Goal: Information Seeking & Learning: Learn about a topic

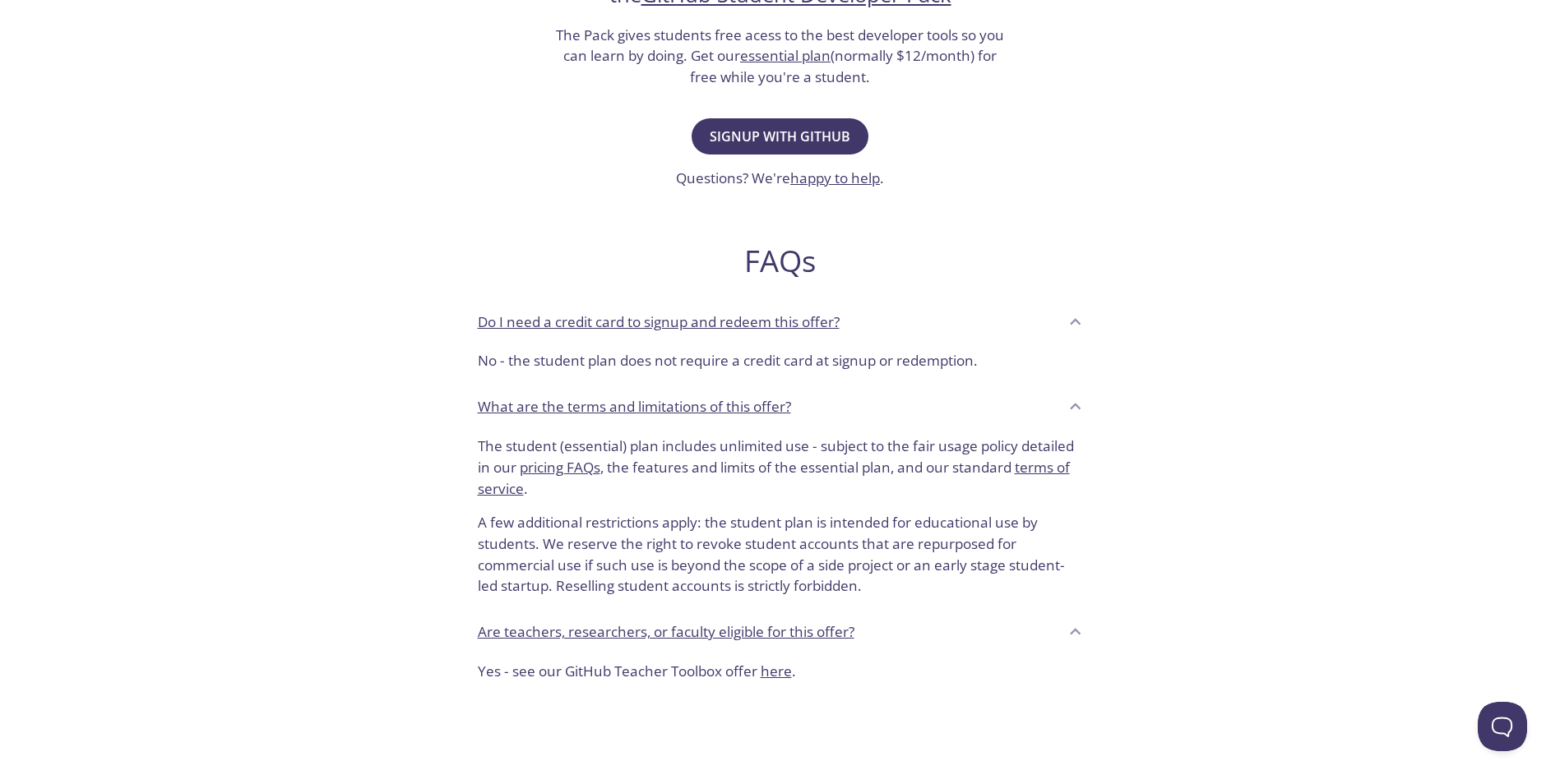
scroll to position [411, 0]
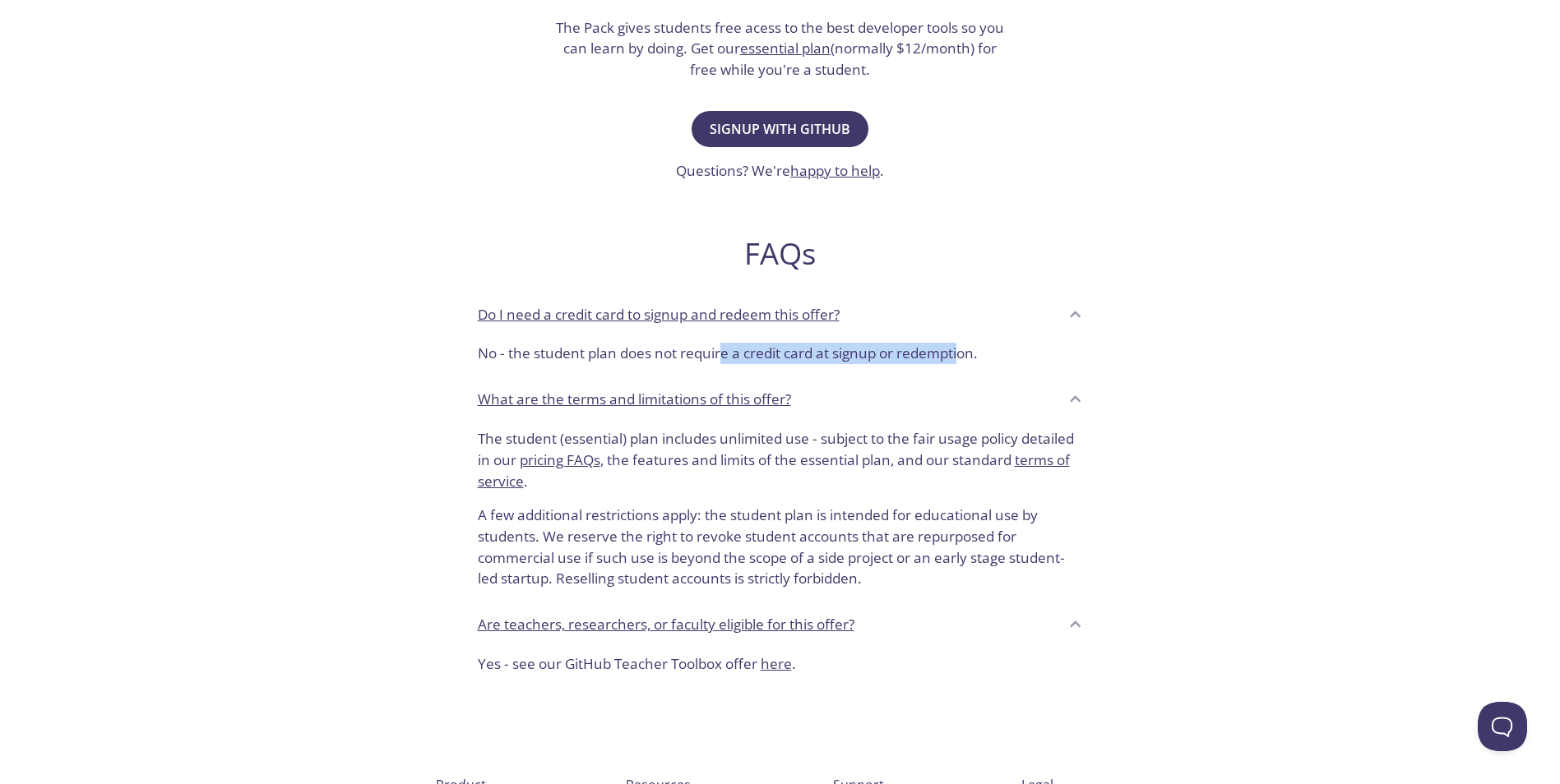
drag, startPoint x: 723, startPoint y: 356, endPoint x: 966, endPoint y: 358, distance: 243.0
click at [965, 358] on p "No - the student plan does not require a credit card at signup or redemption." at bounding box center [781, 353] width 605 height 21
click at [966, 358] on p "No - the student plan does not require a credit card at signup or redemption." at bounding box center [781, 353] width 605 height 21
drag, startPoint x: 966, startPoint y: 358, endPoint x: 722, endPoint y: 367, distance: 244.2
click at [722, 367] on div "No - the student plan does not require a credit card at signup or redemption." at bounding box center [781, 356] width 632 height 41
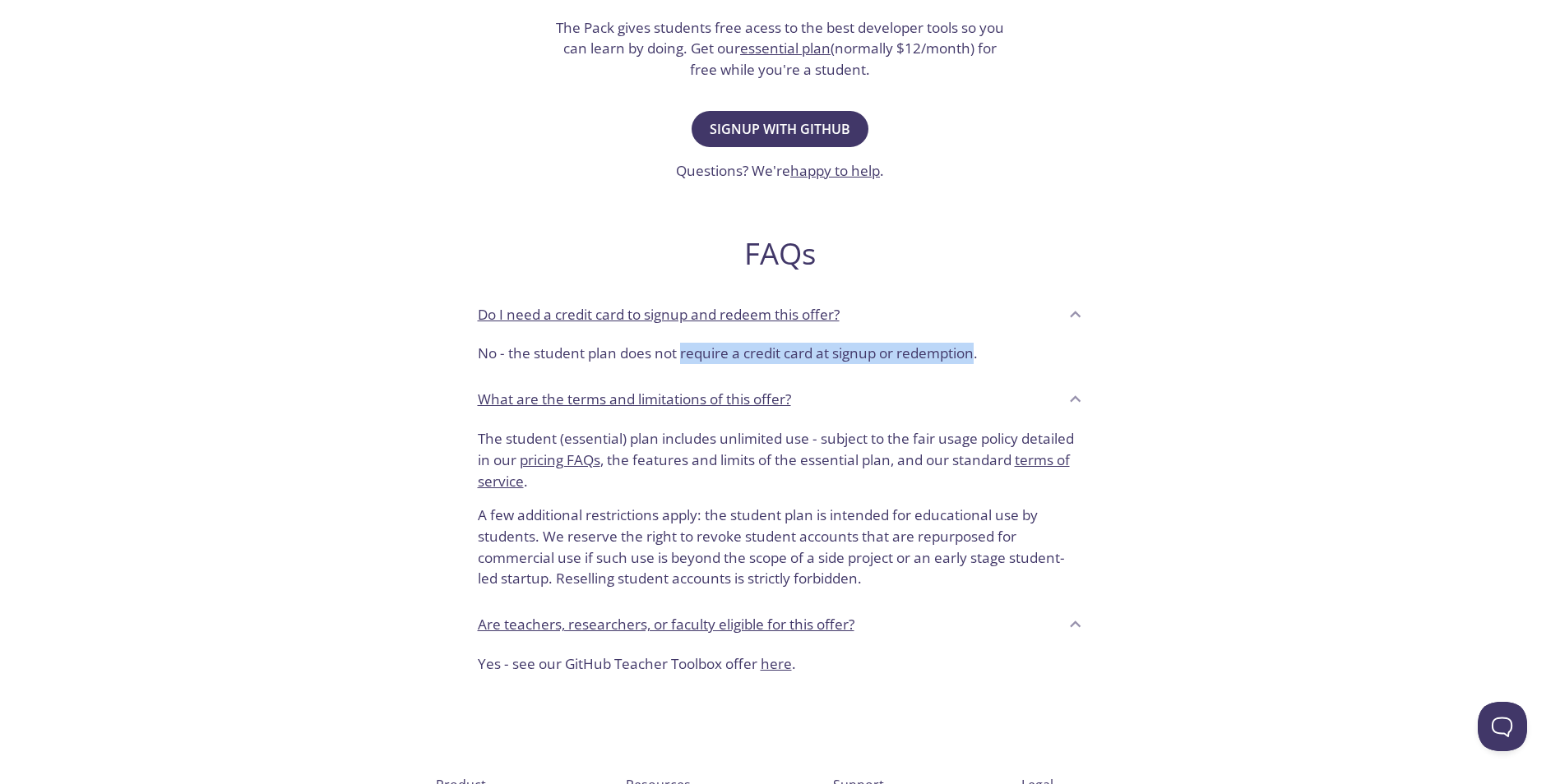
click at [722, 365] on div "No - the student plan does not require a credit card at signup or redemption." at bounding box center [781, 356] width 632 height 41
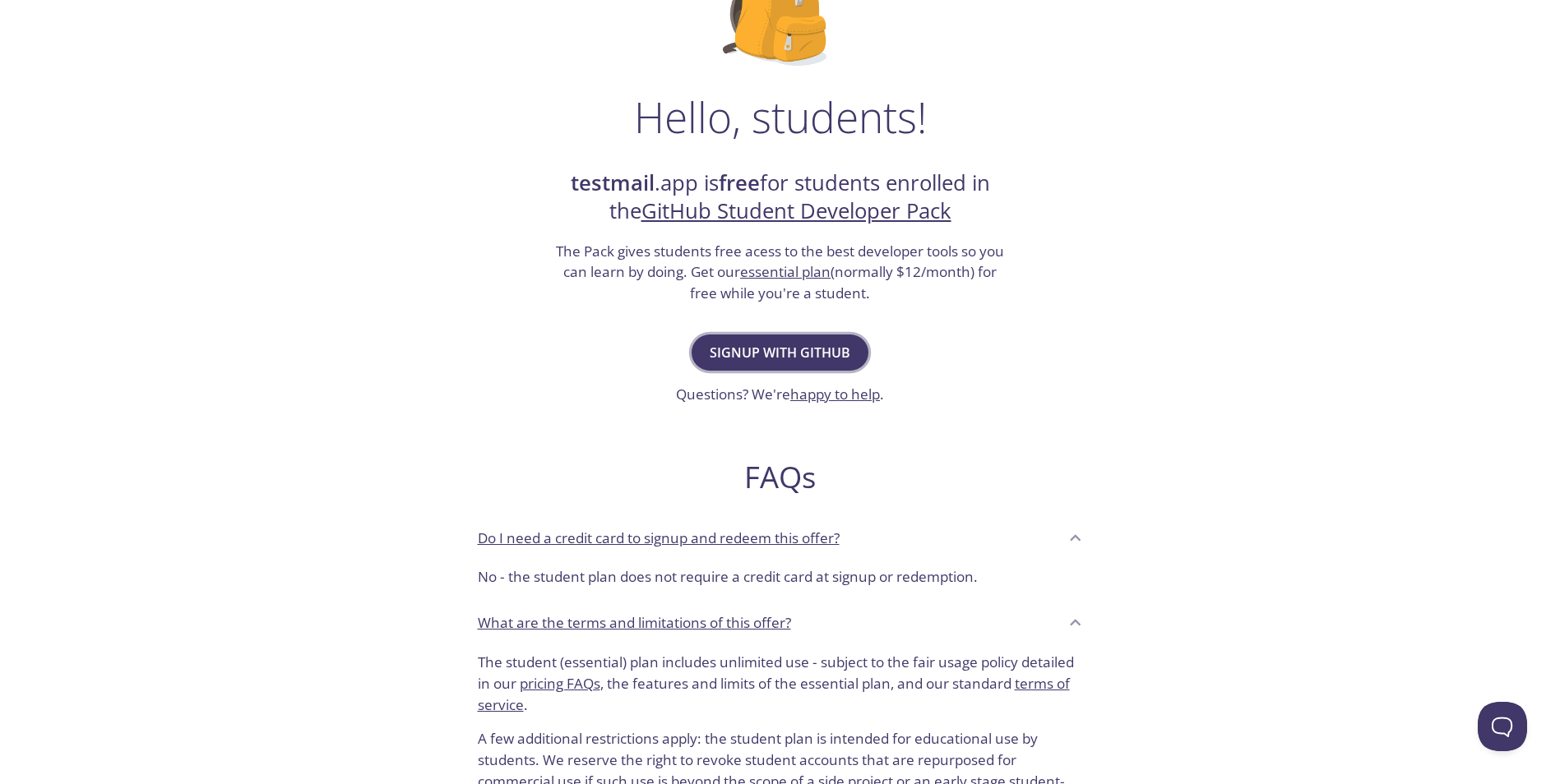
scroll to position [164, 0]
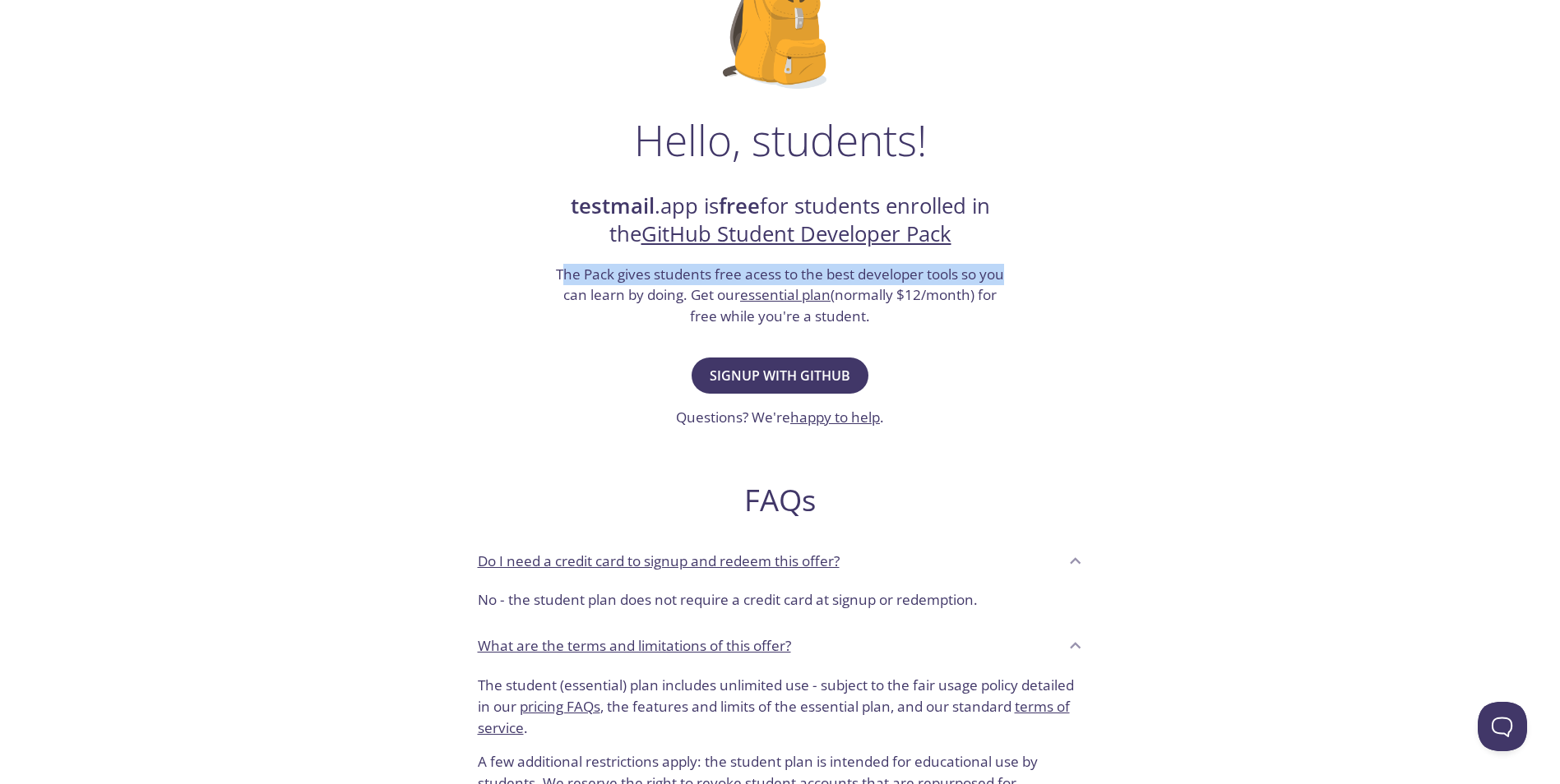
drag, startPoint x: 562, startPoint y: 274, endPoint x: 1043, endPoint y: 267, distance: 481.1
click at [1043, 267] on div "Hello, students! testmail .app is free for students enrolled in the GitHub Stud…" at bounding box center [780, 432] width 803 height 1003
drag, startPoint x: 1043, startPoint y: 267, endPoint x: 719, endPoint y: 269, distance: 324.0
click at [719, 269] on div "Hello, students! testmail .app is free for students enrolled in the GitHub Stud…" at bounding box center [780, 432] width 803 height 1003
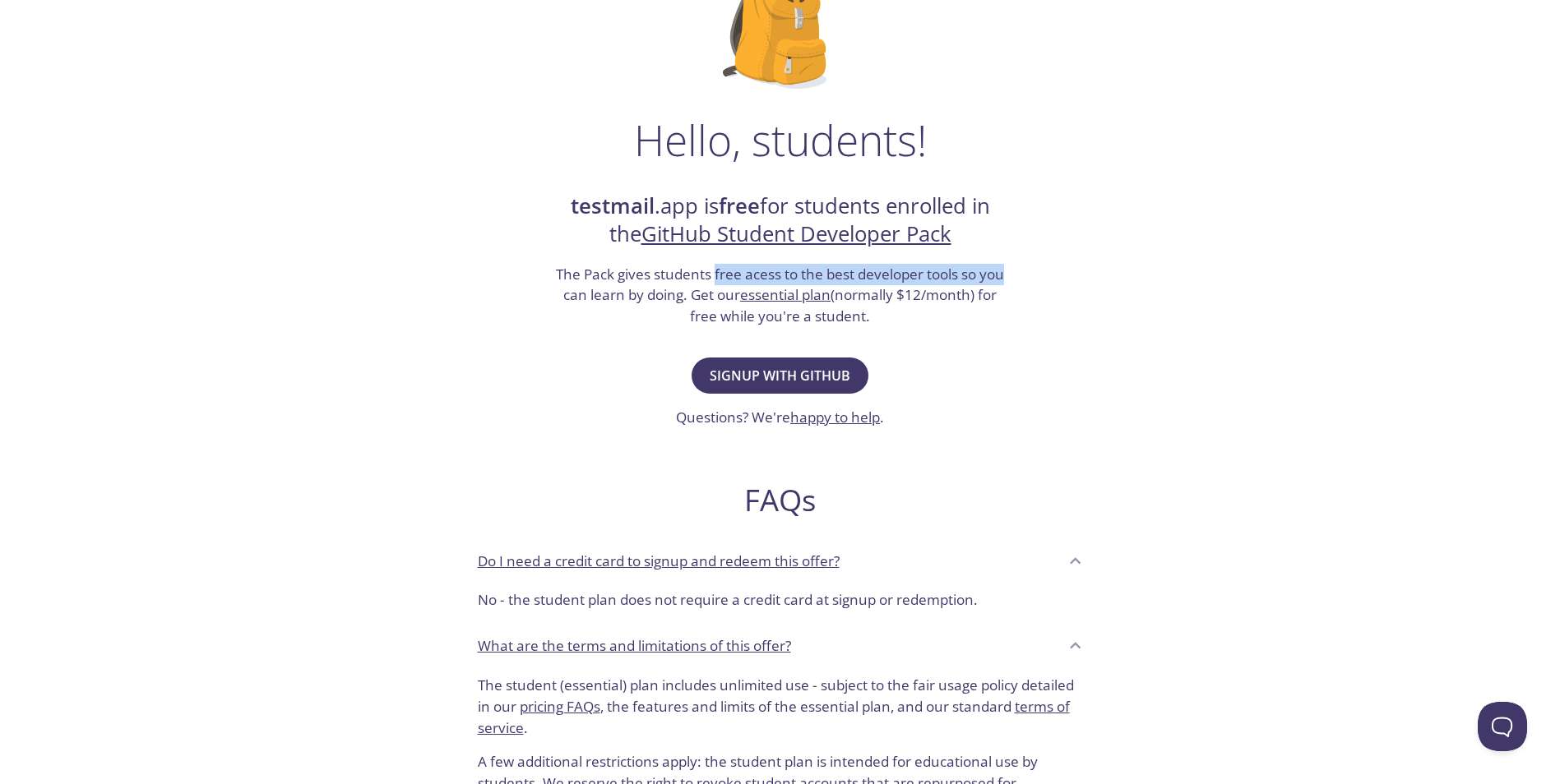
click at [719, 269] on h3 "The Pack gives students free acess to the best developer tools so you can learn…" at bounding box center [781, 296] width 453 height 63
drag, startPoint x: 738, startPoint y: 269, endPoint x: 857, endPoint y: 270, distance: 119.0
click at [857, 270] on h3 "The Pack gives students free acess to the best developer tools so you can learn…" at bounding box center [781, 296] width 453 height 63
drag, startPoint x: 809, startPoint y: 273, endPoint x: 715, endPoint y: 267, distance: 94.2
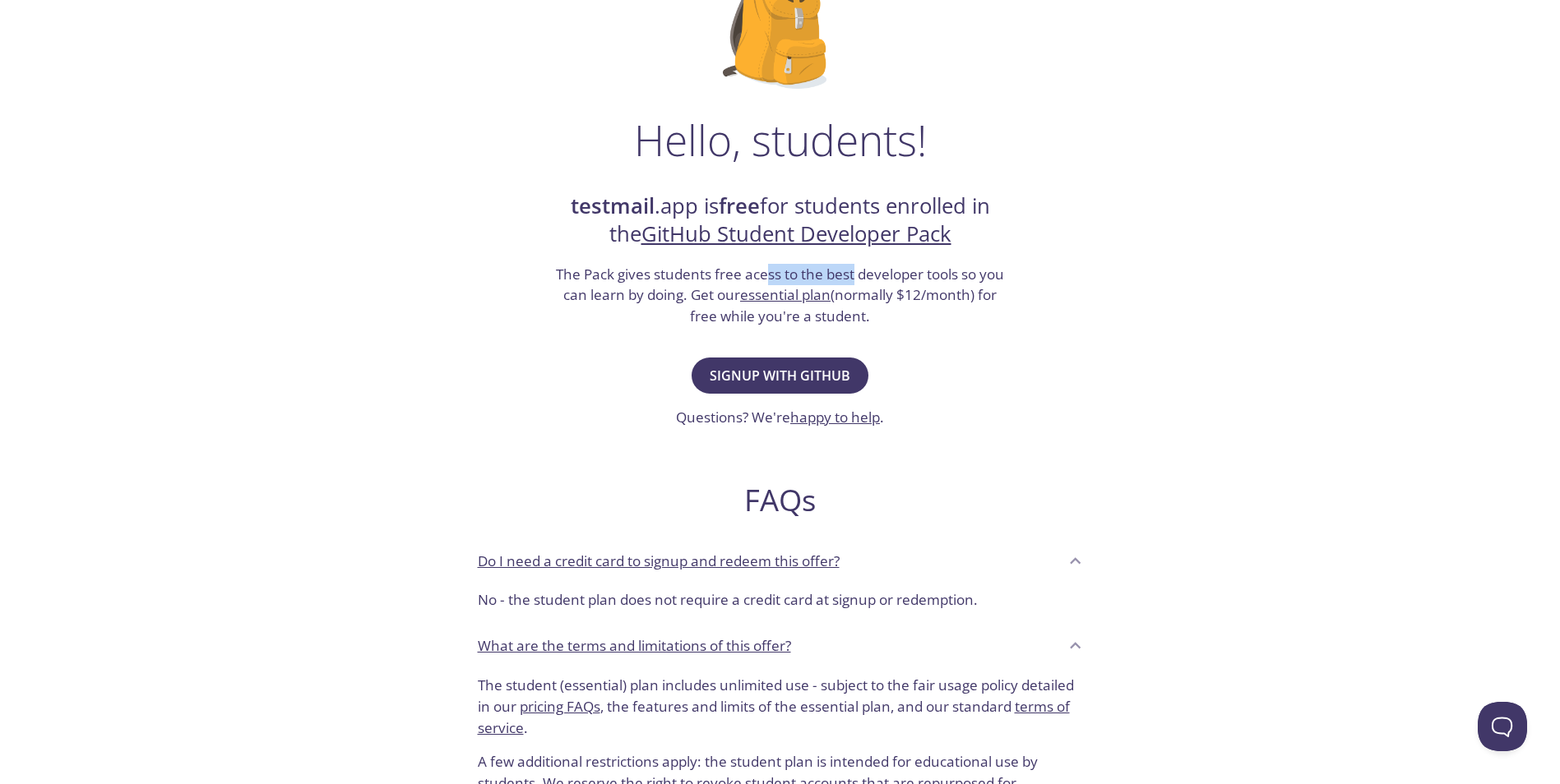
click at [719, 268] on h3 "The Pack gives students free acess to the best developer tools so you can learn…" at bounding box center [781, 296] width 453 height 63
click at [715, 267] on h3 "The Pack gives students free acess to the best developer tools so you can learn…" at bounding box center [781, 296] width 453 height 63
click at [781, 271] on h3 "The Pack gives students free acess to the best developer tools so you can learn…" at bounding box center [781, 296] width 453 height 63
click at [773, 367] on span "Signup with GitHub" at bounding box center [780, 375] width 140 height 23
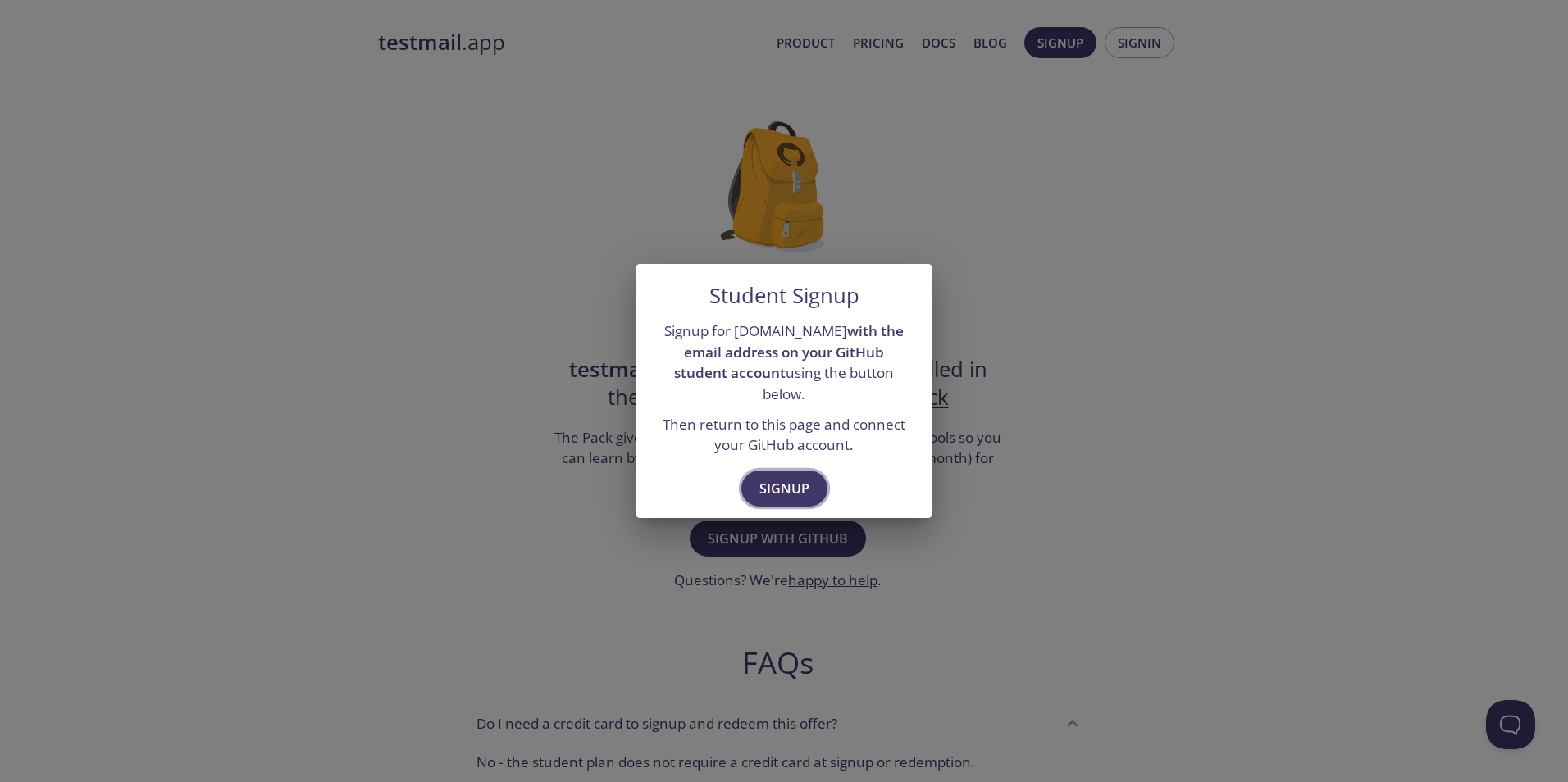
click at [785, 478] on span "Signup" at bounding box center [784, 489] width 50 height 23
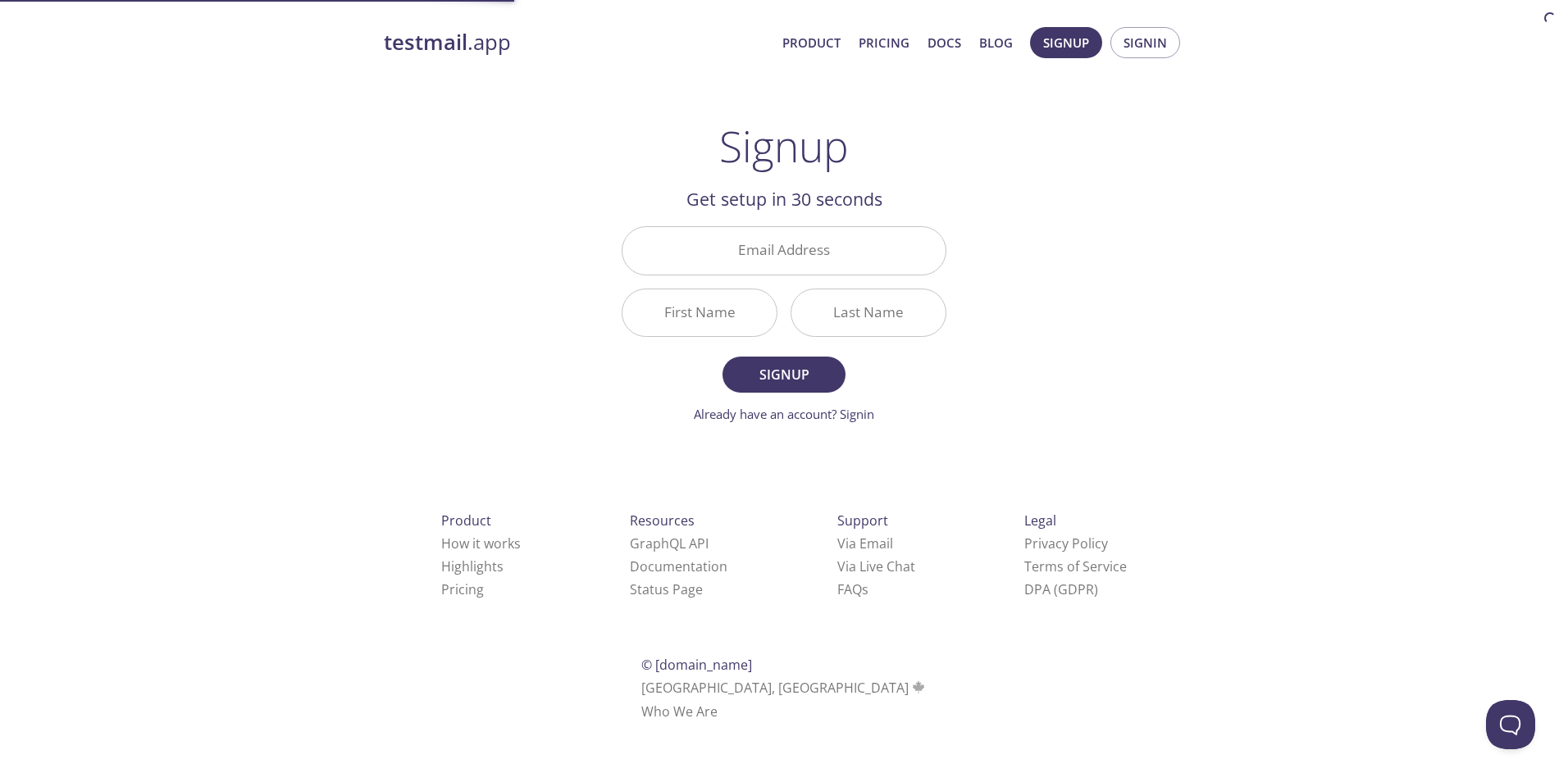
drag, startPoint x: 1009, startPoint y: 231, endPoint x: 925, endPoint y: 255, distance: 87.4
click at [1001, 236] on div "testmail .app Product Pricing Docs Blog Signup Signin Signup Get setup in 30 se…" at bounding box center [784, 393] width 840 height 752
click at [917, 259] on input "Email Address" at bounding box center [783, 250] width 323 height 46
drag, startPoint x: 999, startPoint y: 249, endPoint x: 931, endPoint y: 255, distance: 68.3
click at [994, 250] on div "testmail .app Product Pricing Docs Blog Signup Signin Signup Get setup in 30 se…" at bounding box center [784, 393] width 840 height 752
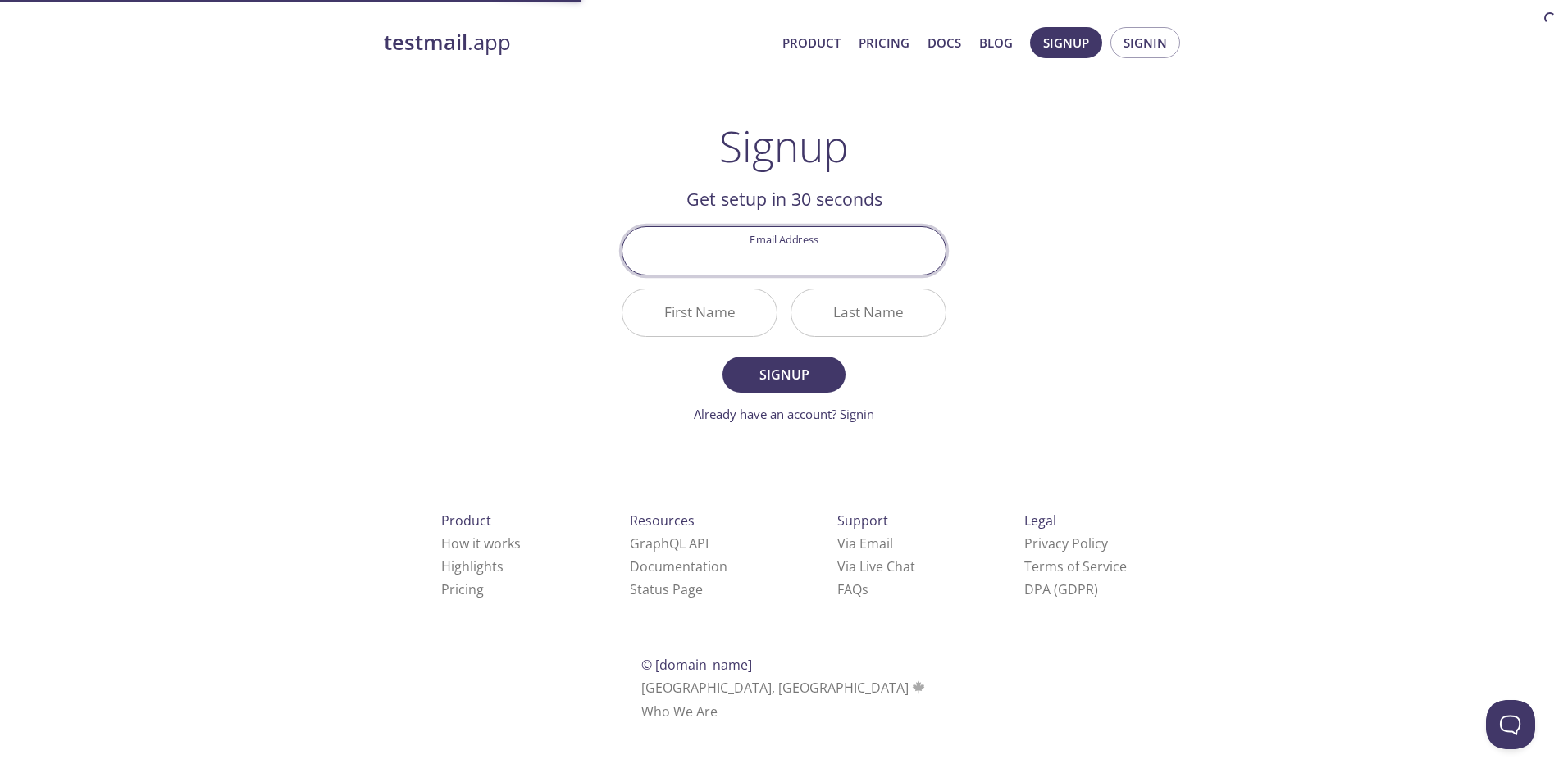
drag, startPoint x: 931, startPoint y: 255, endPoint x: 992, endPoint y: 248, distance: 61.4
click at [943, 255] on input "Email Address" at bounding box center [783, 250] width 323 height 46
drag, startPoint x: 994, startPoint y: 247, endPoint x: 970, endPoint y: 248, distance: 24.0
click at [982, 248] on div "testmail .app Product Pricing Docs Blog Signup Signin Signup Get setup in 30 se…" at bounding box center [784, 393] width 840 height 752
drag, startPoint x: 907, startPoint y: 249, endPoint x: 980, endPoint y: 247, distance: 73.0
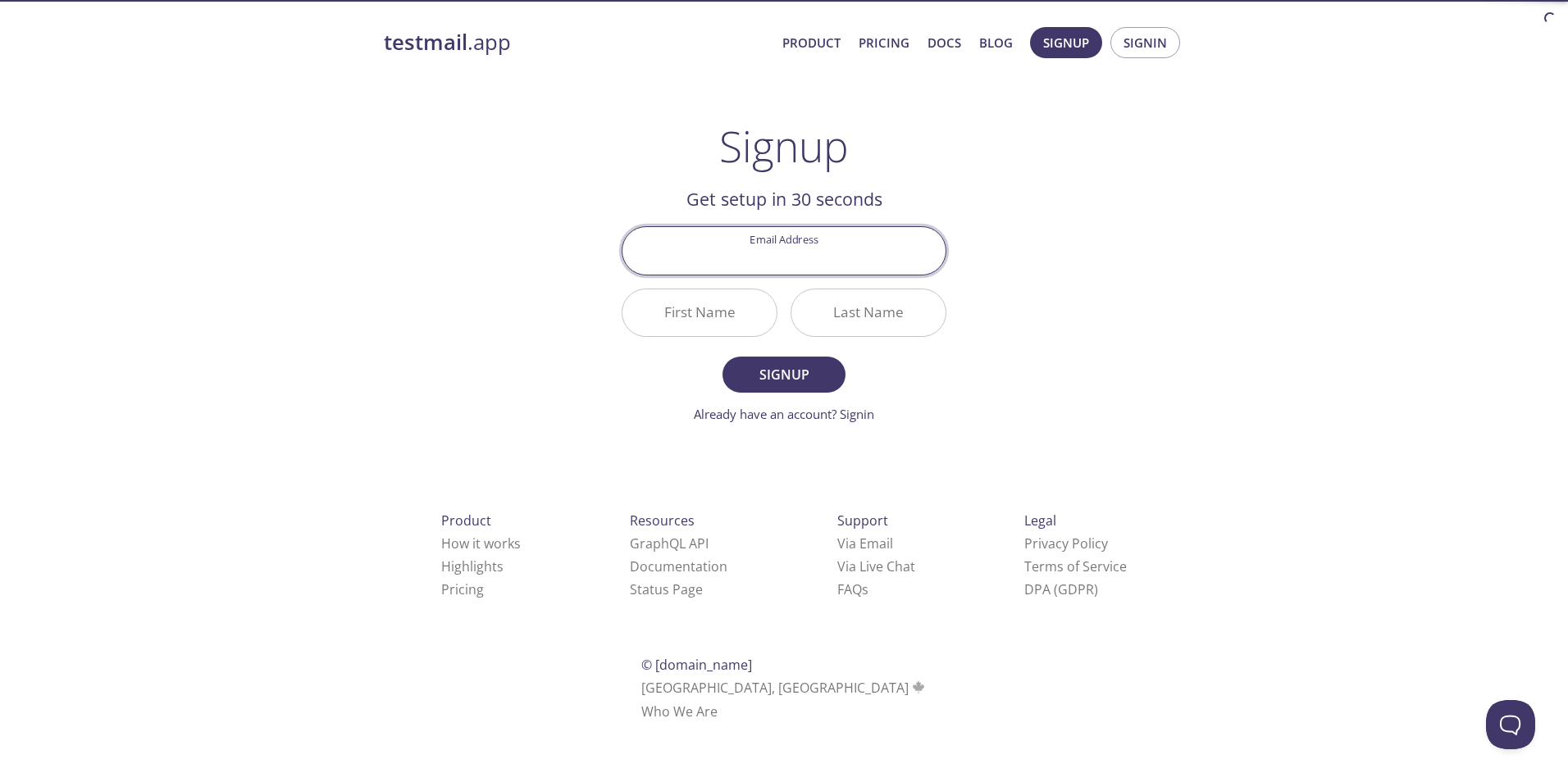
click at [933, 250] on input "Email Address" at bounding box center [783, 250] width 323 height 46
drag, startPoint x: 980, startPoint y: 247, endPoint x: 956, endPoint y: 247, distance: 24.0
click at [962, 247] on div "testmail .app Product Pricing Docs Blog Signup Signin Signup Get setup in 30 se…" at bounding box center [784, 393] width 840 height 752
drag, startPoint x: 883, startPoint y: 246, endPoint x: 957, endPoint y: 246, distance: 74.0
click at [907, 247] on input "Email Address" at bounding box center [783, 250] width 323 height 46
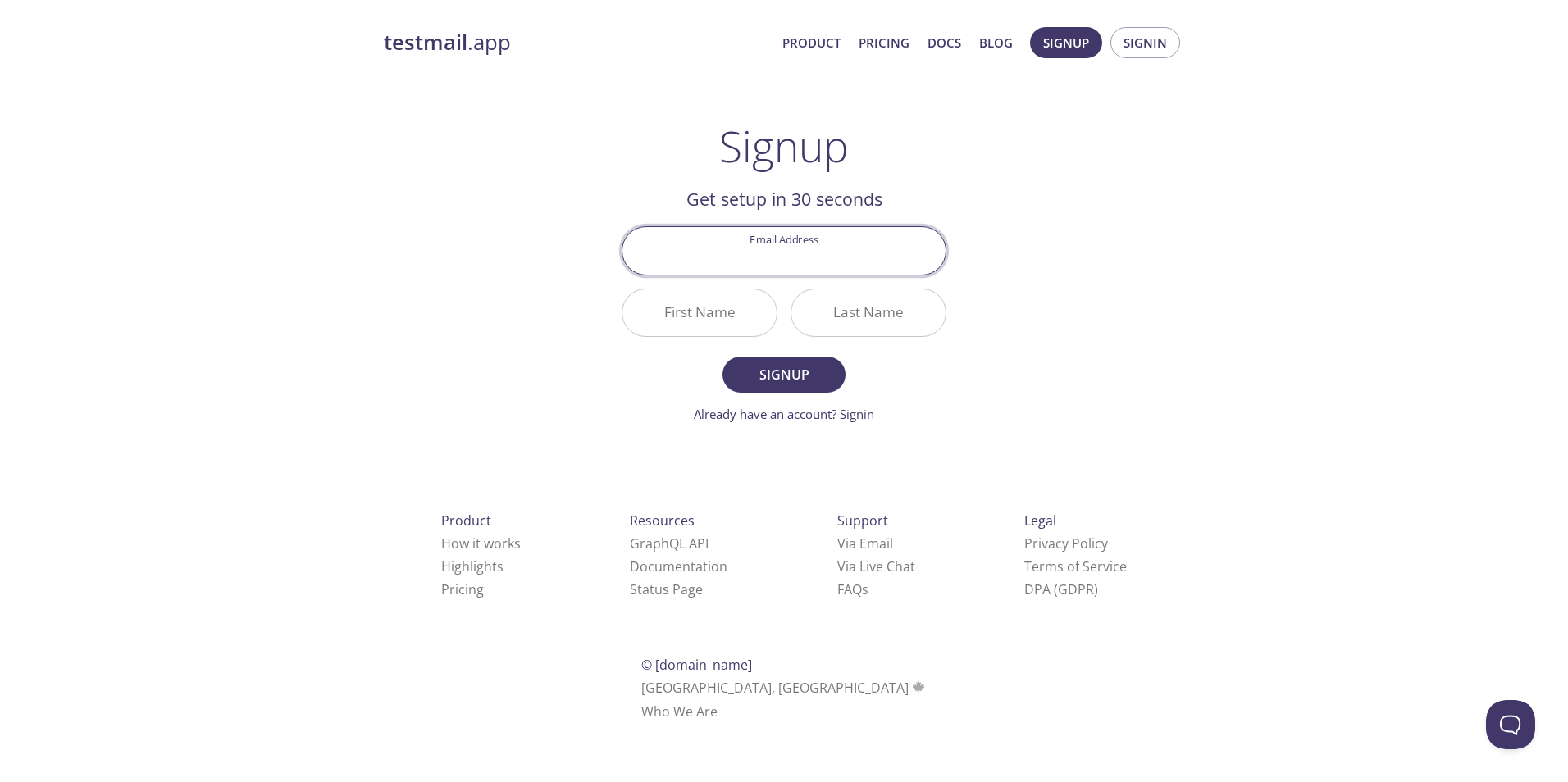
click at [948, 248] on main "Signup Get setup in 30 seconds Email Address First Name Last Name Signup Alread…" at bounding box center [784, 273] width 364 height 303
drag, startPoint x: 878, startPoint y: 249, endPoint x: 962, endPoint y: 255, distance: 84.2
click at [922, 252] on input "Email Address" at bounding box center [783, 250] width 323 height 46
drag, startPoint x: 962, startPoint y: 255, endPoint x: 894, endPoint y: 254, distance: 68.0
click at [943, 255] on main "Signup Get setup in 30 seconds Email Address First Name Last Name Signup Alread…" at bounding box center [784, 273] width 364 height 303
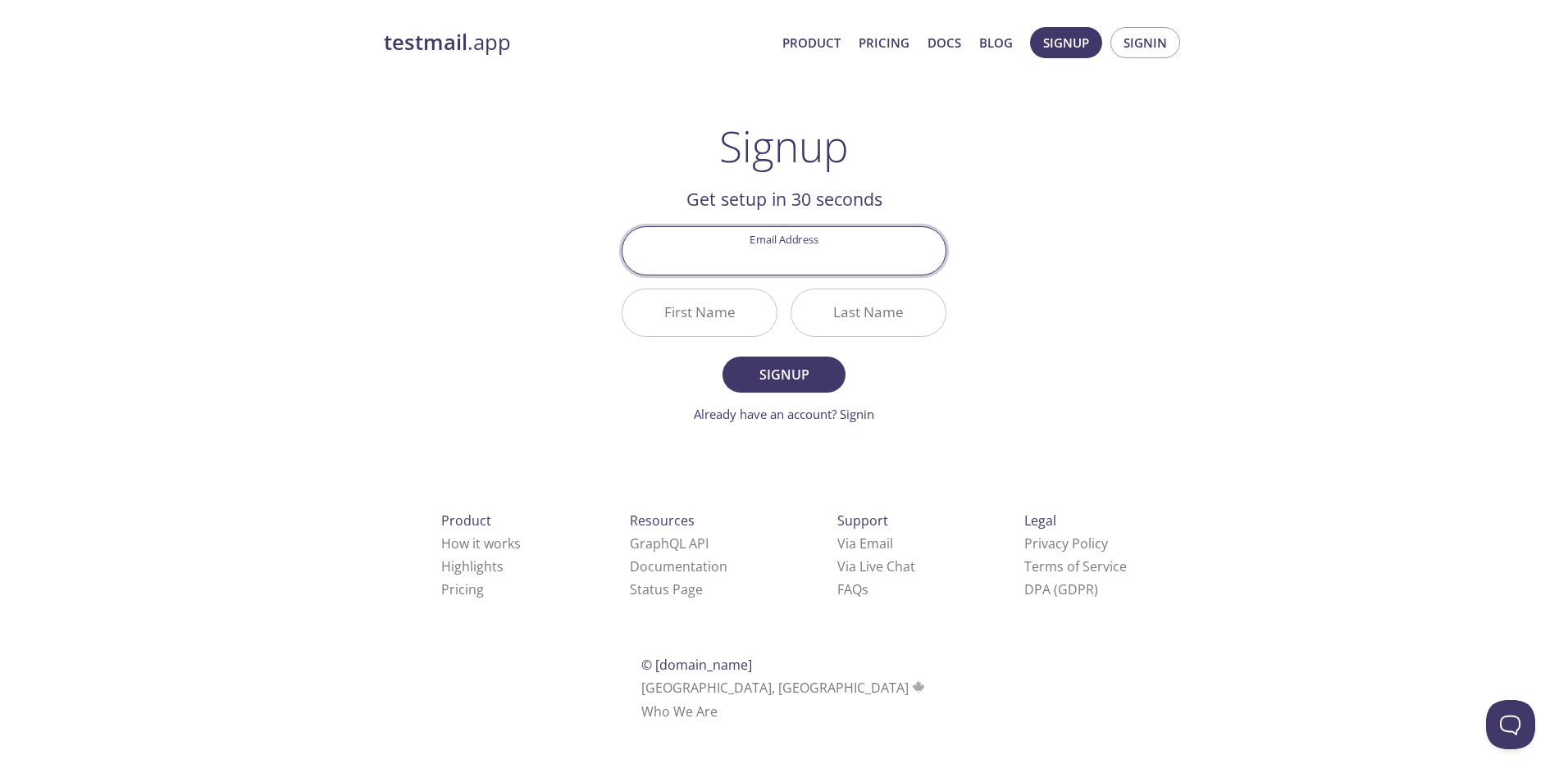
drag, startPoint x: 971, startPoint y: 259, endPoint x: 896, endPoint y: 256, distance: 75.1
click at [957, 255] on div "testmail .app Product Pricing Docs Blog Signup Signin Signup Get setup in 30 se…" at bounding box center [784, 393] width 840 height 752
drag, startPoint x: 896, startPoint y: 256, endPoint x: 966, endPoint y: 269, distance: 71.2
click at [935, 266] on input "Email Address" at bounding box center [783, 250] width 323 height 46
drag, startPoint x: 966, startPoint y: 269, endPoint x: 898, endPoint y: 259, distance: 68.7
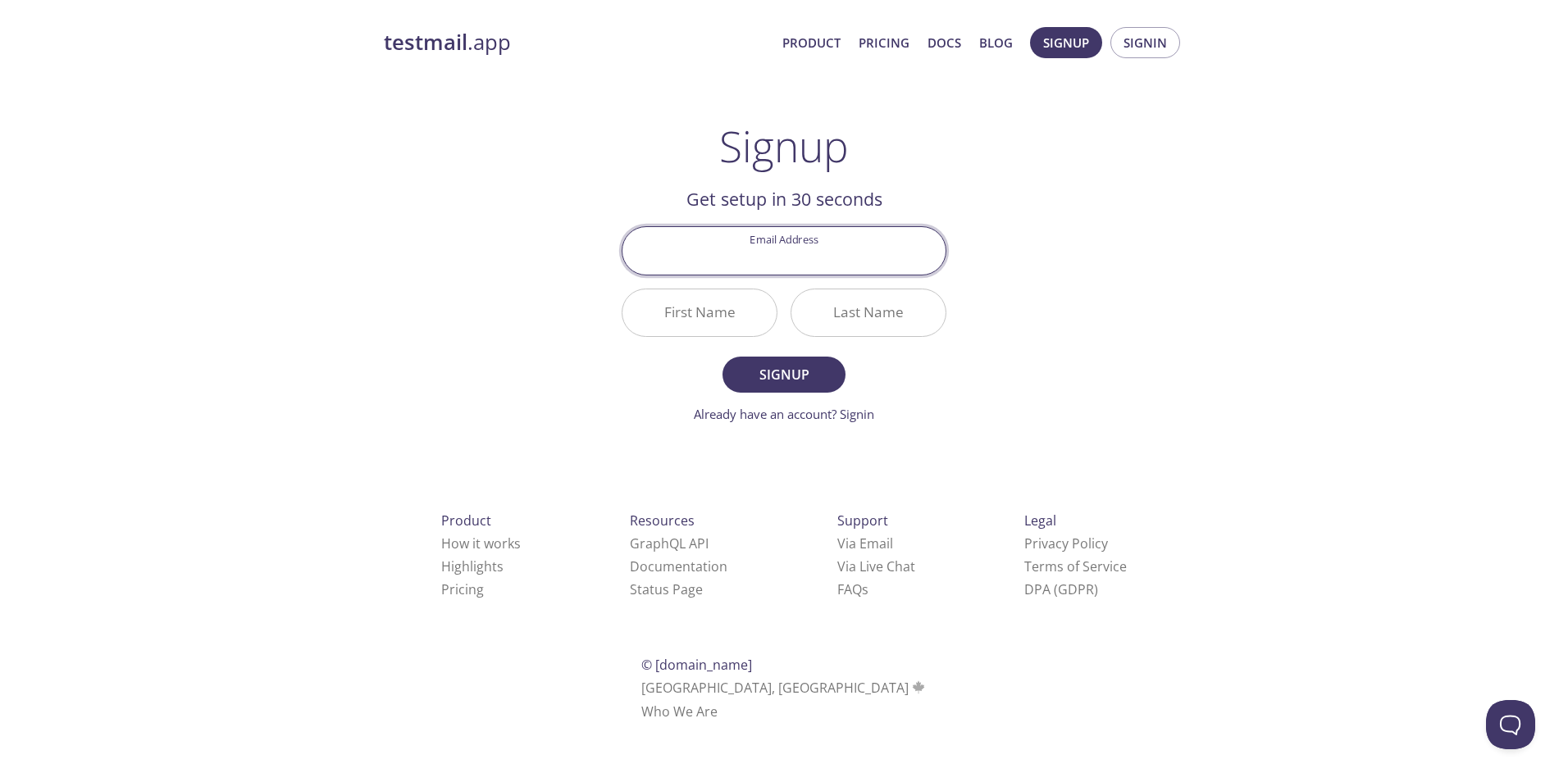
click at [947, 265] on div "testmail .app Product Pricing Docs Blog Signup Signin Signup Get setup in 30 se…" at bounding box center [784, 393] width 840 height 752
drag, startPoint x: 898, startPoint y: 259, endPoint x: 966, endPoint y: 272, distance: 69.2
click at [948, 267] on div "Email Address" at bounding box center [784, 250] width 338 height 61
drag, startPoint x: 966, startPoint y: 272, endPoint x: 894, endPoint y: 257, distance: 73.5
click at [940, 269] on div "testmail .app Product Pricing Docs Blog Signup Signin Signup Get setup in 30 se…" at bounding box center [784, 393] width 840 height 752
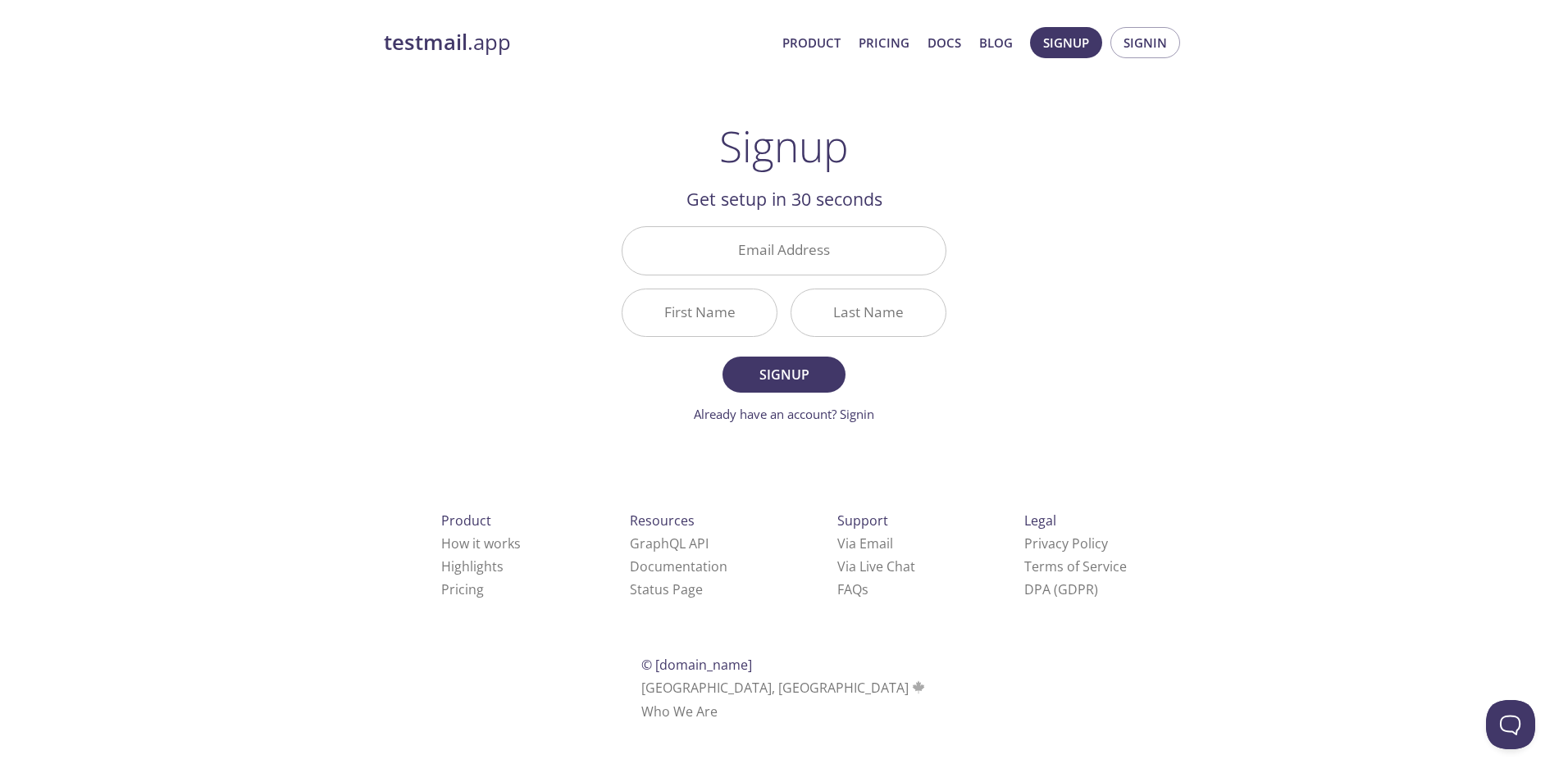
drag, startPoint x: 894, startPoint y: 257, endPoint x: 972, endPoint y: 278, distance: 80.8
click at [957, 274] on main "Signup Get setup in 30 seconds Email Address First Name Last Name Signup Alread…" at bounding box center [784, 273] width 364 height 303
drag, startPoint x: 970, startPoint y: 278, endPoint x: 907, endPoint y: 260, distance: 65.5
click at [936, 269] on div "testmail .app Product Pricing Docs Blog Signup Signin Signup Get setup in 30 se…" at bounding box center [784, 393] width 840 height 752
drag, startPoint x: 907, startPoint y: 260, endPoint x: 969, endPoint y: 281, distance: 65.5
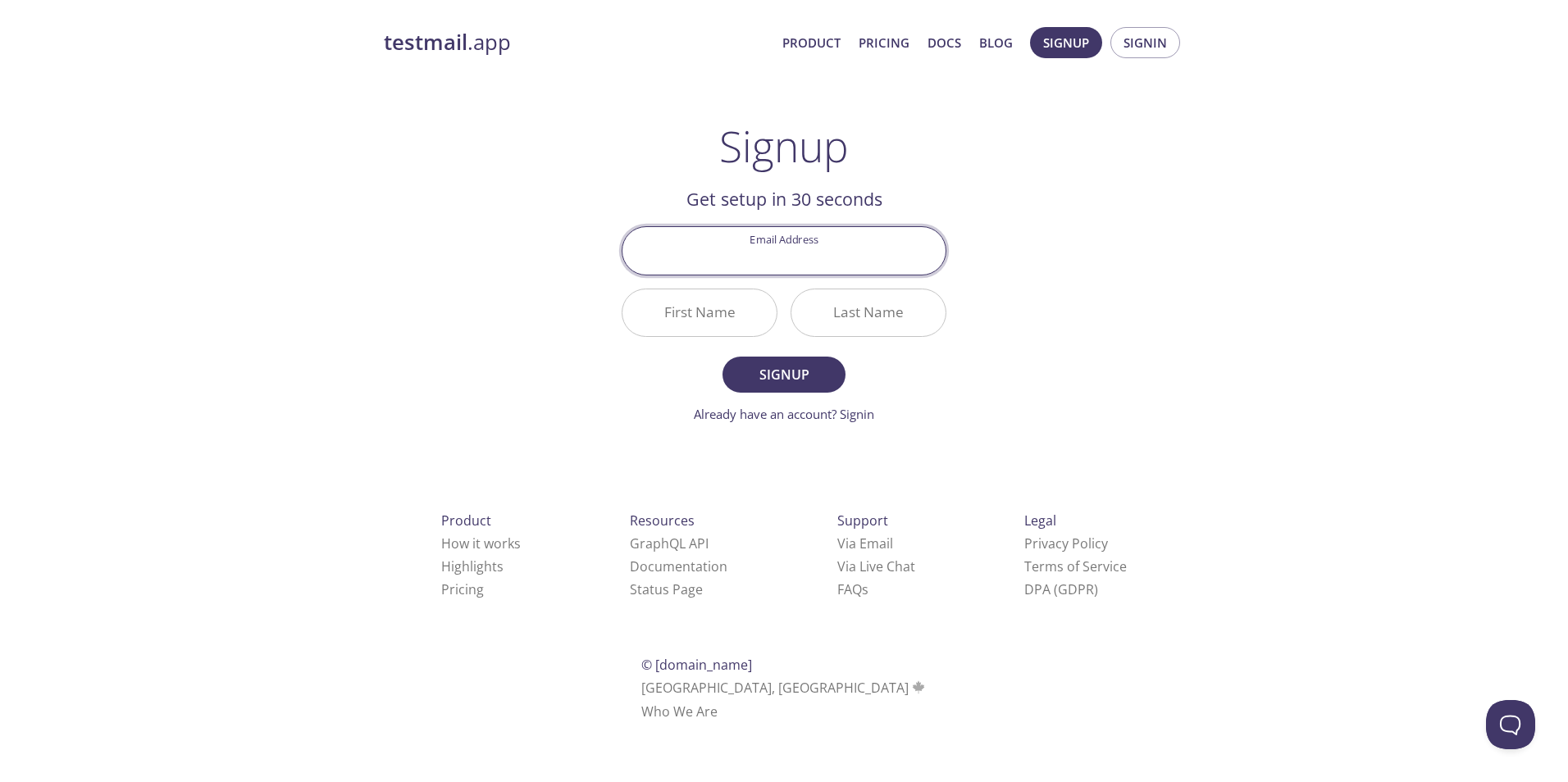
click at [960, 276] on main "Signup Get setup in 30 seconds Email Address First Name Last Name Signup Alread…" at bounding box center [784, 273] width 364 height 303
drag, startPoint x: 969, startPoint y: 281, endPoint x: 893, endPoint y: 255, distance: 80.3
click at [931, 271] on div "testmail .app Product Pricing Docs Blog Signup Signin Signup Get setup in 30 se…" at bounding box center [784, 393] width 840 height 752
drag, startPoint x: 893, startPoint y: 255, endPoint x: 894, endPoint y: 269, distance: 14.0
click at [895, 257] on input "Email Address" at bounding box center [783, 250] width 323 height 46
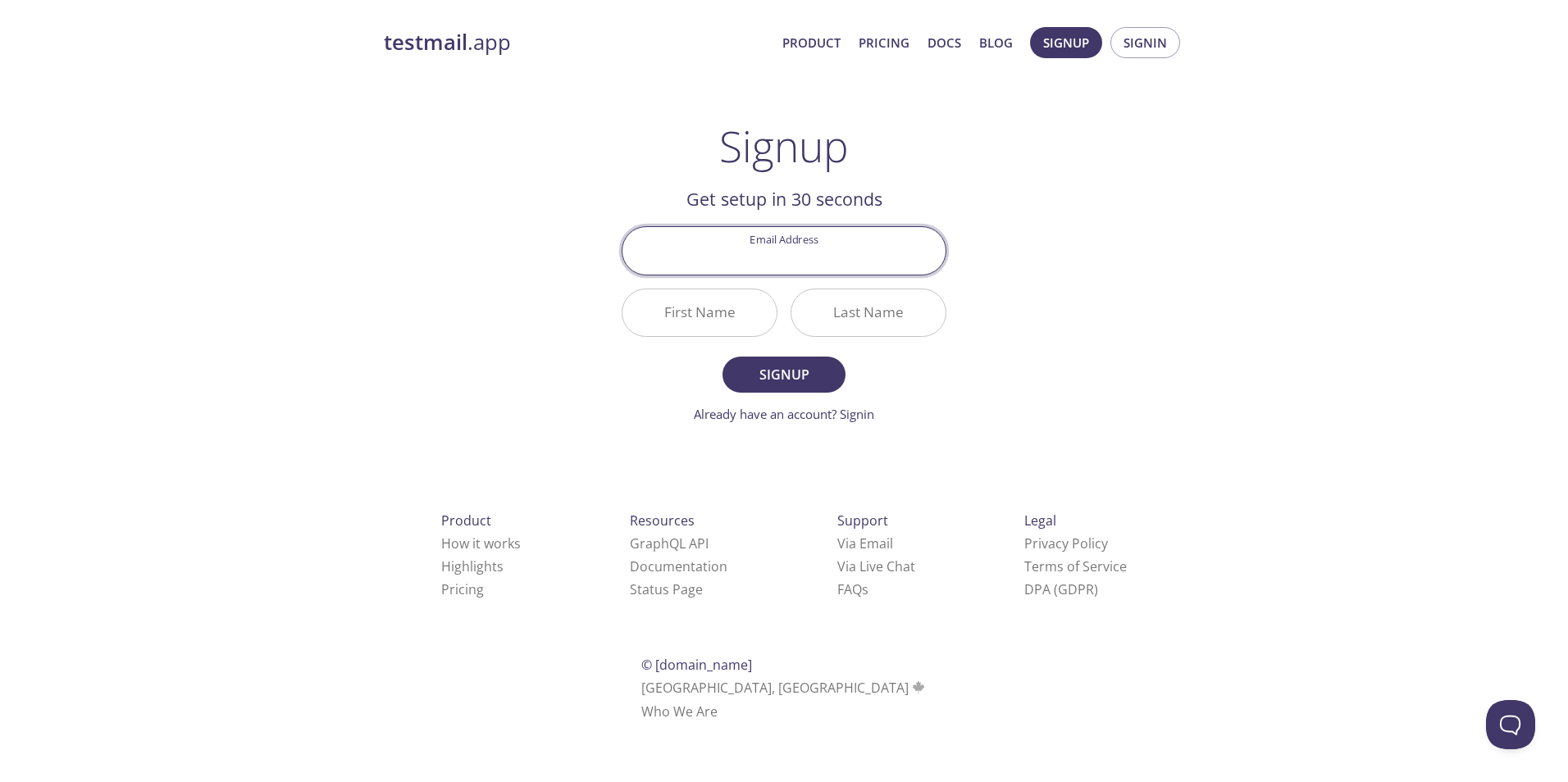
drag, startPoint x: 972, startPoint y: 273, endPoint x: 948, endPoint y: 275, distance: 24.1
click at [969, 275] on div "testmail .app Product Pricing Docs Blog Signup Signin Signup Get setup in 30 se…" at bounding box center [784, 393] width 840 height 752
click at [880, 263] on input "Email Address" at bounding box center [783, 250] width 323 height 46
type input "tim.clemens0703@gmail.com"
drag, startPoint x: 853, startPoint y: 247, endPoint x: 889, endPoint y: 269, distance: 42.2
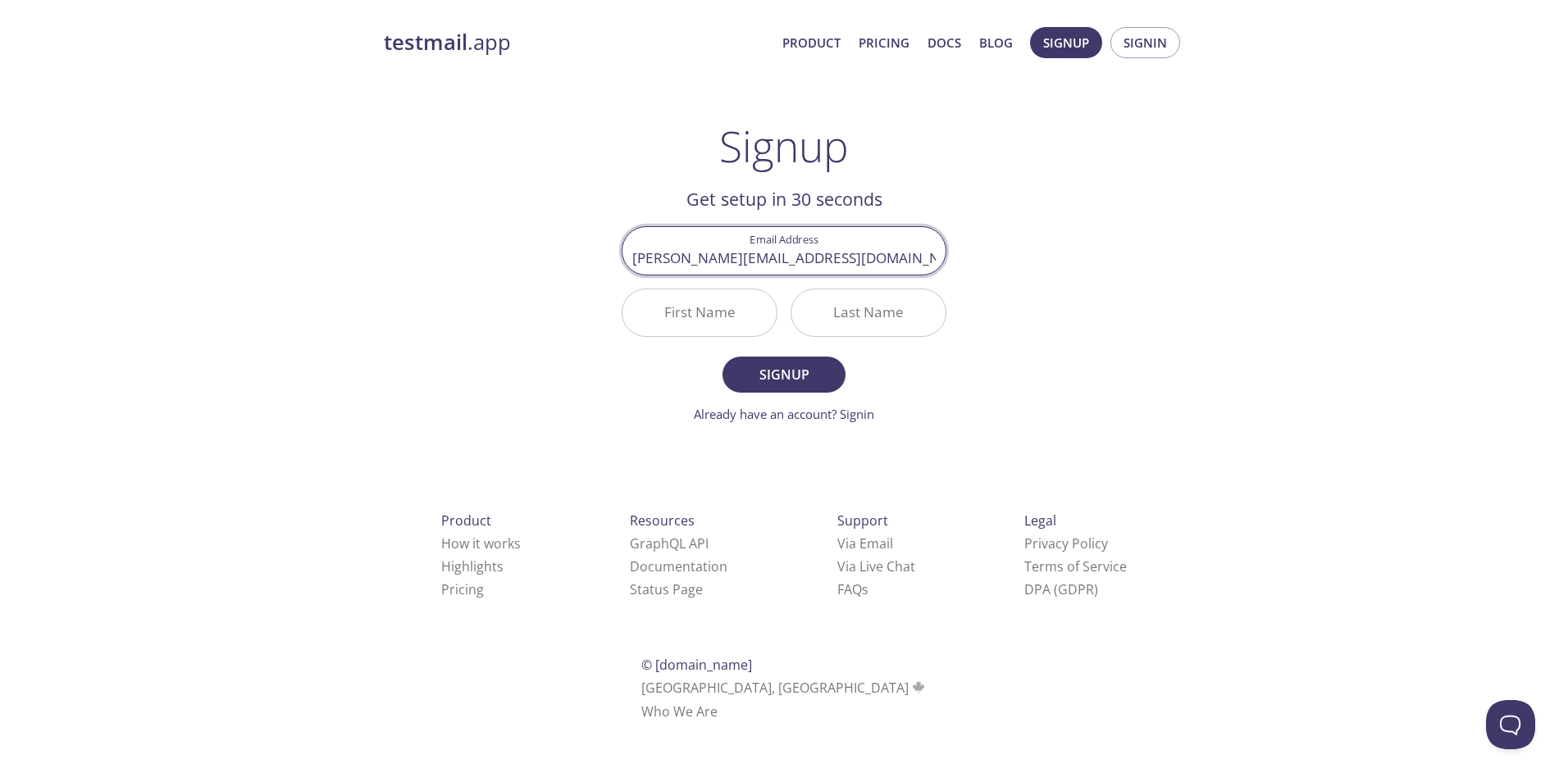
click at [854, 248] on input "tim.clemens0703@gmail.com" at bounding box center [783, 250] width 323 height 46
drag, startPoint x: 885, startPoint y: 262, endPoint x: 928, endPoint y: 285, distance: 48.8
click at [899, 273] on input "tim.clemens0703@gmail.com" at bounding box center [783, 250] width 323 height 46
drag, startPoint x: 928, startPoint y: 285, endPoint x: 935, endPoint y: 264, distance: 22.1
click at [922, 276] on div "Email Address tim.clemens0703@gmail.com First Name Last Name" at bounding box center [784, 282] width 338 height 124
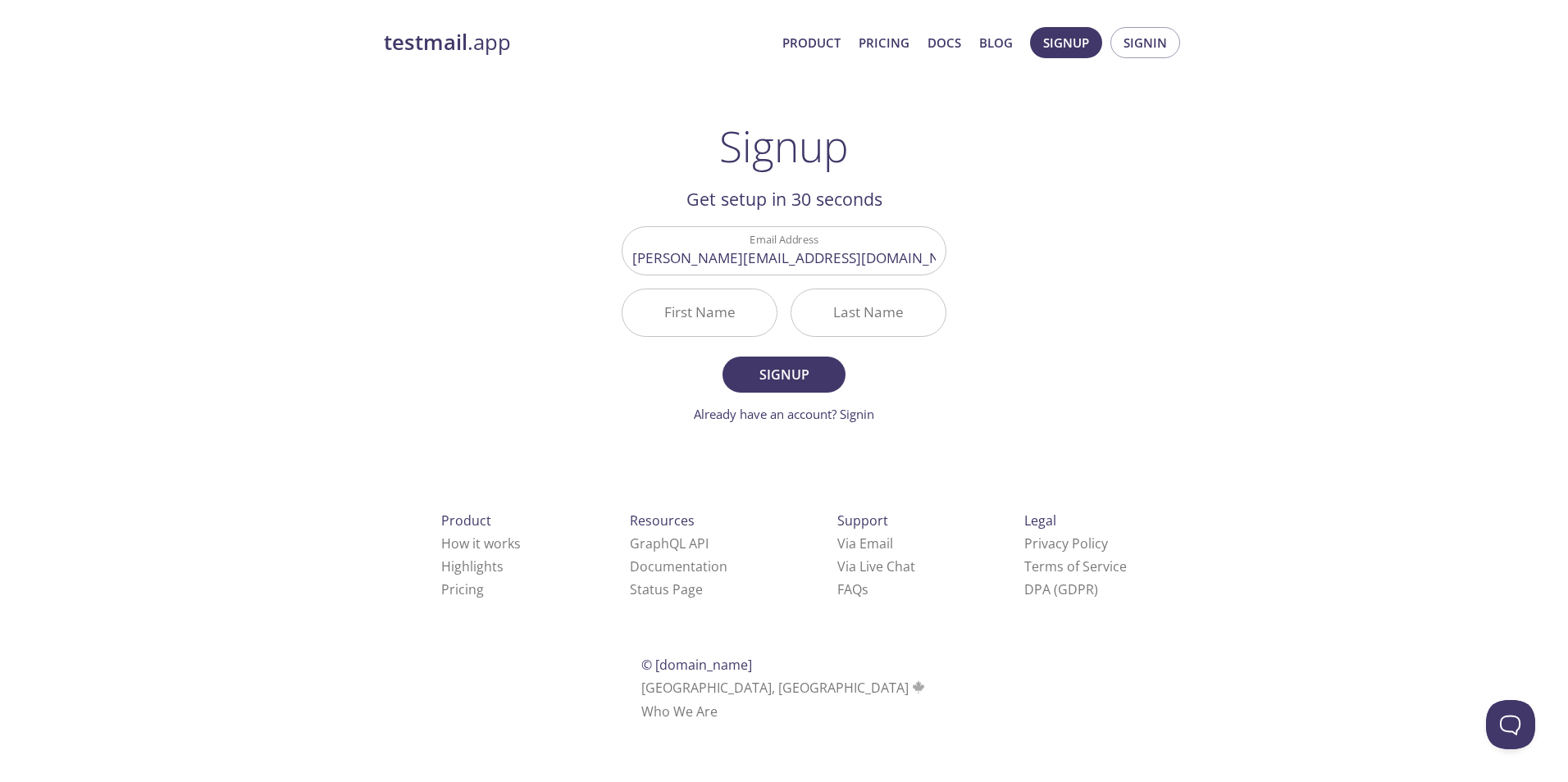
drag, startPoint x: 935, startPoint y: 264, endPoint x: 946, endPoint y: 285, distance: 23.7
click at [945, 284] on div "Email Address tim.clemens0703@gmail.com First Name Last Name" at bounding box center [784, 282] width 338 height 124
drag
click at [929, 279] on div "Email Address tim.clemens0703@gmail.com First Name Last Name" at bounding box center [784, 282] width 338 height 124
click at [923, 268] on input "tim.clemens0703@gmail.com" at bounding box center [783, 250] width 323 height 46
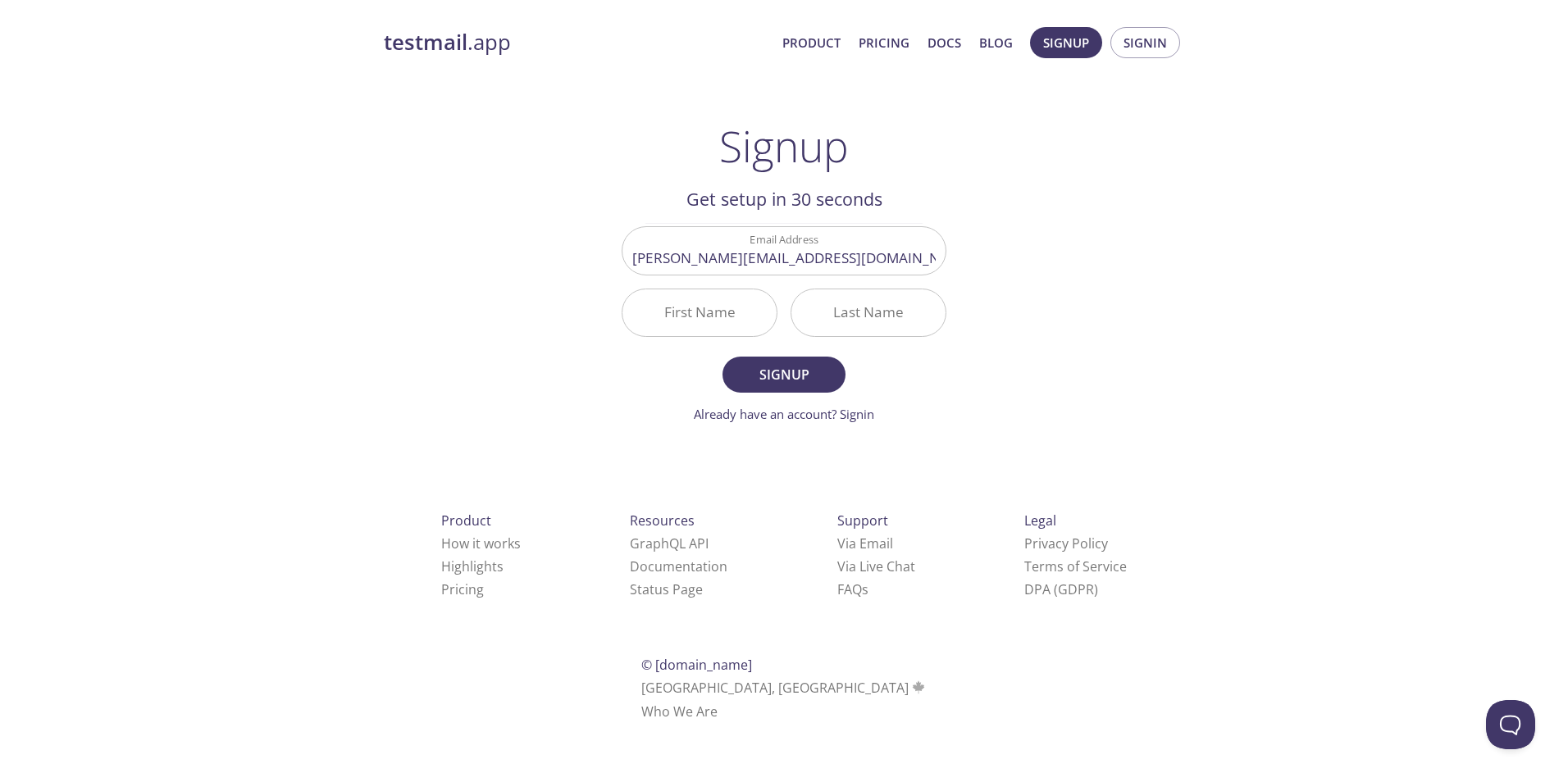
click at [932, 277] on div "Email Address tim.clemens0703@gmail.com First Name Last Name" at bounding box center [784, 282] width 338 height 124
click at [961, 292] on main "Signup Get setup in 30 seconds Email Address tim.clemens0703@gmail.com First Na…" at bounding box center [784, 273] width 364 height 303
click at [956, 290] on main "Signup Get setup in 30 seconds Email Address tim.clemens0703@gmail.com First Na…" at bounding box center [784, 273] width 364 height 303
click at [922, 266] on input "tim.clemens0703@gmail.com" at bounding box center [783, 250] width 323 height 46
click at [963, 295] on div "testmail .app Product Pricing Docs Blog Signup Signin Signup Get setup in 30 se…" at bounding box center [784, 393] width 840 height 752
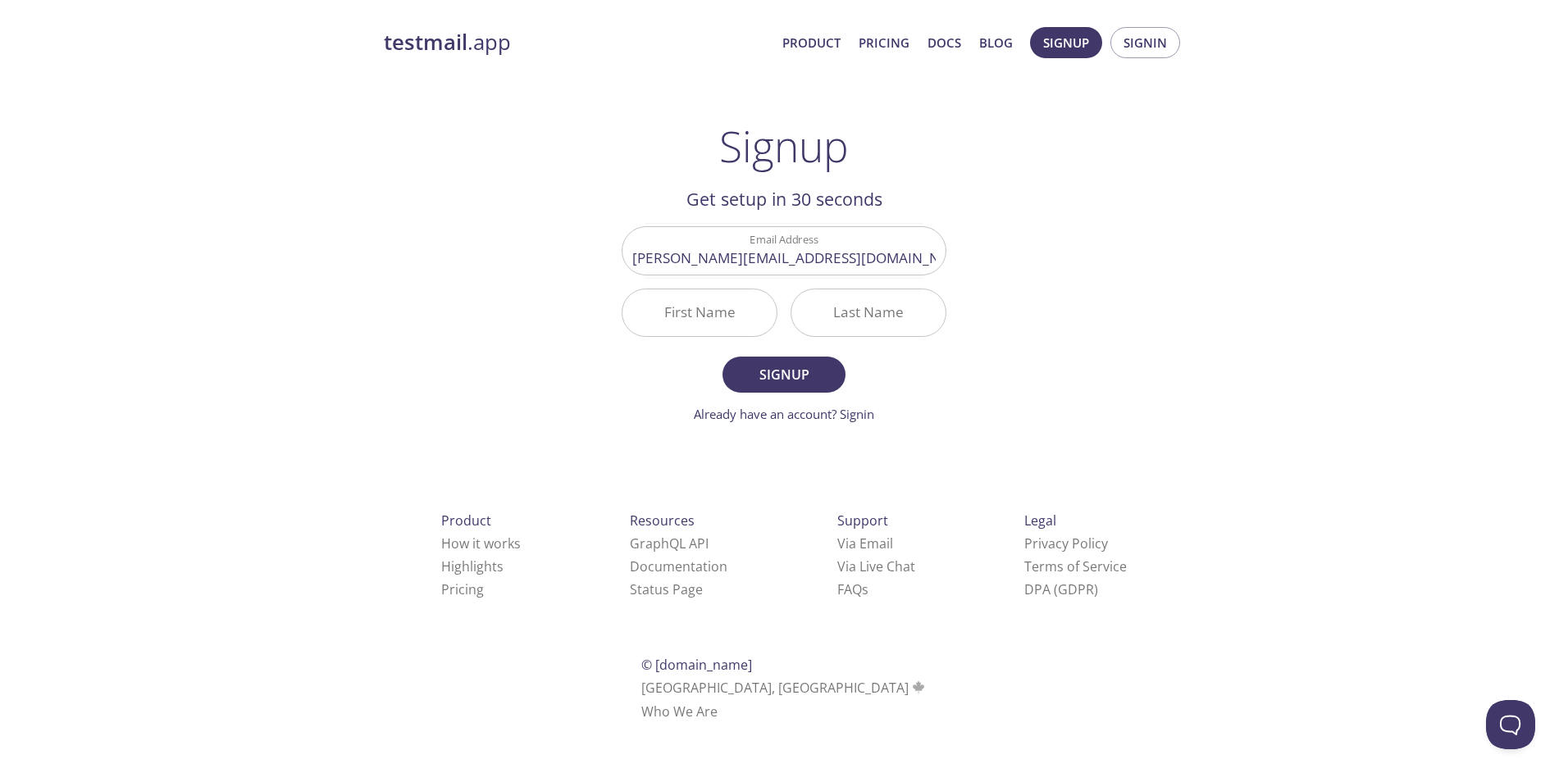
click at [949, 294] on div "Last Name" at bounding box center [868, 312] width 169 height 61
click at [886, 290] on div "Last Name" at bounding box center [868, 312] width 169 height 61
click at [899, 297] on input "Last Name" at bounding box center [869, 312] width 154 height 46
click at [874, 290] on input "Last Name" at bounding box center [869, 312] width 154 height 46
click at [878, 286] on div "Last Name" at bounding box center [868, 312] width 169 height 61
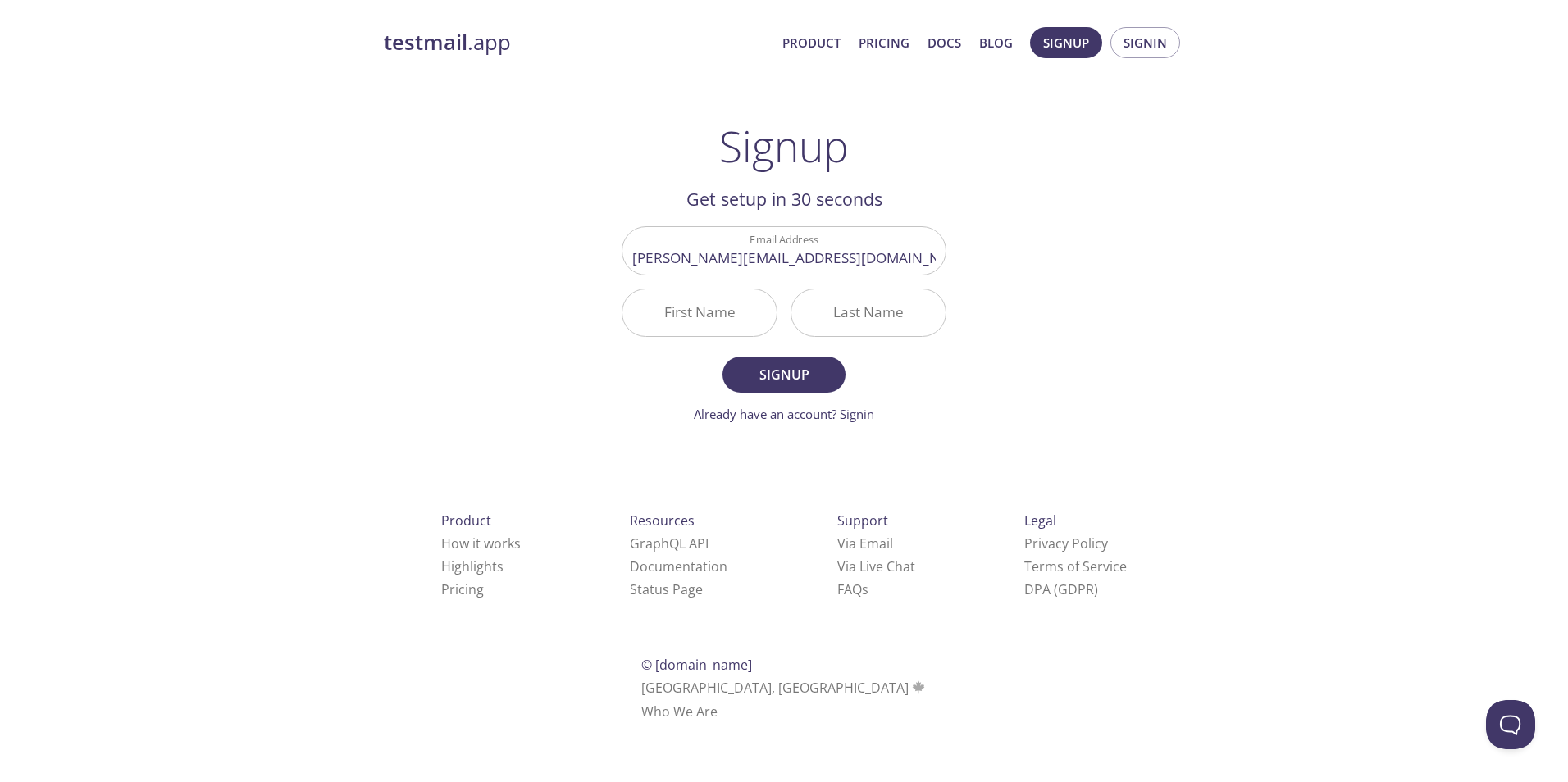
click at [796, 287] on div "Last Name" at bounding box center [868, 312] width 169 height 61
click at [811, 293] on input "Last Name" at bounding box center [869, 312] width 154 height 46
click at [791, 291] on div "Last Name" at bounding box center [869, 312] width 156 height 48
click at [801, 286] on div "Last Name" at bounding box center [868, 312] width 169 height 61
click at [794, 290] on div "Last Name" at bounding box center [869, 312] width 156 height 48
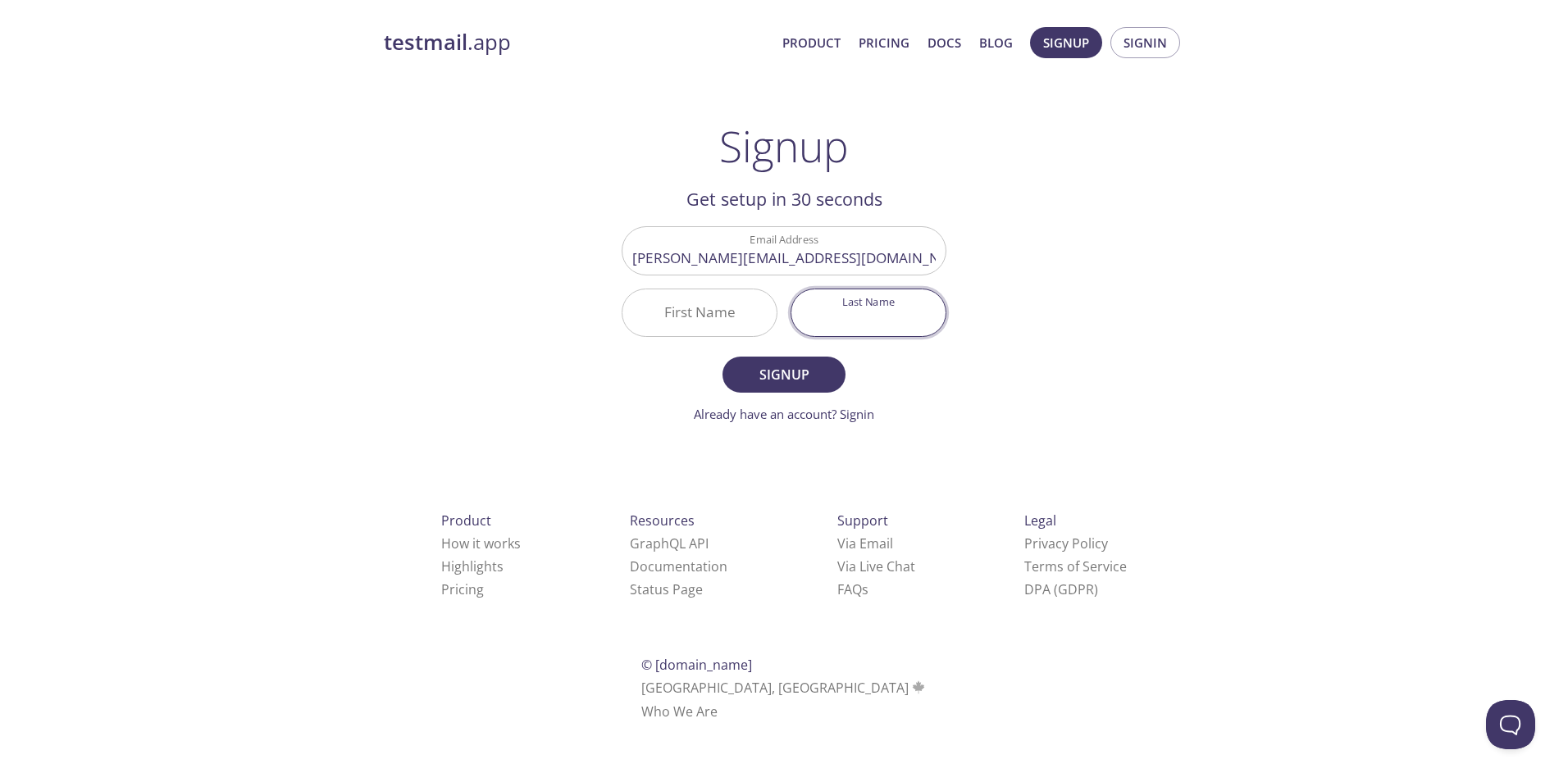
click at [822, 290] on input "Last Name" at bounding box center [869, 312] width 154 height 46
click at [796, 291] on div "Email Address tim.clemens0703@gmail.com First Name Last Name" at bounding box center [784, 282] width 338 height 124
click at [809, 294] on input "Last Name" at bounding box center [869, 312] width 154 height 46
click at [765, 287] on div "First Name" at bounding box center [699, 312] width 169 height 61
click at [797, 290] on div "Email Address tim.clemens0703@gmail.com First Name Last Name" at bounding box center [784, 282] width 338 height 124
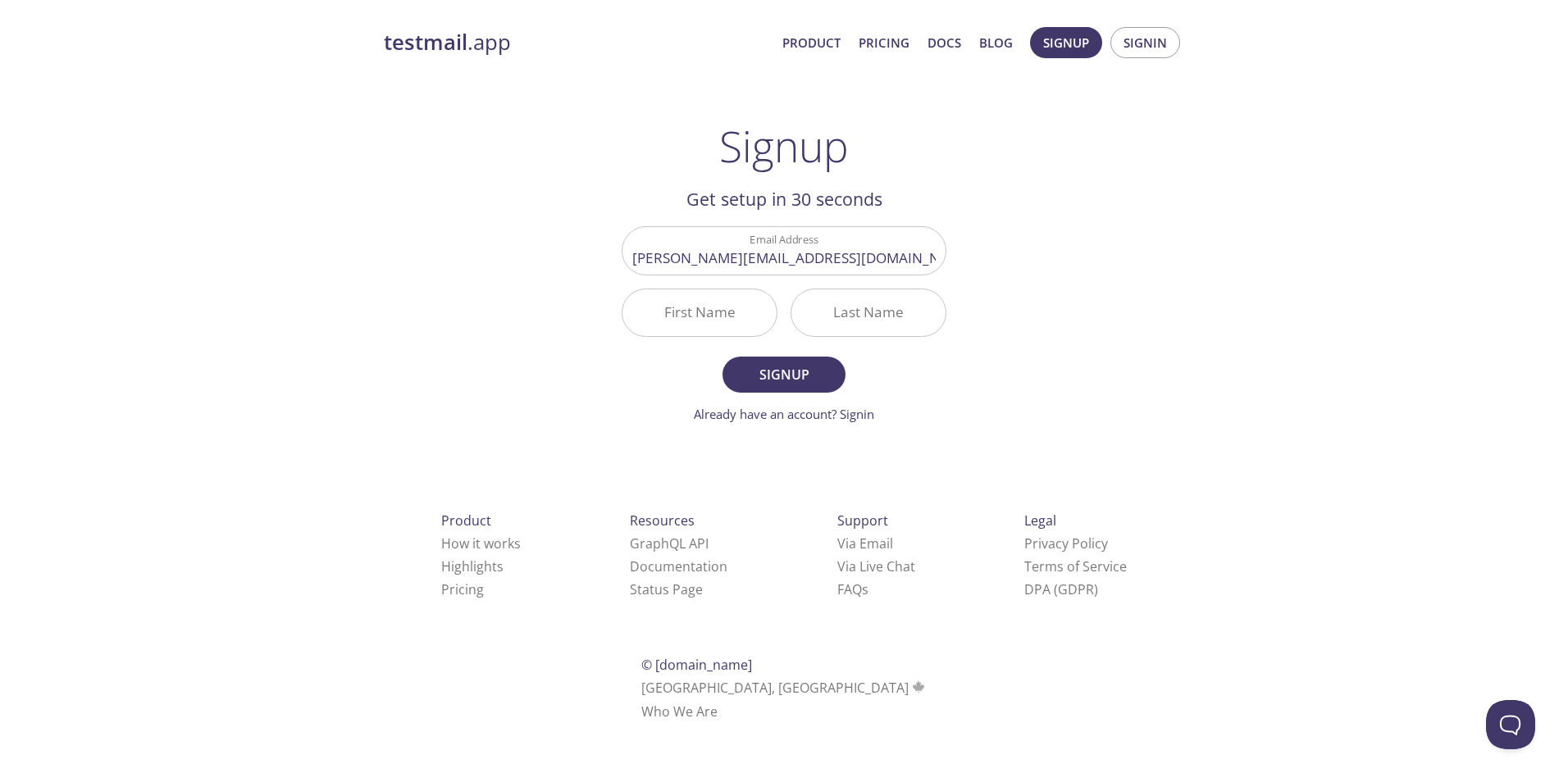
click at [816, 295] on div "Last Name" at bounding box center [869, 312] width 156 height 48
click at [814, 294] on input "Last Name" at bounding box center [869, 312] width 154 height 46
click at [789, 288] on div "Last Name" at bounding box center [868, 312] width 169 height 61
click at [792, 294] on div "Last Name" at bounding box center [868, 312] width 169 height 61
click at [819, 296] on input "Last Name" at bounding box center [869, 312] width 154 height 46
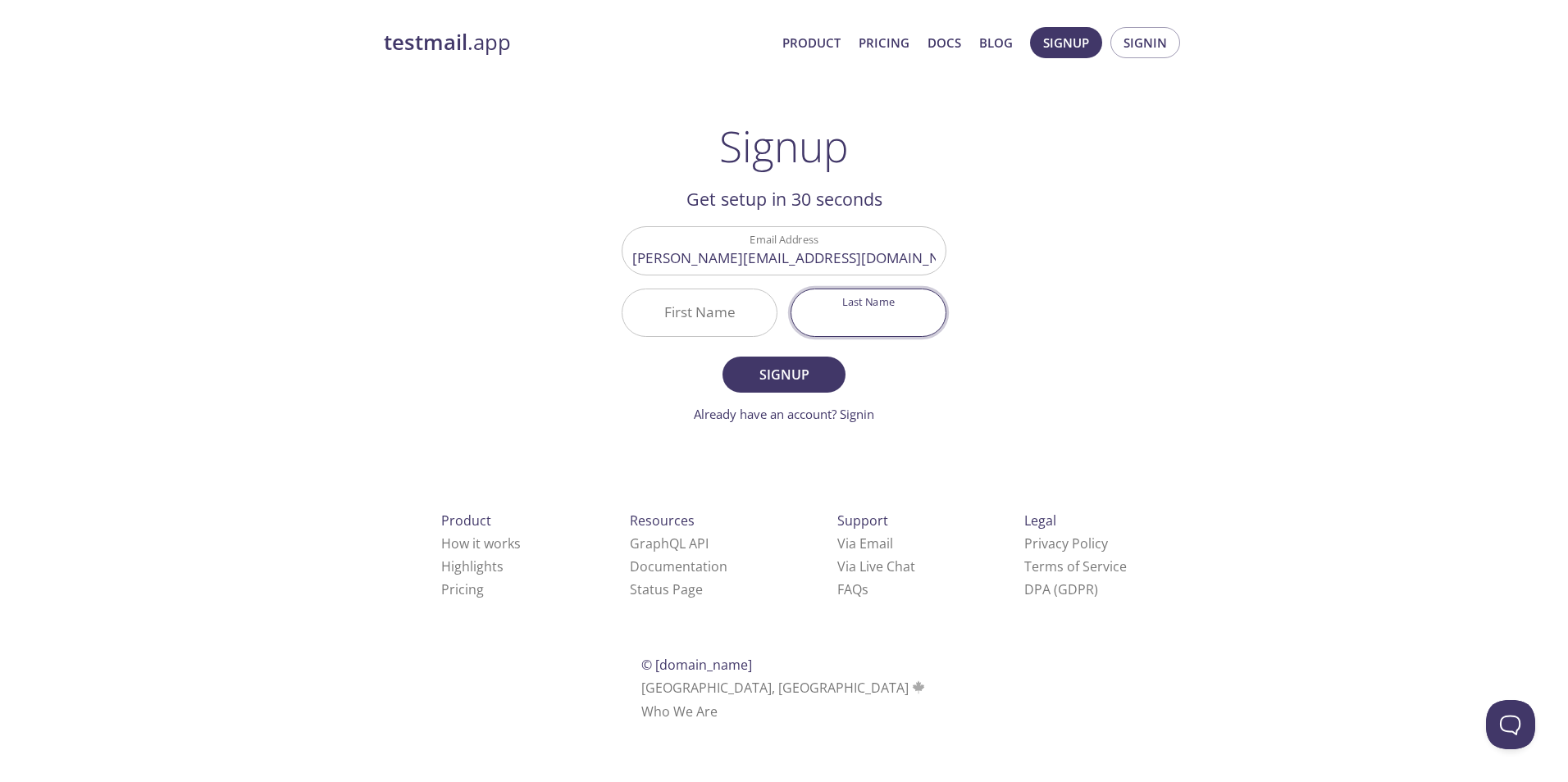
click at [802, 295] on div "Last Name" at bounding box center [868, 312] width 169 height 61
click at [883, 303] on div "Last Name" at bounding box center [868, 312] width 169 height 61
click at [776, 291] on div "First Name" at bounding box center [699, 312] width 156 height 48
click at [828, 305] on div "Last Name" at bounding box center [869, 312] width 156 height 48
click at [813, 304] on input "Last Name" at bounding box center [869, 312] width 154 height 46
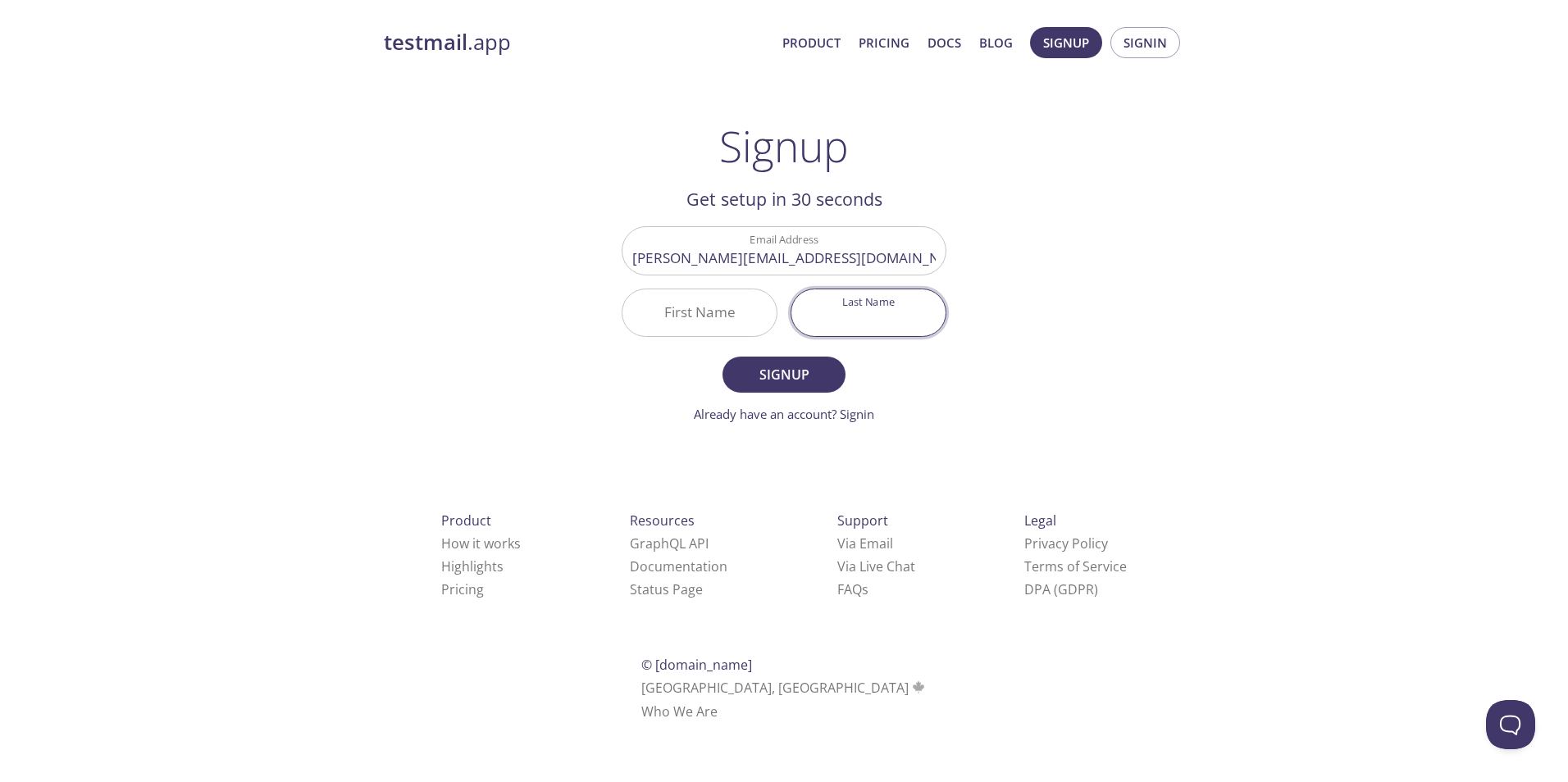
click at [799, 304] on div "Email Address tim.clemens0703@gmail.com First Name Last Name" at bounding box center [784, 282] width 338 height 124
click at [788, 303] on div "Last Name" at bounding box center [868, 312] width 169 height 61
click at [794, 301] on div "Email Address tim.clemens0703@gmail.com First Name Last Name" at bounding box center [784, 282] width 338 height 124
click at [832, 301] on input "Last Name" at bounding box center [869, 312] width 154 height 46
click at [807, 297] on input "Last Name" at bounding box center [869, 312] width 154 height 46
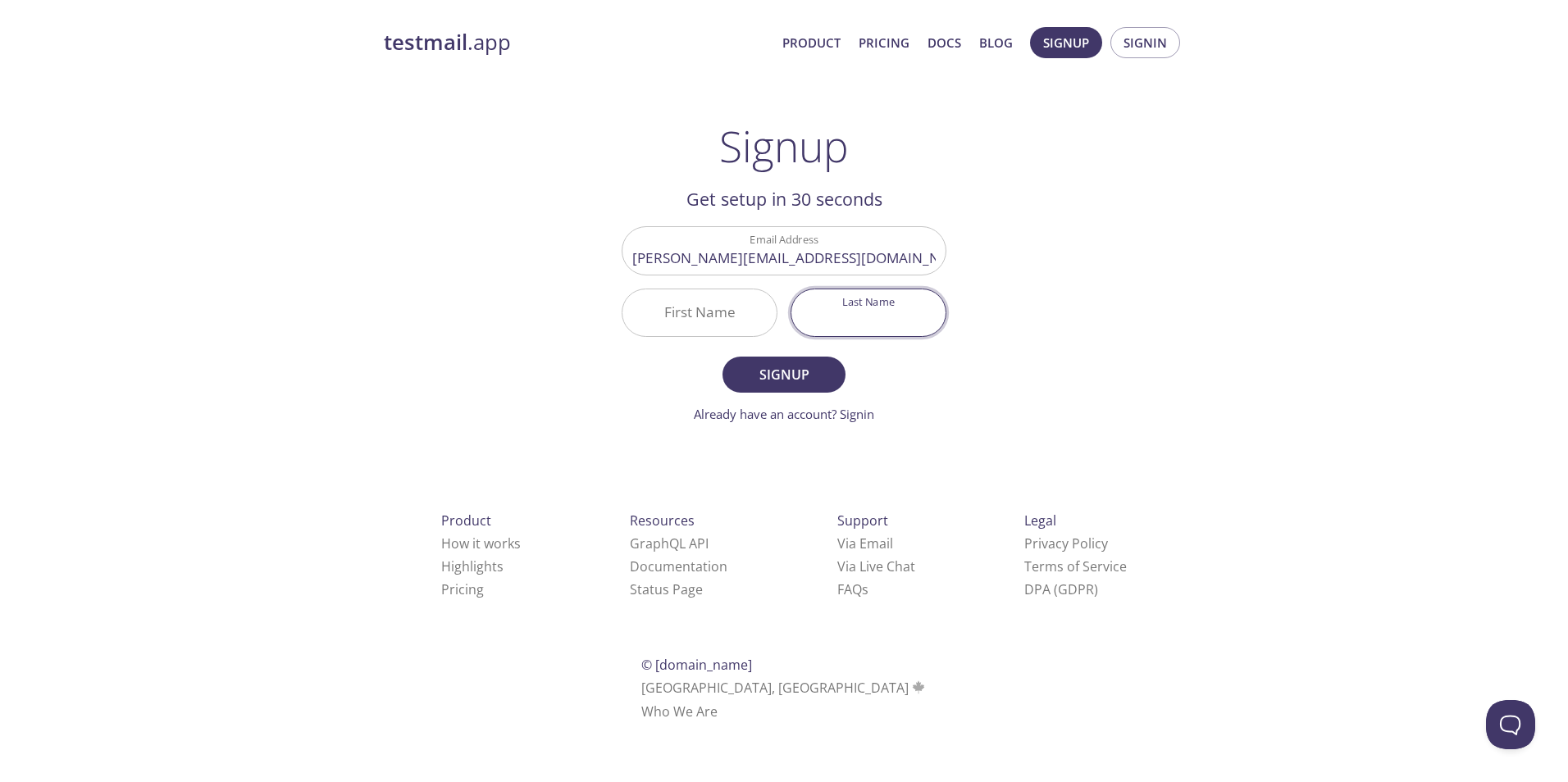
click at [778, 285] on div "First Name" at bounding box center [699, 312] width 169 height 61
click at [845, 304] on input "Last Name" at bounding box center [869, 312] width 154 height 46
click at [826, 301] on input "Last Name" at bounding box center [869, 312] width 154 height 46
click at [844, 307] on div "Last Name" at bounding box center [868, 312] width 169 height 61
click at [856, 310] on input "Last Name" at bounding box center [869, 312] width 154 height 46
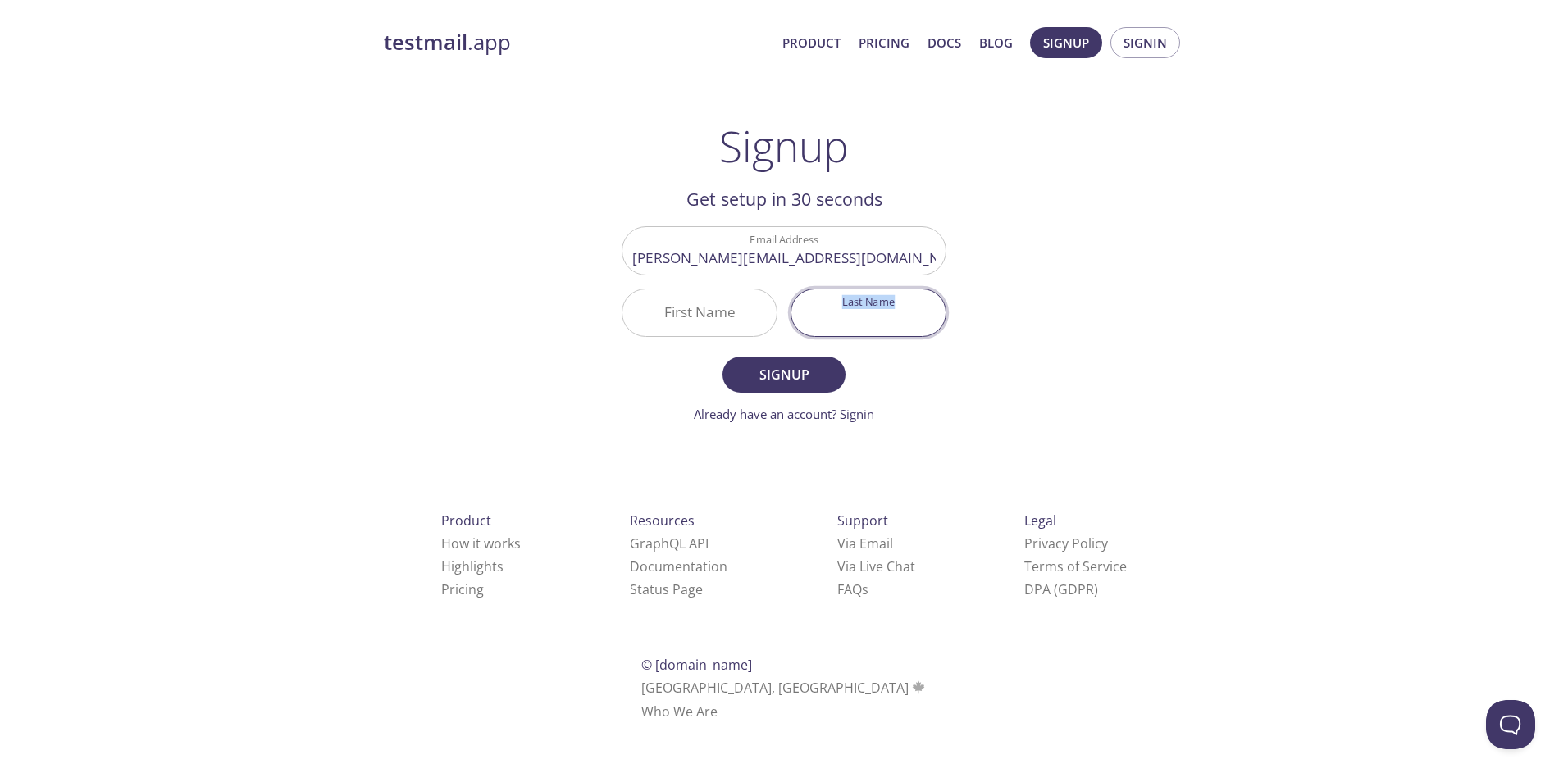
click at [820, 310] on div "Last Name" at bounding box center [868, 312] width 169 height 61
click at [796, 300] on input "Last Name" at bounding box center [869, 312] width 154 height 46
click at [788, 299] on div "Email Address tim.clemens0703@gmail.com First Name Last Name" at bounding box center [784, 282] width 338 height 124
click at [779, 294] on div "Email Address tim.clemens0703@gmail.com First Name Last Name" at bounding box center [784, 282] width 338 height 124
click at [786, 286] on div "Email Address tim.clemens0703@gmail.com First Name Last Name" at bounding box center [784, 282] width 338 height 124
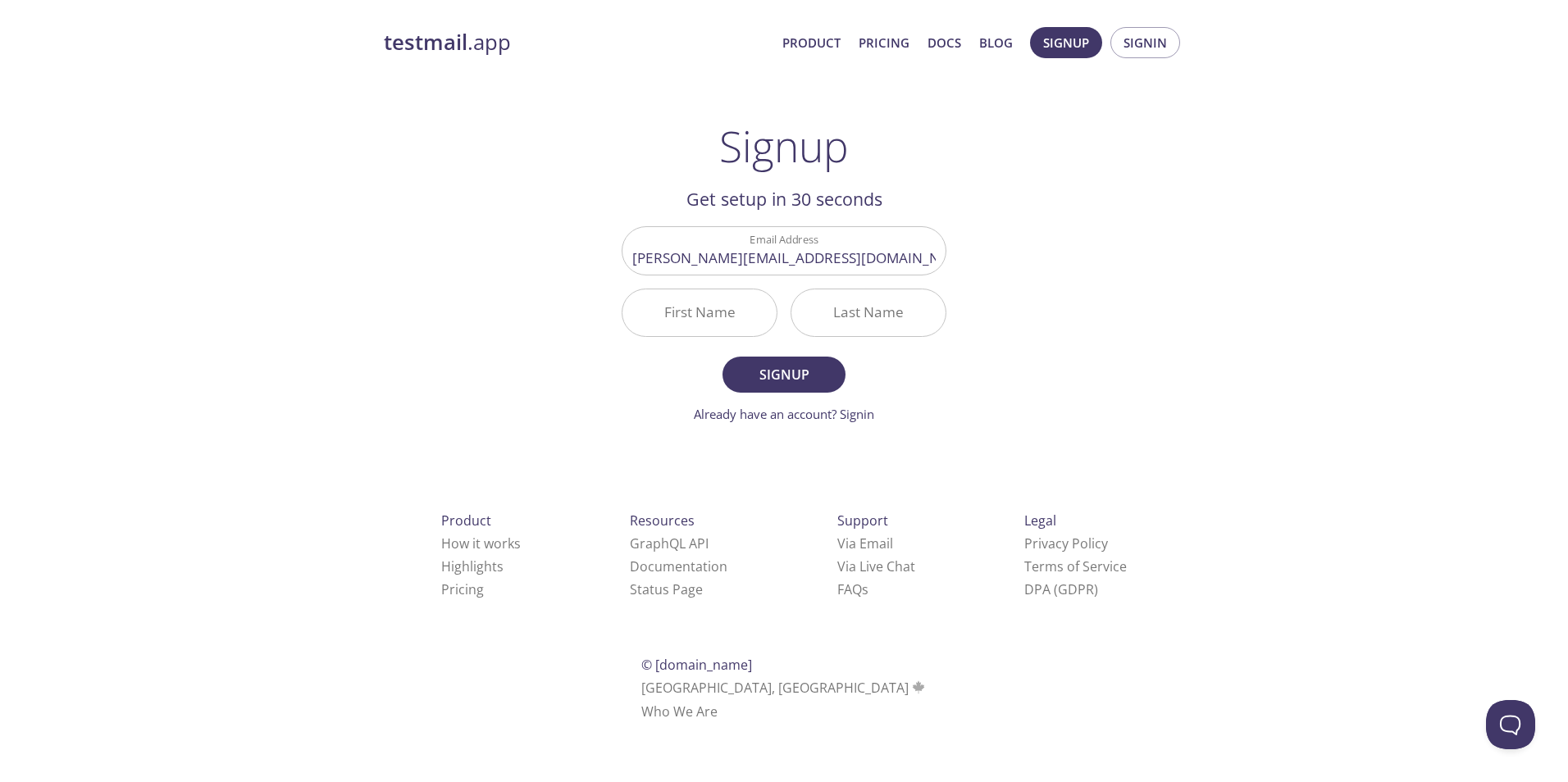
click at [746, 299] on input "First Name" at bounding box center [699, 312] width 154 height 46
type input "Tim"
type input "2"
type input "3"
type input "w"
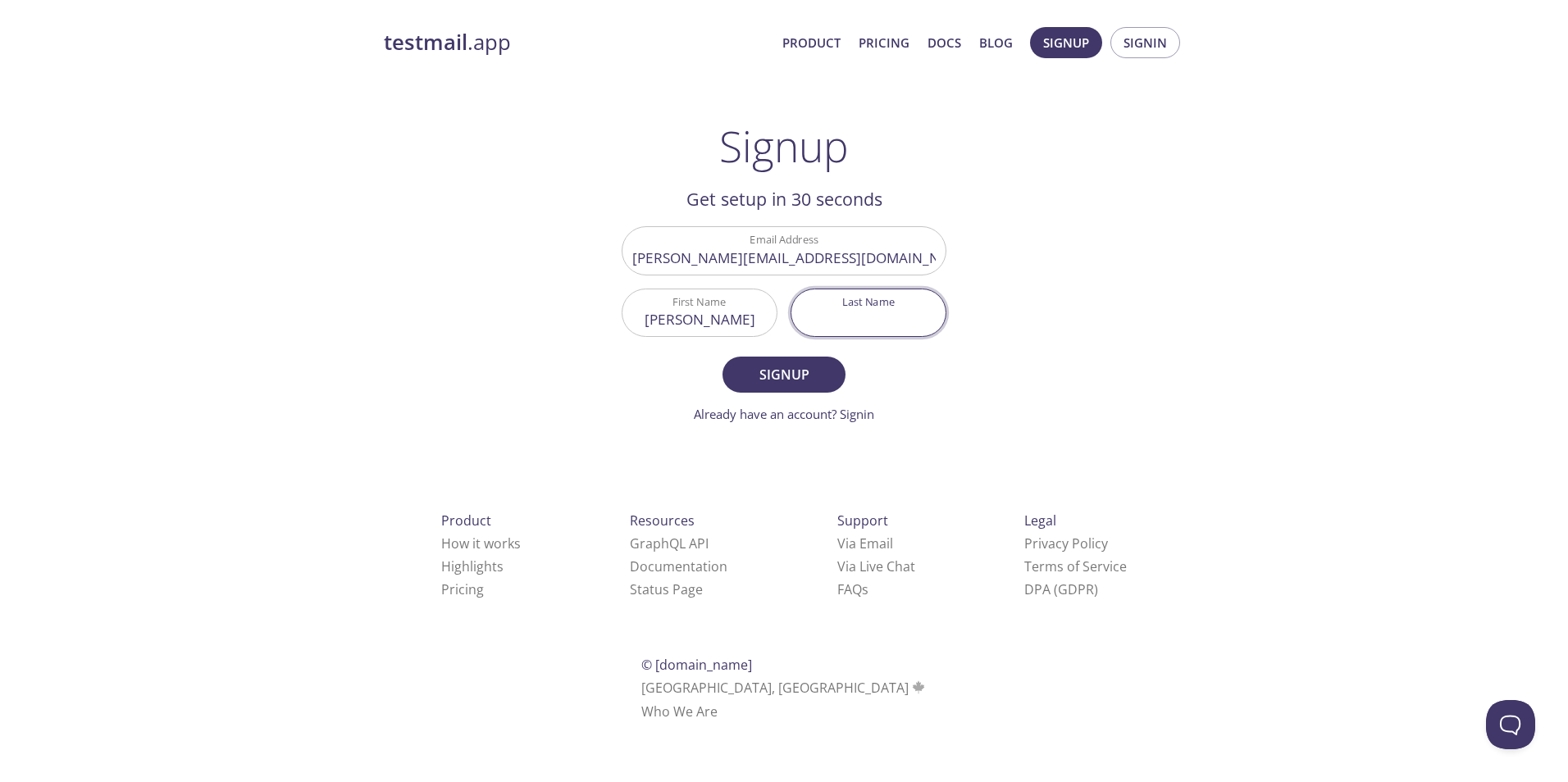
type input "1"
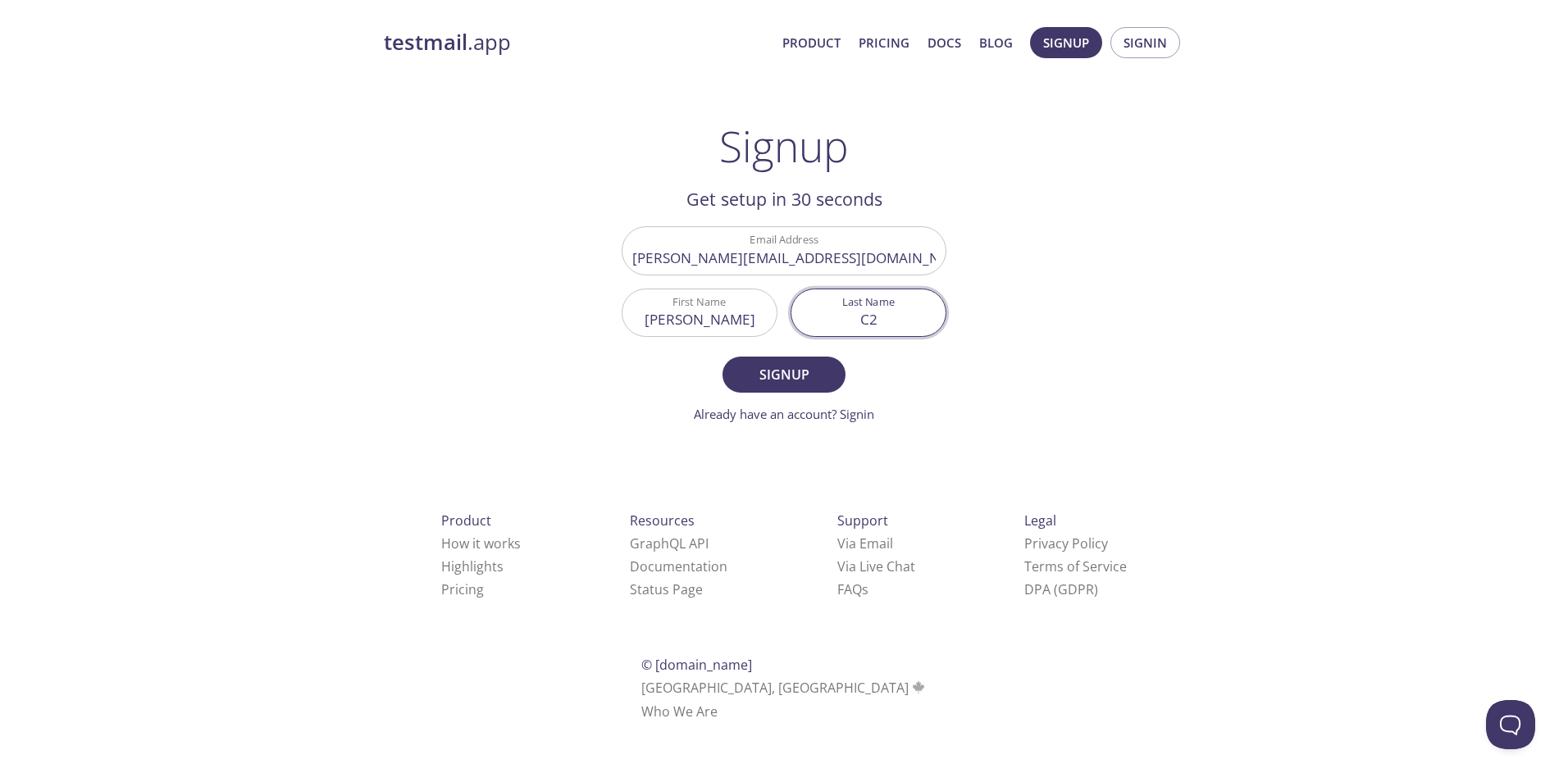
type input "C"
type input "3"
type input "2"
type input "3"
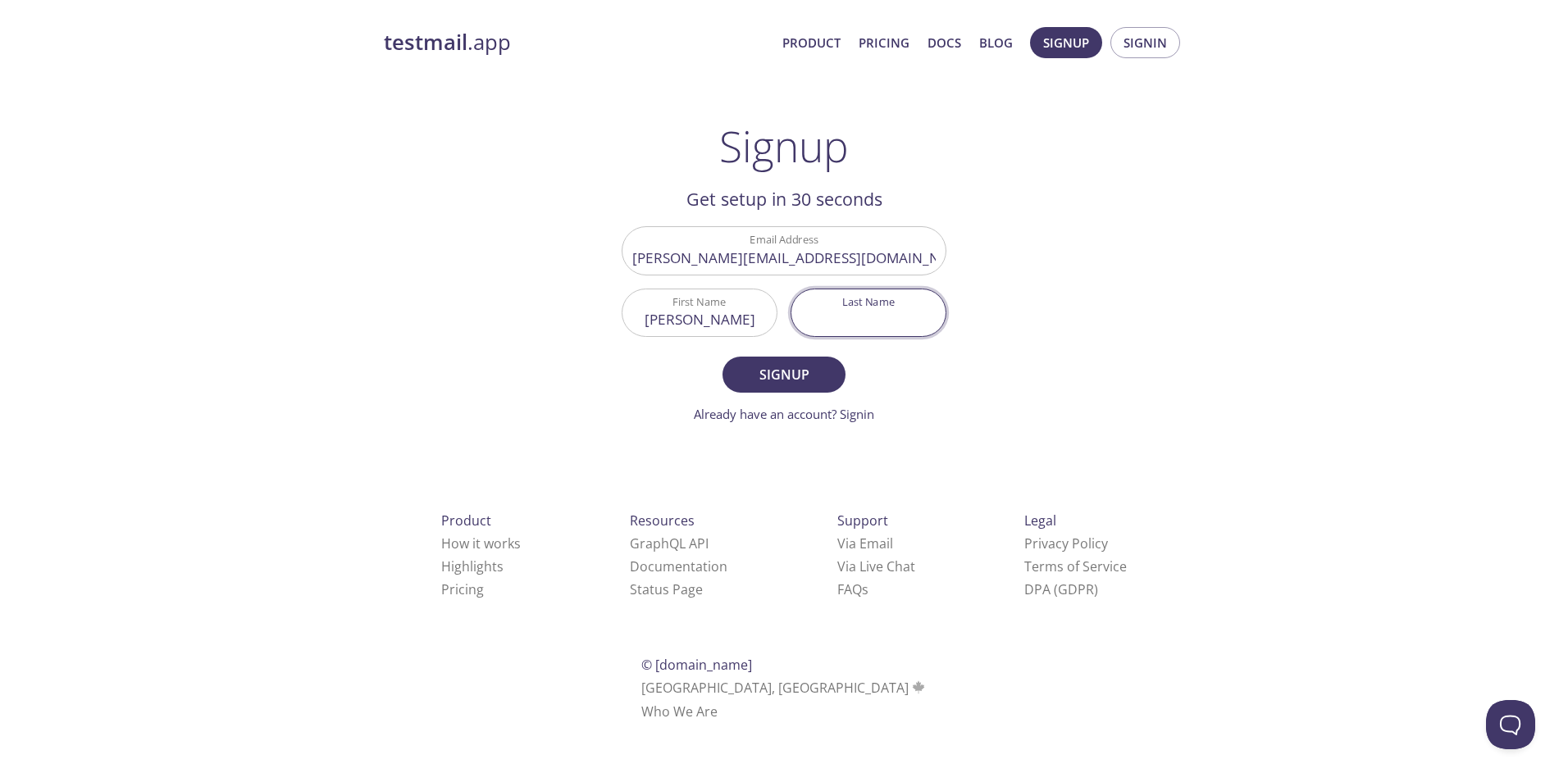
type input "2"
type input "t"
type input "Clemens"
click at [723, 357] on button "Signup" at bounding box center [784, 374] width 123 height 36
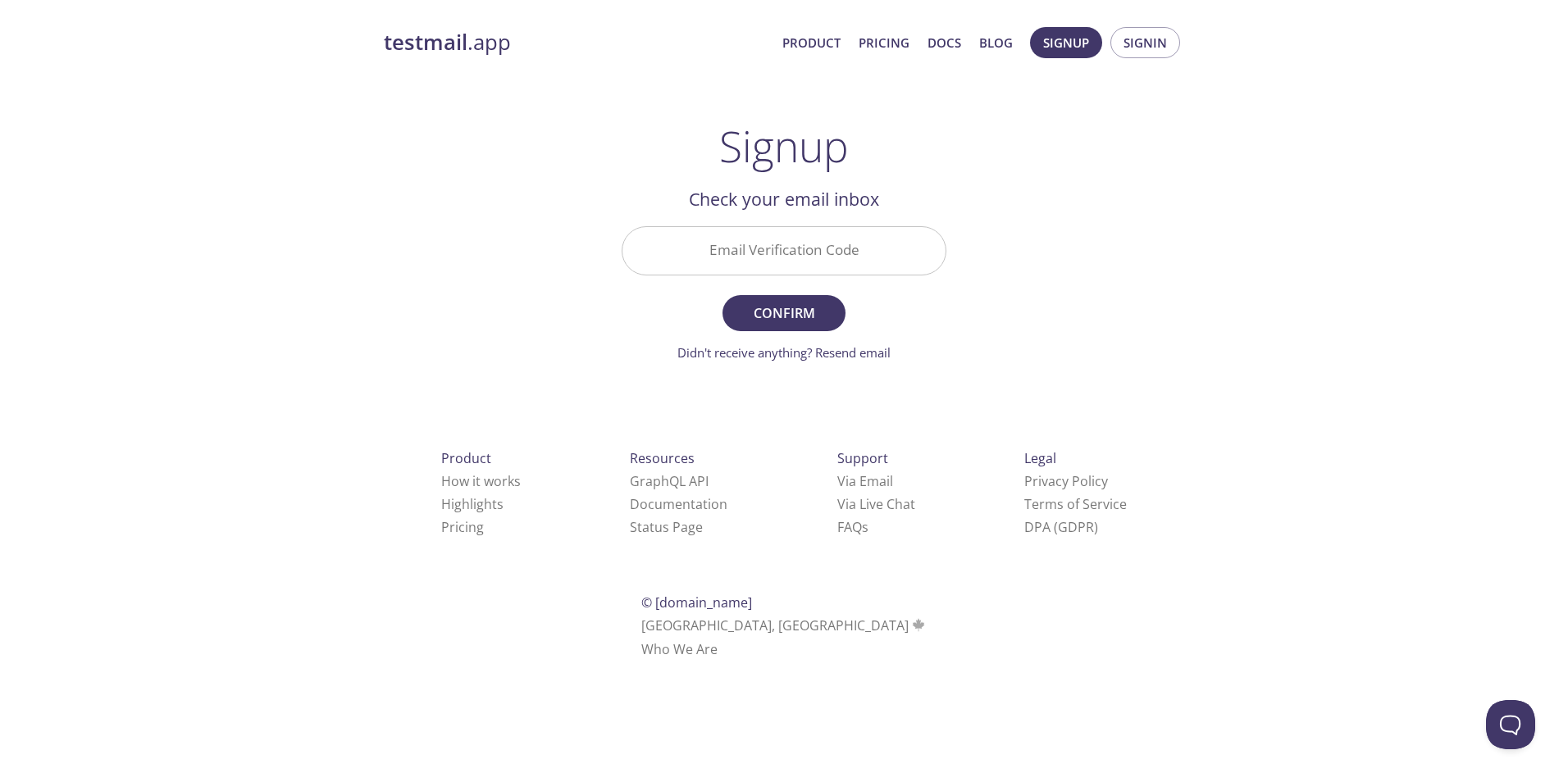
click at [441, 472] on link "How it works" at bounding box center [480, 481] width 80 height 18
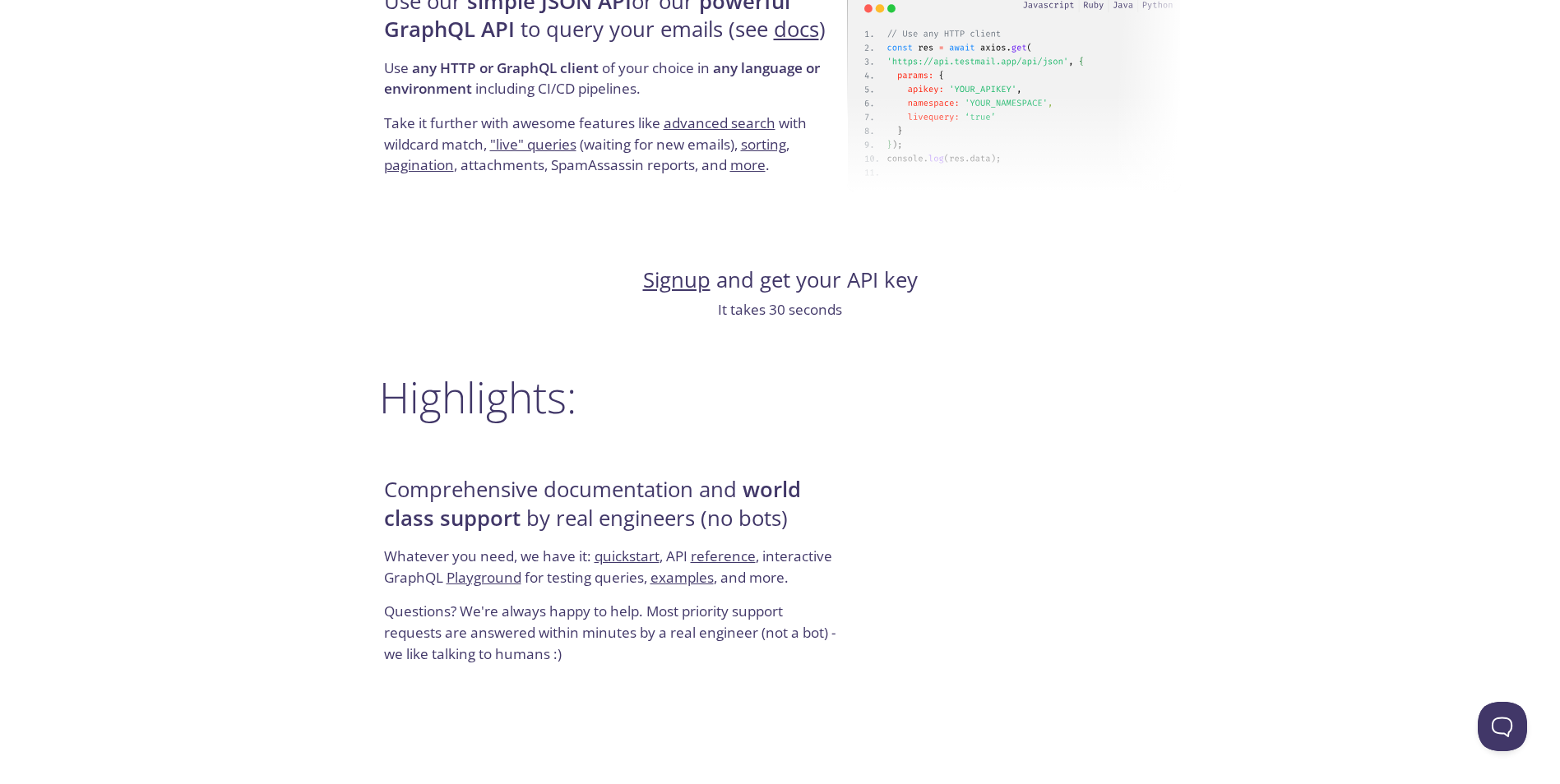
scroll to position [1726, 0]
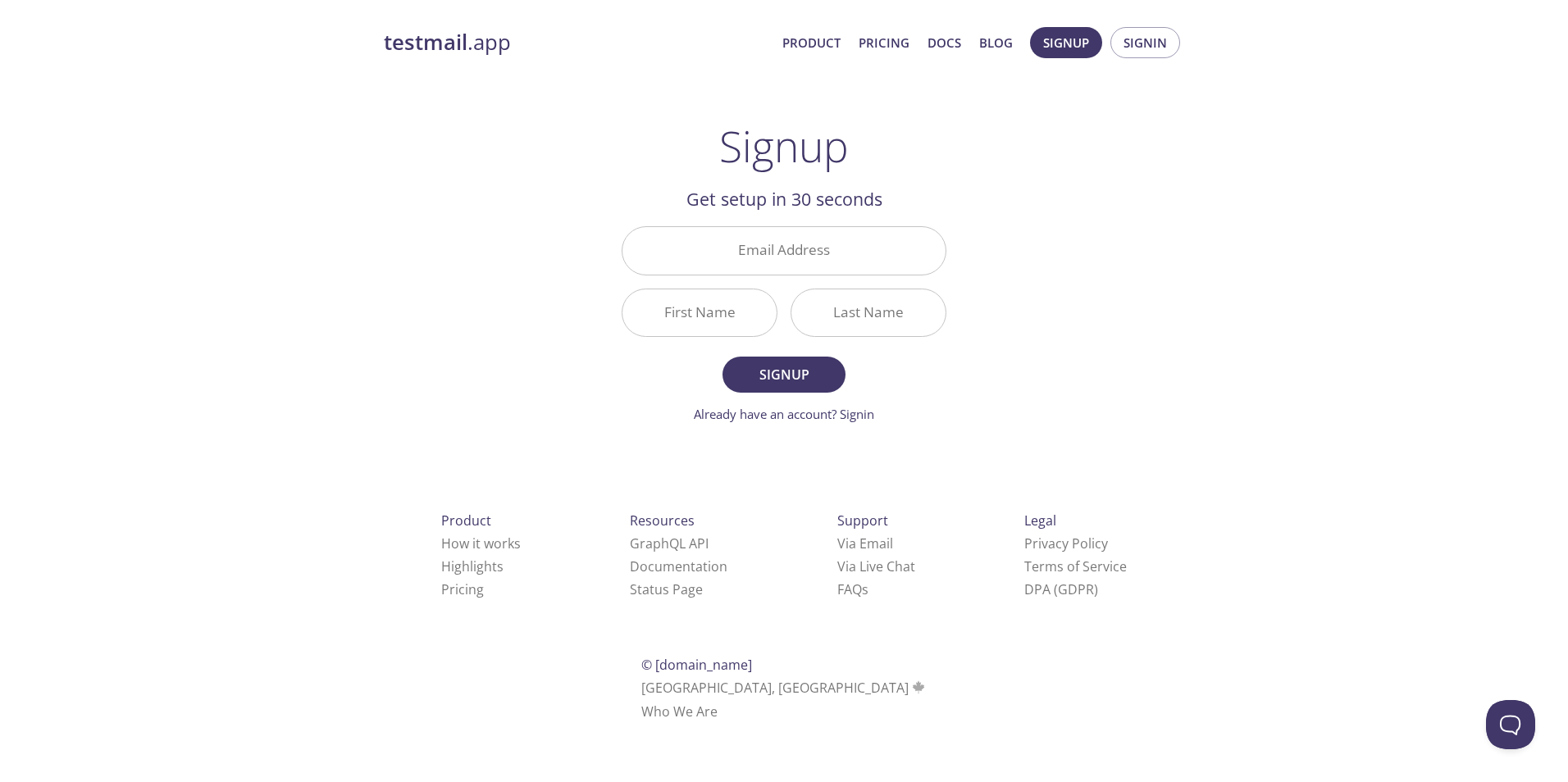
click at [850, 278] on div "Email Address" at bounding box center [784, 250] width 338 height 61
click at [856, 257] on input "Email Address" at bounding box center [783, 250] width 323 height 46
type input "tim.clemens0703@gmail.com"
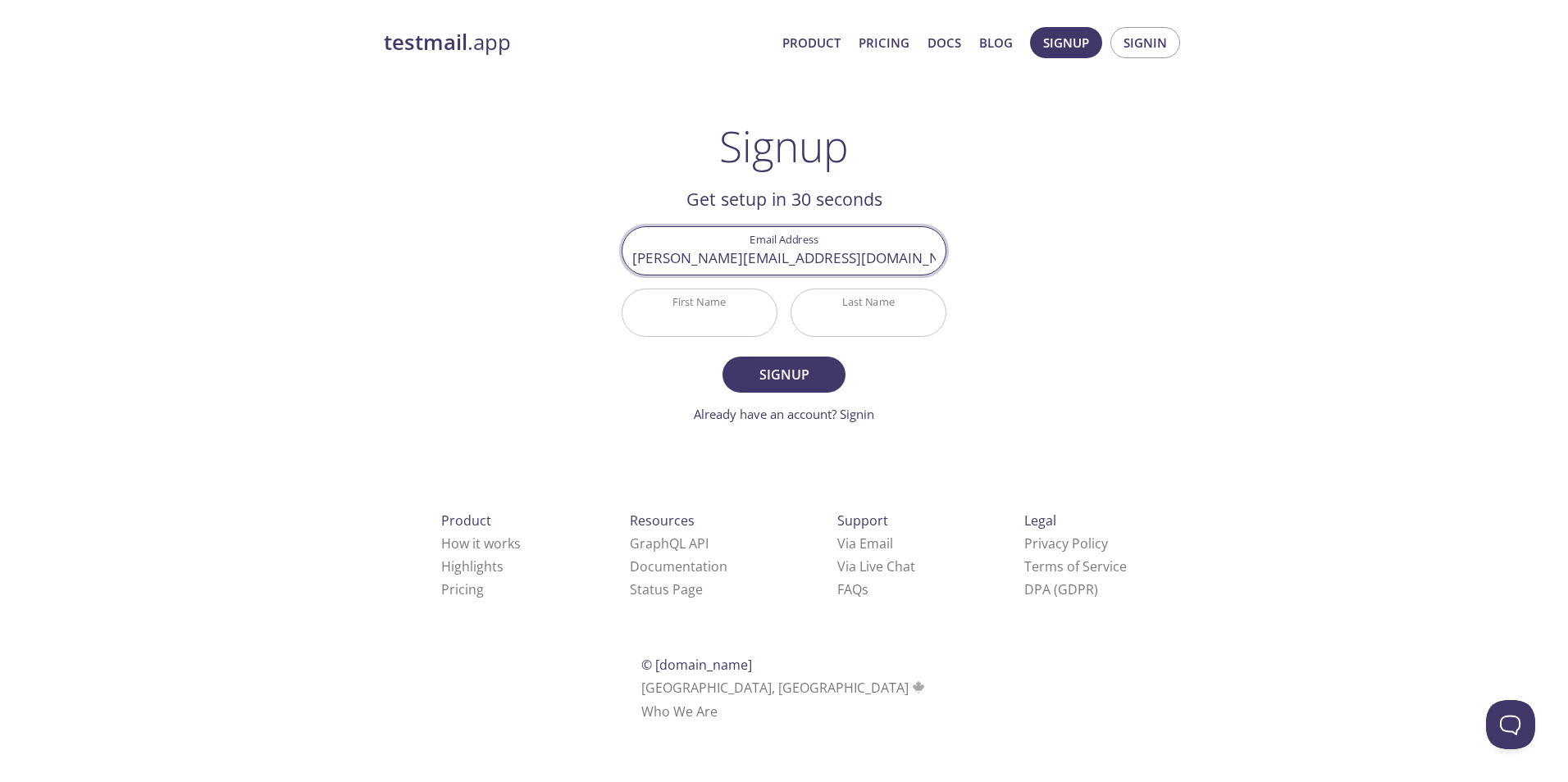
type input "Tim"
type input "Clemens"
click at [648, 365] on form "Email Address tim.clemens0703@gmail.com First Name Tim Last Name Clemens Signup…" at bounding box center [783, 325] width 325 height 197
click at [812, 372] on span "Signup" at bounding box center [783, 374] width 87 height 23
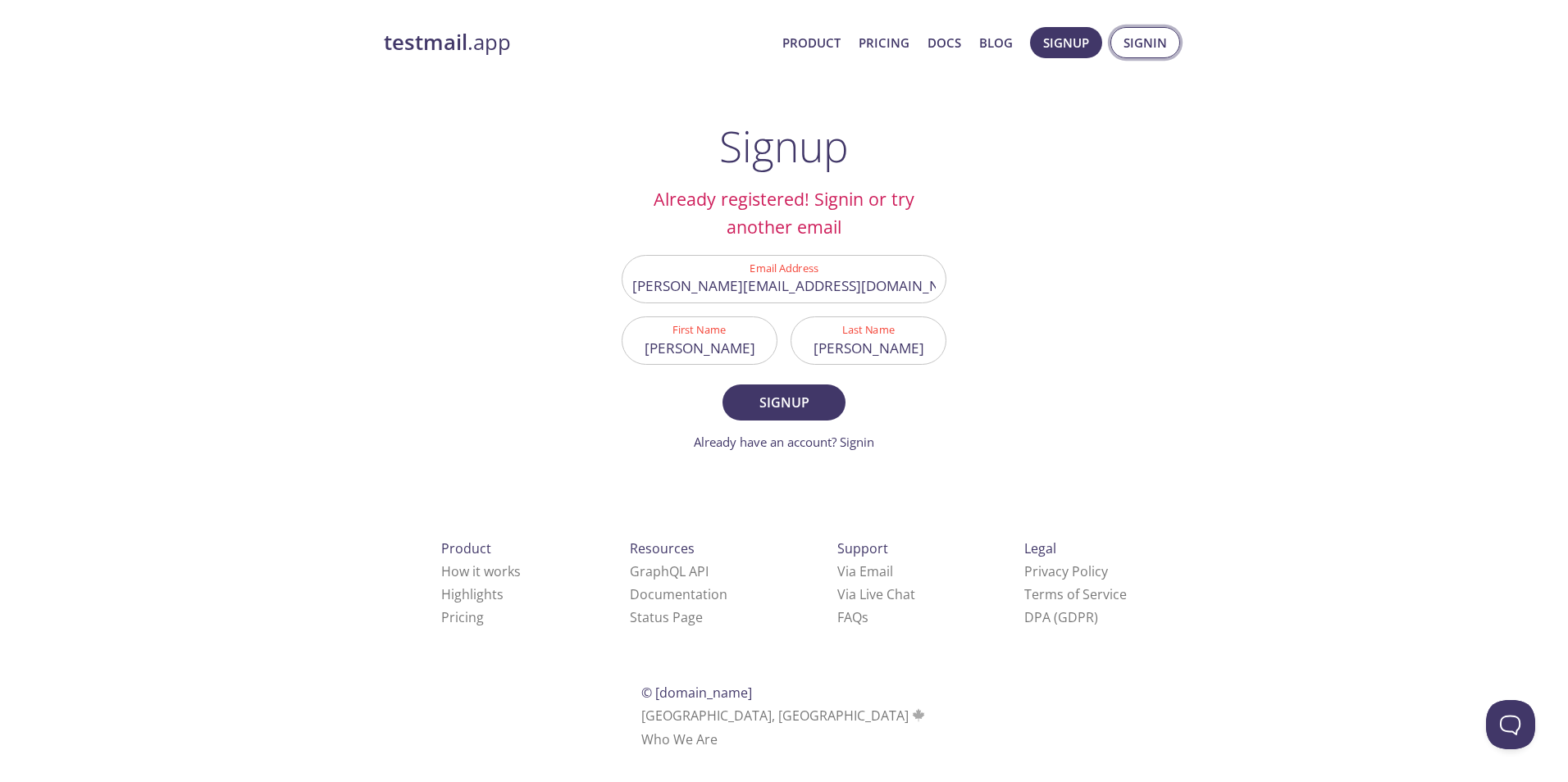
click at [1157, 45] on span "Signin" at bounding box center [1145, 43] width 44 height 21
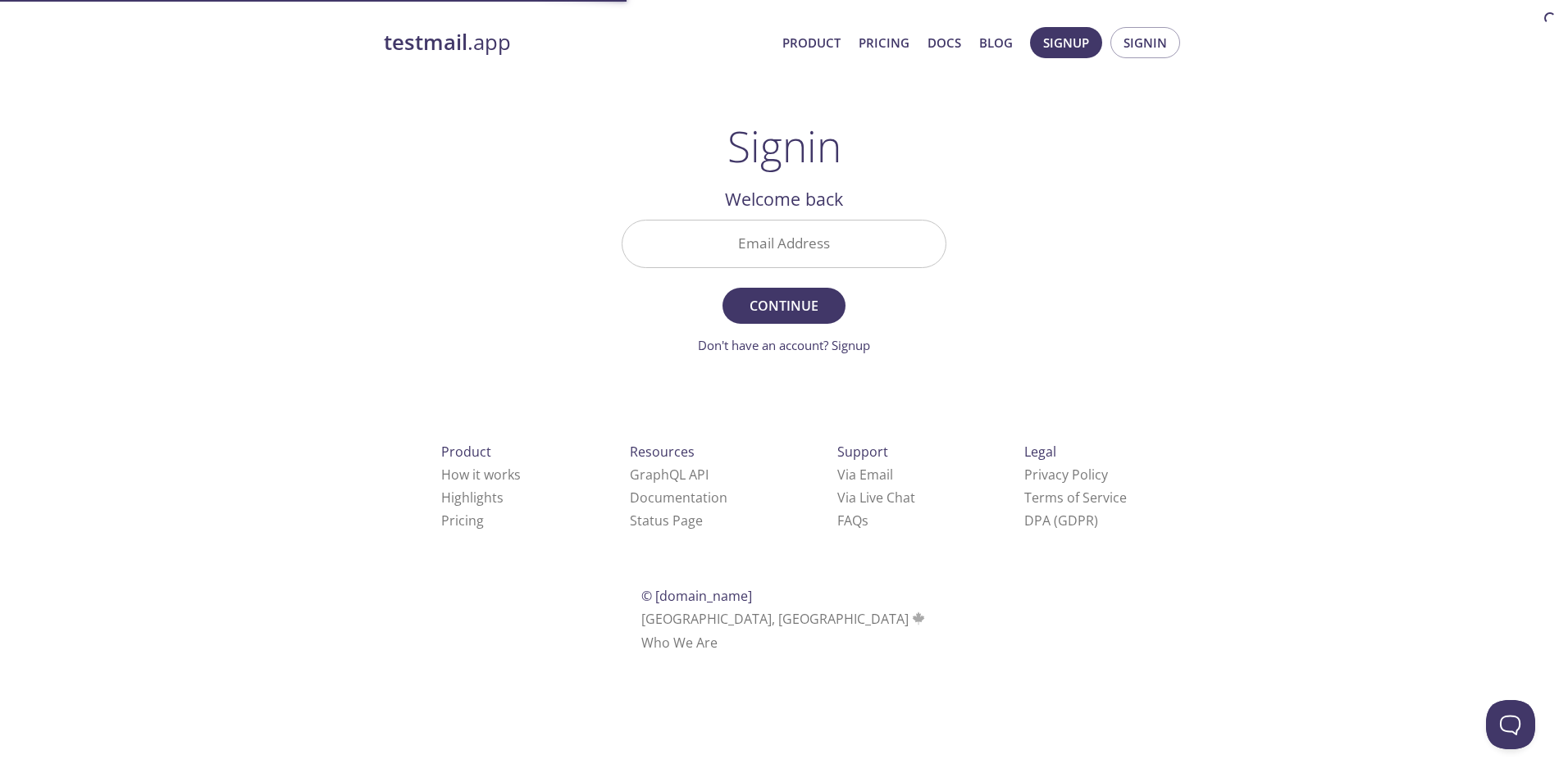
click at [970, 163] on div "testmail .app Product Pricing Docs Blog Signup Signin Signin Welcome back Email…" at bounding box center [784, 359] width 840 height 684
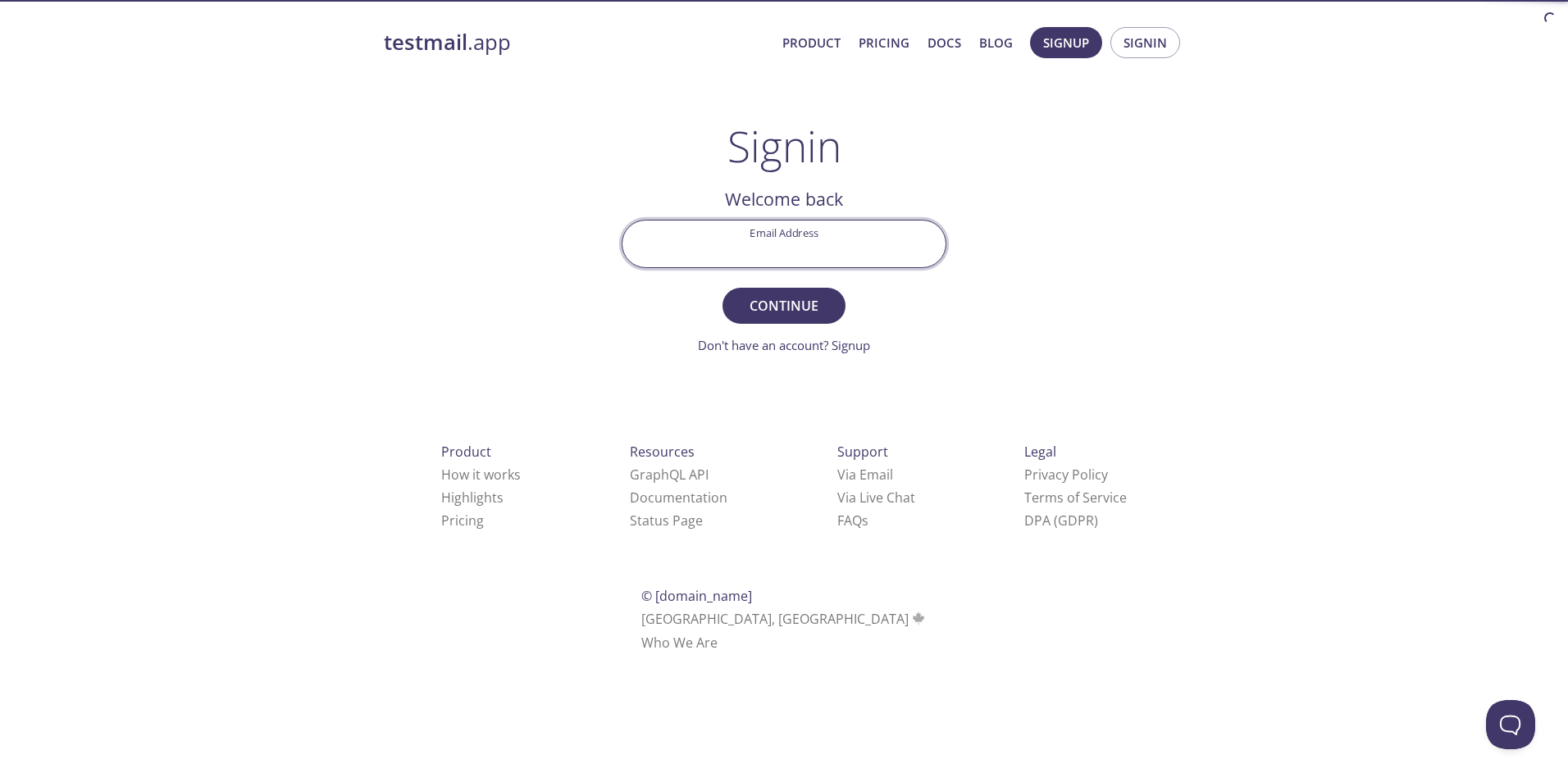
click at [862, 240] on input "Email Address" at bounding box center [783, 243] width 323 height 46
click at [954, 183] on div "testmail .app Product Pricing Docs Blog Signup Signin Signin Welcome back Email…" at bounding box center [784, 359] width 840 height 684
click at [860, 236] on input "Email Address" at bounding box center [783, 243] width 323 height 46
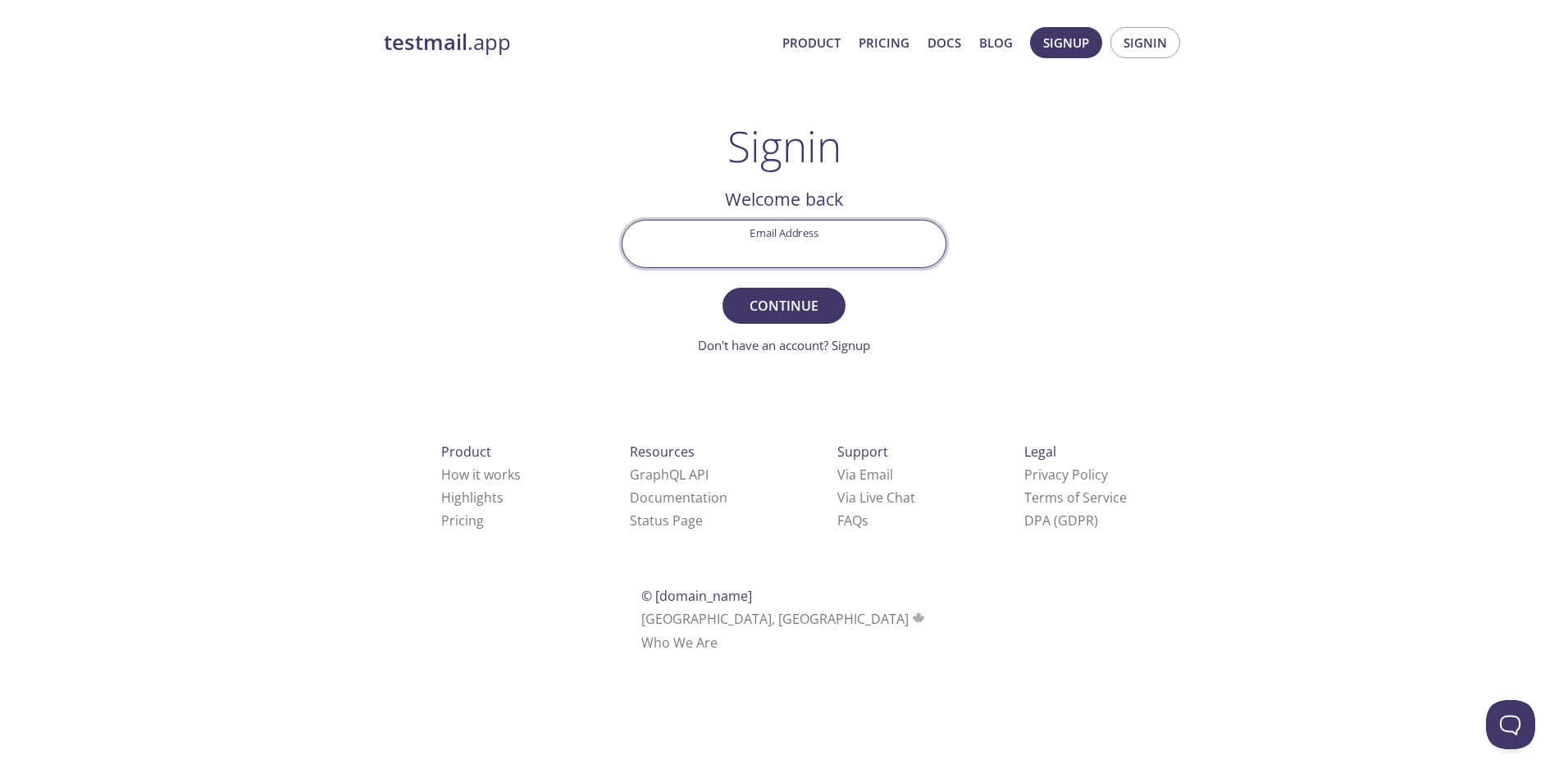
click at [964, 195] on div "testmail .app Product Pricing Docs Blog Signup Signin Signin Welcome back Email…" at bounding box center [784, 359] width 840 height 684
click at [864, 236] on input "Email Address" at bounding box center [783, 243] width 323 height 46
click at [970, 194] on div "testmail .app Product Pricing Docs Blog Signup Signin Signin Welcome back Email…" at bounding box center [784, 359] width 840 height 684
click at [868, 247] on input "Email Address" at bounding box center [783, 243] width 323 height 46
type input "tim.clemens0703@gmail.com"
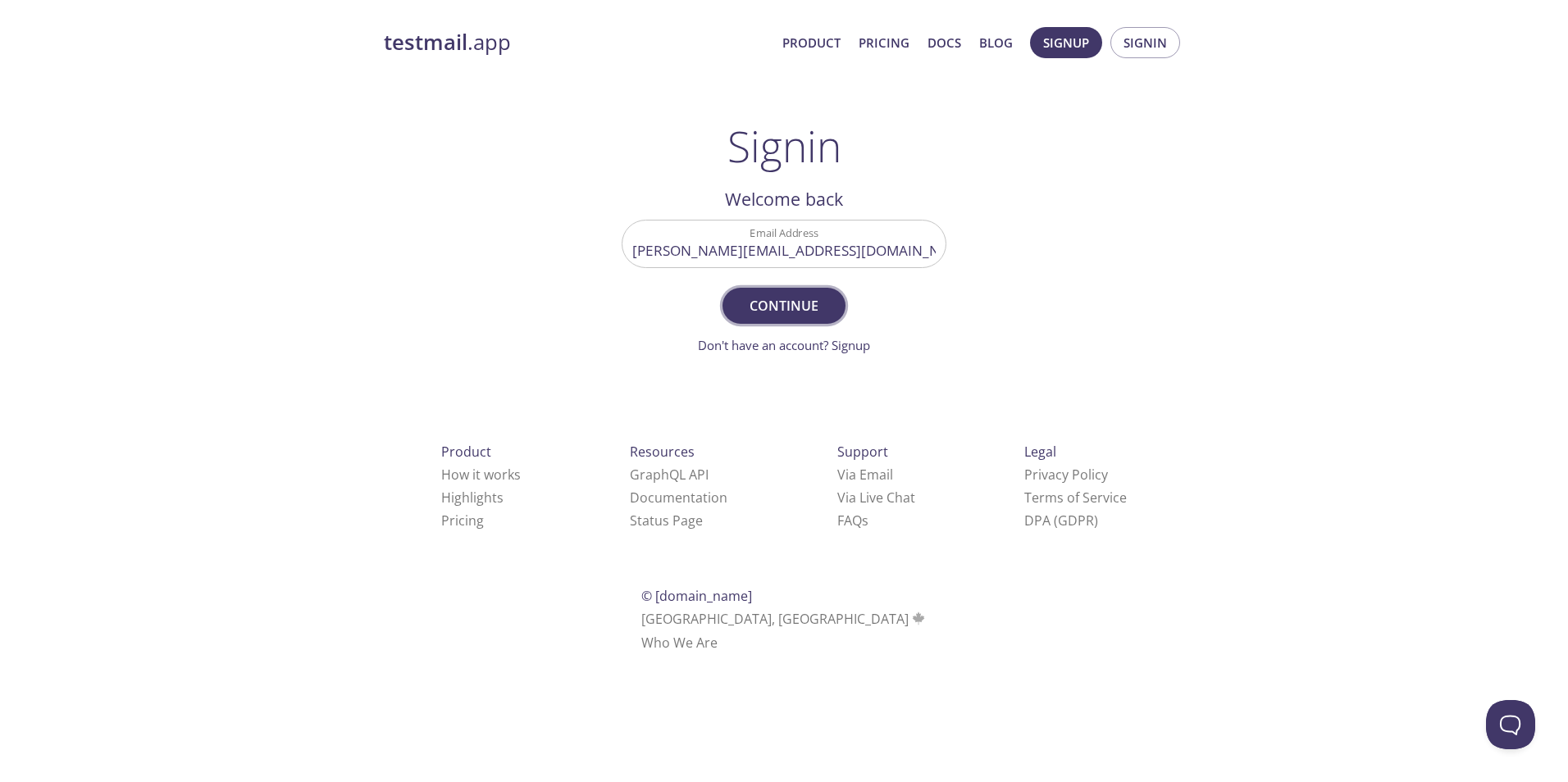
click at [980, 324] on div "testmail .app Product Pricing Docs Blog Signup Signin Signin Welcome back Email…" at bounding box center [784, 359] width 840 height 684
click at [729, 307] on button "Continue" at bounding box center [784, 305] width 123 height 36
click at [831, 256] on input "Signin Security Code" at bounding box center [783, 243] width 323 height 46
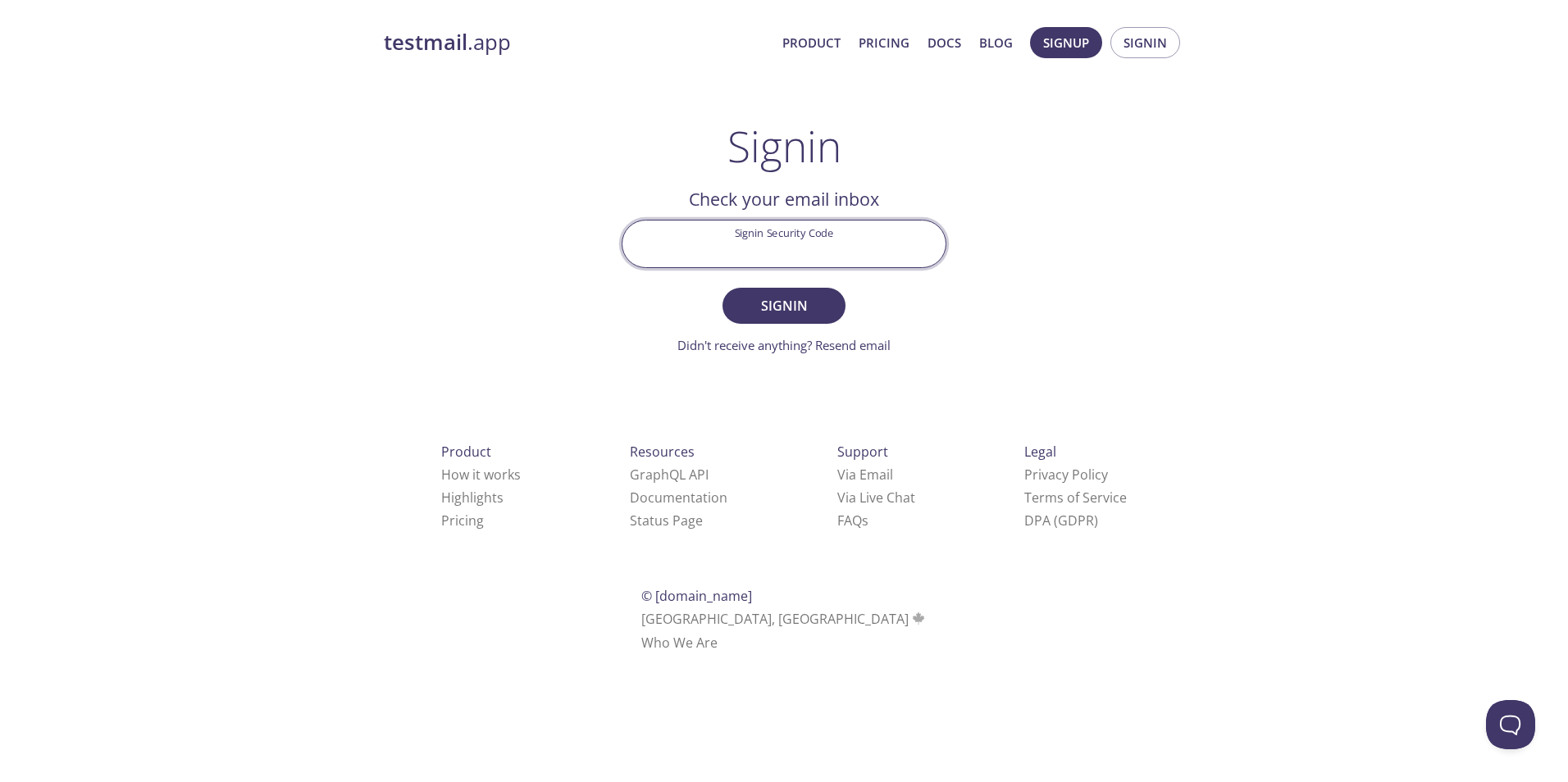
click at [865, 246] on input "Signin Security Code" at bounding box center [783, 243] width 323 height 46
click at [942, 269] on div "Signin Security Code" at bounding box center [784, 244] width 338 height 61
click at [885, 237] on input "Signin Security Code" at bounding box center [783, 243] width 323 height 46
click at [910, 275] on main "Signin Welcome back Email Address tim.clemens0703@gmail.com Continue Don't have…" at bounding box center [784, 238] width 364 height 234
click at [845, 237] on input "Signin Security Code" at bounding box center [783, 243] width 323 height 46
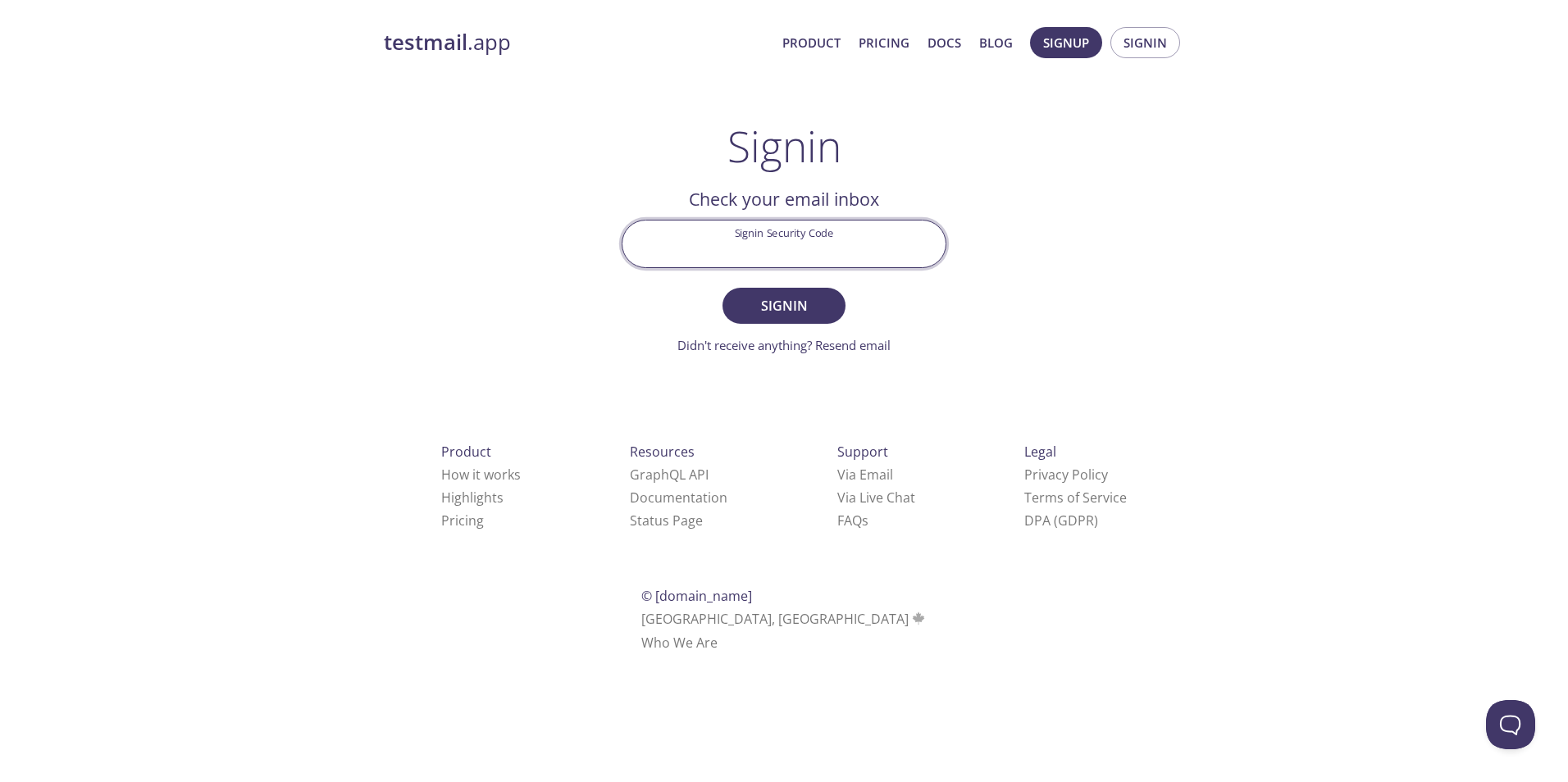
click at [867, 229] on input "Signin Security Code" at bounding box center [783, 243] width 323 height 46
click at [752, 98] on div "testmail .app Product Pricing Docs Blog Signup Signin Signin Welcome back Email…" at bounding box center [784, 359] width 840 height 684
click at [634, 101] on div "testmail .app Product Pricing Docs Blog Signup Signin Signin Welcome back Email…" at bounding box center [784, 359] width 840 height 684
click at [594, 40] on link "testmail .app" at bounding box center [577, 43] width 386 height 28
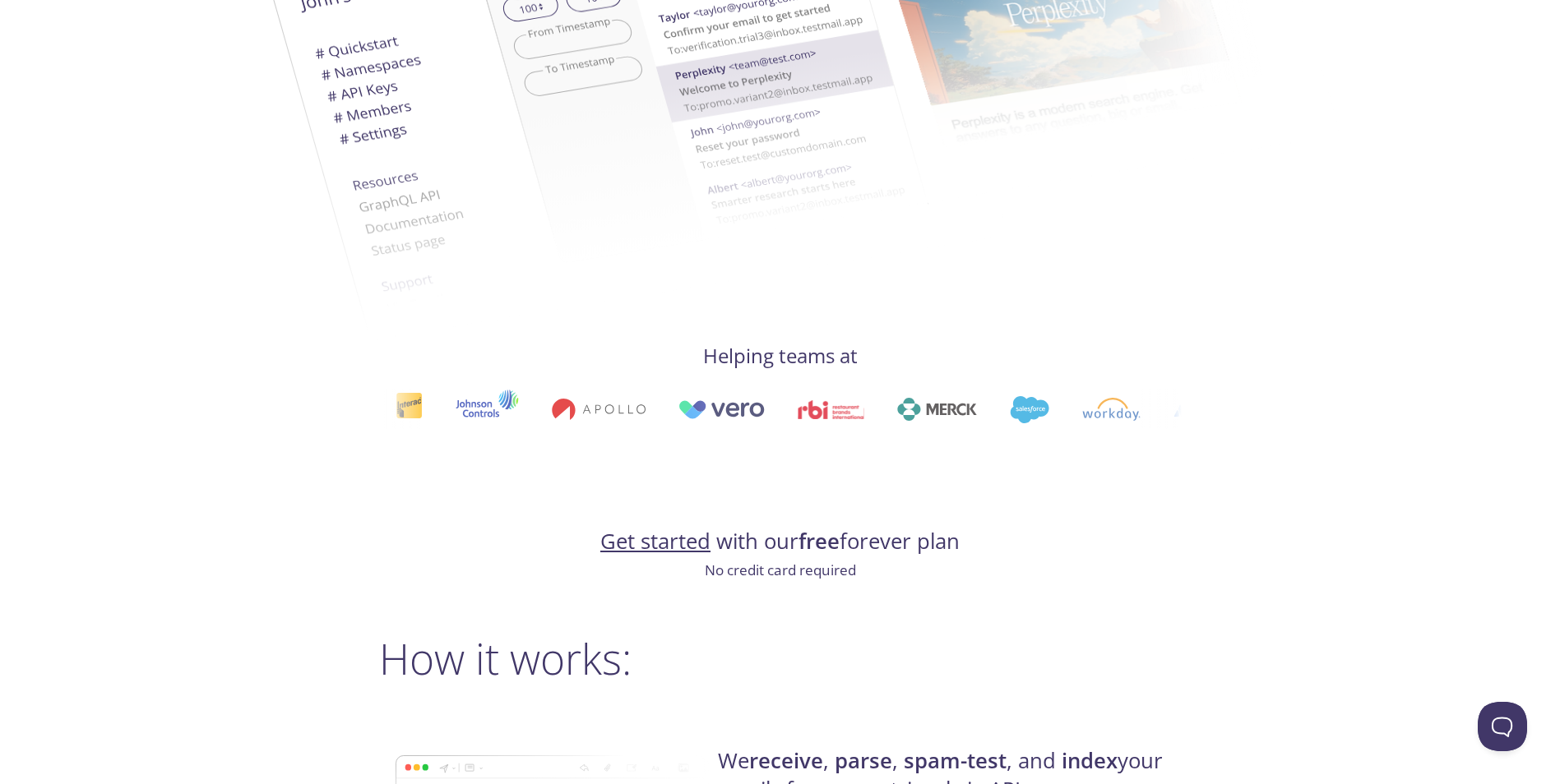
scroll to position [329, 0]
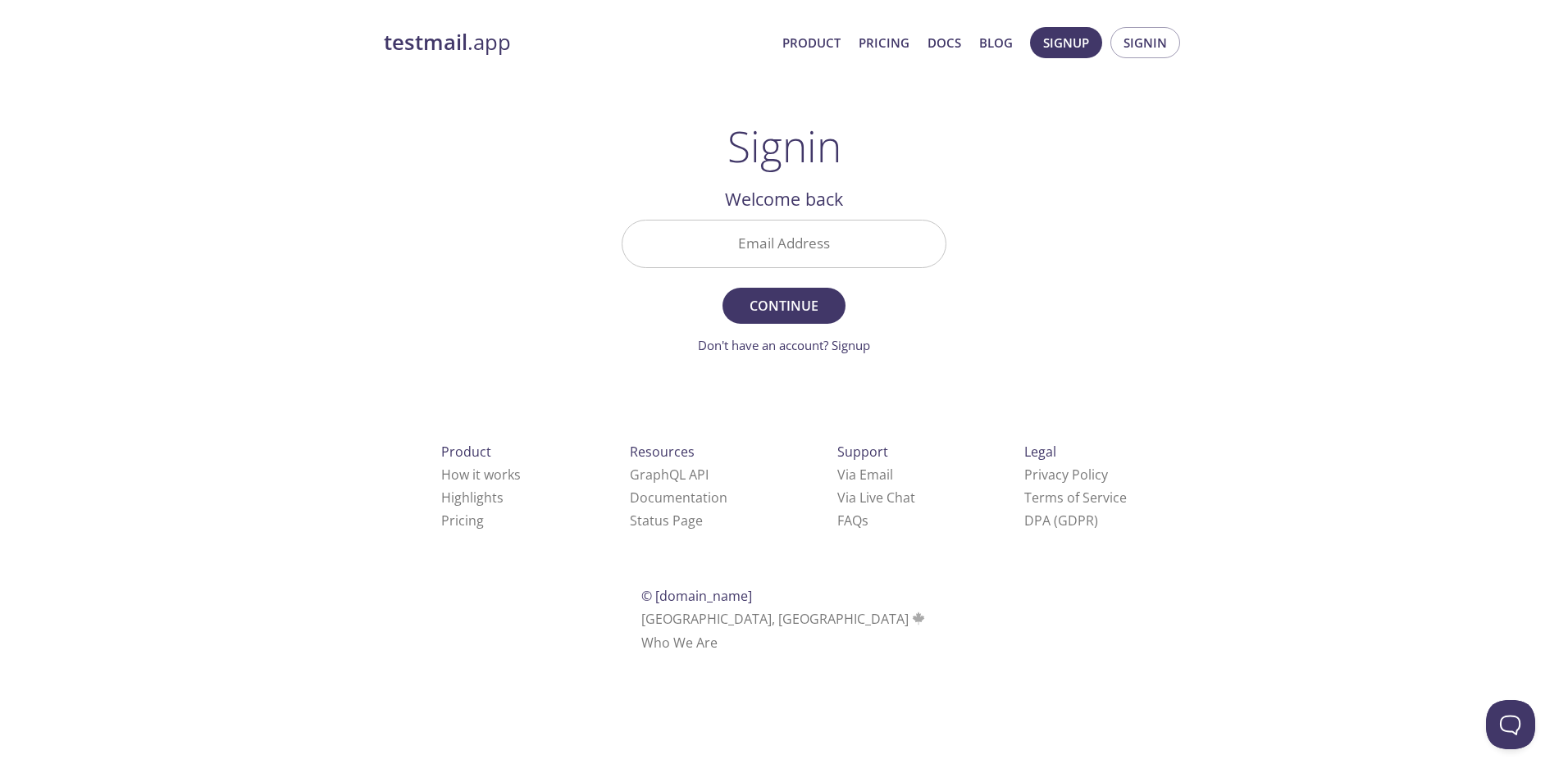
click at [834, 255] on input "Email Address" at bounding box center [783, 243] width 323 height 46
type input "tim.clemens0703@gmail.com"
click at [808, 304] on span "Continue" at bounding box center [783, 305] width 87 height 23
click at [802, 266] on input "Signin Security Code" at bounding box center [783, 243] width 323 height 46
paste input "79C1KHT"
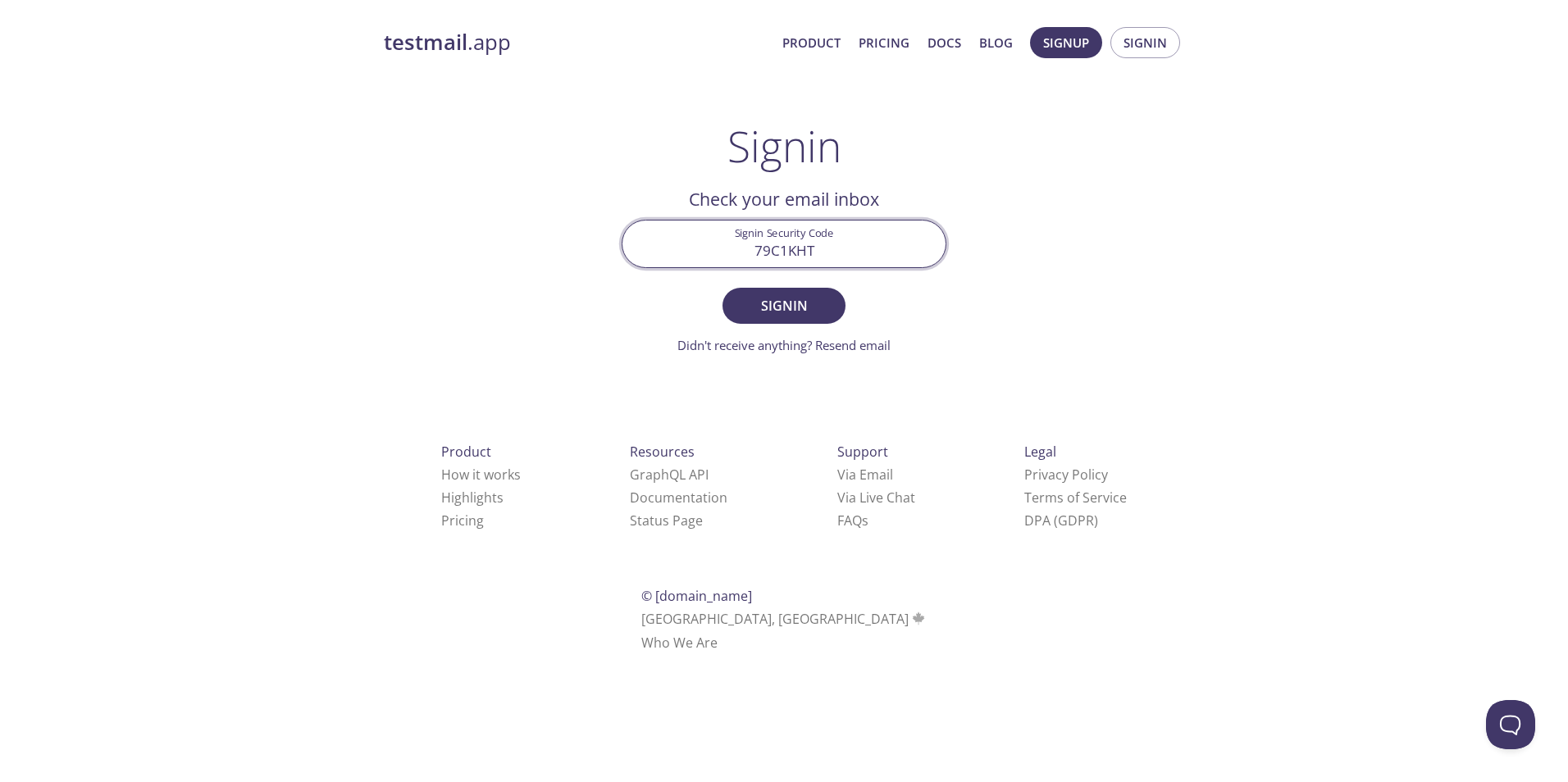
type input "79C1KHT"
click at [723, 288] on button "Signin" at bounding box center [784, 305] width 123 height 36
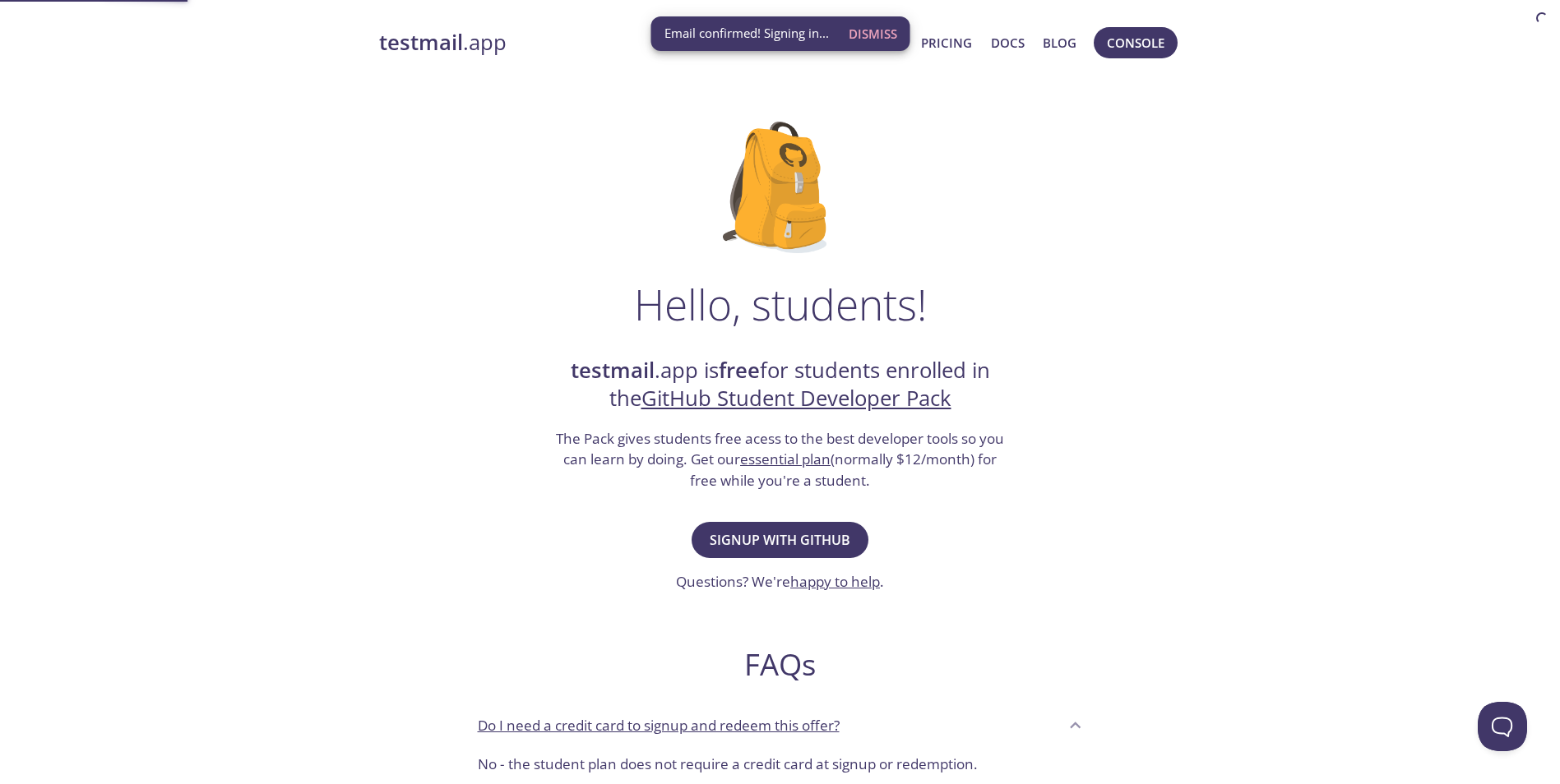
click at [594, 139] on div "Hello, students! testmail .app is free for students enrolled in the GitHub Stud…" at bounding box center [780, 597] width 803 height 1003
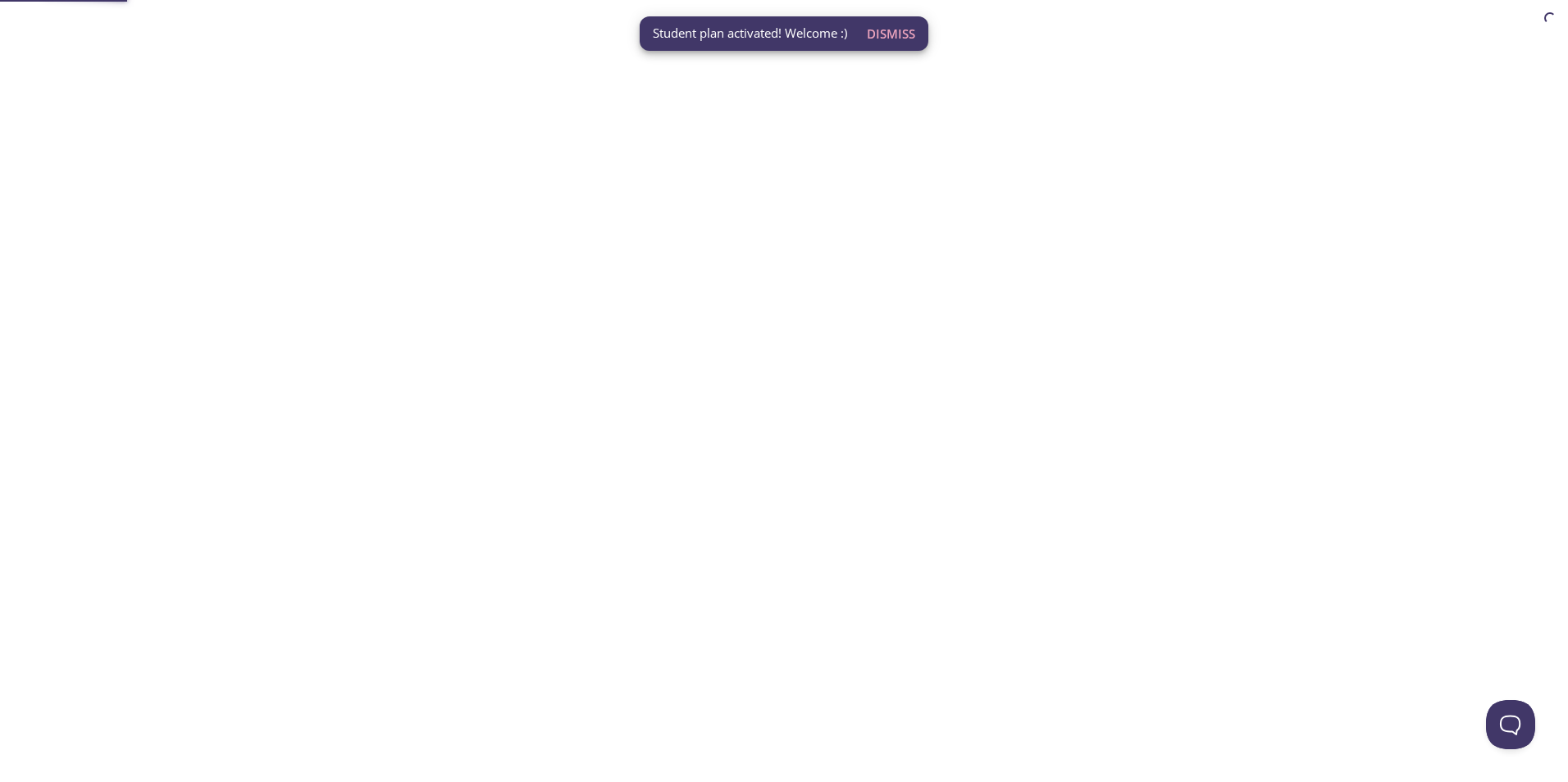
click at [832, 0] on html "Student plan activated! Welcome :) Dismiss Automate email tests | loved by deve…" at bounding box center [784, 0] width 1568 height 0
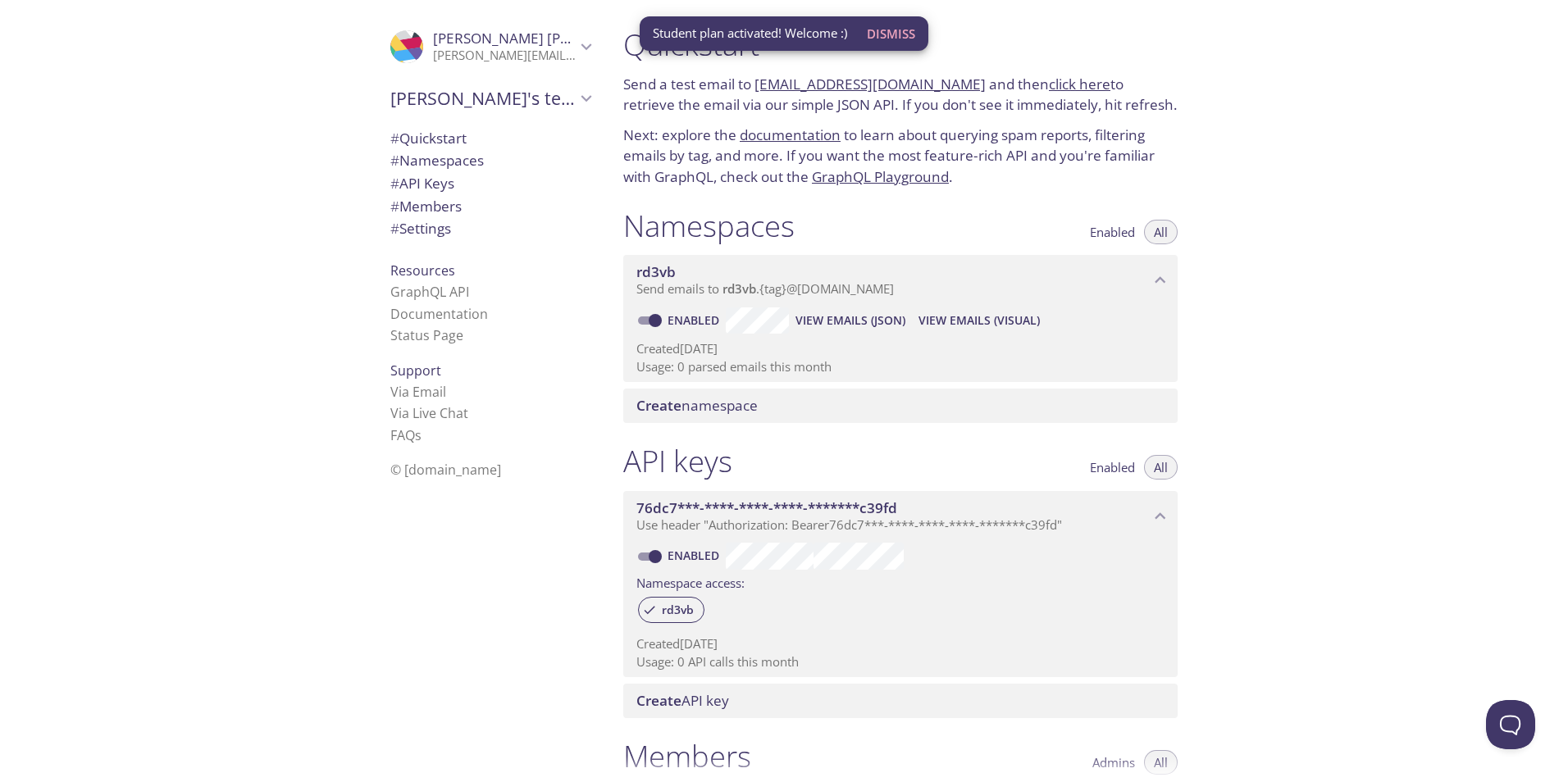
drag, startPoint x: 816, startPoint y: 402, endPoint x: 374, endPoint y: 549, distance: 465.8
click at [381, 508] on div ".cls-1 { fill: #6d5ca8; } .cls-2 { fill: #3fc191; } .cls-3 { fill: #3b4752; } .…" at bounding box center [784, 391] width 1568 height 782
click at [415, 517] on div ".cls-1 { fill: #6d5ca8; } .cls-2 { fill: #3fc191; } .cls-3 { fill: #3b4752; } .…" at bounding box center [486, 391] width 246 height 782
drag, startPoint x: 817, startPoint y: 211, endPoint x: 785, endPoint y: 214, distance: 32.1
click at [807, 215] on div "Namespaces Enabled All" at bounding box center [900, 227] width 555 height 41
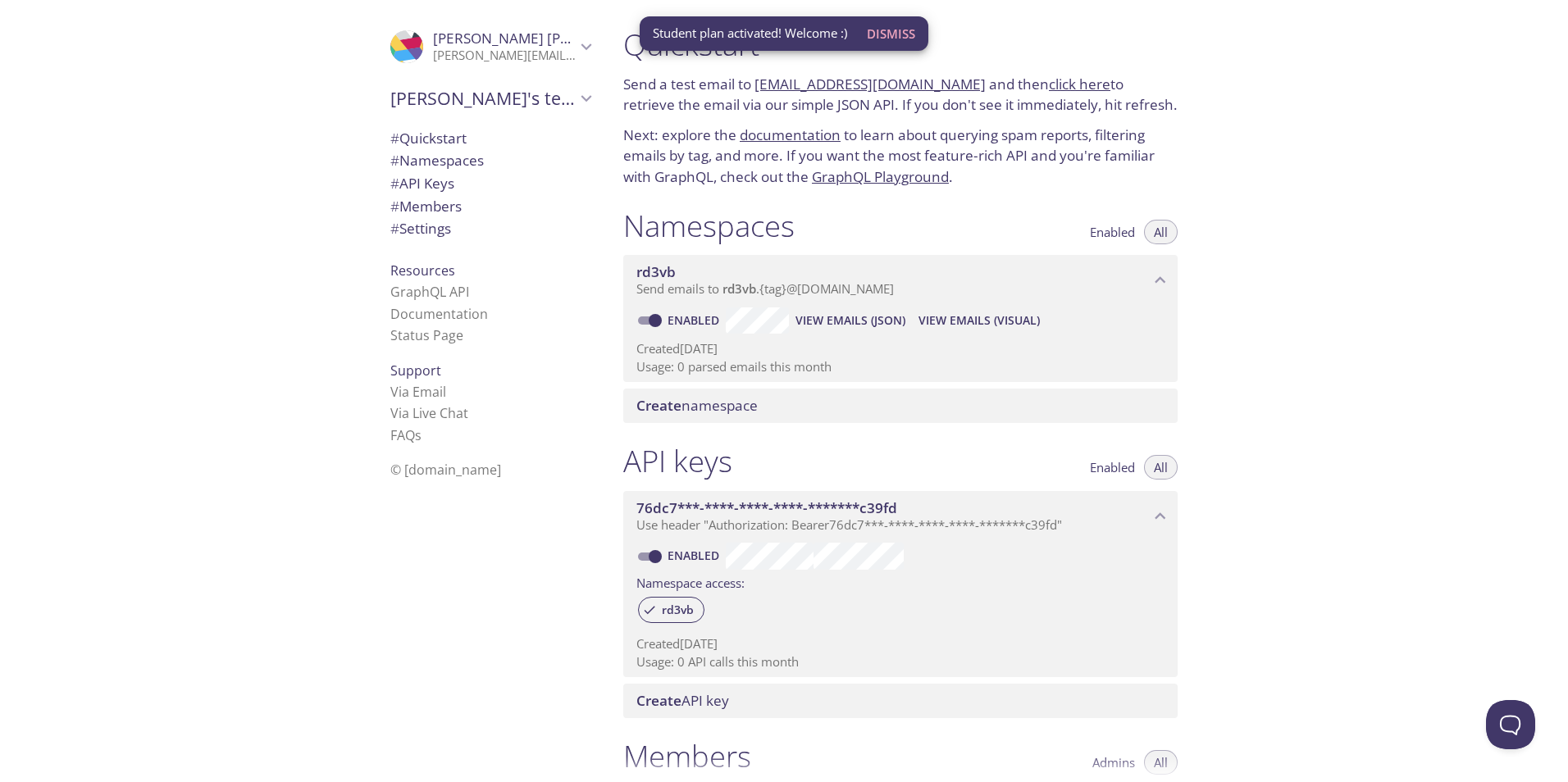
drag, startPoint x: 785, startPoint y: 214, endPoint x: 761, endPoint y: 158, distance: 60.9
click at [778, 211] on h1 "Namespaces" at bounding box center [709, 226] width 172 height 37
click at [897, 38] on span "Dismiss" at bounding box center [891, 33] width 48 height 21
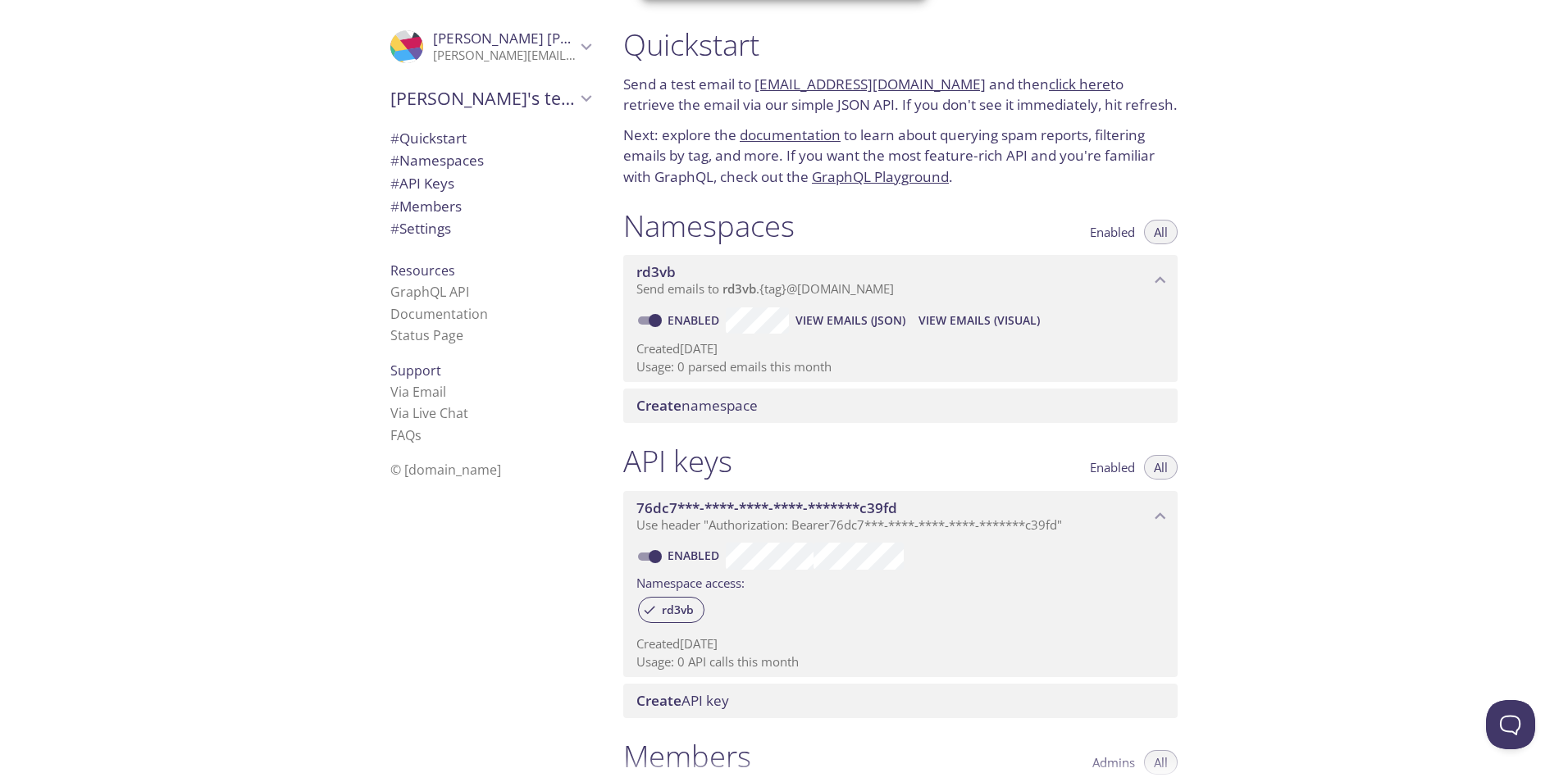
drag, startPoint x: 732, startPoint y: 178, endPoint x: 736, endPoint y: 169, distance: 9.8
click at [734, 175] on p "Next: explore the documentation to learn about querying spam reports, filtering…" at bounding box center [900, 156] width 555 height 63
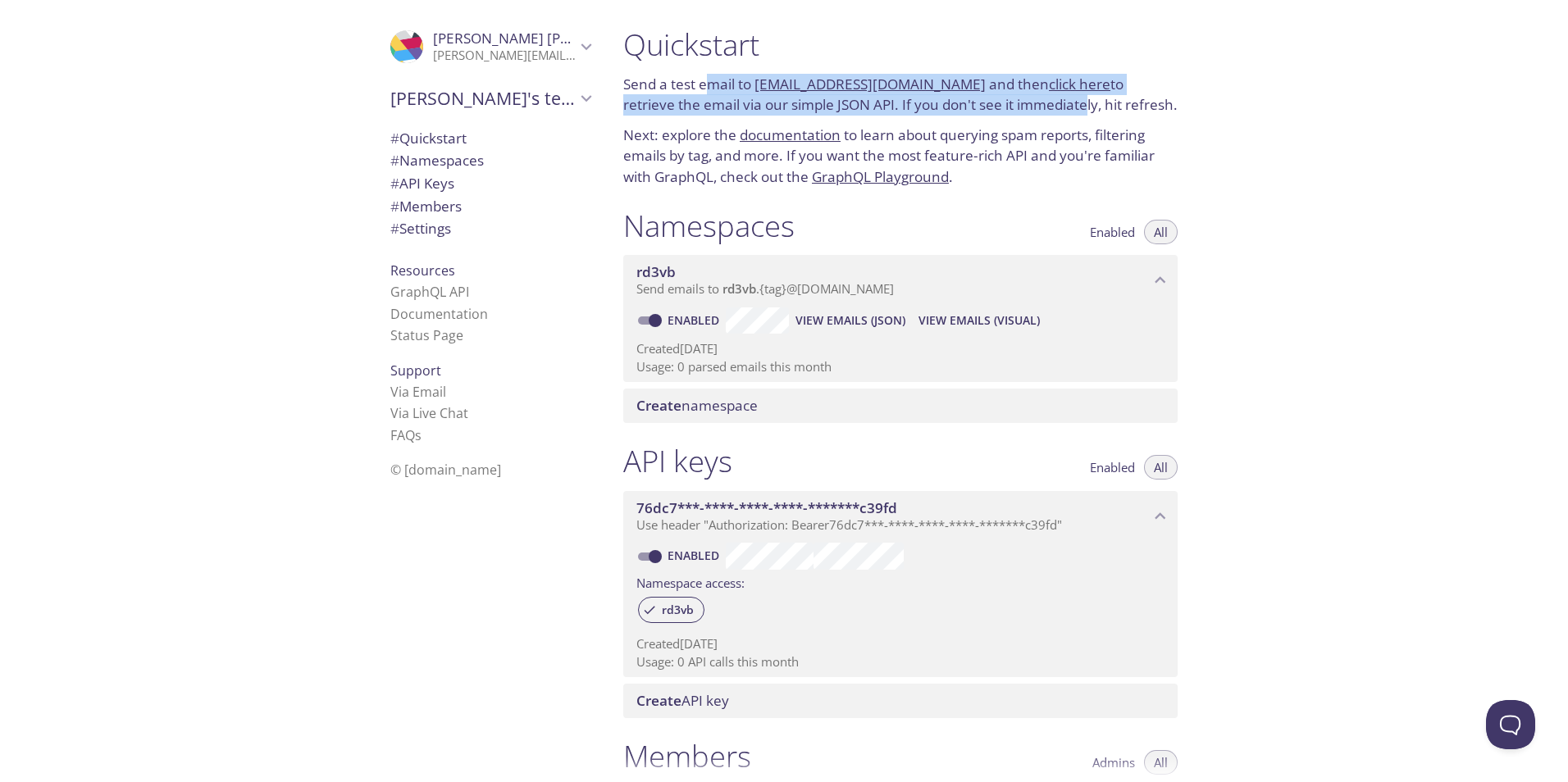
drag, startPoint x: 713, startPoint y: 82, endPoint x: 1031, endPoint y: 100, distance: 318.5
click at [1031, 100] on p "Send a test email to rd3vb.test@inbox.testmail.app and then click here to retri…" at bounding box center [900, 94] width 555 height 42
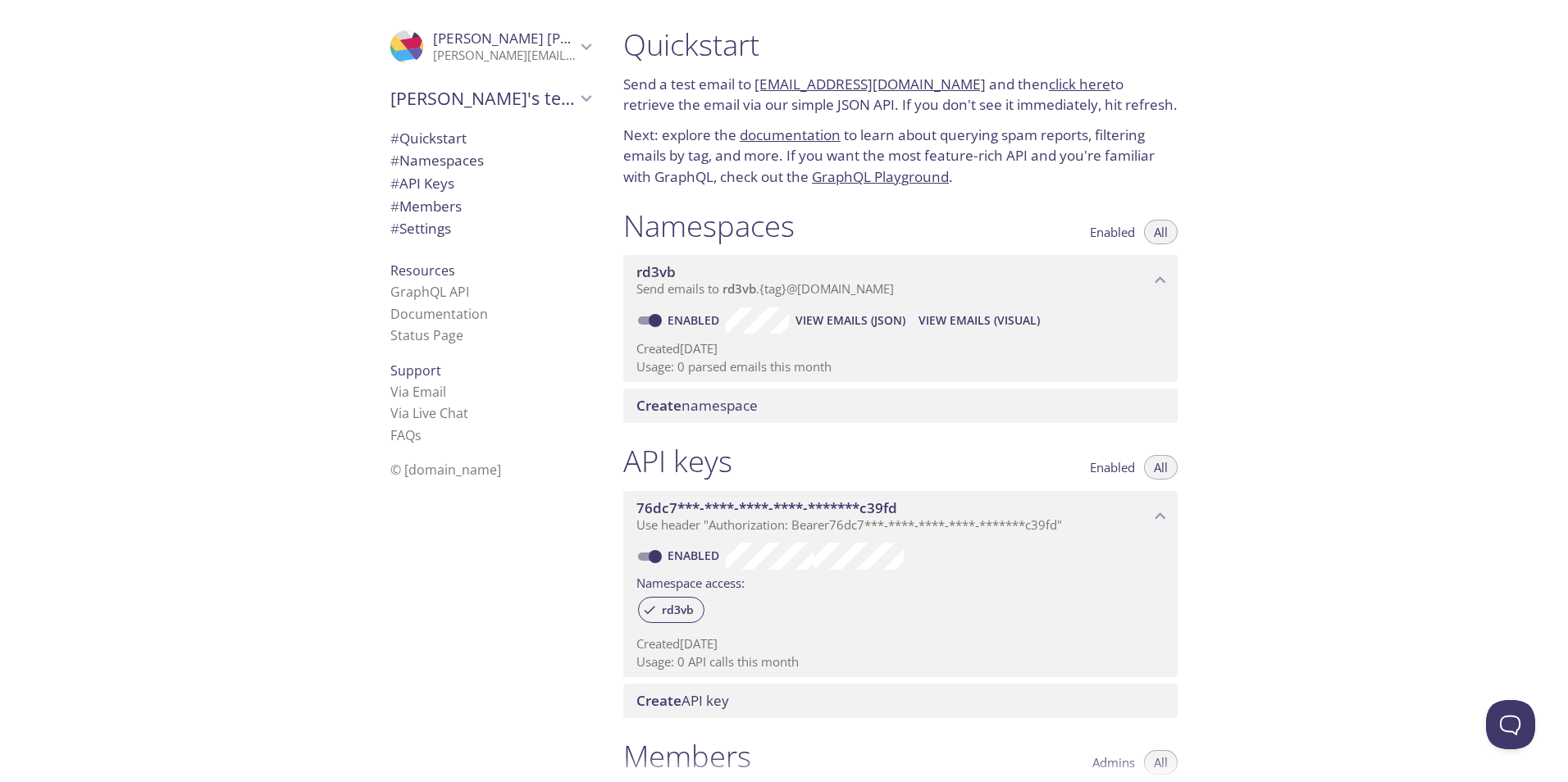
drag, startPoint x: 962, startPoint y: 94, endPoint x: 956, endPoint y: 101, distance: 9.2
click at [962, 94] on p "Send a test email to rd3vb.test@inbox.testmail.app and then click here to retri…" at bounding box center [900, 94] width 555 height 42
click at [956, 102] on p "Send a test email to rd3vb.test@inbox.testmail.app and then click here to retri…" at bounding box center [900, 94] width 555 height 42
drag, startPoint x: 957, startPoint y: 40, endPoint x: 948, endPoint y: 54, distance: 16.6
click at [949, 51] on h1 "Quickstart" at bounding box center [900, 45] width 555 height 37
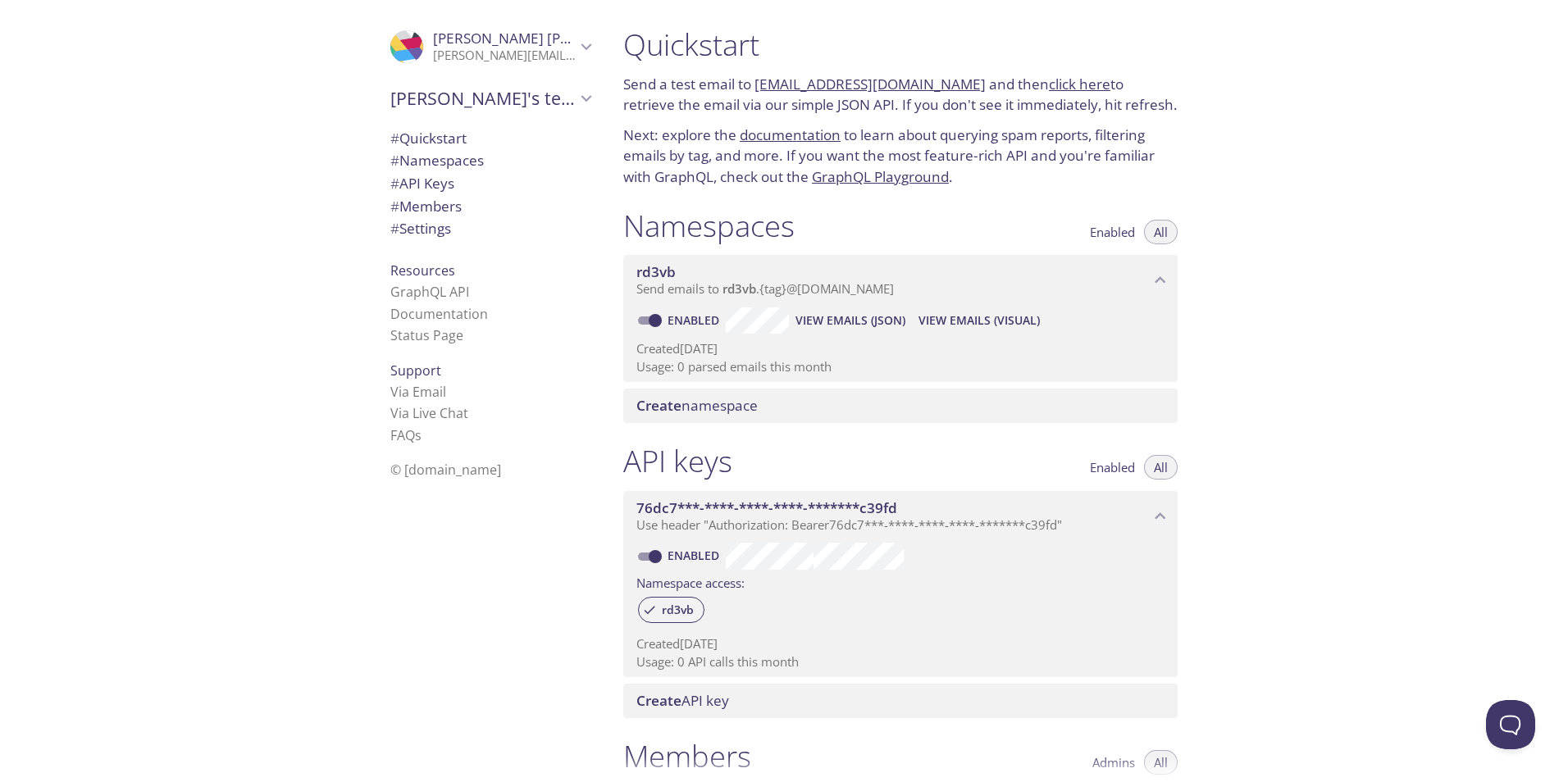
drag, startPoint x: 956, startPoint y: 25, endPoint x: 955, endPoint y: 73, distance: 48.0
click at [956, 47] on div ".cls-1 { fill: #6d5ca8; } .cls-2 { fill: #3fc191; } .cls-3 { fill: #3b4752; } .…" at bounding box center [784, 391] width 1568 height 782
drag, startPoint x: 956, startPoint y: 74, endPoint x: 955, endPoint y: 26, distance: 48.0
click at [956, 74] on link "rd3vb.test@inbox.testmail.app" at bounding box center [870, 84] width 231 height 19
click at [955, 26] on h1 "Quickstart" at bounding box center [900, 45] width 555 height 37
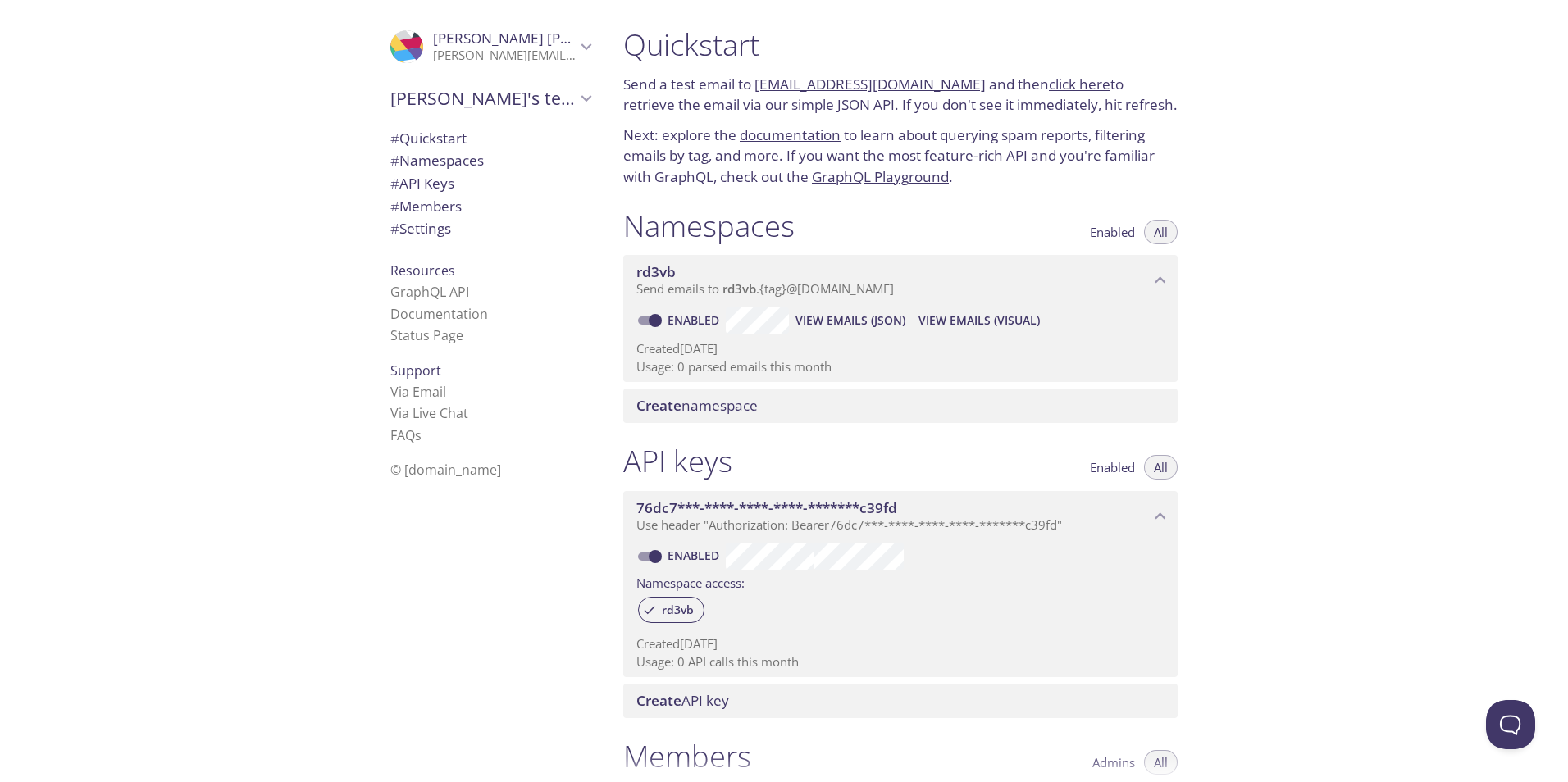
drag, startPoint x: 976, startPoint y: 95, endPoint x: 966, endPoint y: 43, distance: 53.0
click at [974, 92] on p "Send a test email to rd3vb.test@inbox.testmail.app and then click here to retri…" at bounding box center [900, 94] width 555 height 42
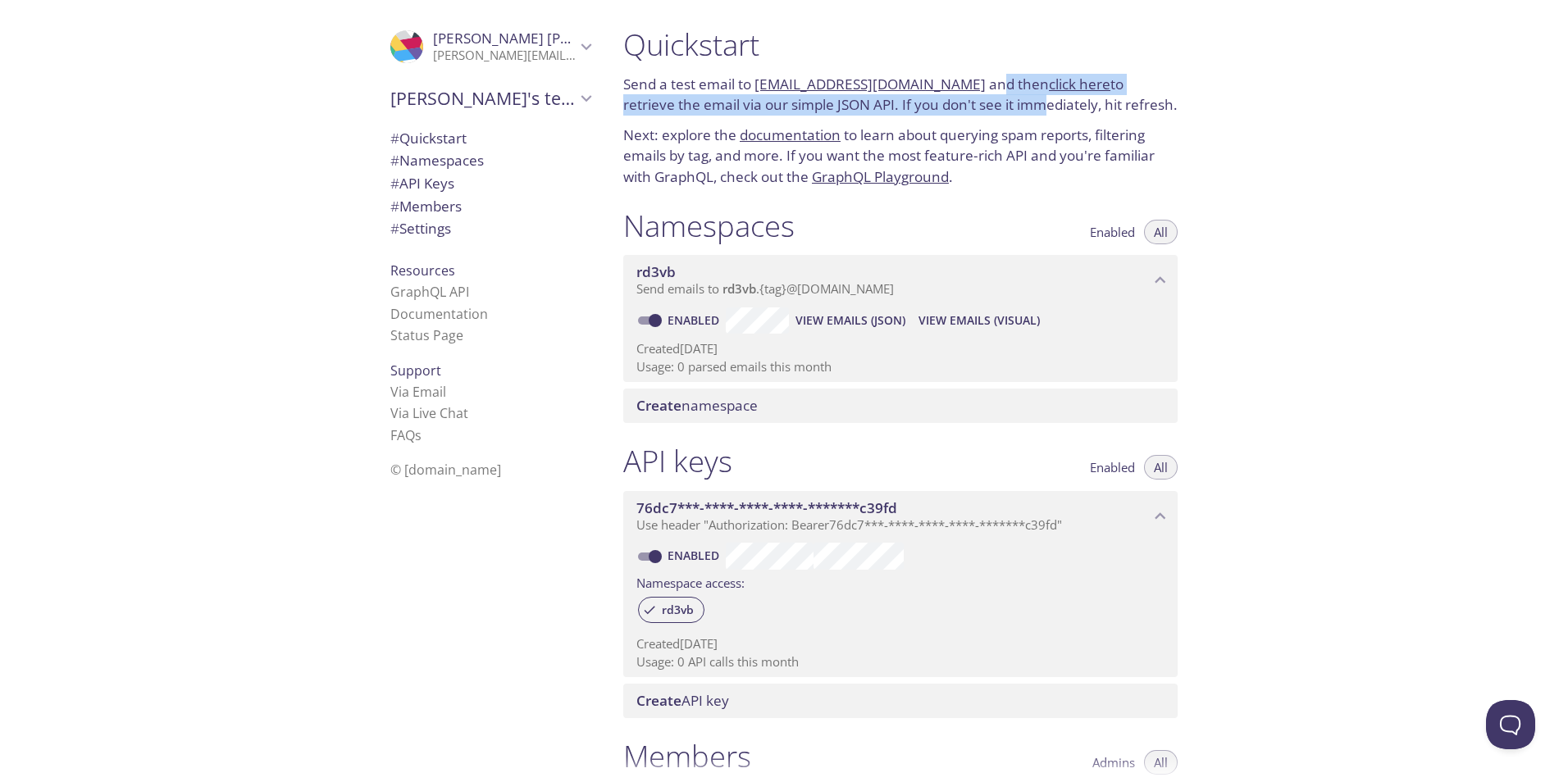
click at [966, 42] on h1 "Quickstart" at bounding box center [900, 45] width 555 height 37
click at [970, 45] on h1 "Quickstart" at bounding box center [900, 45] width 555 height 37
click at [971, 45] on h1 "Quickstart" at bounding box center [900, 45] width 555 height 37
drag, startPoint x: 970, startPoint y: 50, endPoint x: 971, endPoint y: 65, distance: 15.0
click at [970, 53] on h1 "Quickstart" at bounding box center [900, 45] width 555 height 37
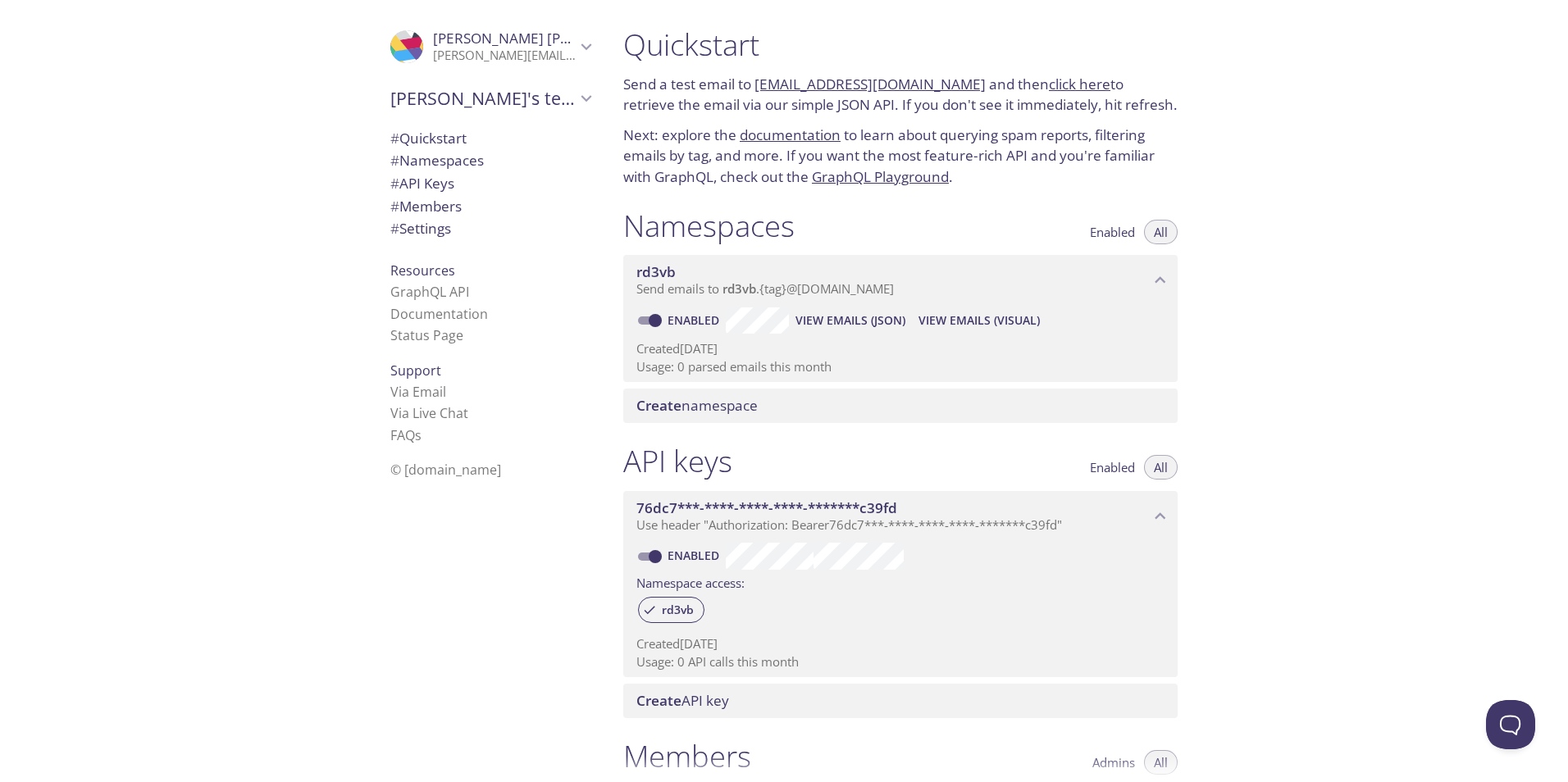
click at [885, 158] on p "Next: explore the documentation to learn about querying spam reports, filtering…" at bounding box center [900, 156] width 555 height 63
drag, startPoint x: 910, startPoint y: 63, endPoint x: 931, endPoint y: 78, distance: 25.8
click at [917, 62] on div "Quickstart Send a test email to rd3vb.test@inbox.testmail.app and then click he…" at bounding box center [900, 107] width 581 height 181
drag, startPoint x: 934, startPoint y: 120, endPoint x: 932, endPoint y: 101, distance: 19.1
click at [932, 113] on div "Quickstart Send a test email to rd3vb.test@inbox.testmail.app and then click he…" at bounding box center [900, 107] width 581 height 181
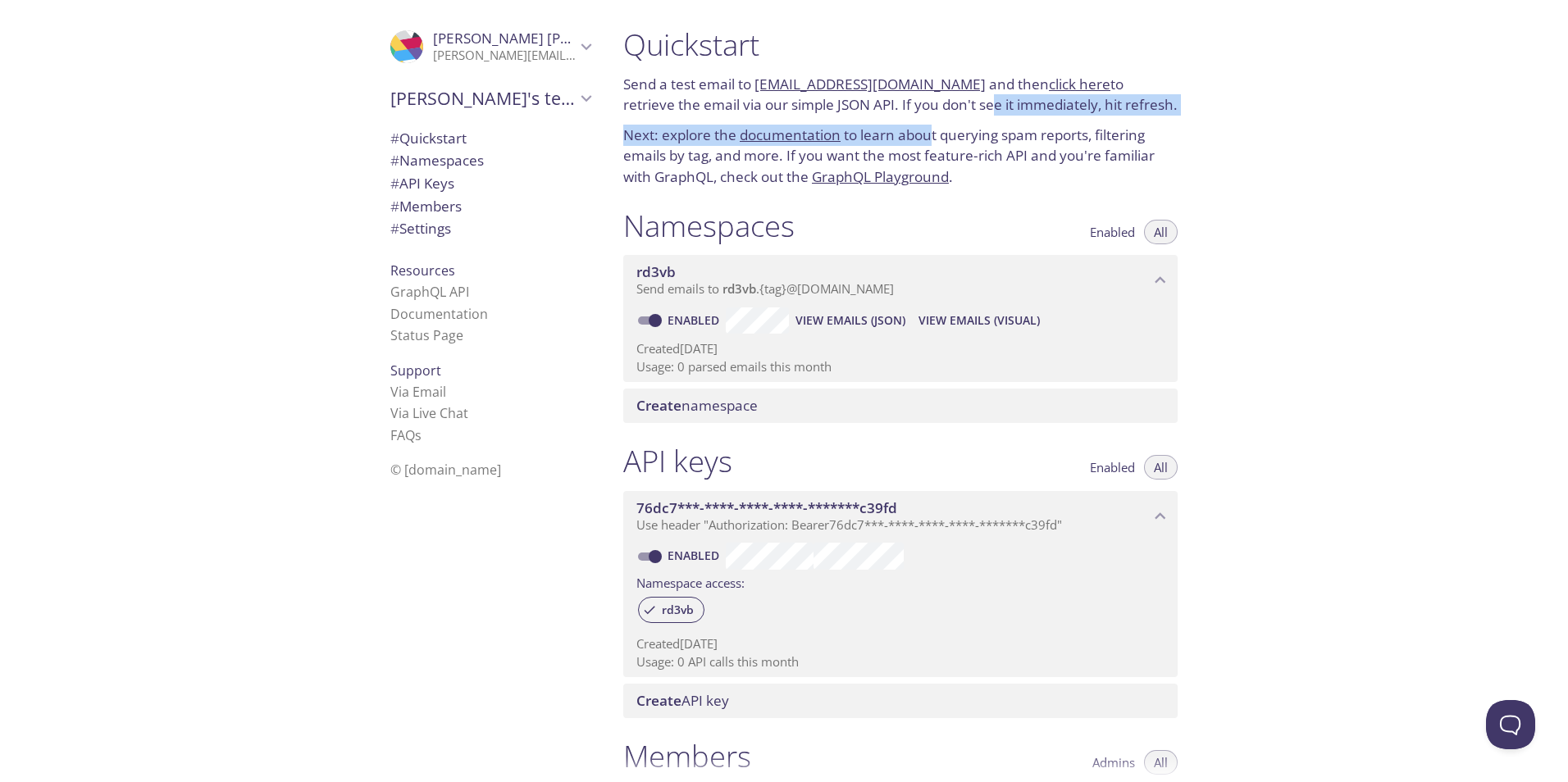
click at [948, 57] on h1 "Quickstart" at bounding box center [900, 45] width 555 height 37
click at [952, 61] on h1 "Quickstart" at bounding box center [900, 45] width 555 height 37
click at [955, 59] on h1 "Quickstart" at bounding box center [900, 45] width 555 height 37
click at [958, 57] on h1 "Quickstart" at bounding box center [900, 45] width 555 height 37
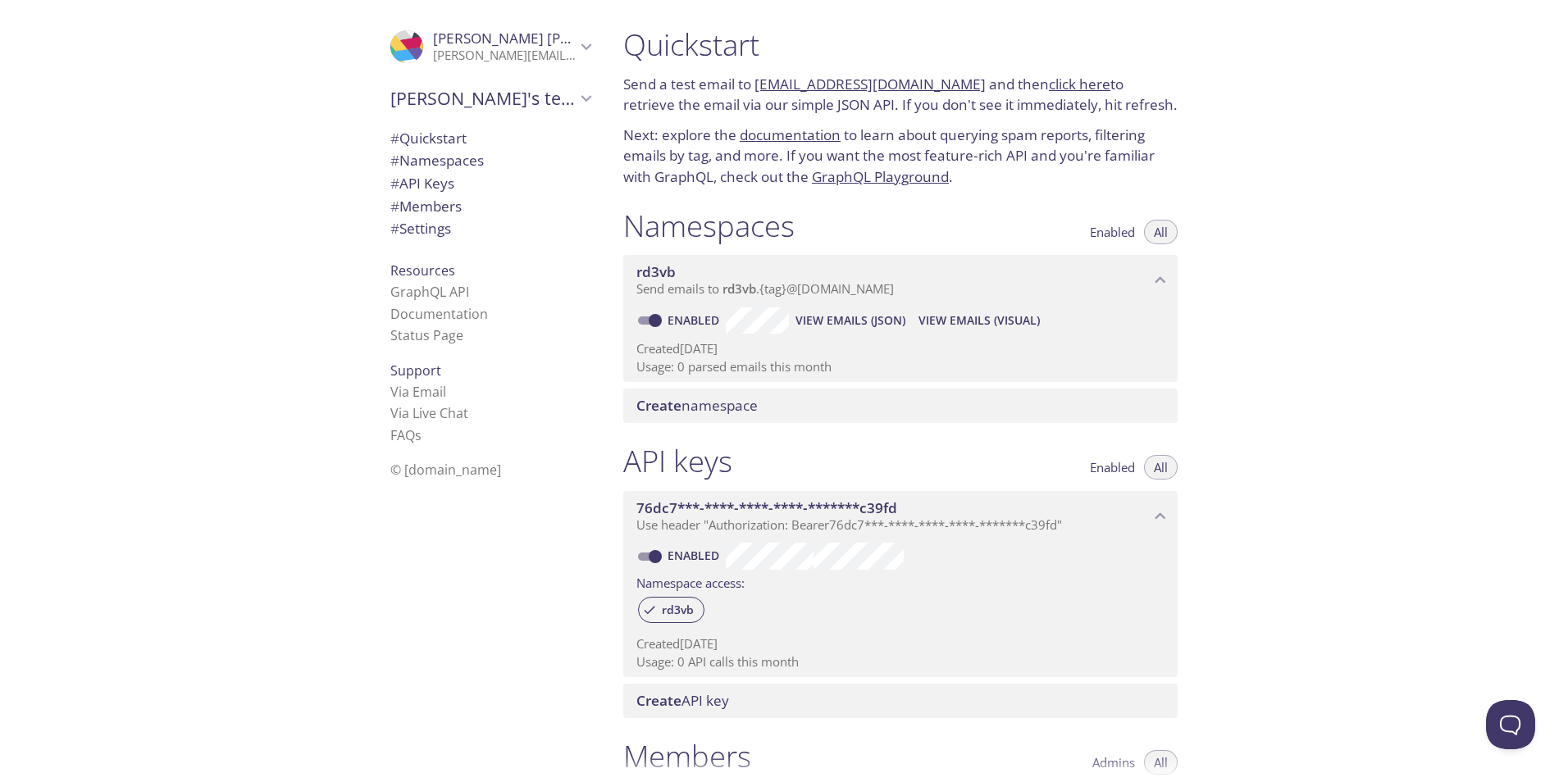
drag, startPoint x: 944, startPoint y: 136, endPoint x: 952, endPoint y: 66, distance: 70.5
click at [941, 129] on p "Next: explore the documentation to learn about querying spam reports, filtering…" at bounding box center [900, 156] width 555 height 63
click at [955, 63] on div "Quickstart Send a test email to rd3vb.test@inbox.testmail.app and then click he…" at bounding box center [900, 107] width 581 height 181
click at [959, 61] on h1 "Quickstart" at bounding box center [900, 45] width 555 height 37
click at [954, 62] on h1 "Quickstart" at bounding box center [900, 45] width 555 height 37
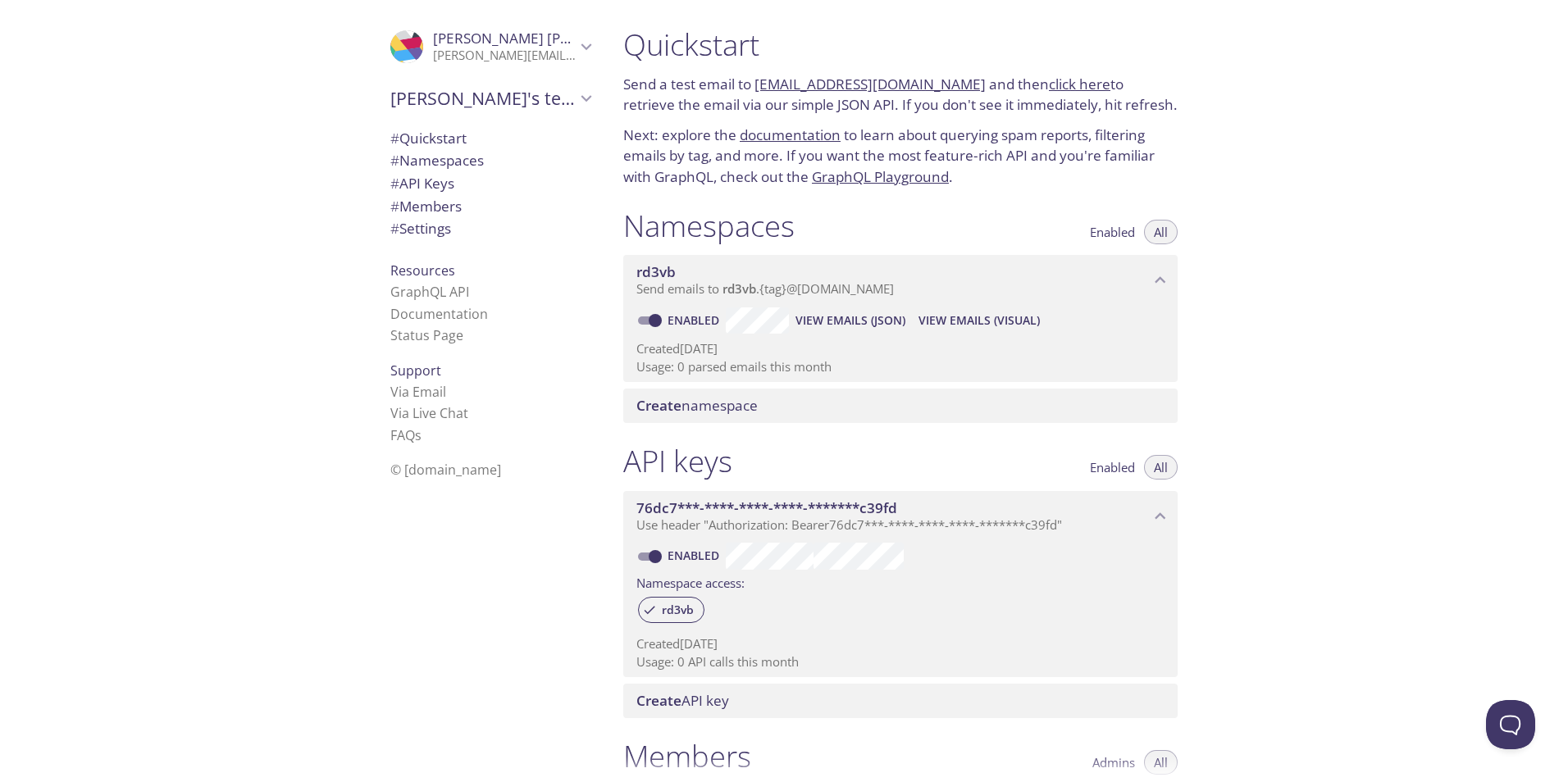
click at [949, 59] on h1 "Quickstart" at bounding box center [900, 45] width 555 height 37
click at [962, 66] on div "Quickstart Send a test email to rd3vb.test@inbox.testmail.app and then click he…" at bounding box center [900, 107] width 581 height 181
drag, startPoint x: 956, startPoint y: 85, endPoint x: 756, endPoint y: 92, distance: 200.1
click at [756, 92] on p "Send a test email to rd3vb.test@inbox.testmail.app and then click here to retri…" at bounding box center [900, 94] width 555 height 42
copy link "rd3vb.test@inbox.testmail.app"
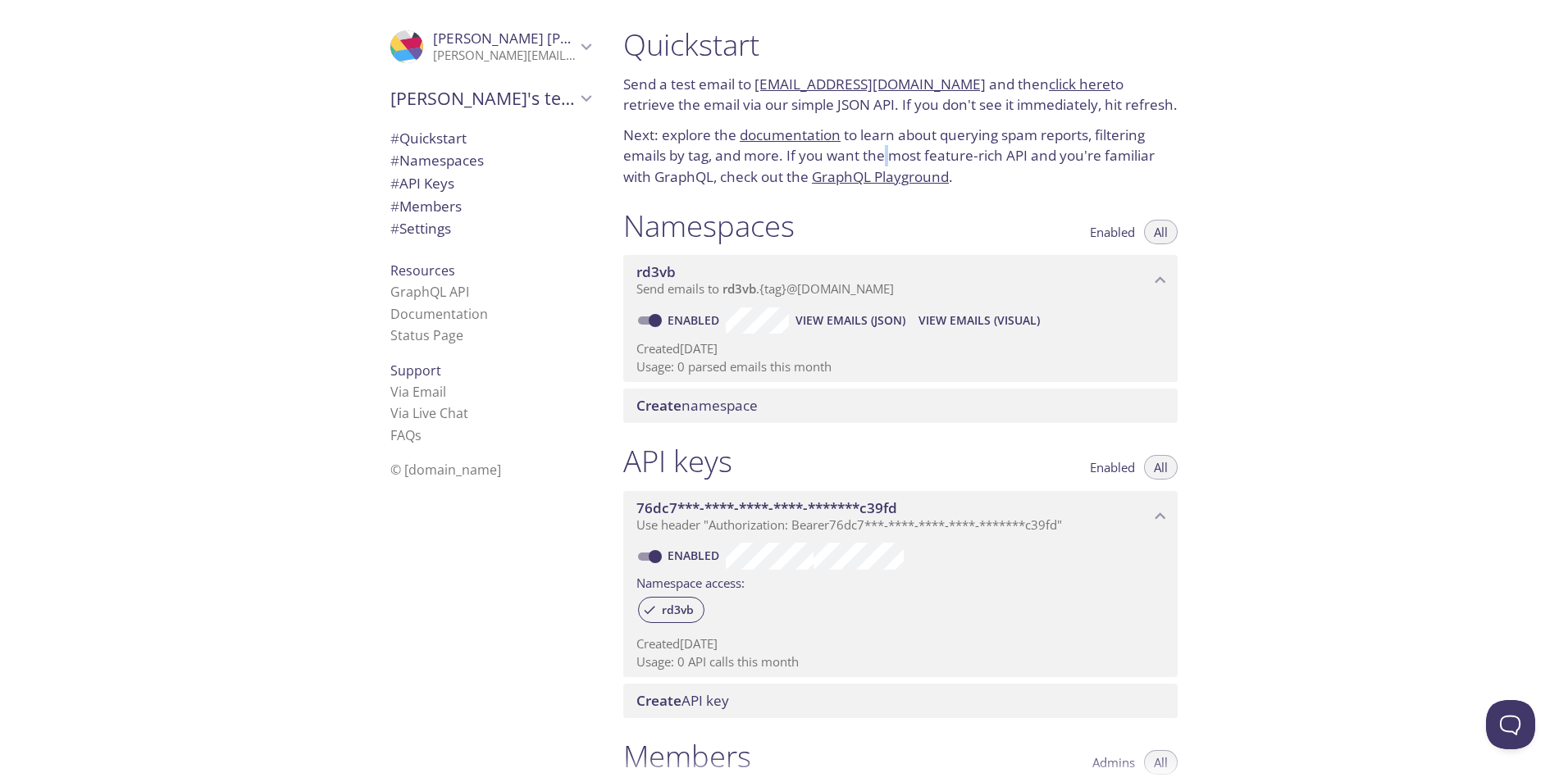
drag, startPoint x: 886, startPoint y: 156, endPoint x: 693, endPoint y: 35, distance: 227.8
click at [854, 138] on p "Next: explore the documentation to learn about querying spam reports, filtering…" at bounding box center [900, 156] width 555 height 63
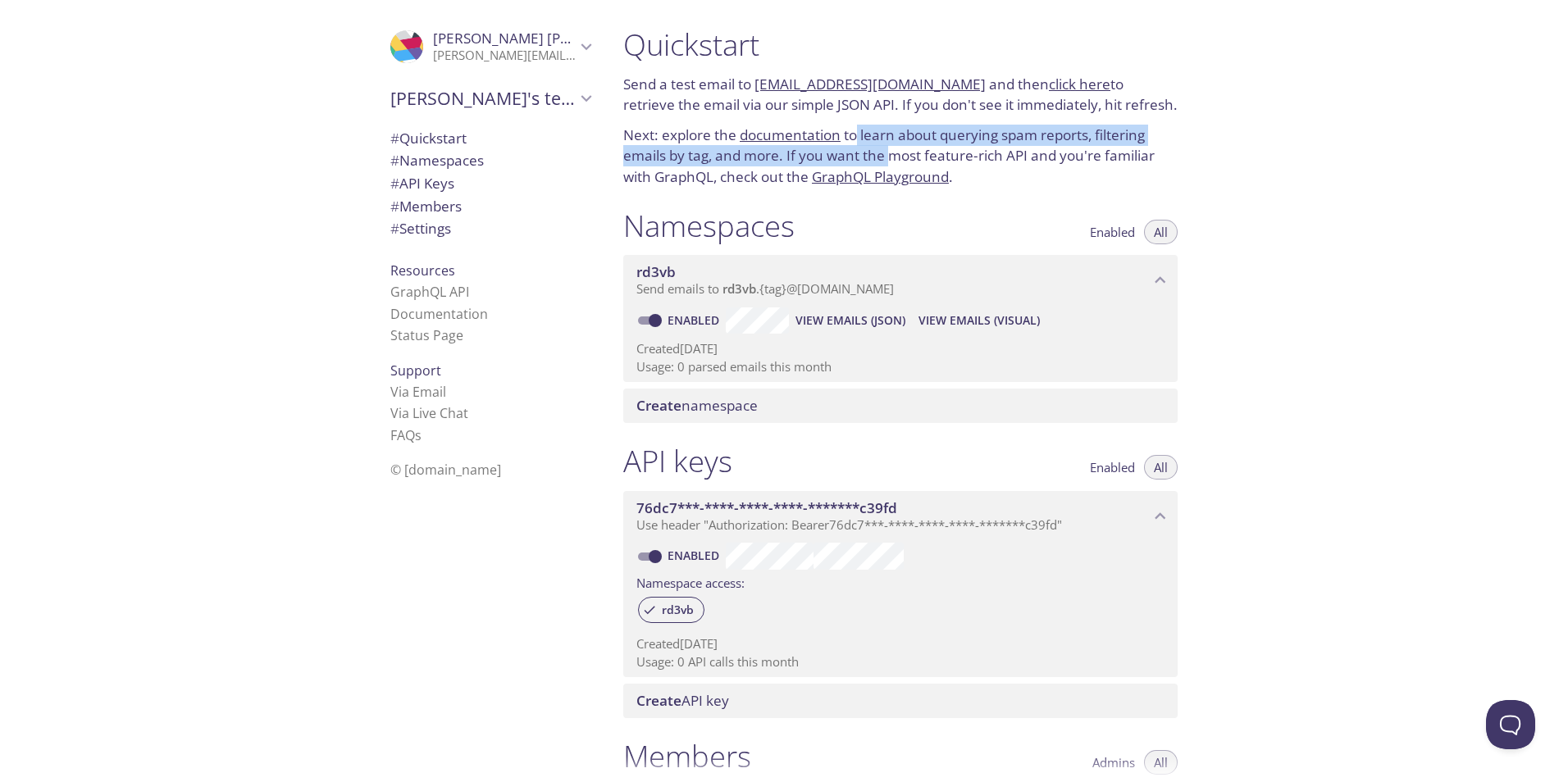
click at [726, 13] on div ".cls-1 { fill: #6d5ca8; } .cls-2 { fill: #3fc191; } .cls-3 { fill: #3b4752; } .…" at bounding box center [784, 391] width 1568 height 782
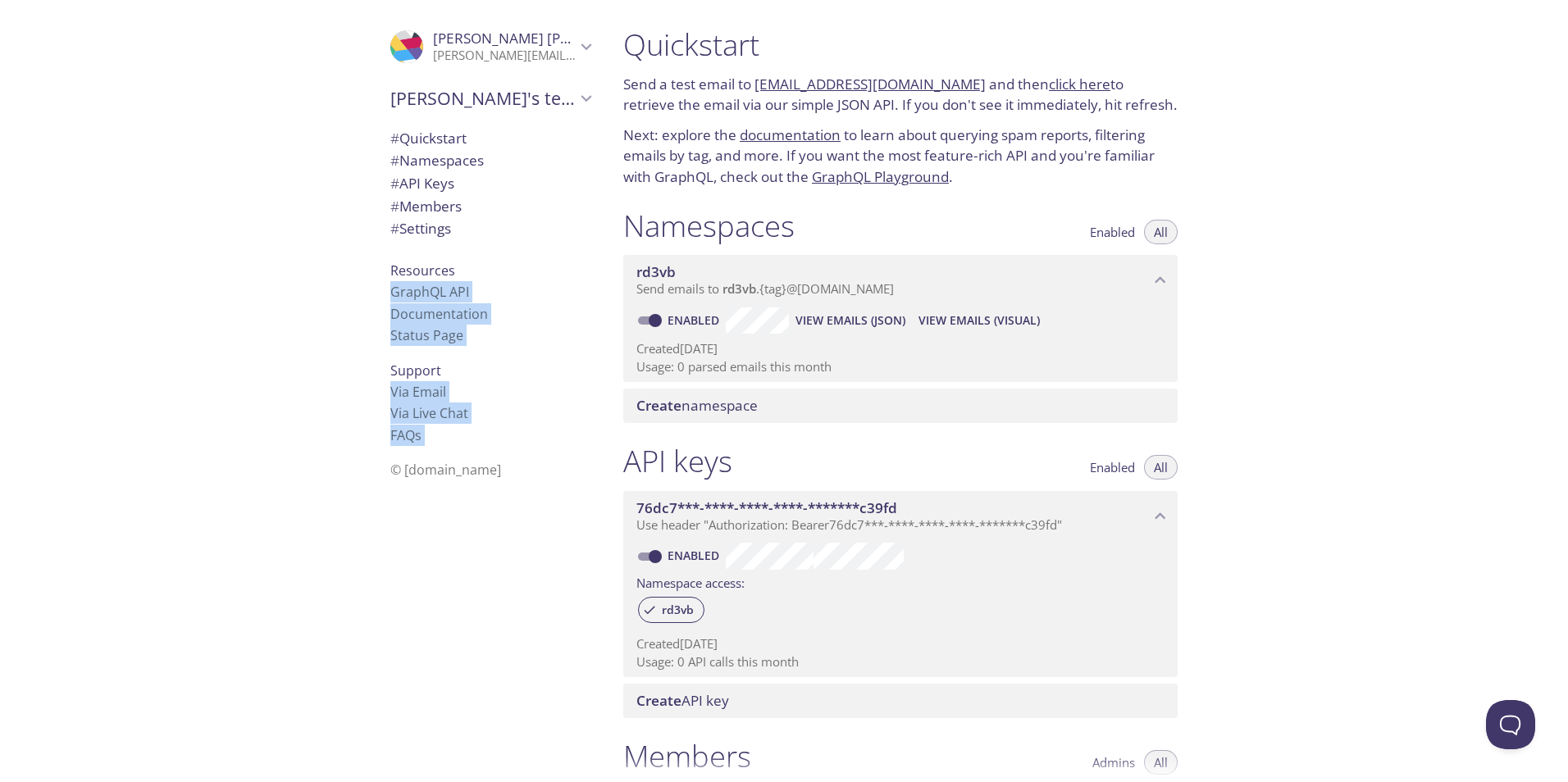
drag, startPoint x: 695, startPoint y: 31, endPoint x: 668, endPoint y: 45, distance: 30.4
click at [668, 45] on div ".cls-1 { fill: #6d5ca8; } .cls-2 { fill: #3fc191; } .cls-3 { fill: #3b4752; } .…" at bounding box center [784, 391] width 1568 height 782
drag, startPoint x: 962, startPoint y: 88, endPoint x: 976, endPoint y: 98, distance: 17.2
click at [976, 98] on p "Send a test email to rd3vb.test@inbox.testmail.app and then click here to retri…" at bounding box center [900, 94] width 555 height 42
click at [991, 97] on p "Send a test email to rd3vb.test@inbox.testmail.app and then click here to retri…" at bounding box center [900, 94] width 555 height 42
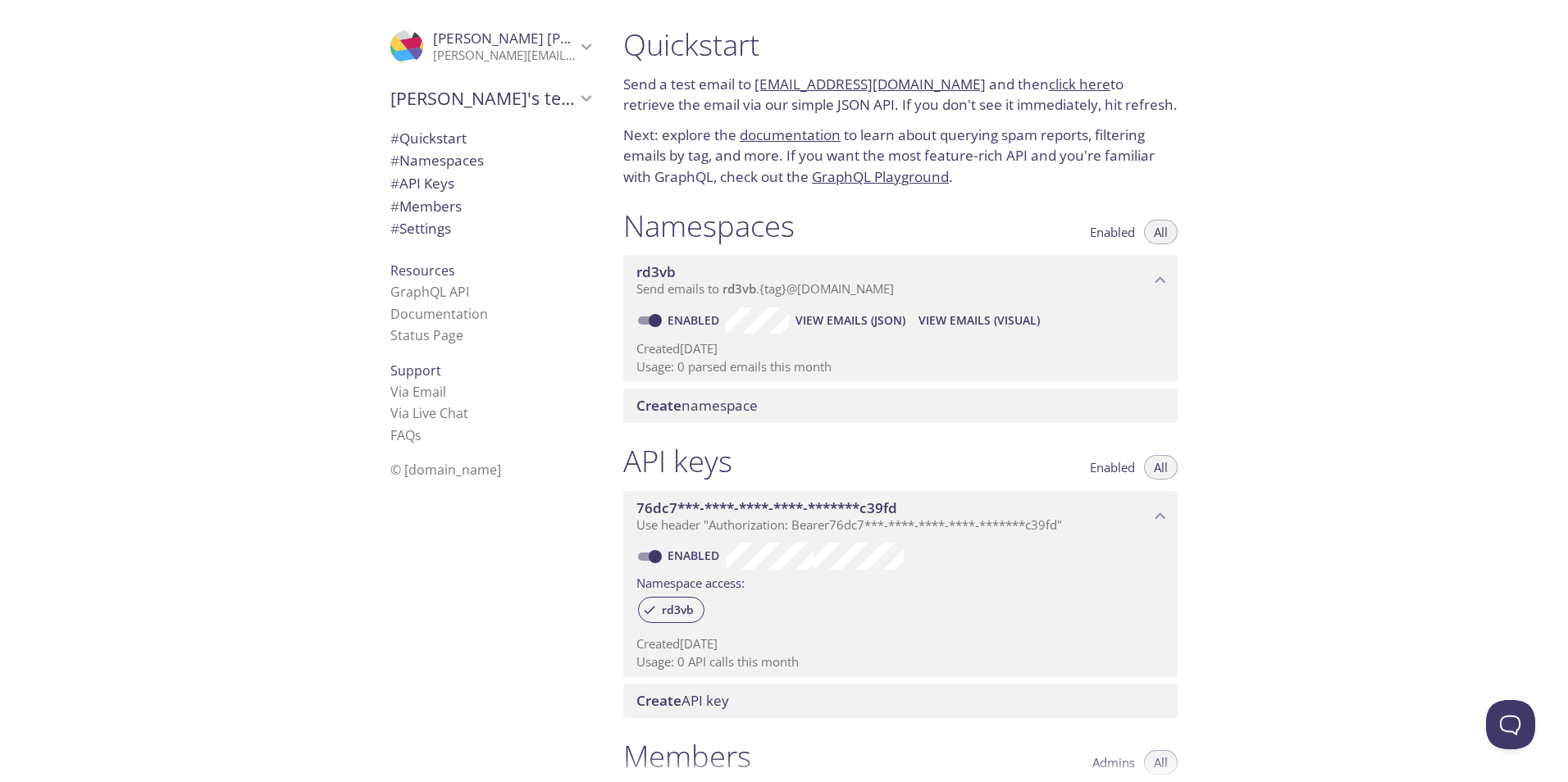
click at [1027, 52] on h1 "Quickstart" at bounding box center [900, 45] width 555 height 37
click at [1044, 54] on h1 "Quickstart" at bounding box center [900, 45] width 555 height 37
click at [1050, 52] on h1 "Quickstart" at bounding box center [900, 45] width 555 height 37
click at [1049, 80] on link "click here" at bounding box center [1080, 84] width 61 height 19
drag, startPoint x: 987, startPoint y: 150, endPoint x: 916, endPoint y: 145, distance: 71.2
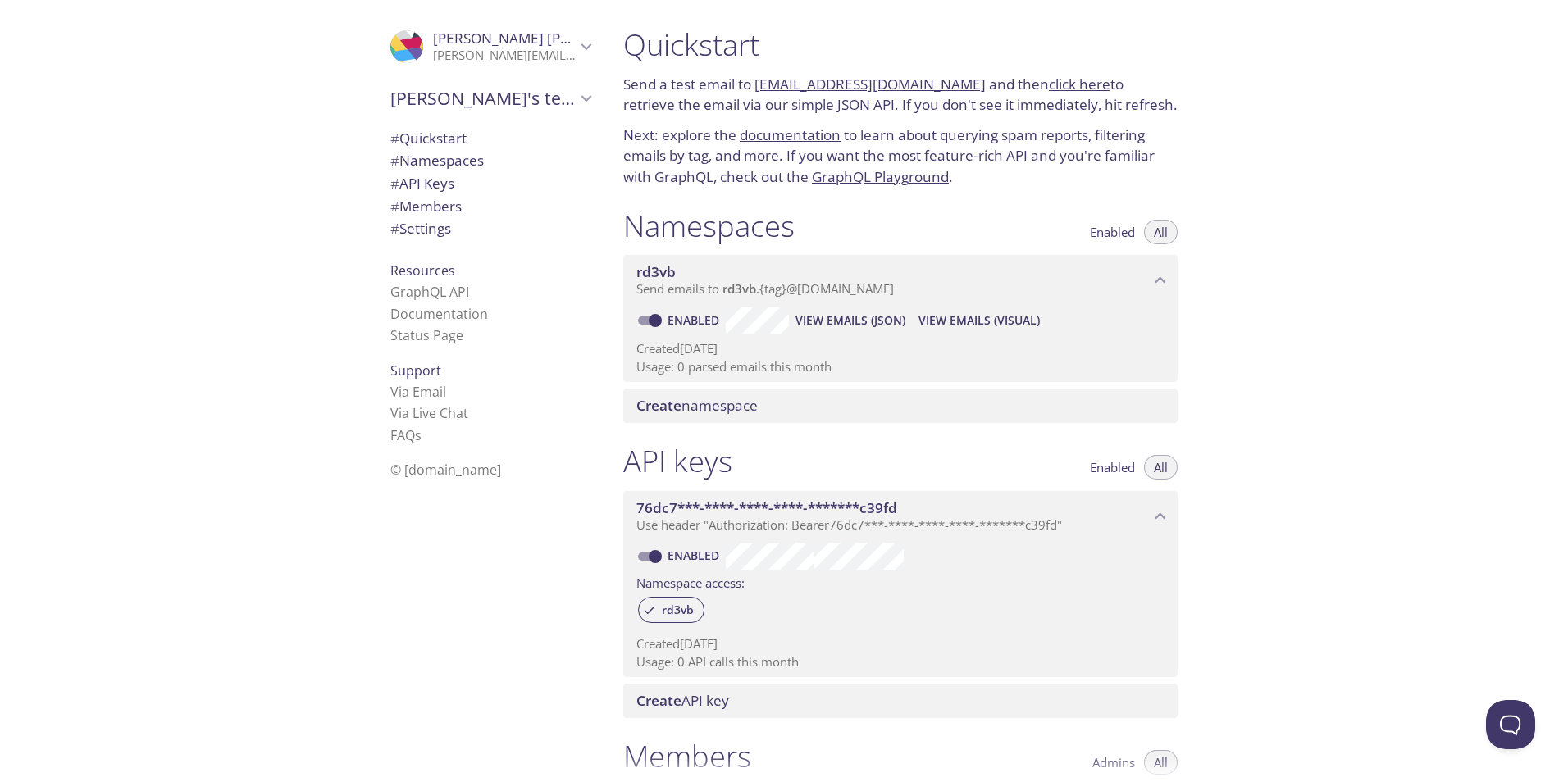
click at [972, 150] on p "Next: explore the documentation to learn about querying spam reports, filtering…" at bounding box center [900, 156] width 555 height 63
drag, startPoint x: 240, startPoint y: 73, endPoint x: 268, endPoint y: 2, distance: 76.3
click at [242, 68] on div ".cls-1 { fill: #6d5ca8; } .cls-2 { fill: #3fc191; } .cls-3 { fill: #3b4752; } .…" at bounding box center [304, 391] width 610 height 782
drag, startPoint x: 683, startPoint y: 145, endPoint x: 706, endPoint y: 140, distance: 23.5
click at [706, 140] on p "Next: explore the documentation to learn about querying spam reports, filtering…" at bounding box center [900, 156] width 555 height 63
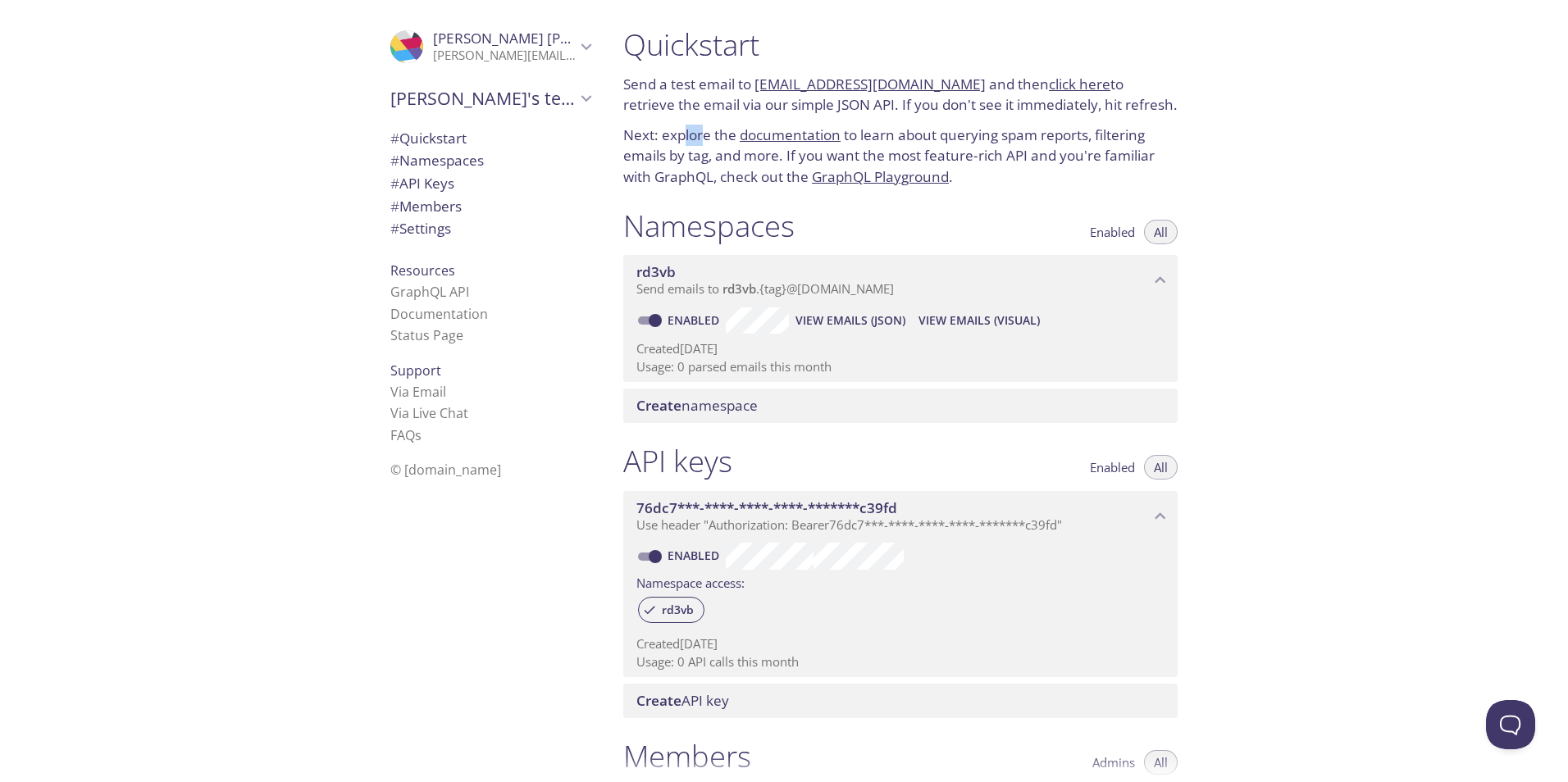
click at [698, 143] on p "Next: explore the documentation to learn about querying spam reports, filtering…" at bounding box center [900, 156] width 555 height 63
drag, startPoint x: 865, startPoint y: 103, endPoint x: 890, endPoint y: 139, distance: 43.8
click at [872, 109] on p "Send a test email to rd3vb.test@inbox.testmail.app and then click here to retri…" at bounding box center [900, 94] width 555 height 42
drag, startPoint x: 892, startPoint y: 141, endPoint x: 857, endPoint y: 108, distance: 48.1
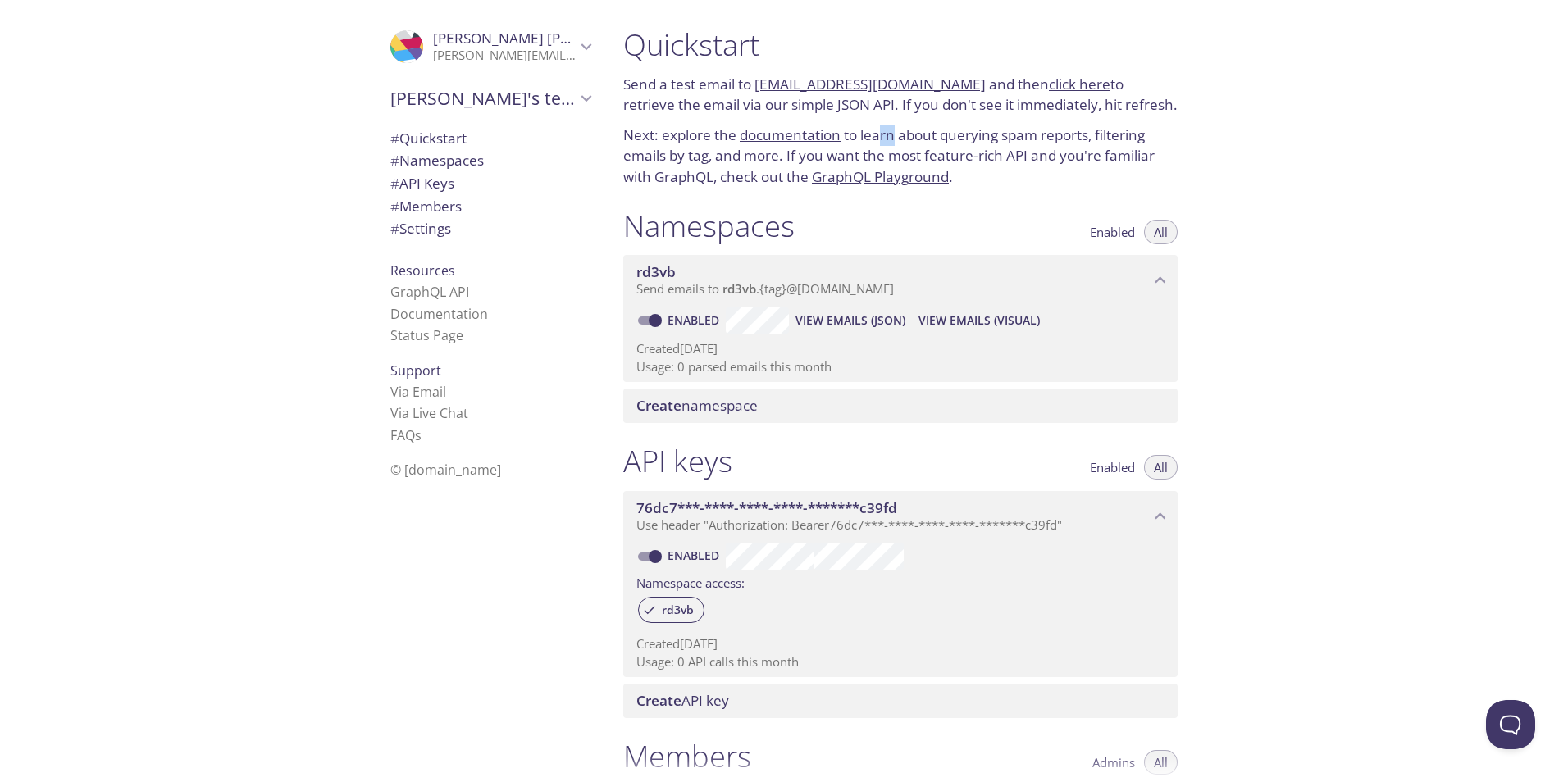
click at [879, 129] on p "Next: explore the documentation to learn about querying spam reports, filtering…" at bounding box center [900, 156] width 555 height 63
drag, startPoint x: 857, startPoint y: 108, endPoint x: 860, endPoint y: 133, distance: 25.2
click at [857, 117] on div "Quickstart Send a test email to rd3vb.test@inbox.testmail.app and then click he…" at bounding box center [900, 107] width 581 height 181
drag, startPoint x: 860, startPoint y: 133, endPoint x: 836, endPoint y: 115, distance: 30.0
click at [855, 130] on p "Next: explore the documentation to learn about querying spam reports, filtering…" at bounding box center [900, 156] width 555 height 63
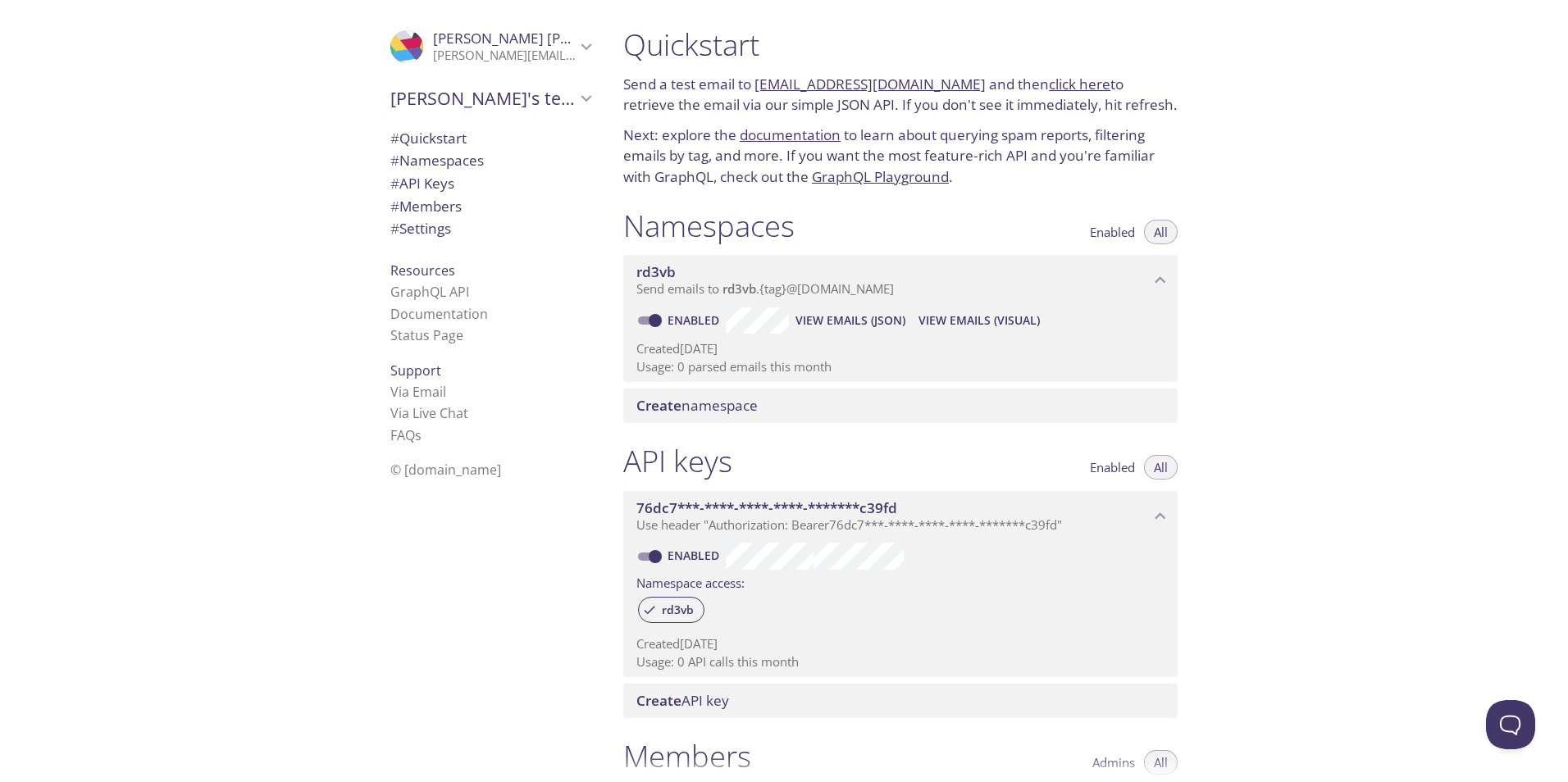
click at [836, 115] on p "Send a test email to rd3vb.test@inbox.testmail.app and then click here to retri…" at bounding box center [900, 94] width 555 height 42
click at [833, 118] on div "Quickstart Send a test email to rd3vb.test@inbox.testmail.app and then click he…" at bounding box center [900, 107] width 581 height 181
click at [838, 118] on div "Quickstart Send a test email to rd3vb.test@inbox.testmail.app and then click he…" at bounding box center [900, 107] width 581 height 181
click at [853, 113] on p "Send a test email to rd3vb.test@inbox.testmail.app and then click here to retri…" at bounding box center [900, 94] width 555 height 42
click at [857, 114] on p "Send a test email to rd3vb.test@inbox.testmail.app and then click here to retri…" at bounding box center [900, 94] width 555 height 42
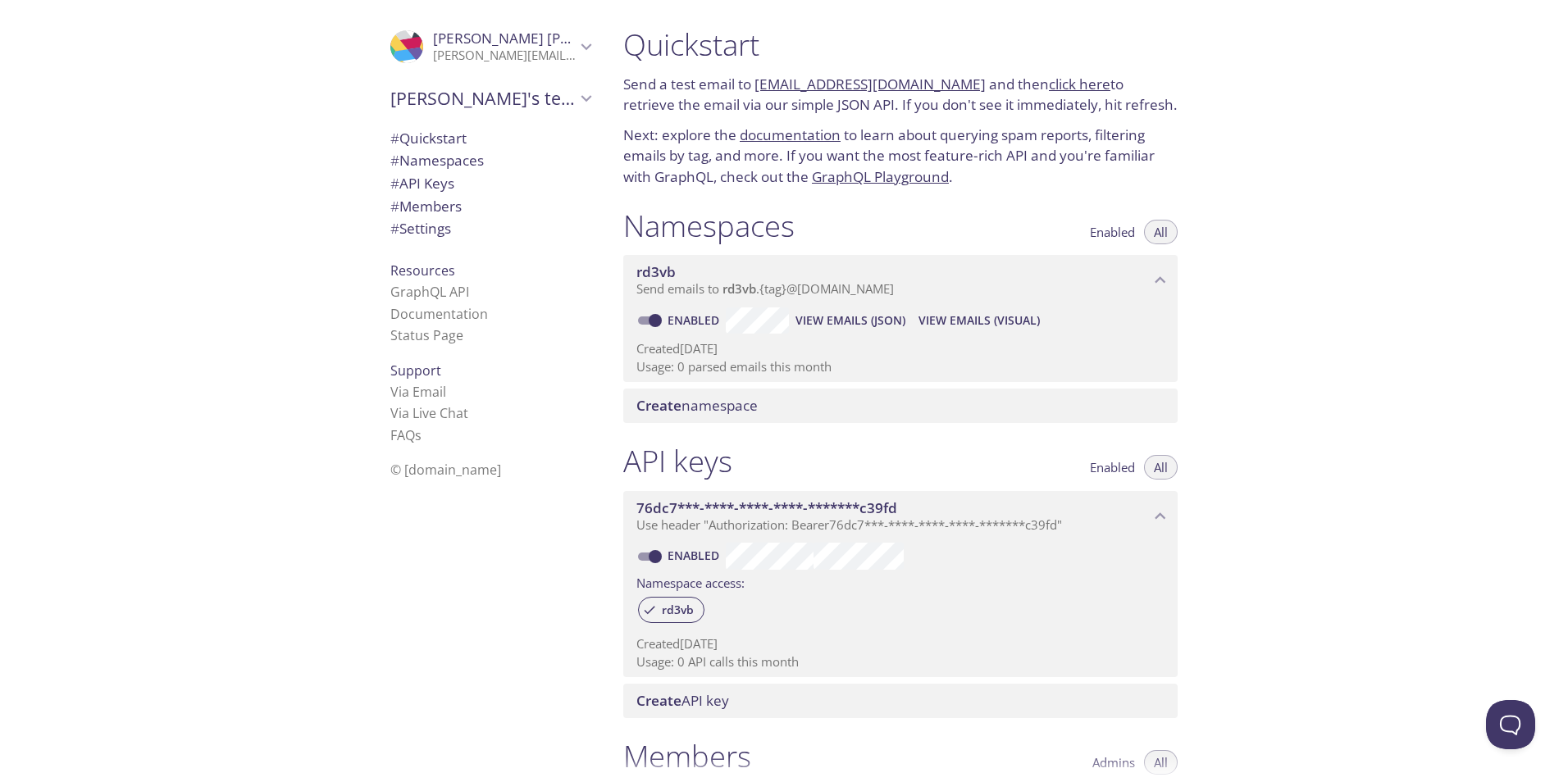
click at [848, 120] on div "Quickstart Send a test email to rd3vb.test@inbox.testmail.app and then click he…" at bounding box center [900, 107] width 581 height 181
drag, startPoint x: 844, startPoint y: 134, endPoint x: 845, endPoint y: 115, distance: 19.0
click at [845, 118] on div "Quickstart Send a test email to rd3vb.test@inbox.testmail.app and then click he…" at bounding box center [900, 107] width 581 height 181
drag, startPoint x: 846, startPoint y: 111, endPoint x: 845, endPoint y: 124, distance: 13.0
click at [847, 112] on p "Send a test email to rd3vb.test@inbox.testmail.app and then click here to retri…" at bounding box center [900, 94] width 555 height 42
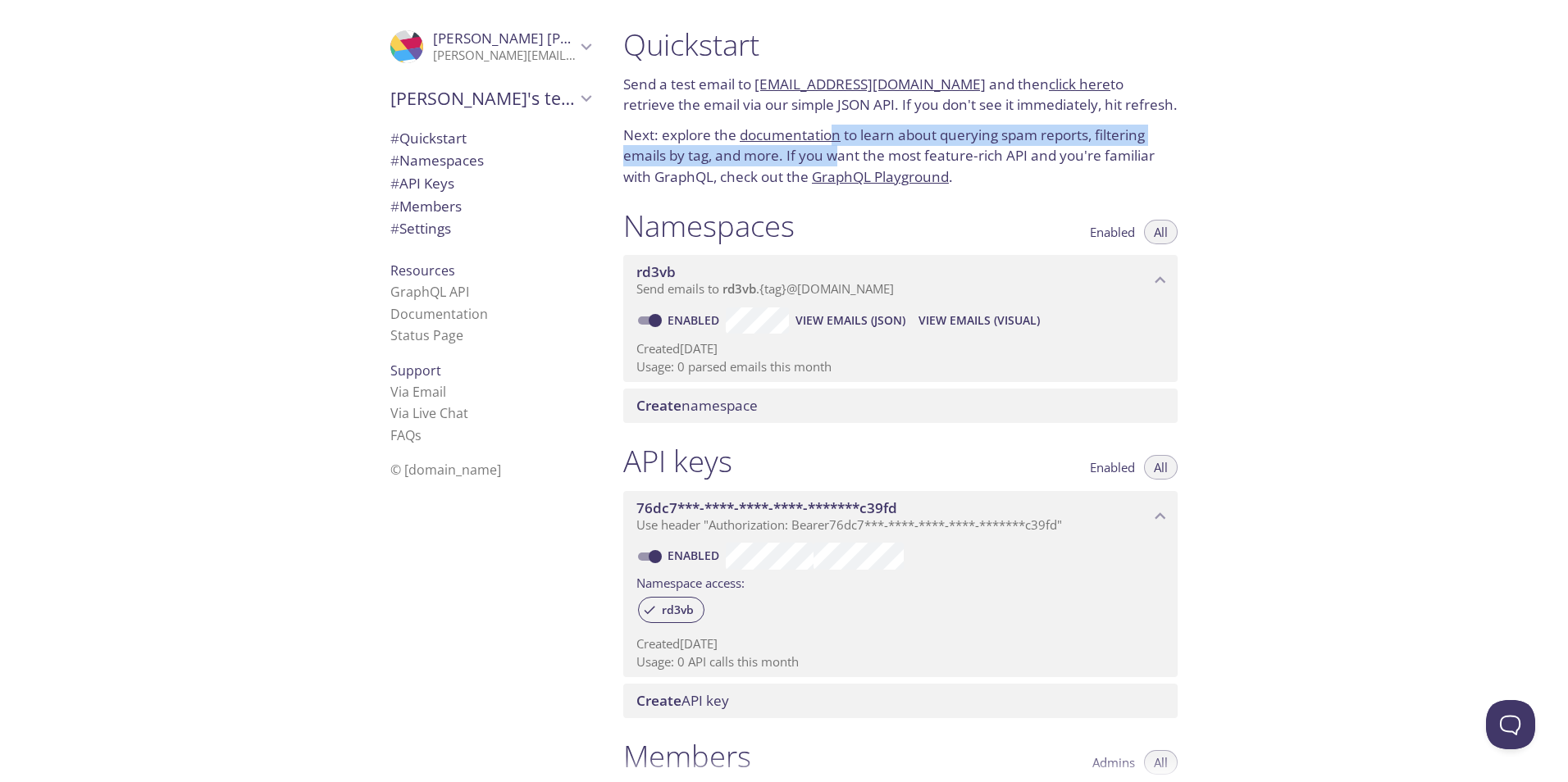
drag, startPoint x: 836, startPoint y: 148, endPoint x: 835, endPoint y: 119, distance: 29.0
click at [834, 127] on p "Next: explore the documentation to learn about querying spam reports, filtering…" at bounding box center [900, 156] width 555 height 63
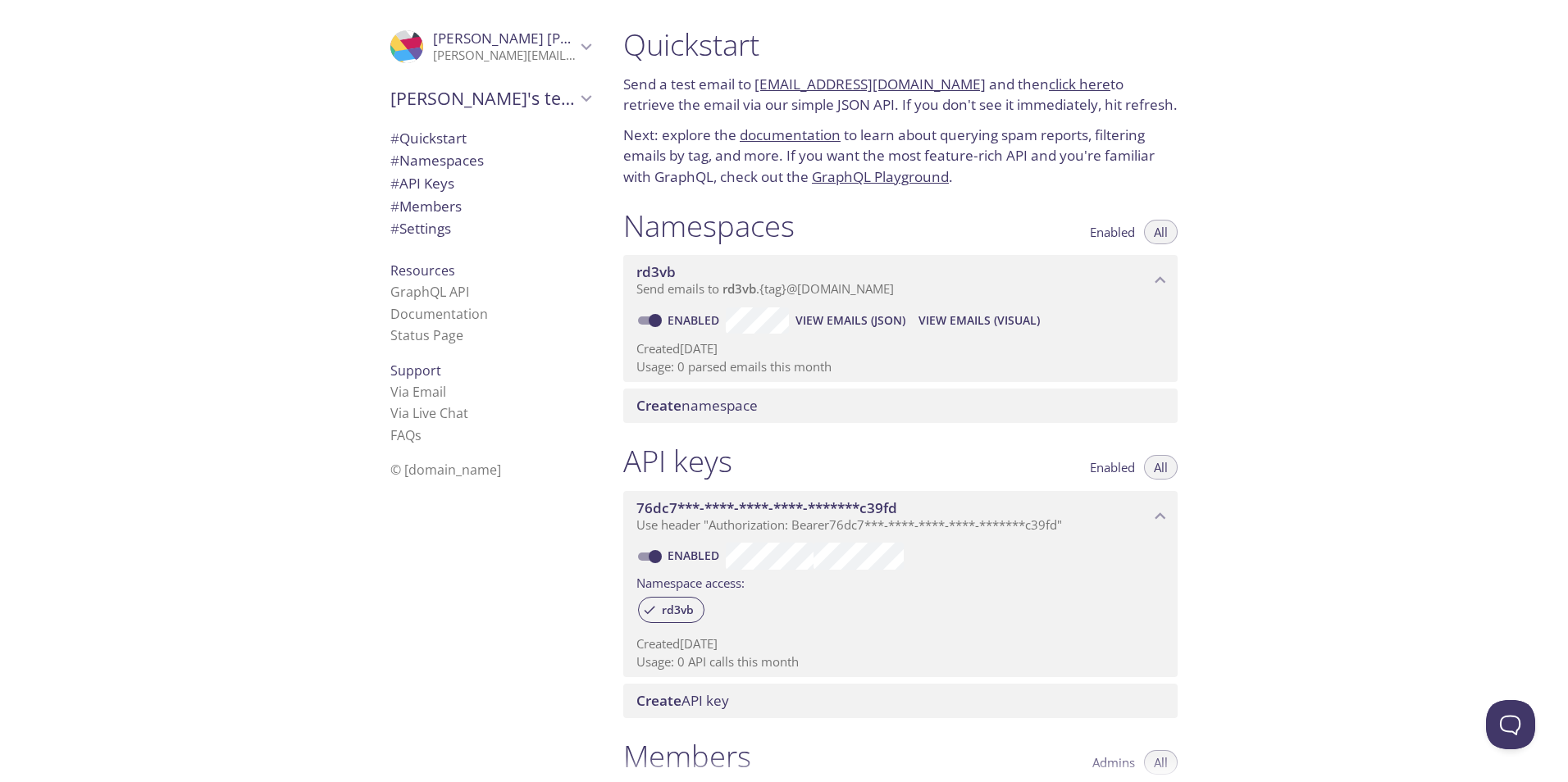
click at [843, 108] on p "Send a test email to rd3vb.test@inbox.testmail.app and then click here to retri…" at bounding box center [900, 94] width 555 height 42
click at [849, 111] on p "Send a test email to rd3vb.test@inbox.testmail.app and then click here to retri…" at bounding box center [900, 94] width 555 height 42
drag, startPoint x: 856, startPoint y: 108, endPoint x: 822, endPoint y: 128, distance: 39.4
click at [857, 108] on p "Send a test email to rd3vb.test@inbox.testmail.app and then click here to retri…" at bounding box center [900, 94] width 555 height 42
click at [814, 132] on link "documentation" at bounding box center [789, 135] width 101 height 19
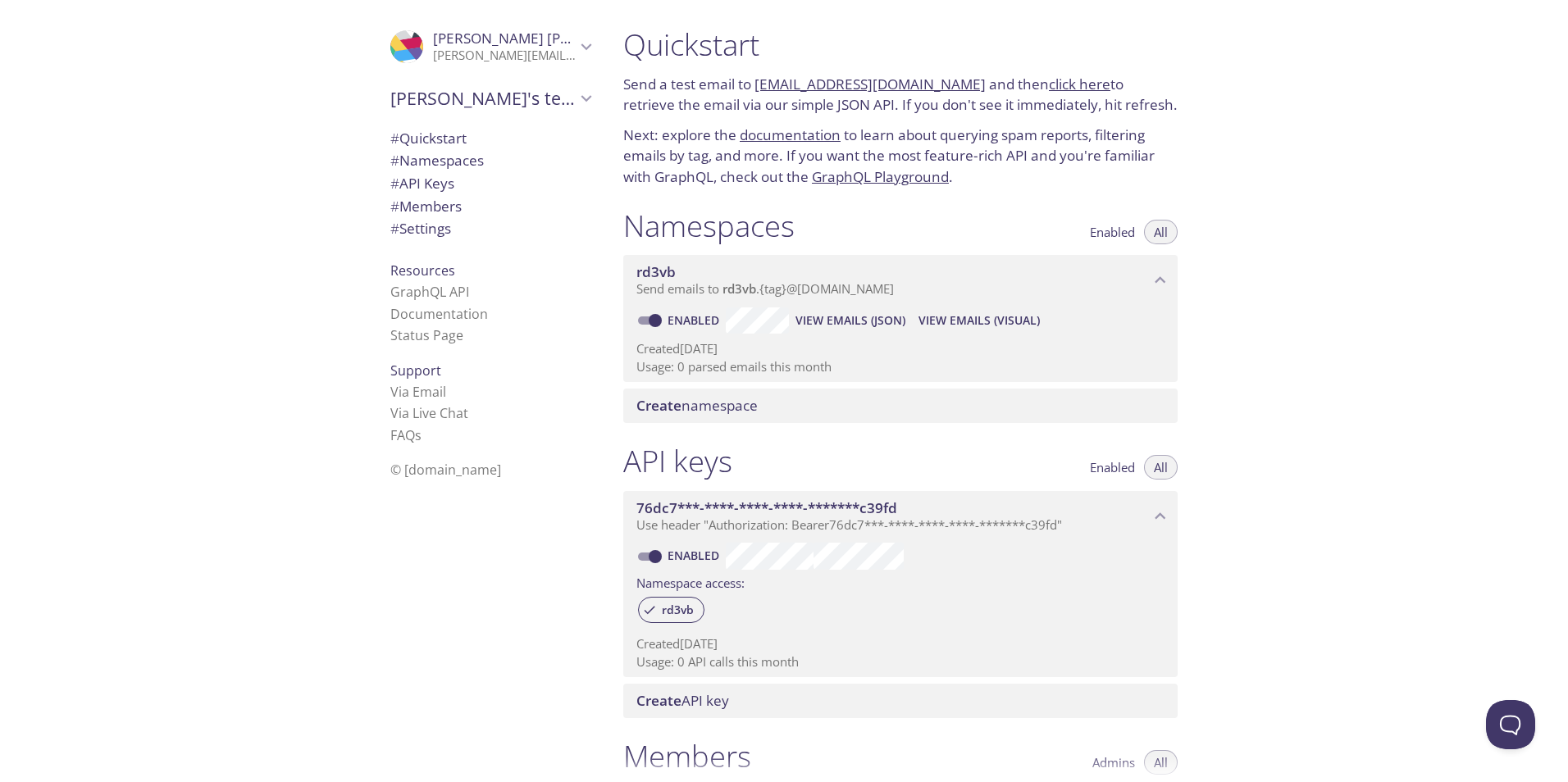
drag, startPoint x: 871, startPoint y: 124, endPoint x: 565, endPoint y: 127, distance: 306.0
click at [865, 124] on p "Next: explore the documentation to learn about querying spam reports, filtering…" at bounding box center [900, 156] width 555 height 63
click at [270, 119] on div ".cls-1 { fill: #6d5ca8; } .cls-2 { fill: #3fc191; } .cls-3 { fill: #3b4752; } .…" at bounding box center [304, 391] width 610 height 782
drag, startPoint x: 282, startPoint y: 114, endPoint x: 304, endPoint y: 94, distance: 29.7
click at [294, 104] on div ".cls-1 { fill: #6d5ca8; } .cls-2 { fill: #3fc191; } .cls-3 { fill: #3b4752; } .…" at bounding box center [304, 391] width 610 height 782
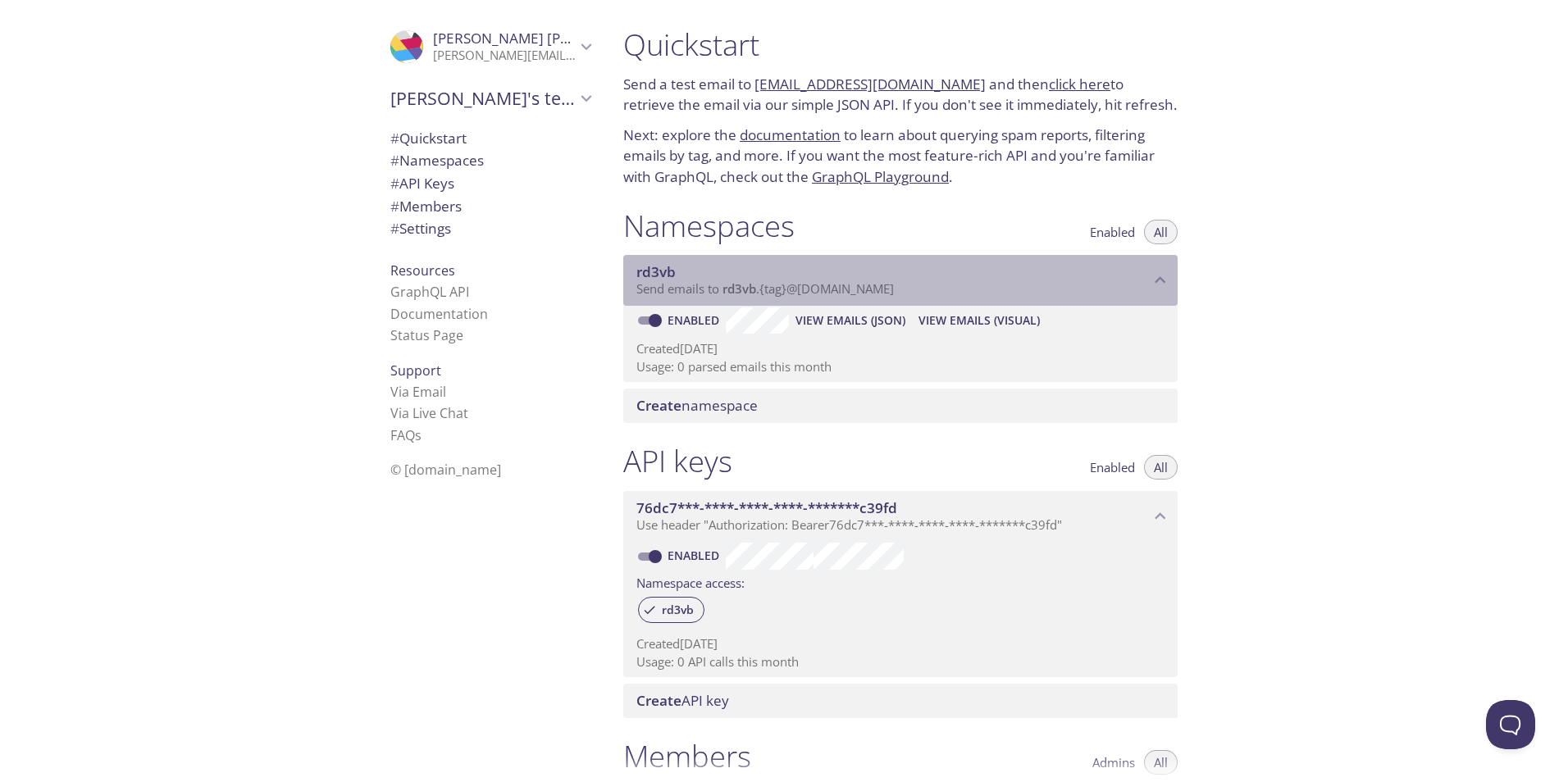
drag, startPoint x: 664, startPoint y: 294, endPoint x: 774, endPoint y: 217, distance: 134.3
click at [768, 222] on div "Namespaces Enabled All rd3vb Send emails to rd3vb . {tag} @inbox.testmail.app E…" at bounding box center [900, 316] width 581 height 236
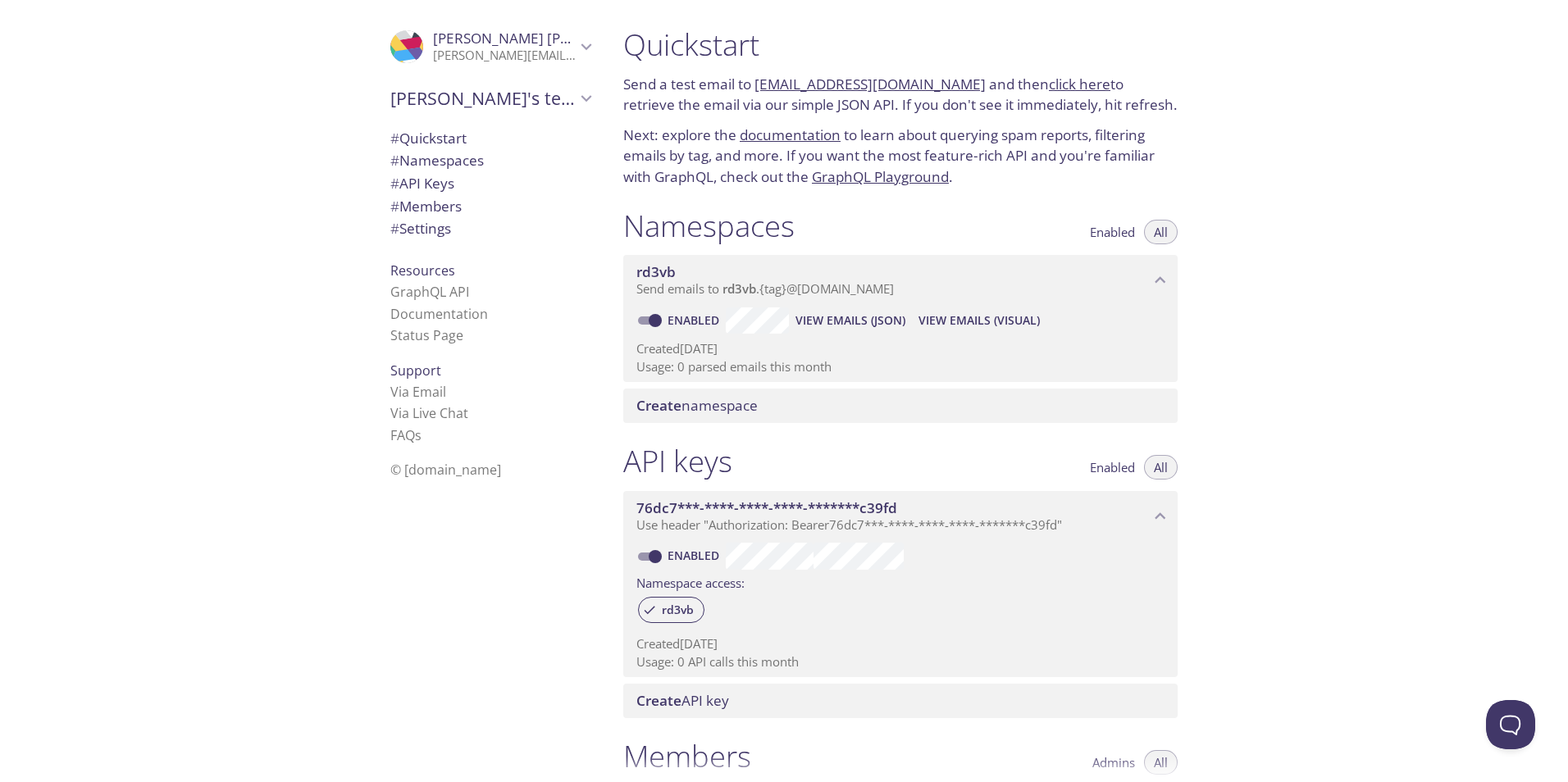
drag, startPoint x: 779, startPoint y: 213, endPoint x: 760, endPoint y: 228, distance: 24.2
click at [774, 216] on h1 "Namespaces" at bounding box center [709, 226] width 172 height 37
drag, startPoint x: 741, startPoint y: 242, endPoint x: 788, endPoint y: 208, distance: 58.0
click at [788, 208] on div "Namespaces Enabled All" at bounding box center [900, 227] width 555 height 41
click at [789, 207] on h1 "Namespaces" at bounding box center [709, 226] width 172 height 37
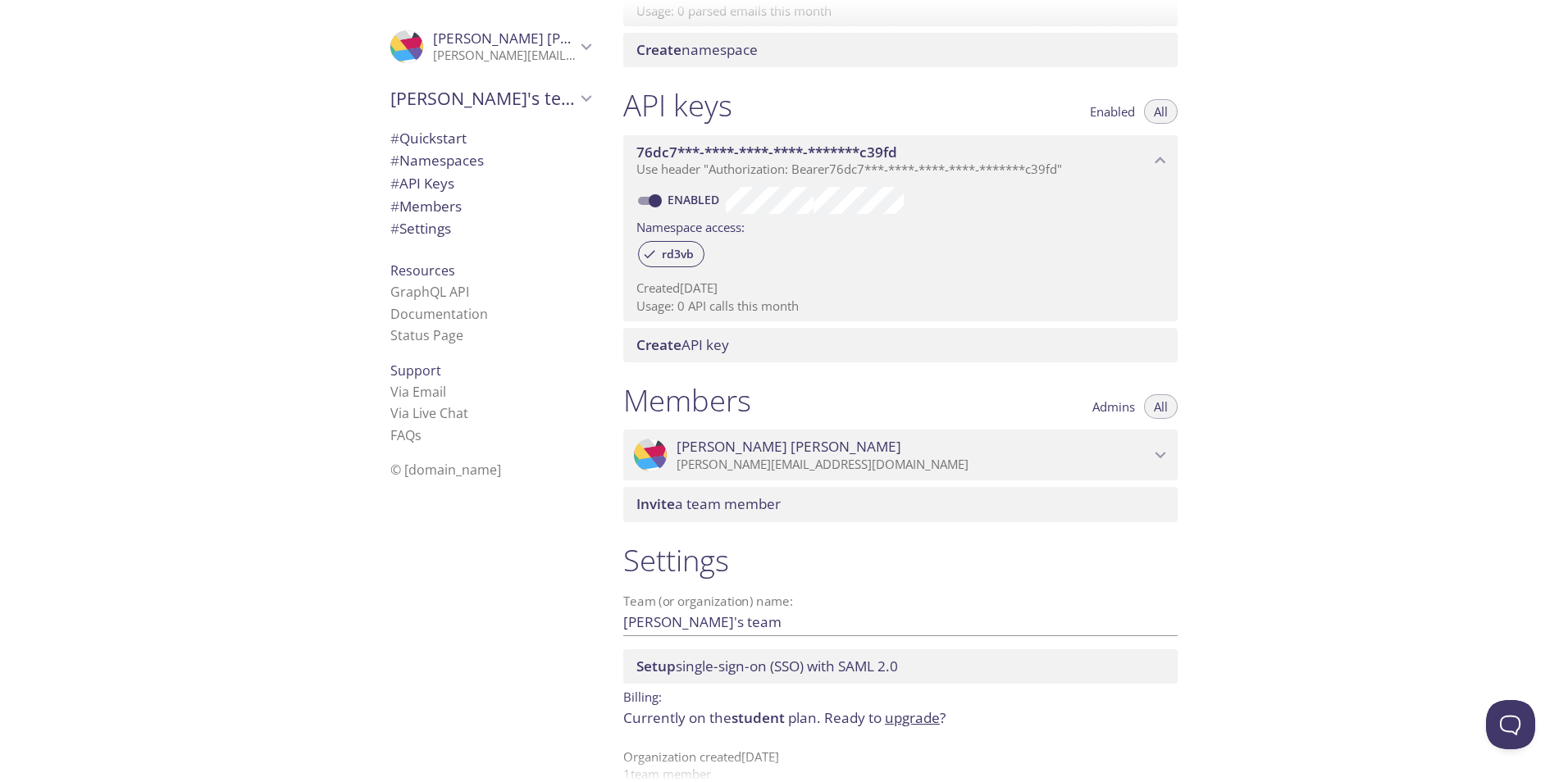
scroll to position [384, 0]
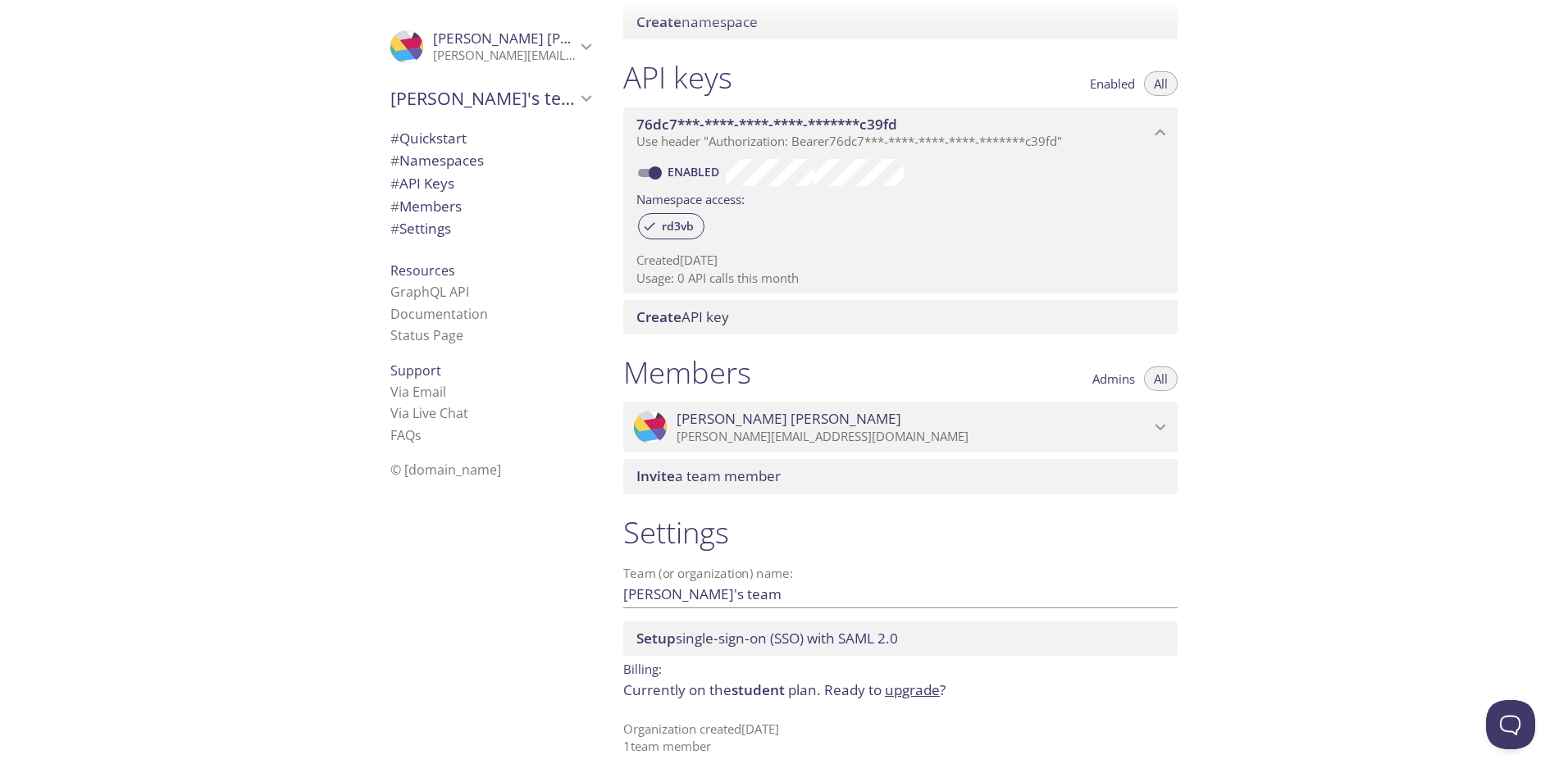
click at [794, 374] on div "Members Admins All" at bounding box center [900, 374] width 555 height 41
click at [742, 584] on div "Settings Team (or organization) name: Tim's team Save Setup single-sign-on (SSO…" at bounding box center [900, 634] width 581 height 262
drag, startPoint x: 738, startPoint y: 595, endPoint x: 743, endPoint y: 548, distance: 47.3
click at [742, 564] on div "Settings Team (or organization) name: Tim's team Save Setup single-sign-on (SSO…" at bounding box center [900, 634] width 581 height 262
drag, startPoint x: 743, startPoint y: 547, endPoint x: 728, endPoint y: 567, distance: 25.0
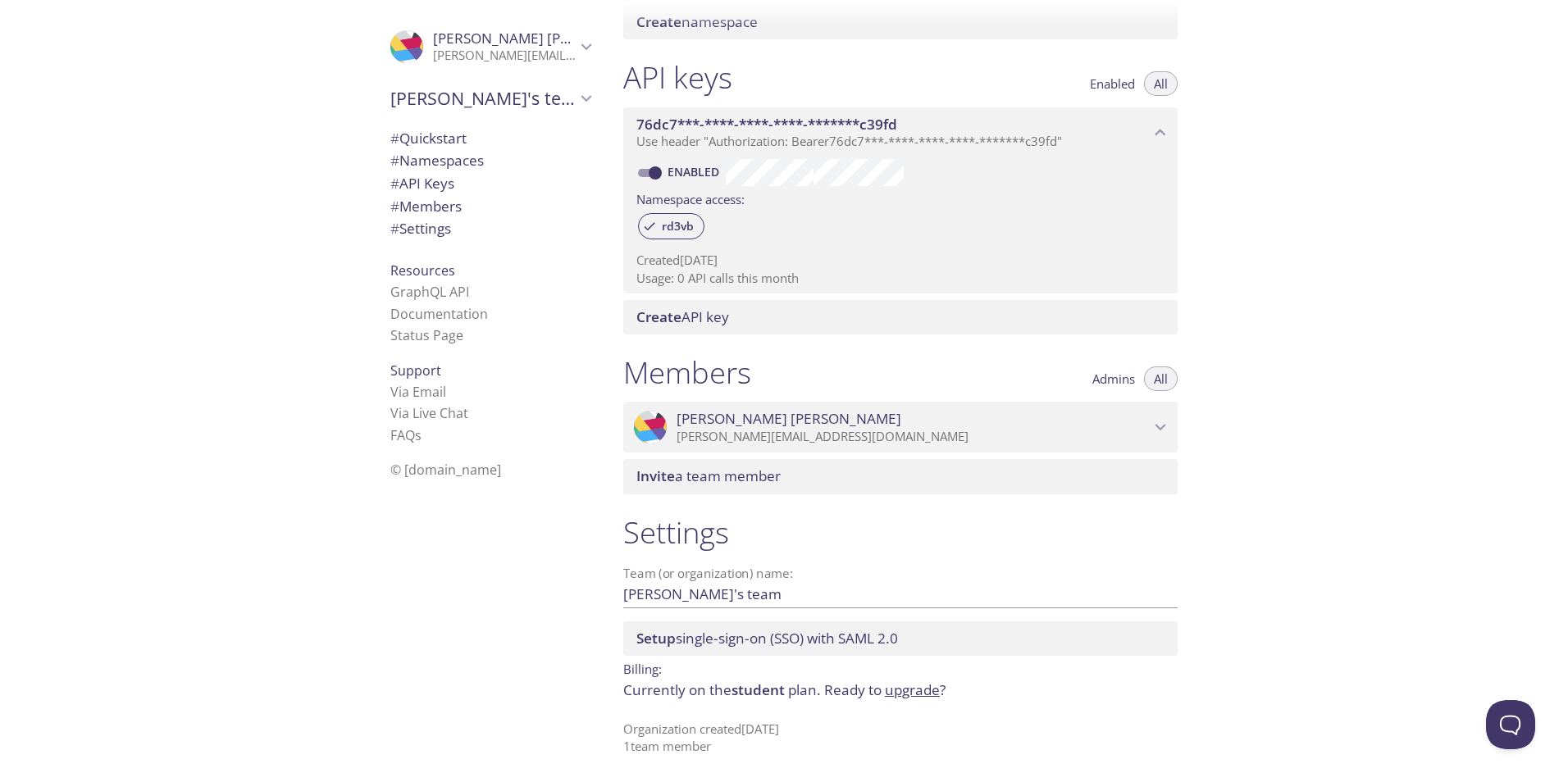
click at [734, 562] on div "Settings Team (or organization) name: Tim's team Save Setup single-sign-on (SSO…" at bounding box center [900, 634] width 581 height 262
drag, startPoint x: 728, startPoint y: 567, endPoint x: 300, endPoint y: 305, distance: 501.8
click at [711, 552] on div "Settings Team (or organization) name: Tim's team Save Setup single-sign-on (SSO…" at bounding box center [900, 634] width 581 height 262
drag, startPoint x: 269, startPoint y: 288, endPoint x: 377, endPoint y: 197, distance: 141.2
click at [271, 284] on div ".cls-1 { fill: #6d5ca8; } .cls-2 { fill: #3fc191; } .cls-3 { fill: #3b4752; } .…" at bounding box center [304, 391] width 610 height 782
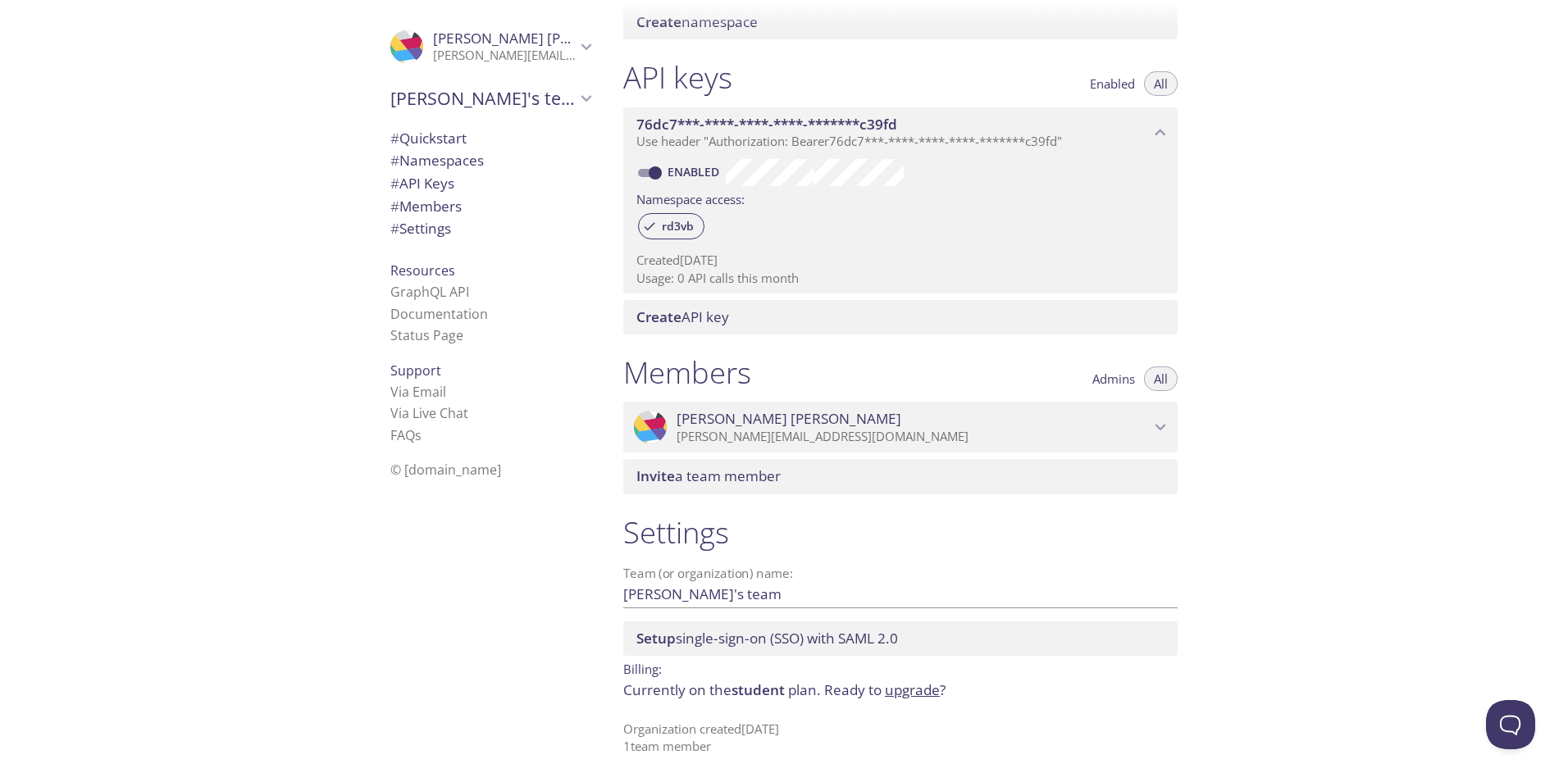
drag, startPoint x: 380, startPoint y: 187, endPoint x: 323, endPoint y: 194, distance: 57.4
click at [325, 194] on div ".cls-1 { fill: #6d5ca8; } .cls-2 { fill: #3fc191; } .cls-3 { fill: #3b4752; } .…" at bounding box center [304, 391] width 610 height 782
drag, startPoint x: 318, startPoint y: 194, endPoint x: 362, endPoint y: 164, distance: 53.3
click at [328, 187] on div ".cls-1 { fill: #6d5ca8; } .cls-2 { fill: #3fc191; } .cls-3 { fill: #3b4752; } .…" at bounding box center [304, 391] width 610 height 782
click at [390, 149] on span "# Quickstart" at bounding box center [490, 138] width 200 height 21
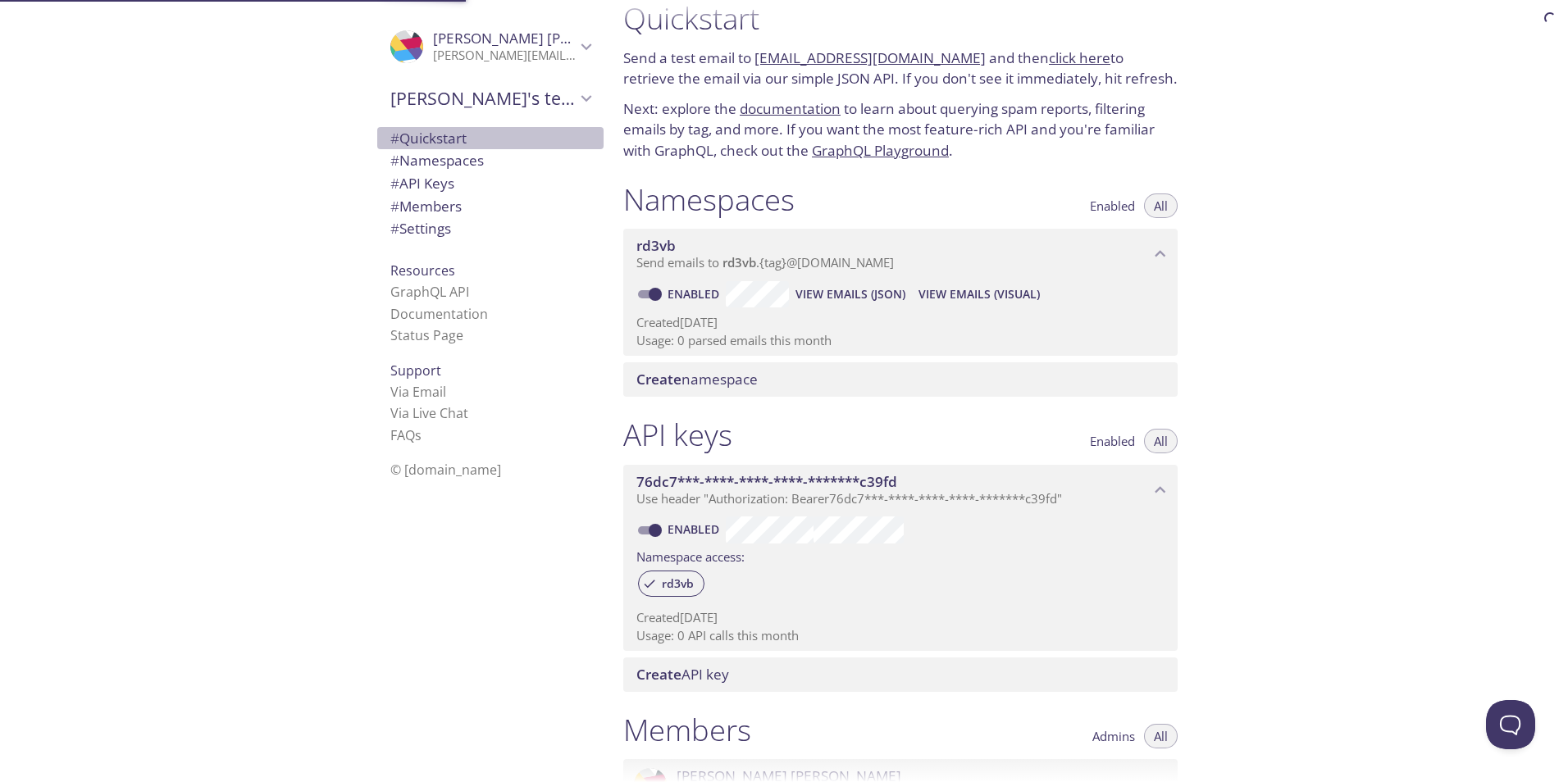
click at [405, 143] on span "# Quickstart" at bounding box center [428, 138] width 76 height 19
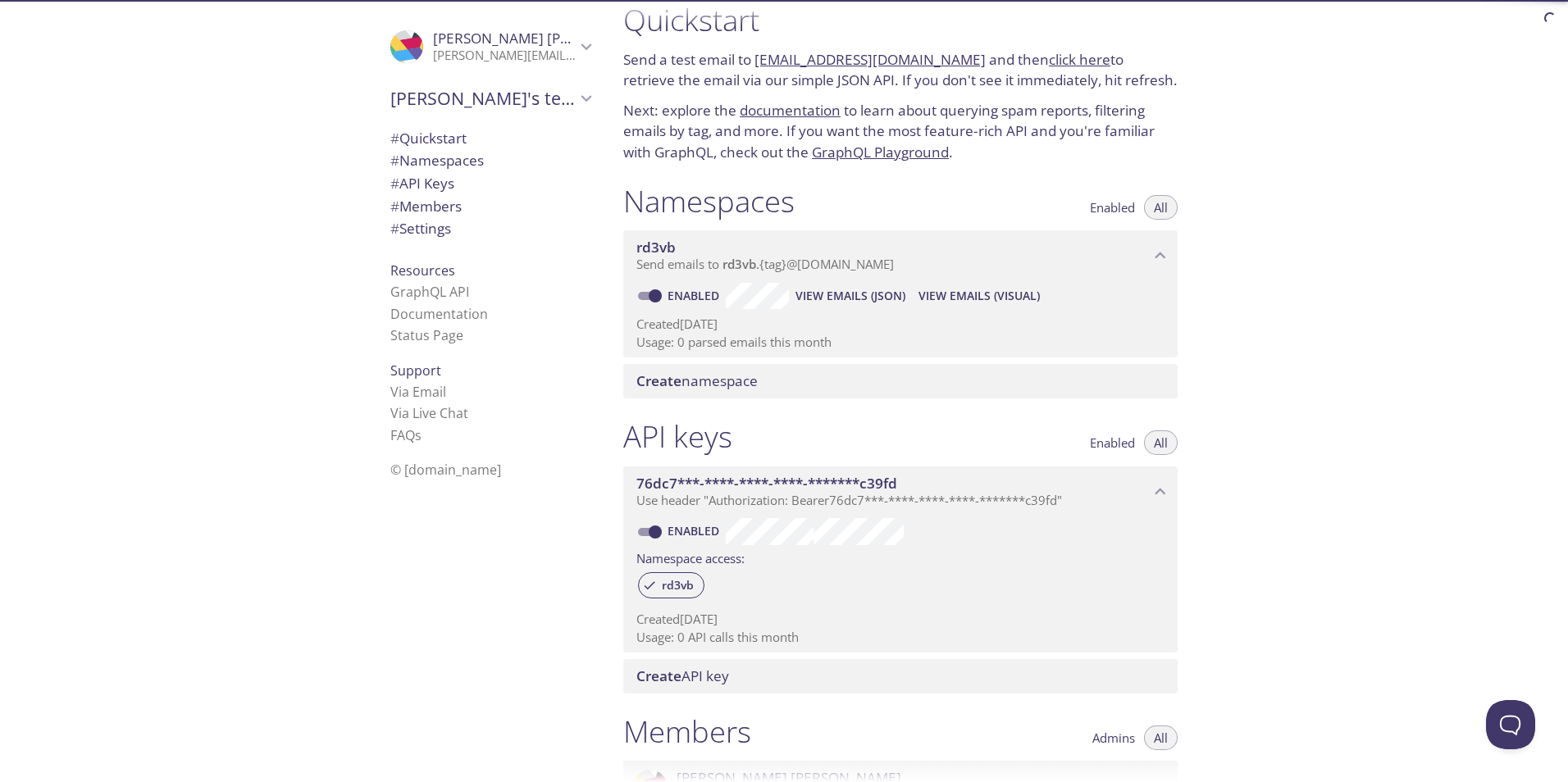
drag, startPoint x: 355, startPoint y: 164, endPoint x: 397, endPoint y: 146, distance: 45.7
click at [364, 163] on div ".cls-1 { fill: #6d5ca8; } .cls-2 { fill: #3fc191; } .cls-3 { fill: #3b4752; } .…" at bounding box center [486, 391] width 246 height 782
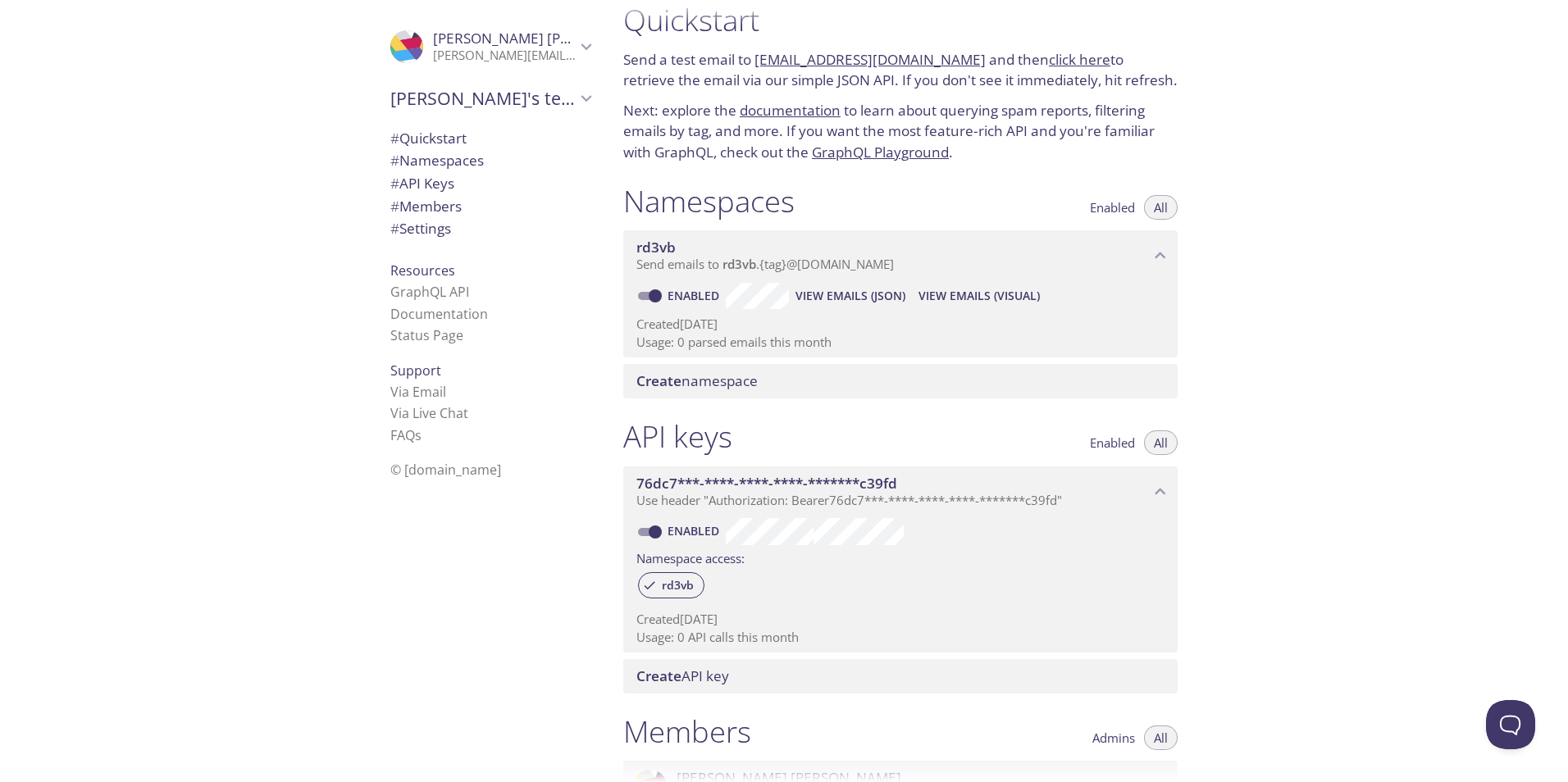
click at [400, 144] on span "# Quickstart" at bounding box center [428, 138] width 76 height 19
drag, startPoint x: 400, startPoint y: 144, endPoint x: 349, endPoint y: 161, distance: 53.8
click at [395, 146] on span "# Quickstart" at bounding box center [428, 138] width 76 height 19
drag, startPoint x: 349, startPoint y: 161, endPoint x: 360, endPoint y: 157, distance: 11.7
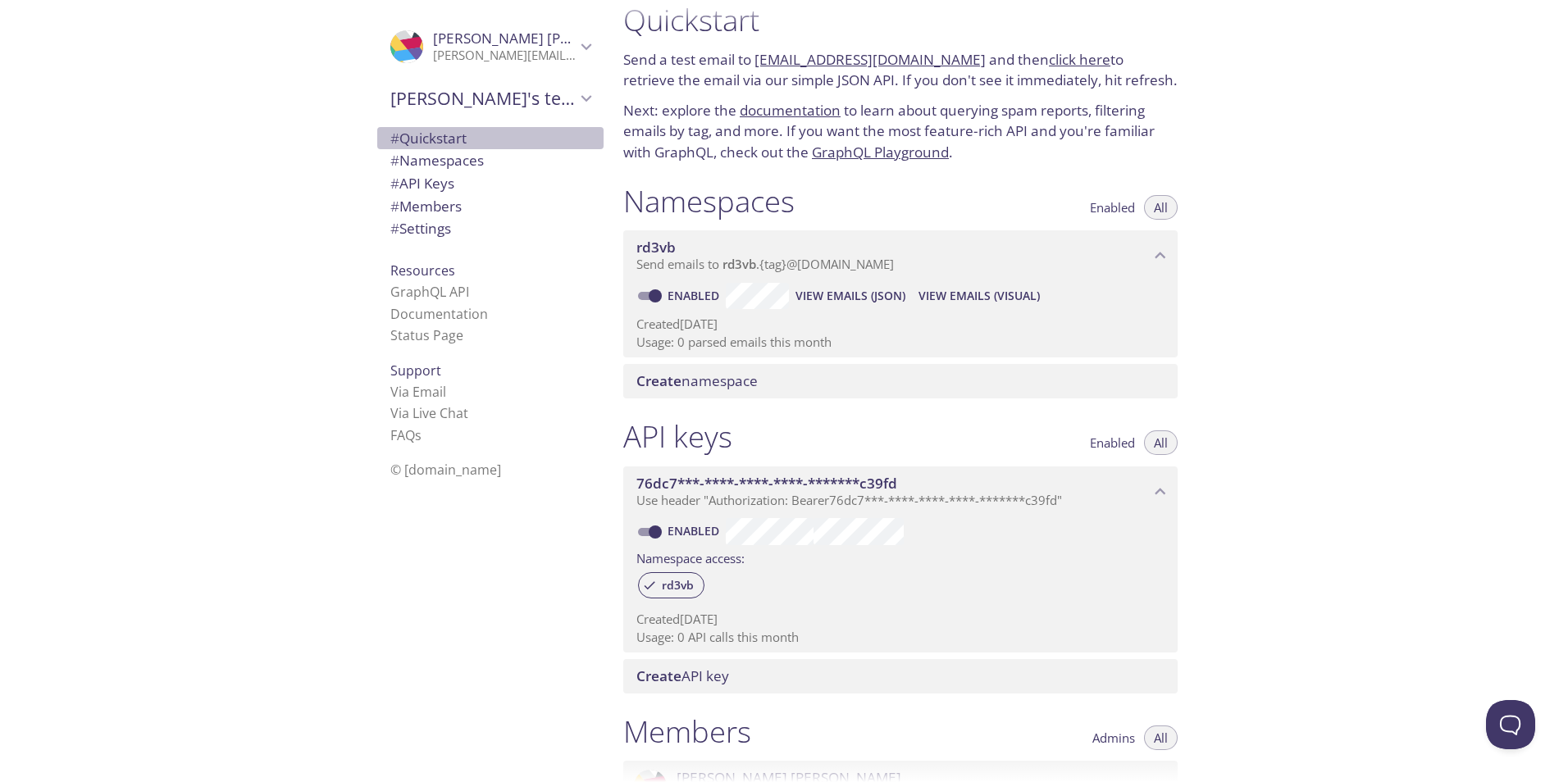
click at [358, 158] on div ".cls-1 { fill: #6d5ca8; } .cls-2 { fill: #3fc191; } .cls-3 { fill: #3b4752; } .…" at bounding box center [304, 391] width 610 height 782
drag, startPoint x: 391, startPoint y: 143, endPoint x: 346, endPoint y: 160, distance: 48.1
click at [364, 156] on div ".cls-1 { fill: #6d5ca8; } .cls-2 { fill: #3fc191; } .cls-3 { fill: #3b4752; } .…" at bounding box center [486, 391] width 246 height 782
drag, startPoint x: 340, startPoint y: 162, endPoint x: 392, endPoint y: 139, distance: 56.9
click at [365, 150] on div ".cls-1 { fill: #6d5ca8; } .cls-2 { fill: #3fc191; } .cls-3 { fill: #3b4752; } .…" at bounding box center [304, 391] width 610 height 782
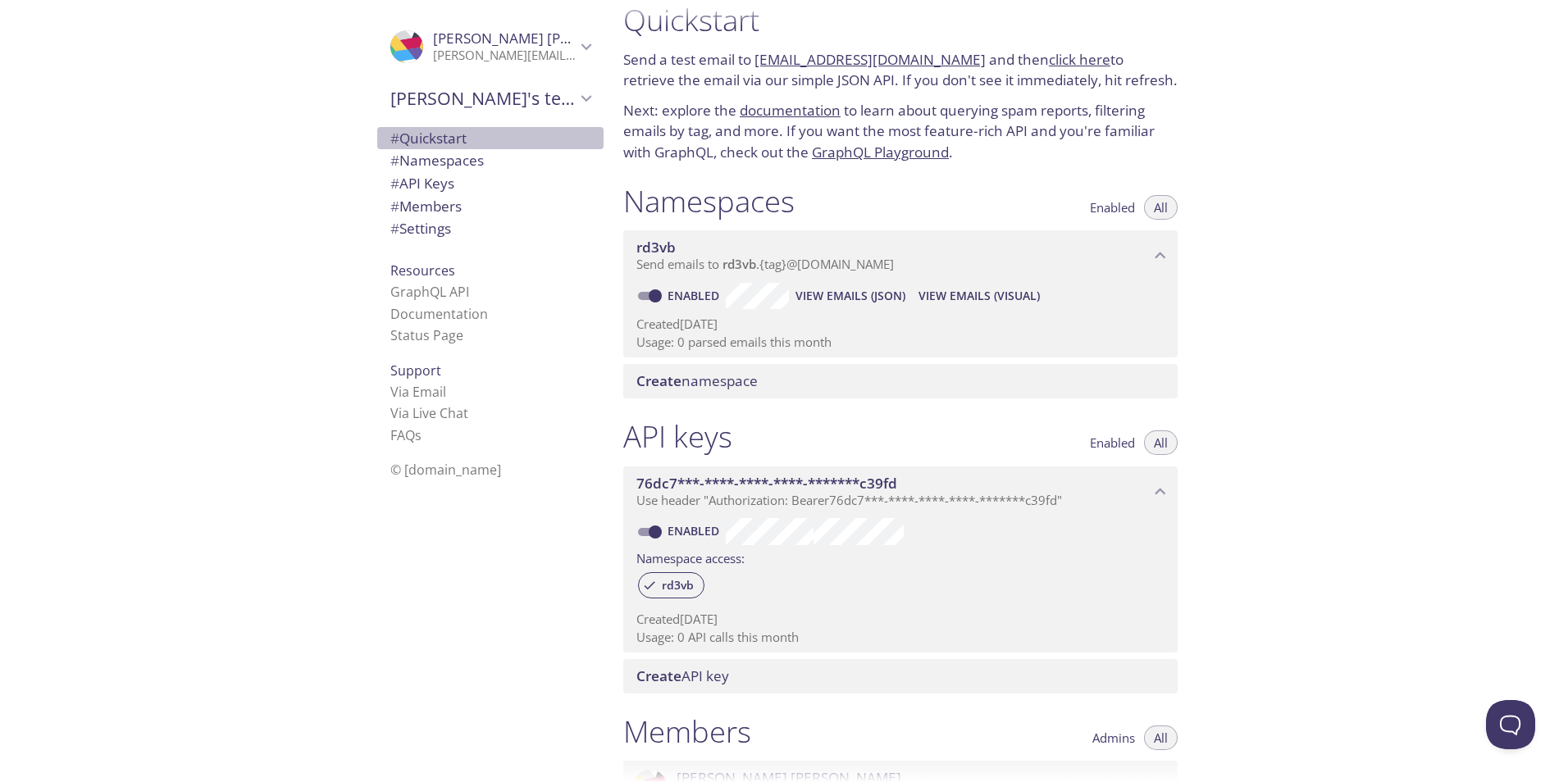
drag, startPoint x: 392, startPoint y: 139, endPoint x: 350, endPoint y: 159, distance: 46.5
click at [377, 150] on ul "# Quickstart # Namespaces # API Keys # Members # Settings" at bounding box center [490, 184] width 227 height 114
drag, startPoint x: 350, startPoint y: 159, endPoint x: 387, endPoint y: 159, distance: 37.0
click at [353, 159] on div ".cls-1 { fill: #6d5ca8; } .cls-2 { fill: #3fc191; } .cls-3 { fill: #3b4752; } .…" at bounding box center [304, 391] width 610 height 782
drag, startPoint x: 425, startPoint y: 150, endPoint x: 375, endPoint y: 170, distance: 53.9
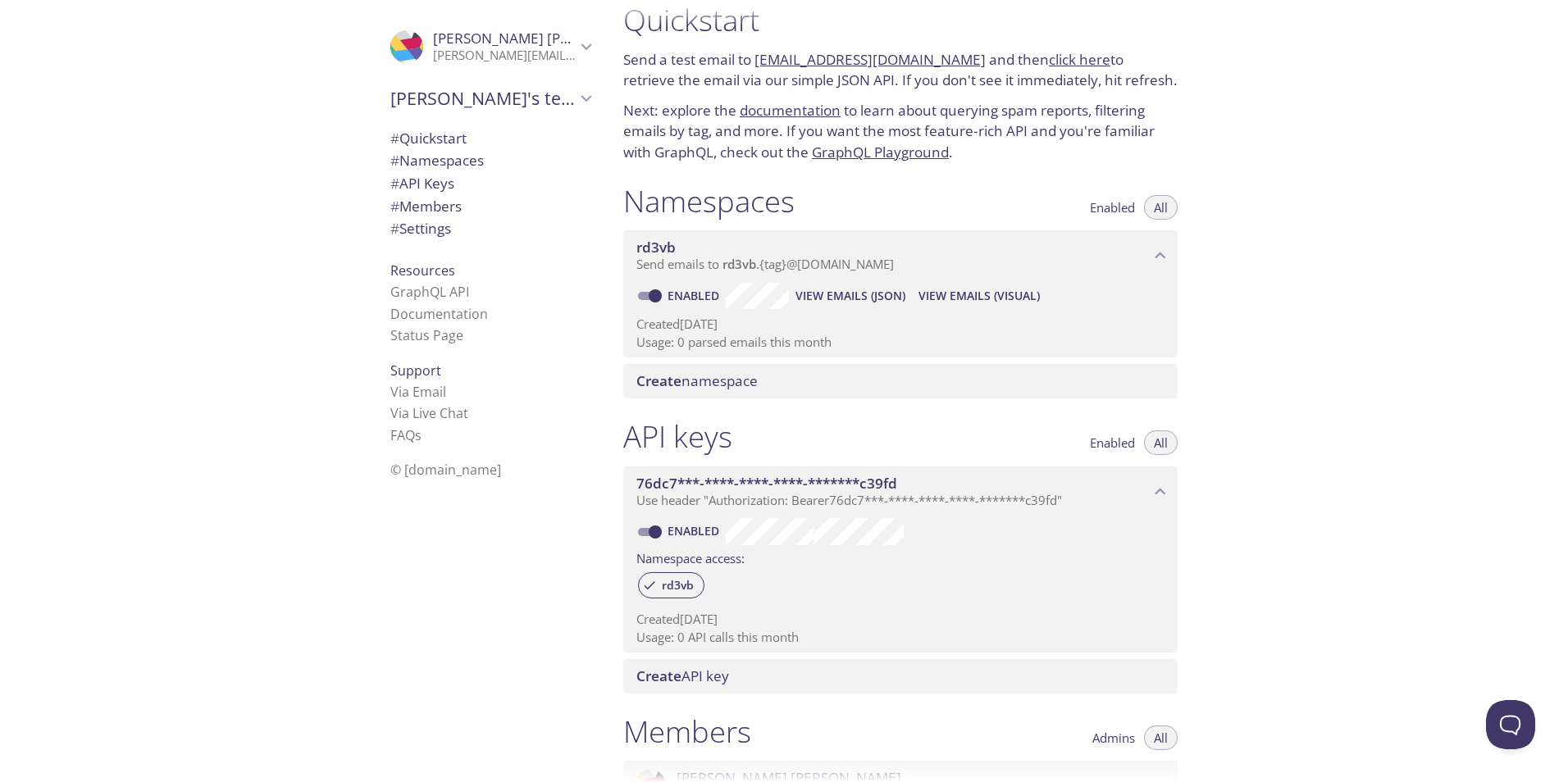
click at [403, 158] on div "# Namespaces" at bounding box center [490, 161] width 227 height 23
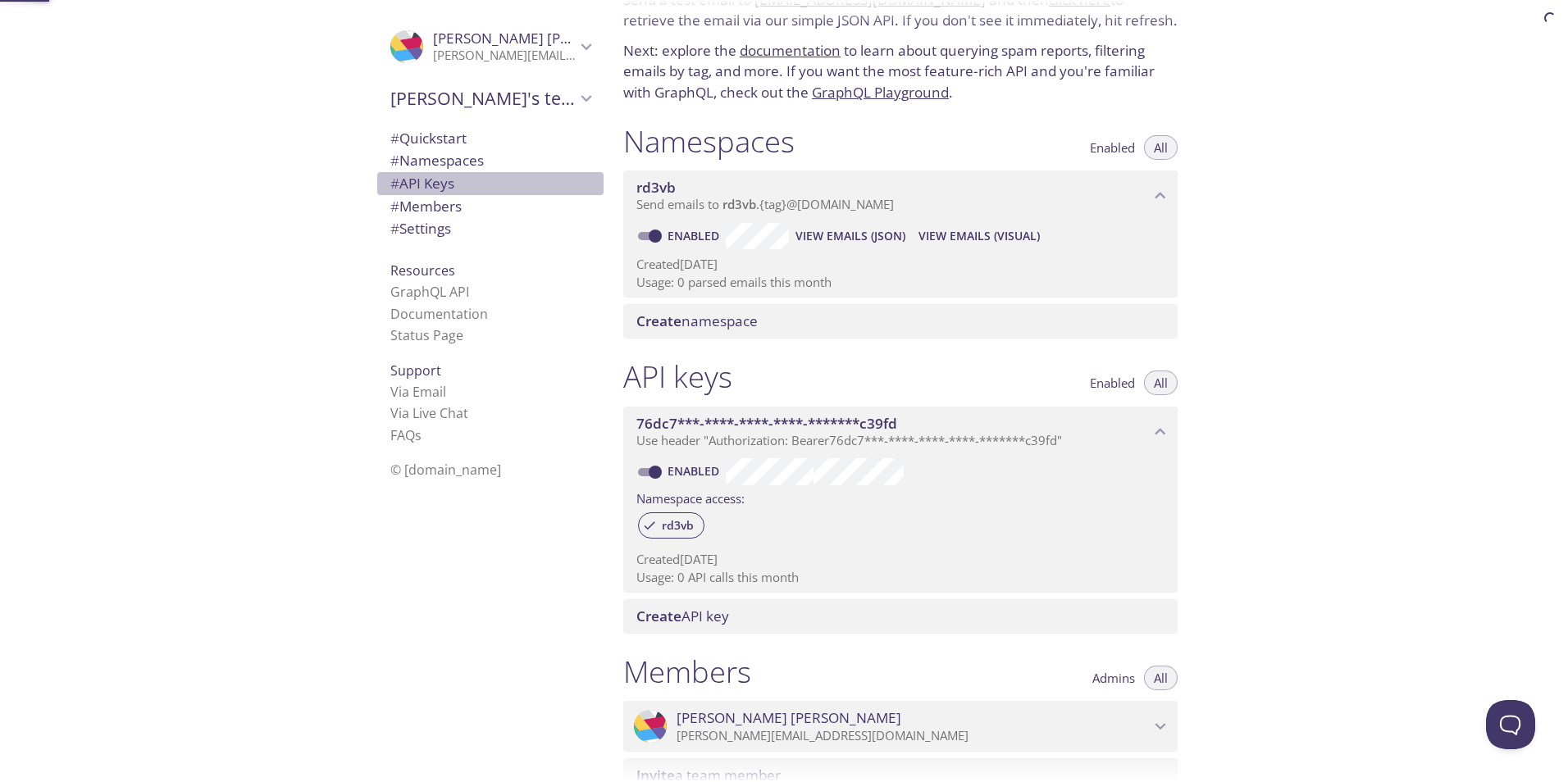
drag, startPoint x: 368, startPoint y: 172, endPoint x: 375, endPoint y: 174, distance: 7.3
click at [377, 173] on div "# API Keys" at bounding box center [490, 184] width 227 height 23
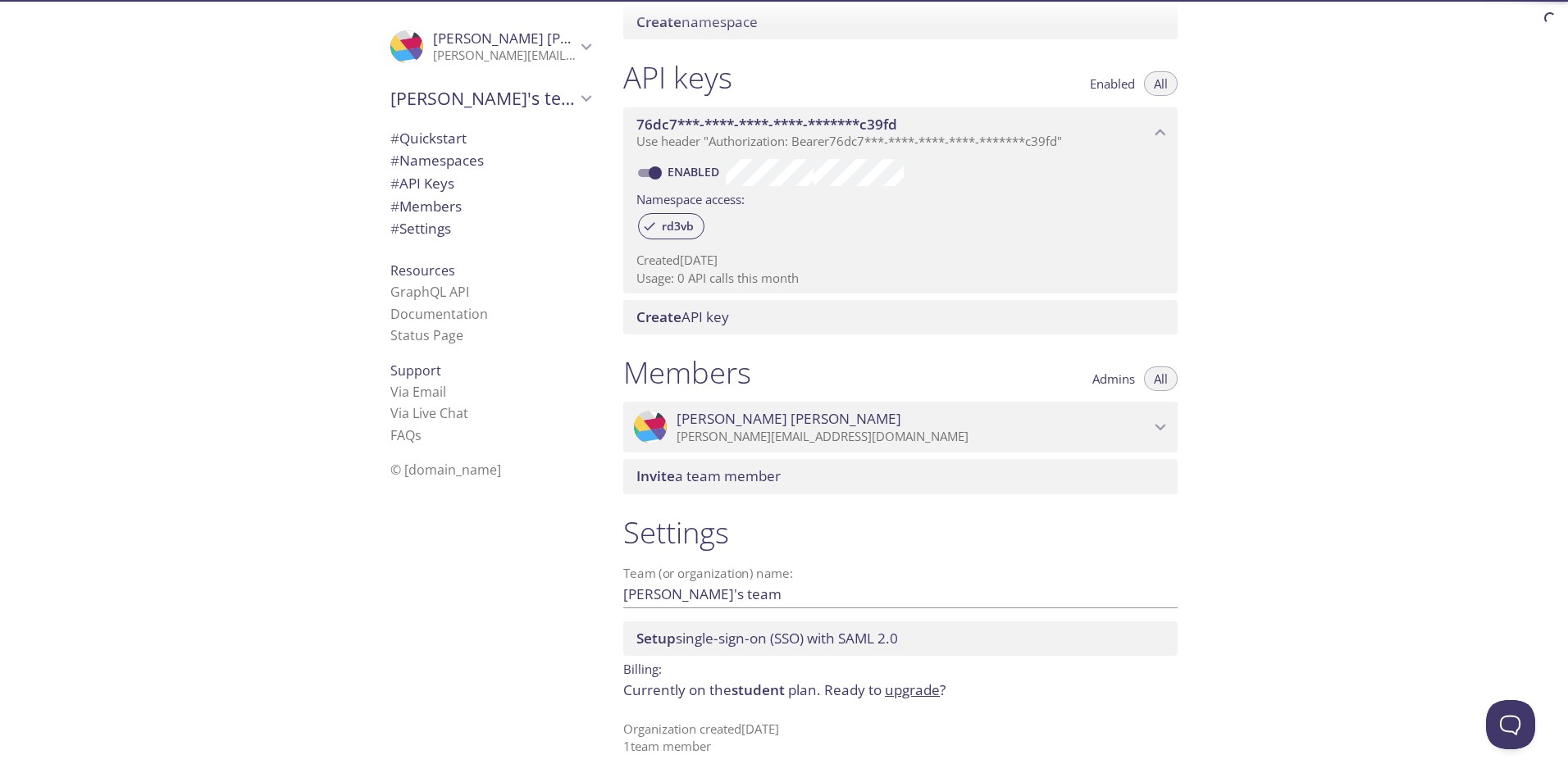
click at [412, 161] on span "# Namespaces" at bounding box center [437, 160] width 94 height 19
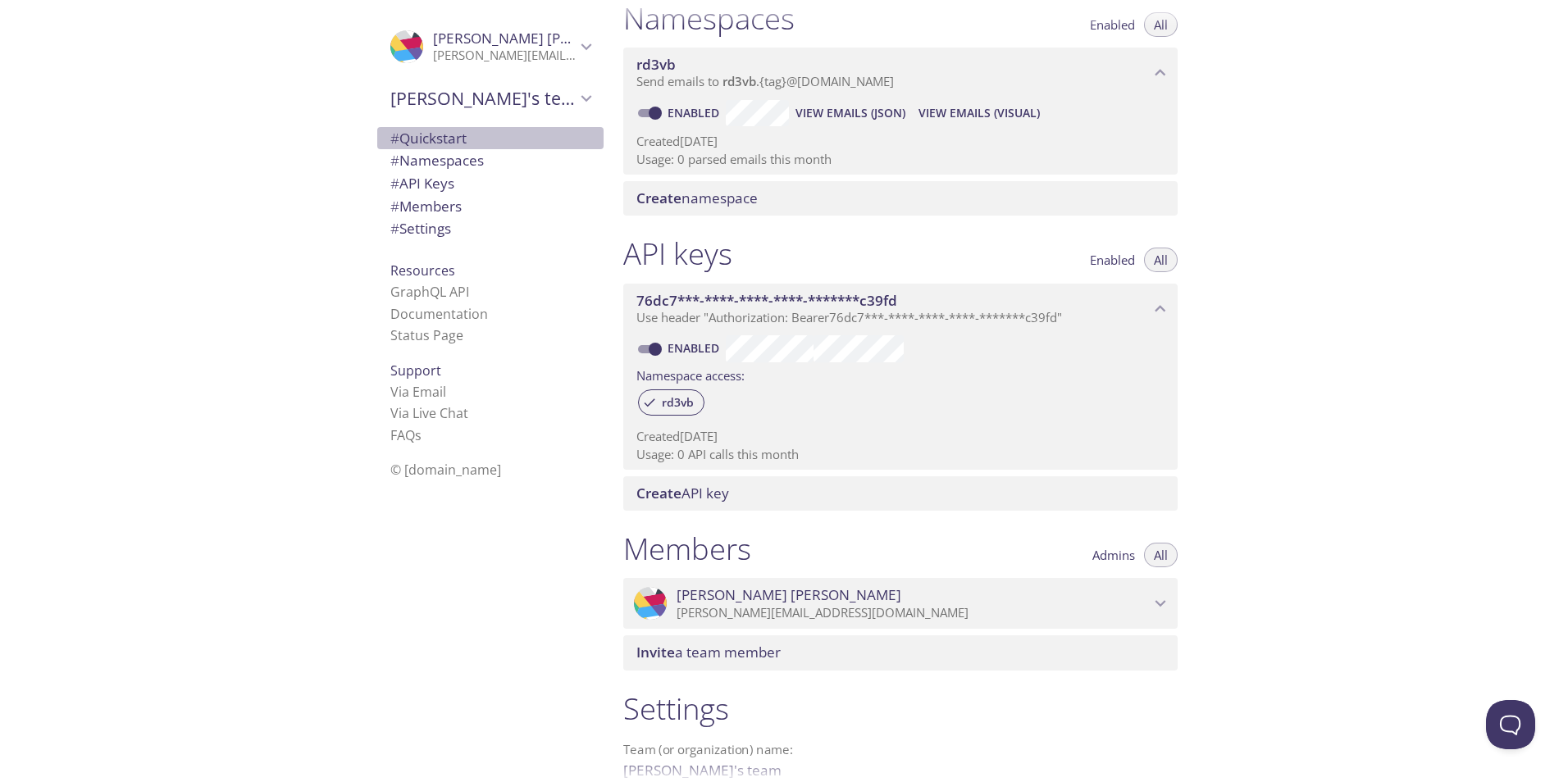
drag, startPoint x: 441, startPoint y: 142, endPoint x: 431, endPoint y: 161, distance: 21.5
click at [441, 143] on span "# Quickstart" at bounding box center [428, 138] width 76 height 19
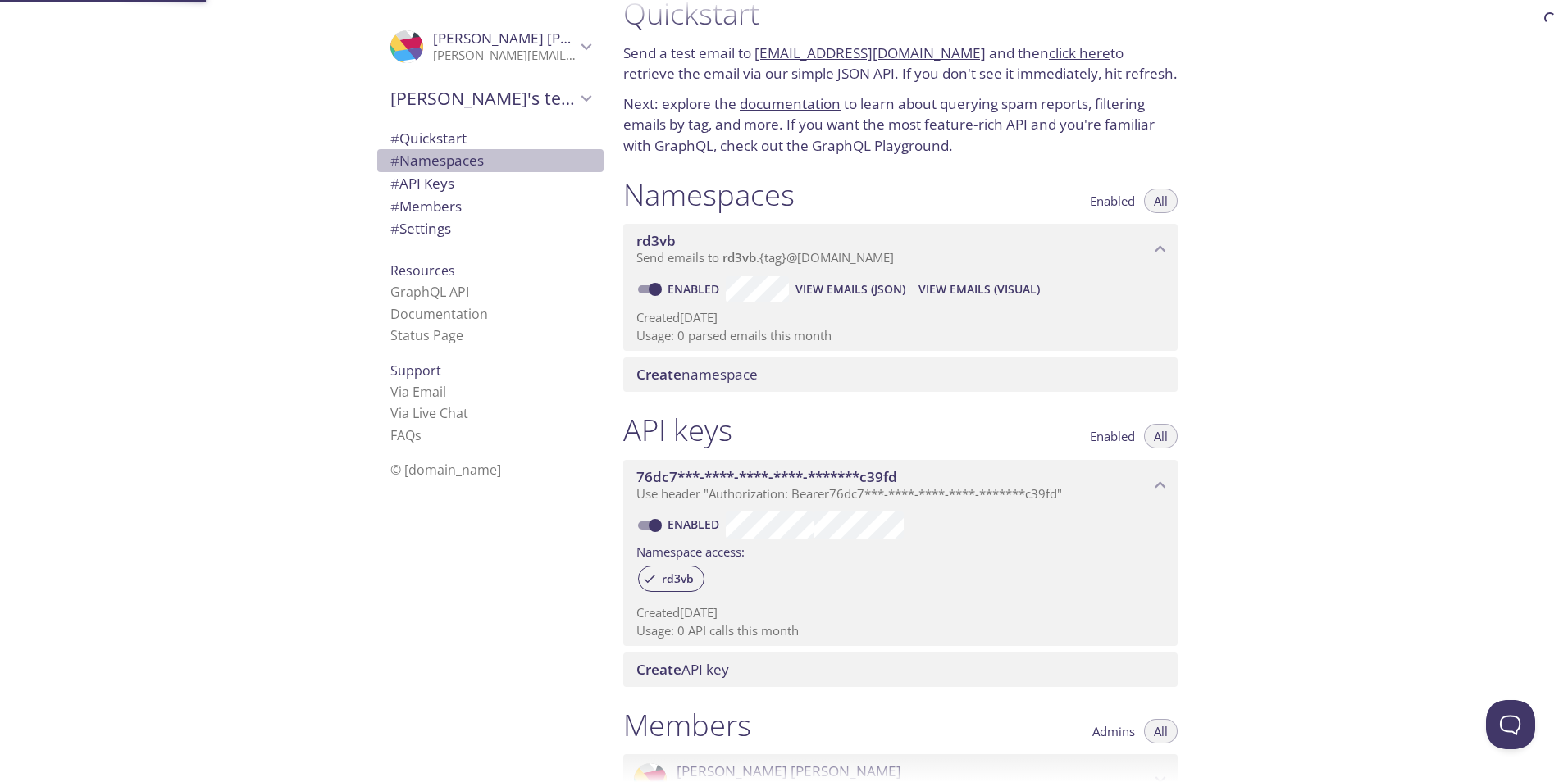
click at [431, 162] on span "# Namespaces" at bounding box center [437, 160] width 94 height 19
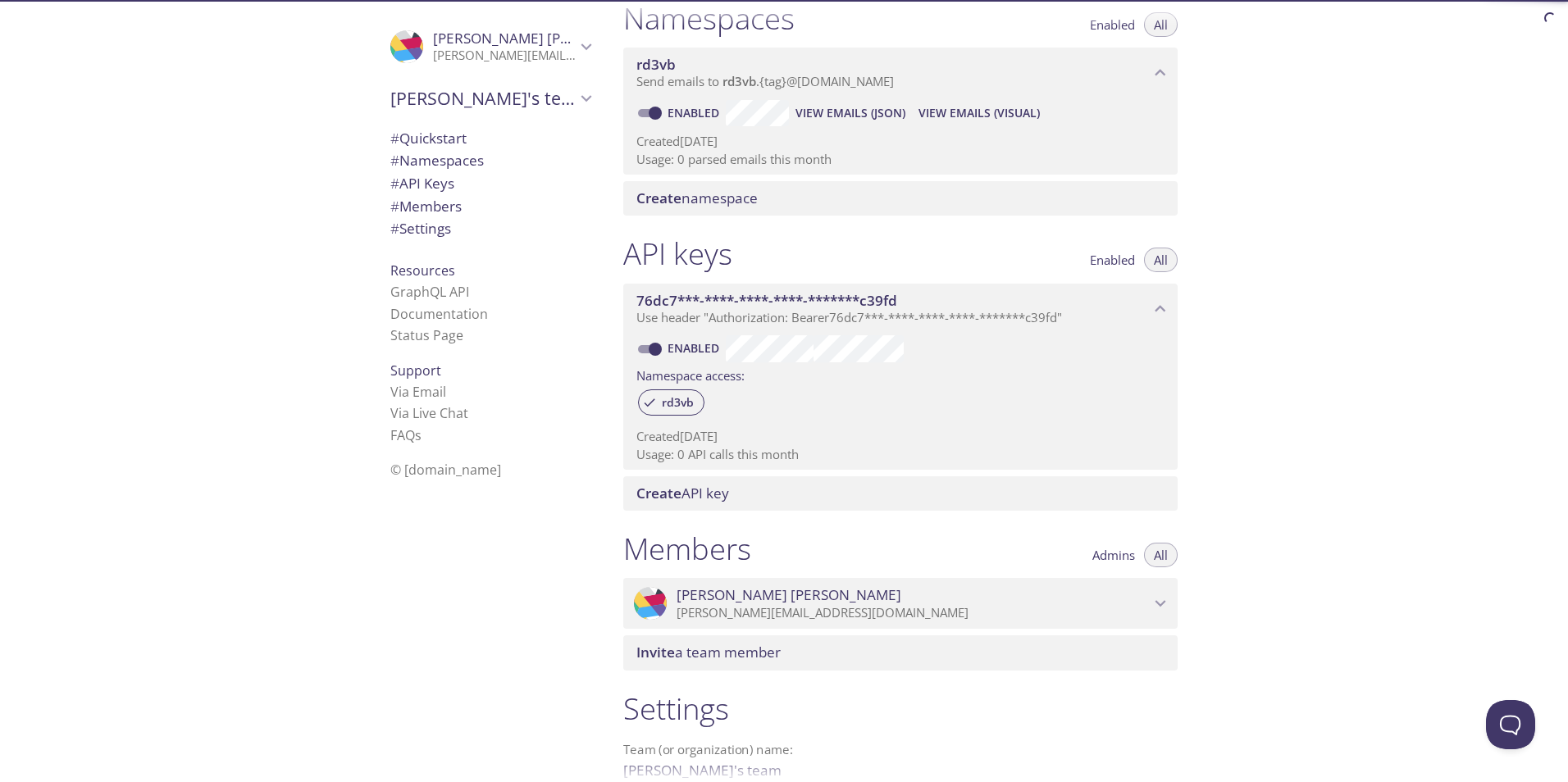
click at [424, 188] on span "# API Keys" at bounding box center [422, 184] width 64 height 19
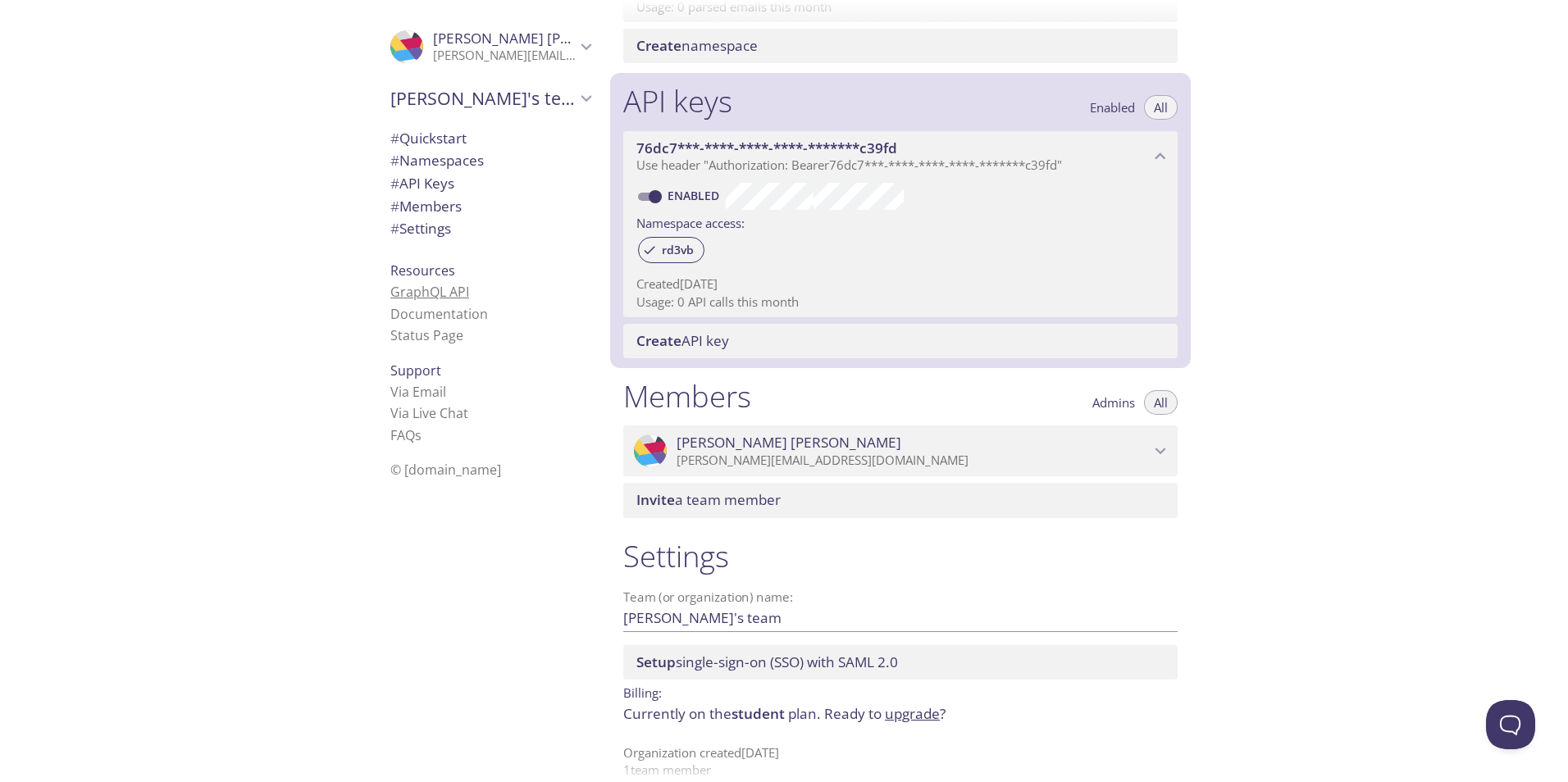
scroll to position [384, 0]
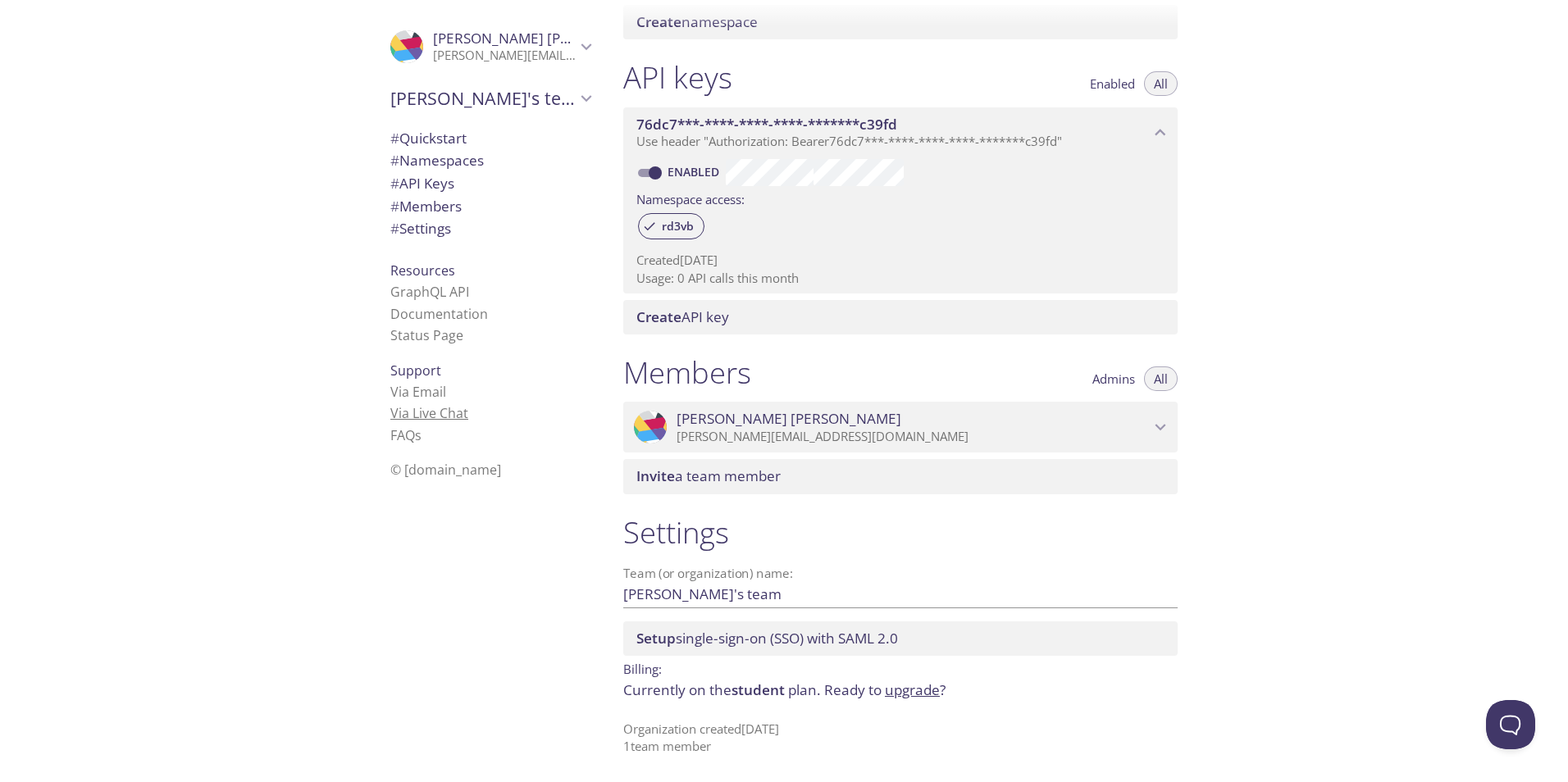
click at [430, 420] on link "Via Live Chat" at bounding box center [429, 413] width 78 height 18
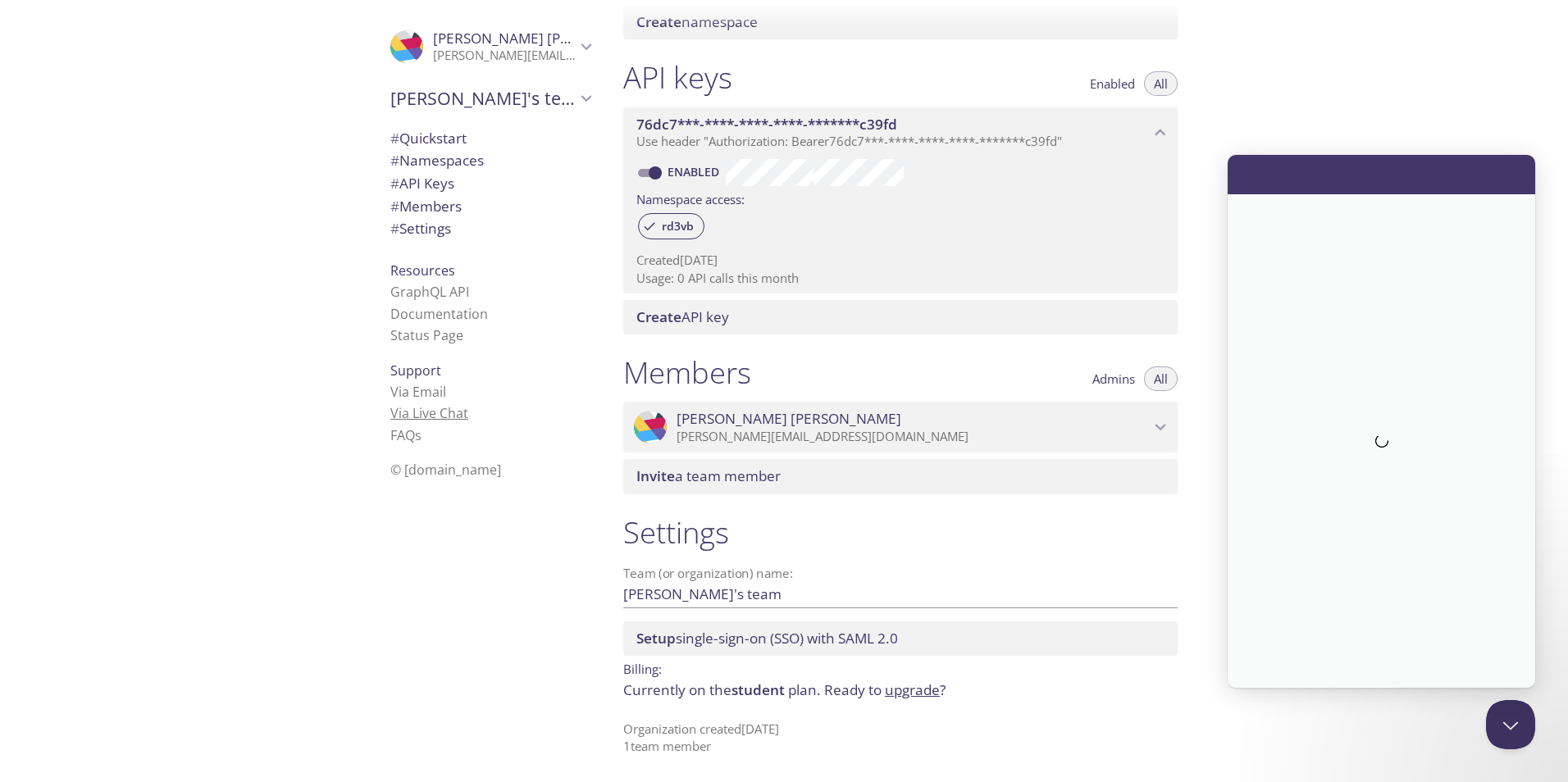
scroll to position [0, 0]
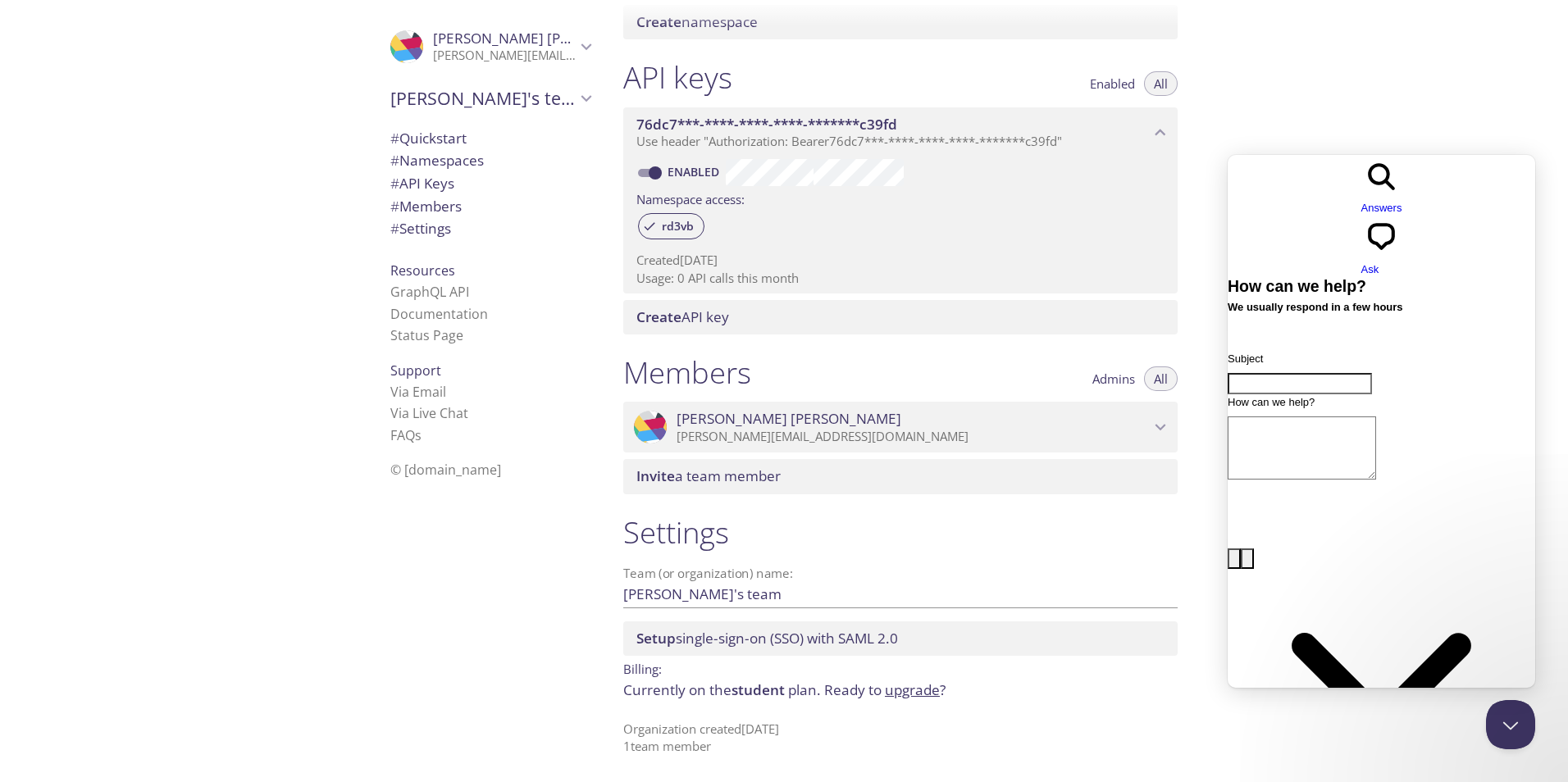
click at [1265, 123] on div "Quickstart Send a test email to rd3vb.test@inbox.testmail.app and then click he…" at bounding box center [1088, 391] width 958 height 782
drag, startPoint x: 1265, startPoint y: 124, endPoint x: 1276, endPoint y: 149, distance: 27.3
click at [1266, 124] on div "Quickstart Send a test email to rd3vb.test@inbox.testmail.app and then click he…" at bounding box center [1088, 391] width 958 height 782
drag, startPoint x: 1507, startPoint y: 735, endPoint x: 1488, endPoint y: 728, distance: 20.2
click at [1505, 735] on button "Close Beacon popover" at bounding box center [1508, 722] width 49 height 49
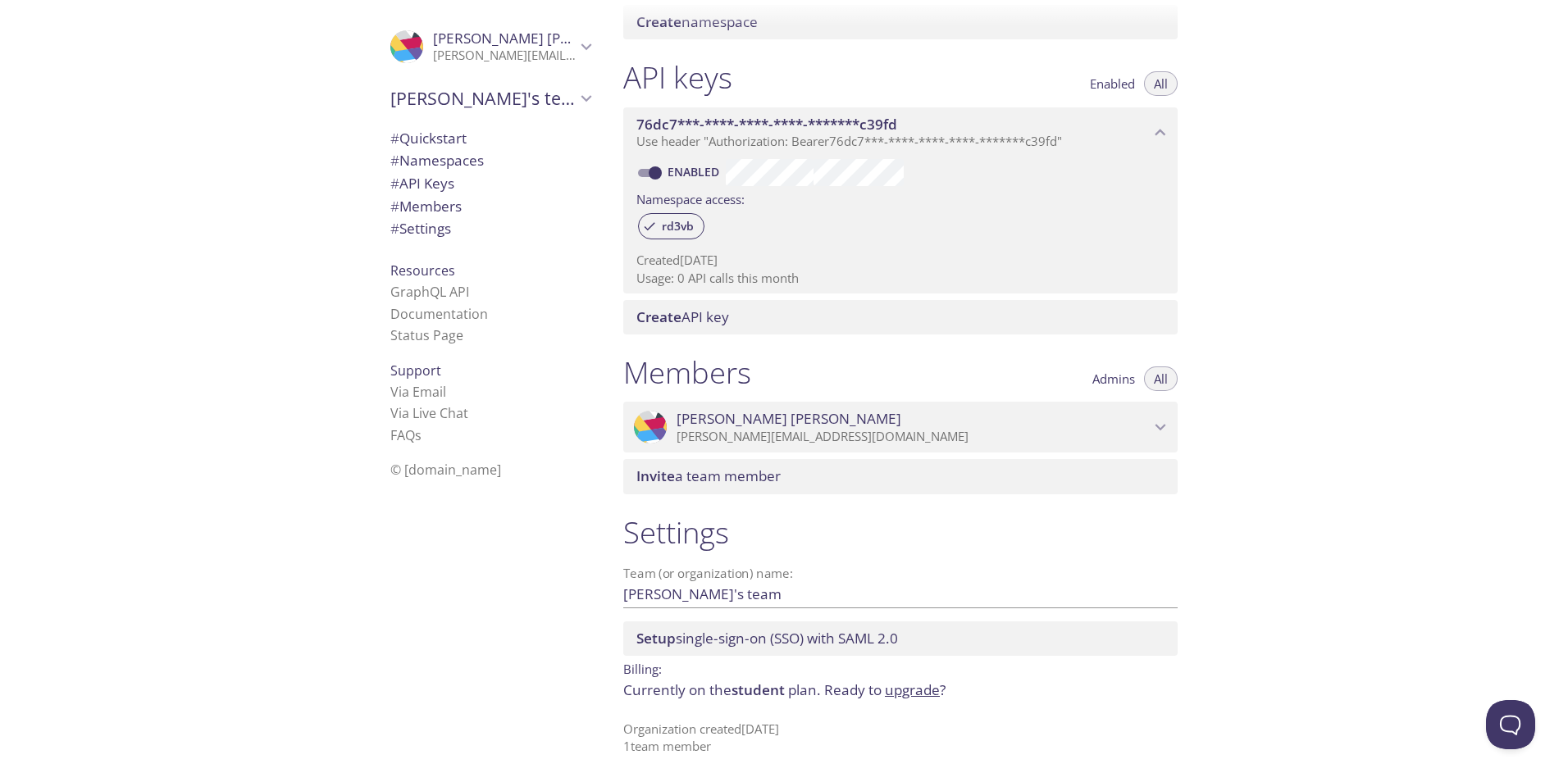
drag, startPoint x: 16, startPoint y: 131, endPoint x: 1236, endPoint y: 333, distance: 1236.6
click at [431, 468] on span "© [DOMAIN_NAME]" at bounding box center [445, 470] width 111 height 18
click at [395, 433] on link "FAQ s" at bounding box center [406, 435] width 32 height 18
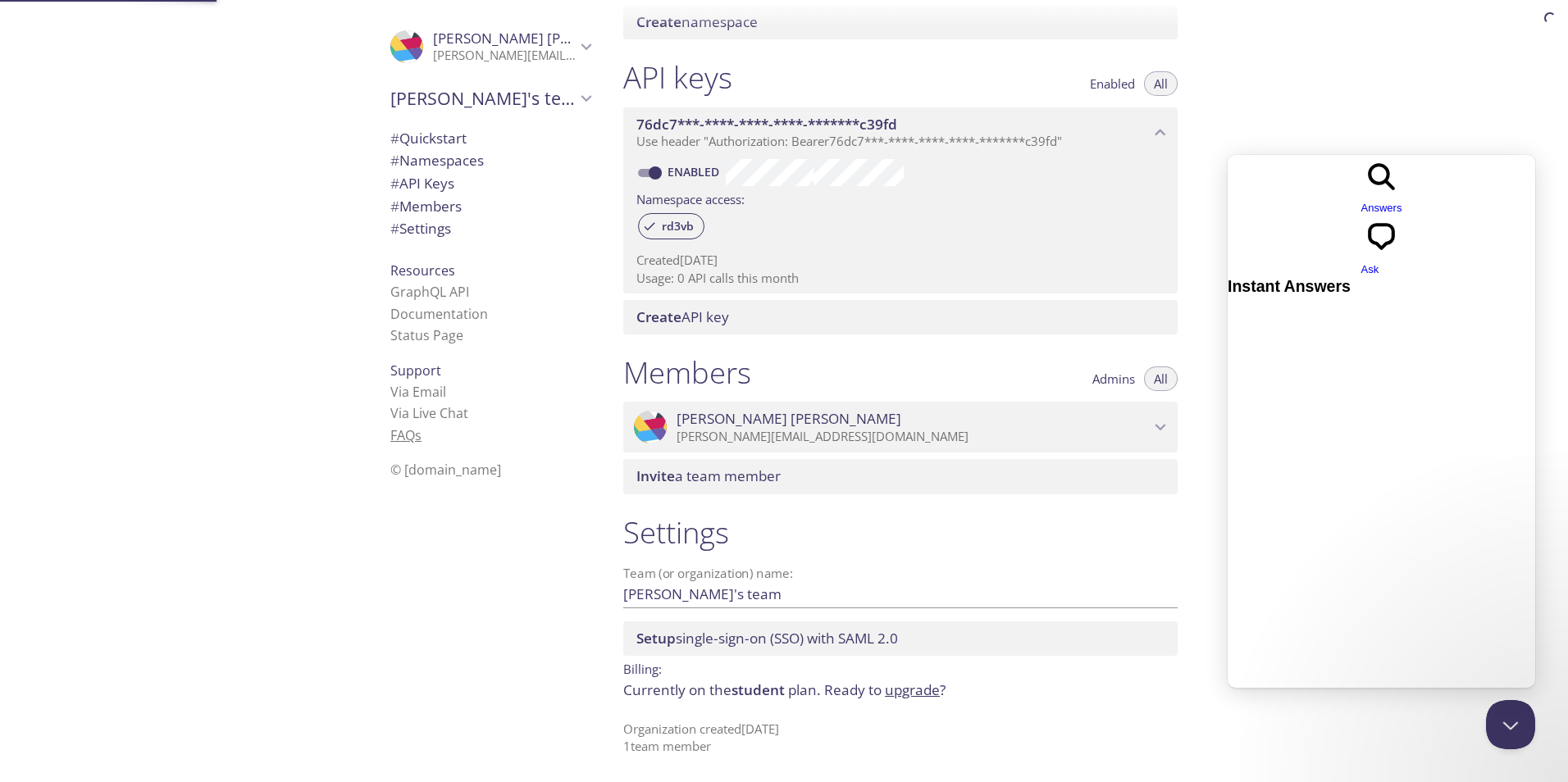
click at [394, 433] on link "FAQ s" at bounding box center [406, 435] width 32 height 18
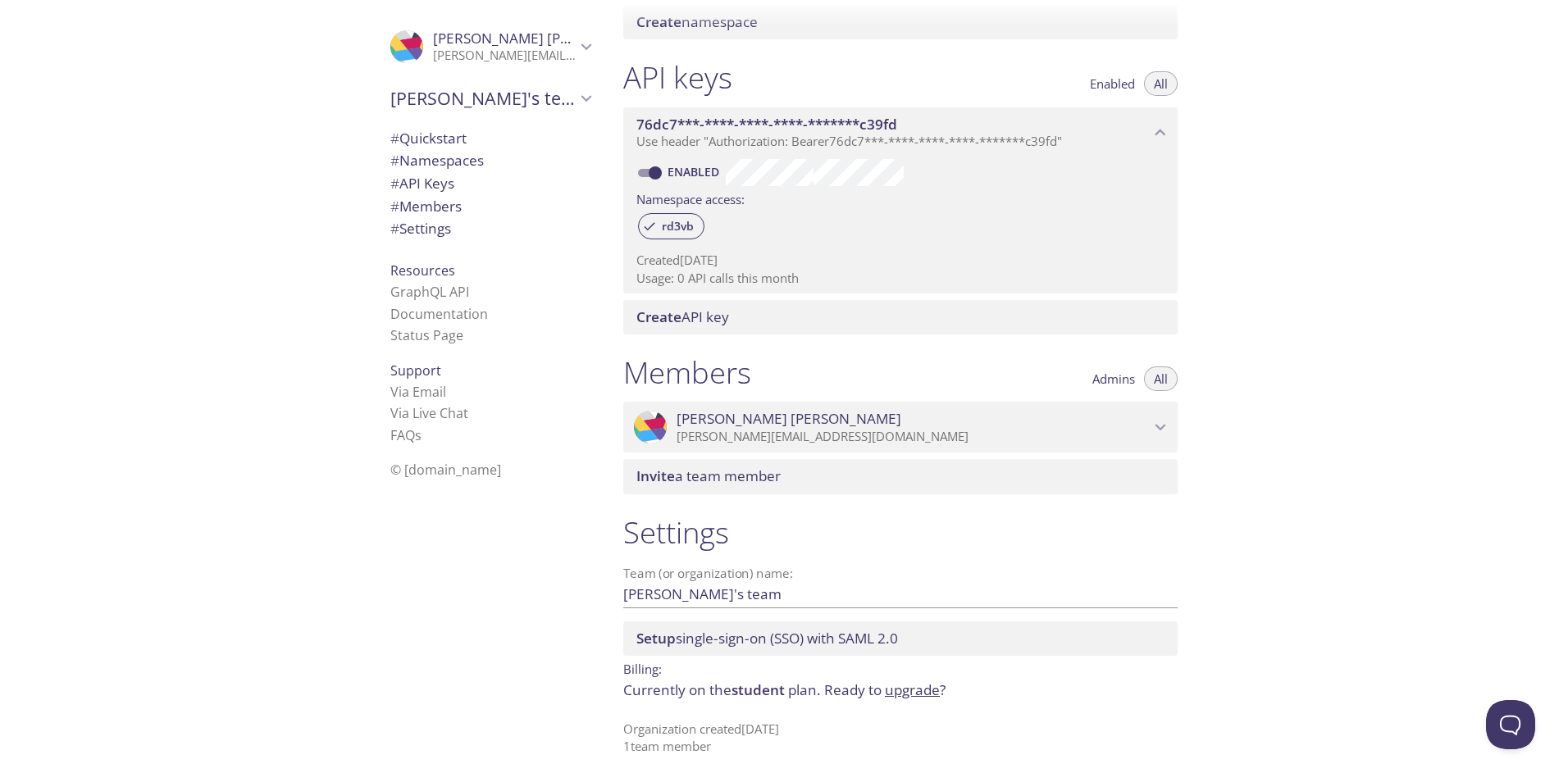
drag, startPoint x: 1320, startPoint y: 149, endPoint x: 1307, endPoint y: 165, distance: 20.6
click at [1322, 149] on div "Quickstart Send a test email to rd3vb.test@inbox.testmail.app and then click he…" at bounding box center [1088, 391] width 958 height 782
drag, startPoint x: 1295, startPoint y: 296, endPoint x: 1121, endPoint y: 303, distance: 174.1
click at [1289, 307] on div "Quickstart Send a test email to rd3vb.test@inbox.testmail.app and then click he…" at bounding box center [1088, 391] width 958 height 782
drag, startPoint x: 1053, startPoint y: 300, endPoint x: 1112, endPoint y: 311, distance: 60.0
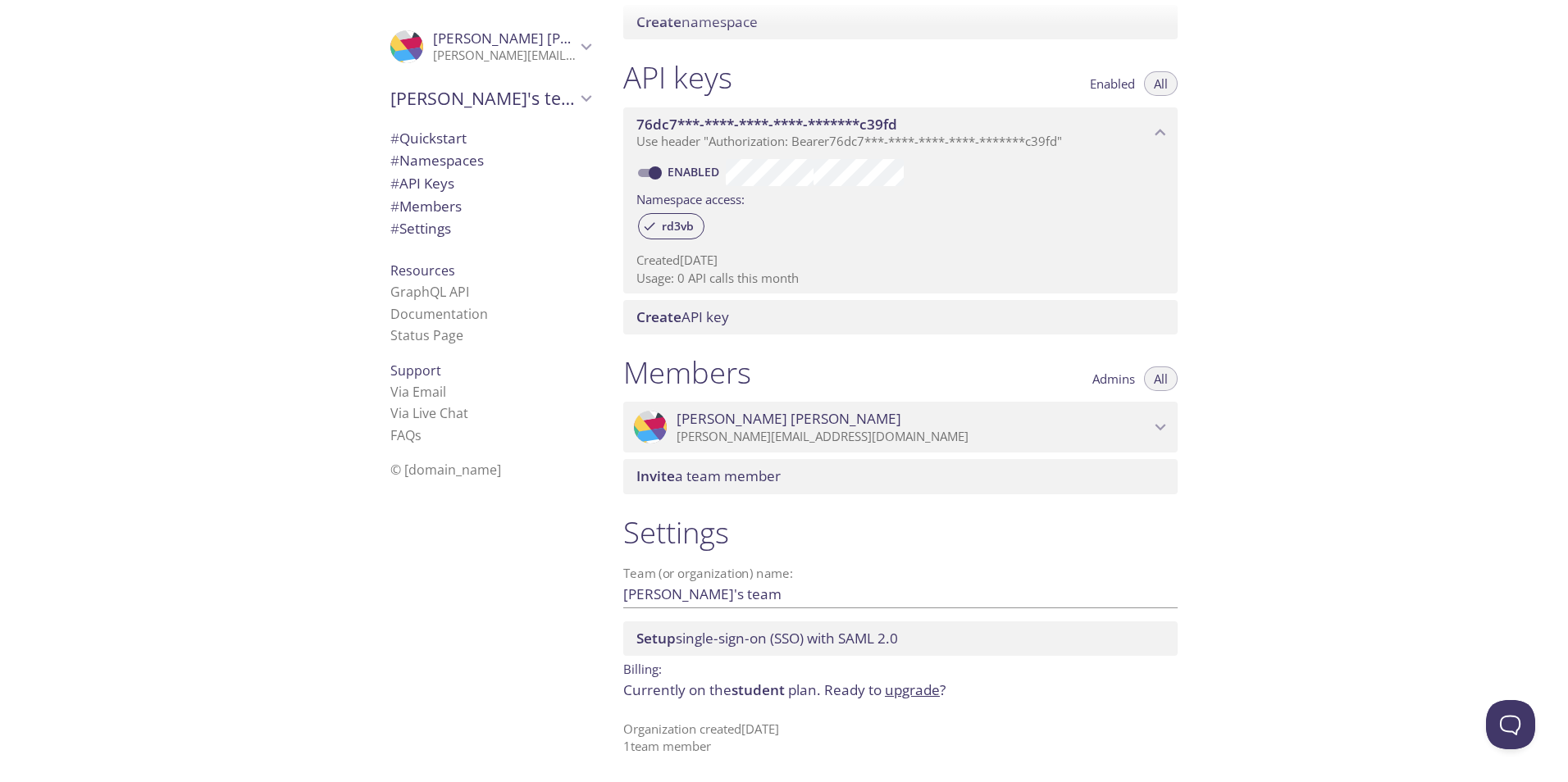
click at [1112, 310] on div "Create API key" at bounding box center [900, 317] width 555 height 34
click at [1140, 320] on span "Create API key" at bounding box center [903, 317] width 535 height 18
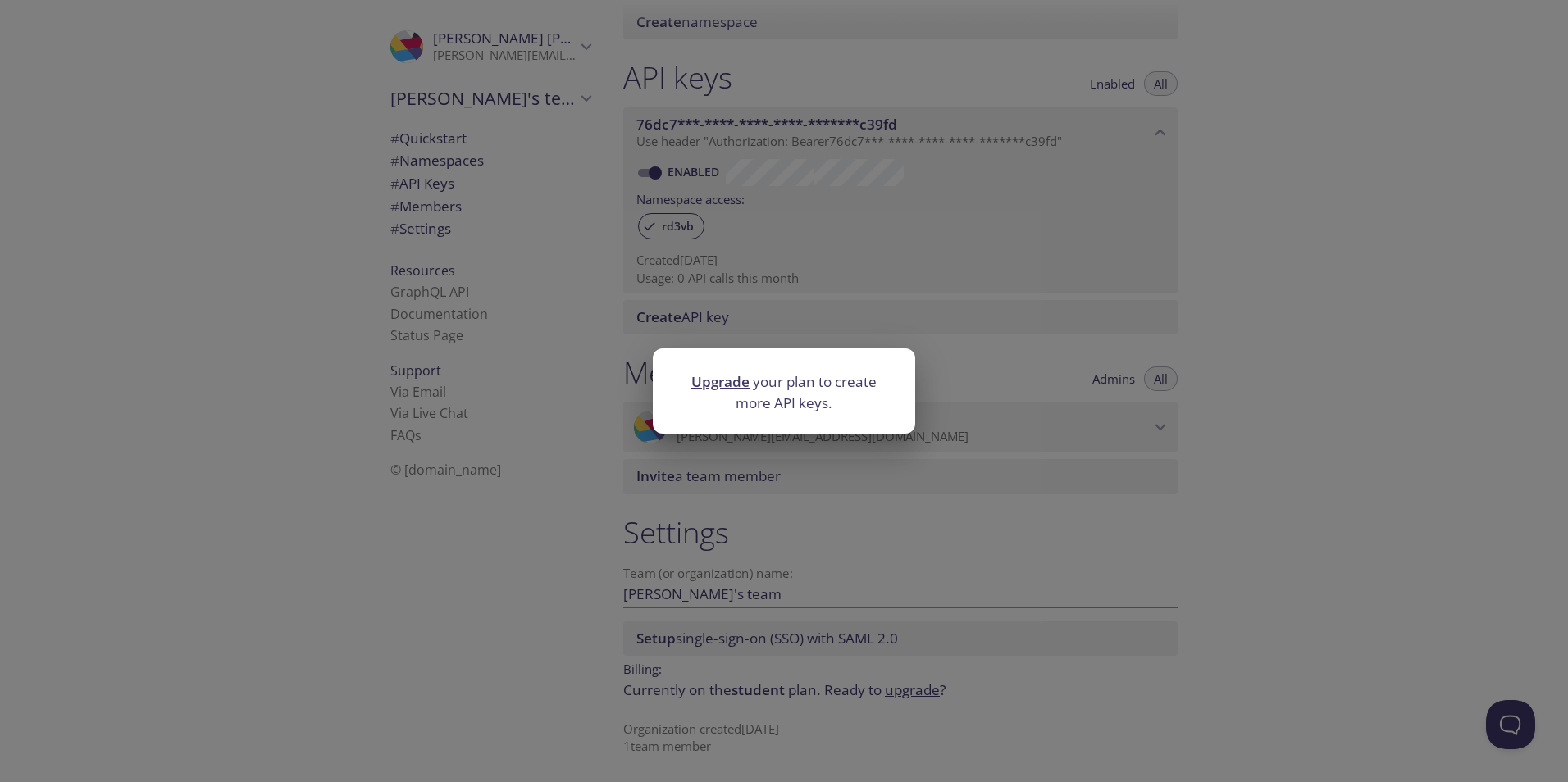
drag, startPoint x: 1109, startPoint y: 322, endPoint x: 1179, endPoint y: 360, distance: 79.6
click at [1174, 360] on div "Upgrade your plan to create more API keys." at bounding box center [784, 391] width 1568 height 782
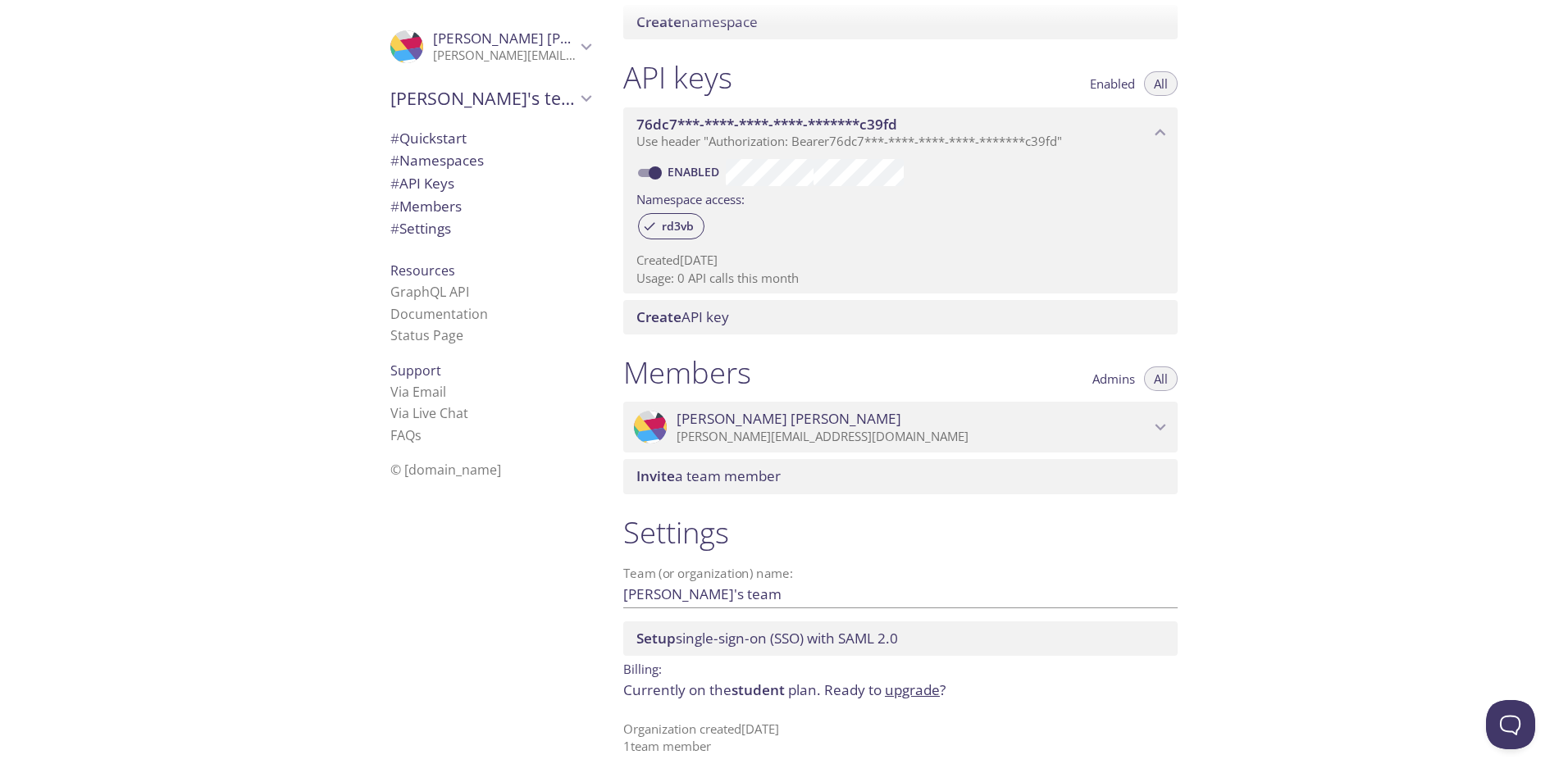
drag, startPoint x: 1114, startPoint y: 262, endPoint x: 1386, endPoint y: 385, distance: 298.5
click at [1375, 374] on div "Quickstart Send a test email to rd3vb.test@inbox.testmail.app and then click he…" at bounding box center [1088, 391] width 958 height 782
drag, startPoint x: 1375, startPoint y: 388, endPoint x: 1236, endPoint y: 388, distance: 139.0
click at [1368, 389] on div "Quickstart Send a test email to rd3vb.test@inbox.testmail.app and then click he…" at bounding box center [1088, 391] width 958 height 782
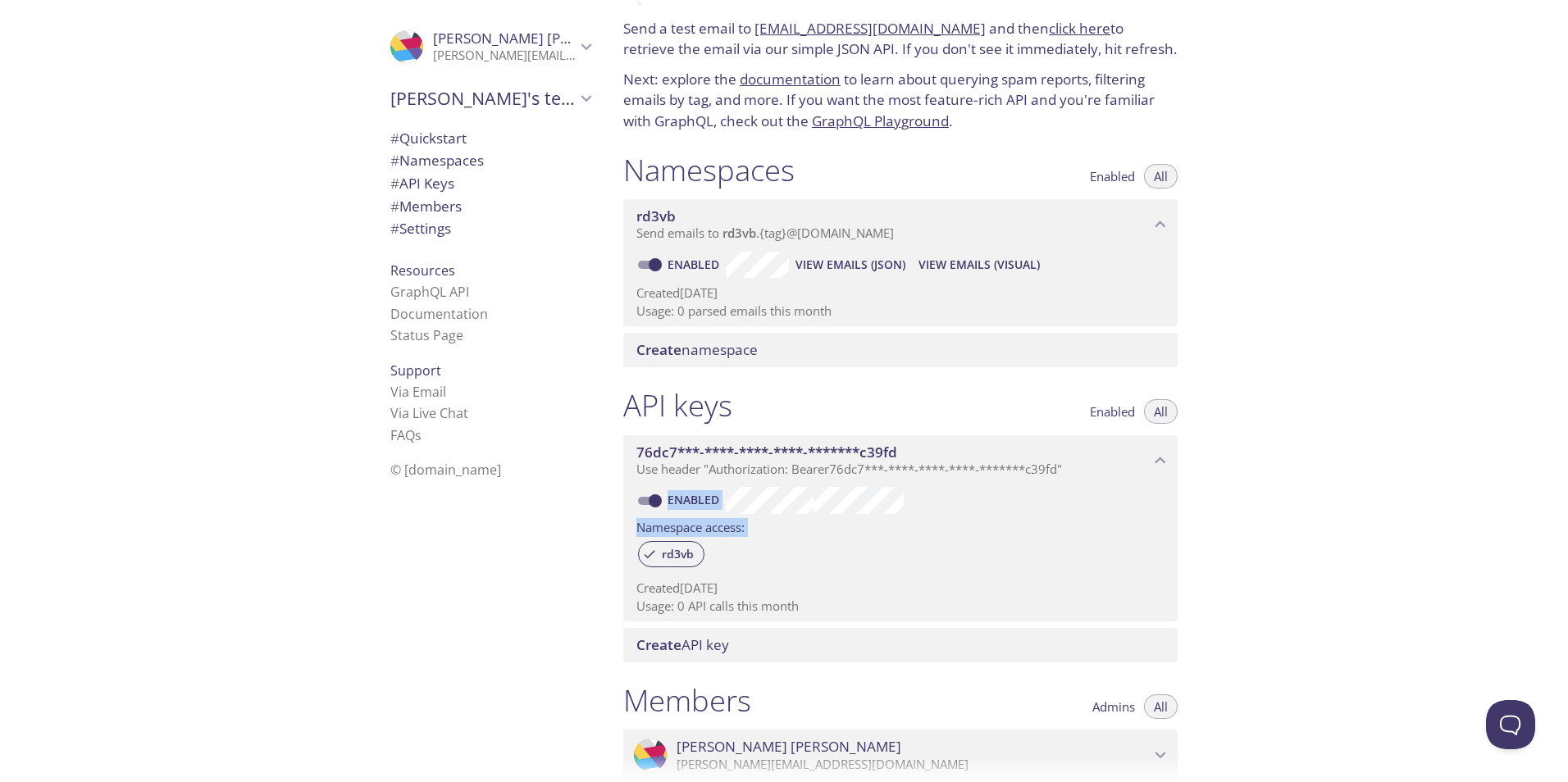
drag, startPoint x: 1093, startPoint y: 468, endPoint x: 1254, endPoint y: 598, distance: 206.9
click at [1246, 580] on div "Quickstart Send a test email to rd3vb.test@inbox.testmail.app and then click he…" at bounding box center [1088, 391] width 958 height 782
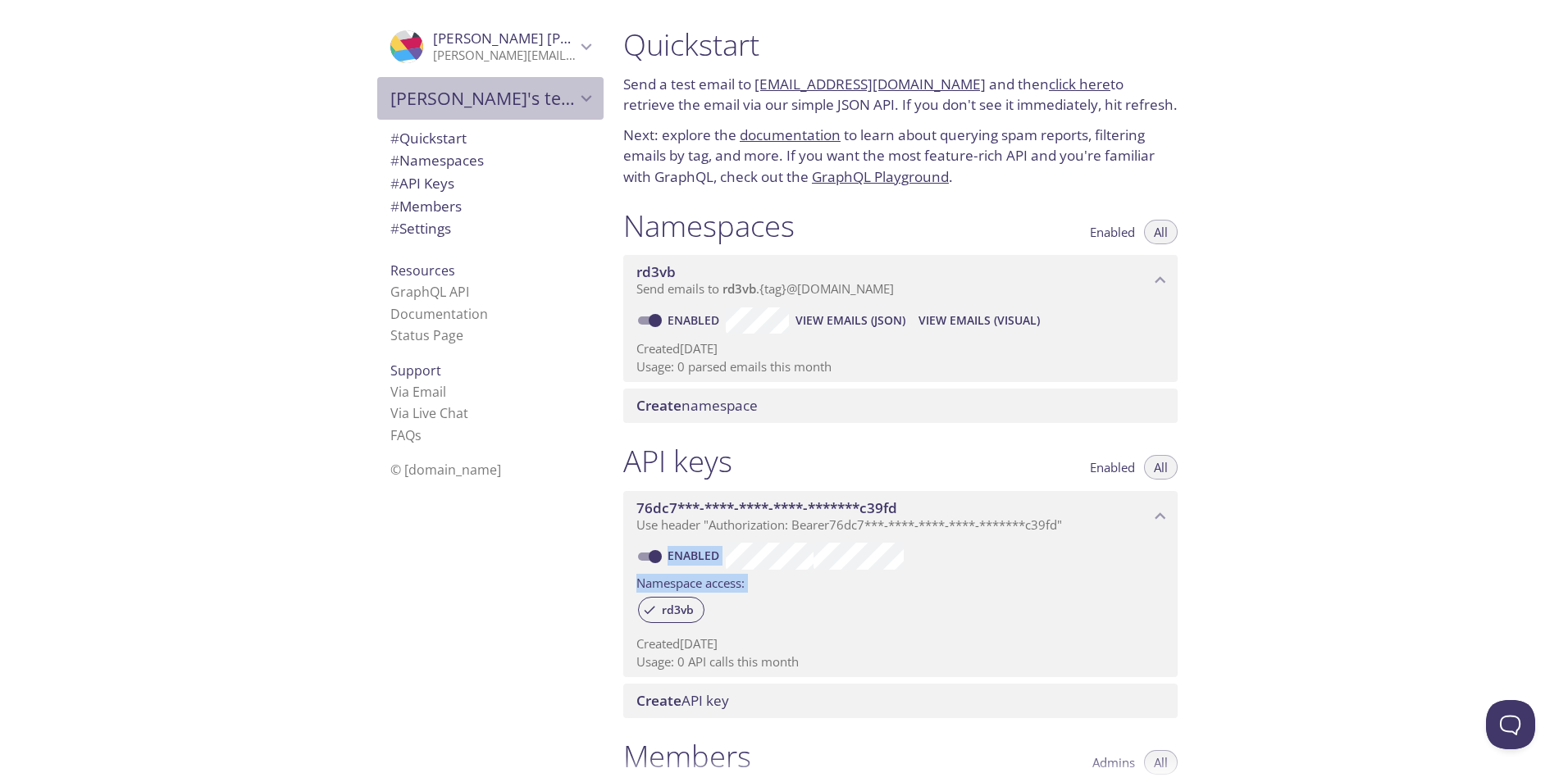
drag, startPoint x: 524, startPoint y: 103, endPoint x: 534, endPoint y: 97, distance: 11.7
click at [537, 98] on span "Tim's team" at bounding box center [483, 98] width 186 height 23
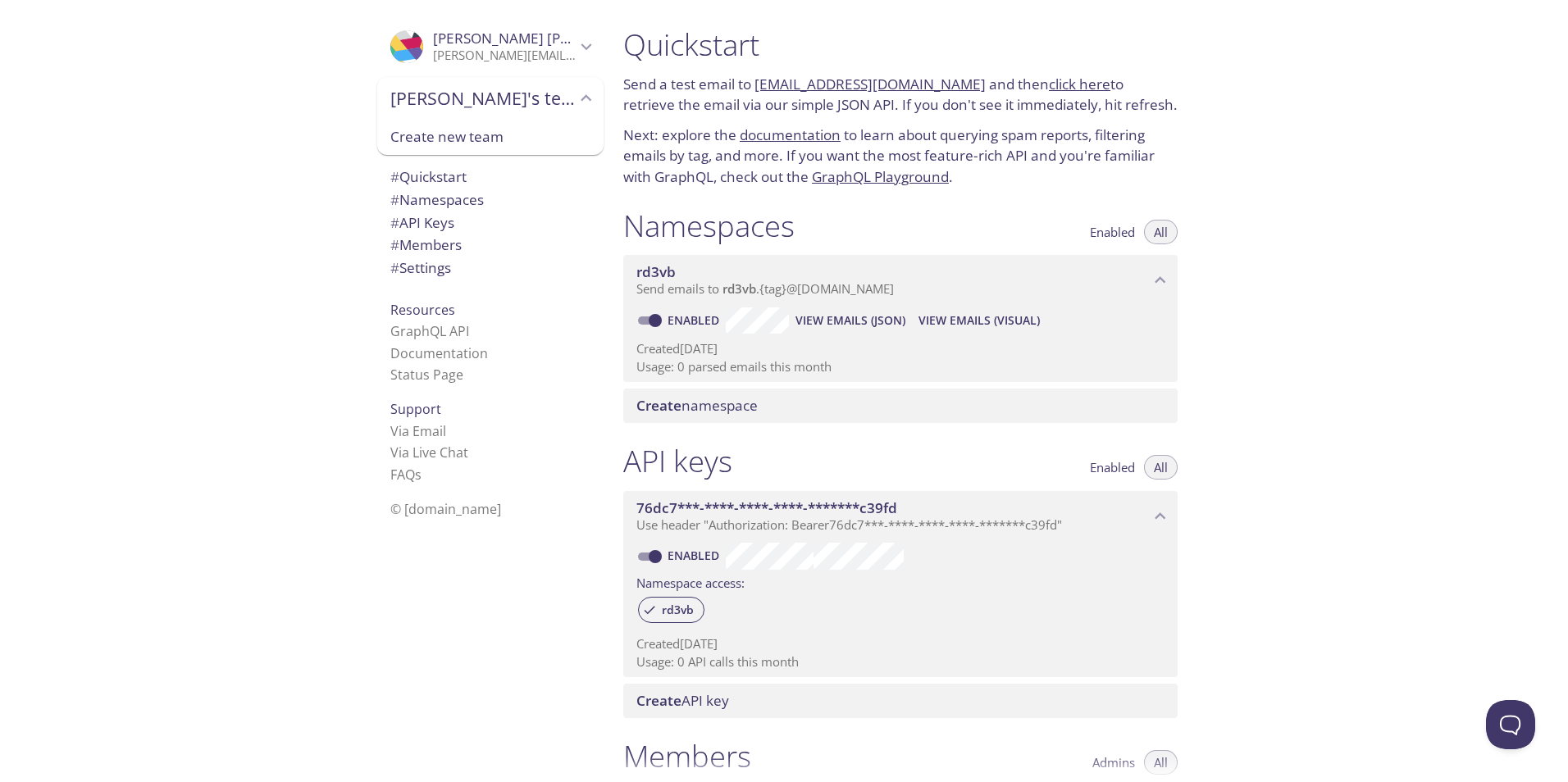
drag
click at [172, 24] on div at bounding box center [784, 13] width 1568 height 26
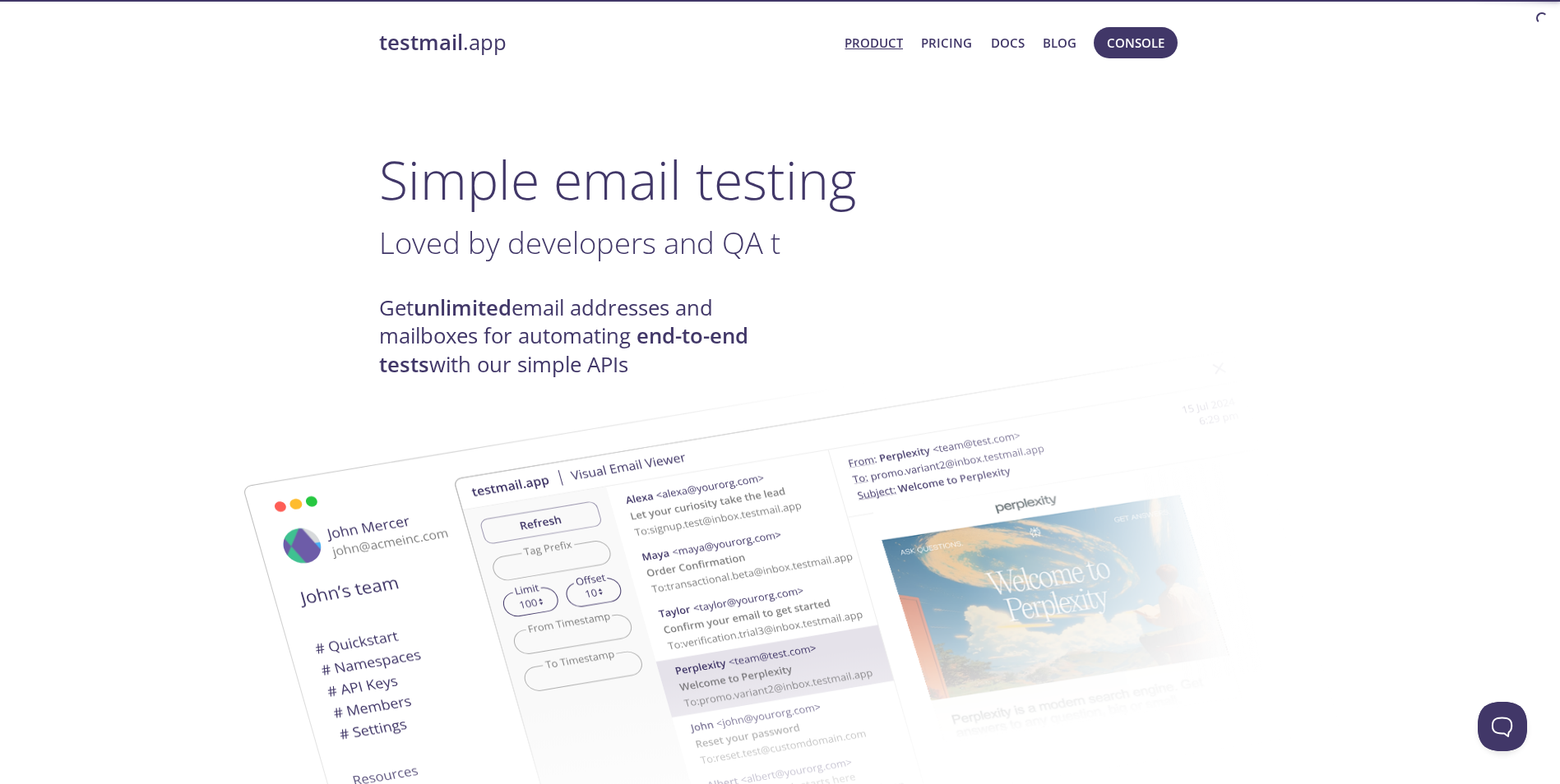
drag, startPoint x: 967, startPoint y: 92, endPoint x: 986, endPoint y: 81, distance: 22.0
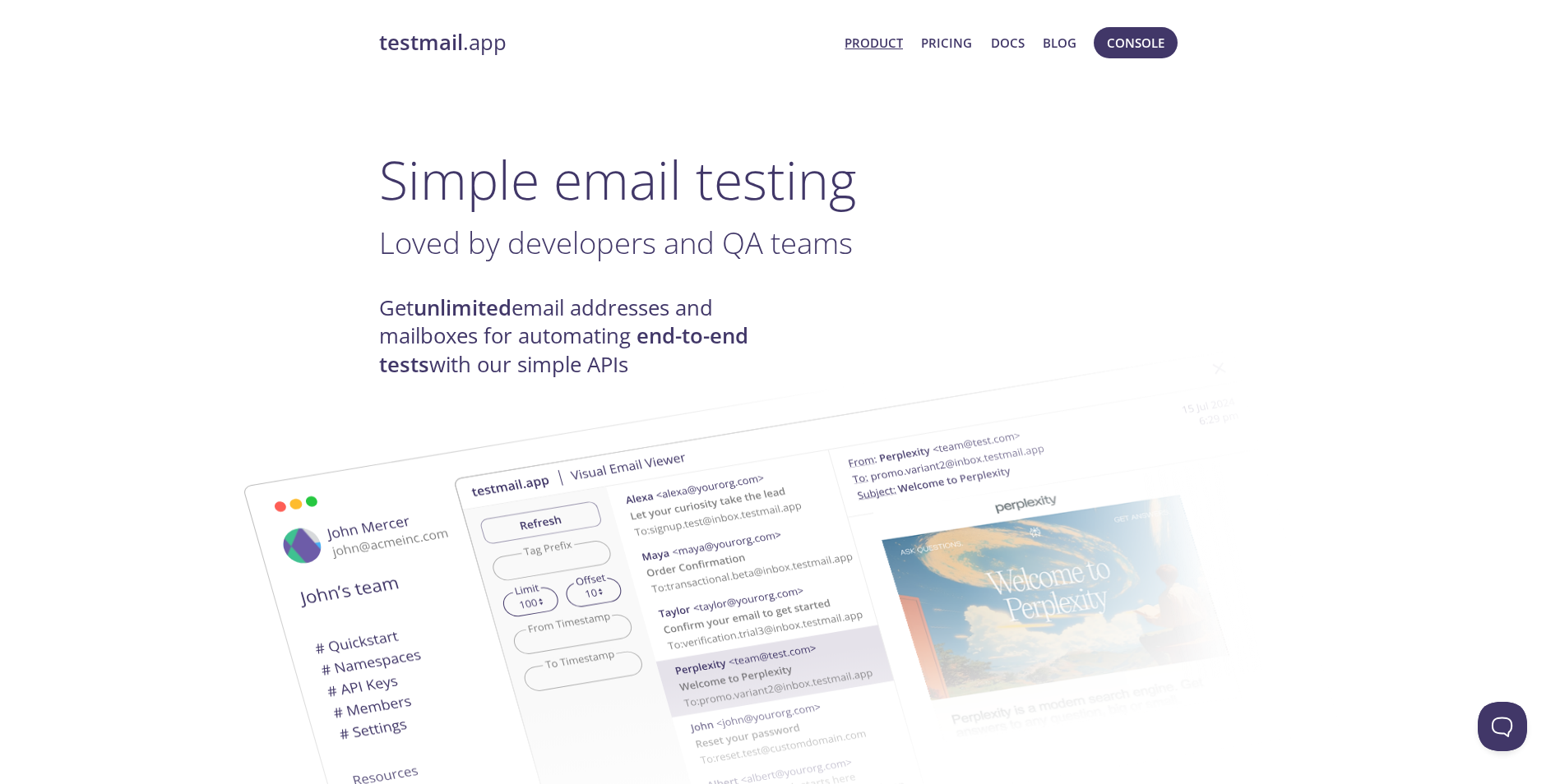
click at [875, 47] on link "Product" at bounding box center [874, 43] width 59 height 21
click at [872, 49] on link "Product" at bounding box center [874, 43] width 59 height 21
drag, startPoint x: 754, startPoint y: 225, endPoint x: 733, endPoint y: 162, distance: 66.4
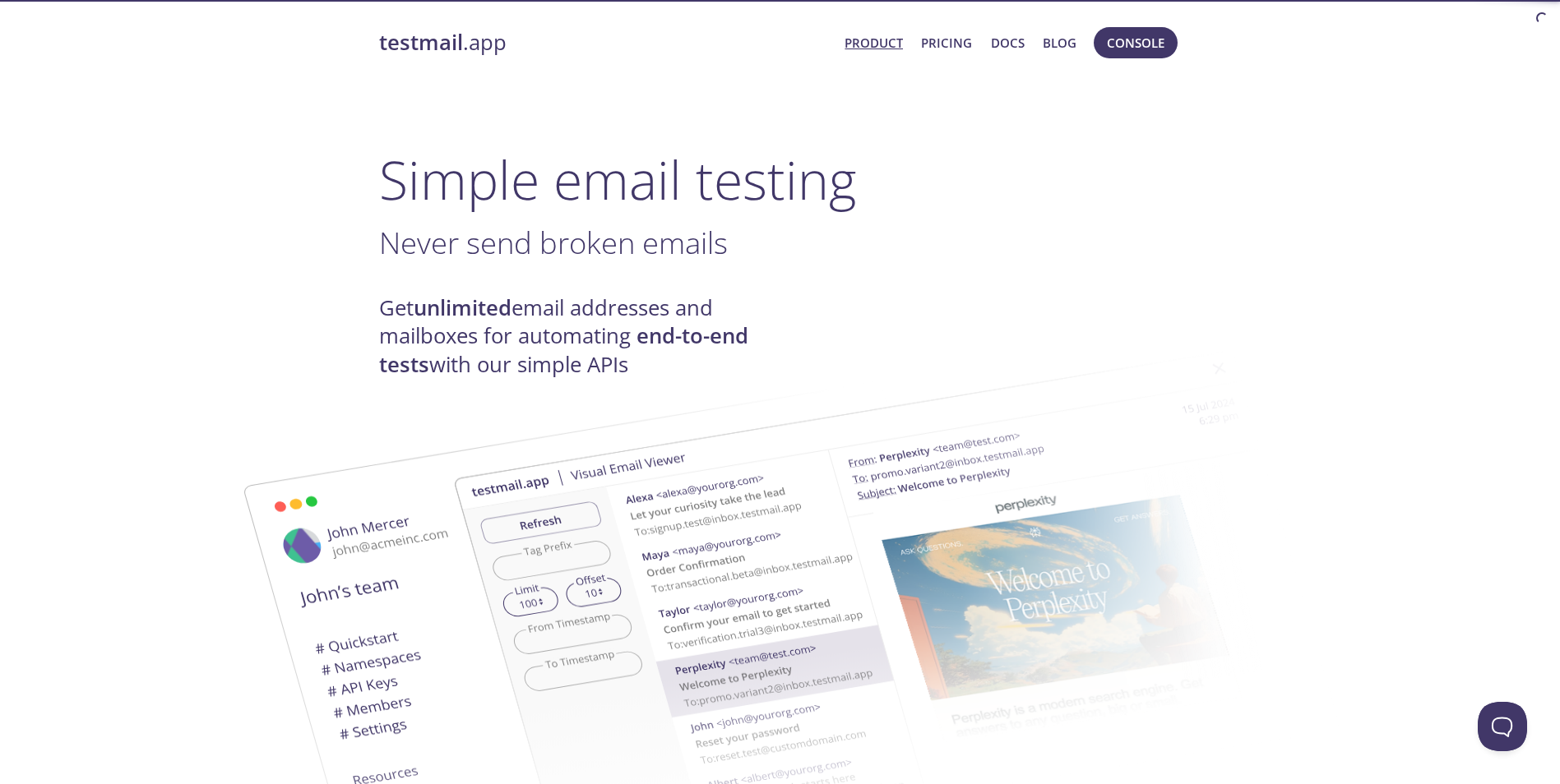
drag, startPoint x: 733, startPoint y: 162, endPoint x: 758, endPoint y: 252, distance: 93.4
click at [741, 175] on h1 "Simple email testing" at bounding box center [780, 180] width 803 height 63
drag, startPoint x: 758, startPoint y: 252, endPoint x: 739, endPoint y: 207, distance: 48.8
click at [728, 232] on span "Never send broken emails" at bounding box center [553, 242] width 348 height 41
drag, startPoint x: 730, startPoint y: 149, endPoint x: 748, endPoint y: 309, distance: 161.0
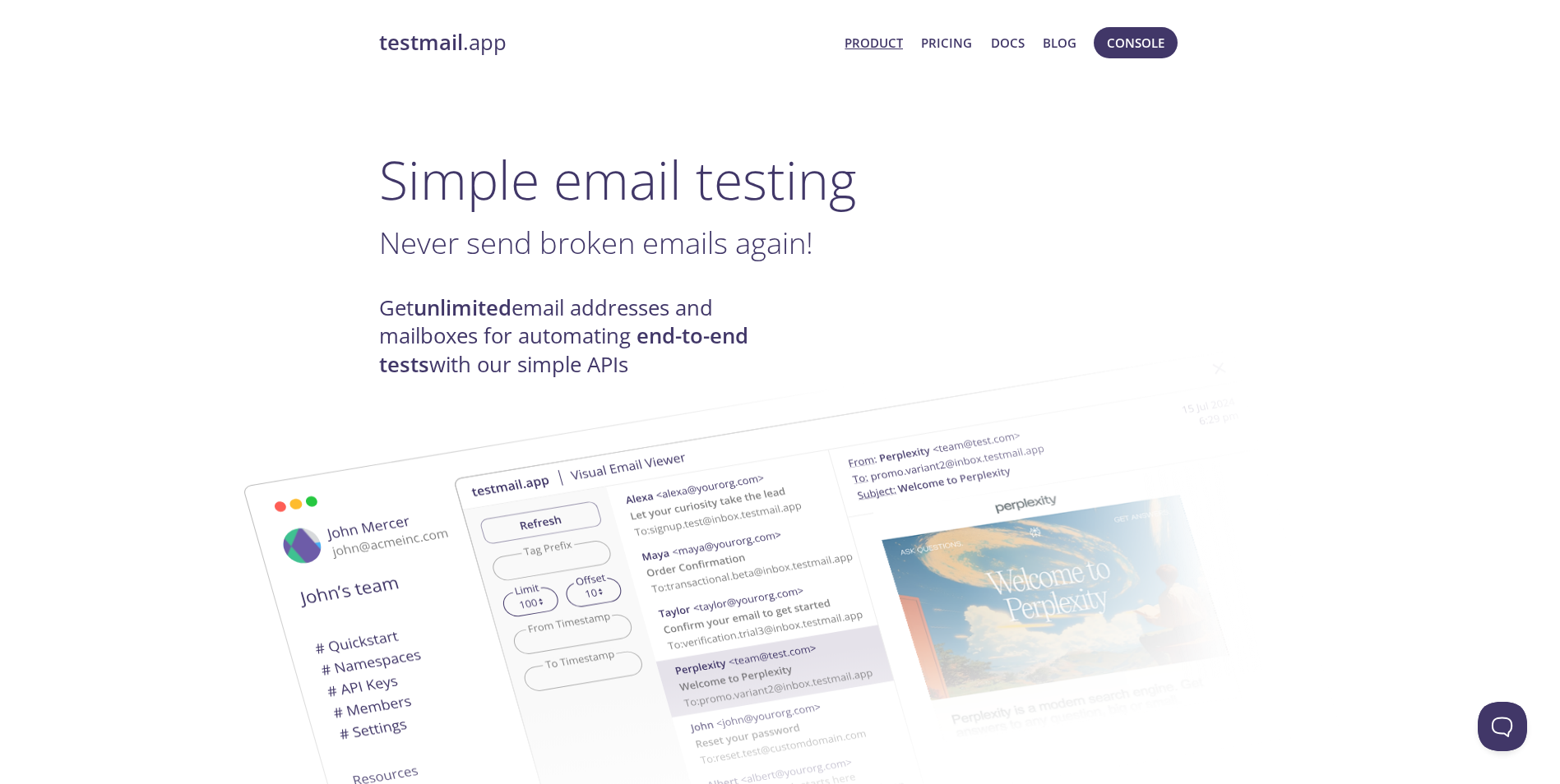
drag, startPoint x: 748, startPoint y: 319, endPoint x: 699, endPoint y: 123, distance: 202.0
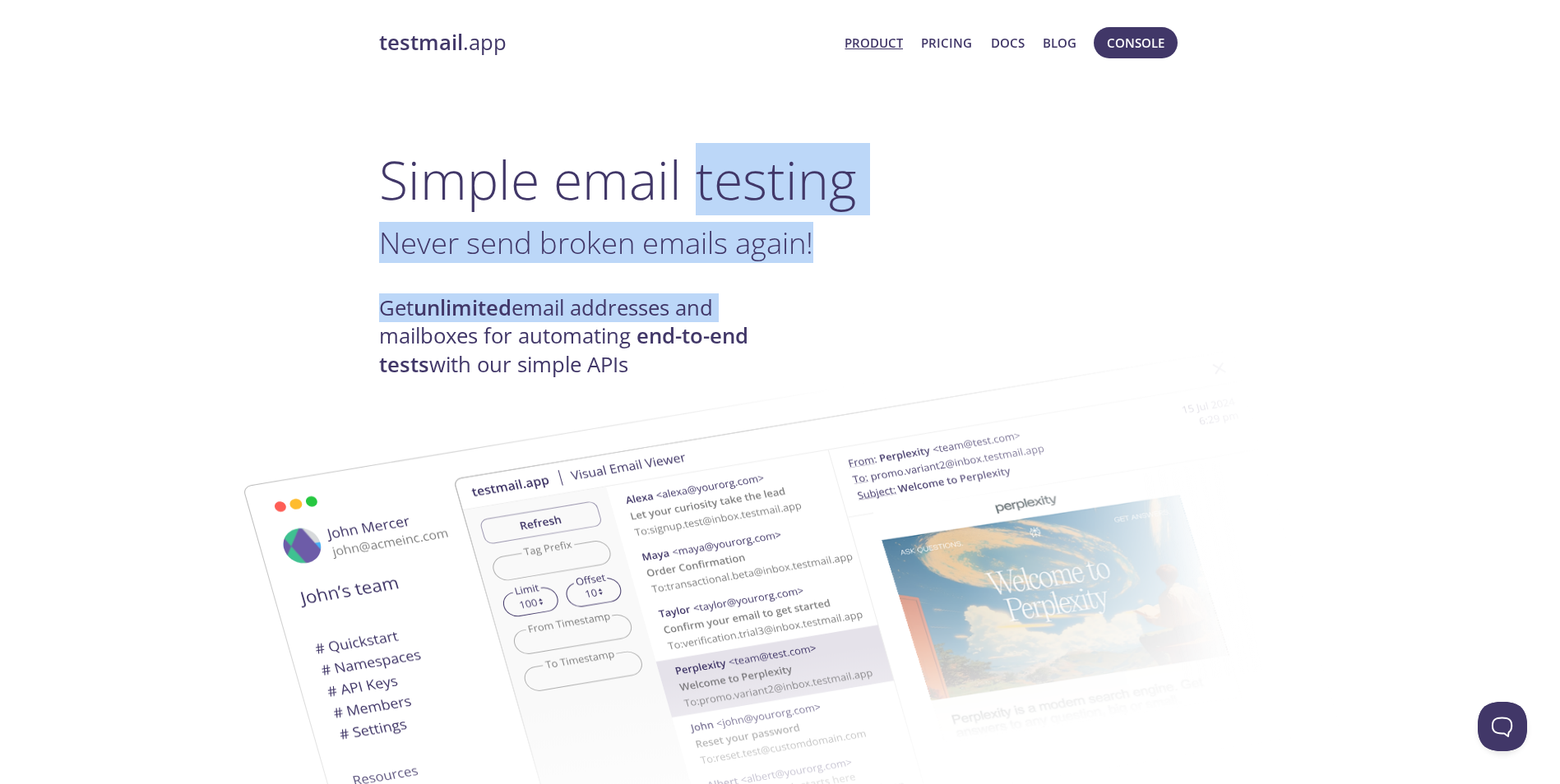
drag, startPoint x: 699, startPoint y: 123, endPoint x: 732, endPoint y: 361, distance: 240.3
click at [716, 148] on h1 "Simple email testing" at bounding box center [780, 180] width 803 height 63
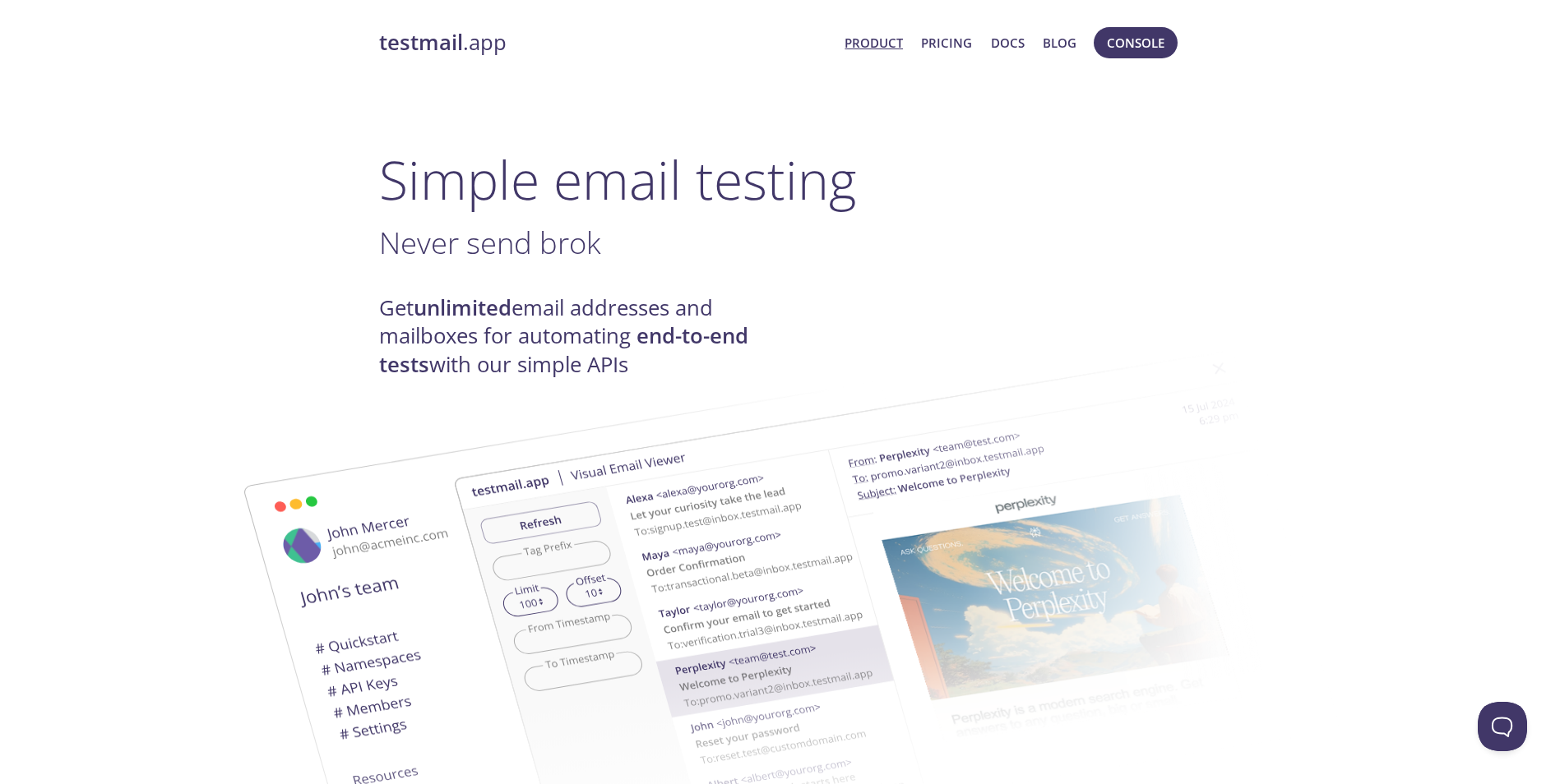
drag, startPoint x: 716, startPoint y: 260, endPoint x: 705, endPoint y: 174, distance: 86.7
click at [713, 255] on h3 "Never send brok ." at bounding box center [780, 243] width 803 height 37
drag, startPoint x: 705, startPoint y: 174, endPoint x: 705, endPoint y: 245, distance: 71.0
click at [712, 190] on h1 "Simple email testing" at bounding box center [780, 180] width 803 height 63
click at [704, 243] on h3 "Never ." at bounding box center [780, 243] width 803 height 37
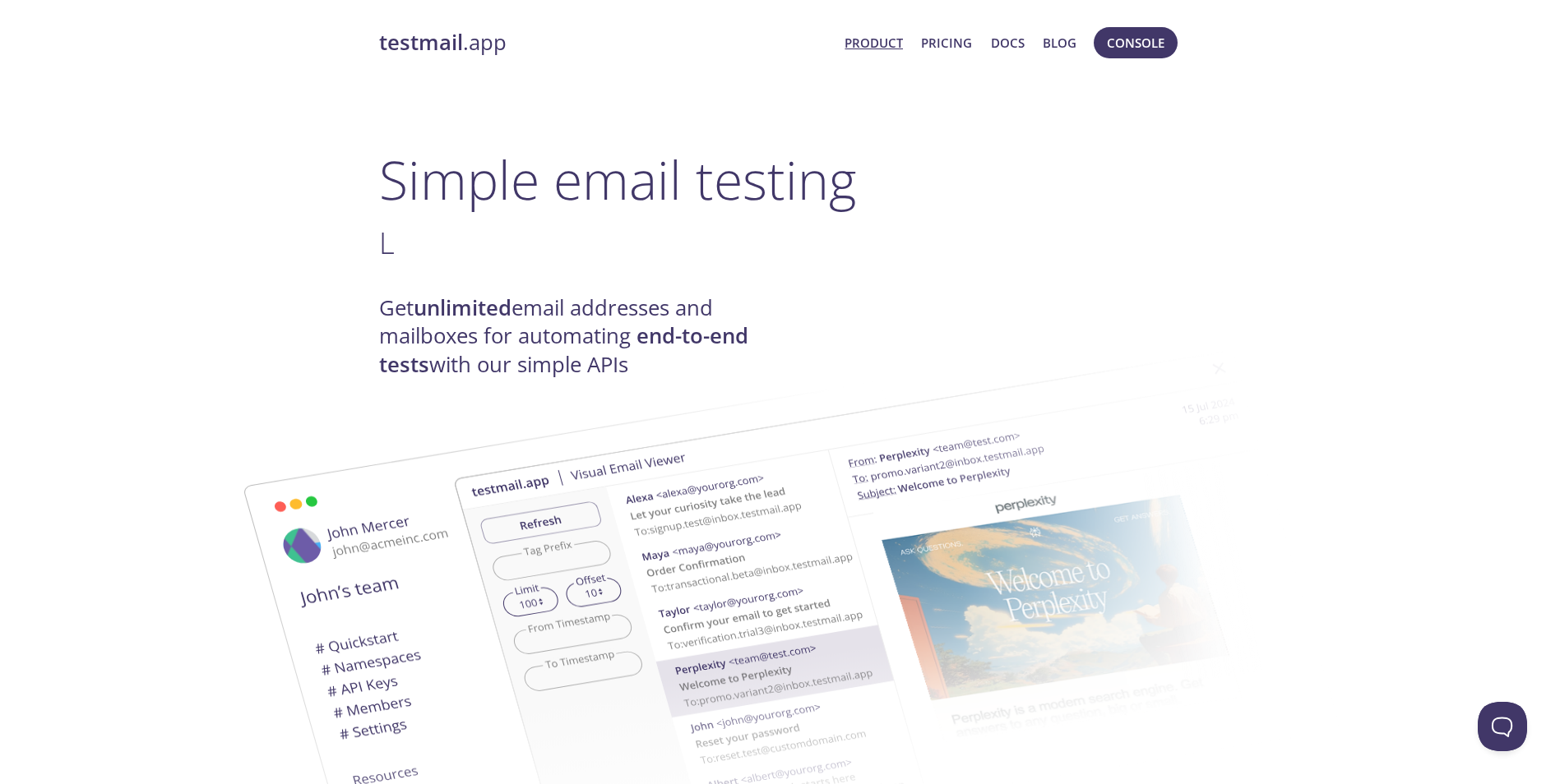
click at [701, 204] on h1 "Simple email testing" at bounding box center [780, 180] width 803 height 63
click at [694, 248] on h3 "Loved ." at bounding box center [780, 243] width 803 height 37
drag, startPoint x: 698, startPoint y: 172, endPoint x: 691, endPoint y: 249, distance: 77.3
click at [698, 203] on h1 "Simple email testing" at bounding box center [780, 180] width 803 height 63
drag, startPoint x: 691, startPoint y: 249, endPoint x: 689, endPoint y: 177, distance: 72.0
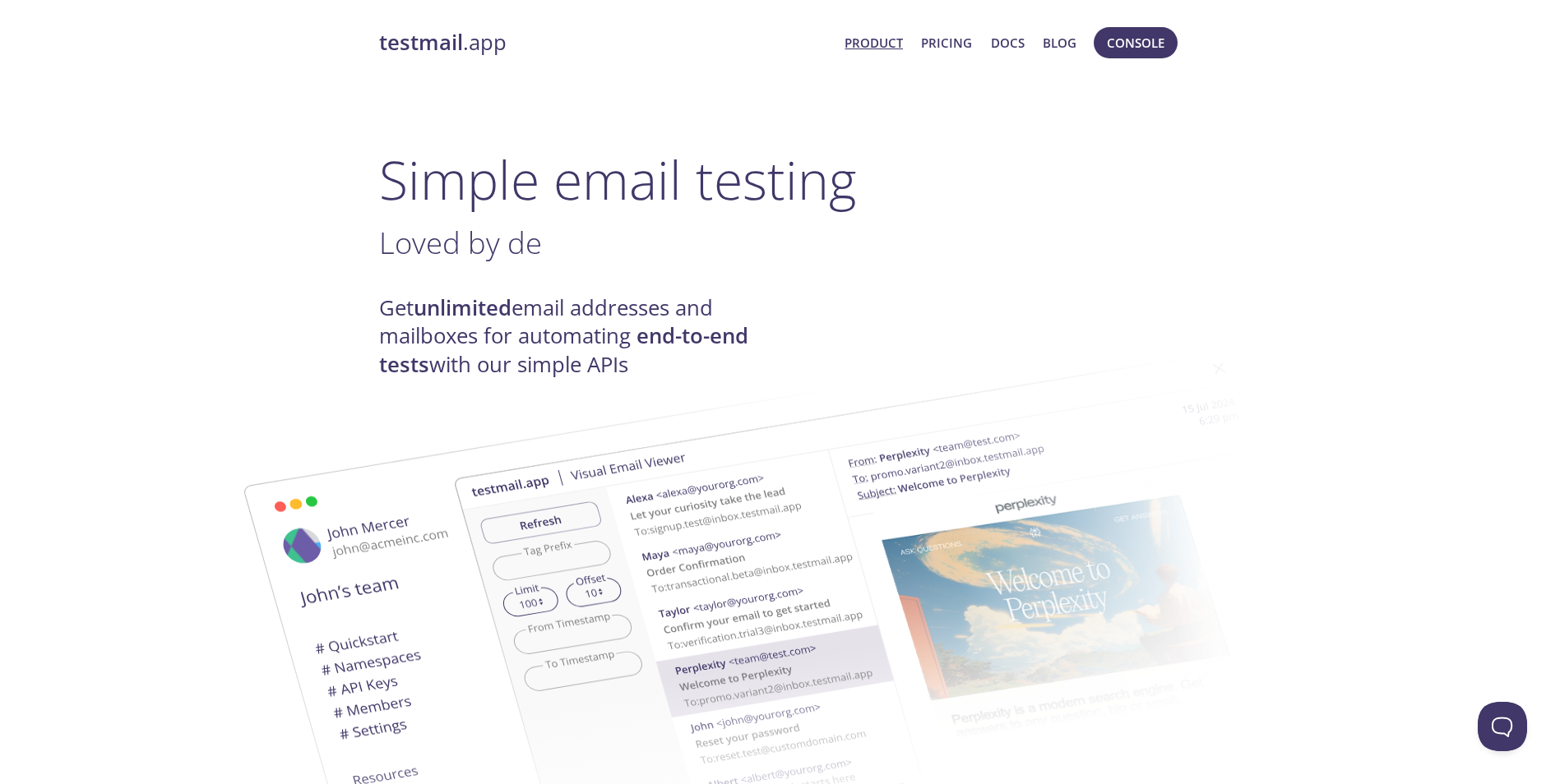
click at [689, 238] on h3 "Loved by de ." at bounding box center [780, 243] width 803 height 37
drag, startPoint x: 694, startPoint y: 168, endPoint x: 686, endPoint y: 215, distance: 47.7
click at [691, 189] on h1 "Simple email testing" at bounding box center [780, 180] width 803 height 63
drag, startPoint x: 686, startPoint y: 215, endPoint x: 691, endPoint y: 196, distance: 19.6
click at [686, 211] on h1 "Simple email testing" at bounding box center [780, 180] width 803 height 63
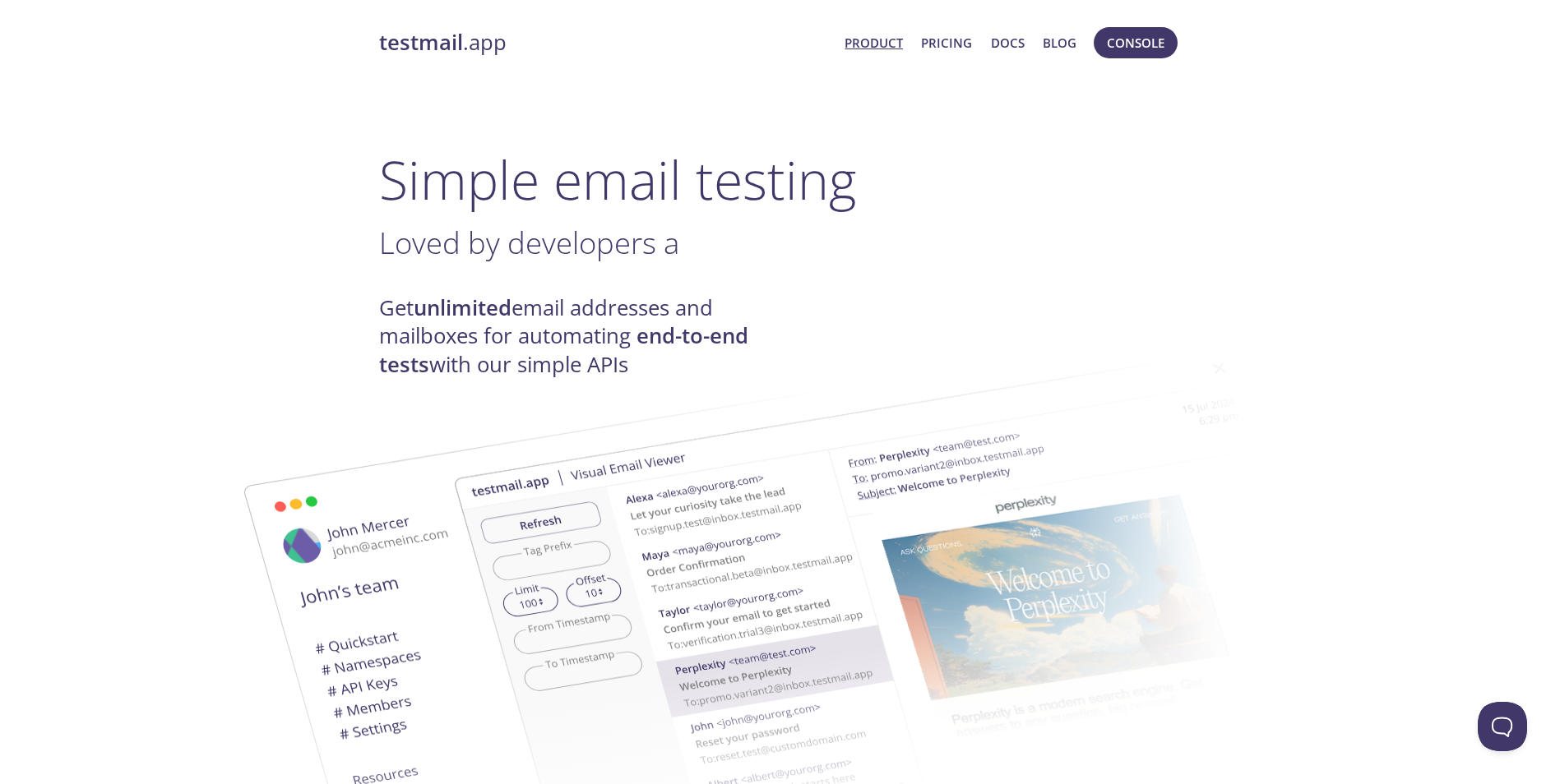
click at [691, 196] on h1 "Simple email testing" at bounding box center [780, 180] width 803 height 63
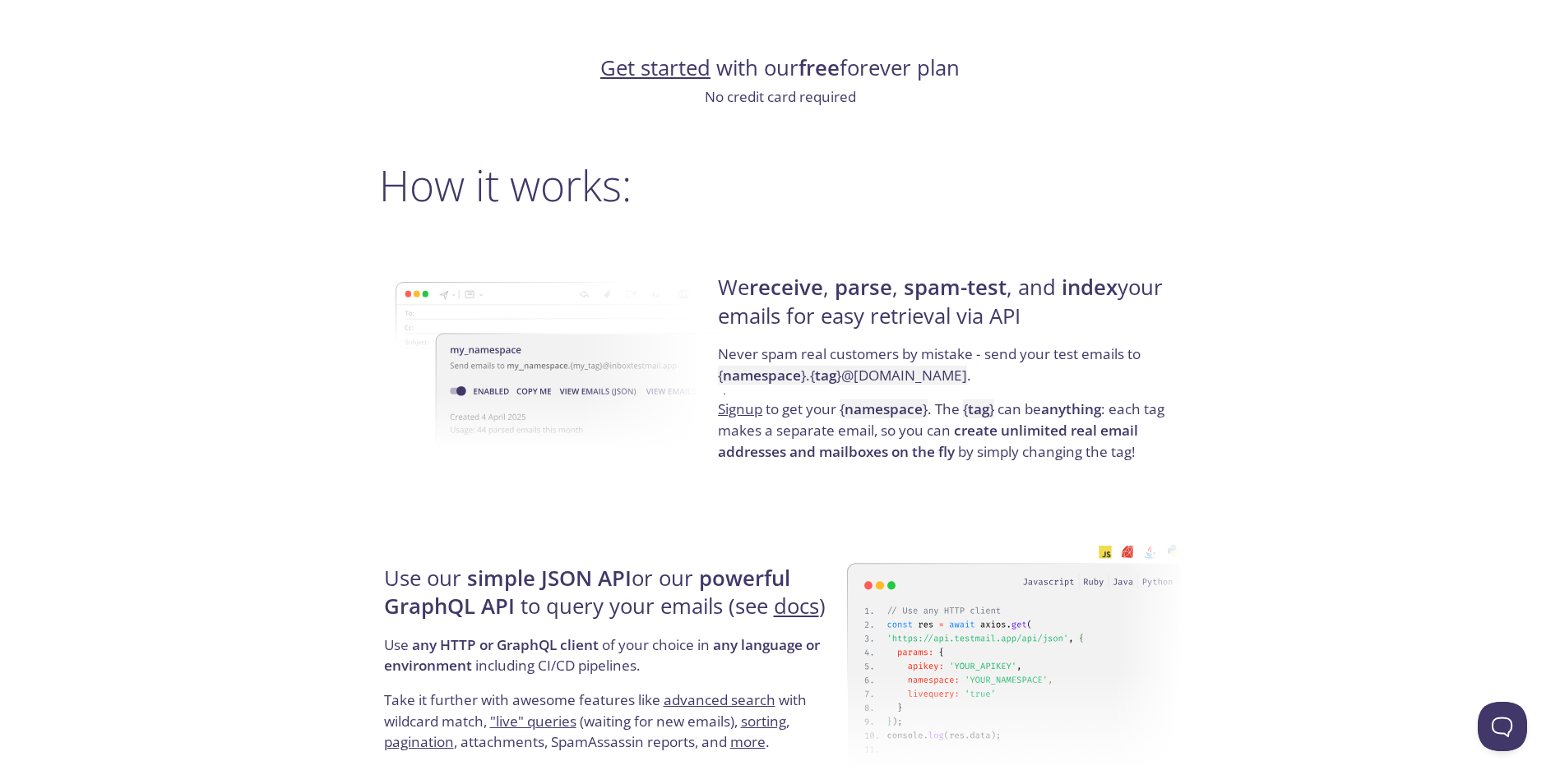
scroll to position [1151, 0]
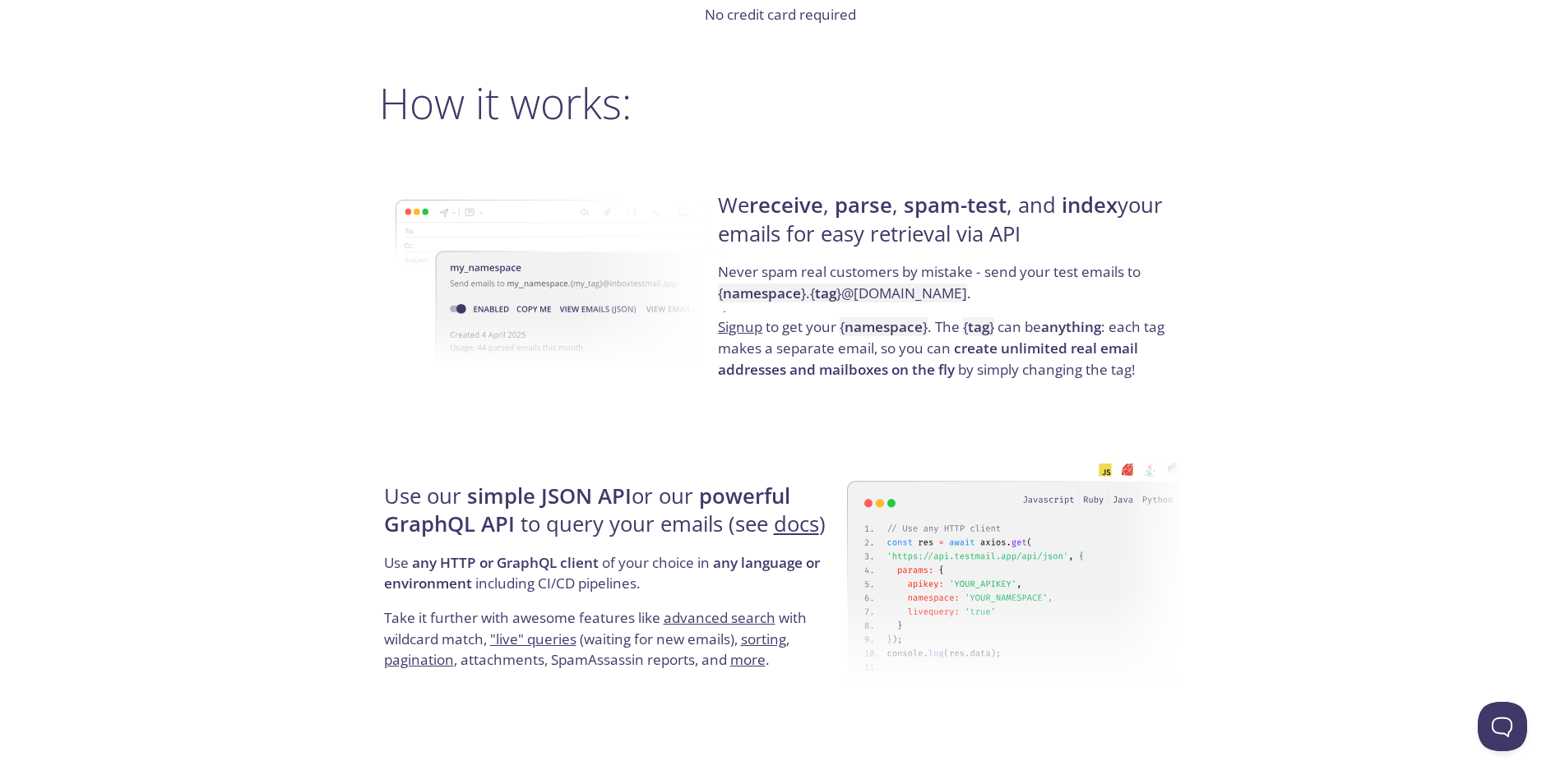
drag, startPoint x: 1097, startPoint y: 227, endPoint x: 748, endPoint y: 210, distance: 349.4
click at [748, 210] on h4 "We receive , parse , spam-test , and index your emails for easy retrieval via A…" at bounding box center [947, 226] width 458 height 70
click at [743, 208] on h4 "We receive , parse , spam-test , and index your emails for easy retrieval via A…" at bounding box center [947, 226] width 458 height 70
drag, startPoint x: 807, startPoint y: 270, endPoint x: 918, endPoint y: 270, distance: 111.0
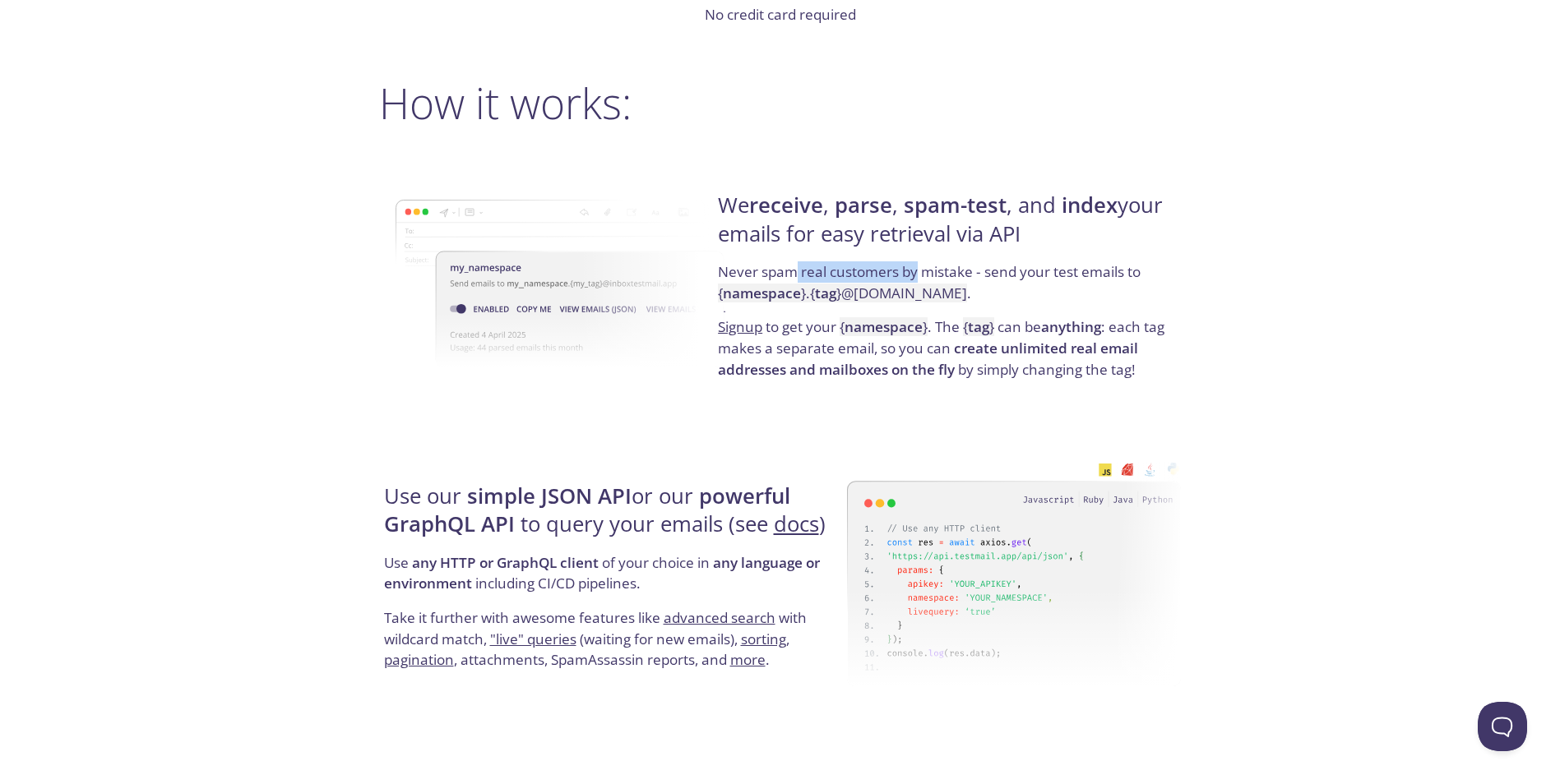
click at [918, 270] on p "Never spam real customers by mistake - send your test emails to { namespace } .…" at bounding box center [947, 289] width 458 height 55
drag, startPoint x: 934, startPoint y: 269, endPoint x: 846, endPoint y: 270, distance: 88.0
click at [848, 270] on p "Never spam real customers by mistake - send your test emails to { namespace } .…" at bounding box center [947, 289] width 458 height 55
drag, startPoint x: 828, startPoint y: 269, endPoint x: 930, endPoint y: 269, distance: 102.0
click at [930, 269] on p "Never spam real customers by mistake - send your test emails to { namespace } .…" at bounding box center [947, 289] width 458 height 55
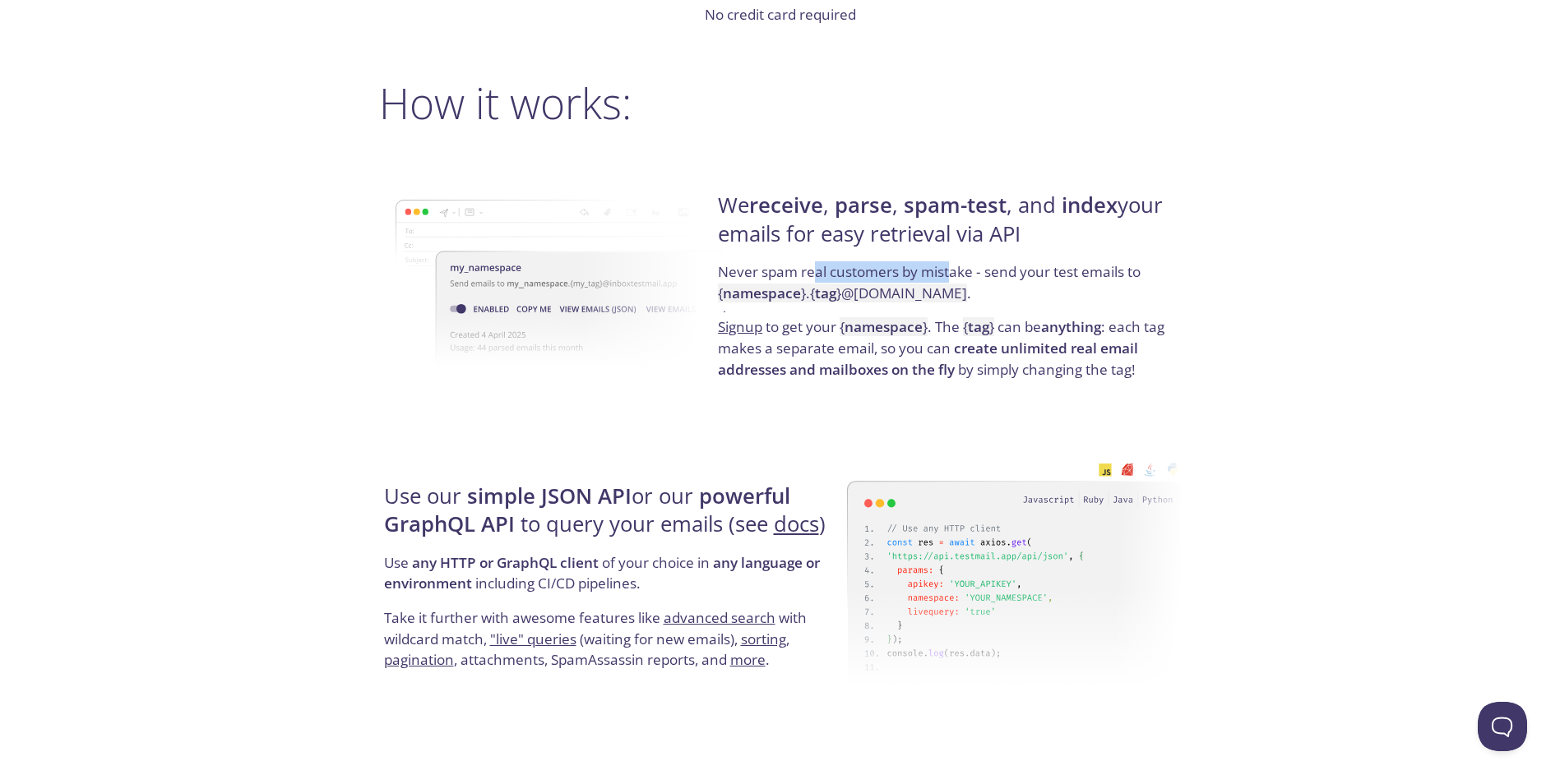
drag, startPoint x: 950, startPoint y: 270, endPoint x: 800, endPoint y: 266, distance: 150.1
click at [803, 266] on p "Never spam real customers by mistake - send your test emails to { namespace } .…" at bounding box center [947, 289] width 458 height 55
drag, startPoint x: 777, startPoint y: 264, endPoint x: 921, endPoint y: 269, distance: 144.1
click at [911, 268] on p "Never spam real customers by mistake - send your test emails to { namespace } .…" at bounding box center [947, 289] width 458 height 55
drag, startPoint x: 944, startPoint y: 271, endPoint x: 769, endPoint y: 269, distance: 175.0
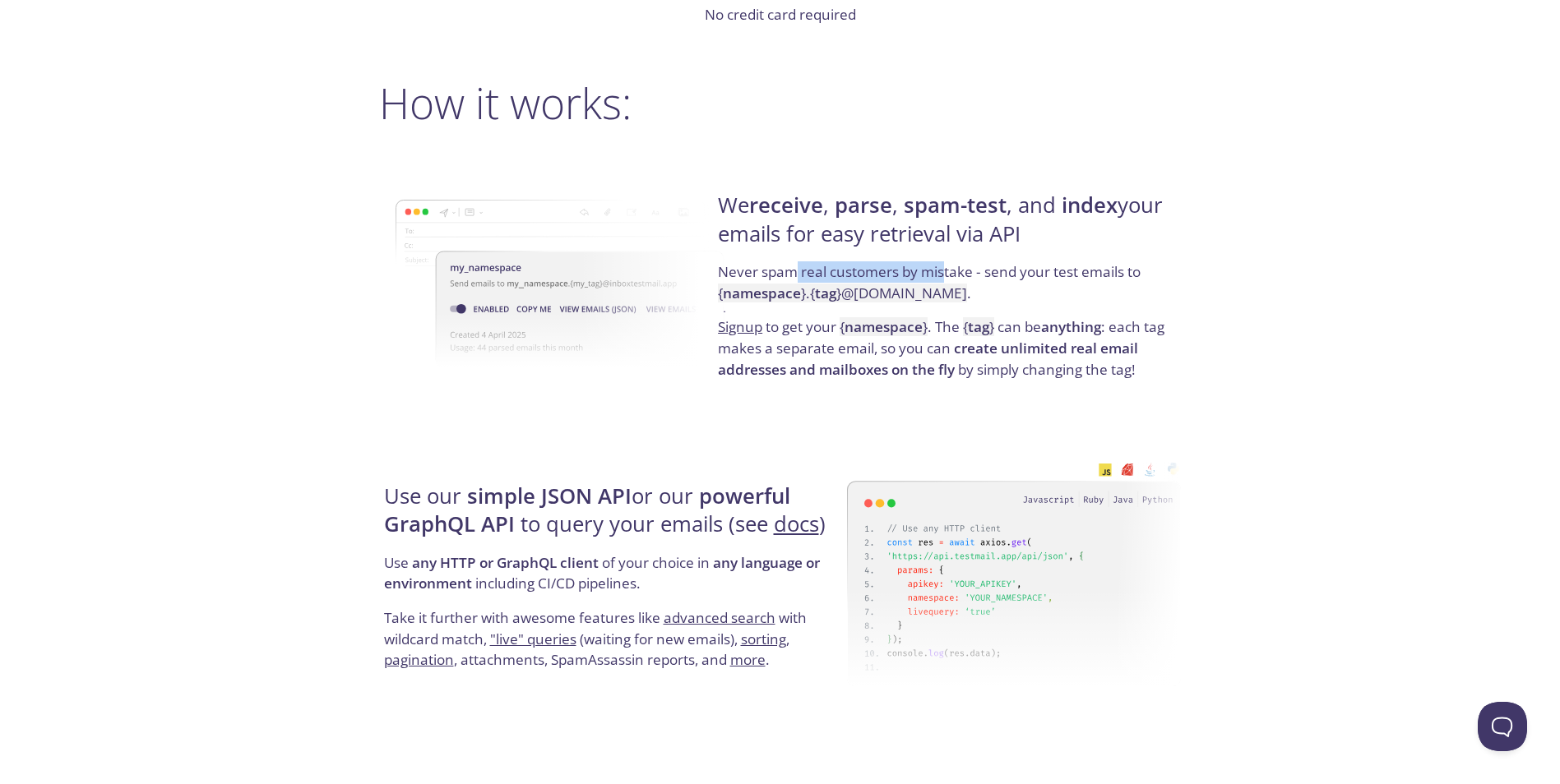
click at [772, 269] on p "Never spam real customers by mistake - send your test emails to { namespace } .…" at bounding box center [947, 289] width 458 height 55
drag, startPoint x: 775, startPoint y: 270, endPoint x: 920, endPoint y: 276, distance: 145.1
click at [912, 276] on p "Never spam real customers by mistake - send your test emails to { namespace } .…" at bounding box center [947, 289] width 458 height 55
drag, startPoint x: 920, startPoint y: 276, endPoint x: 798, endPoint y: 272, distance: 122.1
click at [815, 274] on p "Never spam real customers by mistake - send your test emails to { namespace } .…" at bounding box center [947, 289] width 458 height 55
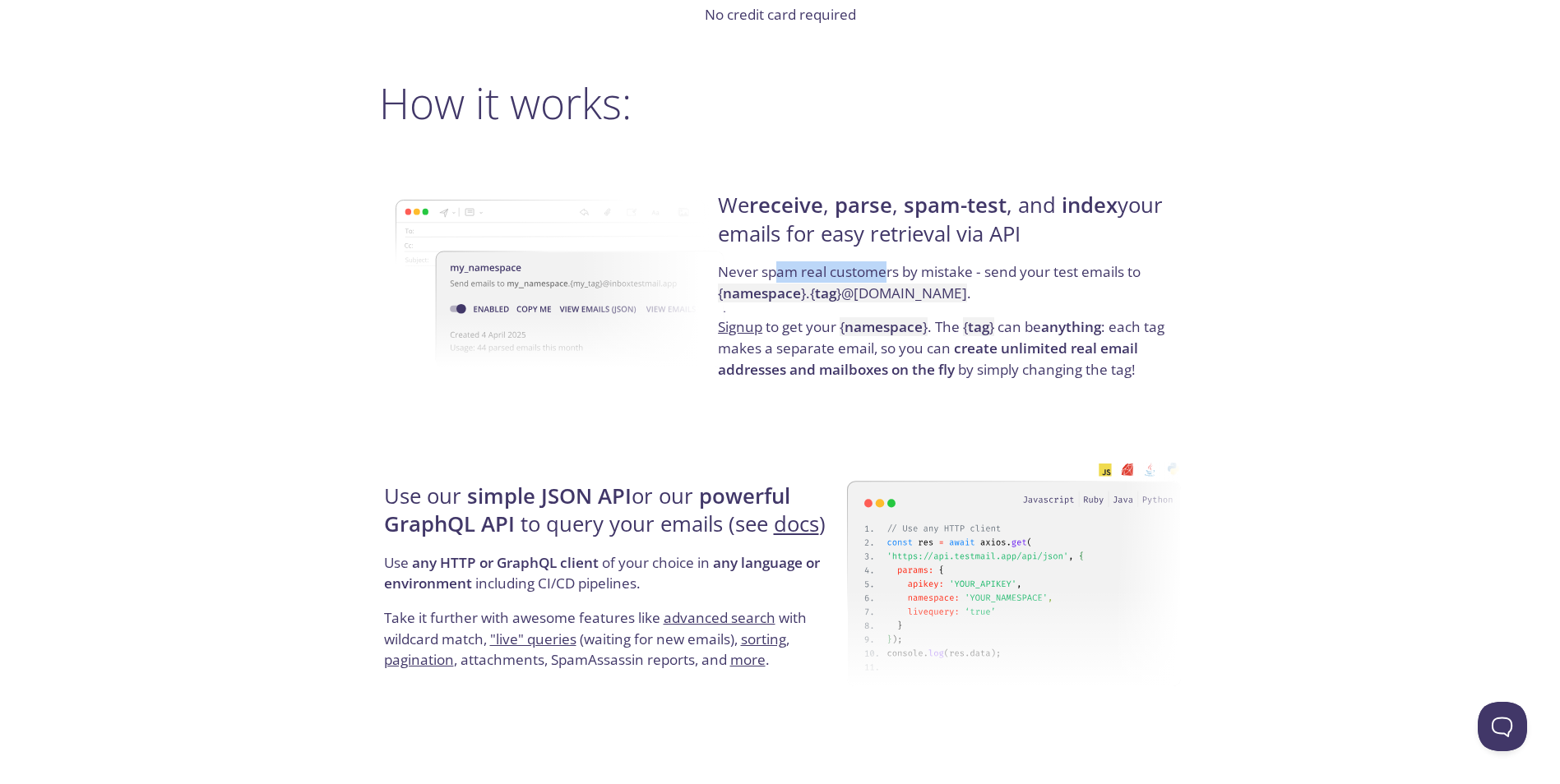
drag, startPoint x: 795, startPoint y: 270, endPoint x: 917, endPoint y: 277, distance: 122.2
click at [917, 276] on p "Never spam real customers by mistake - send your test emails to { namespace } .…" at bounding box center [947, 289] width 458 height 55
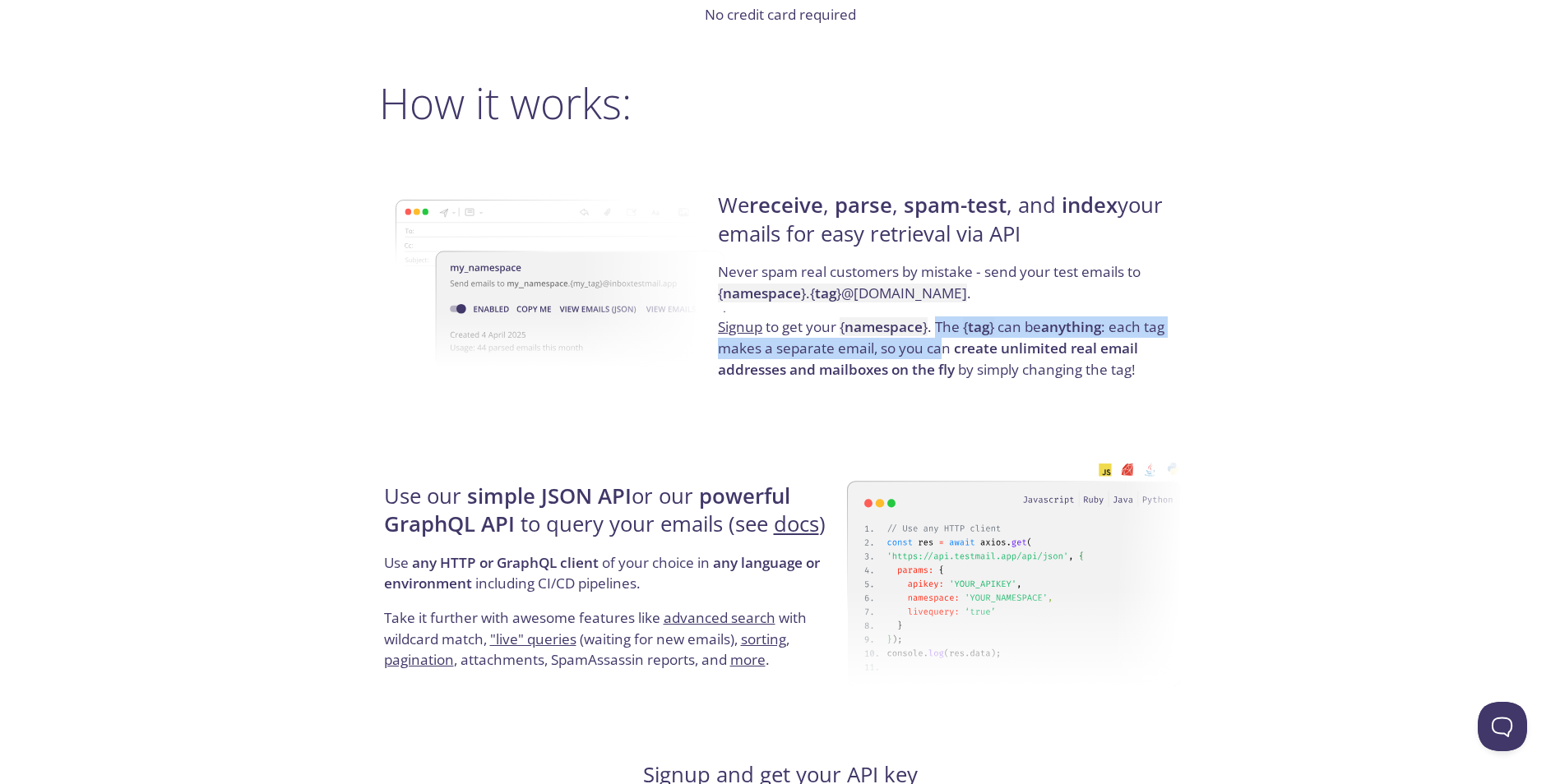
drag, startPoint x: 938, startPoint y: 330, endPoint x: 923, endPoint y: 353, distance: 27.5
click at [934, 353] on p "Signup to get your { namespace } . The { tag } can be anything : each tag makes…" at bounding box center [947, 348] width 458 height 63
click at [923, 353] on p "Signup to get your { namespace } . The { tag } can be anything : each tag makes…" at bounding box center [947, 348] width 458 height 63
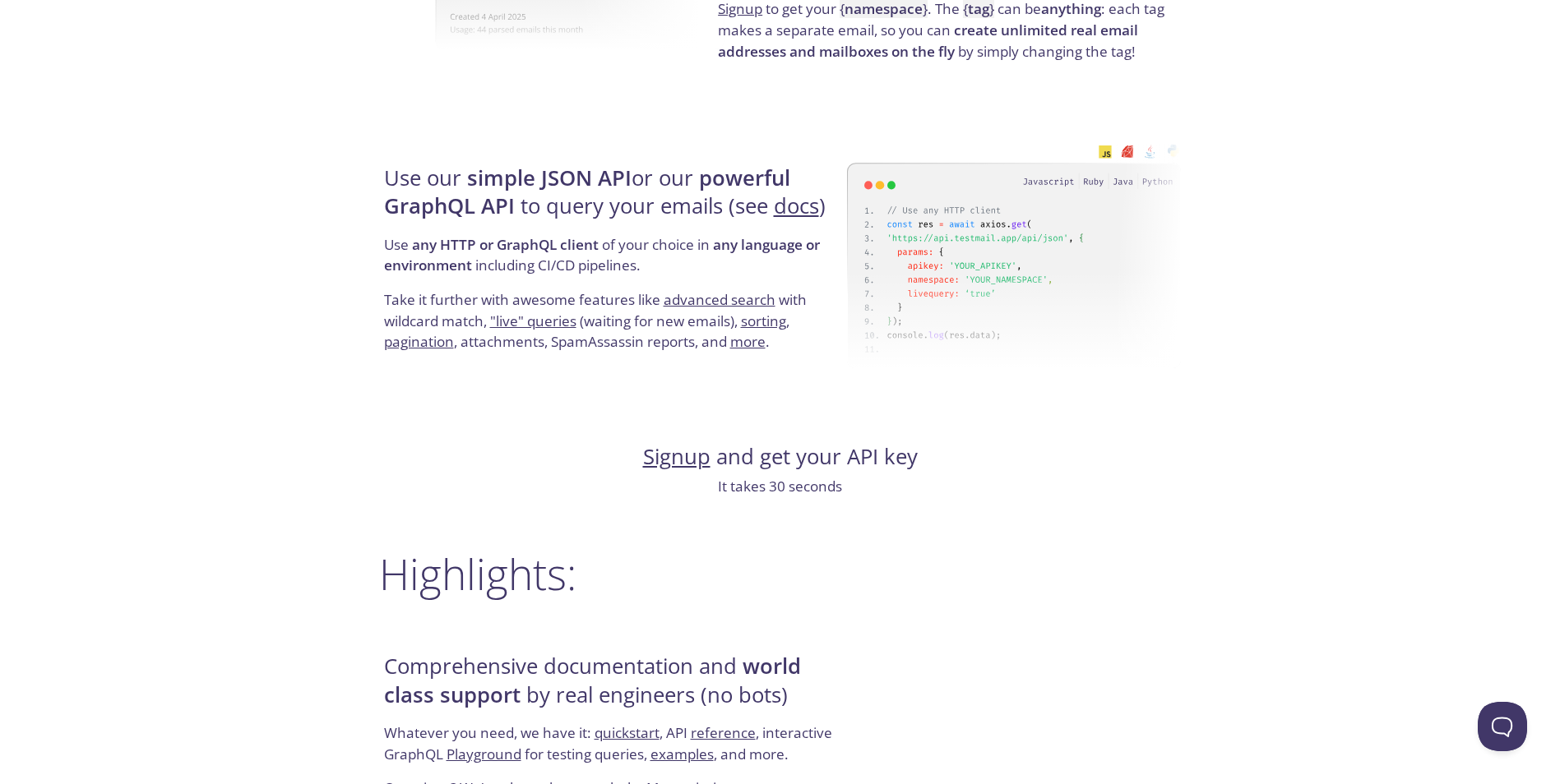
scroll to position [1476, 0]
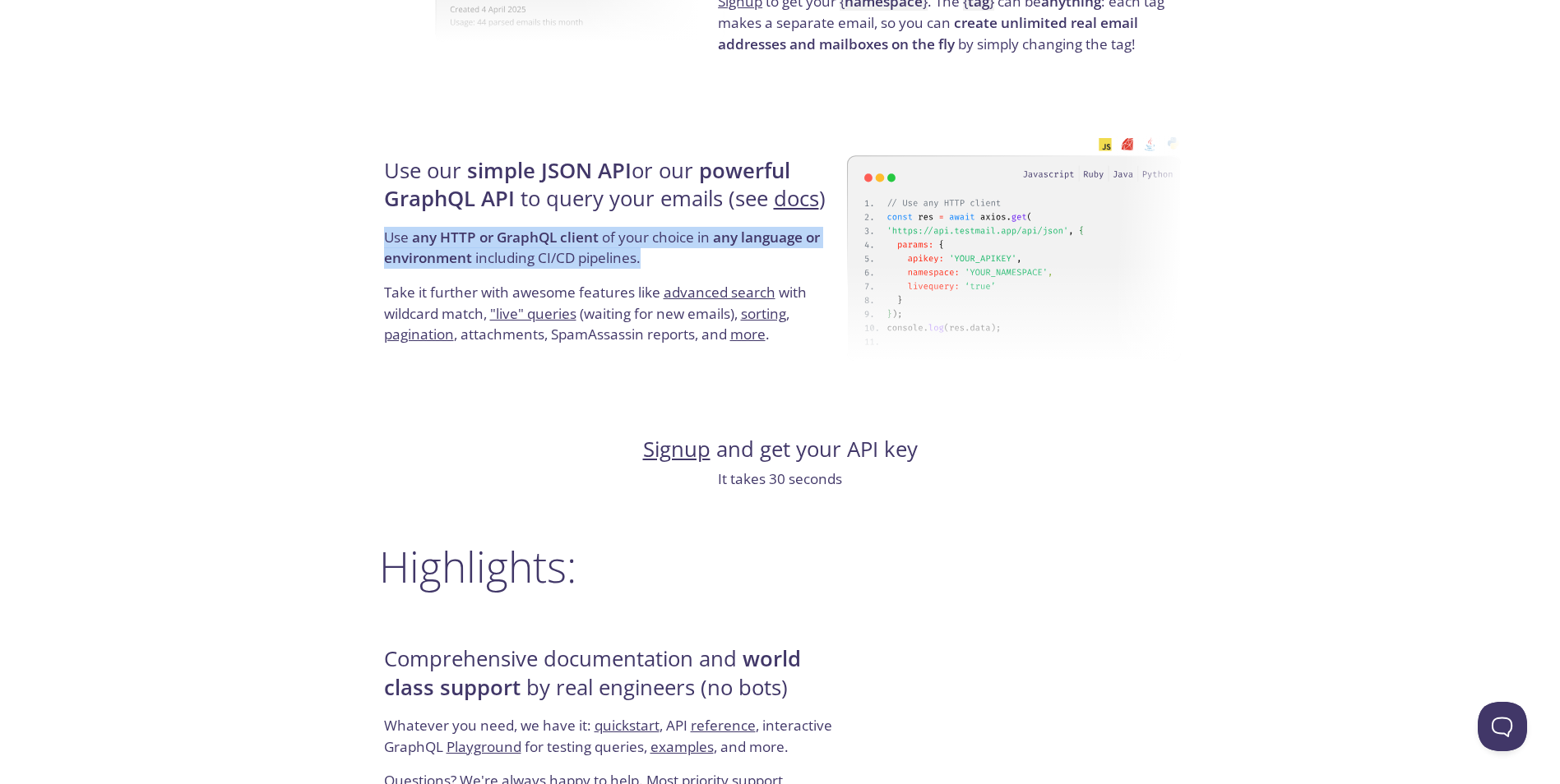
drag, startPoint x: 377, startPoint y: 245, endPoint x: 655, endPoint y: 265, distance: 278.7
click at [655, 265] on div "testmail .app Product Pricing Docs Blog Console Simple email testing Loved by d…" at bounding box center [781, 472] width 842 height 3865
click at [655, 265] on p "Use any HTTP or GraphQL client of your choice in any language or environment in…" at bounding box center [613, 254] width 458 height 55
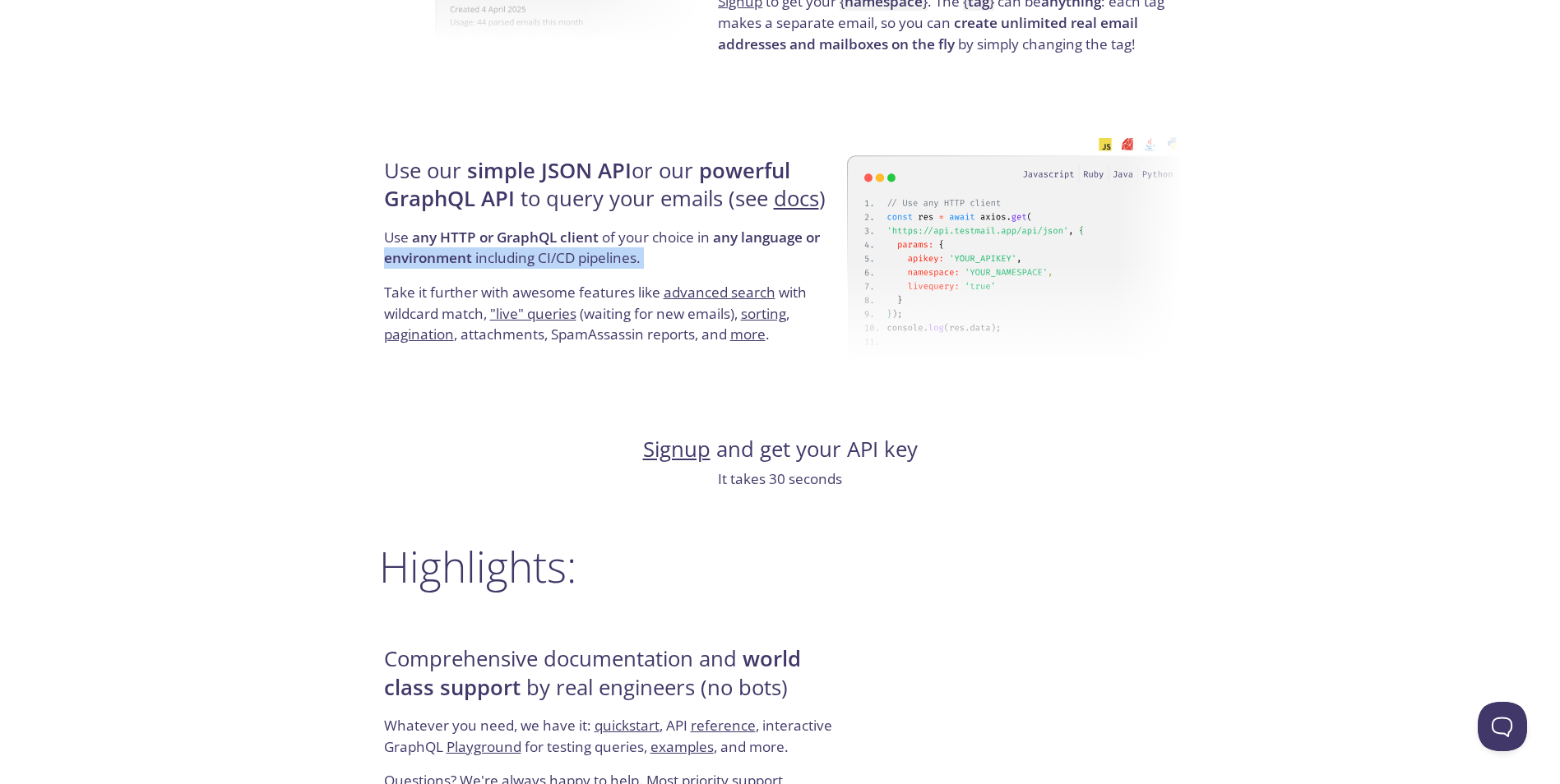
drag, startPoint x: 655, startPoint y: 265, endPoint x: 404, endPoint y: 249, distance: 251.5
click at [407, 249] on p "Use any HTTP or GraphQL client of your choice in any language or environment in…" at bounding box center [613, 254] width 458 height 55
click at [404, 248] on strong "any language or environment" at bounding box center [602, 248] width 436 height 40
drag, startPoint x: 643, startPoint y: 269, endPoint x: 670, endPoint y: 270, distance: 27.0
click at [670, 270] on p "Use any HTTP or GraphQL client of your choice in any language or environment in…" at bounding box center [613, 254] width 458 height 55
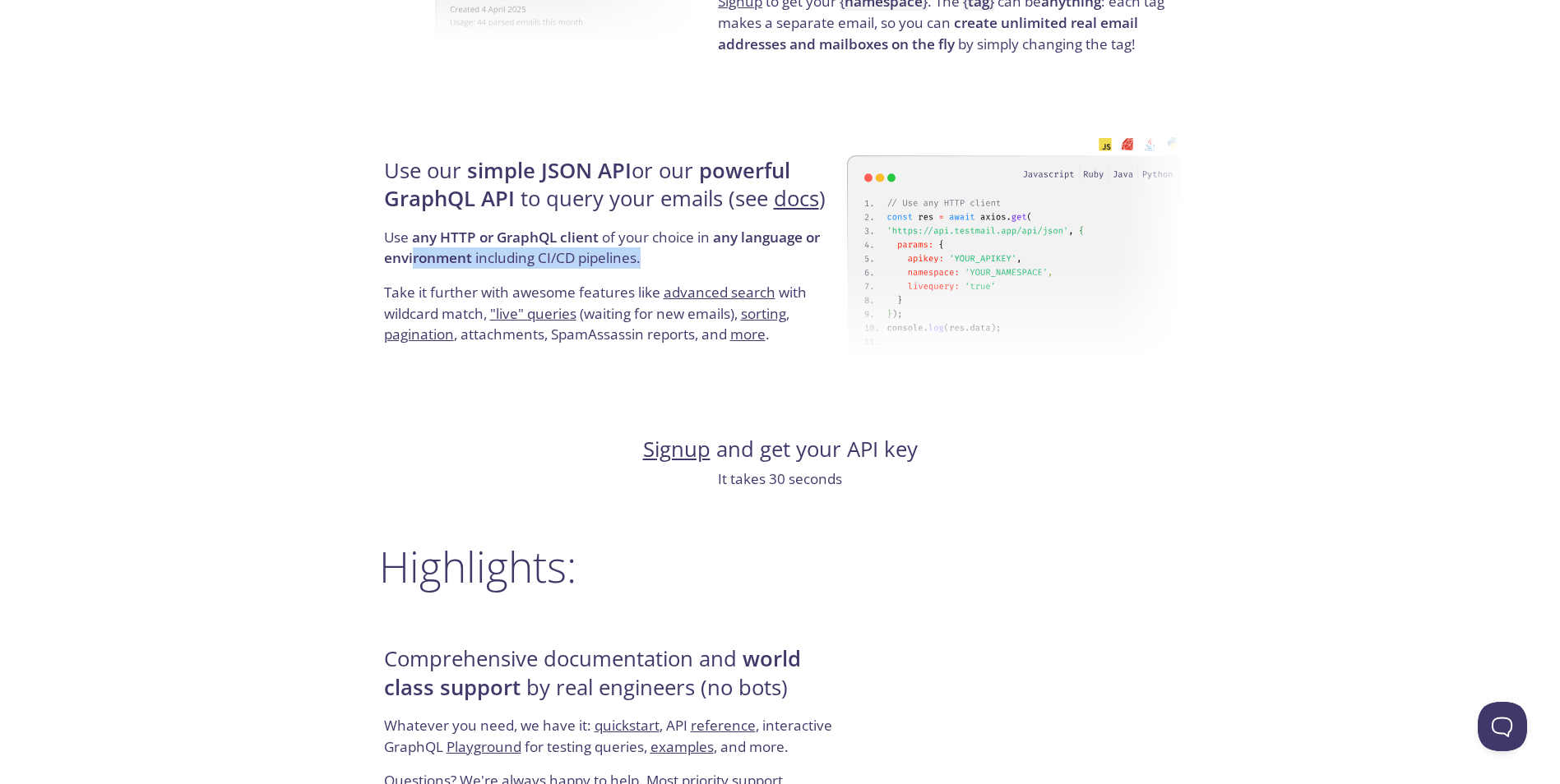
click at [678, 269] on p "Use any HTTP or GraphQL client of your choice in any language or environment in…" at bounding box center [613, 254] width 458 height 55
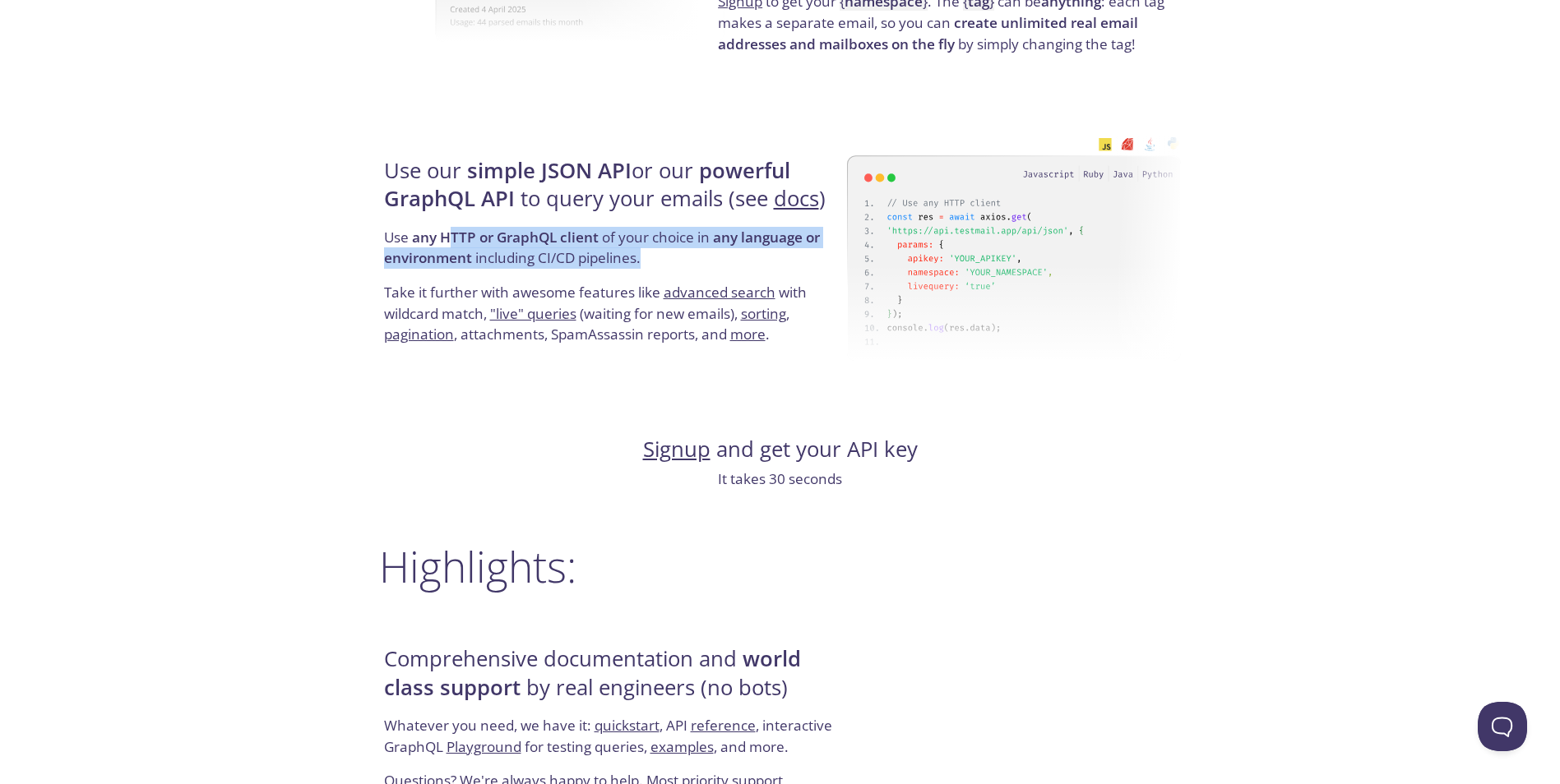
click at [450, 244] on p "Use any HTTP or GraphQL client of your choice in any language or environment in…" at bounding box center [613, 254] width 458 height 55
drag, startPoint x: 450, startPoint y: 244, endPoint x: 488, endPoint y: 247, distance: 38.1
click at [451, 244] on strong "any HTTP or GraphQL client" at bounding box center [505, 238] width 187 height 19
click at [489, 247] on p "Use any HTTP or GraphQL client of your choice in any language or environment in…" at bounding box center [613, 254] width 458 height 55
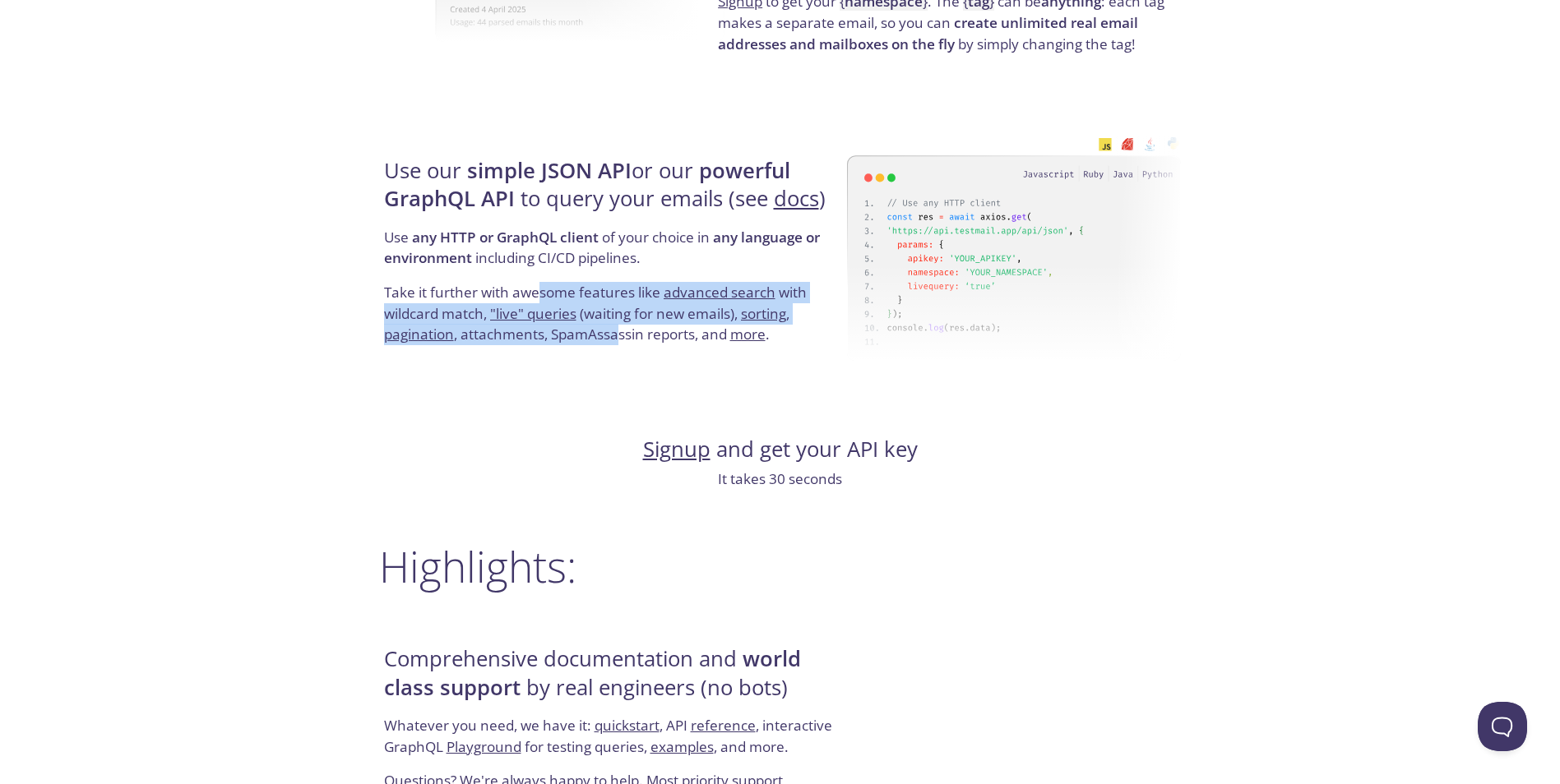
drag, startPoint x: 539, startPoint y: 299, endPoint x: 624, endPoint y: 328, distance: 89.8
click at [623, 328] on p "Take it further with awesome features like advanced search with wildcard match,…" at bounding box center [613, 313] width 458 height 63
click at [624, 328] on p "Take it further with awesome features like advanced search with wildcard match,…" at bounding box center [613, 313] width 458 height 63
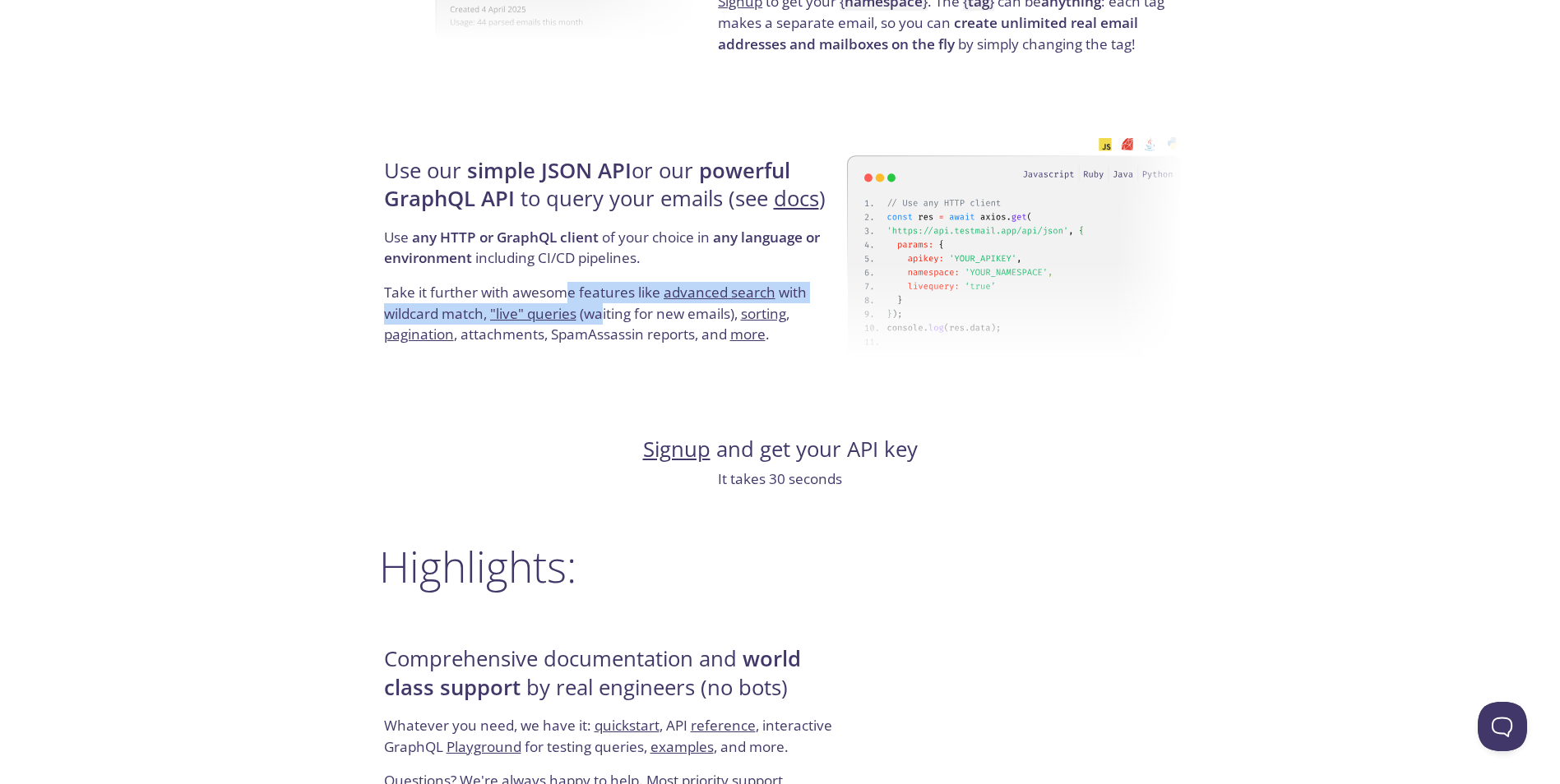
drag, startPoint x: 599, startPoint y: 322, endPoint x: 555, endPoint y: 294, distance: 52.2
click at [557, 296] on p "Take it further with awesome features like advanced search with wildcard match,…" at bounding box center [613, 313] width 458 height 63
drag
click at [630, 359] on div "Use our simple JSON API or our powerful GraphQL API to query your emails (see d…" at bounding box center [612, 252] width 468 height 265
click at [612, 345] on p "Take it further with awesome features like advanced search with wildcard match,…" at bounding box center [613, 313] width 458 height 63
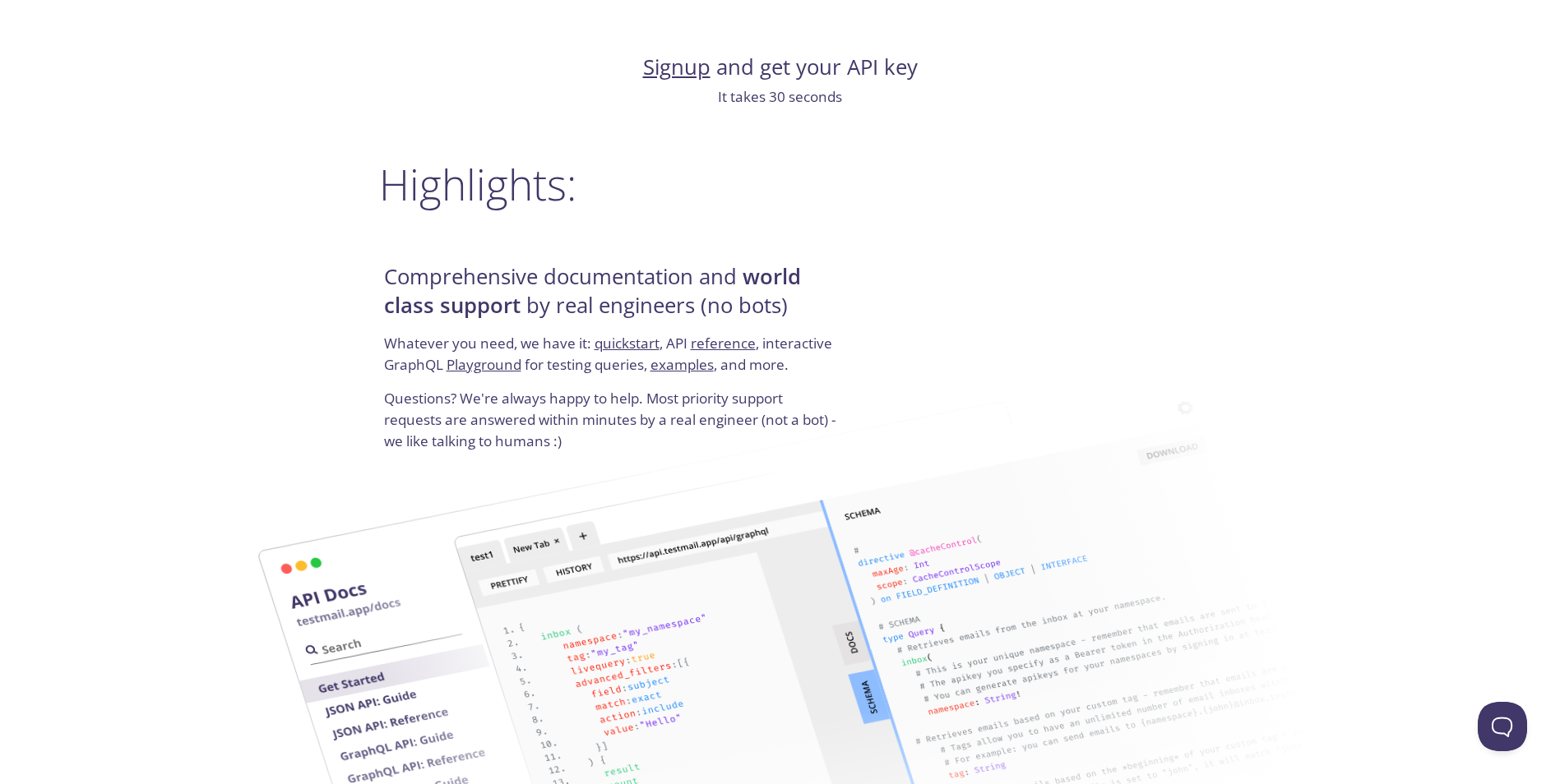
scroll to position [1887, 0]
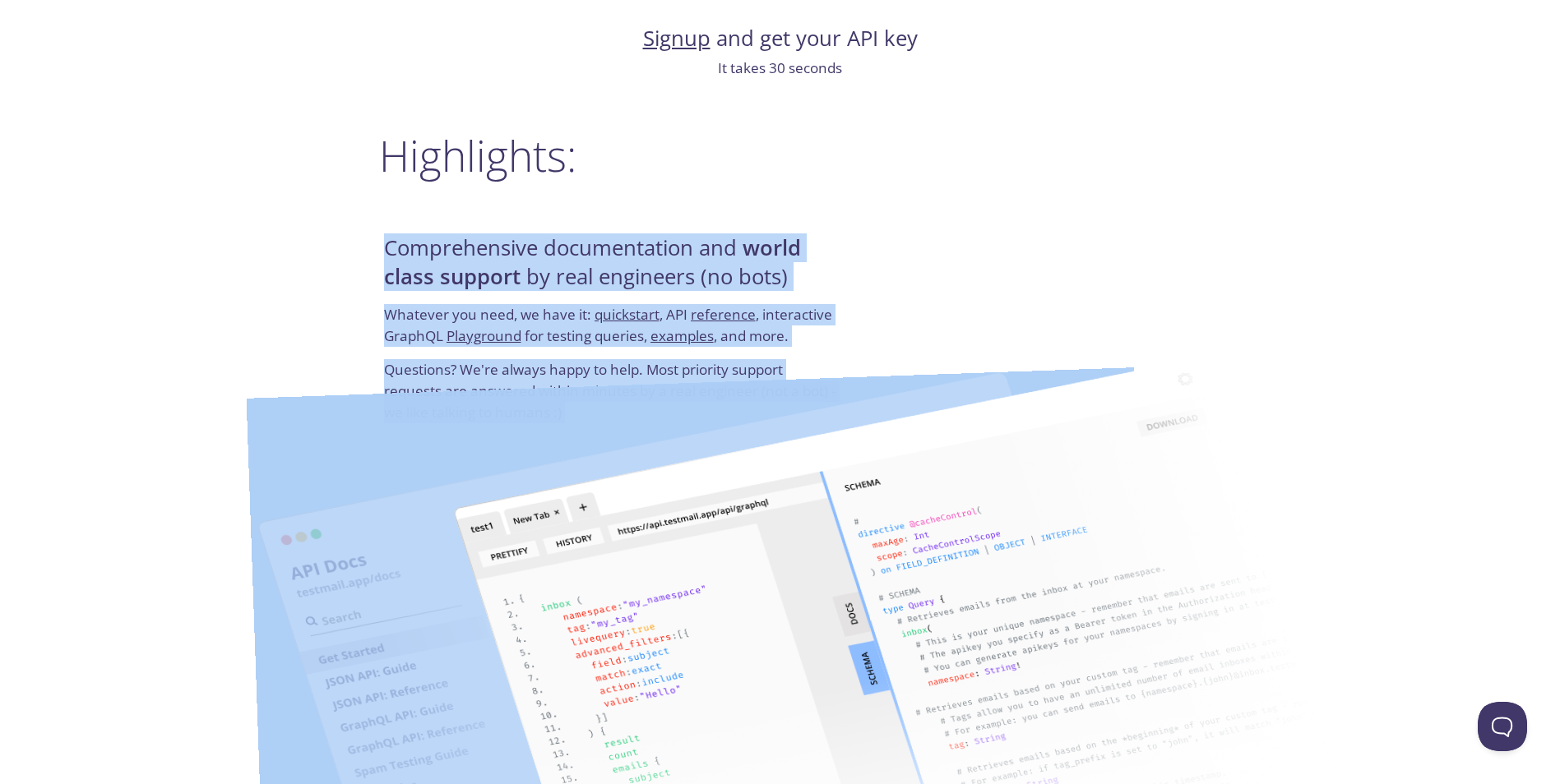
click at [801, 372] on div "testmail .app Product Pricing Docs Blog Console Simple email testing Never send…" at bounding box center [781, 61] width 842 height 3865
click at [720, 327] on p "Whatever you need, we have it: quickstart , API reference , interactive GraphQL…" at bounding box center [613, 331] width 458 height 55
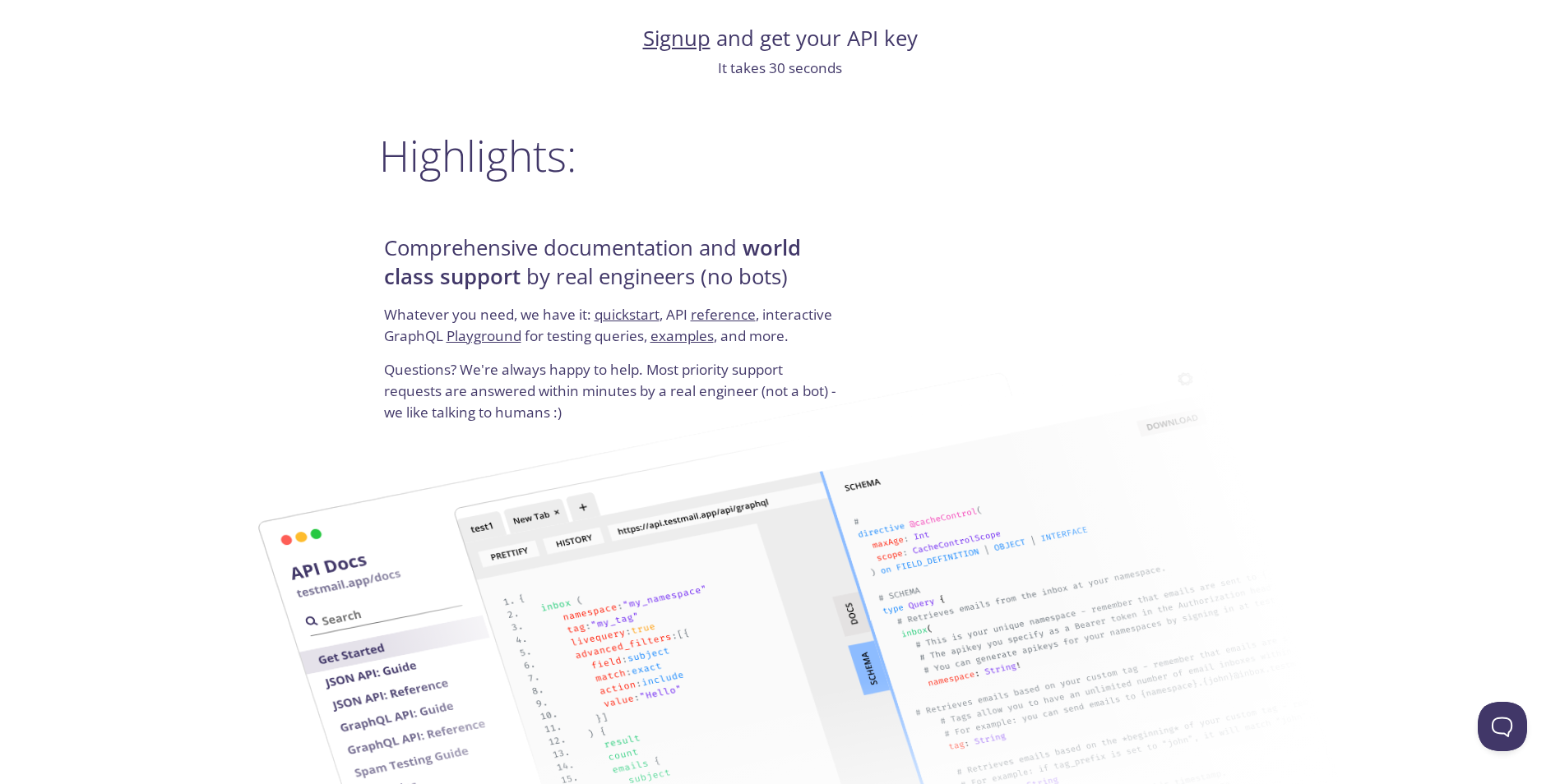
click at [746, 349] on p "Whatever you need, we have it: quickstart , API reference , interactive GraphQL…" at bounding box center [613, 331] width 458 height 55
click at [676, 334] on p "Whatever you need, we have it: quickstart , API reference , interactive GraphQL…" at bounding box center [613, 331] width 458 height 55
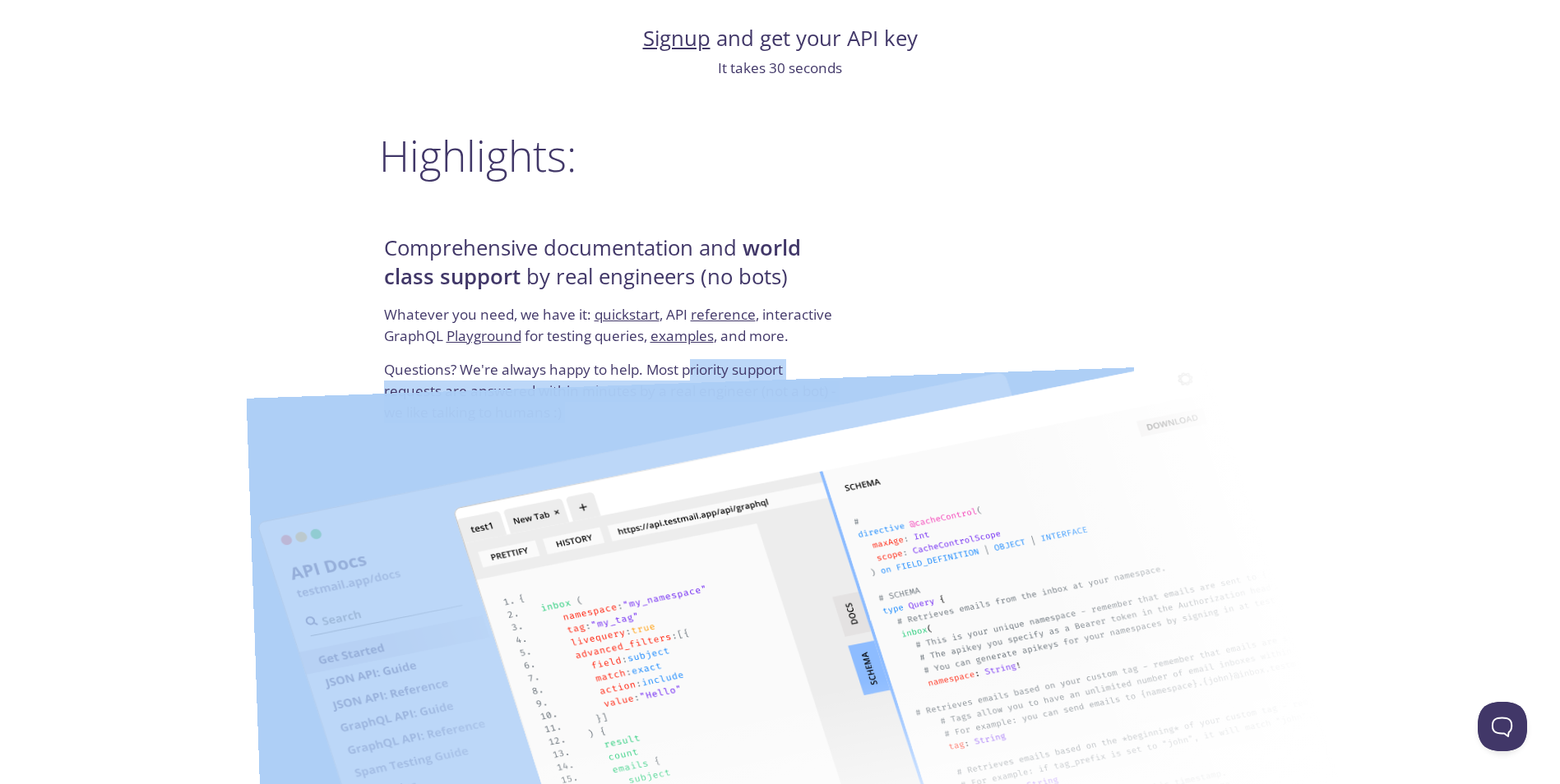
click at [683, 365] on p "Questions? We're always happy to help. Most priority support requests are answe…" at bounding box center [613, 391] width 458 height 63
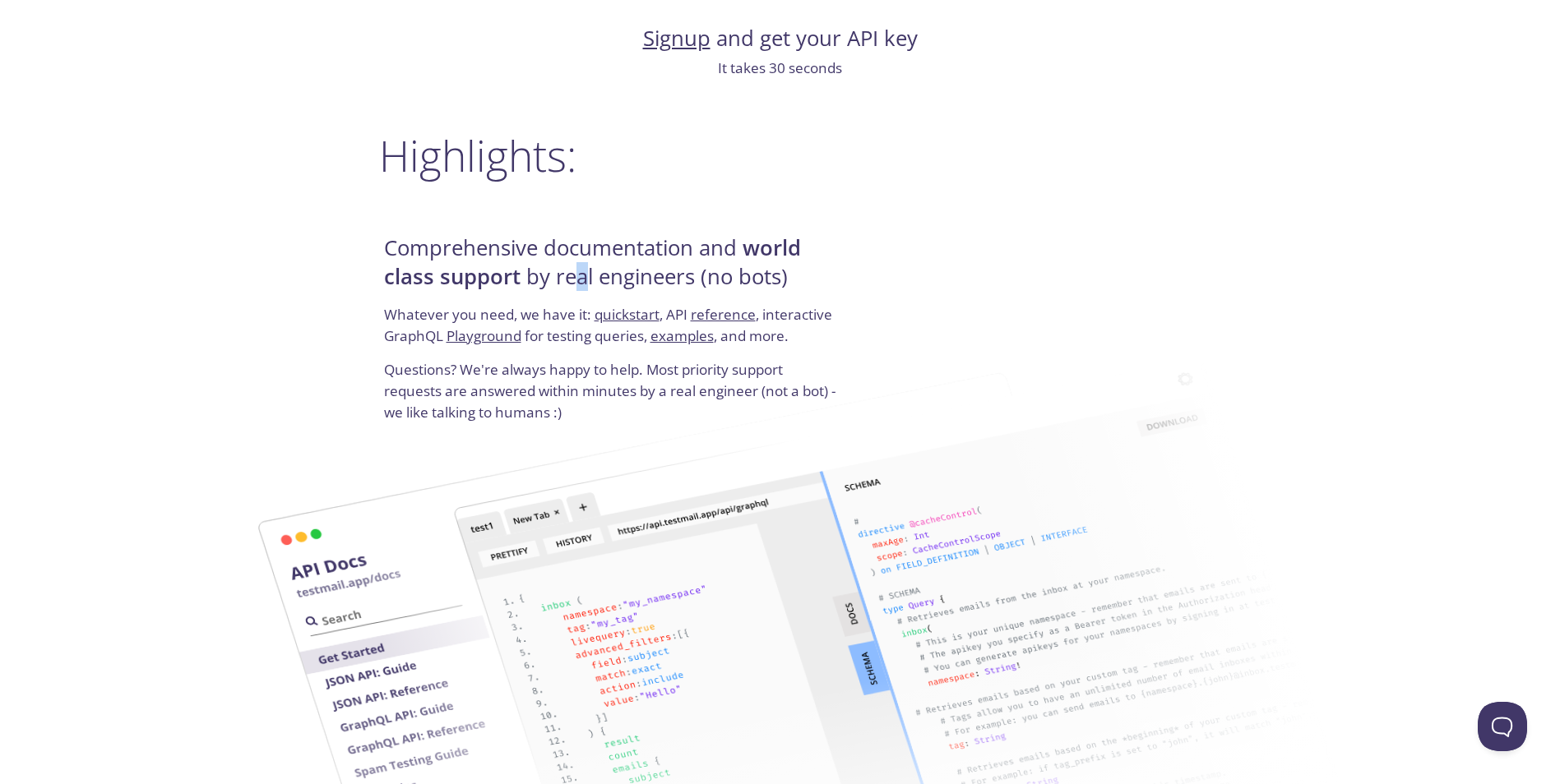
click at [594, 318] on div "Comprehensive documentation and world class support by real engineers (no bots)…" at bounding box center [612, 329] width 468 height 198
click at [613, 355] on div "Comprehensive documentation and world class support by real engineers (no bots)…" at bounding box center [612, 329] width 468 height 198
click at [589, 314] on div "Comprehensive documentation and world class support by real engineers (no bots)…" at bounding box center [612, 329] width 468 height 198
click at [597, 334] on p "Whatever you need, we have it: quickstart , API reference , interactive GraphQL…" at bounding box center [613, 331] width 458 height 55
click at [590, 324] on p "Whatever you need, we have it: quickstart , API reference , interactive GraphQL…" at bounding box center [613, 331] width 458 height 55
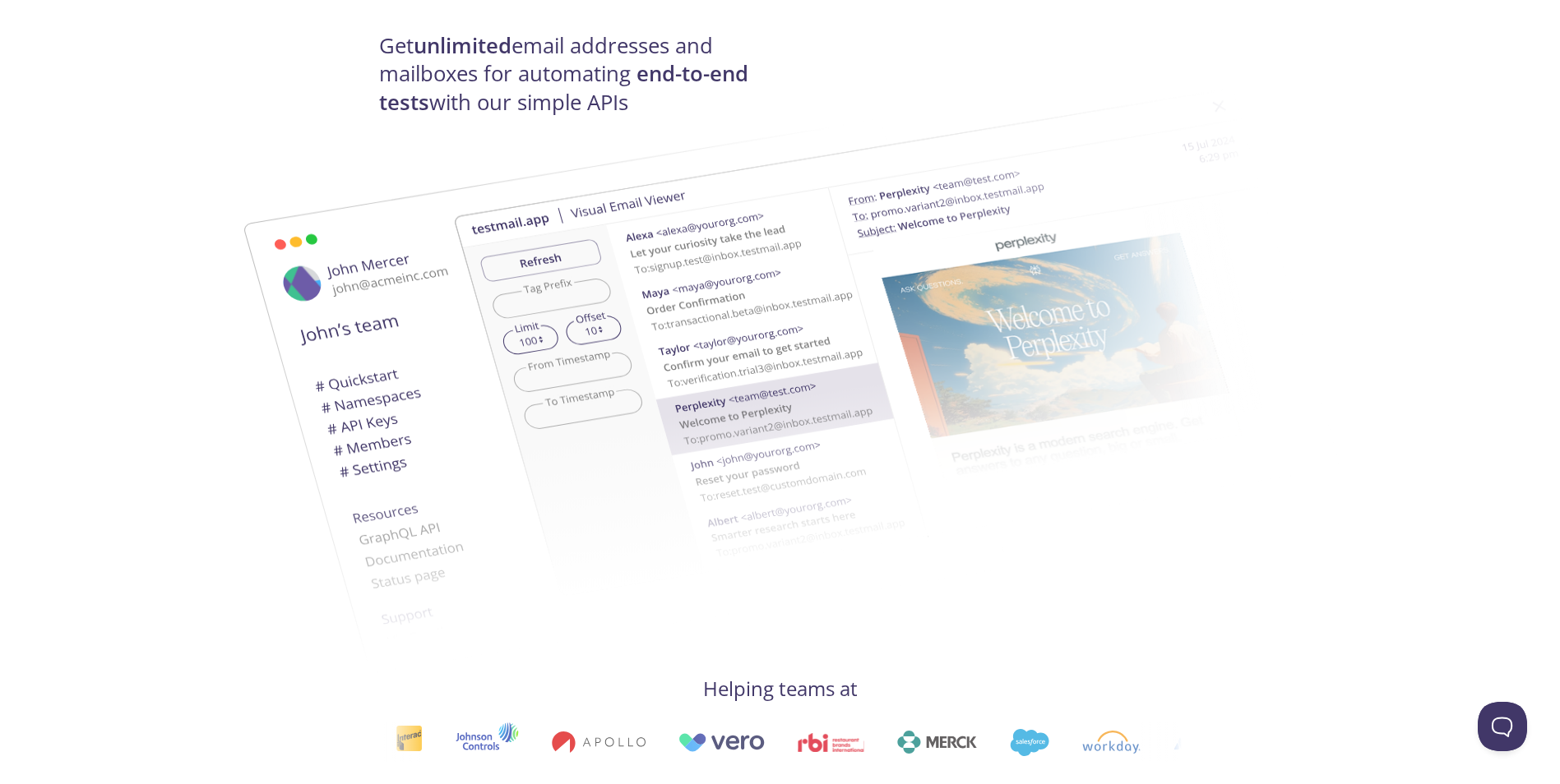
scroll to position [0, 0]
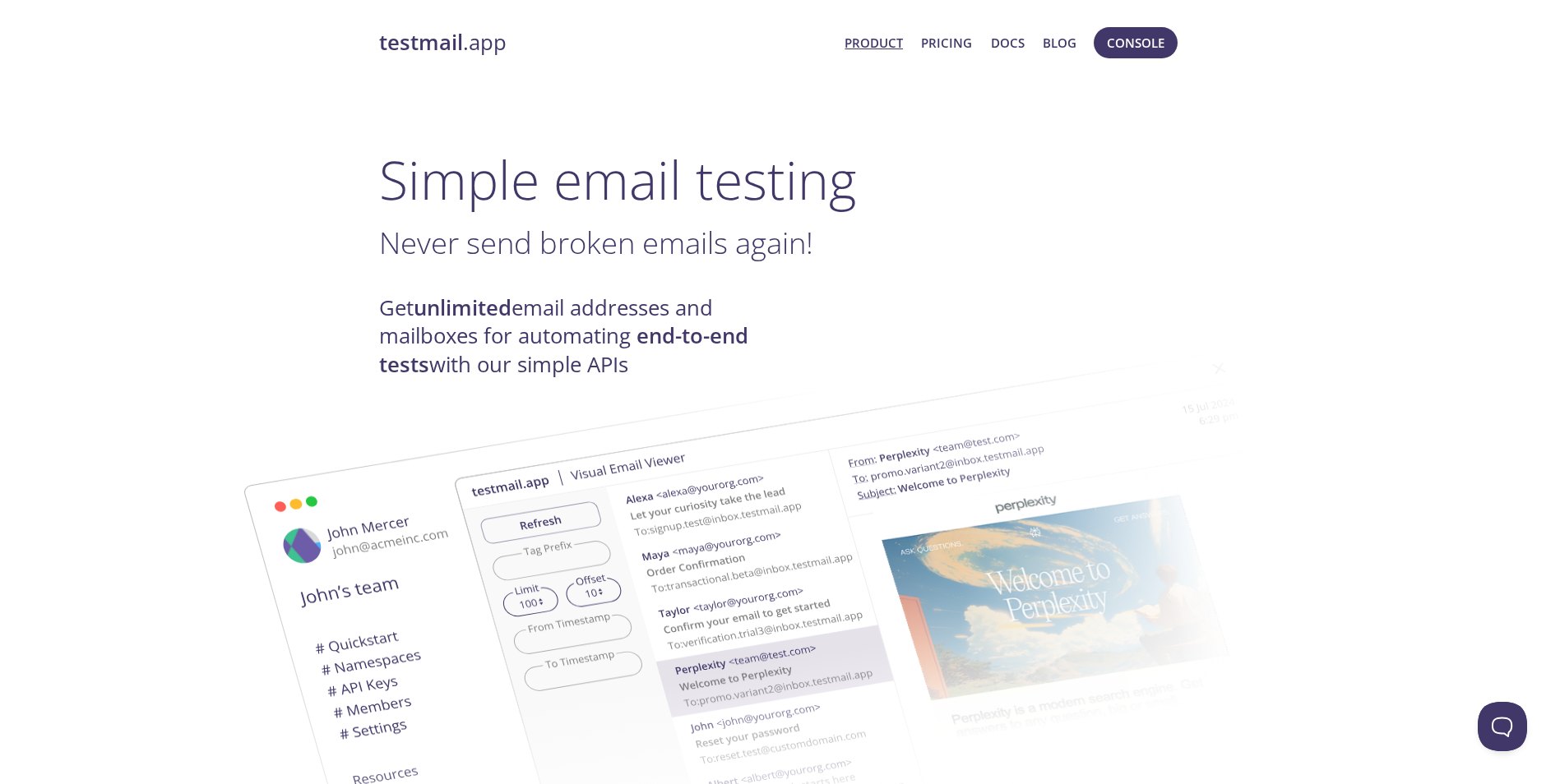
click at [964, 151] on h1 "Simple email testing" at bounding box center [780, 180] width 803 height 63
click at [907, 39] on span "Product Pricing Docs Blog" at bounding box center [960, 42] width 249 height 39
click at [885, 43] on link "Product" at bounding box center [874, 43] width 59 height 21
click at [945, 46] on link "Pricing" at bounding box center [947, 43] width 51 height 21
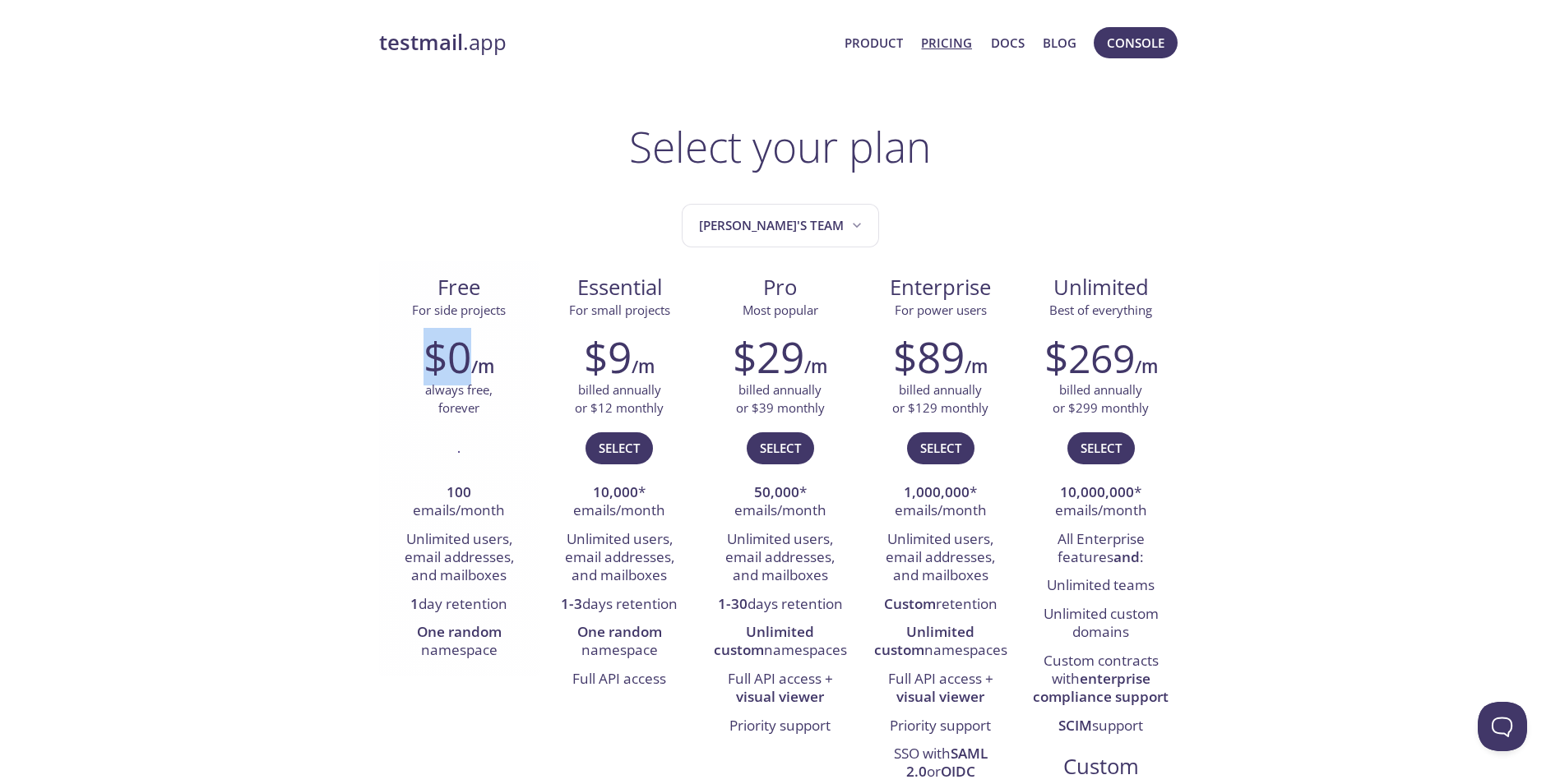
click at [476, 325] on div "$0 /m always free, forever . 100 emails/month Unlimited users, email addresses,…" at bounding box center [459, 498] width 161 height 354
click at [505, 605] on li "1 day retention" at bounding box center [459, 605] width 136 height 28
drag, startPoint x: 572, startPoint y: 596, endPoint x: 653, endPoint y: 608, distance: 81.9
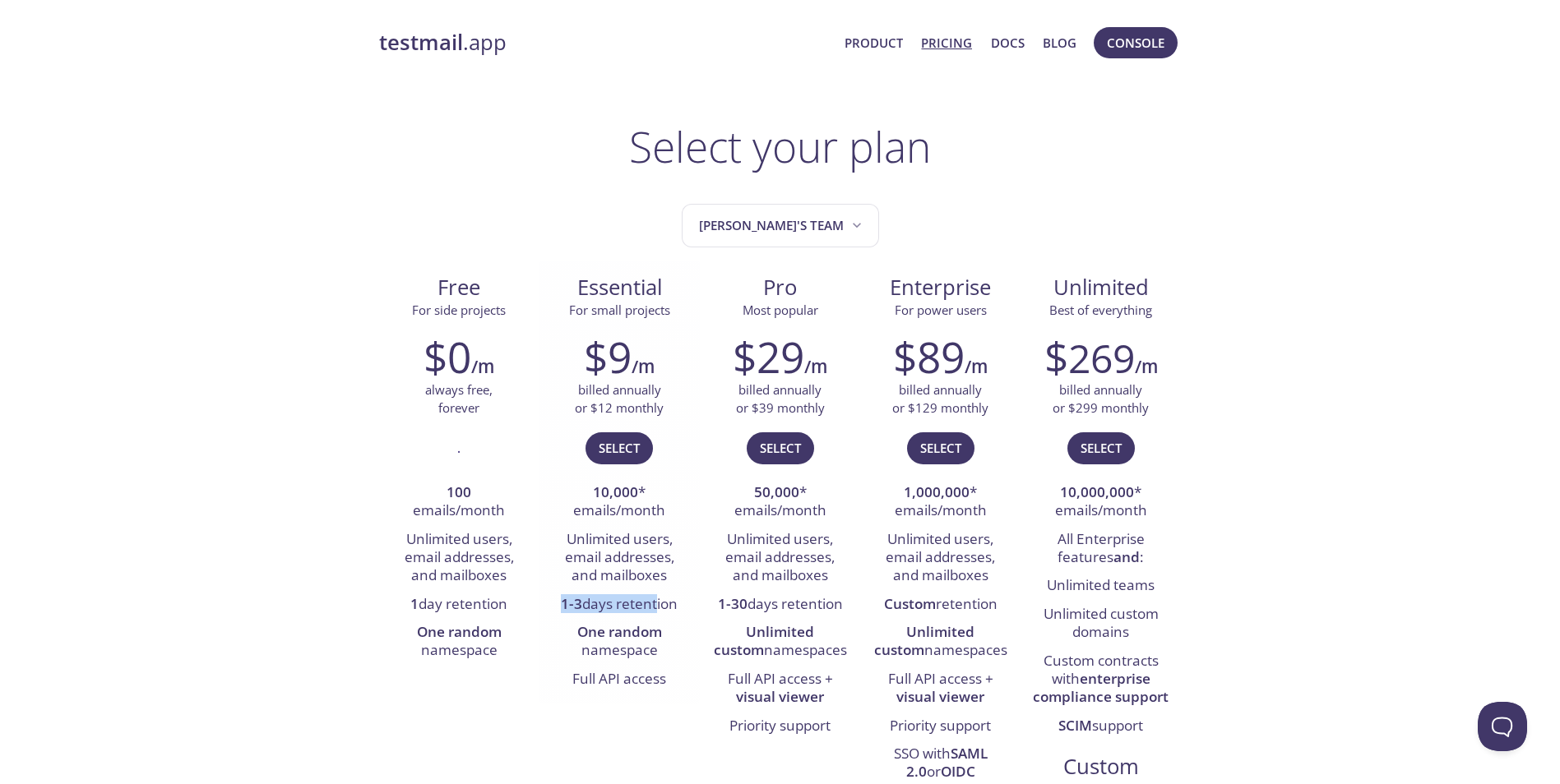
click at [652, 608] on li "1-3 days retention" at bounding box center [619, 605] width 136 height 28
click at [653, 608] on li "1-3 days retention" at bounding box center [619, 605] width 136 height 28
drag, startPoint x: 672, startPoint y: 608, endPoint x: 617, endPoint y: 613, distance: 55.2
click at [617, 613] on li "1-3 days retention" at bounding box center [619, 605] width 136 height 28
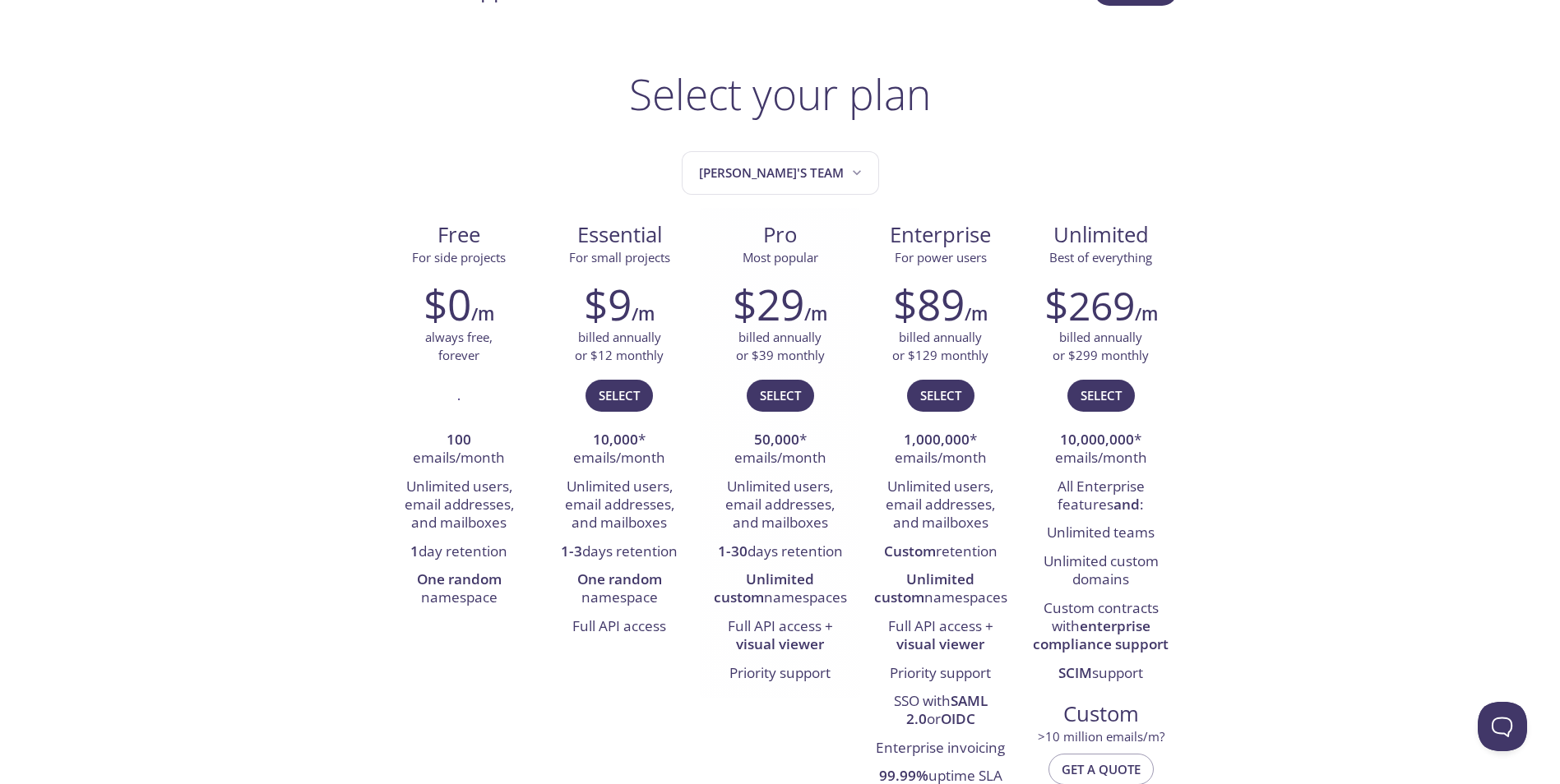
scroll to position [82, 0]
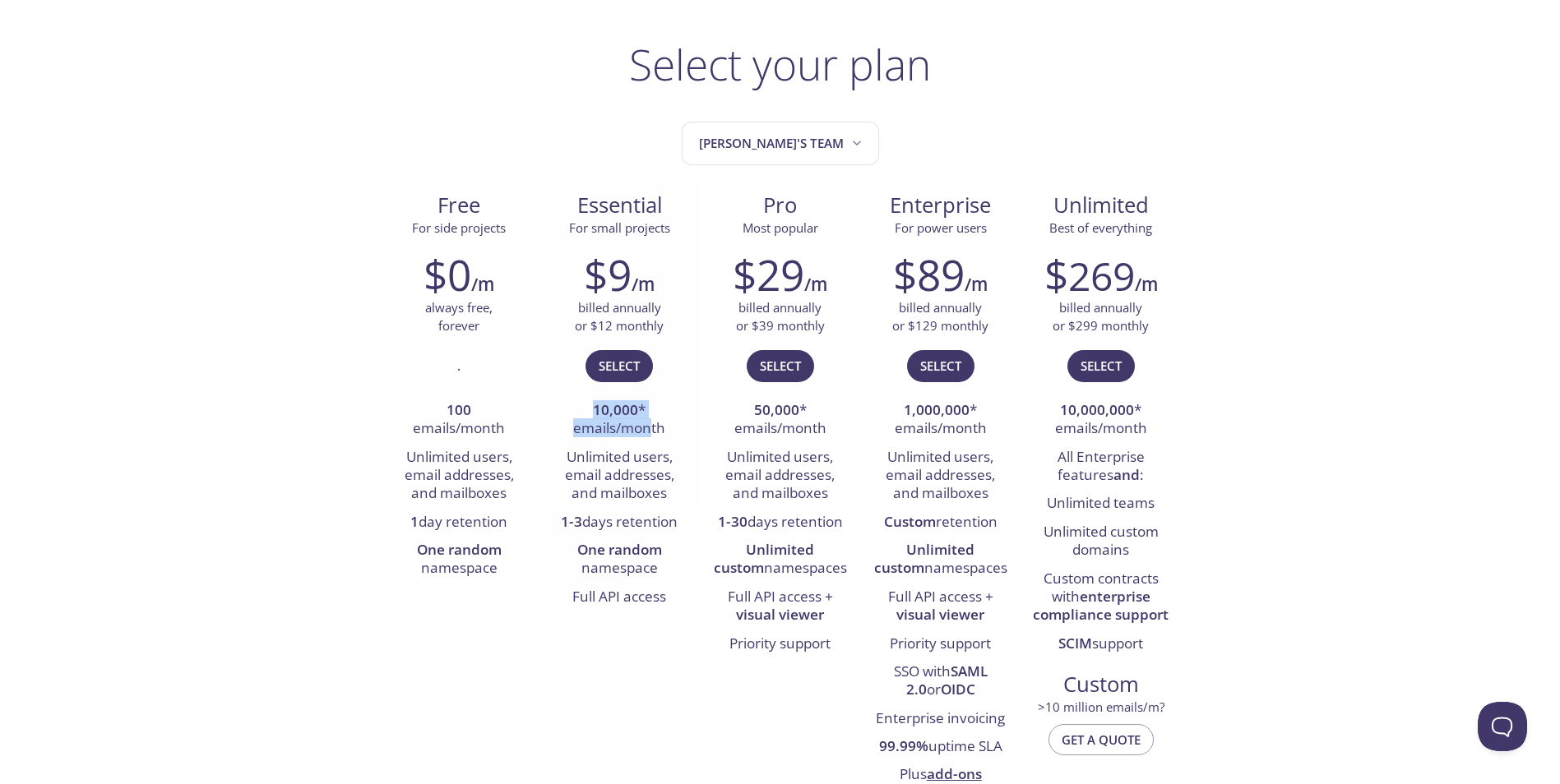
click at [649, 421] on li "10,000 * emails/month" at bounding box center [619, 420] width 136 height 46
click at [648, 421] on li "10,000 * emails/month" at bounding box center [619, 420] width 136 height 46
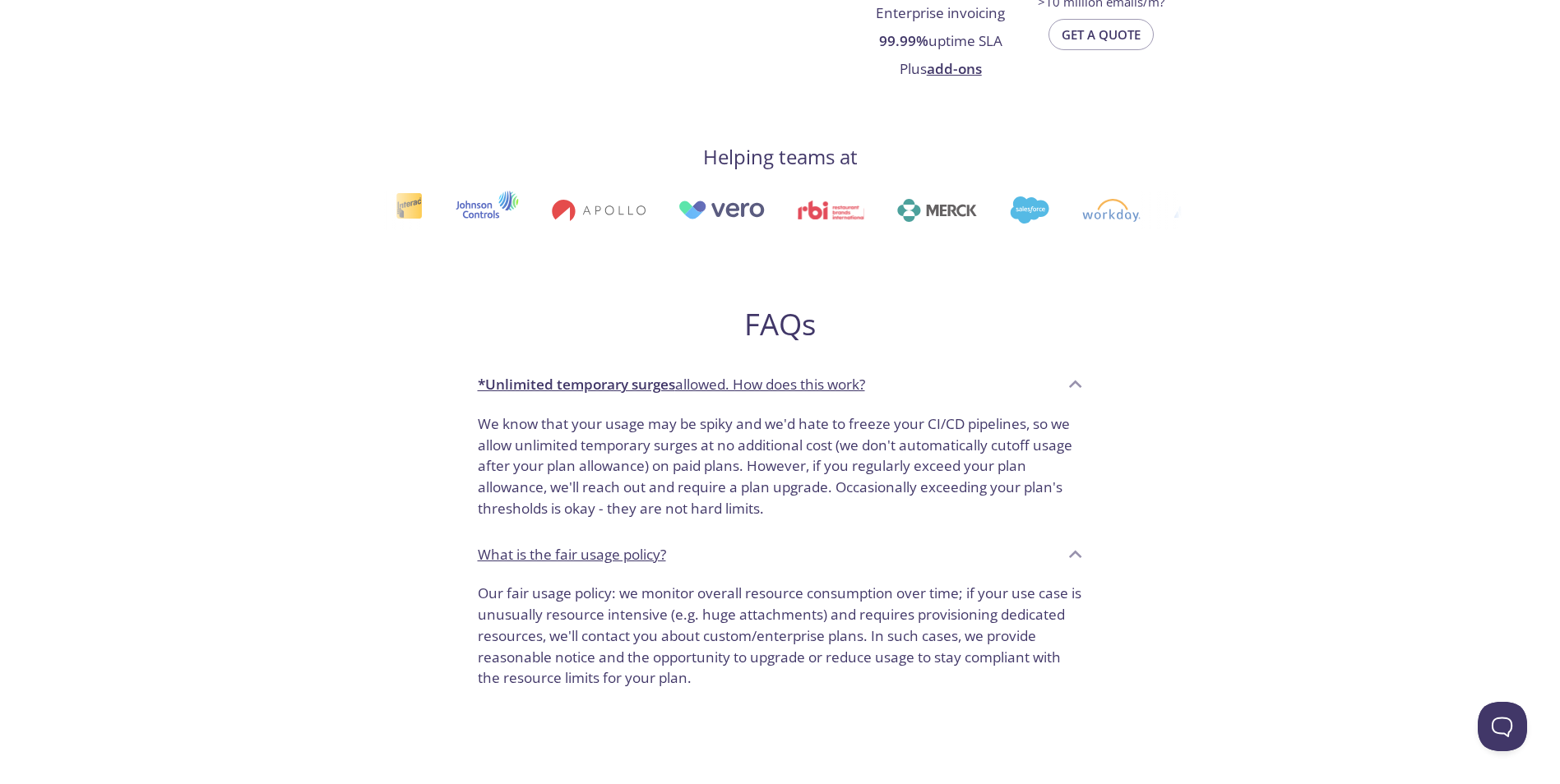
scroll to position [822, 0]
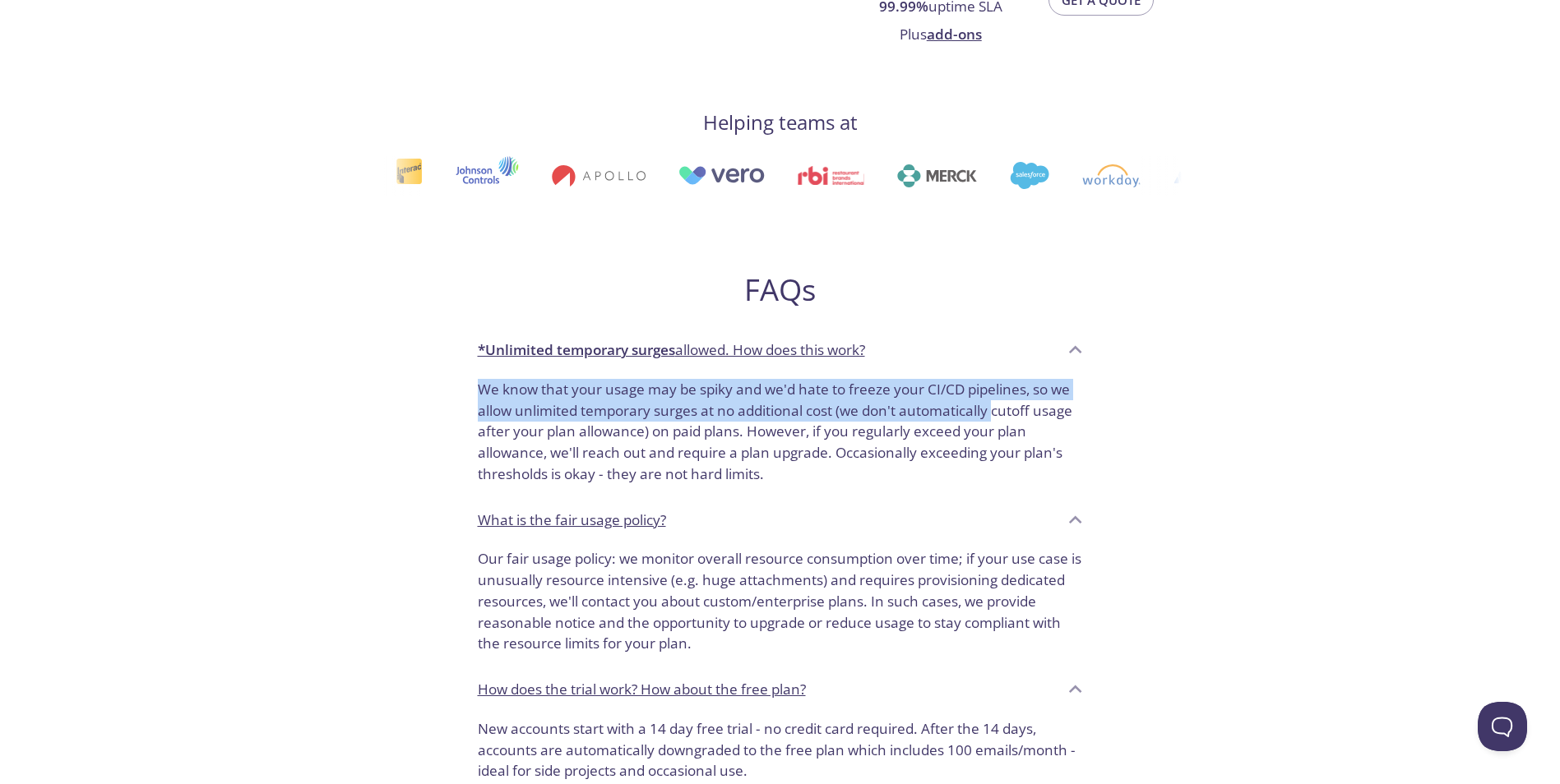
click at [998, 400] on div "We know that your usage may be spiky and we'd hate to freeze your CI/CD pipelin…" at bounding box center [781, 435] width 632 height 125
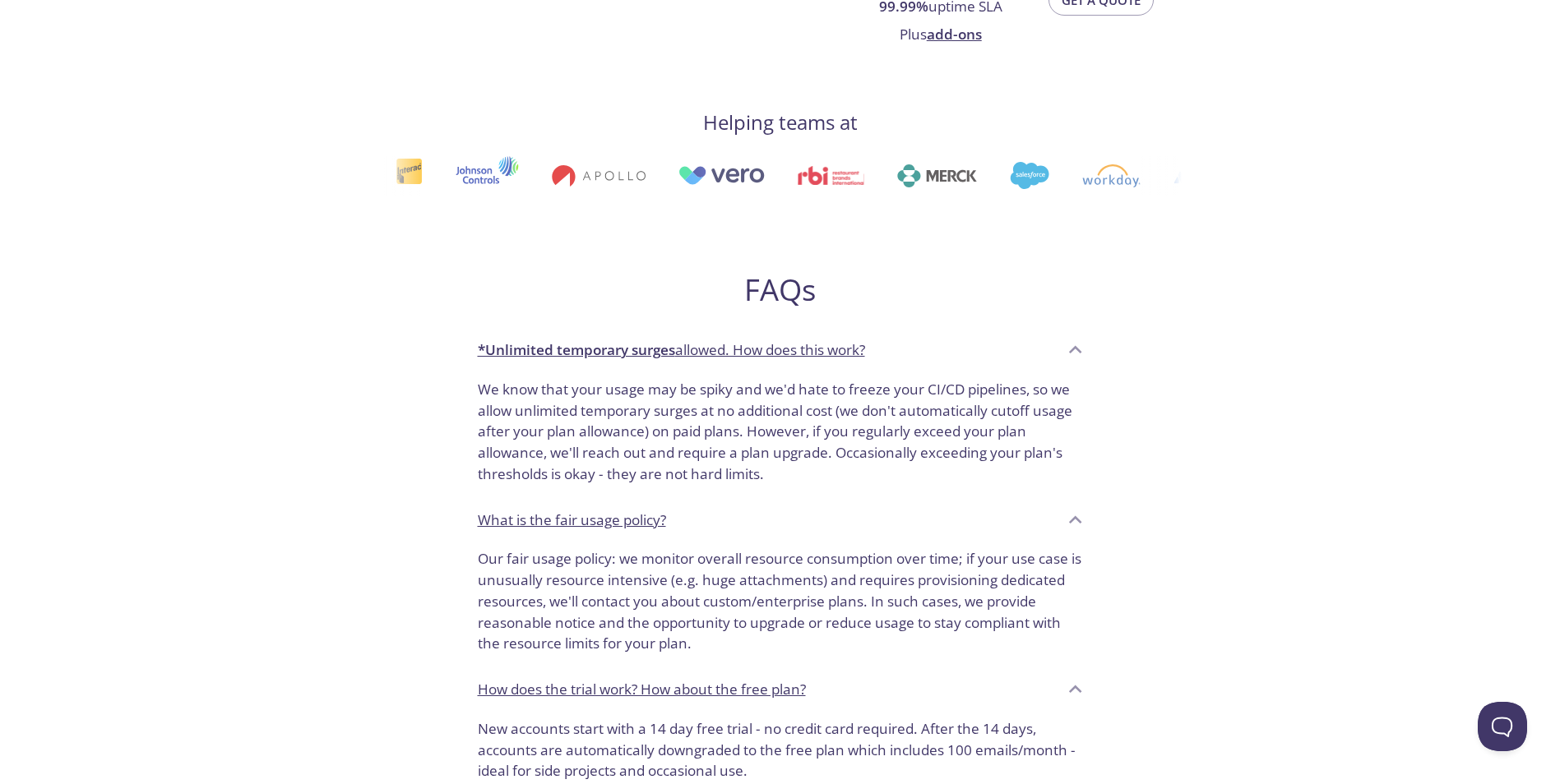
click at [1006, 403] on p "We know that your usage may be spiky and we'd hate to freeze your CI/CD pipelin…" at bounding box center [781, 431] width 605 height 106
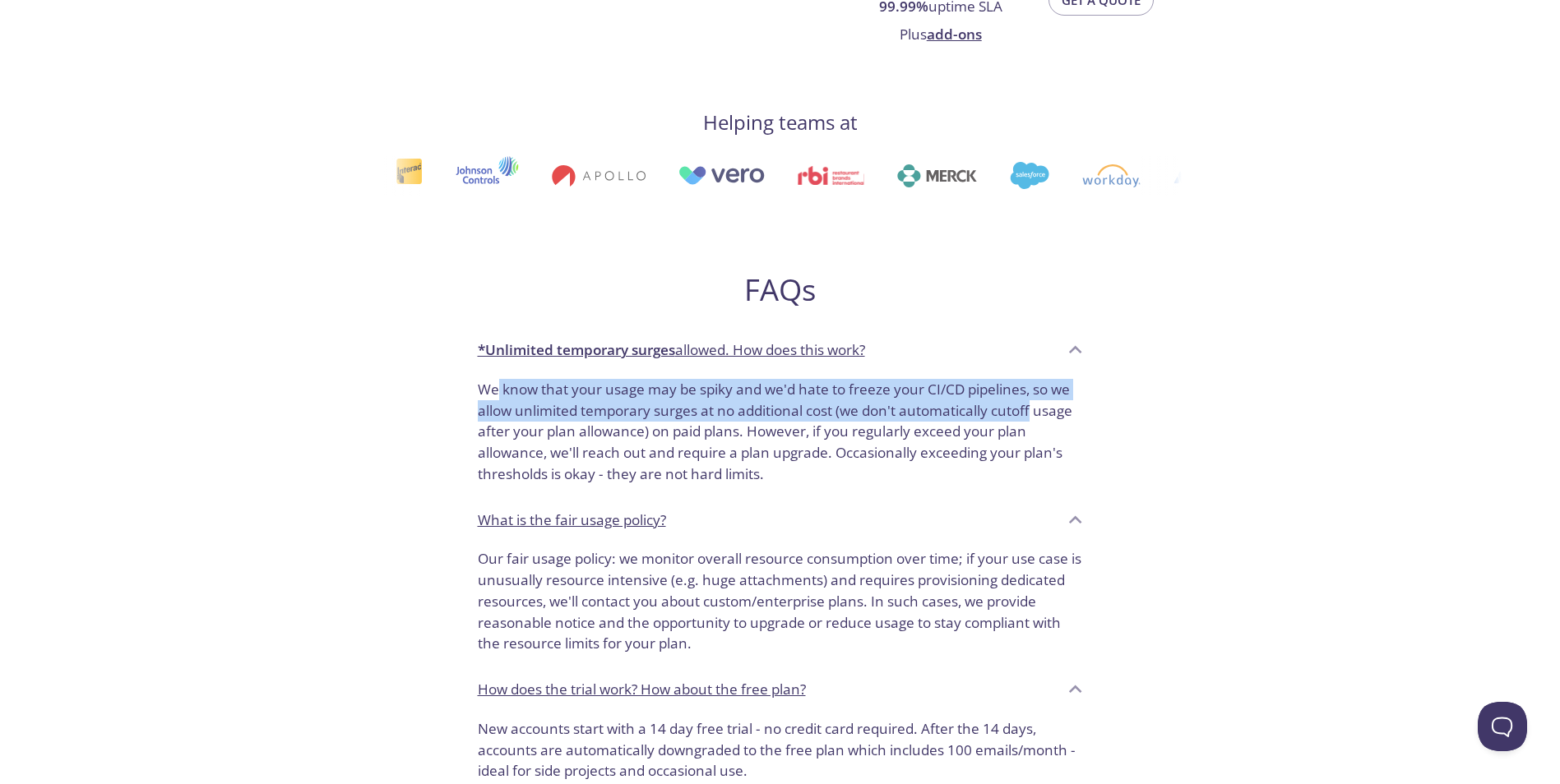
click at [499, 399] on p "We know that your usage may be spiky and we'd hate to freeze your CI/CD pipelin…" at bounding box center [781, 431] width 605 height 106
click at [502, 397] on p "We know that your usage may be spiky and we'd hate to freeze your CI/CD pipelin…" at bounding box center [781, 431] width 605 height 106
click at [622, 394] on p "We know that your usage may be spiky and we'd hate to freeze your CI/CD pipelin…" at bounding box center [781, 431] width 605 height 106
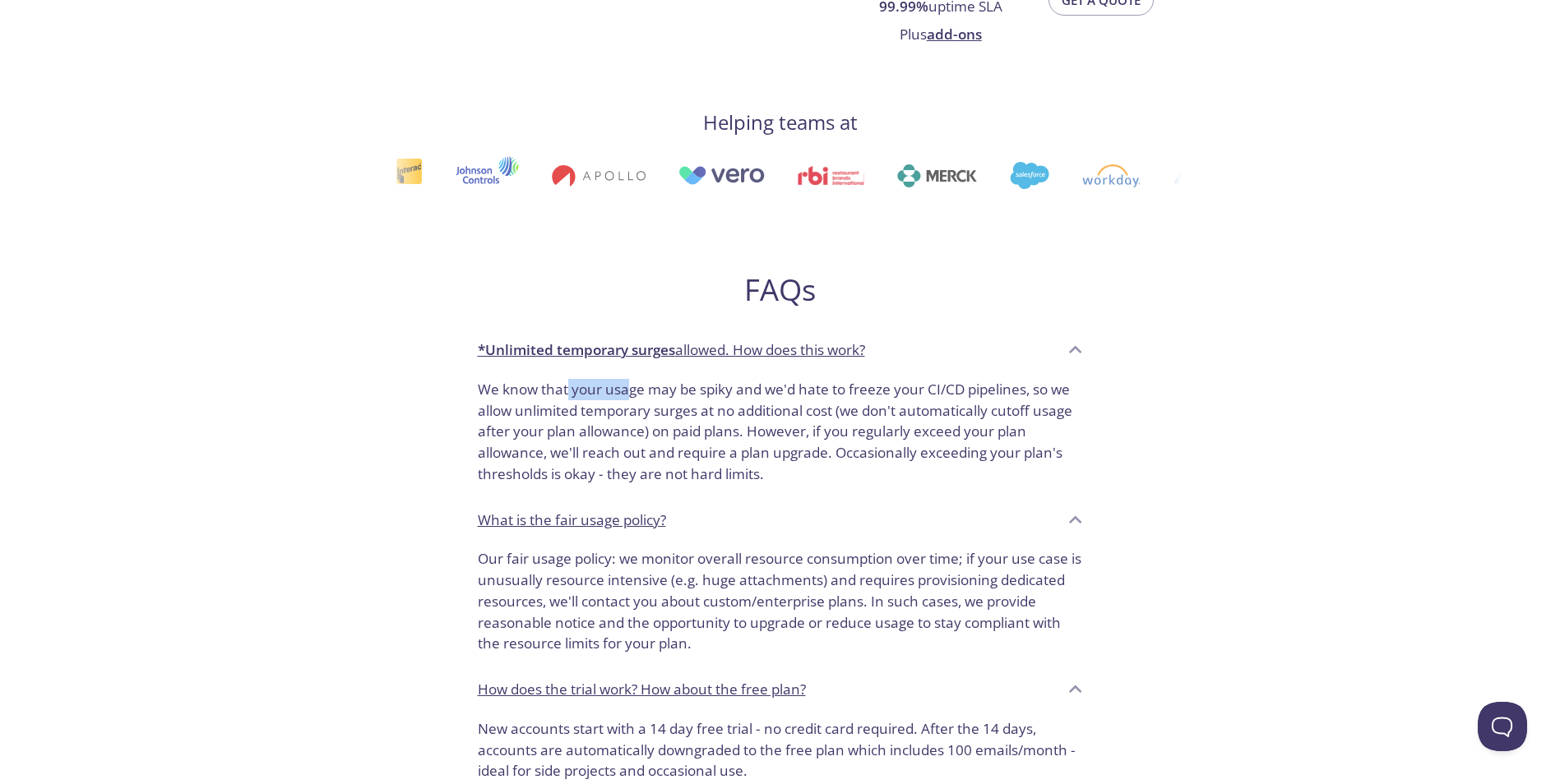
drag, startPoint x: 708, startPoint y: 396, endPoint x: 554, endPoint y: 396, distance: 154.0
click at [555, 396] on p "We know that your usage may be spiky and we'd hate to freeze your CI/CD pipelin…" at bounding box center [781, 431] width 605 height 106
click at [552, 396] on p "We know that your usage may be spiky and we'd hate to freeze your CI/CD pipelin…" at bounding box center [781, 431] width 605 height 106
click at [722, 391] on p "We know that your usage may be spiky and we'd hate to freeze your CI/CD pipelin…" at bounding box center [781, 431] width 605 height 106
click at [545, 393] on p "We know that your usage may be spiky and we'd hate to freeze your CI/CD pipelin…" at bounding box center [781, 431] width 605 height 106
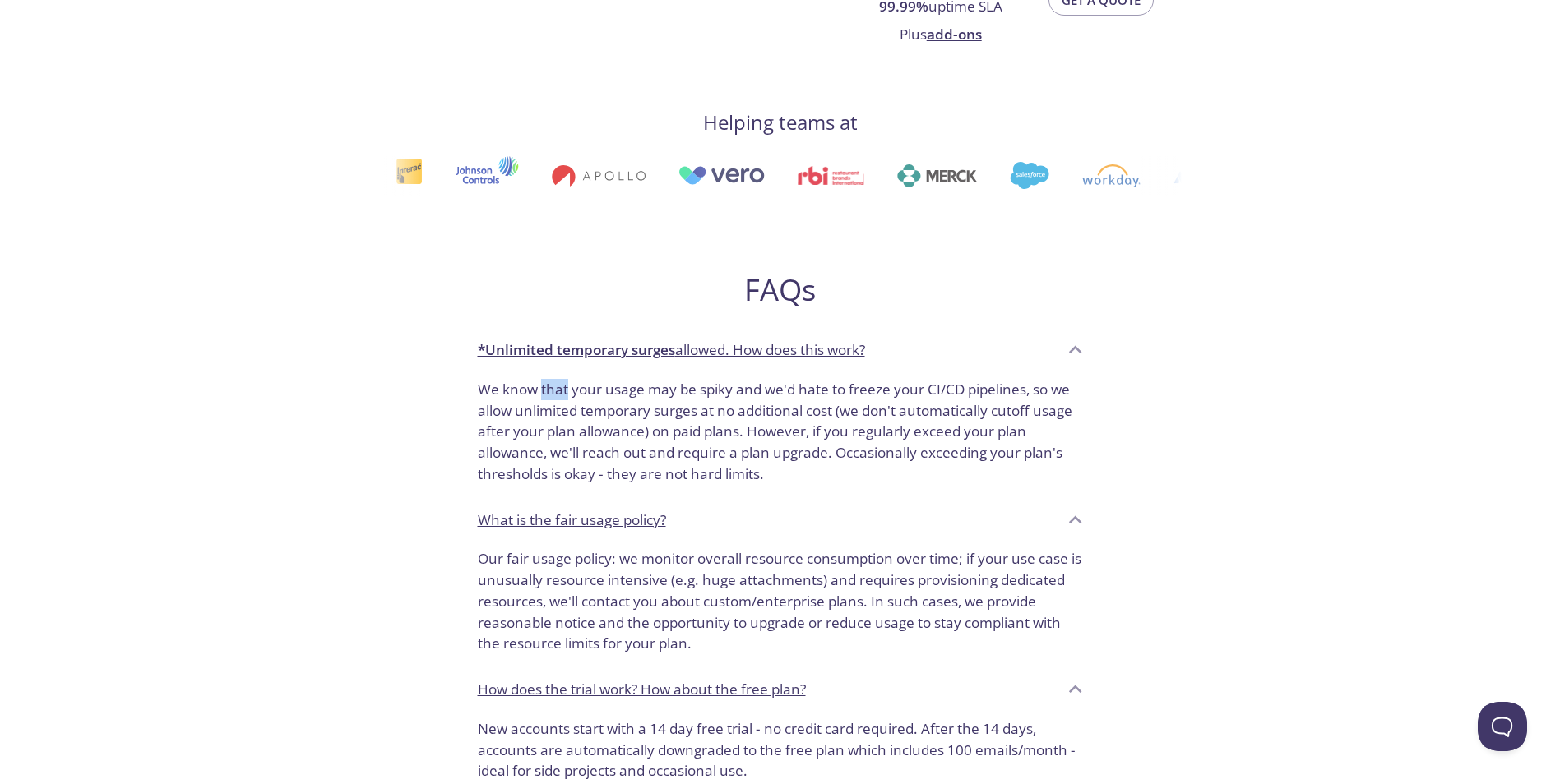
drag, startPoint x: 549, startPoint y: 394, endPoint x: 570, endPoint y: 393, distance: 21.0
click at [555, 394] on p "We know that your usage may be spiky and we'd hate to freeze your CI/CD pipelin…" at bounding box center [781, 431] width 605 height 106
drag, startPoint x: 574, startPoint y: 392, endPoint x: 562, endPoint y: 392, distance: 12.0
click at [572, 392] on p "We know that your usage may be spiky and we'd hate to freeze your CI/CD pipelin…" at bounding box center [781, 431] width 605 height 106
click at [561, 392] on p "We know that your usage may be spiky and we'd hate to freeze your CI/CD pipelin…" at bounding box center [781, 431] width 605 height 106
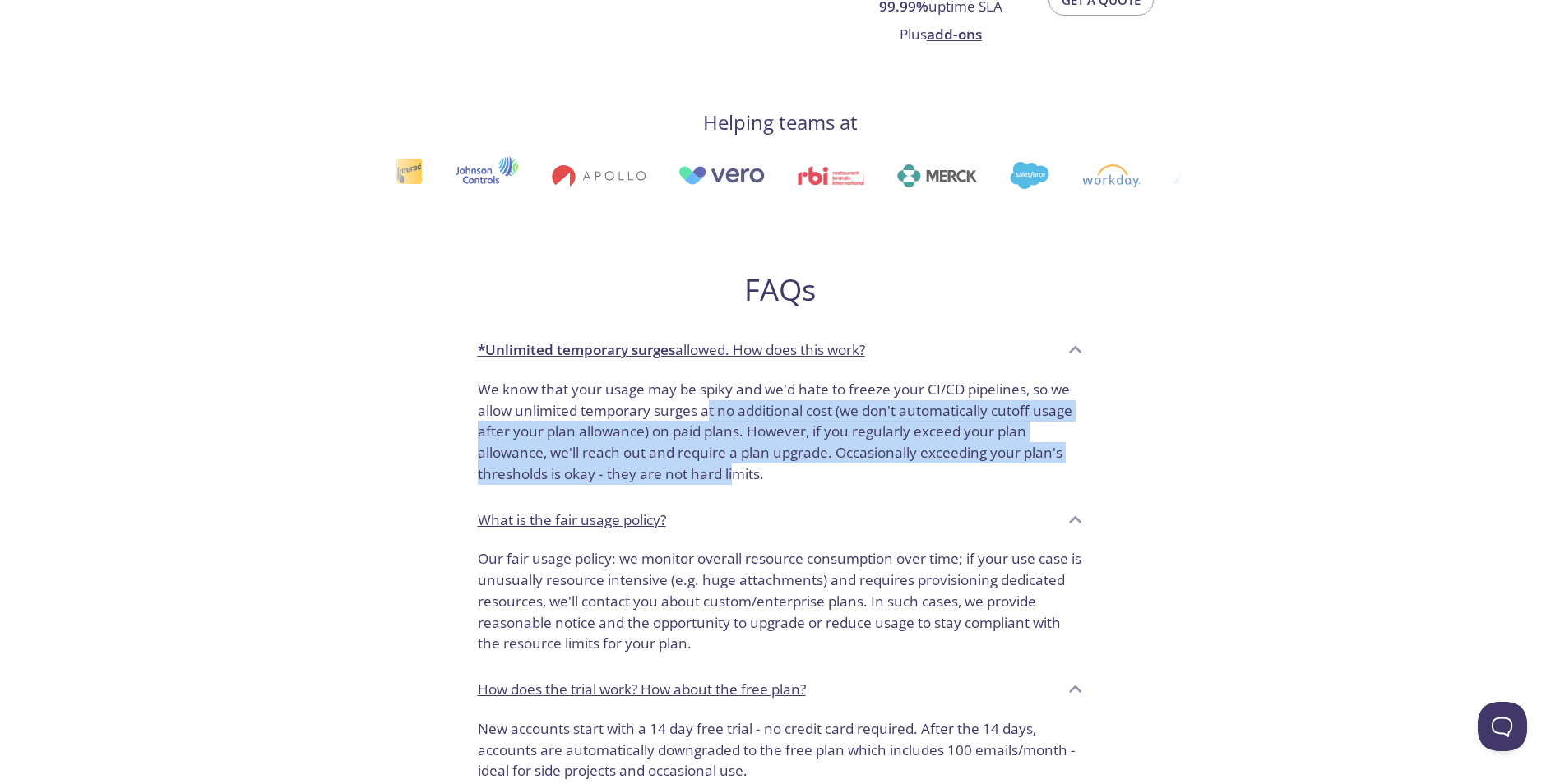
drag, startPoint x: 733, startPoint y: 472, endPoint x: 709, endPoint y: 413, distance: 63.7
click at [709, 413] on p "We know that your usage may be spiky and we'd hate to freeze your CI/CD pipelin…" at bounding box center [781, 431] width 605 height 106
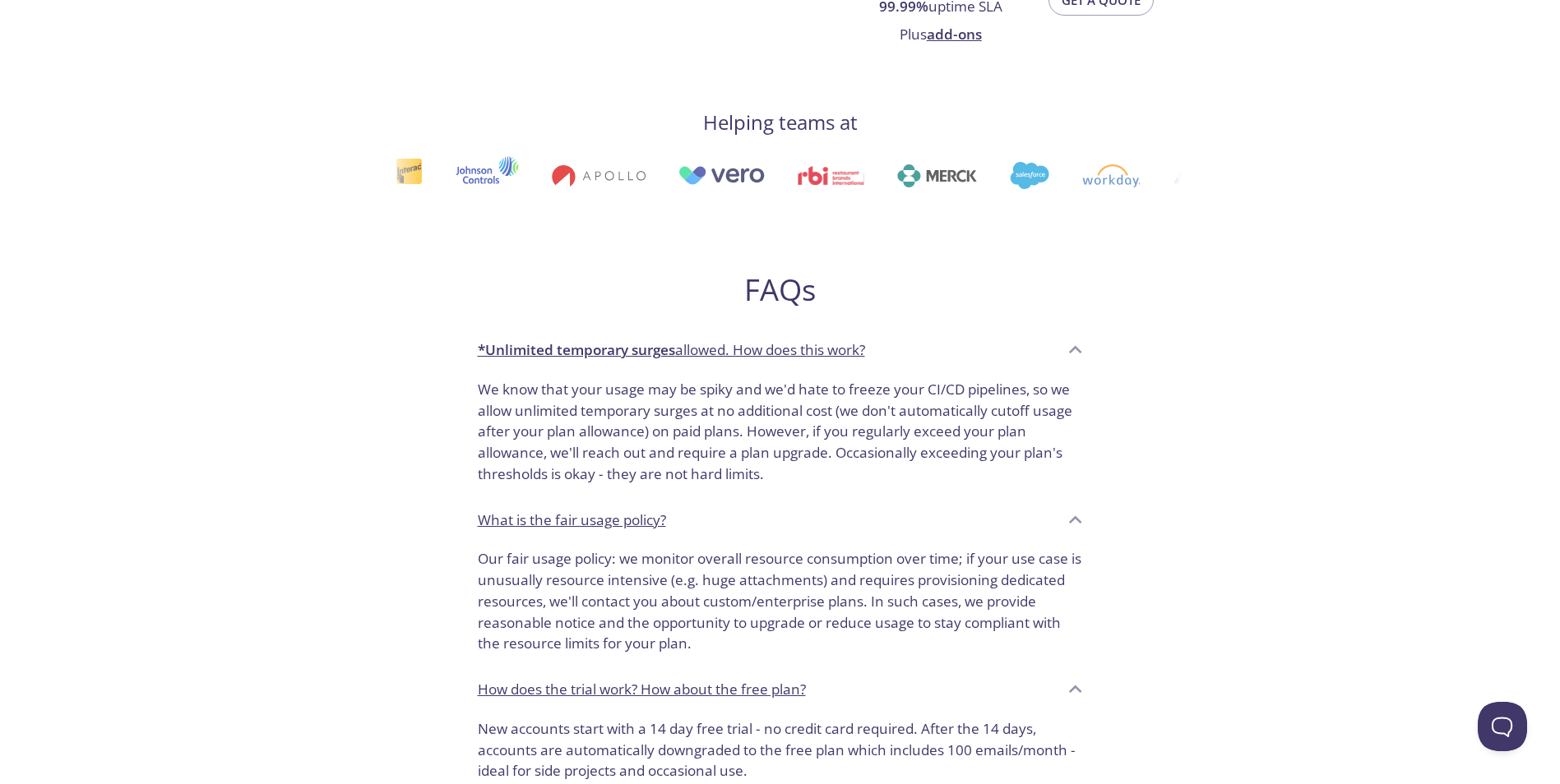
drag, startPoint x: 686, startPoint y: 412, endPoint x: 697, endPoint y: 466, distance: 55.1
click at [685, 424] on p "We know that your usage may be spiky and we'd hate to freeze your CI/CD pipelin…" at bounding box center [781, 431] width 605 height 106
drag, startPoint x: 697, startPoint y: 466, endPoint x: 640, endPoint y: 402, distance: 85.7
click at [691, 460] on p "We know that your usage may be spiky and we'd hate to freeze your CI/CD pipelin…" at bounding box center [781, 431] width 605 height 106
drag, startPoint x: 640, startPoint y: 402, endPoint x: 676, endPoint y: 496, distance: 100.7
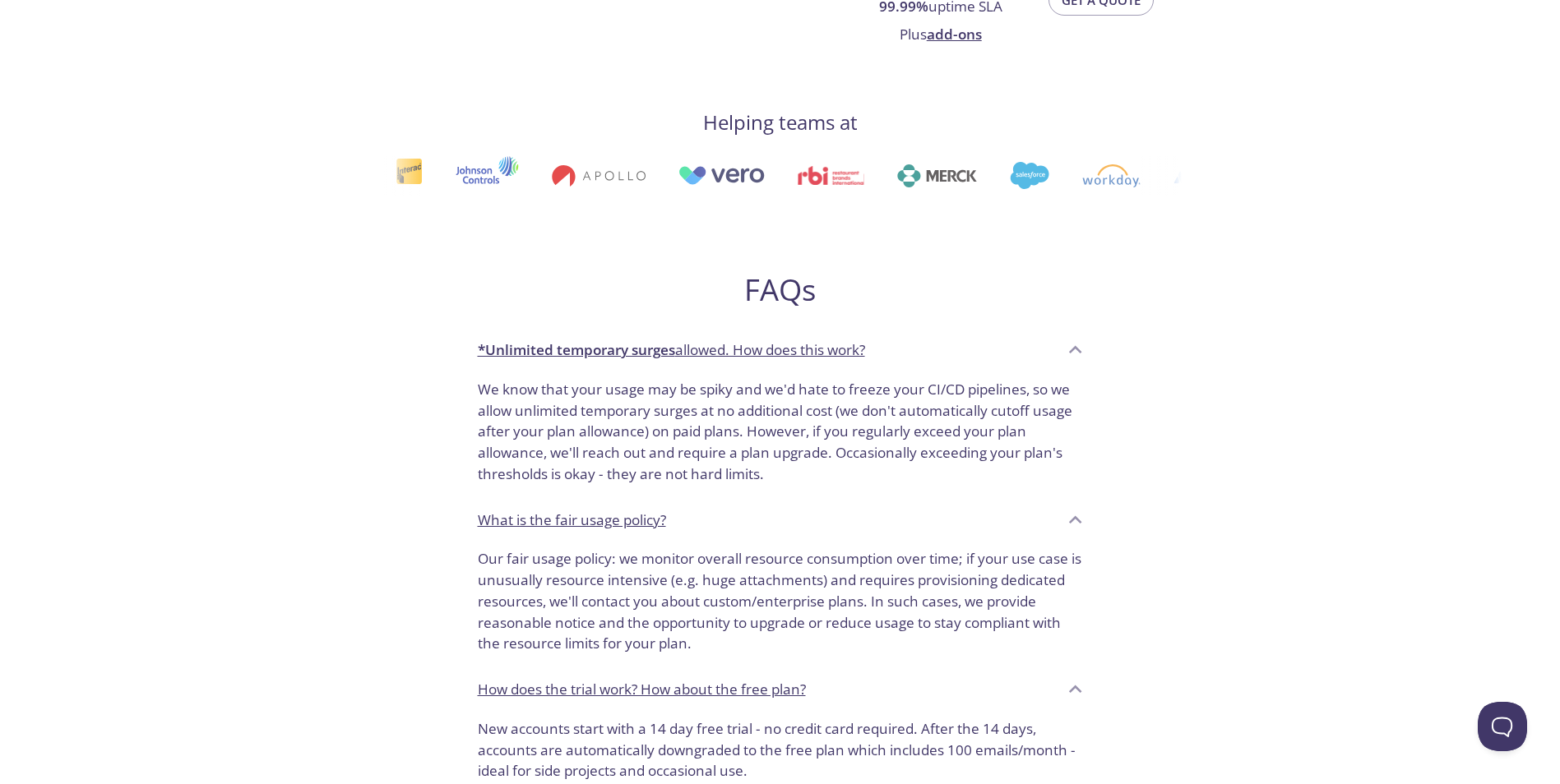
click at [649, 445] on p "We know that your usage may be spiky and we'd hate to freeze your CI/CD pipelin…" at bounding box center [781, 431] width 605 height 106
drag, startPoint x: 676, startPoint y: 496, endPoint x: 621, endPoint y: 401, distance: 109.8
click at [657, 459] on div "We know that your usage may be spiky and we'd hate to freeze your CI/CD pipelin…" at bounding box center [781, 435] width 632 height 125
drag, startPoint x: 613, startPoint y: 387, endPoint x: 669, endPoint y: 492, distance: 119.0
click at [648, 455] on p "We know that your usage may be spiky and we'd hate to freeze your CI/CD pipelin…" at bounding box center [781, 431] width 605 height 106
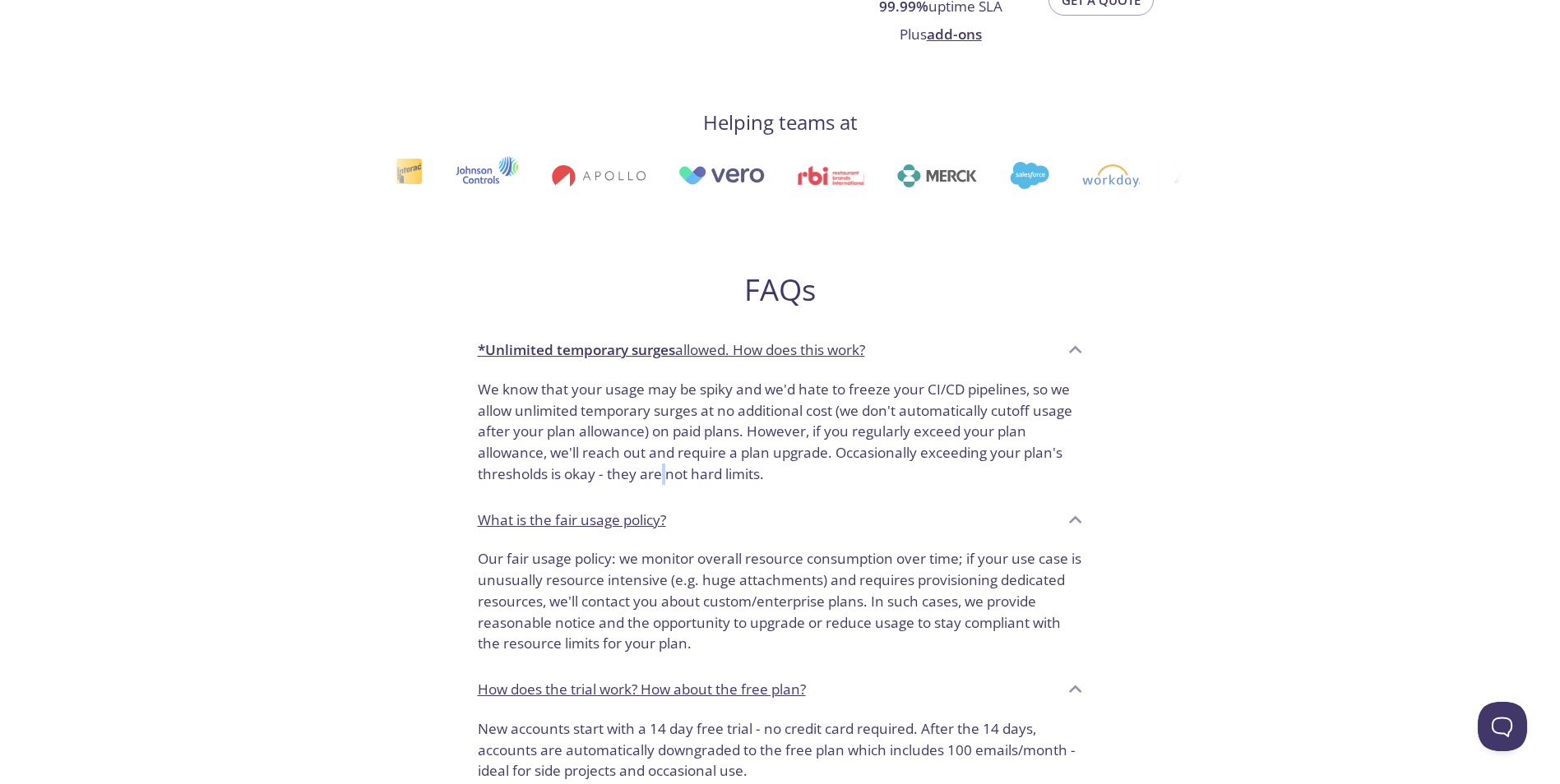
click at [626, 407] on div "We know that your usage may be spiky and we'd hate to freeze your CI/CD pipelin…" at bounding box center [781, 435] width 632 height 125
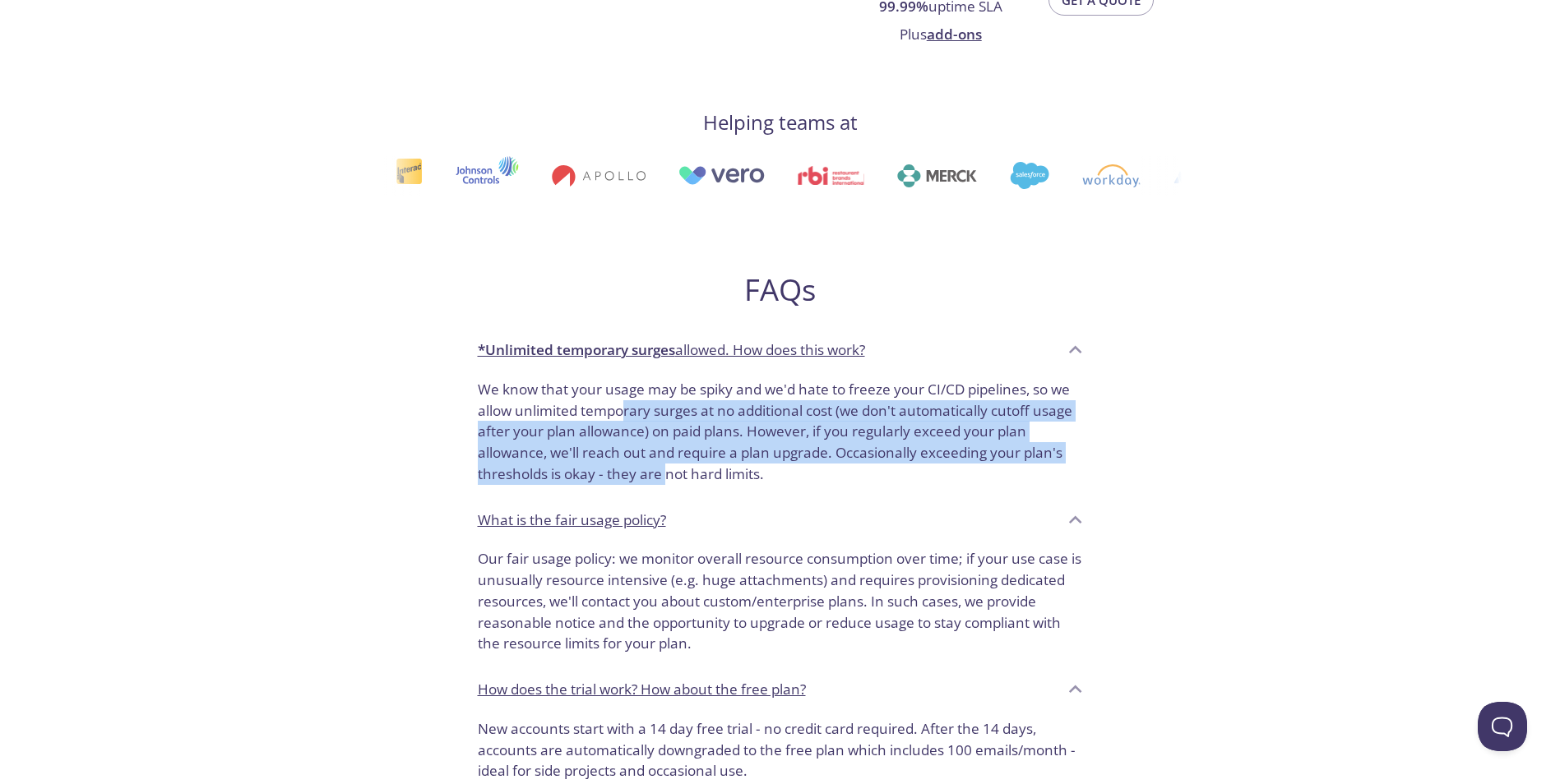
drag, startPoint x: 601, startPoint y: 366, endPoint x: 649, endPoint y: 499, distance: 141.4
click at [624, 450] on div "*Unlimited temporary surges allowed. How does this work? We know that your usag…" at bounding box center [781, 413] width 632 height 170
click at [610, 417] on div "FAQs *Unlimited temporary surges allowed. How does this work? We know that your…" at bounding box center [781, 606] width 632 height 723
drag, startPoint x: 592, startPoint y: 403, endPoint x: 641, endPoint y: 492, distance: 101.6
click at [609, 439] on div "*Unlimited temporary surges allowed. How does this work? We know that your usag…" at bounding box center [781, 413] width 632 height 170
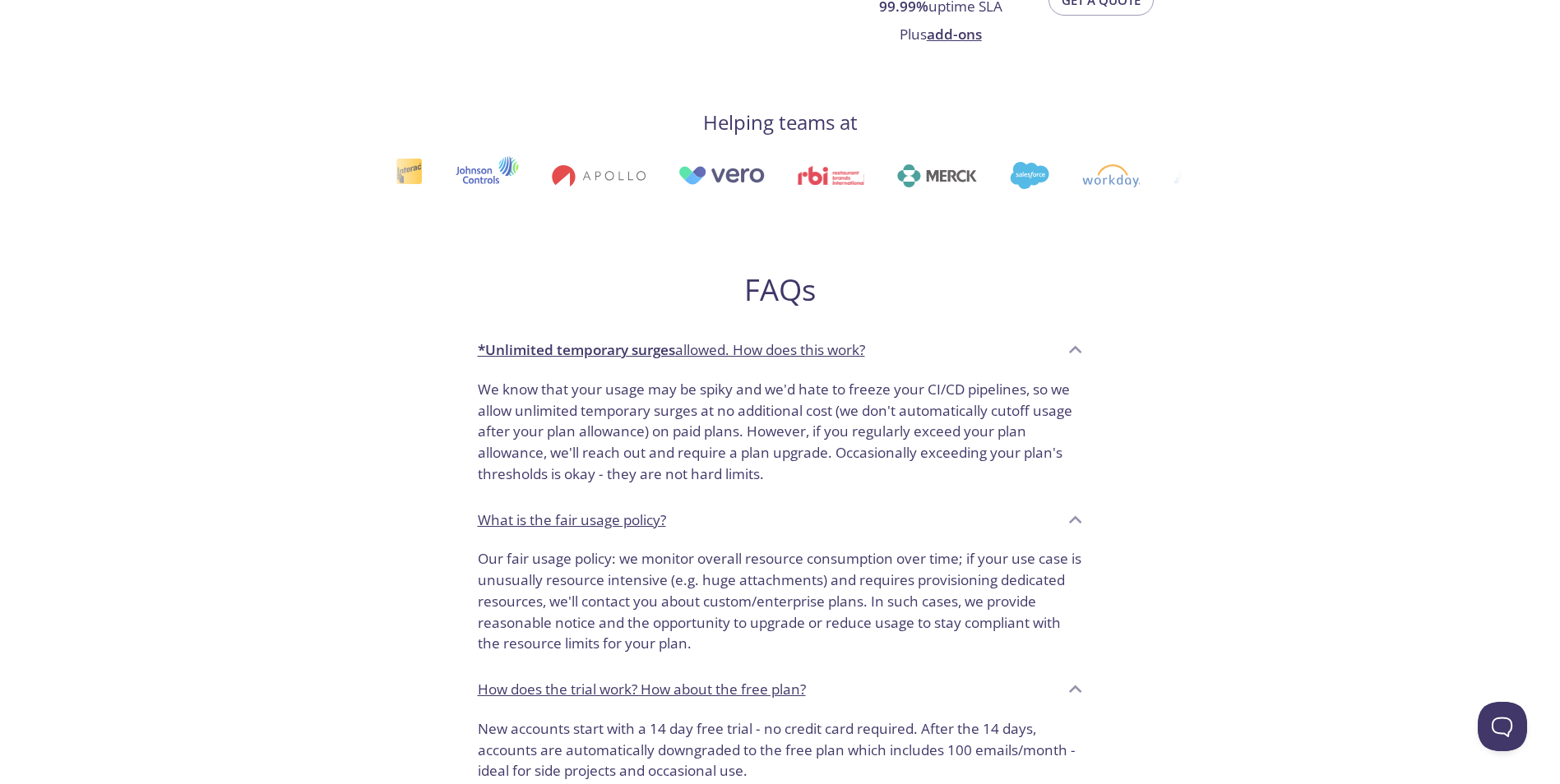
drag, startPoint x: 575, startPoint y: 324, endPoint x: 627, endPoint y: 474, distance: 158.8
click at [602, 412] on div "FAQs *Unlimited temporary surges allowed. How does this work? We know that your…" at bounding box center [781, 606] width 632 height 723
click at [612, 446] on p "We know that your usage may be spiky and we'd hate to freeze your CI/CD pipelin…" at bounding box center [781, 431] width 605 height 106
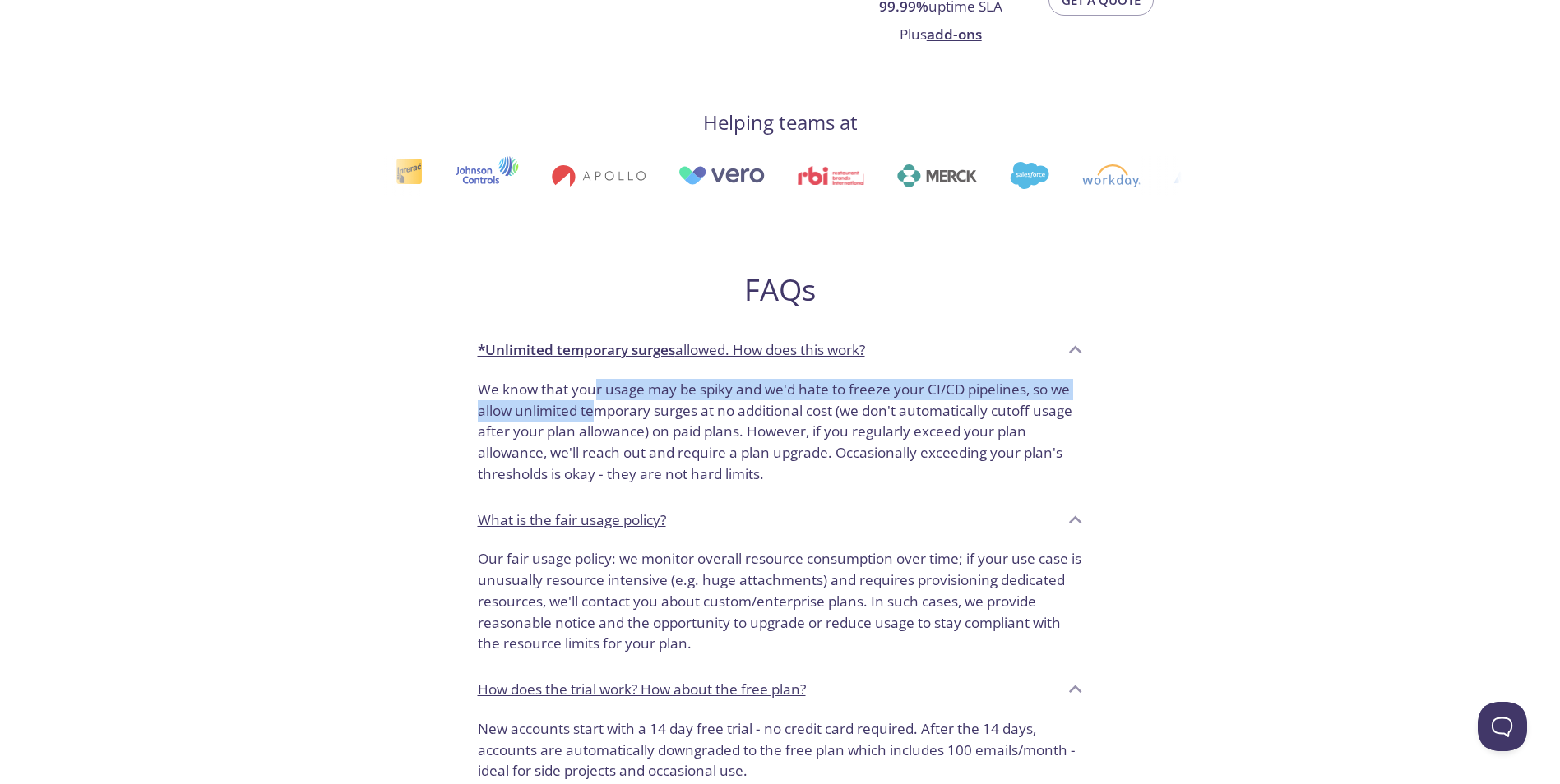
click at [614, 454] on p "We know that your usage may be spiky and we'd hate to freeze your CI/CD pipelin…" at bounding box center [781, 431] width 605 height 106
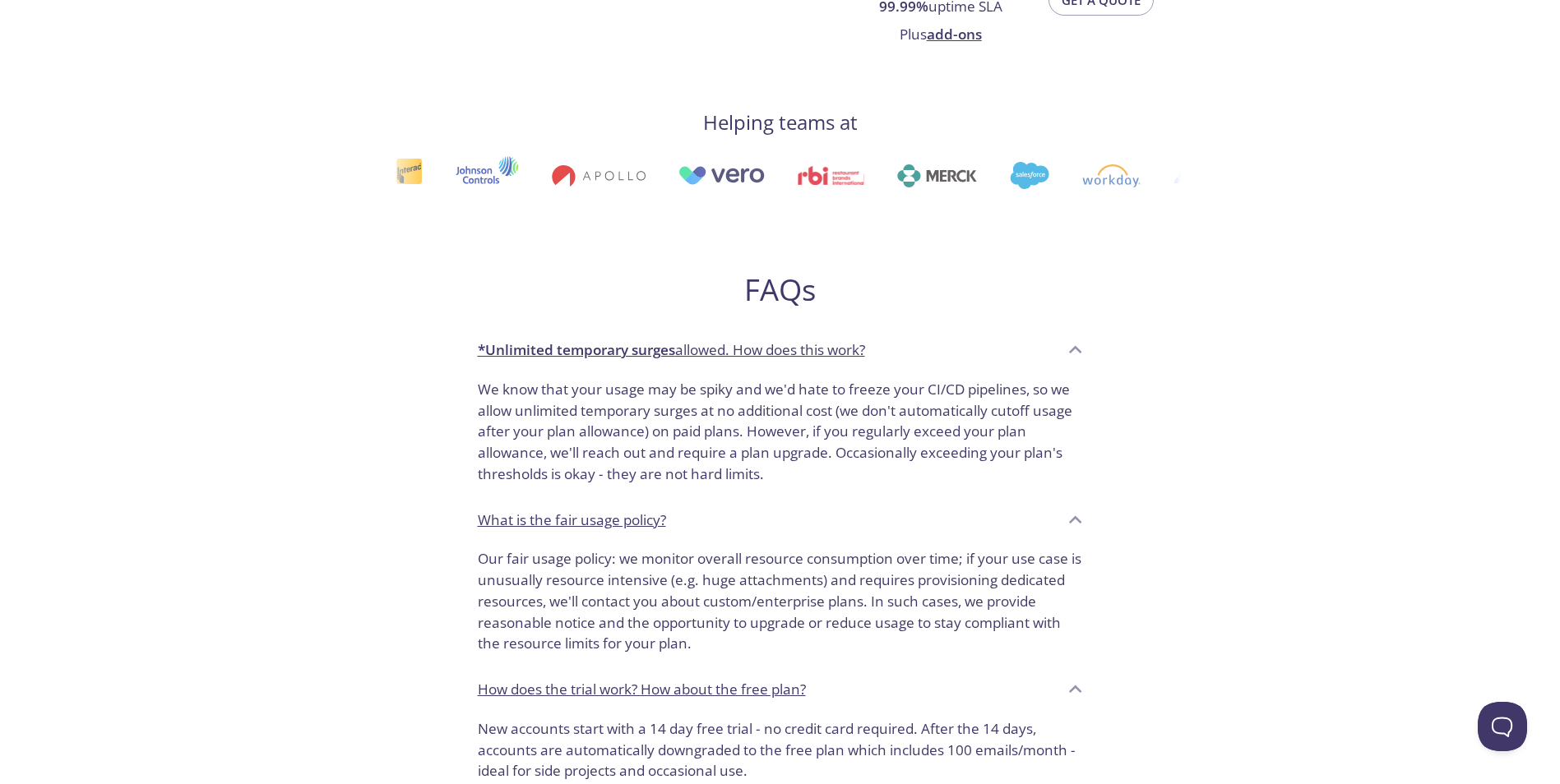
click at [618, 460] on div "We know that your usage may be spiky and we'd hate to freeze your CI/CD pipelin…" at bounding box center [781, 435] width 632 height 125
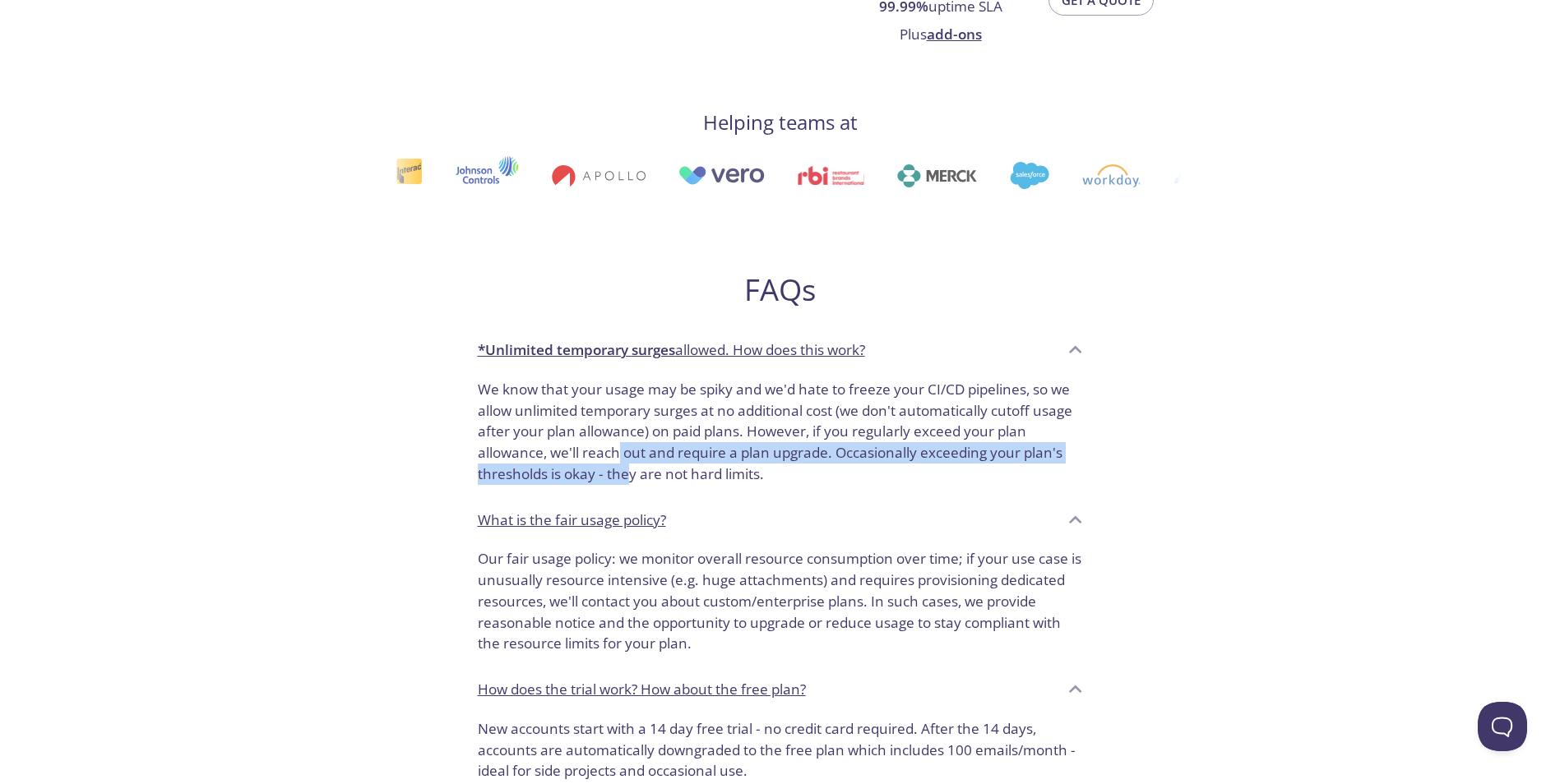
click at [618, 438] on div "*Unlimited temporary surges allowed. How does this work? We know that your usag…" at bounding box center [781, 413] width 632 height 170
click at [621, 466] on div "FAQs *Unlimited temporary surges allowed. How does this work? We know that your…" at bounding box center [781, 606] width 632 height 723
click at [623, 453] on div "*Unlimited temporary surges allowed. How does this work? We know that your usag…" at bounding box center [781, 413] width 632 height 170
click at [626, 474] on div "FAQs *Unlimited temporary surges allowed. How does this work? We know that your…" at bounding box center [781, 606] width 632 height 723
click at [609, 393] on div "*Unlimited temporary surges allowed. How does this work? We know that your usag…" at bounding box center [781, 413] width 632 height 170
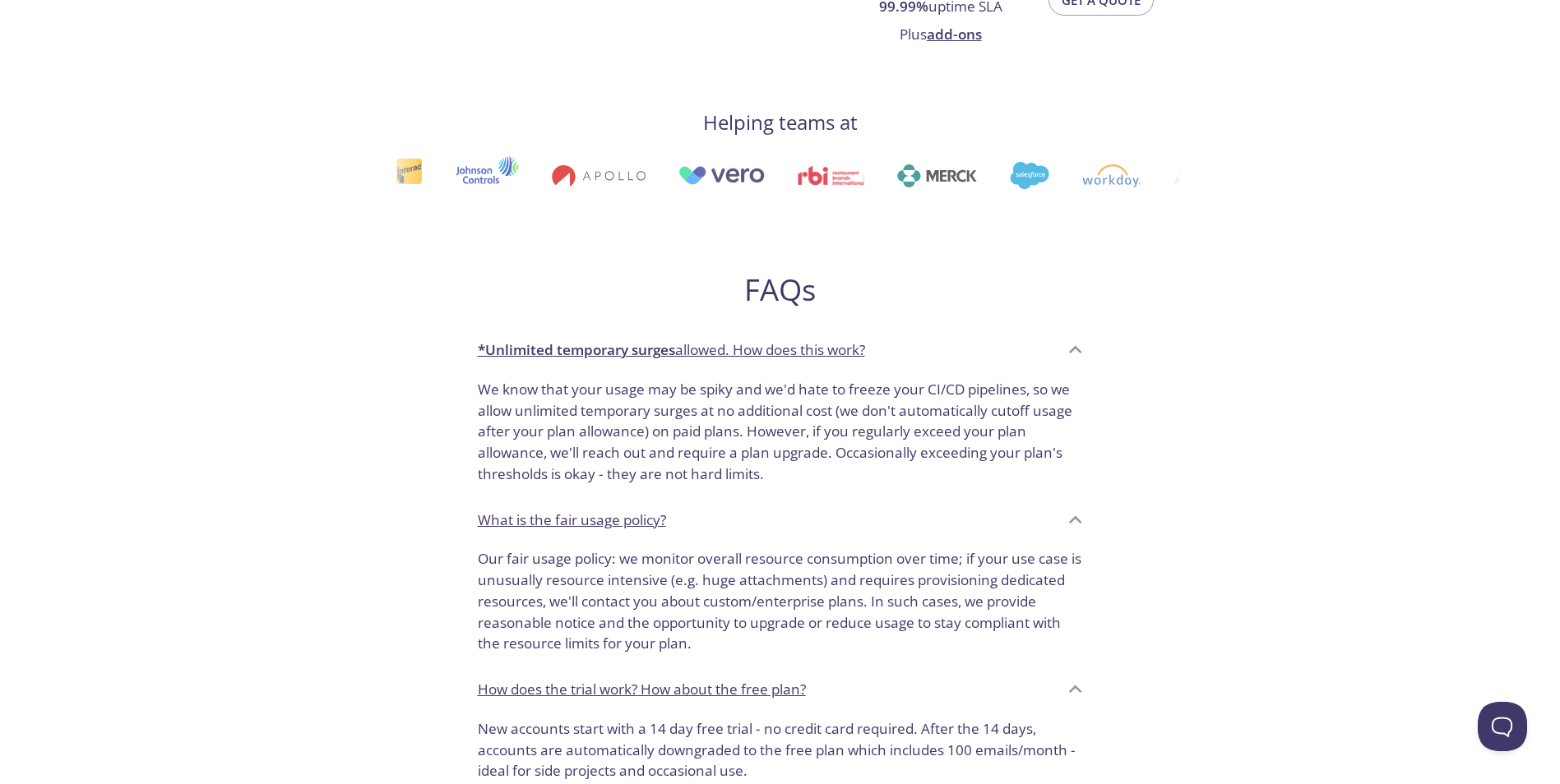
click at [605, 395] on p "We know that your usage may be spiky and we'd hate to freeze your CI/CD pipelin…" at bounding box center [781, 431] width 605 height 106
click at [613, 453] on p "We know that your usage may be spiky and we'd hate to freeze your CI/CD pipelin…" at bounding box center [781, 431] width 605 height 106
click at [606, 436] on p "We know that your usage may be spiky and we'd hate to freeze your CI/CD pipelin…" at bounding box center [781, 431] width 605 height 106
click at [600, 442] on p "We know that your usage may be spiky and we'd hate to freeze your CI/CD pipelin…" at bounding box center [781, 431] width 605 height 106
click at [598, 418] on p "We know that your usage may be spiky and we'd hate to freeze your CI/CD pipelin…" at bounding box center [781, 431] width 605 height 106
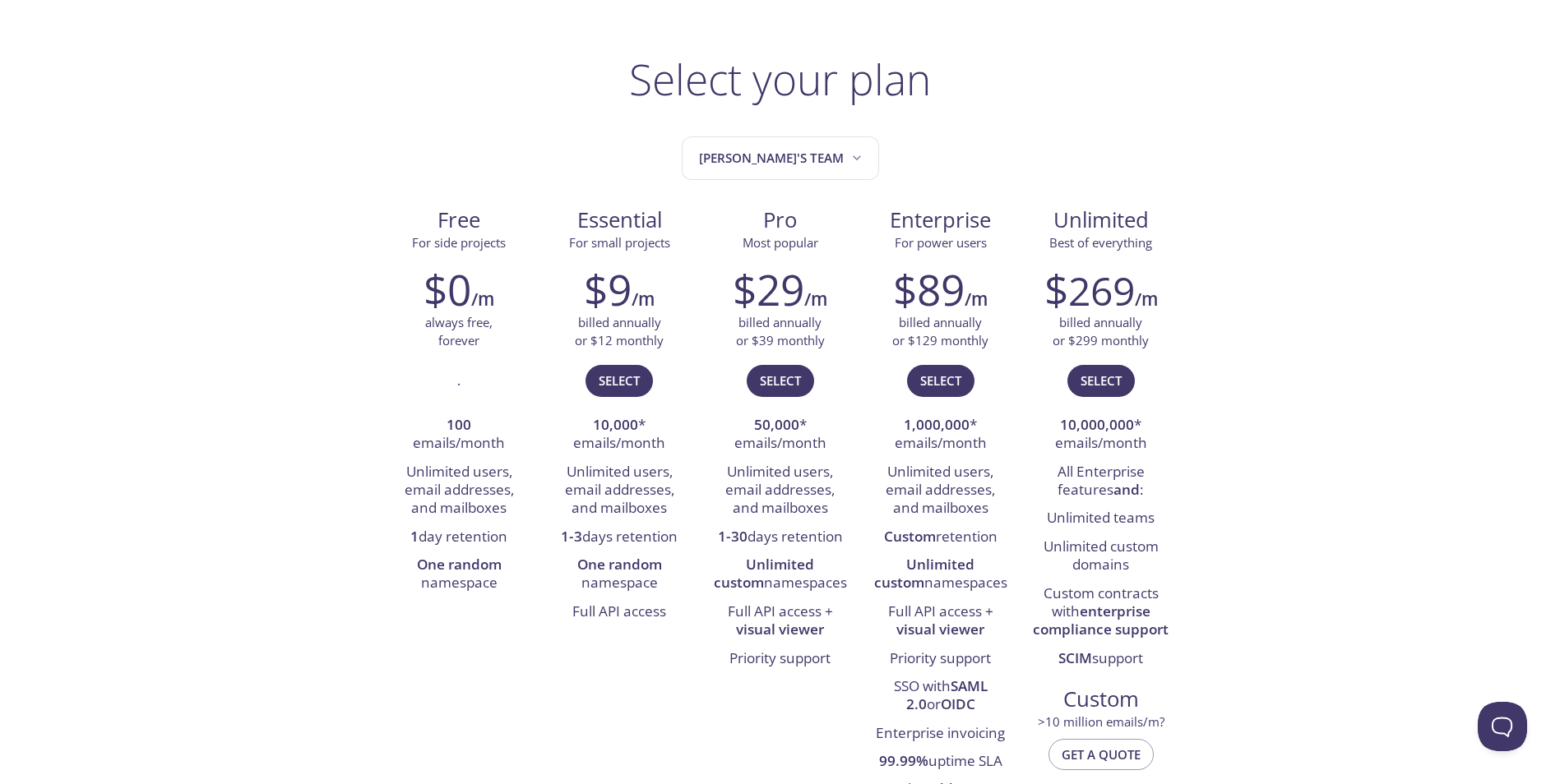
scroll to position [0, 0]
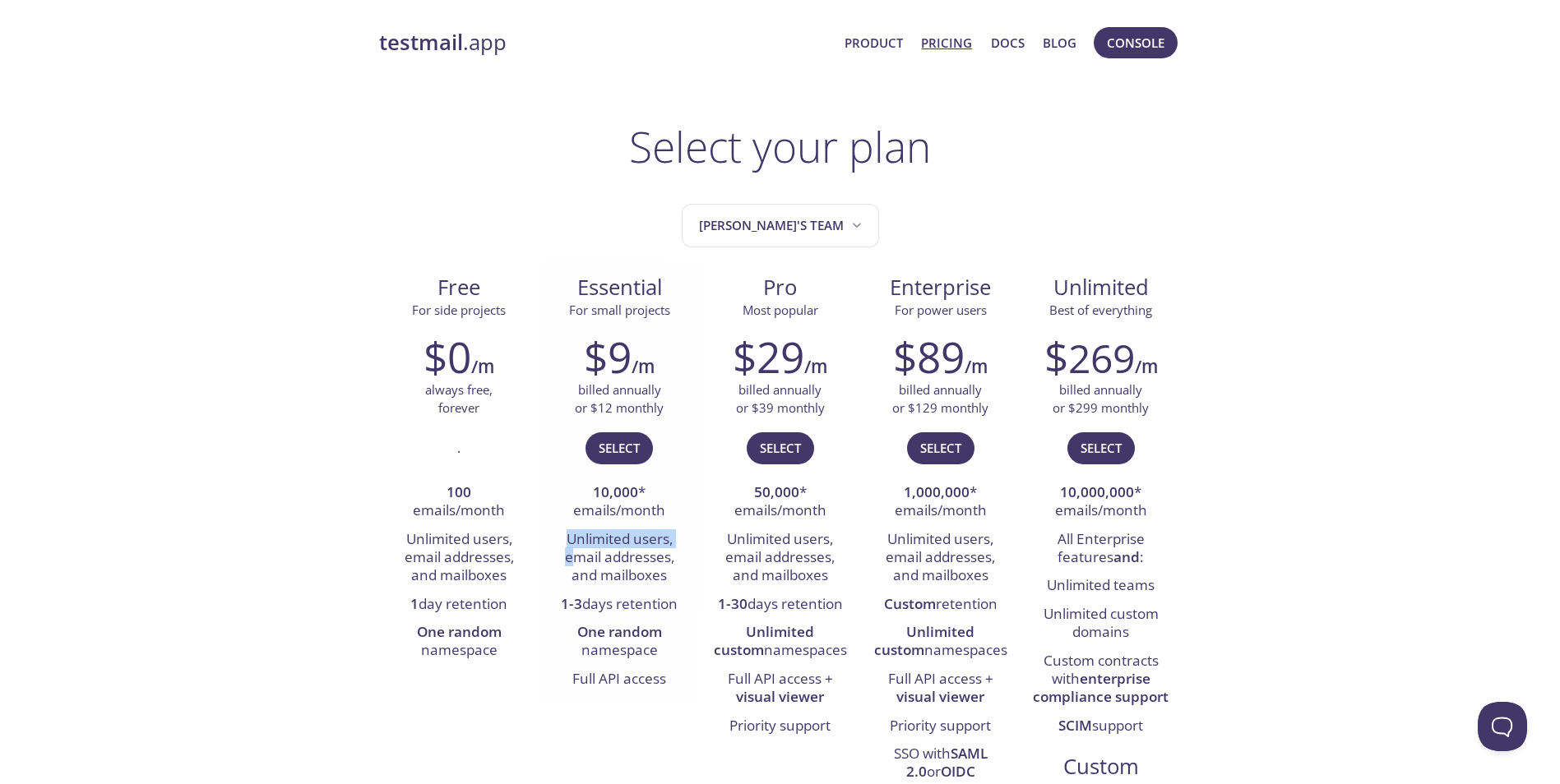
drag, startPoint x: 565, startPoint y: 539, endPoint x: 572, endPoint y: 564, distance: 26.0
click at [572, 564] on li "Unlimited users, email addresses, and mailboxes" at bounding box center [619, 559] width 136 height 65
click at [573, 564] on li "Unlimited users, email addresses, and mailboxes" at bounding box center [619, 559] width 136 height 65
click at [746, 232] on span "[PERSON_NAME]'s team" at bounding box center [782, 225] width 166 height 22
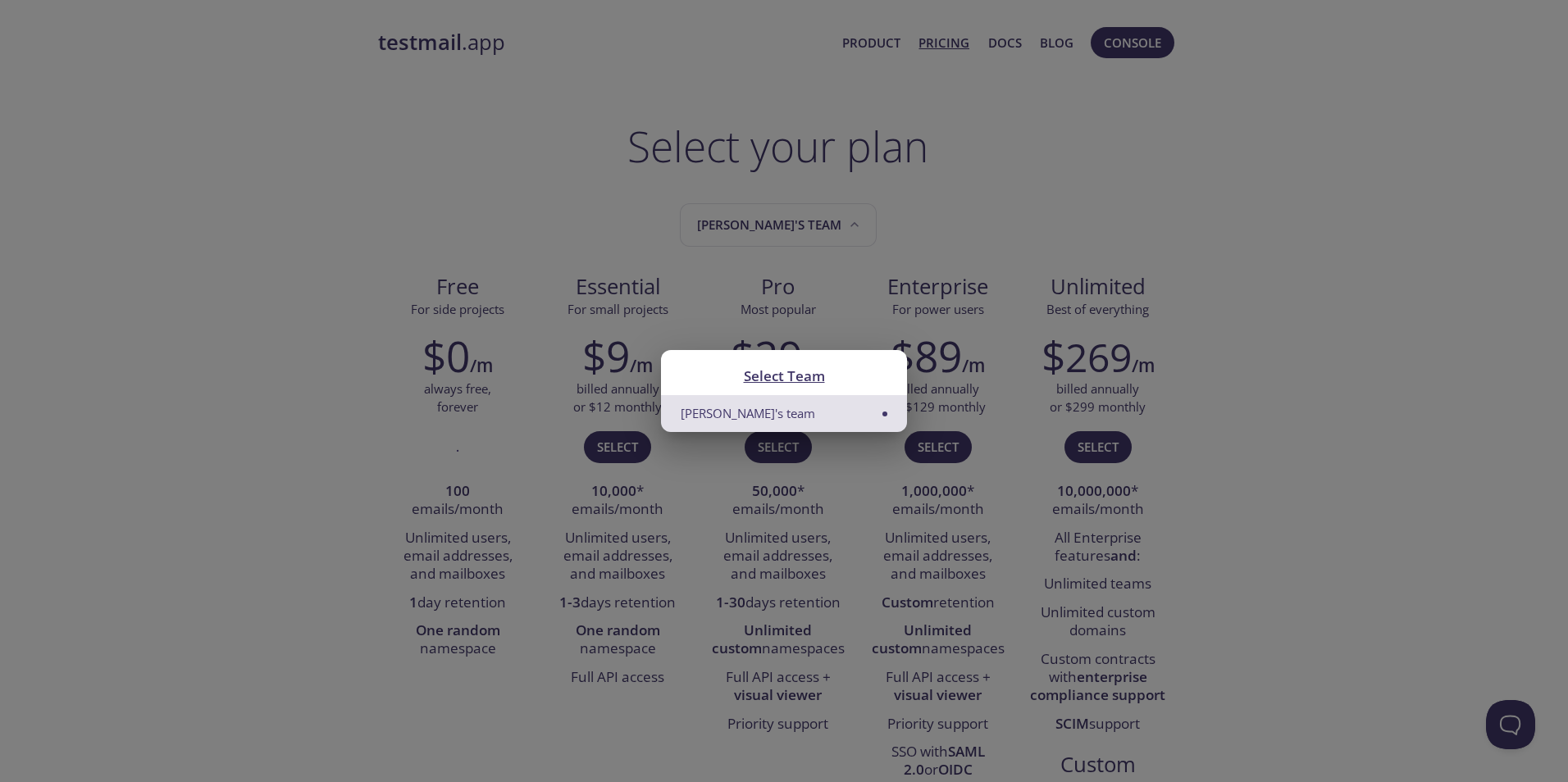
click at [758, 228] on div "Select Team Tim's team" at bounding box center [784, 391] width 1568 height 782
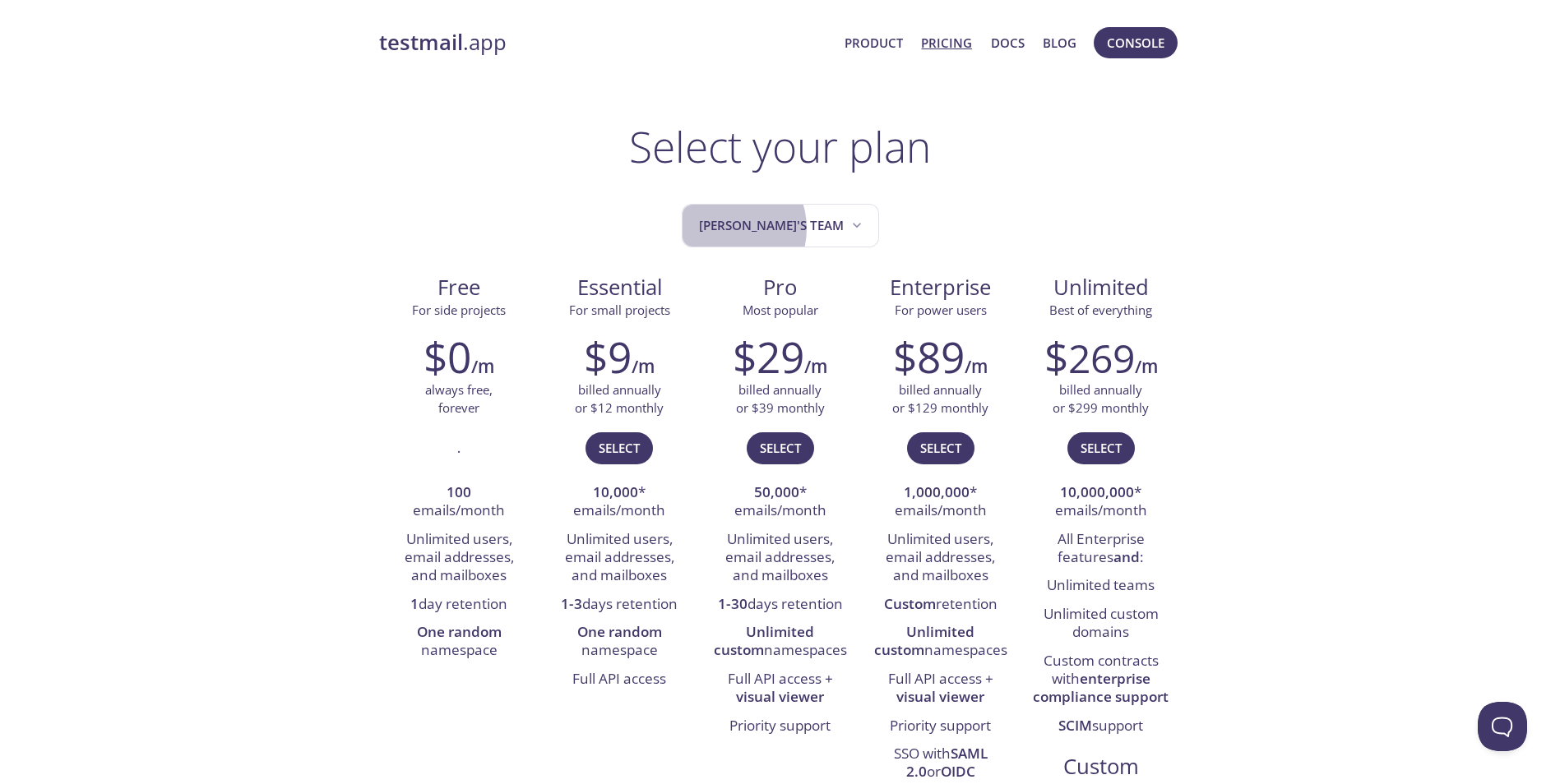
click at [760, 229] on span "[PERSON_NAME]'s team" at bounding box center [782, 225] width 166 height 22
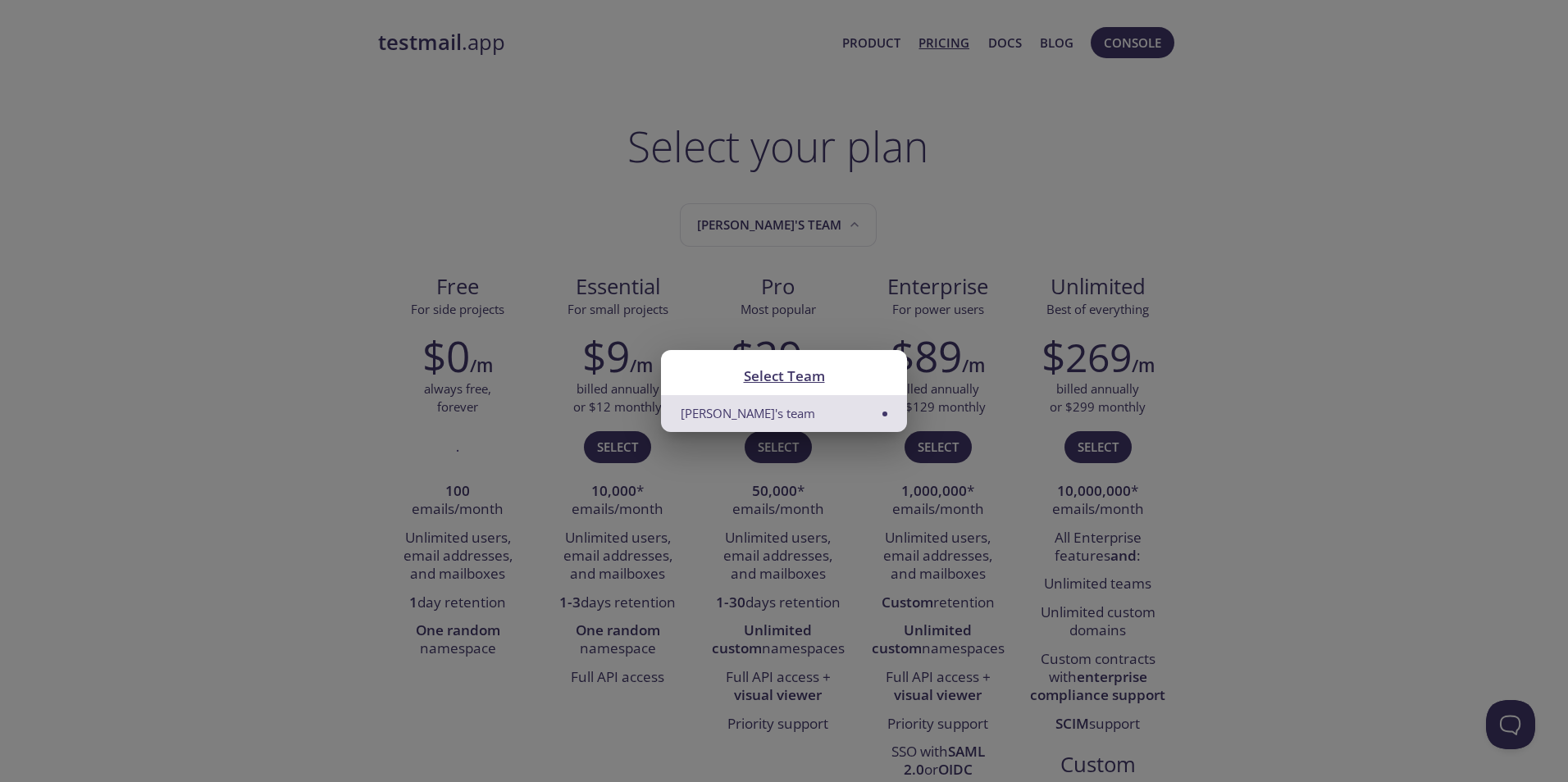
click at [755, 229] on div "Select Team Tim's team" at bounding box center [784, 391] width 1568 height 782
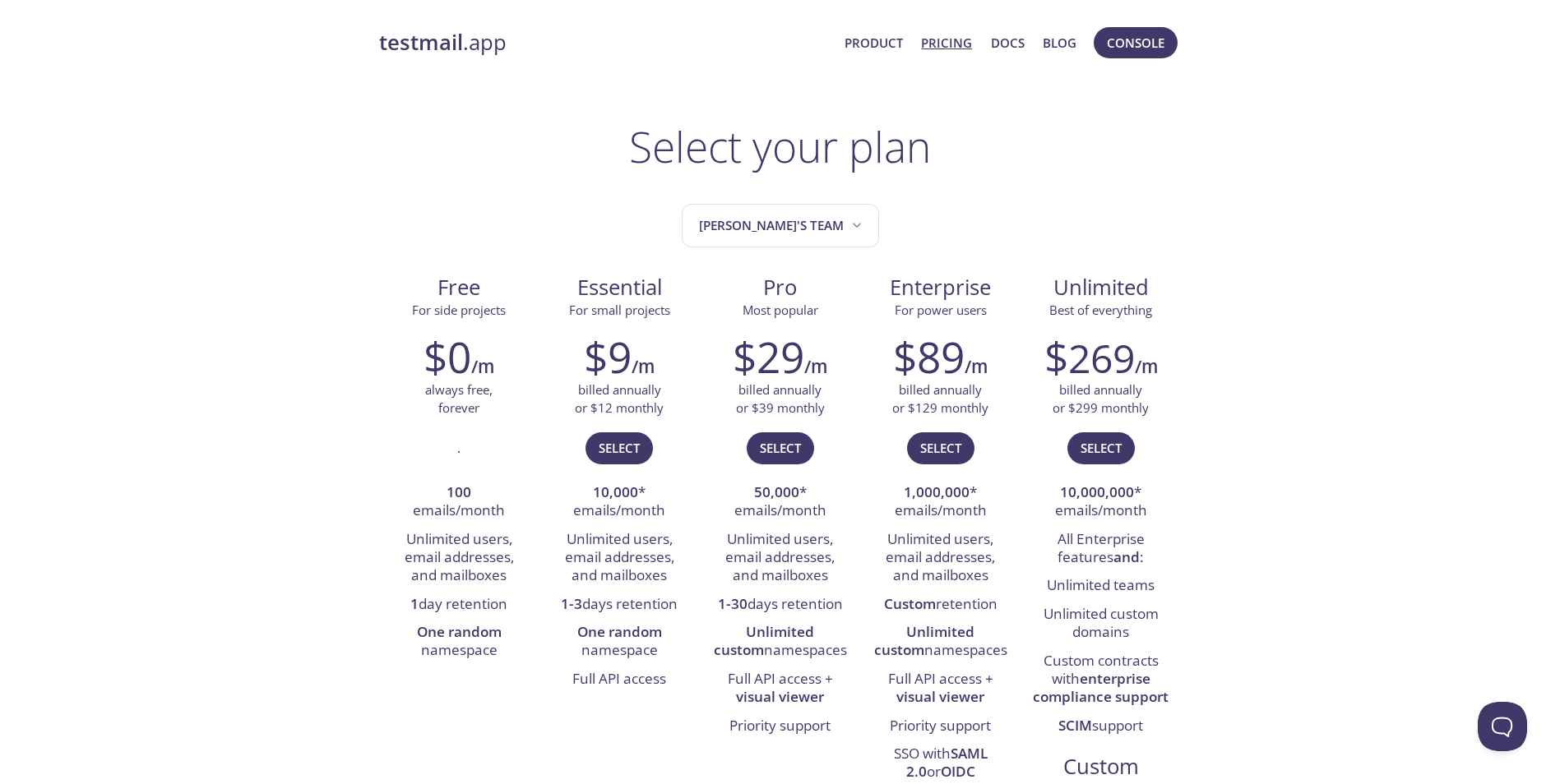
click at [999, 34] on link "Docs" at bounding box center [1007, 43] width 33 height 21
drag, startPoint x: 822, startPoint y: 81, endPoint x: 920, endPoint y: 81, distance: 98.0
click at [1048, 43] on link "Blog" at bounding box center [1060, 43] width 33 height 21
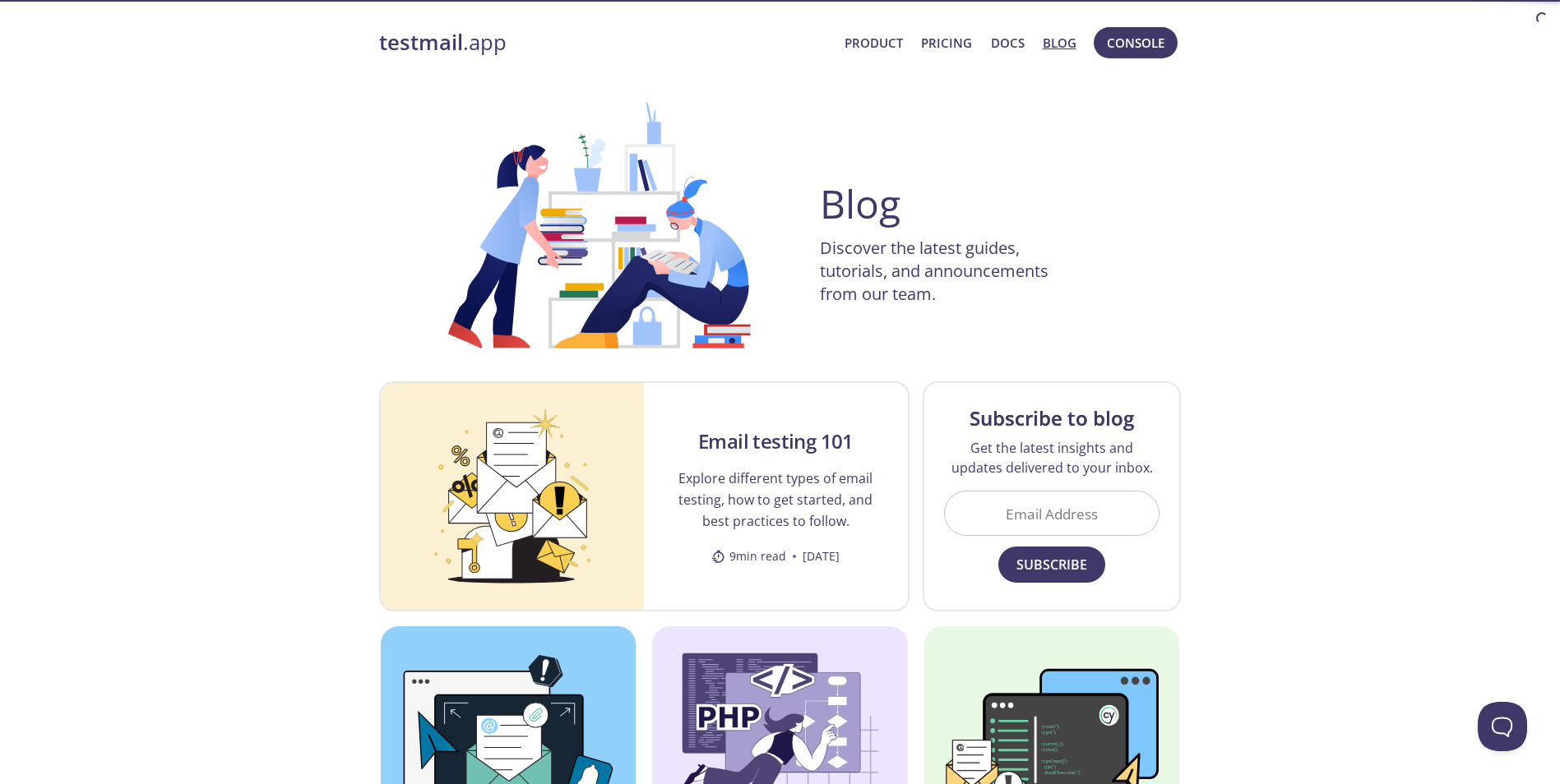
click at [1063, 41] on link "Blog" at bounding box center [1060, 43] width 33 height 21
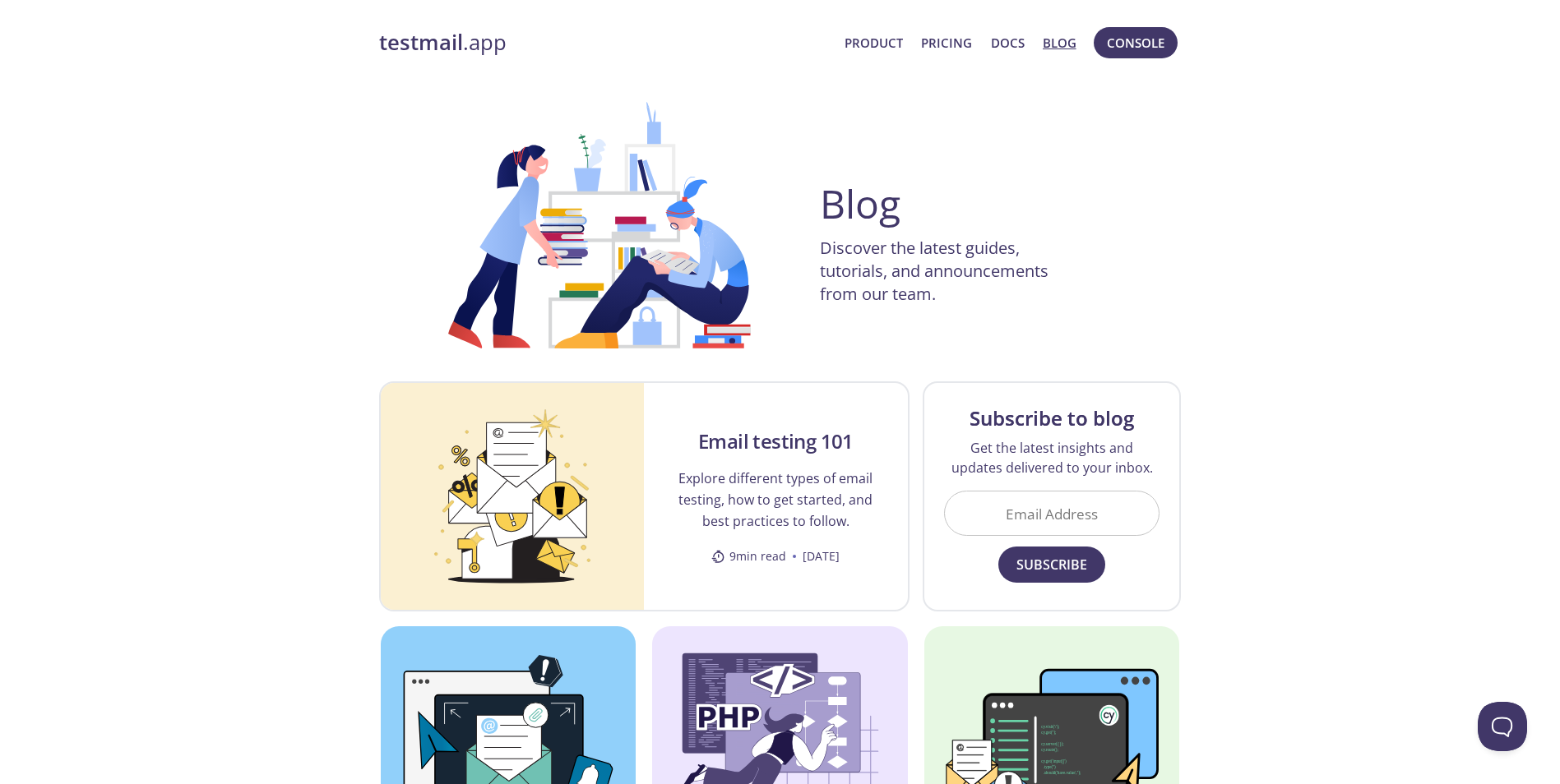
click at [1017, 261] on p "Discover the latest guides, tutorials, and announcements from our team." at bounding box center [952, 271] width 263 height 69
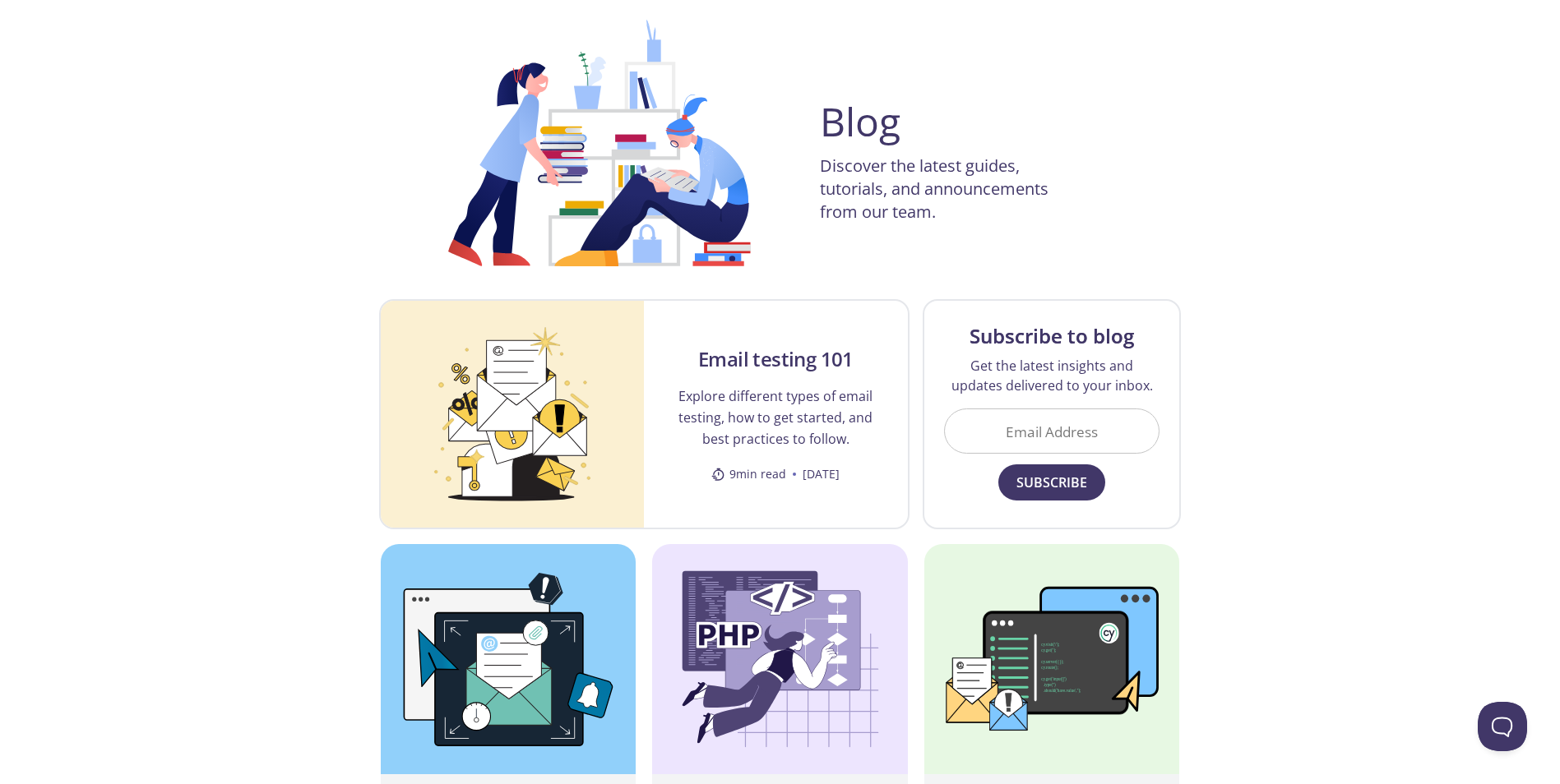
drag, startPoint x: 826, startPoint y: 194, endPoint x: 796, endPoint y: 297, distance: 107.3
click at [827, 200] on p "Discover the latest guides, tutorials, and announcements from our team." at bounding box center [952, 189] width 263 height 69
click at [826, 243] on div "Blog Discover the latest guides, tutorials, and announcements from our team." at bounding box center [780, 142] width 724 height 246
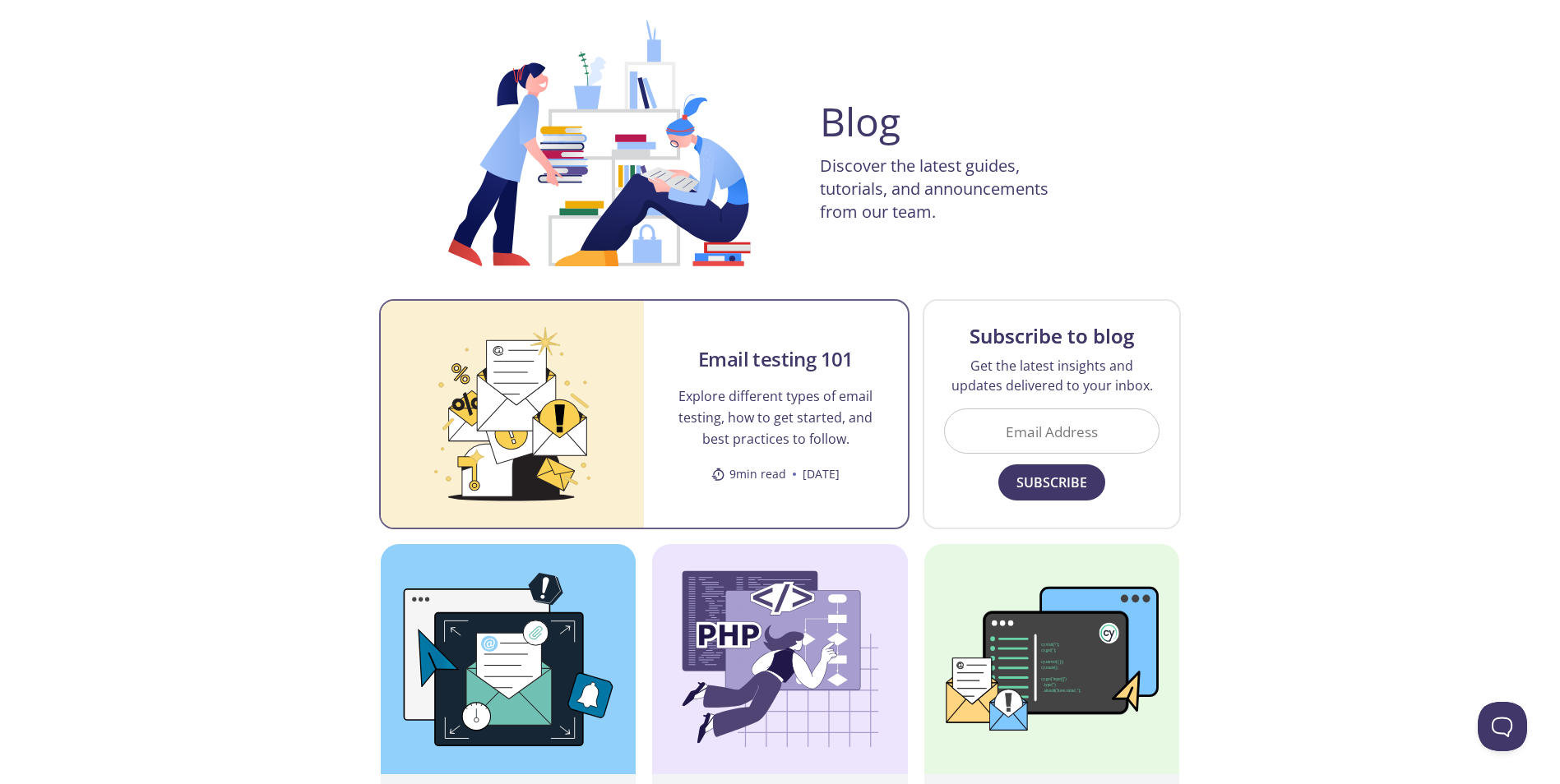
click at [819, 246] on div "Blog Discover the latest guides, tutorials, and announcements from our team." at bounding box center [780, 142] width 724 height 246
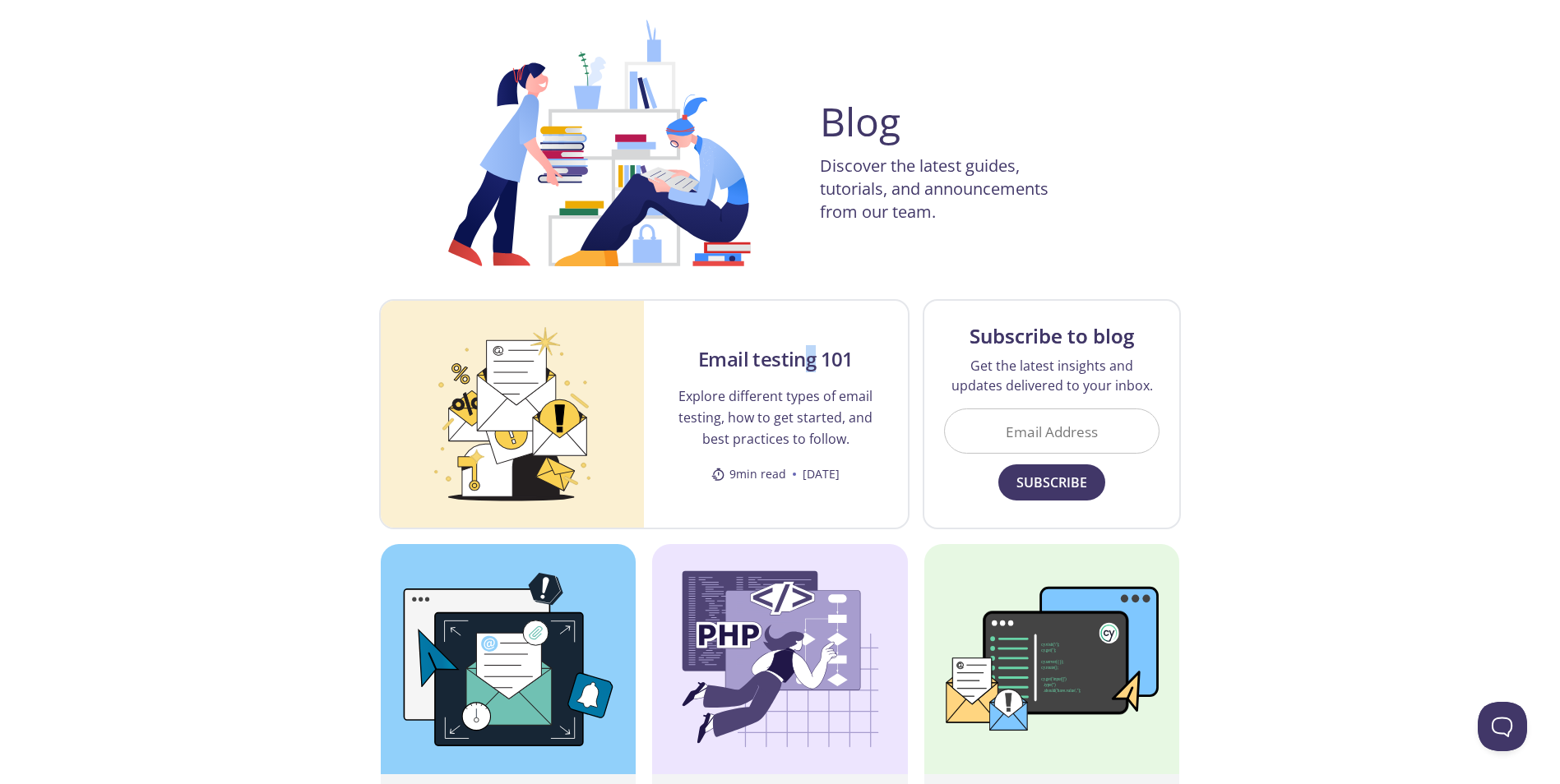
click at [811, 271] on div "testmail .app Product Pricing Docs Blog Console Blog Discover the latest guides…" at bounding box center [781, 635] width 842 height 1402
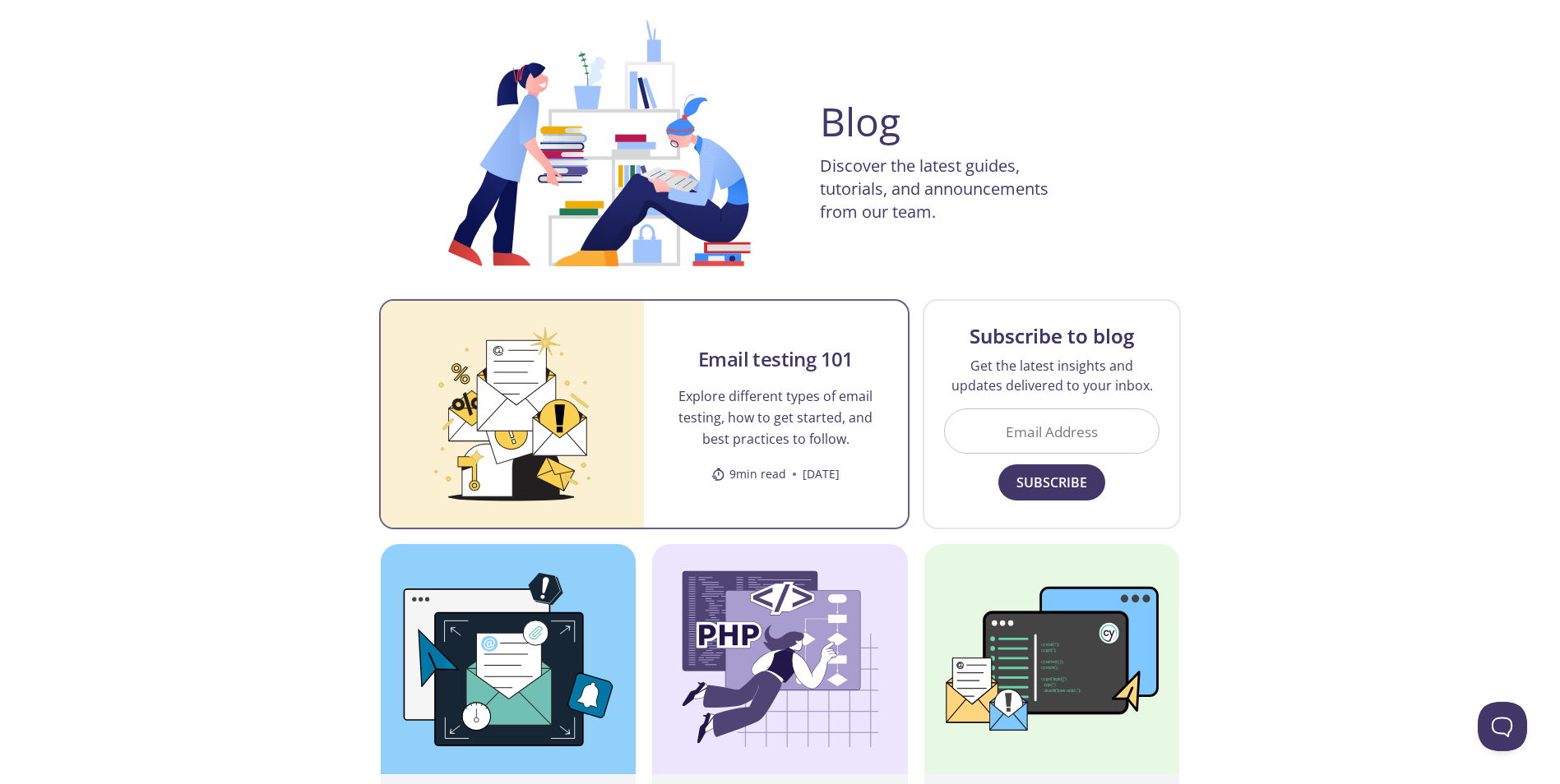
drag, startPoint x: 831, startPoint y: 268, endPoint x: 795, endPoint y: 334, distance: 75.2
click at [826, 283] on div "testmail .app Product Pricing Docs Blog Console Blog Discover the latest guides…" at bounding box center [781, 635] width 842 height 1402
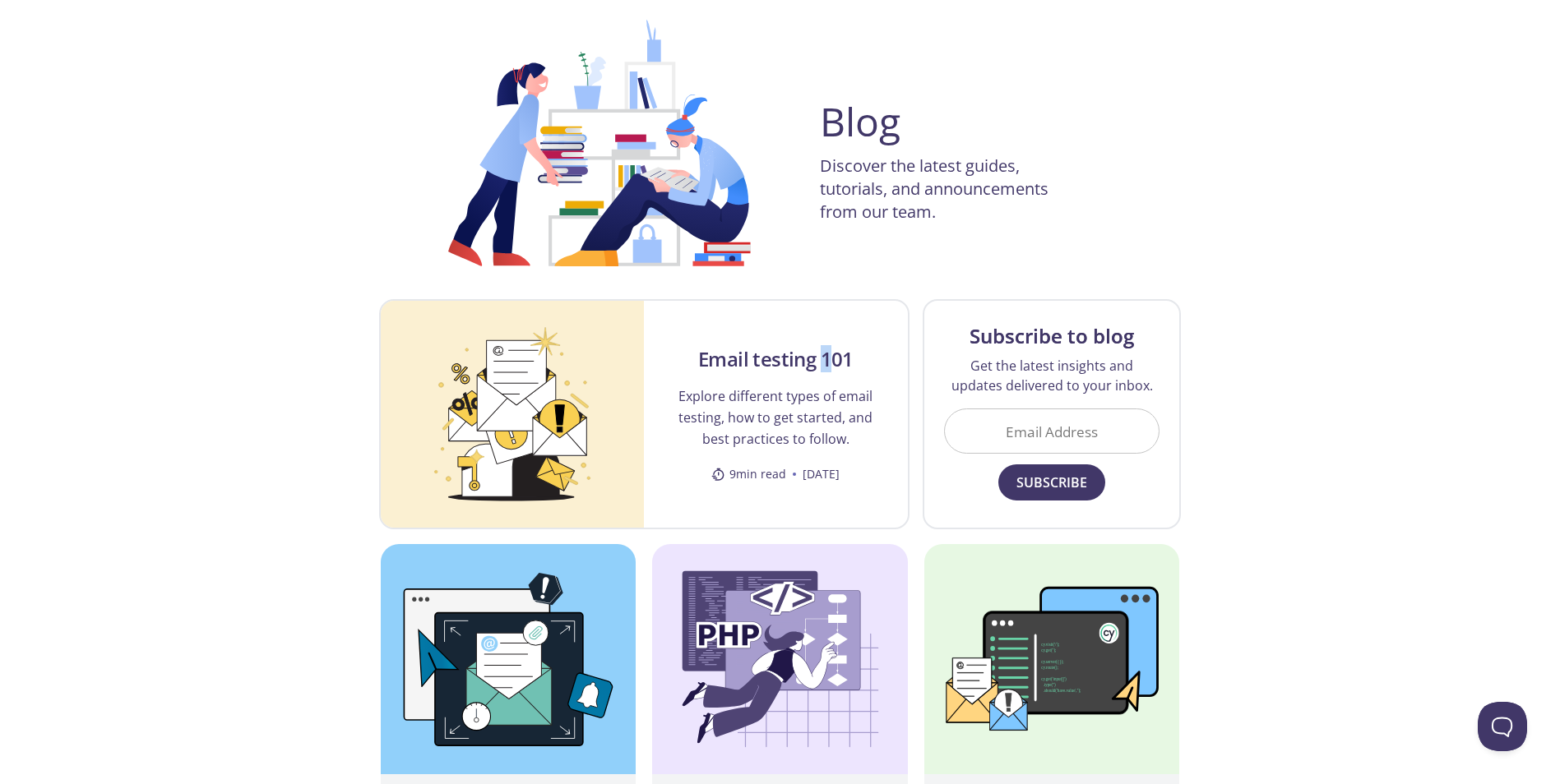
drag, startPoint x: 833, startPoint y: 269, endPoint x: 828, endPoint y: 279, distance: 11.2
click at [833, 269] on div "testmail .app Product Pricing Docs Blog Console Blog Discover the latest guides…" at bounding box center [781, 635] width 842 height 1402
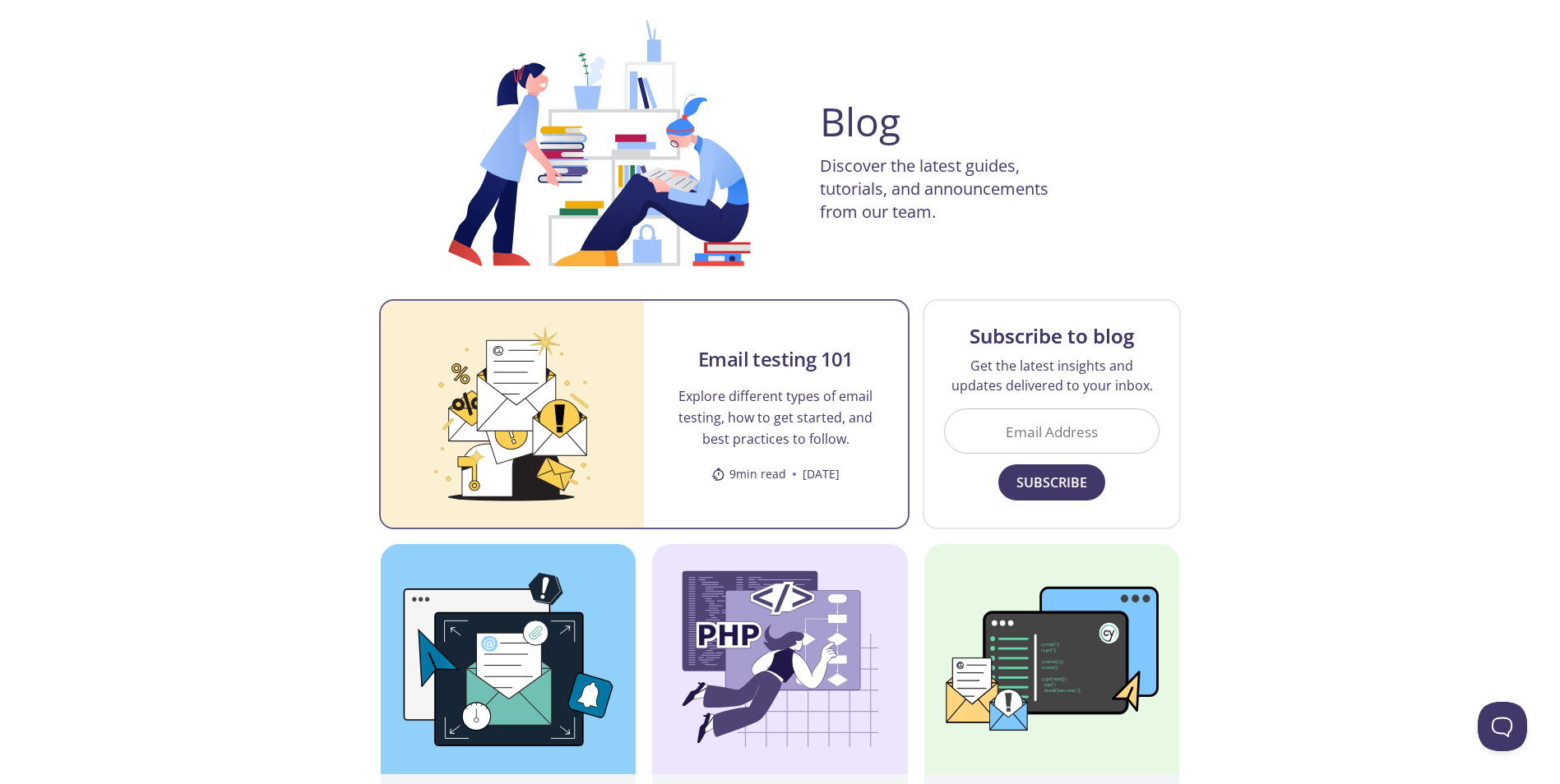
drag, startPoint x: 844, startPoint y: 255, endPoint x: 805, endPoint y: 334, distance: 88.1
click at [839, 272] on div "testmail .app Product Pricing Docs Blog Console Blog Discover the latest guides…" at bounding box center [781, 635] width 842 height 1402
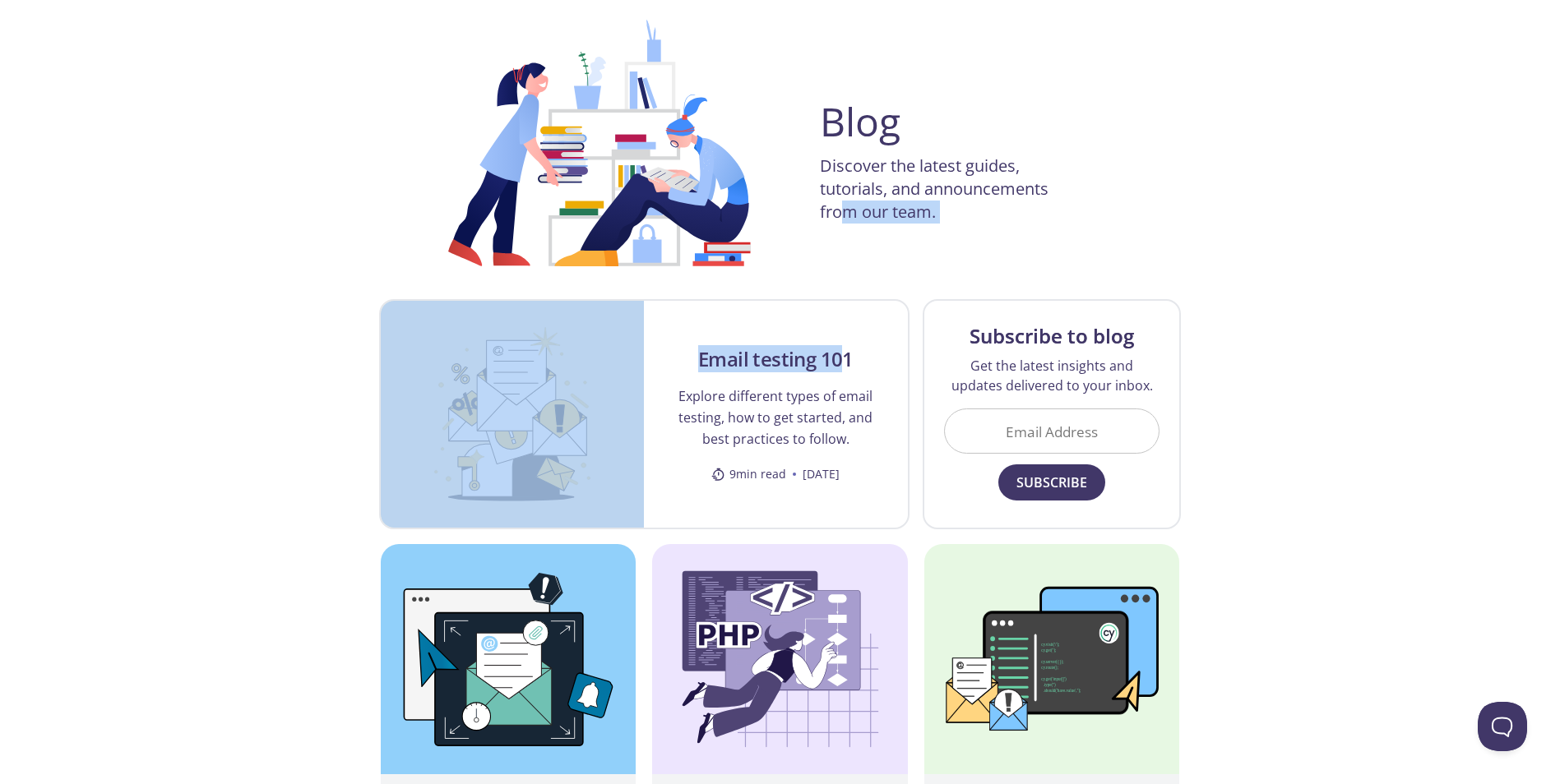
click at [841, 274] on div "testmail .app Product Pricing Docs Blog Console Blog Discover the latest guides…" at bounding box center [781, 635] width 842 height 1402
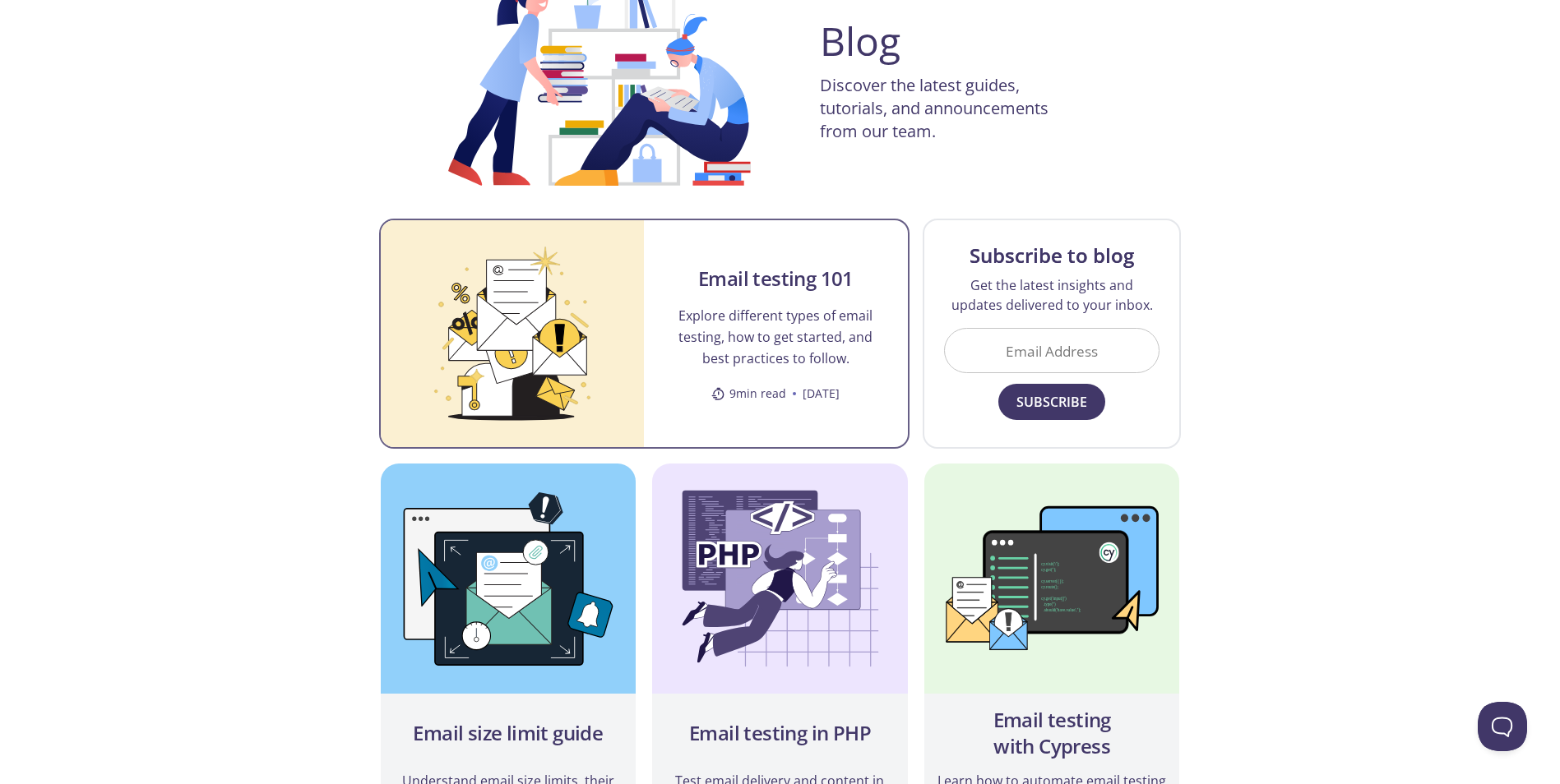
scroll to position [329, 0]
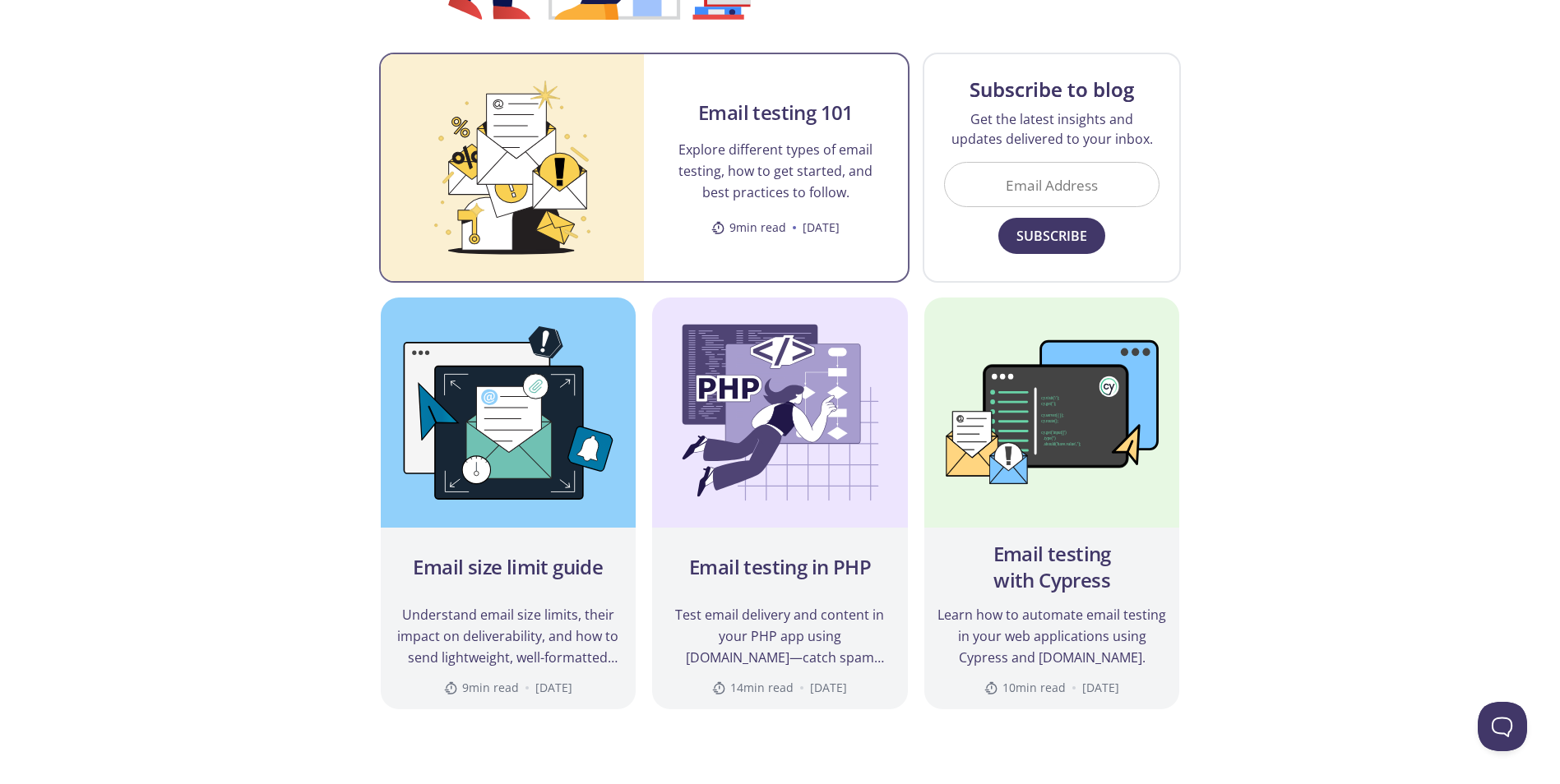
click at [874, 72] on div "Email testing 101 Explore different types of email testing, how to get started,…" at bounding box center [776, 167] width 264 height 227
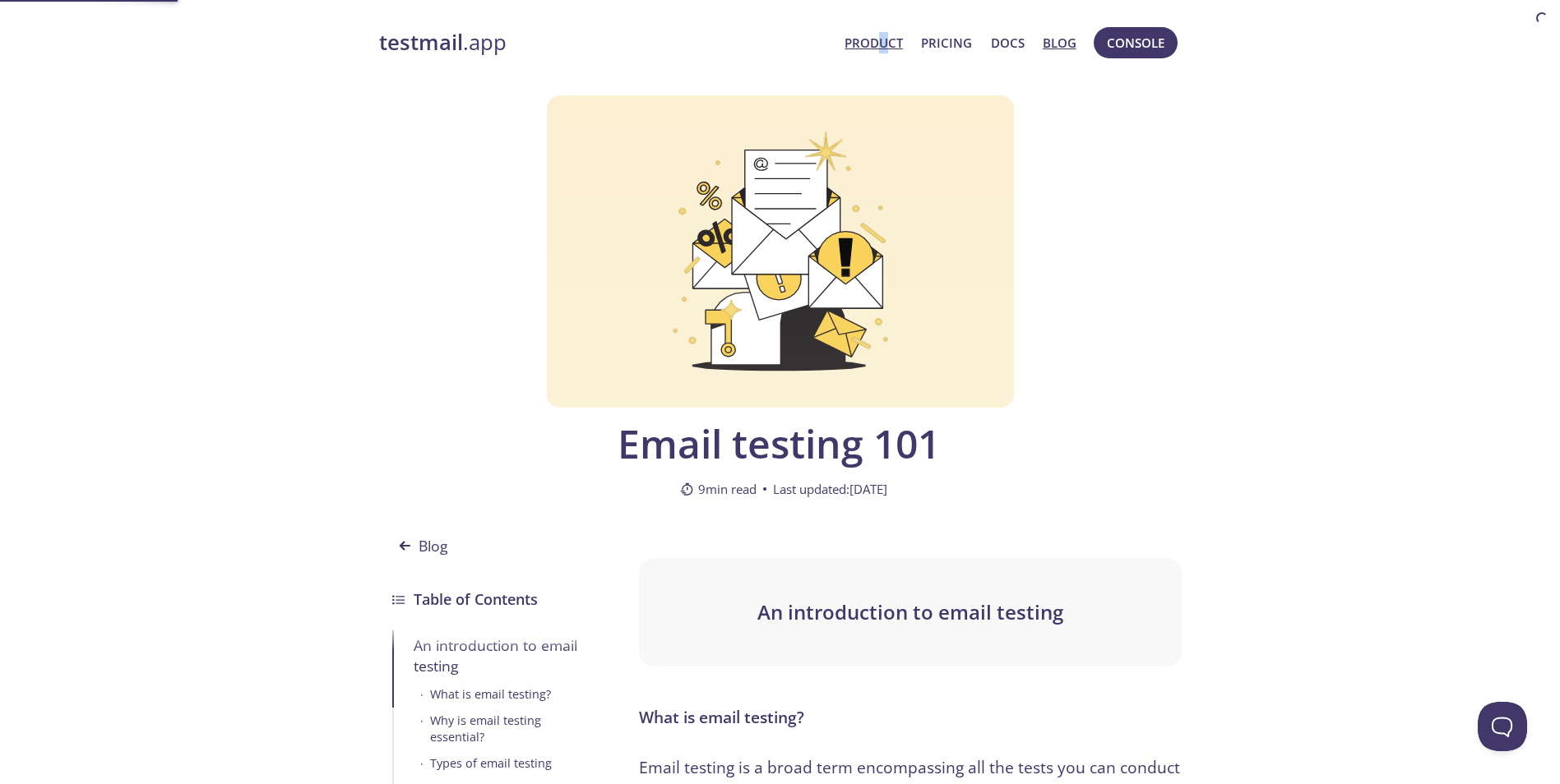
click at [898, 46] on span "Product Pricing Docs Blog" at bounding box center [960, 42] width 249 height 39
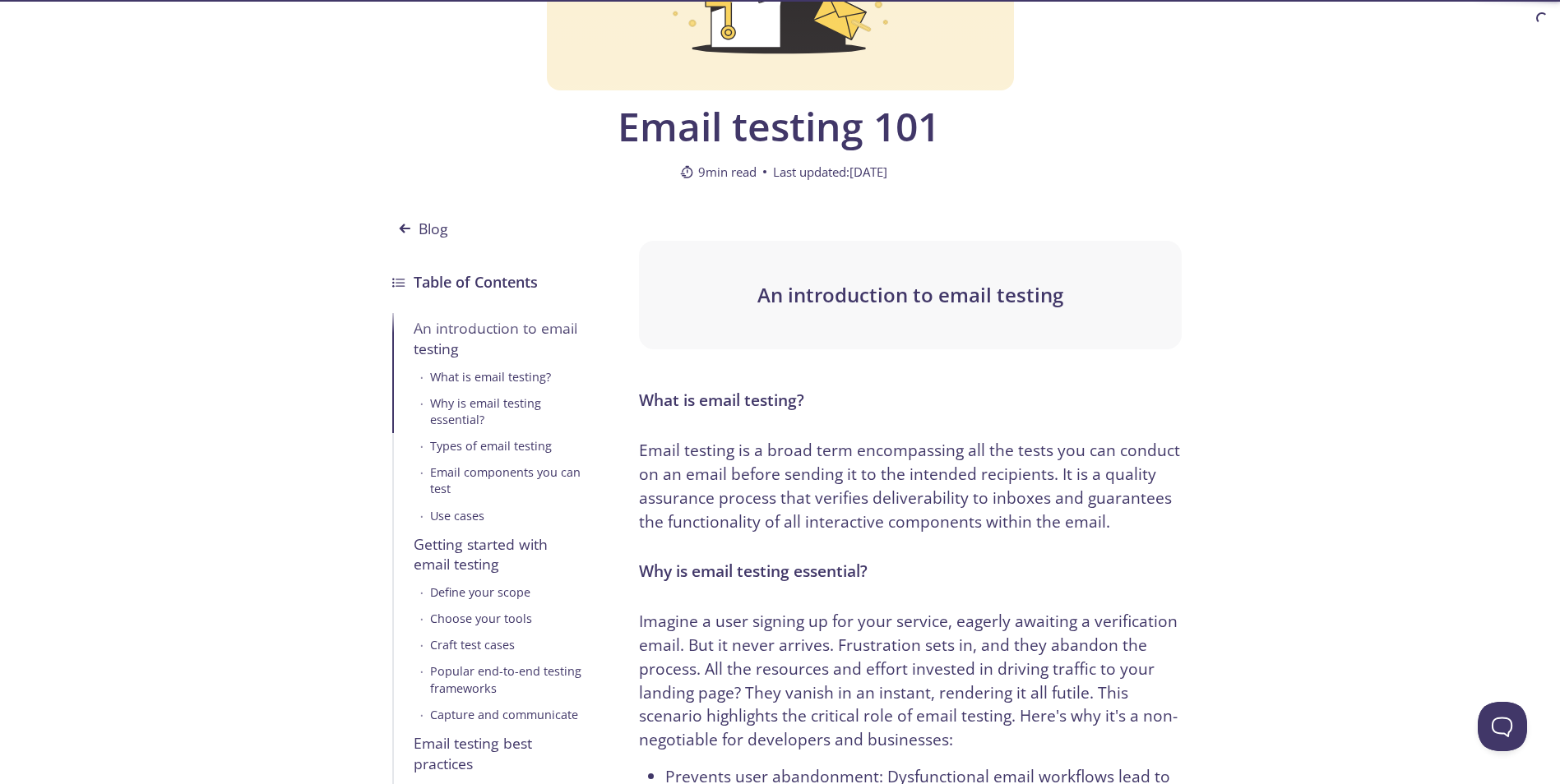
scroll to position [329, 0]
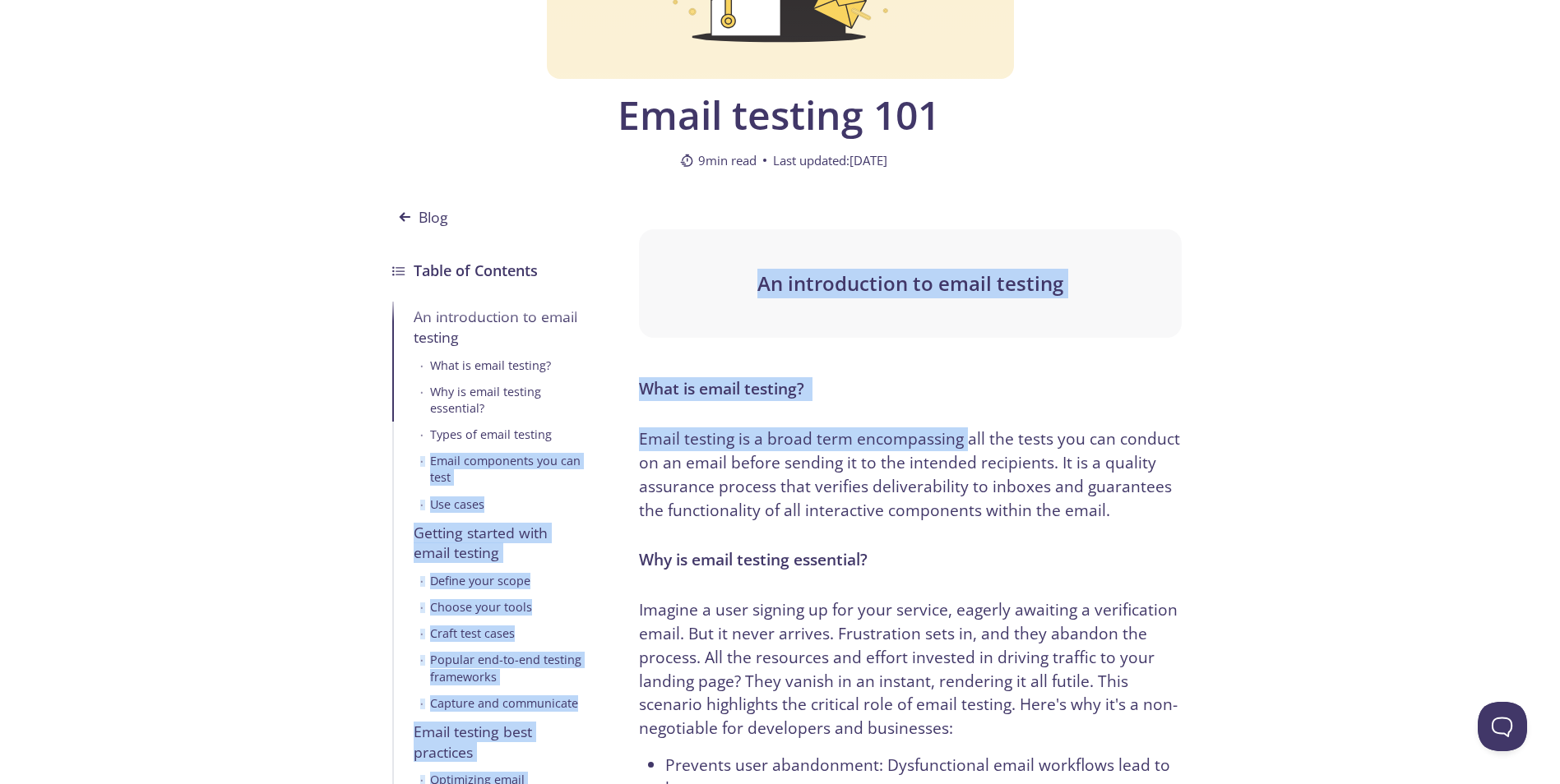
drag, startPoint x: 633, startPoint y: 440, endPoint x: 968, endPoint y: 439, distance: 335.0
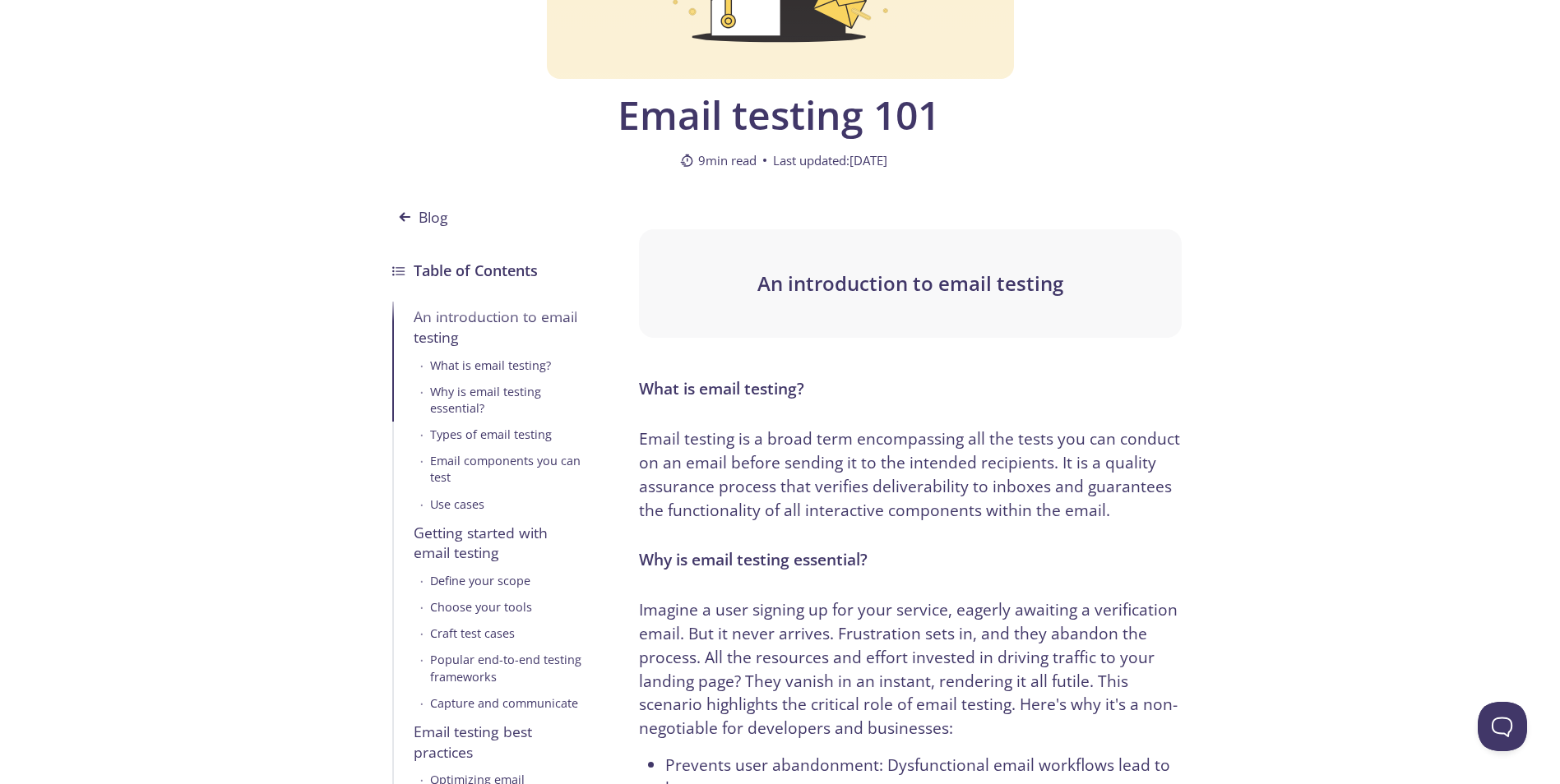
click at [969, 439] on p "Email testing is a broad term encompassing all the tests you can conduct on an …" at bounding box center [910, 474] width 542 height 95
drag, startPoint x: 1003, startPoint y: 436, endPoint x: 888, endPoint y: 442, distance: 115.2
click at [889, 442] on p "Email testing is a broad term encompassing all the tests you can conduct on an …" at bounding box center [910, 474] width 542 height 95
click at [887, 441] on p "Email testing is a broad term encompassing all the tests you can conduct on an …" at bounding box center [910, 474] width 542 height 95
drag, startPoint x: 775, startPoint y: 466, endPoint x: 914, endPoint y: 465, distance: 139.0
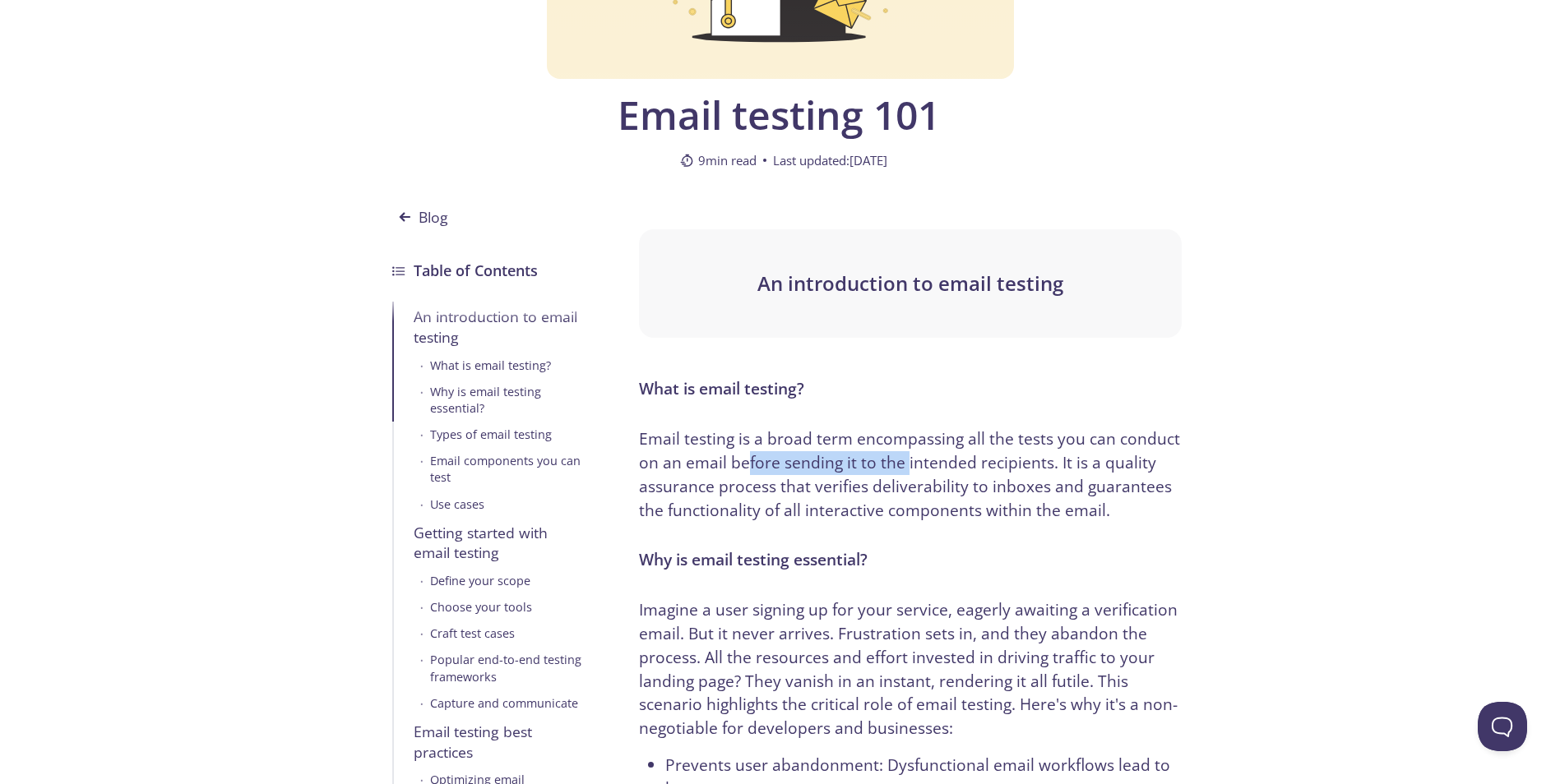
click at [913, 465] on p "Email testing is a broad term encompassing all the tests you can conduct on an …" at bounding box center [910, 474] width 542 height 95
click at [921, 463] on p "Email testing is a broad term encompassing all the tests you can conduct on an …" at bounding box center [910, 474] width 542 height 95
drag, startPoint x: 797, startPoint y: 461, endPoint x: 758, endPoint y: 457, distance: 39.2
click at [768, 458] on p "Email testing is a broad term encompassing all the tests you can conduct on an …" at bounding box center [910, 474] width 542 height 95
click at [748, 459] on p "Email testing is a broad term encompassing all the tests you can conduct on an …" at bounding box center [910, 474] width 542 height 95
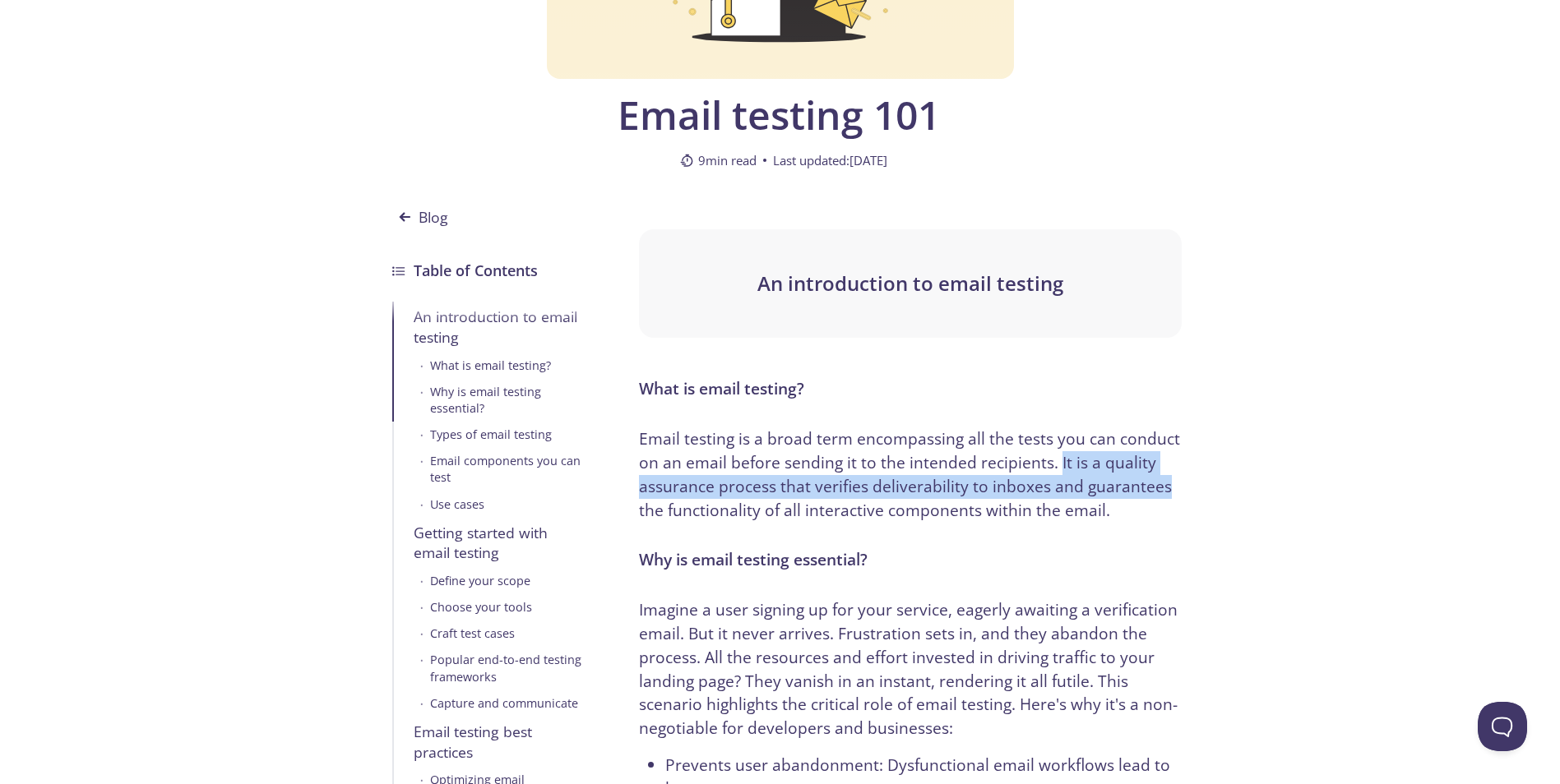
drag, startPoint x: 1055, startPoint y: 466, endPoint x: 1165, endPoint y: 492, distance: 113.0
click at [1165, 492] on p "Email testing is a broad term encompassing all the tests you can conduct on an …" at bounding box center [910, 474] width 542 height 95
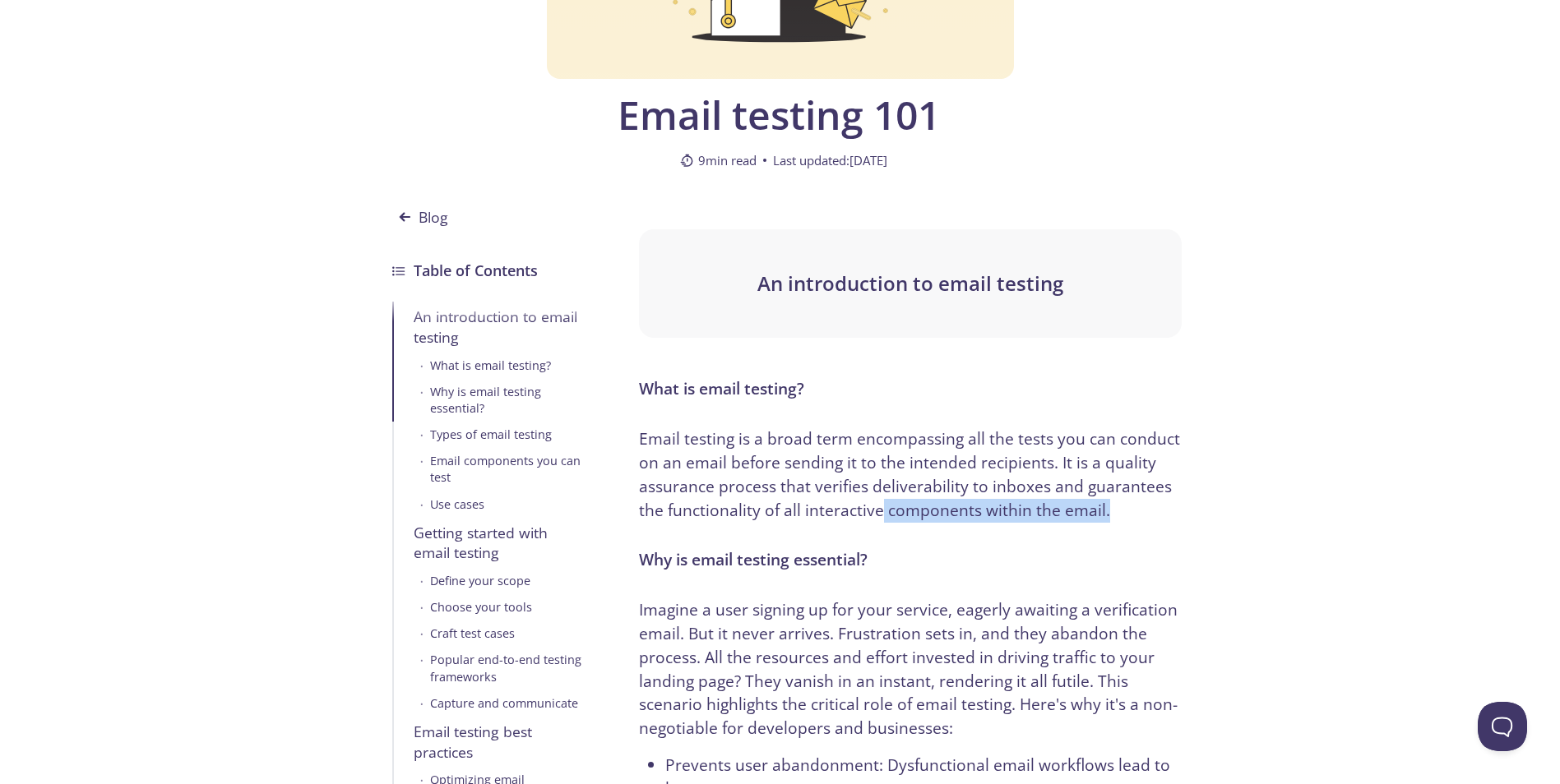
drag, startPoint x: 984, startPoint y: 509, endPoint x: 773, endPoint y: 482, distance: 212.7
click at [823, 495] on p "Email testing is a broad term encompassing all the tests you can conduct on an …" at bounding box center [910, 474] width 542 height 95
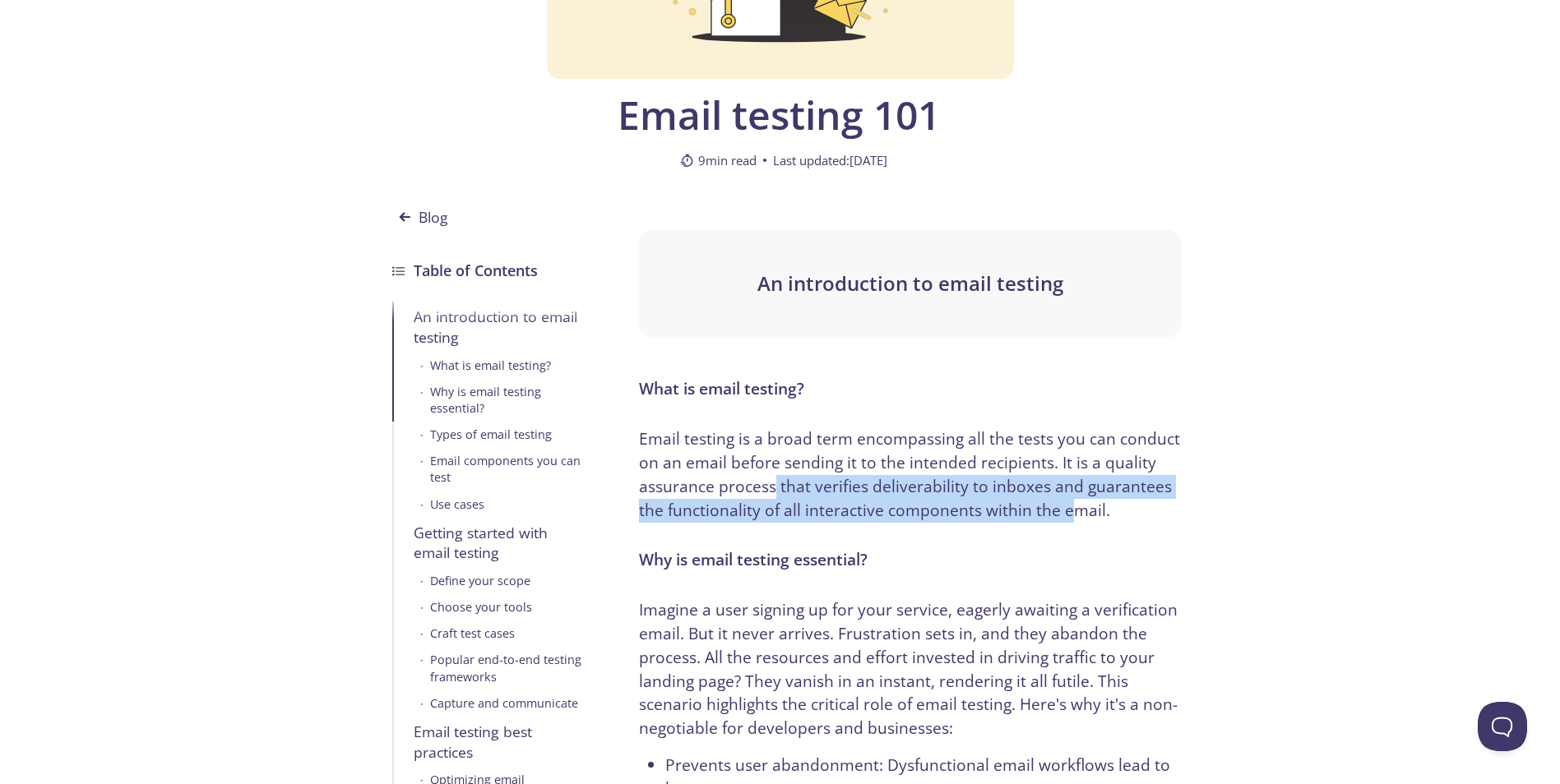
drag, startPoint x: 773, startPoint y: 482, endPoint x: 1128, endPoint y: 524, distance: 357.5
click at [1009, 503] on p "Email testing is a broad term encompassing all the tests you can conduct on an …" at bounding box center [910, 474] width 542 height 95
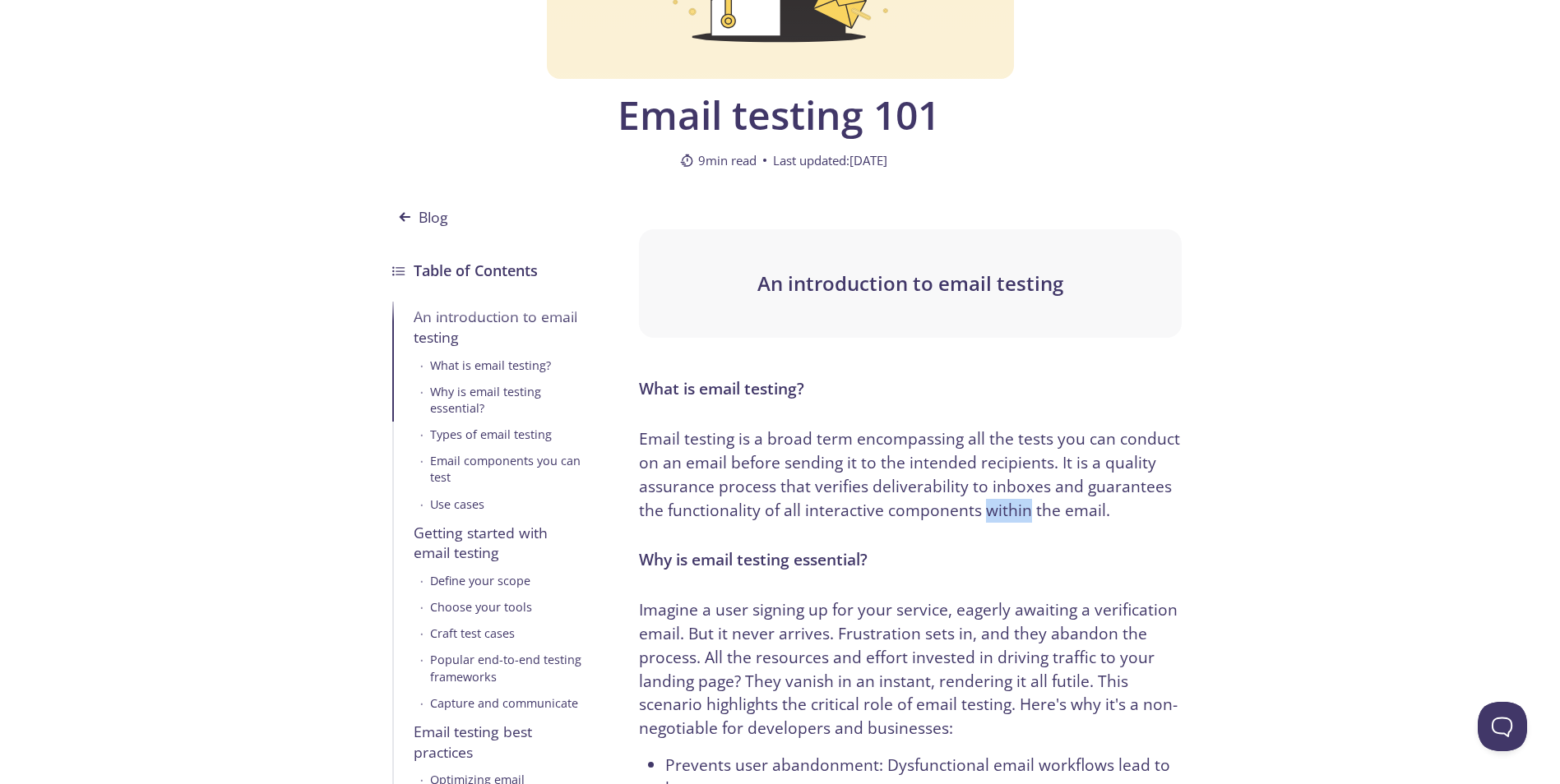
drag, startPoint x: 908, startPoint y: 489, endPoint x: 780, endPoint y: 463, distance: 130.6
click at [834, 475] on p "Email testing is a broad term encompassing all the tests you can conduct on an …" at bounding box center [910, 474] width 542 height 95
drag, startPoint x: 780, startPoint y: 463, endPoint x: 819, endPoint y: 475, distance: 40.8
click at [783, 466] on p "Email testing is a broad term encompassing all the tests you can conduct on an …" at bounding box center [910, 474] width 542 height 95
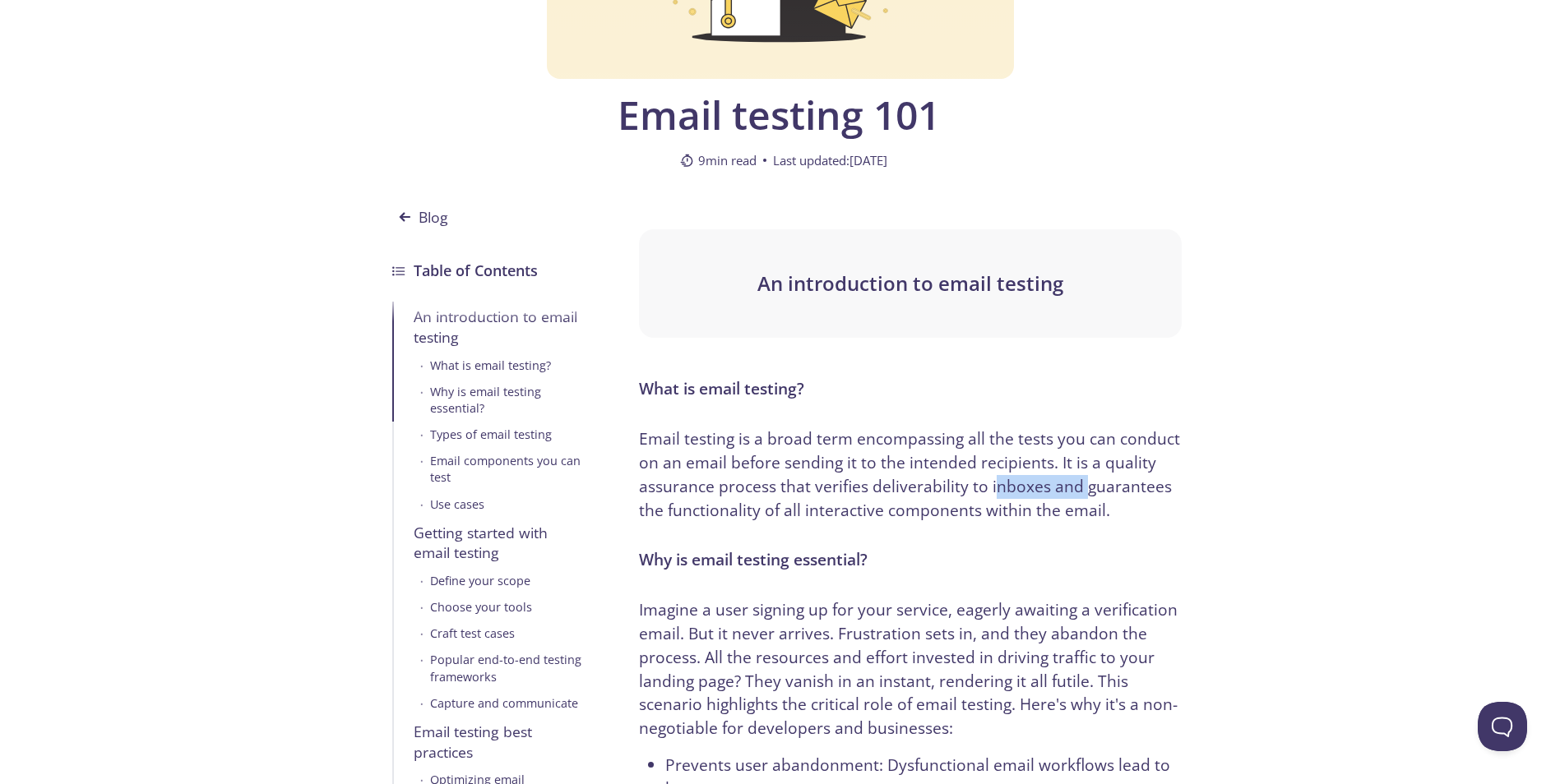
click at [773, 451] on p "Email testing is a broad term encompassing all the tests you can conduct on an …" at bounding box center [910, 474] width 542 height 95
drag, startPoint x: 754, startPoint y: 453, endPoint x: 968, endPoint y: 496, distance: 218.3
click at [846, 469] on p "Email testing is a broad term encompassing all the tests you can conduct on an …" at bounding box center [910, 474] width 542 height 95
drag, startPoint x: 968, startPoint y: 496, endPoint x: 859, endPoint y: 475, distance: 111.0
click at [946, 494] on p "Email testing is a broad term encompassing all the tests you can conduct on an …" at bounding box center [910, 474] width 542 height 95
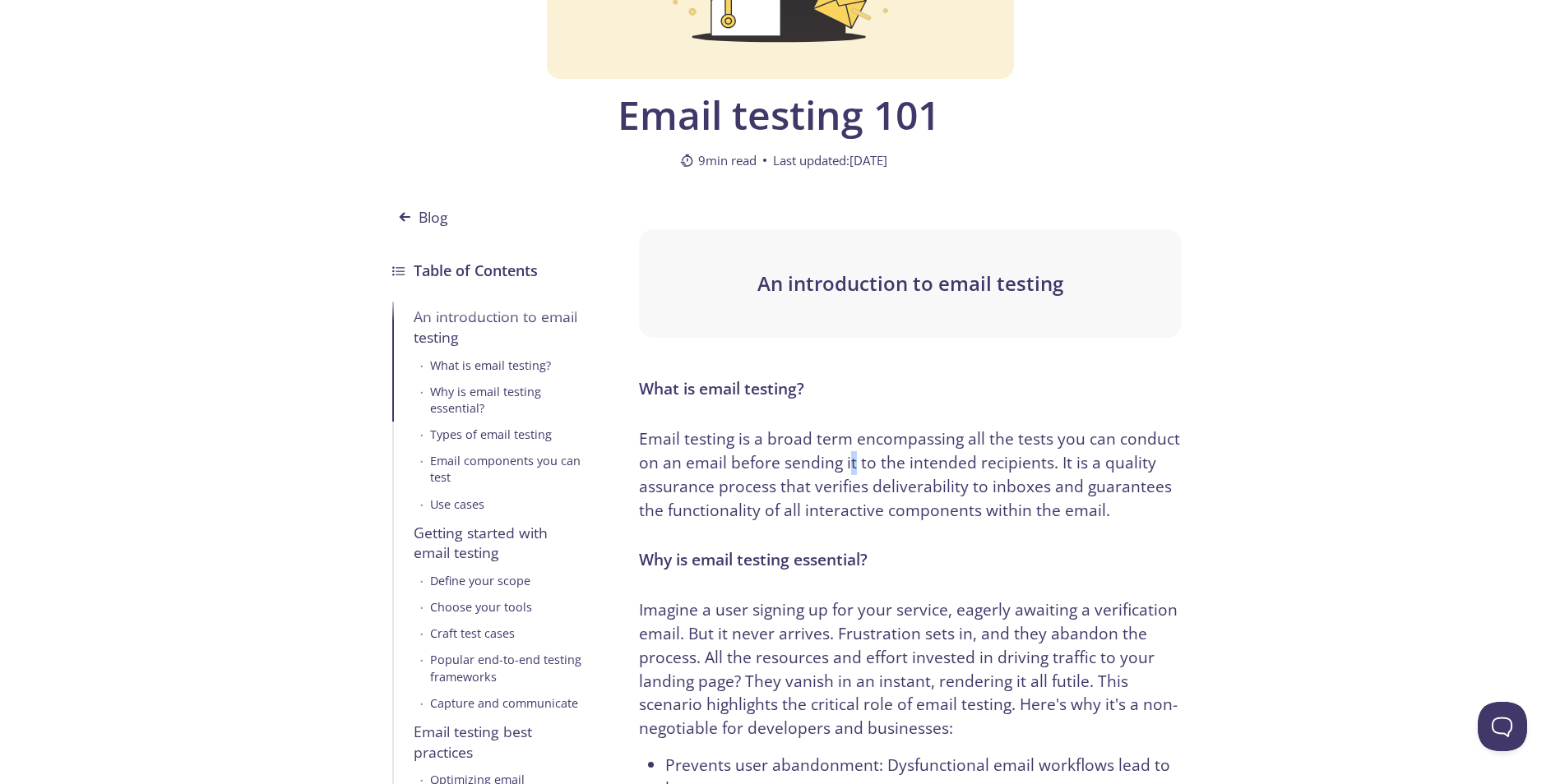
drag, startPoint x: 851, startPoint y: 473, endPoint x: 878, endPoint y: 486, distance: 30.0
click at [854, 472] on p "Email testing is a broad term encompassing all the tests you can conduct on an …" at bounding box center [910, 474] width 542 height 95
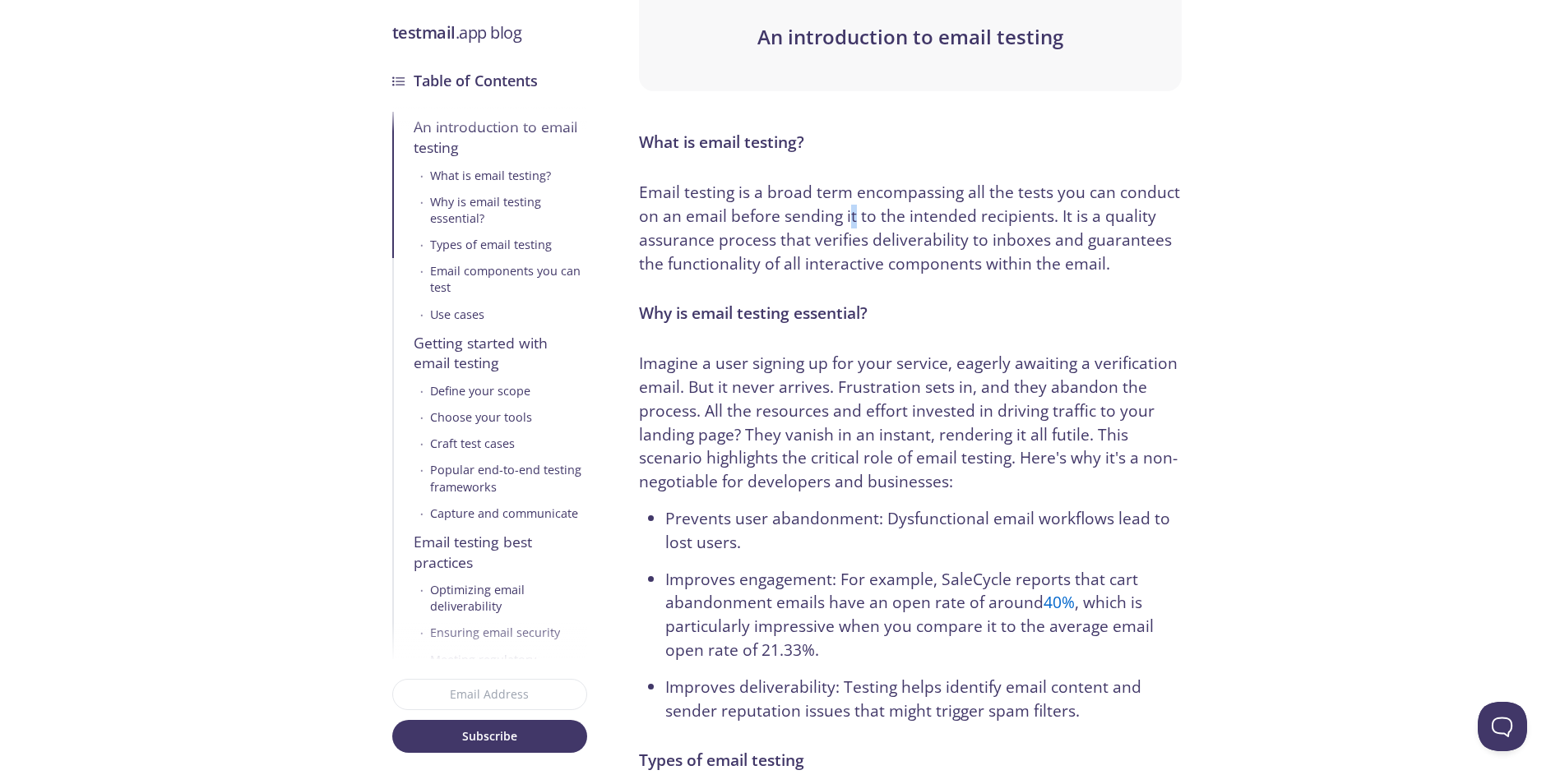
scroll to position [658, 0]
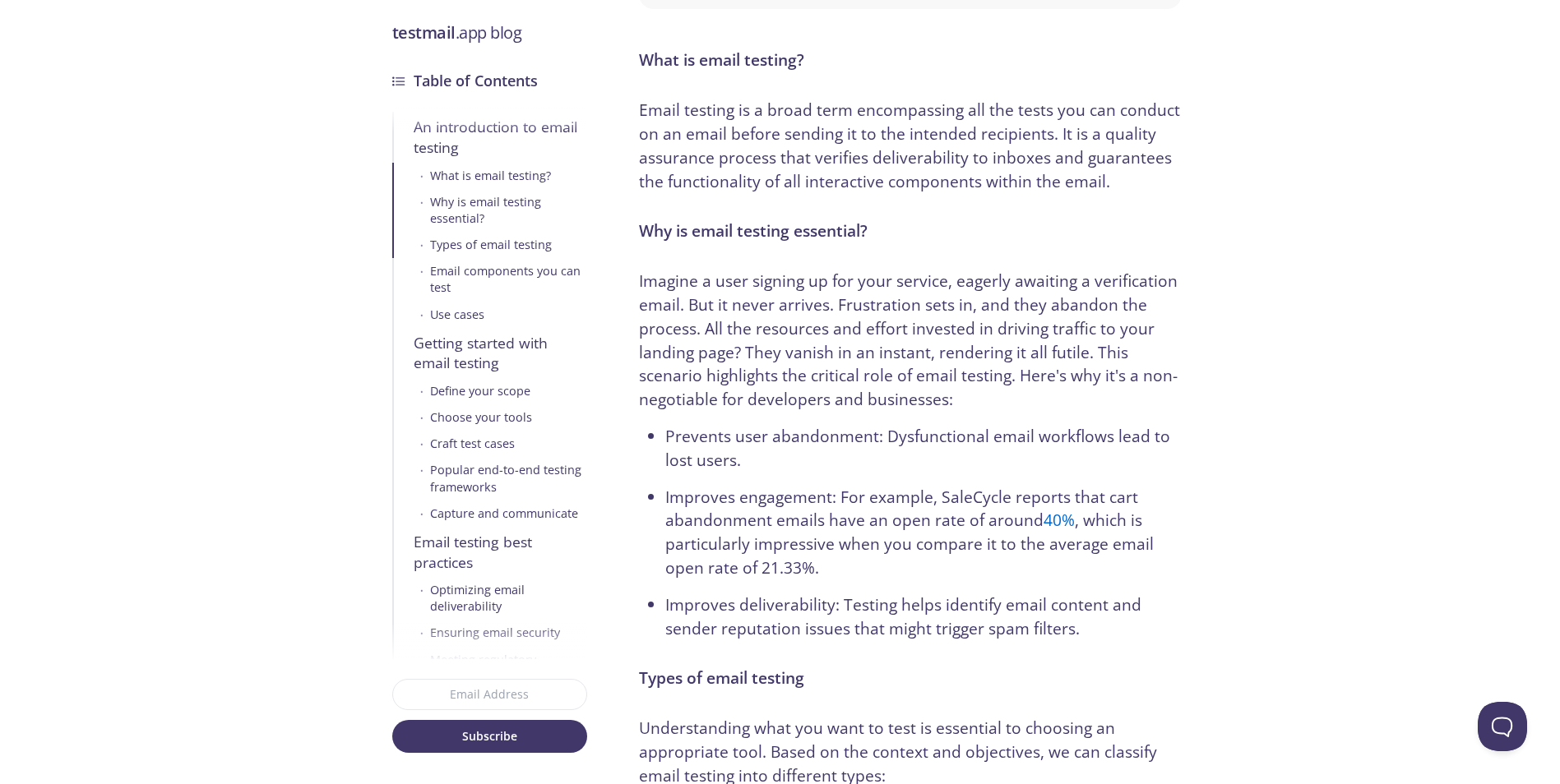
drag, startPoint x: 670, startPoint y: 241, endPoint x: 650, endPoint y: 271, distance: 36.1
click at [670, 242] on h3 "Why is email testing essential?" at bounding box center [910, 231] width 542 height 24
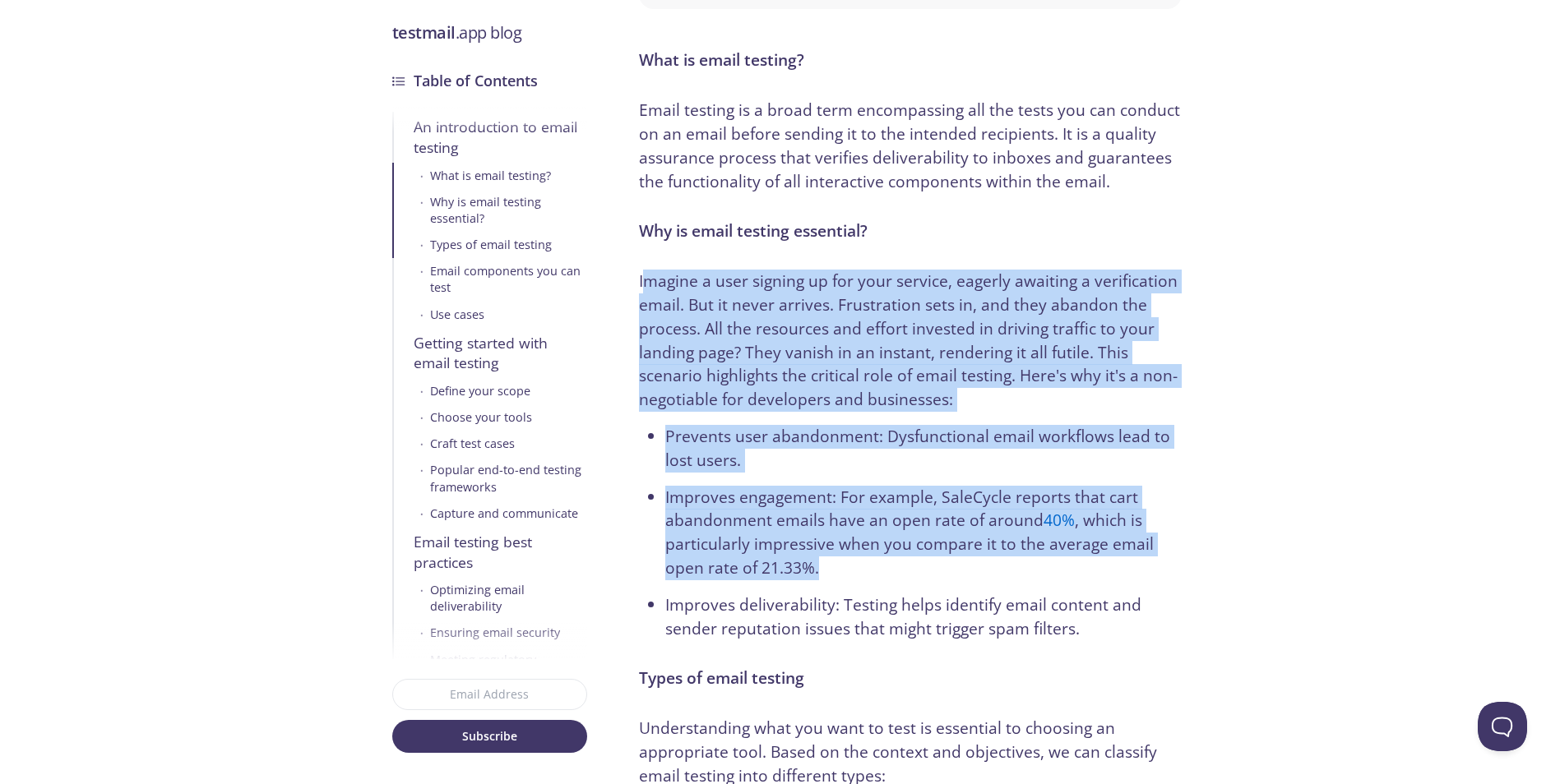
drag, startPoint x: 641, startPoint y: 273, endPoint x: 1188, endPoint y: 559, distance: 617.3
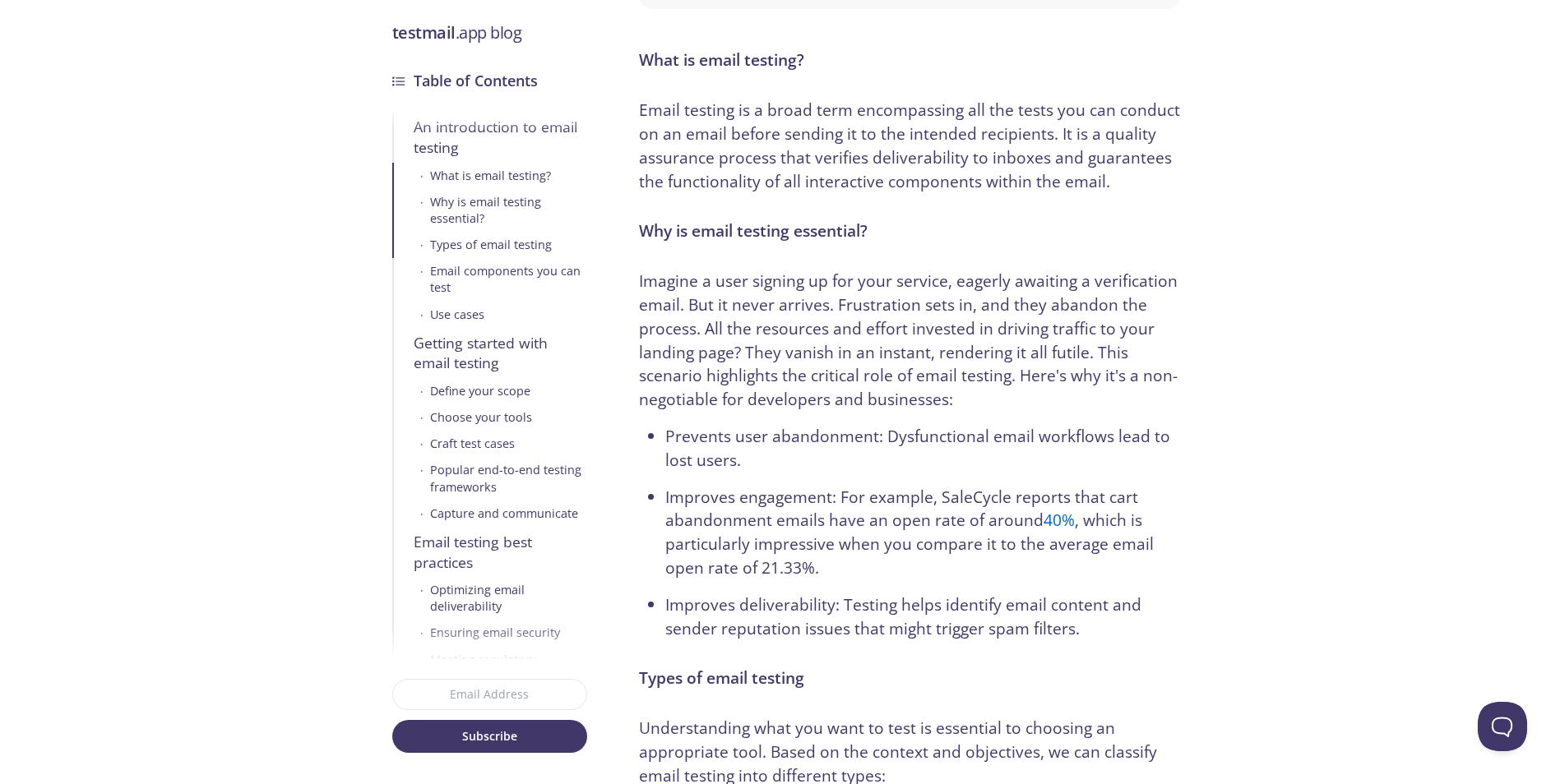
click at [1177, 561] on li "Improves engagement: For example, SaleCycle reports that cart abandonment email…" at bounding box center [923, 533] width 516 height 95
drag, startPoint x: 1184, startPoint y: 561, endPoint x: 1179, endPoint y: 547, distance: 14.9
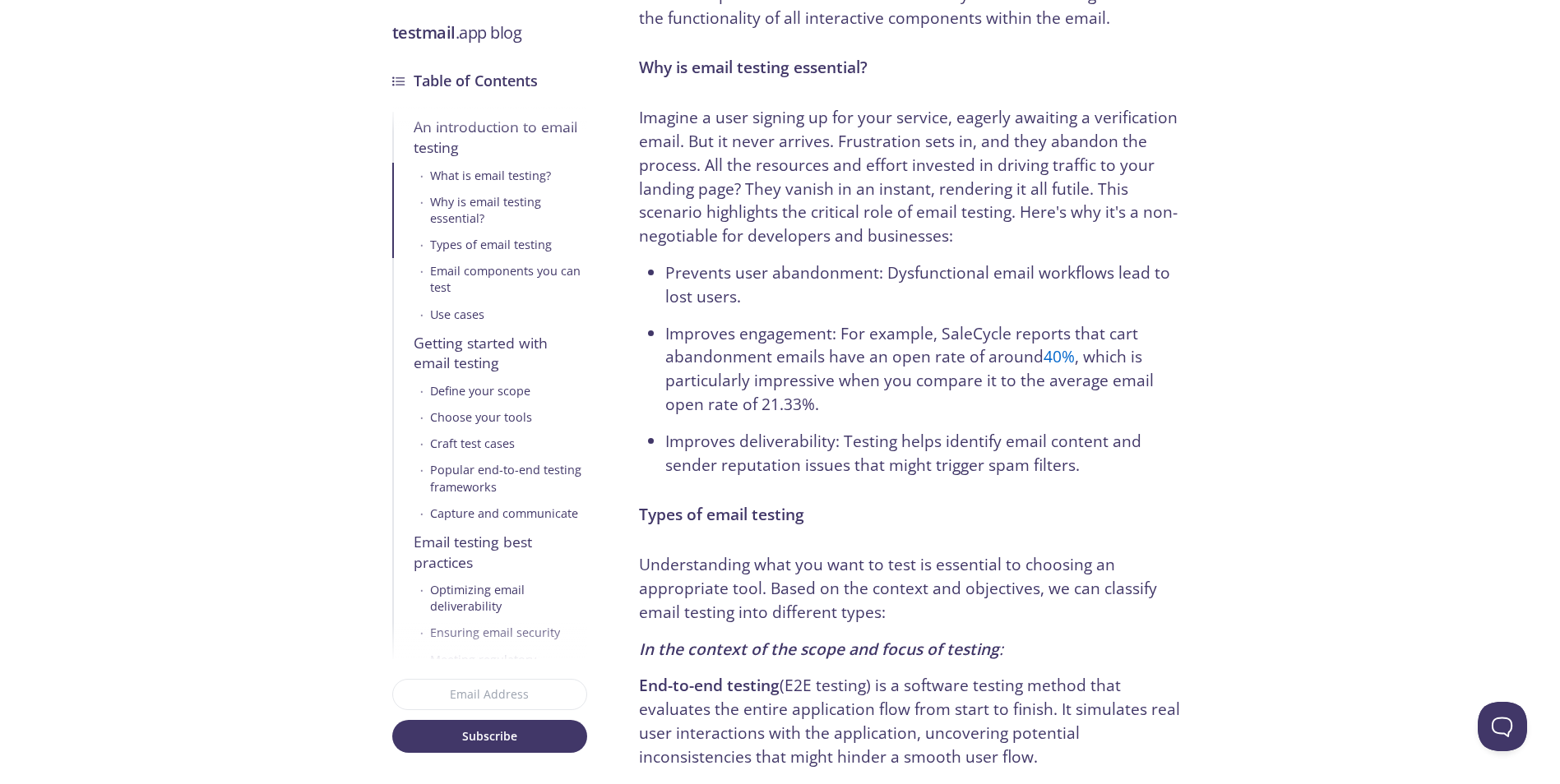
scroll to position [822, 0]
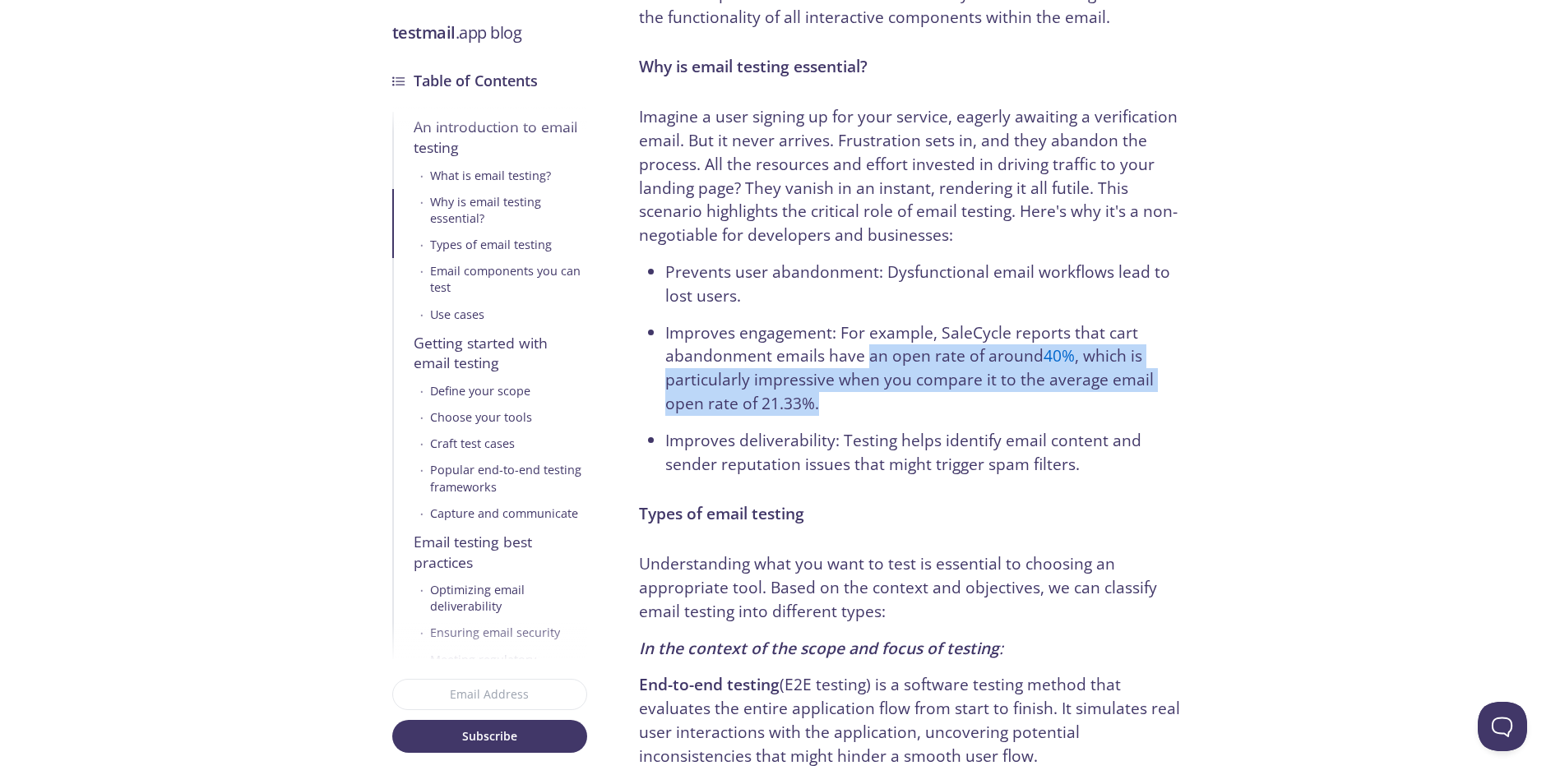
drag, startPoint x: 911, startPoint y: 378, endPoint x: 781, endPoint y: 321, distance: 141.9
click at [809, 339] on li "Improves engagement: For example, SaleCycle reports that cart abandonment email…" at bounding box center [923, 368] width 516 height 95
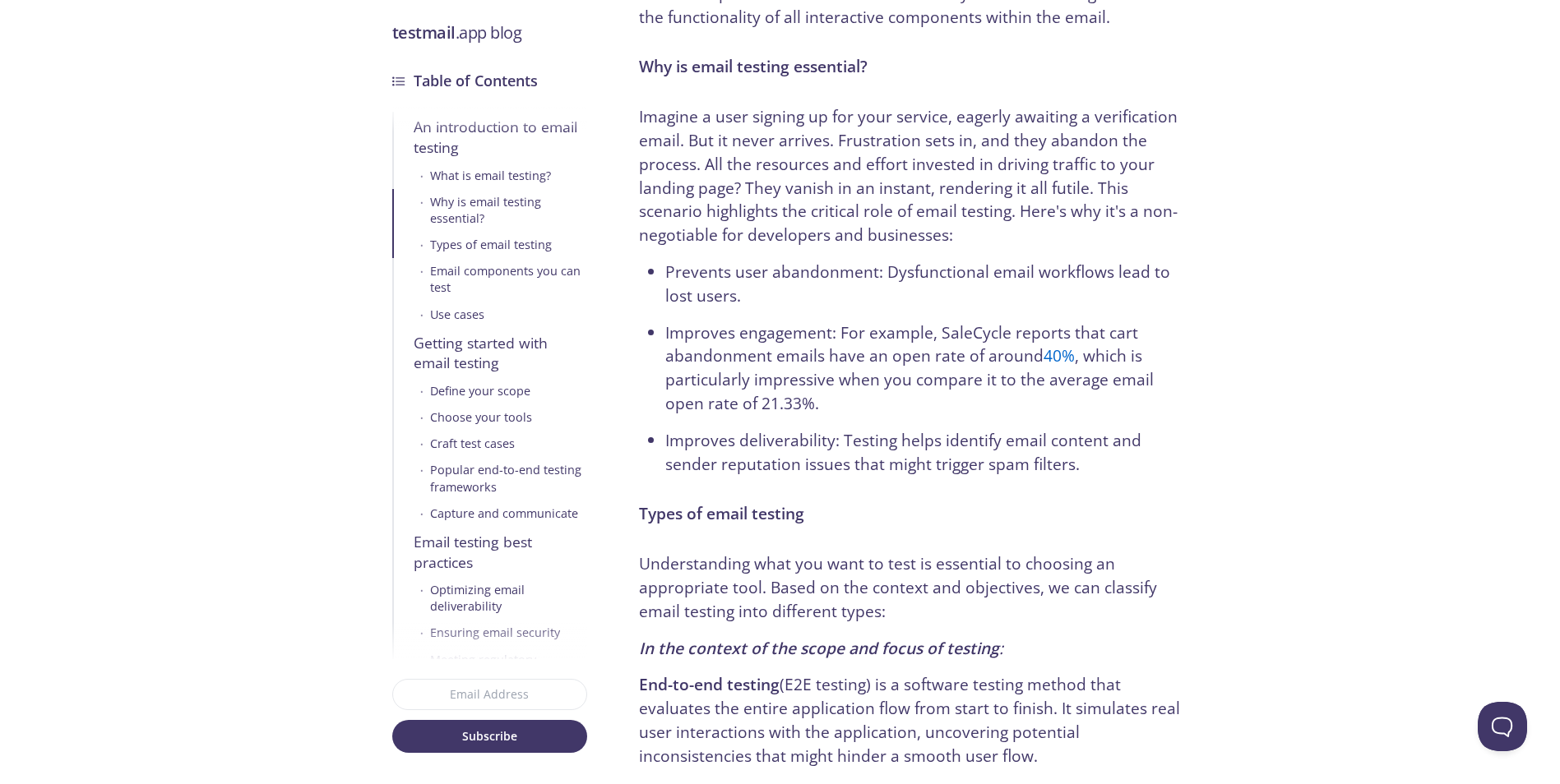
click at [782, 324] on li "Improves engagement: For example, SaleCycle reports that cart abandonment email…" at bounding box center [923, 368] width 516 height 95
drag, startPoint x: 924, startPoint y: 387, endPoint x: 979, endPoint y: 411, distance: 60.0
click at [951, 395] on li "Improves engagement: For example, SaleCycle reports that cart abandonment email…" at bounding box center [923, 368] width 516 height 95
drag, startPoint x: 823, startPoint y: 301, endPoint x: 840, endPoint y: 331, distance: 34.5
click at [824, 304] on li "Prevents user abandonment: Dysfunctional email workflows lead to lost users." at bounding box center [923, 284] width 516 height 47
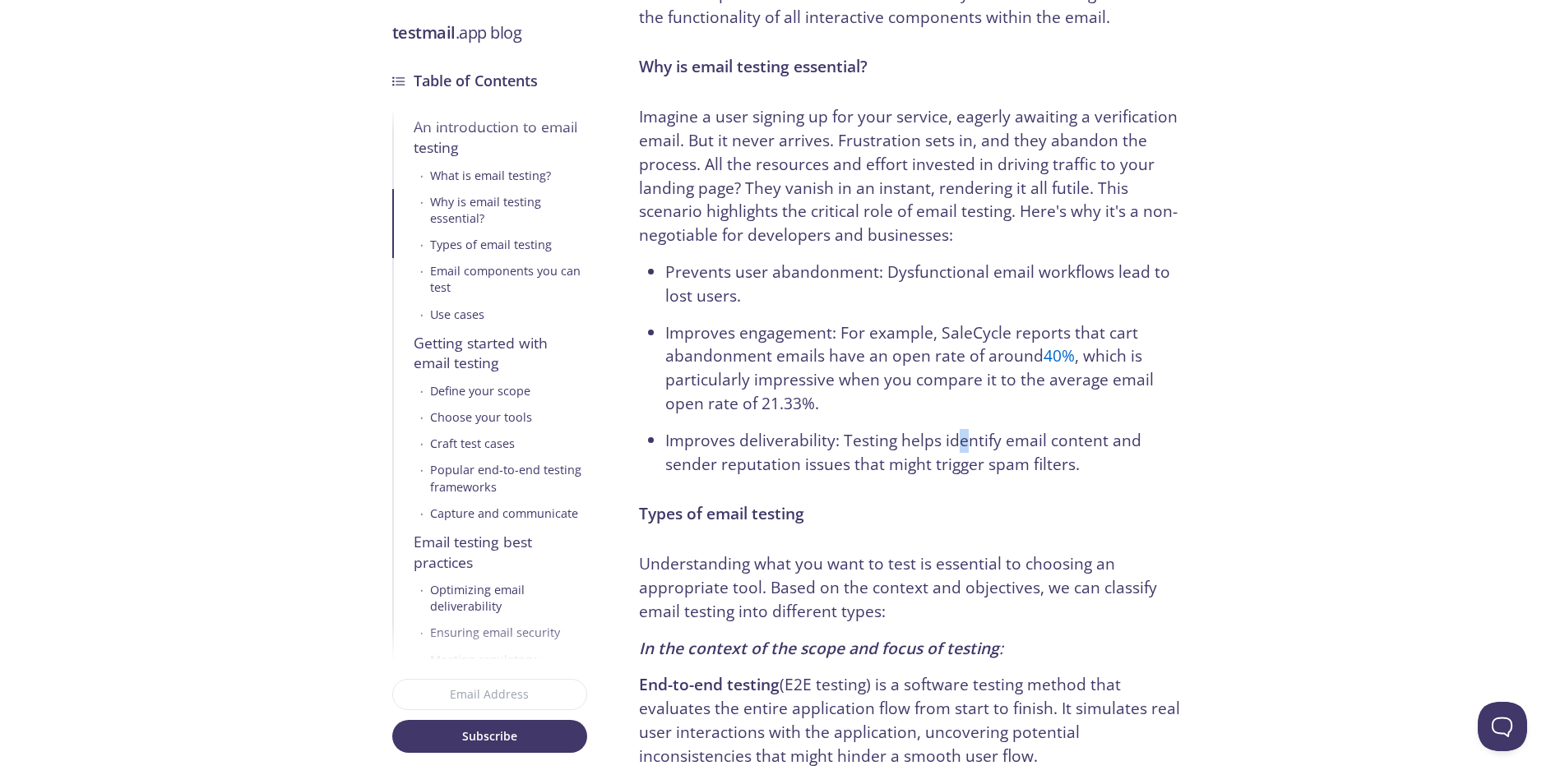
click at [931, 401] on ul "Prevents user abandonment: Dysfunctional email workflows lead to lost users. Im…" at bounding box center [910, 368] width 542 height 216
drag, startPoint x: 774, startPoint y: 281, endPoint x: 812, endPoint y: 357, distance: 85.0
drag, startPoint x: 816, startPoint y: 363, endPoint x: 805, endPoint y: 339, distance: 26.4
click at [810, 360] on li "Improves engagement: For example, SaleCycle reports that cart abandonment email…" at bounding box center [923, 368] width 516 height 95
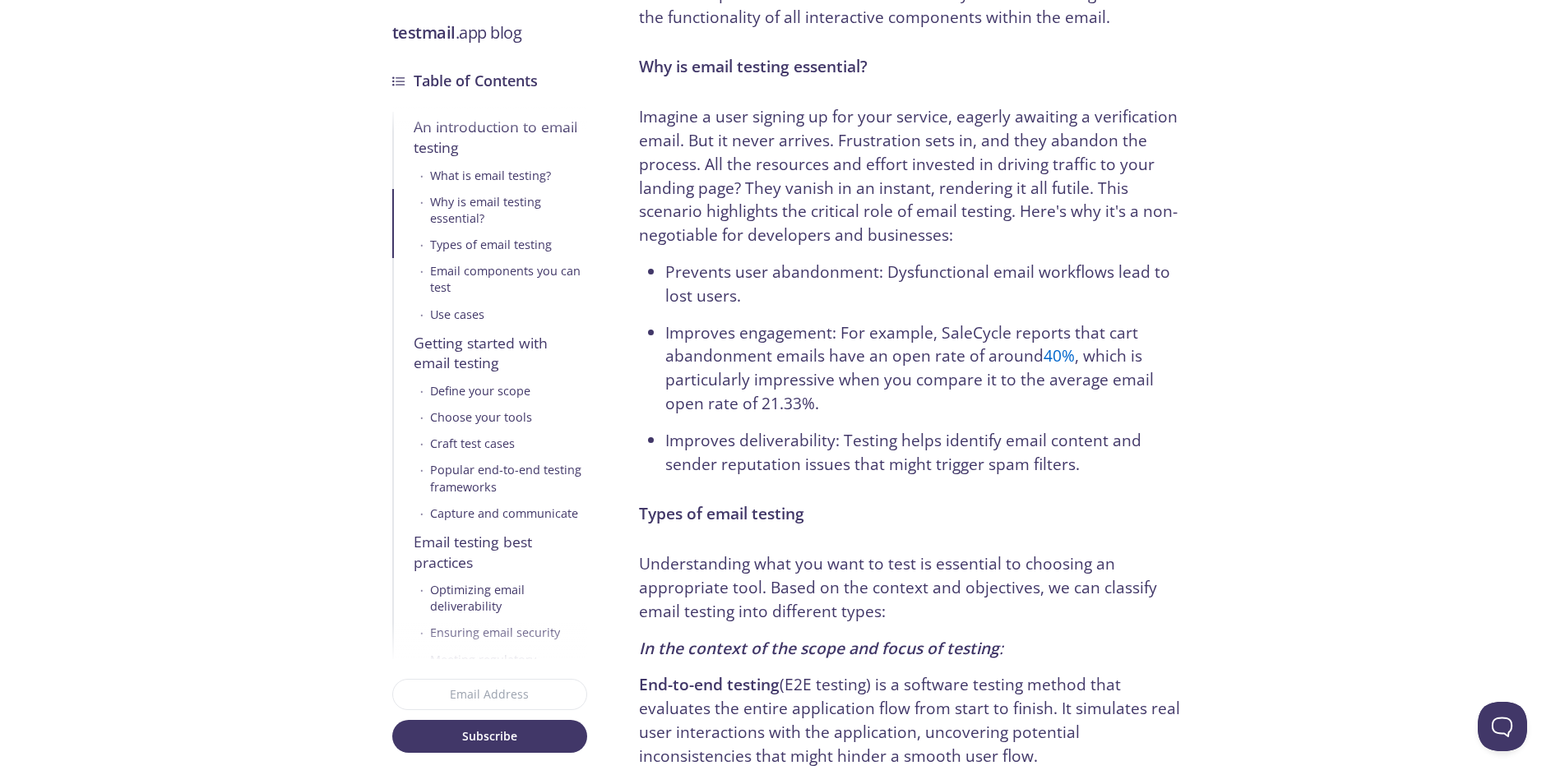
drag, startPoint x: 805, startPoint y: 339, endPoint x: 812, endPoint y: 334, distance: 8.6
click at [806, 342] on li "Improves engagement: For example, SaleCycle reports that cart abandonment email…" at bounding box center [923, 368] width 516 height 95
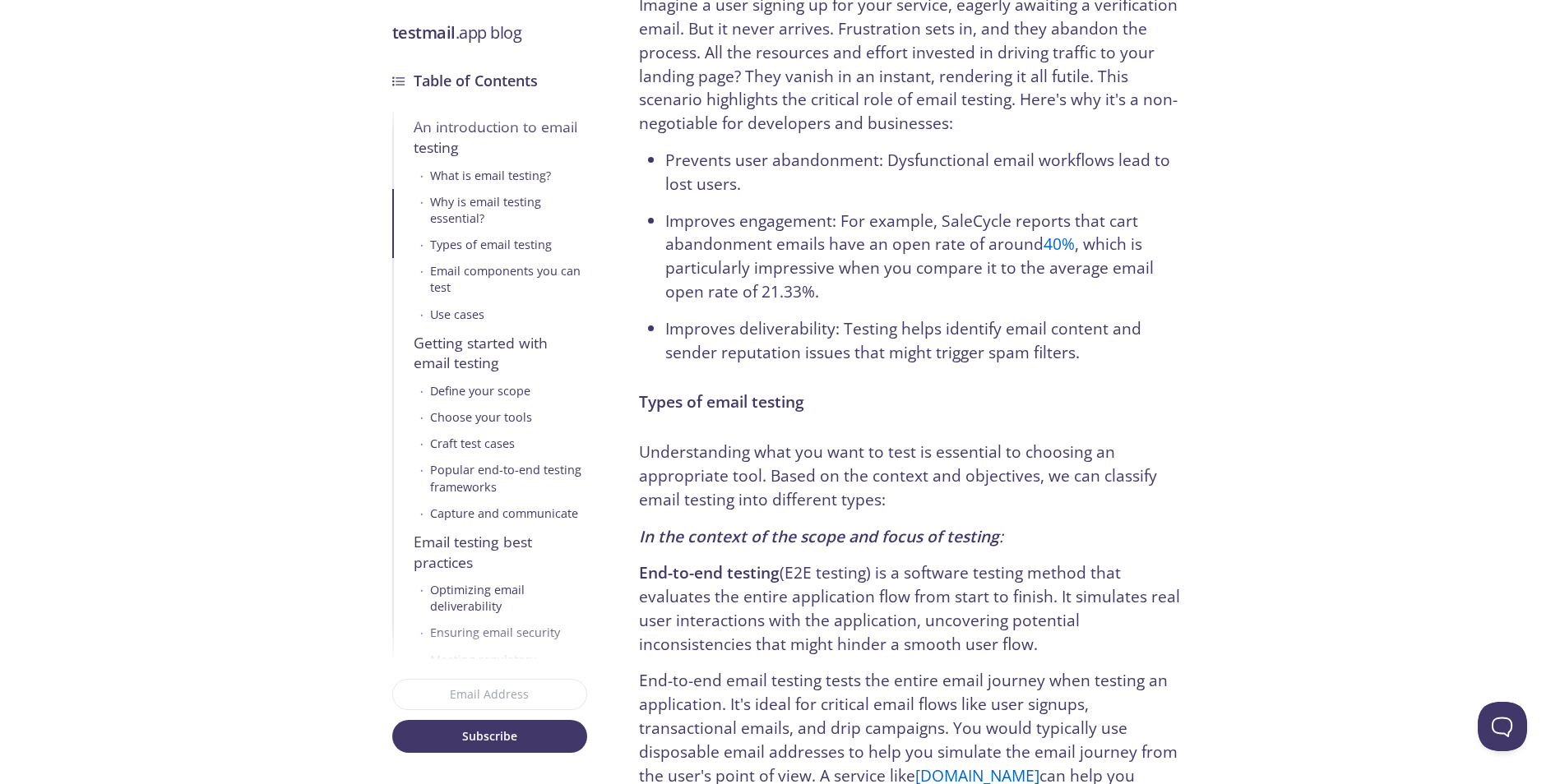
scroll to position [904, 0]
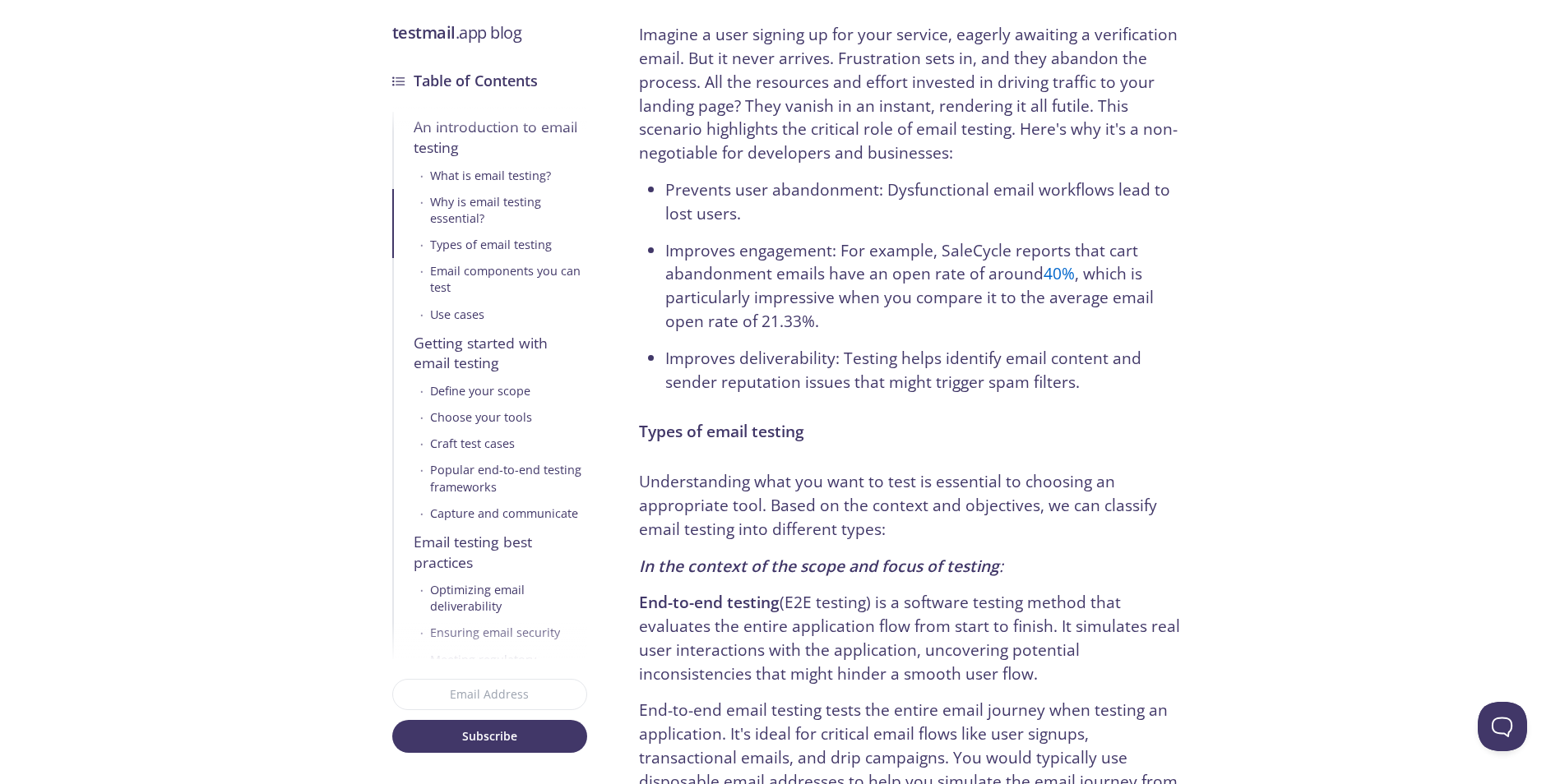
click at [881, 319] on li "Improves engagement: For example, SaleCycle reports that cart abandonment email…" at bounding box center [923, 287] width 516 height 95
drag, startPoint x: 880, startPoint y: 379, endPoint x: 858, endPoint y: 255, distance: 125.9
click at [868, 325] on ul "Prevents user abandonment: Dysfunctional email workflows lead to lost users. Im…" at bounding box center [910, 286] width 542 height 216
drag, startPoint x: 858, startPoint y: 255, endPoint x: 861, endPoint y: 368, distance: 113.0
click at [859, 312] on li "Improves engagement: For example, SaleCycle reports that cart abandonment email…" at bounding box center [923, 287] width 516 height 95
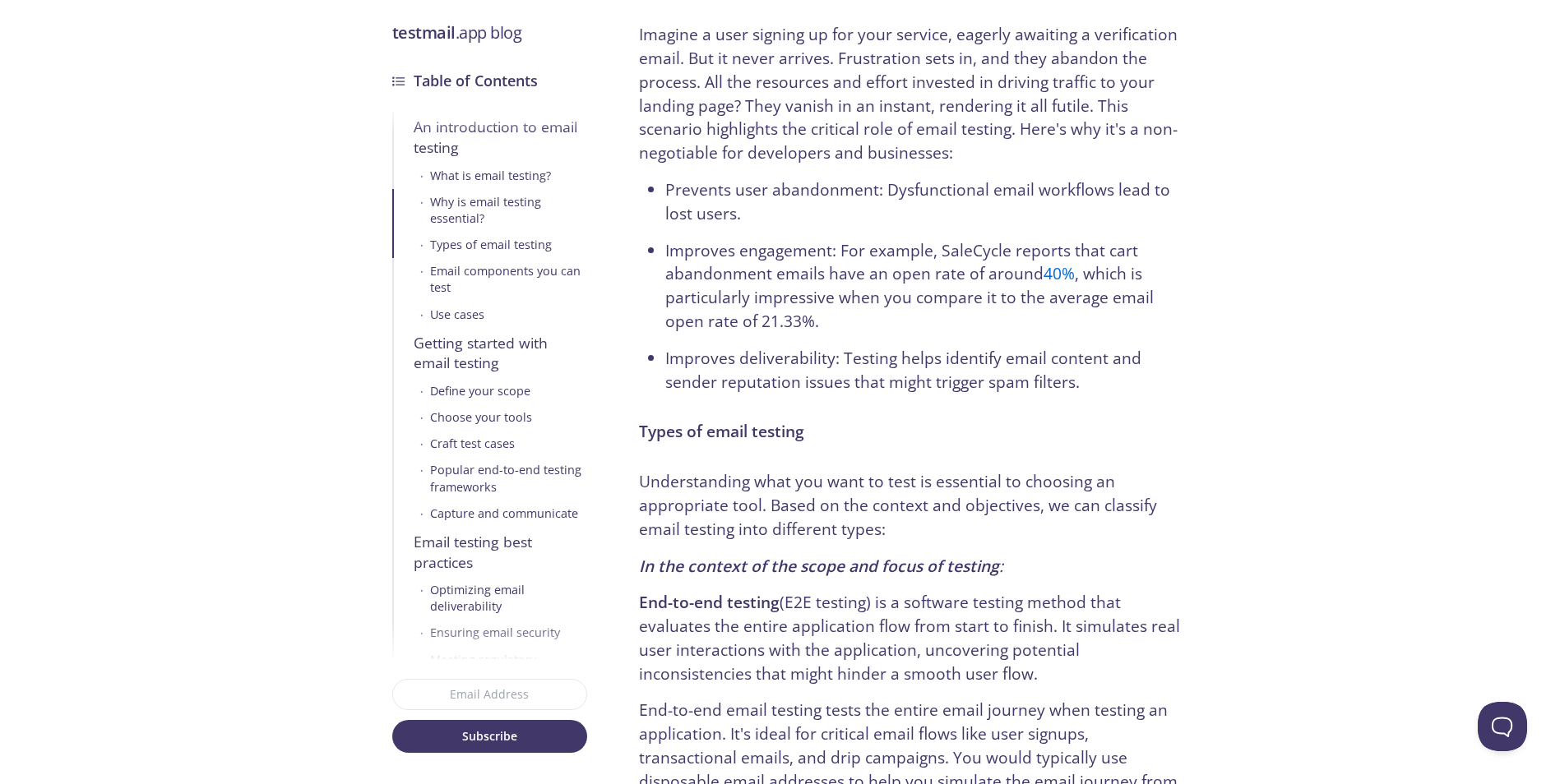
drag, startPoint x: 861, startPoint y: 368, endPoint x: 849, endPoint y: 324, distance: 45.6
click at [852, 343] on ul "Prevents user abandonment: Dysfunctional email workflows lead to lost users. Im…" at bounding box center [910, 286] width 542 height 216
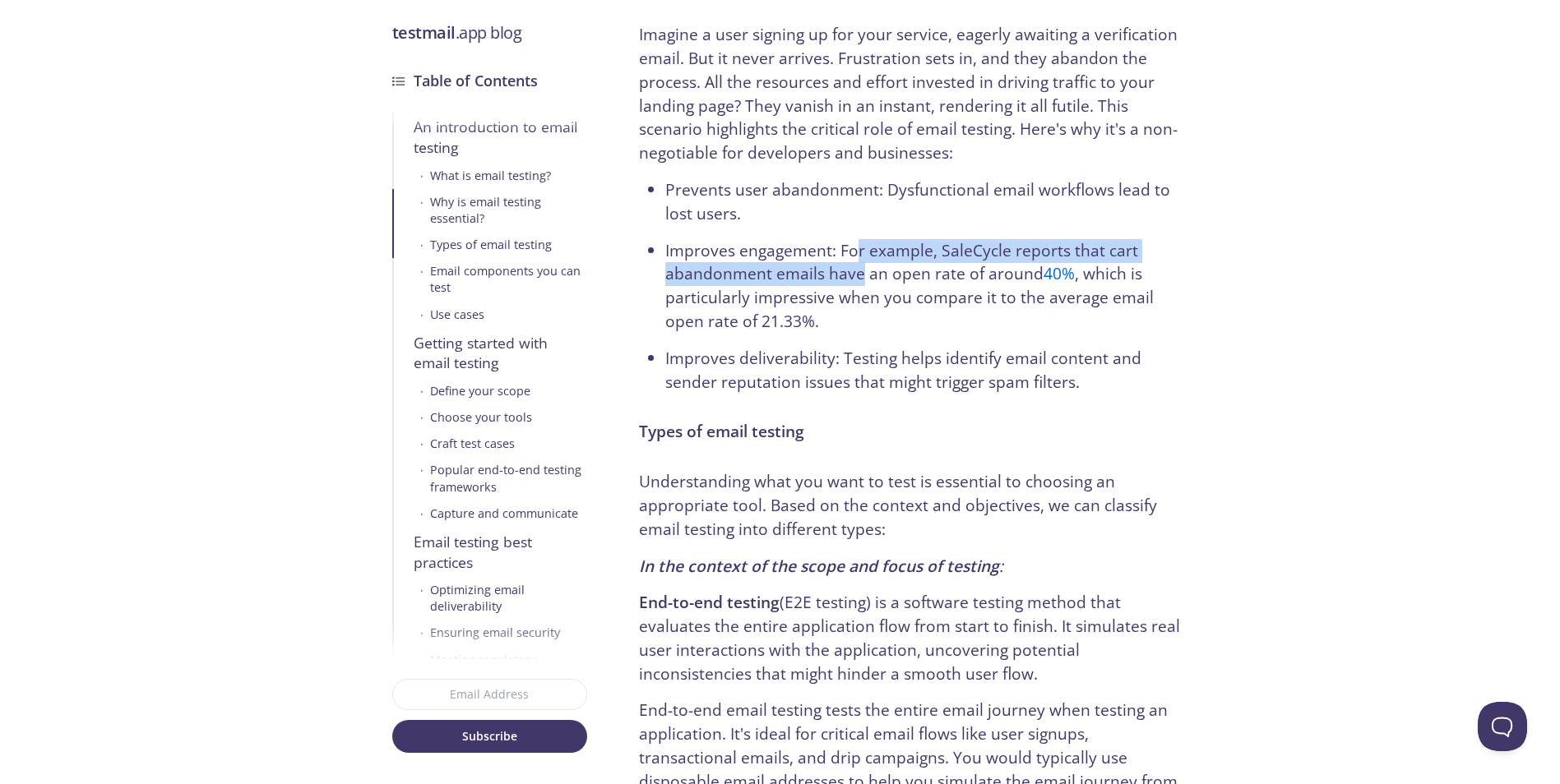
drag, startPoint x: 855, startPoint y: 241, endPoint x: 868, endPoint y: 394, distance: 153.6
click at [858, 346] on ul "Prevents user abandonment: Dysfunctional email workflows lead to lost users. Im…" at bounding box center [910, 286] width 542 height 216
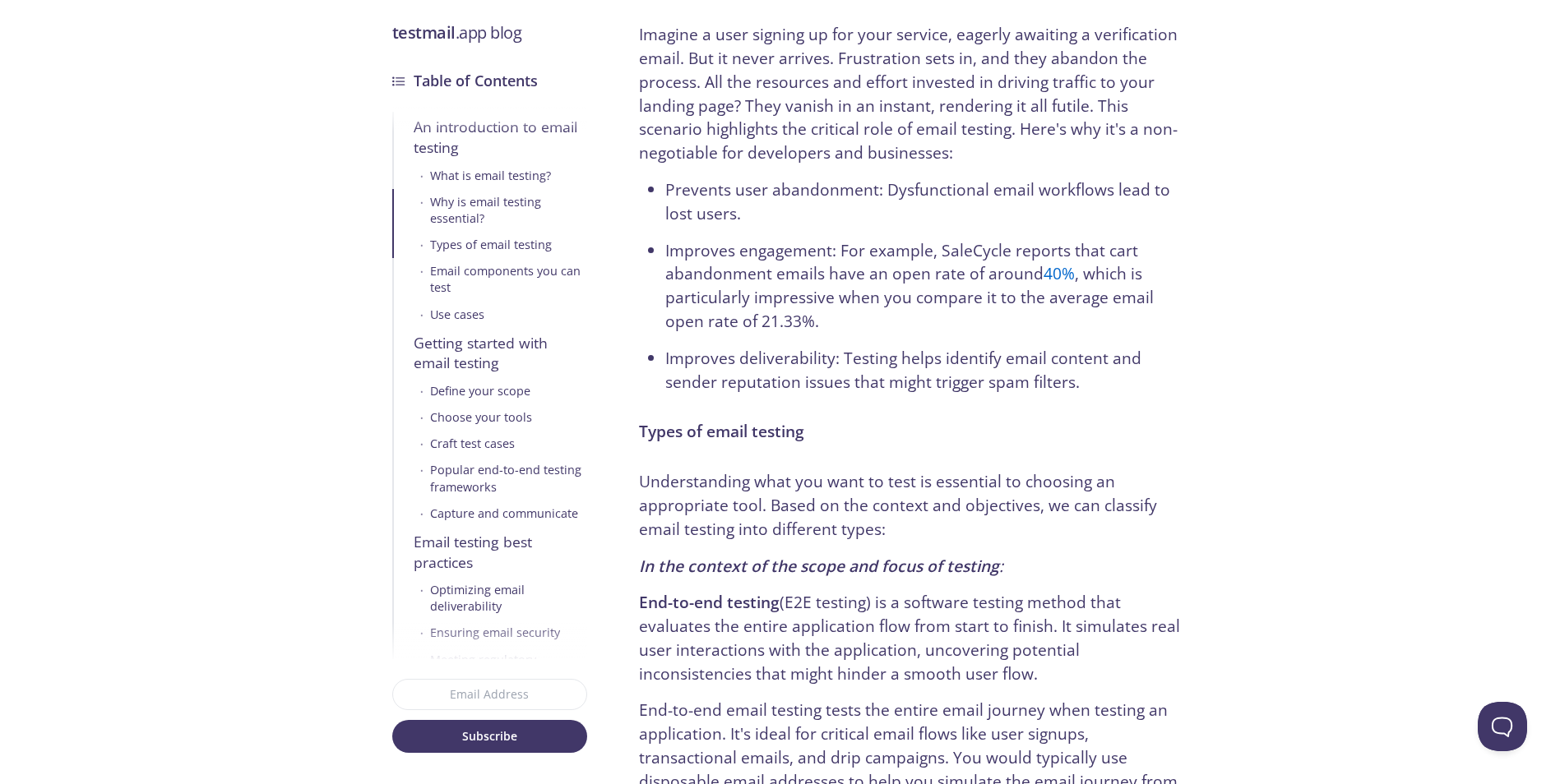
click at [844, 331] on ul "Prevents user abandonment: Dysfunctional email workflows lead to lost users. Im…" at bounding box center [910, 286] width 542 height 216
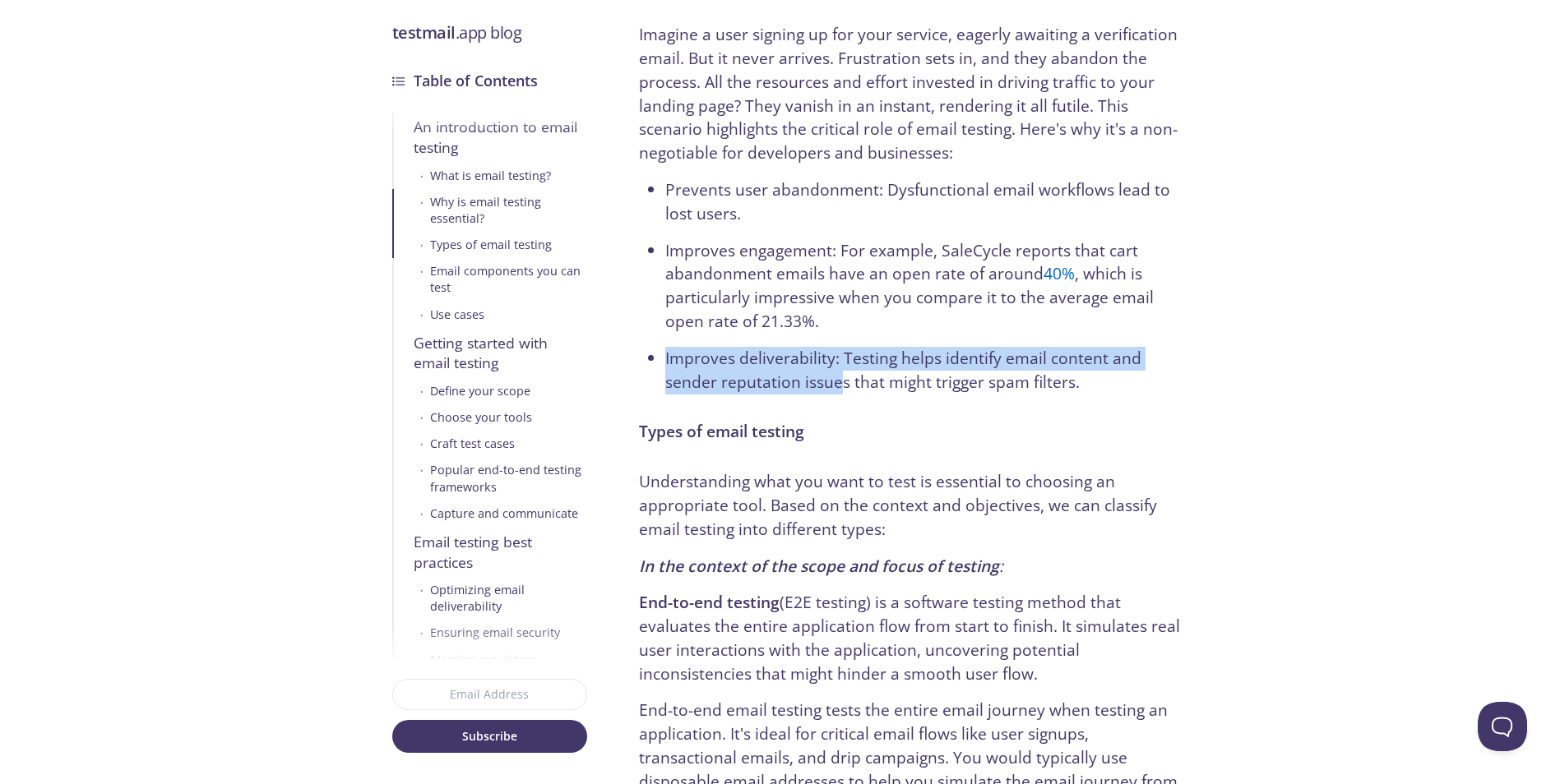
click at [847, 277] on ul "Prevents user abandonment: Dysfunctional email workflows lead to lost users. Im…" at bounding box center [910, 286] width 542 height 216
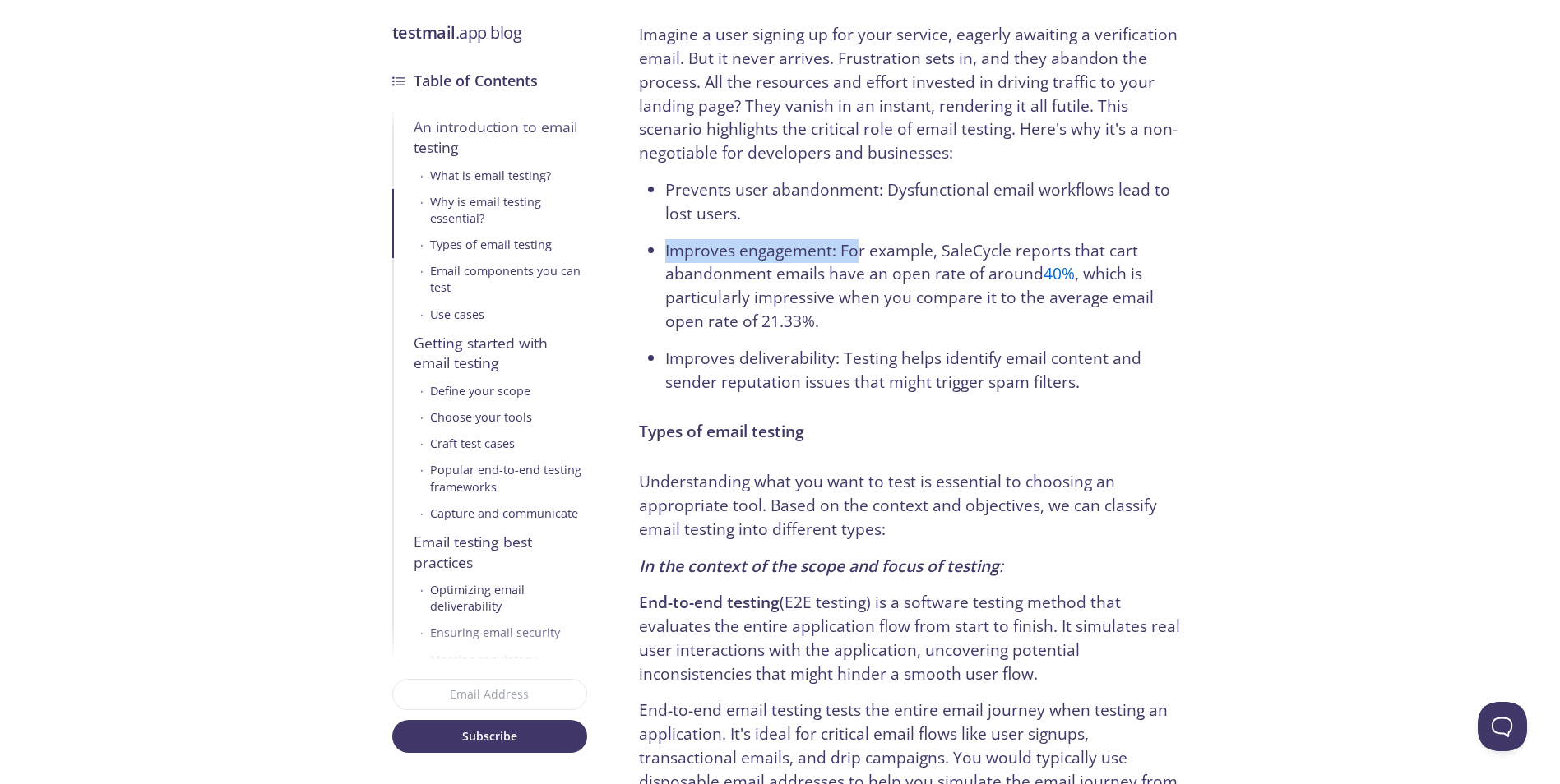
click at [843, 336] on ul "Prevents user abandonment: Dysfunctional email workflows lead to lost users. Im…" at bounding box center [910, 286] width 542 height 216
click at [848, 290] on ul "Prevents user abandonment: Dysfunctional email workflows lead to lost users. Im…" at bounding box center [910, 286] width 542 height 216
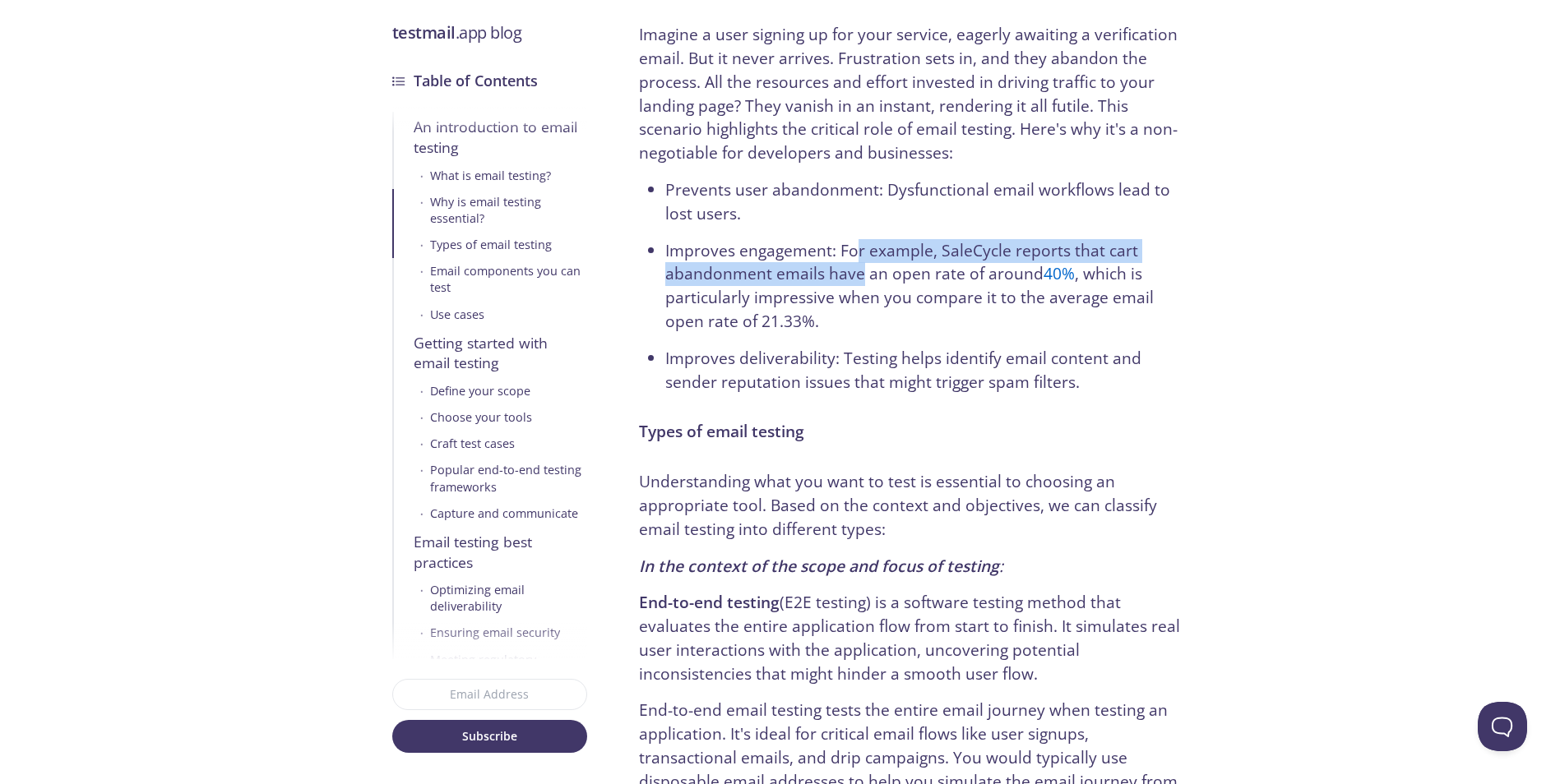
click at [852, 339] on ul "Prevents user abandonment: Dysfunctional email workflows lead to lost users. Im…" at bounding box center [910, 286] width 542 height 216
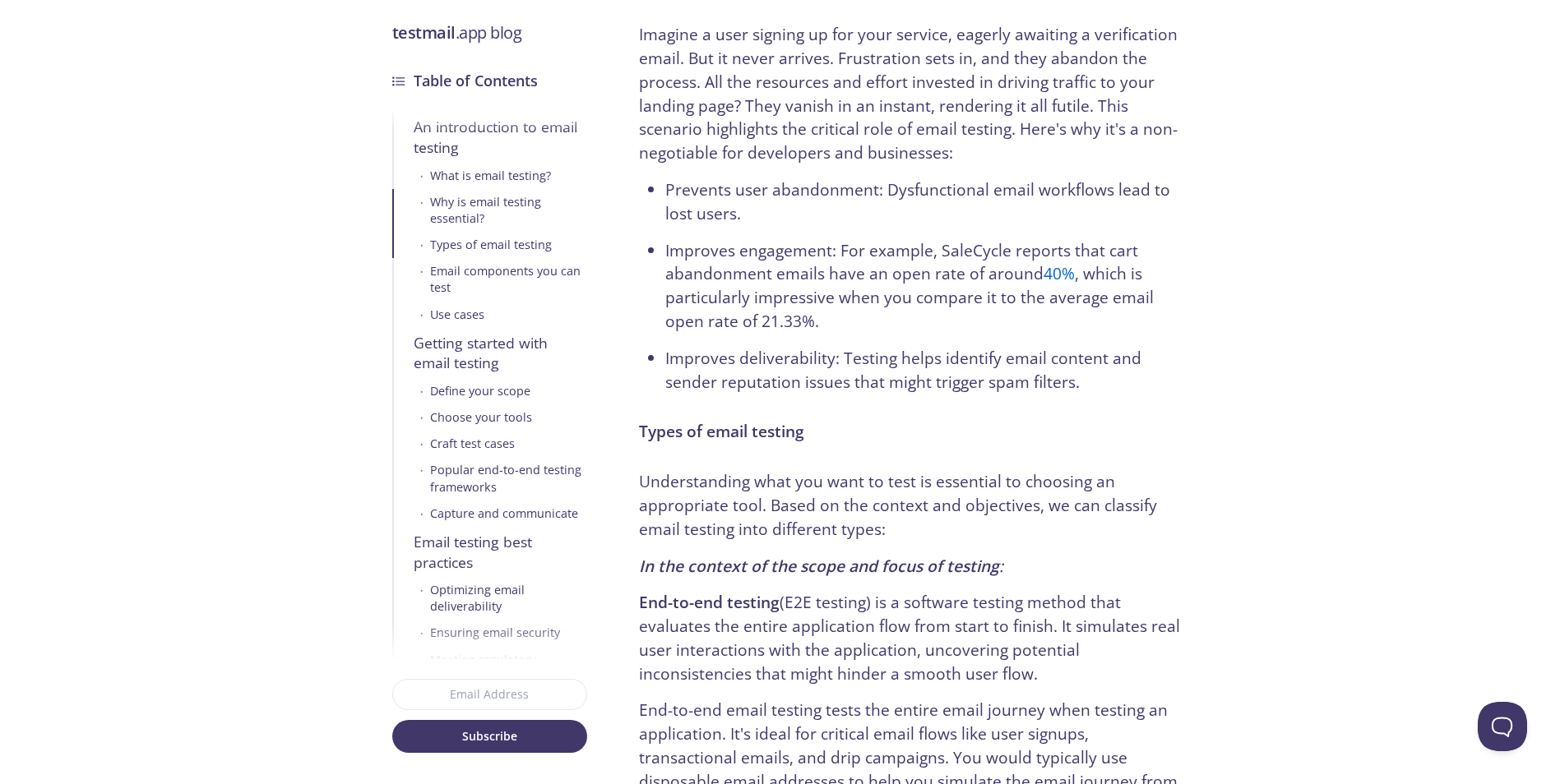
click at [838, 329] on ul "Prevents user abandonment: Dysfunctional email workflows lead to lost users. Im…" at bounding box center [910, 286] width 542 height 216
click at [846, 349] on ul "Prevents user abandonment: Dysfunctional email workflows lead to lost users. Im…" at bounding box center [910, 286] width 542 height 216
click at [842, 314] on ul "Prevents user abandonment: Dysfunctional email workflows lead to lost users. Im…" at bounding box center [910, 286] width 542 height 216
click at [842, 358] on ul "Prevents user abandonment: Dysfunctional email workflows lead to lost users. Im…" at bounding box center [910, 286] width 542 height 216
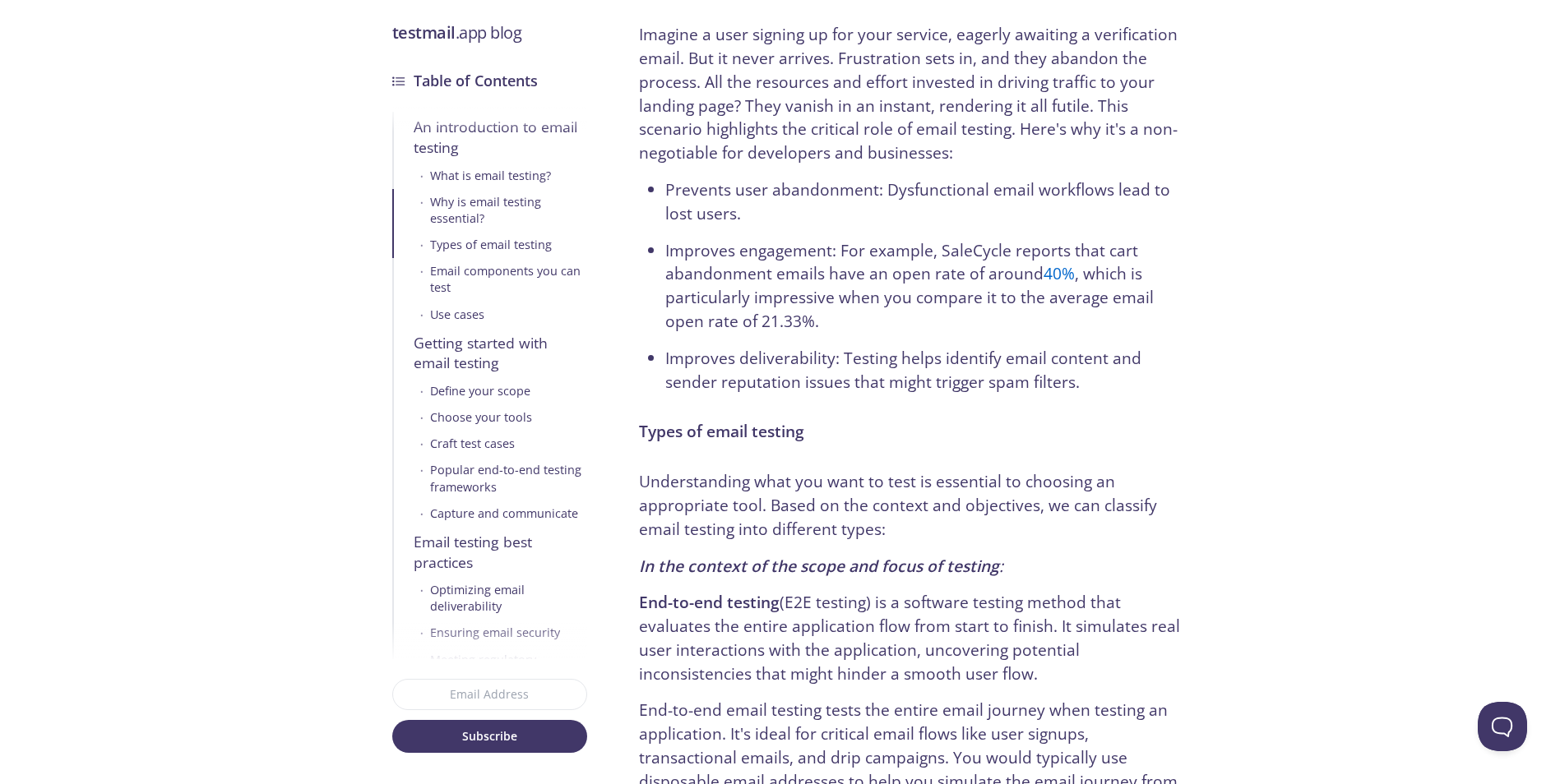
click at [842, 265] on ul "Prevents user abandonment: Dysfunctional email workflows lead to lost users. Im…" at bounding box center [910, 286] width 542 height 216
click at [827, 323] on ul "Prevents user abandonment: Dysfunctional email workflows lead to lost users. Im…" at bounding box center [910, 286] width 542 height 216
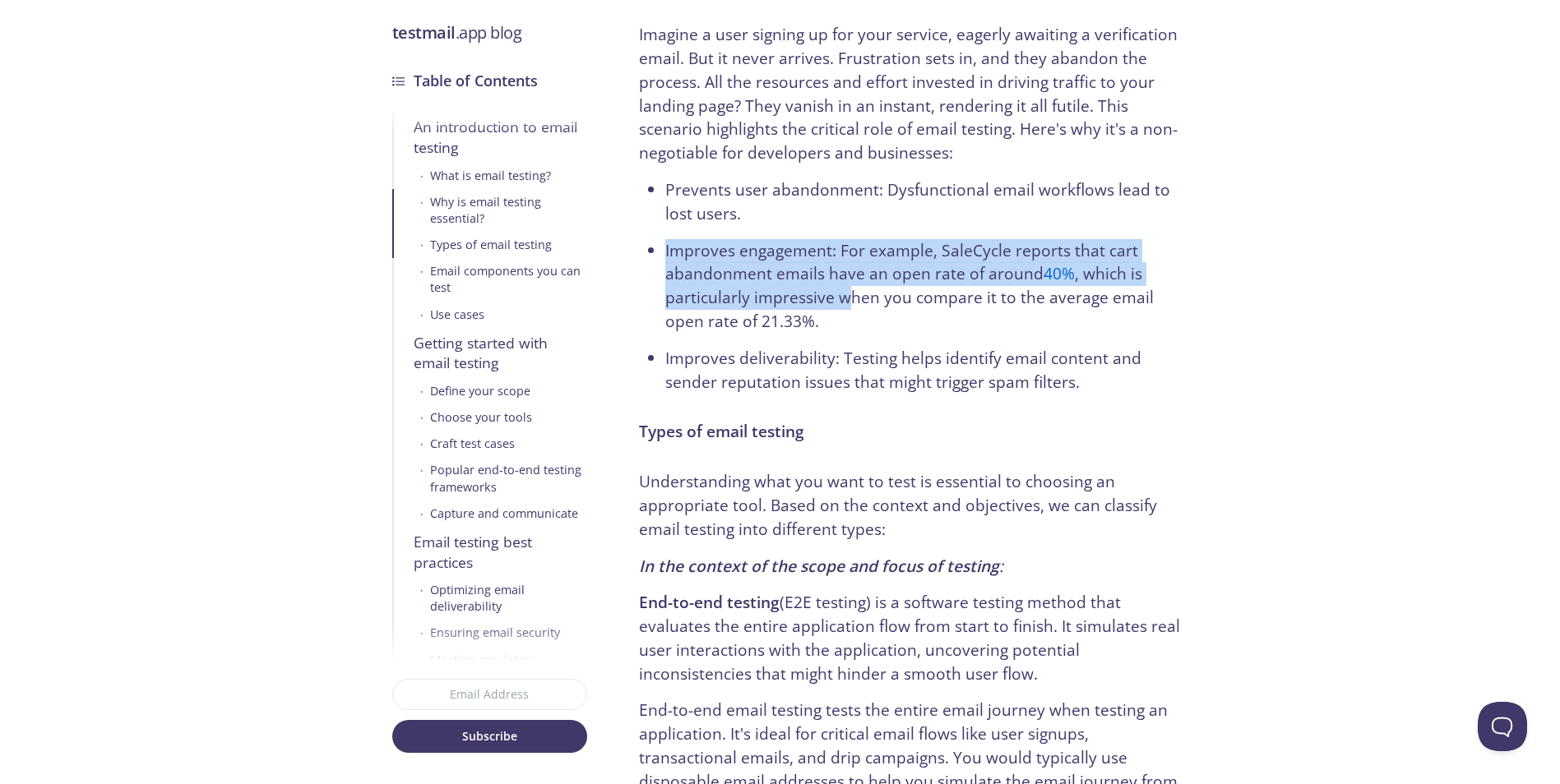
click at [845, 321] on ul "Prevents user abandonment: Dysfunctional email workflows lead to lost users. Im…" at bounding box center [910, 286] width 542 height 216
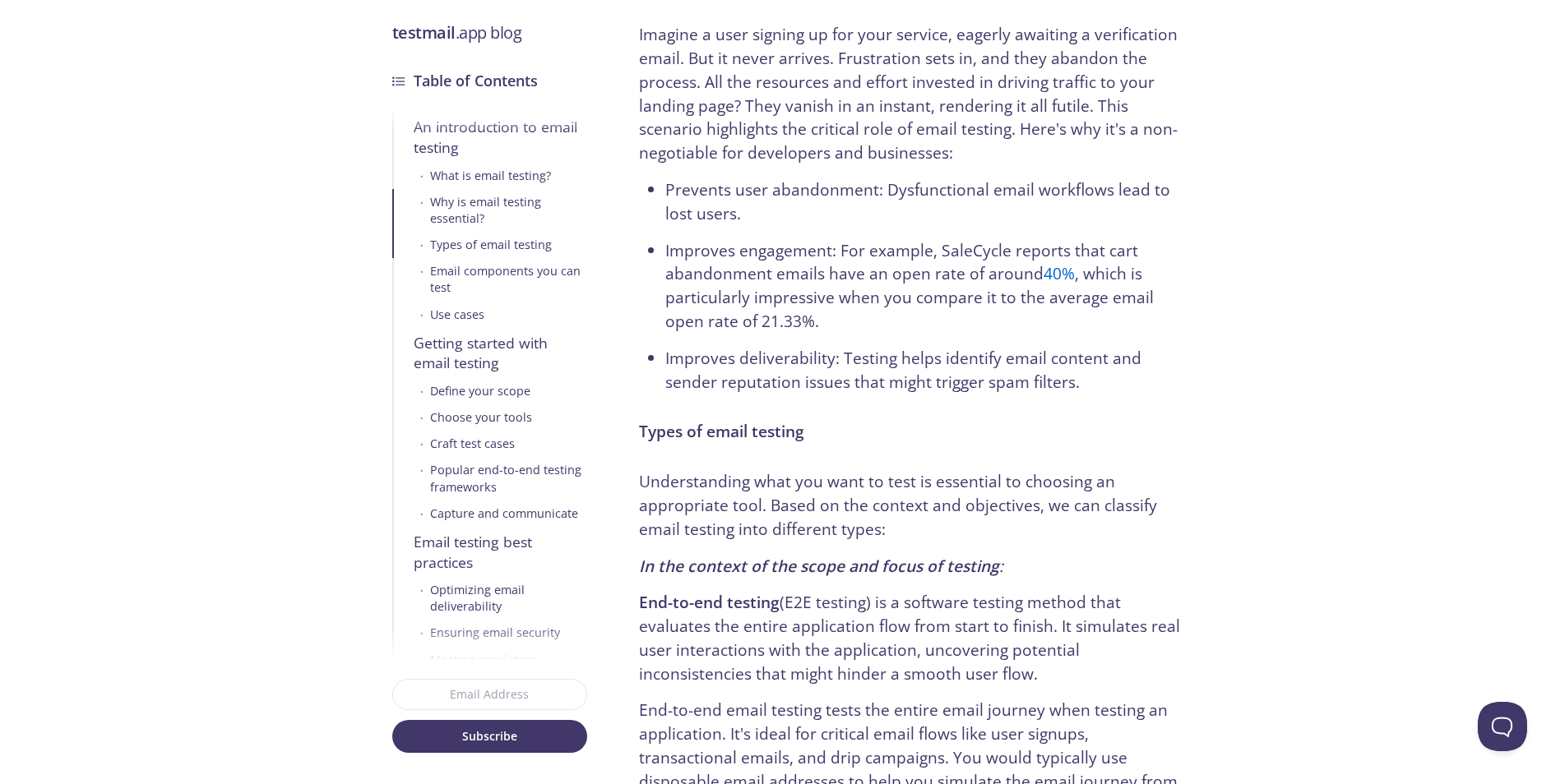
click at [839, 331] on ul "Prevents user abandonment: Dysfunctional email workflows lead to lost users. Im…" at bounding box center [910, 286] width 542 height 216
click at [842, 353] on ul "Prevents user abandonment: Dysfunctional email workflows lead to lost users. Im…" at bounding box center [910, 286] width 542 height 216
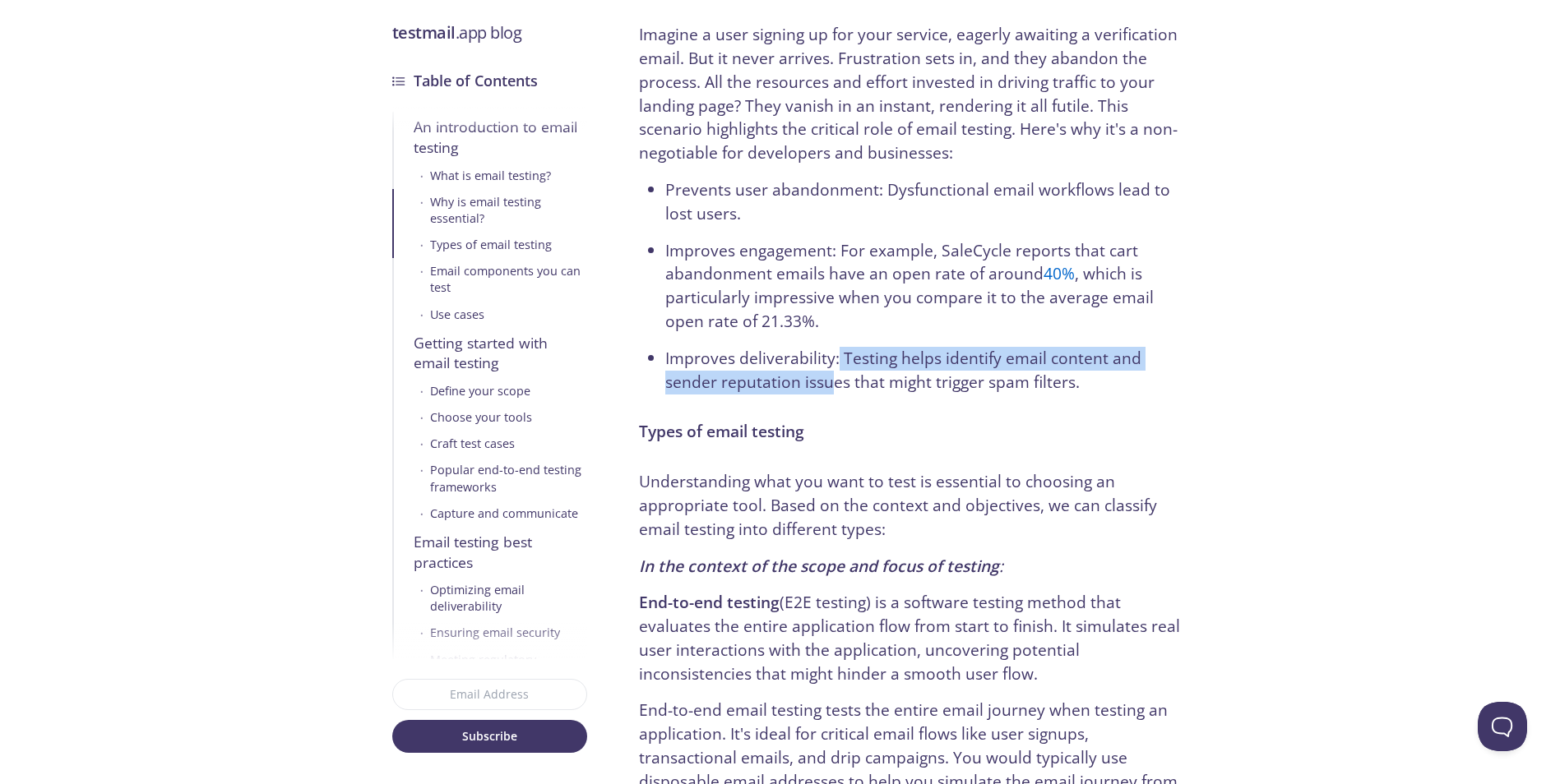
click at [834, 330] on ul "Prevents user abandonment: Dysfunctional email workflows lead to lost users. Im…" at bounding box center [910, 286] width 542 height 216
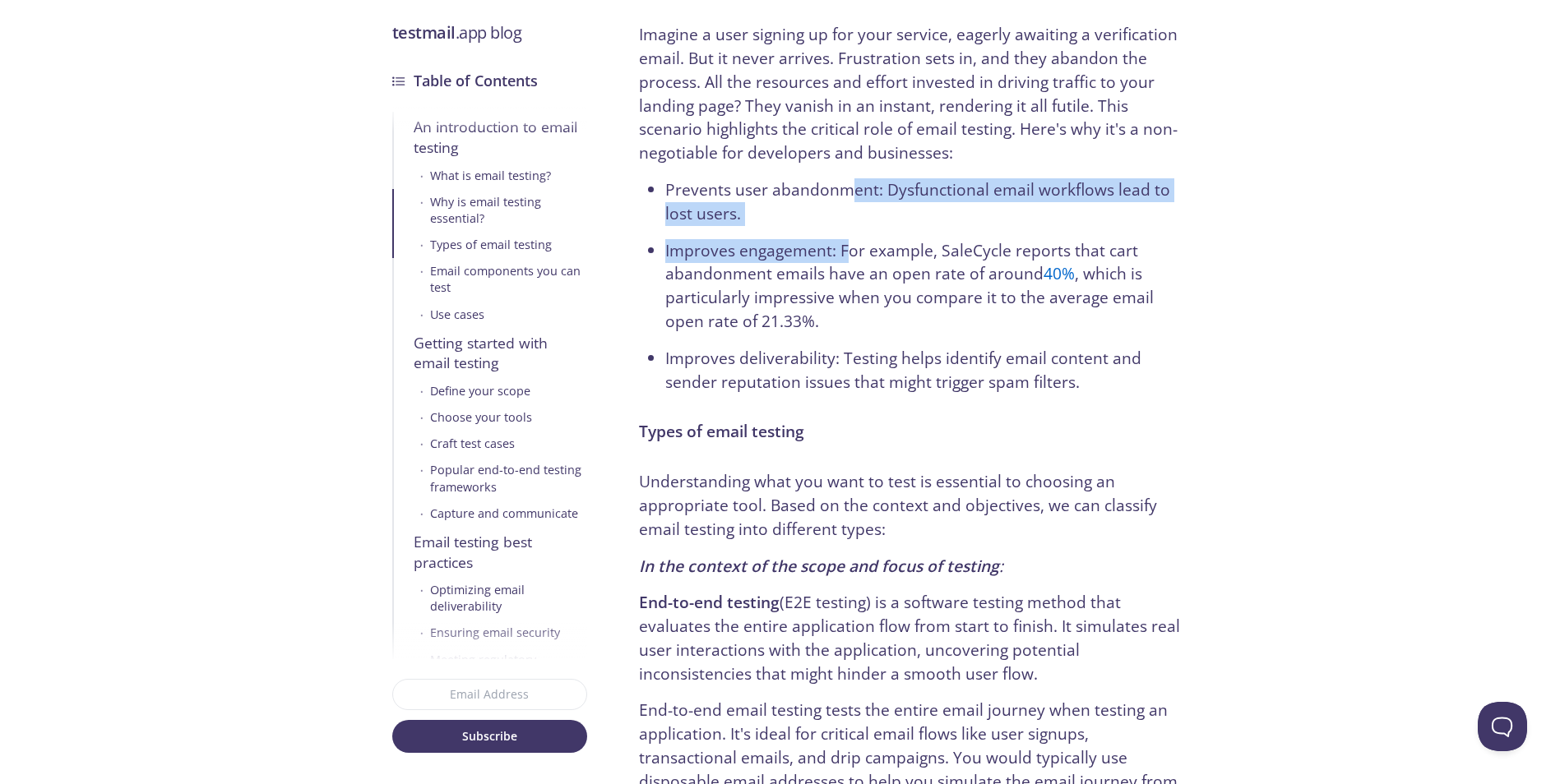
click at [841, 352] on ul "Prevents user abandonment: Dysfunctional email workflows lead to lost users. Im…" at bounding box center [910, 286] width 542 height 216
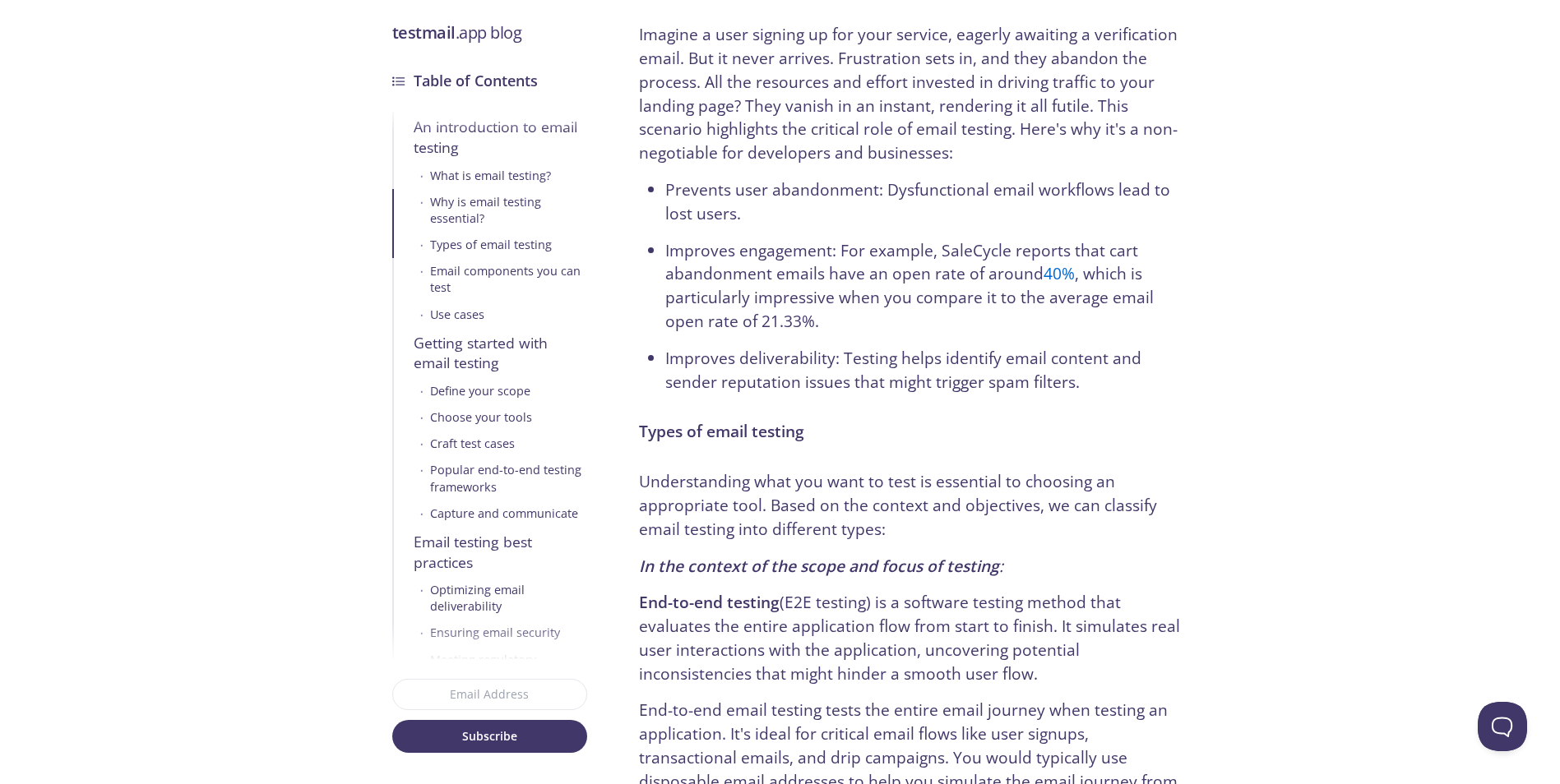
click at [837, 315] on ul "Prevents user abandonment: Dysfunctional email workflows lead to lost users. Im…" at bounding box center [910, 286] width 542 height 216
click at [841, 344] on ul "Prevents user abandonment: Dysfunctional email workflows lead to lost users. Im…" at bounding box center [910, 286] width 542 height 216
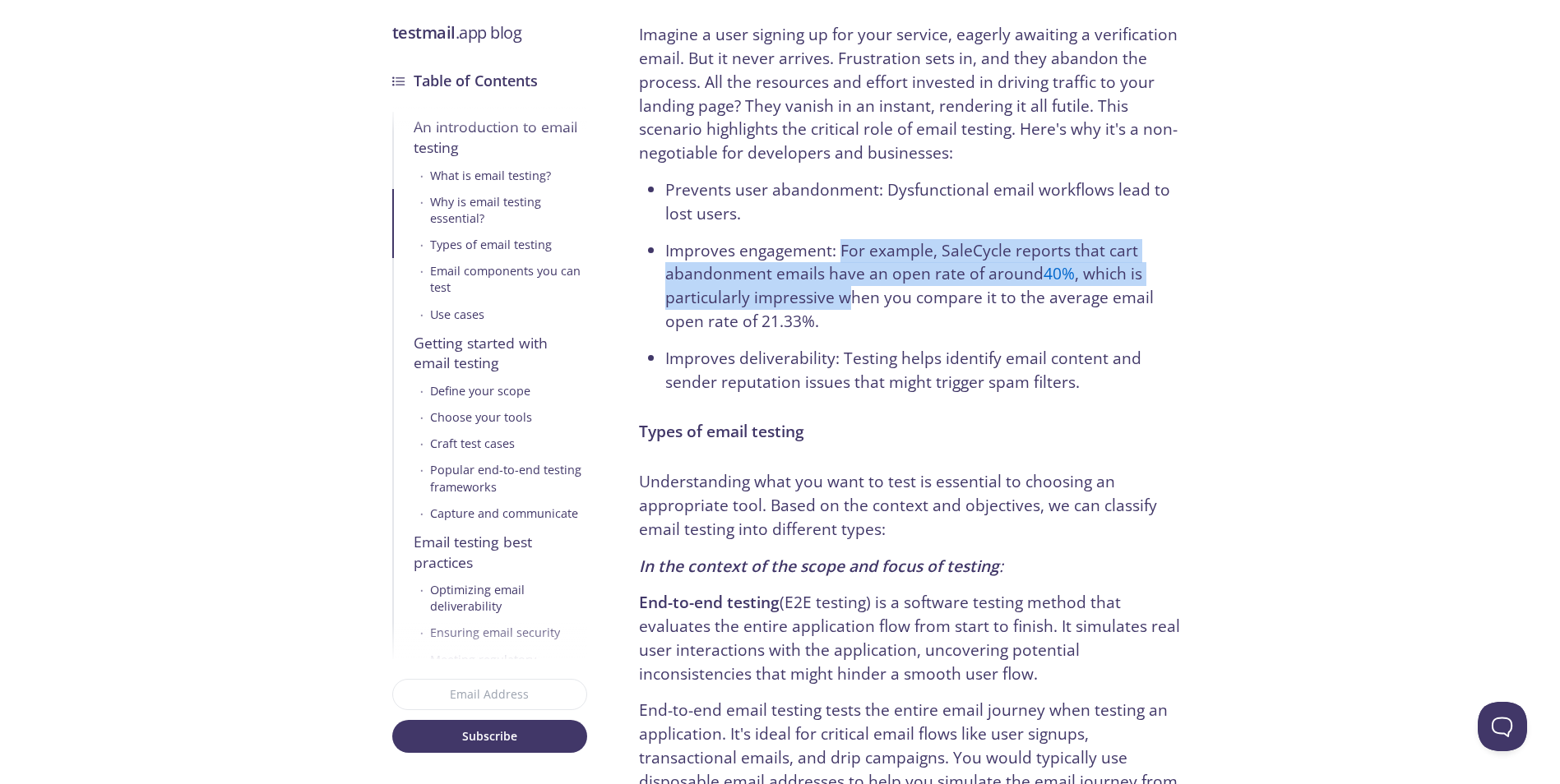
click at [835, 352] on ul "Prevents user abandonment: Dysfunctional email workflows lead to lost users. Im…" at bounding box center [910, 286] width 542 height 216
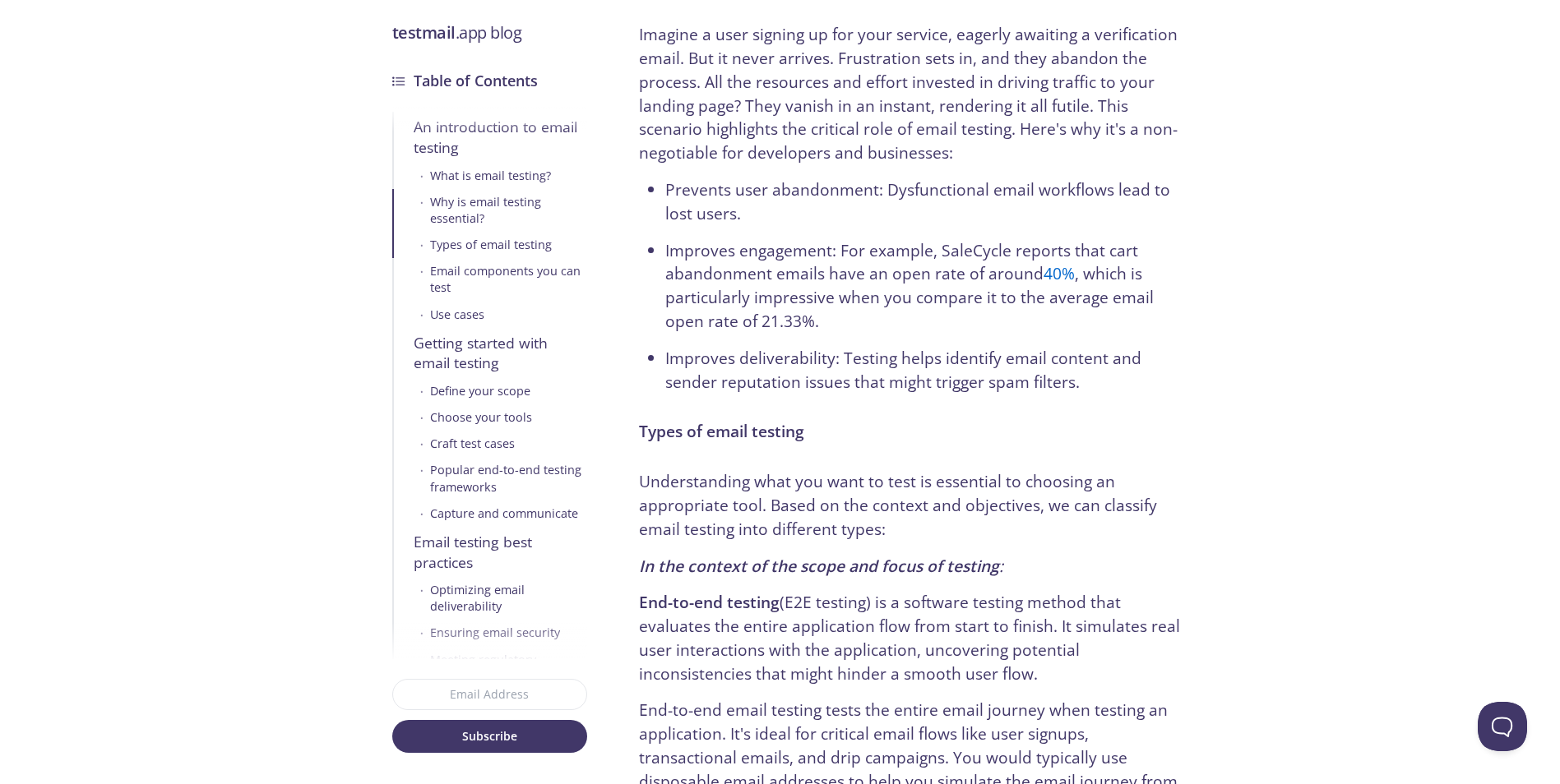
click at [826, 346] on ul "Prevents user abandonment: Dysfunctional email workflows lead to lost users. Im…" at bounding box center [910, 286] width 542 height 216
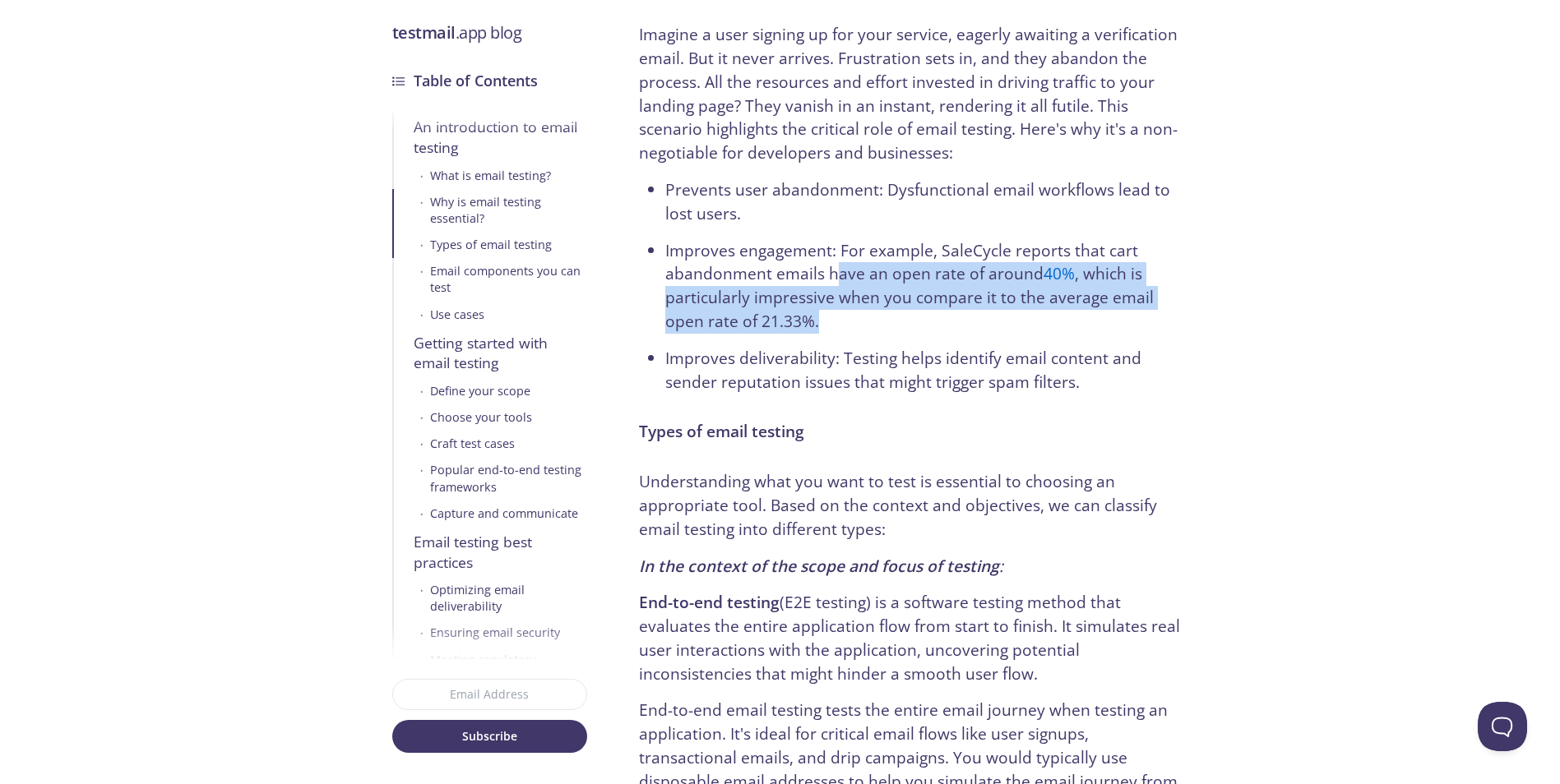
click at [836, 345] on ul "Prevents user abandonment: Dysfunctional email workflows lead to lost users. Im…" at bounding box center [910, 286] width 542 height 216
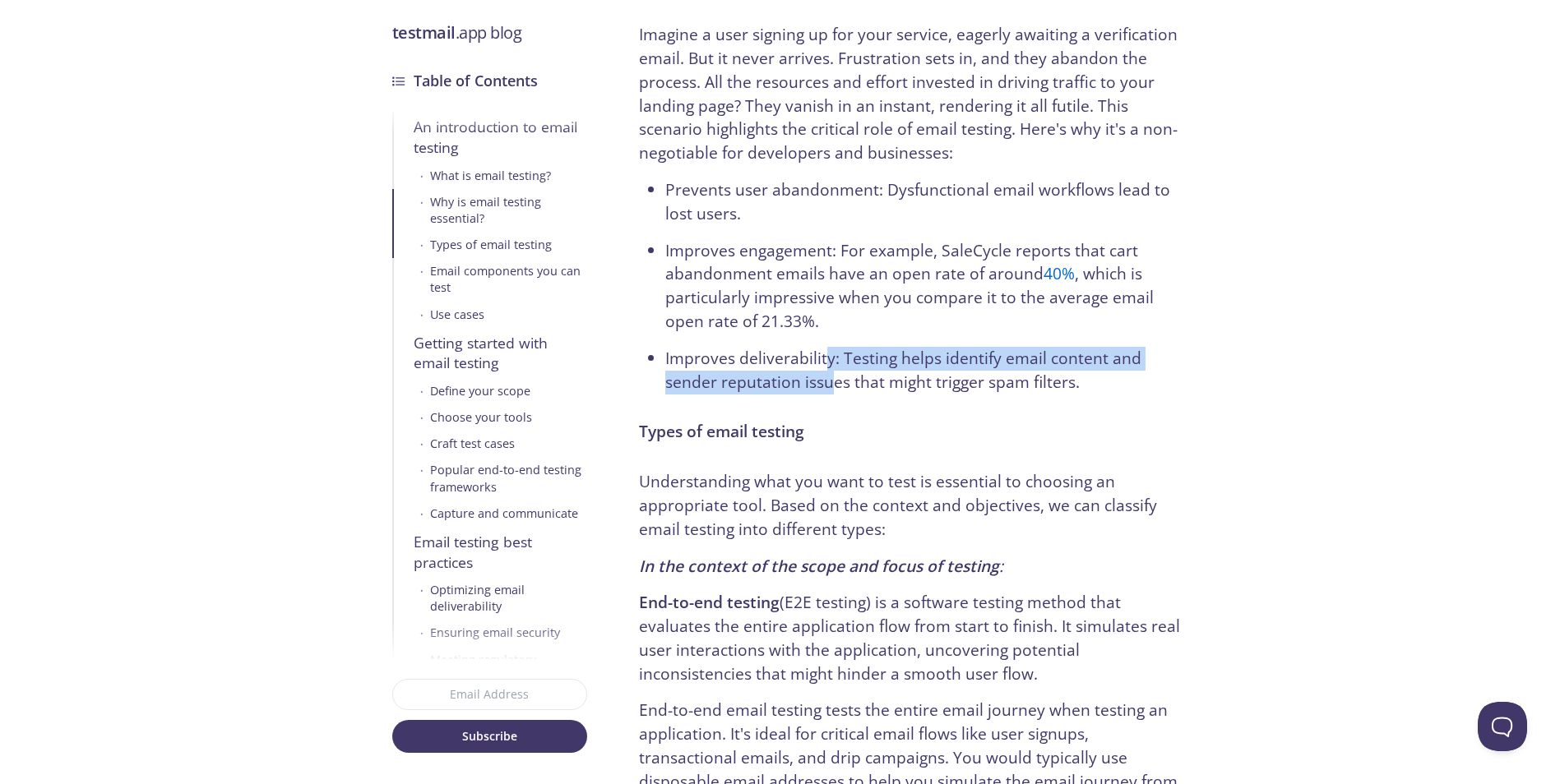
click at [825, 348] on li "Improves deliverability: Testing helps identify email content and sender reputa…" at bounding box center [923, 371] width 516 height 47
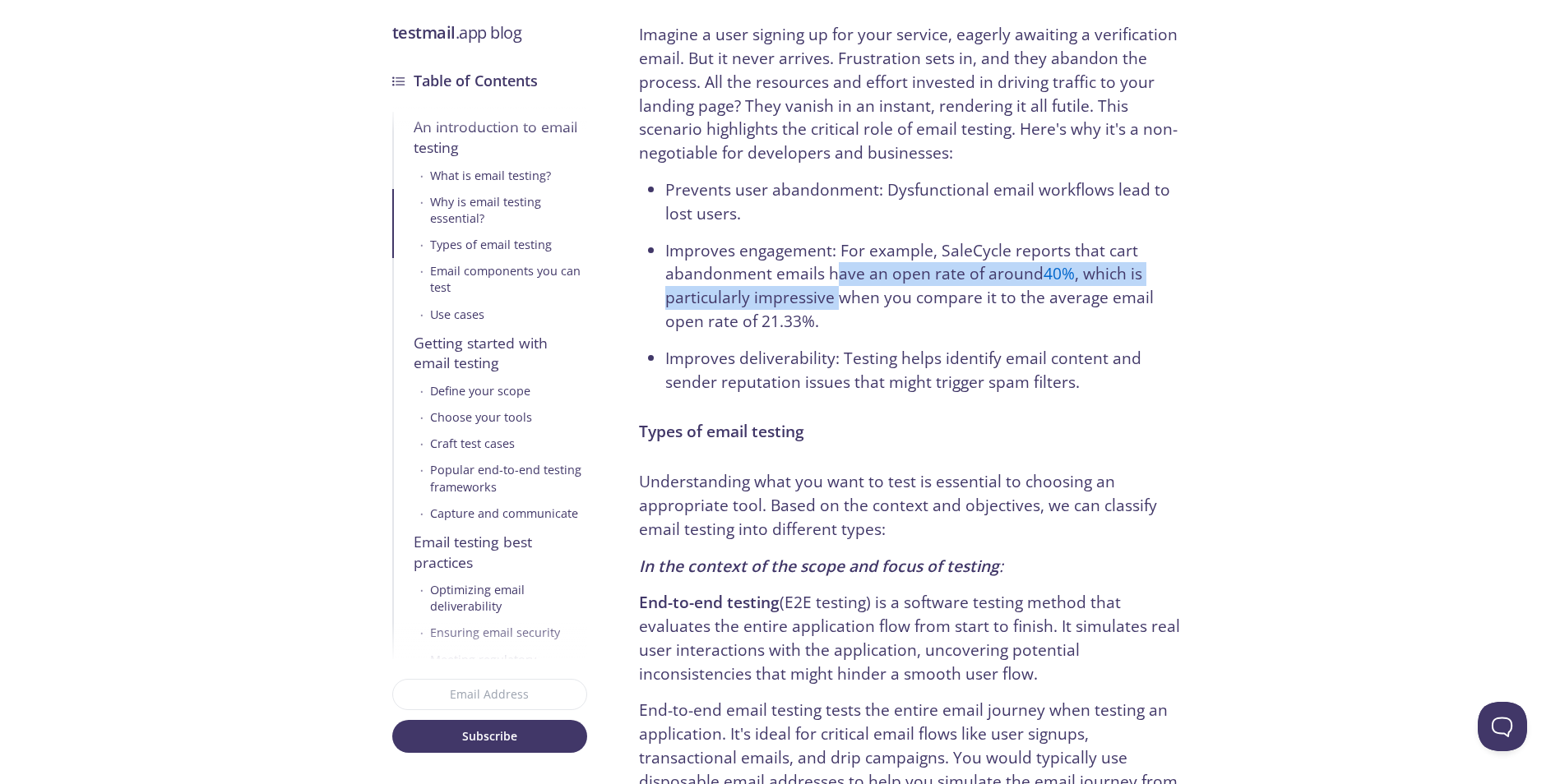
click at [832, 358] on ul "Prevents user abandonment: Dysfunctional email workflows lead to lost users. Im…" at bounding box center [910, 286] width 542 height 216
click at [827, 347] on li "Improves deliverability: Testing helps identify email content and sender reputa…" at bounding box center [923, 371] width 516 height 47
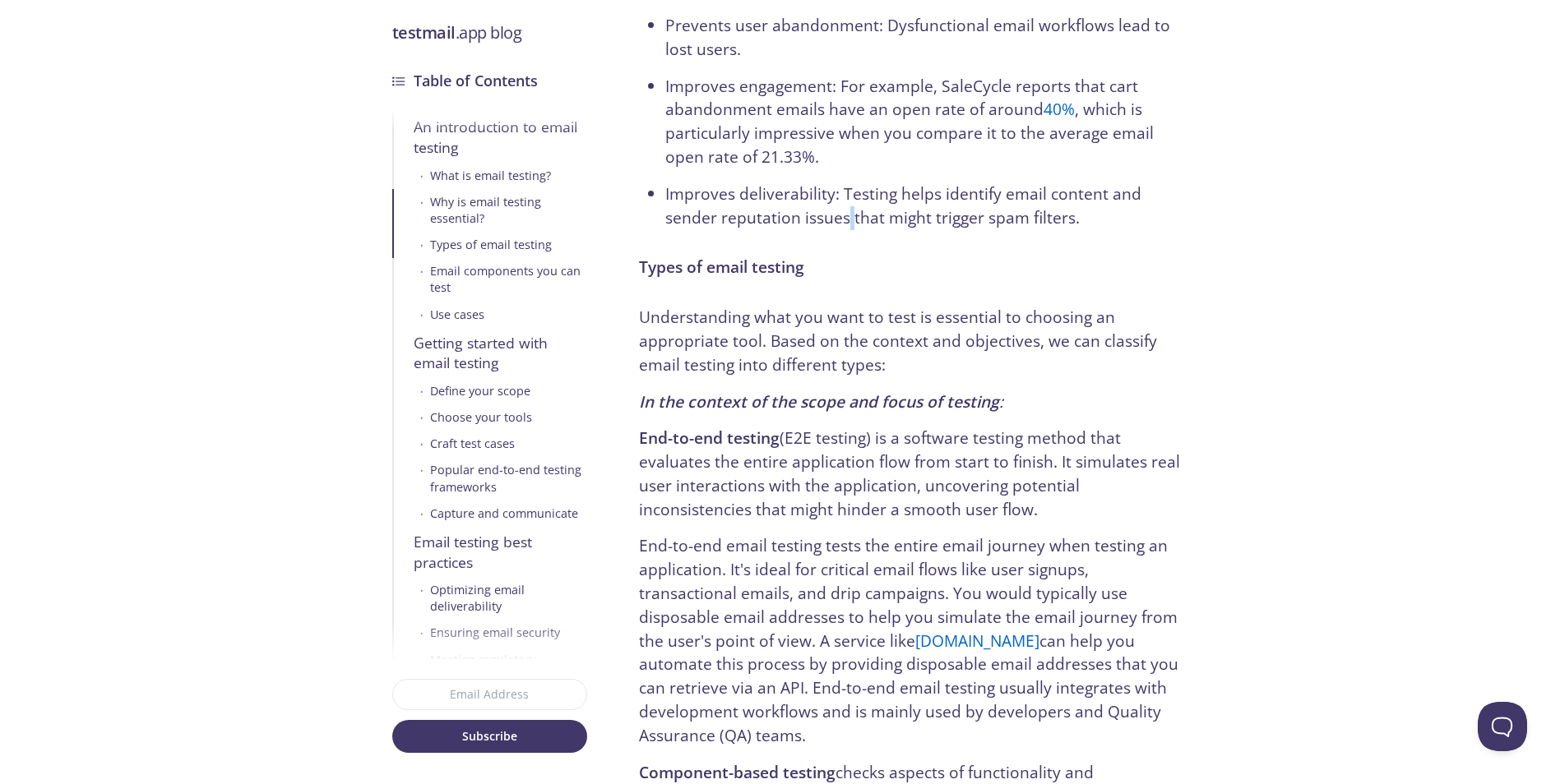
click at [850, 219] on li "Improves deliverability: Testing helps identify email content and sender reputa…" at bounding box center [923, 206] width 516 height 47
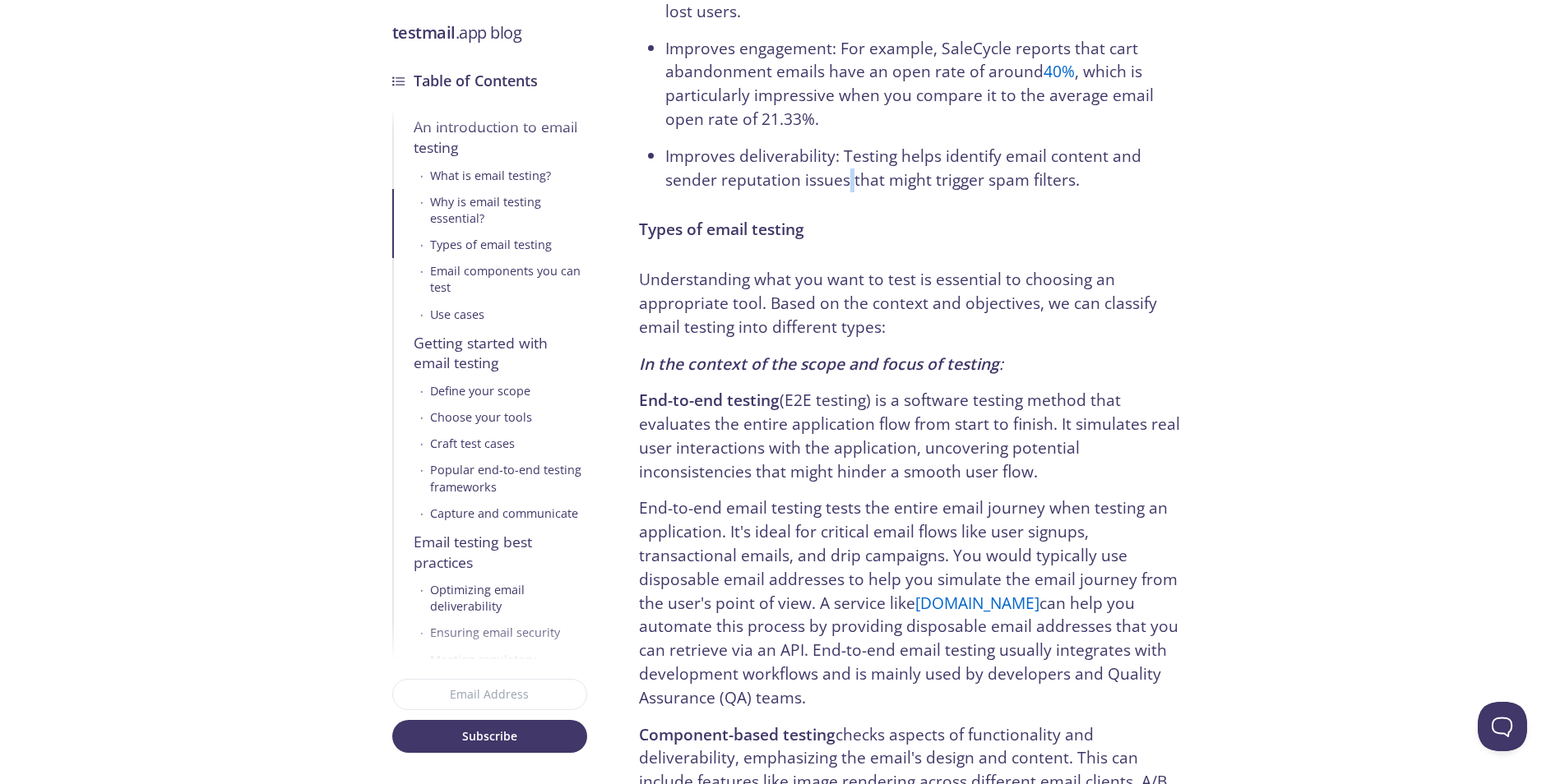
scroll to position [1069, 0]
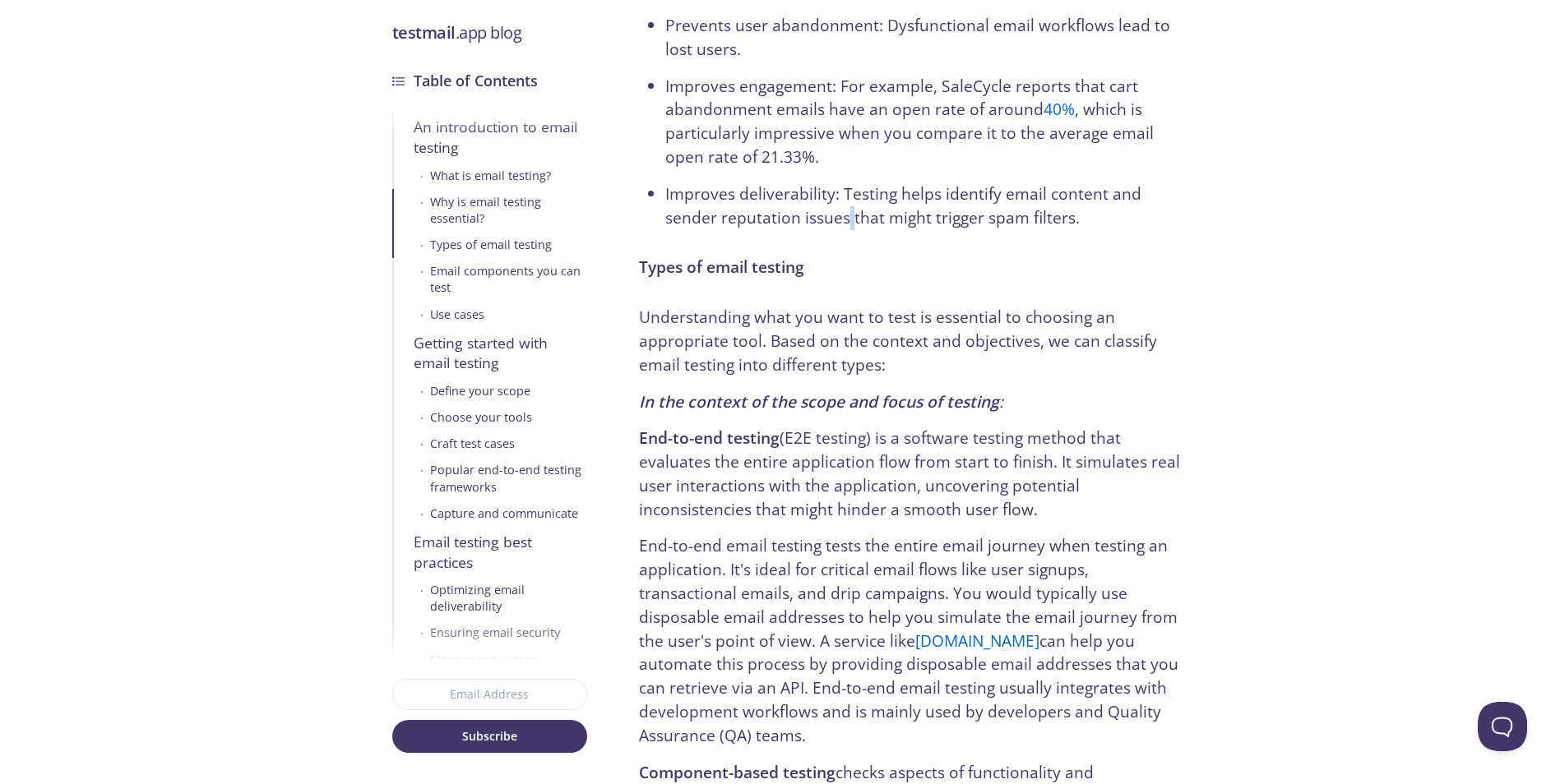
click at [855, 230] on li "Improves deliverability: Testing helps identify email content and sender reputa…" at bounding box center [923, 206] width 516 height 47
click at [875, 329] on p "Understanding what you want to test is essential to choosing an appropriate too…" at bounding box center [910, 341] width 542 height 71
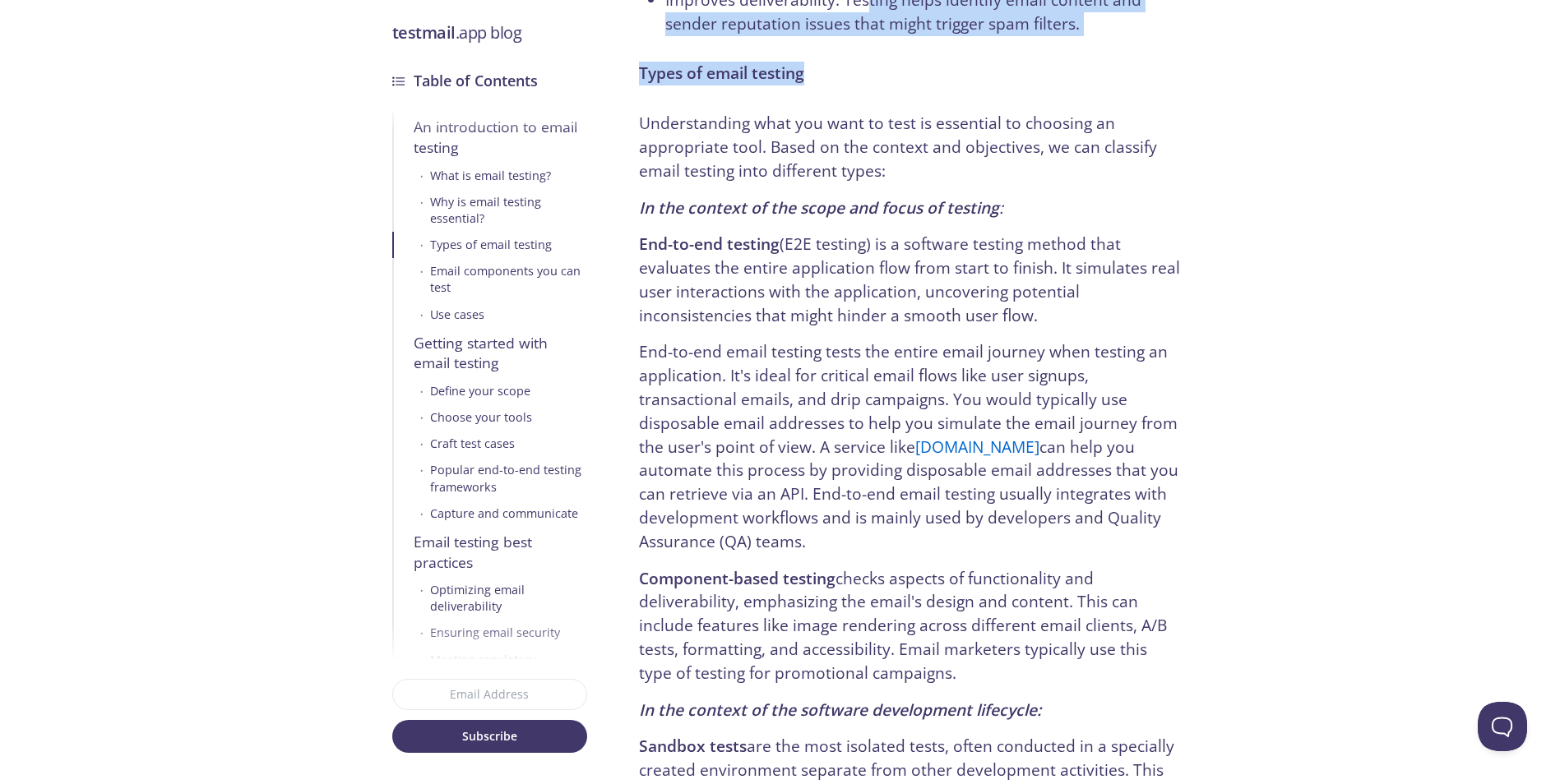
scroll to position [1233, 0]
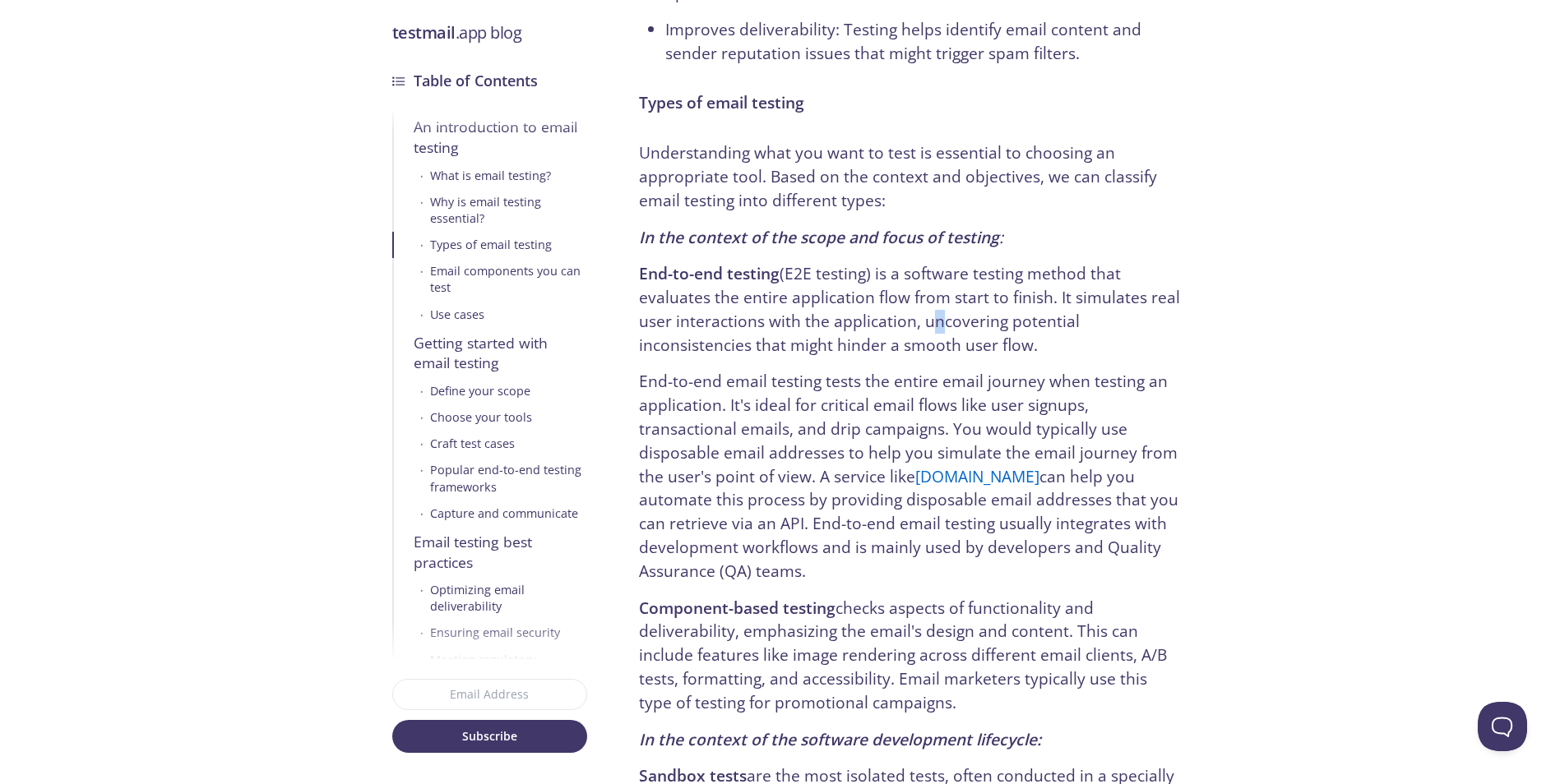
click at [925, 332] on p "End-to-end testing (E2E testing) is a software testing method that evaluates th…" at bounding box center [910, 310] width 542 height 95
click at [898, 341] on p "End-to-end testing (E2E testing) is a software testing method that evaluates th…" at bounding box center [910, 310] width 542 height 95
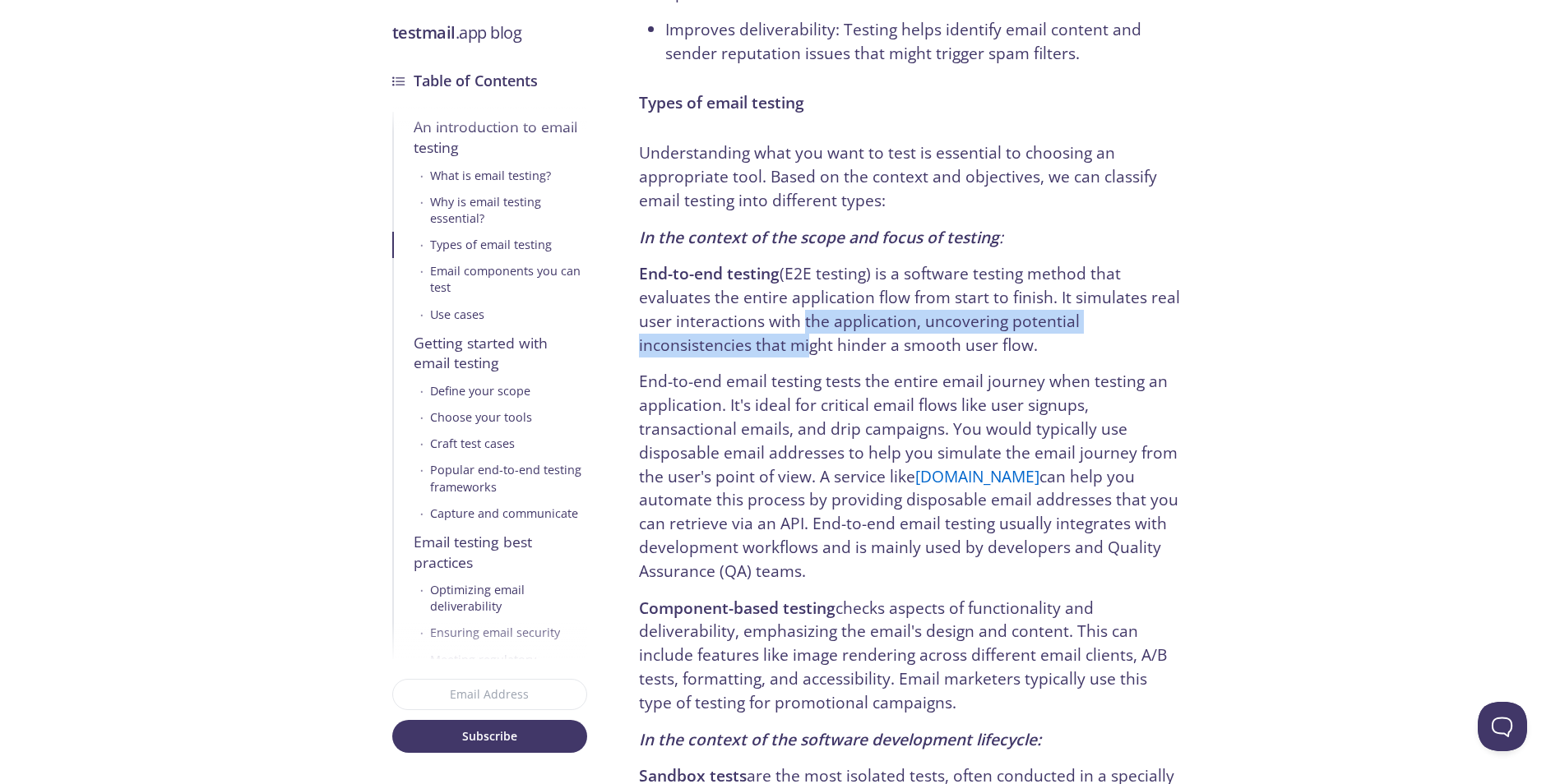
click at [791, 296] on p "End-to-end testing (E2E testing) is a software testing method that evaluates th…" at bounding box center [910, 310] width 542 height 95
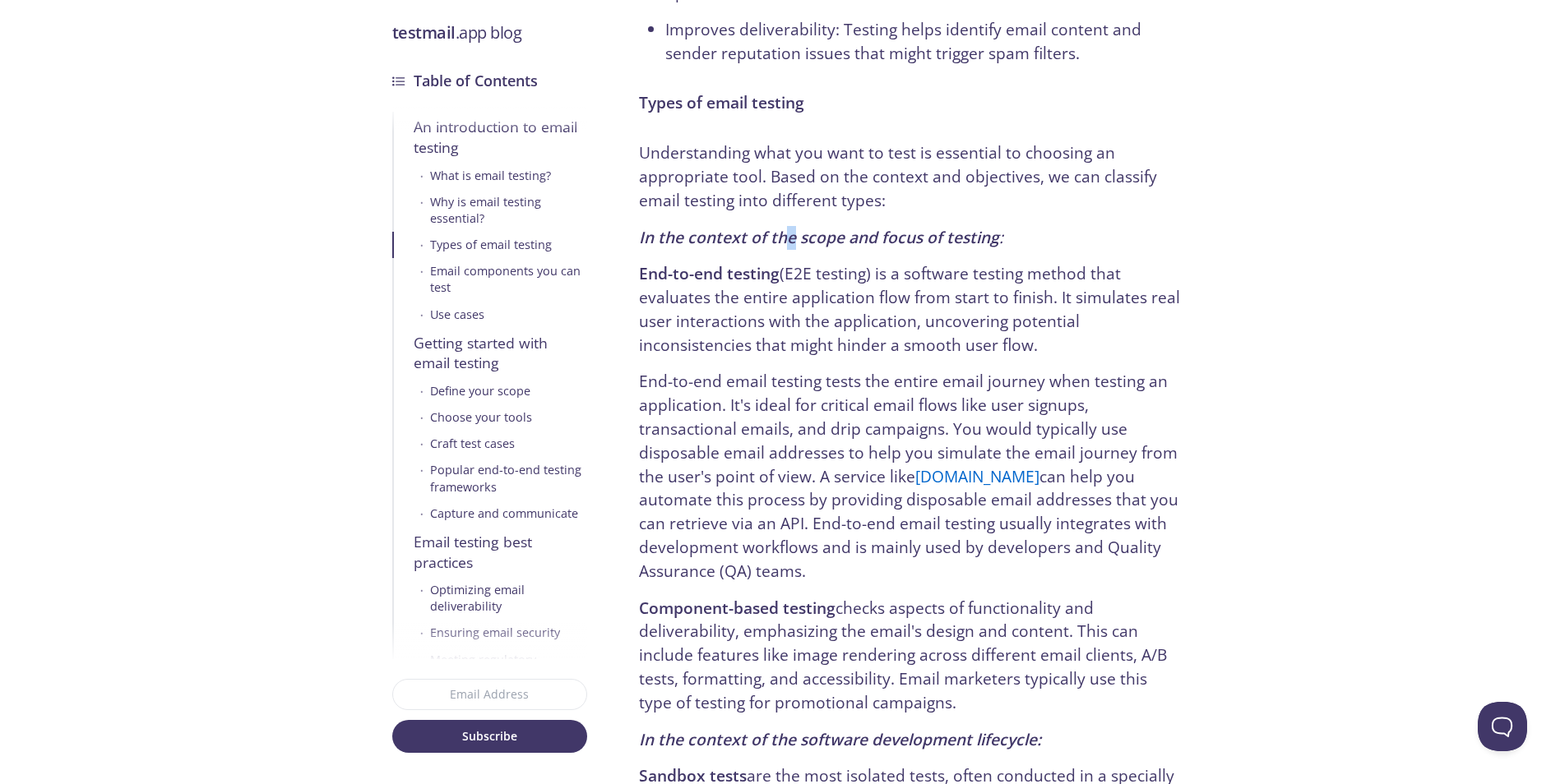
click at [789, 409] on p "End-to-end email testing tests the entire email journey when testing an applica…" at bounding box center [910, 476] width 542 height 213
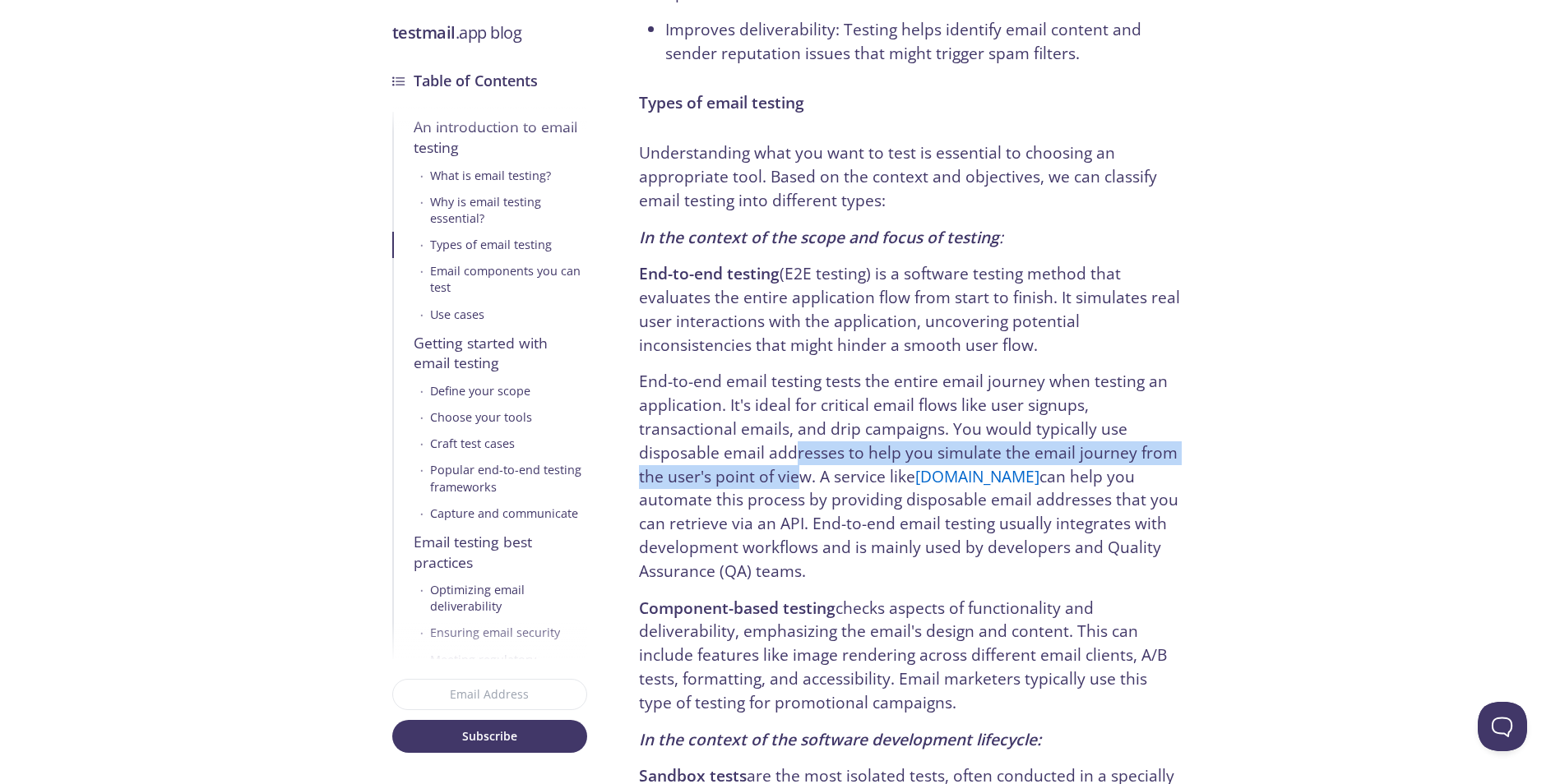
click at [777, 382] on p "End-to-end email testing tests the entire email journey when testing an applica…" at bounding box center [910, 476] width 542 height 213
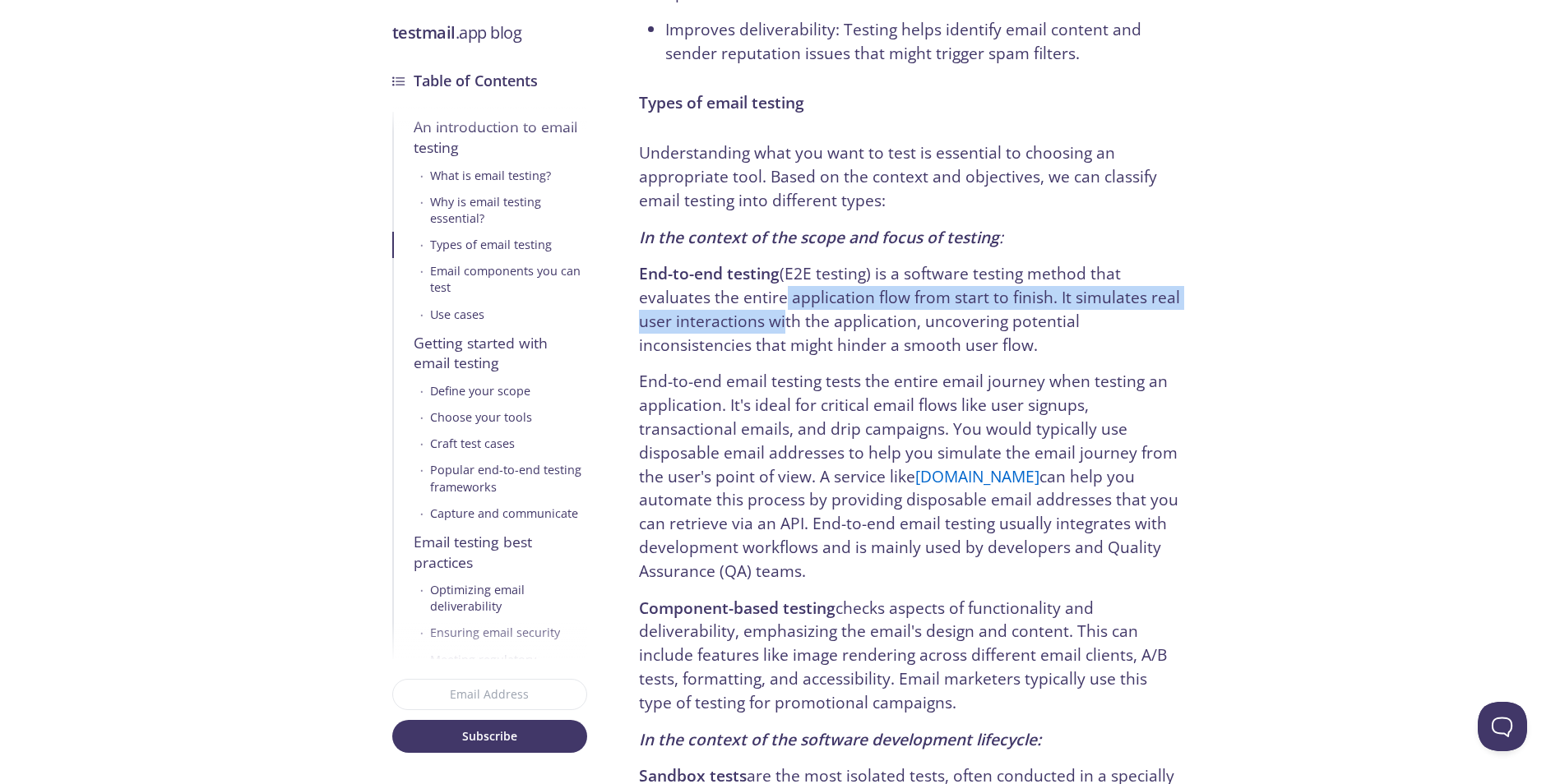
click at [772, 341] on p "End-to-end testing (E2E testing) is a software testing method that evaluates th…" at bounding box center [910, 310] width 542 height 95
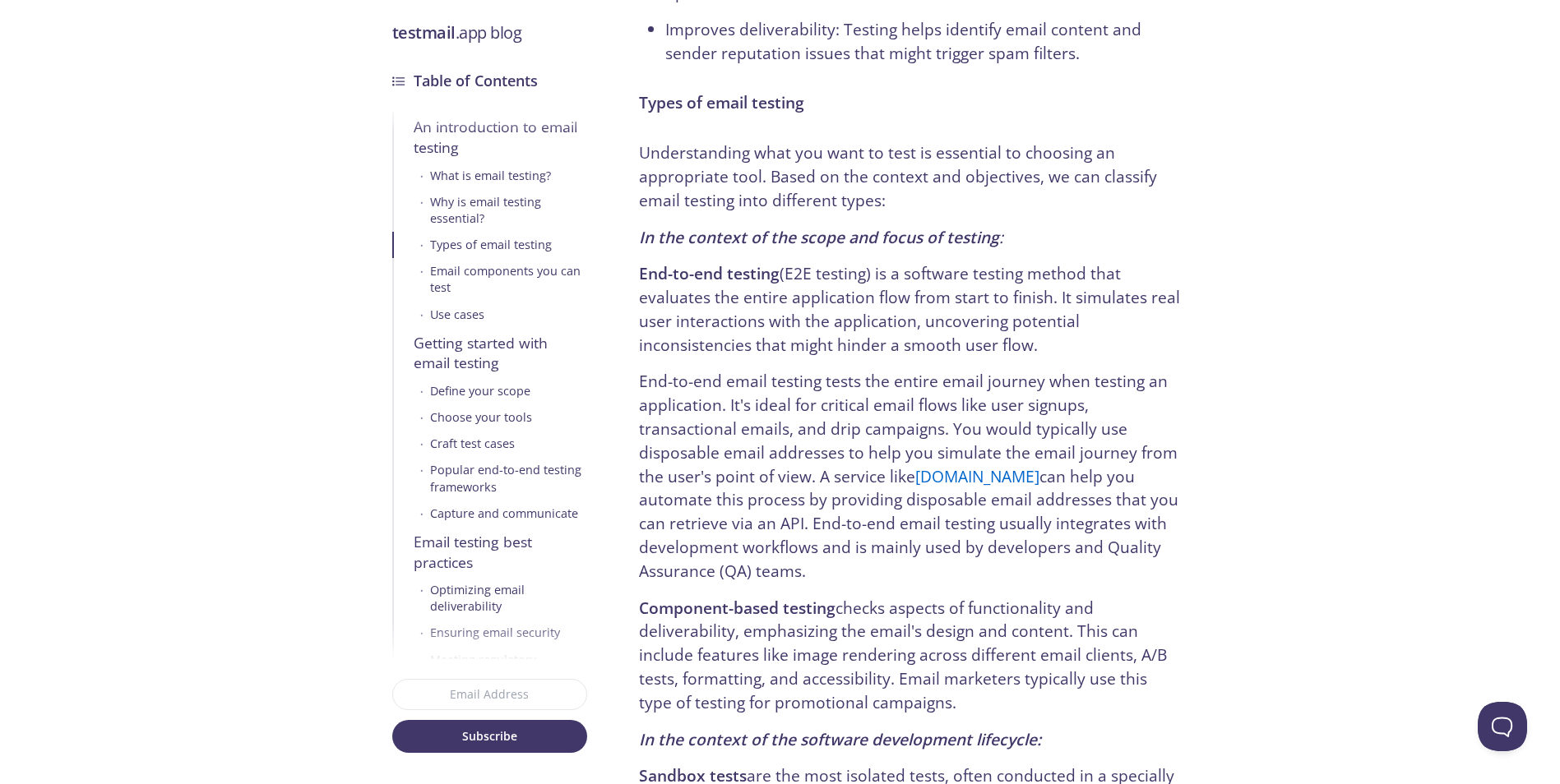
click at [787, 293] on p "End-to-end testing (E2E testing) is a software testing method that evaluates th…" at bounding box center [910, 310] width 542 height 95
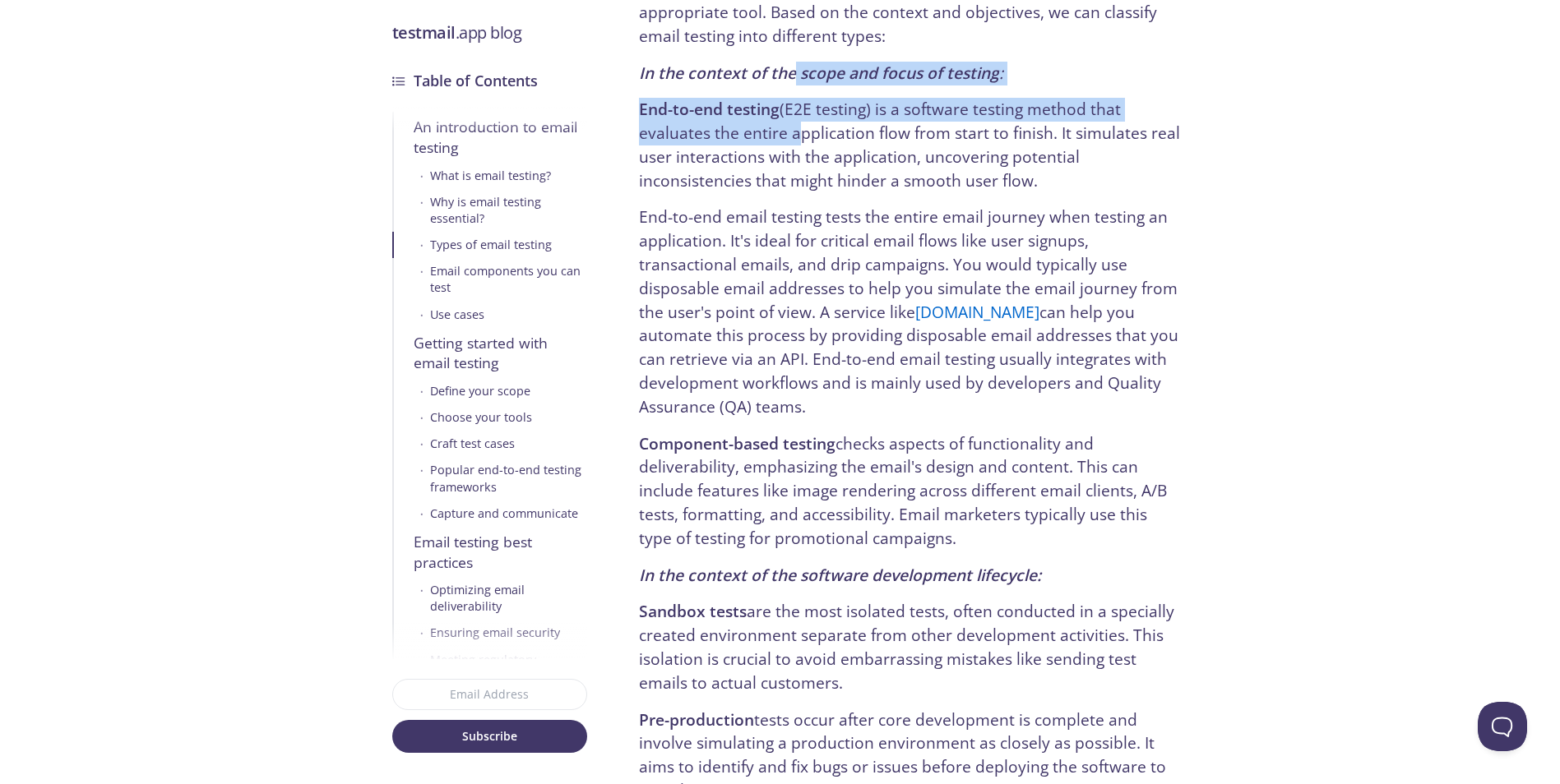
scroll to position [1315, 0]
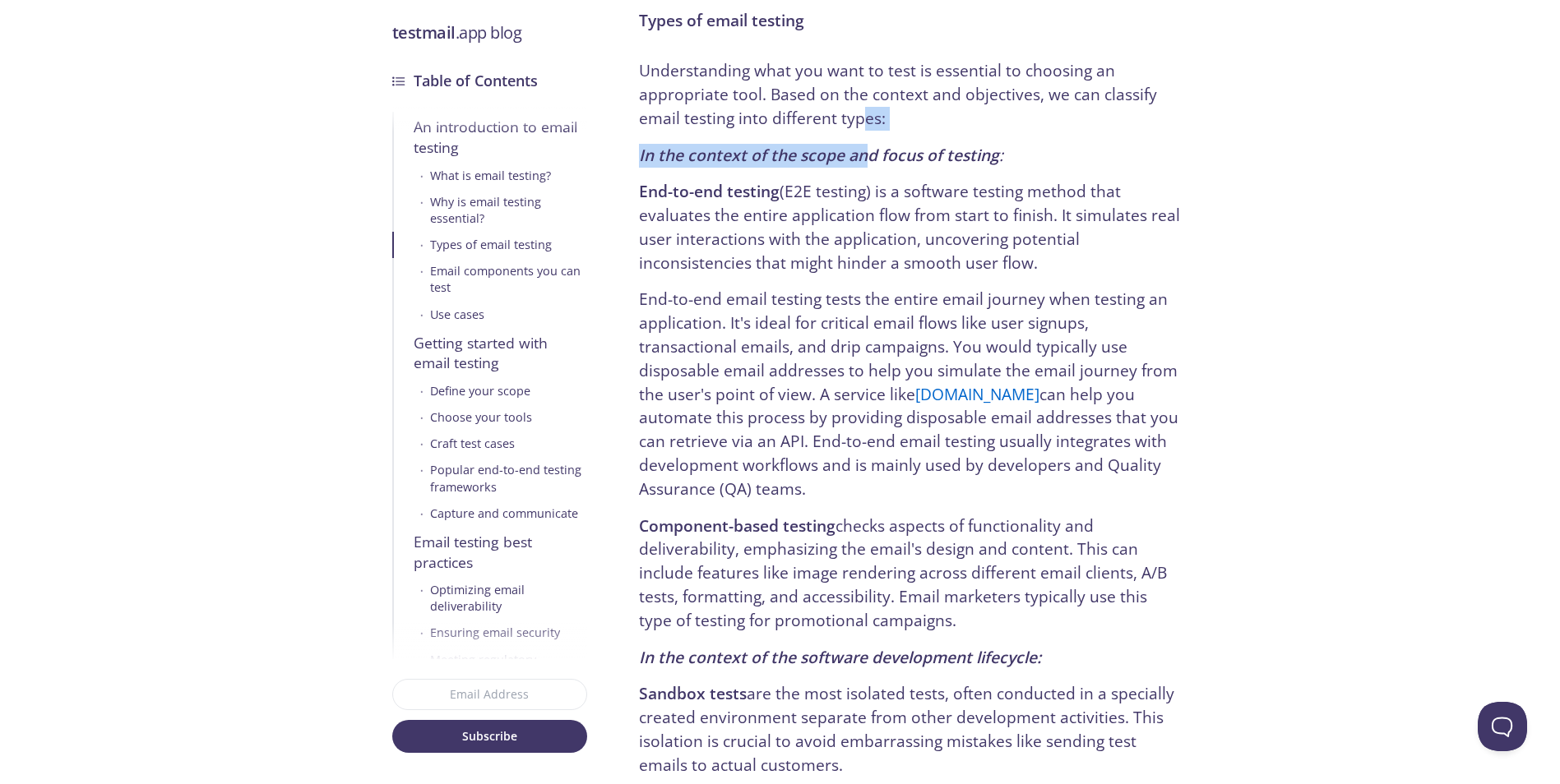
click at [891, 305] on p "End-to-end email testing tests the entire email journey when testing an applica…" at bounding box center [910, 394] width 542 height 213
click at [838, 301] on p "End-to-end email testing tests the entire email journey when testing an applica…" at bounding box center [910, 394] width 542 height 213
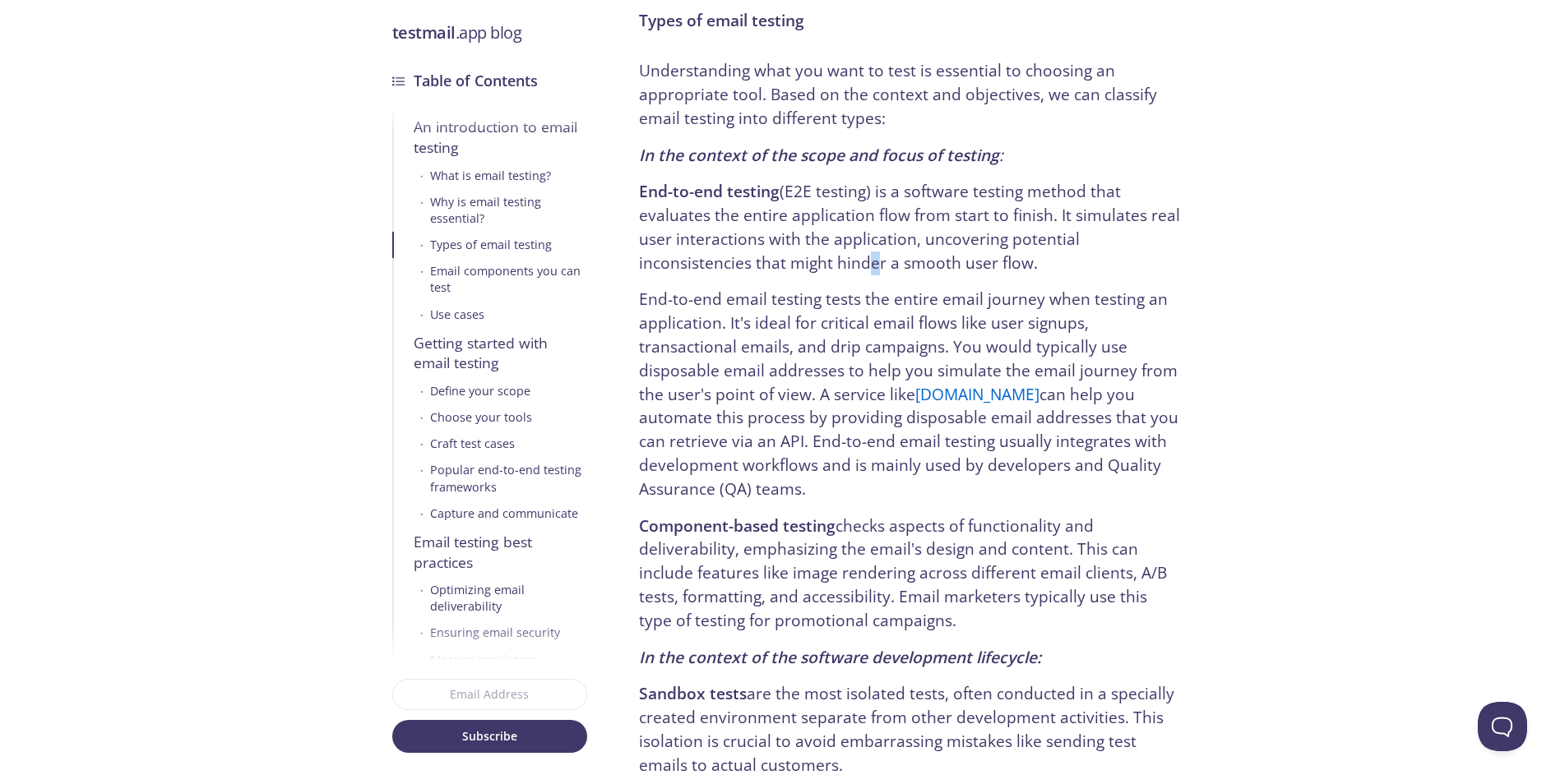
click at [834, 216] on p "End-to-end testing (E2E testing) is a software testing method that evaluates th…" at bounding box center [910, 227] width 542 height 95
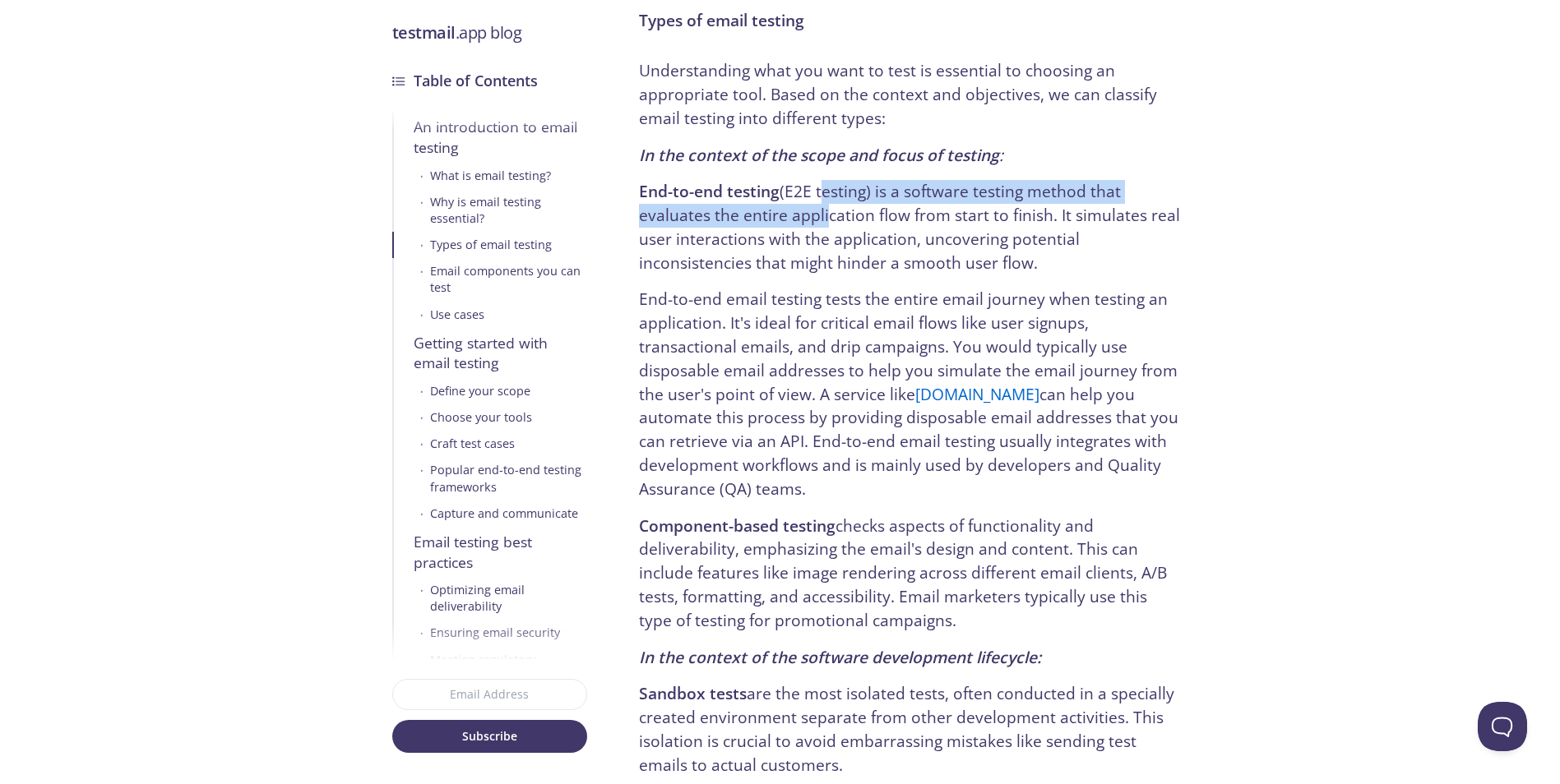
click at [819, 243] on p "End-to-end testing (E2E testing) is a software testing method that evaluates th…" at bounding box center [910, 227] width 542 height 95
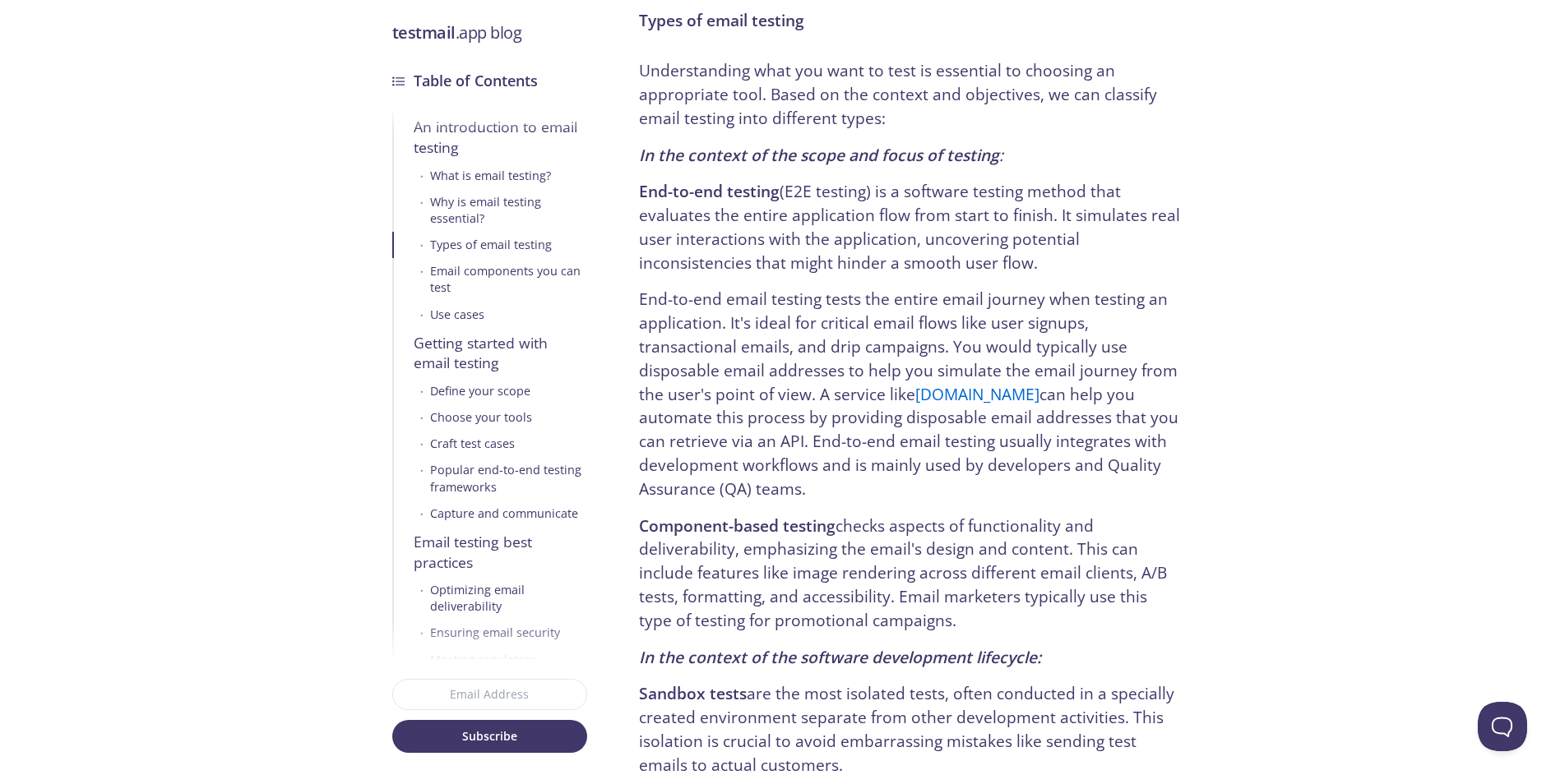
click at [811, 241] on p "End-to-end testing (E2E testing) is a software testing method that evaluates th…" at bounding box center [910, 227] width 542 height 95
click at [813, 244] on p "End-to-end testing (E2E testing) is a software testing method that evaluates th…" at bounding box center [910, 227] width 542 height 95
click at [815, 230] on p "End-to-end testing (E2E testing) is a software testing method that evaluates th…" at bounding box center [910, 227] width 542 height 95
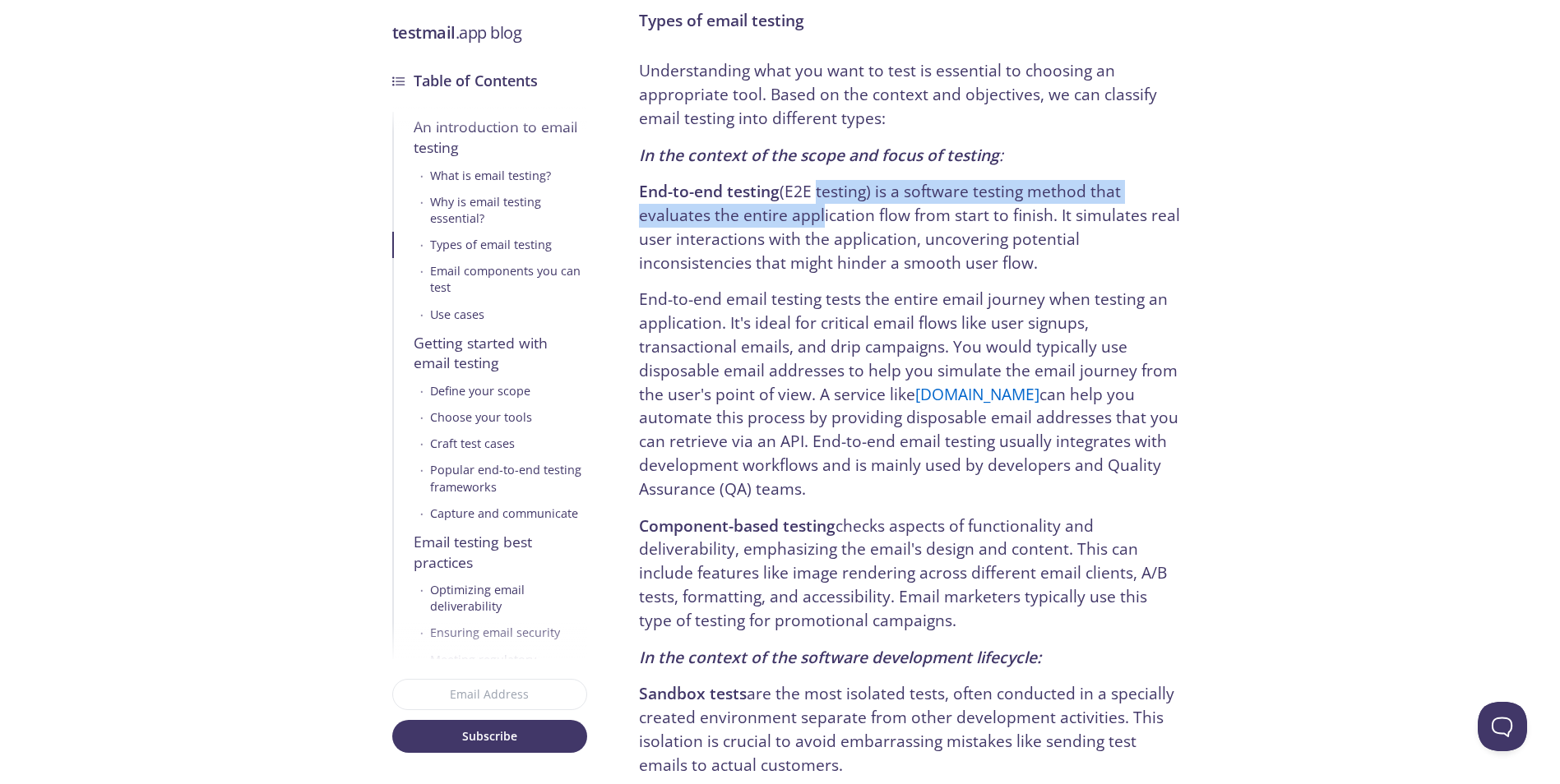
click at [818, 234] on p "End-to-end testing (E2E testing) is a software testing method that evaluates th…" at bounding box center [910, 227] width 542 height 95
click at [813, 249] on p "End-to-end testing (E2E testing) is a software testing method that evaluates th…" at bounding box center [910, 227] width 542 height 95
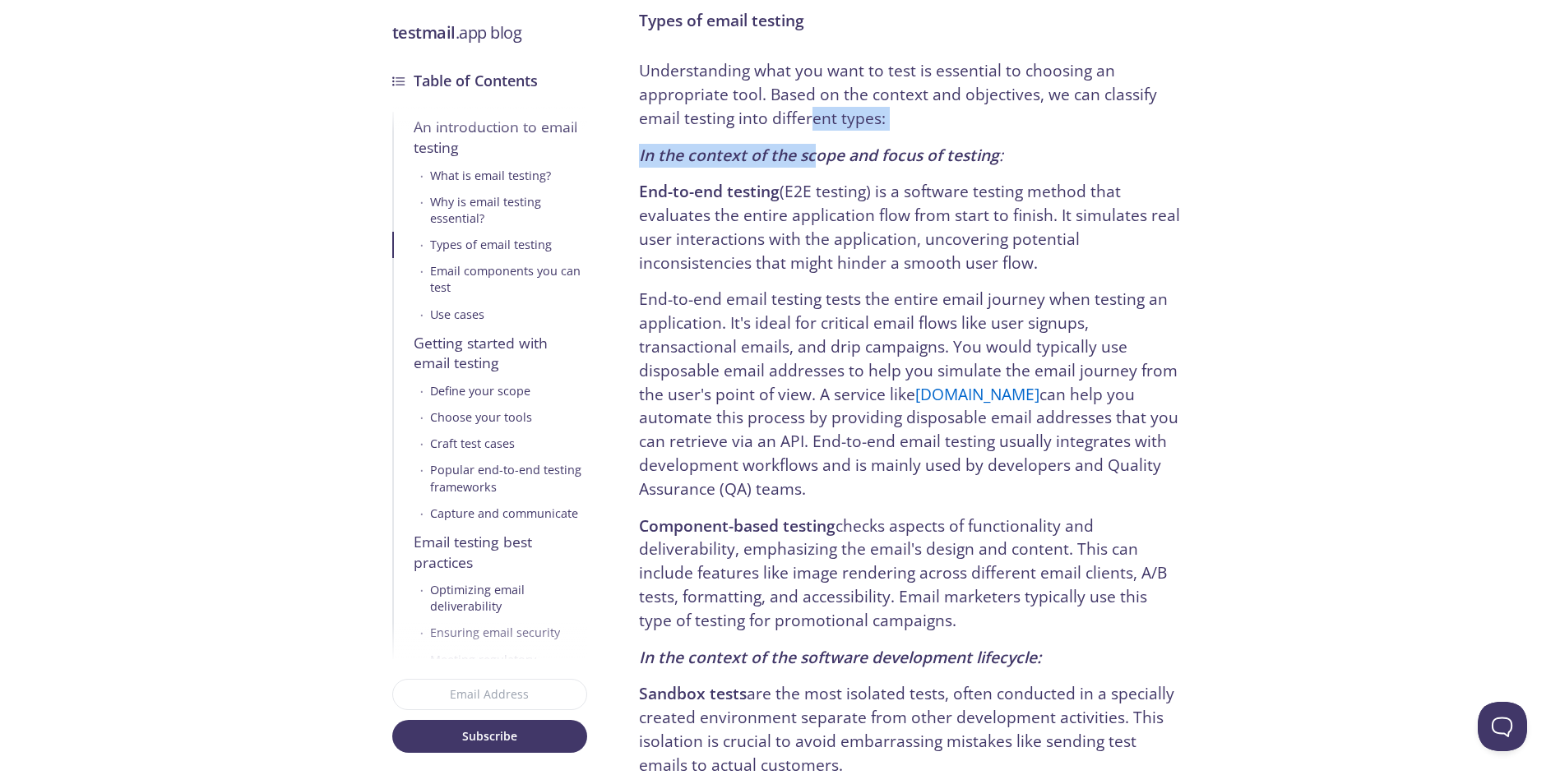
click at [810, 212] on p "End-to-end testing (E2E testing) is a software testing method that evaluates th…" at bounding box center [910, 227] width 542 height 95
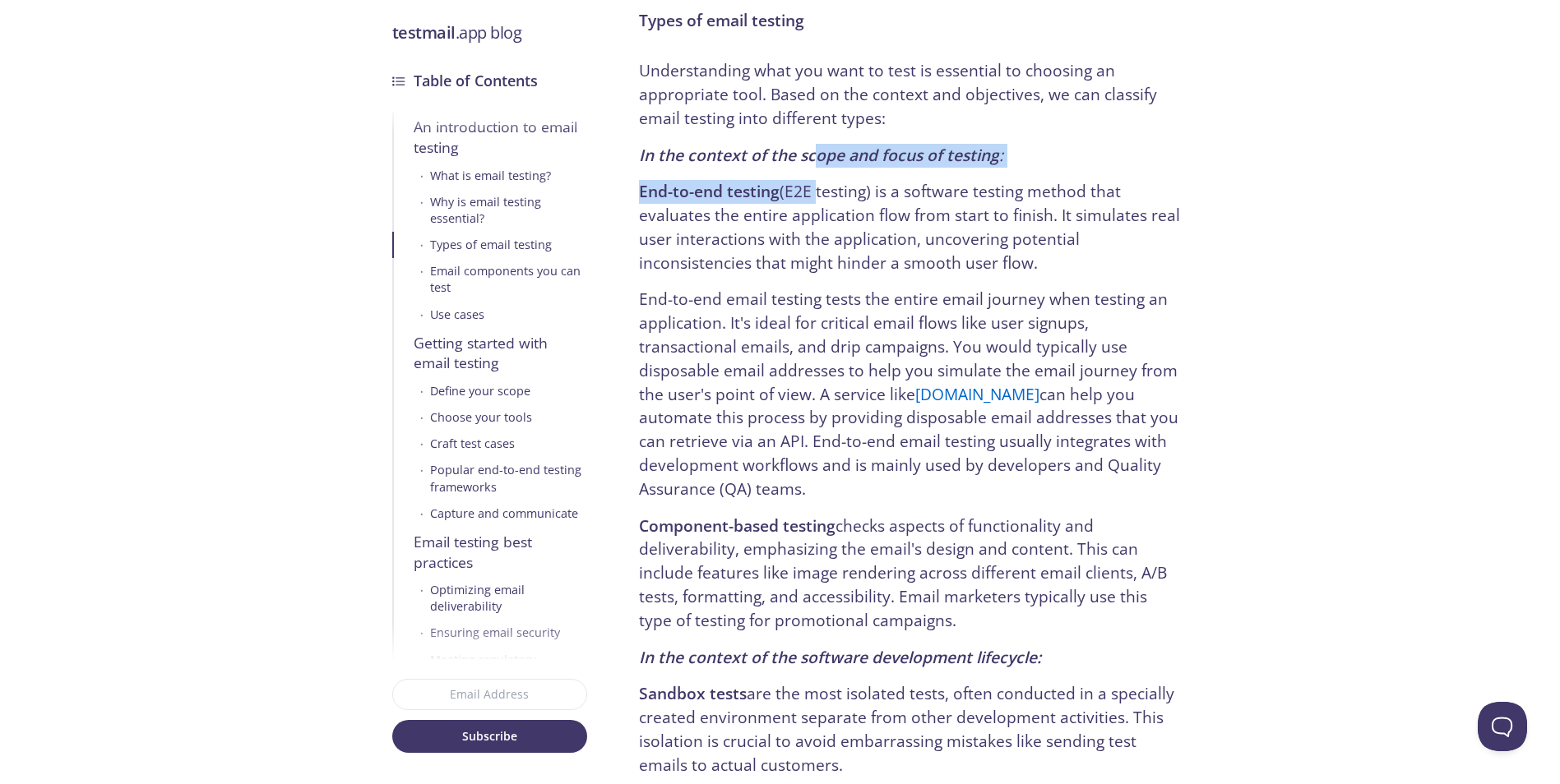
click at [812, 191] on p "End-to-end testing (E2E testing) is a software testing method that evaluates th…" at bounding box center [910, 227] width 542 height 95
click at [814, 256] on p "End-to-end testing (E2E testing) is a software testing method that evaluates th…" at bounding box center [910, 227] width 542 height 95
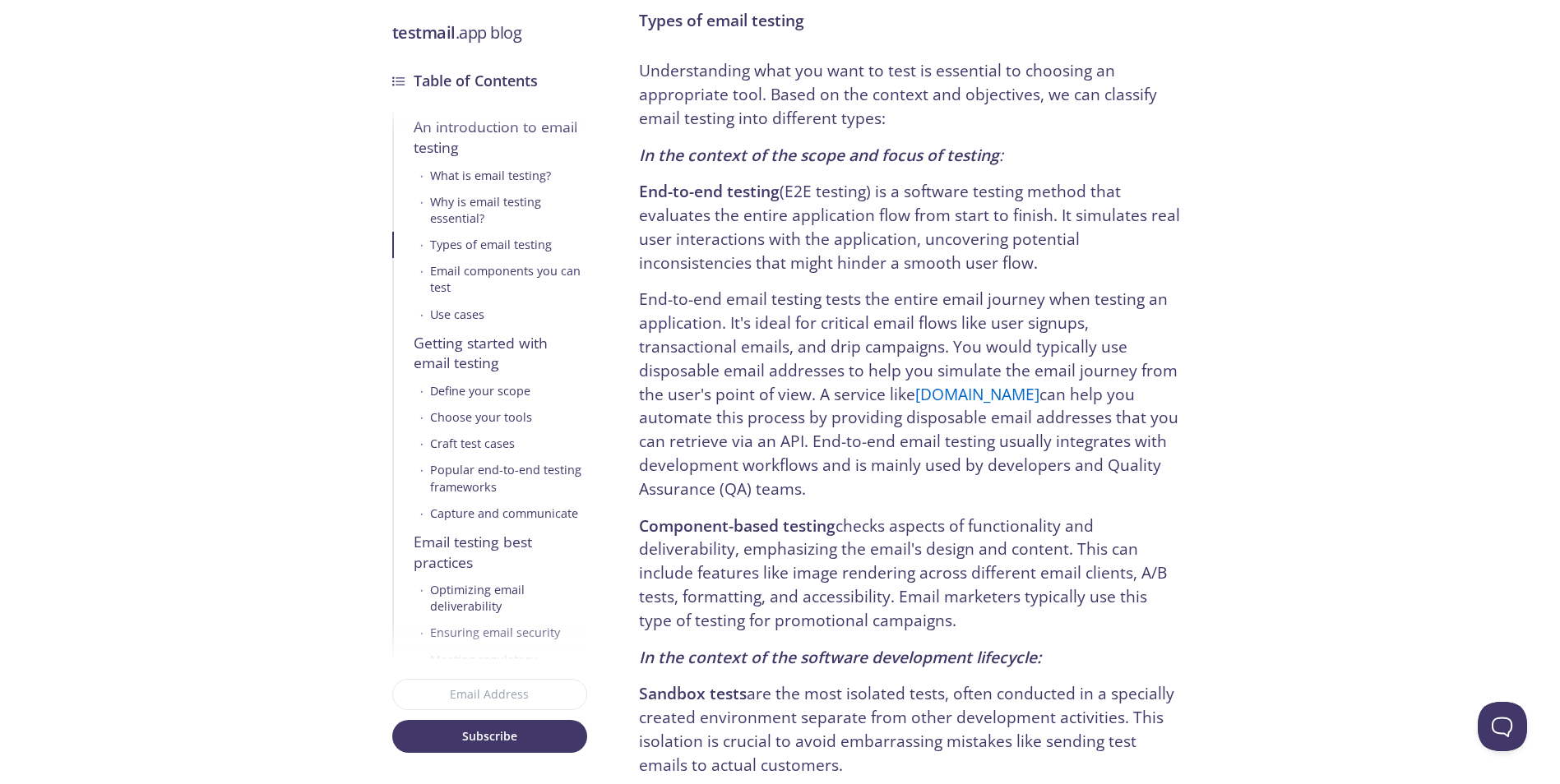
click at [801, 216] on p "End-to-end testing (E2E testing) is a software testing method that evaluates th…" at bounding box center [910, 227] width 542 height 95
click at [808, 225] on p "End-to-end testing (E2E testing) is a software testing method that evaluates th…" at bounding box center [910, 227] width 542 height 95
click at [809, 203] on p "End-to-end testing (E2E testing) is a software testing method that evaluates th…" at bounding box center [910, 227] width 542 height 95
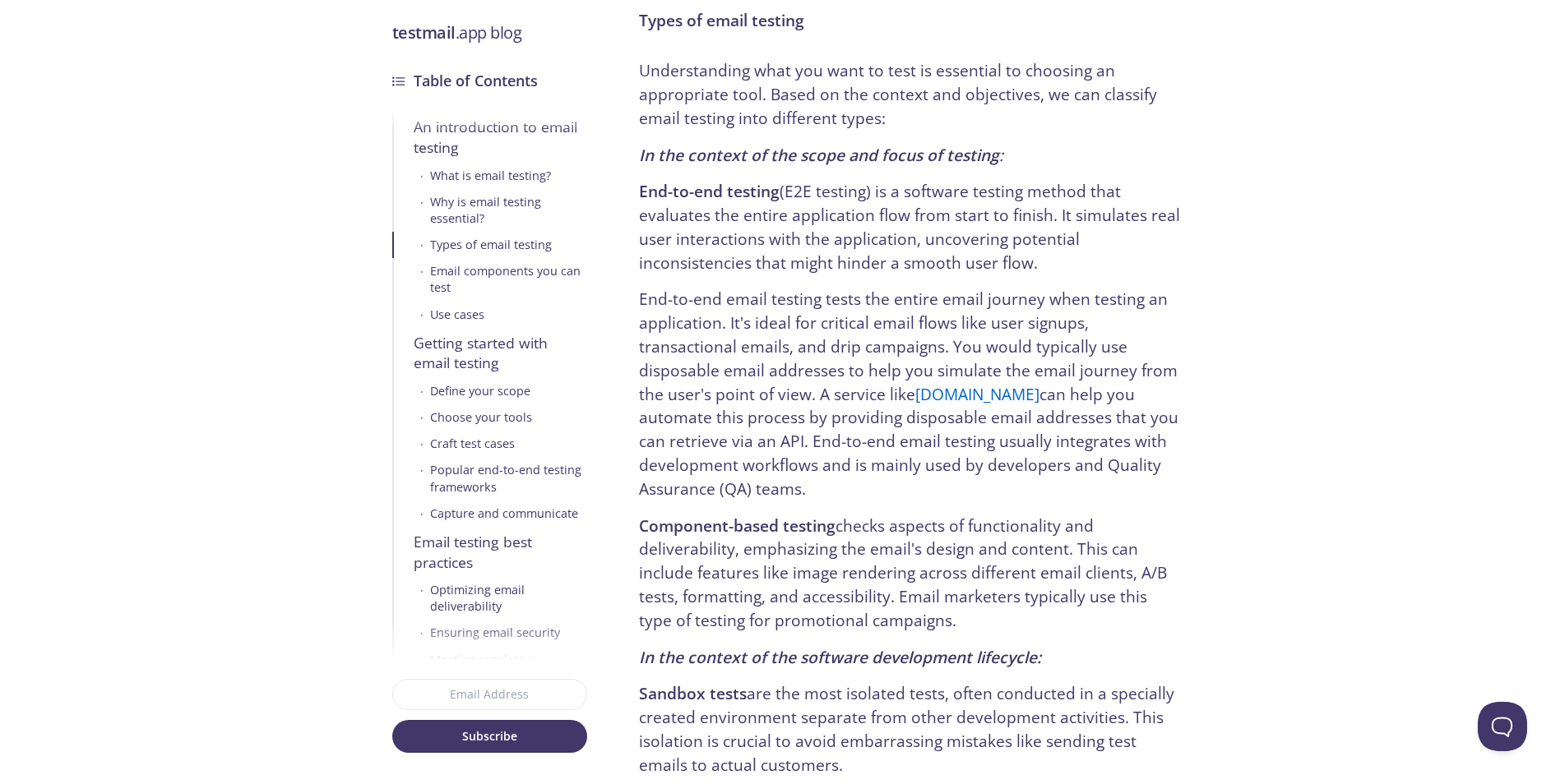
click at [827, 102] on p "Understanding what you want to test is essential to choosing an appropriate too…" at bounding box center [910, 94] width 542 height 71
click at [800, 226] on p "End-to-end testing (E2E testing) is a software testing method that evaluates th…" at bounding box center [910, 227] width 542 height 95
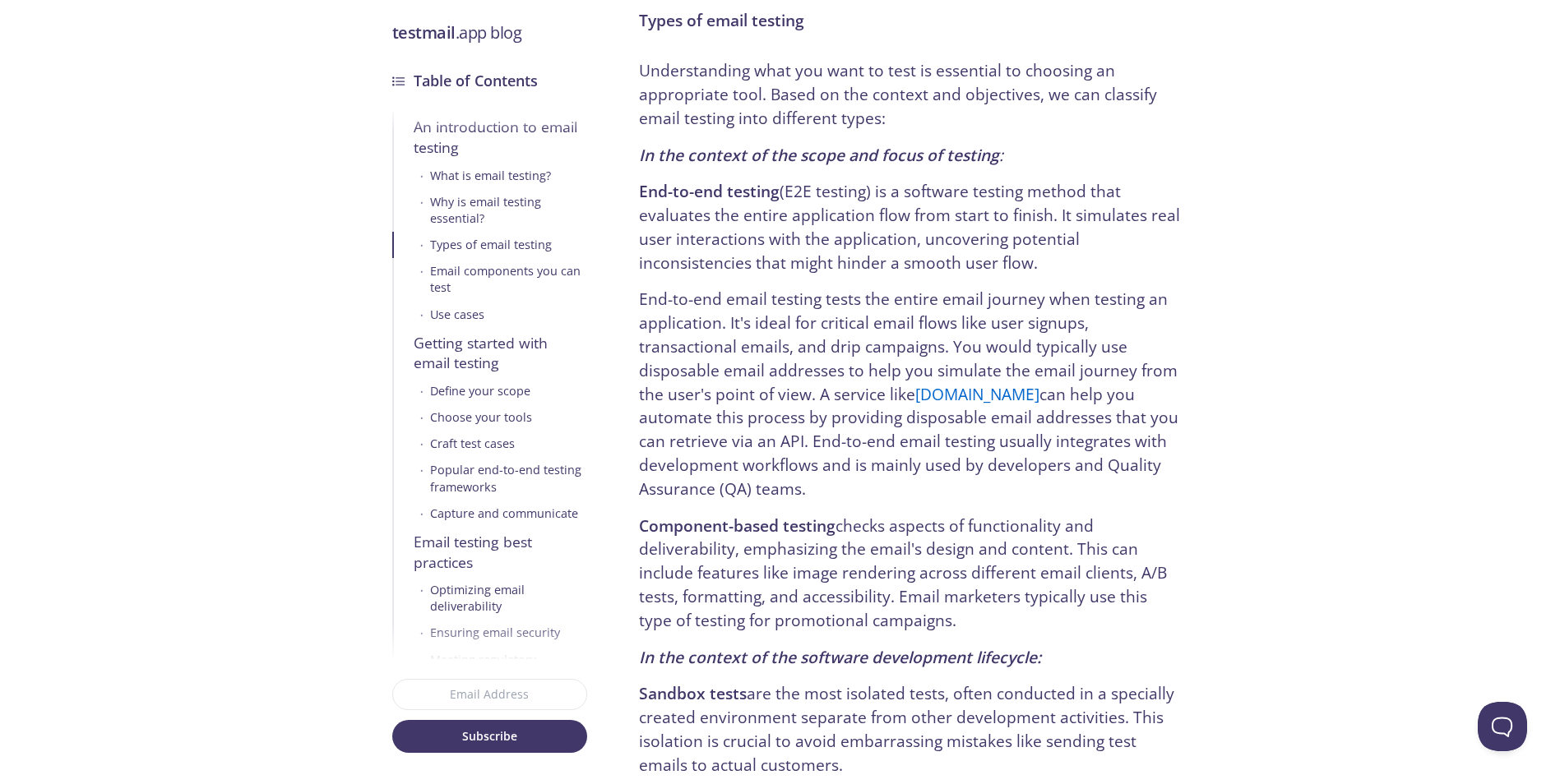
click at [787, 191] on p "End-to-end testing (E2E testing) is a software testing method that evaluates th…" at bounding box center [910, 227] width 542 height 95
click at [837, 249] on p "End-to-end testing (E2E testing) is a software testing method that evaluates th…" at bounding box center [910, 227] width 542 height 95
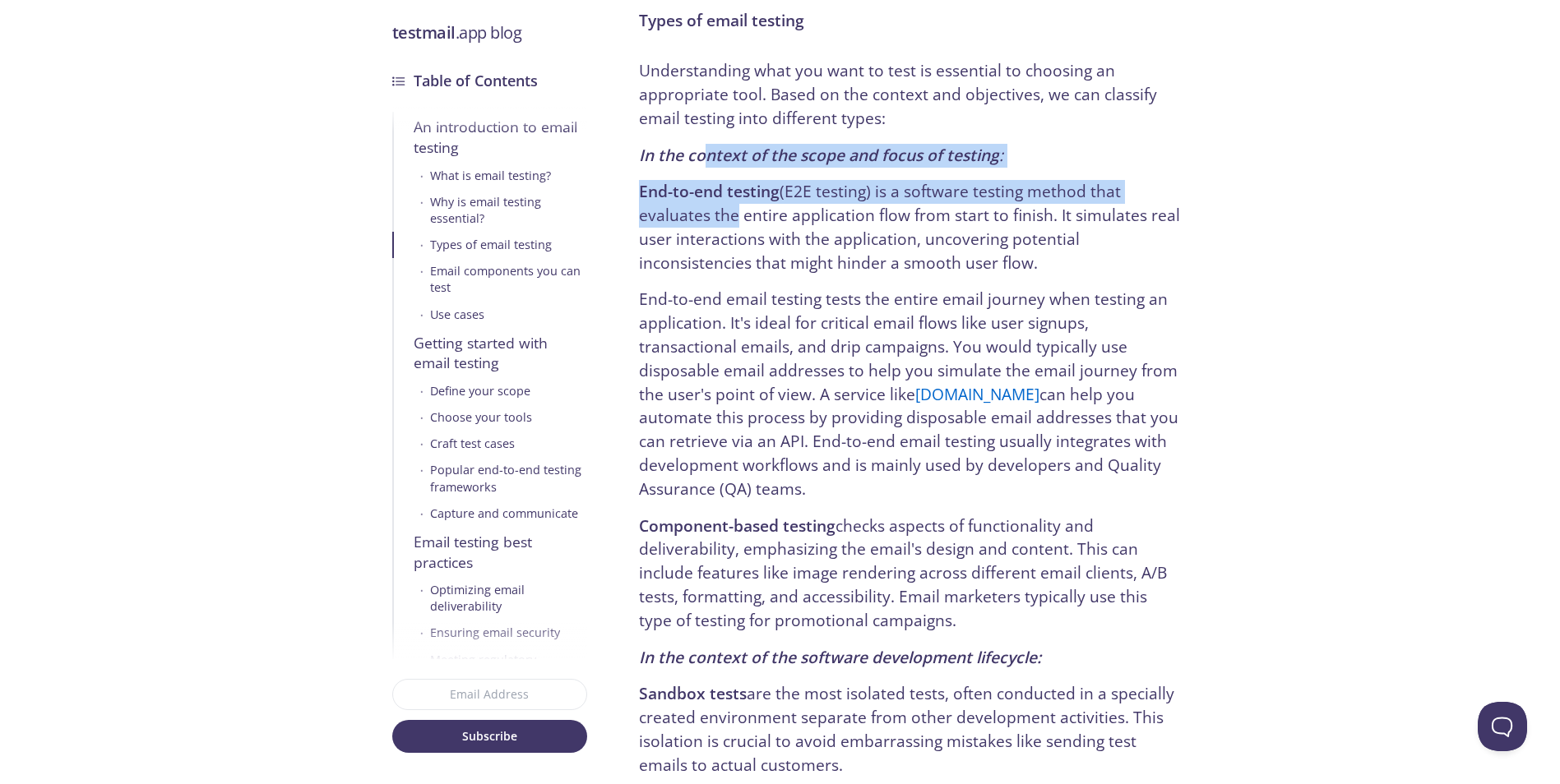
click at [730, 210] on p "End-to-end testing (E2E testing) is a software testing method that evaluates th…" at bounding box center [910, 227] width 542 height 95
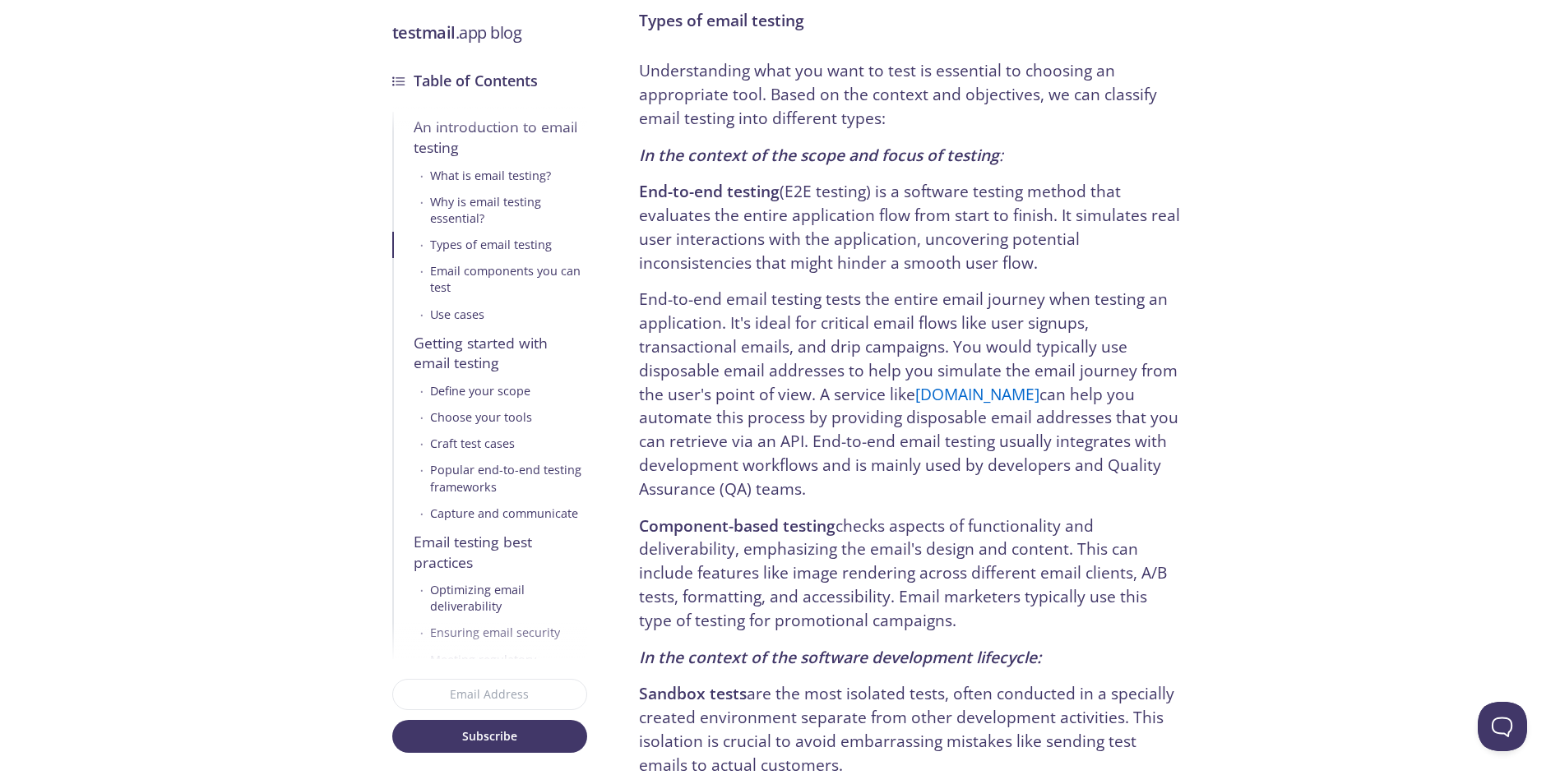
click at [740, 246] on p "End-to-end testing (E2E testing) is a software testing method that evaluates th…" at bounding box center [910, 227] width 542 height 95
click at [738, 201] on strong "End-to-end testing" at bounding box center [709, 190] width 140 height 22
click at [828, 152] on strong "In the context of the scope and focus of testing" at bounding box center [819, 154] width 361 height 22
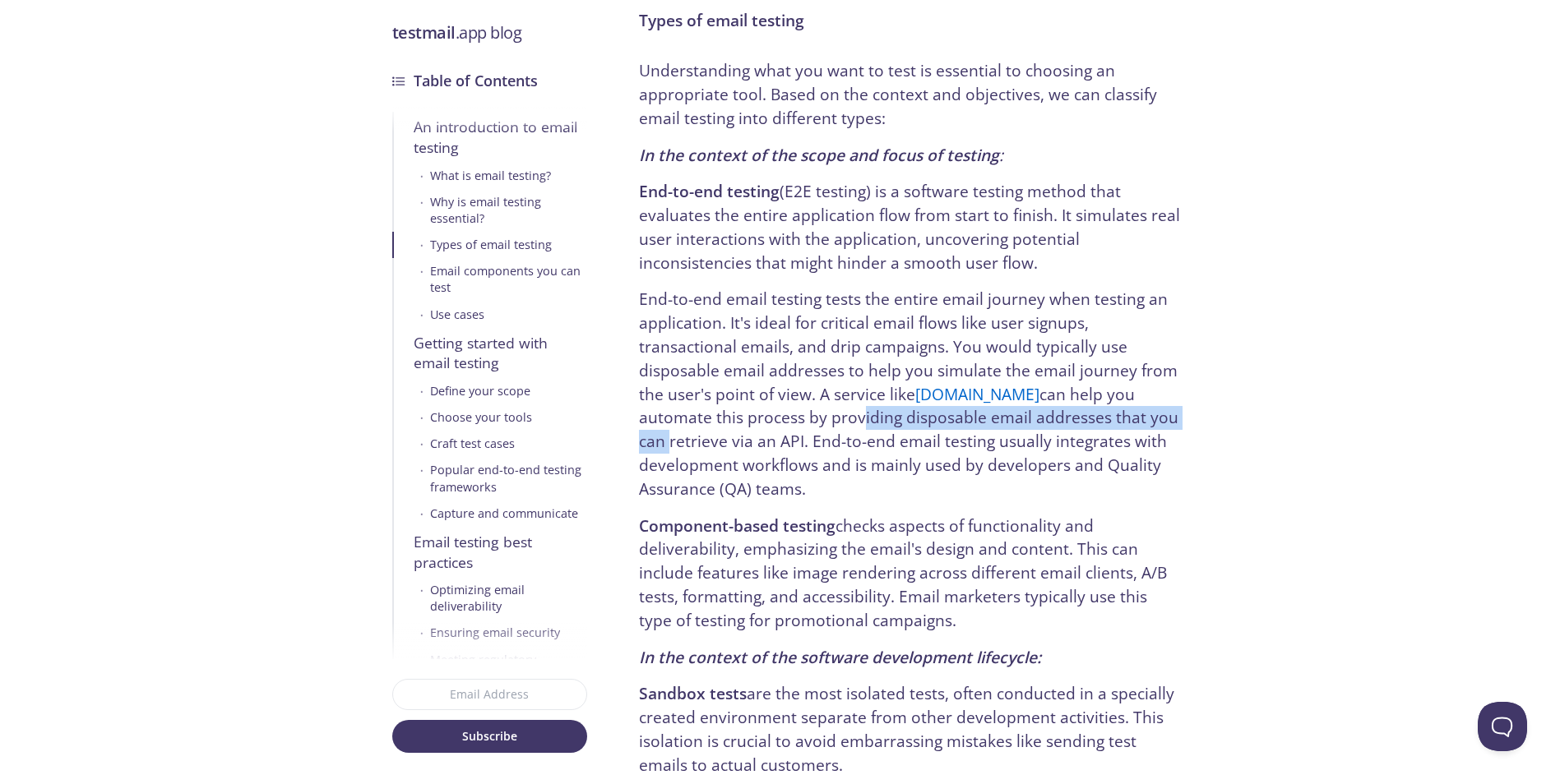
click at [1155, 417] on p "End-to-end email testing tests the entire email journey when testing an applica…" at bounding box center [910, 394] width 542 height 213
click at [1155, 417] on p "End-to-end email testing tests the entire email journey when testing an applica…" at bounding box center [910, 394] width 542 height 213
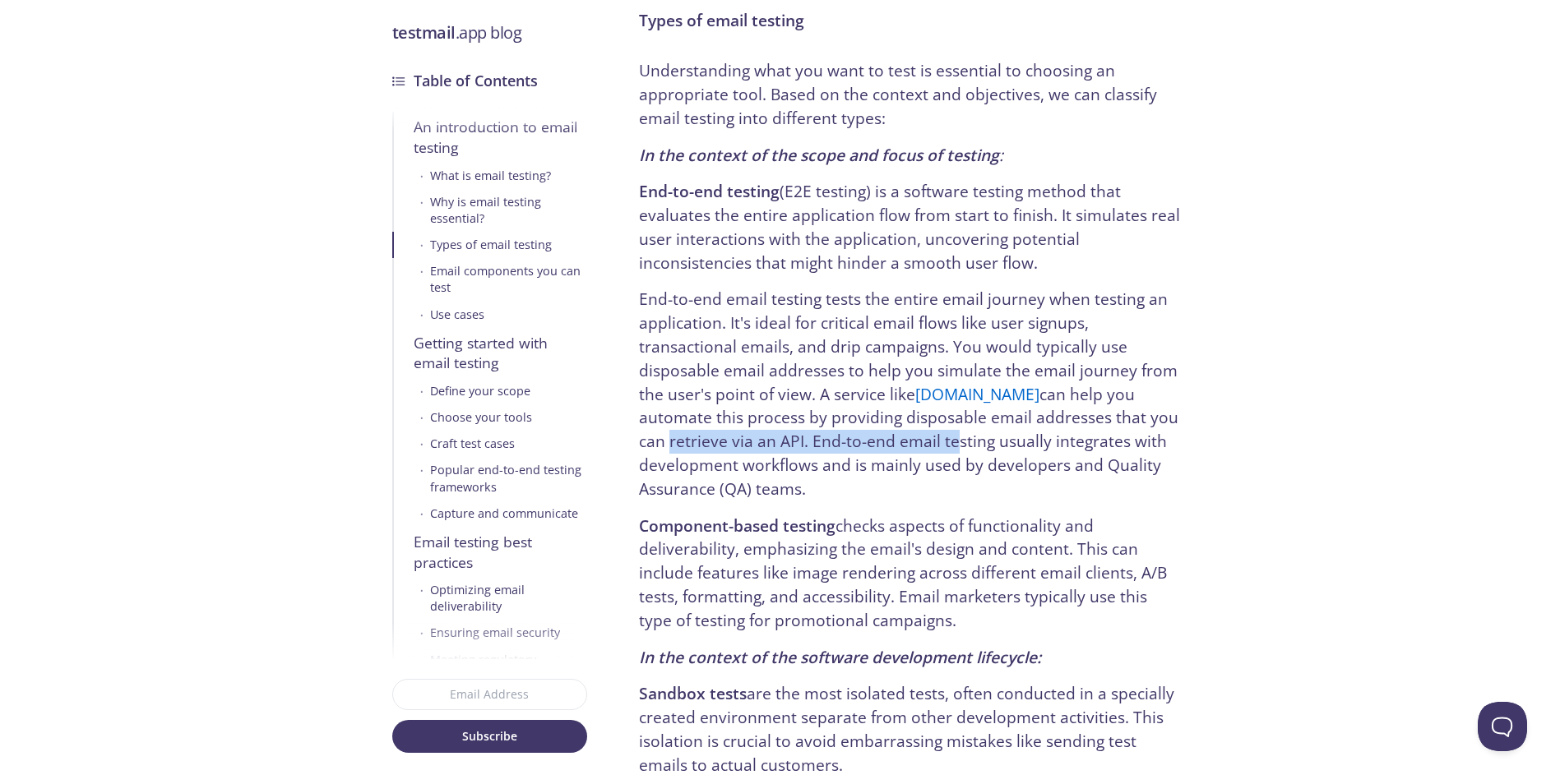
click at [912, 430] on p "End-to-end email testing tests the entire email journey when testing an applica…" at bounding box center [910, 394] width 542 height 213
click at [991, 422] on p "End-to-end email testing tests the entire email journey when testing an applica…" at bounding box center [910, 394] width 542 height 213
click at [1119, 421] on p "End-to-end email testing tests the entire email journey when testing an applica…" at bounding box center [910, 394] width 542 height 213
click at [885, 422] on p "End-to-end email testing tests the entire email journey when testing an applica…" at bounding box center [910, 394] width 542 height 213
click at [1070, 426] on p "End-to-end email testing tests the entire email journey when testing an applica…" at bounding box center [910, 394] width 542 height 213
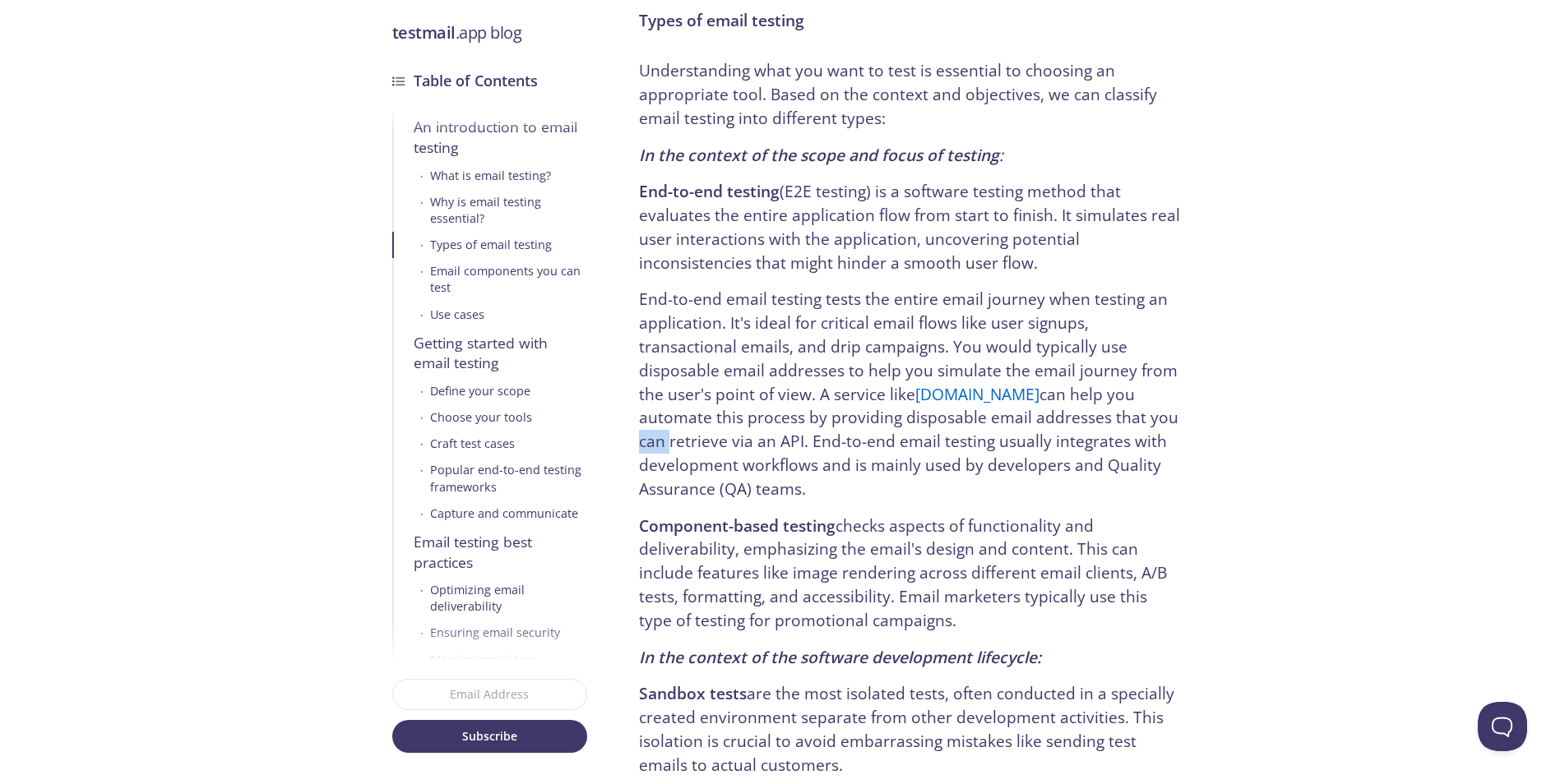
click at [1051, 421] on p "End-to-end email testing tests the entire email journey when testing an applica…" at bounding box center [910, 394] width 542 height 213
click at [826, 357] on p "End-to-end email testing tests the entire email journey when testing an applica…" at bounding box center [910, 394] width 542 height 213
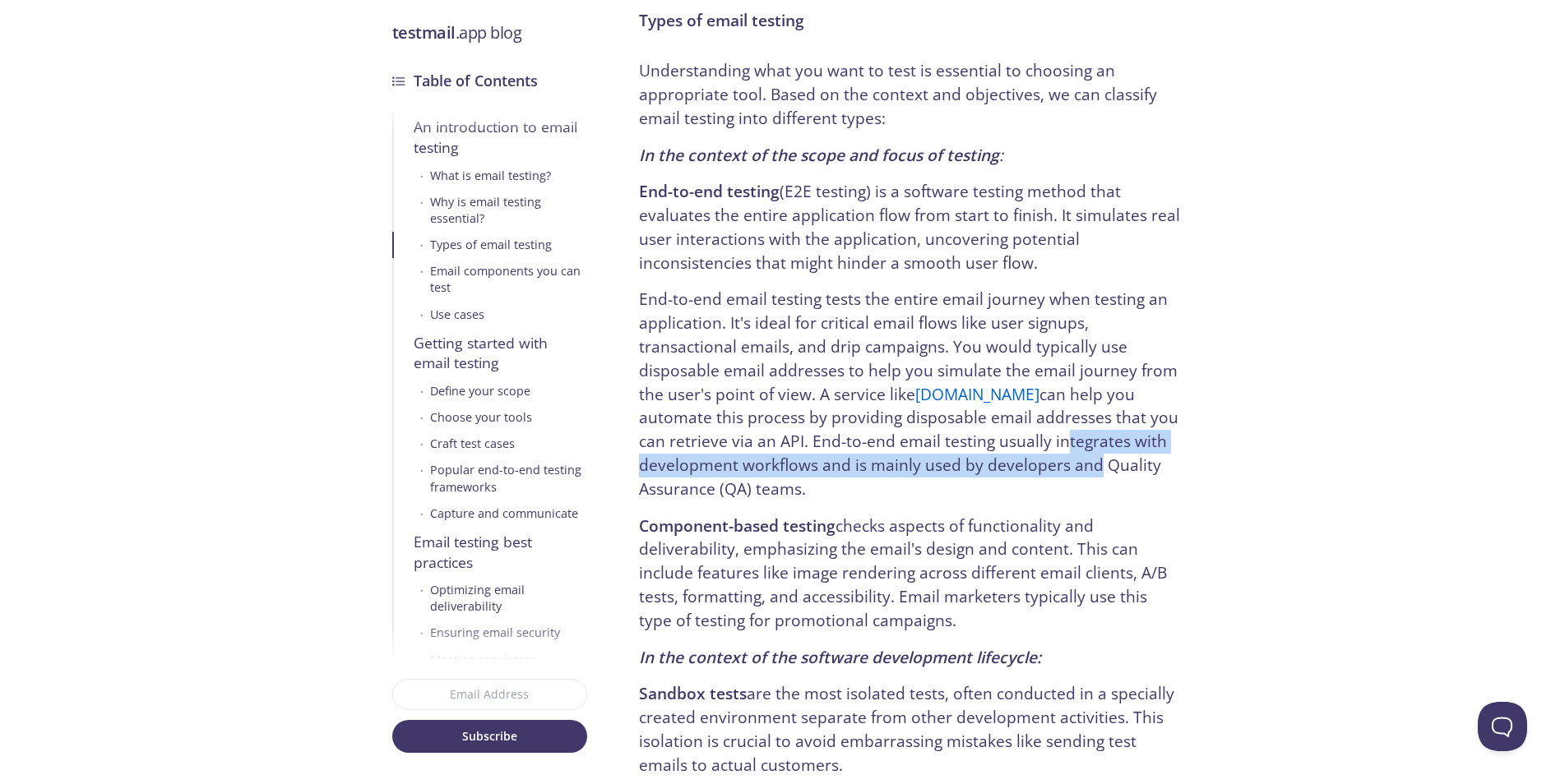
click at [1077, 448] on p "End-to-end email testing tests the entire email journey when testing an applica…" at bounding box center [910, 394] width 542 height 213
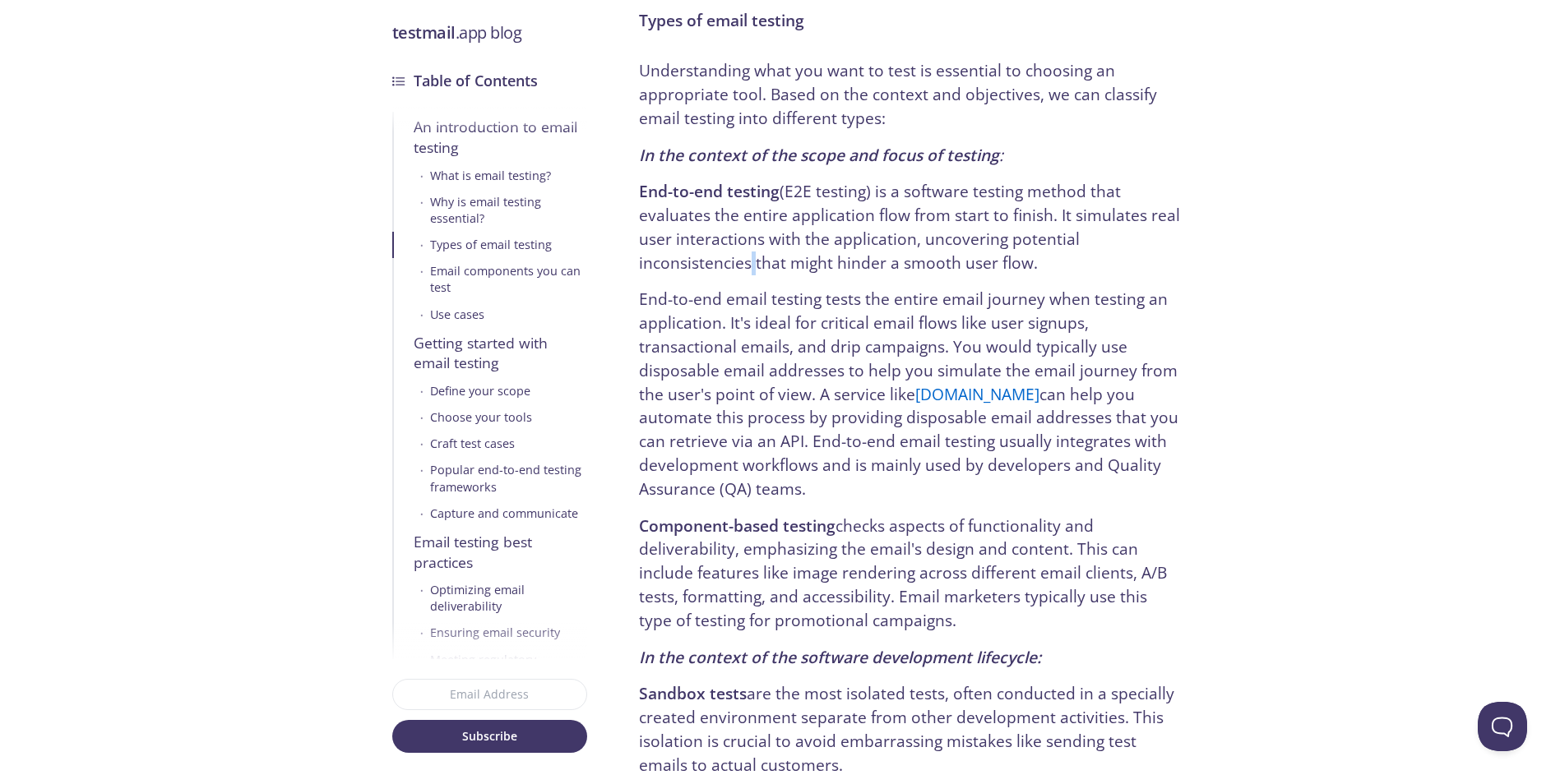
click at [808, 377] on p "End-to-end email testing tests the entire email journey when testing an applica…" at bounding box center [910, 394] width 542 height 213
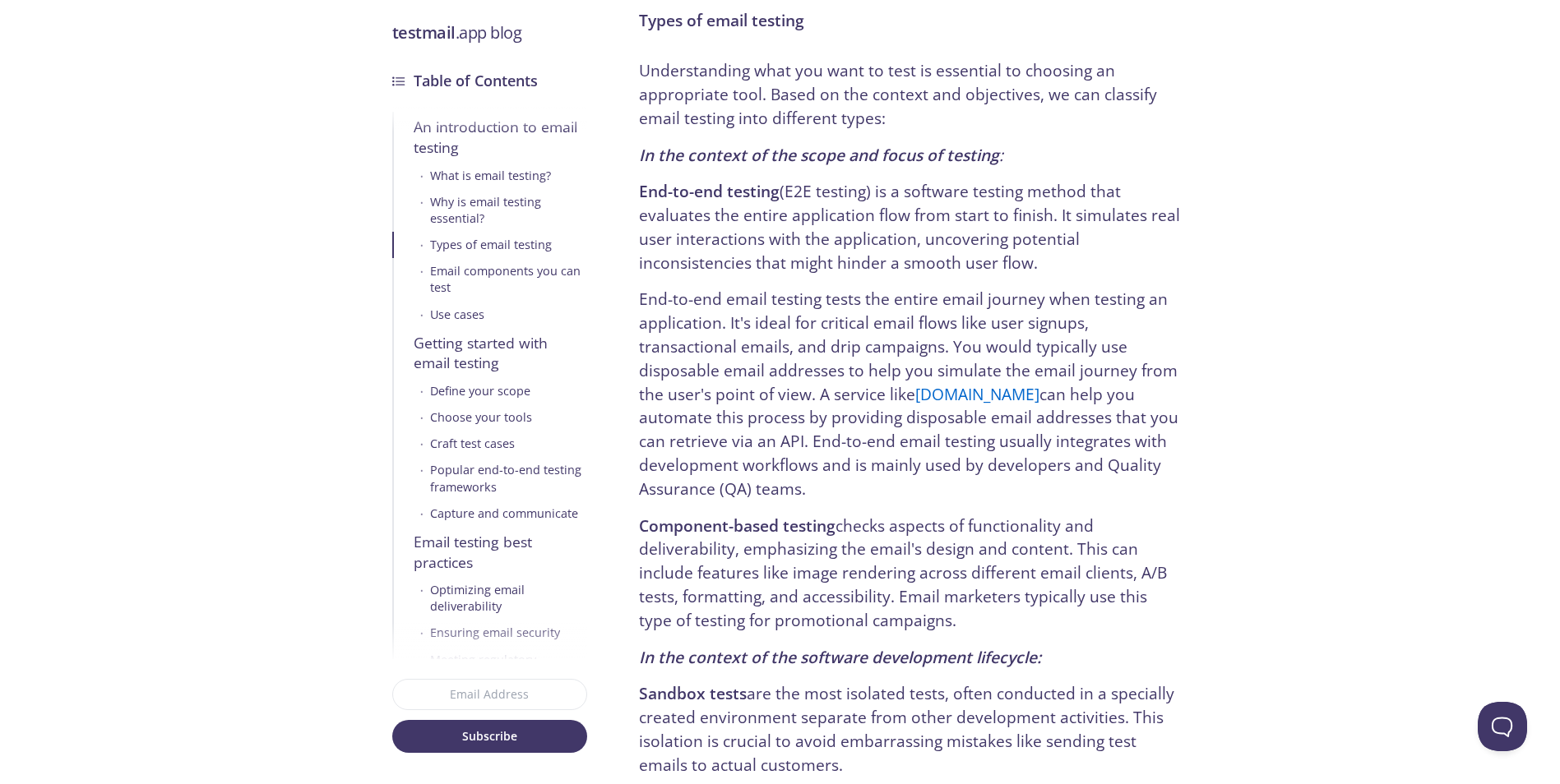
click at [755, 324] on p "End-to-end email testing tests the entire email journey when testing an applica…" at bounding box center [910, 394] width 542 height 213
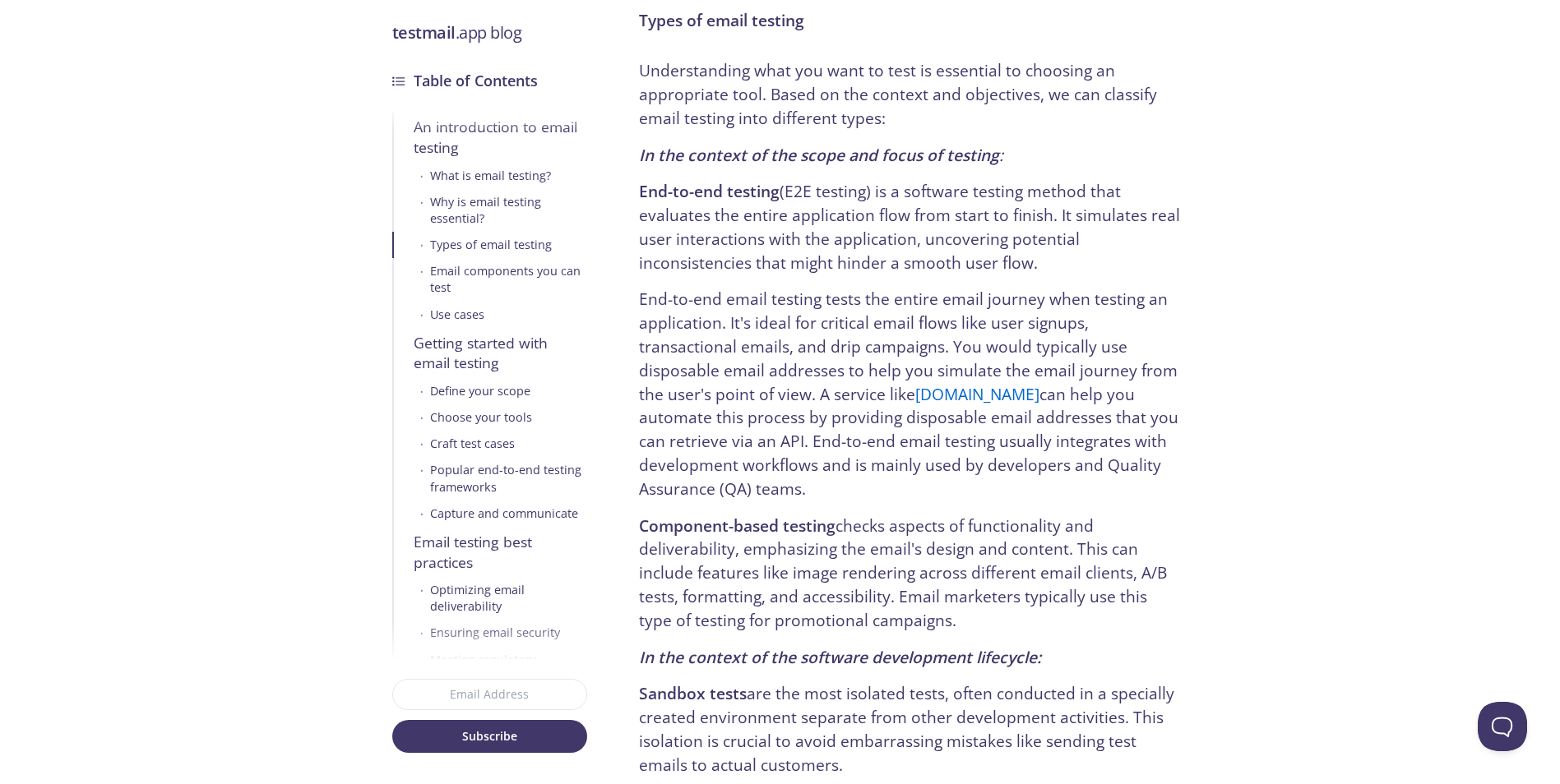
click at [742, 365] on p "End-to-end email testing tests the entire email journey when testing an applica…" at bounding box center [910, 394] width 542 height 213
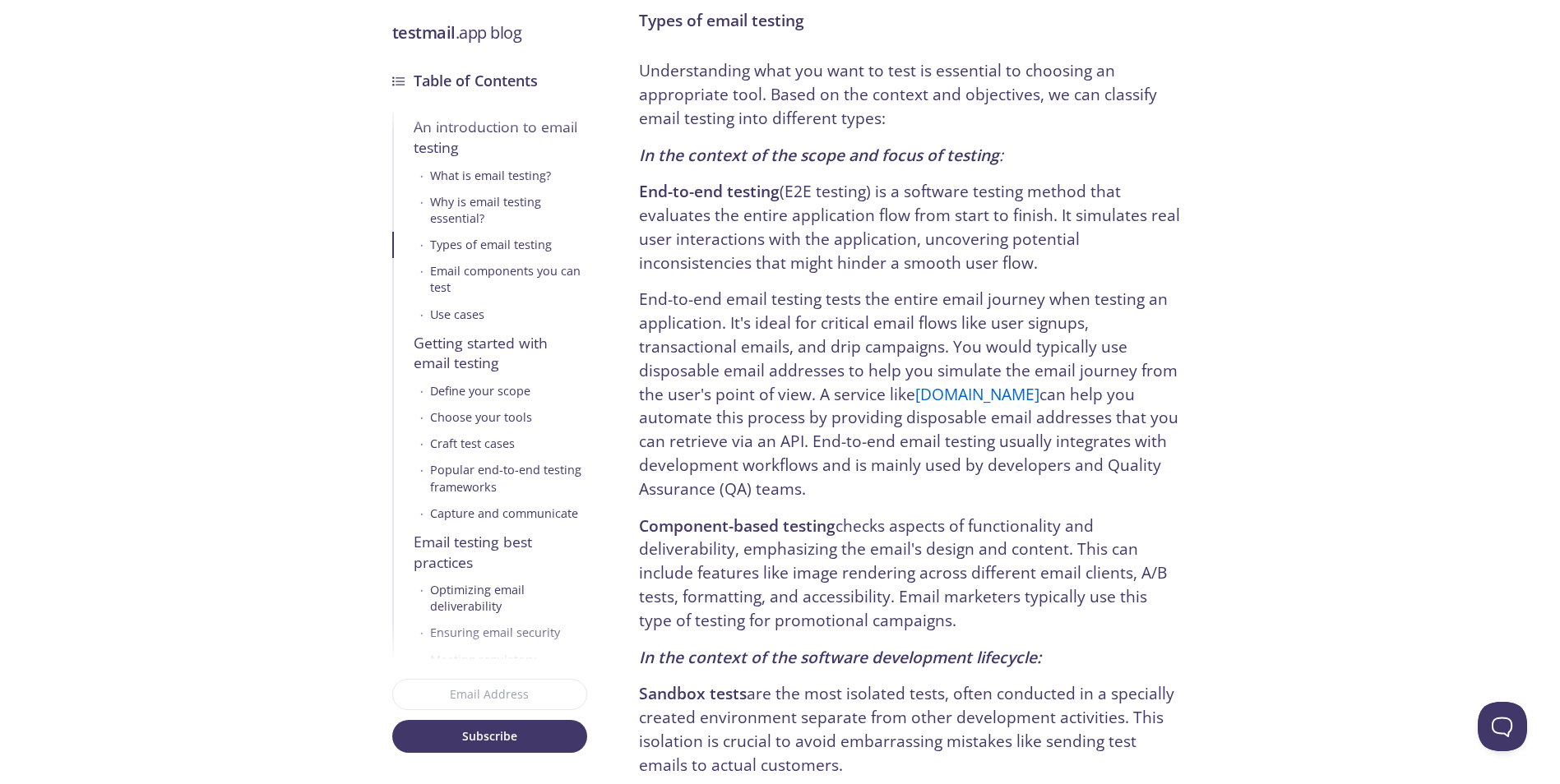
click at [741, 374] on p "End-to-end email testing tests the entire email journey when testing an applica…" at bounding box center [910, 394] width 542 height 213
click at [722, 326] on p "End-to-end email testing tests the entire email journey when testing an applica…" at bounding box center [910, 394] width 542 height 213
click at [731, 347] on p "End-to-end email testing tests the entire email journey when testing an applica…" at bounding box center [910, 394] width 542 height 213
click at [726, 340] on p "End-to-end email testing tests the entire email journey when testing an applica…" at bounding box center [910, 394] width 542 height 213
click at [743, 388] on p "End-to-end email testing tests the entire email journey when testing an applica…" at bounding box center [910, 394] width 542 height 213
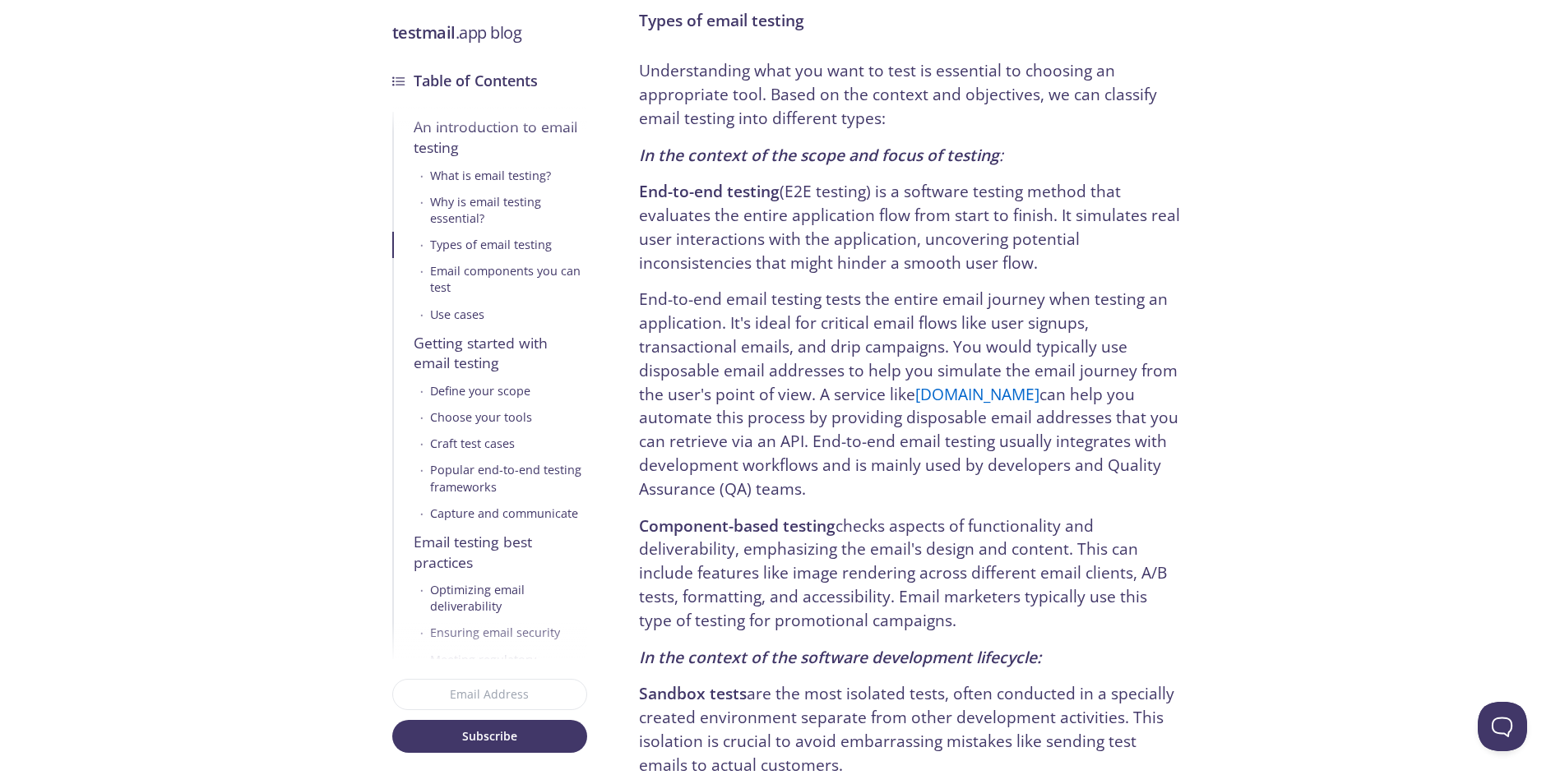
click at [738, 390] on p "End-to-end email testing tests the entire email journey when testing an applica…" at bounding box center [910, 394] width 542 height 213
click at [751, 347] on p "End-to-end email testing tests the entire email journey when testing an applica…" at bounding box center [910, 394] width 542 height 213
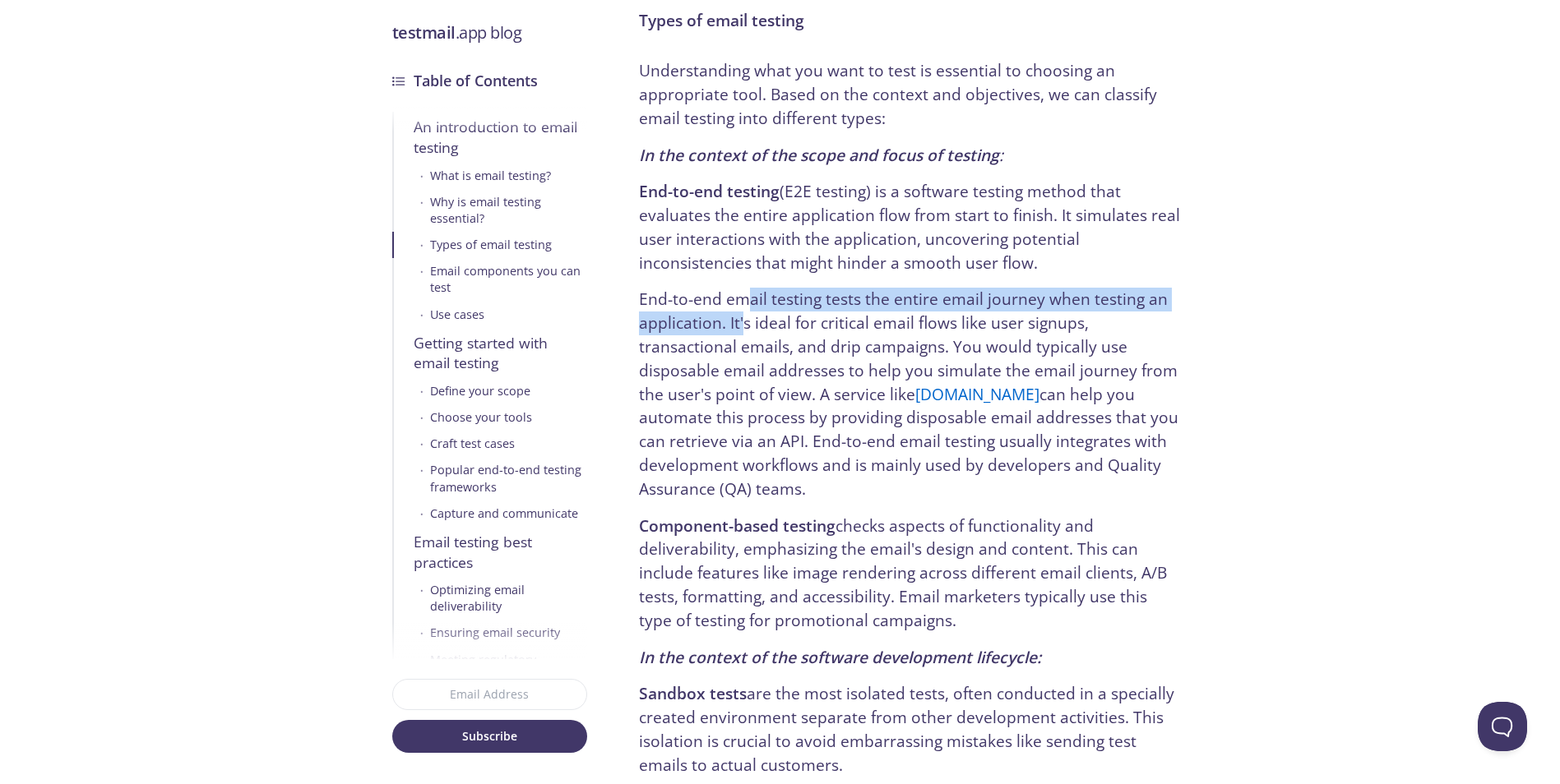
click at [743, 335] on p "End-to-end email testing tests the entire email journey when testing an applica…" at bounding box center [910, 394] width 542 height 213
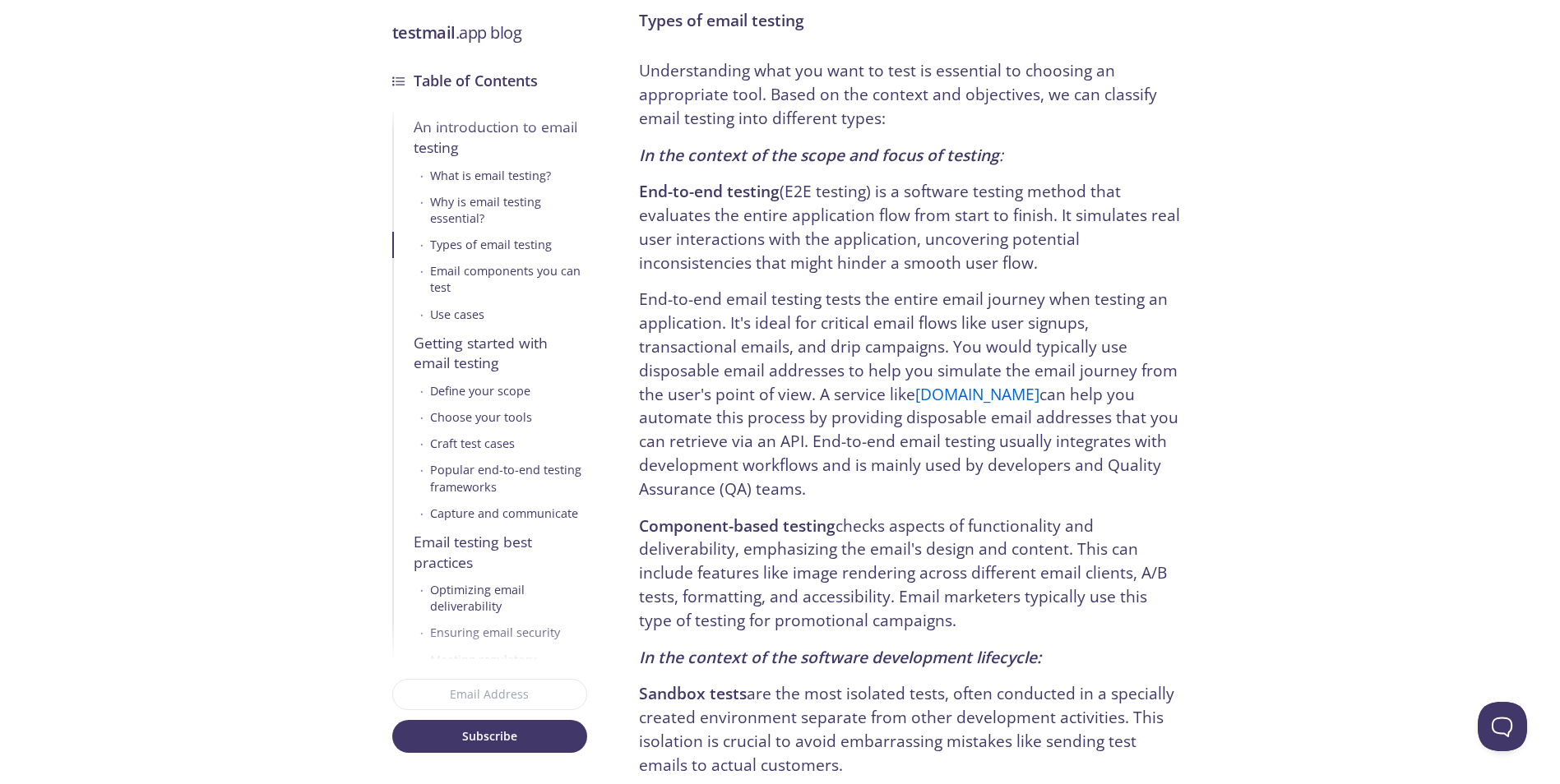
click at [741, 365] on p "End-to-end email testing tests the entire email journey when testing an applica…" at bounding box center [910, 394] width 542 height 213
click at [735, 347] on p "End-to-end email testing tests the entire email journey when testing an applica…" at bounding box center [910, 394] width 542 height 213
click at [742, 359] on p "End-to-end email testing tests the entire email journey when testing an applica…" at bounding box center [910, 394] width 542 height 213
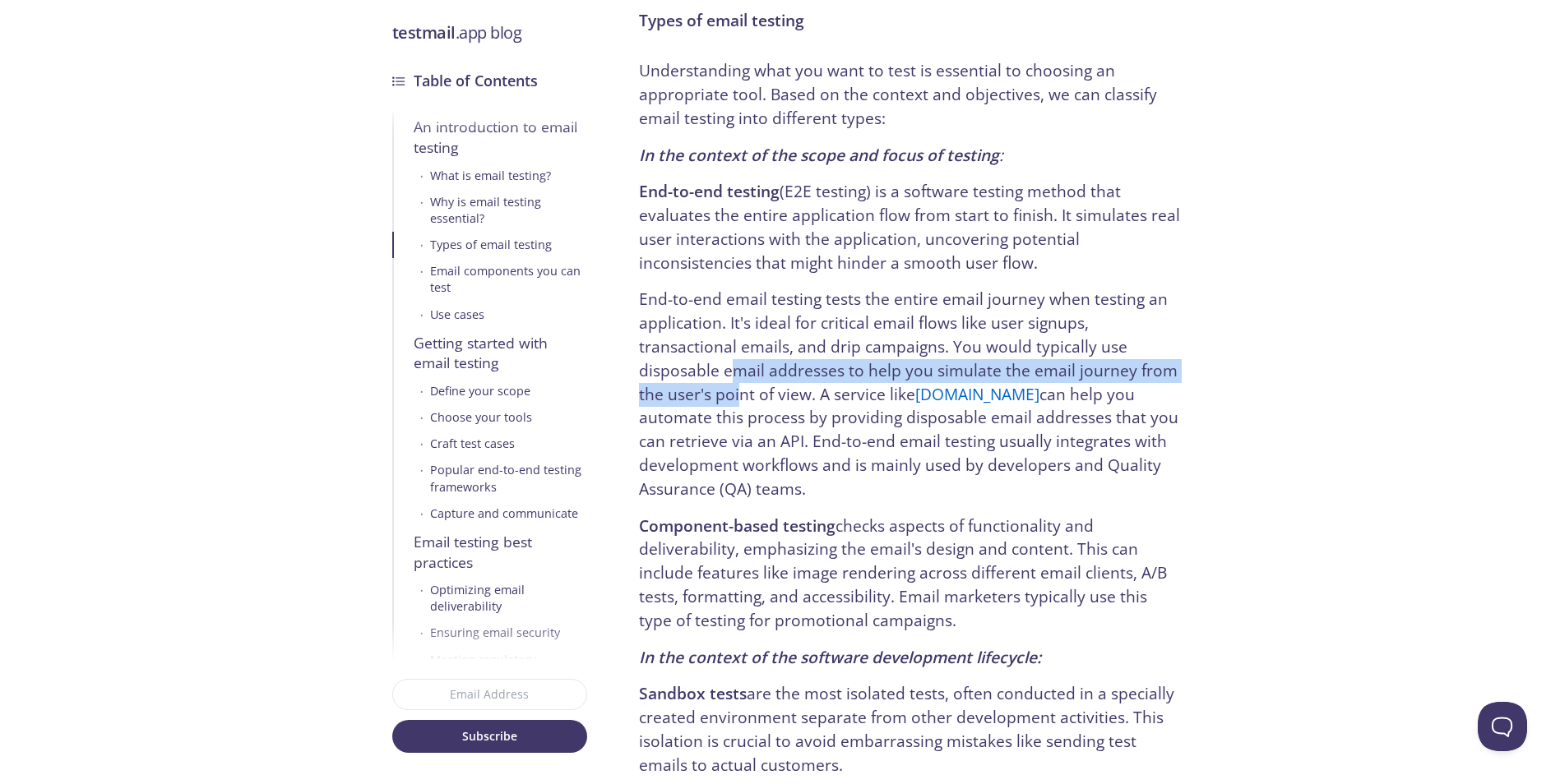
click at [733, 366] on p "End-to-end email testing tests the entire email journey when testing an applica…" at bounding box center [910, 394] width 542 height 213
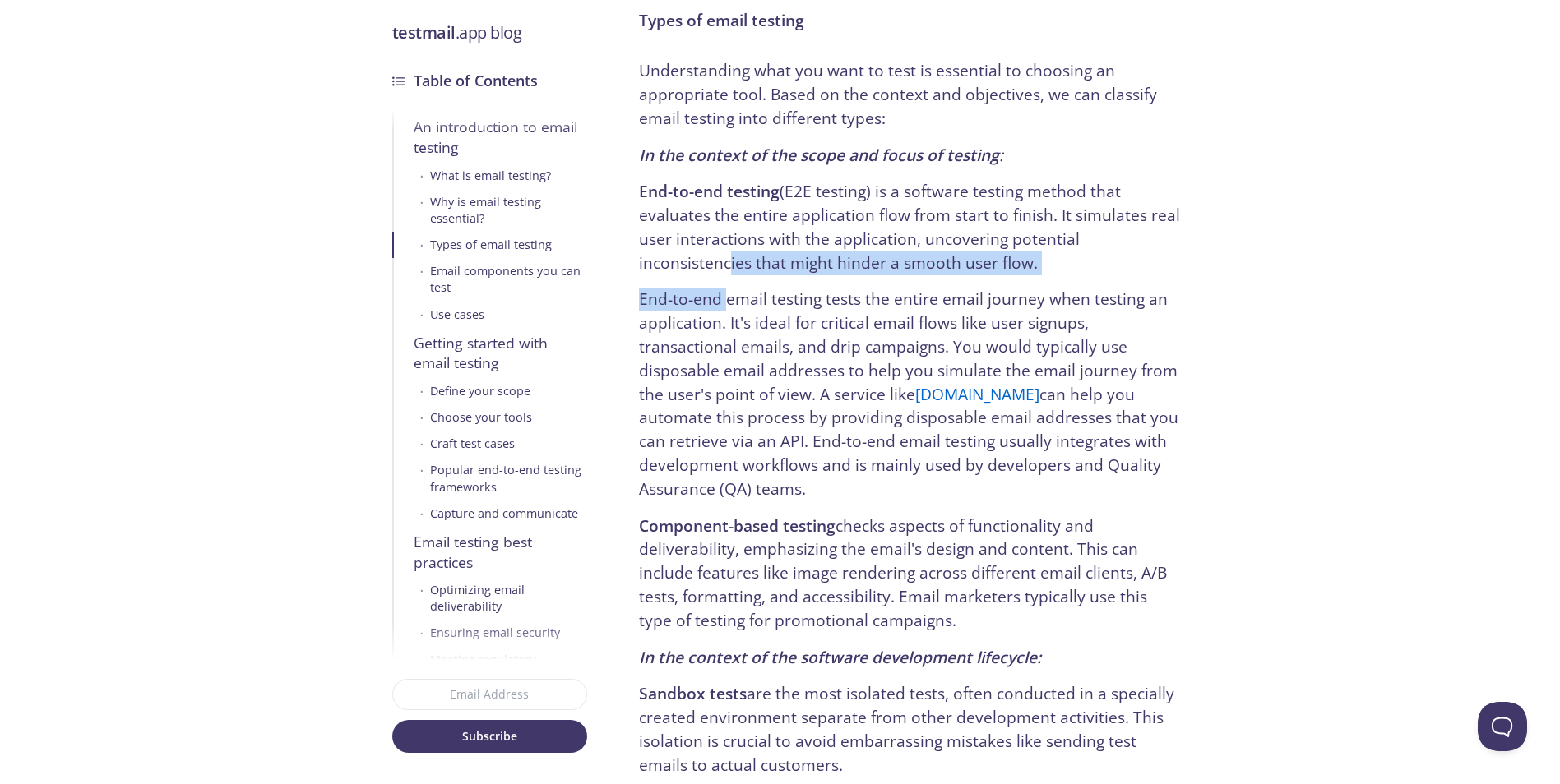
click at [744, 419] on p "End-to-end email testing tests the entire email journey when testing an applica…" at bounding box center [910, 394] width 542 height 213
click at [743, 406] on p "End-to-end email testing tests the entire email journey when testing an applica…" at bounding box center [910, 394] width 542 height 213
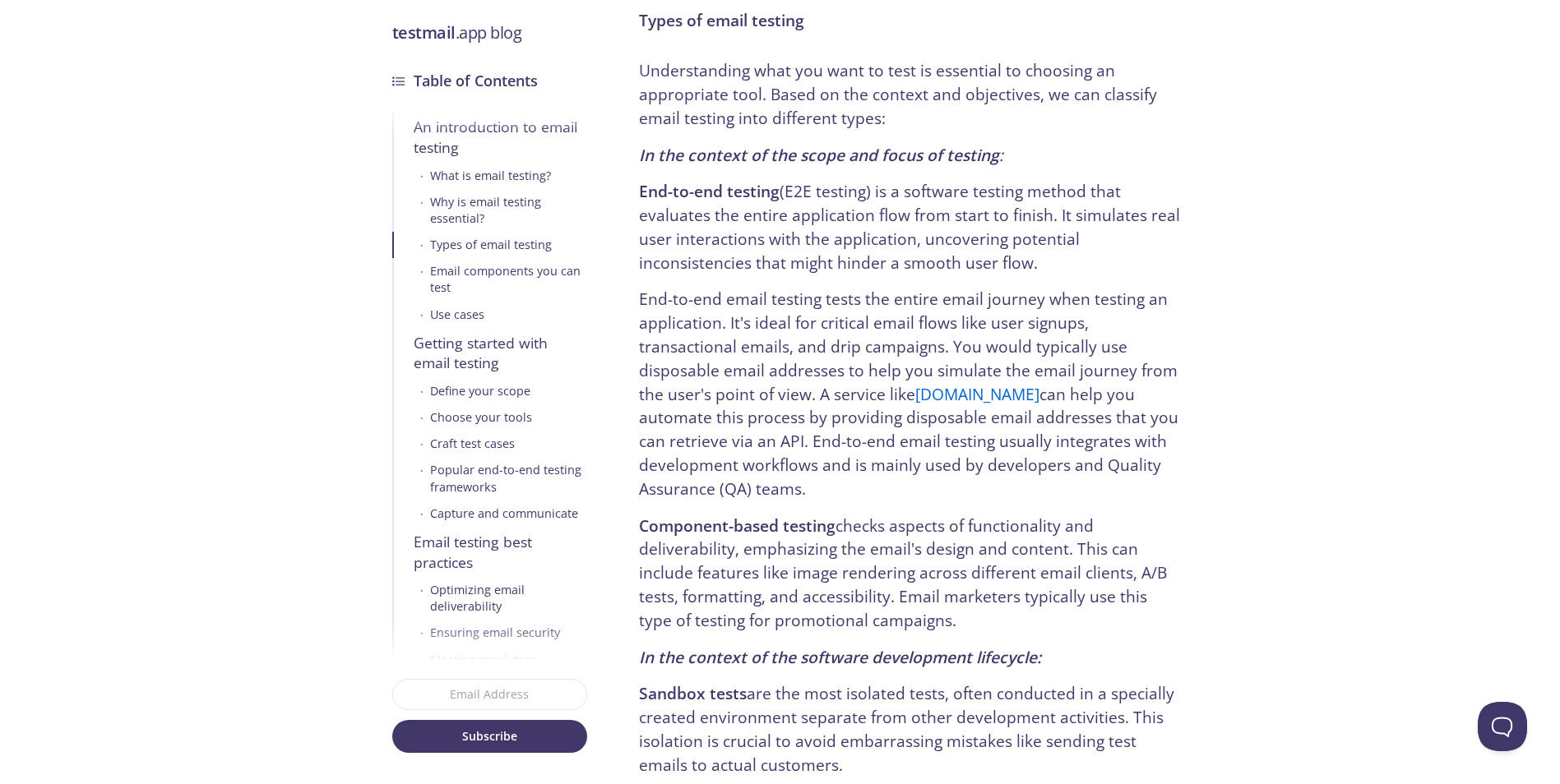
click at [735, 374] on p "End-to-end email testing tests the entire email journey when testing an applica…" at bounding box center [910, 394] width 542 height 213
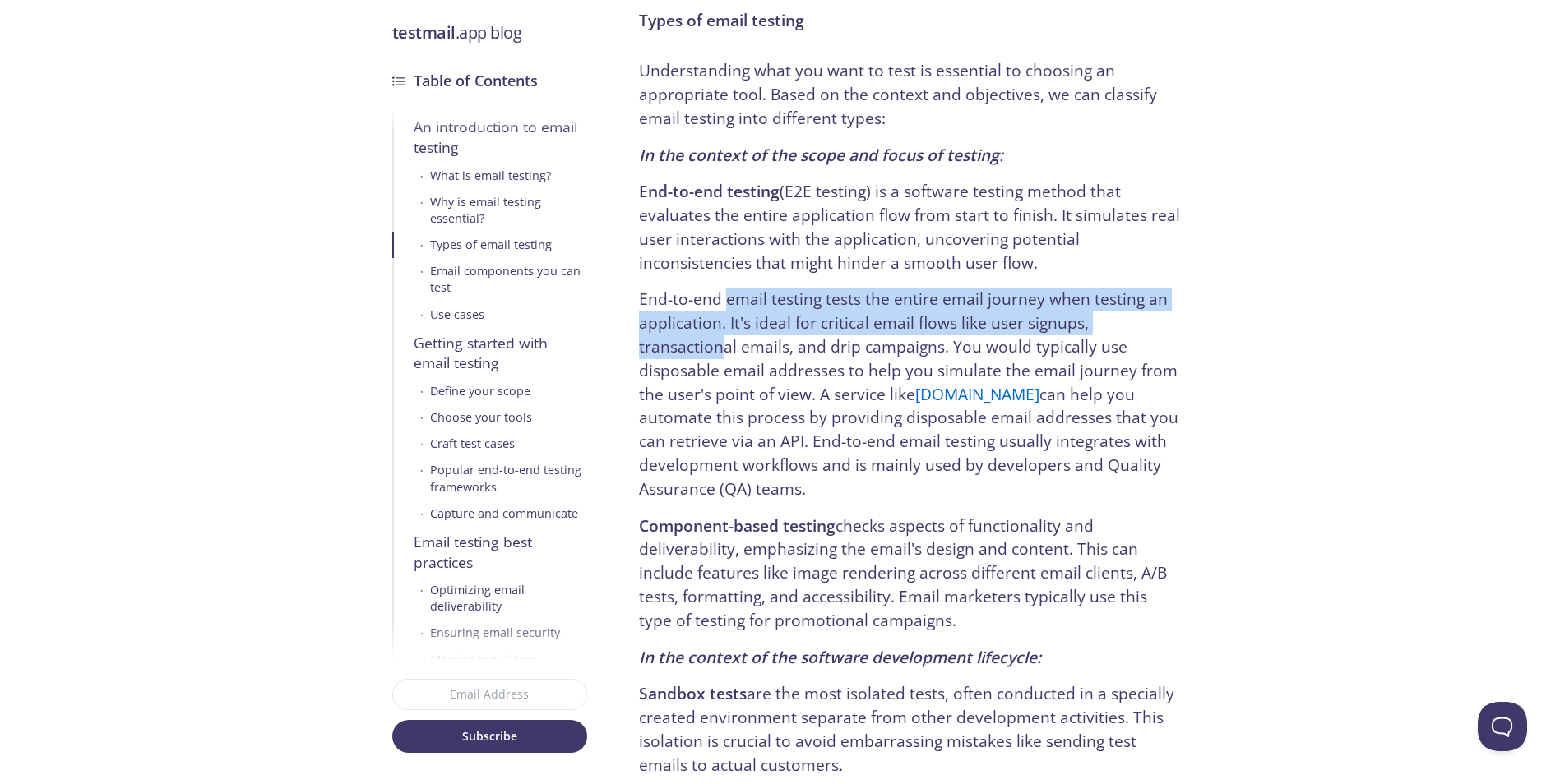
click at [726, 346] on p "End-to-end email testing tests the entire email journey when testing an applica…" at bounding box center [910, 394] width 542 height 213
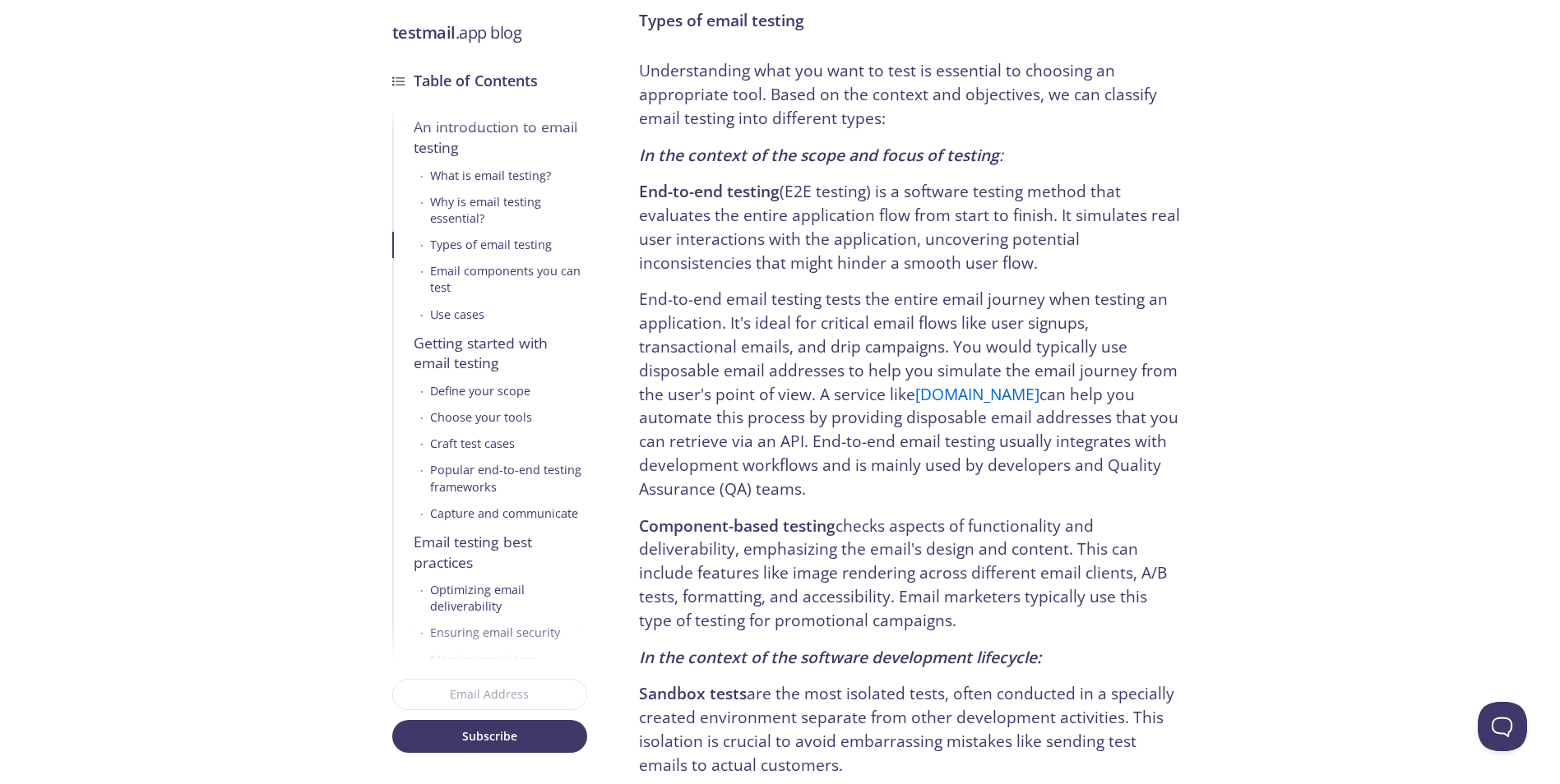
click at [728, 374] on p "End-to-end email testing tests the entire email journey when testing an applica…" at bounding box center [910, 394] width 542 height 213
click at [726, 352] on p "End-to-end email testing tests the entire email journey when testing an applica…" at bounding box center [910, 394] width 542 height 213
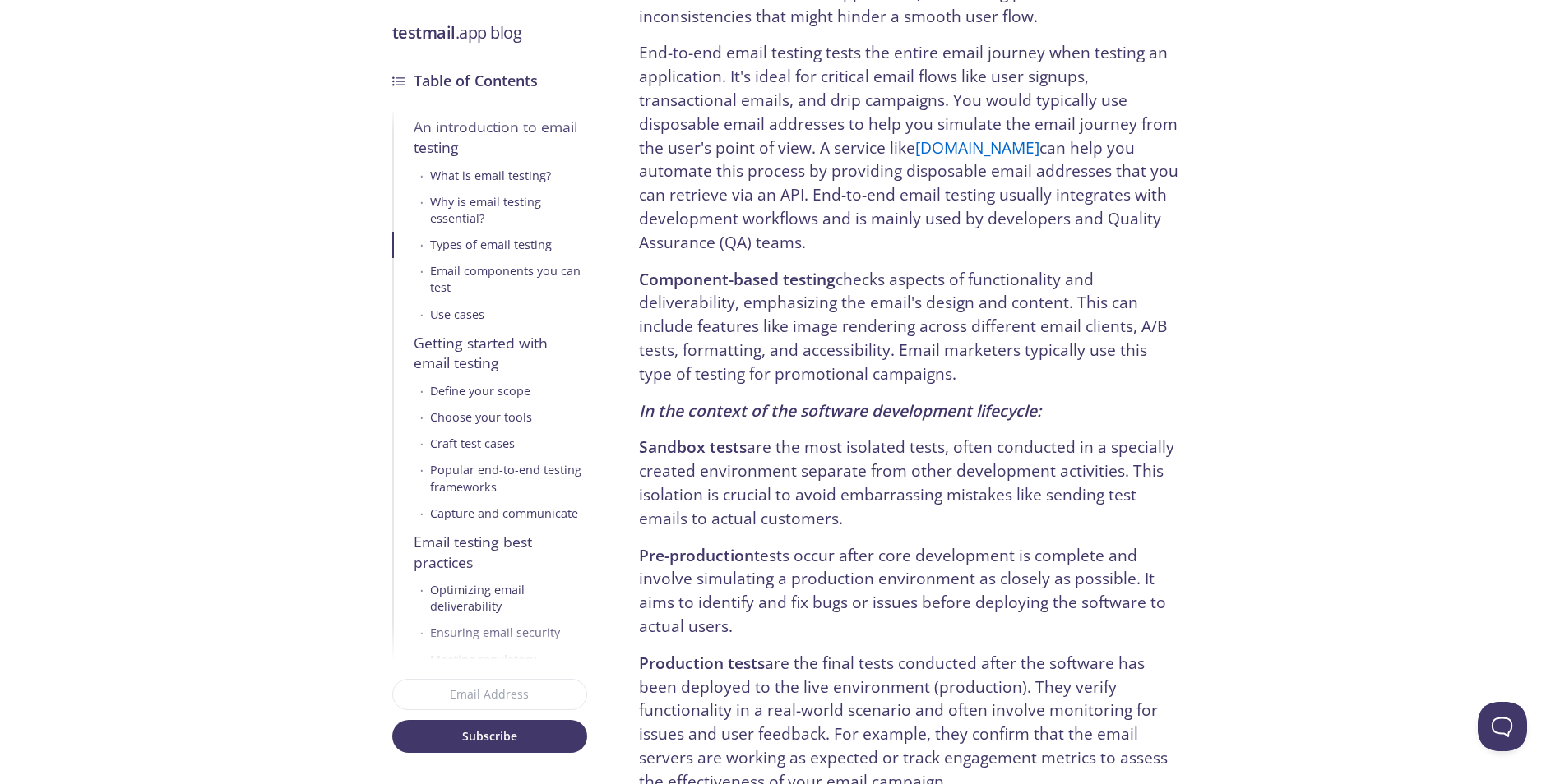
click at [784, 191] on p "End-to-end email testing tests the entire email journey when testing an applica…" at bounding box center [910, 147] width 542 height 213
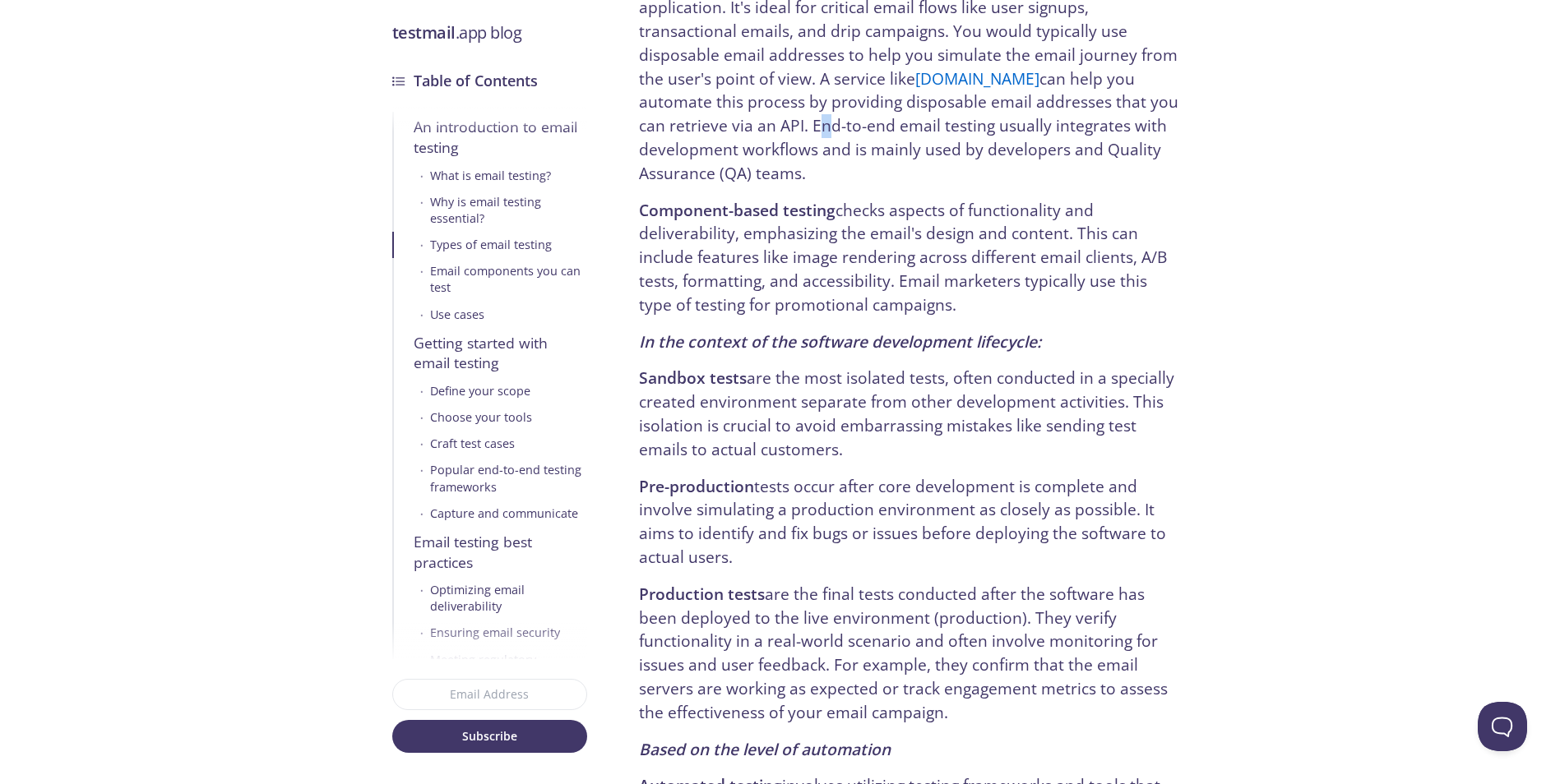
scroll to position [1644, 0]
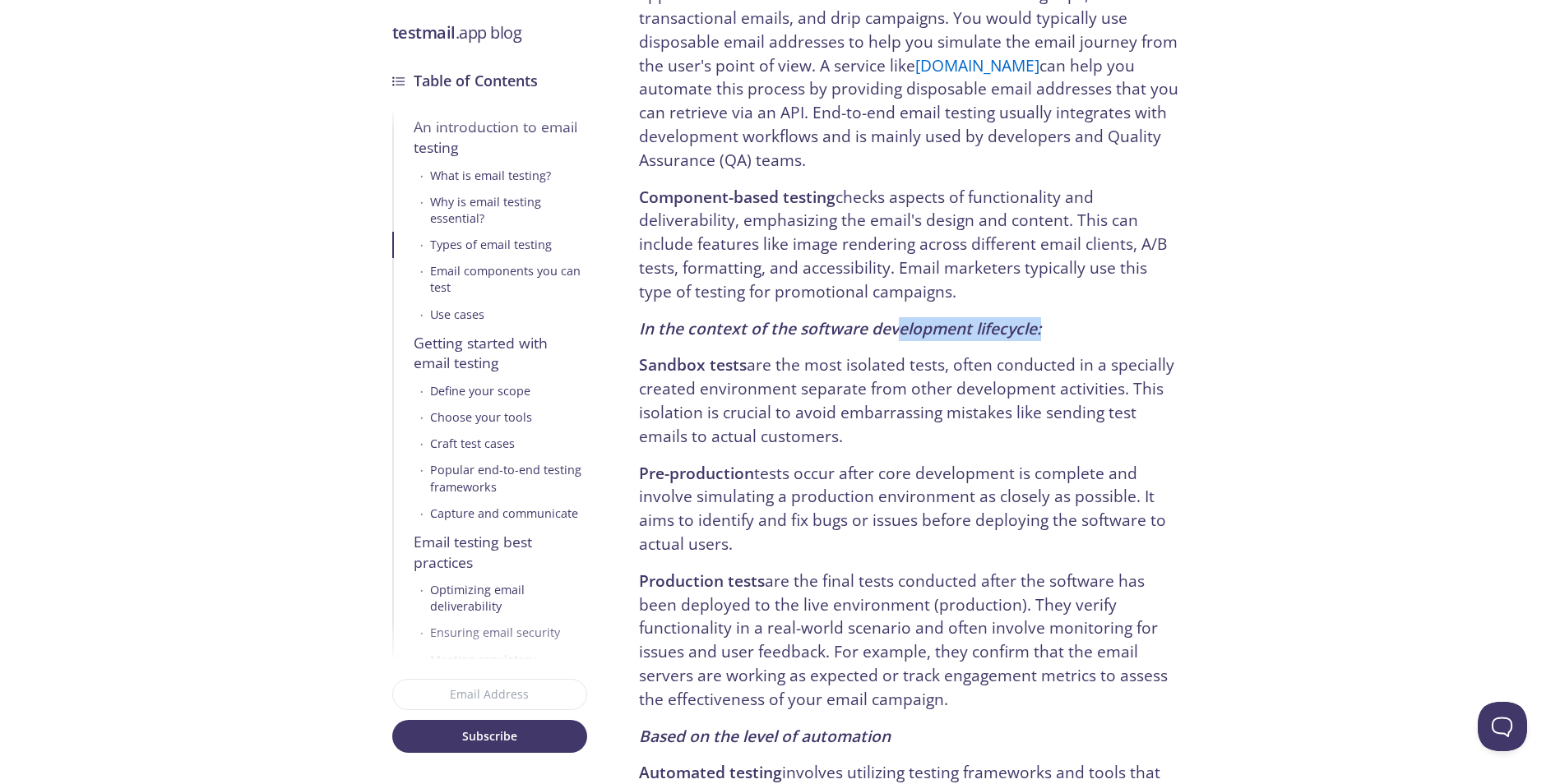
click at [1096, 326] on p "In the context of the software development lifecycle:" at bounding box center [910, 329] width 542 height 24
click at [1096, 324] on p "In the context of the software development lifecycle:" at bounding box center [910, 329] width 542 height 24
click at [1050, 326] on p "In the context of the software development lifecycle:" at bounding box center [910, 329] width 542 height 24
click at [1077, 328] on p "In the context of the software development lifecycle:" at bounding box center [910, 329] width 542 height 24
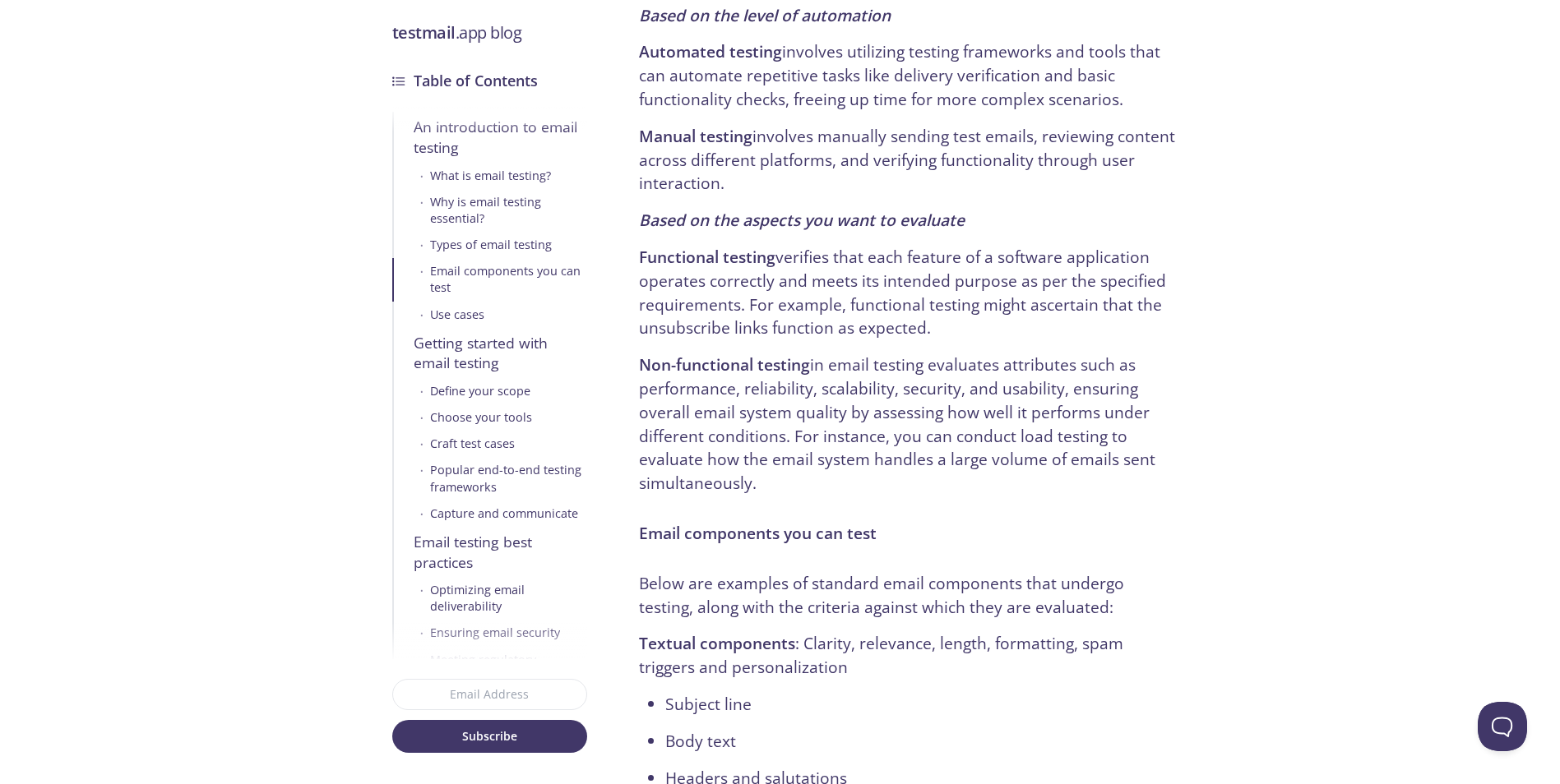
scroll to position [2466, 0]
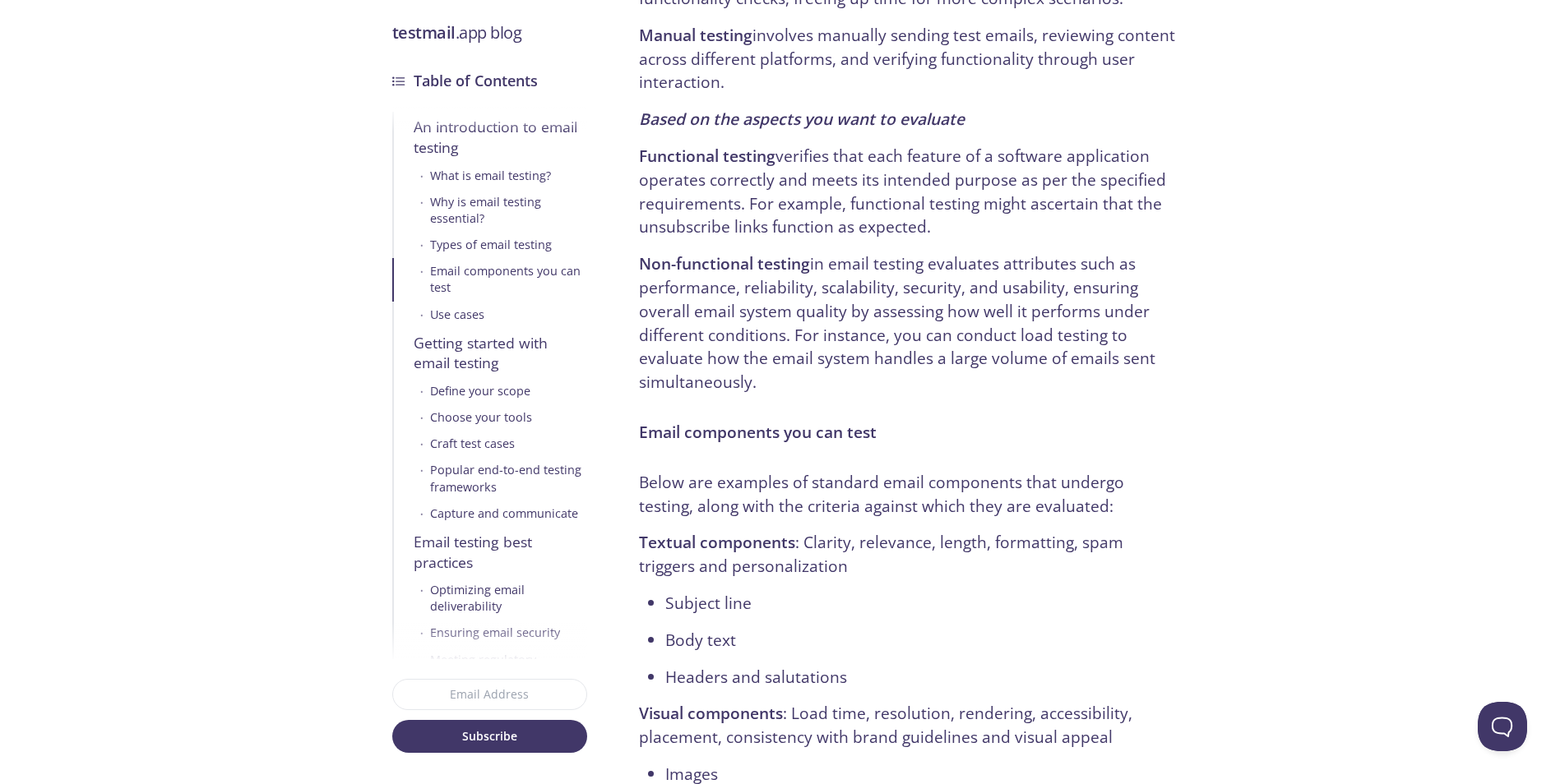
click at [833, 253] on p "Non-functional testing in email testing evaluates attributes such as performanc…" at bounding box center [910, 324] width 542 height 142
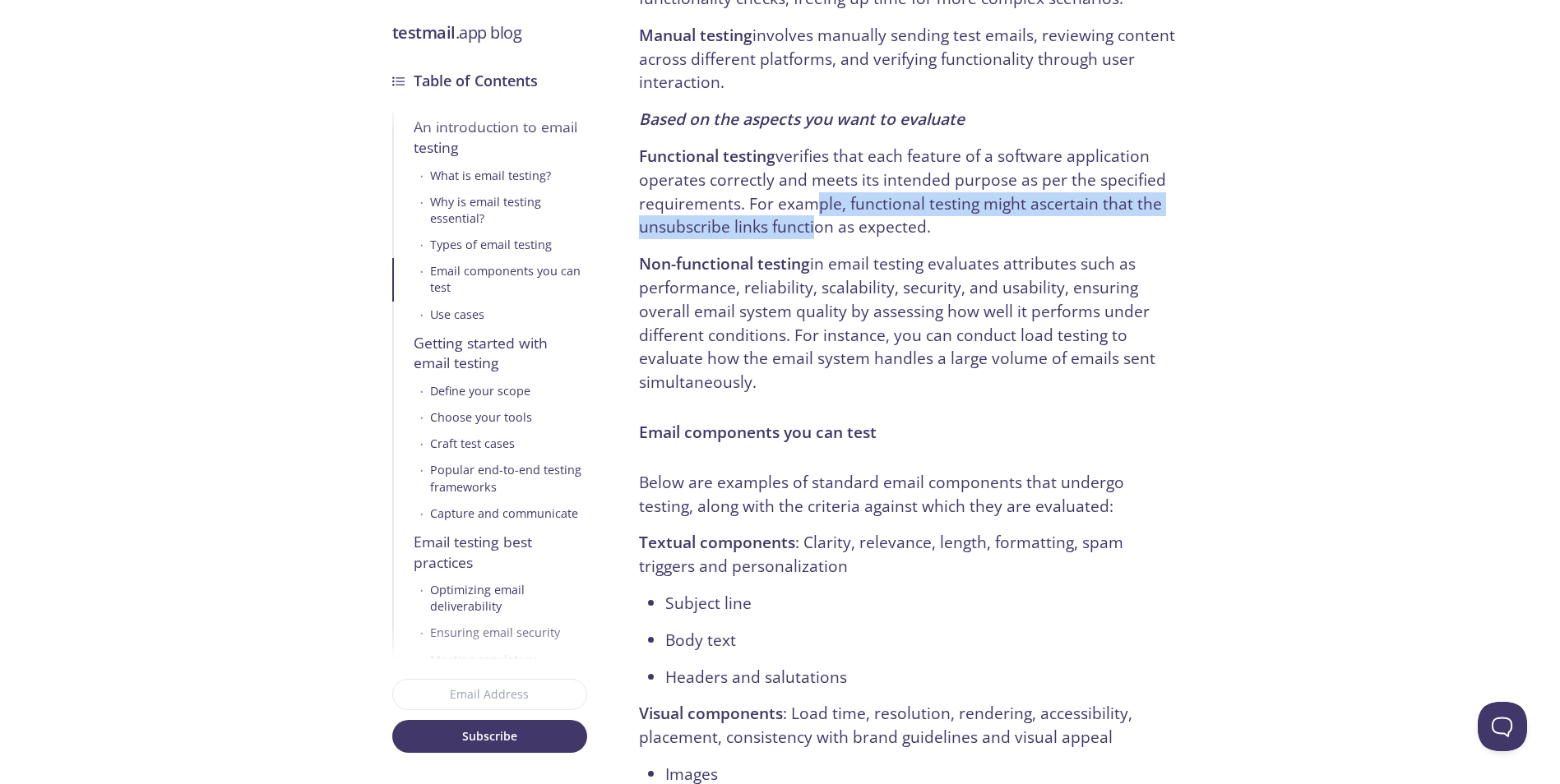
click at [821, 237] on p "Functional testing verifies that each feature of a software application operate…" at bounding box center [910, 192] width 542 height 95
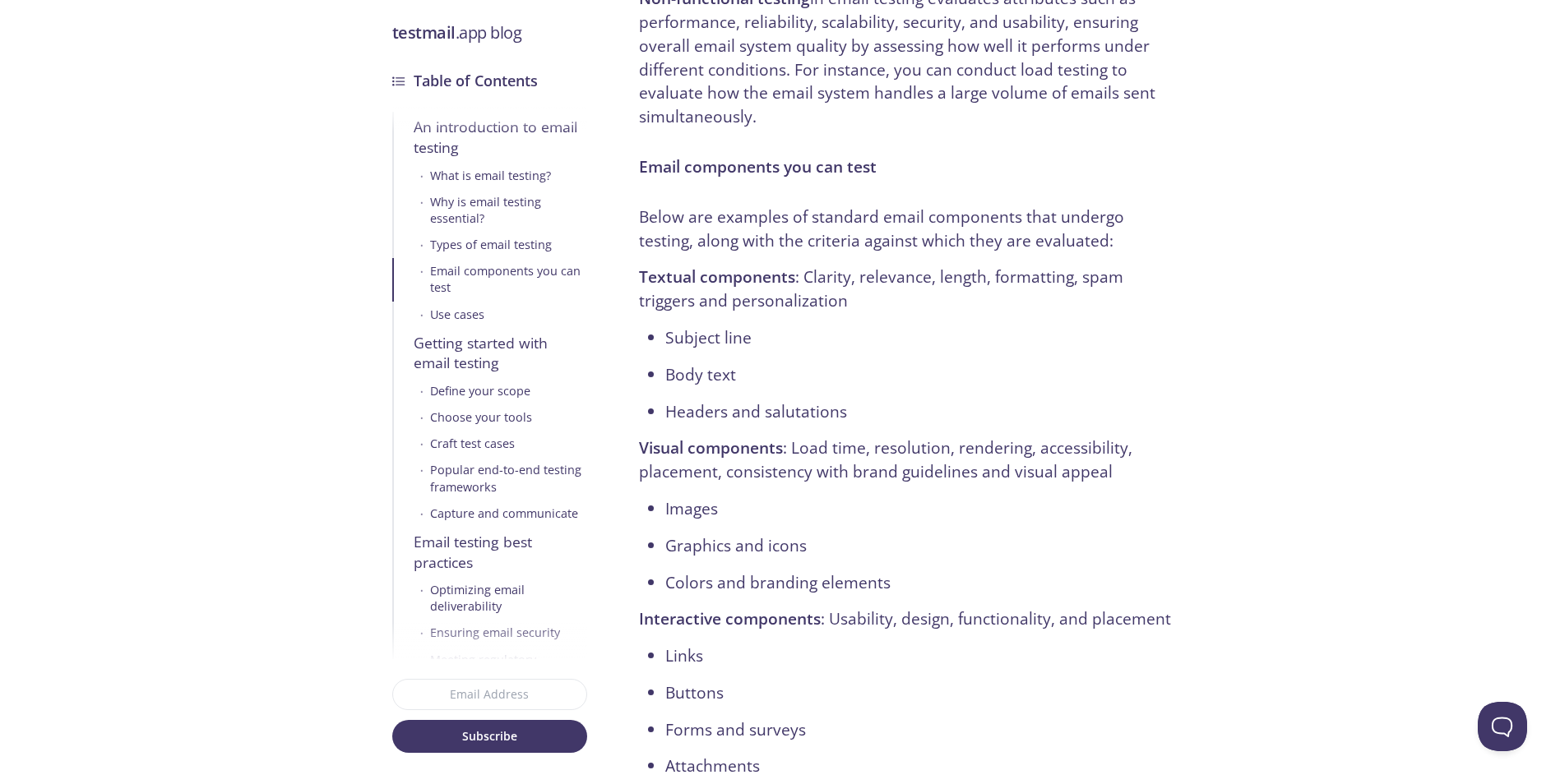
scroll to position [2712, 0]
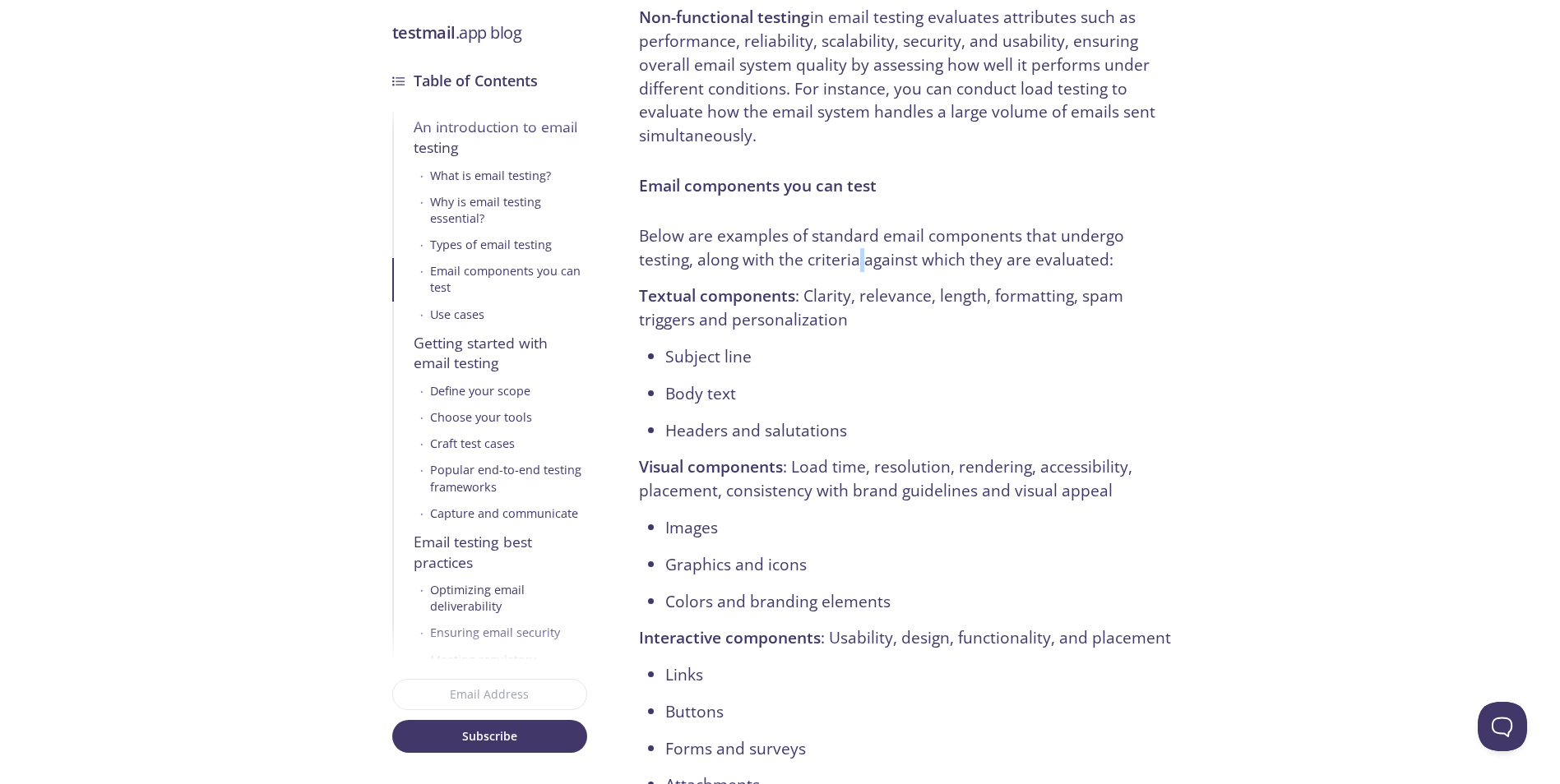
click at [810, 254] on p "Below are examples of standard email components that undergo testing, along wit…" at bounding box center [910, 248] width 542 height 47
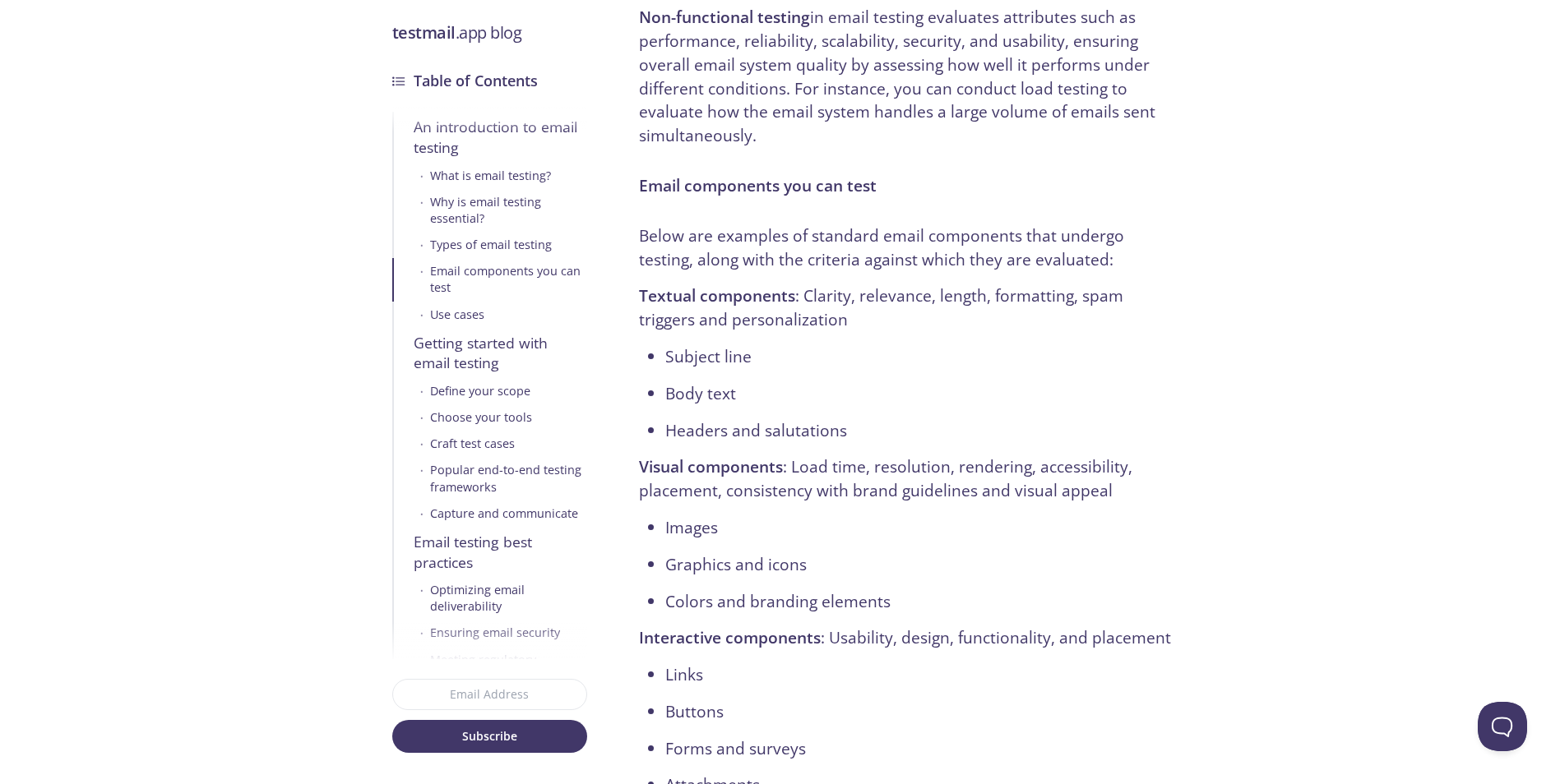
click at [801, 225] on p "Below are examples of standard email components that undergo testing, along wit…" at bounding box center [910, 248] width 542 height 47
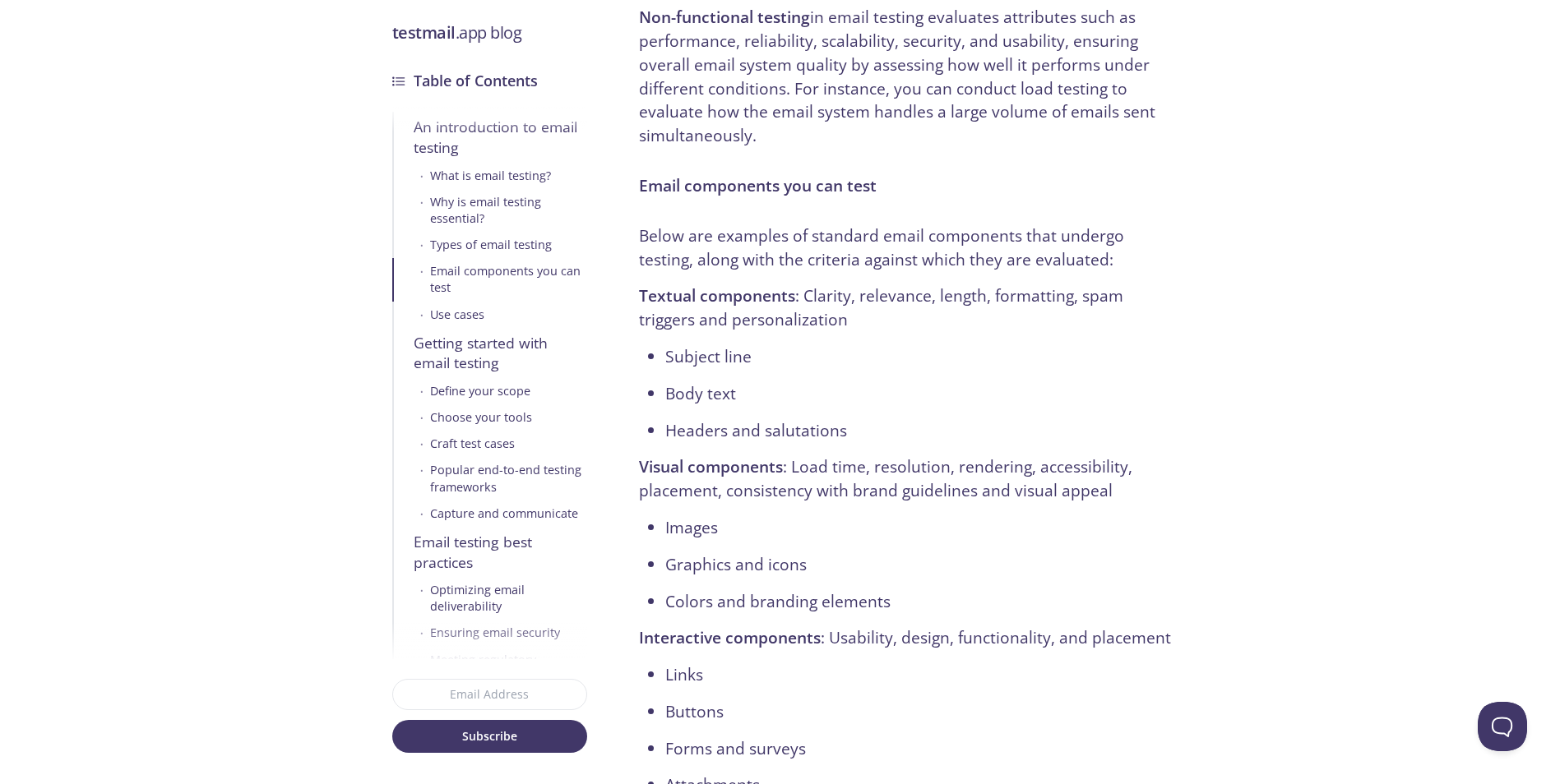
click at [792, 146] on p "Non-functional testing in email testing evaluates attributes such as performanc…" at bounding box center [910, 77] width 542 height 142
click at [798, 175] on h3 "Email components you can test" at bounding box center [910, 186] width 542 height 24
click at [772, 322] on p "Textual components : Clarity, relevance, length, formatting, spam triggers and …" at bounding box center [910, 308] width 542 height 47
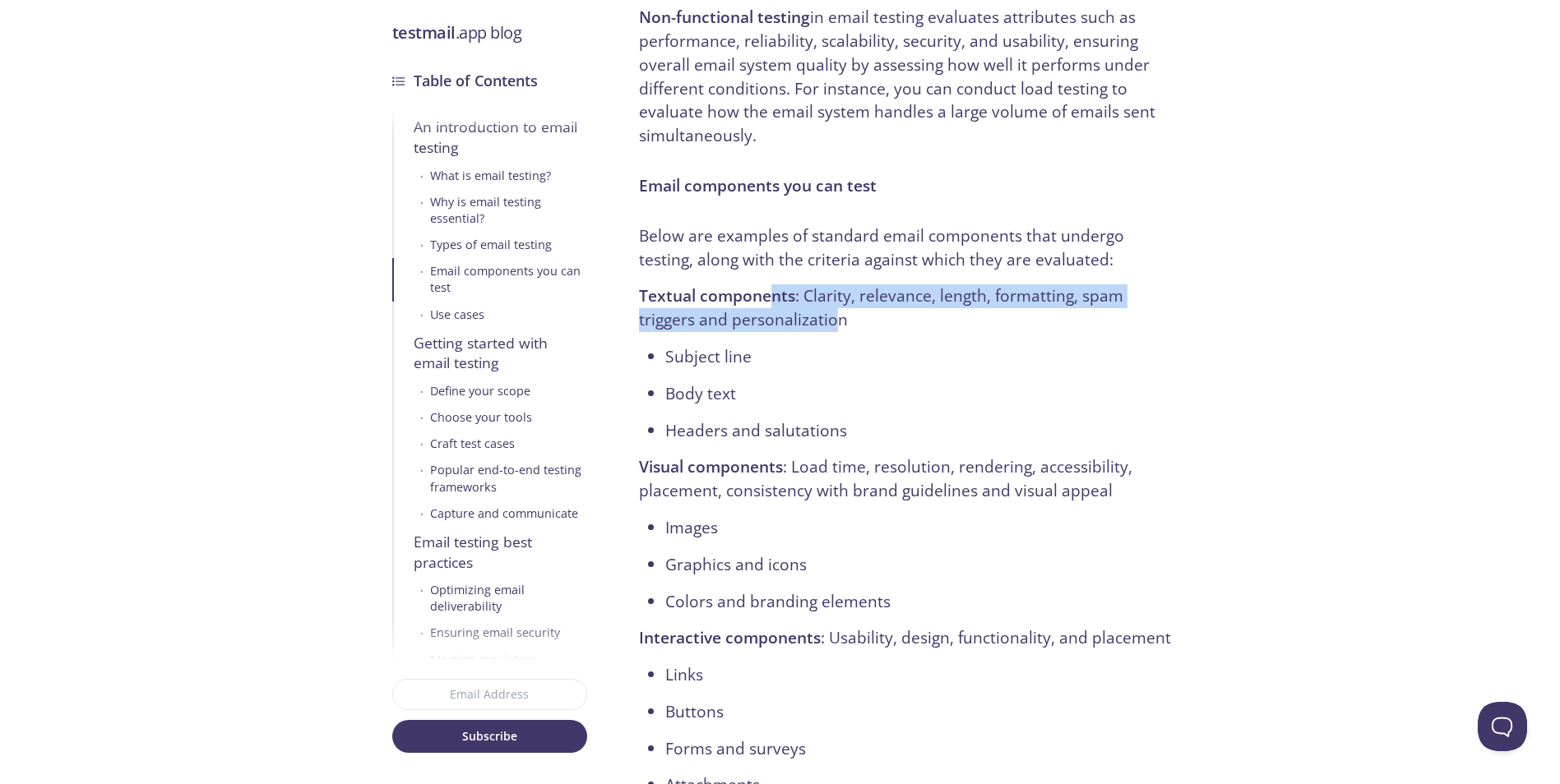
click at [772, 325] on p "Textual components : Clarity, relevance, length, formatting, spam triggers and …" at bounding box center [910, 308] width 542 height 47
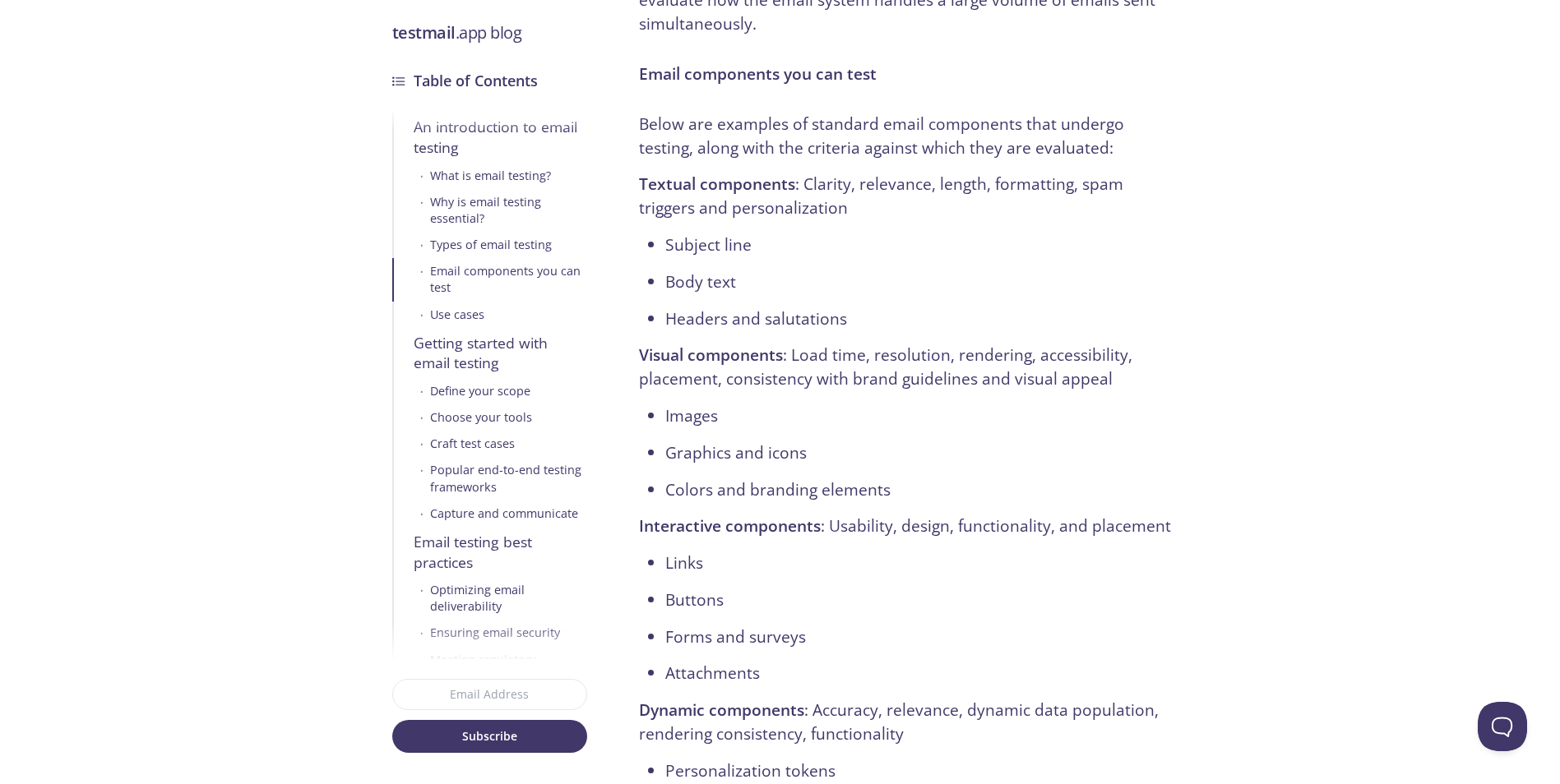
scroll to position [2877, 0]
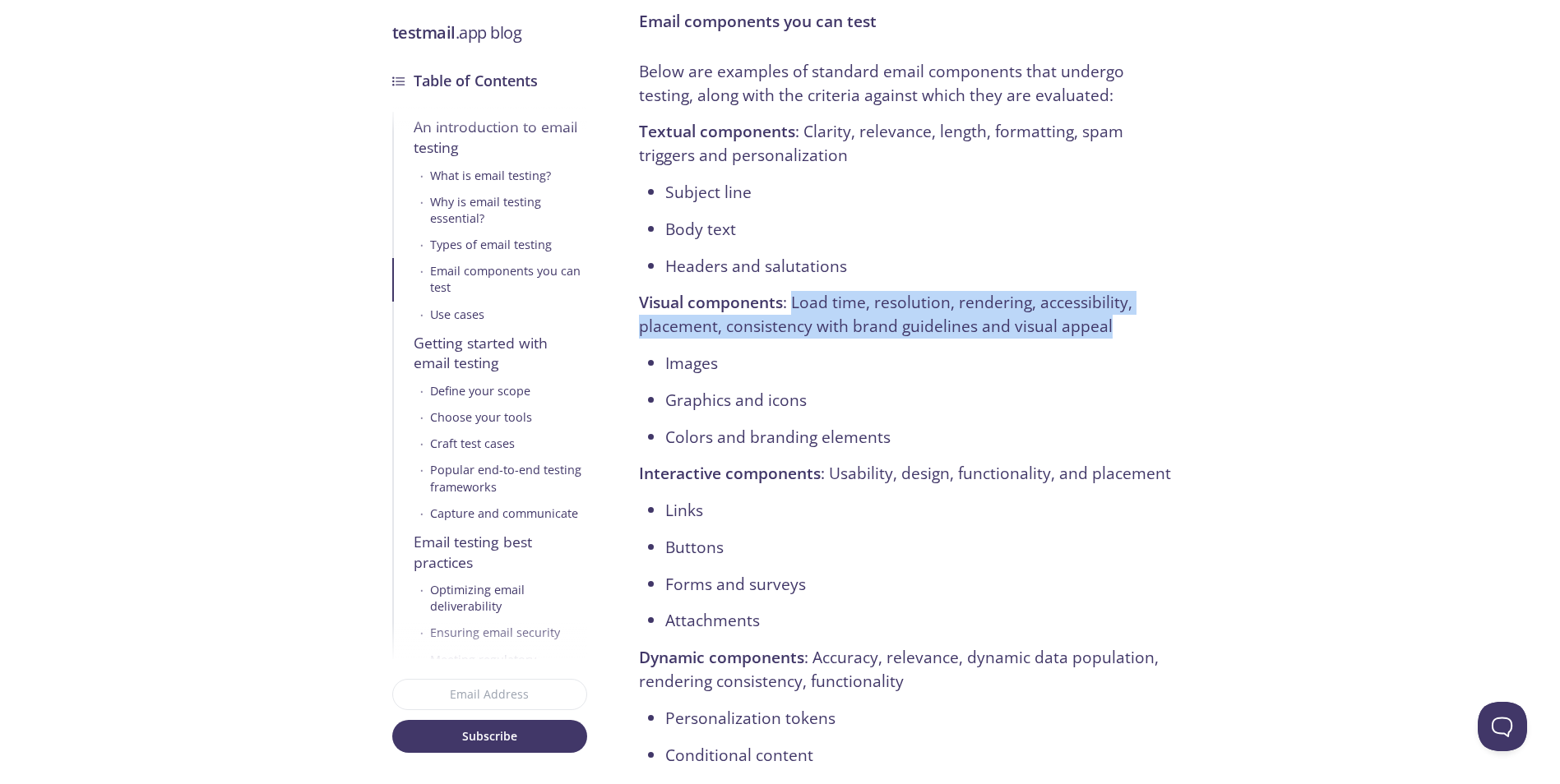
drag, startPoint x: 791, startPoint y: 303, endPoint x: 1133, endPoint y: 321, distance: 342.5
click at [1133, 321] on p "Visual components : Load time, resolution, rendering, accessibility, placement,…" at bounding box center [910, 315] width 542 height 47
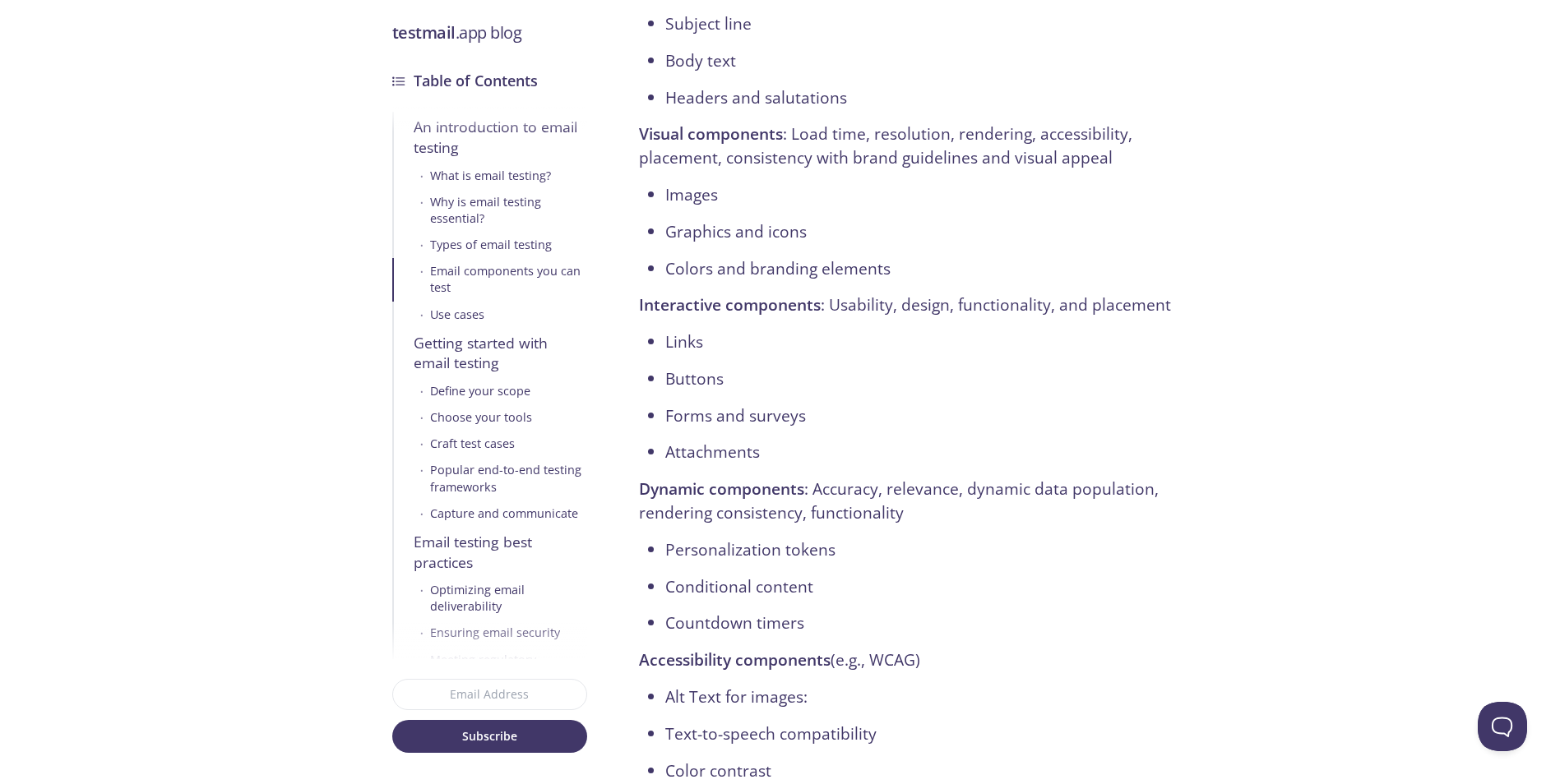
scroll to position [3124, 0]
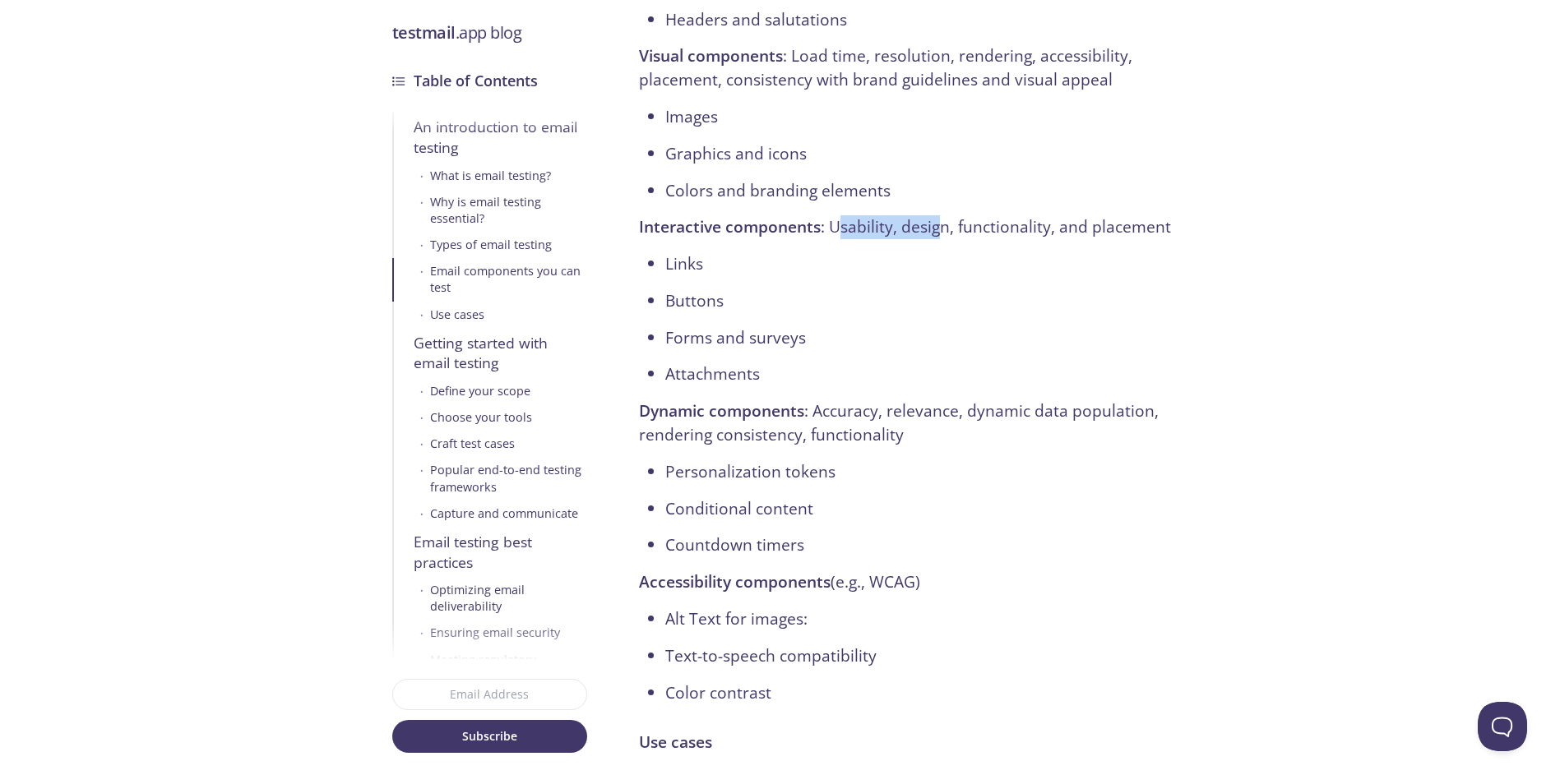
drag, startPoint x: 848, startPoint y: 236, endPoint x: 962, endPoint y: 233, distance: 114.0
click at [962, 233] on p "Interactive components : Usability, design, functionality, and placement" at bounding box center [910, 227] width 542 height 24
click at [962, 232] on p "Interactive components : Usability, design, functionality, and placement" at bounding box center [910, 227] width 542 height 24
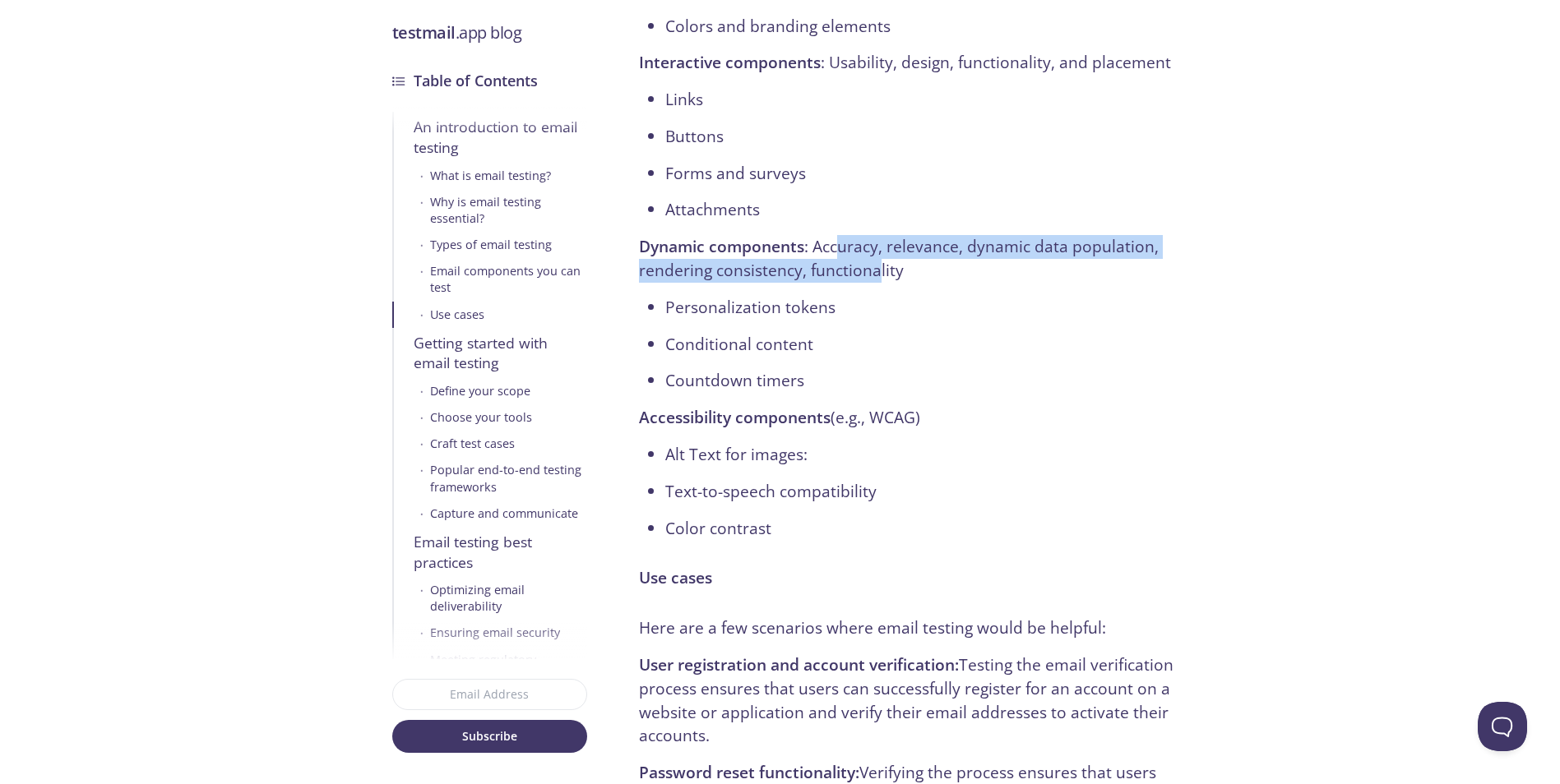
drag, startPoint x: 841, startPoint y: 250, endPoint x: 887, endPoint y: 263, distance: 47.8
click at [884, 262] on p "Dynamic components : Accuracy, relevance, dynamic data population, rendering co…" at bounding box center [910, 259] width 542 height 47
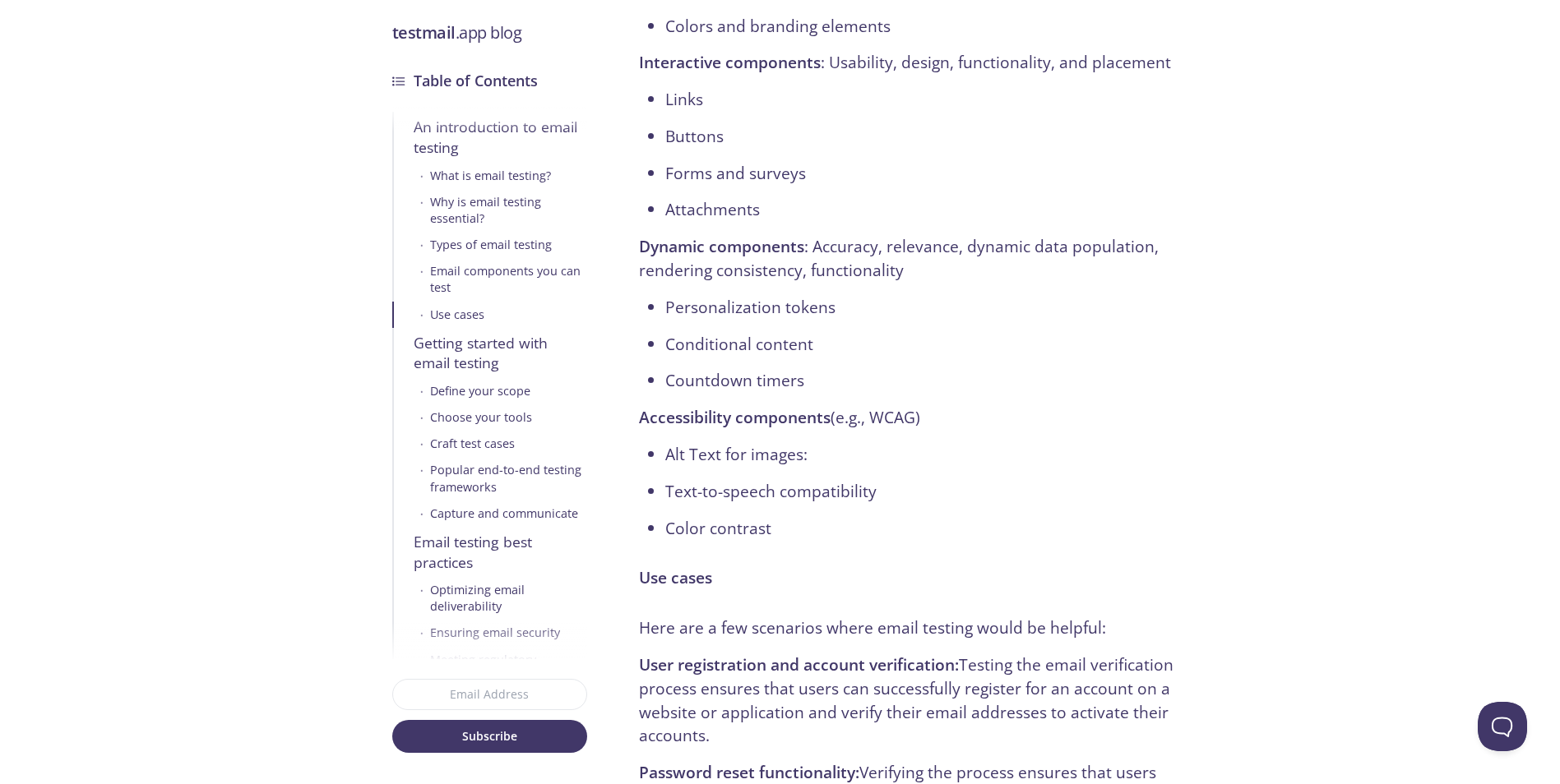
click at [888, 263] on p "Dynamic components : Accuracy, relevance, dynamic data population, rendering co…" at bounding box center [910, 259] width 542 height 47
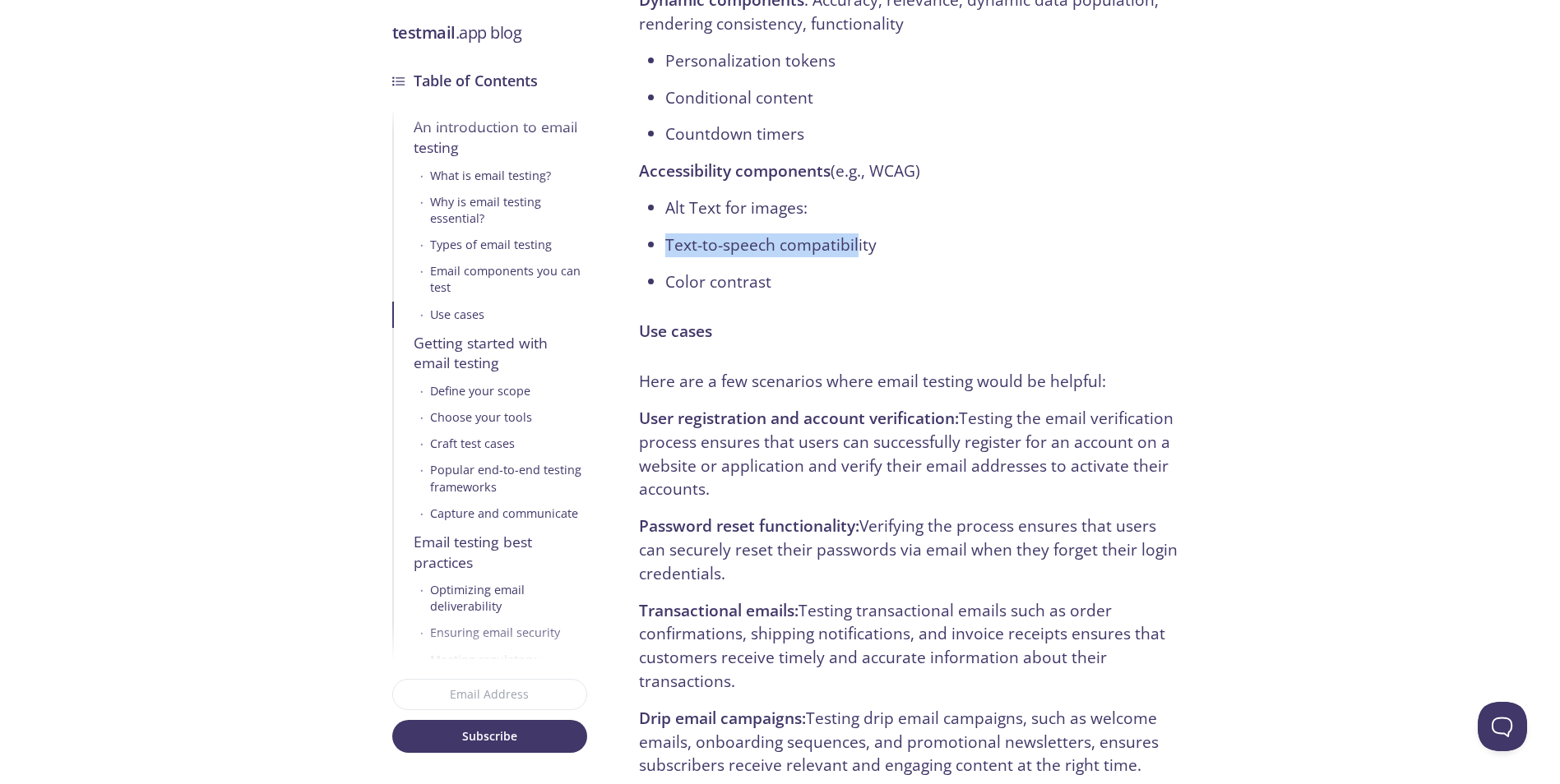
drag, startPoint x: 848, startPoint y: 217, endPoint x: 892, endPoint y: 267, distance: 66.6
click at [860, 228] on ul "Alt Text for images: Text-to-speech compatibility Color contrast" at bounding box center [910, 245] width 542 height 97
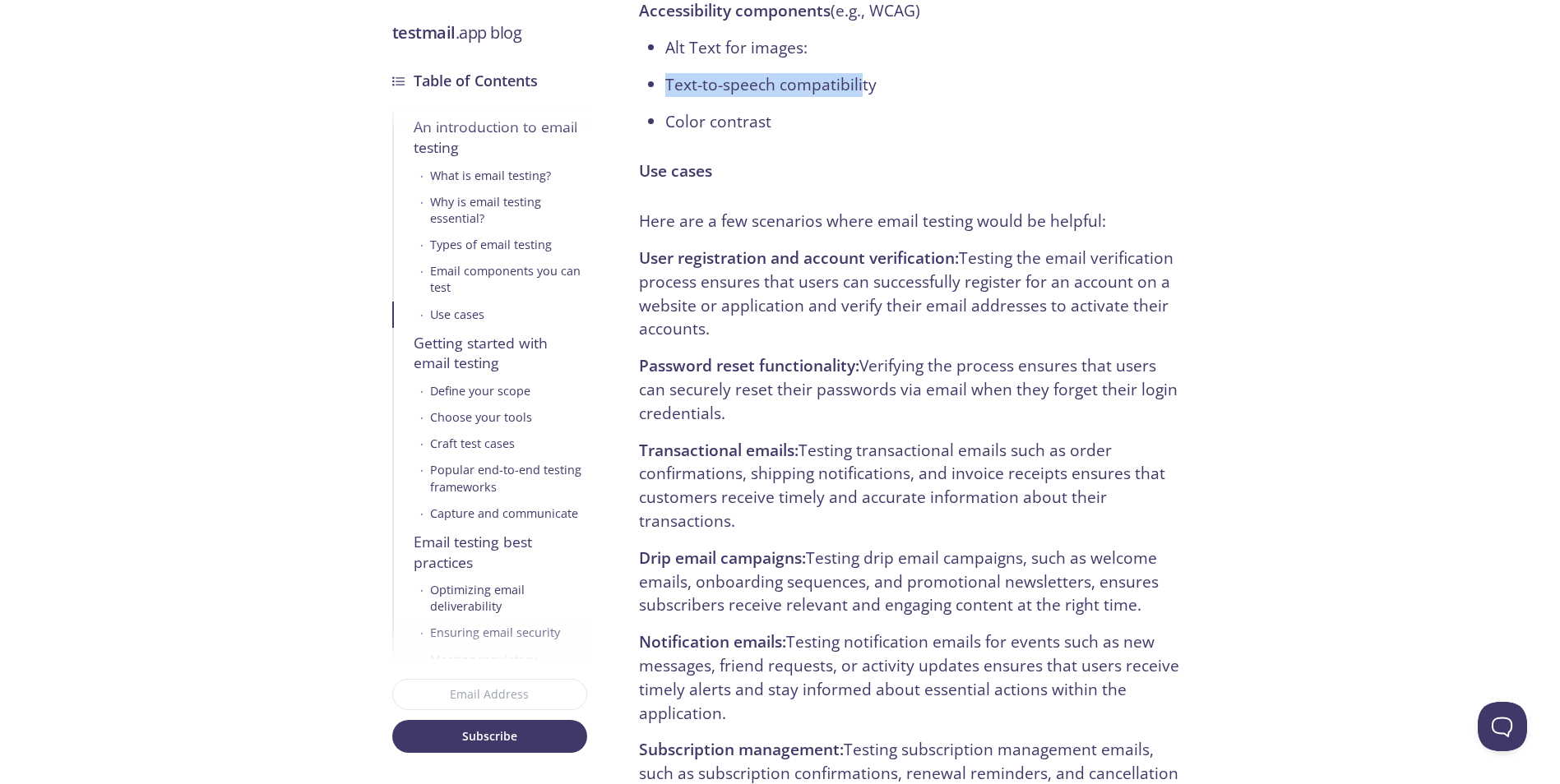
scroll to position [3699, 0]
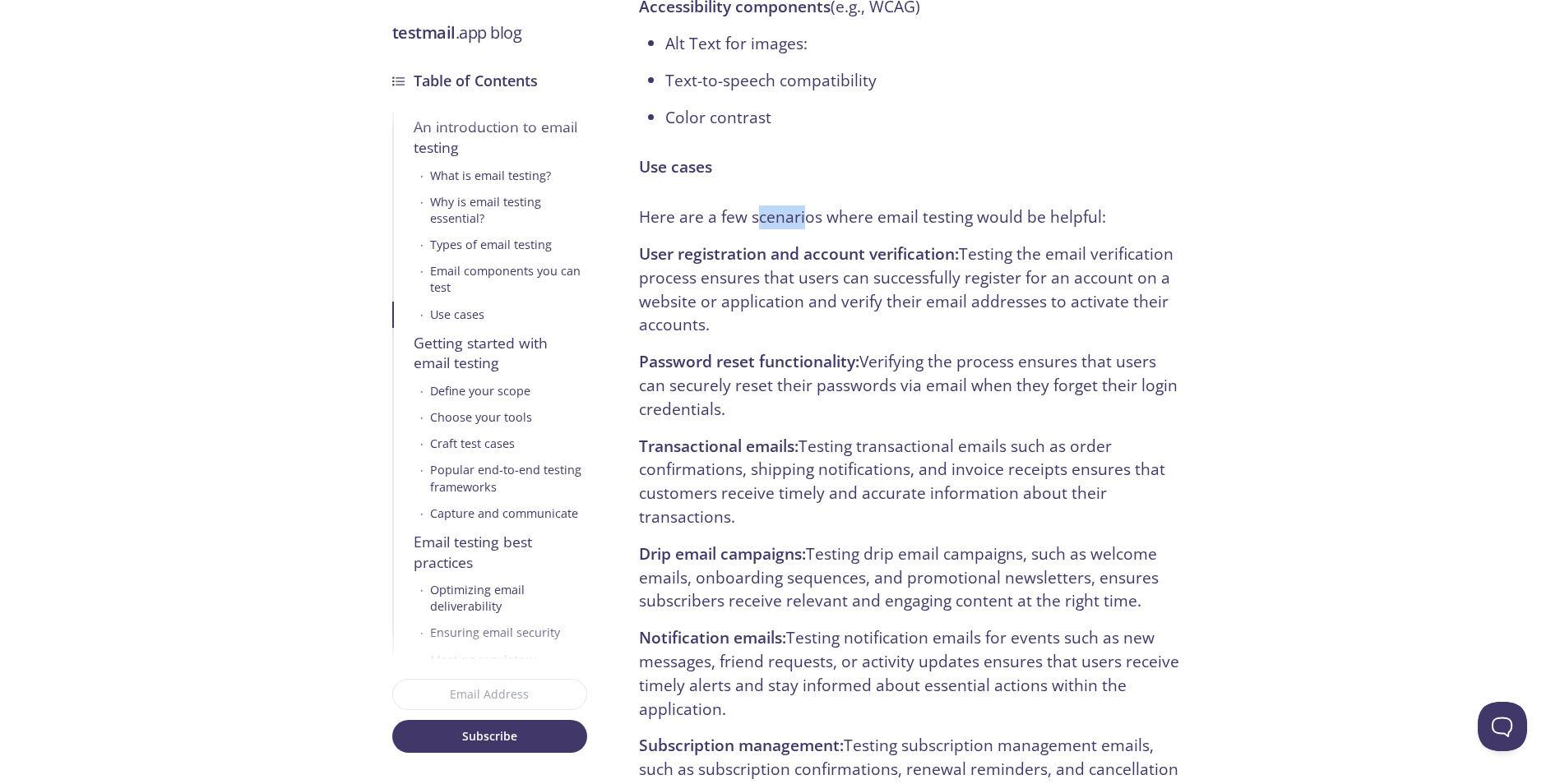
drag, startPoint x: 761, startPoint y: 220, endPoint x: 887, endPoint y: 227, distance: 126.2
click at [884, 227] on p "Here are a few scenarios where email testing would be helpful:" at bounding box center [910, 217] width 542 height 24
drag, startPoint x: 950, startPoint y: 217, endPoint x: 893, endPoint y: 220, distance: 57.1
click at [895, 220] on p "Here are a few scenarios where email testing would be helpful:" at bounding box center [910, 217] width 542 height 24
click at [829, 216] on p "Here are a few scenarios where email testing would be helpful:" at bounding box center [910, 217] width 542 height 24
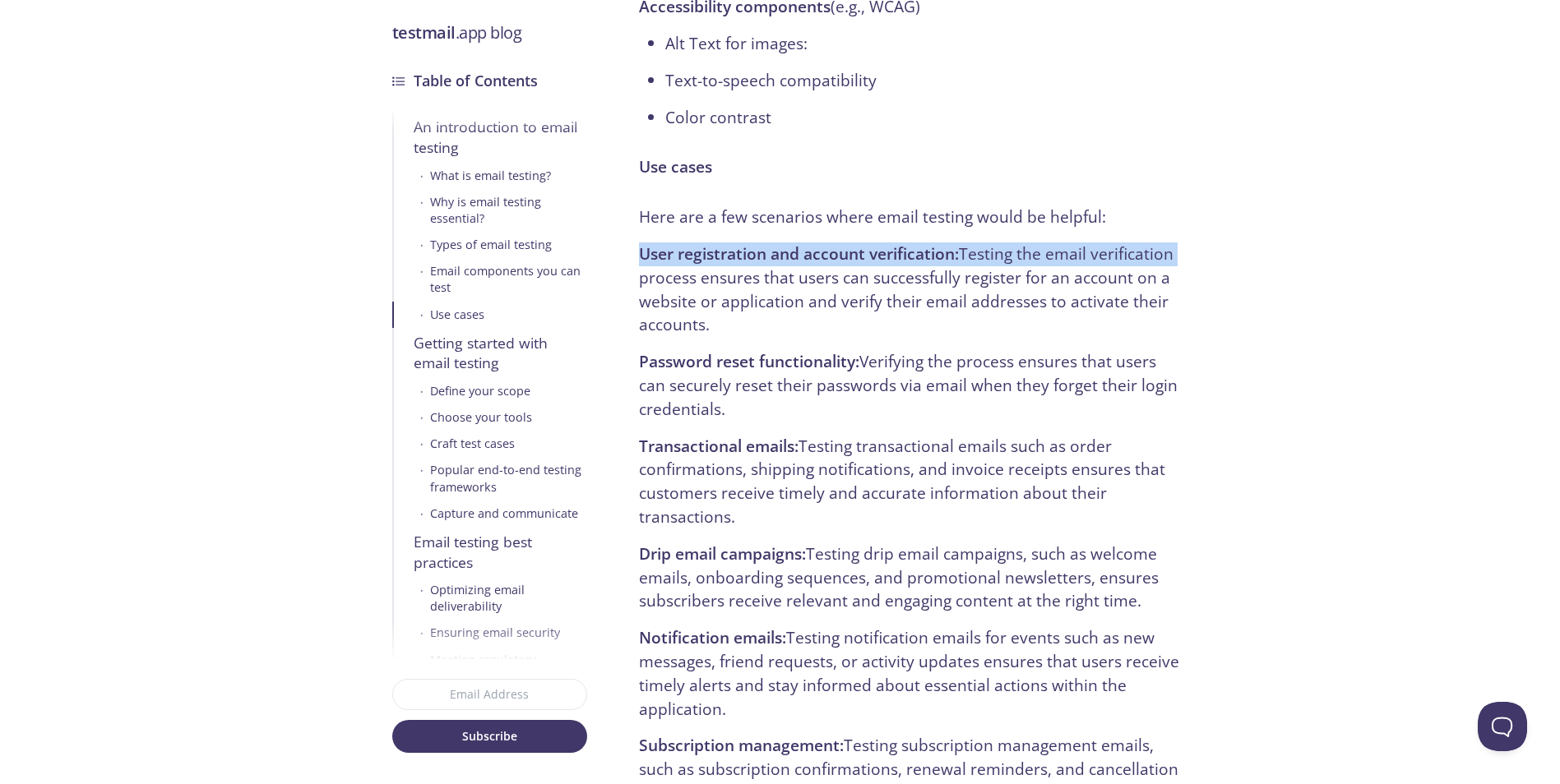
drag, startPoint x: 644, startPoint y: 260, endPoint x: 1189, endPoint y: 259, distance: 545.0
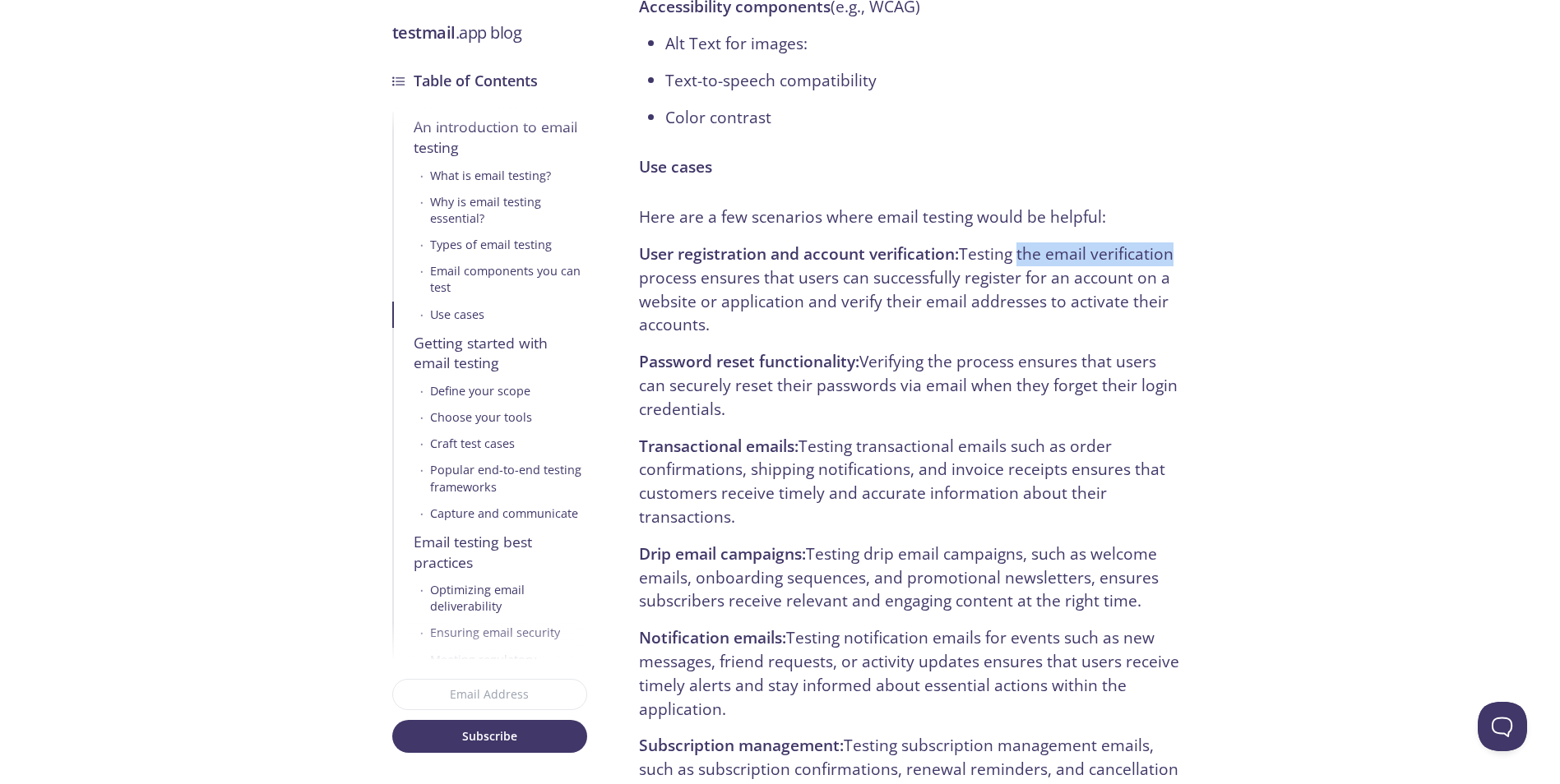
drag, startPoint x: 1170, startPoint y: 253, endPoint x: 1018, endPoint y: 250, distance: 152.0
click at [1018, 250] on p "User registration and account verification: Testing the email verification proc…" at bounding box center [910, 290] width 542 height 95
drag, startPoint x: 1026, startPoint y: 279, endPoint x: 1166, endPoint y: 271, distance: 140.2
click at [1163, 270] on p "User registration and account verification: Testing the email verification proc…" at bounding box center [910, 290] width 542 height 95
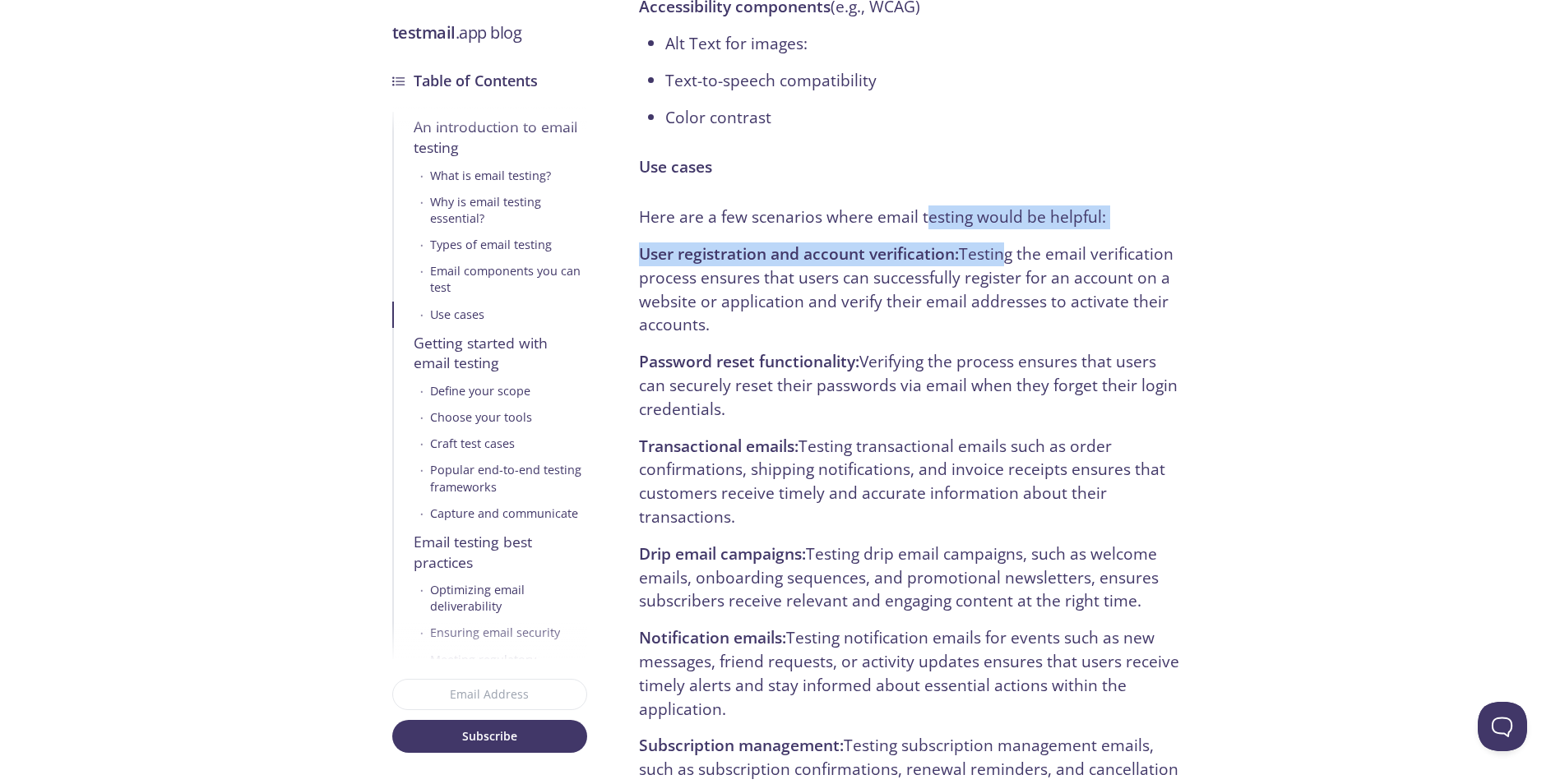
drag, startPoint x: 923, startPoint y: 199, endPoint x: 1155, endPoint y: 296, distance: 251.5
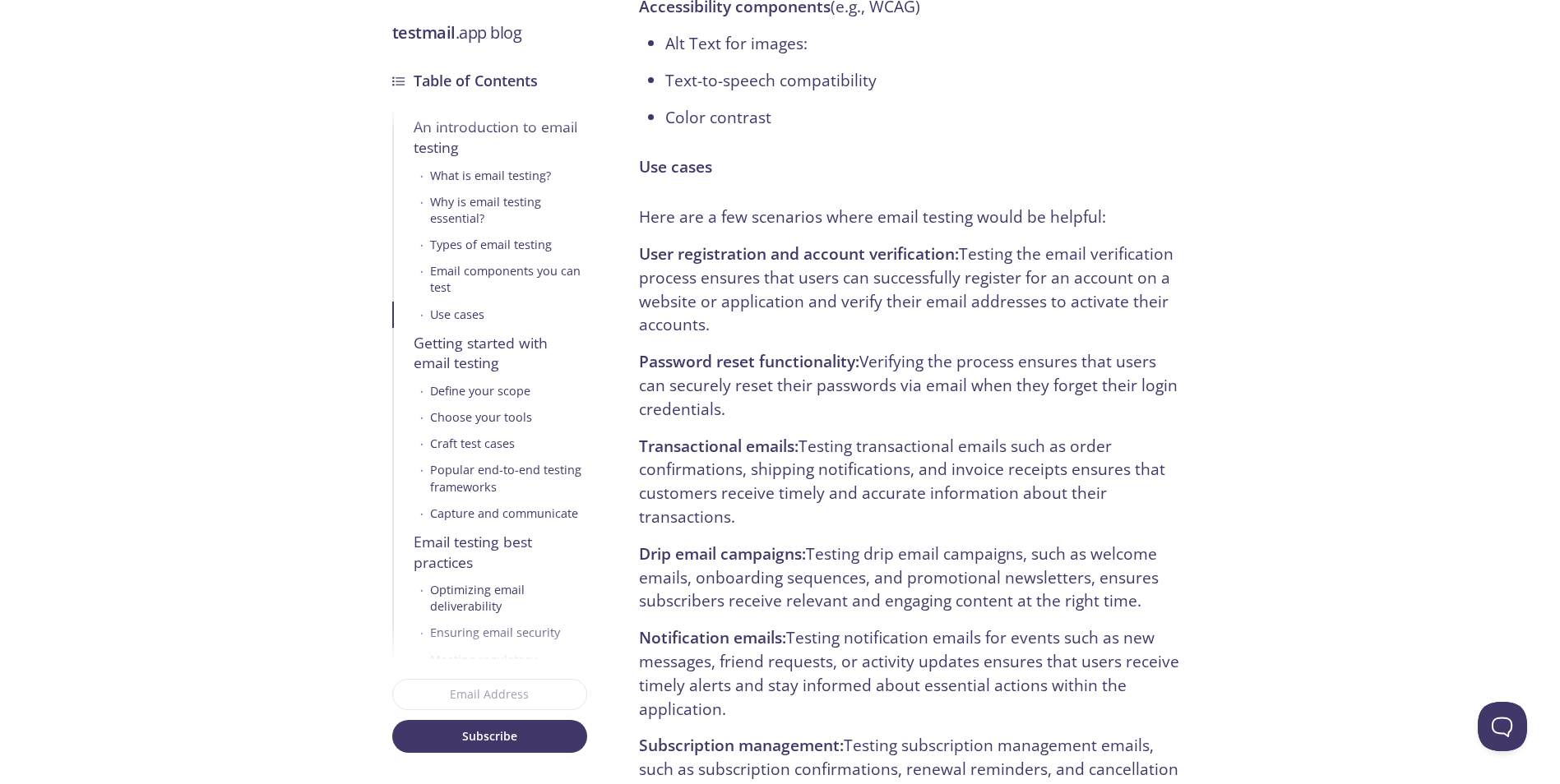
click at [1081, 260] on p "User registration and account verification: Testing the email verification proc…" at bounding box center [910, 290] width 542 height 95
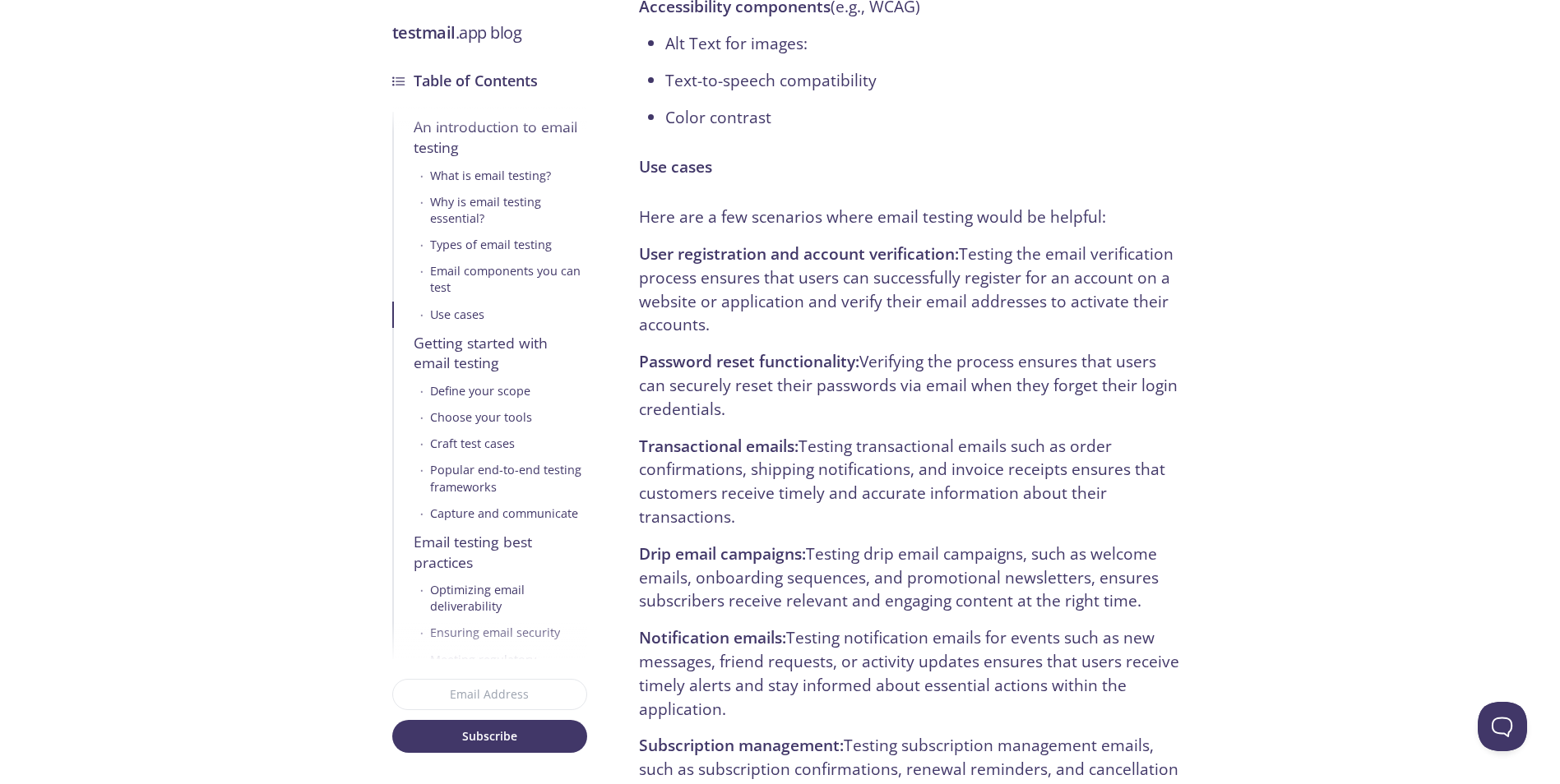
click at [833, 246] on strong "User registration and account verification:" at bounding box center [798, 253] width 320 height 22
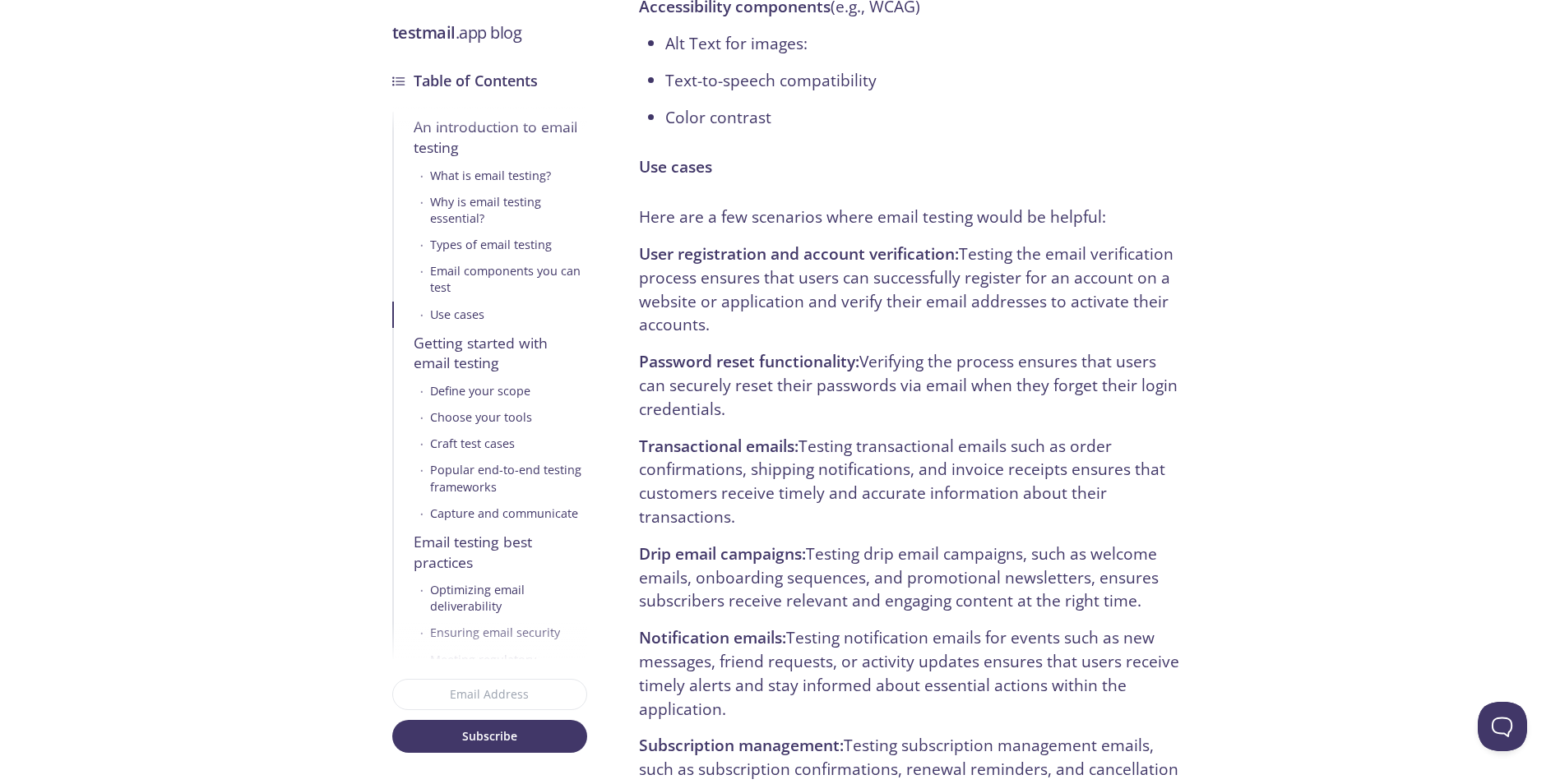
click at [843, 305] on p "User registration and account verification: Testing the email verification proc…" at bounding box center [910, 290] width 542 height 95
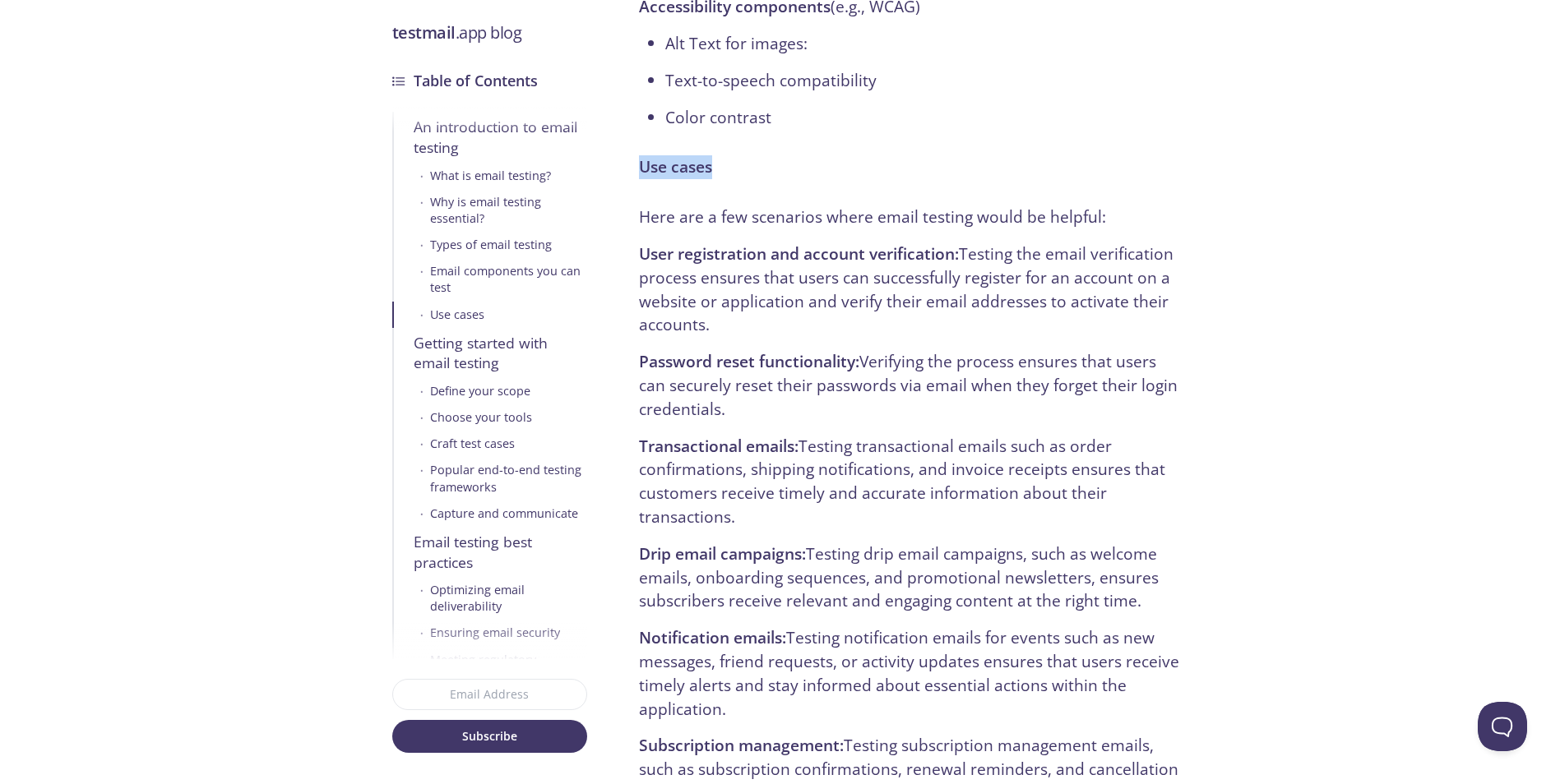
click at [834, 288] on p "User registration and account verification: Testing the email verification proc…" at bounding box center [910, 290] width 542 height 95
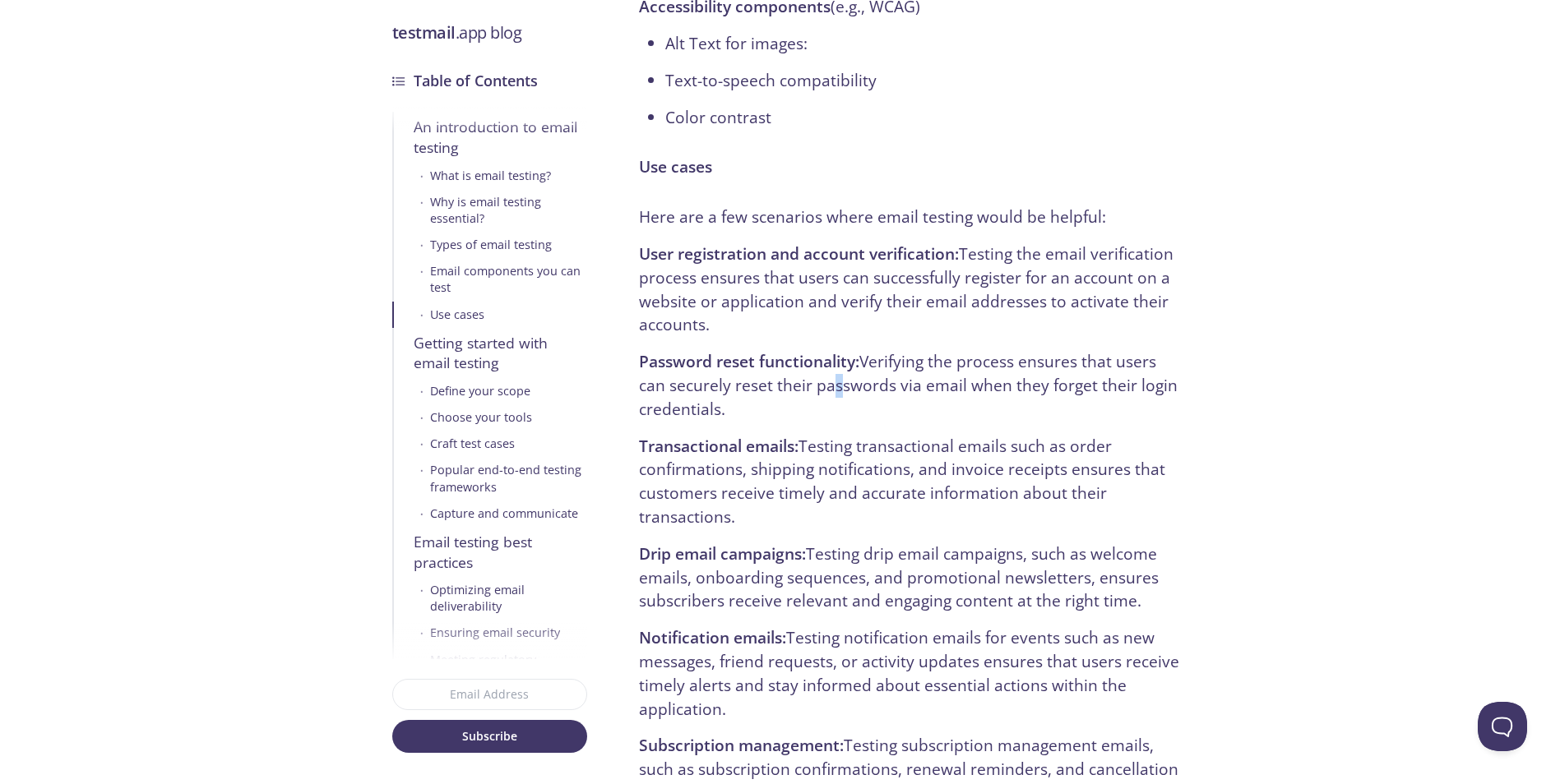
click at [821, 305] on p "User registration and account verification: Testing the email verification proc…" at bounding box center [910, 290] width 542 height 95
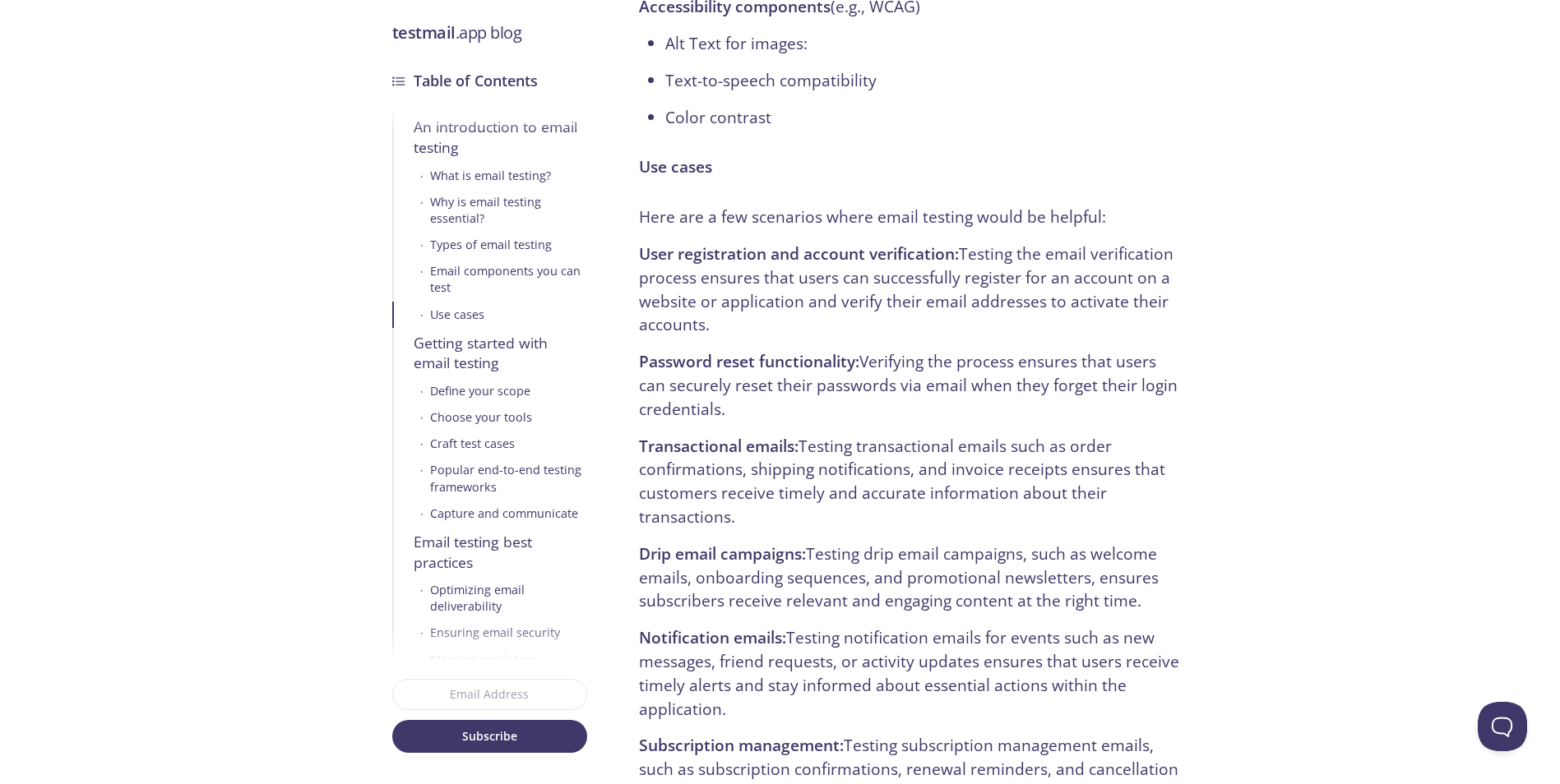
click at [805, 284] on p "User registration and account verification: Testing the email verification proc…" at bounding box center [910, 290] width 542 height 95
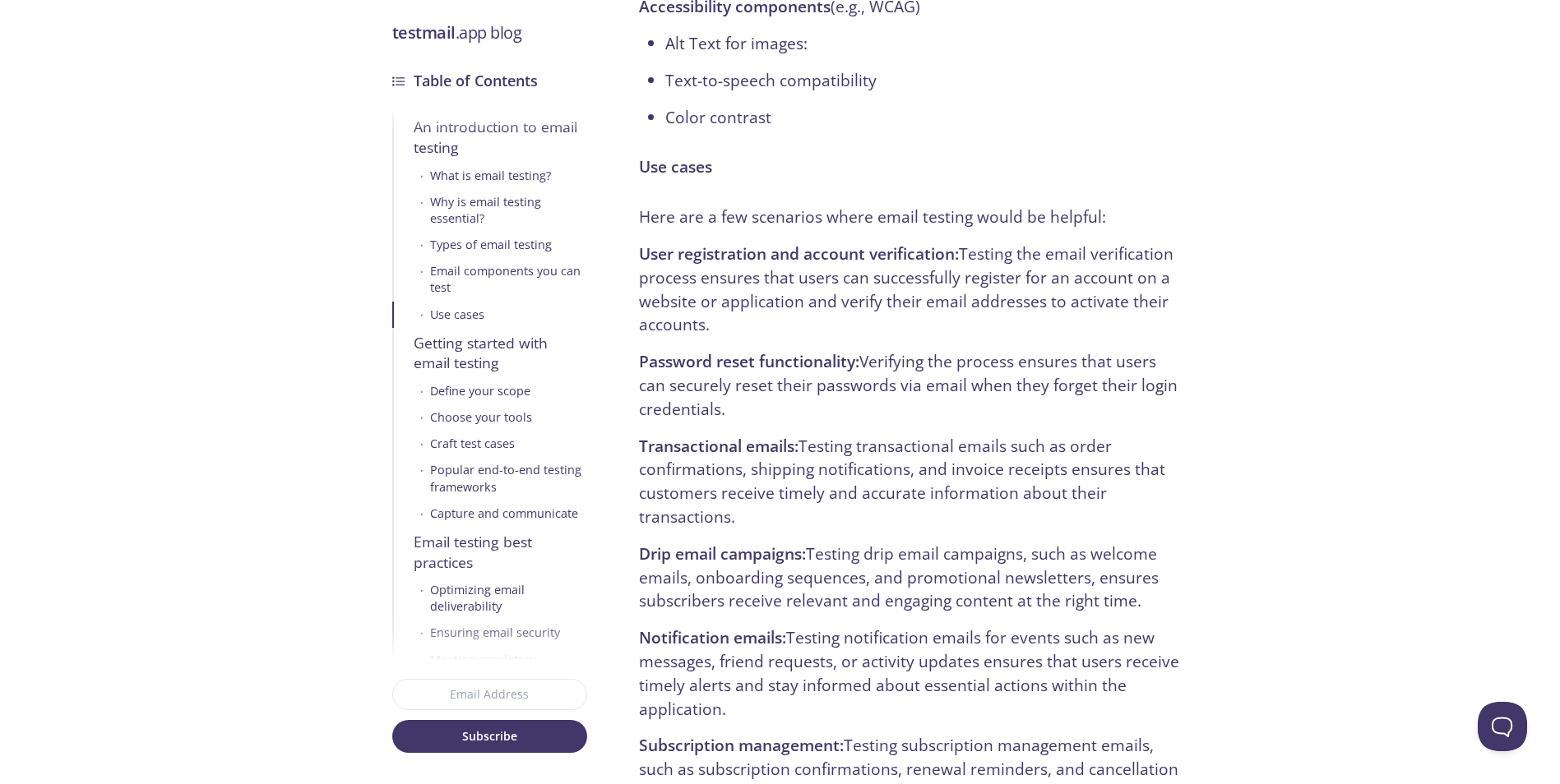
click at [776, 300] on p "User registration and account verification: Testing the email verification proc…" at bounding box center [910, 290] width 542 height 95
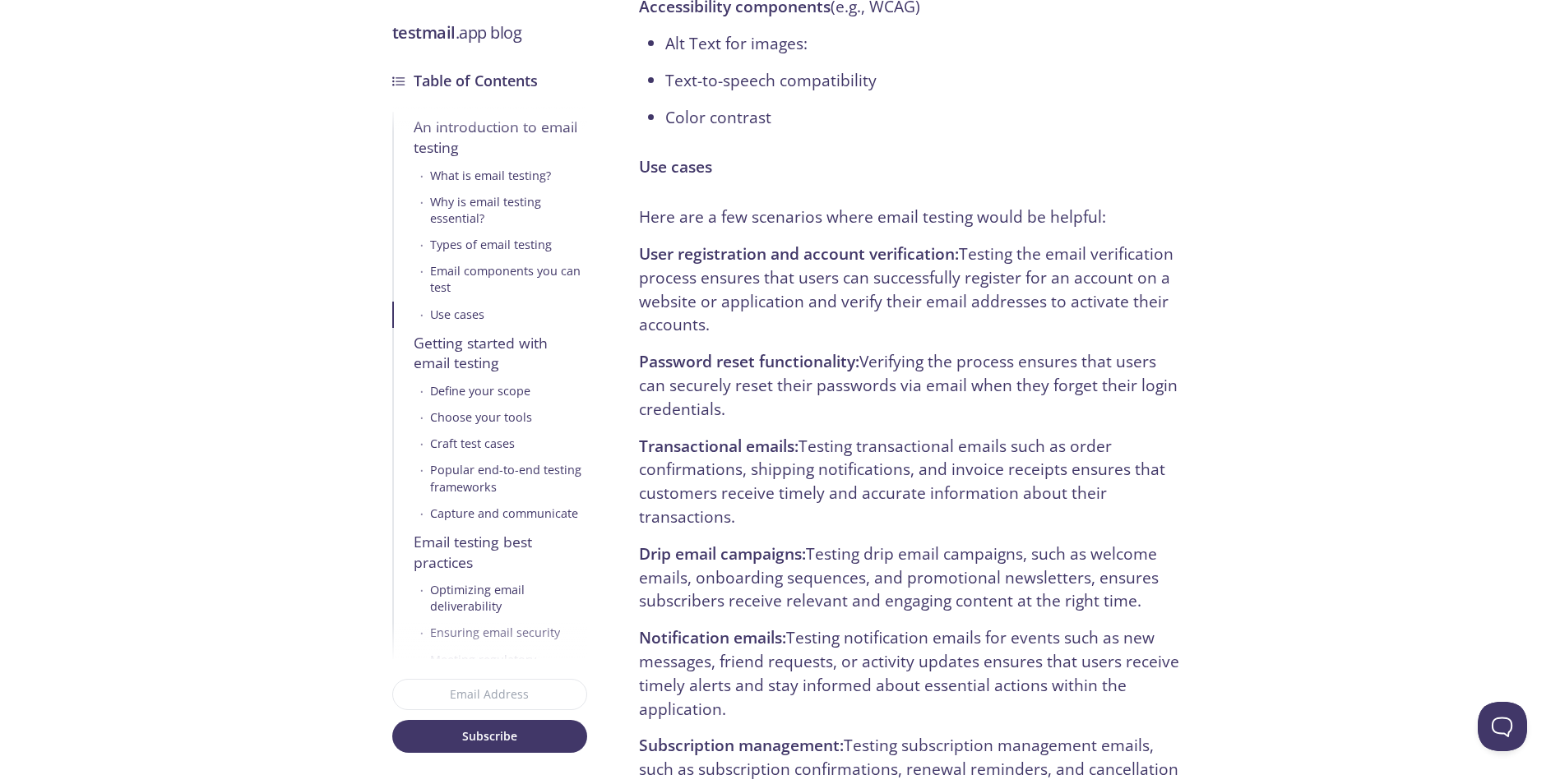
click at [769, 243] on p "User registration and account verification: Testing the email verification proc…" at bounding box center [910, 290] width 542 height 95
click at [768, 245] on strong "User registration and account verification:" at bounding box center [798, 253] width 320 height 22
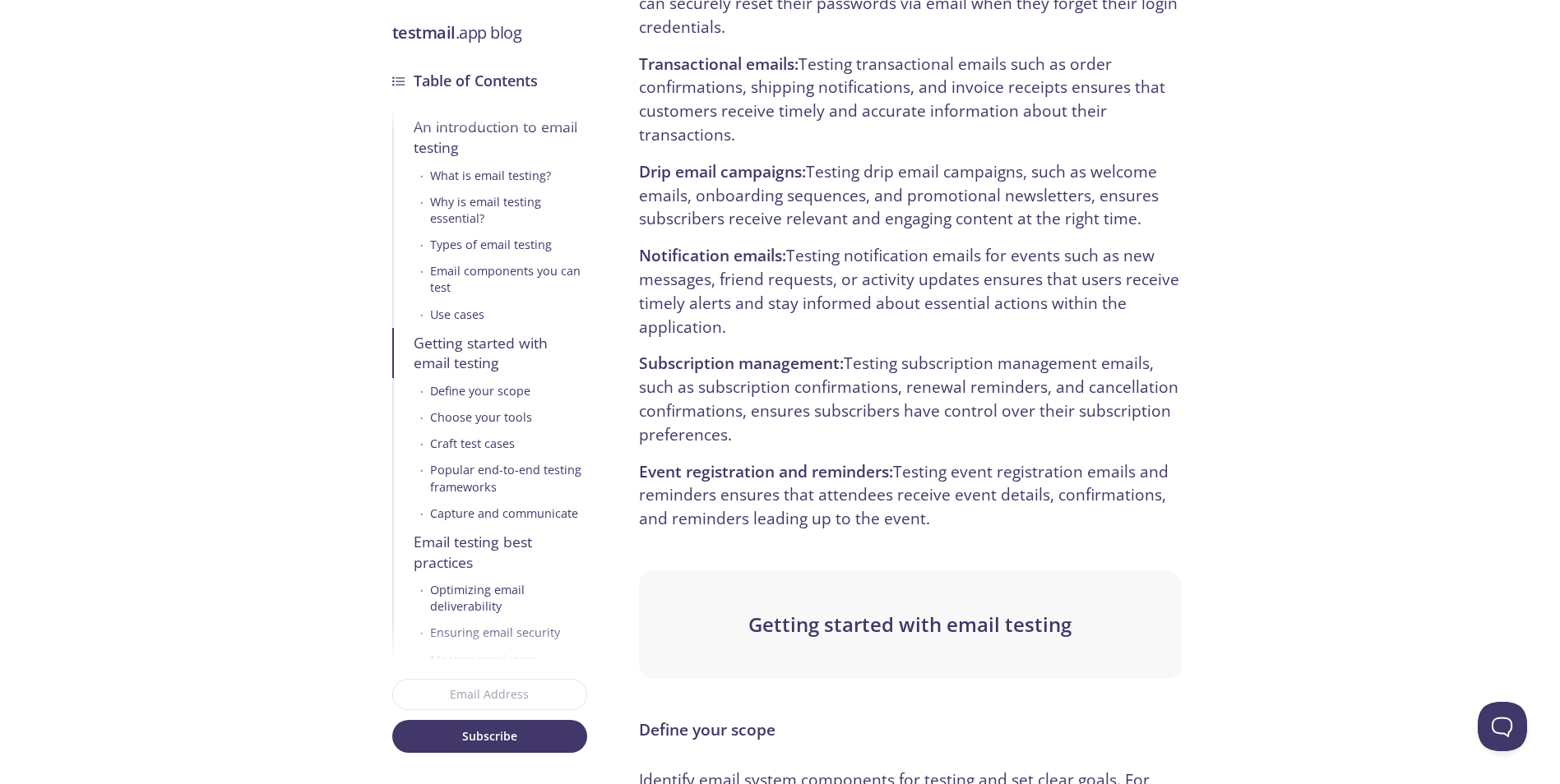
scroll to position [4110, 0]
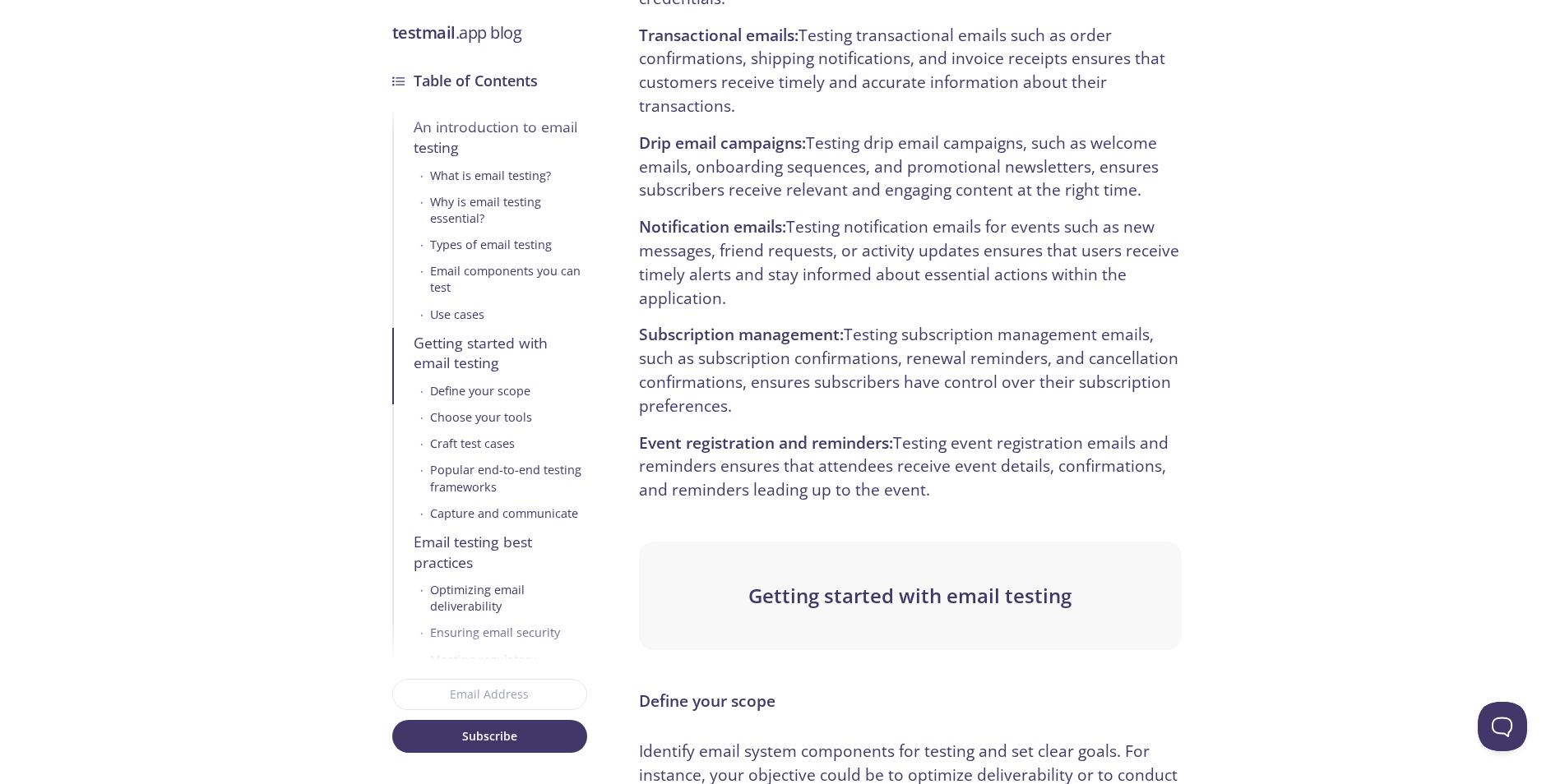
click at [885, 595] on span "Getting started with email testing" at bounding box center [910, 595] width 323 height 27
click at [889, 603] on span "Getting started with email testing" at bounding box center [910, 595] width 323 height 27
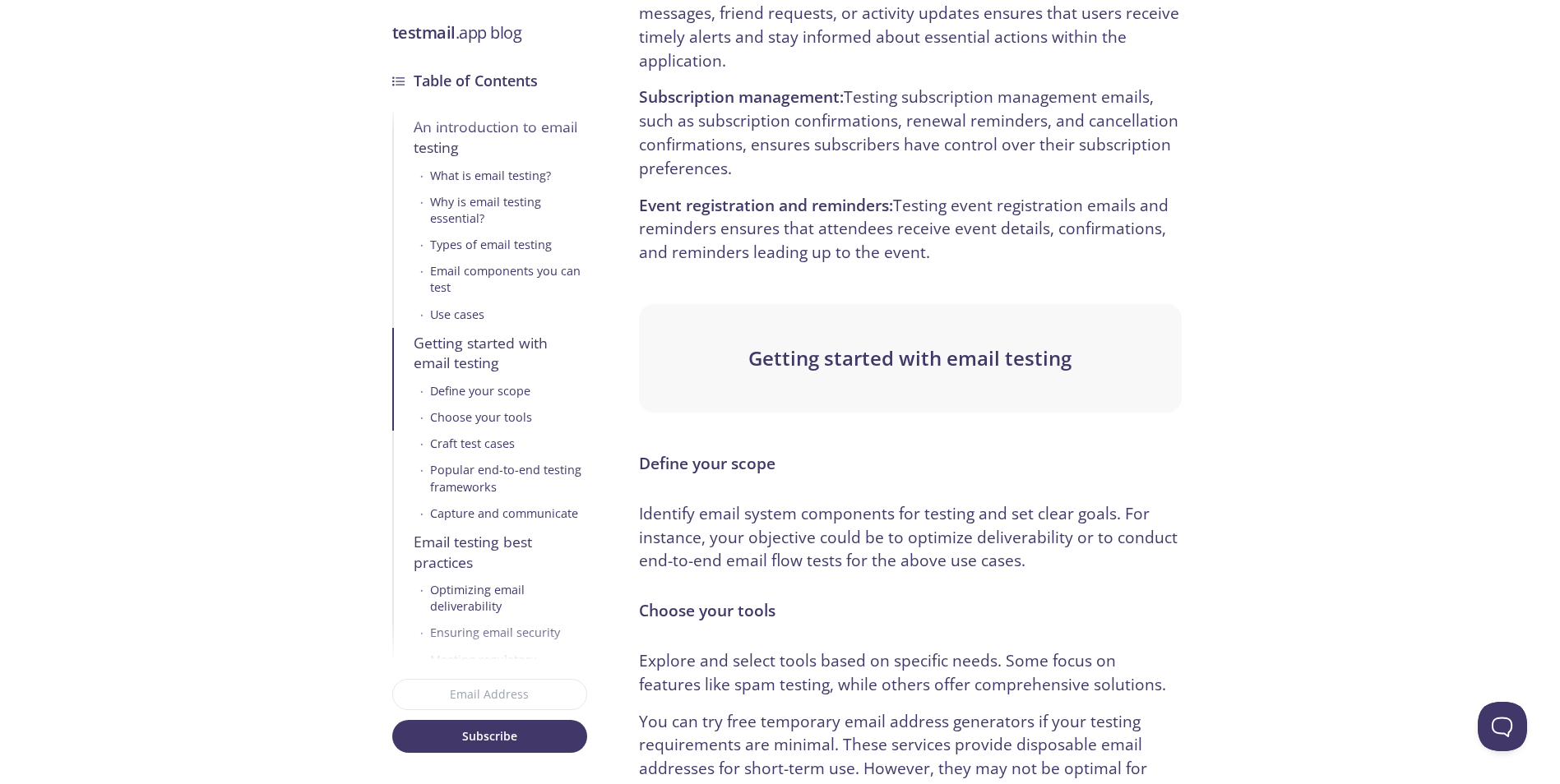
scroll to position [4357, 0]
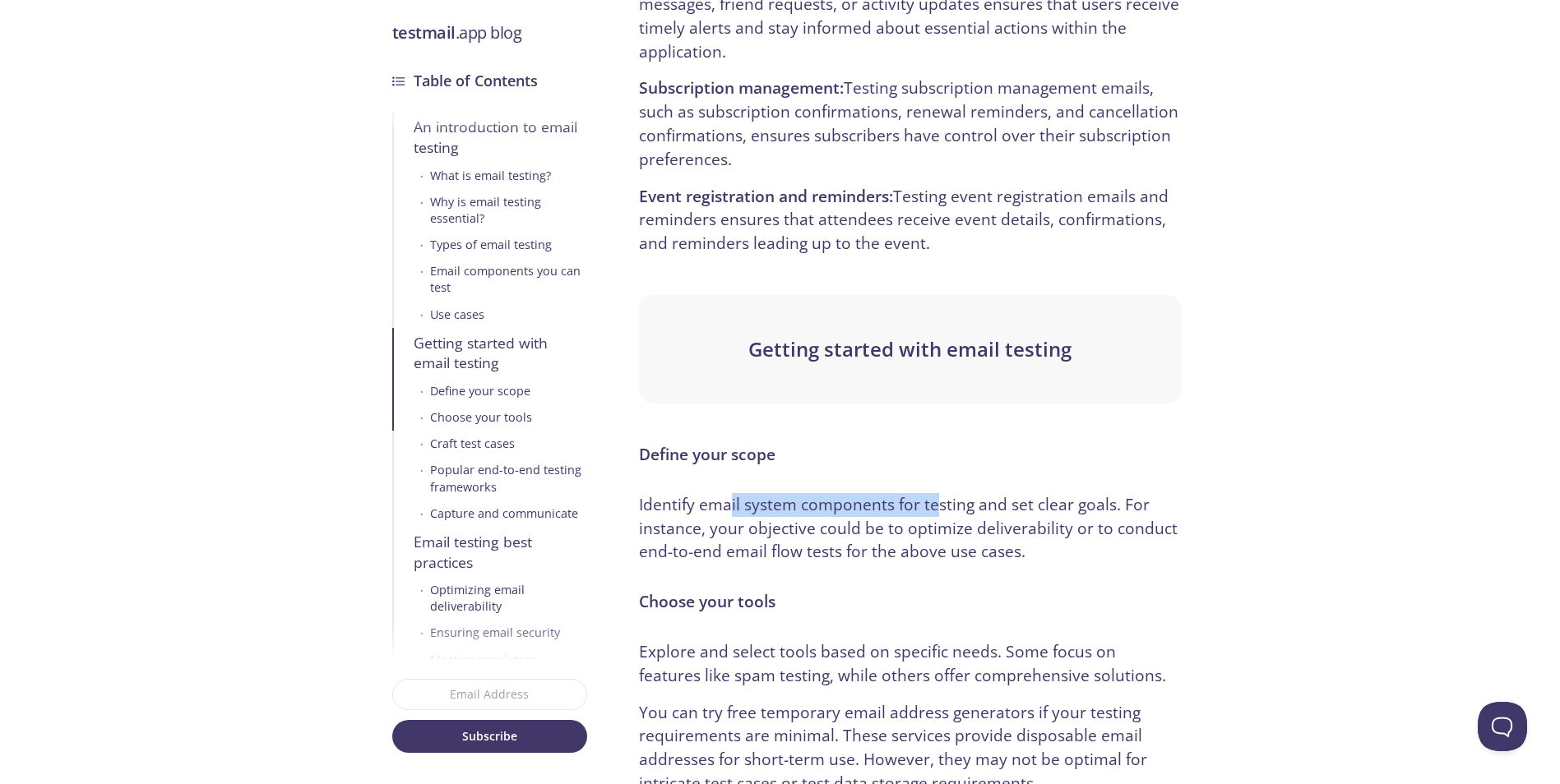
click at [933, 503] on p "Identify email system components for testing and set clear goals. For instance,…" at bounding box center [910, 528] width 542 height 71
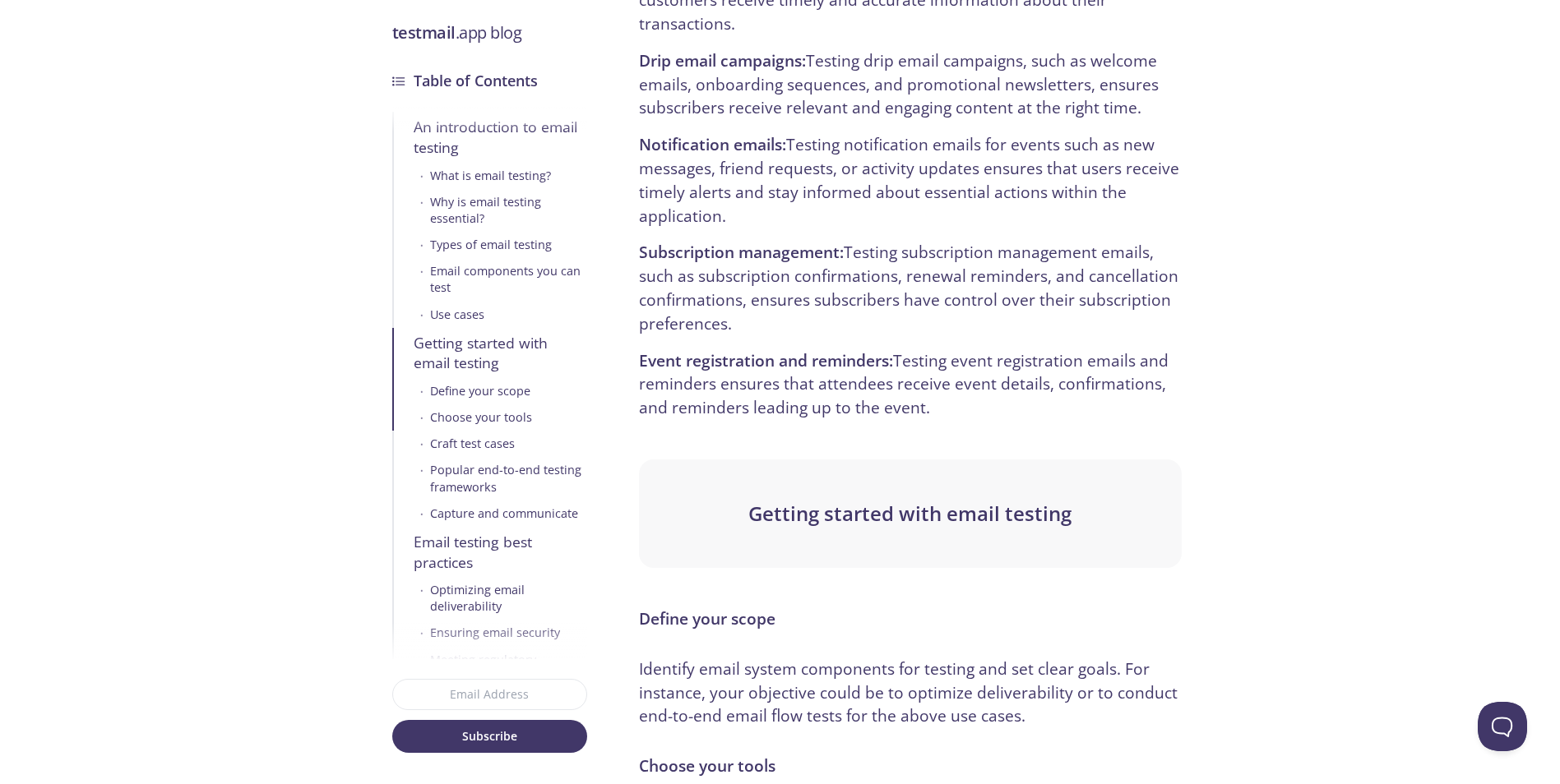
click at [781, 413] on p "Event registration and reminders: Testing event registration emails and reminde…" at bounding box center [910, 384] width 542 height 71
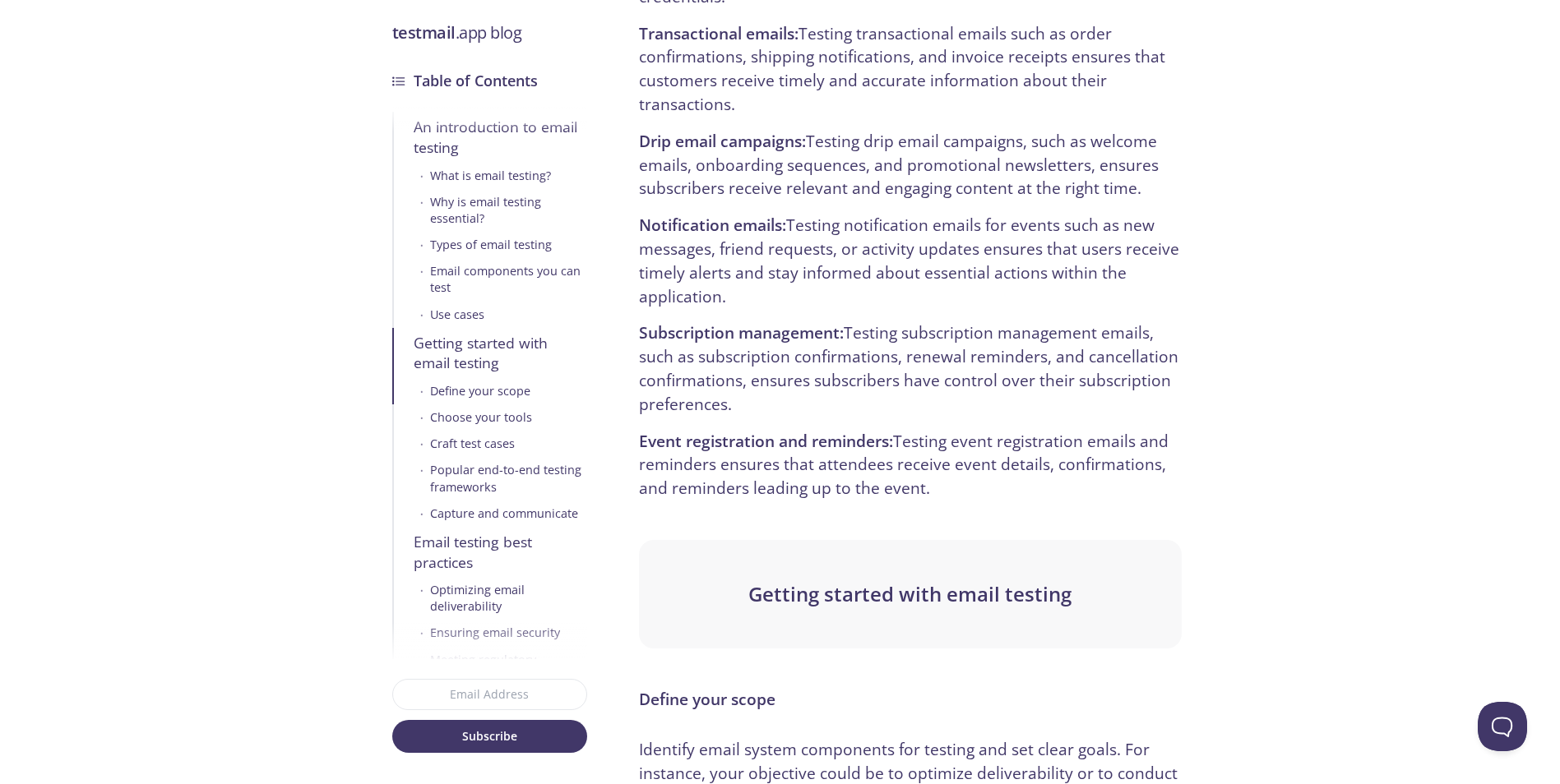
click at [816, 437] on strong "Event registration and reminders:" at bounding box center [766, 442] width 254 height 22
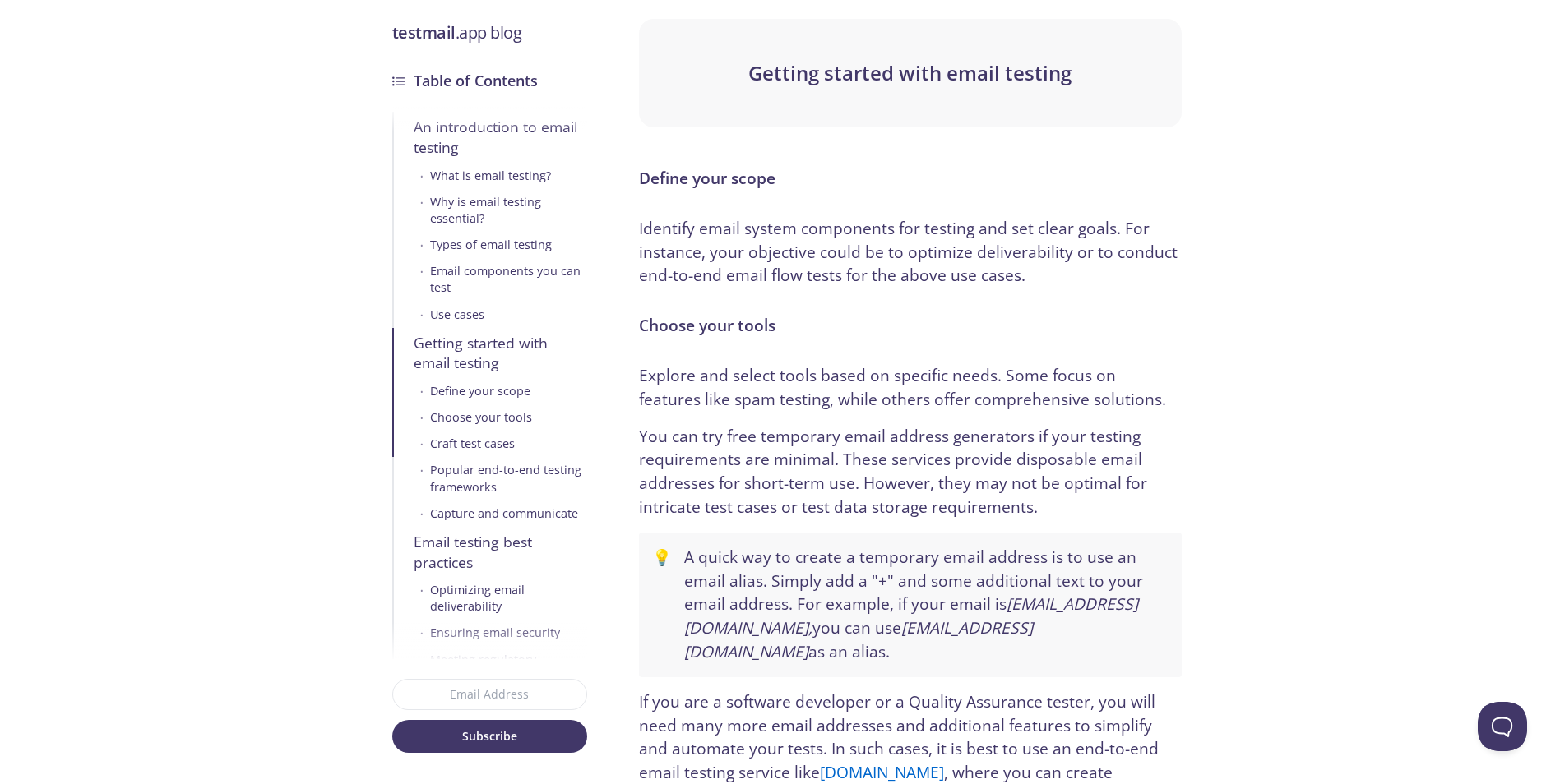
scroll to position [4603, 0]
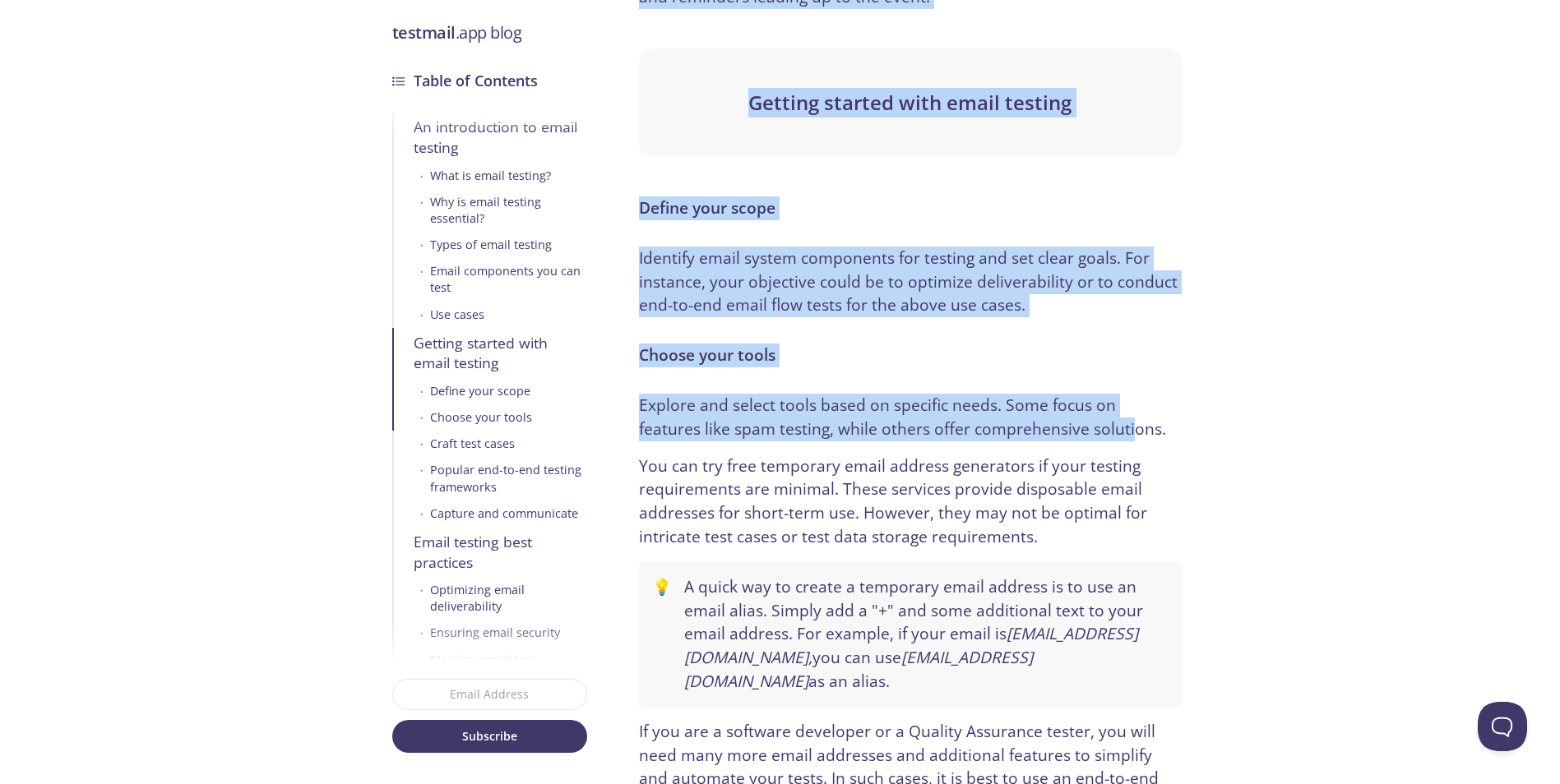
click at [1067, 424] on div "Blog testmail .app blog Table of Contents An introduction to email testing • Wh…" at bounding box center [780, 502] width 803 height 9176
click at [1068, 424] on p "Explore and select tools based on specific needs. Some focus on features like s…" at bounding box center [910, 417] width 542 height 47
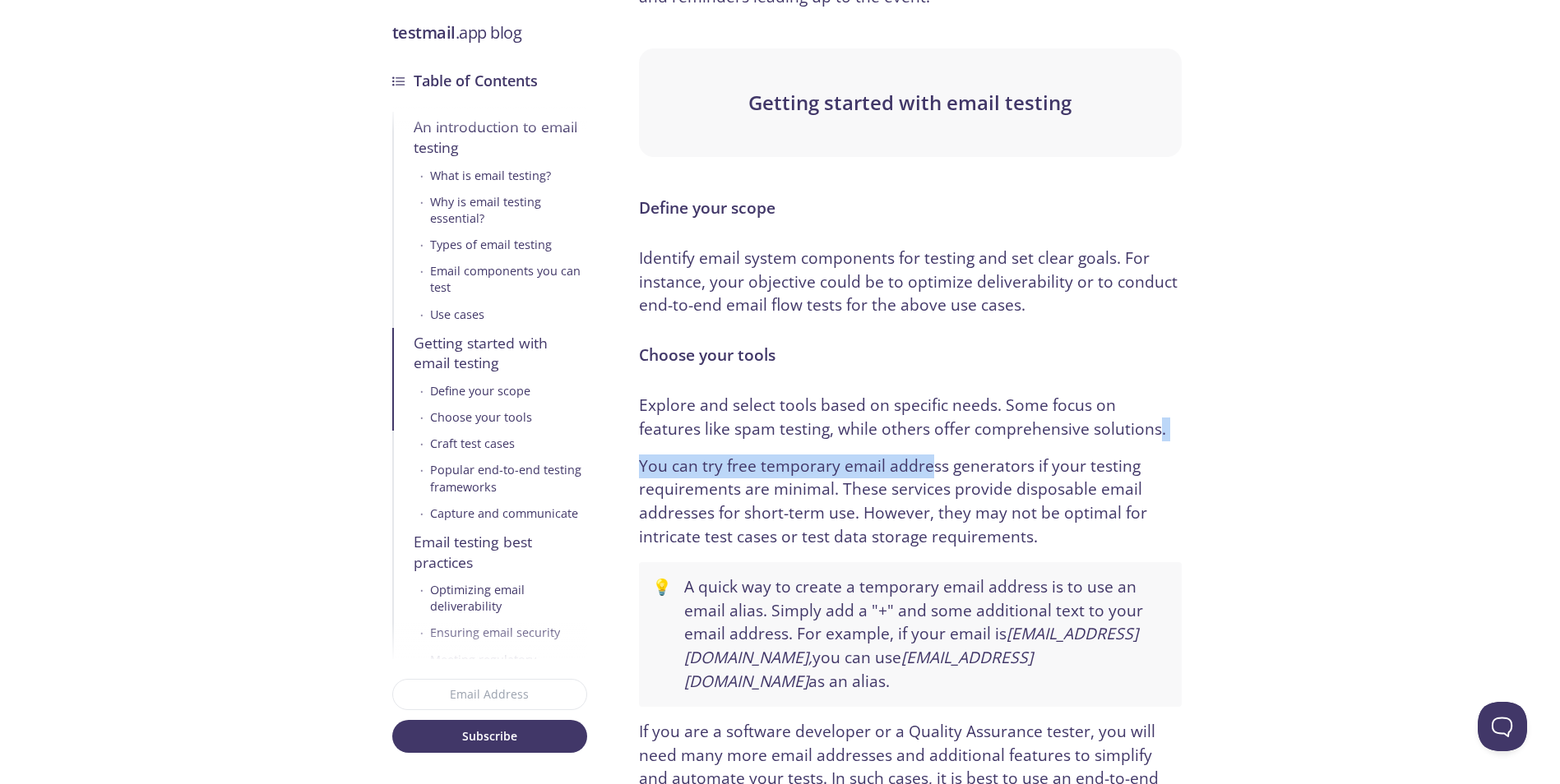
click at [903, 443] on div "An introduction to email testing What is email testing? Email testing is a broa…" at bounding box center [910, 481] width 542 height 9053
click at [887, 439] on p "Explore and select tools based on specific needs. Some focus on features like s…" at bounding box center [910, 417] width 542 height 47
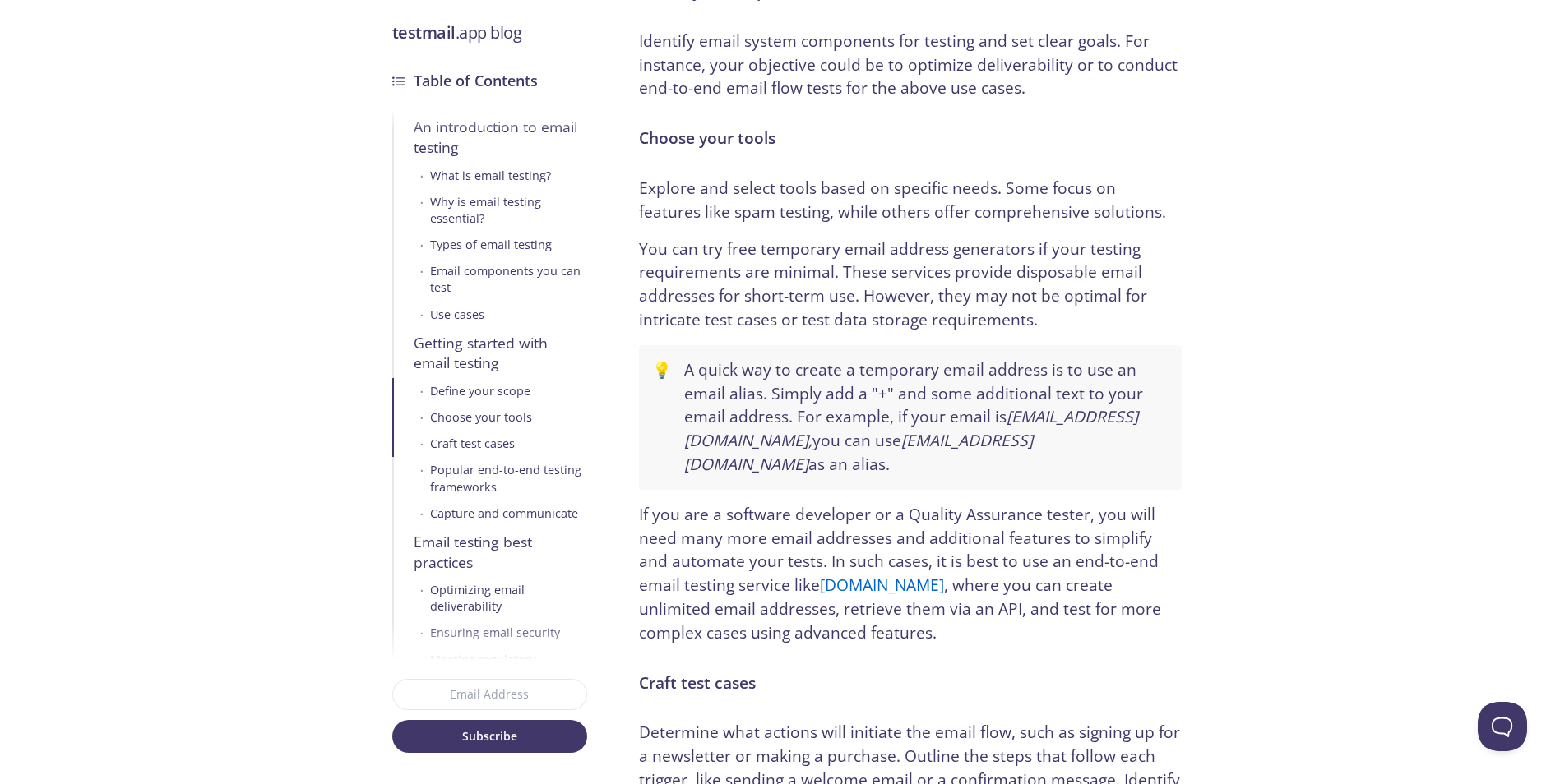
scroll to position [4850, 0]
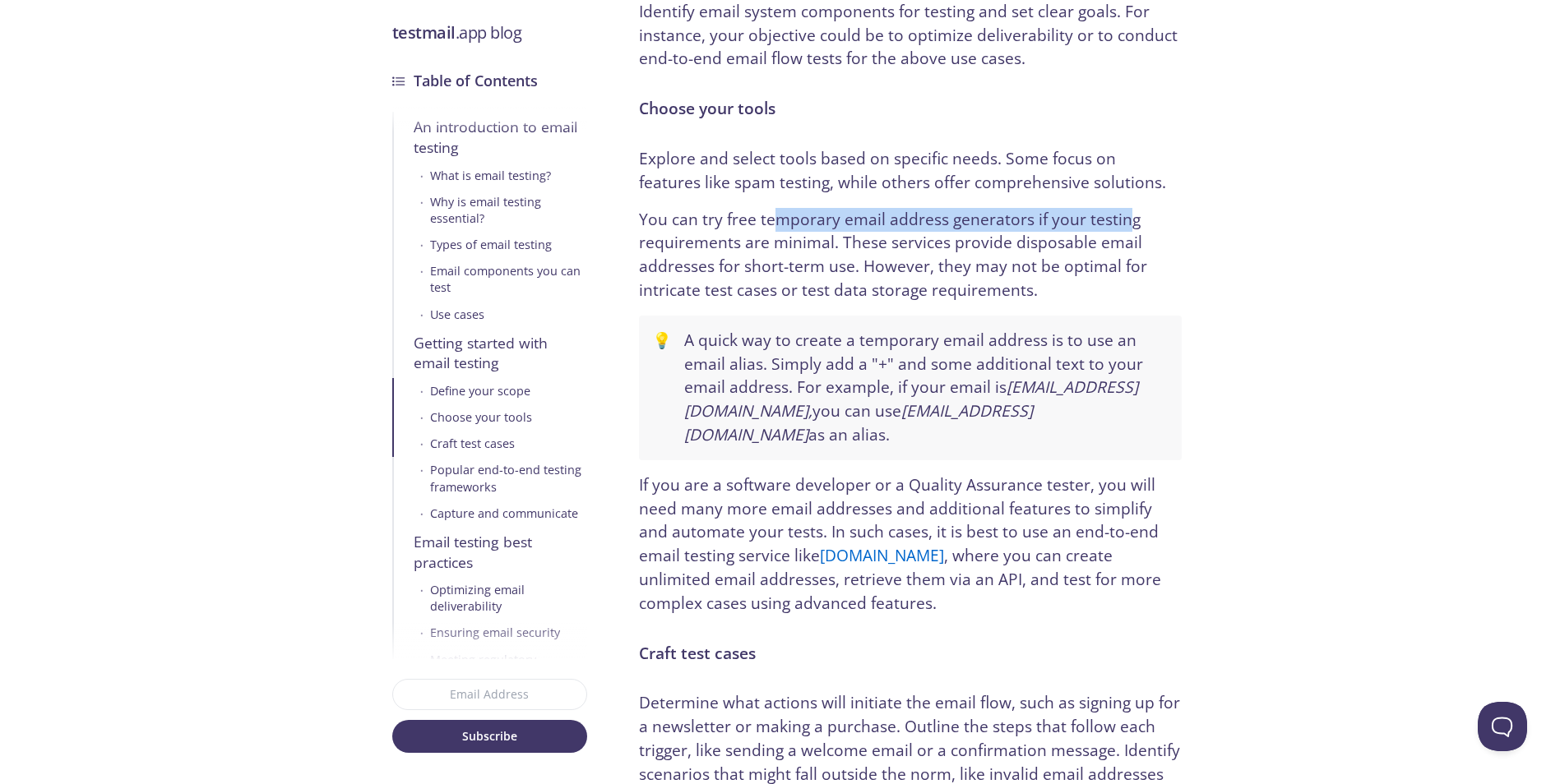
click at [1139, 215] on p "You can try free temporary email address generators if your testing requirement…" at bounding box center [910, 255] width 542 height 95
click at [952, 223] on p "You can try free temporary email address generators if your testing requirement…" at bounding box center [910, 255] width 542 height 95
click at [948, 252] on p "You can try free temporary email address generators if your testing requirement…" at bounding box center [910, 255] width 542 height 95
click at [1032, 251] on p "You can try free temporary email address generators if your testing requirement…" at bounding box center [910, 255] width 542 height 95
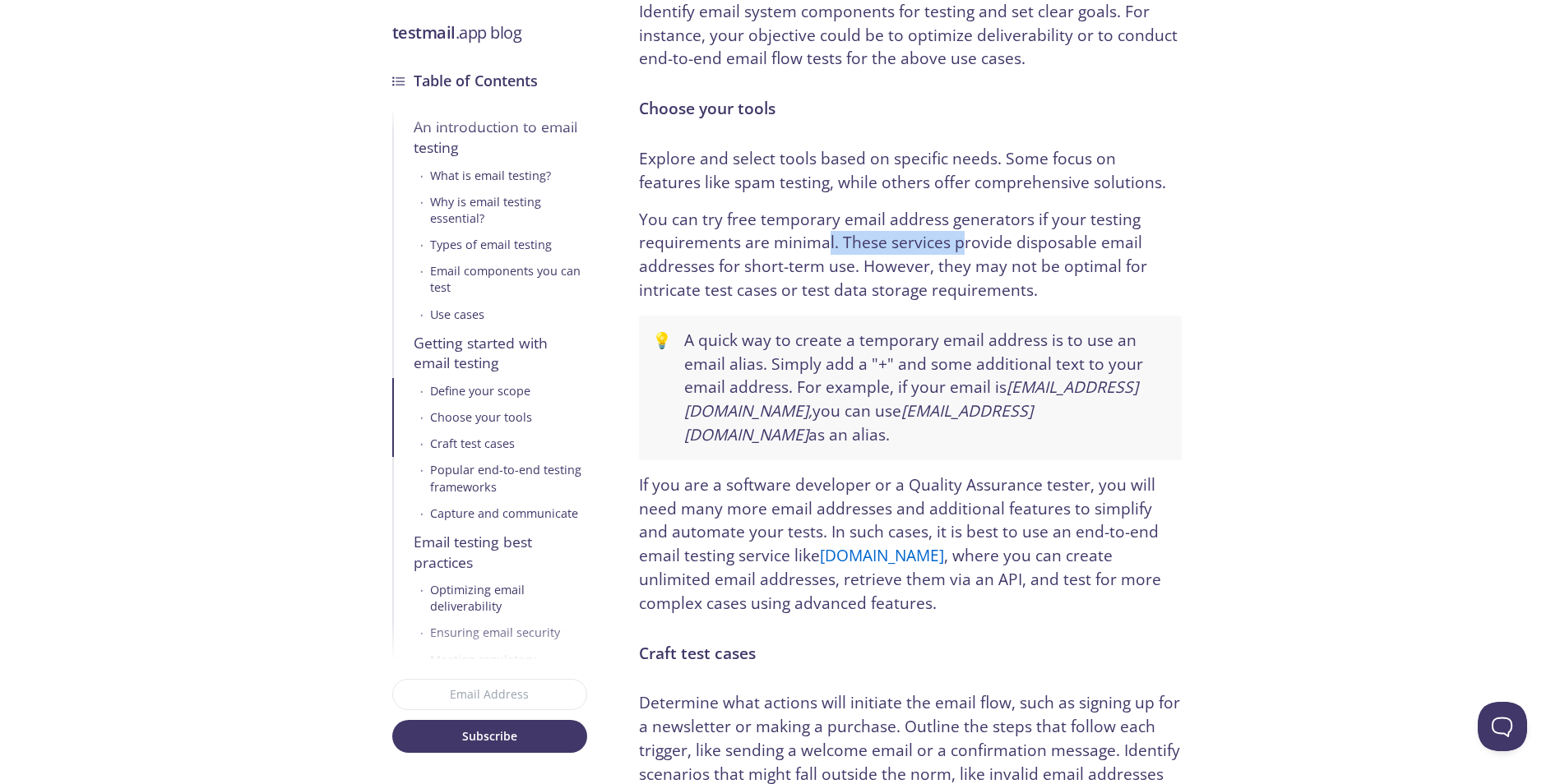
click at [827, 252] on p "You can try free temporary email address generators if your testing requirement…" at bounding box center [910, 255] width 542 height 95
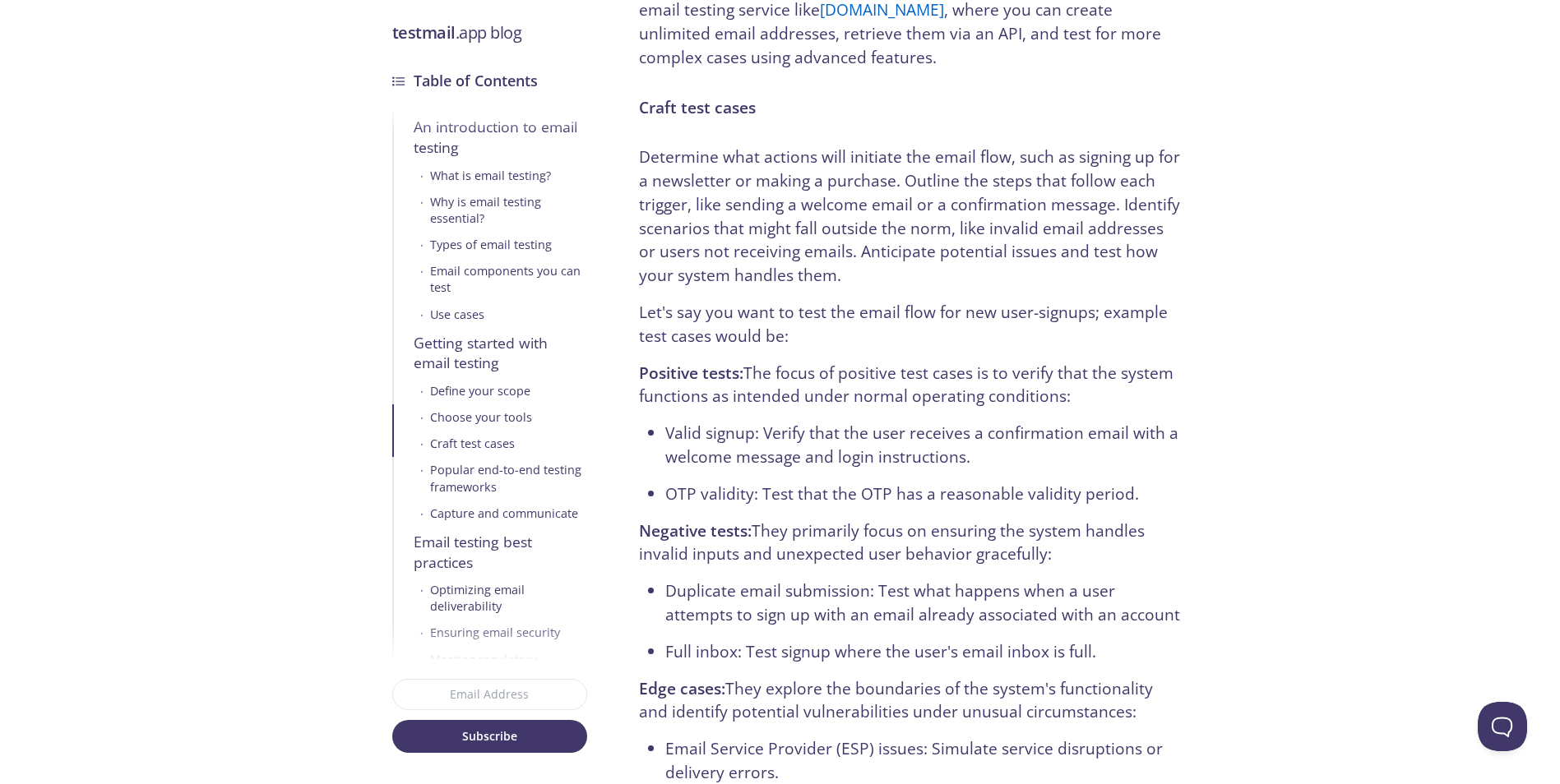
scroll to position [5425, 0]
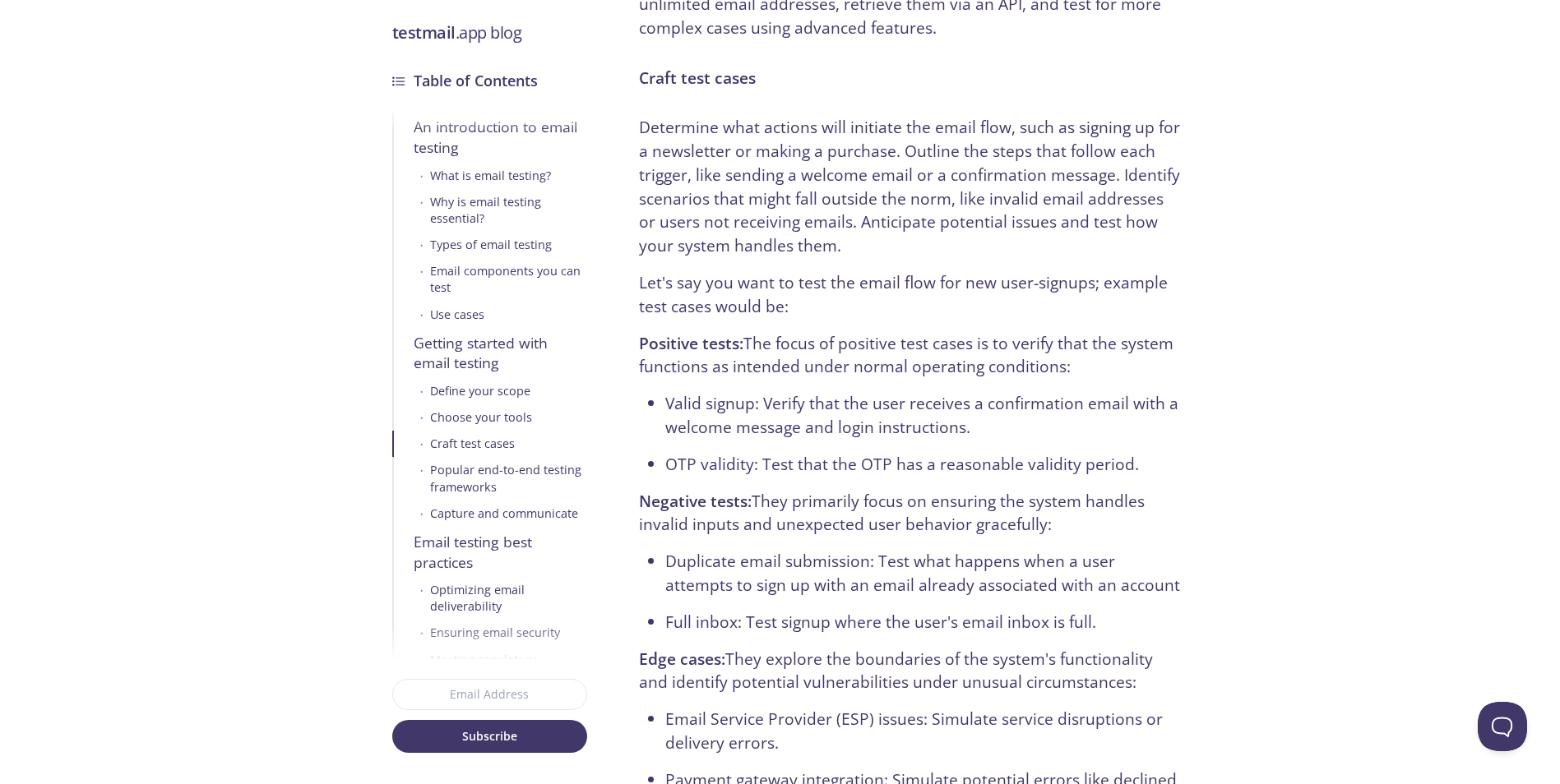
click at [1109, 116] on p "Determine what actions will initiate the email flow, such as signing up for a n…" at bounding box center [910, 187] width 542 height 142
click at [874, 116] on p "Determine what actions will initiate the email flow, such as signing up for a n…" at bounding box center [910, 187] width 542 height 142
click at [1050, 116] on p "Determine what actions will initiate the email flow, such as signing up for a n…" at bounding box center [910, 187] width 542 height 142
click at [1070, 116] on p "Determine what actions will initiate the email flow, such as signing up for a n…" at bounding box center [910, 187] width 542 height 142
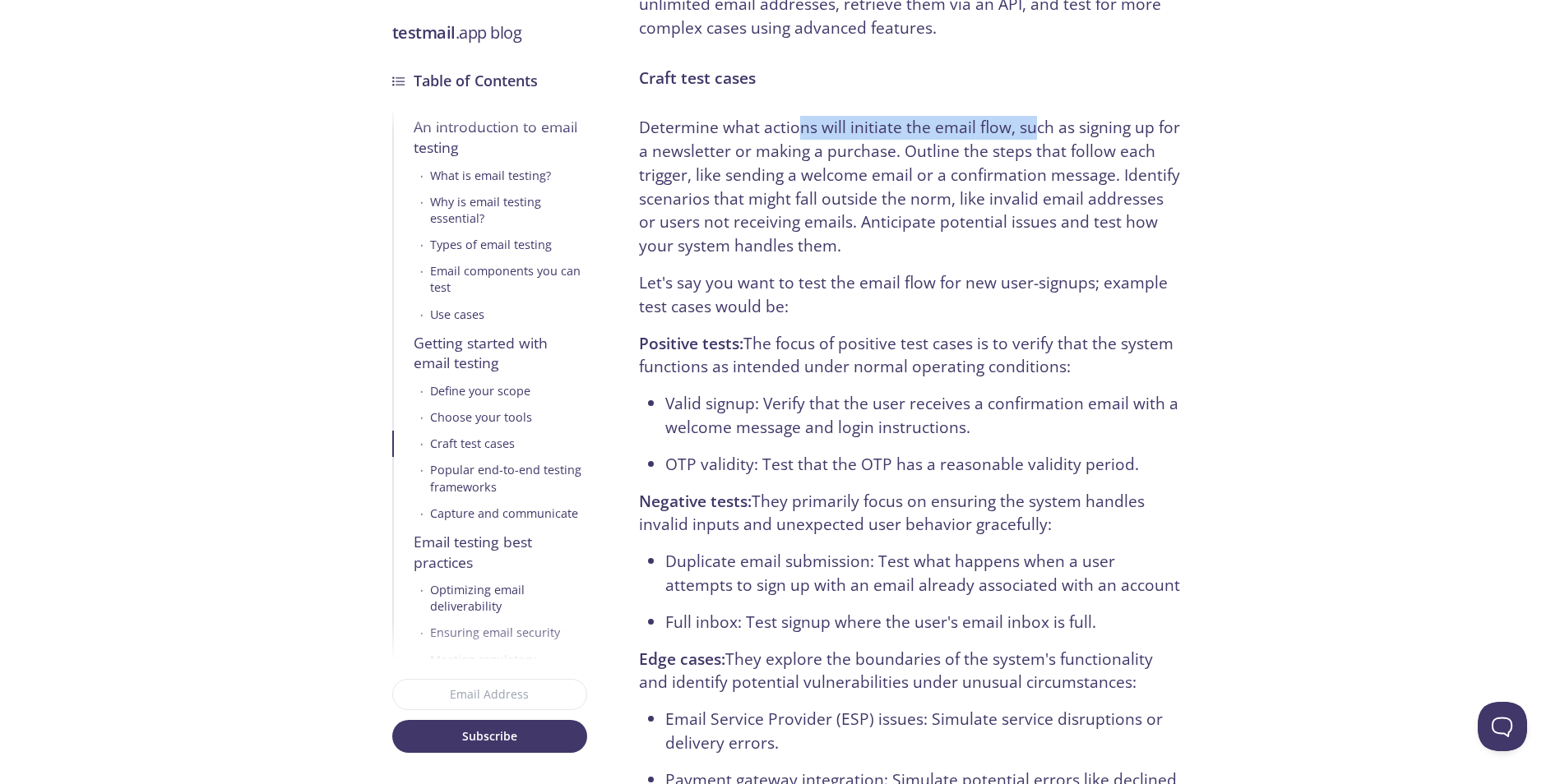
click at [782, 116] on p "Determine what actions will initiate the email flow, such as signing up for a n…" at bounding box center [910, 187] width 542 height 142
click at [776, 116] on p "Determine what actions will initiate the email flow, such as signing up for a n…" at bounding box center [910, 187] width 542 height 142
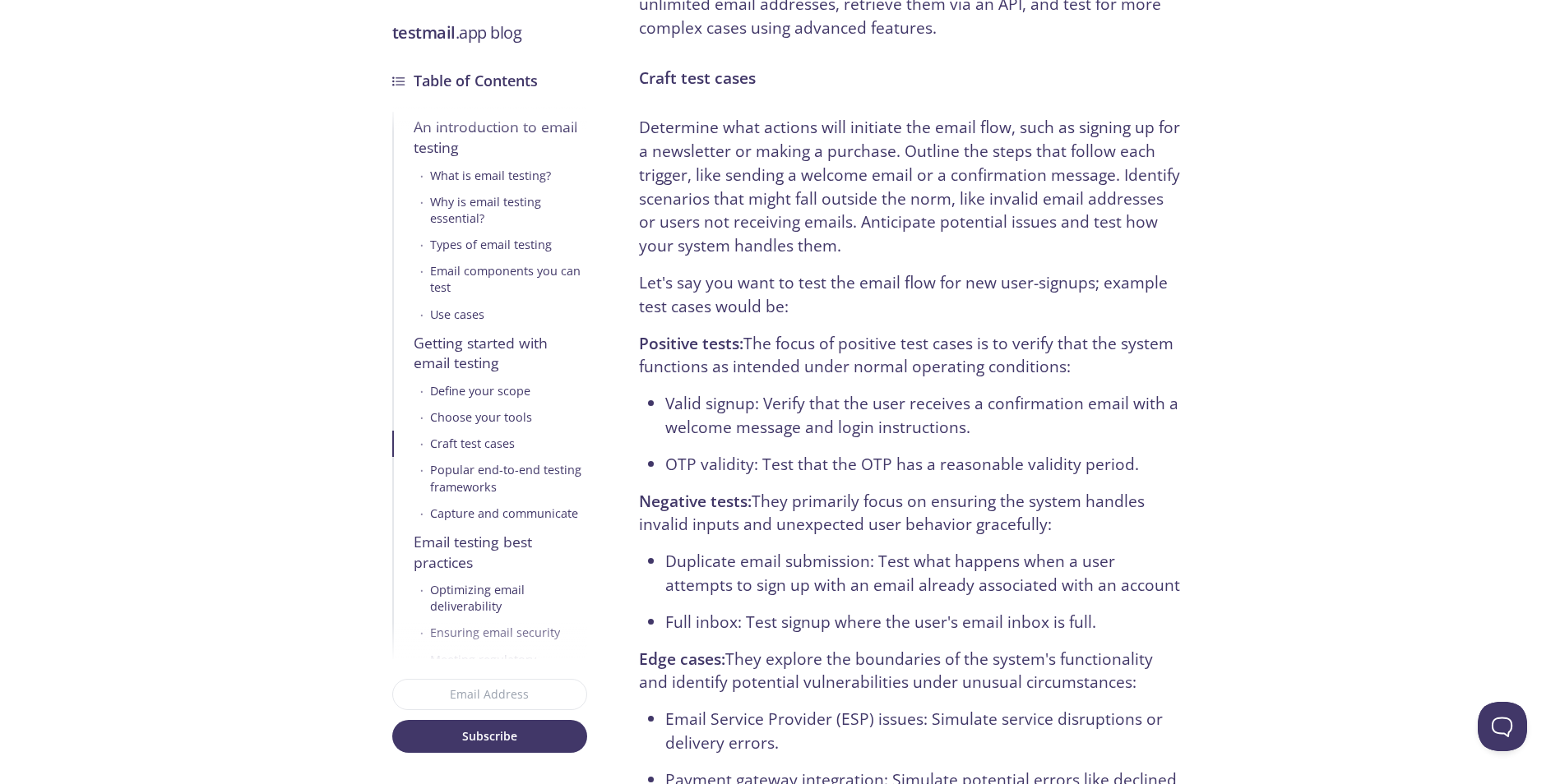
click at [775, 116] on p "Determine what actions will initiate the email flow, such as signing up for a n…" at bounding box center [910, 187] width 542 height 142
click at [879, 116] on p "Determine what actions will initiate the email flow, such as signing up for a n…" at bounding box center [910, 187] width 542 height 142
click at [979, 116] on p "Determine what actions will initiate the email flow, such as signing up for a n…" at bounding box center [910, 187] width 542 height 142
click at [716, 116] on p "Determine what actions will initiate the email flow, such as signing up for a n…" at bounding box center [910, 187] width 542 height 142
click at [718, 116] on p "Determine what actions will initiate the email flow, such as signing up for a n…" at bounding box center [910, 187] width 542 height 142
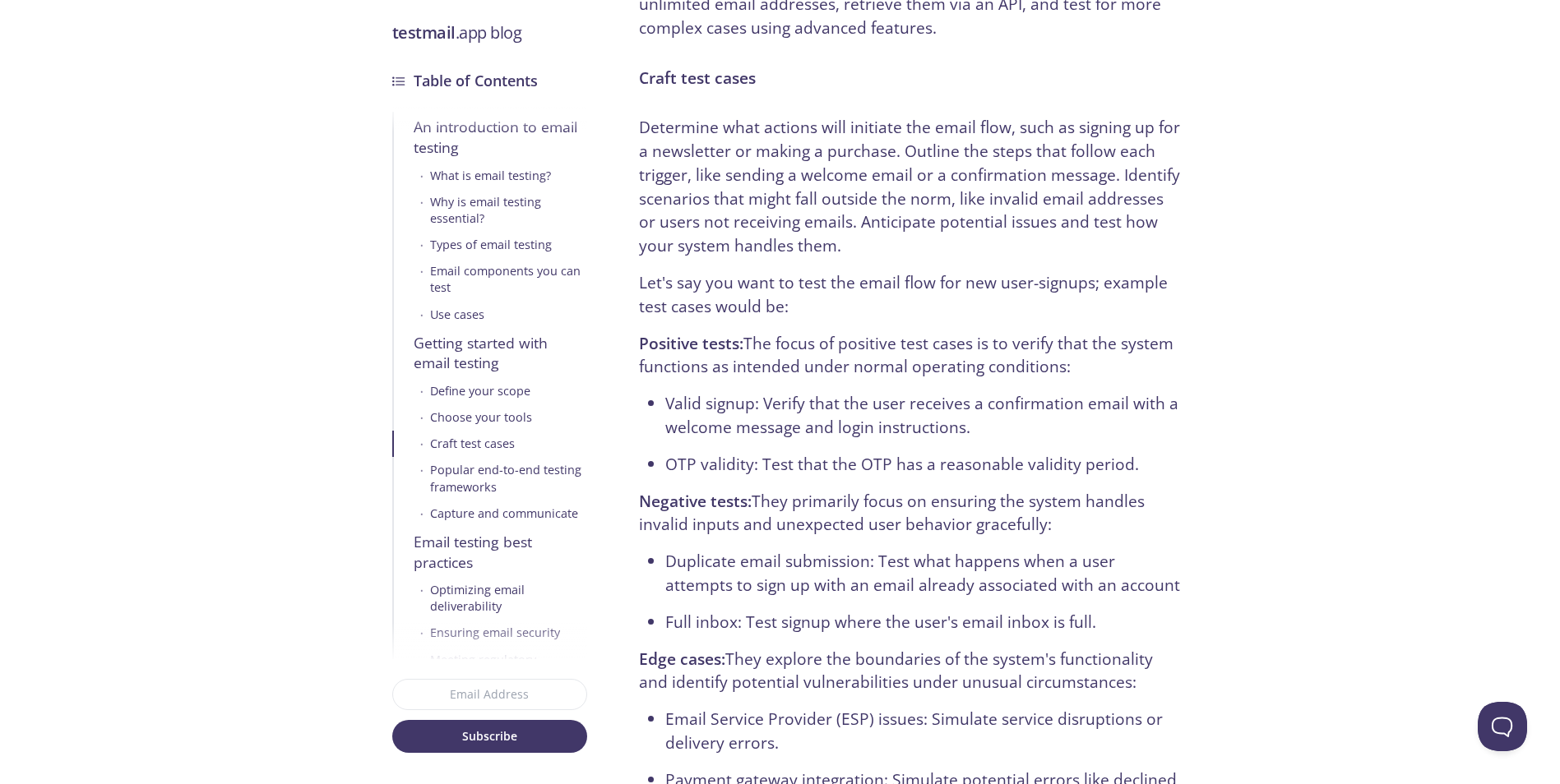
click at [1015, 116] on p "Determine what actions will initiate the email flow, such as signing up for a n…" at bounding box center [910, 187] width 542 height 142
click at [1013, 116] on p "Determine what actions will initiate the email flow, such as signing up for a n…" at bounding box center [910, 187] width 542 height 142
click at [826, 120] on p "Determine what actions will initiate the email flow, such as signing up for a n…" at bounding box center [910, 187] width 542 height 142
click at [788, 116] on p "Determine what actions will initiate the email flow, such as signing up for a n…" at bounding box center [910, 187] width 542 height 142
click at [963, 116] on p "Determine what actions will initiate the email flow, such as signing up for a n…" at bounding box center [910, 187] width 542 height 142
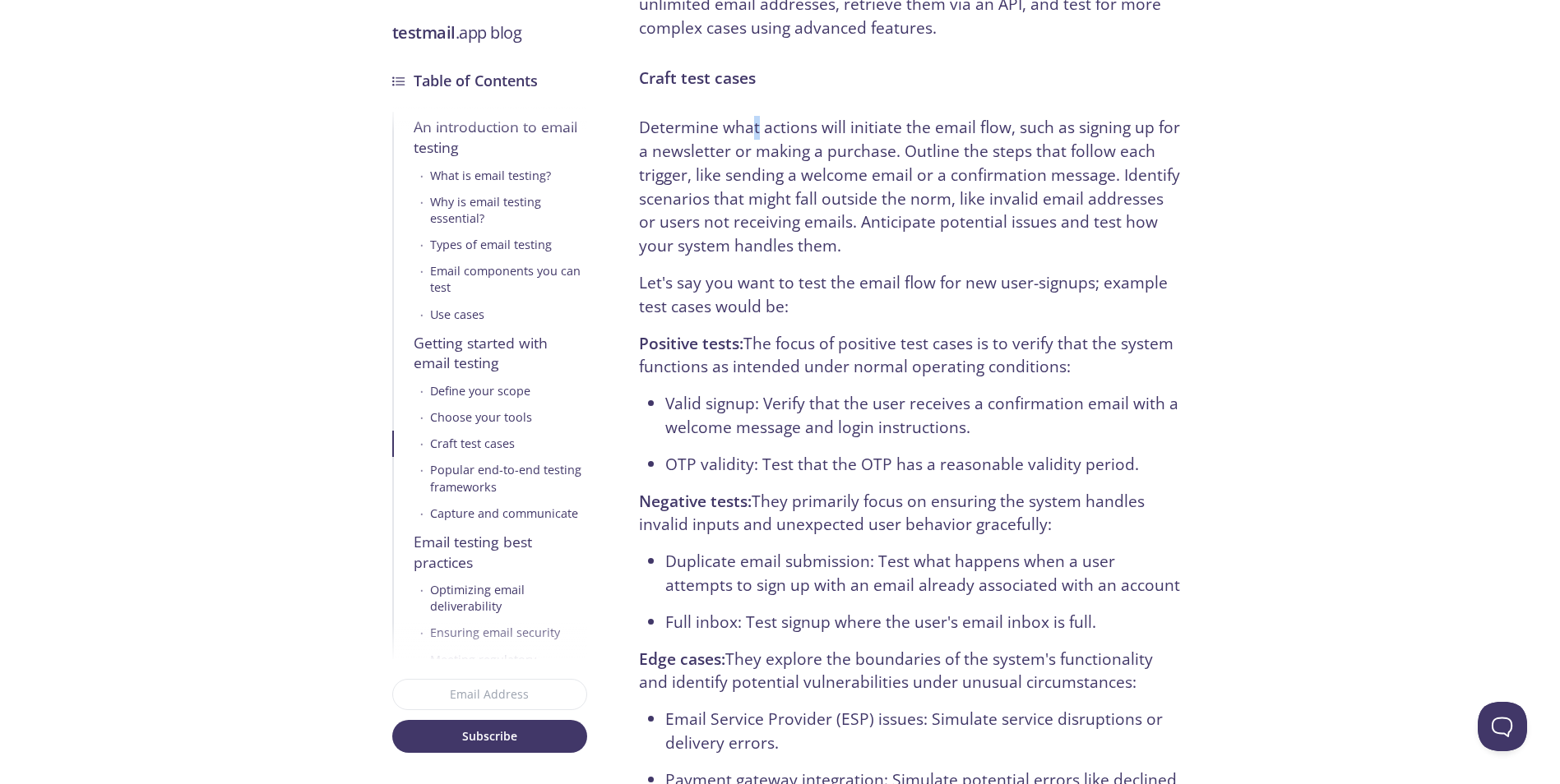
click at [739, 116] on p "Determine what actions will initiate the email flow, such as signing up for a n…" at bounding box center [910, 187] width 542 height 142
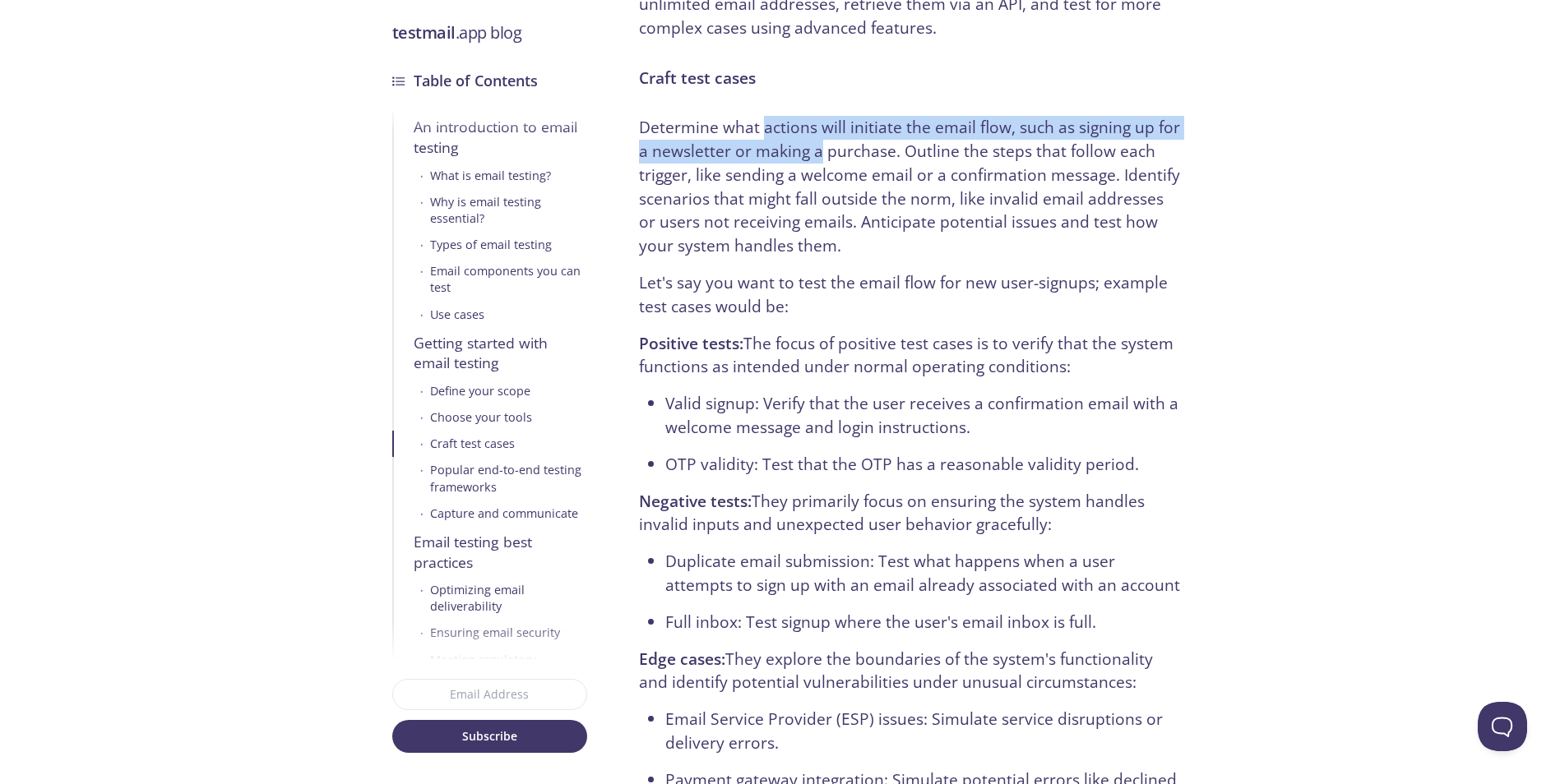
click at [942, 129] on p "Determine what actions will initiate the email flow, such as signing up for a n…" at bounding box center [910, 187] width 542 height 142
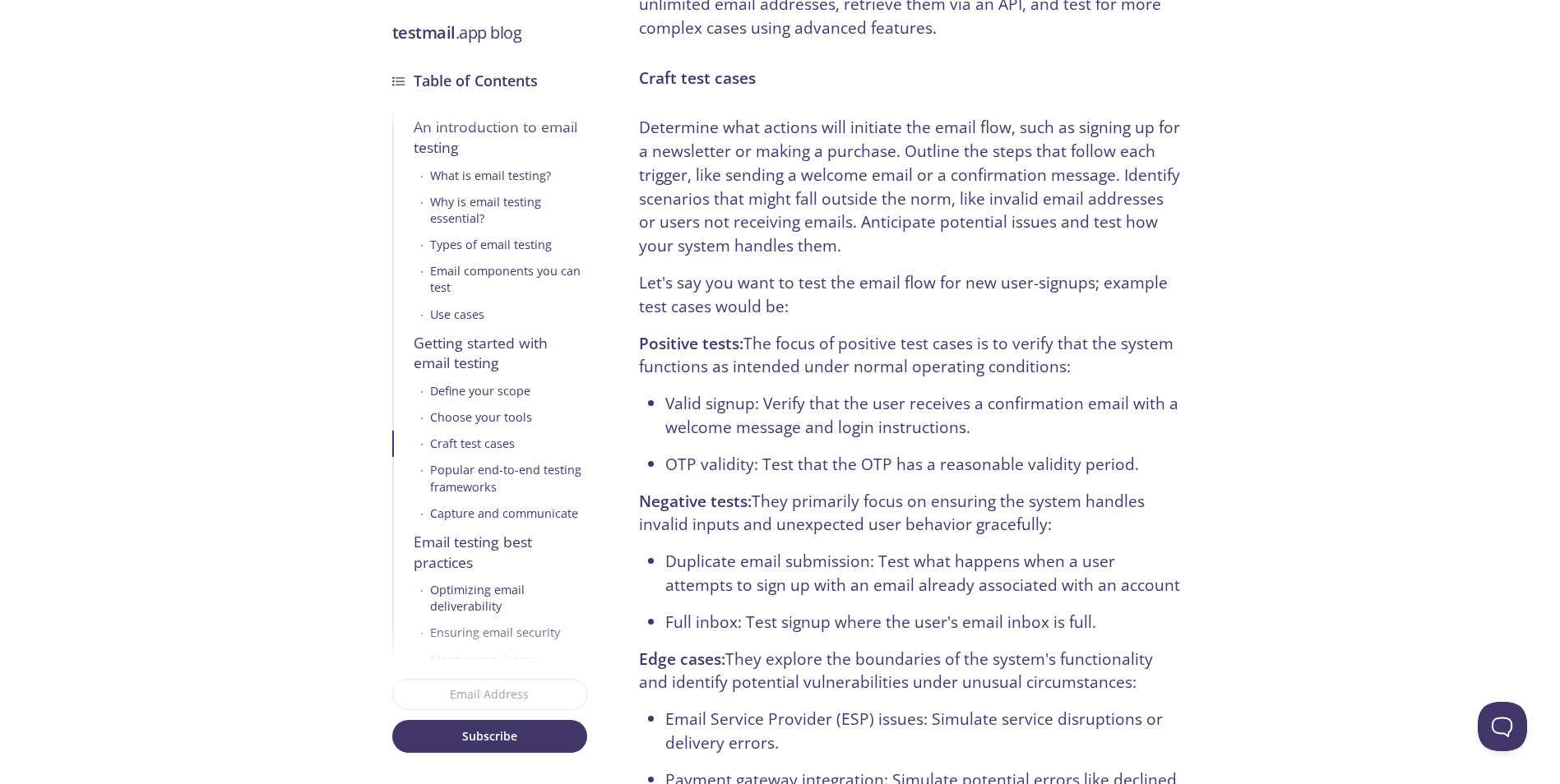
click at [767, 116] on p "Determine what actions will initiate the email flow, such as signing up for a n…" at bounding box center [910, 187] width 542 height 142
click at [778, 122] on p "Determine what actions will initiate the email flow, such as signing up for a n…" at bounding box center [910, 187] width 542 height 142
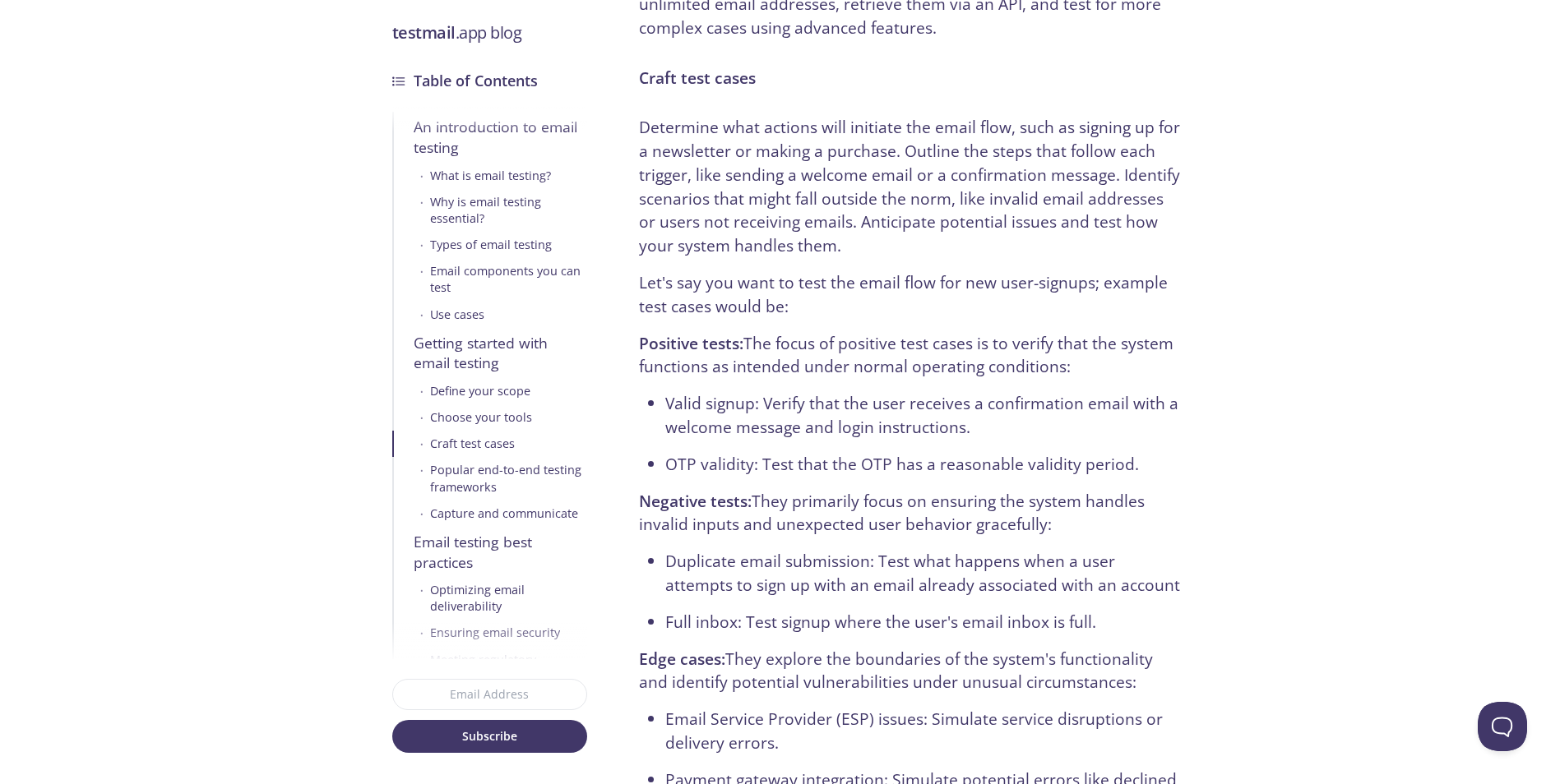
click at [808, 271] on p "Let's say you want to test the email flow for new user-signups; example test ca…" at bounding box center [910, 295] width 542 height 47
click at [891, 295] on p "Let's say you want to test the email flow for new user-signups; example test ca…" at bounding box center [910, 295] width 542 height 47
click at [1029, 349] on p "Positive tests: The focus of positive test cases is to verify that the system f…" at bounding box center [910, 356] width 542 height 47
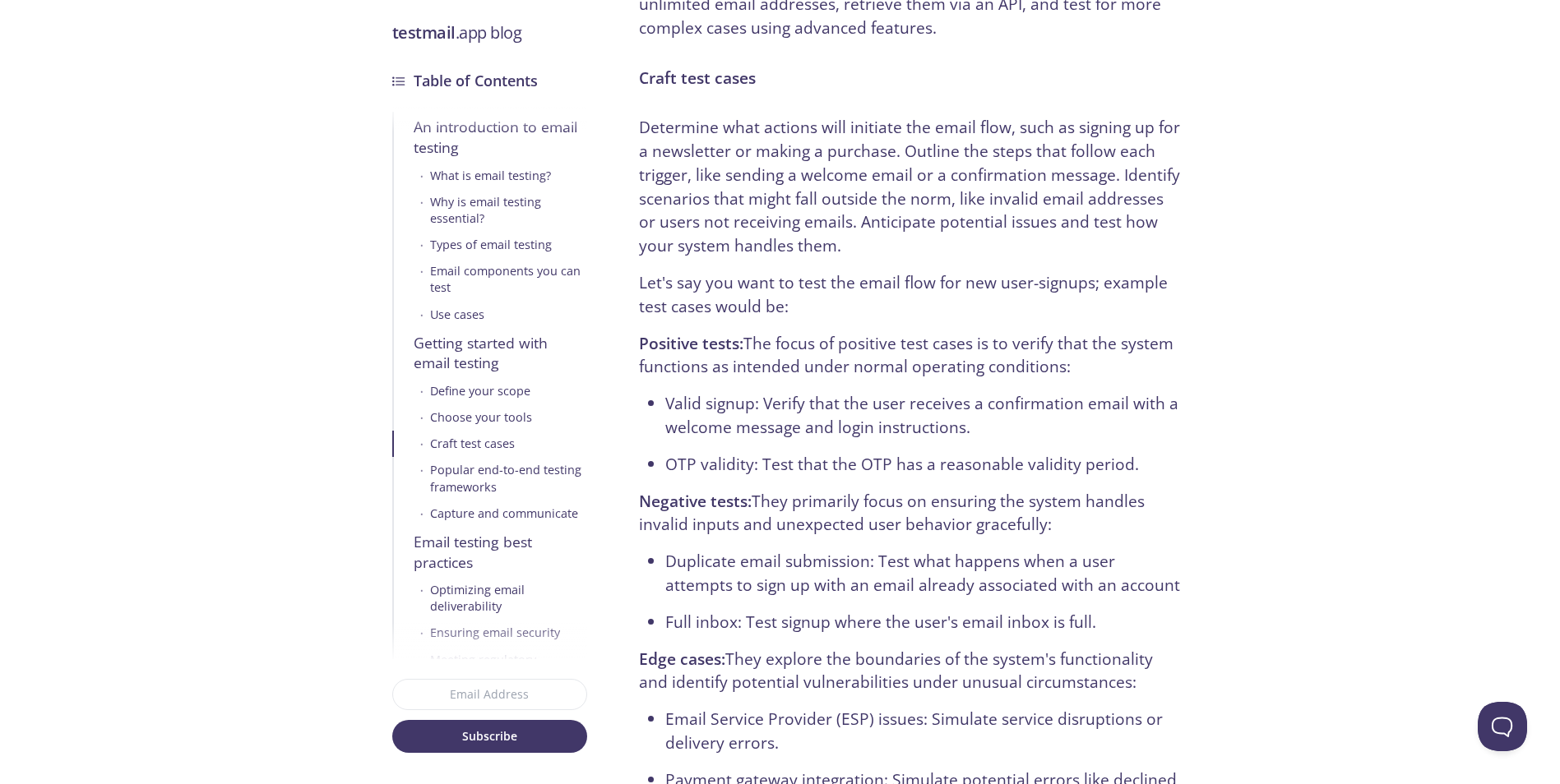
click at [839, 332] on p "Positive tests: The focus of positive test cases is to verify that the system f…" at bounding box center [910, 356] width 542 height 47
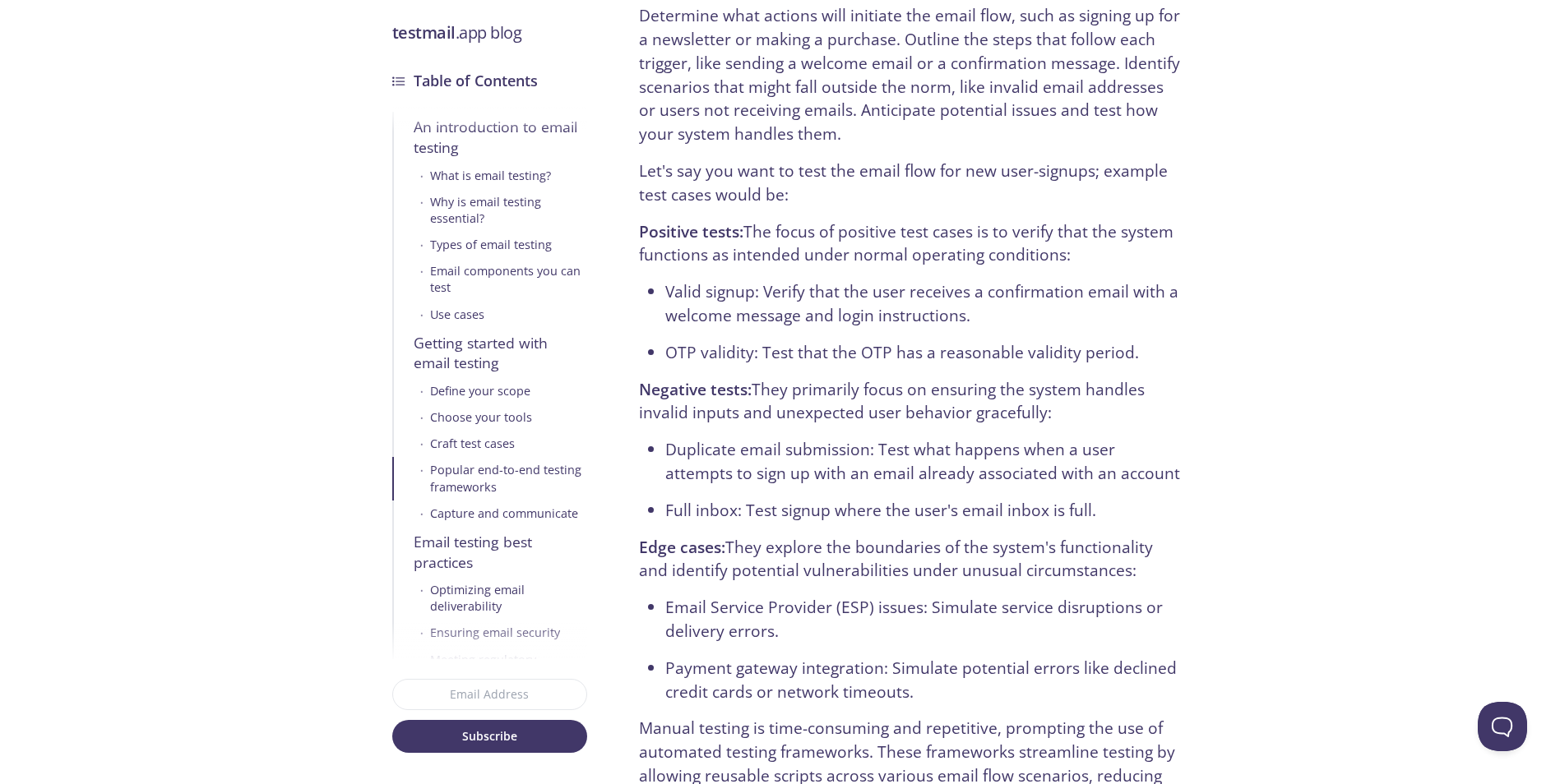
scroll to position [5507, 0]
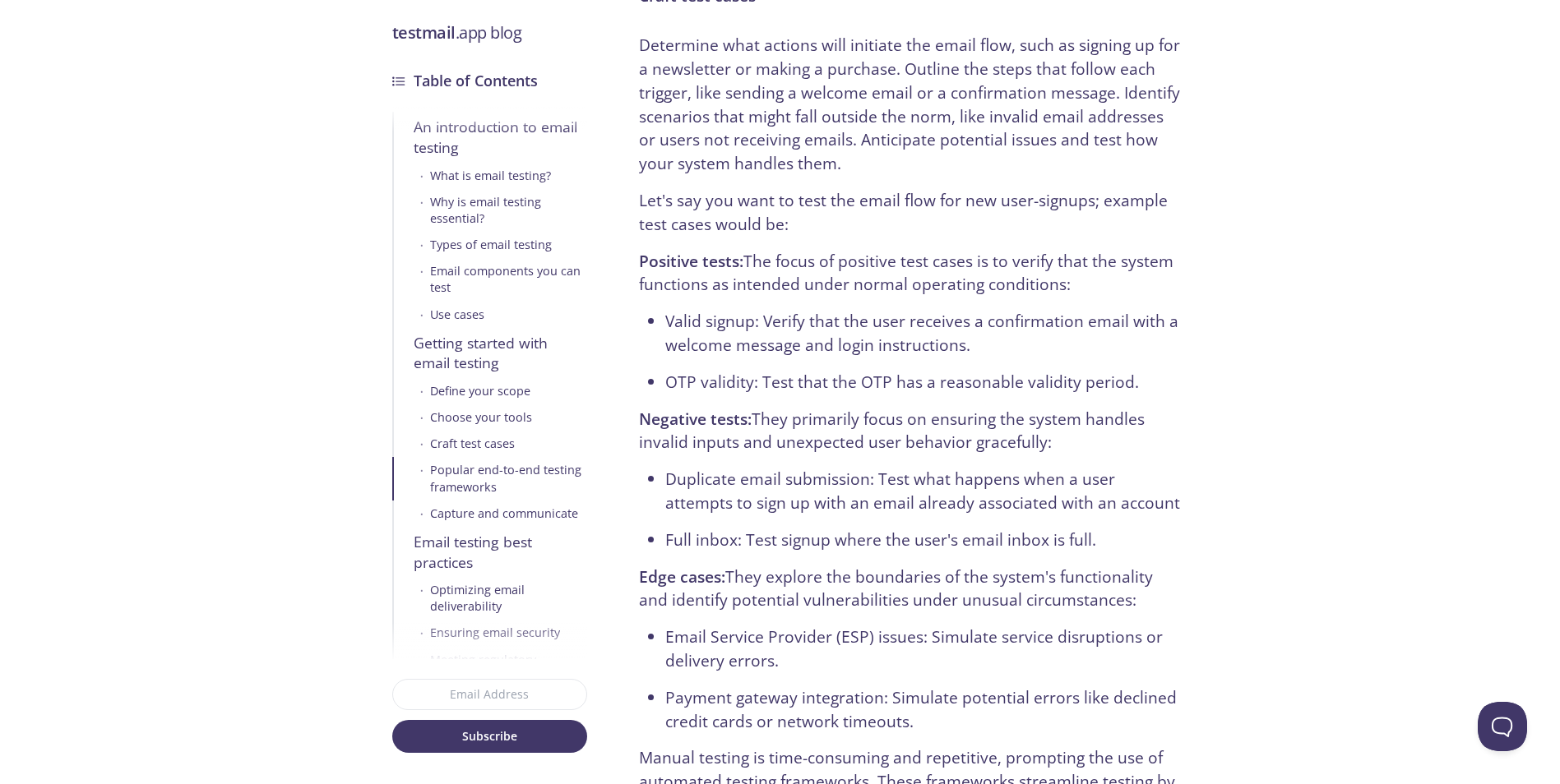
click at [834, 310] on ul "Valid signup: Verify that the user receives a confirmation email with a welcome…" at bounding box center [910, 352] width 542 height 84
click at [819, 256] on p "Positive tests: The focus of positive test cases is to verify that the system f…" at bounding box center [910, 274] width 542 height 47
click at [827, 310] on li "Valid signup: Verify that the user receives a confirmation email with a welcome…" at bounding box center [923, 333] width 516 height 47
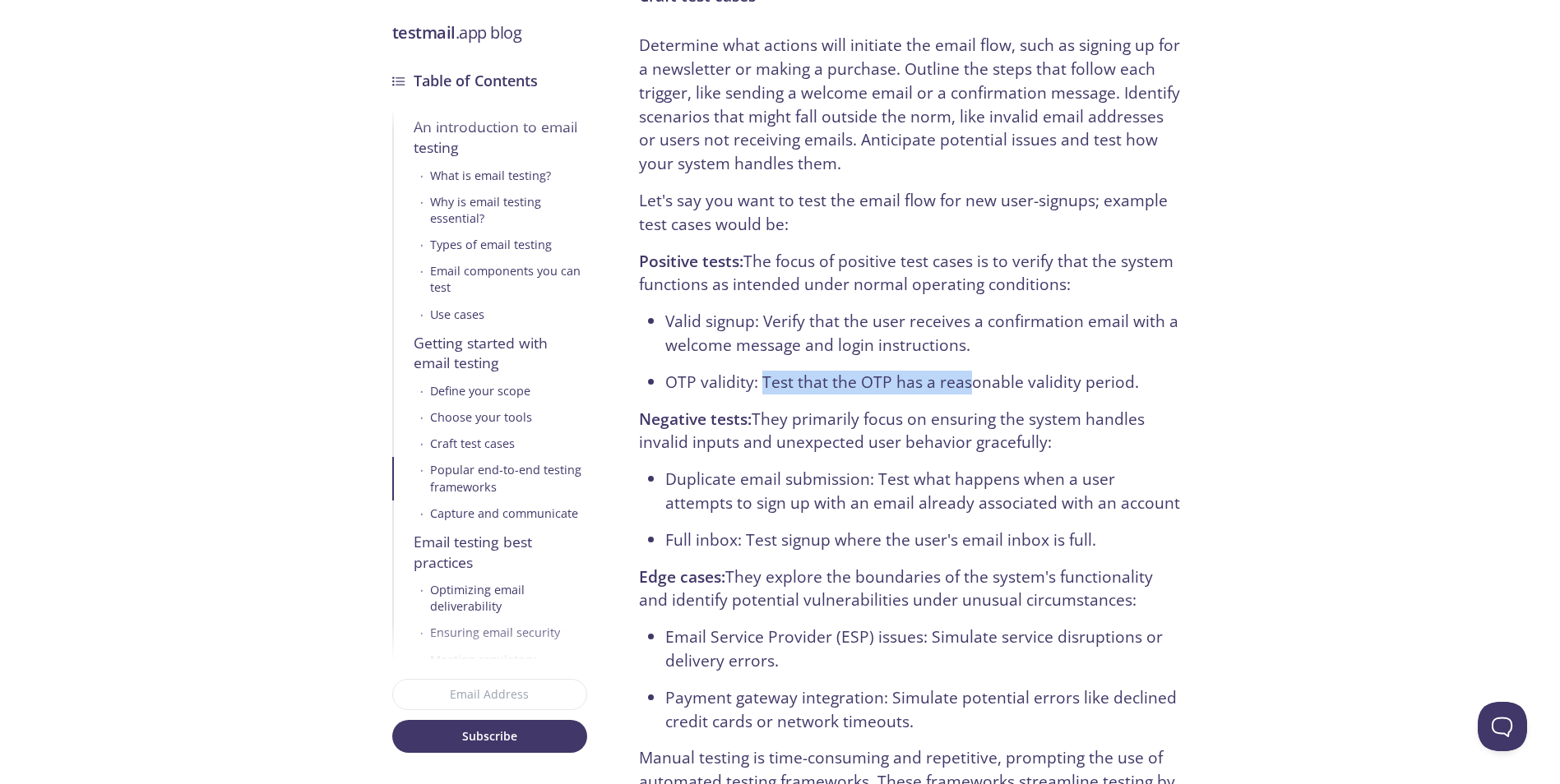
click at [967, 371] on li "OTP validity: Test that the OTP has a reasonable validity period." at bounding box center [923, 382] width 516 height 24
click at [807, 345] on ul "Valid signup: Verify that the user receives a confirmation email with a welcome…" at bounding box center [910, 352] width 542 height 84
click at [795, 347] on ul "Valid signup: Verify that the user receives a confirmation email with a welcome…" at bounding box center [910, 352] width 542 height 84
click at [1043, 371] on li "OTP validity: Test that the OTP has a reasonable validity period." at bounding box center [923, 382] width 516 height 24
click at [1026, 371] on li "OTP validity: Test that the OTP has a reasonable validity period." at bounding box center [923, 382] width 516 height 24
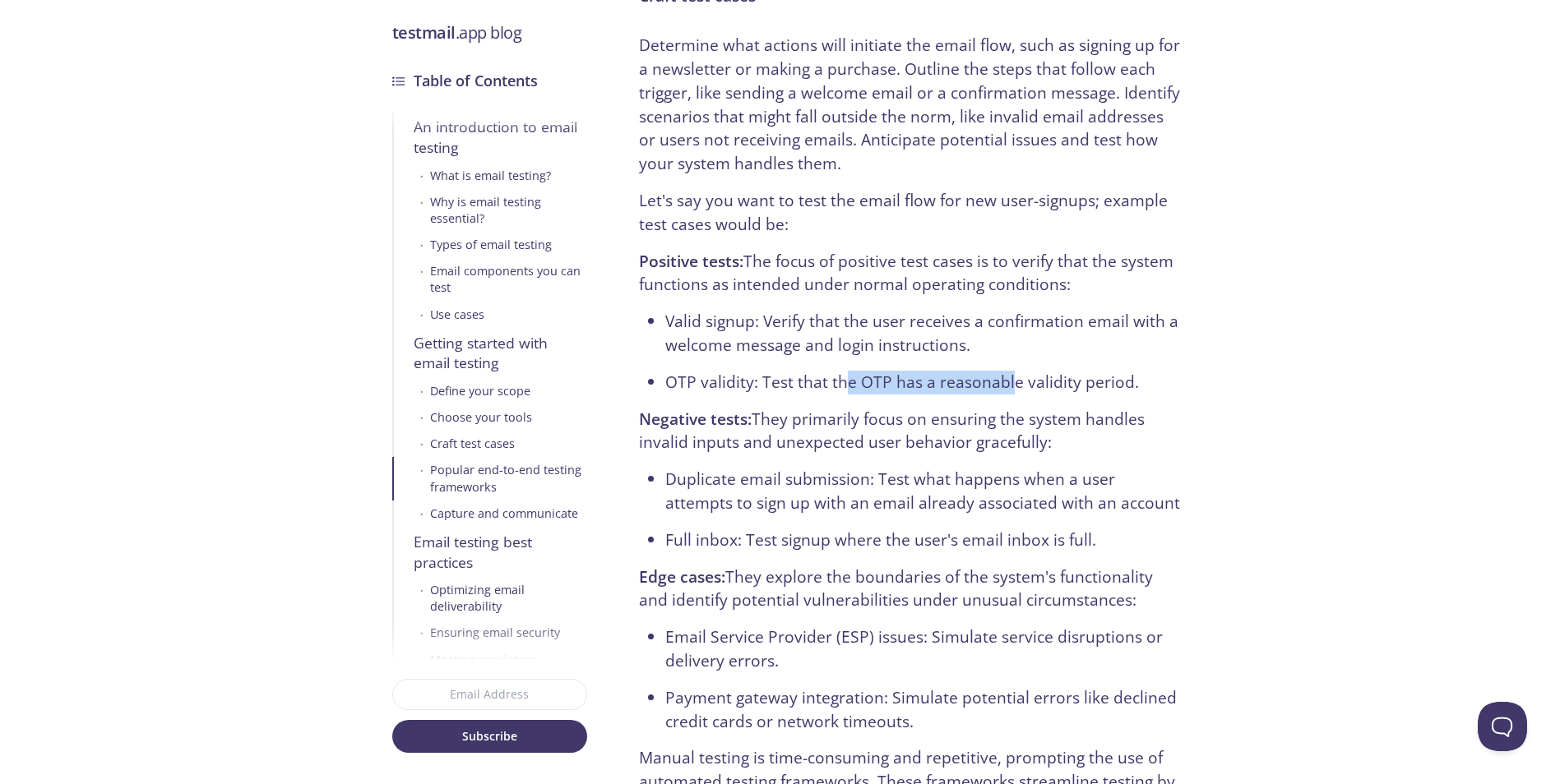
click at [815, 371] on li "OTP validity: Test that the OTP has a reasonable validity period." at bounding box center [923, 382] width 516 height 24
click at [814, 371] on li "OTP validity: Test that the OTP has a reasonable validity period." at bounding box center [923, 382] width 516 height 24
click at [817, 371] on li "OTP validity: Test that the OTP has a reasonable validity period." at bounding box center [923, 382] width 516 height 24
click at [848, 371] on li "OTP validity: Test that the OTP has a reasonable validity period." at bounding box center [923, 382] width 516 height 24
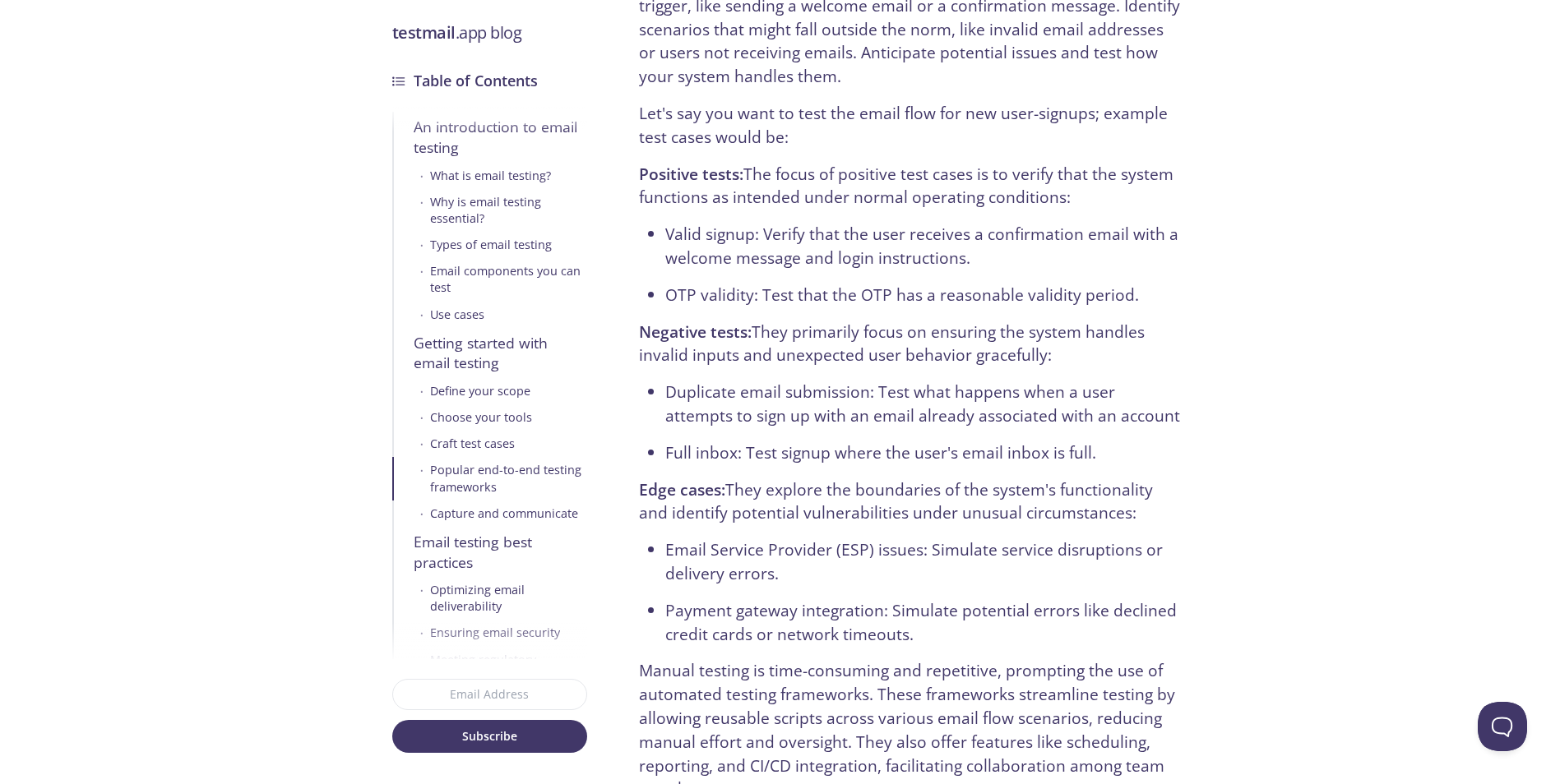
scroll to position [5590, 0]
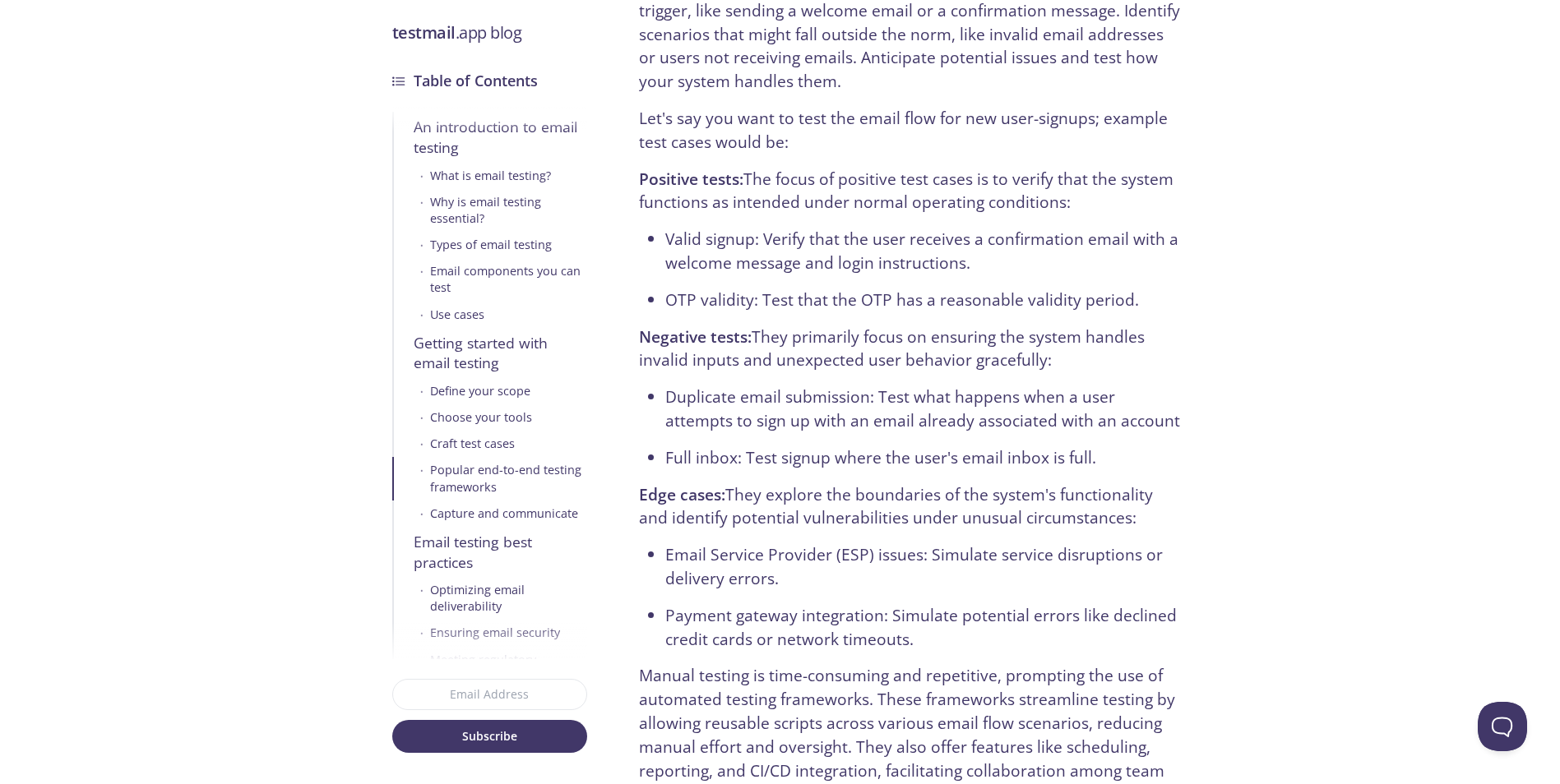
click at [1066, 415] on ul "Duplicate email submission: Test what happens when a user attempts to sign up w…" at bounding box center [910, 428] width 542 height 84
click at [1065, 446] on li "Full inbox: Test signup where the user's email inbox is full." at bounding box center [923, 458] width 516 height 24
click at [1056, 400] on li "Duplicate email submission: Test what happens when a user attempts to sign up w…" at bounding box center [923, 410] width 516 height 47
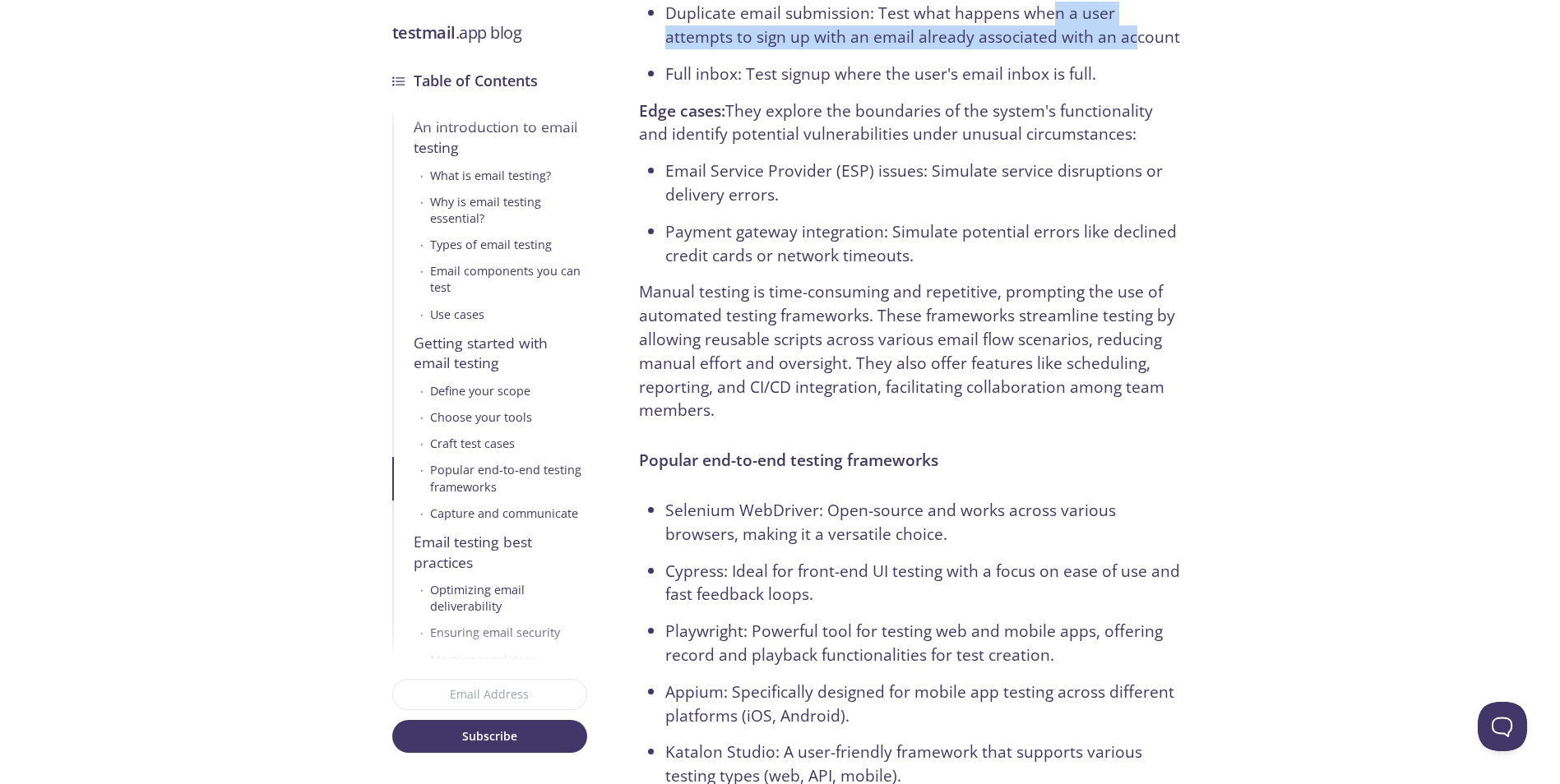
scroll to position [6000, 0]
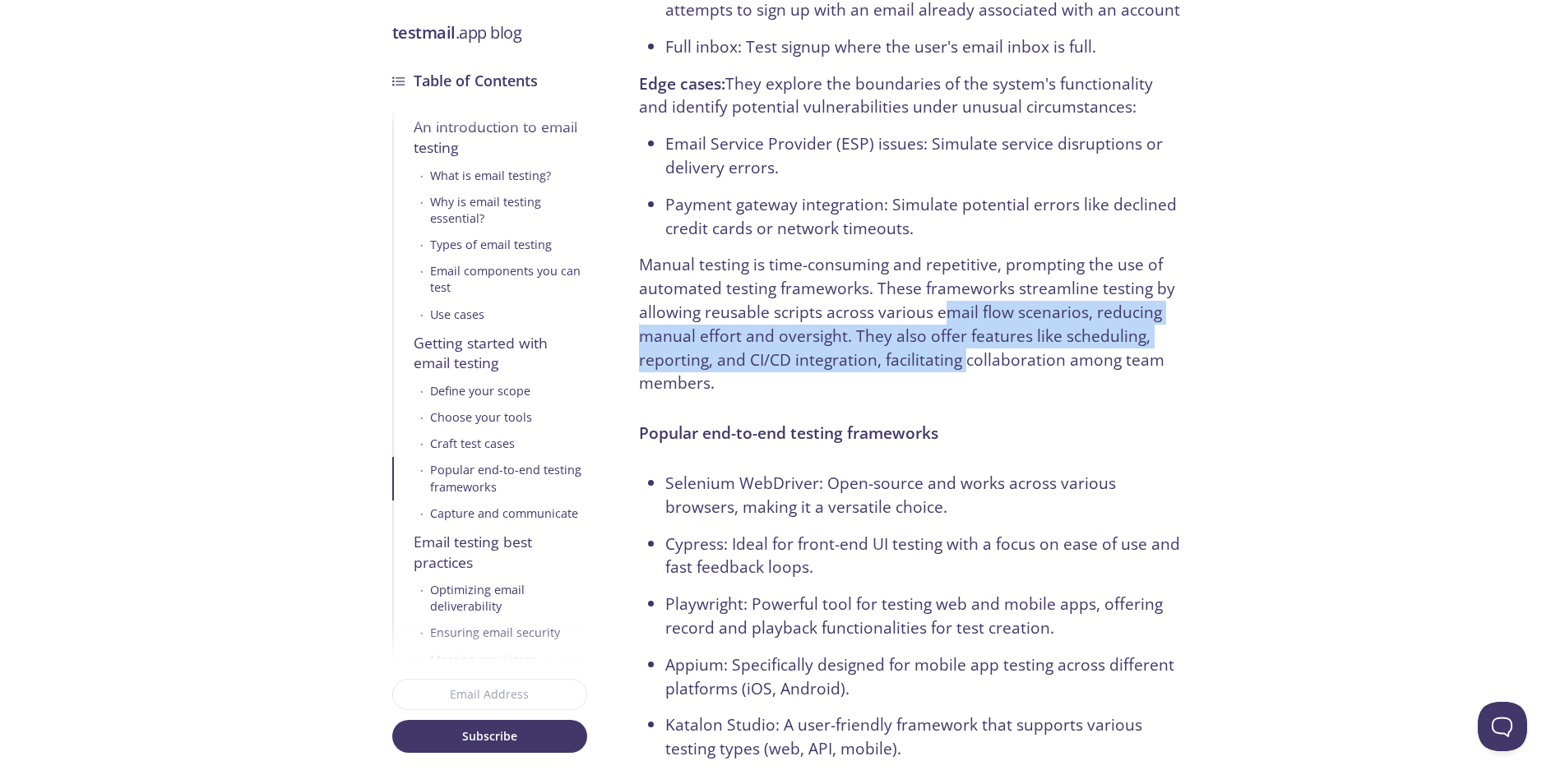
click at [965, 339] on p "Manual testing is time-consuming and repetitive, prompting the use of automated…" at bounding box center [910, 324] width 542 height 142
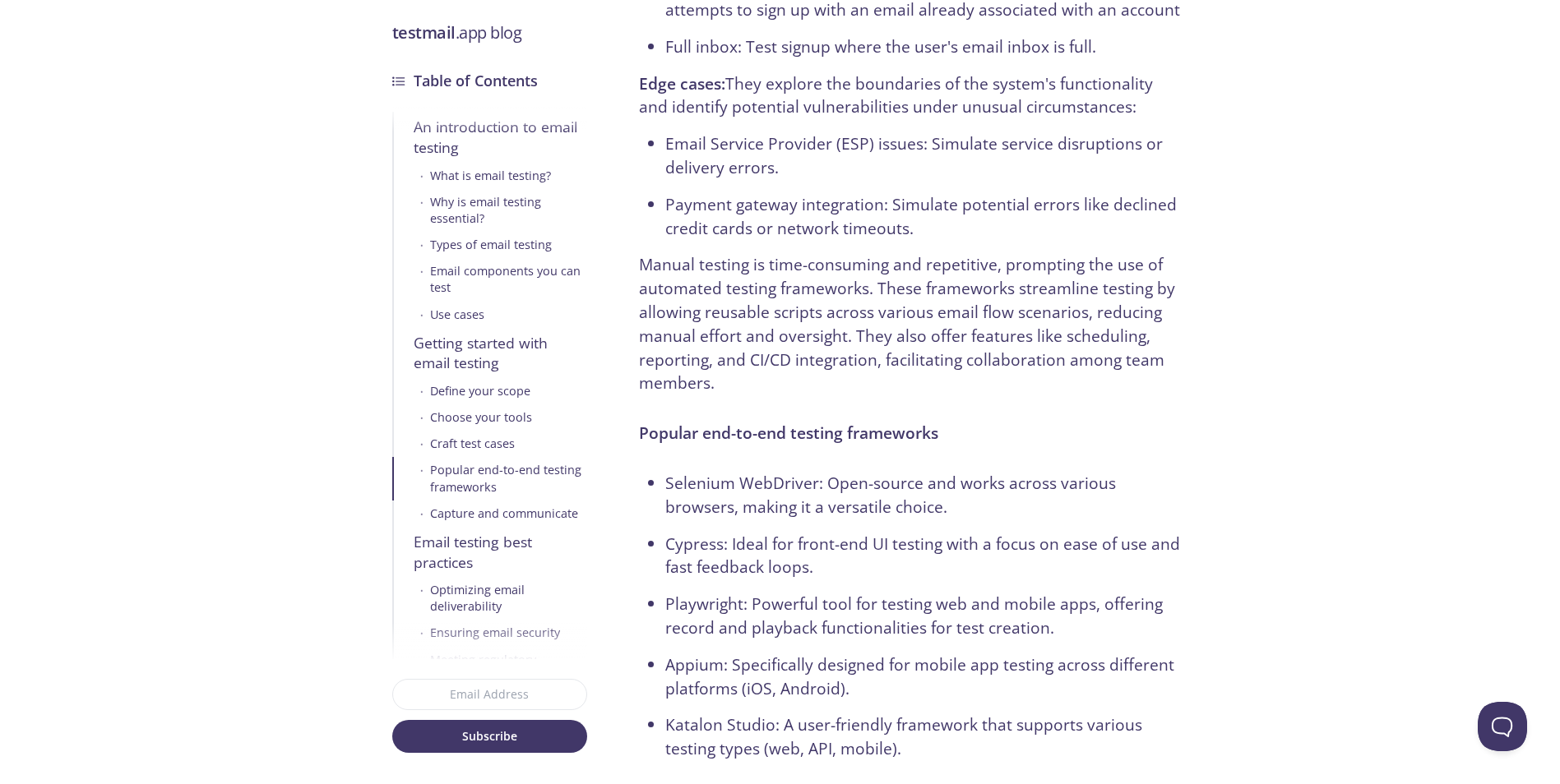
click at [990, 346] on p "Manual testing is time-consuming and repetitive, prompting the use of automated…" at bounding box center [910, 324] width 542 height 142
click at [1001, 365] on p "Manual testing is time-consuming and repetitive, prompting the use of automated…" at bounding box center [910, 324] width 542 height 142
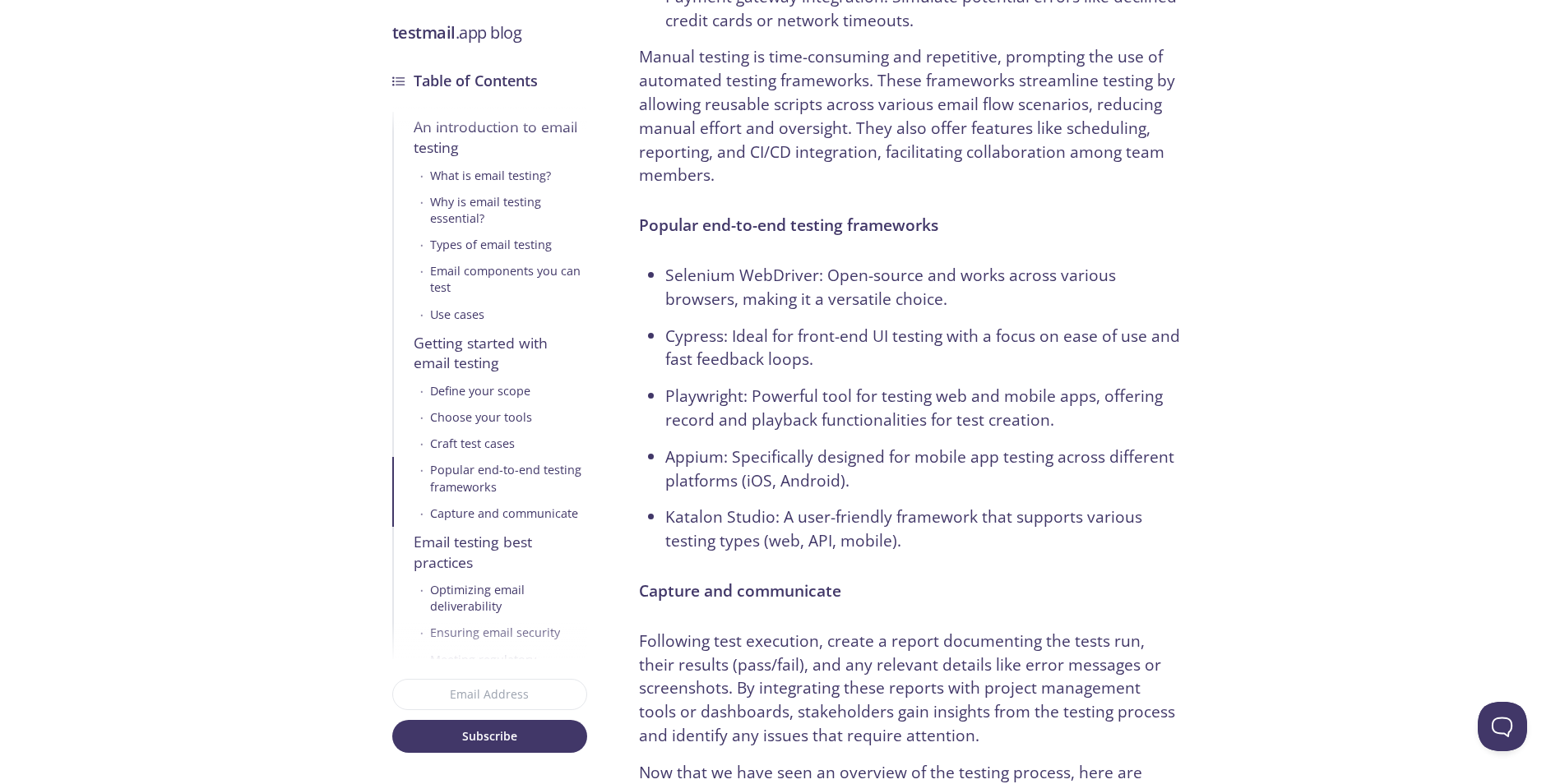
scroll to position [6247, 0]
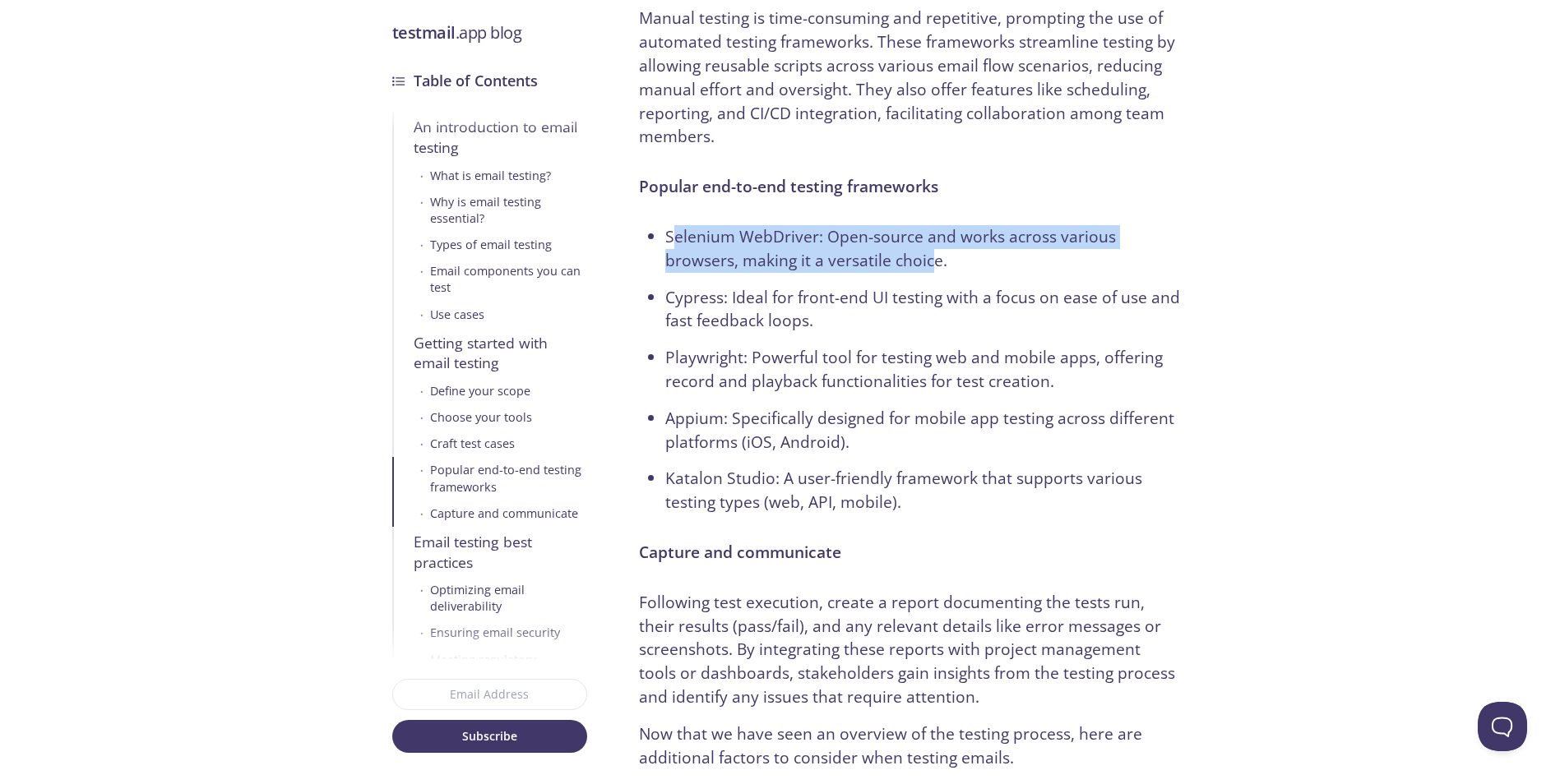
click at [927, 239] on li "Selenium WebDriver: Open-source and works across various browsers, making it a …" at bounding box center [923, 249] width 516 height 47
click at [685, 225] on li "Selenium WebDriver: Open-source and works across various browsers, making it a …" at bounding box center [923, 249] width 516 height 47
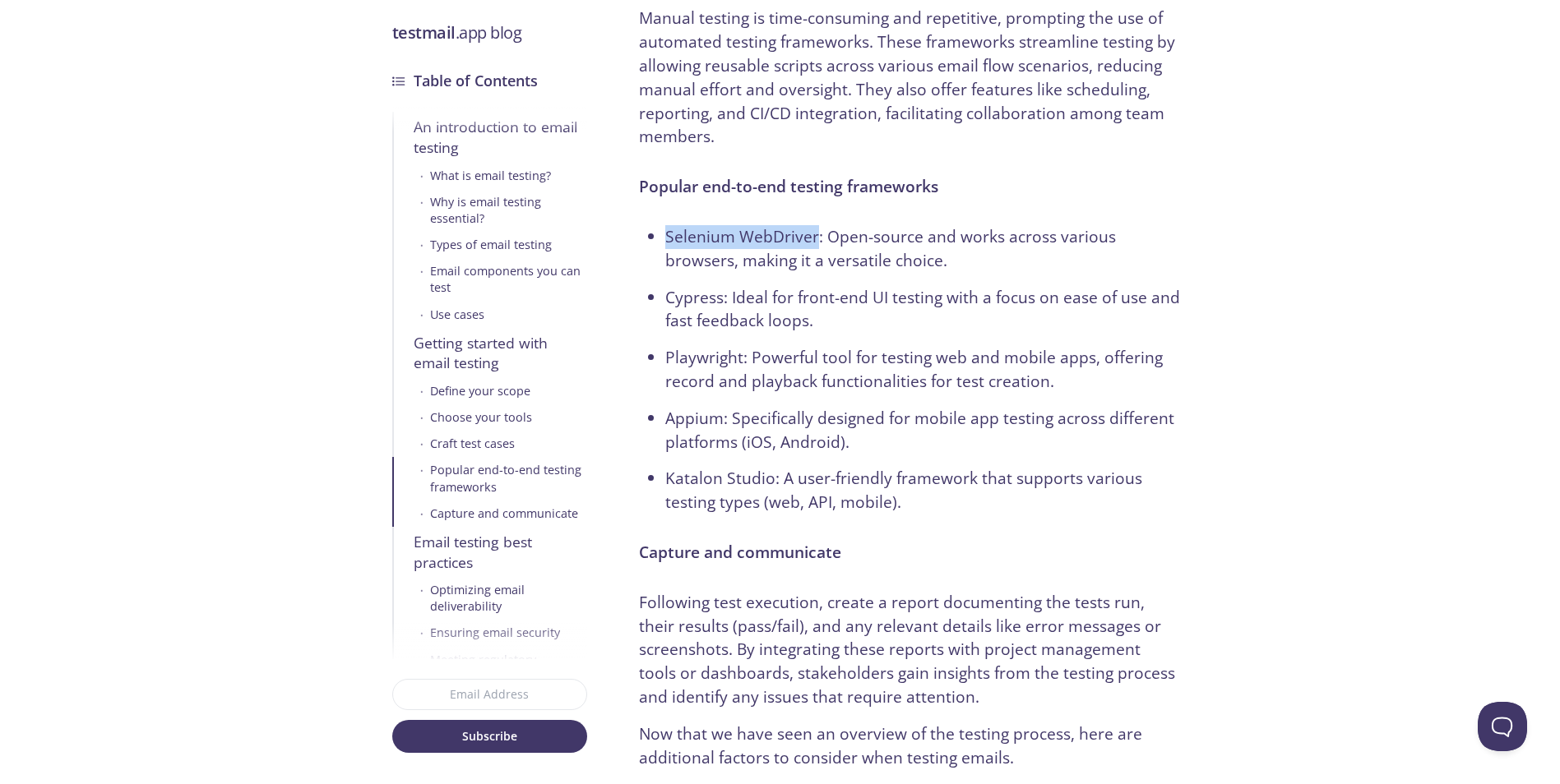
click at [897, 228] on li "Selenium WebDriver: Open-source and works across various browsers, making it a …" at bounding box center [923, 249] width 516 height 47
click at [948, 232] on li "Selenium WebDriver: Open-source and works across various browsers, making it a …" at bounding box center [923, 249] width 516 height 47
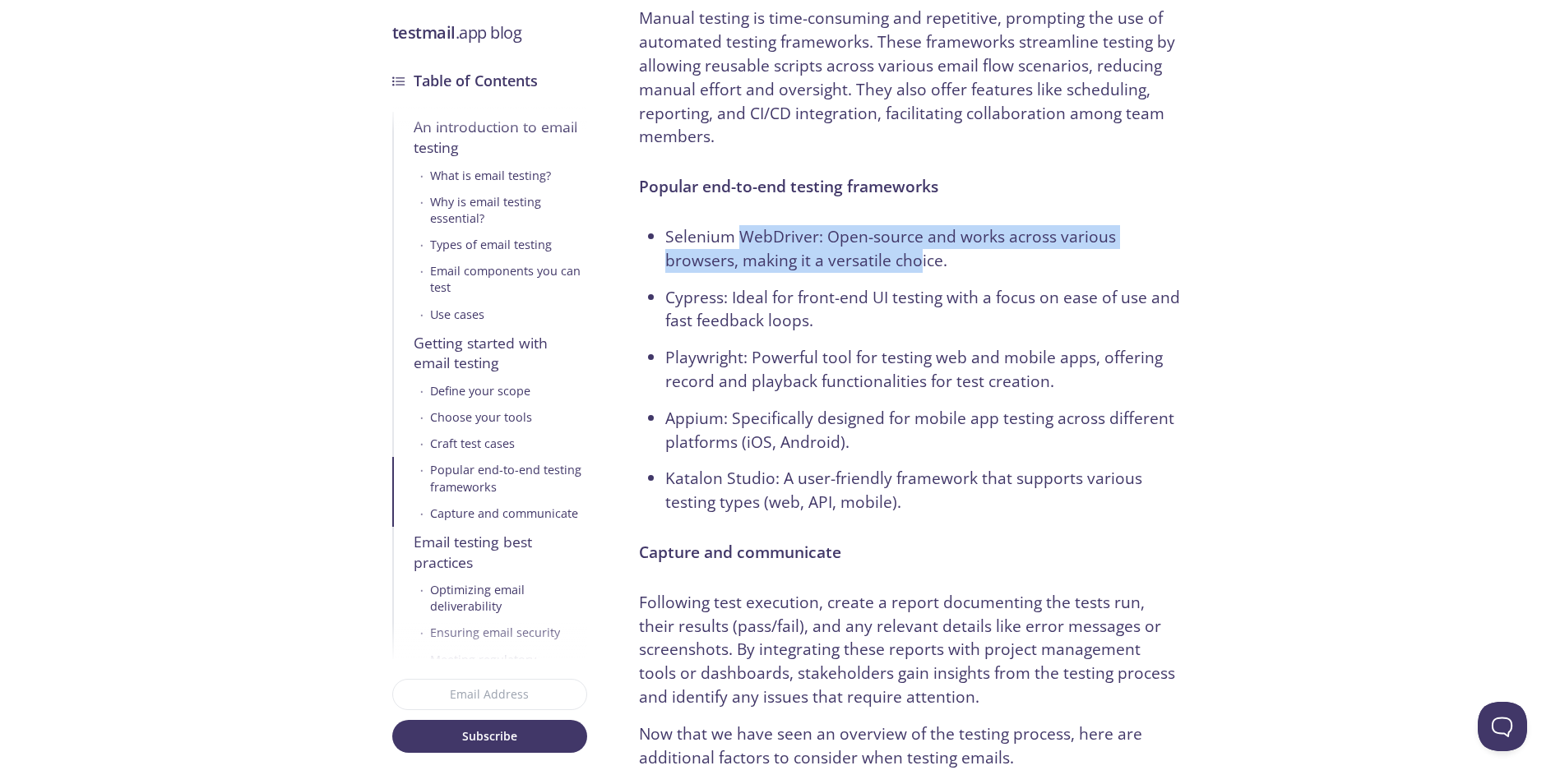
click at [731, 225] on li "Selenium WebDriver: Open-source and works across various browsers, making it a …" at bounding box center [923, 249] width 516 height 47
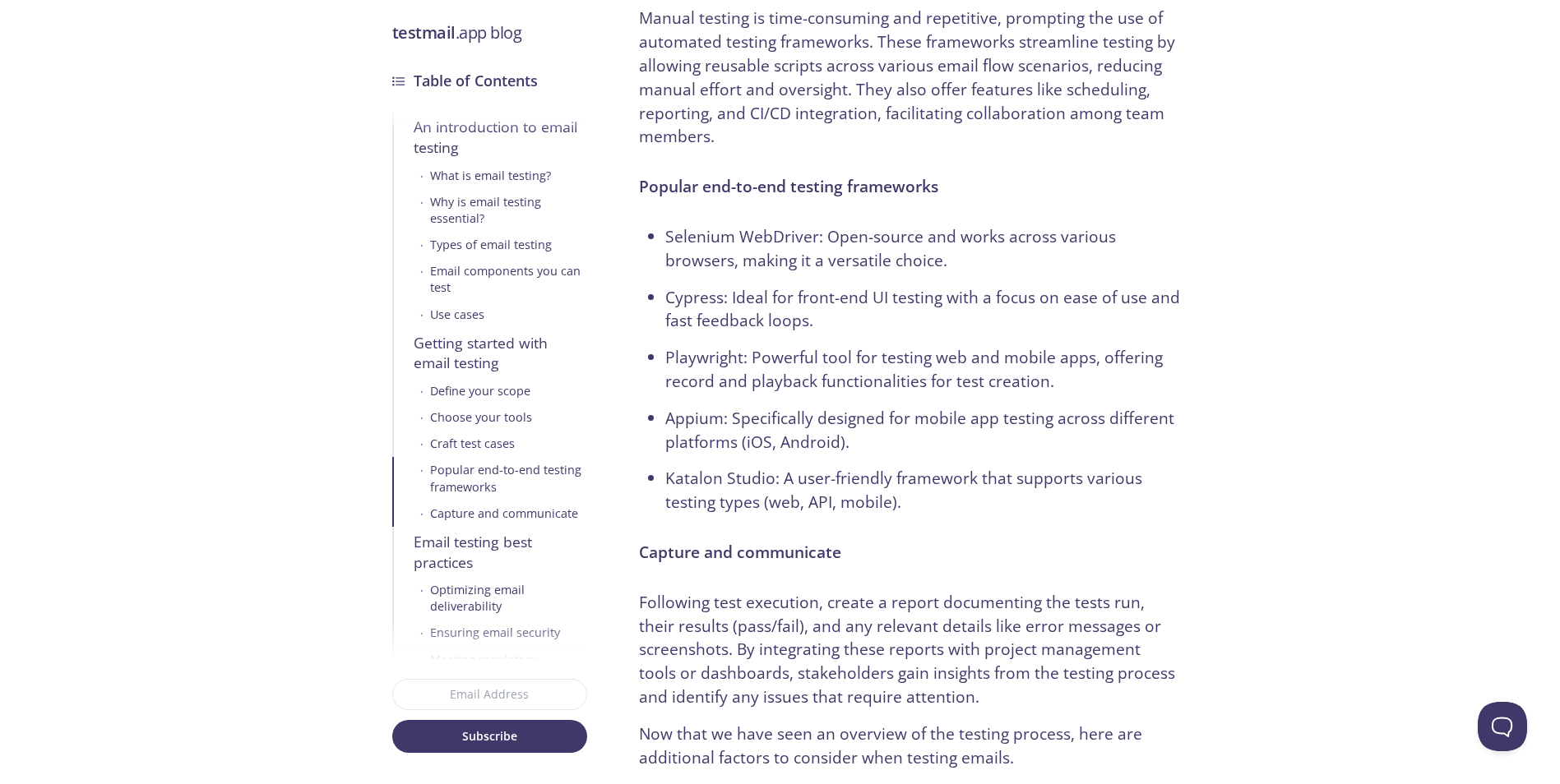
click at [717, 225] on li "Selenium WebDriver: Open-source and works across various browsers, making it a …" at bounding box center [923, 249] width 516 height 47
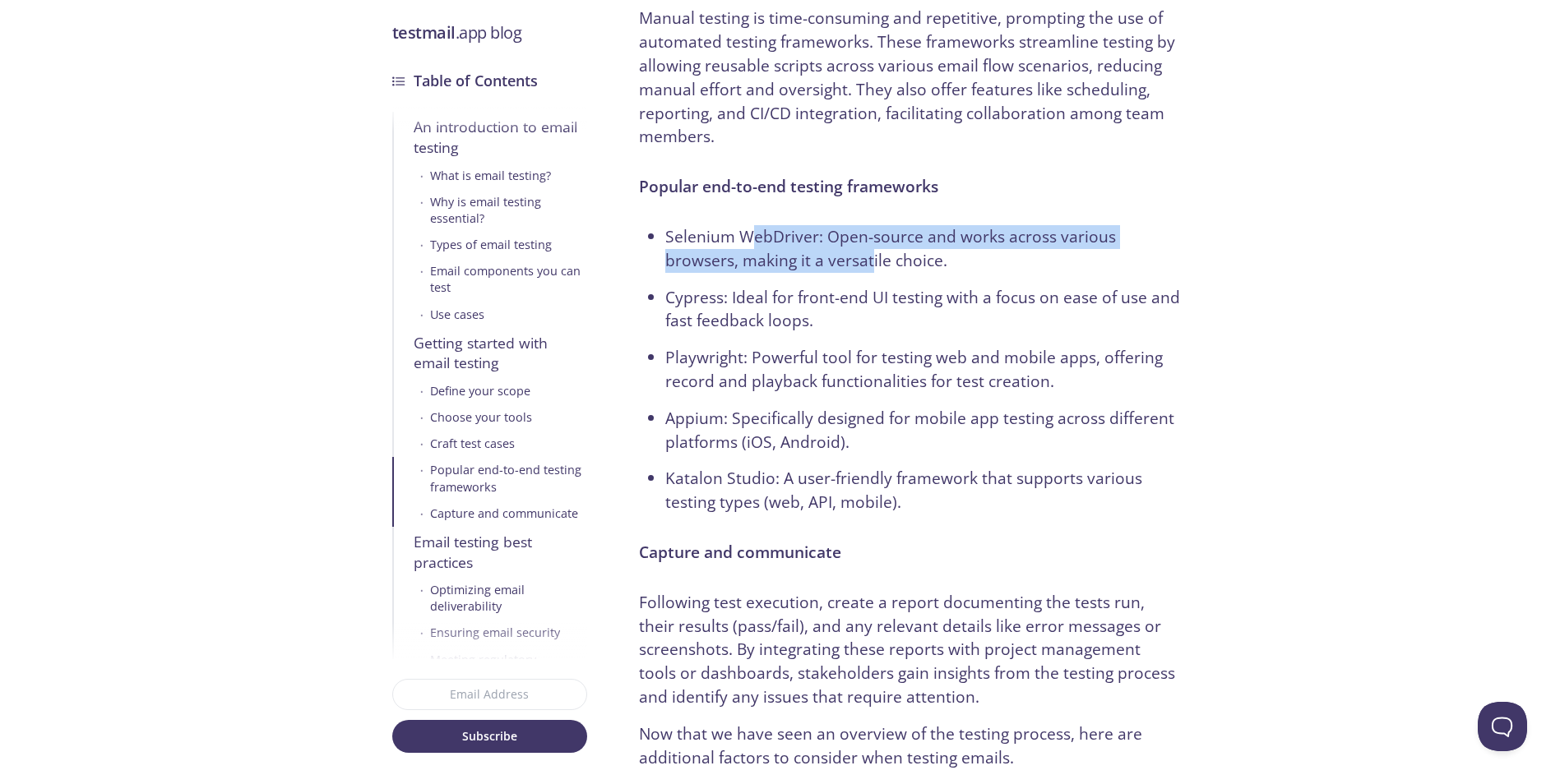
click at [885, 230] on li "Selenium WebDriver: Open-source and works across various browsers, making it a …" at bounding box center [923, 249] width 516 height 47
click at [888, 231] on li "Selenium WebDriver: Open-source and works across various browsers, making it a …" at bounding box center [923, 249] width 516 height 47
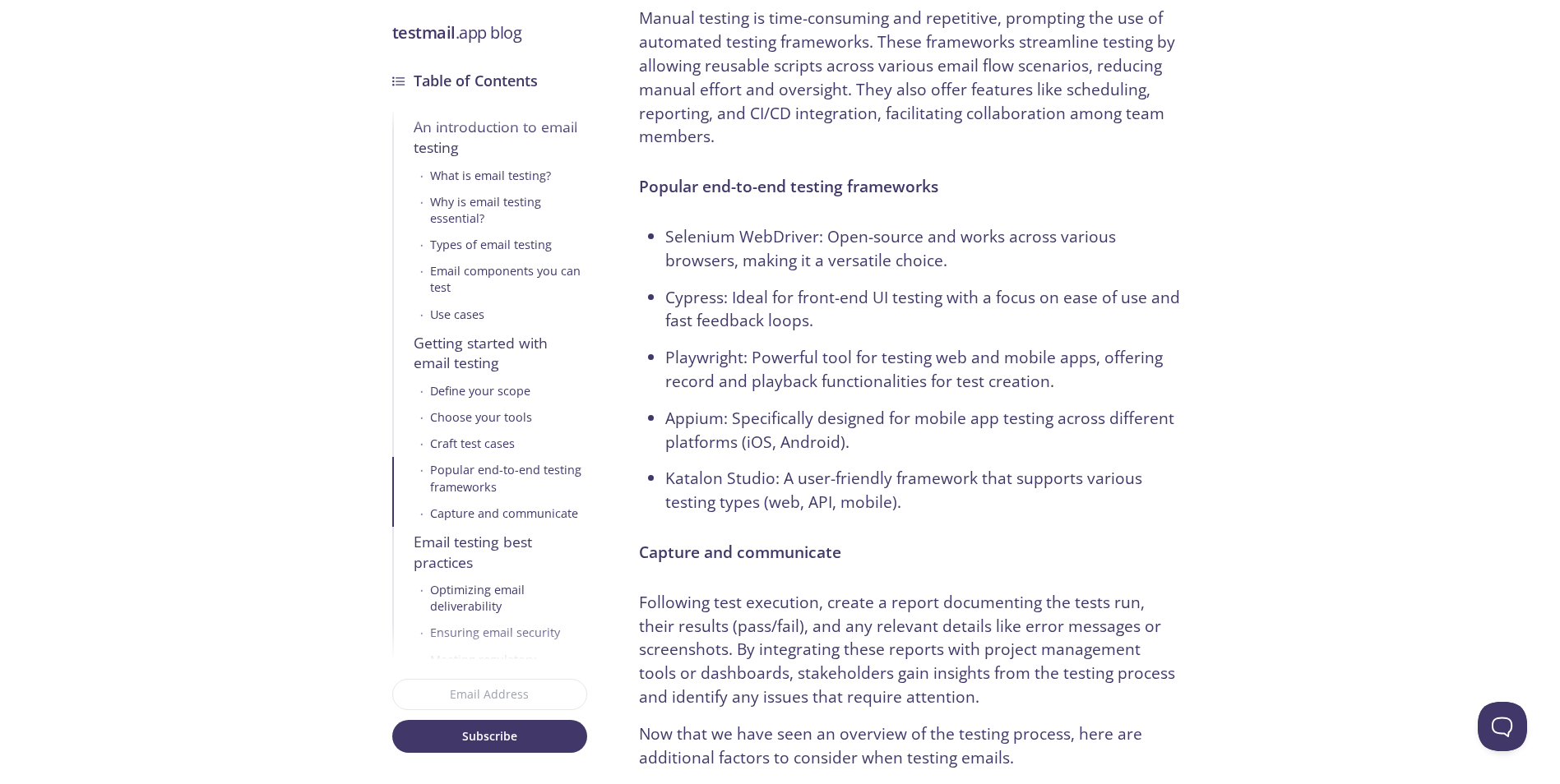
click at [847, 230] on li "Selenium WebDriver: Open-source and works across various browsers, making it a …" at bounding box center [923, 249] width 516 height 47
click at [817, 295] on ul "Selenium WebDriver: Open-source and works across various browsers, making it a …" at bounding box center [910, 370] width 542 height 289
click at [895, 346] on li "Playwright: Powerful tool for testing web and mobile apps, offering record and …" at bounding box center [923, 370] width 516 height 47
click at [833, 286] on li "Cypress: Ideal for front-end UI testing with a focus on ease of use and fast fe…" at bounding box center [923, 310] width 516 height 47
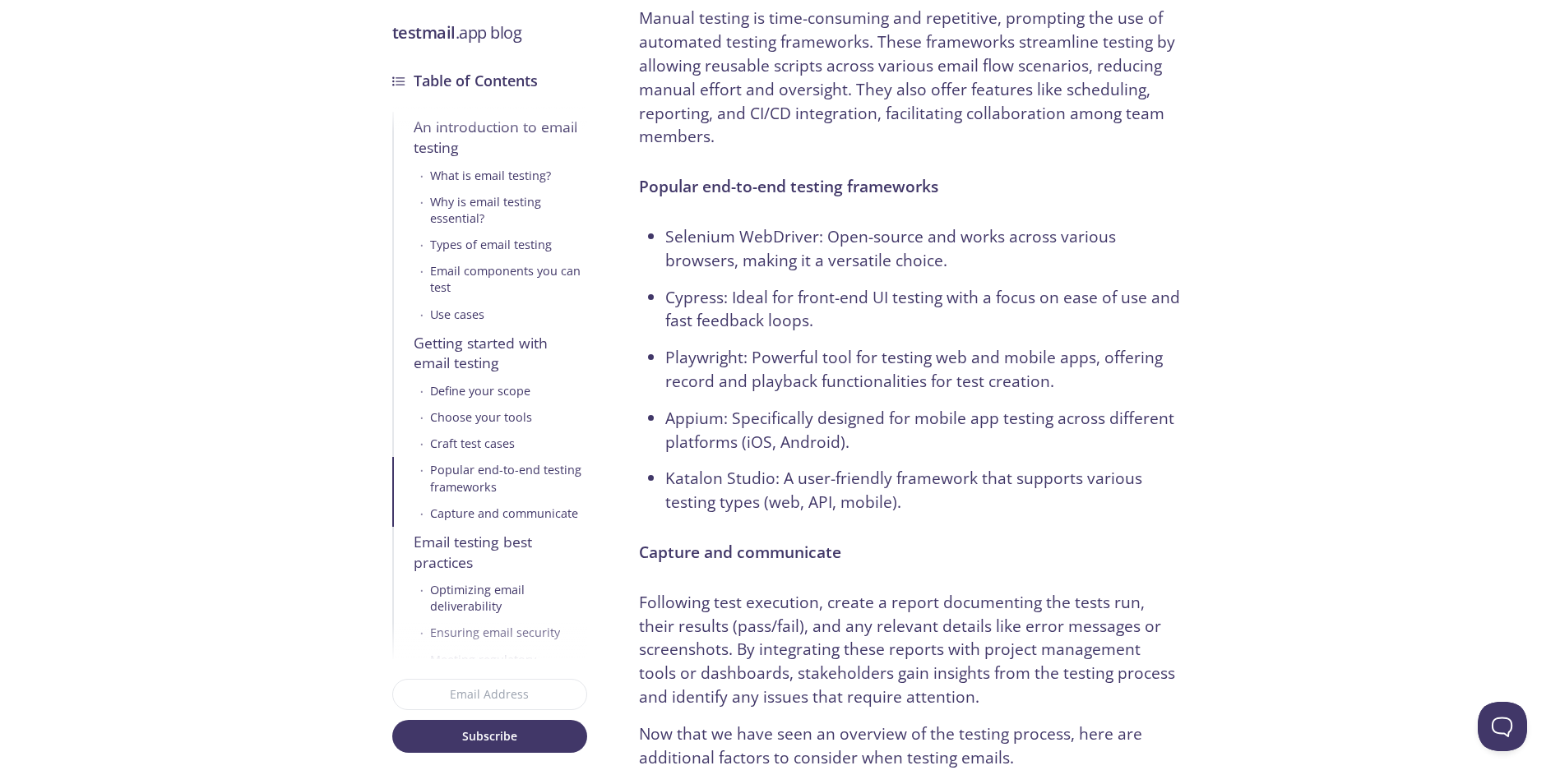
click at [819, 286] on li "Cypress: Ideal for front-end UI testing with a focus on ease of use and fast fe…" at bounding box center [923, 310] width 516 height 47
click at [847, 366] on ul "Selenium WebDriver: Open-source and works across various browsers, making it a …" at bounding box center [910, 370] width 542 height 289
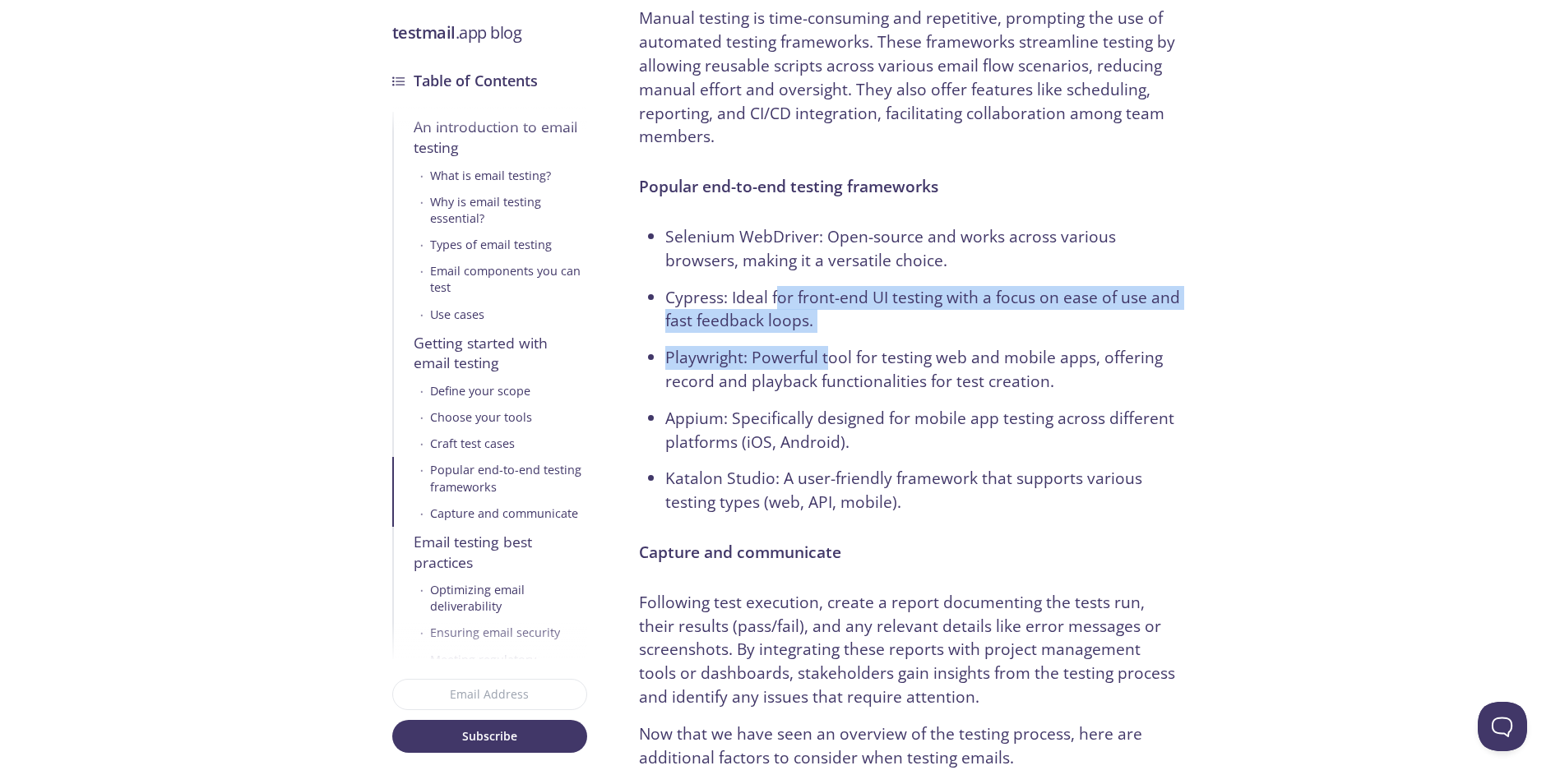
click at [770, 251] on ul "Selenium WebDriver: Open-source and works across various browsers, making it a …" at bounding box center [910, 370] width 542 height 289
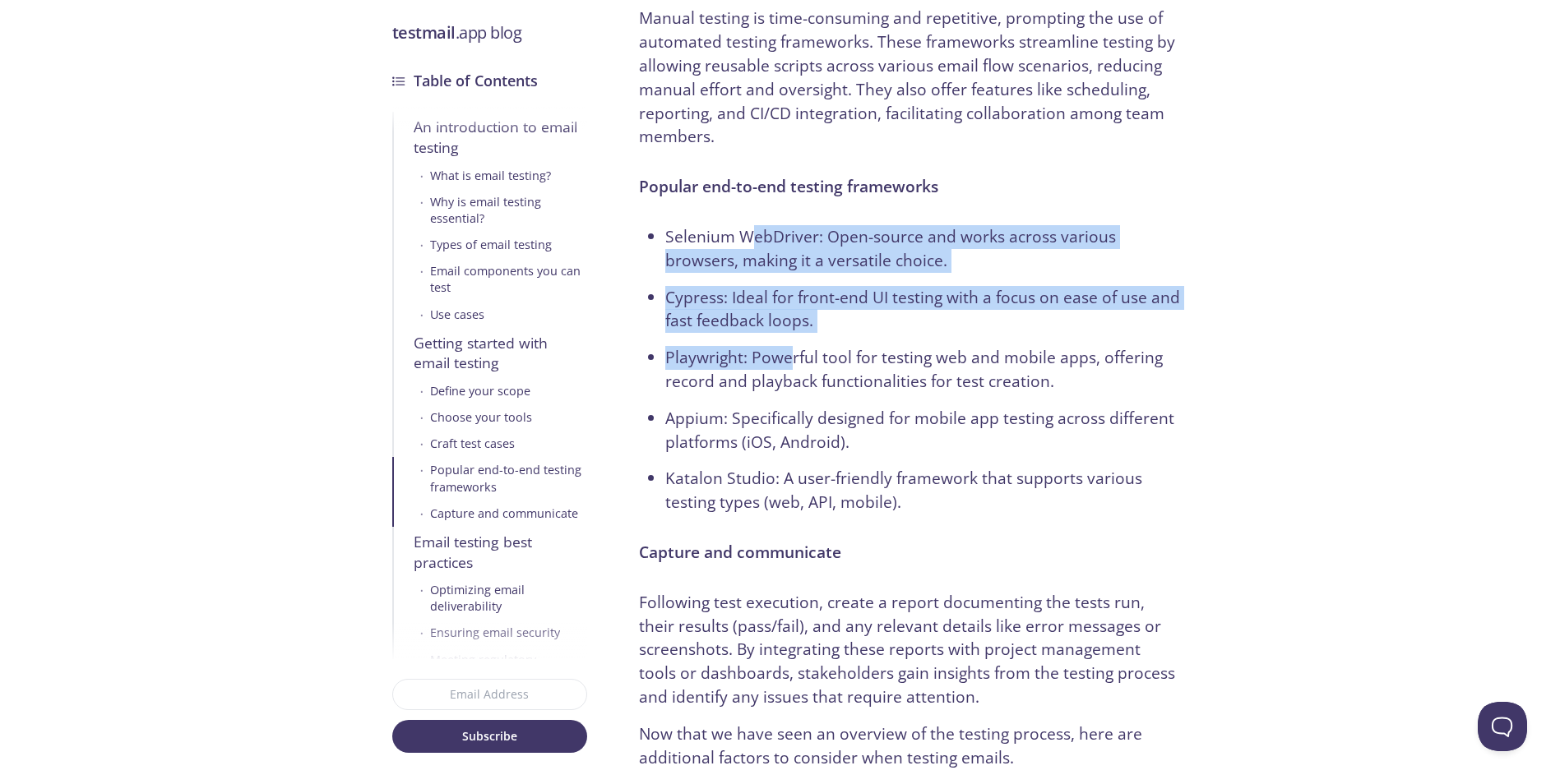
click at [794, 322] on ul "Selenium WebDriver: Open-source and works across various browsers, making it a …" at bounding box center [910, 370] width 542 height 289
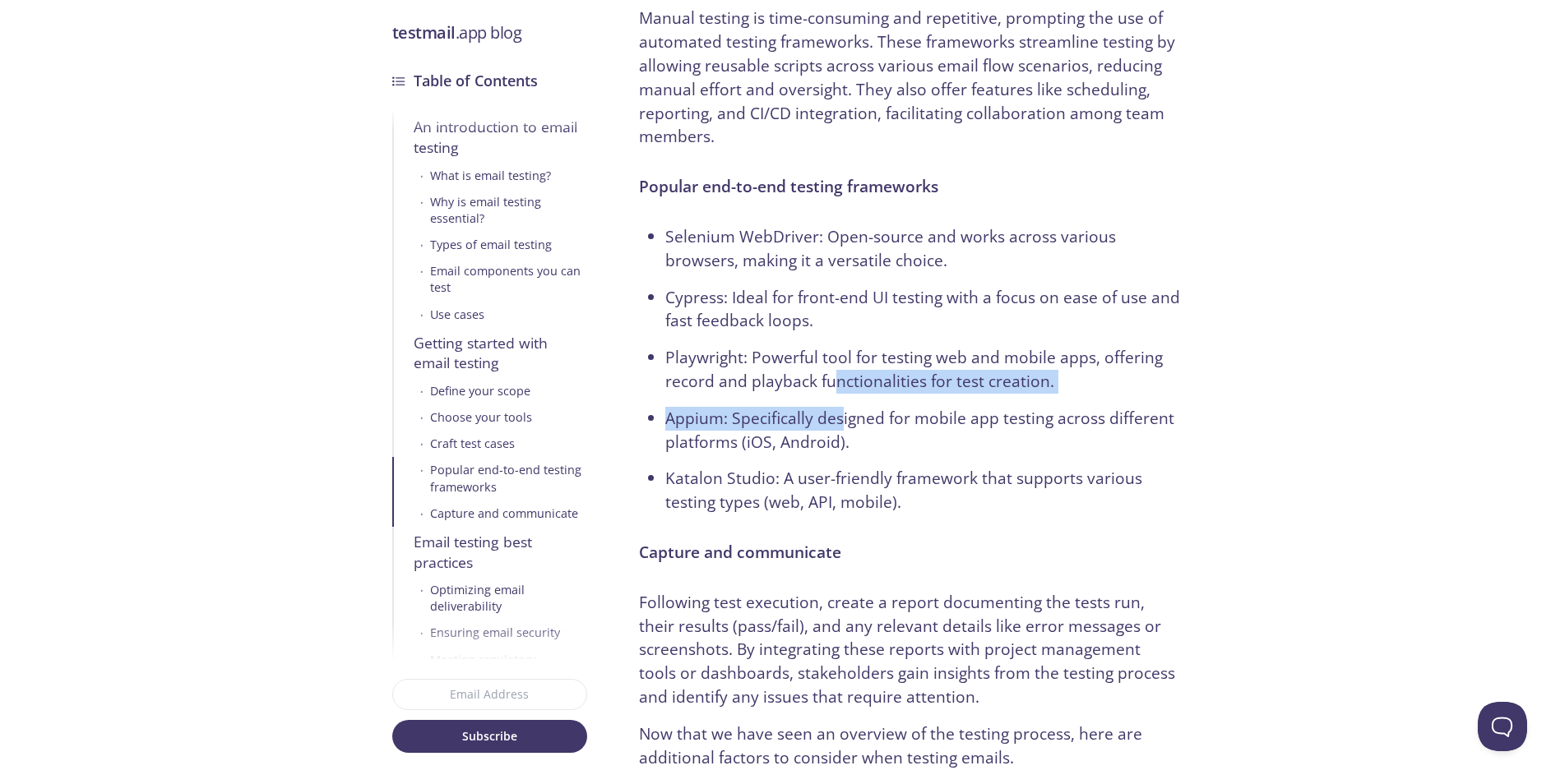
click at [826, 317] on ul "Selenium WebDriver: Open-source and works across various browsers, making it a …" at bounding box center [910, 370] width 542 height 289
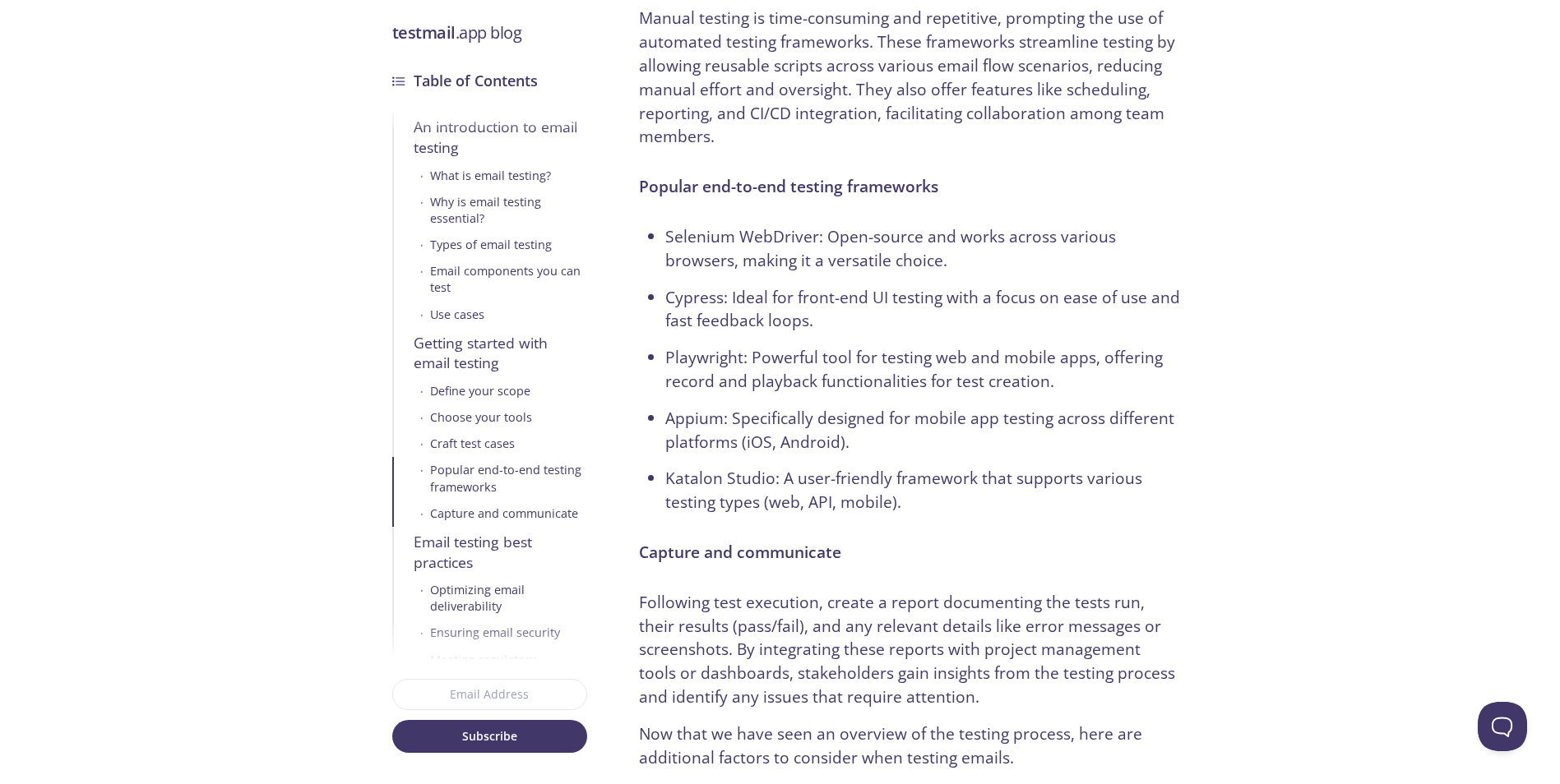
click at [837, 346] on li "Playwright: Powerful tool for testing web and mobile apps, offering record and …" at bounding box center [923, 370] width 516 height 47
click at [819, 275] on ul "Selenium WebDriver: Open-source and works across various browsers, making it a …" at bounding box center [910, 370] width 542 height 289
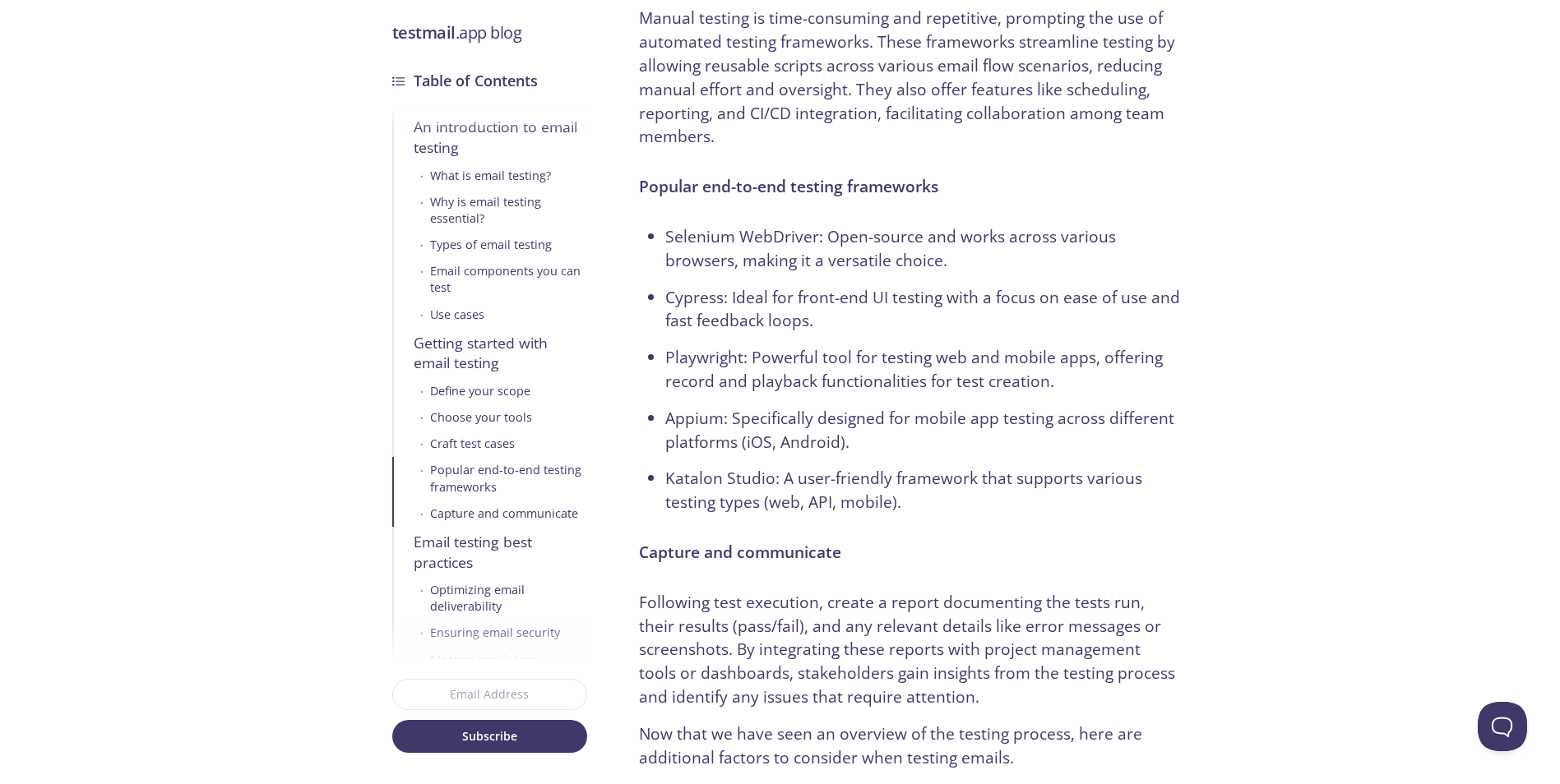
click at [801, 255] on ul "Selenium WebDriver: Open-source and works across various browsers, making it a …" at bounding box center [910, 370] width 542 height 289
click at [809, 316] on ul "Selenium WebDriver: Open-source and works across various browsers, making it a …" at bounding box center [910, 370] width 542 height 289
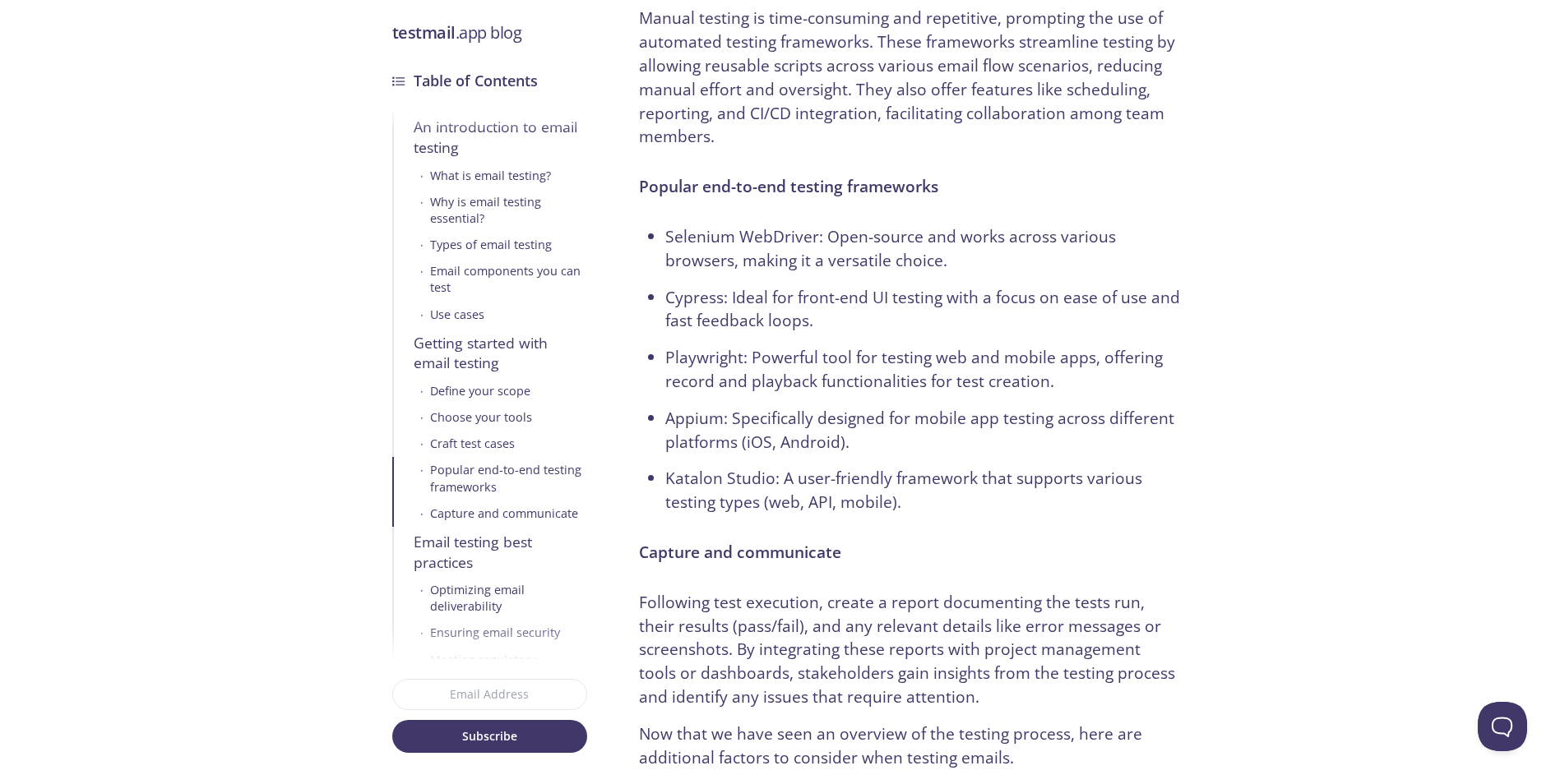
click at [790, 308] on ul "Selenium WebDriver: Open-source and works across various browsers, making it a …" at bounding box center [910, 370] width 542 height 289
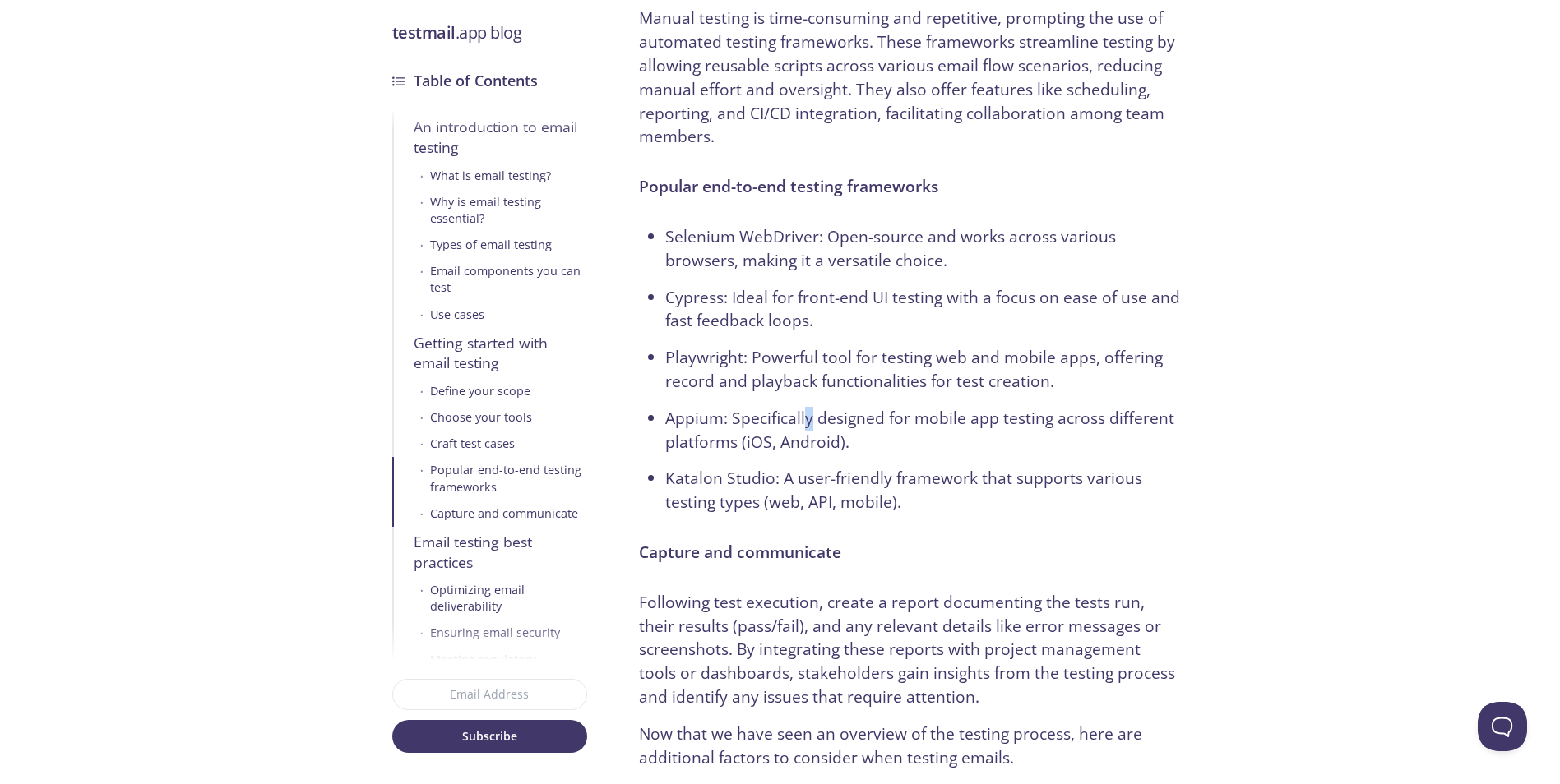
click at [791, 325] on ul "Selenium WebDriver: Open-source and works across various browsers, making it a …" at bounding box center [910, 370] width 542 height 289
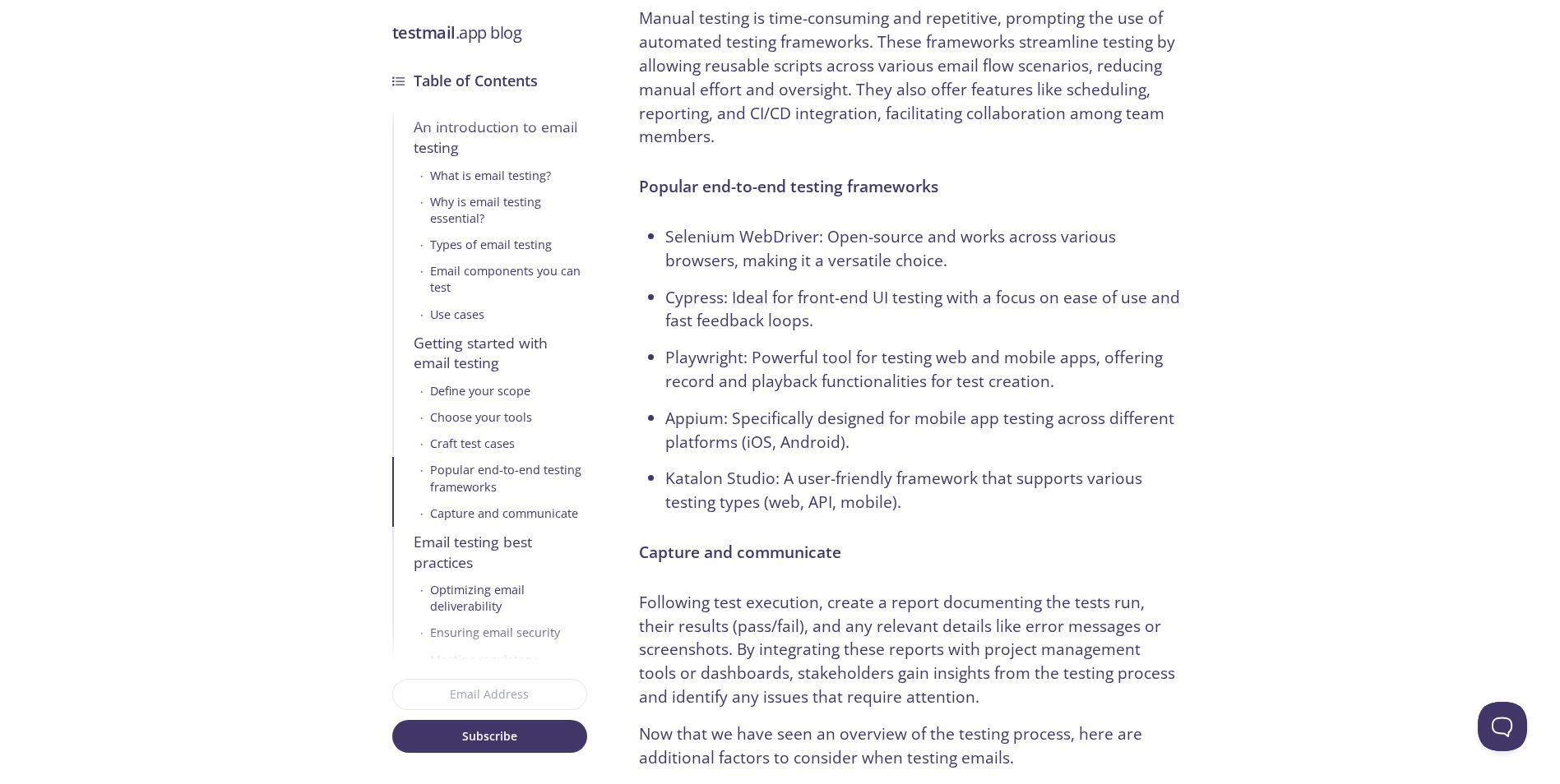
click at [757, 241] on ul "Selenium WebDriver: Open-source and works across various browsers, making it a …" at bounding box center [910, 370] width 542 height 289
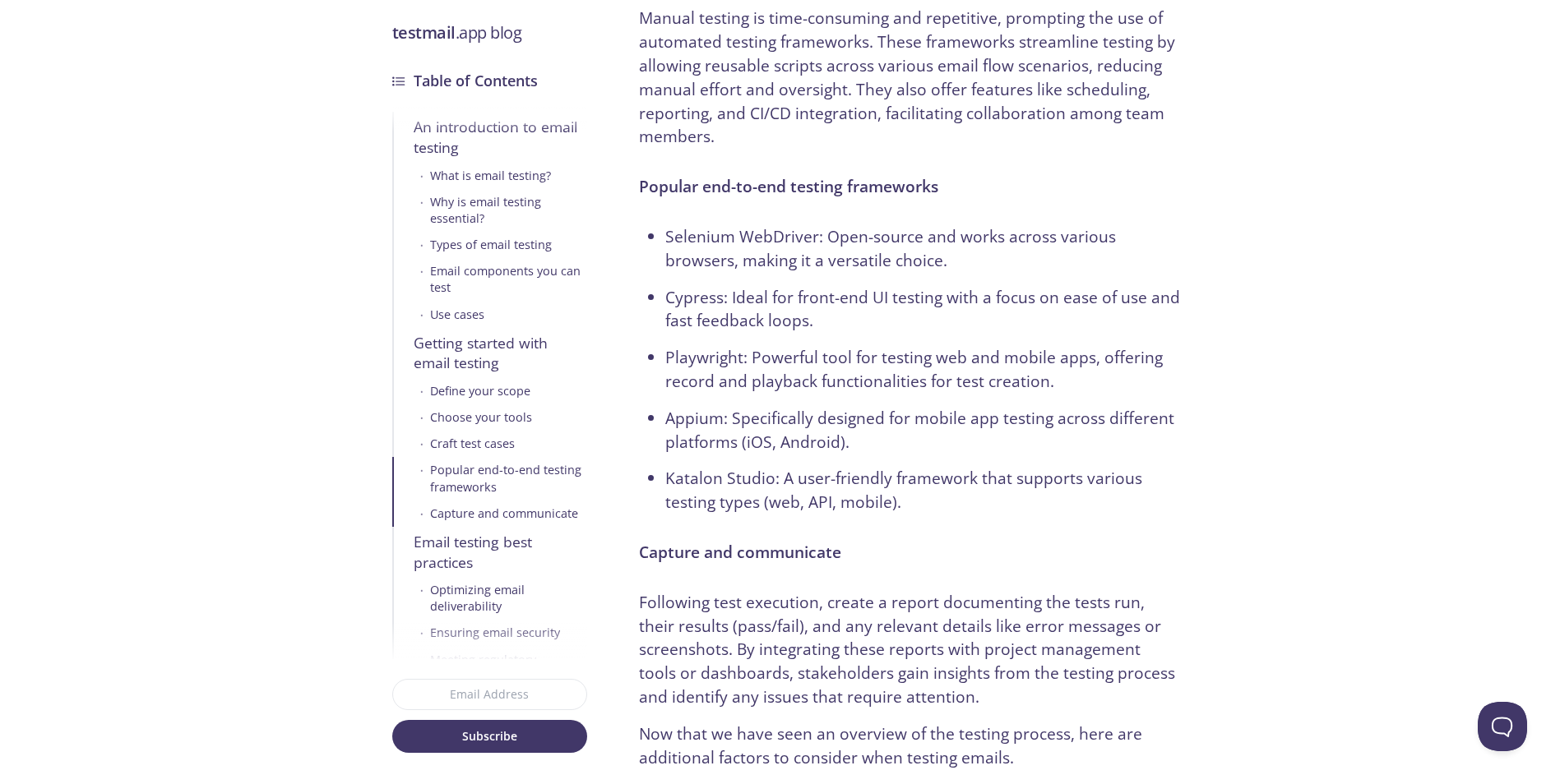
click at [747, 292] on ul "Selenium WebDriver: Open-source and works across various browsers, making it a …" at bounding box center [910, 370] width 542 height 289
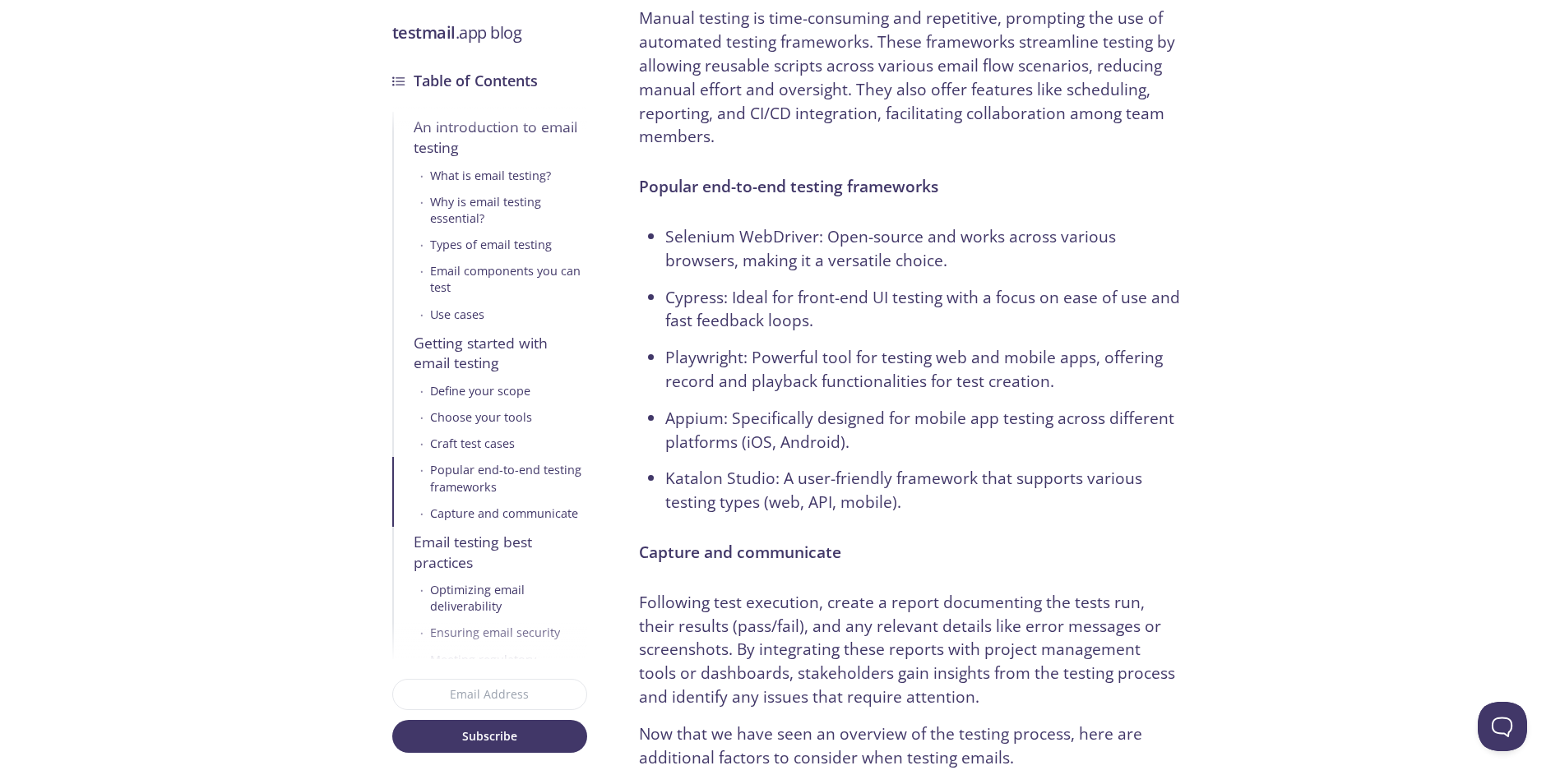
click at [742, 355] on ul "Selenium WebDriver: Open-source and works across various browsers, making it a …" at bounding box center [910, 370] width 542 height 289
click at [726, 353] on ul "Selenium WebDriver: Open-source and works across various browsers, making it a …" at bounding box center [910, 370] width 542 height 289
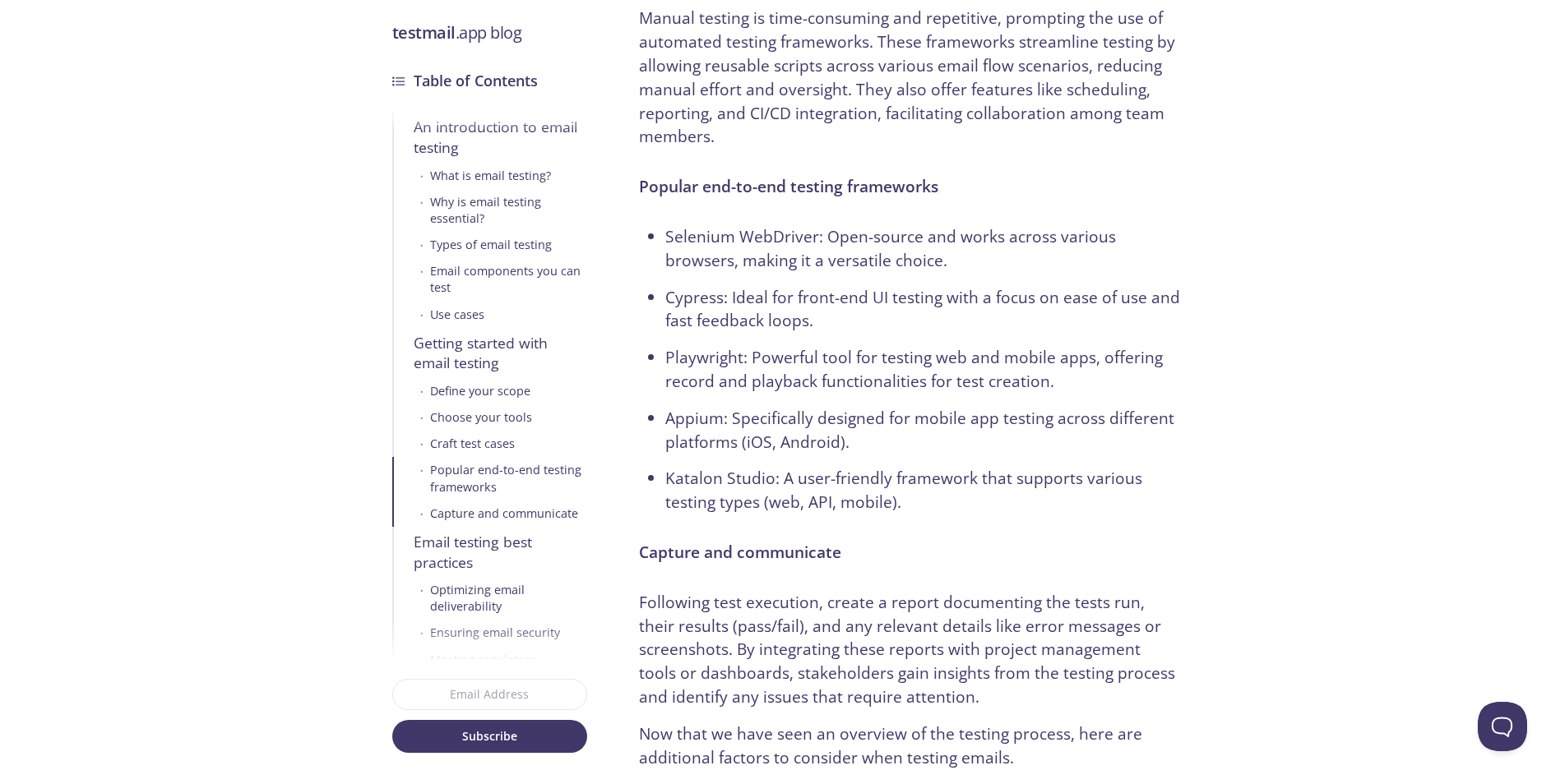
click at [733, 352] on ul "Selenium WebDriver: Open-source and works across various browsers, making it a …" at bounding box center [910, 370] width 542 height 289
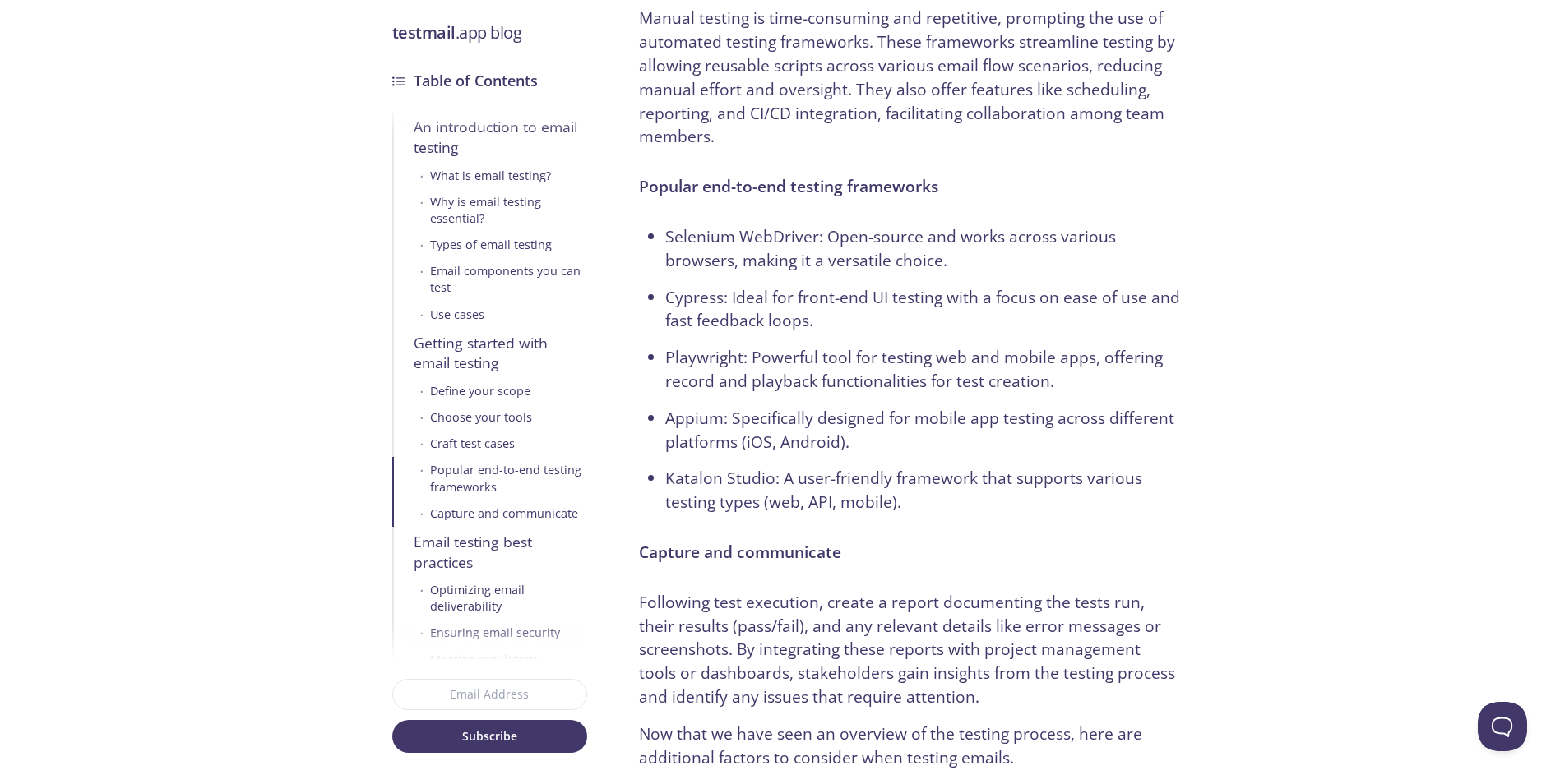
click at [713, 333] on ul "Selenium WebDriver: Open-source and works across various browsers, making it a …" at bounding box center [910, 370] width 542 height 289
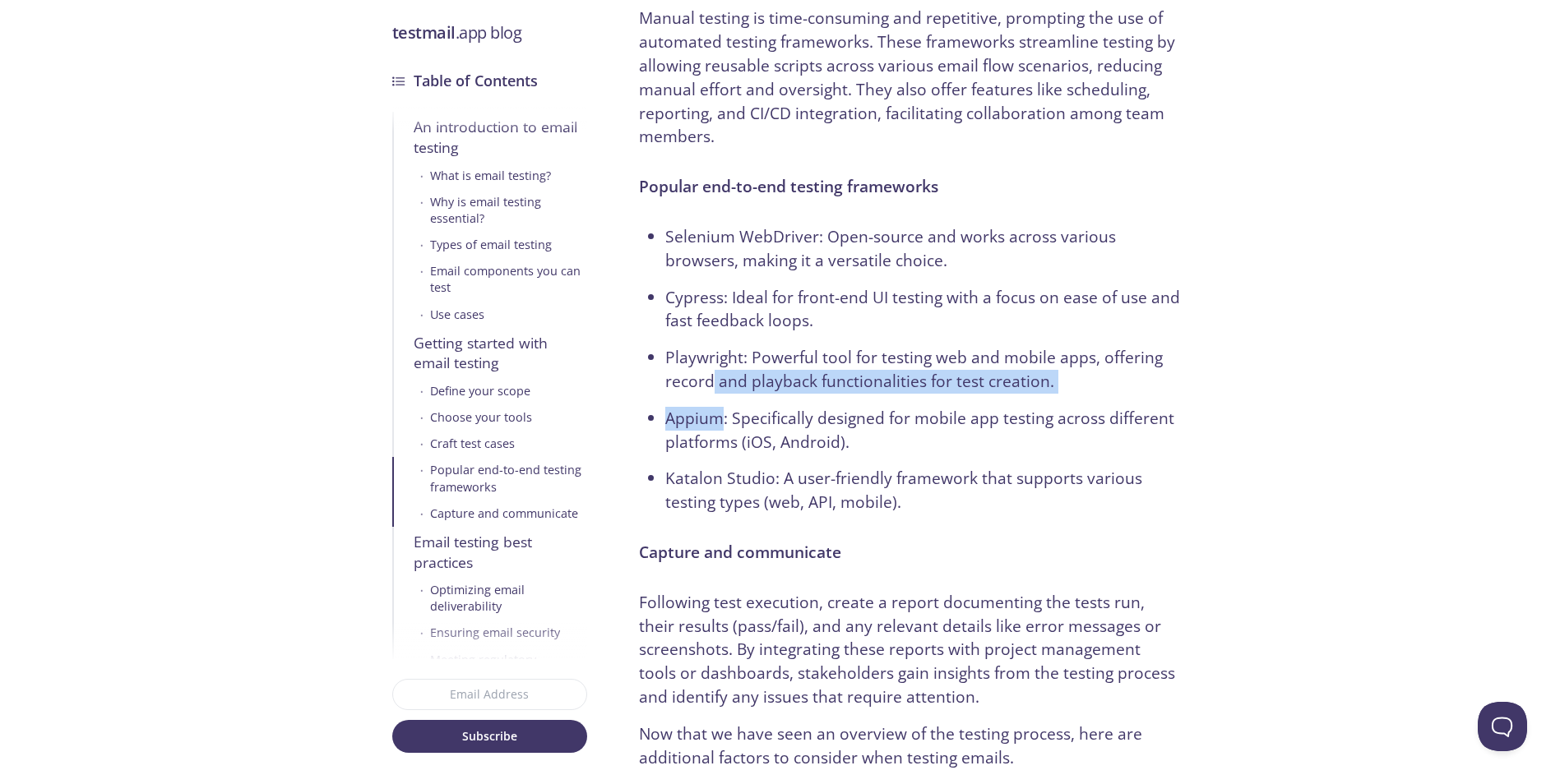
click at [708, 295] on ul "Selenium WebDriver: Open-source and works across various browsers, making it a …" at bounding box center [910, 370] width 542 height 289
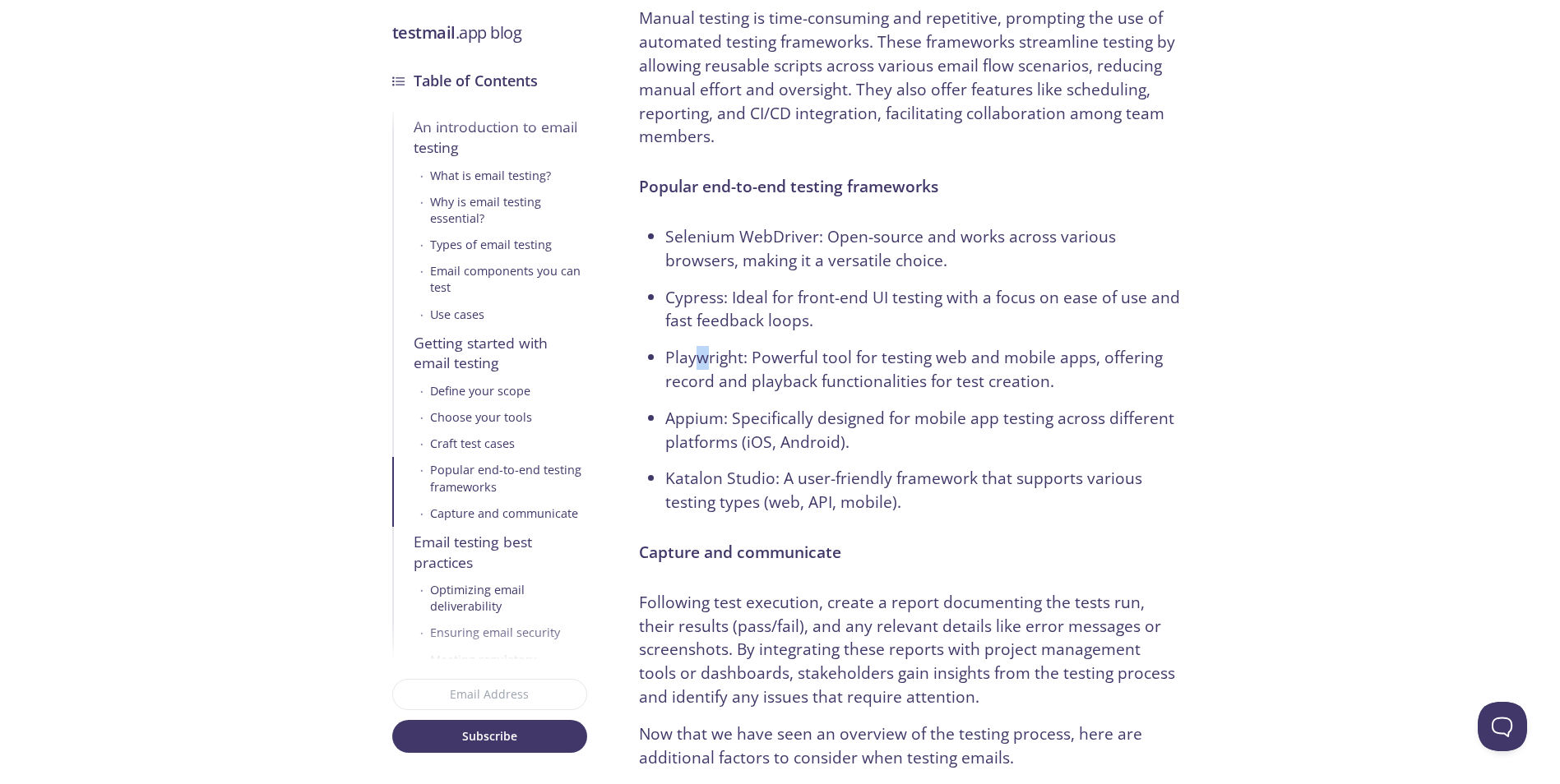
click at [700, 305] on ul "Selenium WebDriver: Open-source and works across various browsers, making it a …" at bounding box center [910, 370] width 542 height 289
click at [701, 293] on li "Cypress: Ideal for front-end UI testing with a focus on ease of use and fast fe…" at bounding box center [923, 310] width 516 height 47
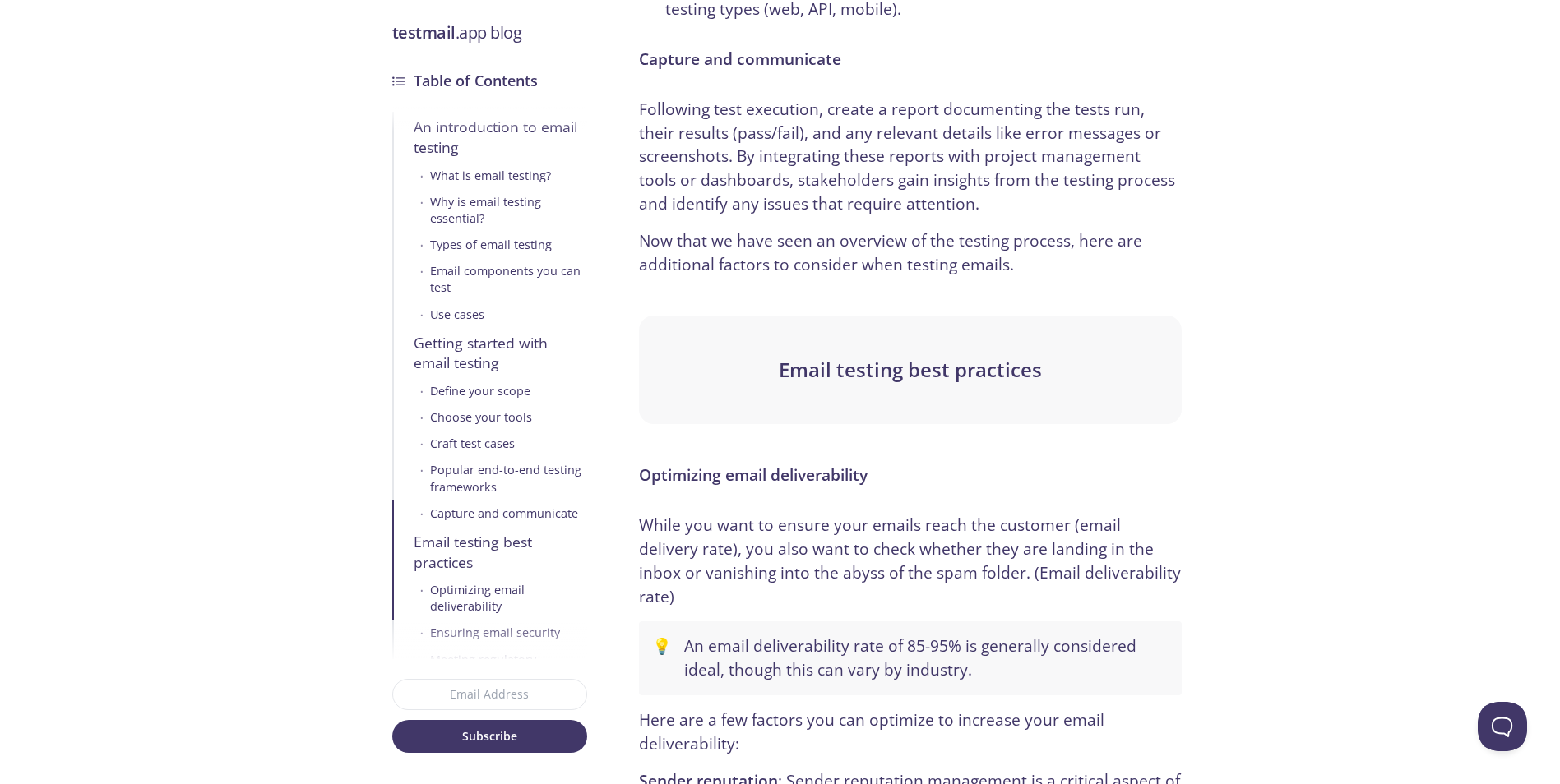
click at [768, 230] on p "Now that we have seen an overview of the testing process, here are additional f…" at bounding box center [910, 253] width 542 height 47
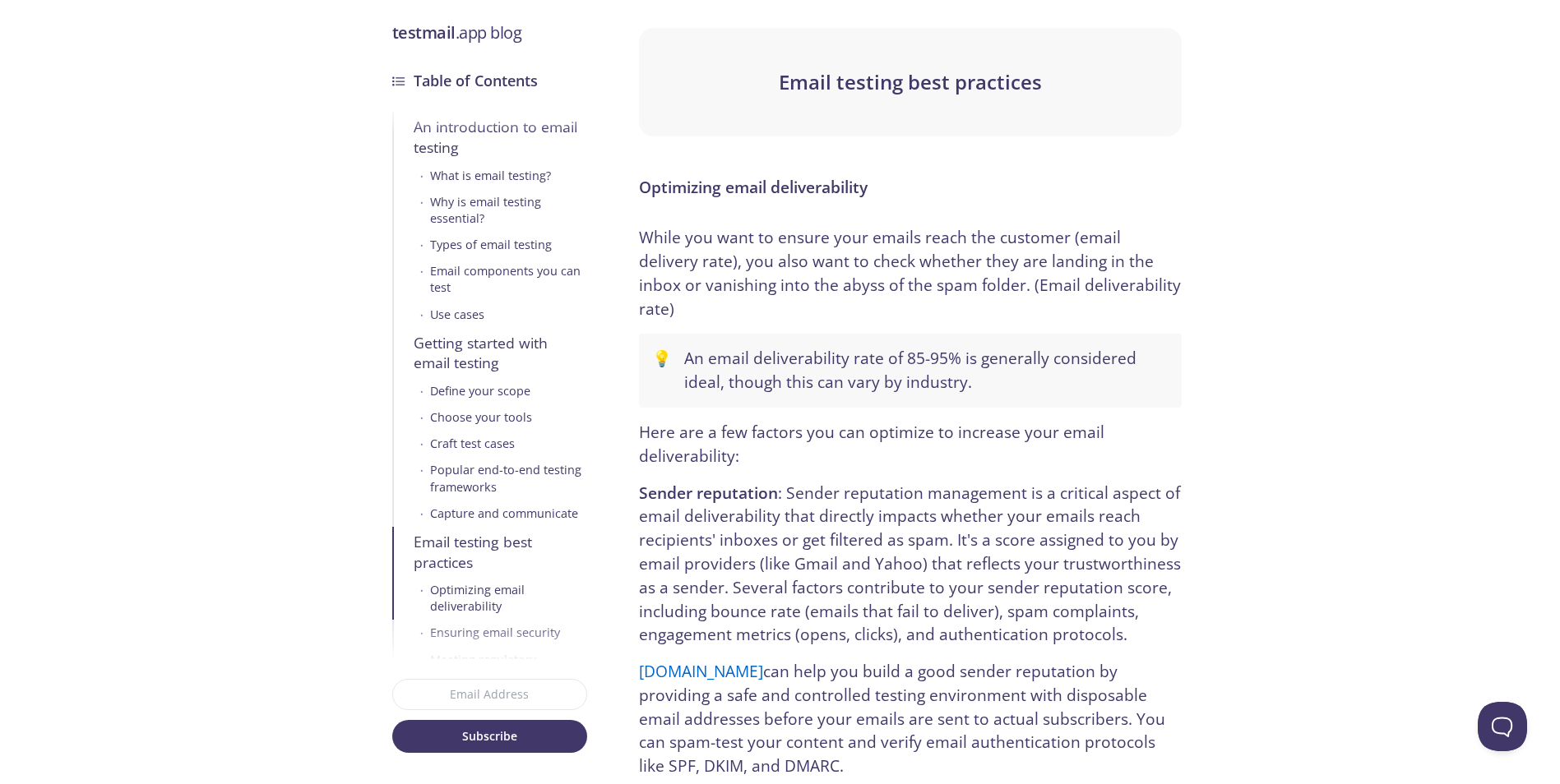
scroll to position [7069, 0]
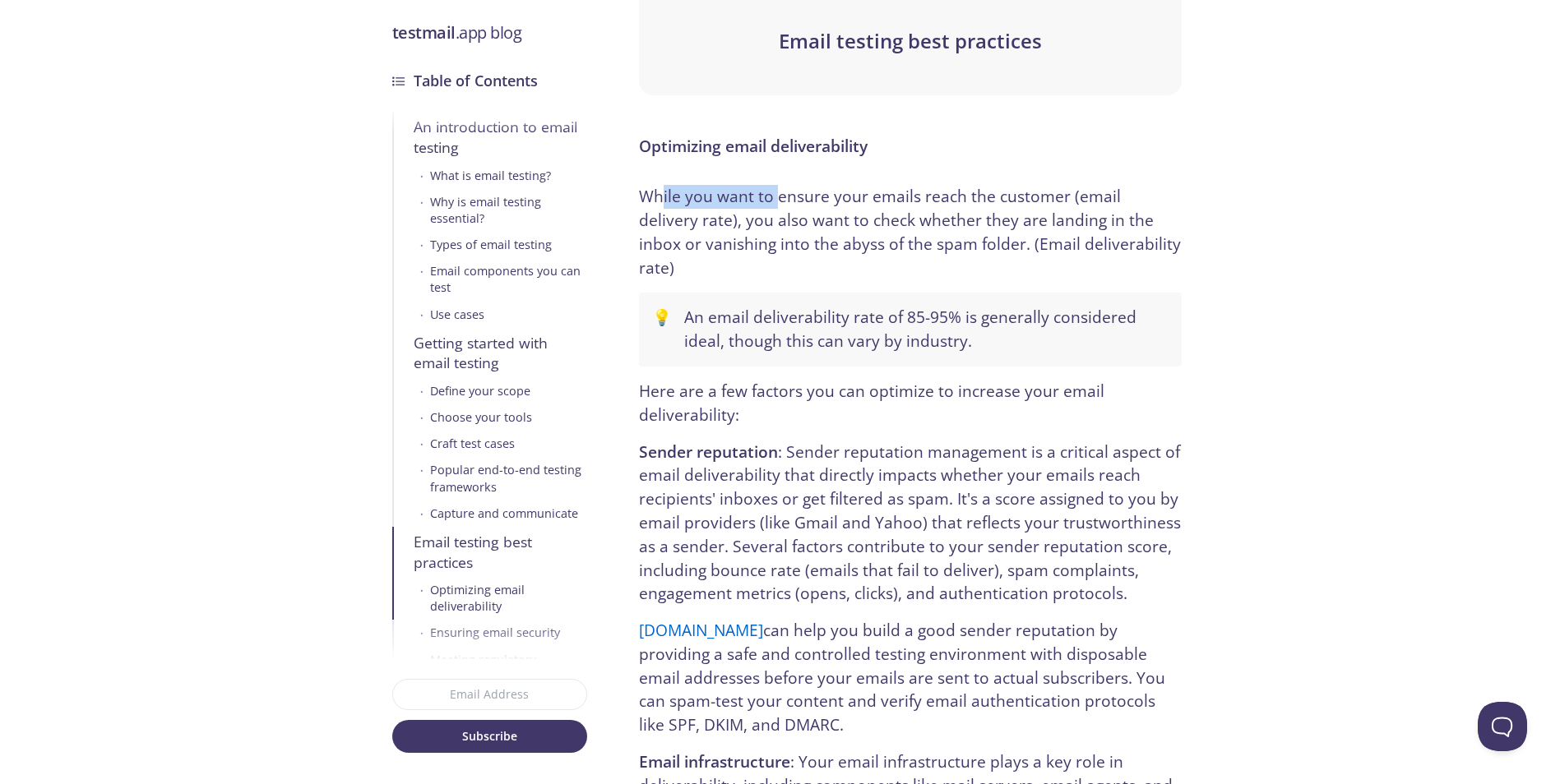
click at [769, 185] on p "While you want to ensure your emails reach the customer (email delivery rate), …" at bounding box center [910, 232] width 542 height 95
click at [778, 185] on p "While you want to ensure your emails reach the customer (email delivery rate), …" at bounding box center [910, 232] width 542 height 95
click at [740, 185] on p "While you want to ensure your emails reach the customer (email delivery rate), …" at bounding box center [910, 232] width 542 height 95
click at [719, 185] on p "While you want to ensure your emails reach the customer (email delivery rate), …" at bounding box center [910, 232] width 542 height 95
click at [854, 185] on p "While you want to ensure your emails reach the customer (email delivery rate), …" at bounding box center [910, 232] width 542 height 95
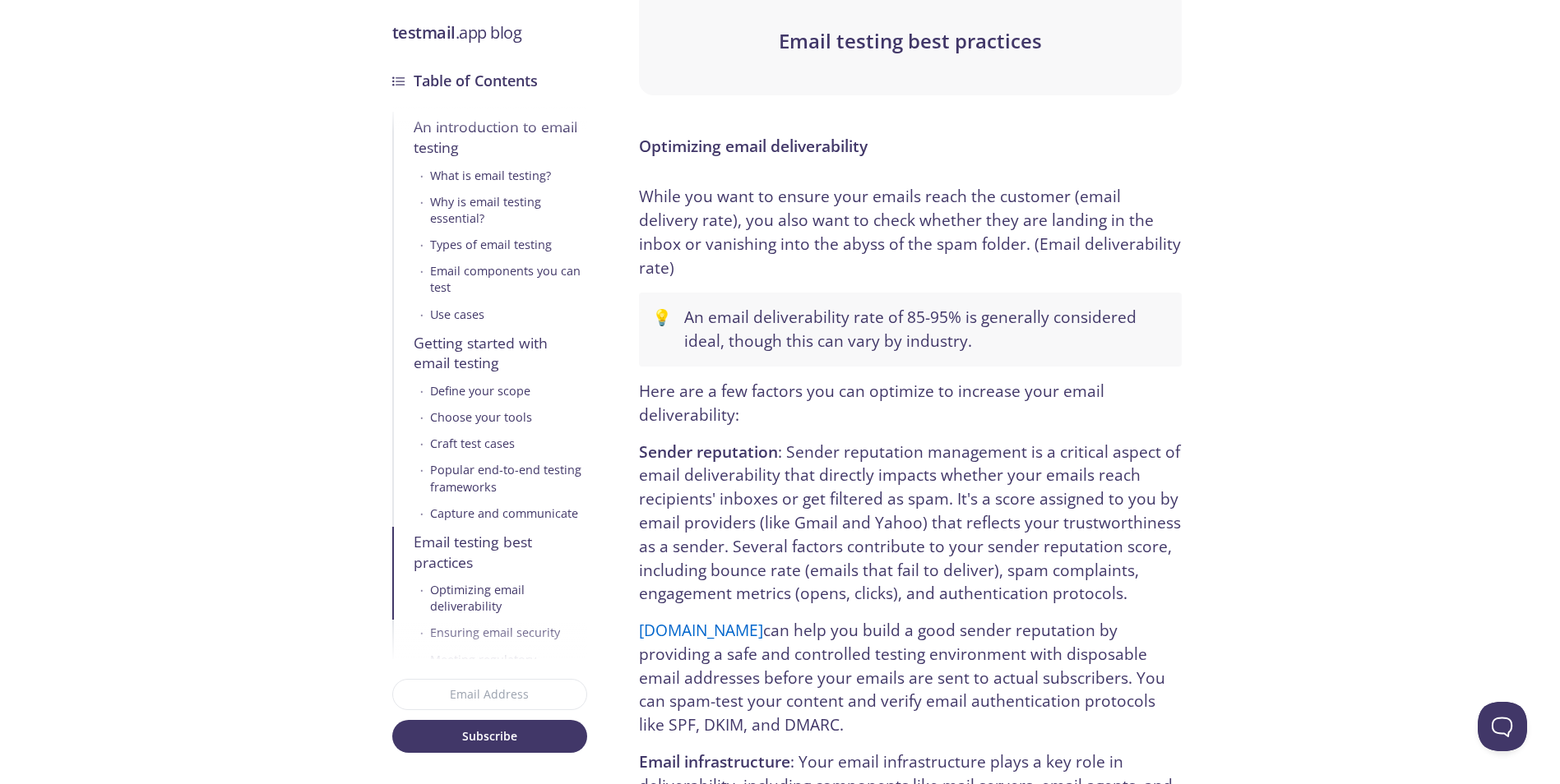
click at [761, 185] on p "While you want to ensure your emails reach the customer (email delivery rate), …" at bounding box center [910, 232] width 542 height 95
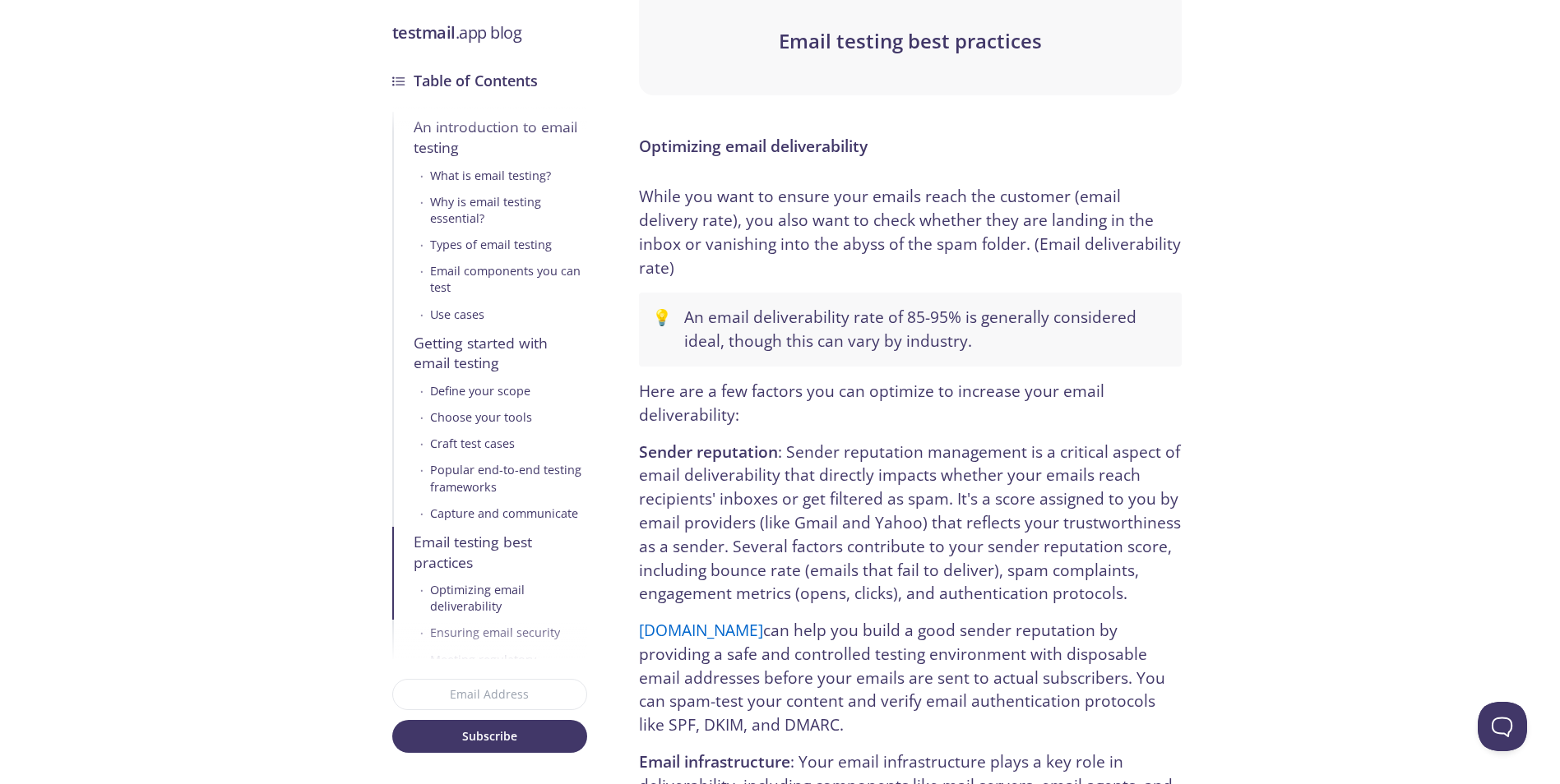
click at [727, 185] on p "While you want to ensure your emails reach the customer (email delivery rate), …" at bounding box center [910, 232] width 542 height 95
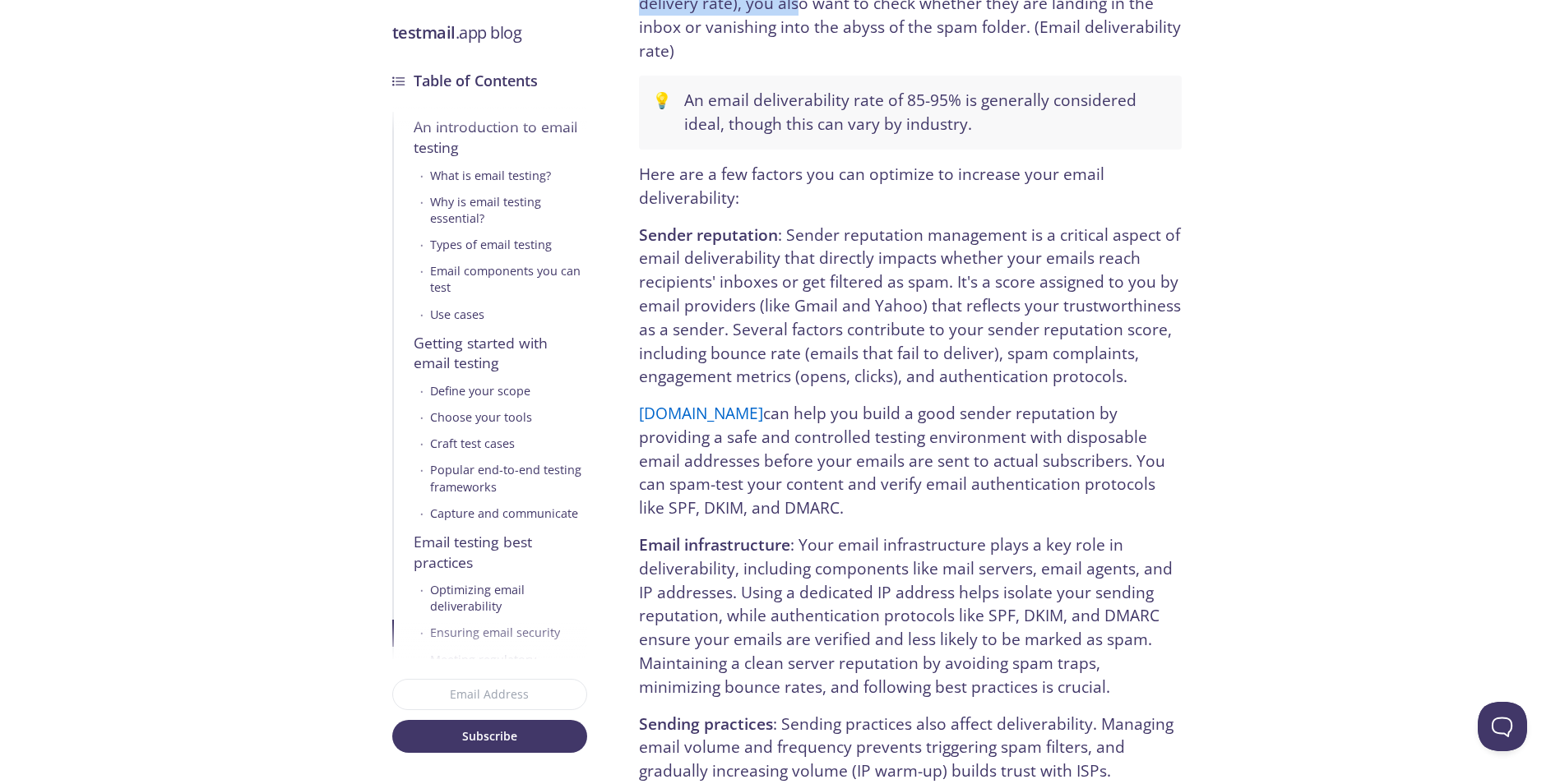
scroll to position [7316, 0]
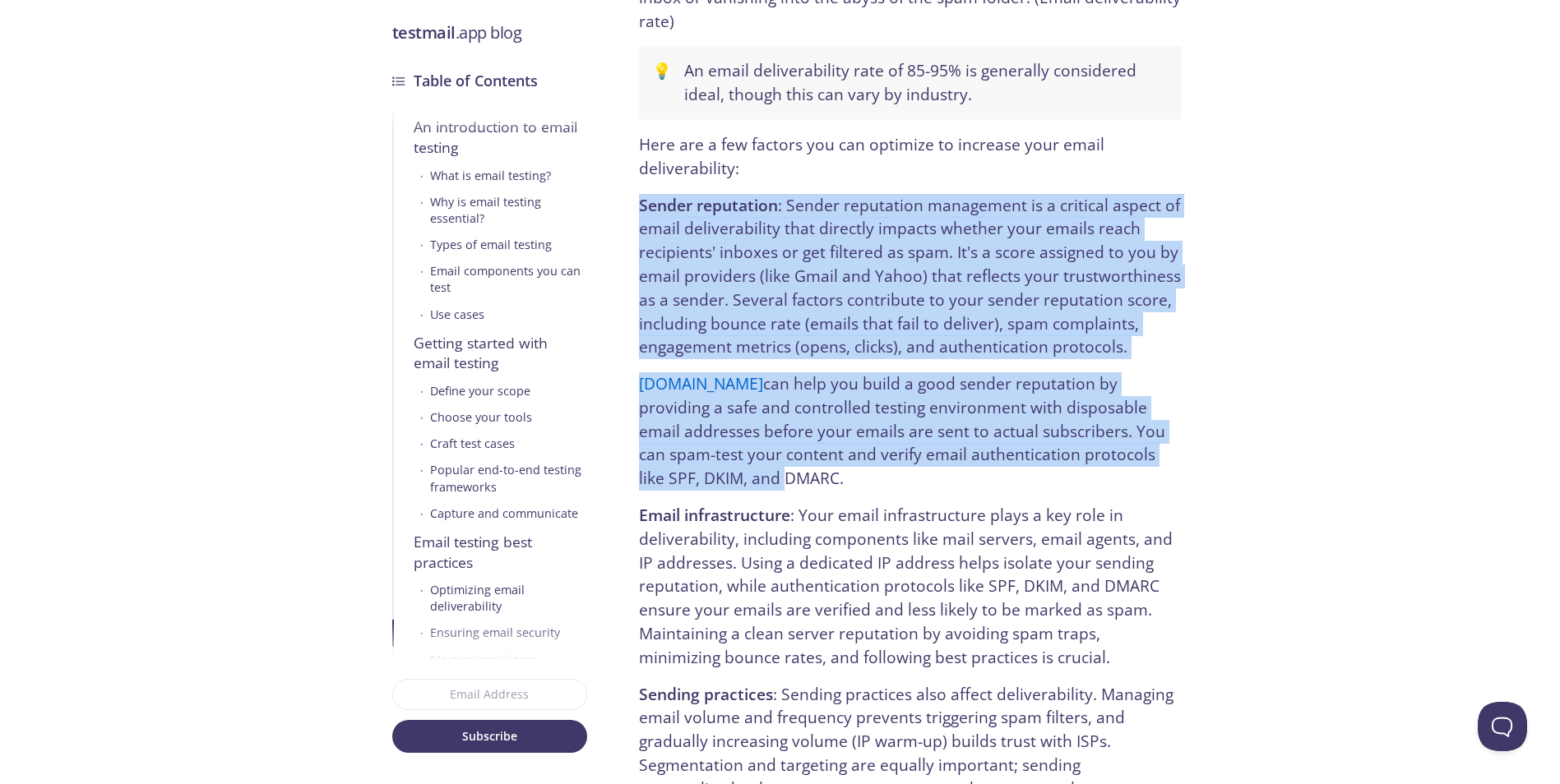
click at [1172, 406] on p "testmail.app can help you build a good sender reputation by providing a safe an…" at bounding box center [910, 431] width 542 height 118
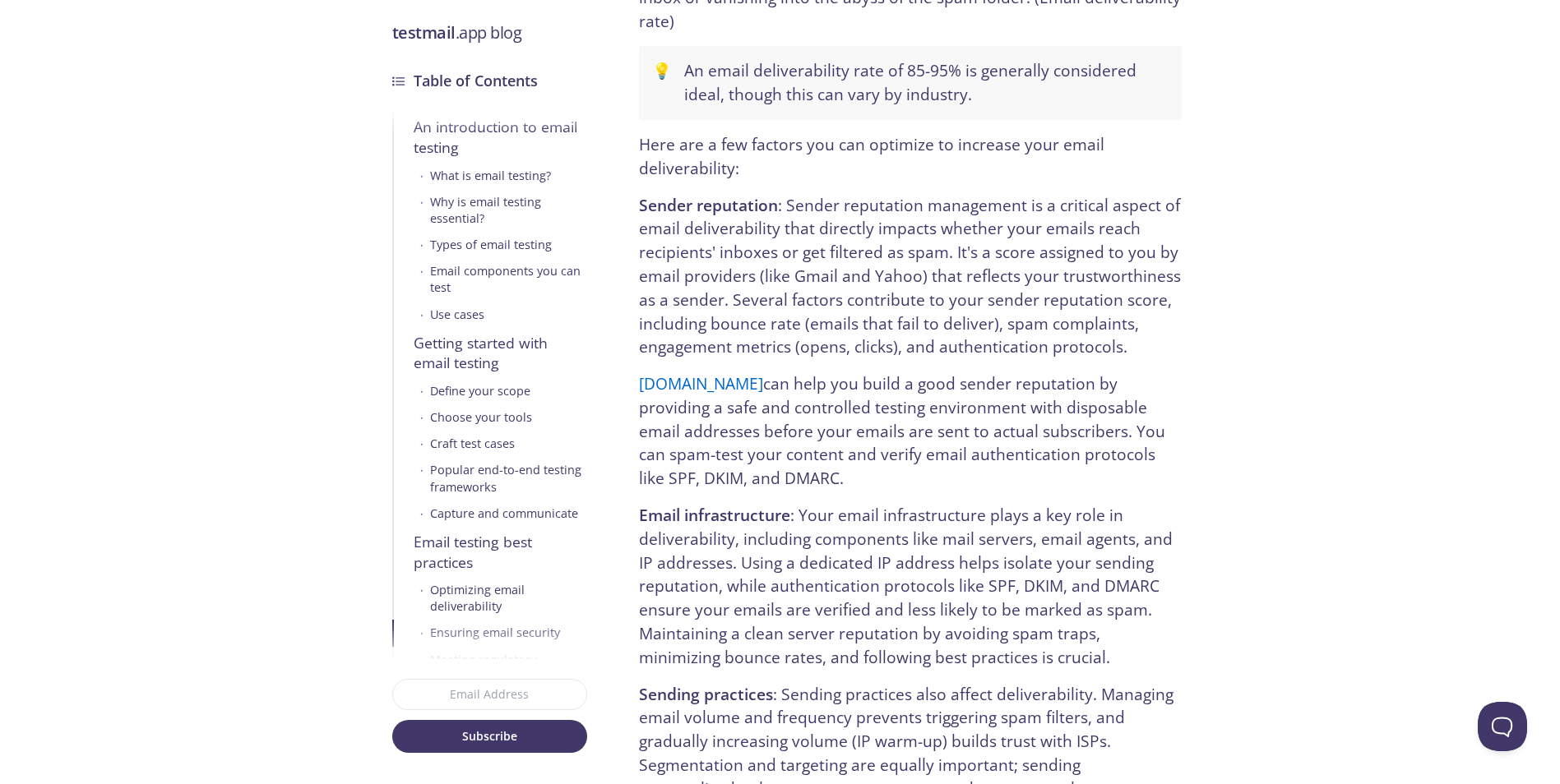
click at [1178, 409] on p "testmail.app can help you build a good sender reputation by providing a safe an…" at bounding box center [910, 431] width 542 height 118
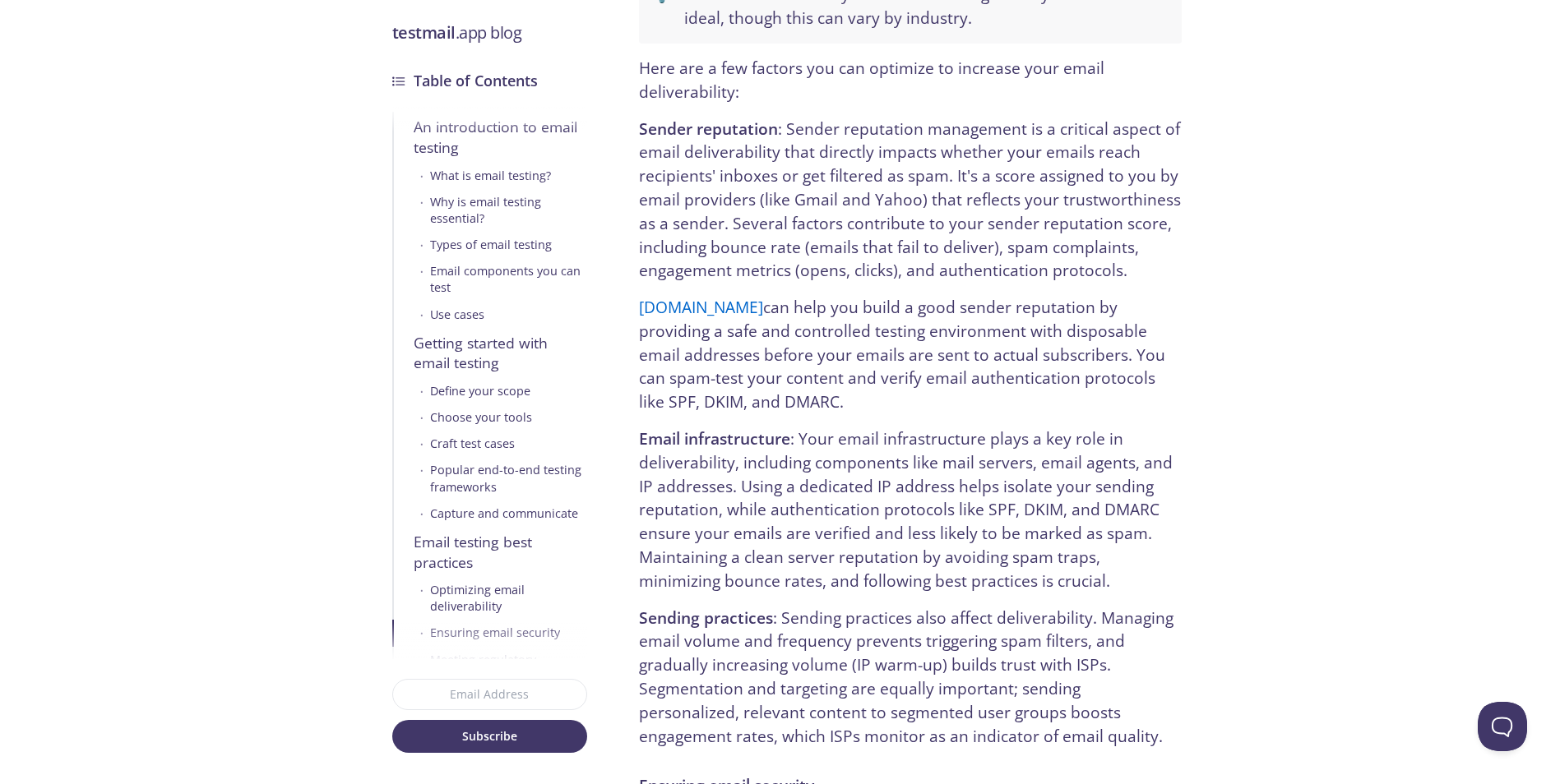
scroll to position [7398, 0]
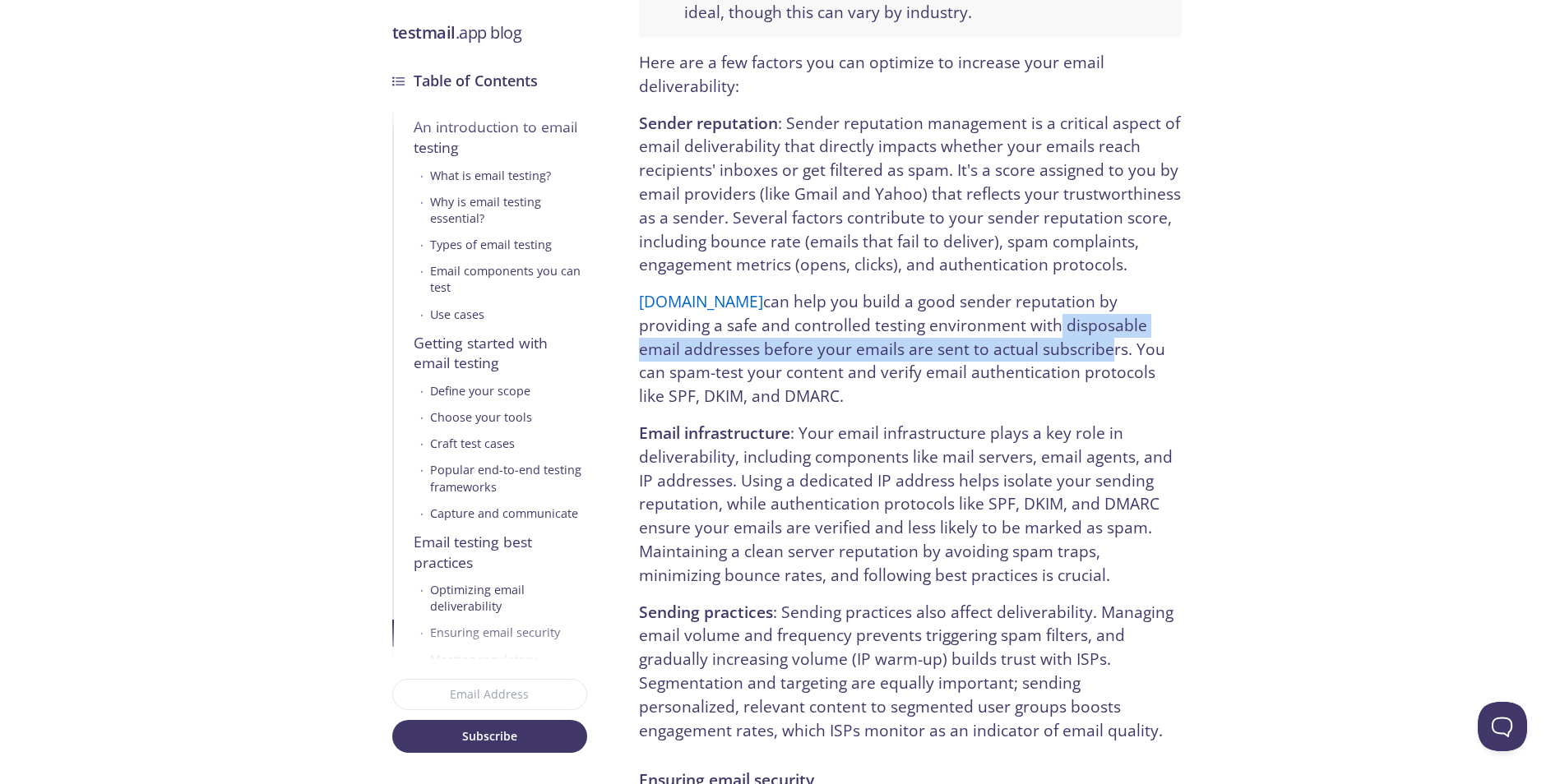
click at [957, 290] on p "testmail.app can help you build a good sender reputation by providing a safe an…" at bounding box center [910, 349] width 542 height 118
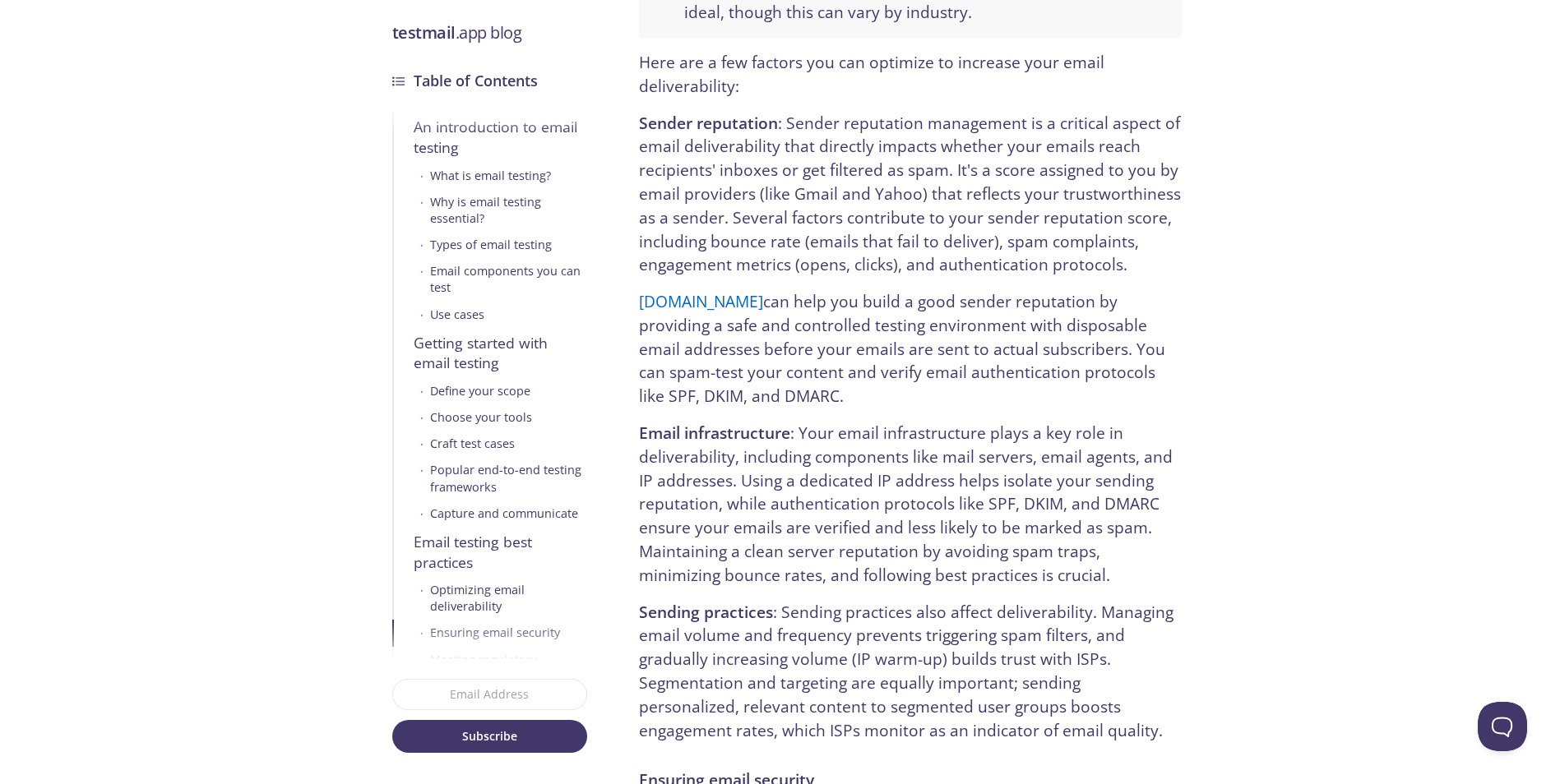
click at [956, 290] on p "testmail.app can help you build a good sender reputation by providing a safe an…" at bounding box center [910, 349] width 542 height 118
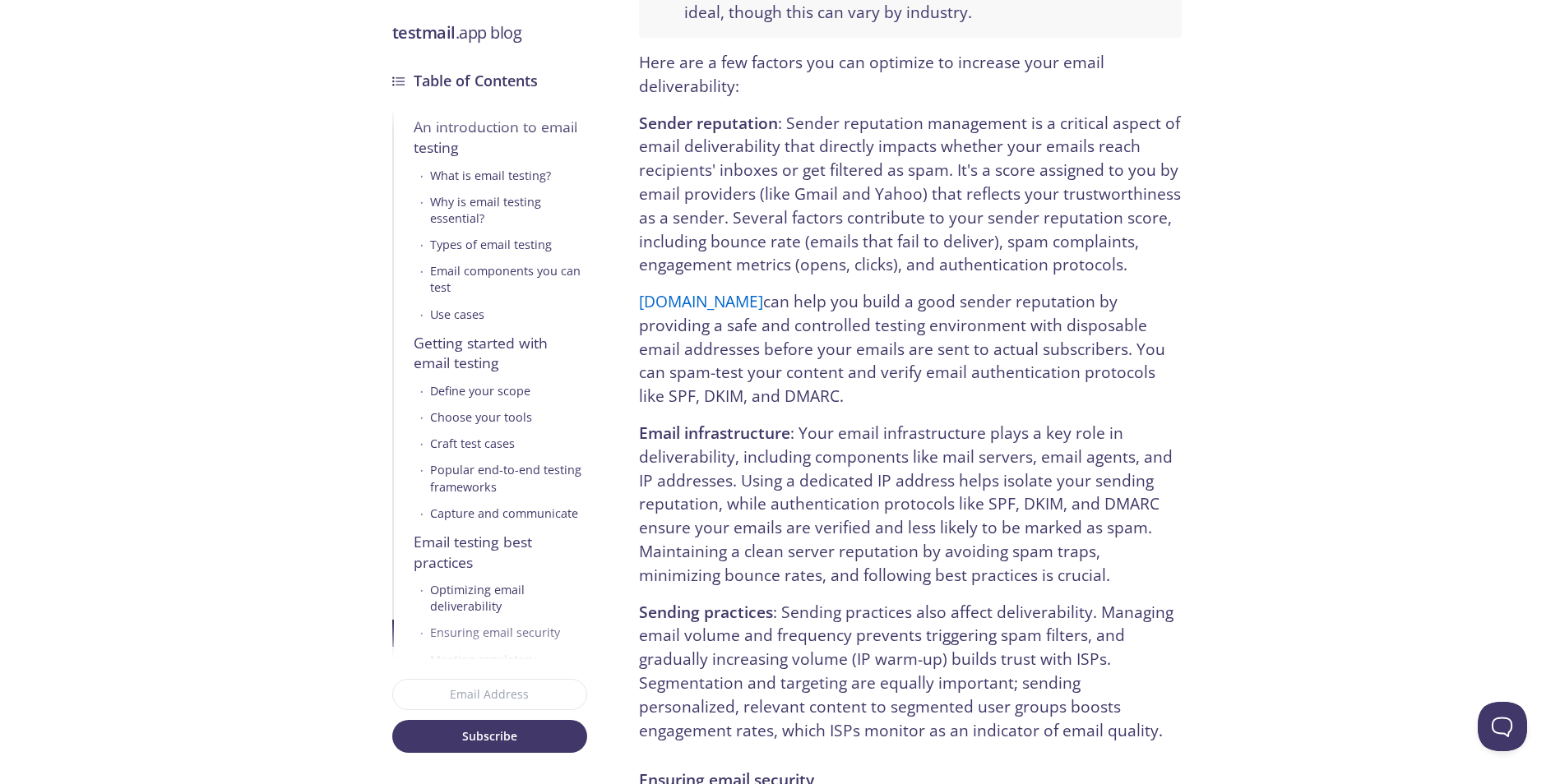
click at [933, 290] on p "testmail.app can help you build a good sender reputation by providing a safe an…" at bounding box center [910, 349] width 542 height 118
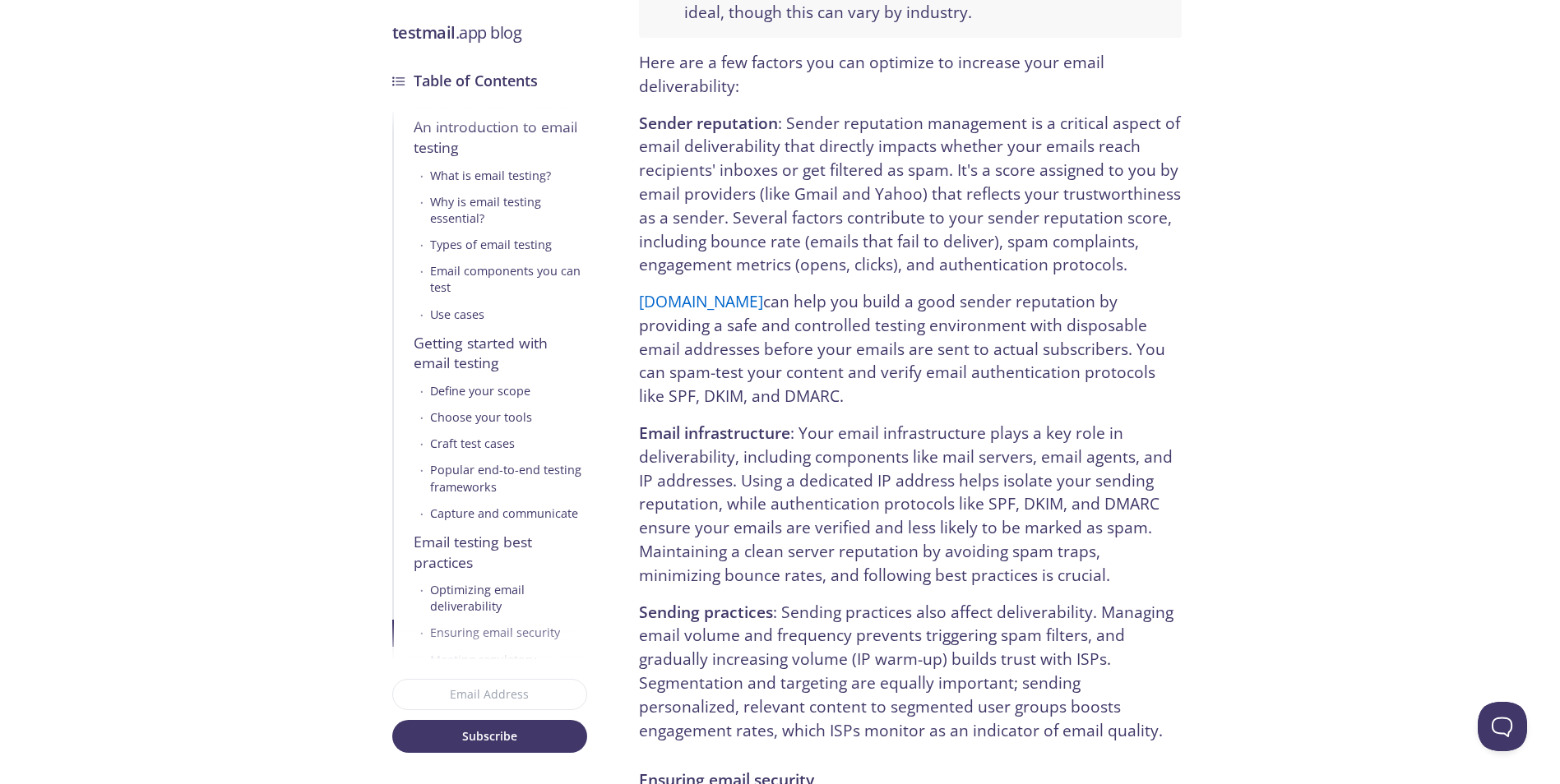
click at [927, 290] on p "testmail.app can help you build a good sender reputation by providing a safe an…" at bounding box center [910, 349] width 542 height 118
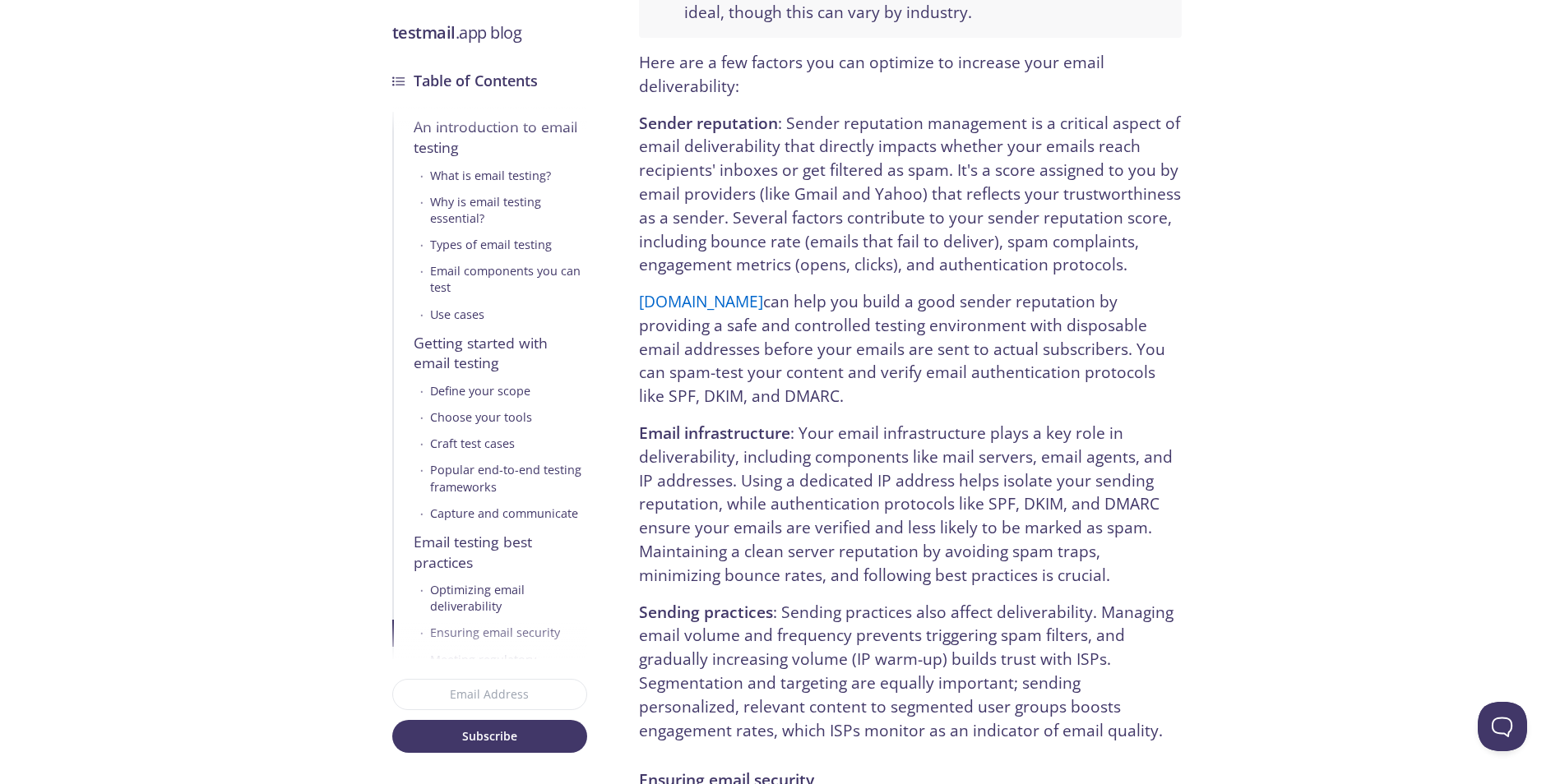
click at [912, 290] on p "testmail.app can help you build a good sender reputation by providing a safe an…" at bounding box center [910, 349] width 542 height 118
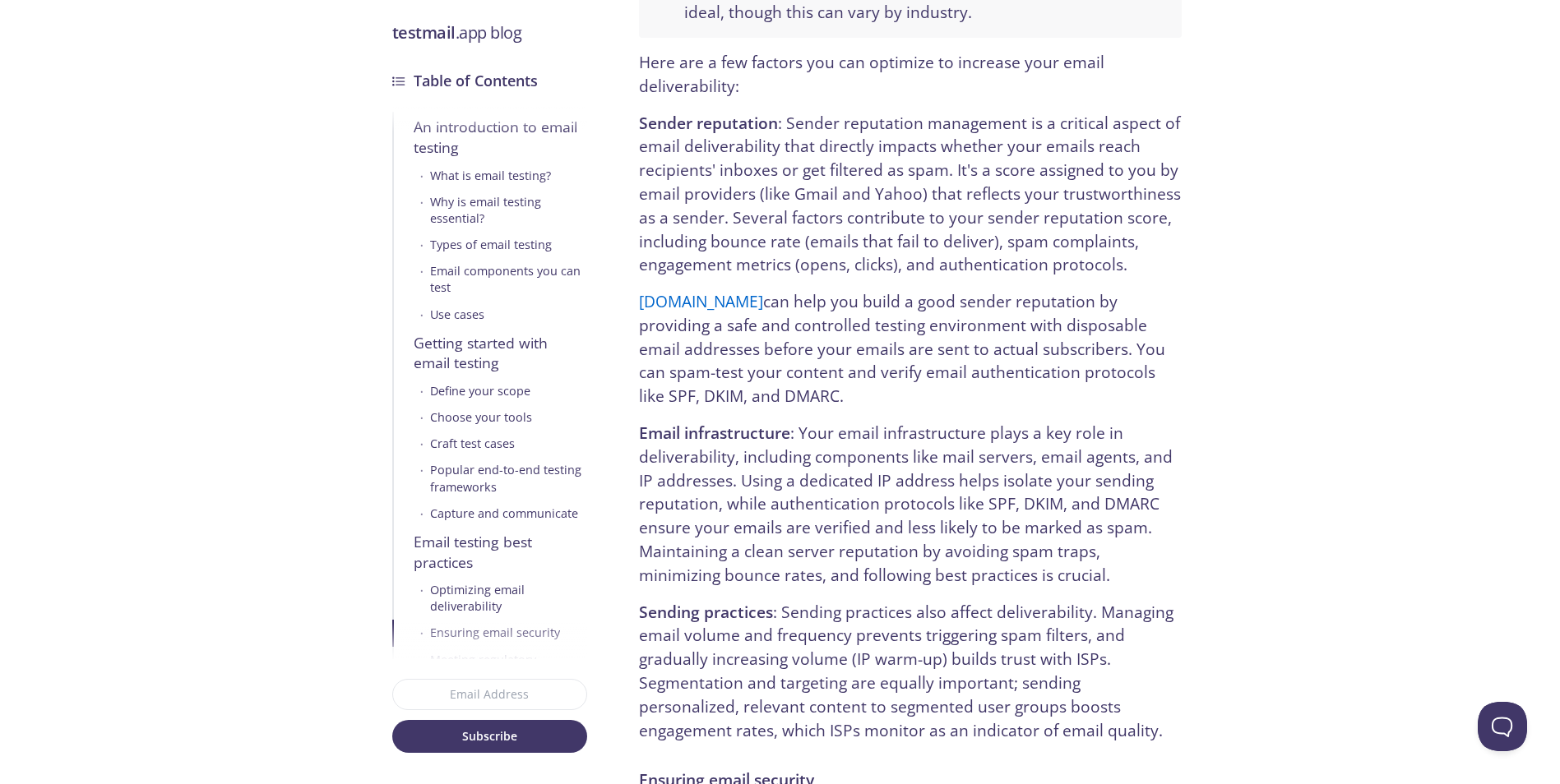
click at [859, 296] on p "testmail.app can help you build a good sender reputation by providing a safe an…" at bounding box center [910, 349] width 542 height 118
click at [846, 160] on p "Sender reputation : Sender reputation management is a critical aspect of email …" at bounding box center [910, 194] width 542 height 166
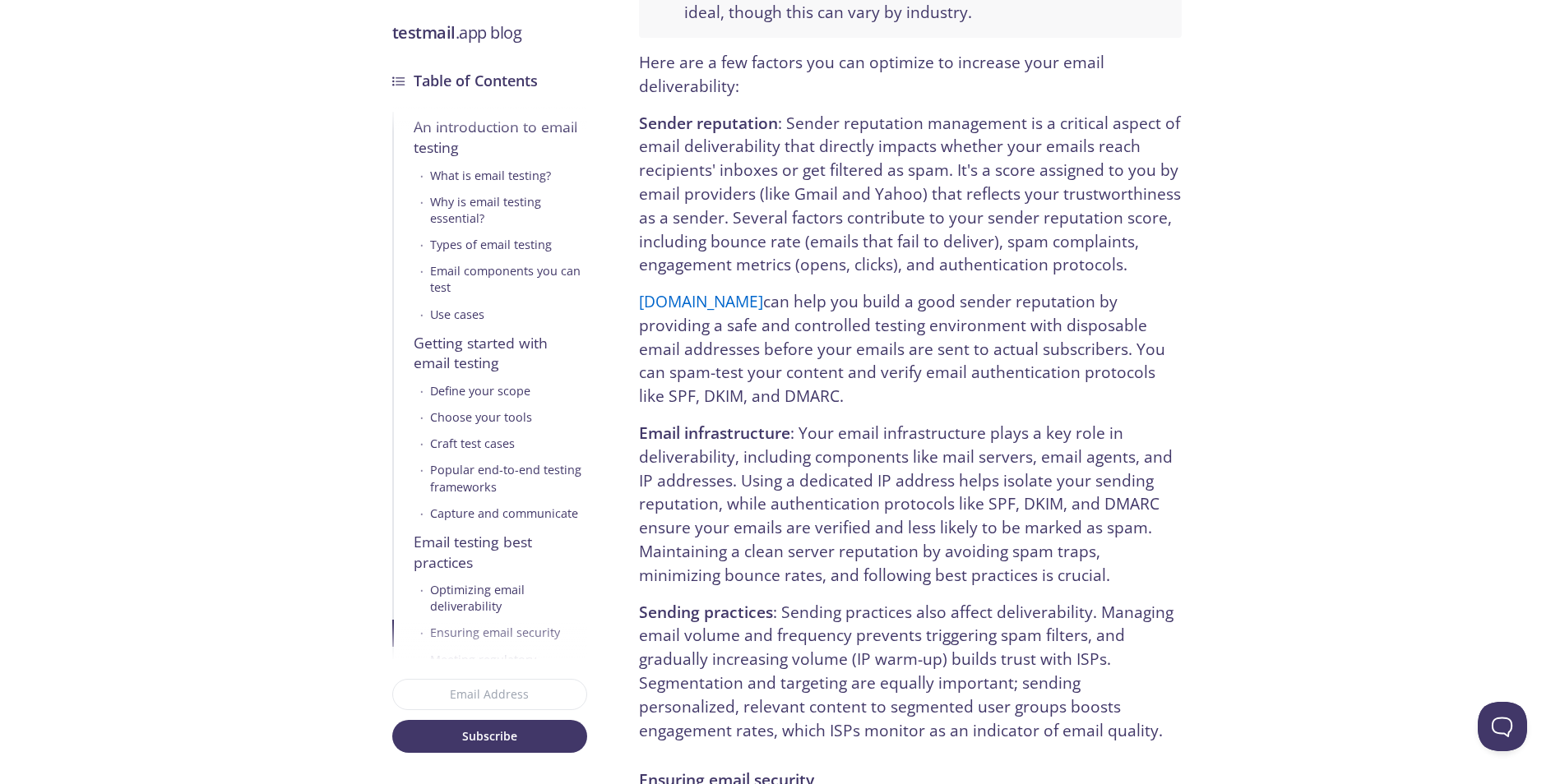
click at [832, 290] on p "testmail.app can help you build a good sender reputation by providing a safe an…" at bounding box center [910, 349] width 542 height 118
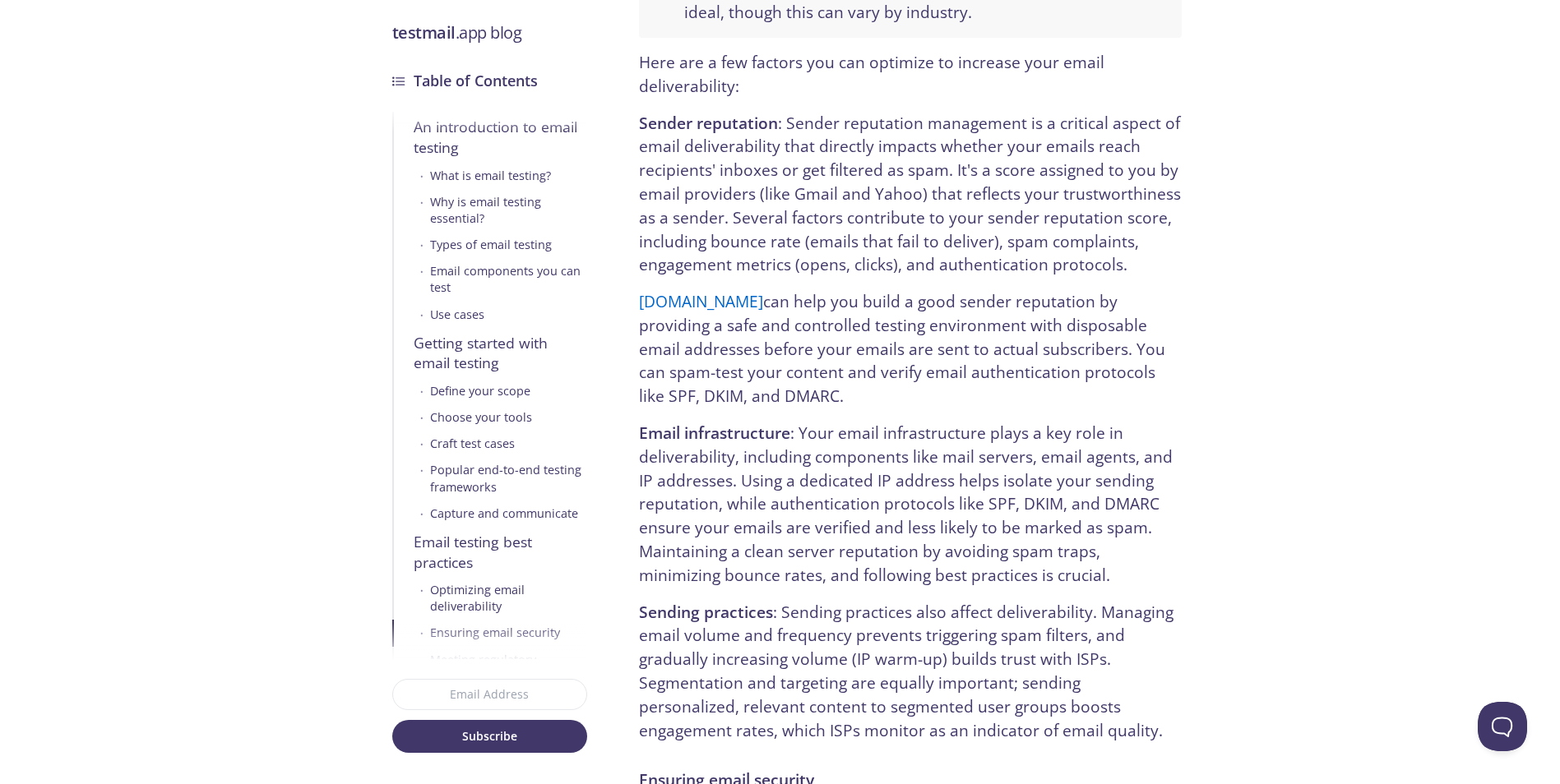
click at [813, 290] on p "testmail.app can help you build a good sender reputation by providing a safe an…" at bounding box center [910, 349] width 542 height 118
click at [818, 290] on p "testmail.app can help you build a good sender reputation by providing a safe an…" at bounding box center [910, 349] width 542 height 118
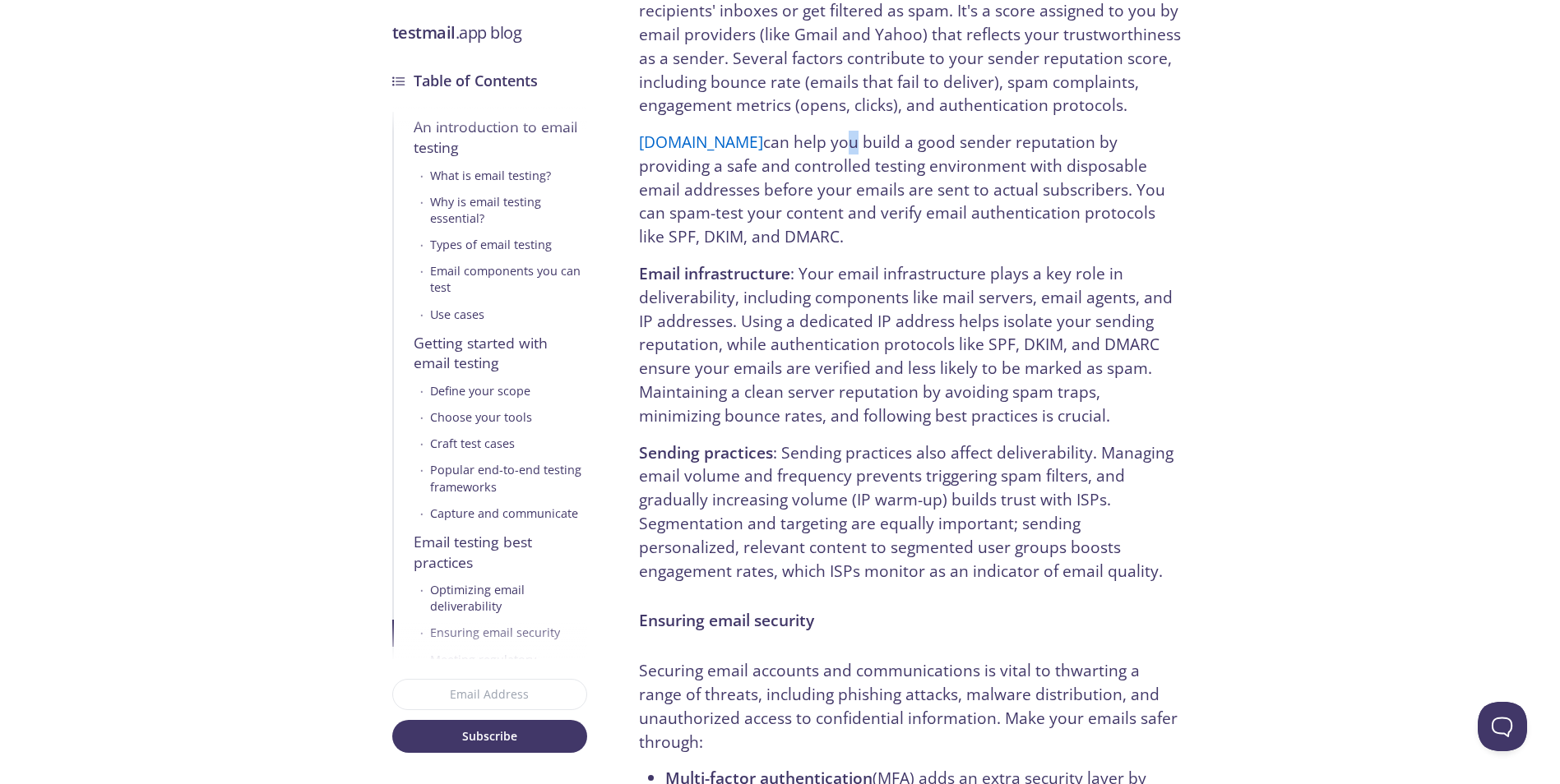
scroll to position [7480, 0]
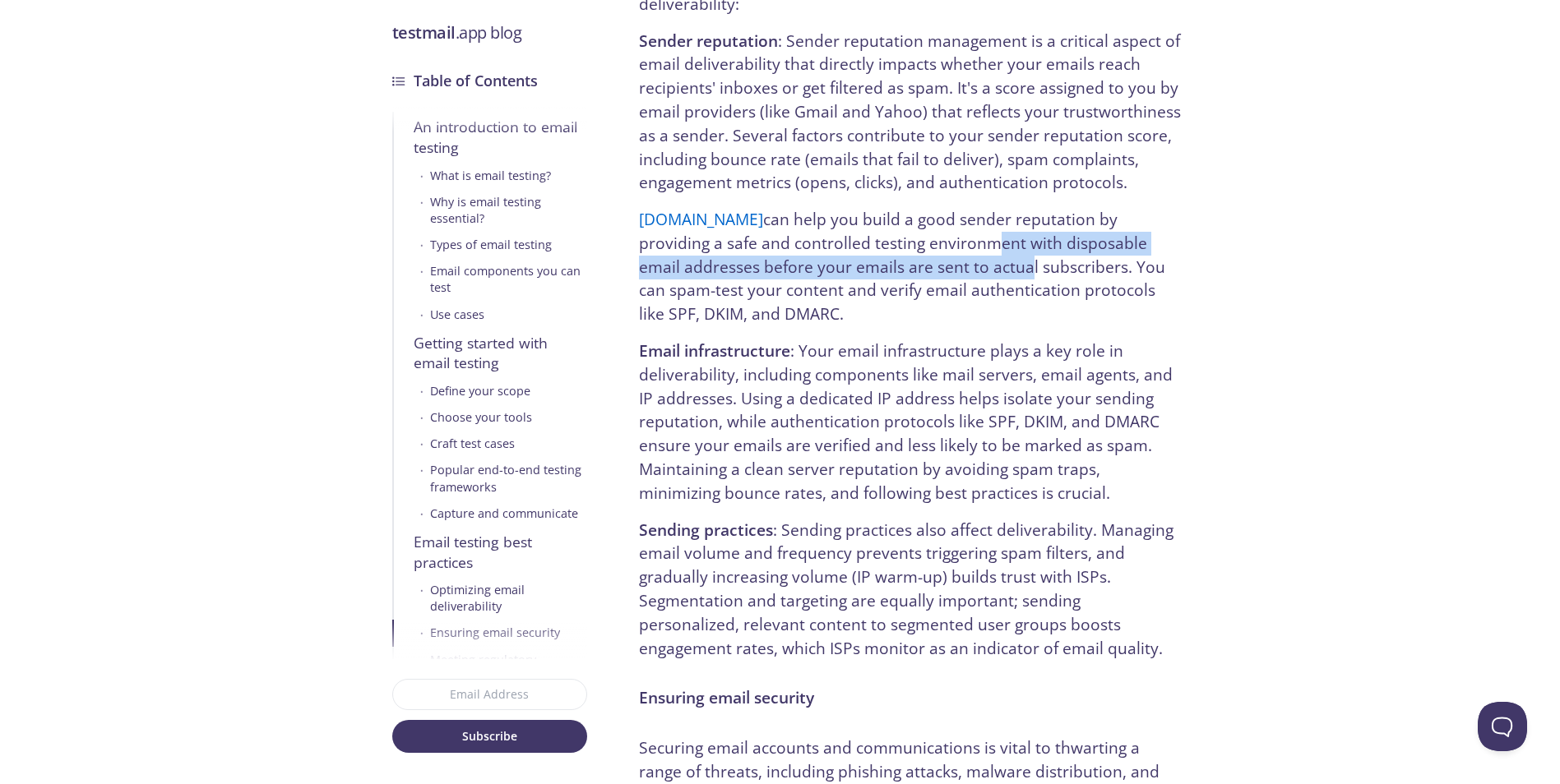
click at [898, 230] on p "testmail.app can help you build a good sender reputation by providing a safe an…" at bounding box center [910, 267] width 542 height 118
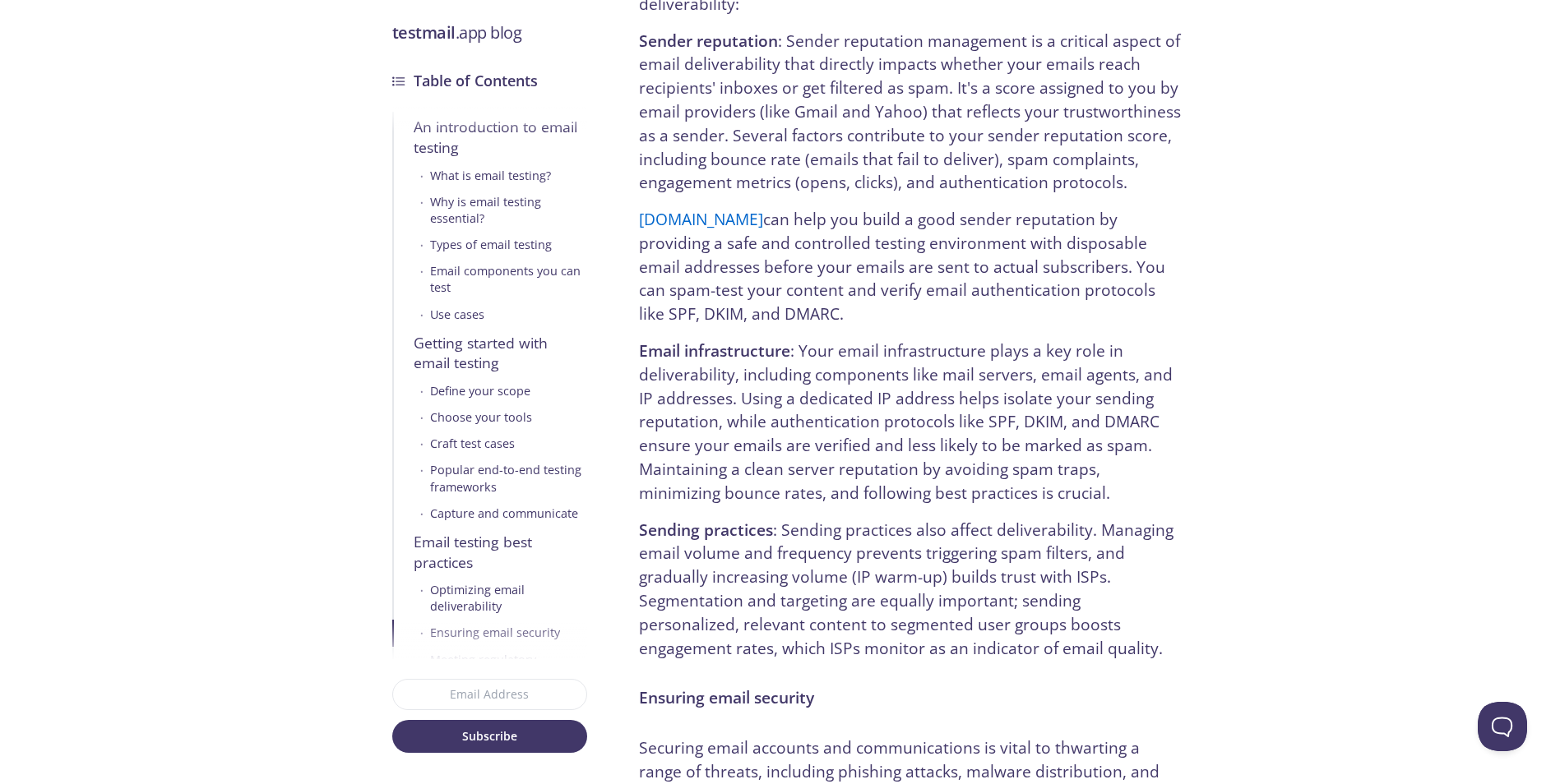
click at [894, 236] on p "testmail.app can help you build a good sender reputation by providing a safe an…" at bounding box center [910, 267] width 542 height 118
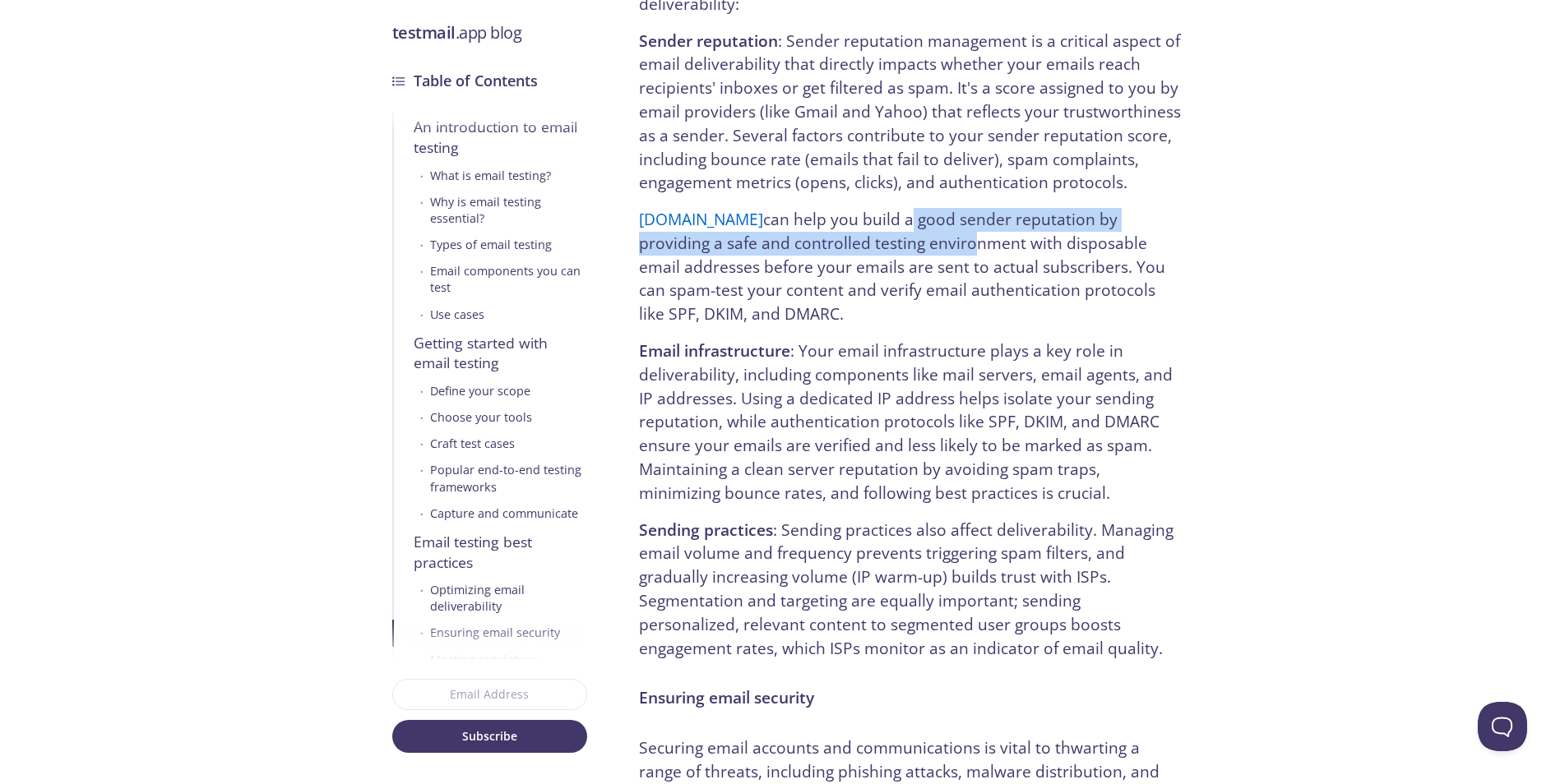
click at [880, 217] on p "testmail.app can help you build a good sender reputation by providing a safe an…" at bounding box center [910, 267] width 542 height 118
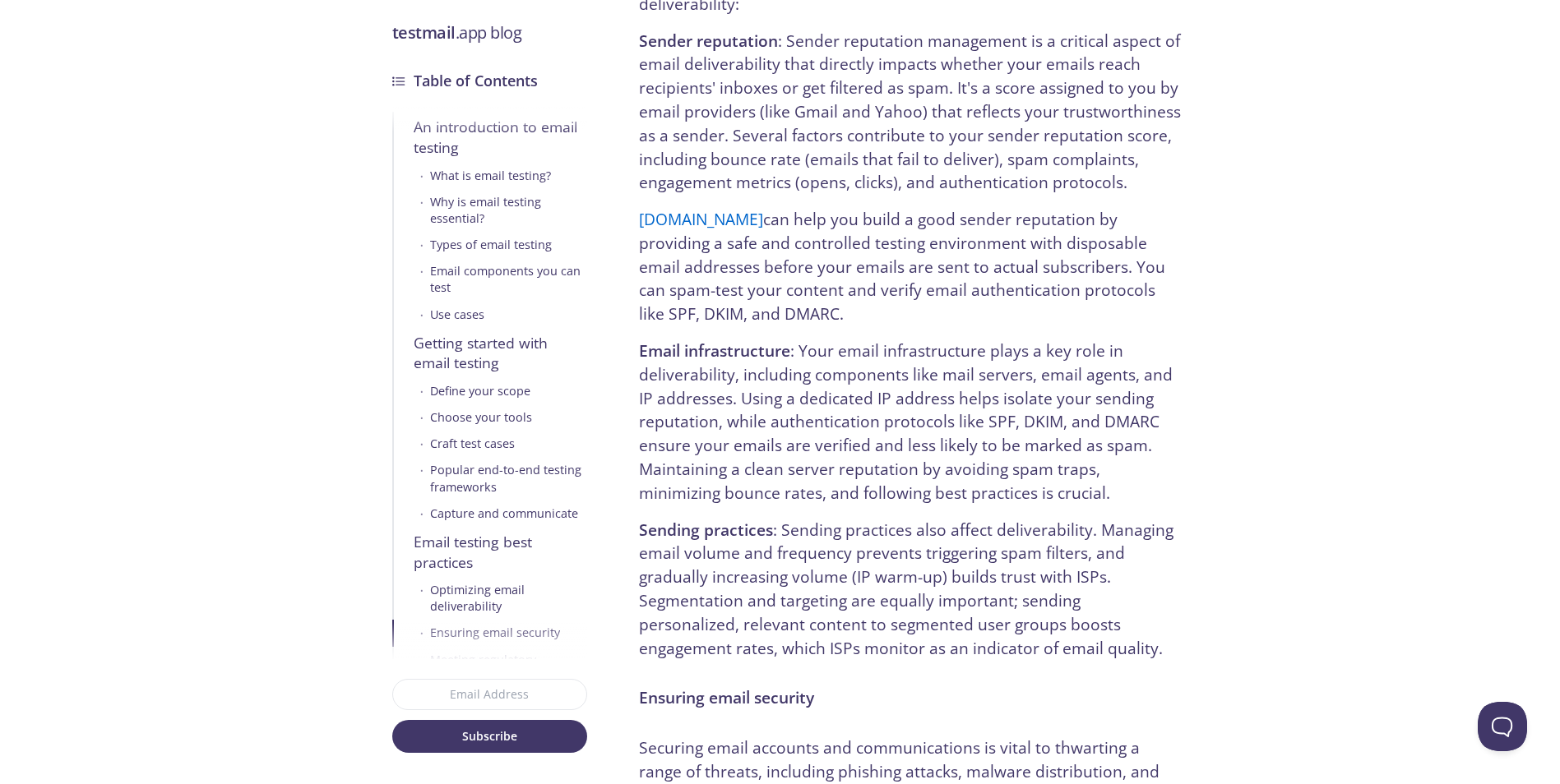
click at [879, 237] on p "testmail.app can help you build a good sender reputation by providing a safe an…" at bounding box center [910, 267] width 542 height 118
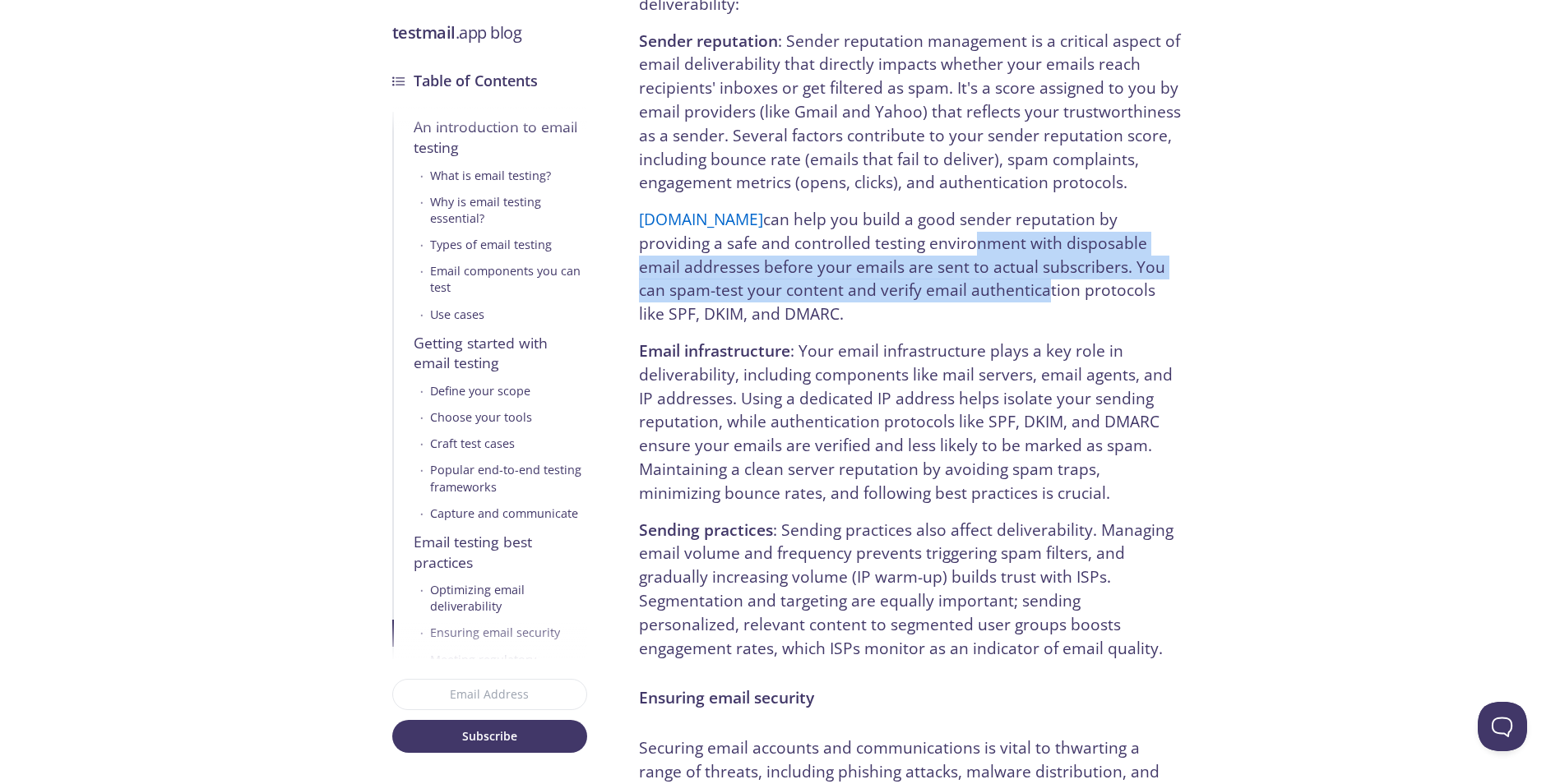
click at [867, 208] on p "testmail.app can help you build a good sender reputation by providing a safe an…" at bounding box center [910, 267] width 542 height 118
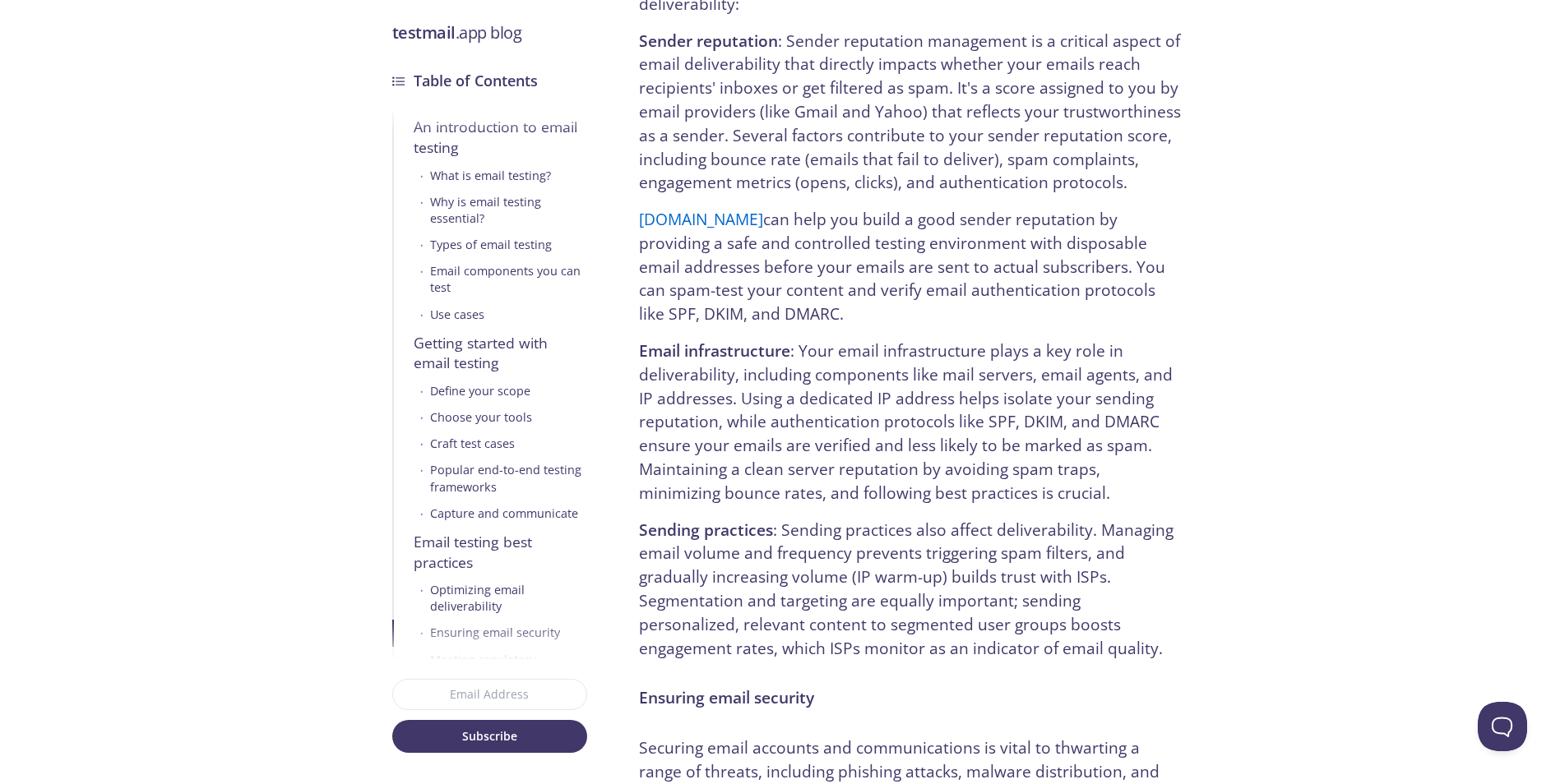
click at [883, 258] on p "testmail.app can help you build a good sender reputation by providing a safe an…" at bounding box center [910, 267] width 542 height 118
click at [881, 254] on p "testmail.app can help you build a good sender reputation by providing a safe an…" at bounding box center [910, 267] width 542 height 118
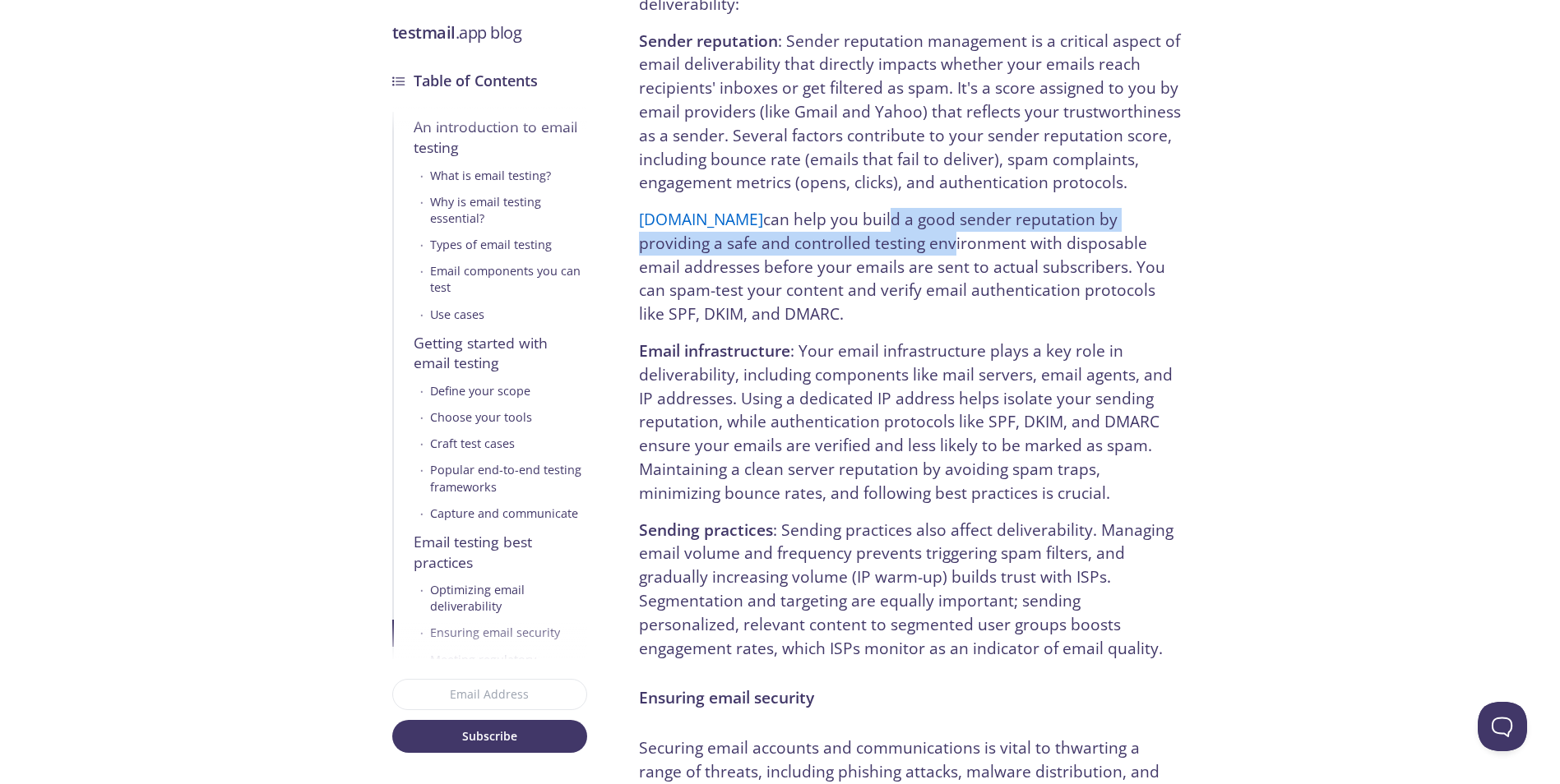
click at [869, 222] on p "testmail.app can help you build a good sender reputation by providing a safe an…" at bounding box center [910, 267] width 542 height 118
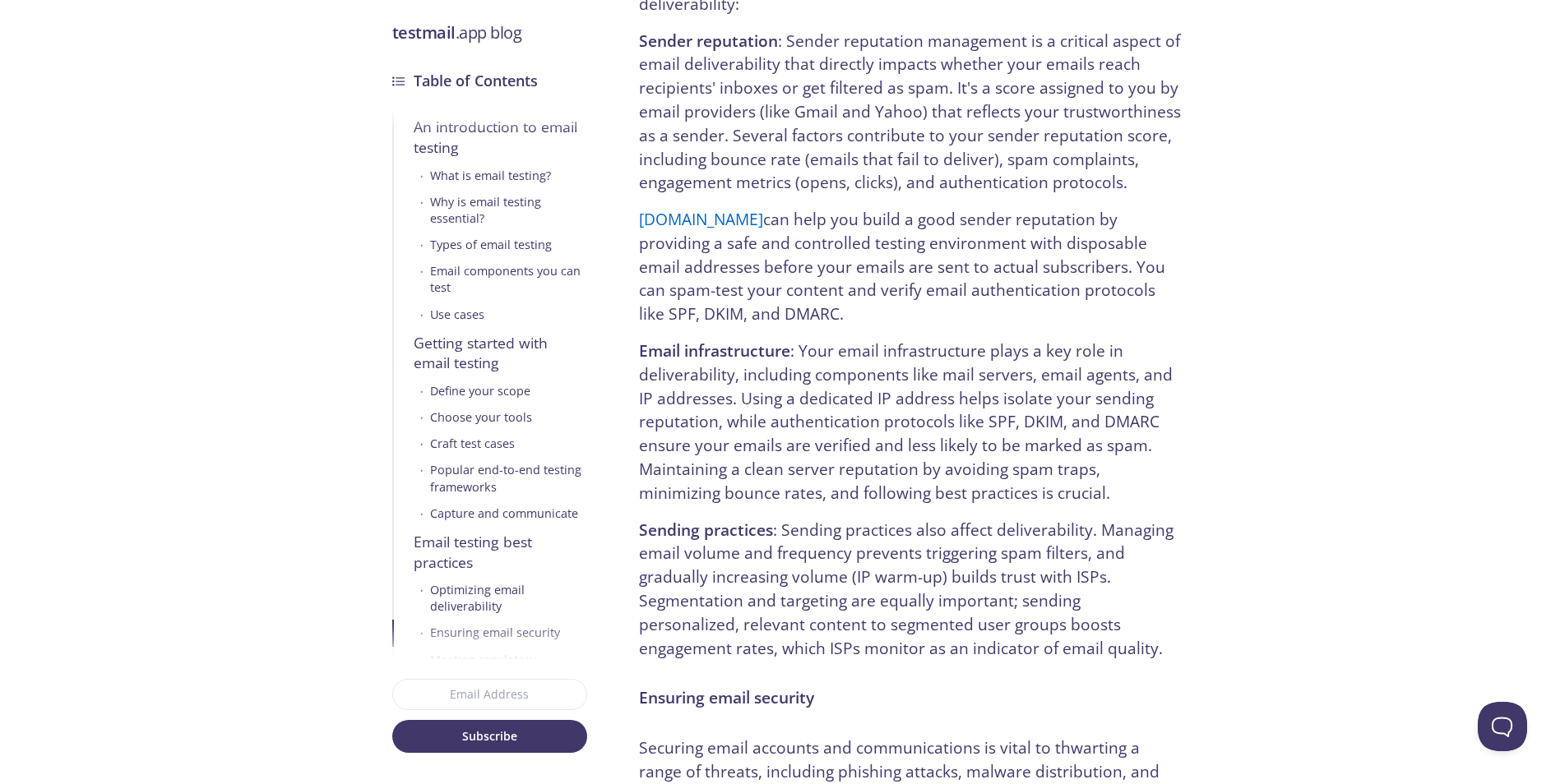
click at [875, 225] on p "testmail.app can help you build a good sender reputation by providing a safe an…" at bounding box center [910, 267] width 542 height 118
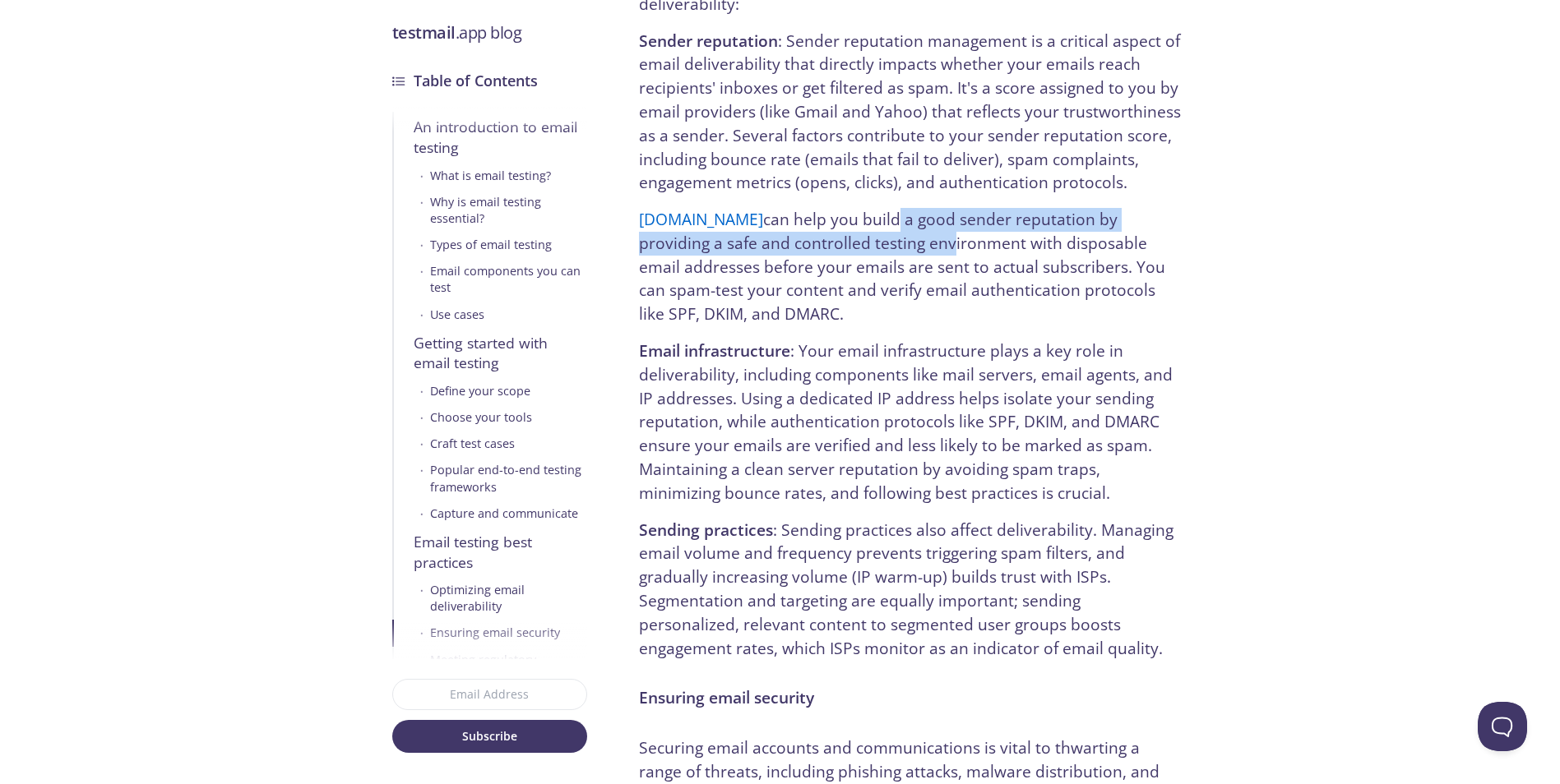
click at [868, 239] on p "testmail.app can help you build a good sender reputation by providing a safe an…" at bounding box center [910, 267] width 542 height 118
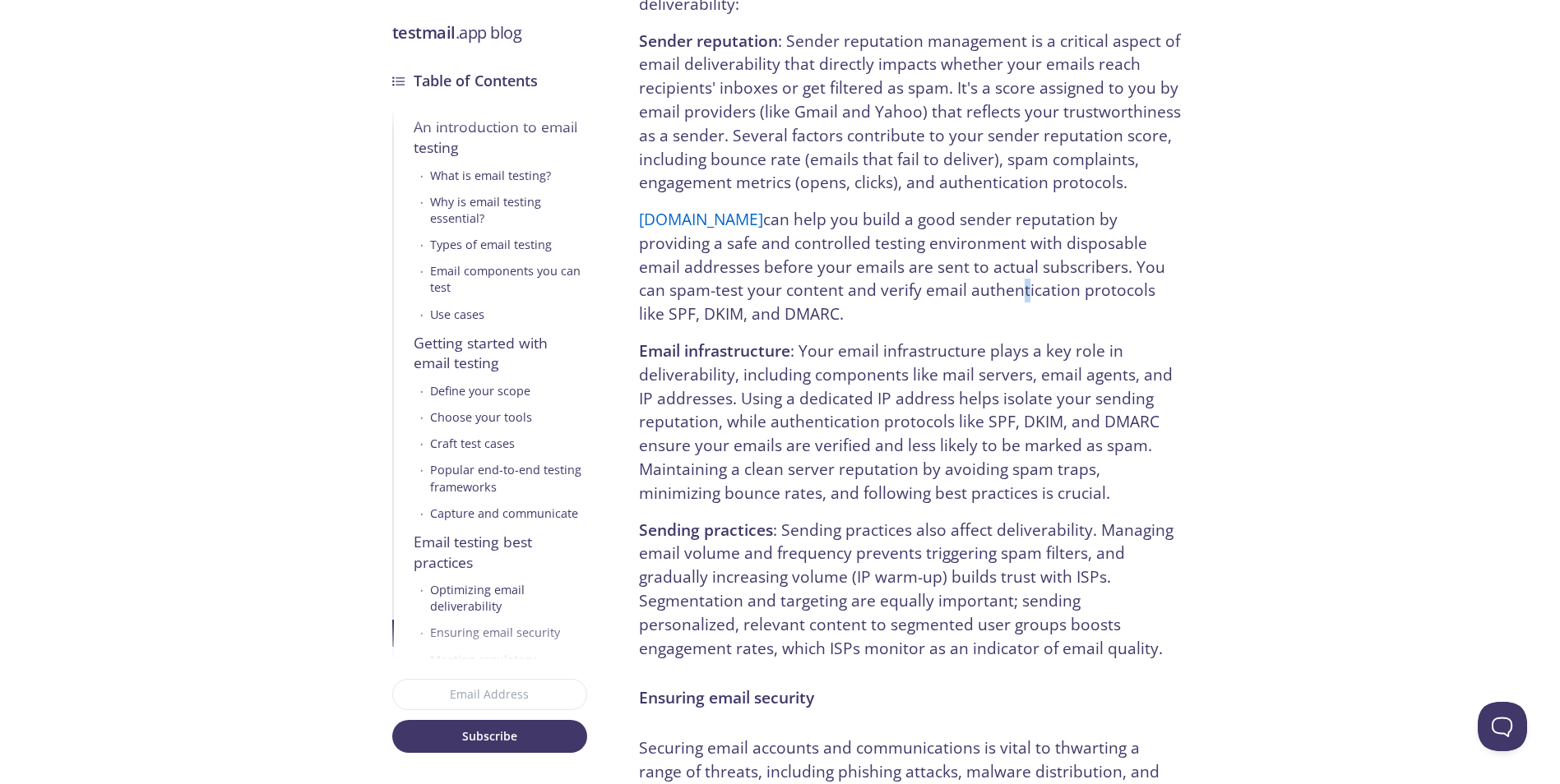
click at [861, 216] on p "testmail.app can help you build a good sender reputation by providing a safe an…" at bounding box center [910, 267] width 542 height 118
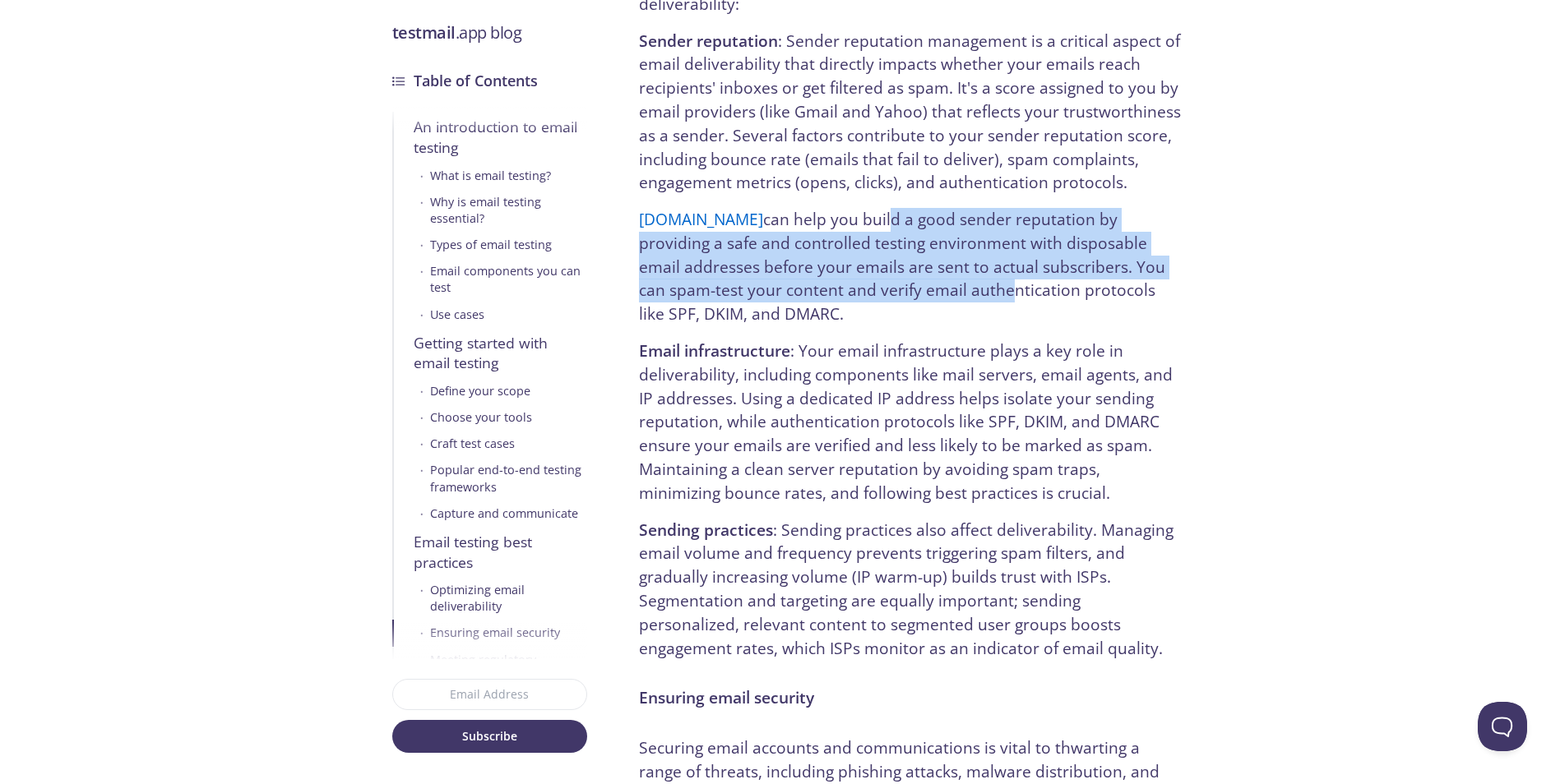
click at [860, 249] on p "testmail.app can help you build a good sender reputation by providing a safe an…" at bounding box center [910, 267] width 542 height 118
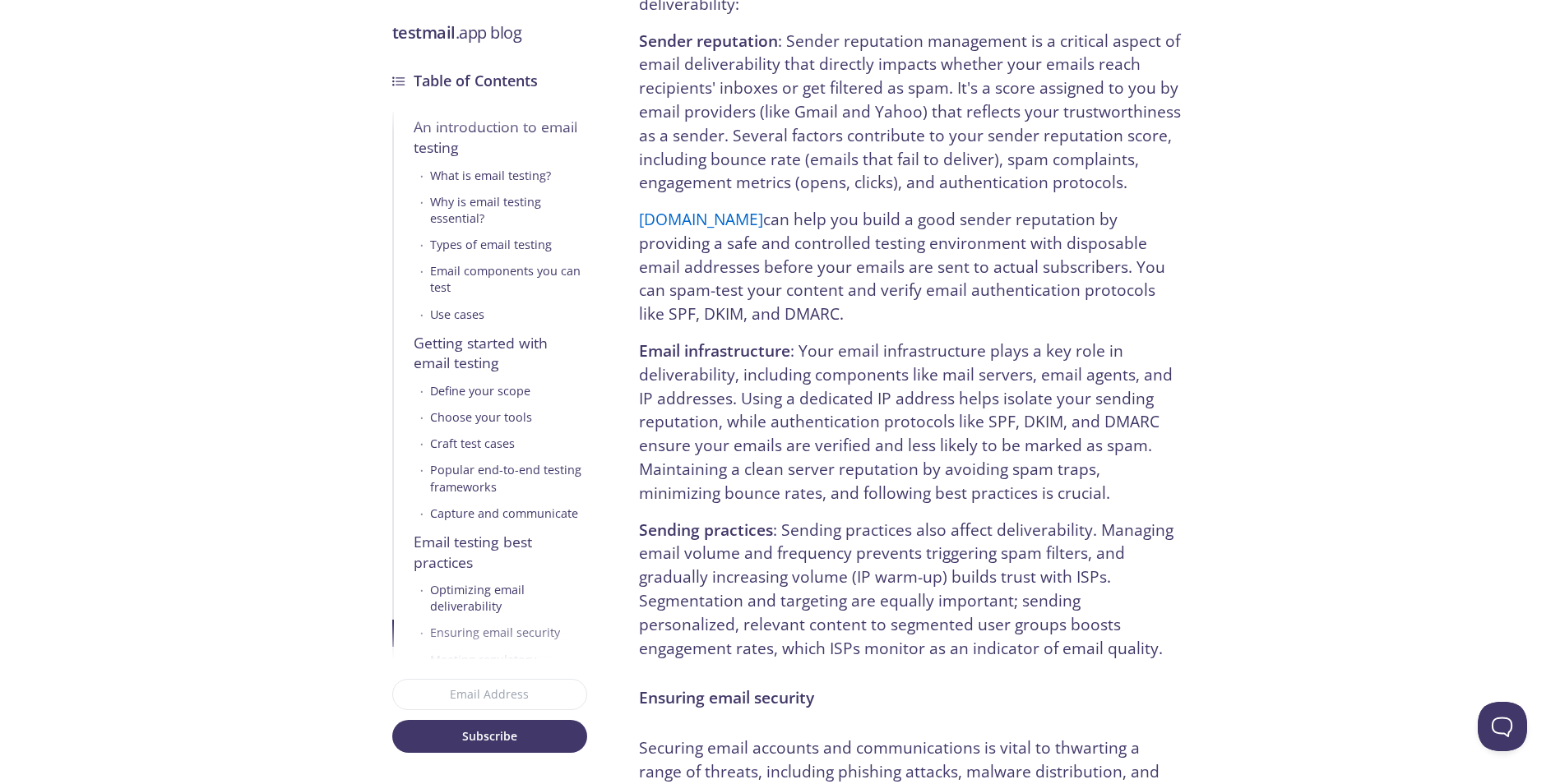
click at [860, 227] on p "testmail.app can help you build a good sender reputation by providing a safe an…" at bounding box center [910, 267] width 542 height 118
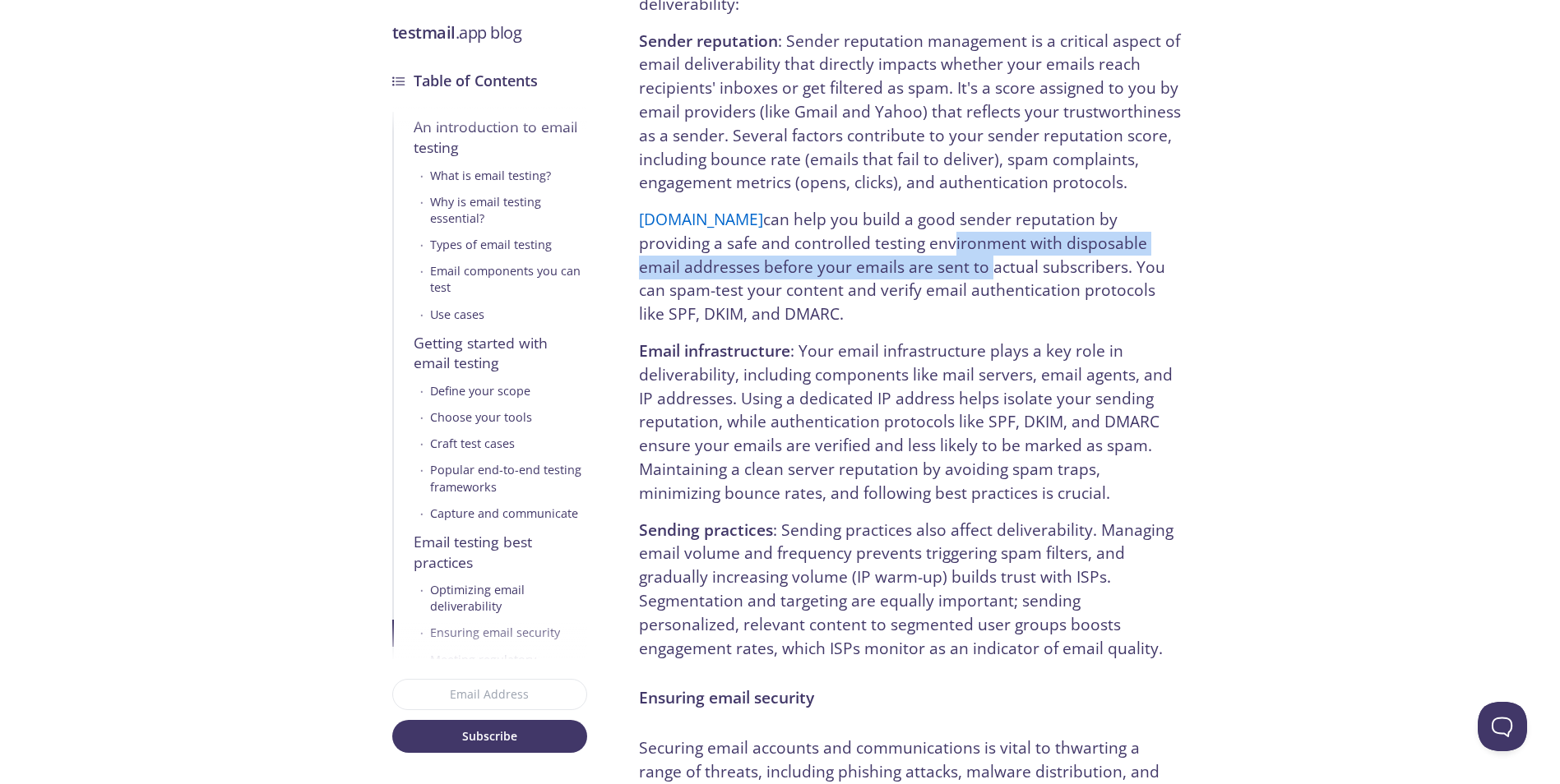
click at [859, 238] on p "testmail.app can help you build a good sender reputation by providing a safe an…" at bounding box center [910, 267] width 542 height 118
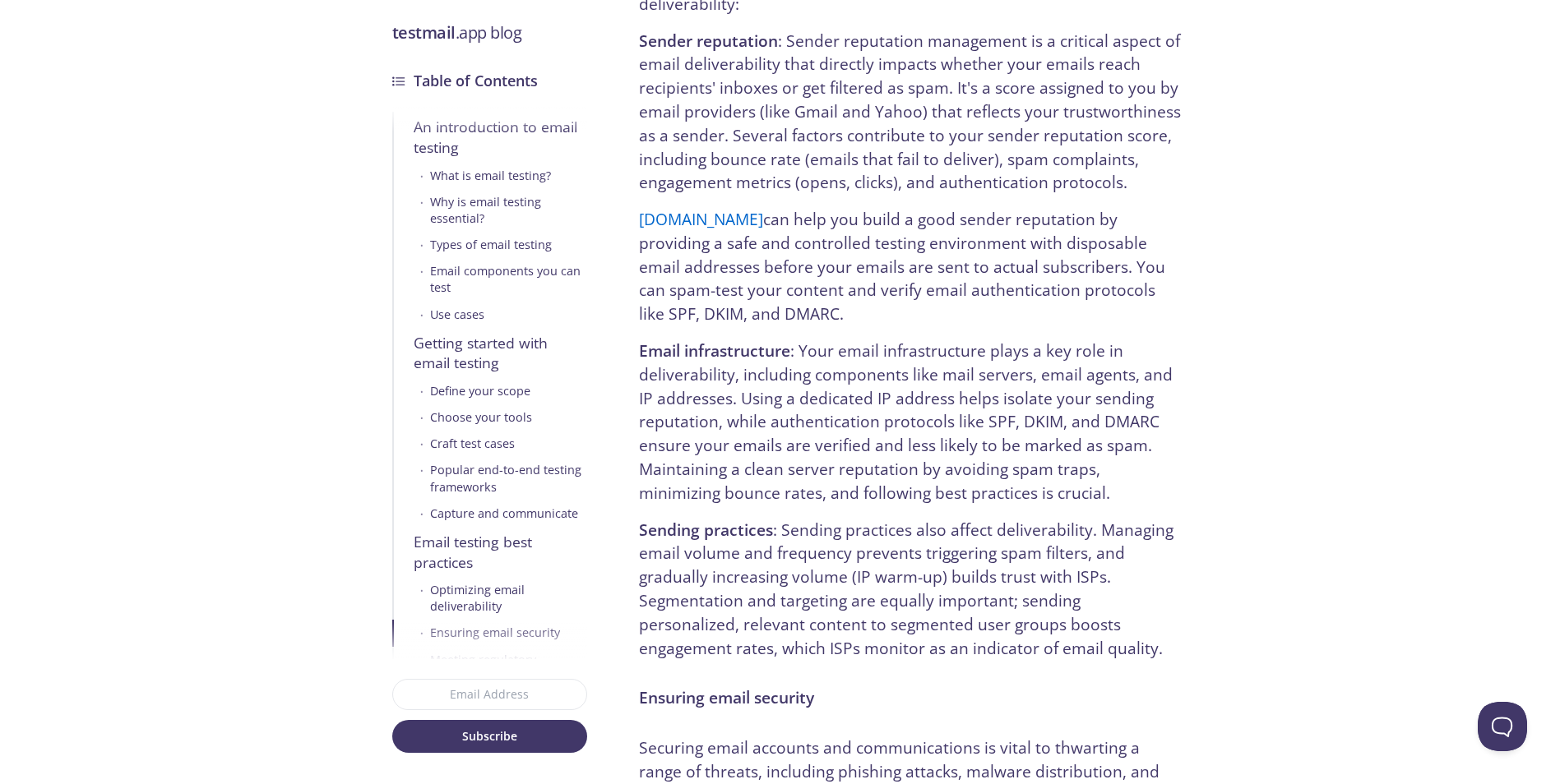
click at [861, 234] on p "testmail.app can help you build a good sender reputation by providing a safe an…" at bounding box center [910, 267] width 542 height 118
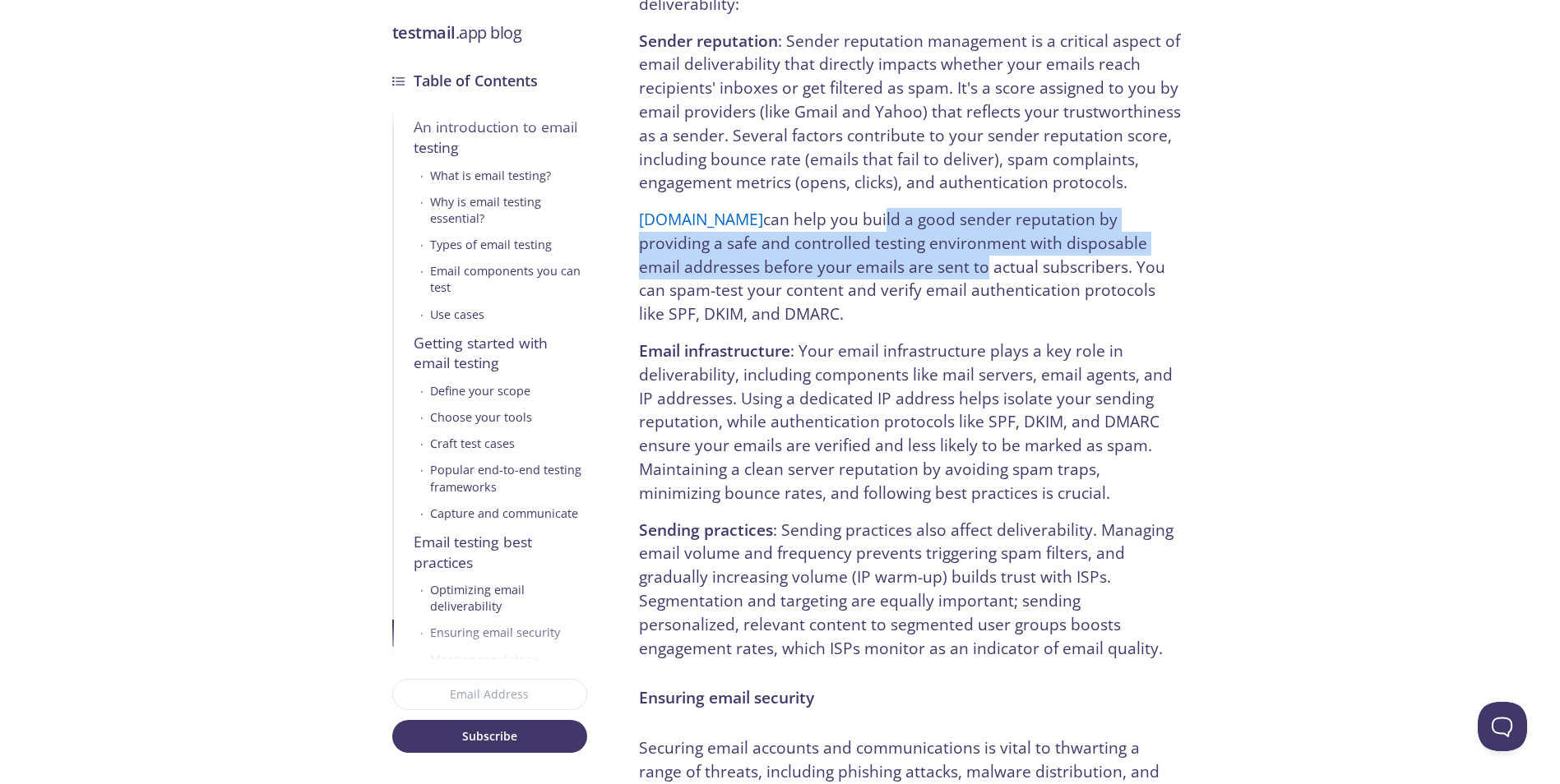
click at [855, 239] on p "testmail.app can help you build a good sender reputation by providing a safe an…" at bounding box center [910, 267] width 542 height 118
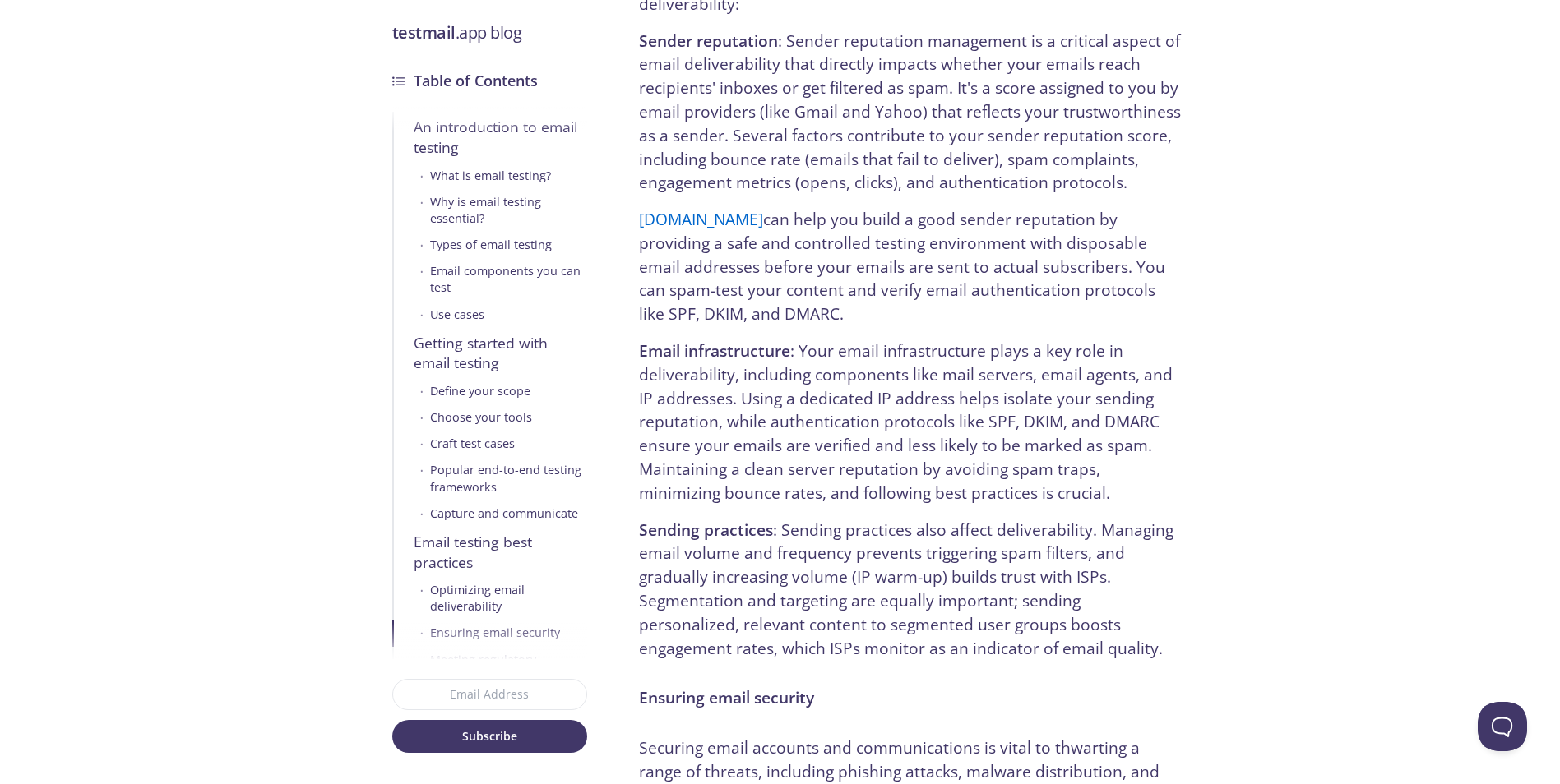
click at [855, 238] on p "testmail.app can help you build a good sender reputation by providing a safe an…" at bounding box center [910, 267] width 542 height 118
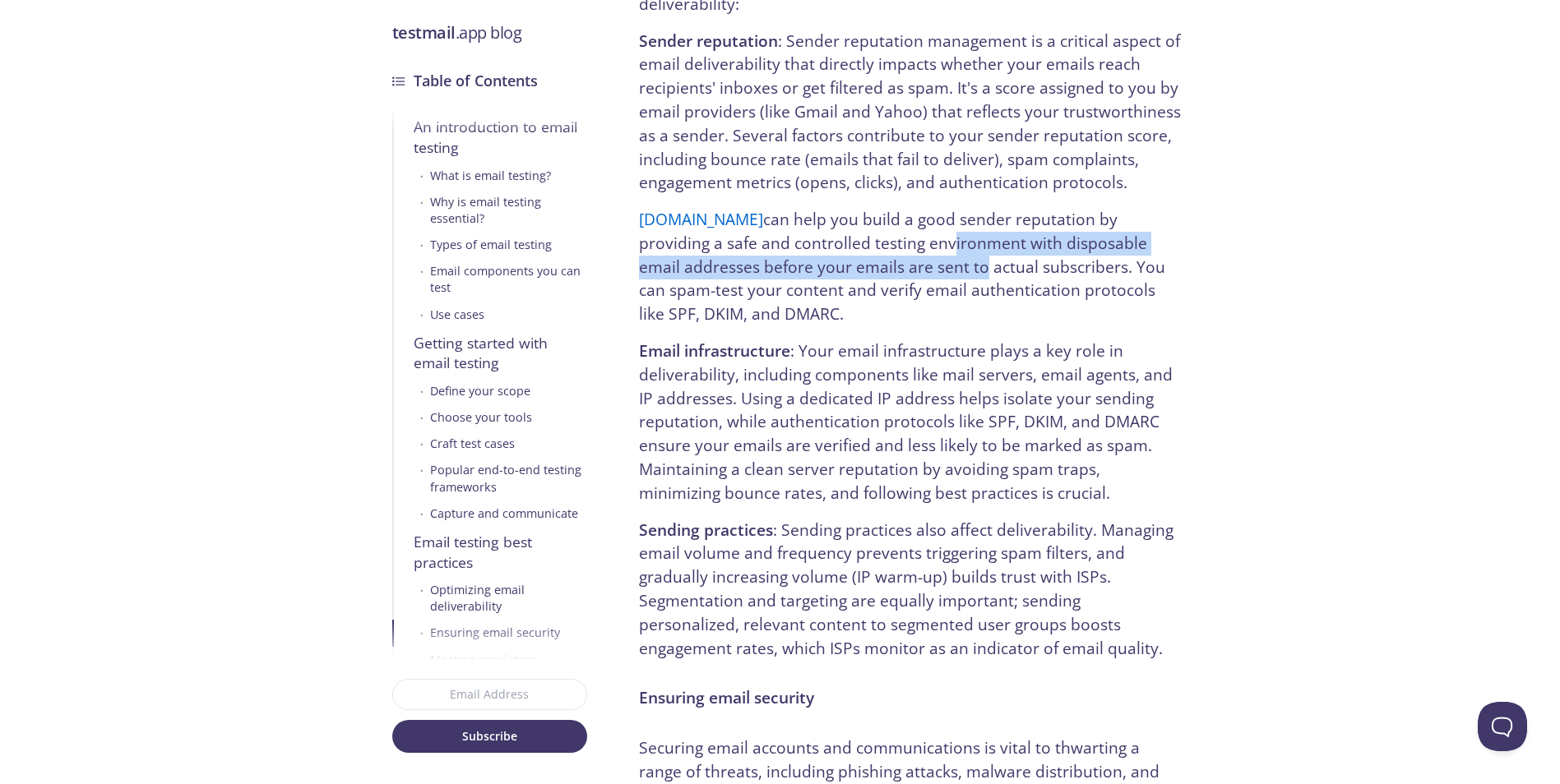
click at [854, 236] on p "testmail.app can help you build a good sender reputation by providing a safe an…" at bounding box center [910, 267] width 542 height 118
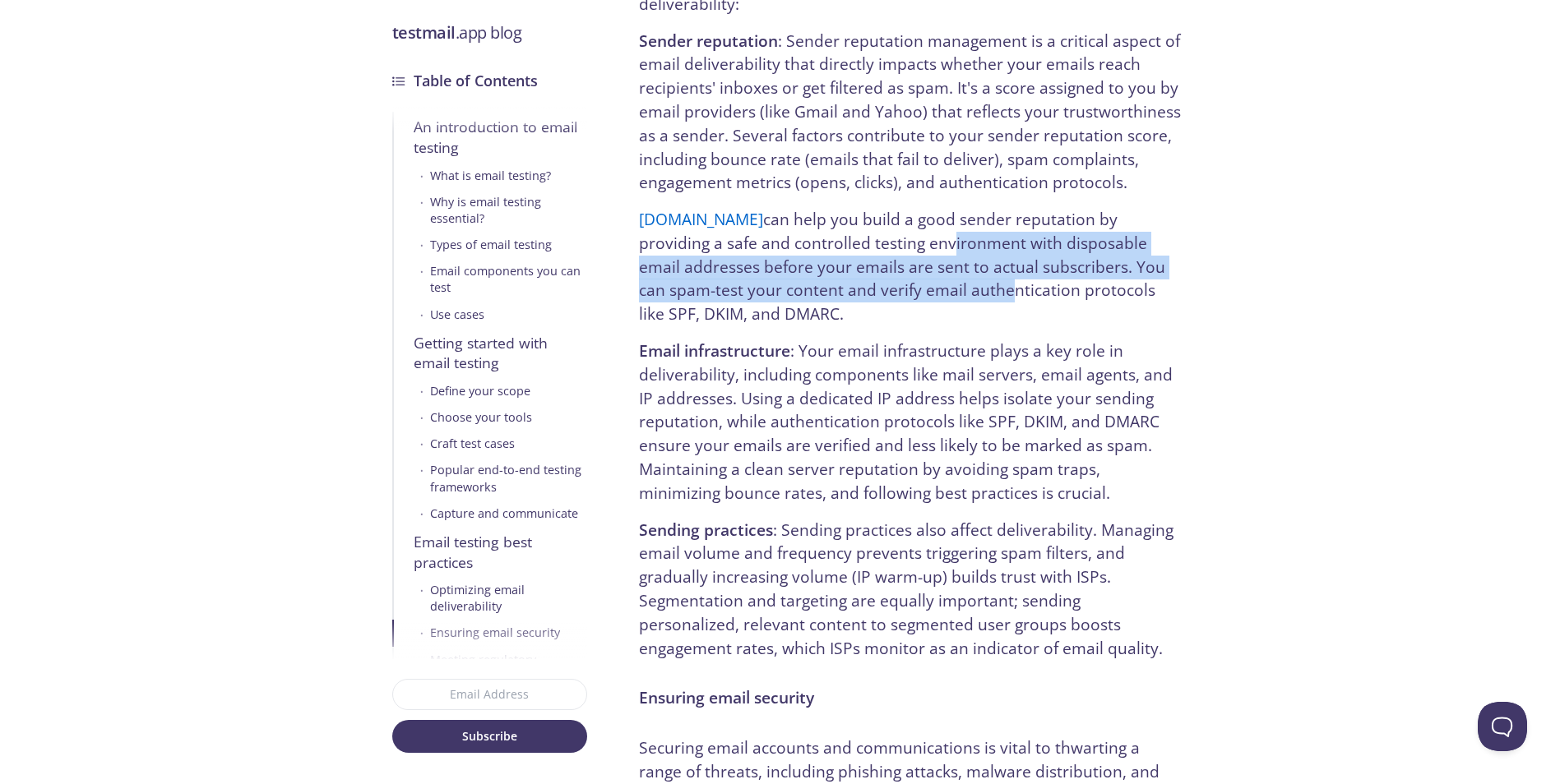
click at [854, 251] on p "testmail.app can help you build a good sender reputation by providing a safe an…" at bounding box center [910, 267] width 542 height 118
click at [863, 208] on p "testmail.app can help you build a good sender reputation by providing a safe an…" at bounding box center [910, 267] width 542 height 118
click at [865, 250] on p "testmail.app can help you build a good sender reputation by providing a safe an…" at bounding box center [910, 267] width 542 height 118
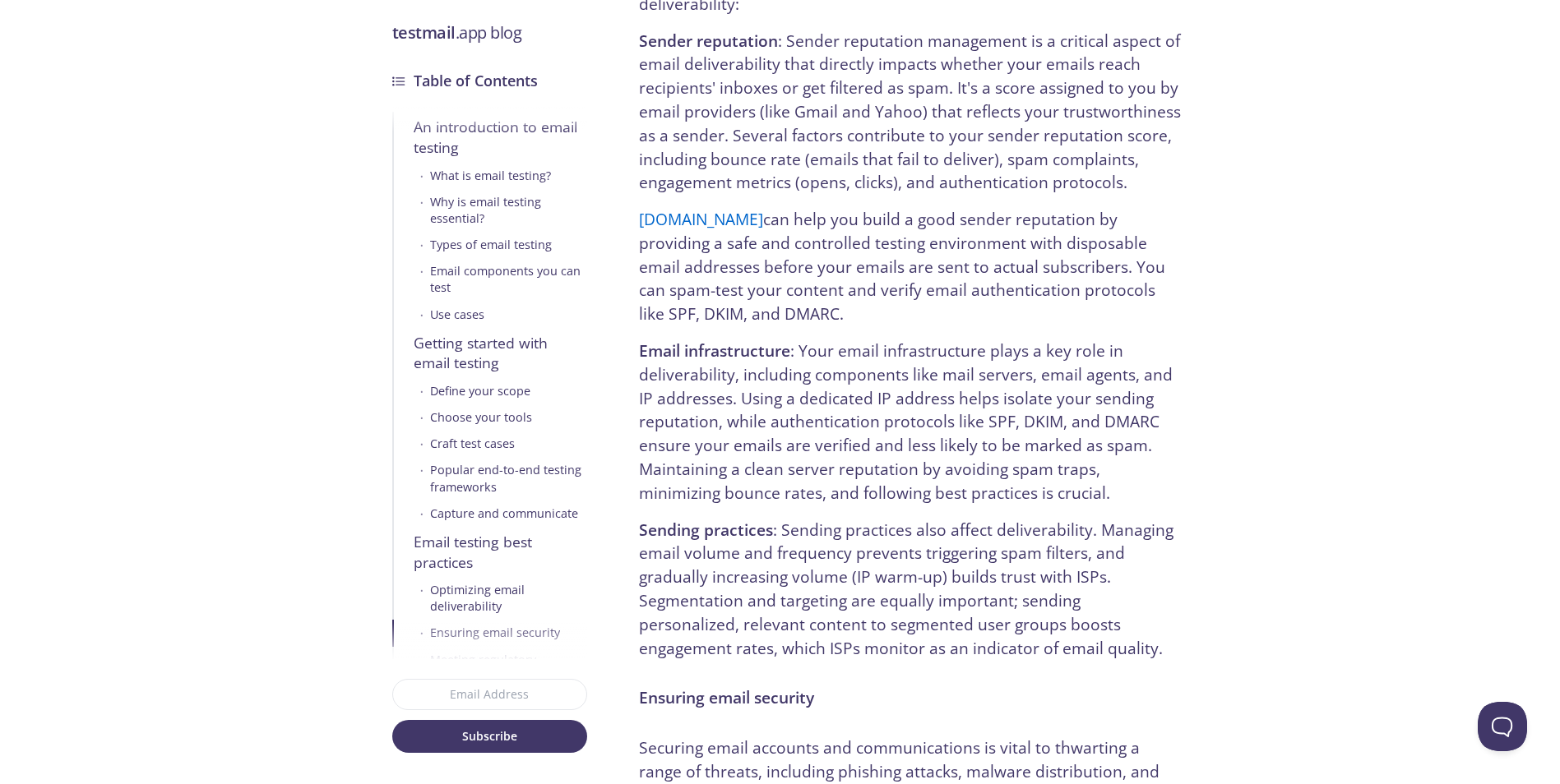
click at [856, 208] on p "testmail.app can help you build a good sender reputation by providing a safe an…" at bounding box center [910, 267] width 542 height 118
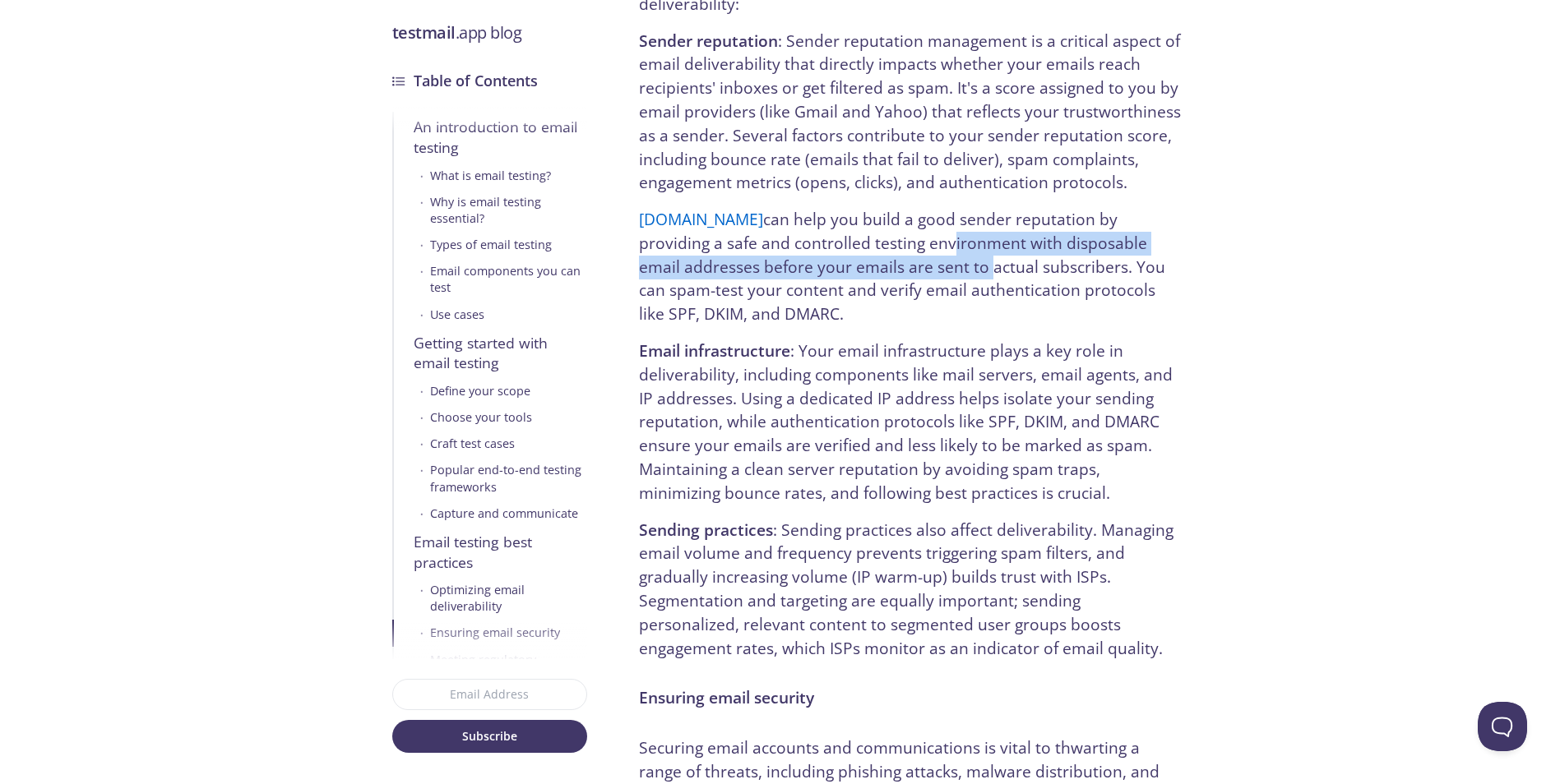
click at [859, 219] on p "testmail.app can help you build a good sender reputation by providing a safe an…" at bounding box center [910, 267] width 542 height 118
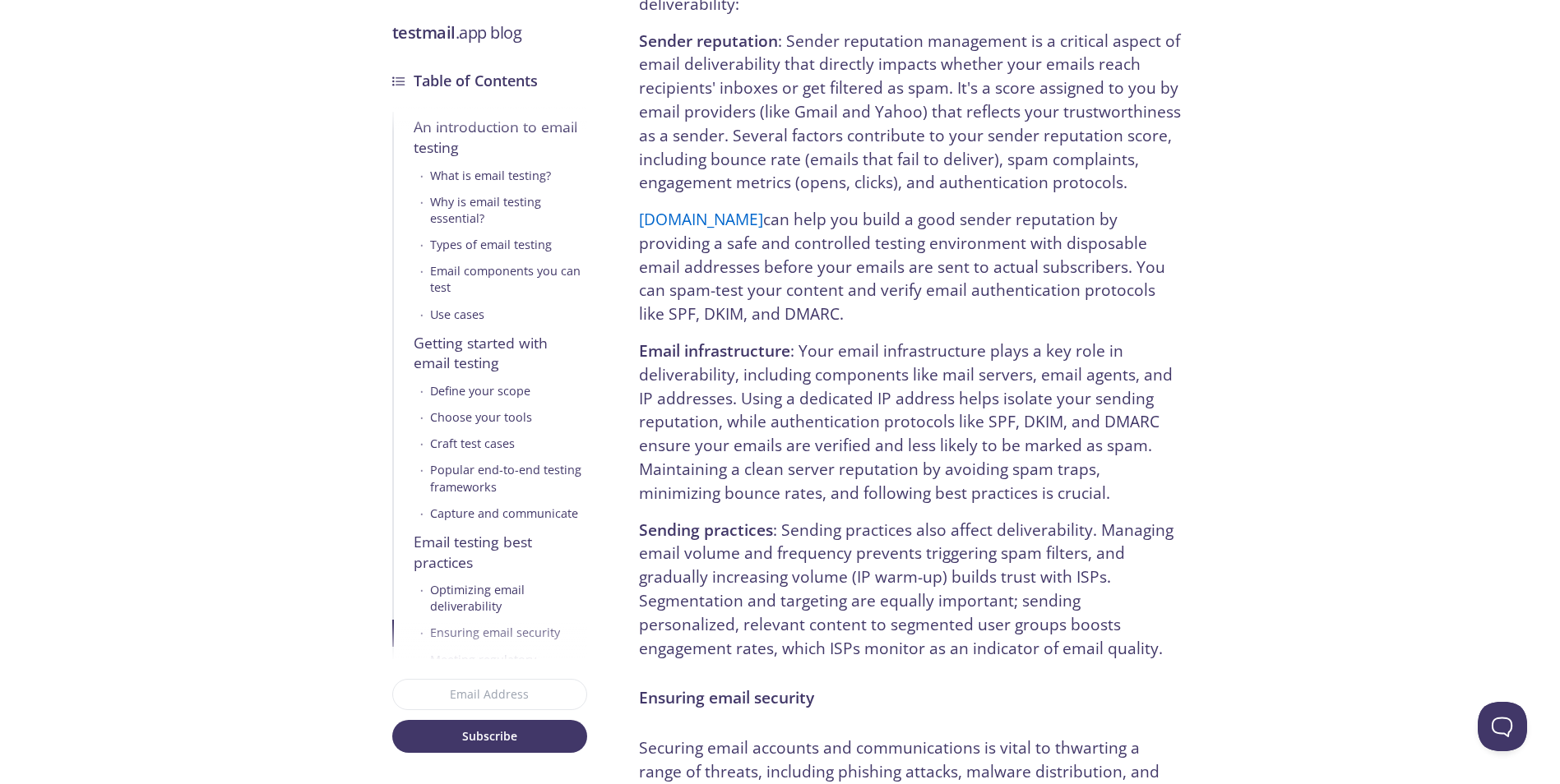
click at [860, 232] on p "testmail.app can help you build a good sender reputation by providing a safe an…" at bounding box center [910, 267] width 542 height 118
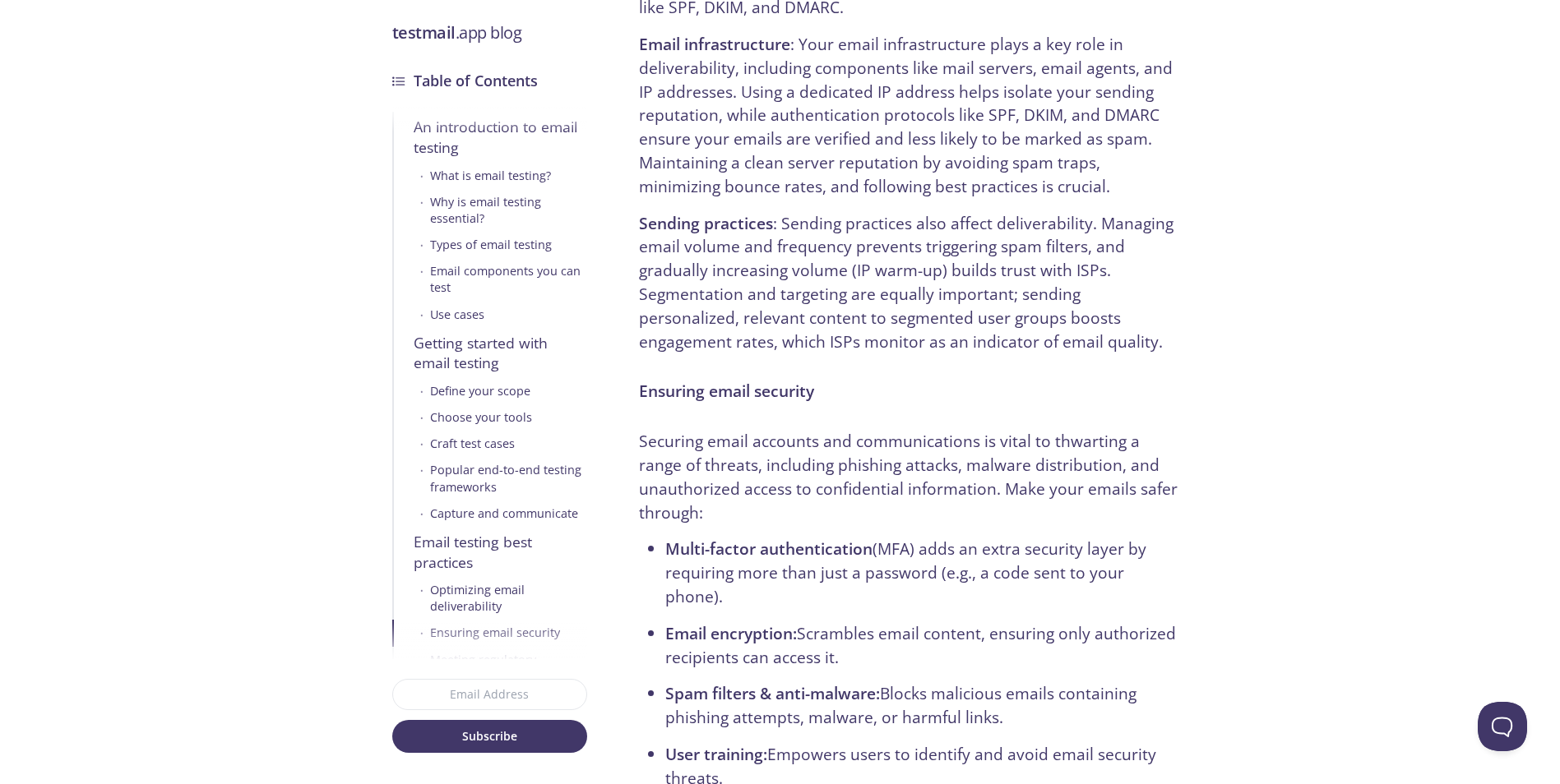
scroll to position [7727, 0]
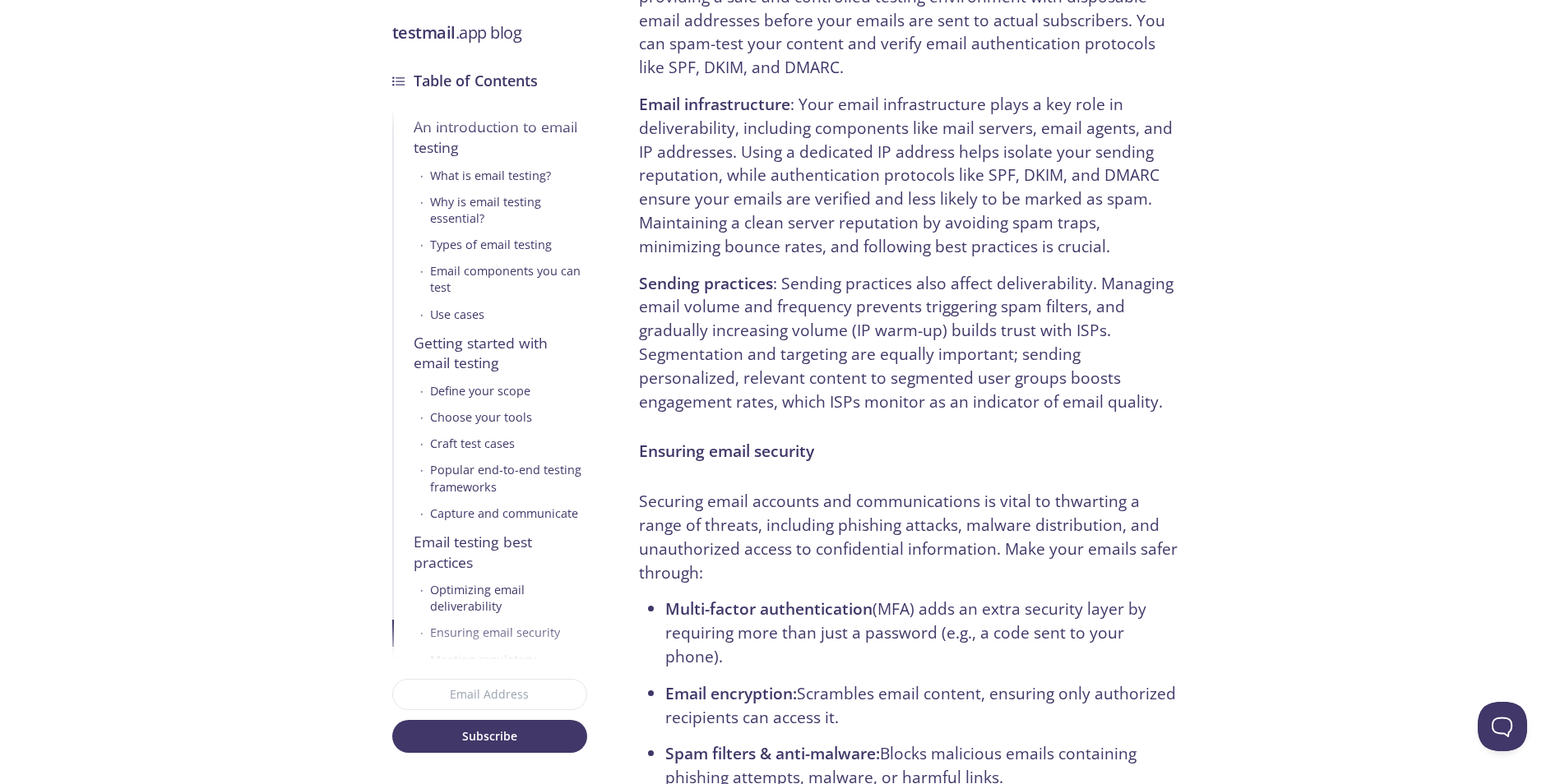
click at [874, 208] on p "Email infrastructure : Your email infrastructure plays a key role in deliverabi…" at bounding box center [910, 175] width 542 height 166
click at [871, 210] on p "Email infrastructure : Your email infrastructure plays a key role in deliverabi…" at bounding box center [910, 175] width 542 height 166
click at [866, 210] on p "Email infrastructure : Your email infrastructure plays a key role in deliverabi…" at bounding box center [910, 175] width 542 height 166
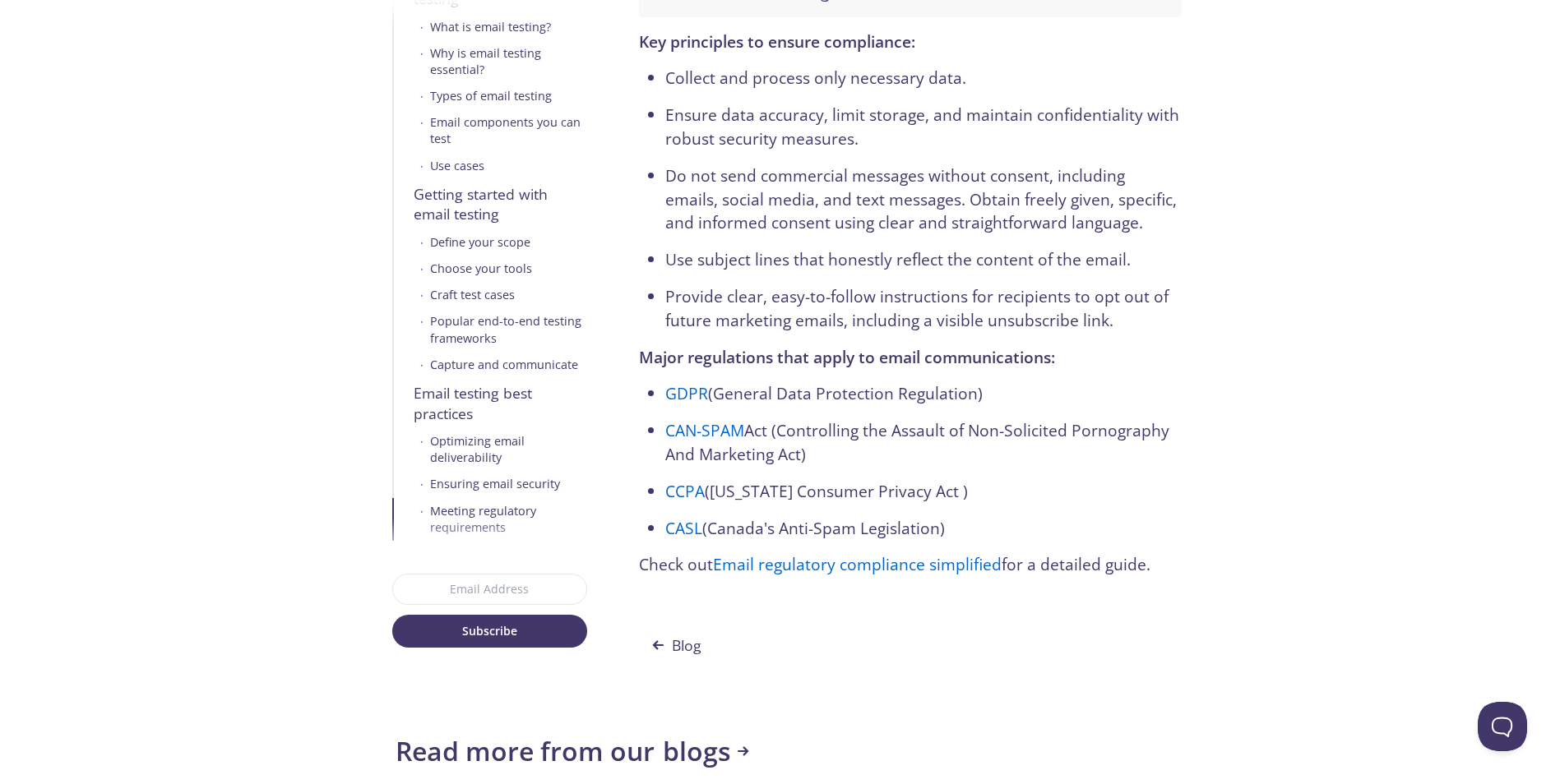
scroll to position [8795, 0]
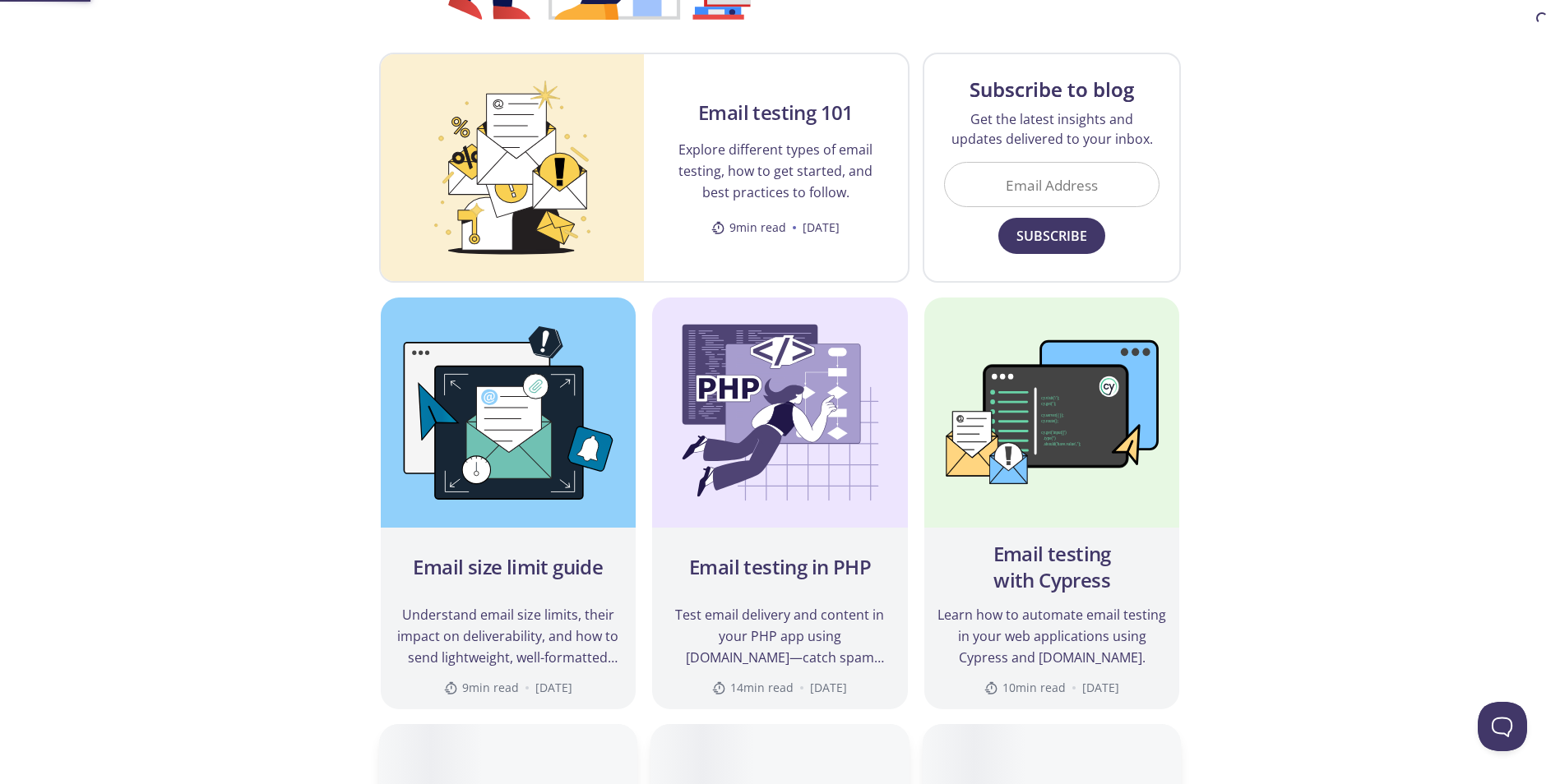
click at [5, 115] on div "testmail .app Product Pricing Docs Blog Console Blog Discover the latest guides…" at bounding box center [780, 601] width 1560 height 1827
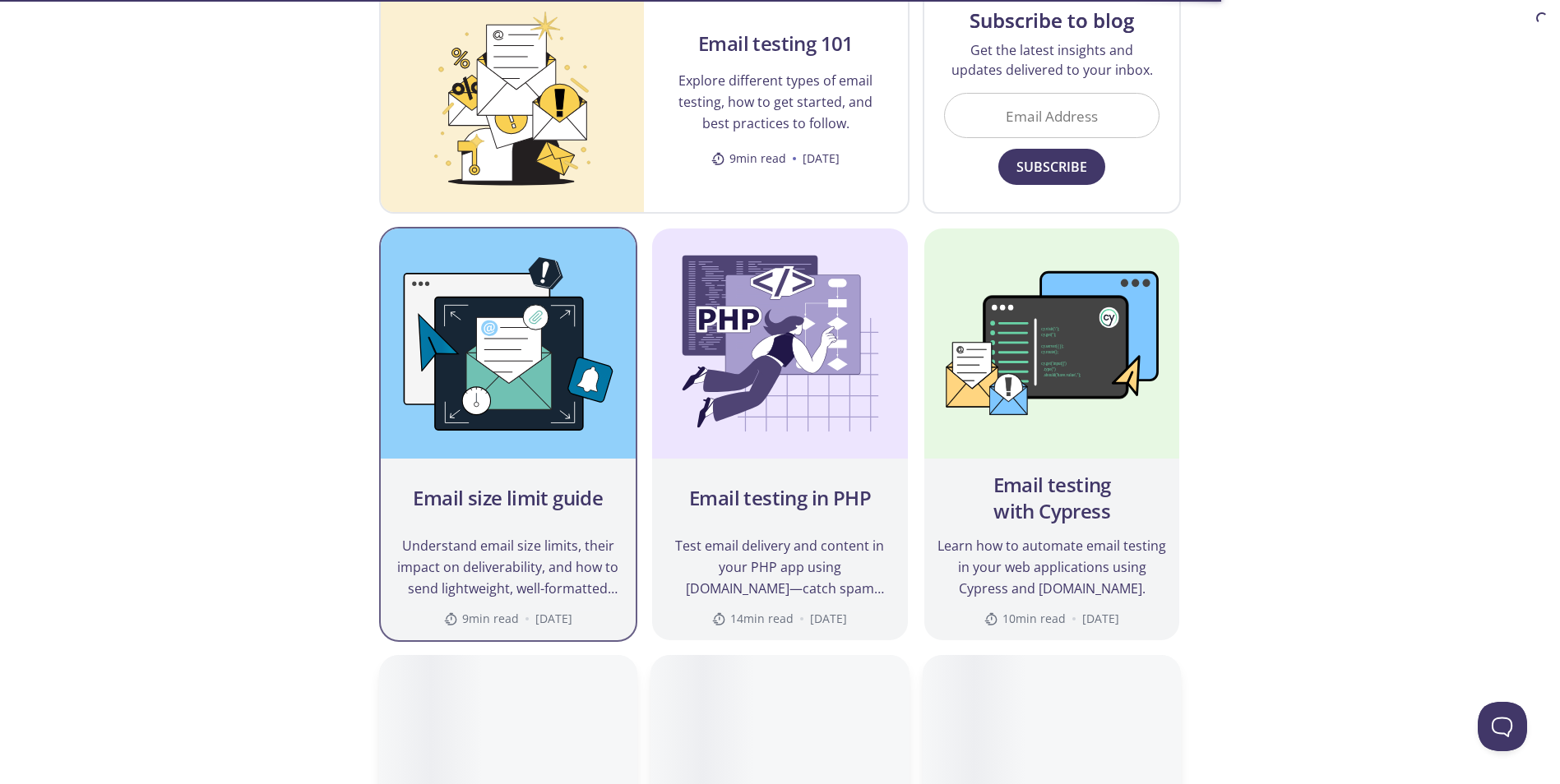
scroll to position [493, 0]
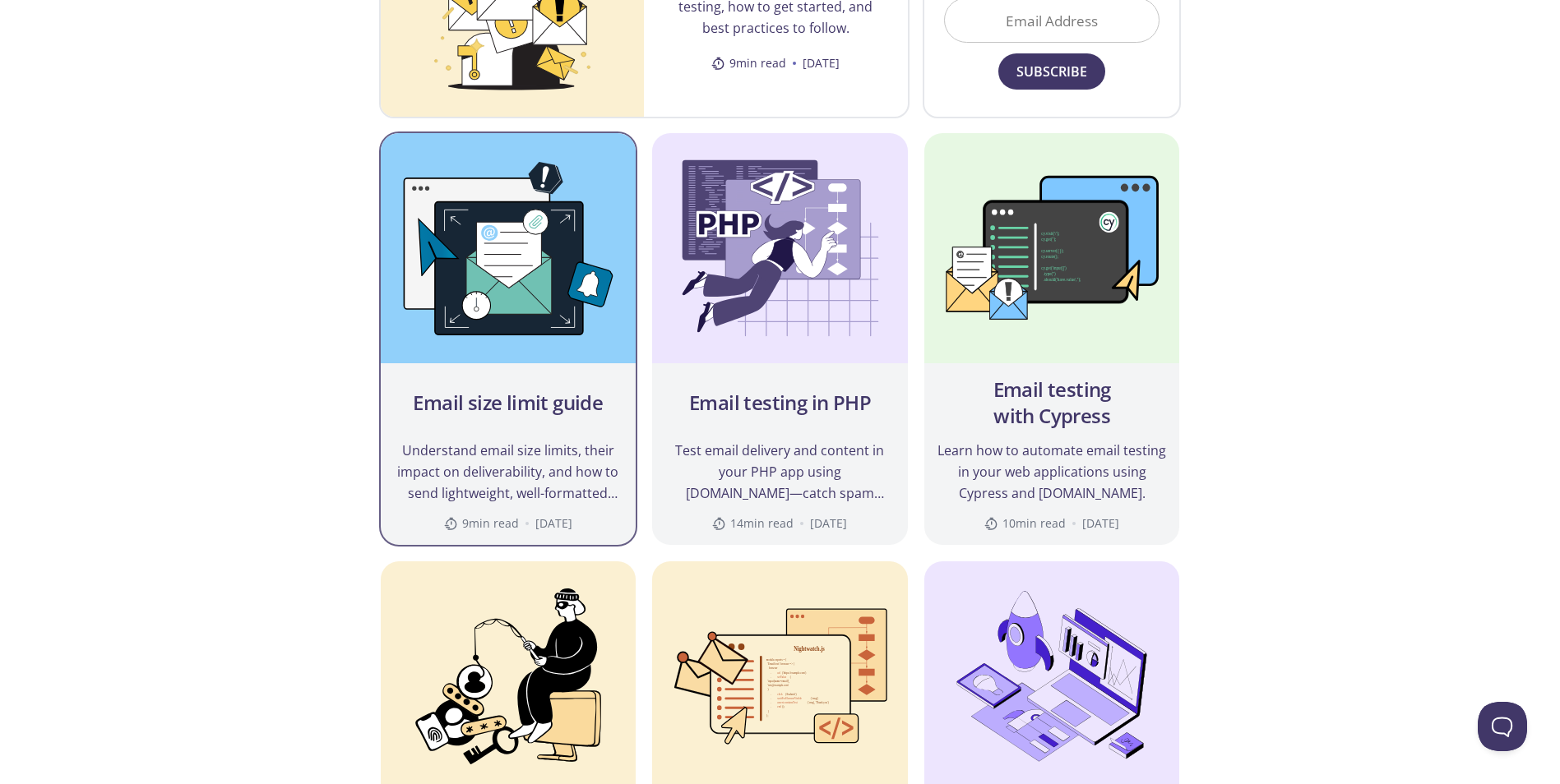
click at [147, 436] on div "testmail .app Product Pricing Docs Blog Console Blog Discover the latest guides…" at bounding box center [780, 438] width 1560 height 1830
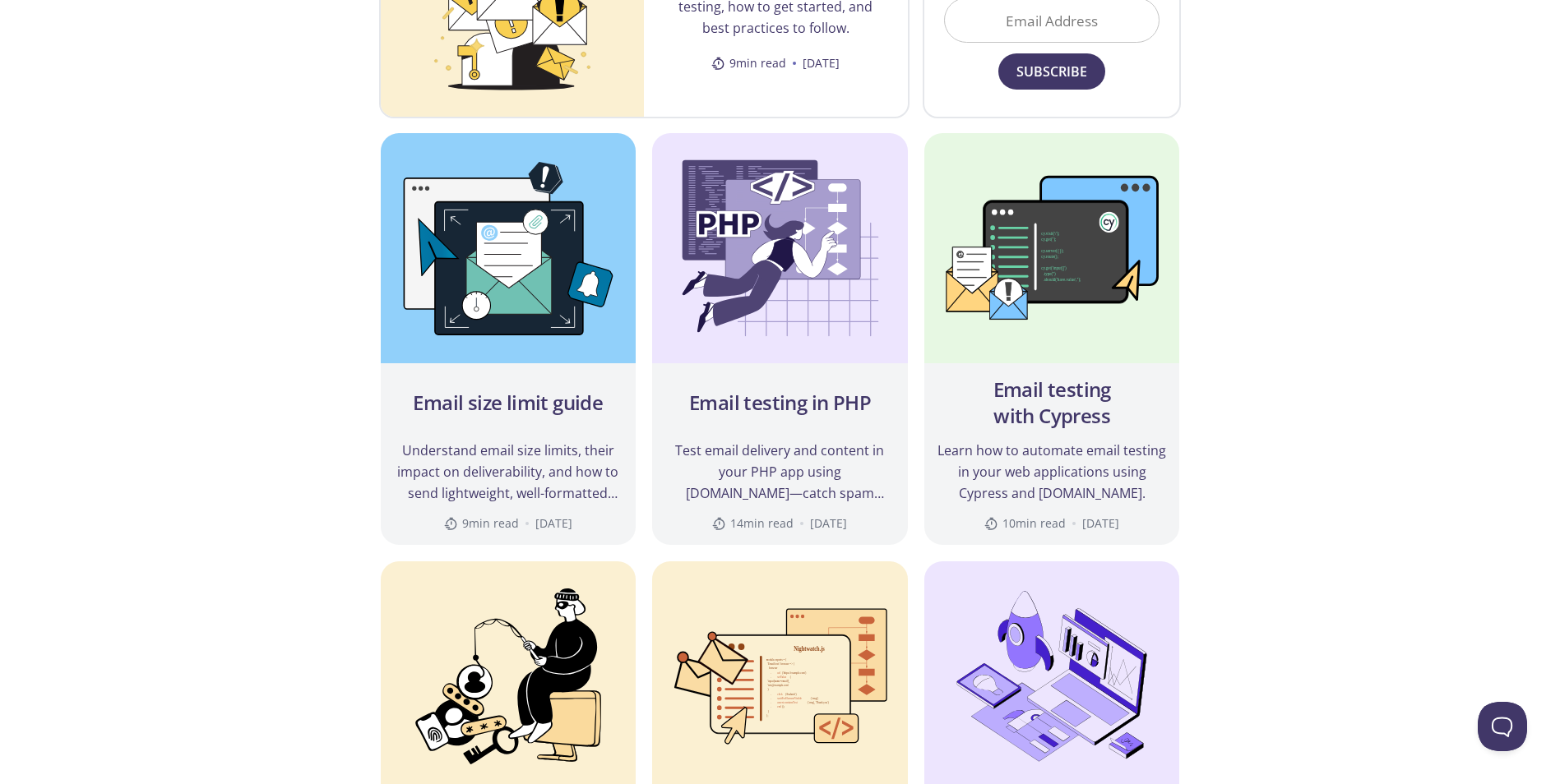
click at [190, 420] on div "testmail .app Product Pricing Docs Blog Console Blog Discover the latest guides…" at bounding box center [780, 438] width 1560 height 1830
click at [169, 410] on div "testmail .app Product Pricing Docs Blog Console Blog Discover the latest guides…" at bounding box center [780, 438] width 1560 height 1830
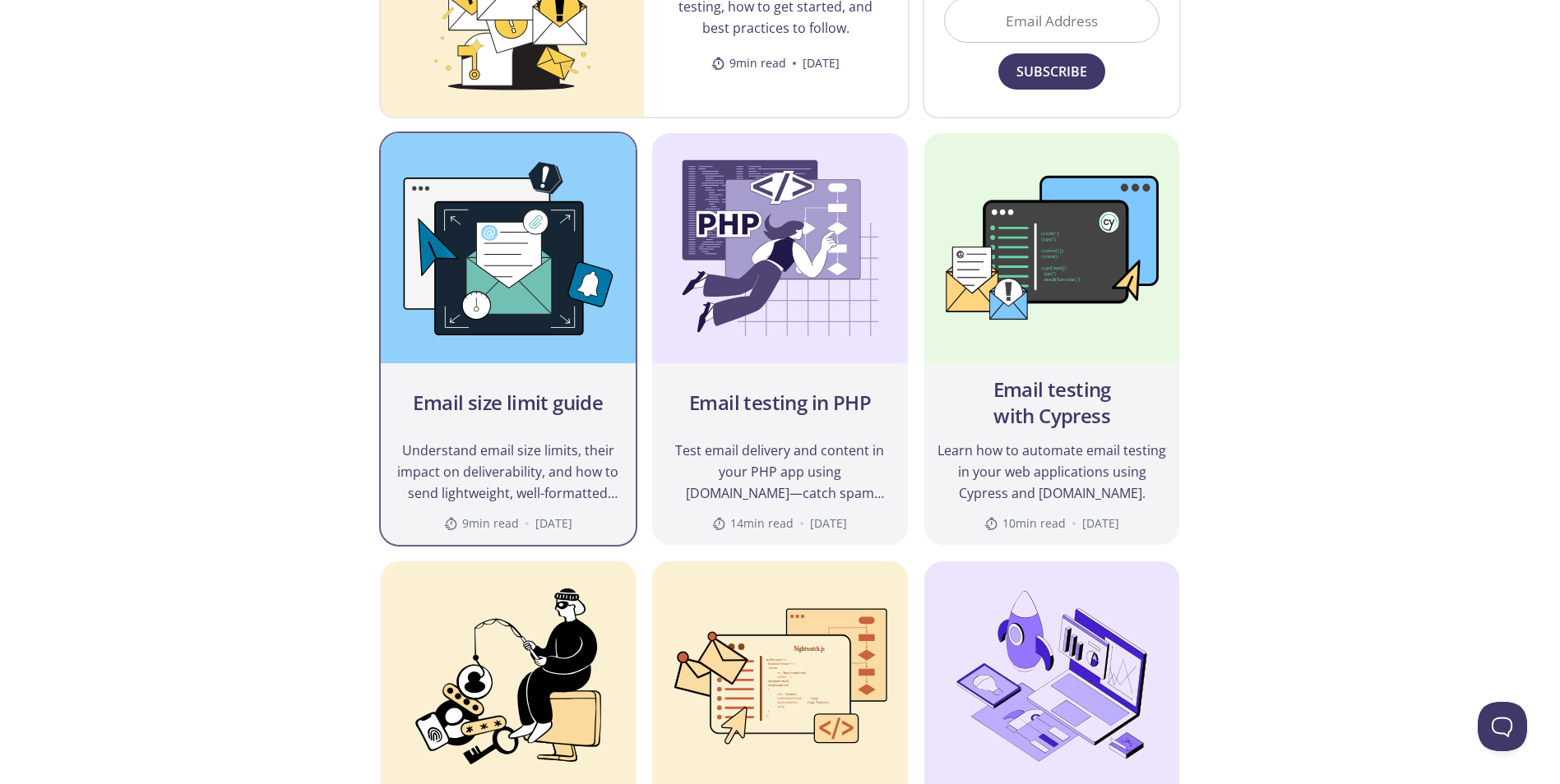
click at [522, 315] on img at bounding box center [509, 248] width 256 height 230
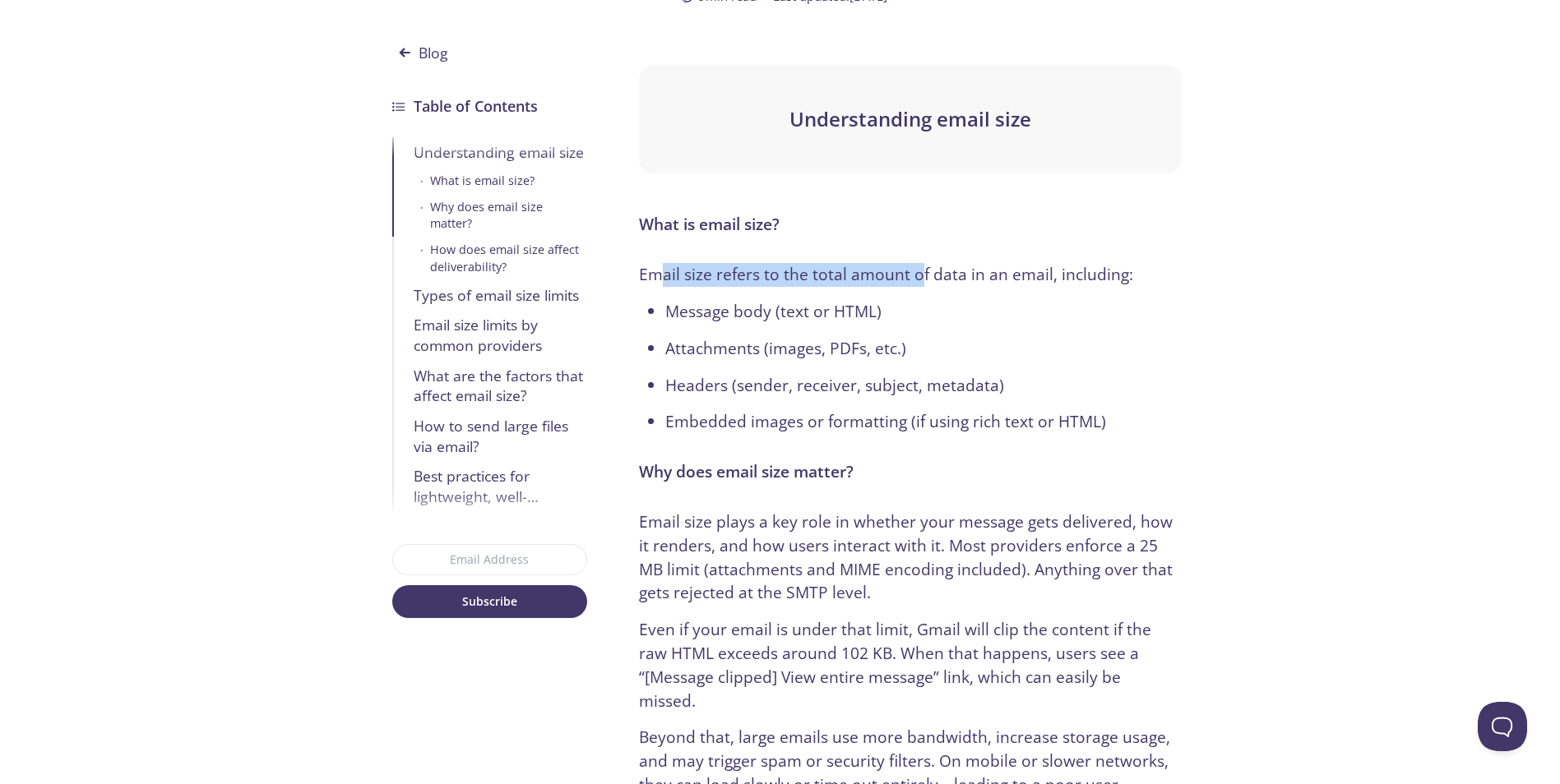
click at [920, 278] on p "Email size refers to the total amount of data in an email, including:" at bounding box center [910, 274] width 542 height 24
click at [920, 277] on p "Email size refers to the total amount of data in an email, including:" at bounding box center [910, 274] width 542 height 24
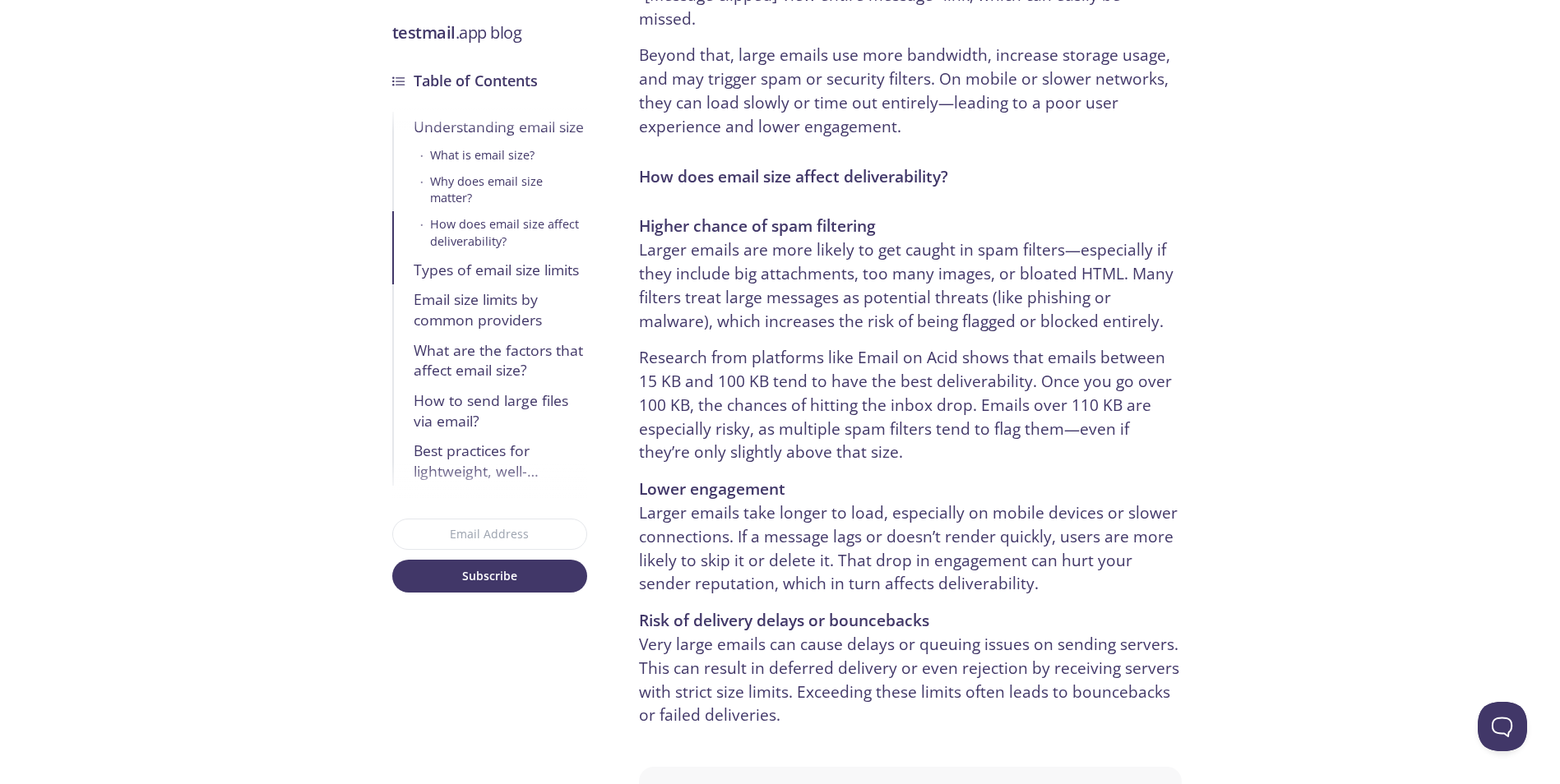
scroll to position [1151, 0]
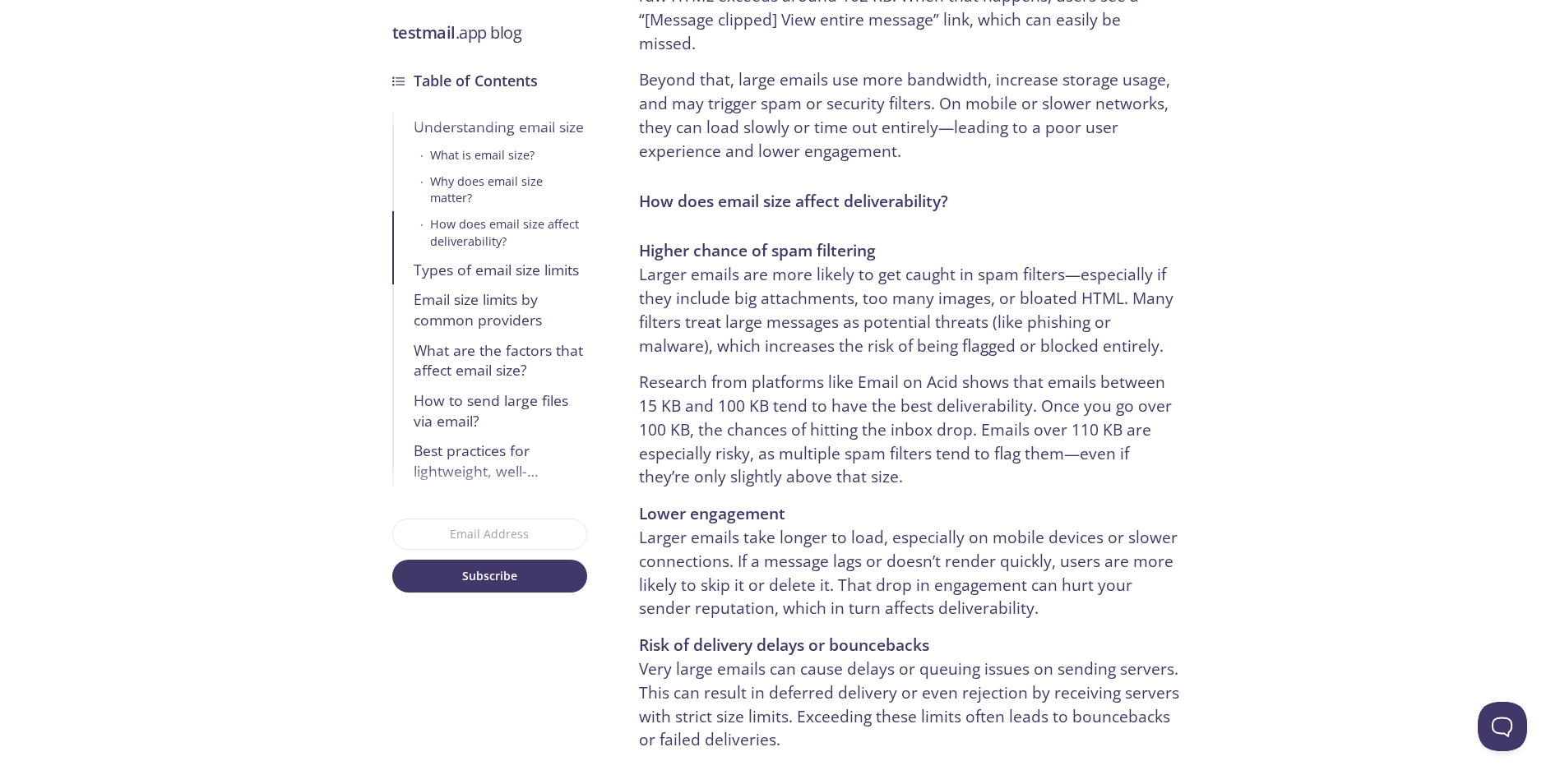
click at [656, 260] on p "Higher chance of spam filtering Larger emails are more likely to get caught in …" at bounding box center [910, 298] width 542 height 118
click at [648, 279] on p "Higher chance of spam filtering Larger emails are more likely to get caught in …" at bounding box center [910, 298] width 542 height 118
click at [655, 263] on p "Higher chance of spam filtering Larger emails are more likely to get caught in …" at bounding box center [910, 298] width 542 height 118
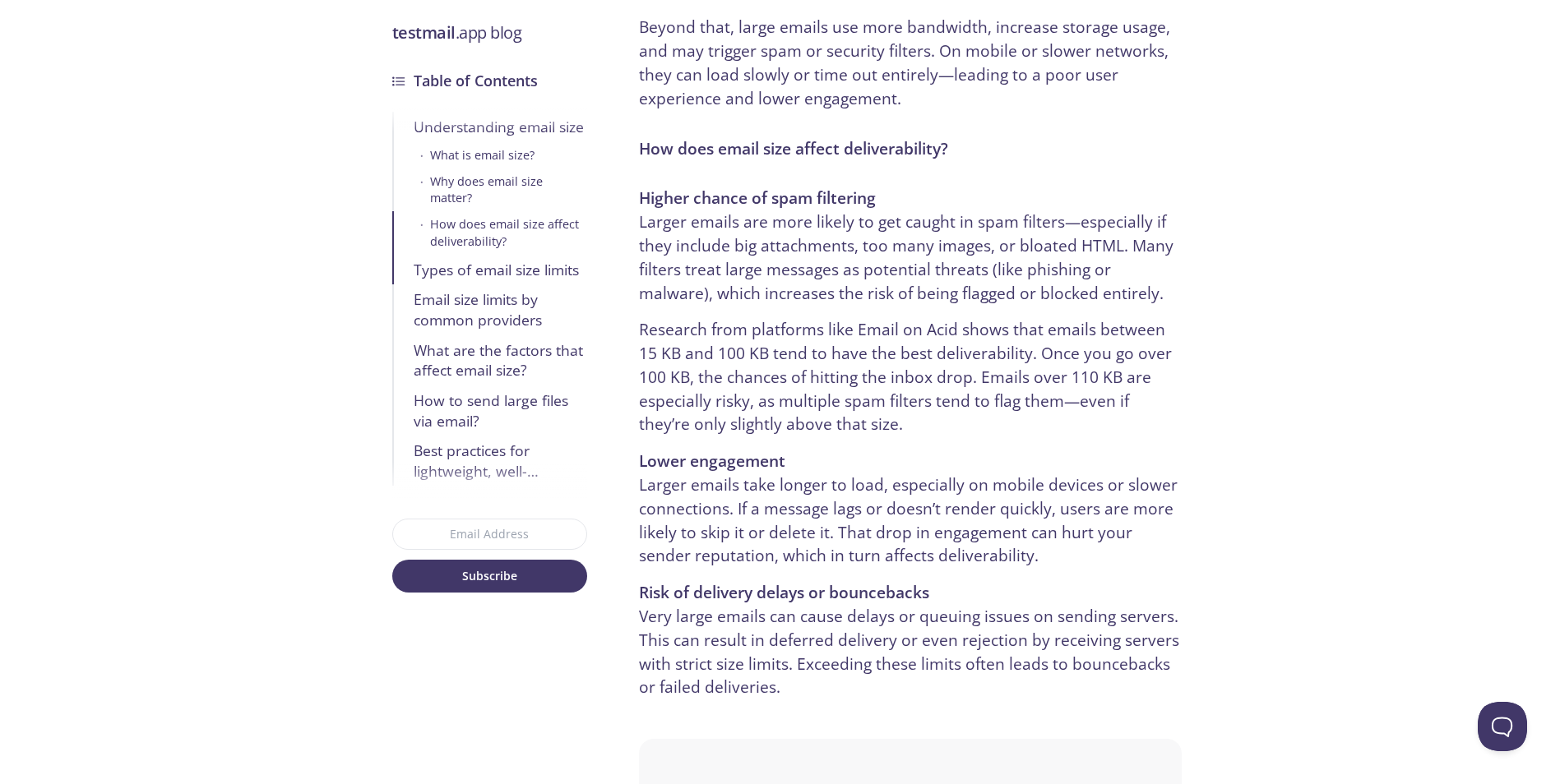
scroll to position [1233, 0]
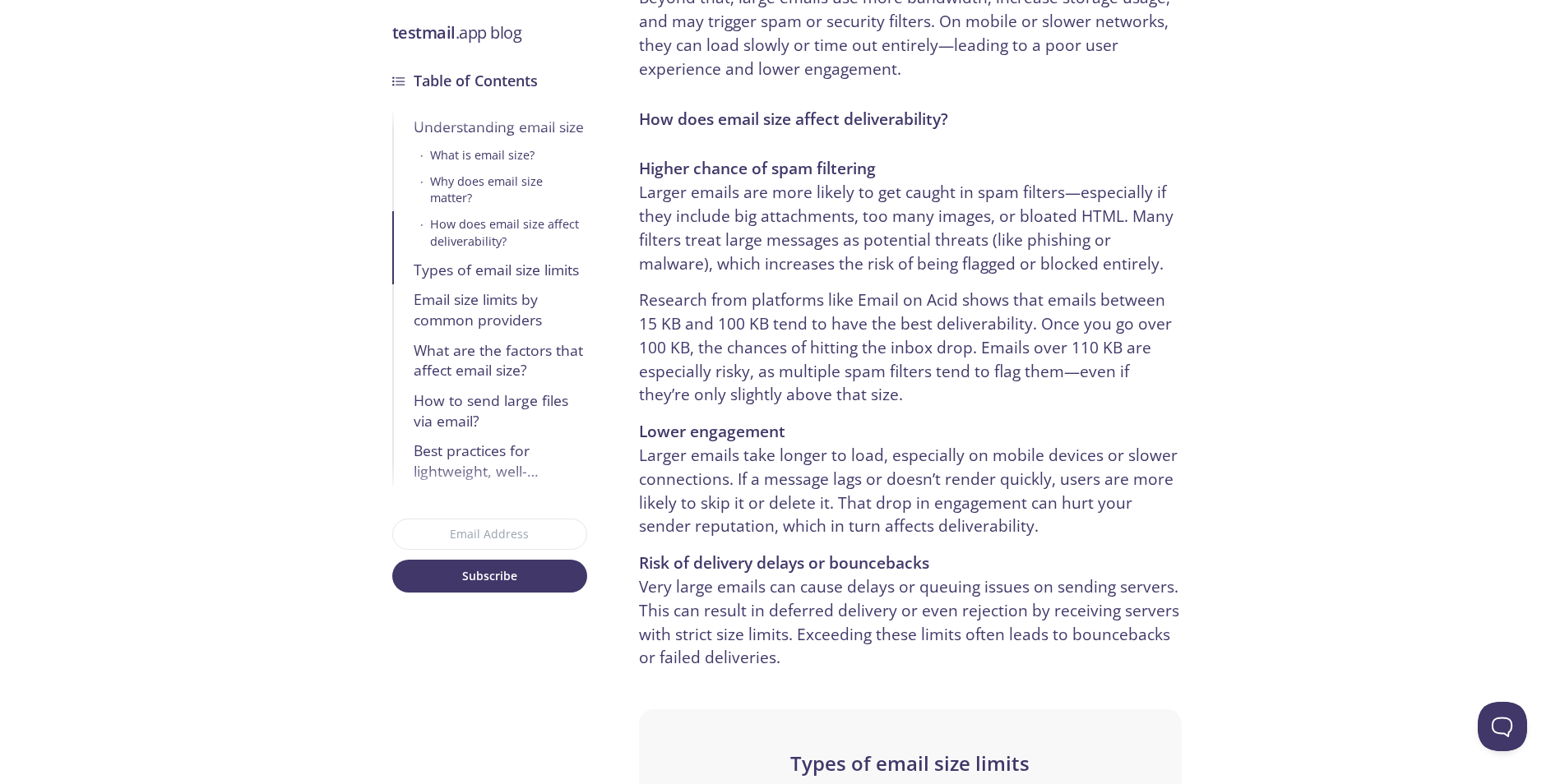
drag, startPoint x: 672, startPoint y: 203, endPoint x: 665, endPoint y: 245, distance: 42.6
click at [673, 203] on p "Higher chance of spam filtering Larger emails are more likely to get caught in …" at bounding box center [910, 216] width 542 height 118
drag, startPoint x: 662, startPoint y: 256, endPoint x: 670, endPoint y: 193, distance: 63.5
drag, startPoint x: 670, startPoint y: 193, endPoint x: 660, endPoint y: 254, distance: 61.8
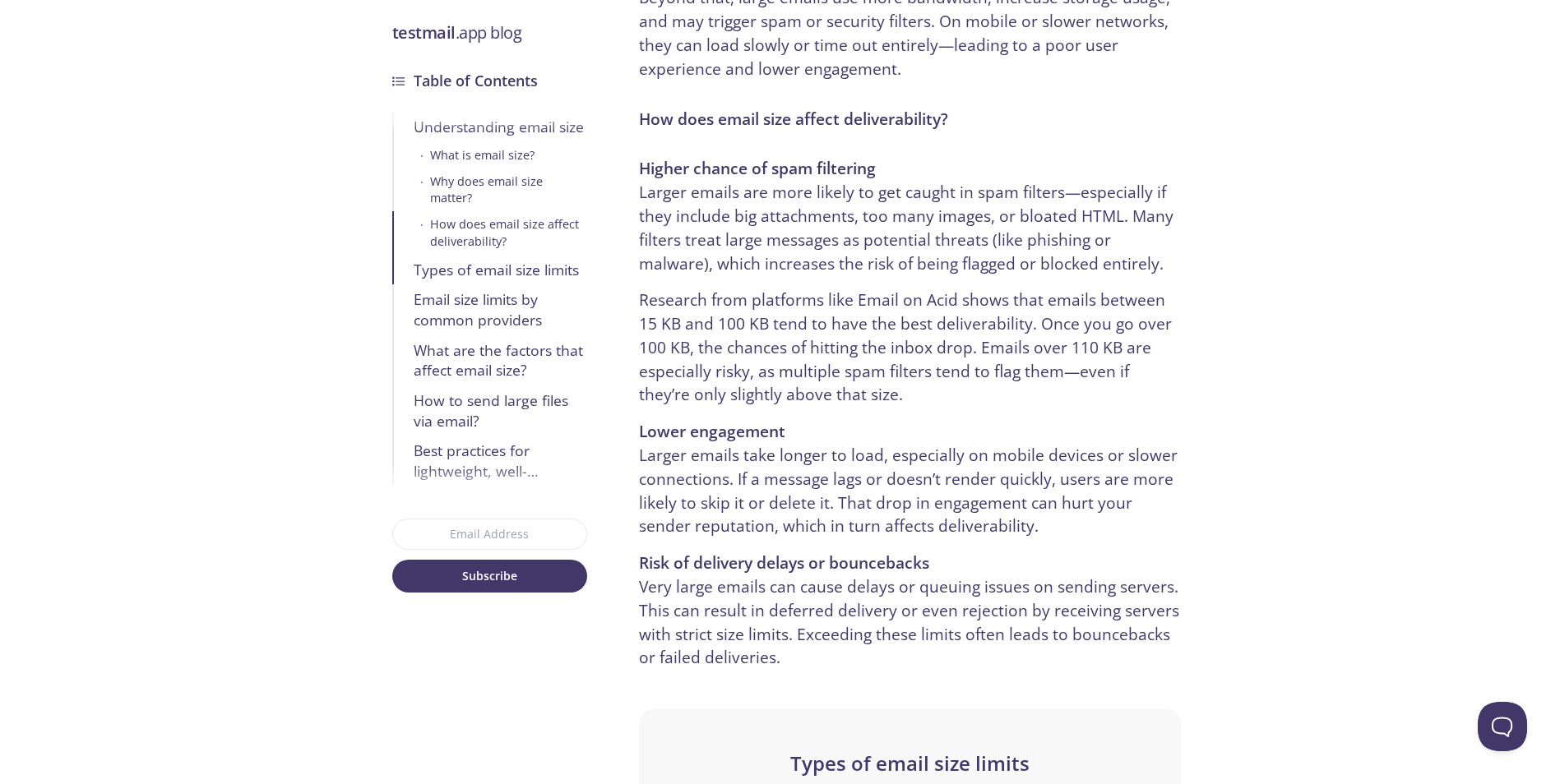
click at [666, 218] on p "Higher chance of spam filtering Larger emails are more likely to get caught in …" at bounding box center [910, 216] width 542 height 118
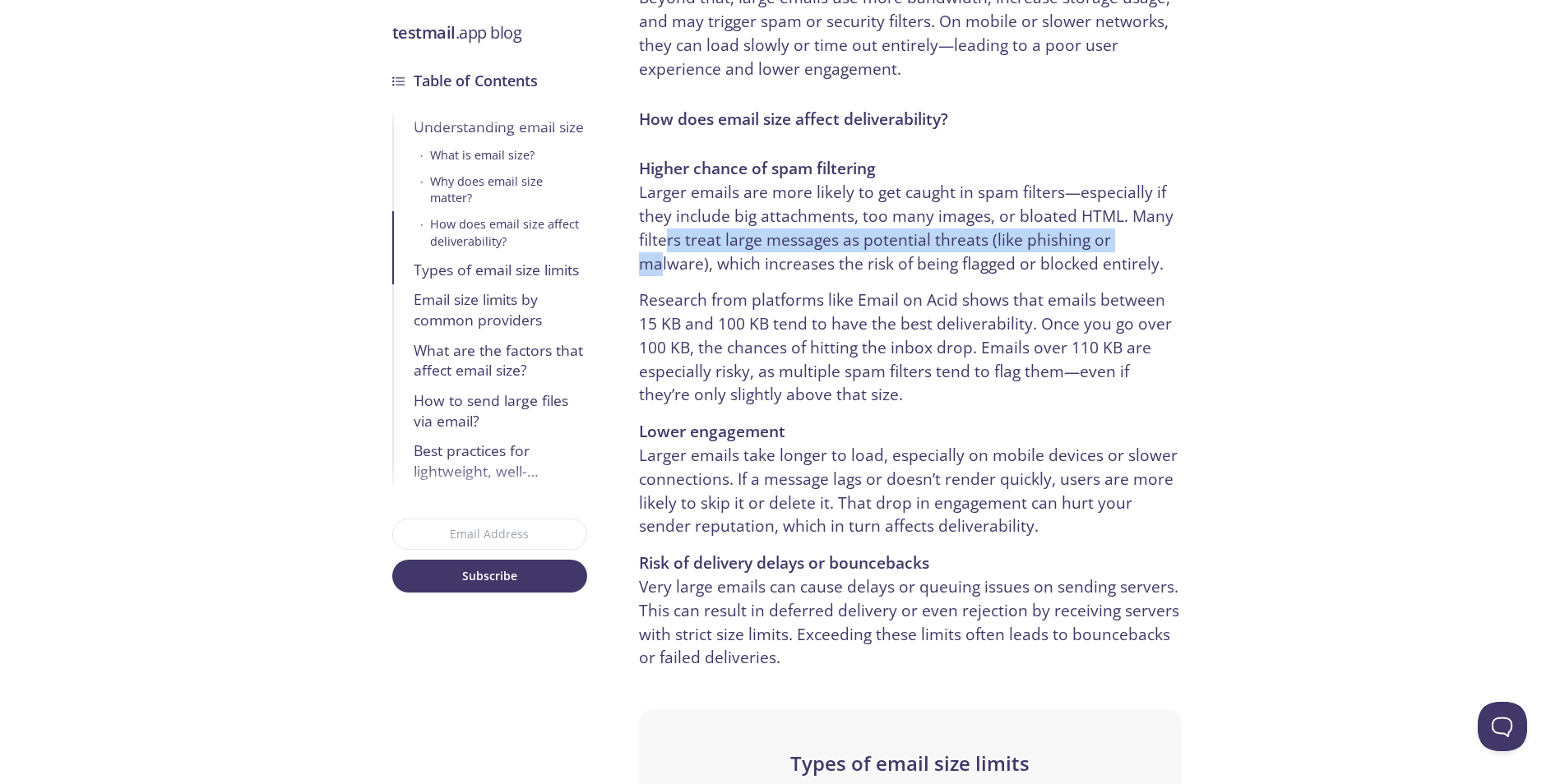
drag, startPoint x: 662, startPoint y: 228, endPoint x: 659, endPoint y: 258, distance: 30.1
click at [660, 243] on p "Higher chance of spam filtering Larger emails are more likely to get caught in …" at bounding box center [910, 216] width 542 height 118
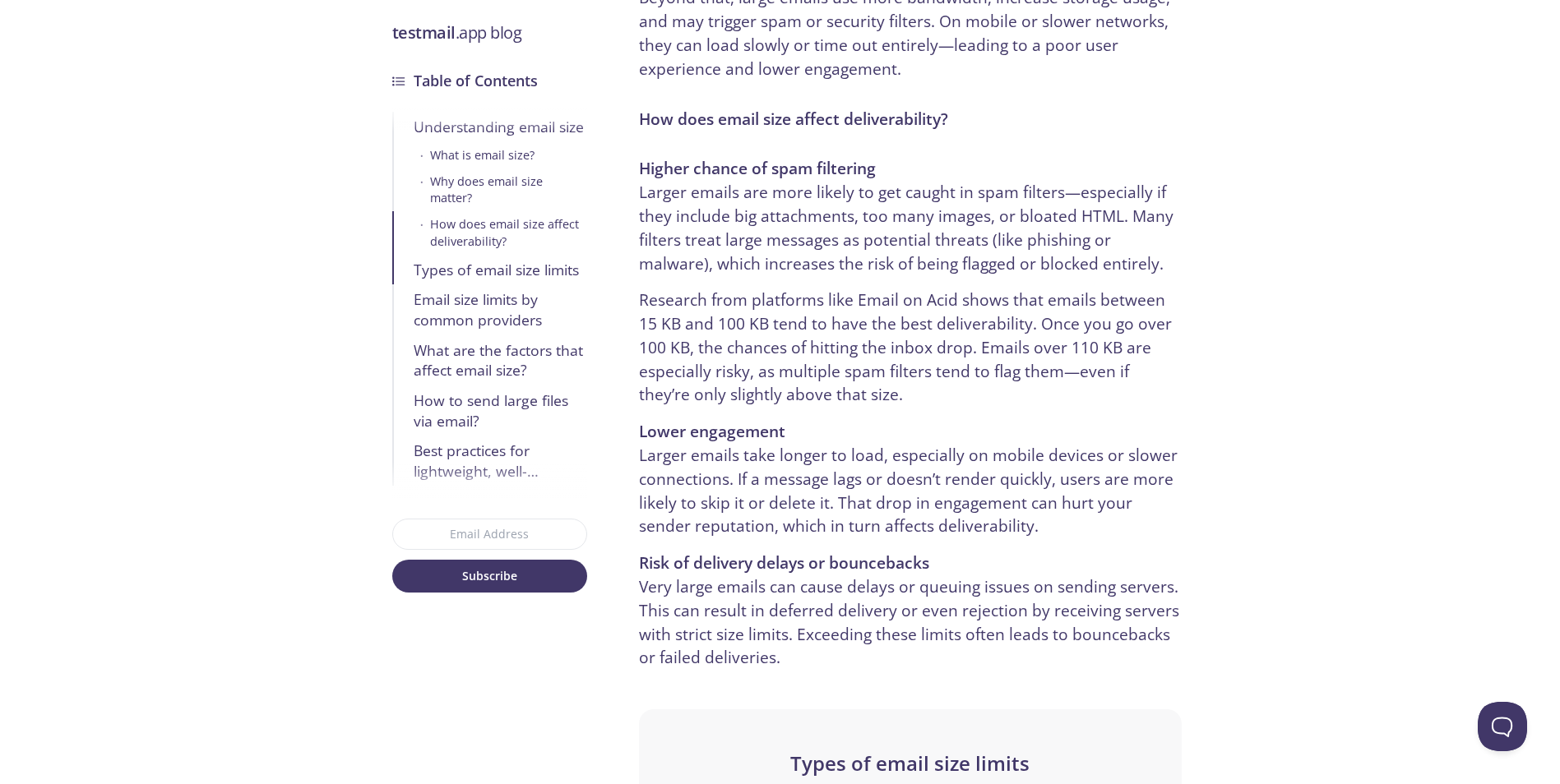
drag, startPoint x: 658, startPoint y: 261, endPoint x: 662, endPoint y: 230, distance: 31.3
drag, startPoint x: 662, startPoint y: 230, endPoint x: 658, endPoint y: 250, distance: 20.4
click at [661, 240] on p "Higher chance of spam filtering Larger emails are more likely to get caught in …" at bounding box center [910, 216] width 542 height 118
click at [658, 252] on p "Higher chance of spam filtering Larger emails are more likely to get caught in …" at bounding box center [910, 216] width 542 height 118
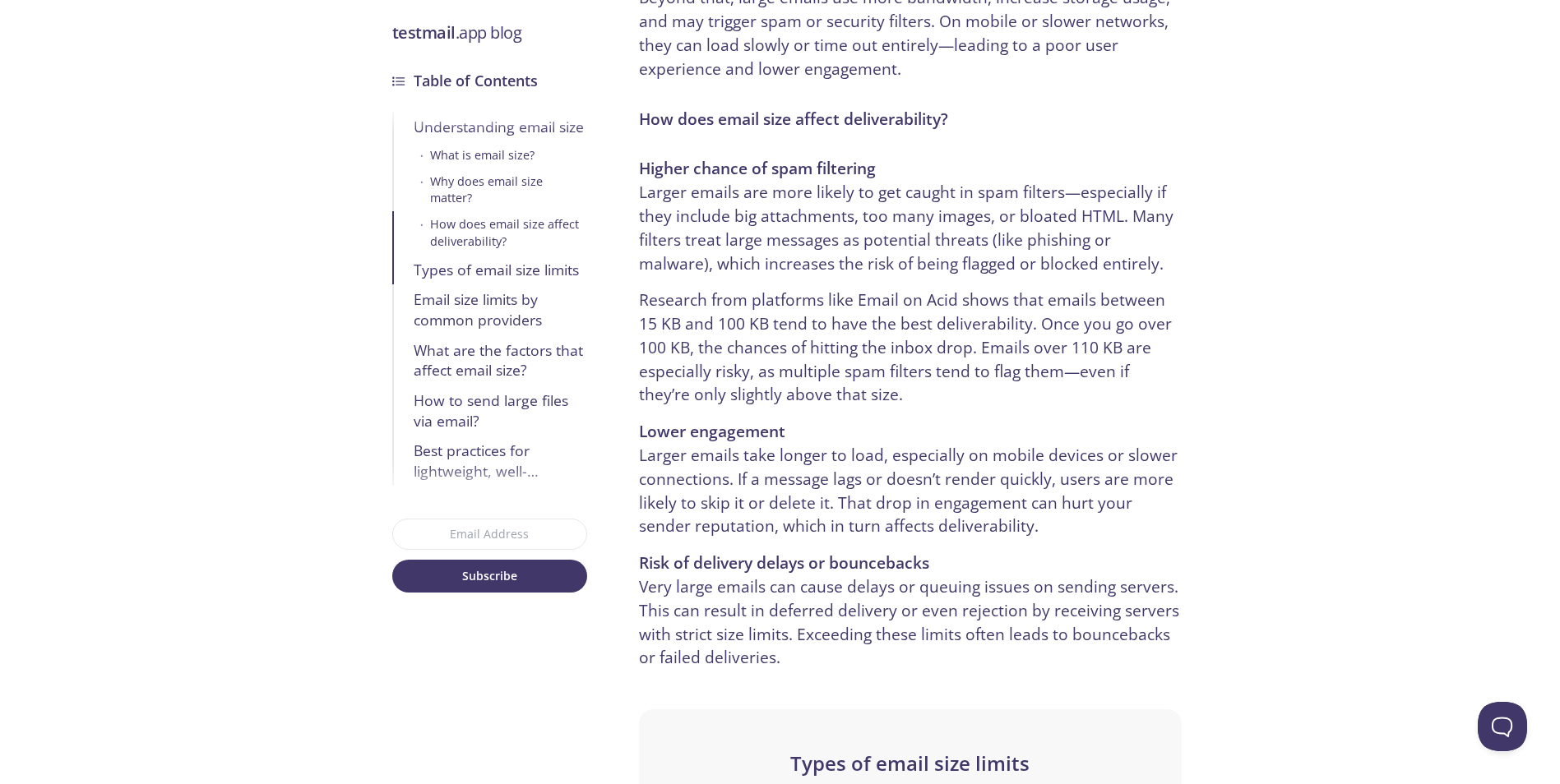
click at [660, 251] on p "Higher chance of spam filtering Larger emails are more likely to get caught in …" at bounding box center [910, 216] width 542 height 118
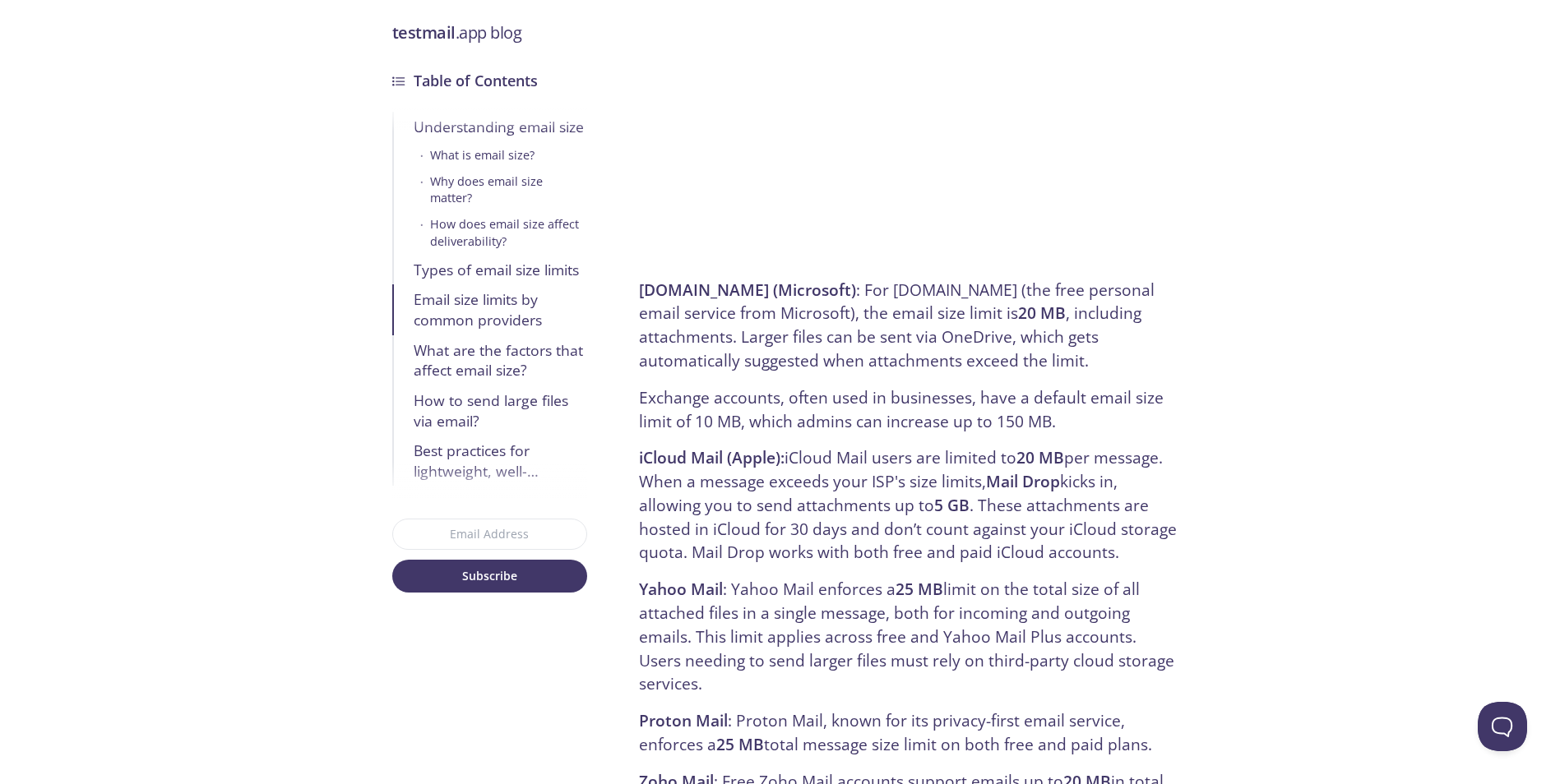
scroll to position [2877, 0]
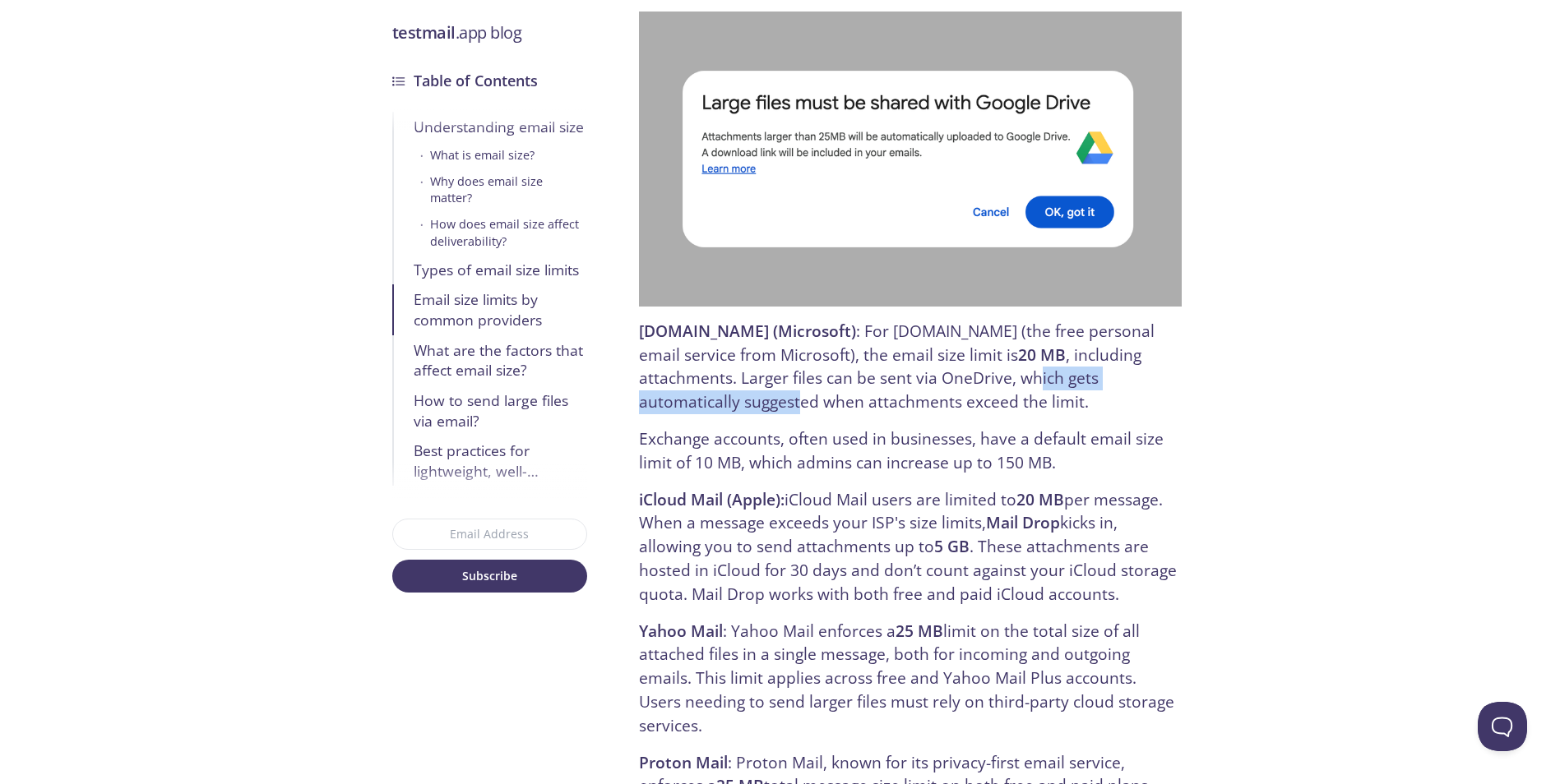
drag, startPoint x: 1010, startPoint y: 369, endPoint x: 790, endPoint y: 366, distance: 220.0
click at [794, 367] on p "Outlook.com (Microsoft) : For Outlook.com (the free personal email service from…" at bounding box center [910, 367] width 542 height 95
click at [790, 365] on p "Outlook.com (Microsoft) : For Outlook.com (the free personal email service from…" at bounding box center [910, 367] width 542 height 95
drag, startPoint x: 896, startPoint y: 369, endPoint x: 934, endPoint y: 374, distance: 38.3
click at [923, 374] on p "Outlook.com (Microsoft) : For Outlook.com (the free personal email service from…" at bounding box center [910, 367] width 542 height 95
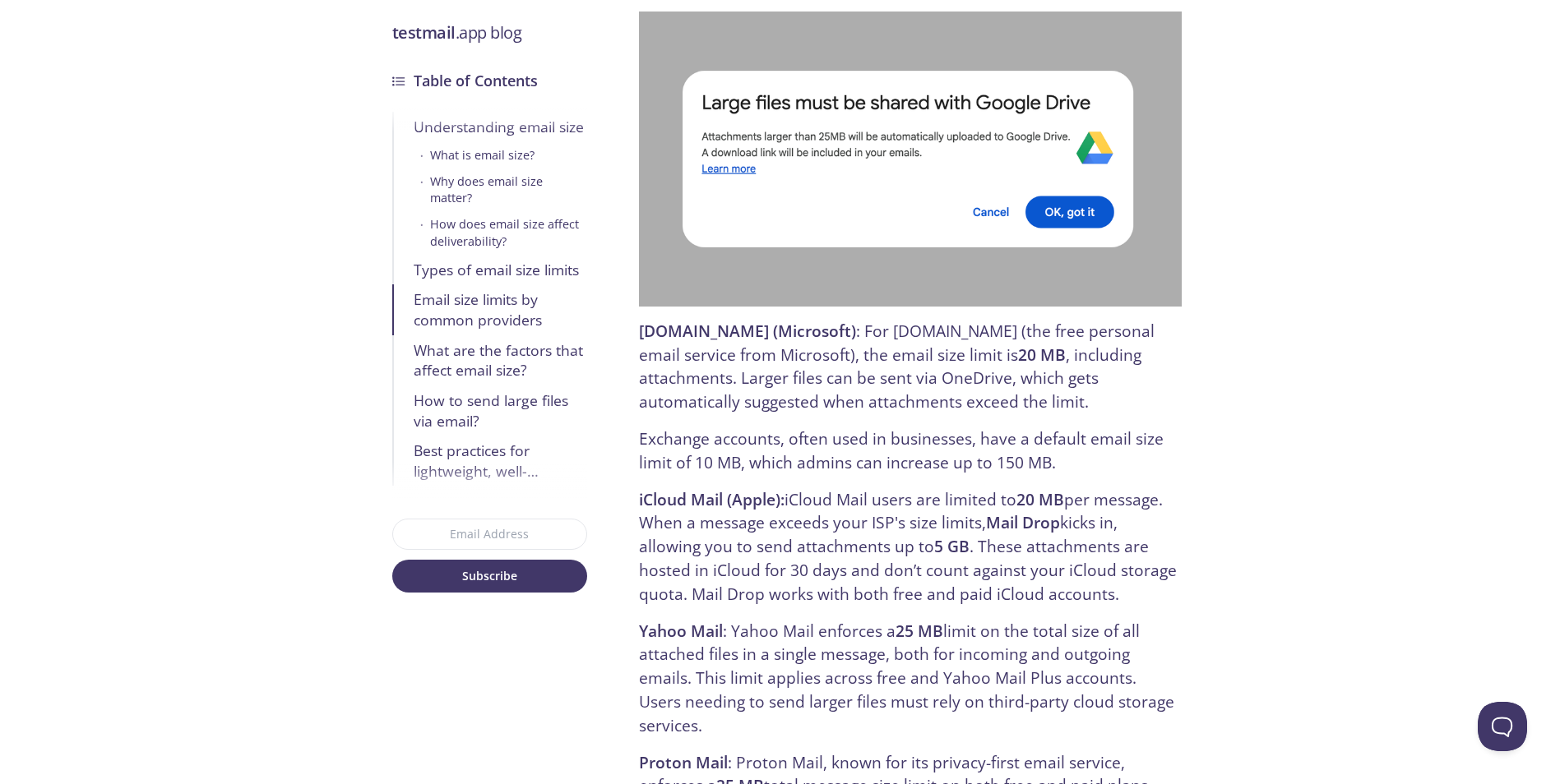
click at [934, 374] on p "Outlook.com (Microsoft) : For Outlook.com (the free personal email service from…" at bounding box center [910, 367] width 542 height 95
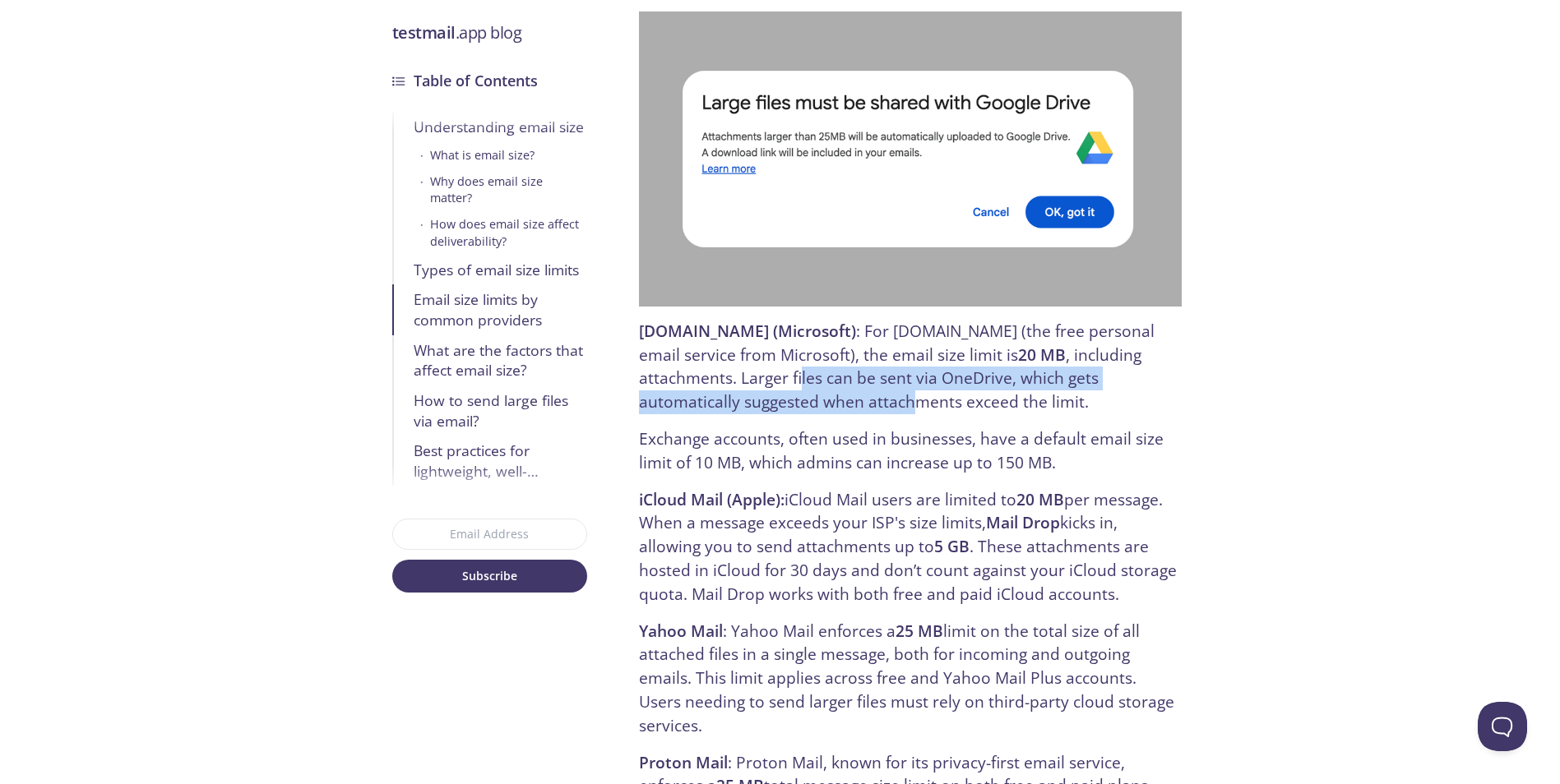
click at [790, 364] on p "Outlook.com (Microsoft) : For Outlook.com (the free personal email service from…" at bounding box center [910, 367] width 542 height 95
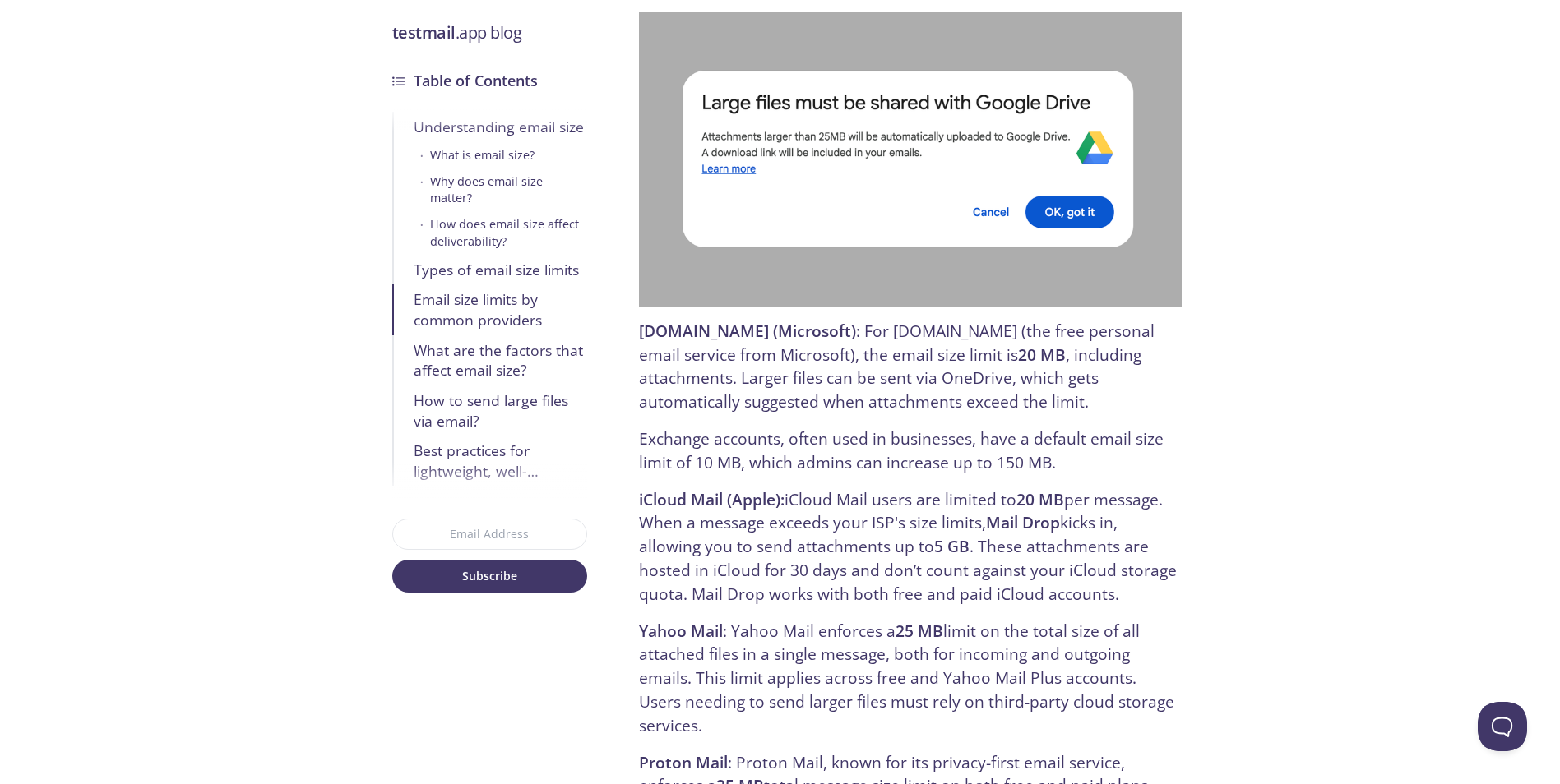
click at [785, 361] on p "Outlook.com (Microsoft) : For Outlook.com (the free personal email service from…" at bounding box center [910, 367] width 542 height 95
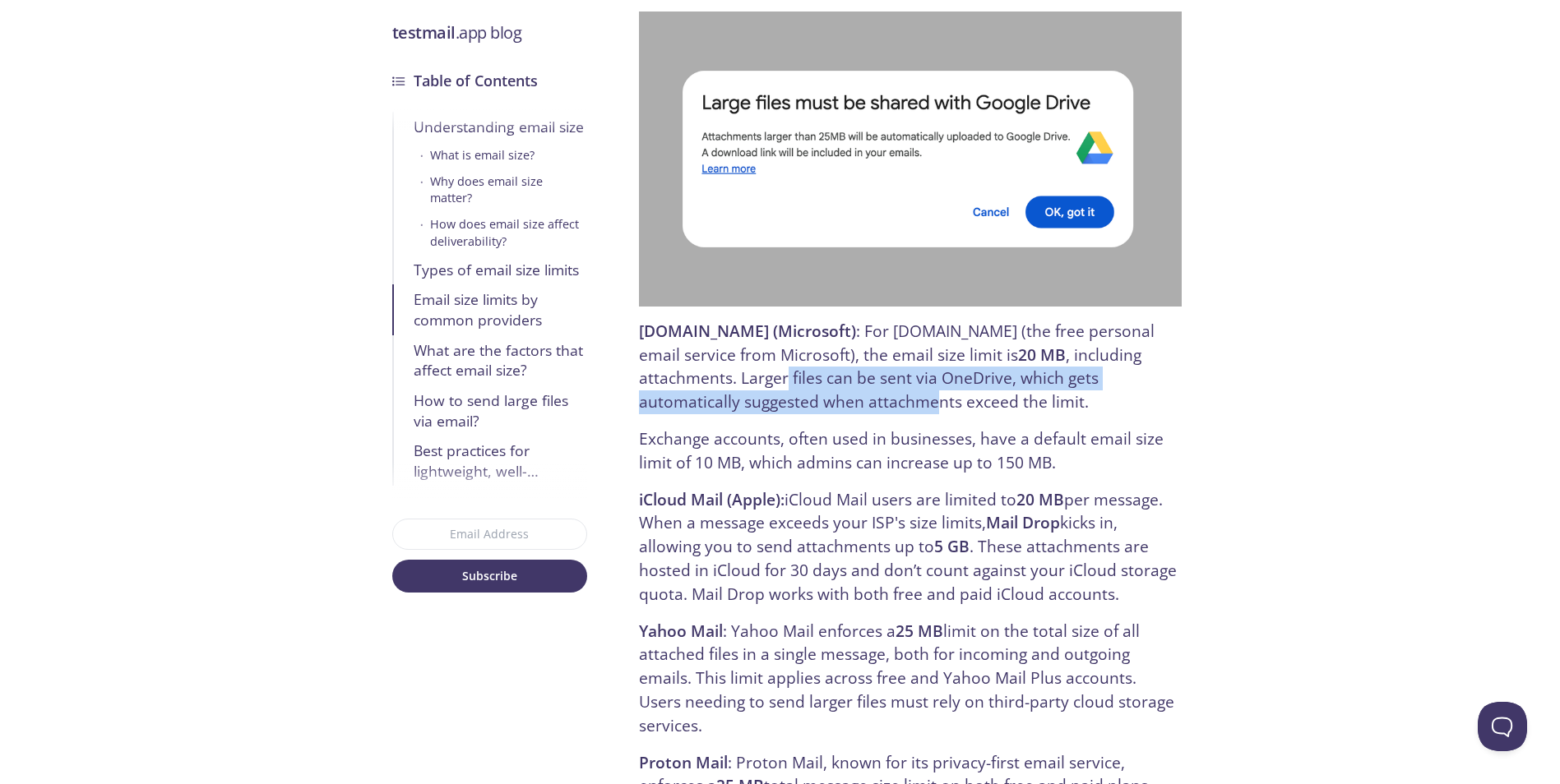
click at [962, 374] on p "Outlook.com (Microsoft) : For Outlook.com (the free personal email service from…" at bounding box center [910, 367] width 542 height 95
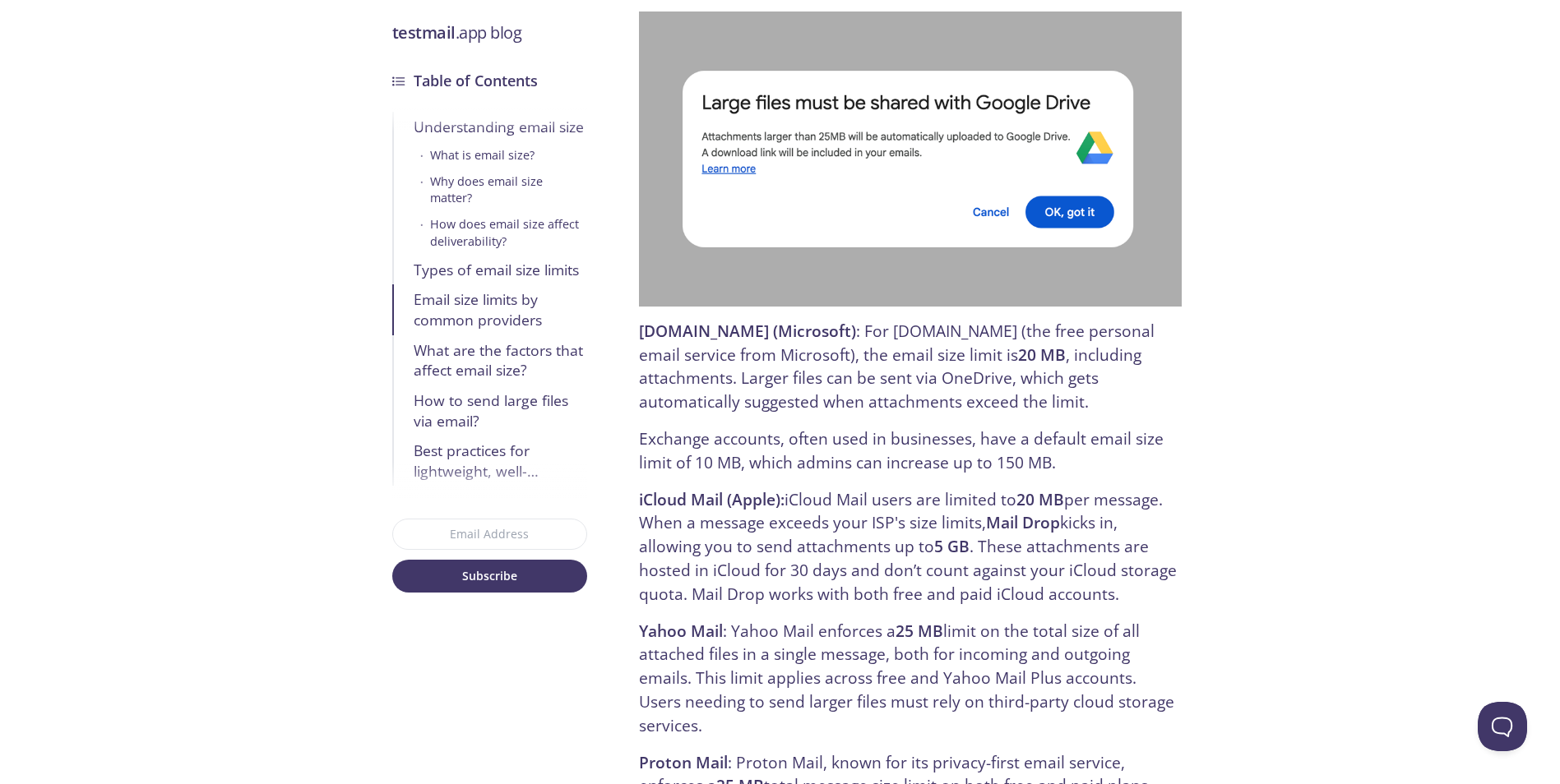
click at [974, 376] on p "Outlook.com (Microsoft) : For Outlook.com (the free personal email service from…" at bounding box center [910, 367] width 542 height 95
drag, startPoint x: 907, startPoint y: 376, endPoint x: 778, endPoint y: 360, distance: 130.0
click at [789, 362] on p "Outlook.com (Microsoft) : For Outlook.com (the free personal email service from…" at bounding box center [910, 367] width 542 height 95
click at [778, 360] on p "Outlook.com (Microsoft) : For Outlook.com (the free personal email service from…" at bounding box center [910, 367] width 542 height 95
drag, startPoint x: 778, startPoint y: 360, endPoint x: 943, endPoint y: 375, distance: 165.7
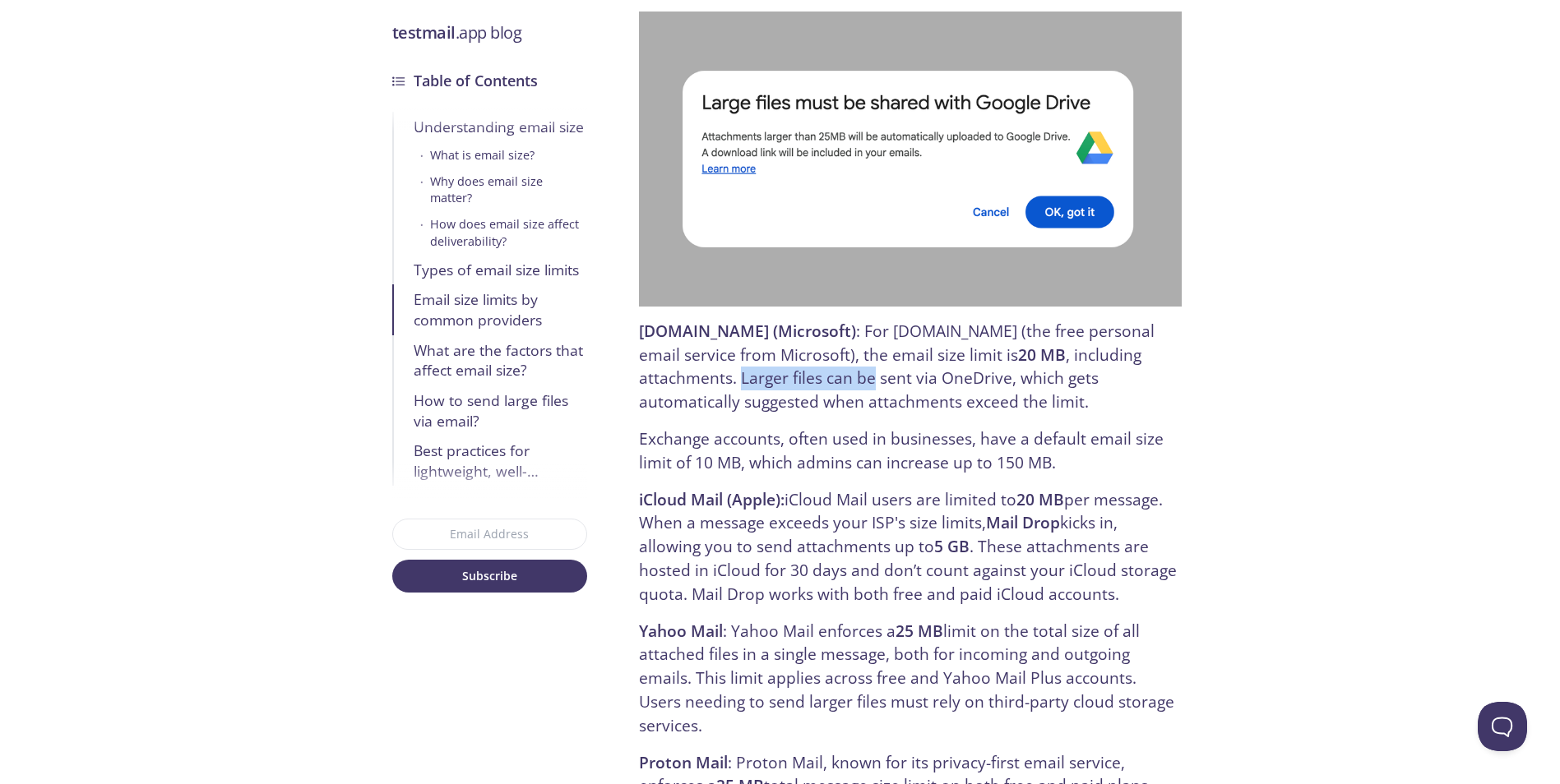
click at [938, 374] on p "Outlook.com (Microsoft) : For Outlook.com (the free personal email service from…" at bounding box center [910, 367] width 542 height 95
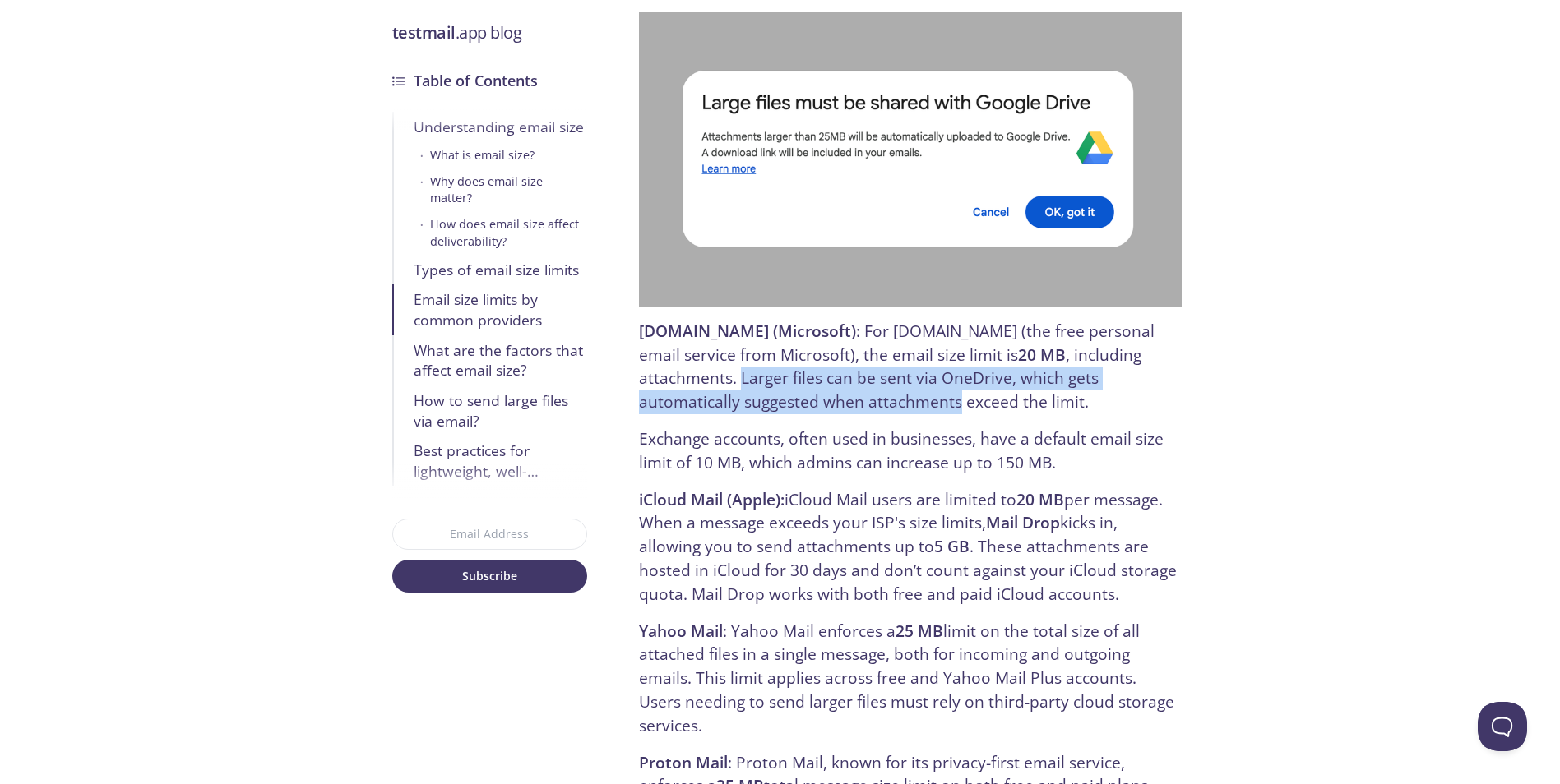
click at [943, 375] on p "Outlook.com (Microsoft) : For Outlook.com (the free personal email service from…" at bounding box center [910, 367] width 542 height 95
drag, startPoint x: 880, startPoint y: 374, endPoint x: 748, endPoint y: 358, distance: 133.0
click at [767, 360] on p "Outlook.com (Microsoft) : For Outlook.com (the free personal email service from…" at bounding box center [910, 367] width 542 height 95
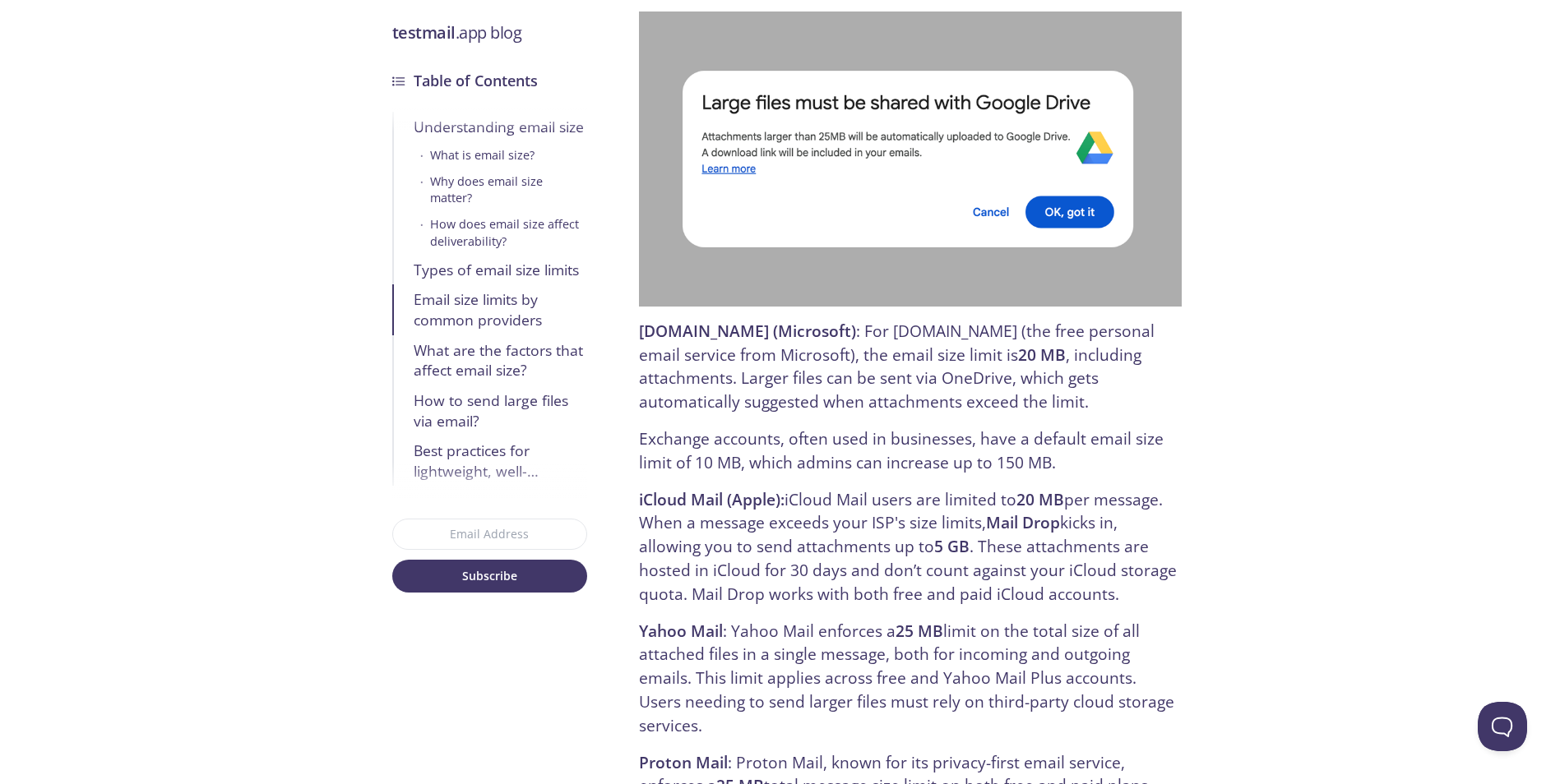
click at [748, 358] on p "Outlook.com (Microsoft) : For Outlook.com (the free personal email service from…" at bounding box center [910, 367] width 542 height 95
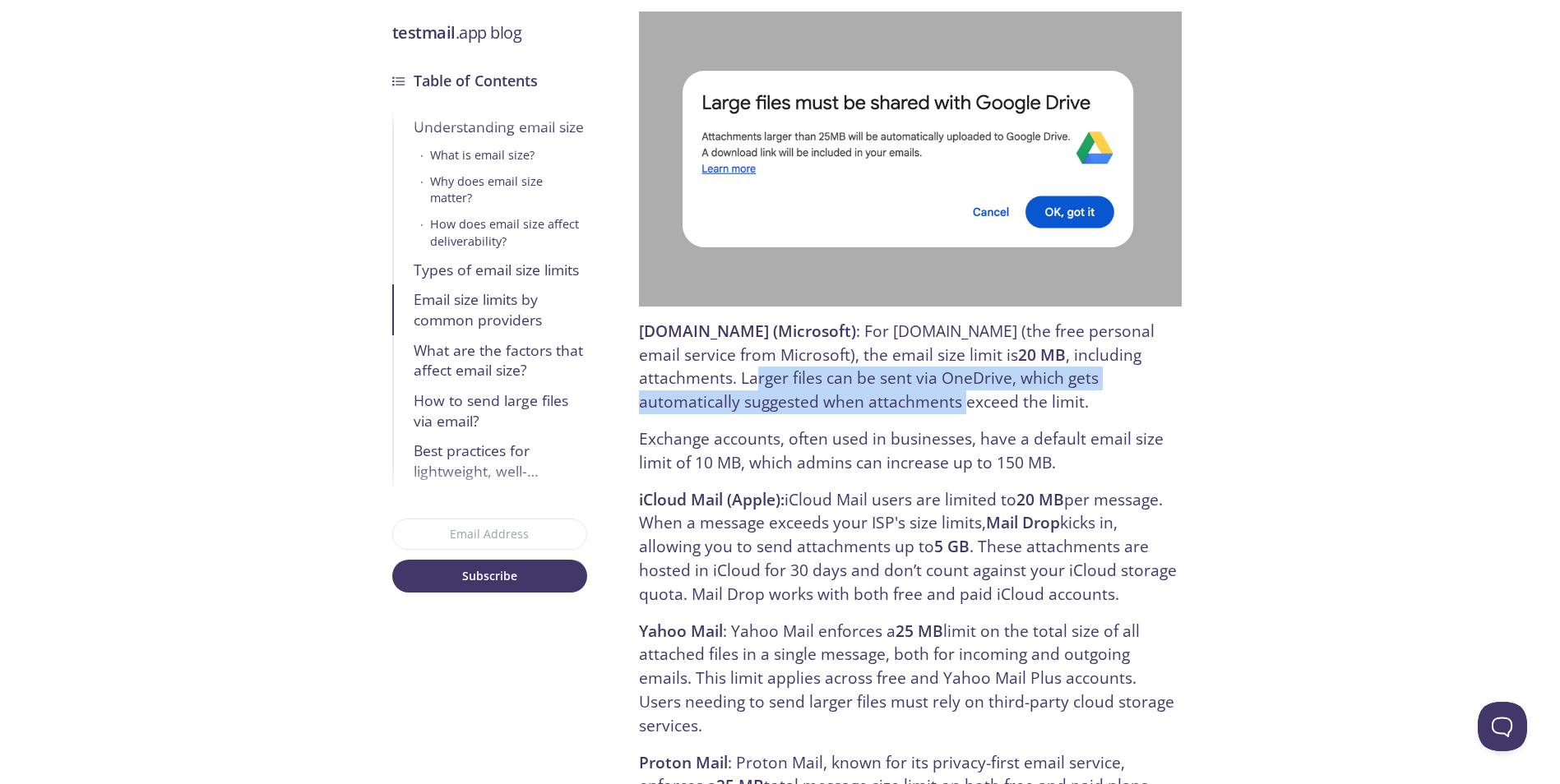
drag, startPoint x: 925, startPoint y: 381, endPoint x: 996, endPoint y: 391, distance: 71.7
click at [990, 390] on p "Outlook.com (Microsoft) : For Outlook.com (the free personal email service from…" at bounding box center [910, 367] width 542 height 95
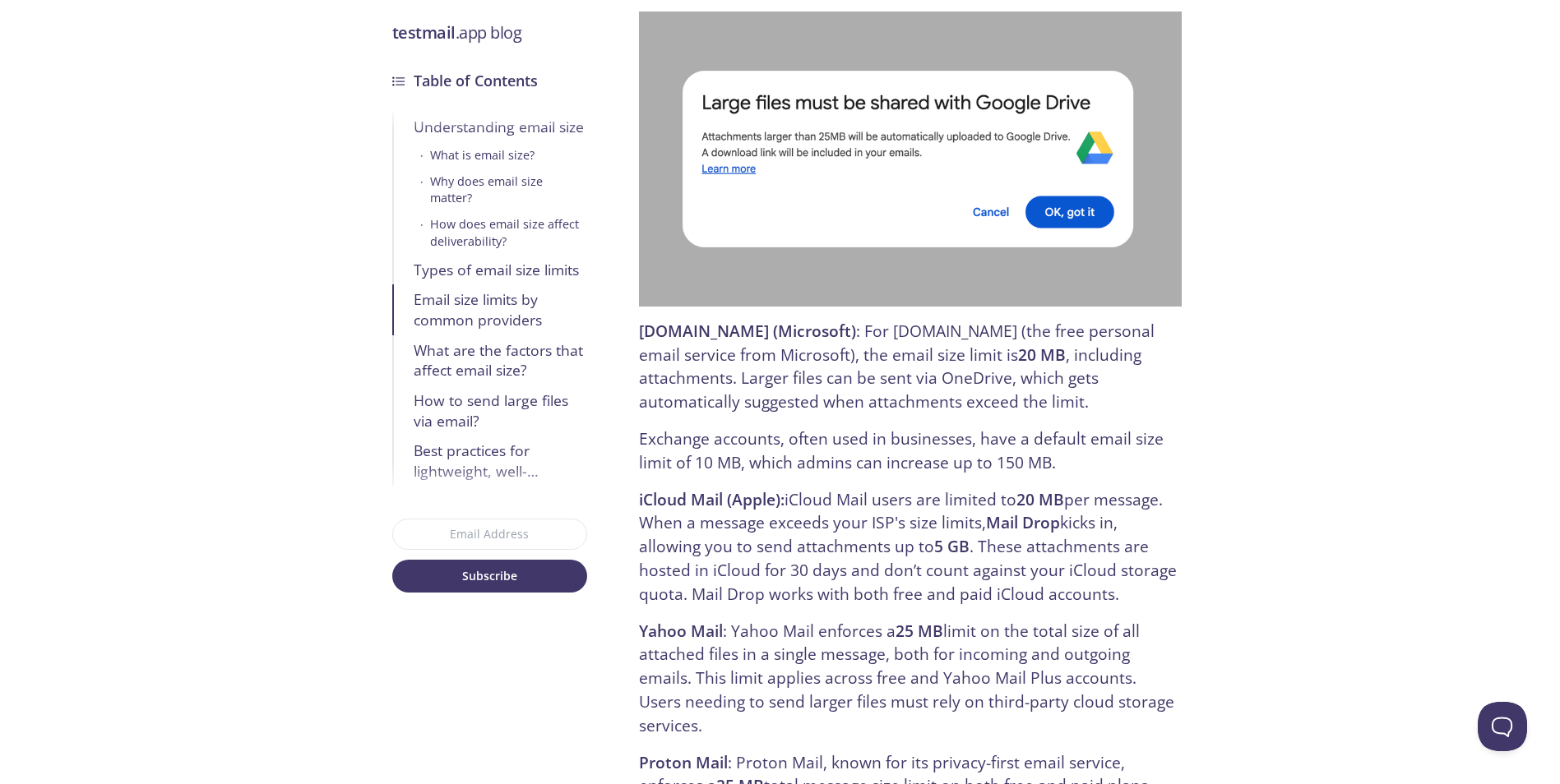
drag, startPoint x: 985, startPoint y: 392, endPoint x: 741, endPoint y: 360, distance: 246.1
click at [733, 361] on p "Outlook.com (Microsoft) : For Outlook.com (the free personal email service from…" at bounding box center [910, 367] width 542 height 95
drag, startPoint x: 743, startPoint y: 374, endPoint x: 816, endPoint y: 384, distance: 73.7
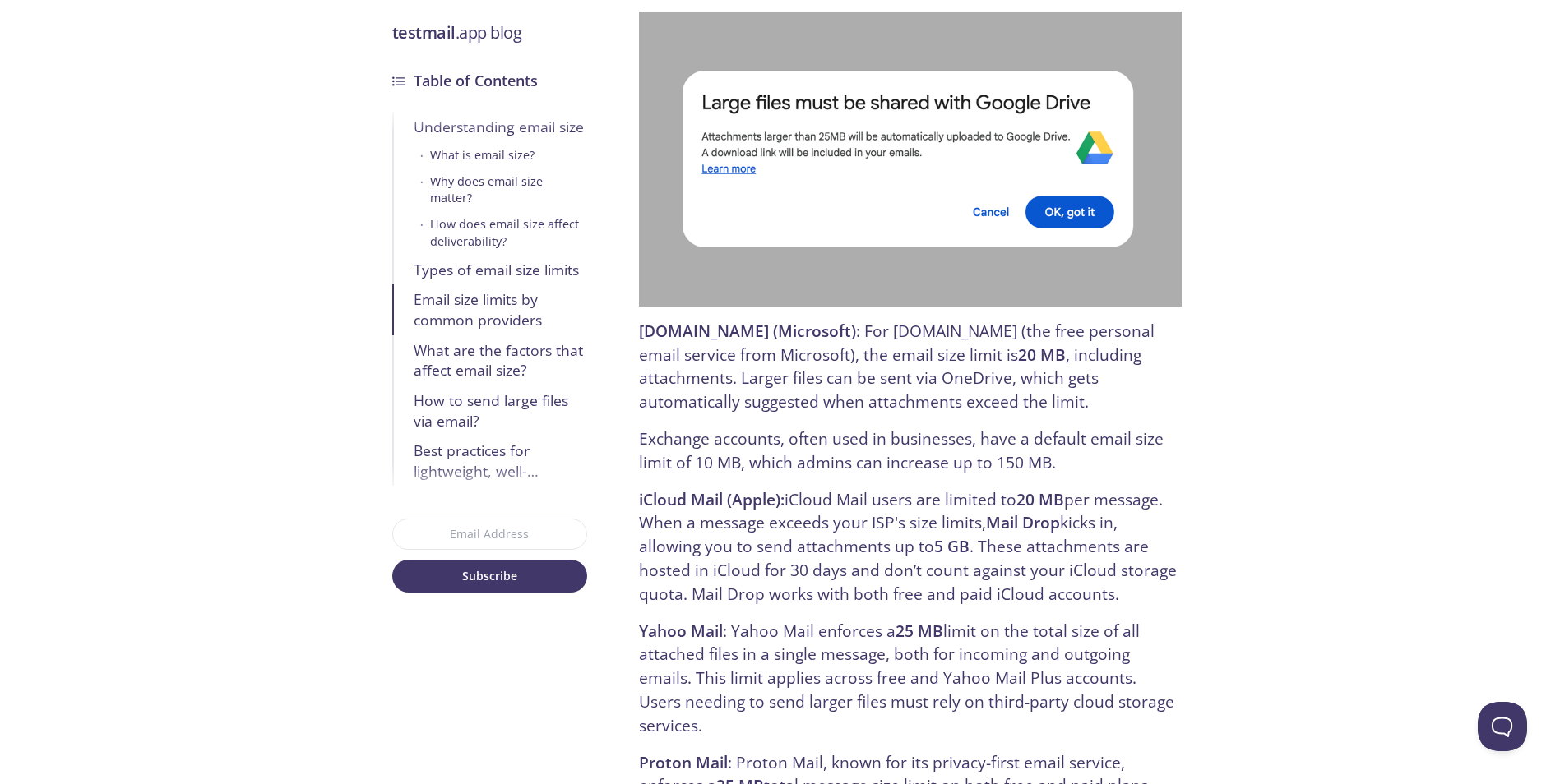
click at [784, 381] on p "Outlook.com (Microsoft) : For Outlook.com (the free personal email service from…" at bounding box center [910, 367] width 542 height 95
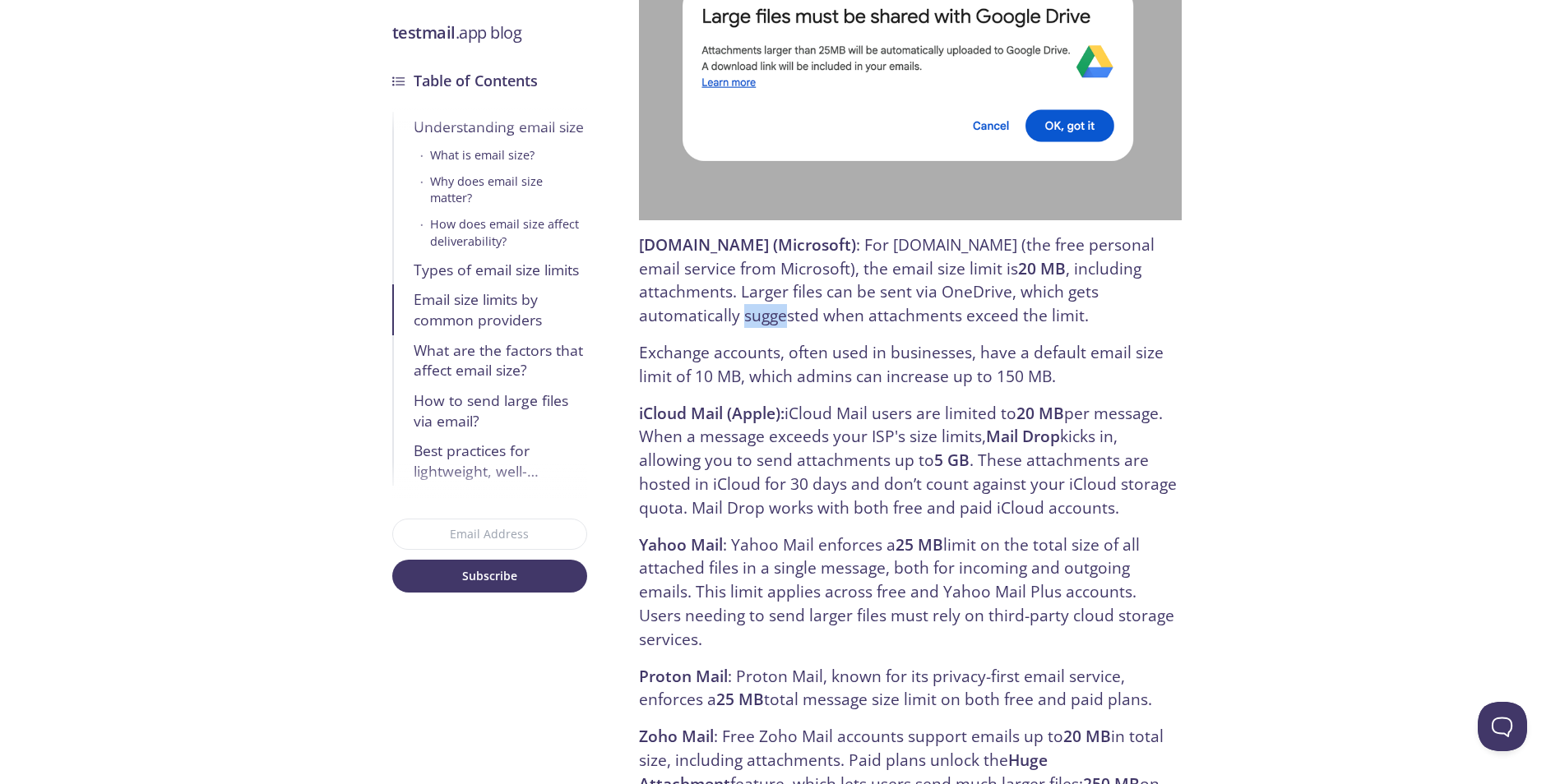
scroll to position [2959, 0]
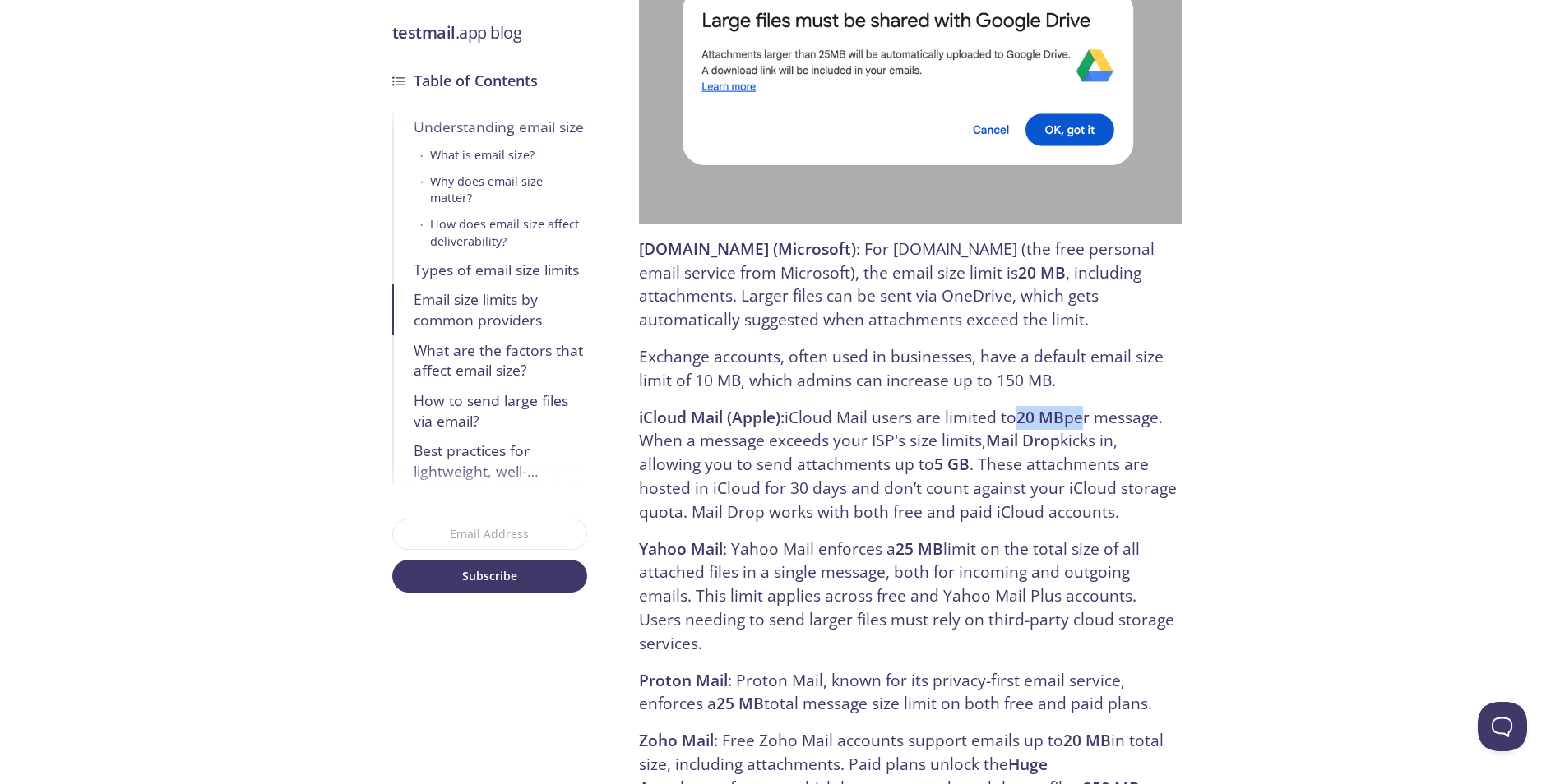
drag, startPoint x: 1006, startPoint y: 394, endPoint x: 1115, endPoint y: 400, distance: 109.2
click at [1113, 406] on p "iCloud Mail (Apple): iCloud Mail users are limited to 20 MB per message. When a…" at bounding box center [910, 465] width 542 height 118
click at [1115, 406] on p "iCloud Mail (Apple): iCloud Mail users are limited to 20 MB per message. When a…" at bounding box center [910, 465] width 542 height 118
drag, startPoint x: 902, startPoint y: 395, endPoint x: 1068, endPoint y: 397, distance: 166.0
click at [939, 406] on p "iCloud Mail (Apple): iCloud Mail users are limited to 20 MB per message. When a…" at bounding box center [910, 465] width 542 height 118
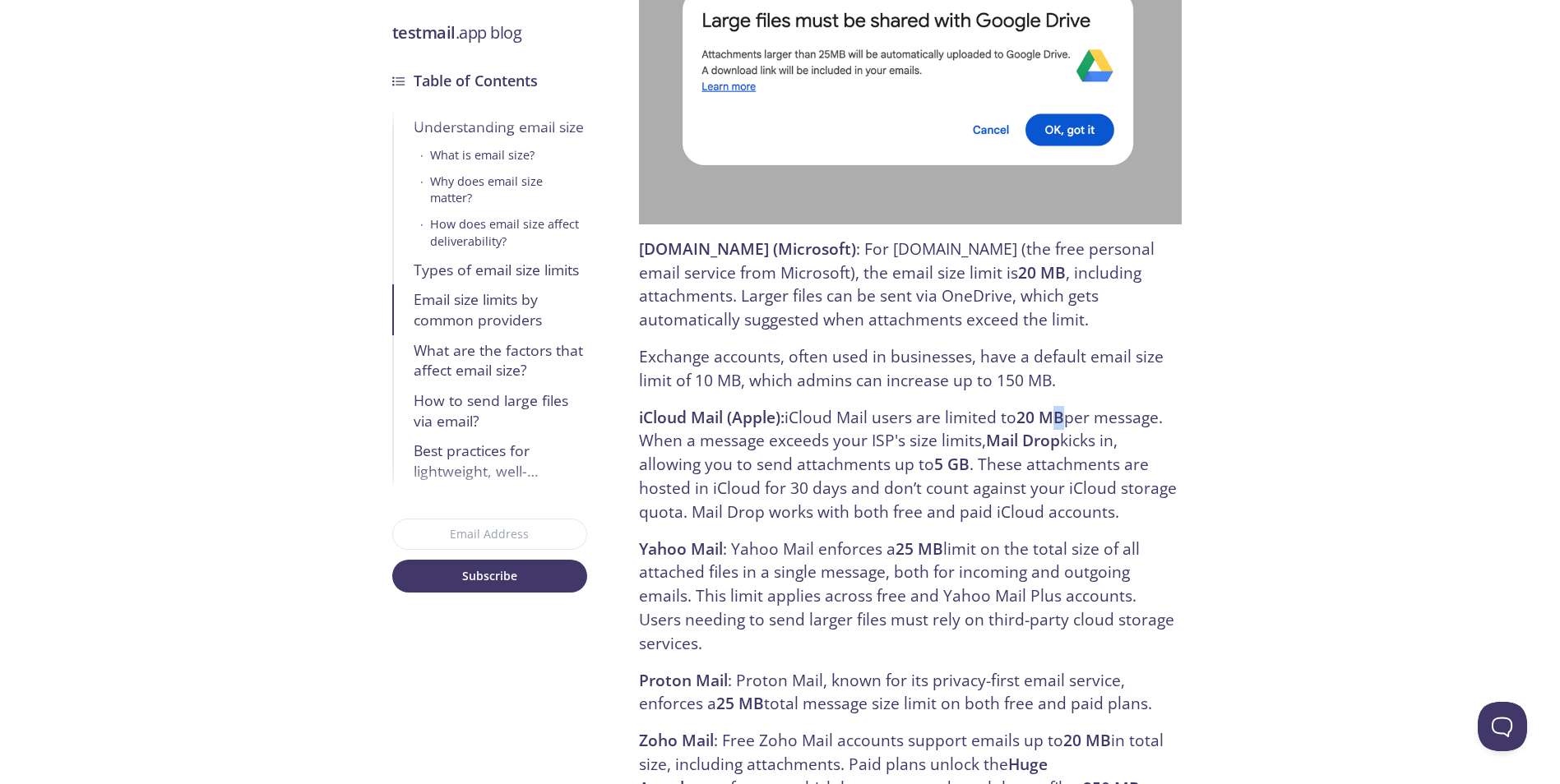
drag, startPoint x: 1068, startPoint y: 397, endPoint x: 1013, endPoint y: 401, distance: 55.1
click at [1043, 406] on strong "20 MB" at bounding box center [1041, 417] width 47 height 22
click at [923, 406] on p "iCloud Mail (Apple): iCloud Mail users are limited to 20 MB per message. When a…" at bounding box center [910, 465] width 542 height 118
drag, startPoint x: 920, startPoint y: 396, endPoint x: 950, endPoint y: 407, distance: 32.0
click at [927, 406] on p "iCloud Mail (Apple): iCloud Mail users are limited to 20 MB per message. When a…" at bounding box center [910, 465] width 542 height 118
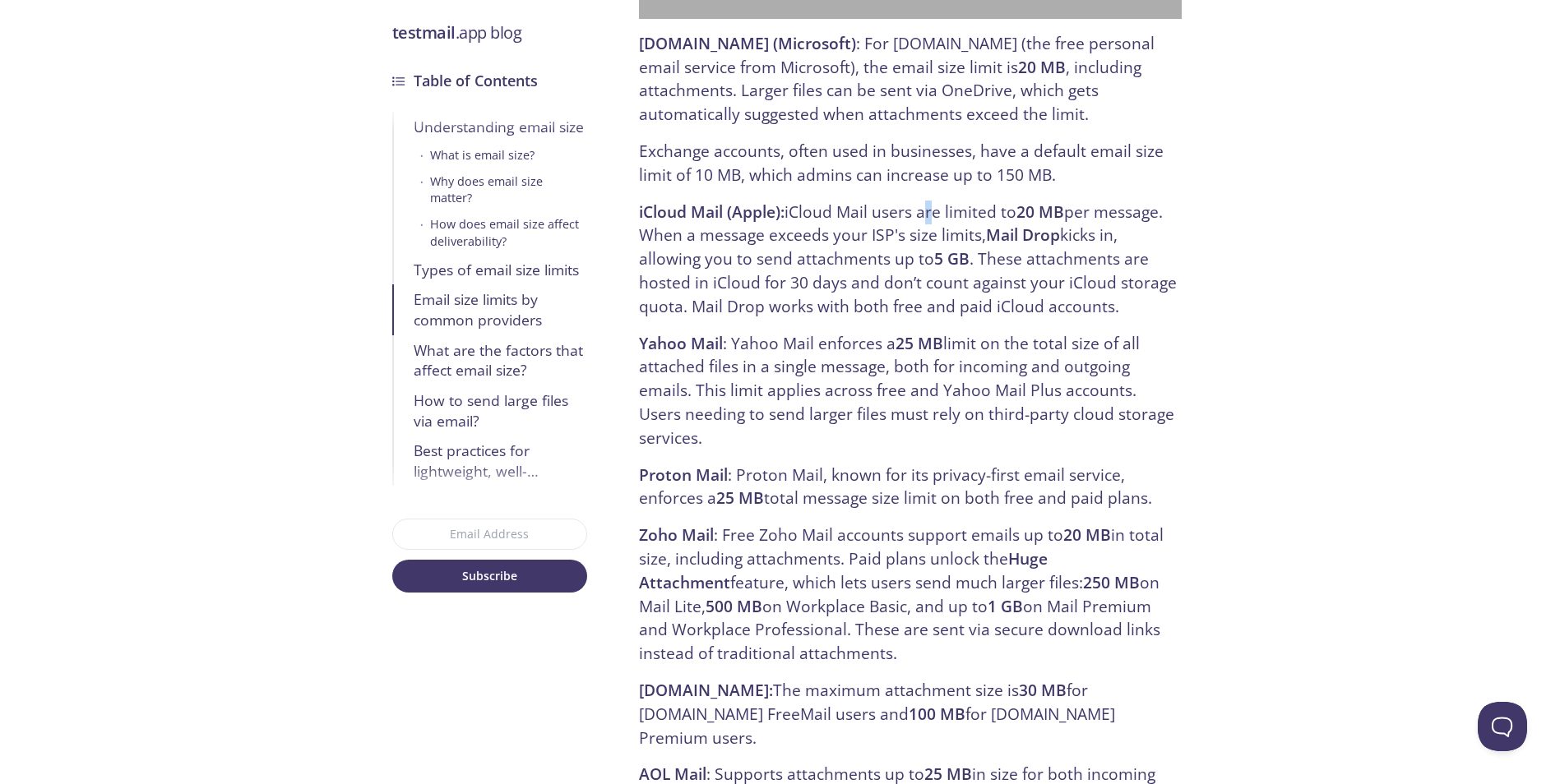
scroll to position [3124, 0]
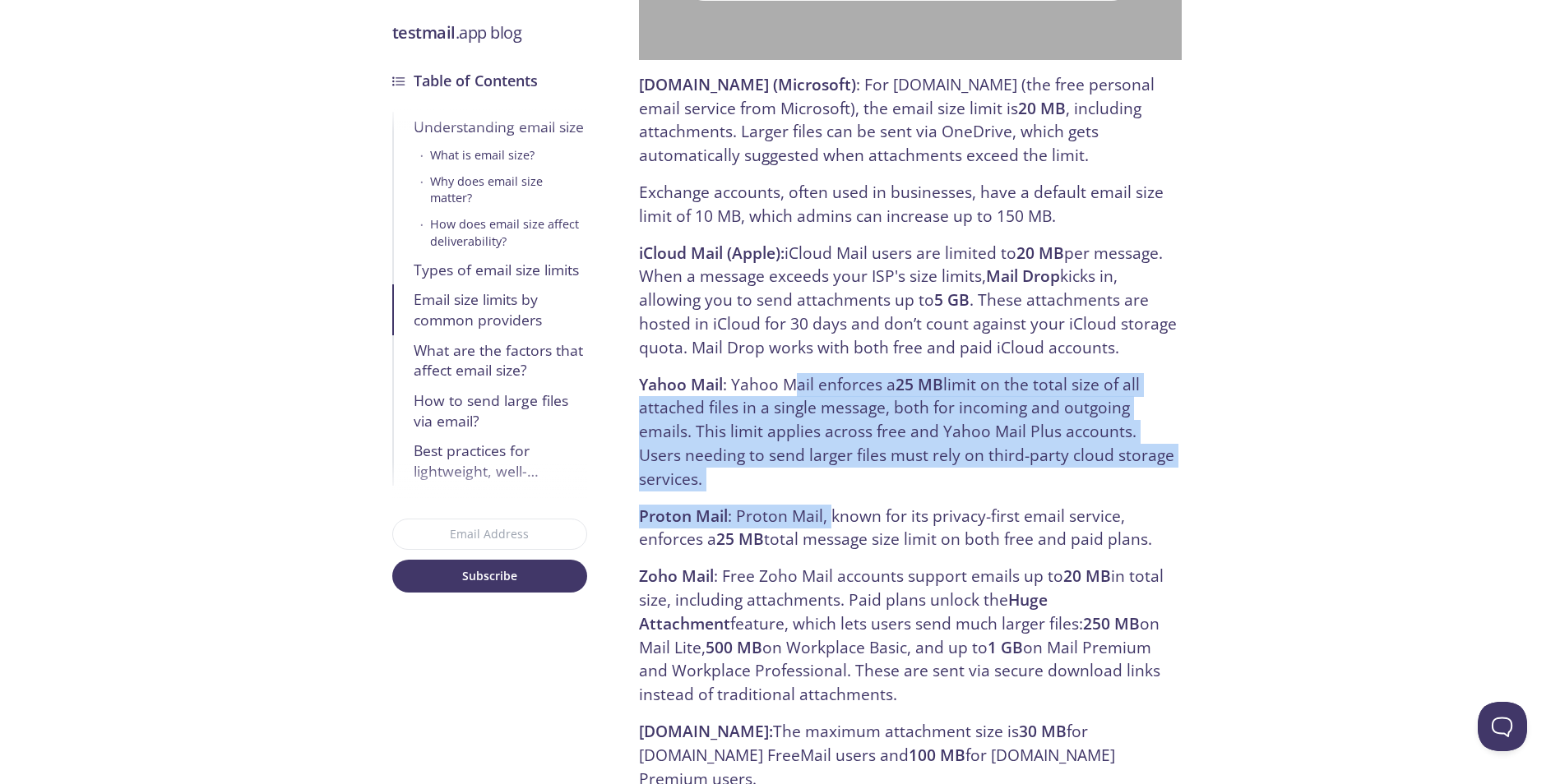
drag, startPoint x: 816, startPoint y: 439, endPoint x: 805, endPoint y: 341, distance: 98.6
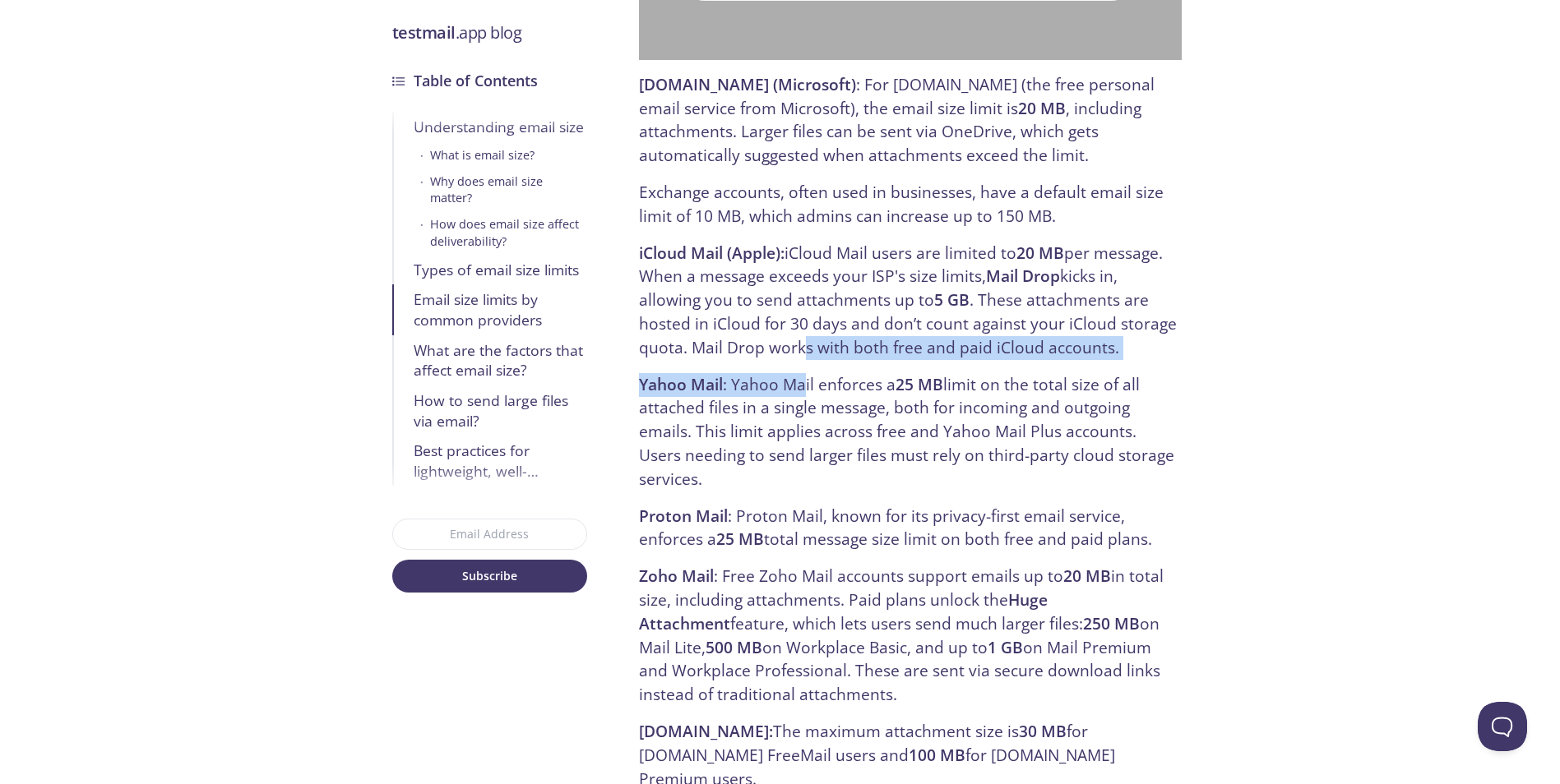
drag, startPoint x: 805, startPoint y: 341, endPoint x: 824, endPoint y: 403, distance: 64.8
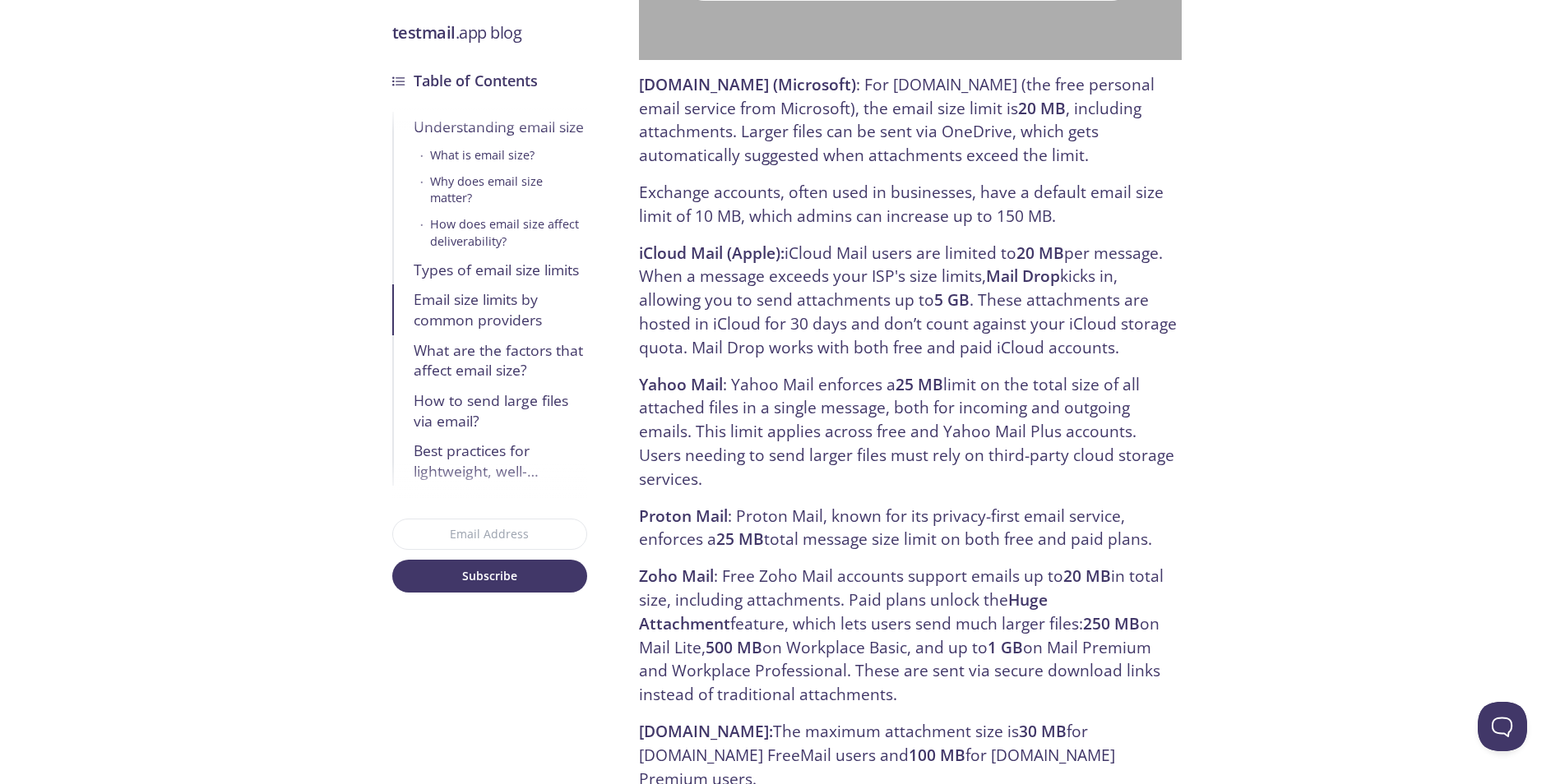
drag, startPoint x: 817, startPoint y: 261, endPoint x: 857, endPoint y: 418, distance: 162.0
click at [833, 320] on p "iCloud Mail (Apple): iCloud Mail users are limited to 20 MB per message. When a…" at bounding box center [910, 301] width 542 height 118
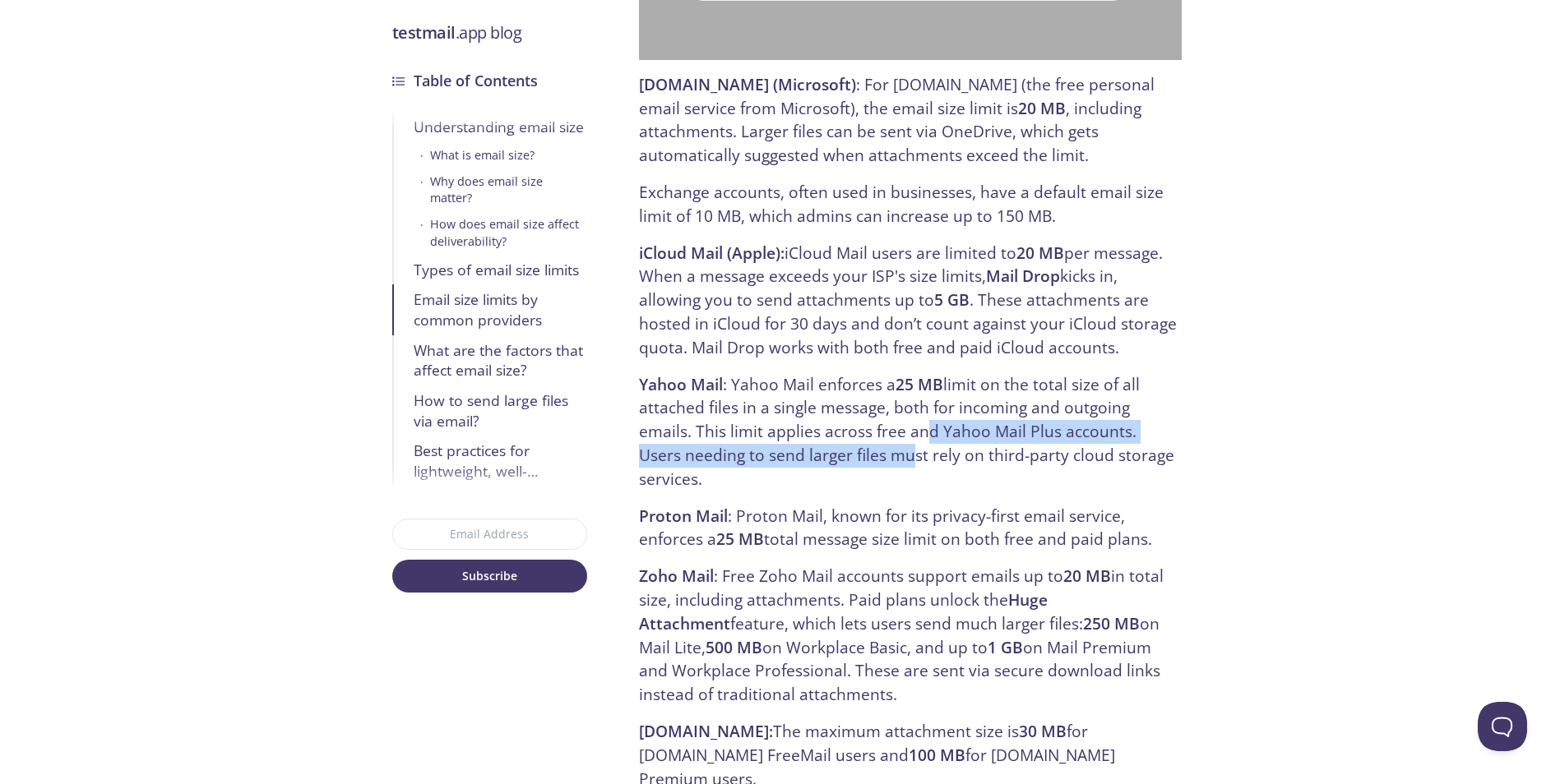
drag, startPoint x: 856, startPoint y: 424, endPoint x: 820, endPoint y: 243, distance: 184.5
click at [852, 379] on p "Yahoo Mail : Yahoo Mail enforces a 25 MB limit on the total size of all attache…" at bounding box center [910, 432] width 542 height 118
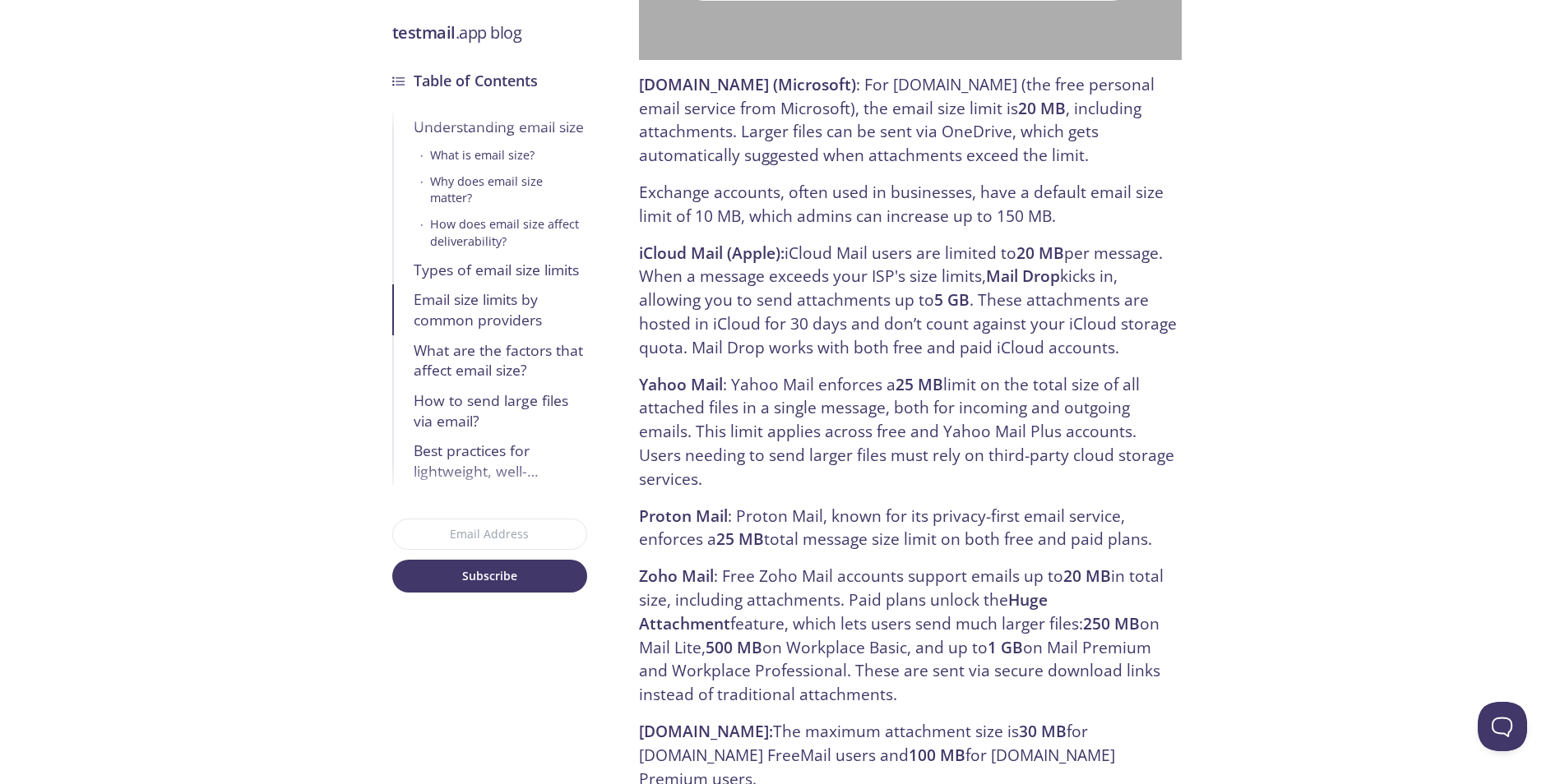
drag, startPoint x: 820, startPoint y: 243, endPoint x: 851, endPoint y: 381, distance: 141.4
click at [827, 289] on p "iCloud Mail (Apple): iCloud Mail users are limited to 20 MB per message. When a…" at bounding box center [910, 301] width 542 height 118
drag, startPoint x: 859, startPoint y: 424, endPoint x: 825, endPoint y: 239, distance: 188.1
click at [848, 385] on p "Yahoo Mail : Yahoo Mail enforces a 25 MB limit on the total size of all attache…" at bounding box center [910, 432] width 542 height 118
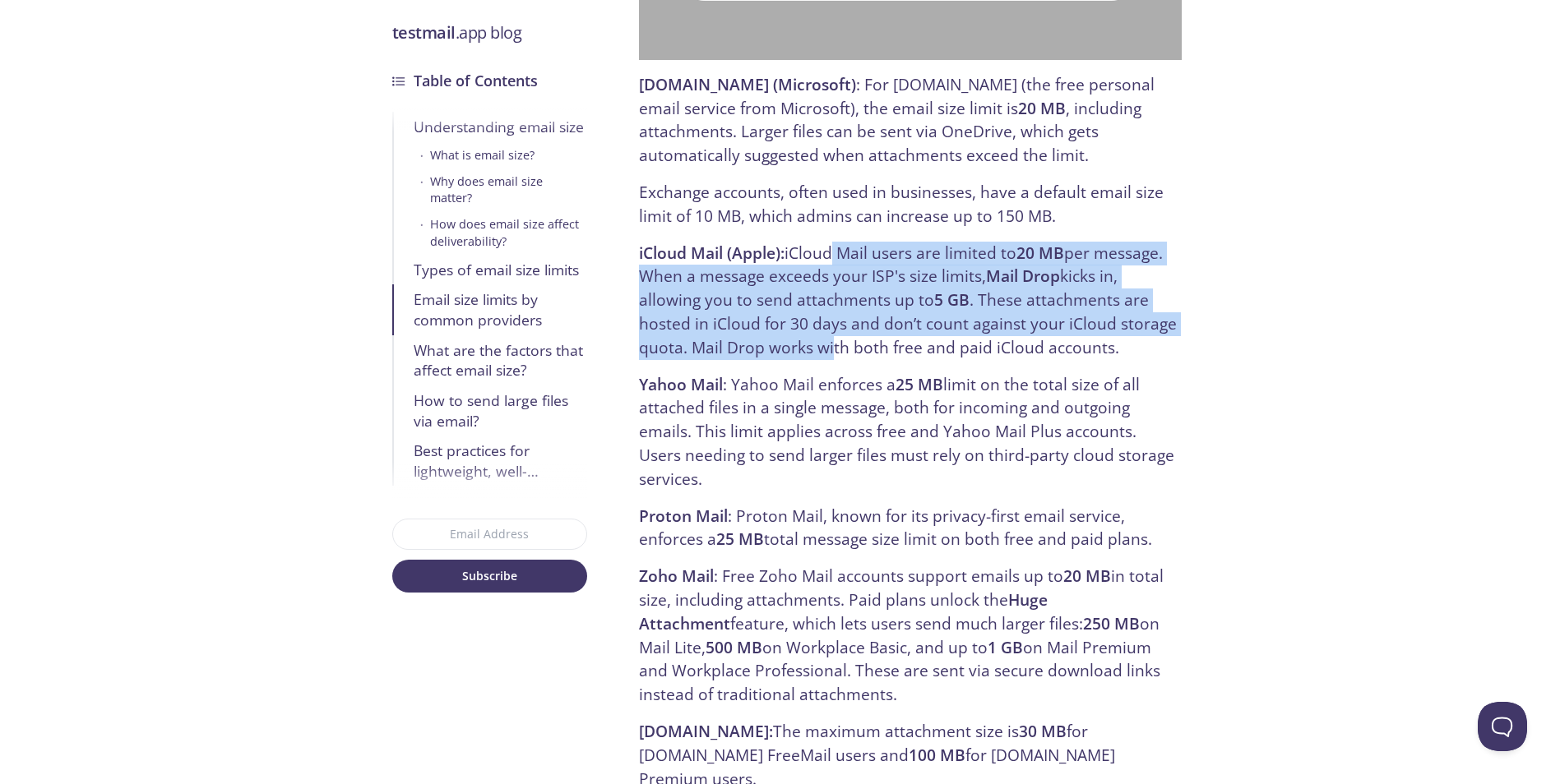
drag, startPoint x: 825, startPoint y: 239, endPoint x: 839, endPoint y: 391, distance: 152.6
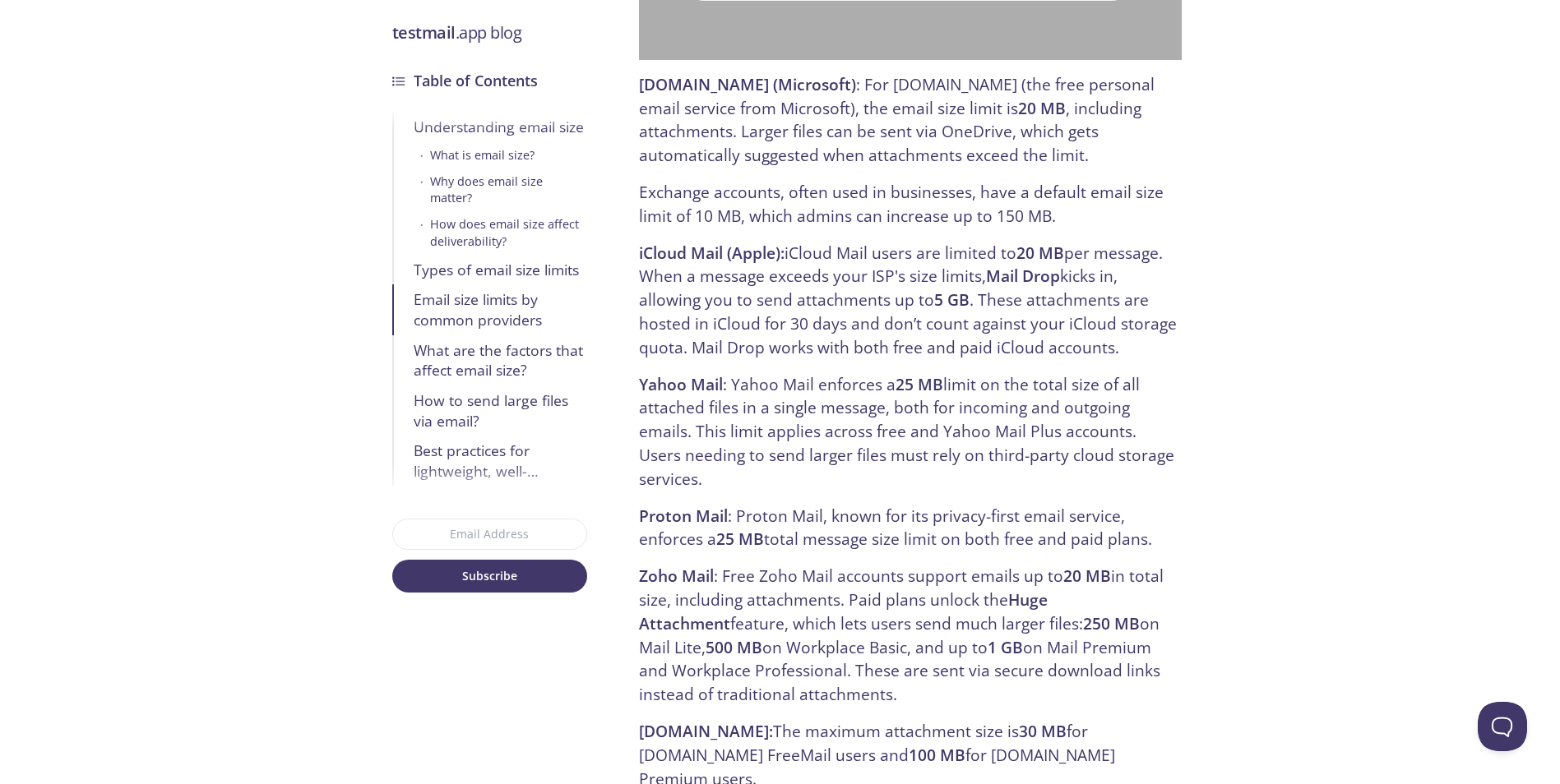
click at [834, 374] on p "Yahoo Mail : Yahoo Mail enforces a 25 MB limit on the total size of all attache…" at bounding box center [910, 432] width 542 height 118
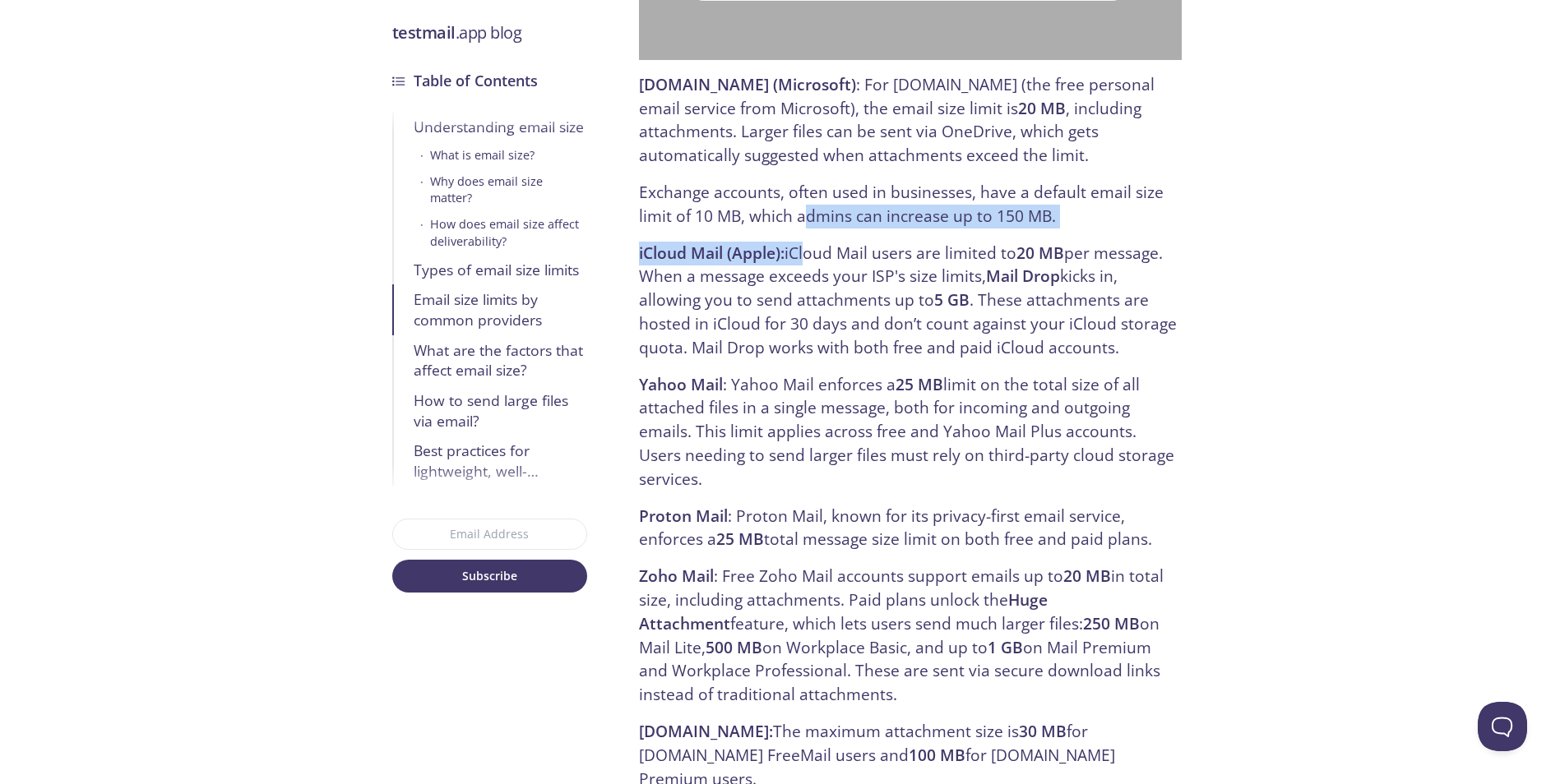
drag, startPoint x: 803, startPoint y: 203, endPoint x: 819, endPoint y: 276, distance: 74.7
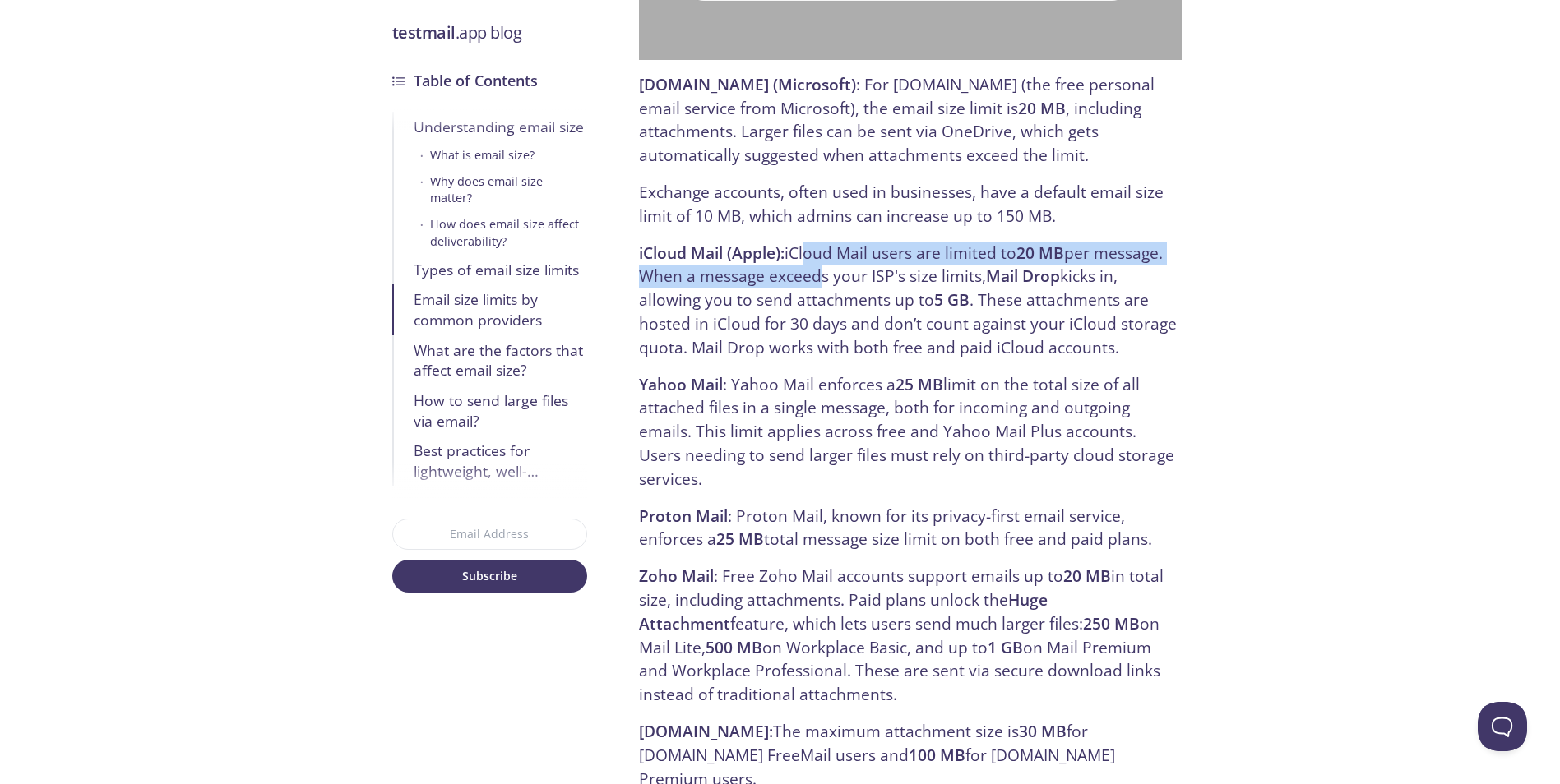
drag, startPoint x: 807, startPoint y: 261, endPoint x: 820, endPoint y: 367, distance: 106.8
click at [815, 326] on p "iCloud Mail (Apple): iCloud Mail users are limited to 20 MB per message. When a…" at bounding box center [910, 301] width 542 height 118
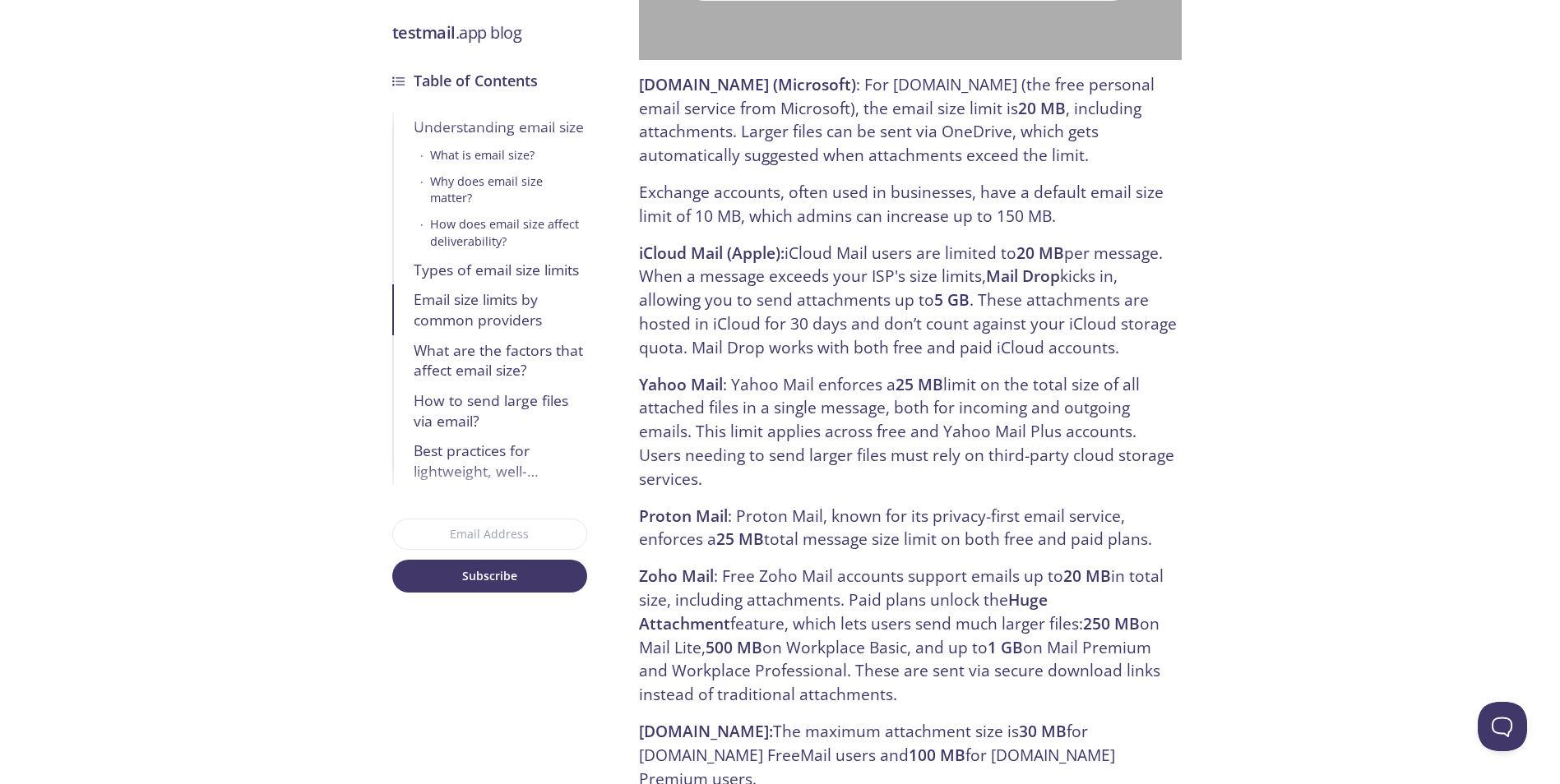
drag, startPoint x: 820, startPoint y: 369, endPoint x: 796, endPoint y: 204, distance: 166.7
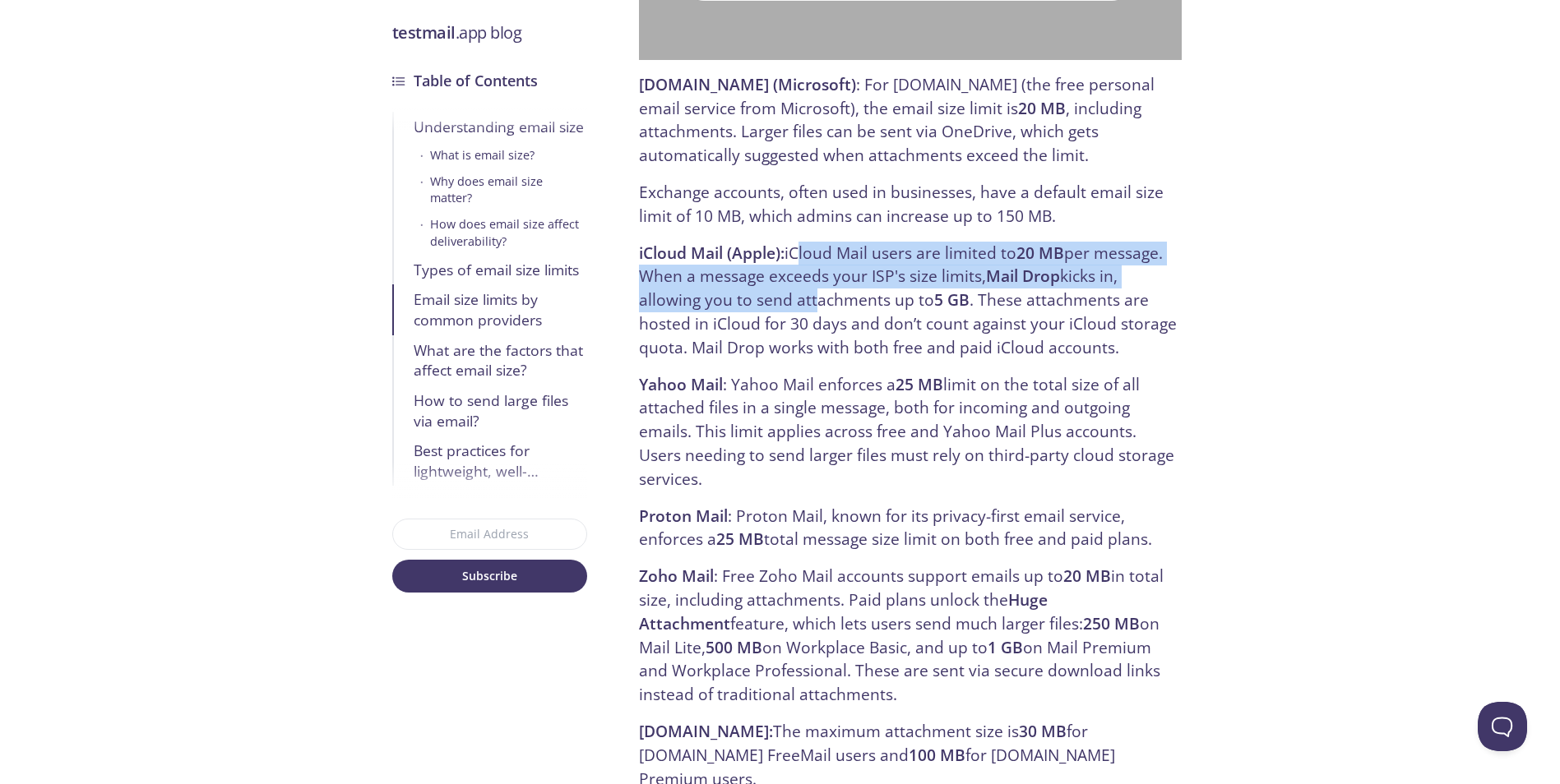
drag, startPoint x: 796, startPoint y: 204, endPoint x: 820, endPoint y: 360, distance: 157.8
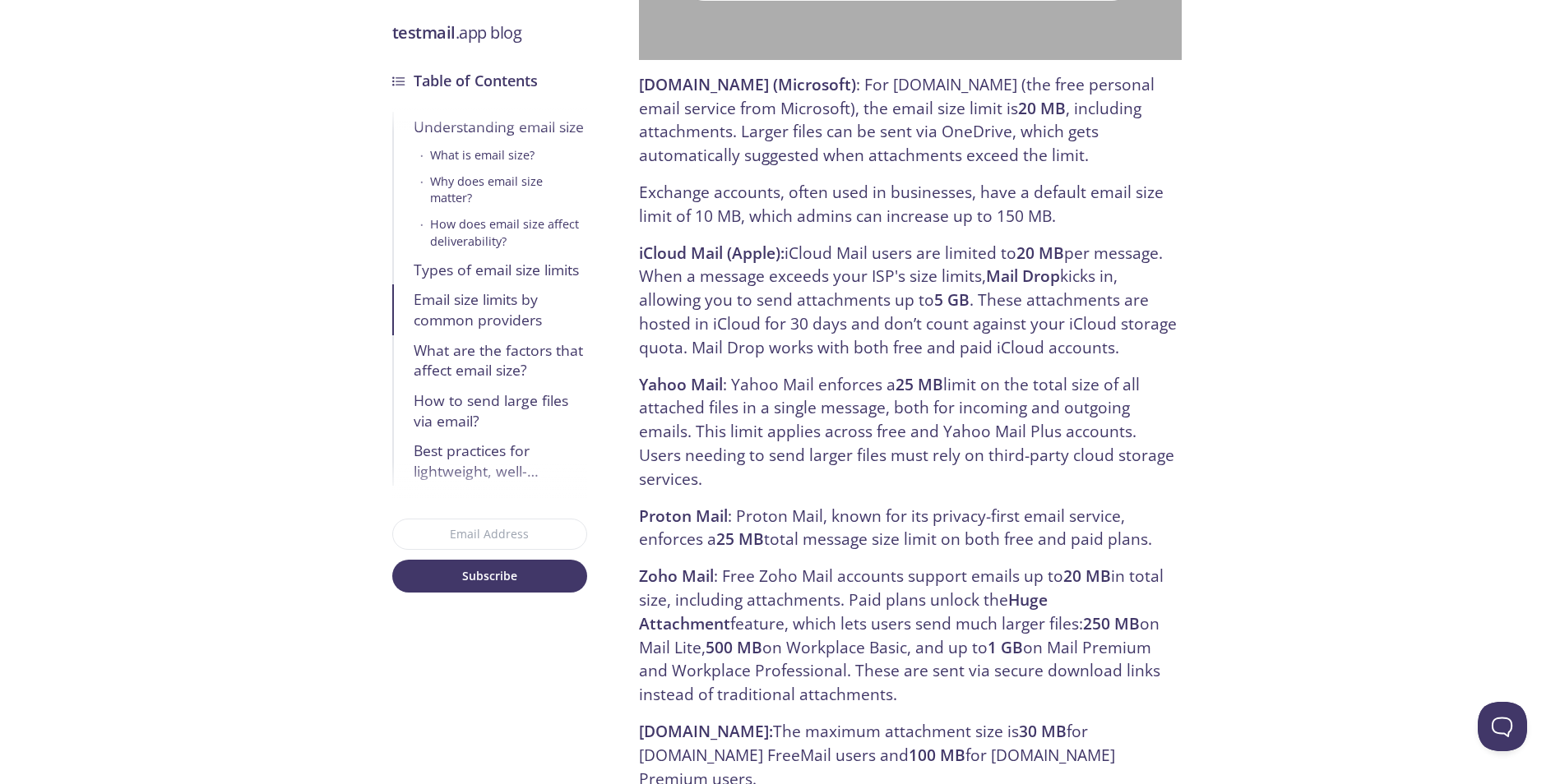
drag, startPoint x: 816, startPoint y: 362, endPoint x: 802, endPoint y: 293, distance: 70.4
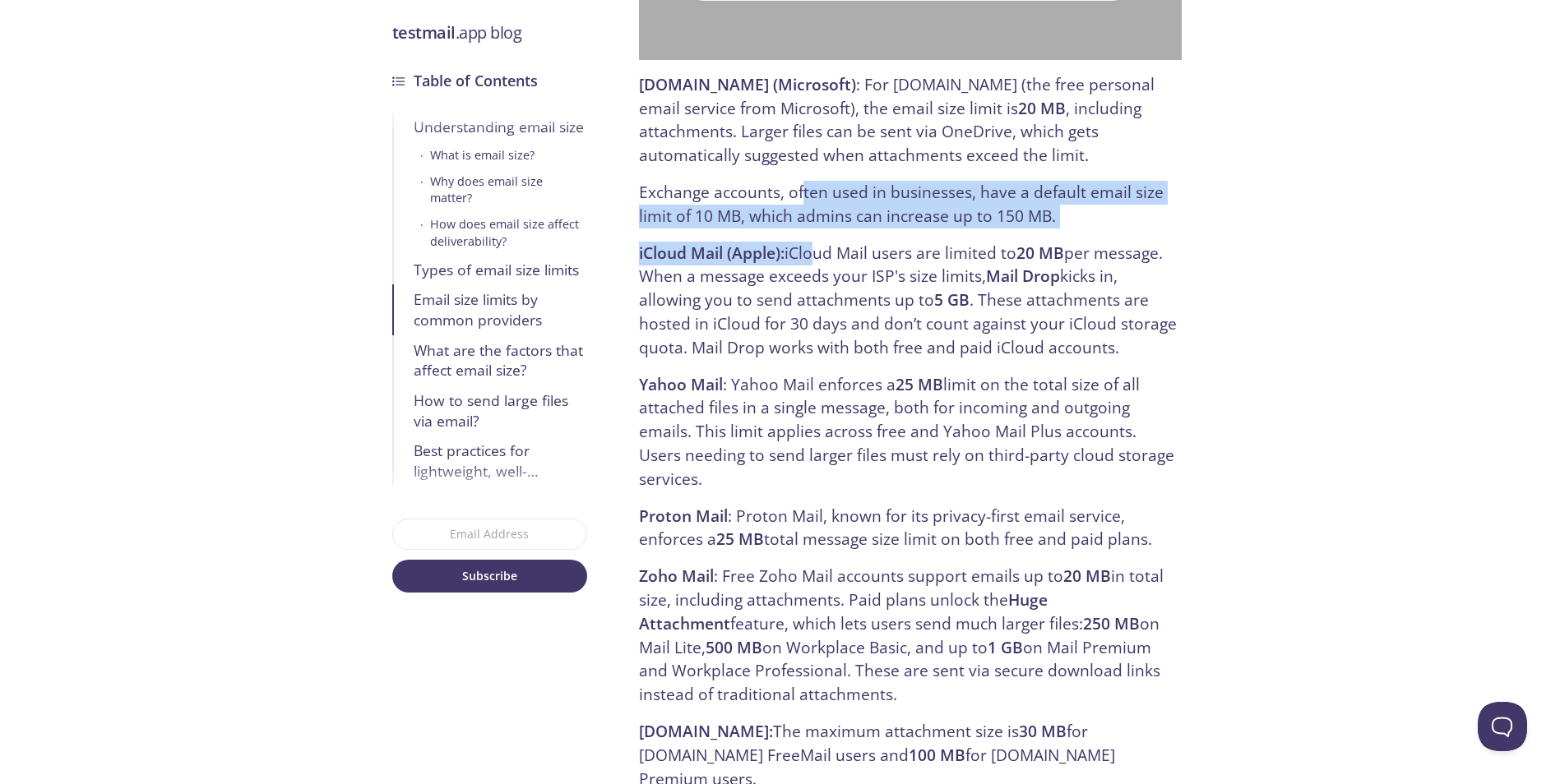
drag, startPoint x: 807, startPoint y: 249, endPoint x: 809, endPoint y: 353, distance: 104.0
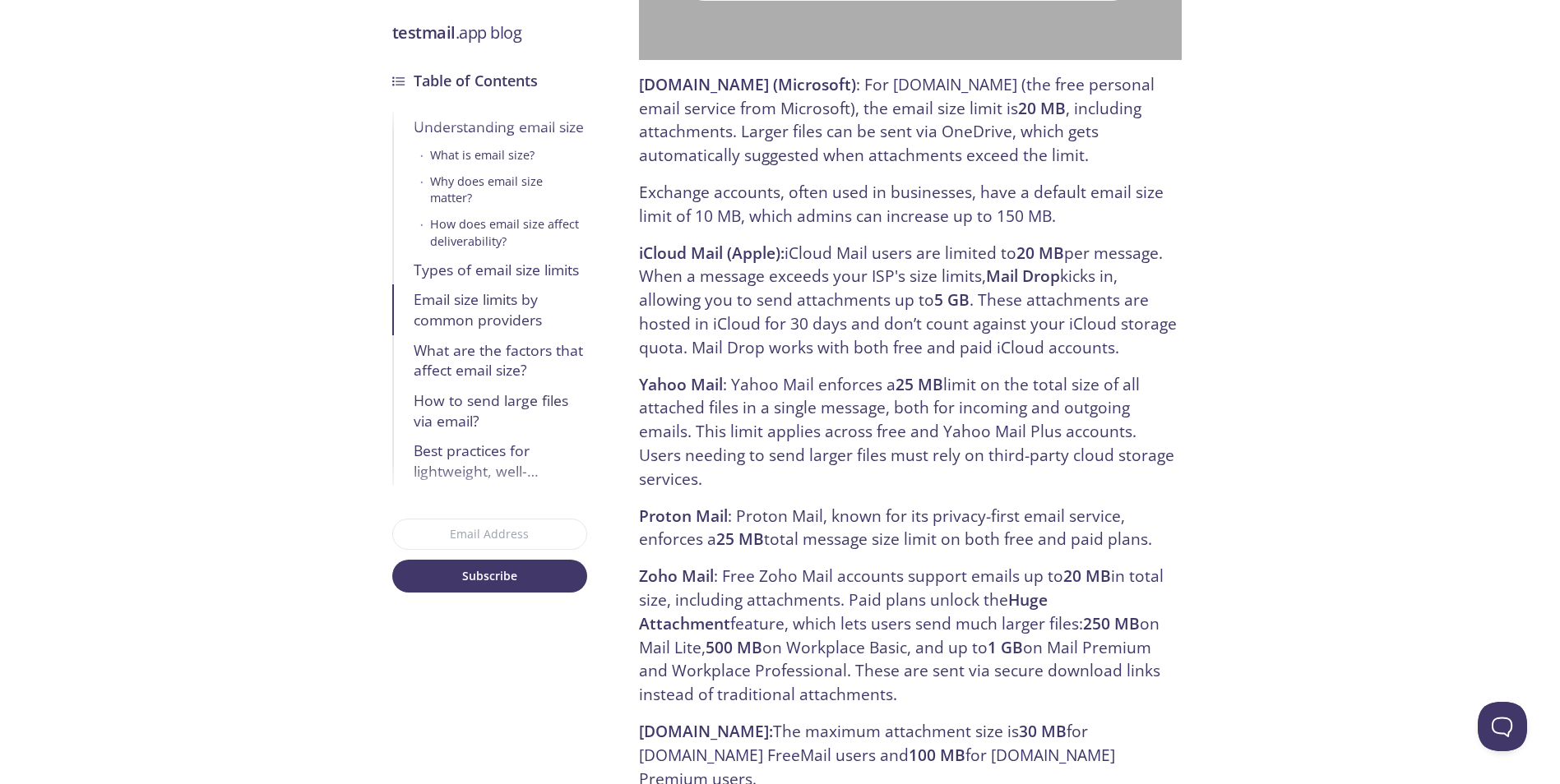
drag, startPoint x: 810, startPoint y: 390, endPoint x: 793, endPoint y: 269, distance: 122.2
click at [807, 374] on p "Yahoo Mail : Yahoo Mail enforces a 25 MB limit on the total size of all attache…" at bounding box center [910, 432] width 542 height 118
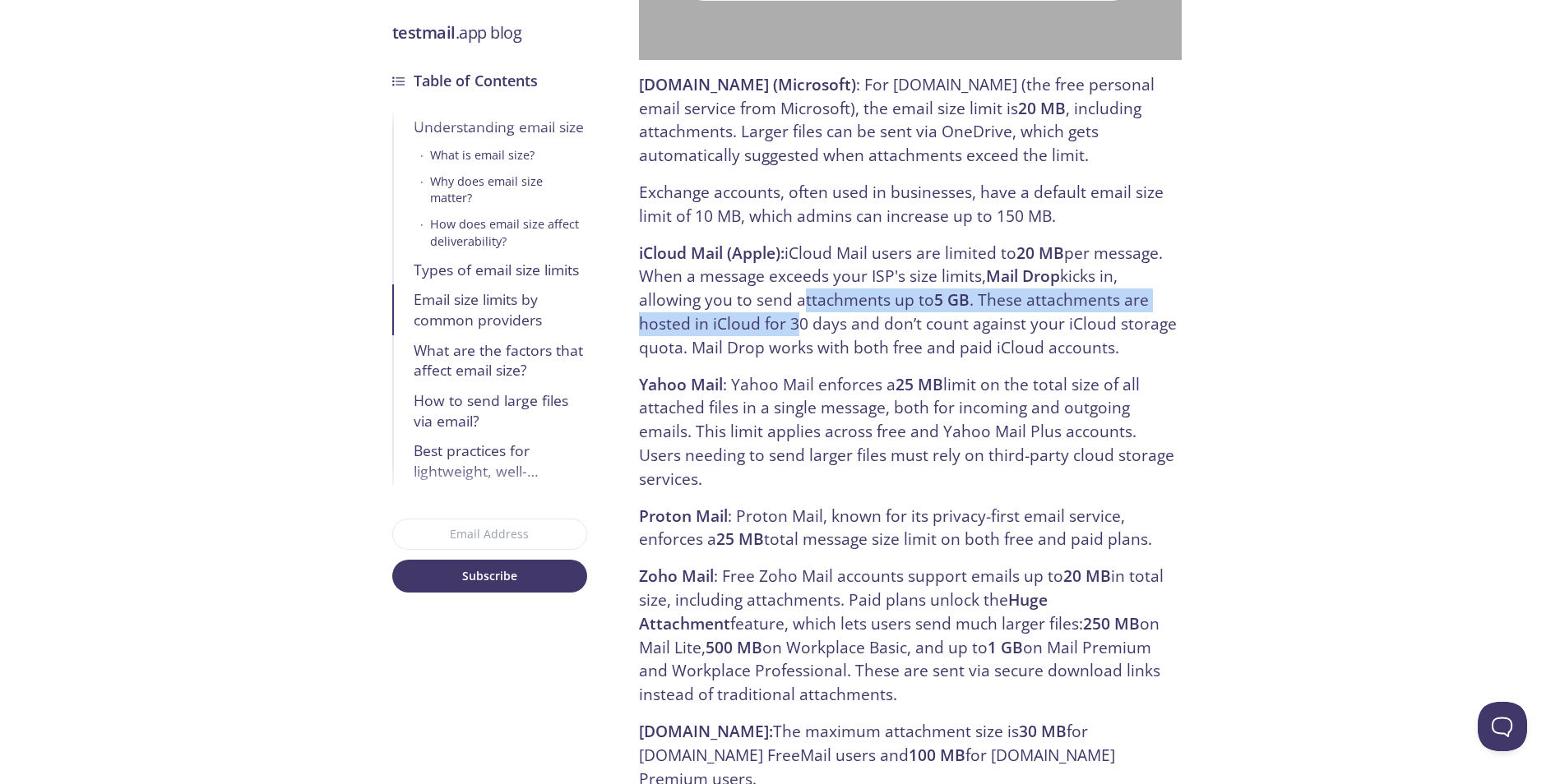
drag, startPoint x: 793, startPoint y: 269, endPoint x: 798, endPoint y: 343, distance: 74.2
click at [797, 322] on p "iCloud Mail (Apple): iCloud Mail users are limited to 20 MB per message. When a…" at bounding box center [910, 301] width 542 height 118
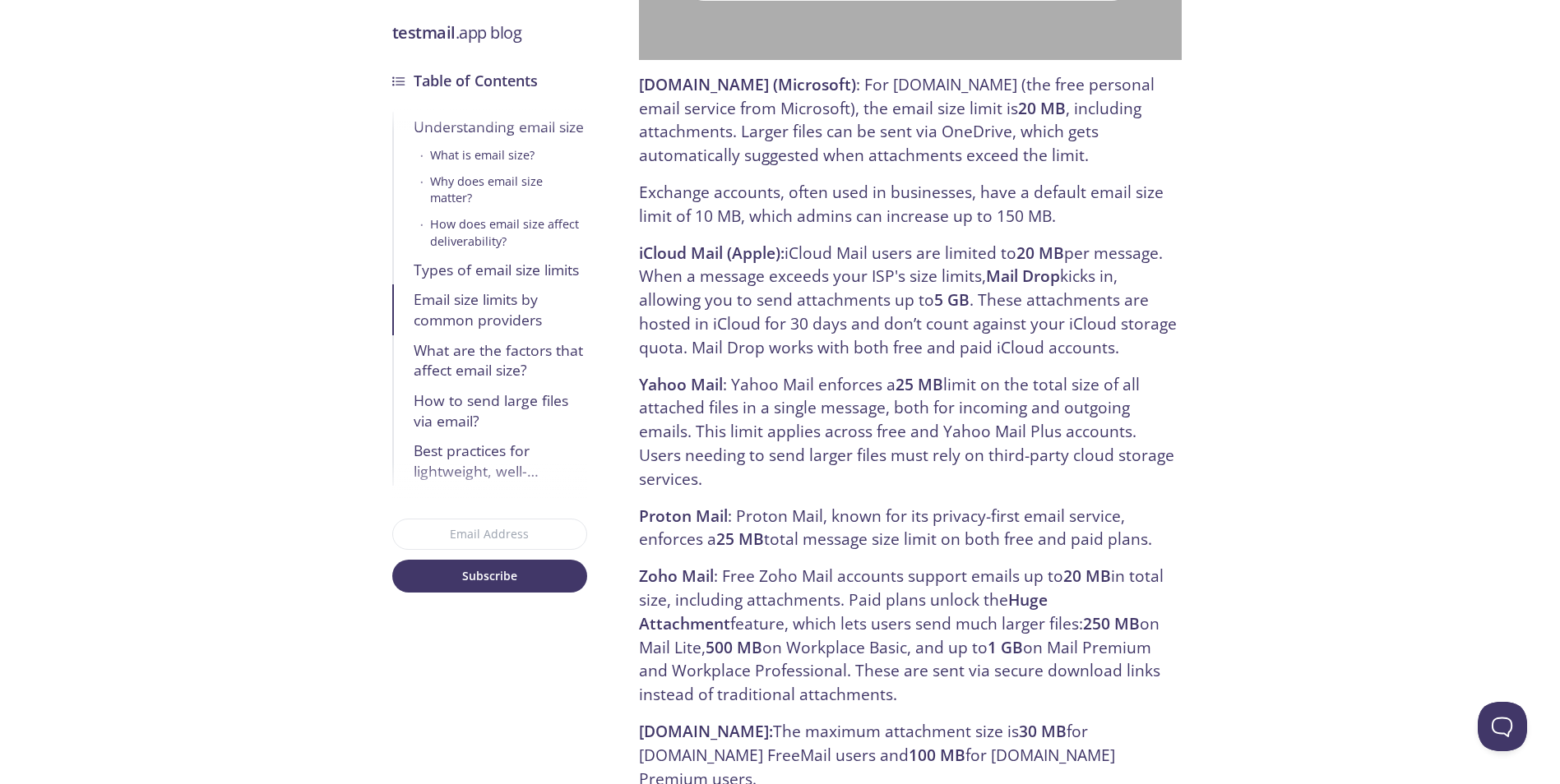
drag, startPoint x: 798, startPoint y: 343, endPoint x: 798, endPoint y: 312, distance: 31.0
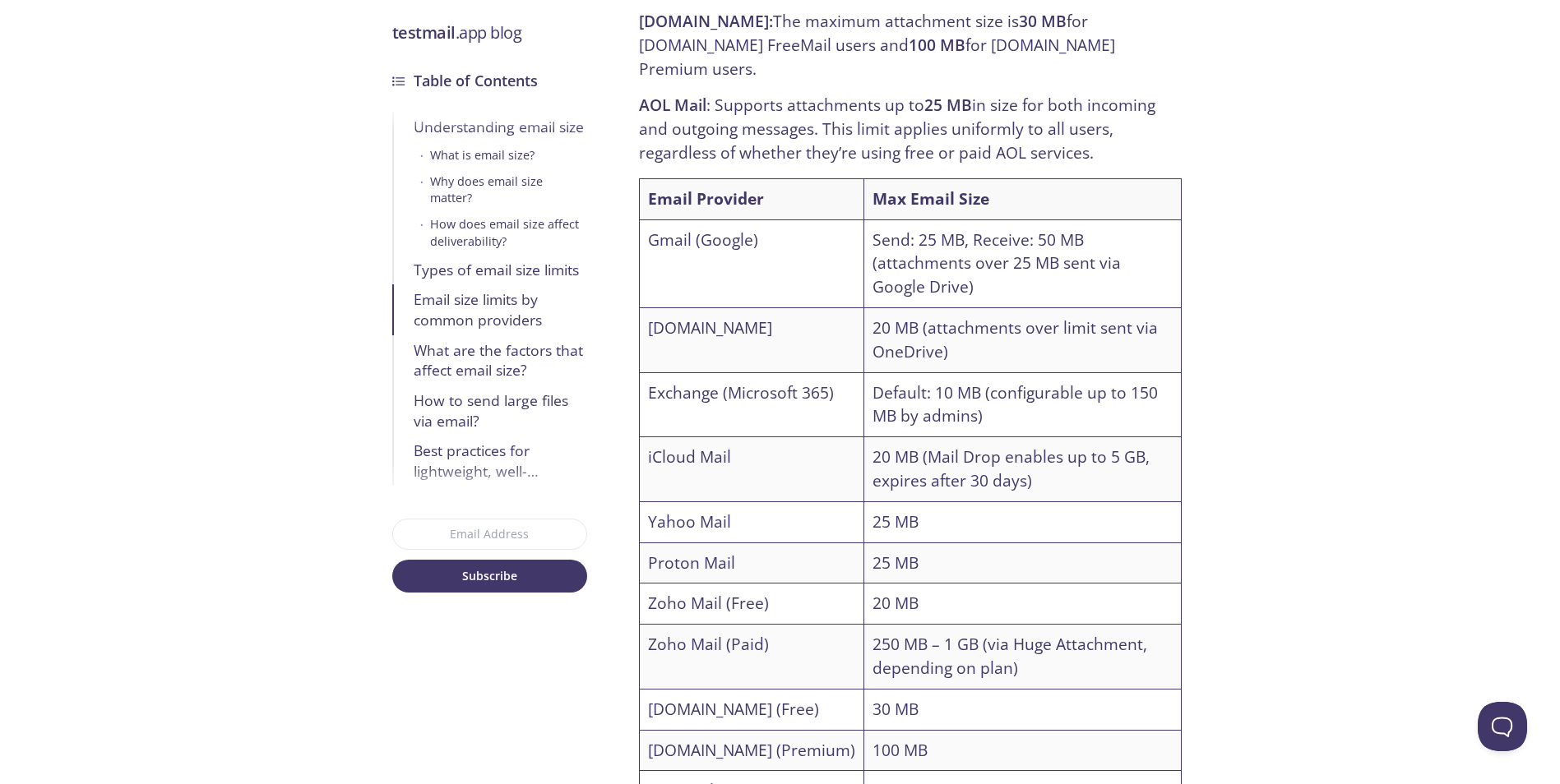
scroll to position [3863, 0]
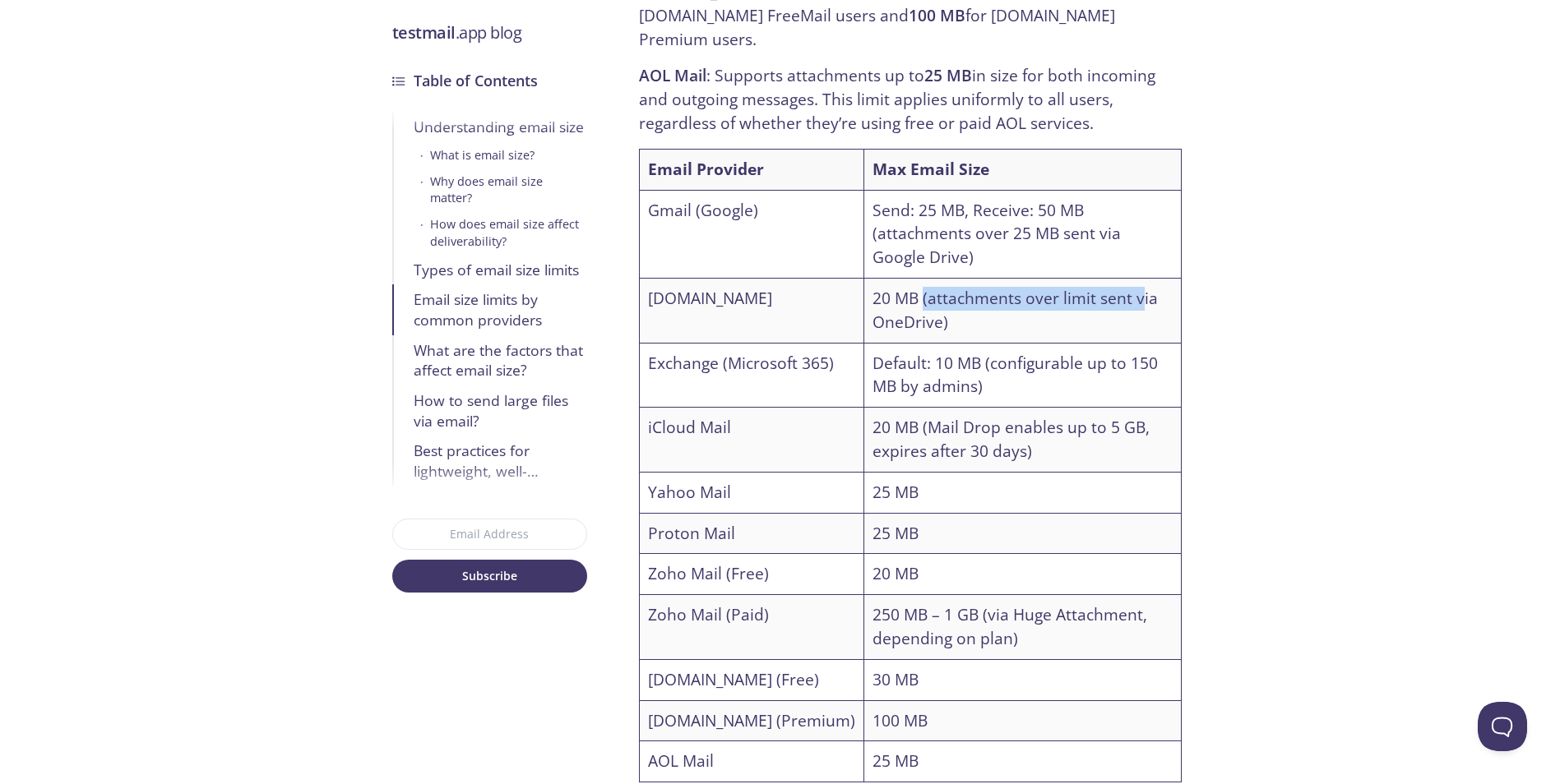
drag, startPoint x: 900, startPoint y: 225, endPoint x: 1121, endPoint y: 215, distance: 221.2
click at [1121, 278] on td "20 MB (attachments over limit sent via OneDrive)" at bounding box center [1022, 310] width 317 height 65
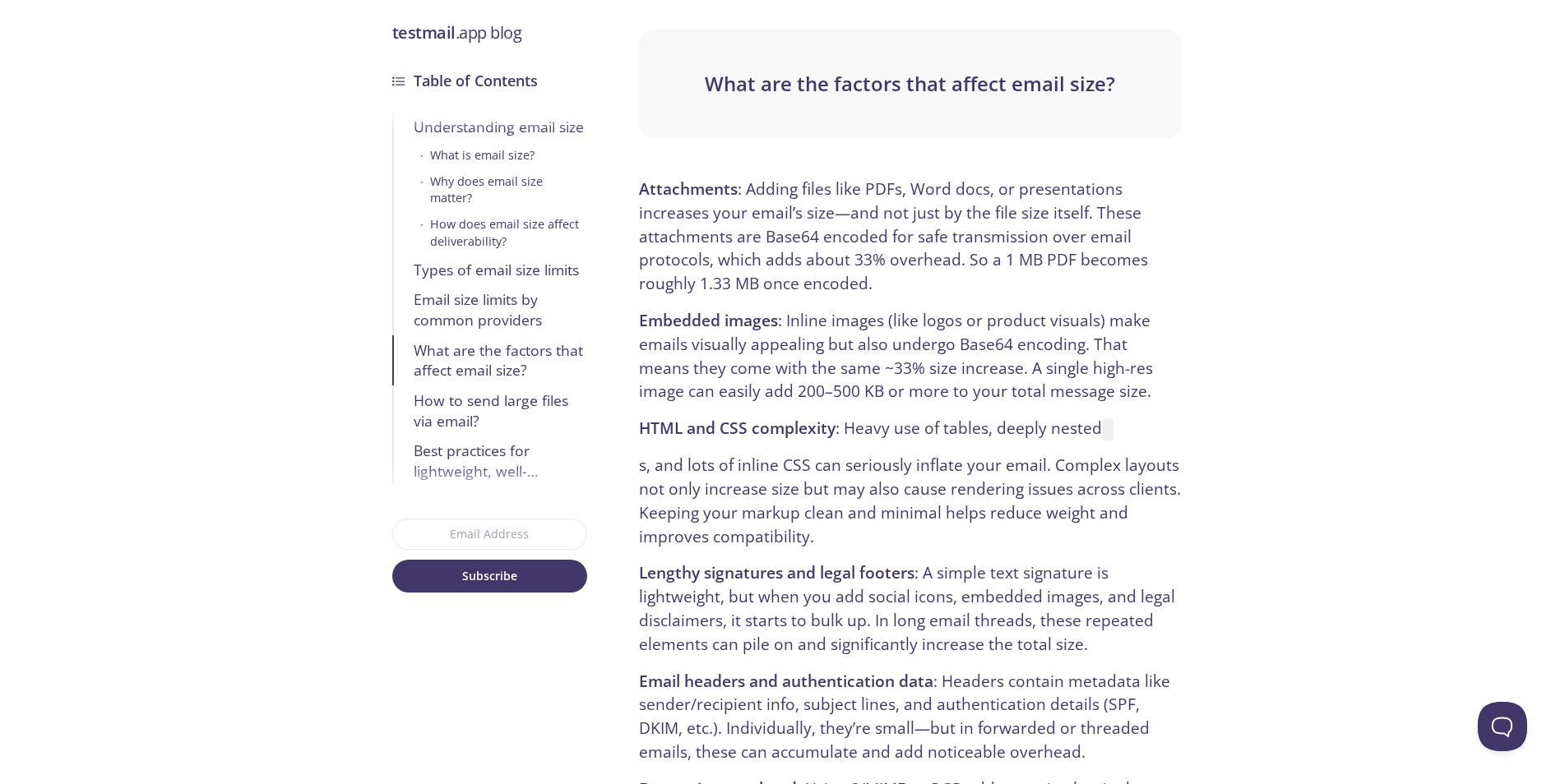
scroll to position [4603, 0]
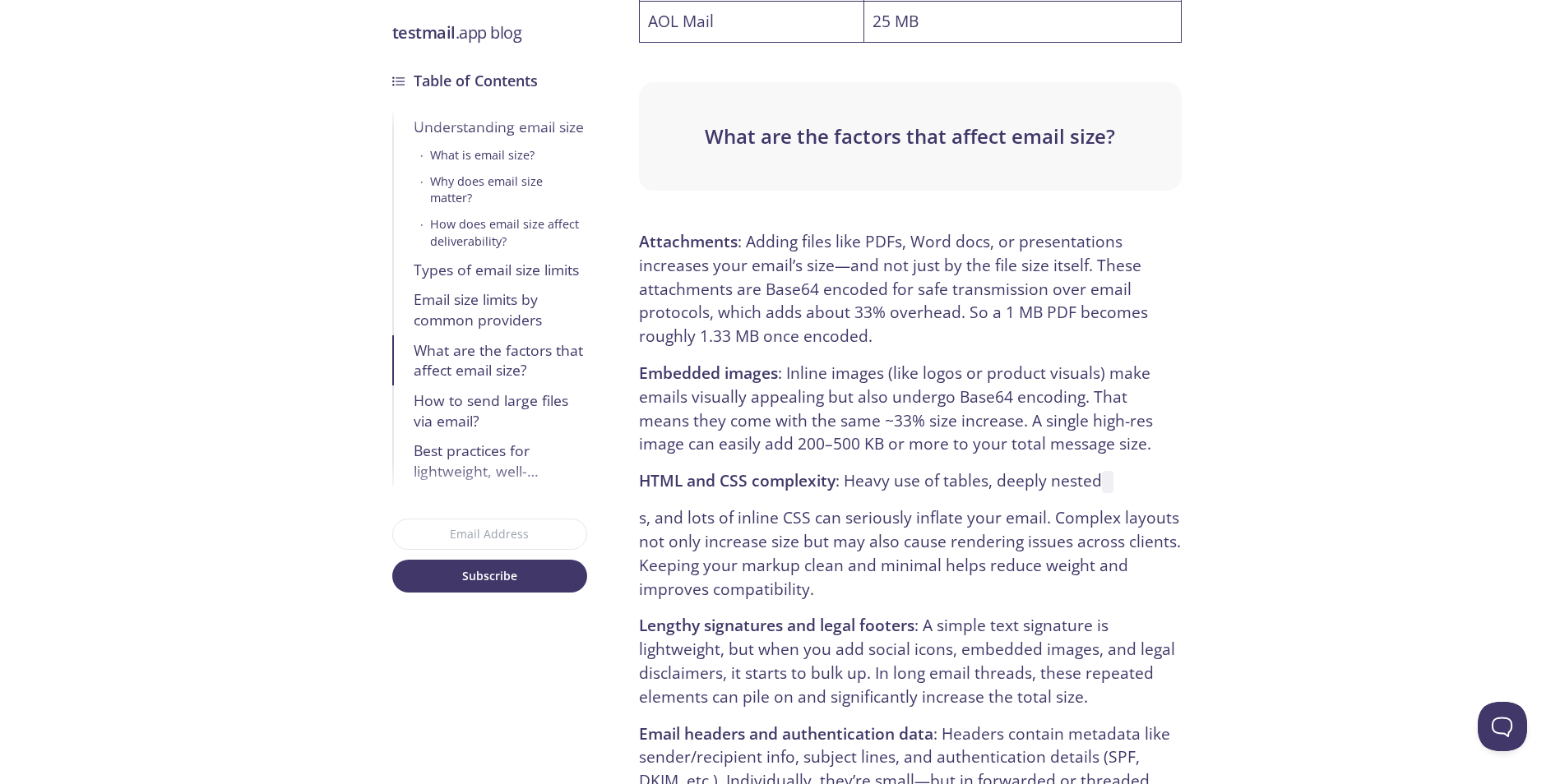
drag, startPoint x: 919, startPoint y: 331, endPoint x: 927, endPoint y: 339, distance: 11.3
click at [924, 361] on p "Embedded images : Inline images (like logos or product visuals) make emails vis…" at bounding box center [910, 409] width 542 height 95
drag, startPoint x: 937, startPoint y: 361, endPoint x: 932, endPoint y: 349, distance: 13.0
click at [932, 361] on p "Embedded images : Inline images (like logos or product visuals) make emails vis…" at bounding box center [910, 409] width 542 height 95
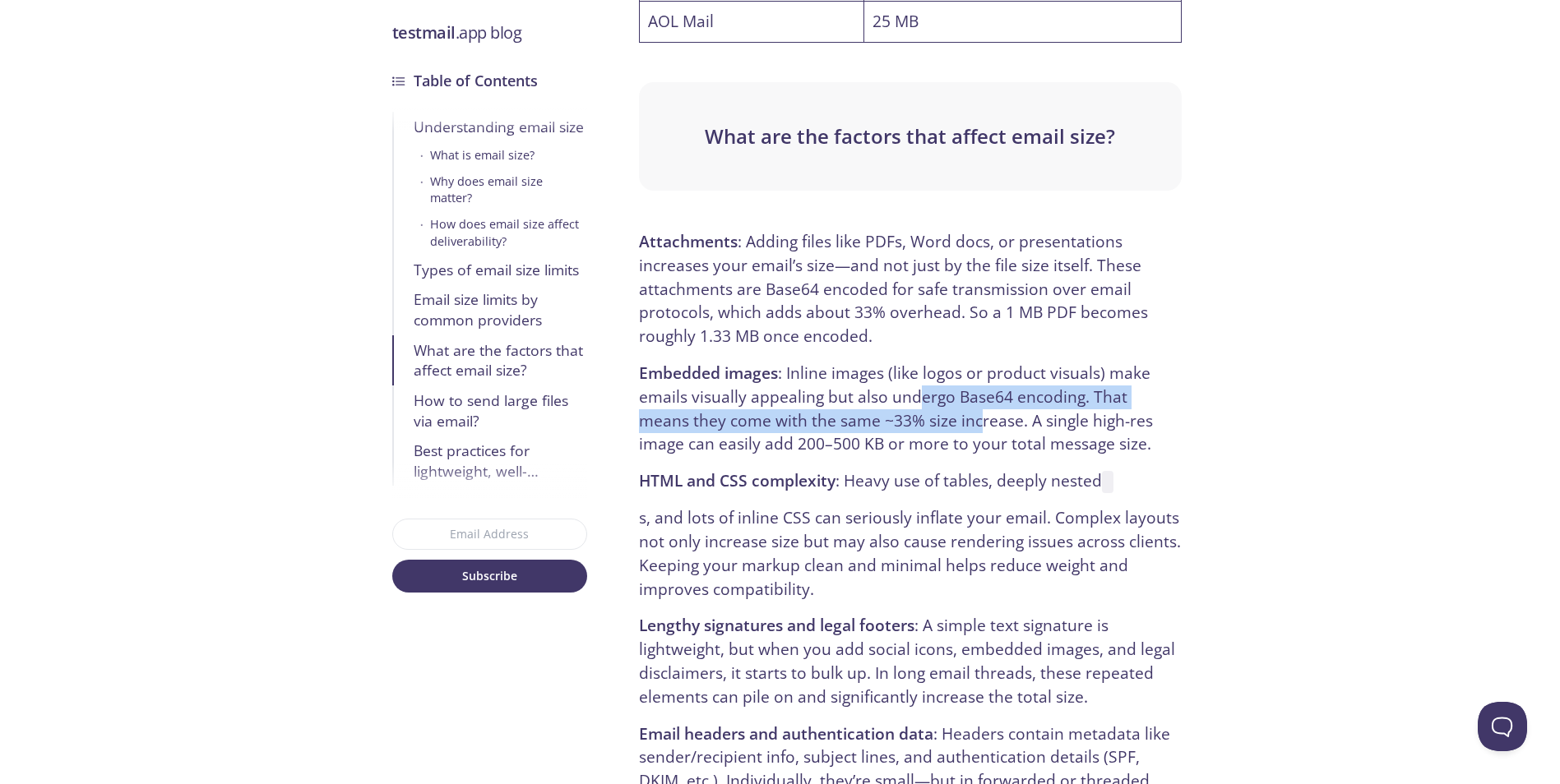
drag, startPoint x: 912, startPoint y: 319, endPoint x: 936, endPoint y: 364, distance: 51.0
click at [929, 361] on p "Embedded images : Inline images (like logos or product visuals) make emails vis…" at bounding box center [910, 409] width 542 height 95
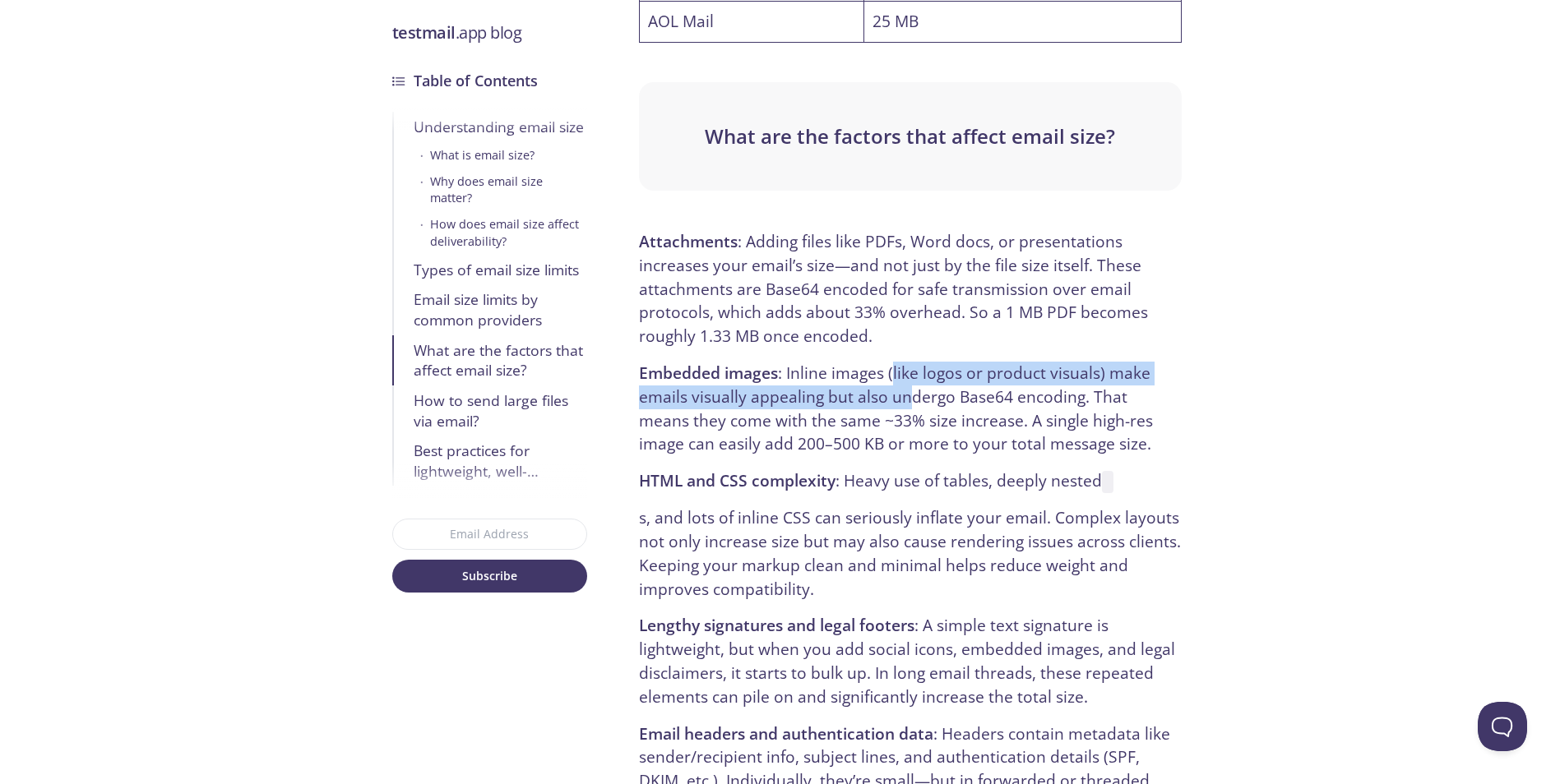
drag, startPoint x: 893, startPoint y: 291, endPoint x: 919, endPoint y: 360, distance: 73.7
click at [912, 361] on p "Embedded images : Inline images (like logos or product visuals) make emails vis…" at bounding box center [910, 409] width 542 height 95
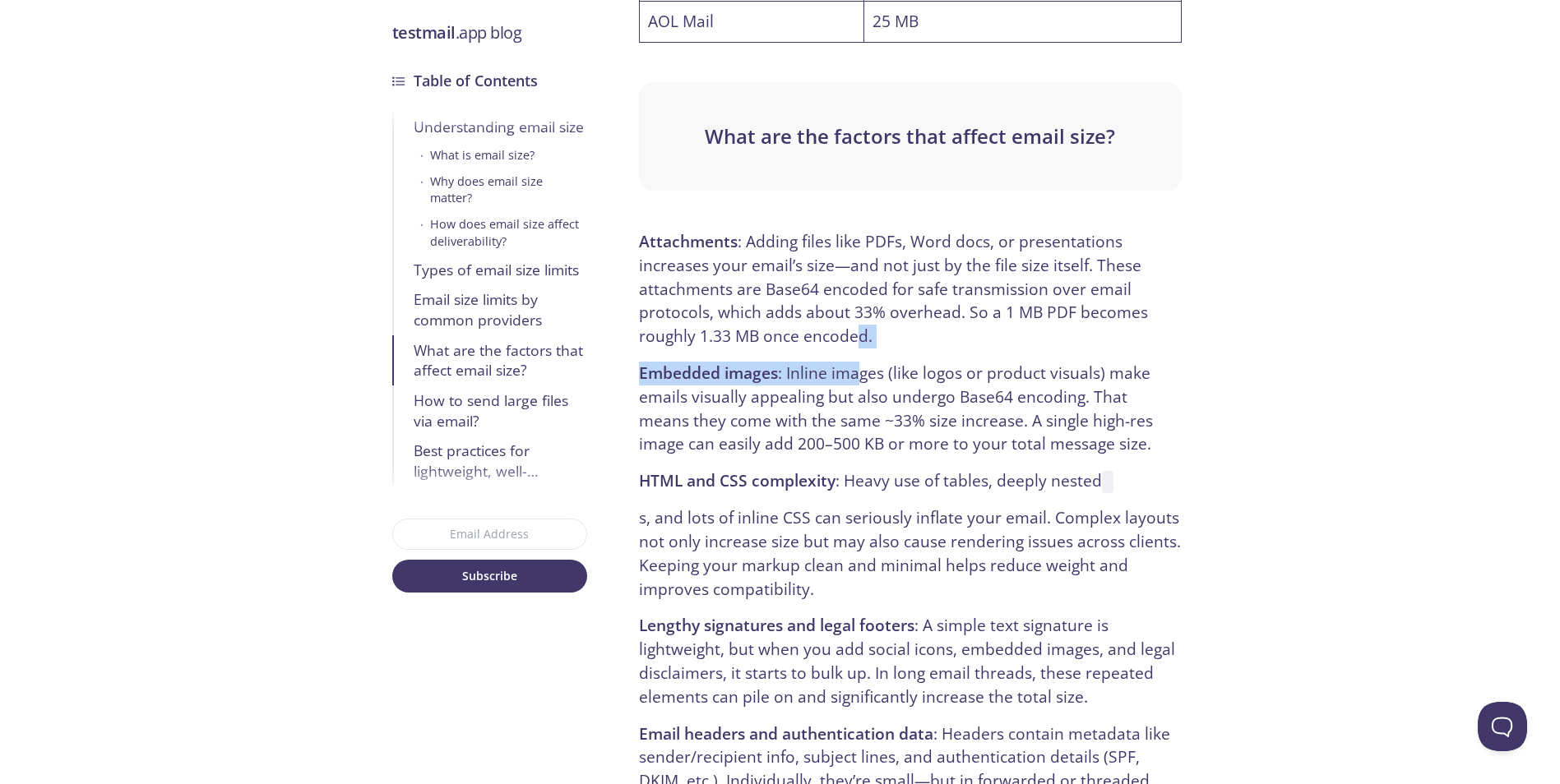
drag, startPoint x: 857, startPoint y: 301, endPoint x: 875, endPoint y: 341, distance: 43.9
drag, startPoint x: 878, startPoint y: 346, endPoint x: 851, endPoint y: 289, distance: 63.1
click at [866, 361] on p "Embedded images : Inline images (like logos or product visuals) make emails vis…" at bounding box center [910, 409] width 542 height 95
drag, startPoint x: 831, startPoint y: 282, endPoint x: 862, endPoint y: 411, distance: 132.7
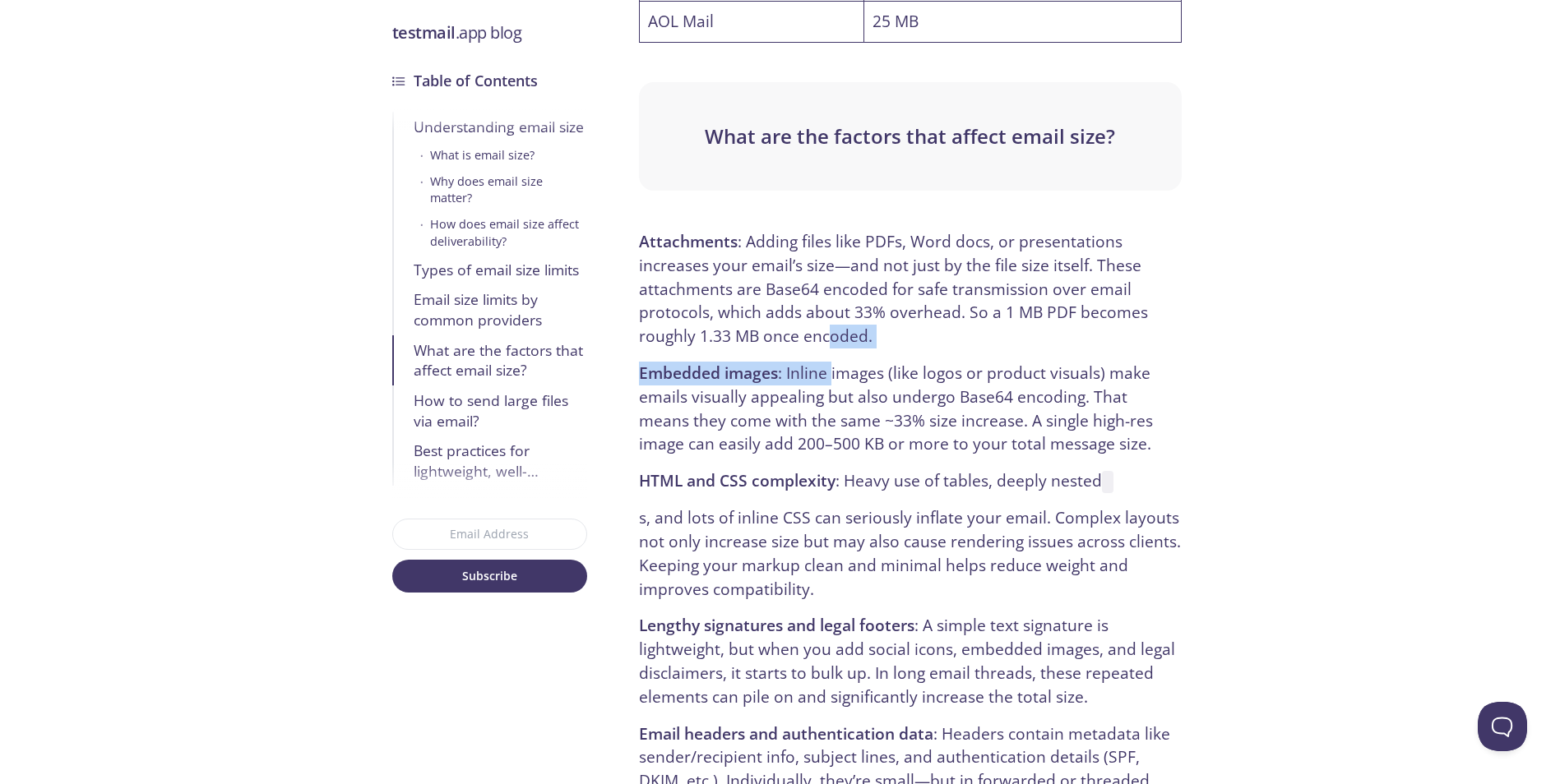
drag, startPoint x: 862, startPoint y: 411, endPoint x: 820, endPoint y: 222, distance: 193.6
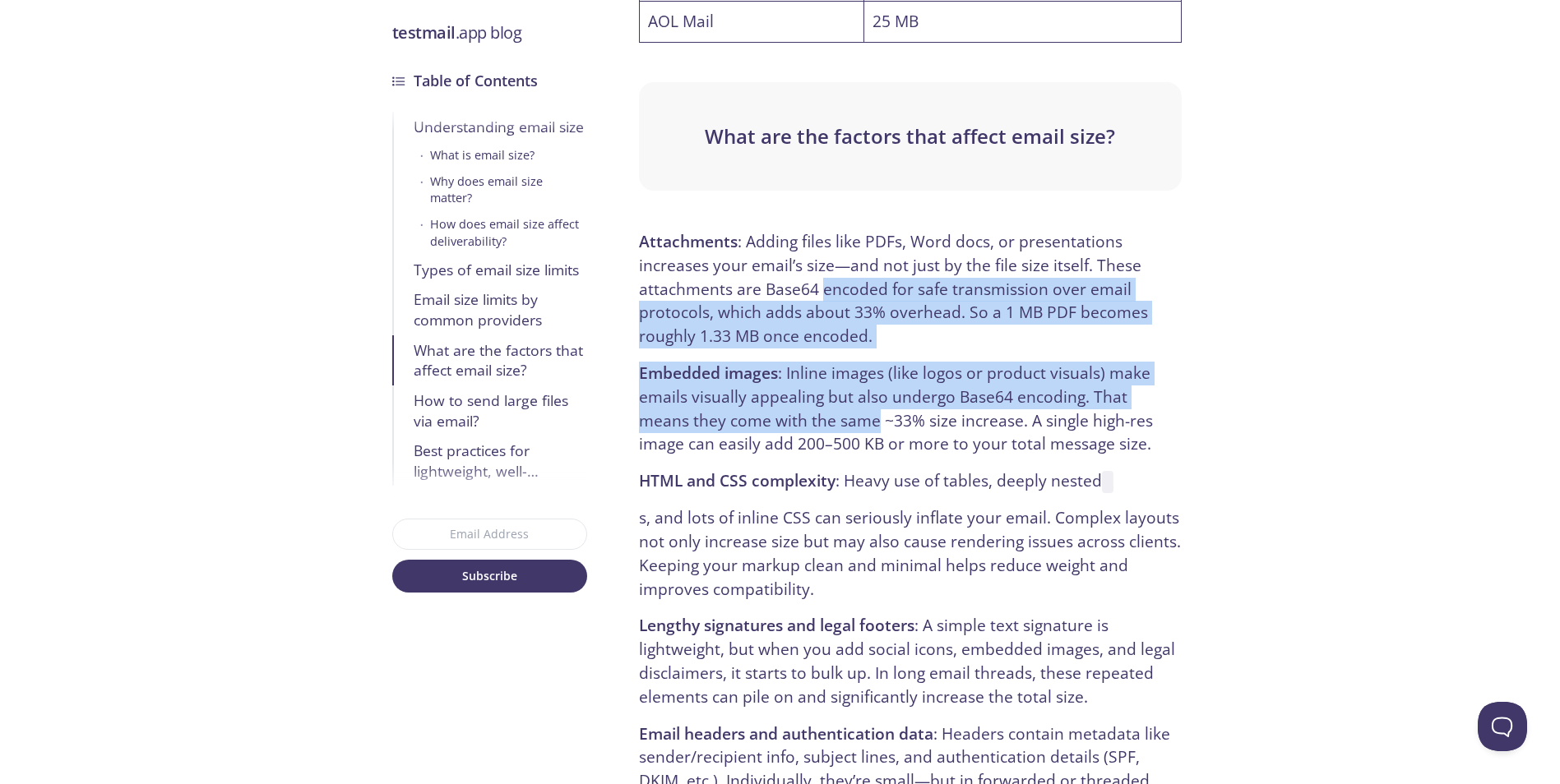
drag, startPoint x: 820, startPoint y: 222, endPoint x: 840, endPoint y: 397, distance: 176.1
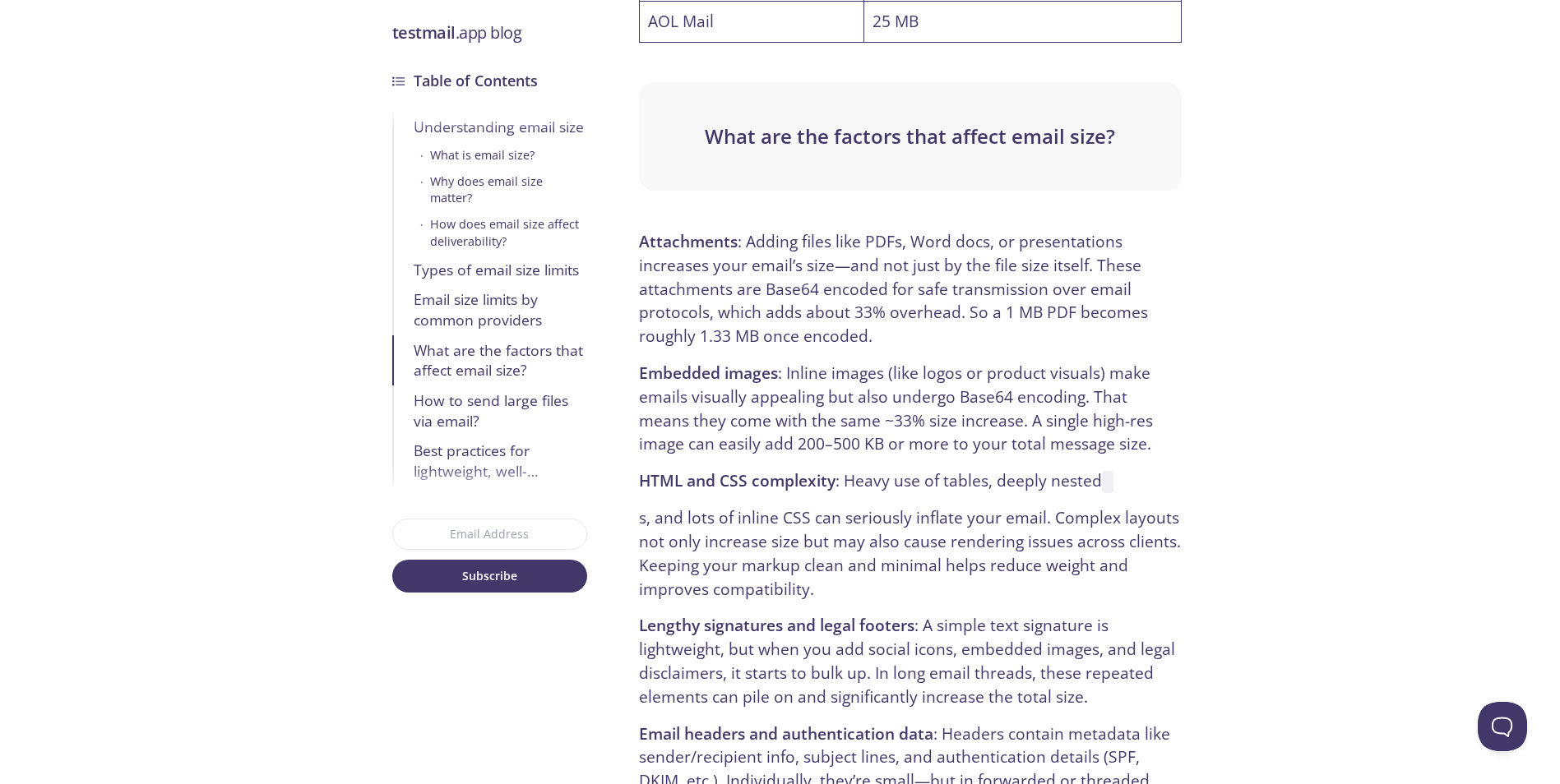
click at [781, 361] on p "Embedded images : Inline images (like logos or product visuals) make emails vis…" at bounding box center [910, 409] width 542 height 95
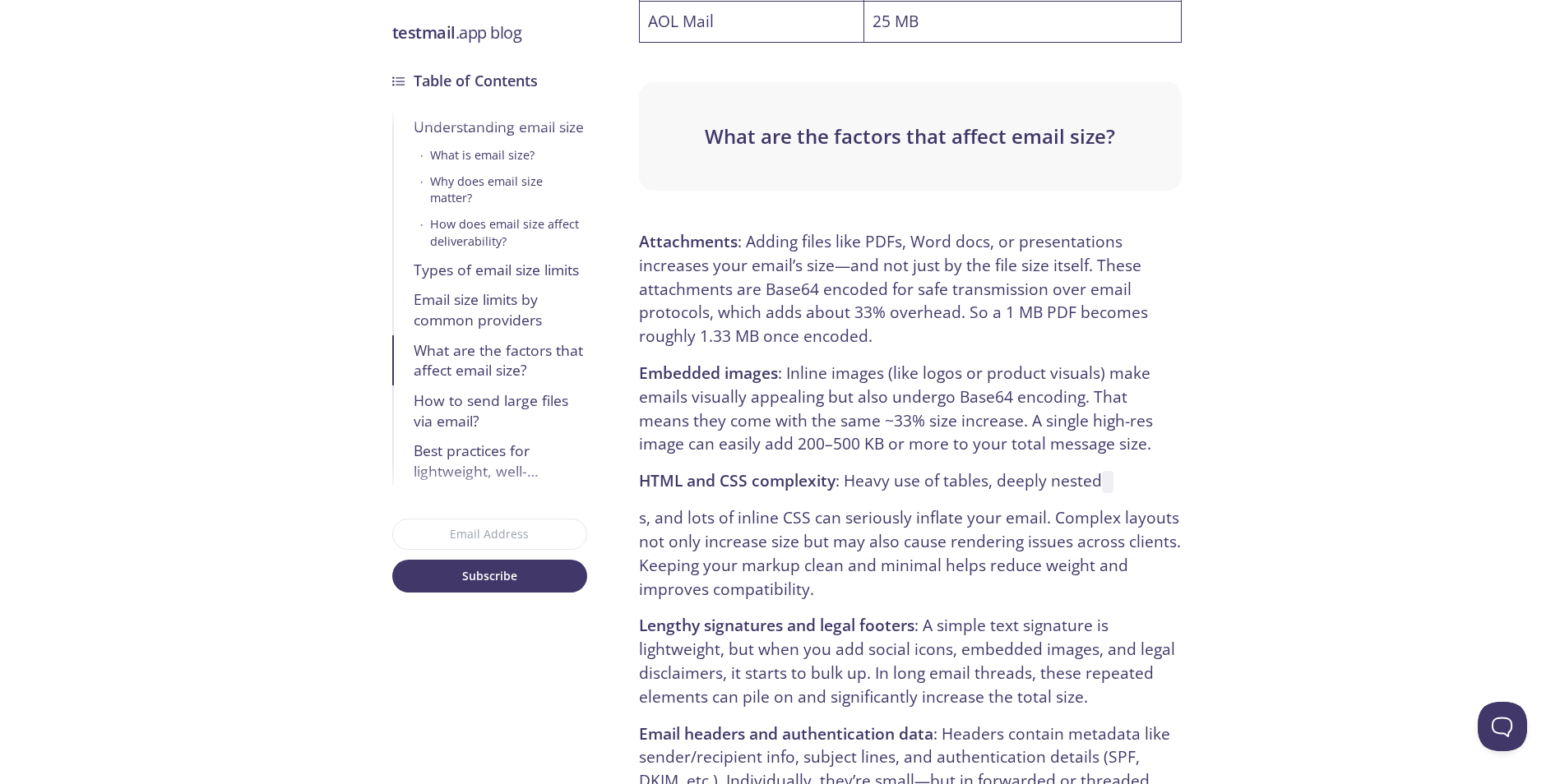
click at [772, 361] on p "Embedded images : Inline images (like logos or product visuals) make emails vis…" at bounding box center [910, 409] width 542 height 95
click at [764, 361] on p "Embedded images : Inline images (like logos or product visuals) make emails vis…" at bounding box center [910, 409] width 542 height 95
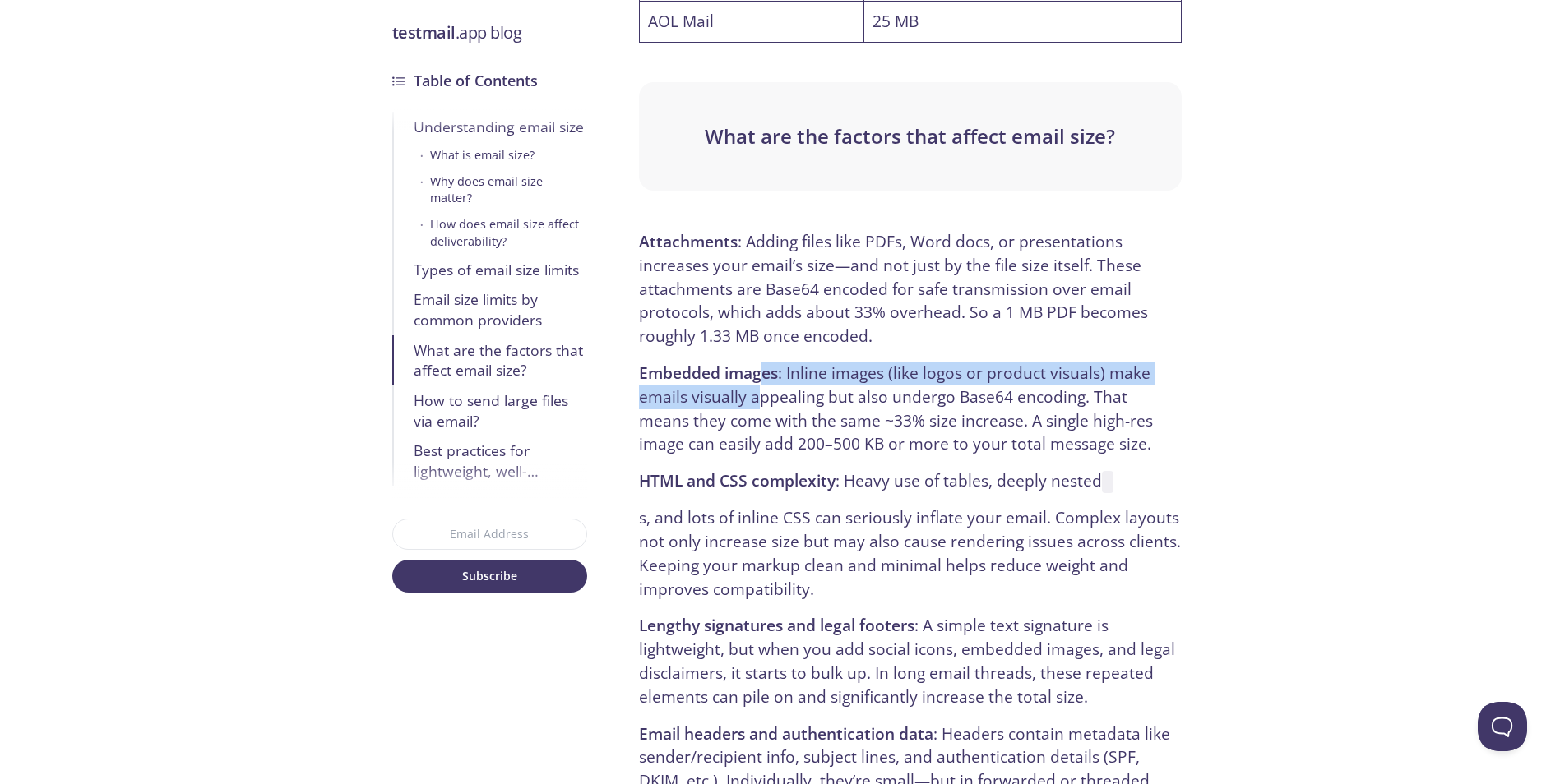
click at [762, 361] on p "Embedded images : Inline images (like logos or product visuals) make emails vis…" at bounding box center [910, 409] width 542 height 95
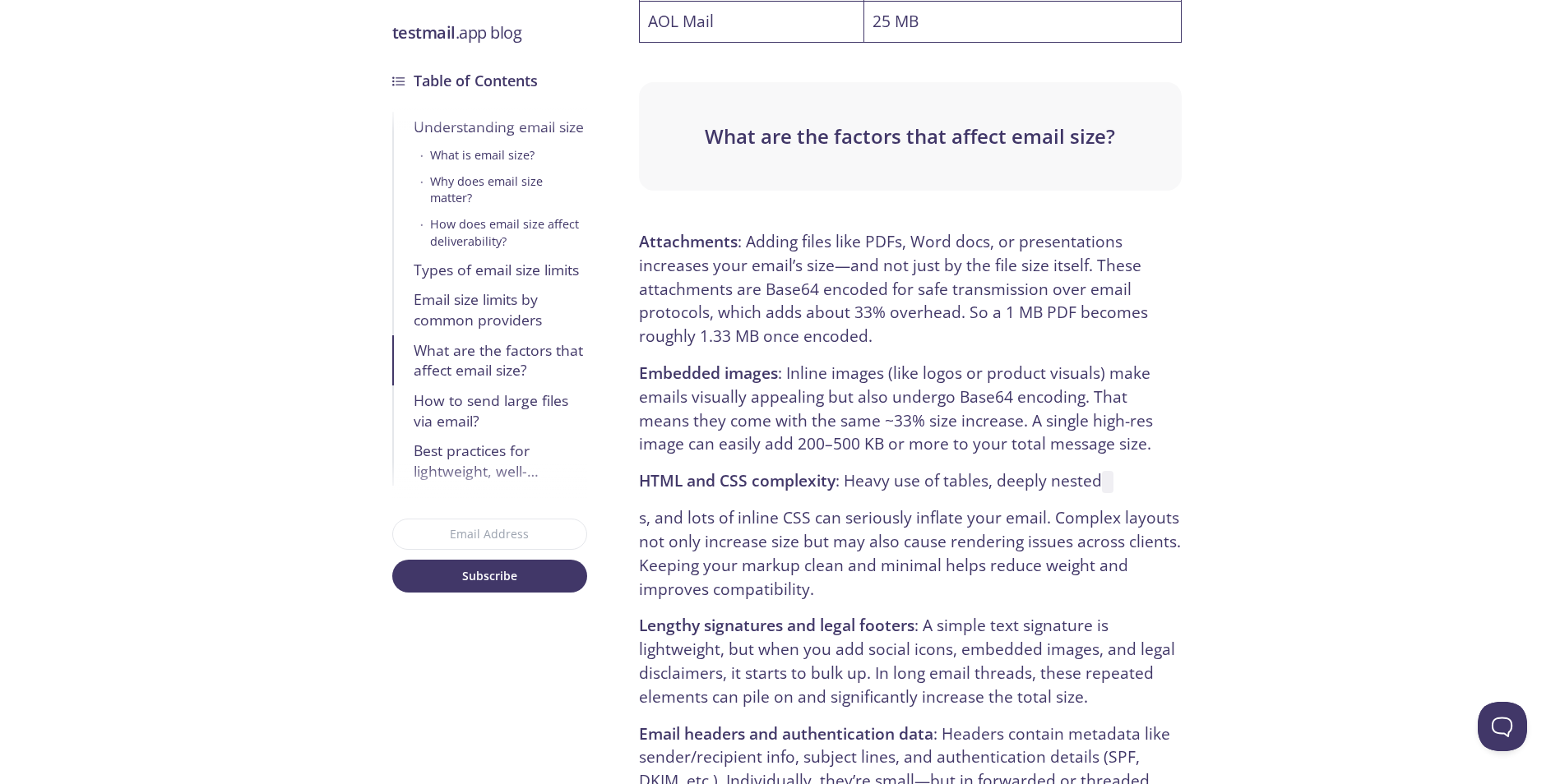
click at [745, 361] on p "Embedded images : Inline images (like logos or product visuals) make emails vis…" at bounding box center [910, 409] width 542 height 95
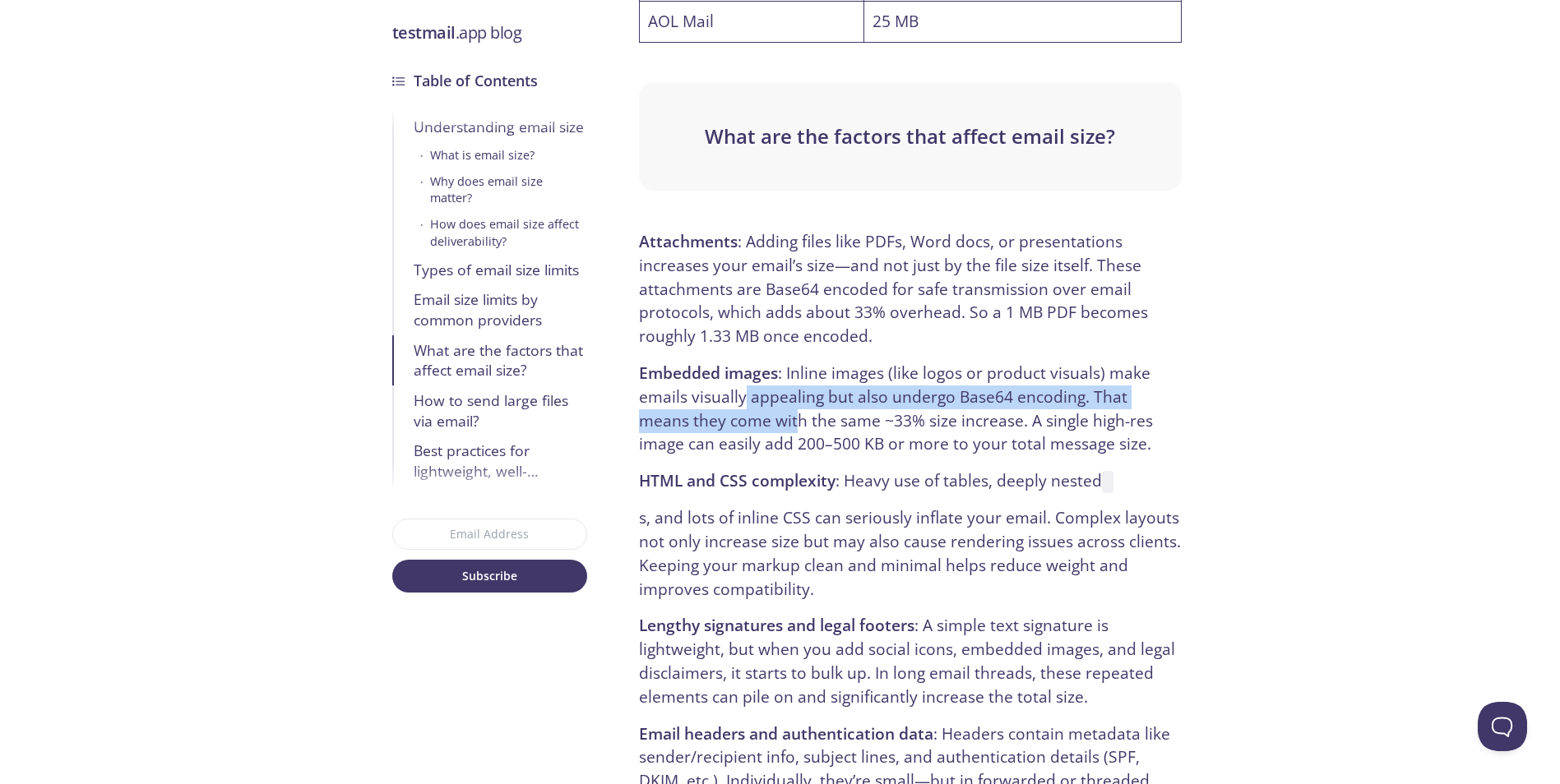
click at [741, 361] on p "Embedded images : Inline images (like logos or product visuals) make emails vis…" at bounding box center [910, 409] width 542 height 95
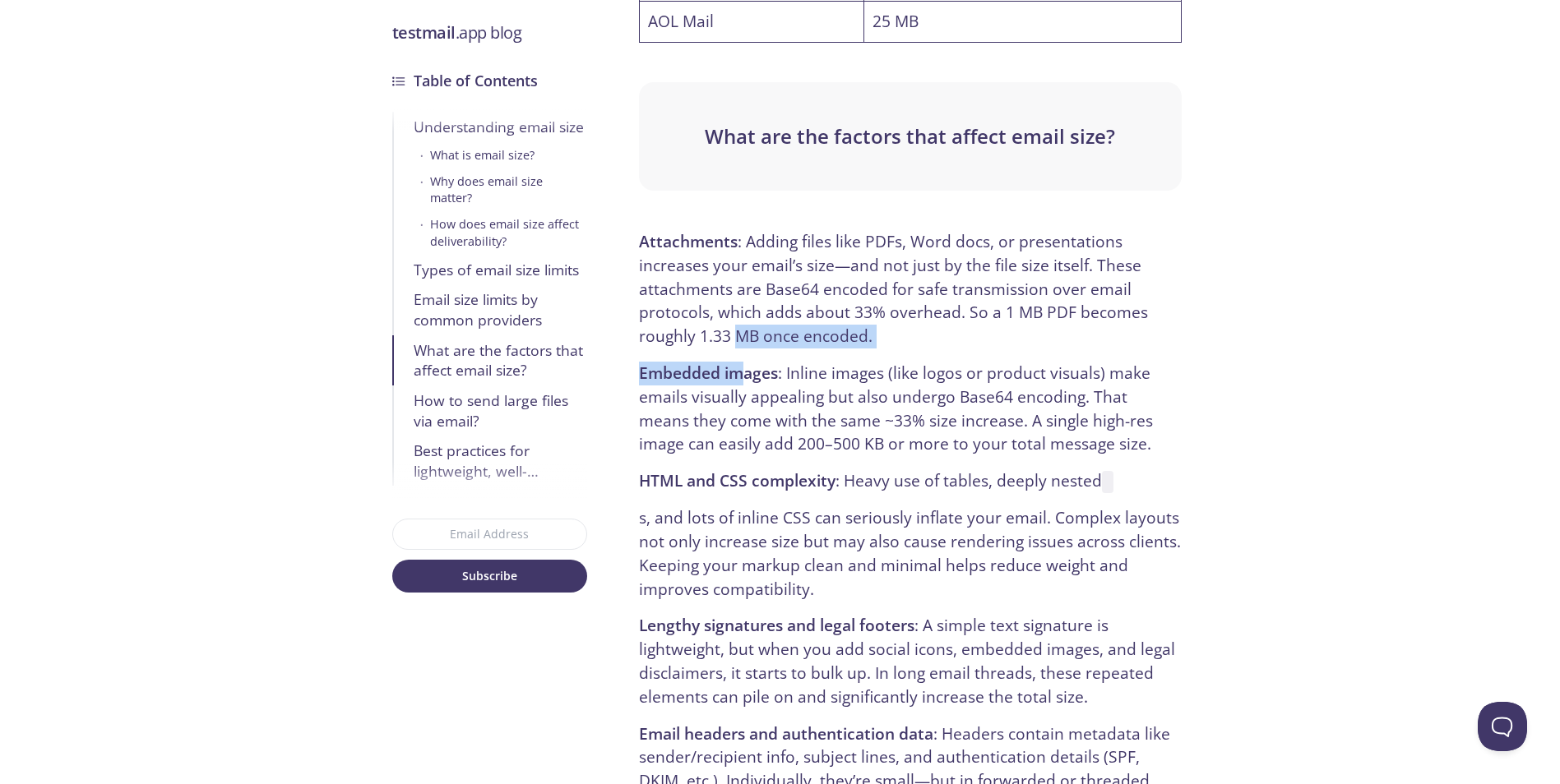
click at [741, 361] on p "Embedded images : Inline images (like logos or product visuals) make emails vis…" at bounding box center [910, 409] width 542 height 95
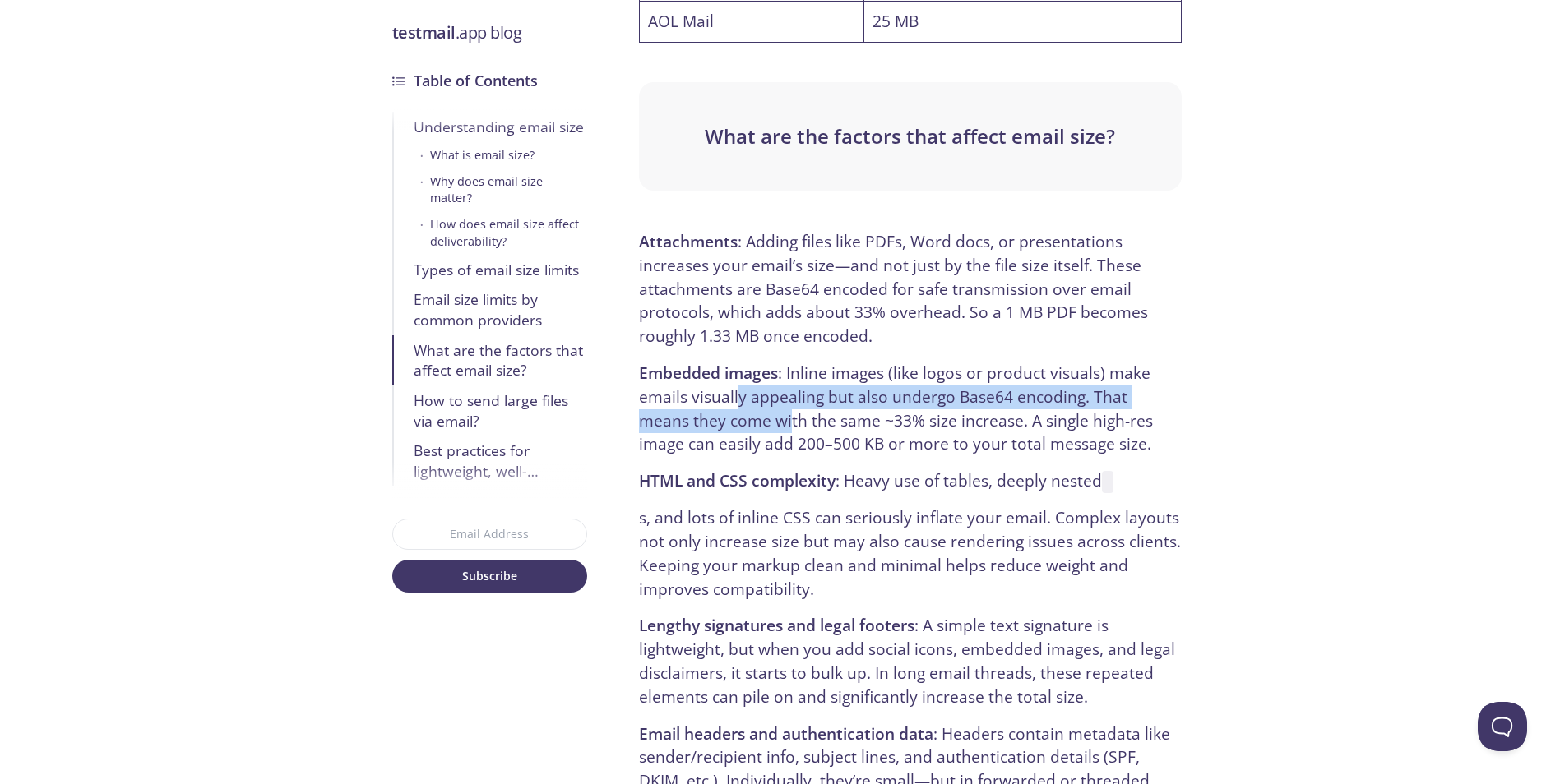
click at [735, 361] on p "Embedded images : Inline images (like logos or product visuals) make emails vis…" at bounding box center [910, 409] width 542 height 95
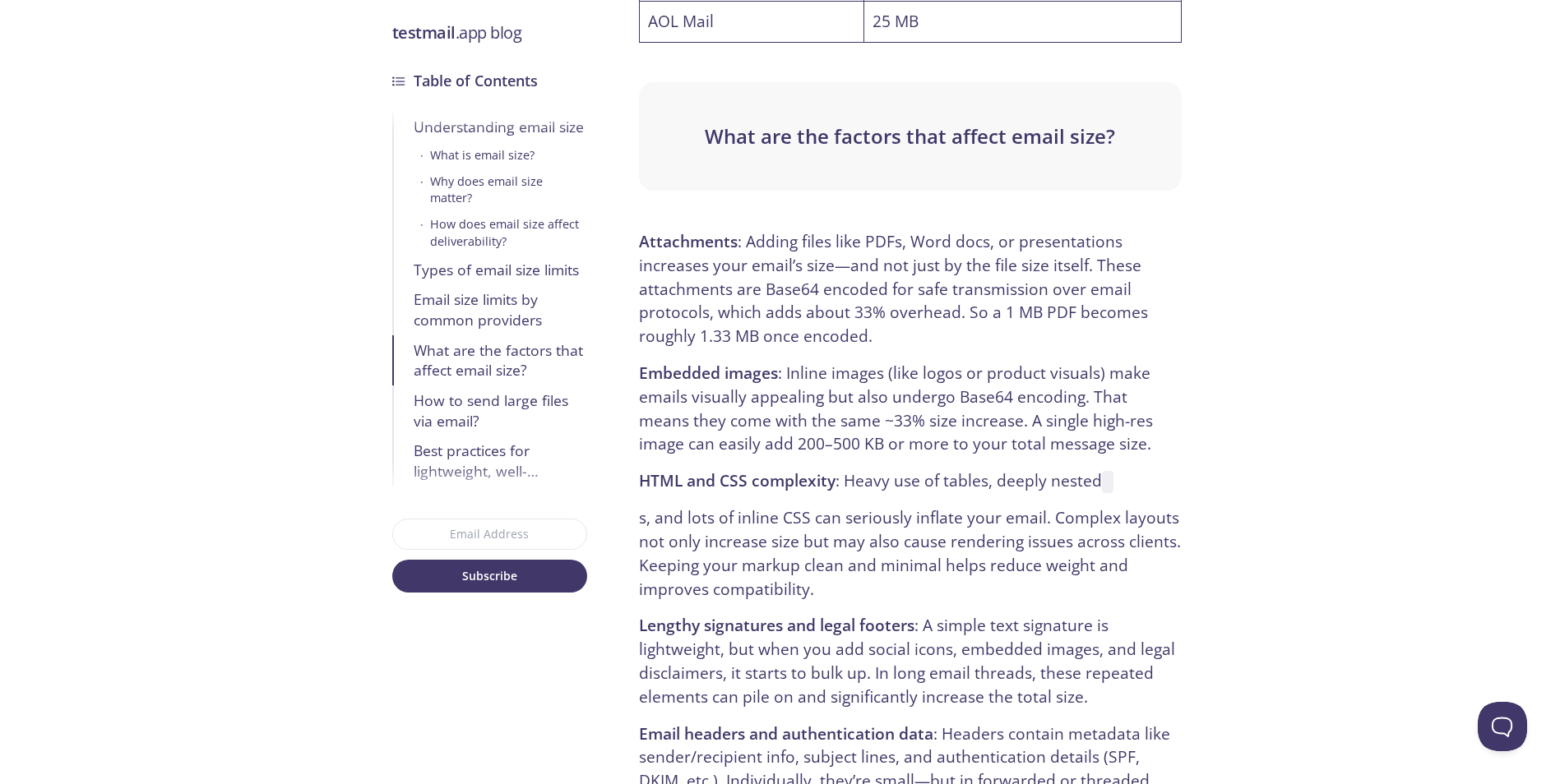
click at [736, 361] on strong "Embedded images" at bounding box center [708, 372] width 139 height 22
click at [738, 361] on strong "Embedded images" at bounding box center [708, 372] width 139 height 22
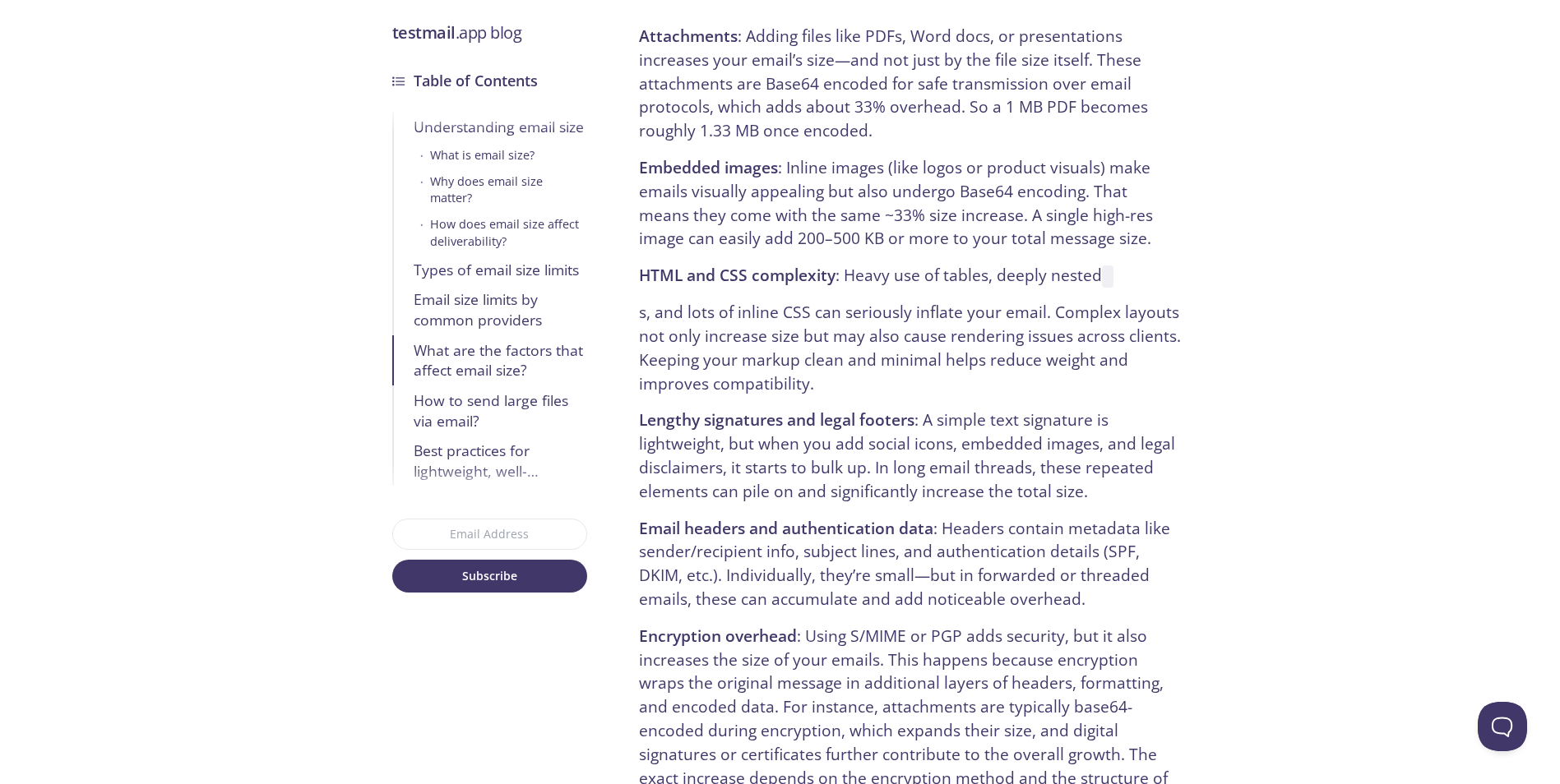
scroll to position [4767, 0]
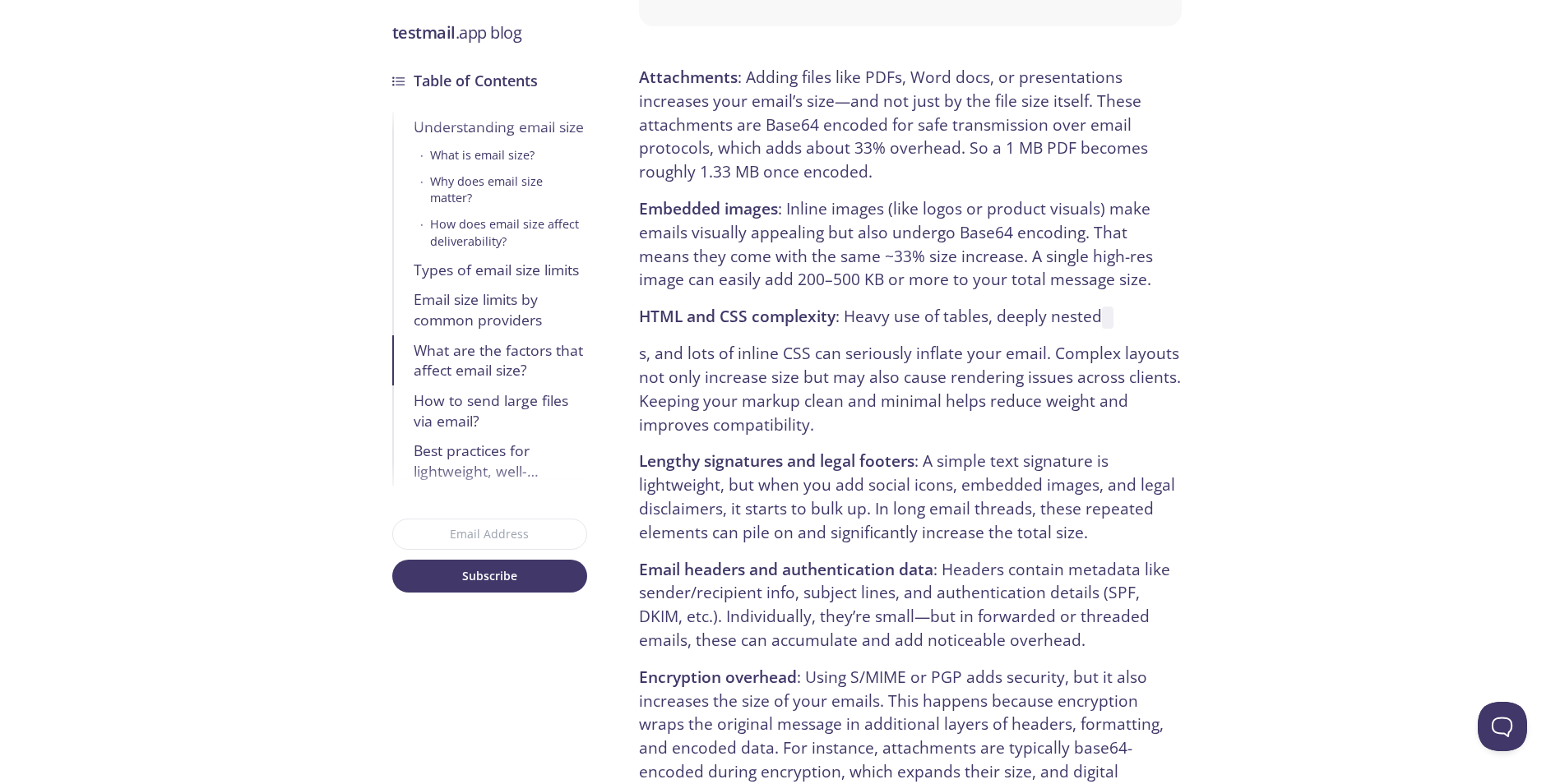
click
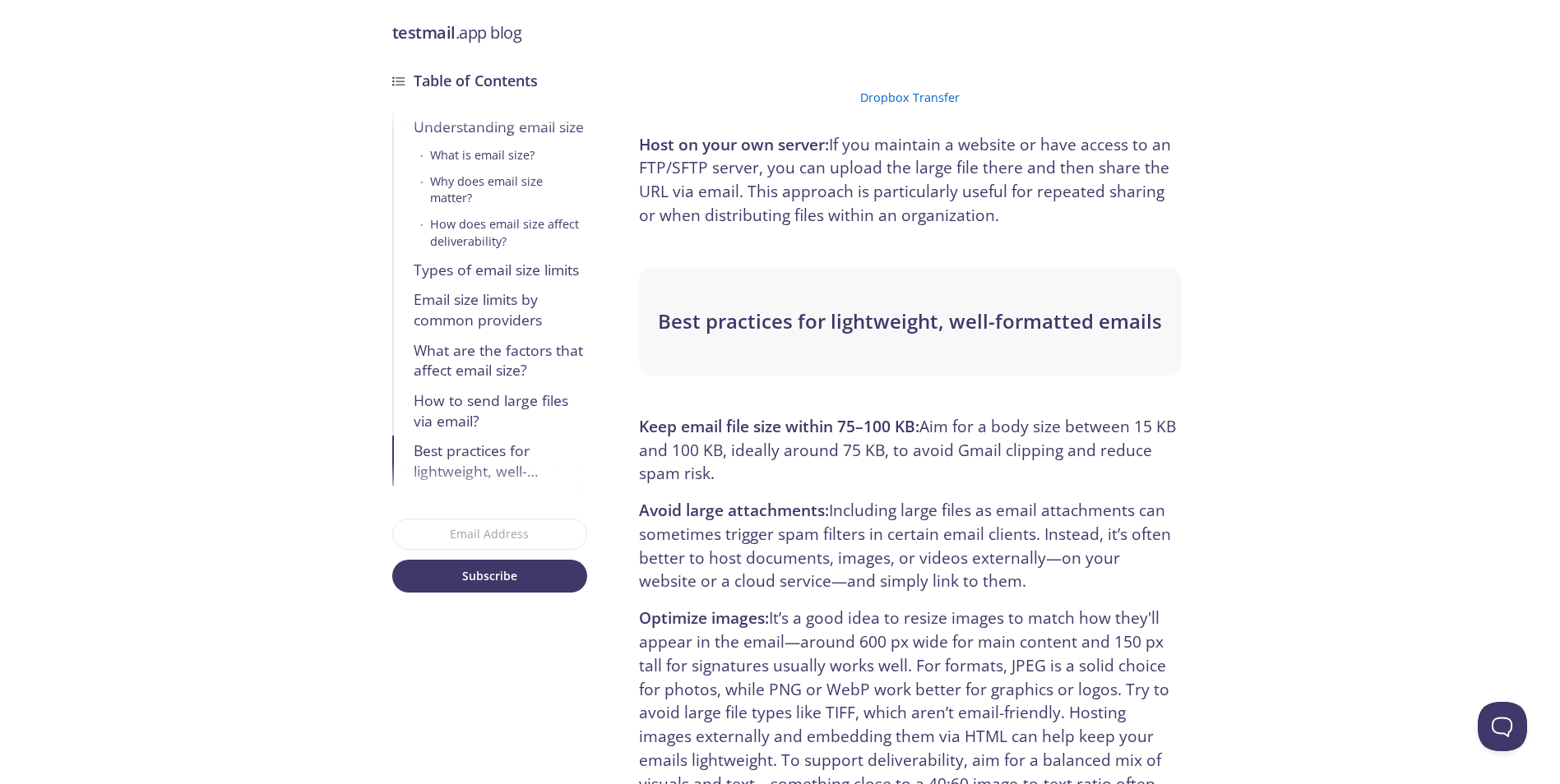
scroll to position [6987, 0]
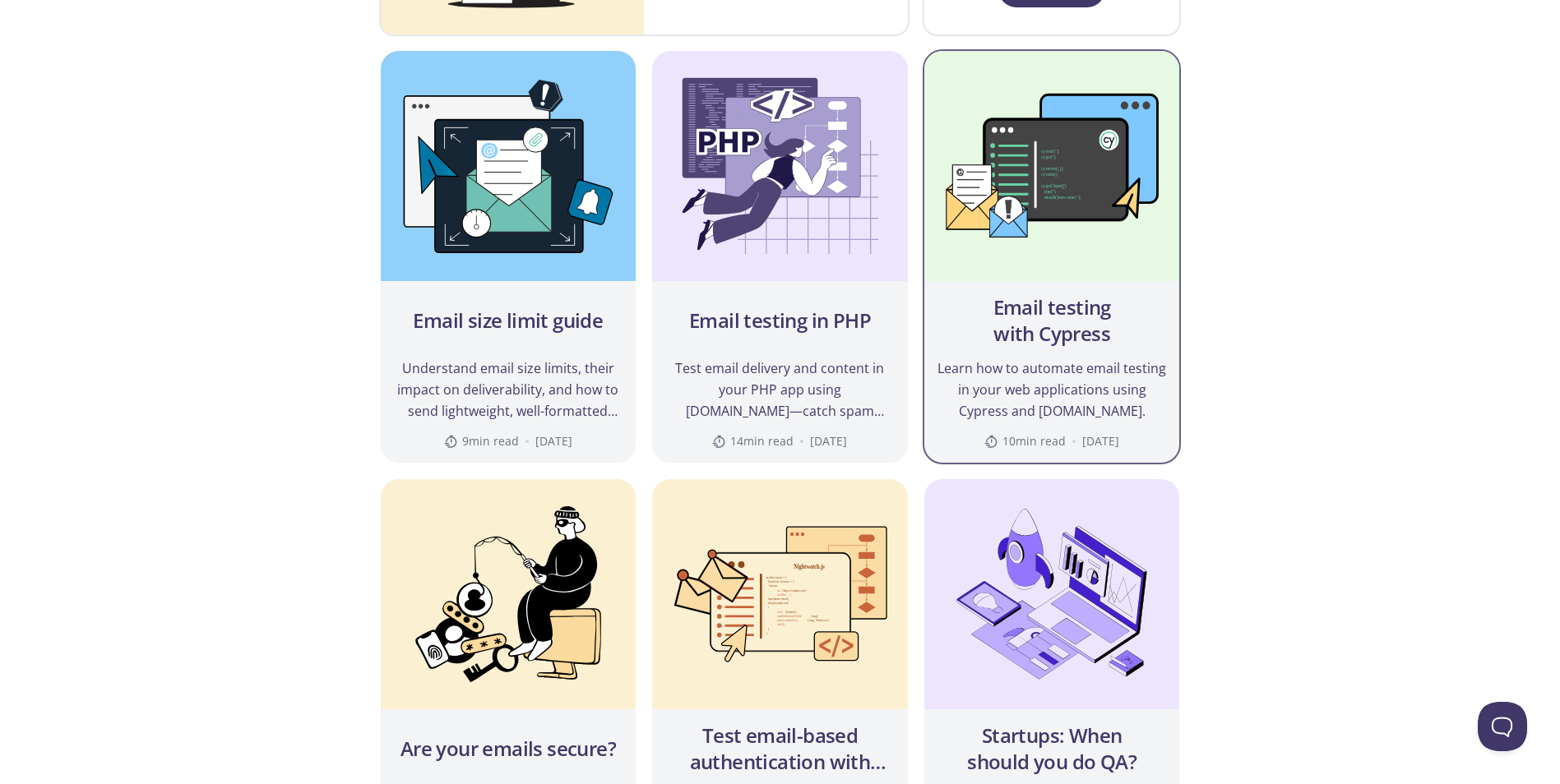
scroll to position [411, 0]
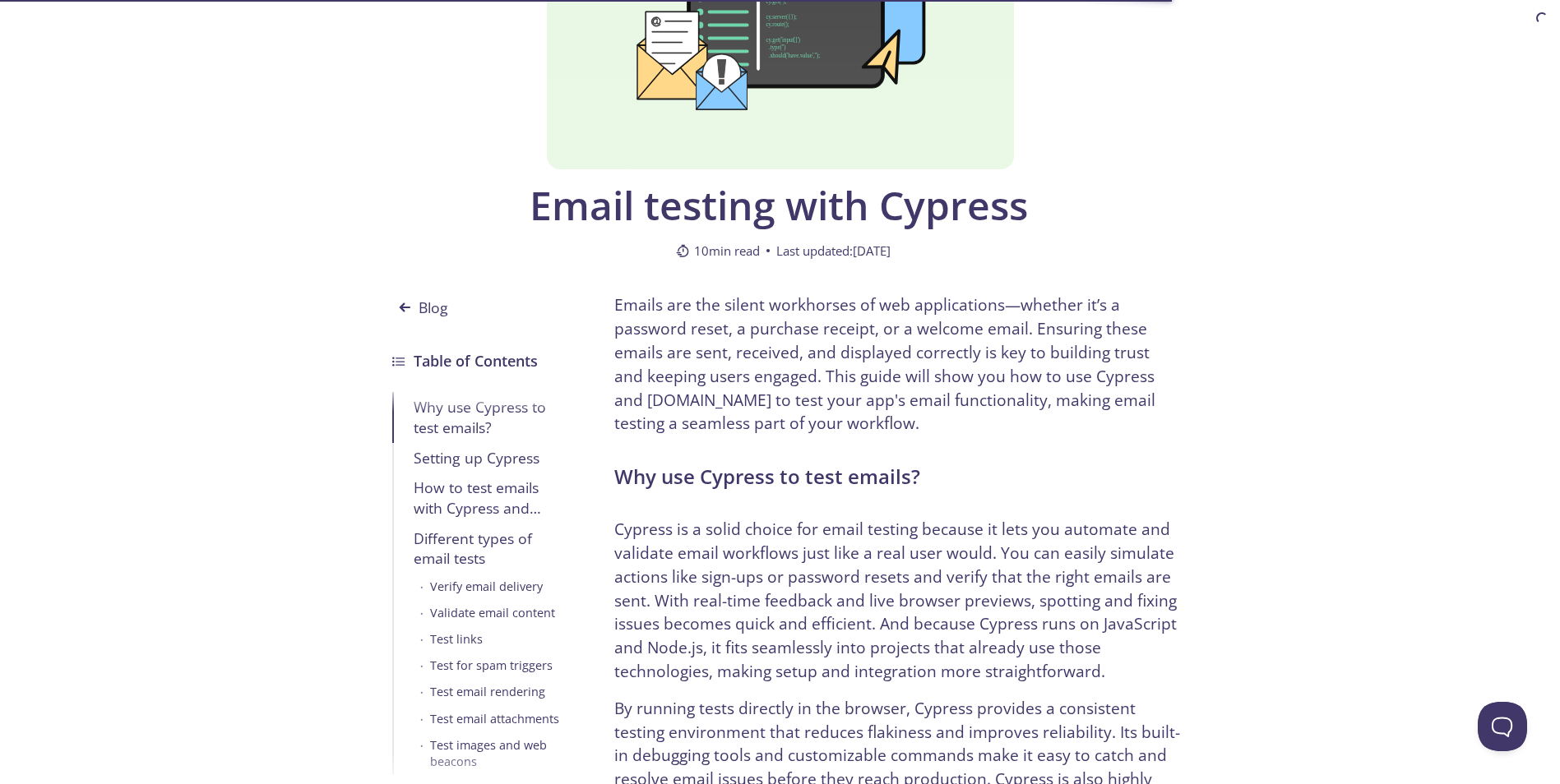
scroll to position [246, 0]
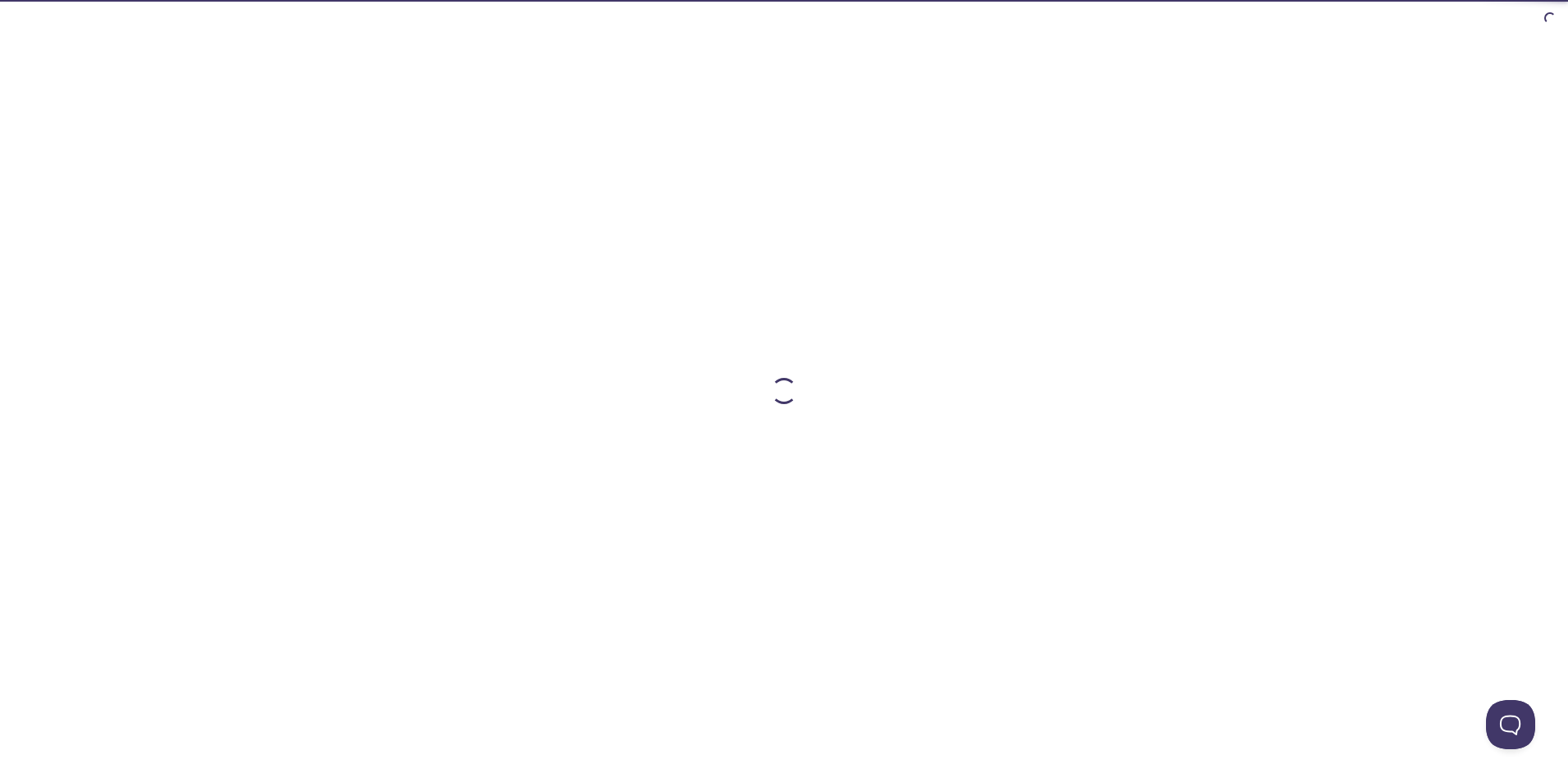
click at [178, 200] on div at bounding box center [784, 391] width 1568 height 782
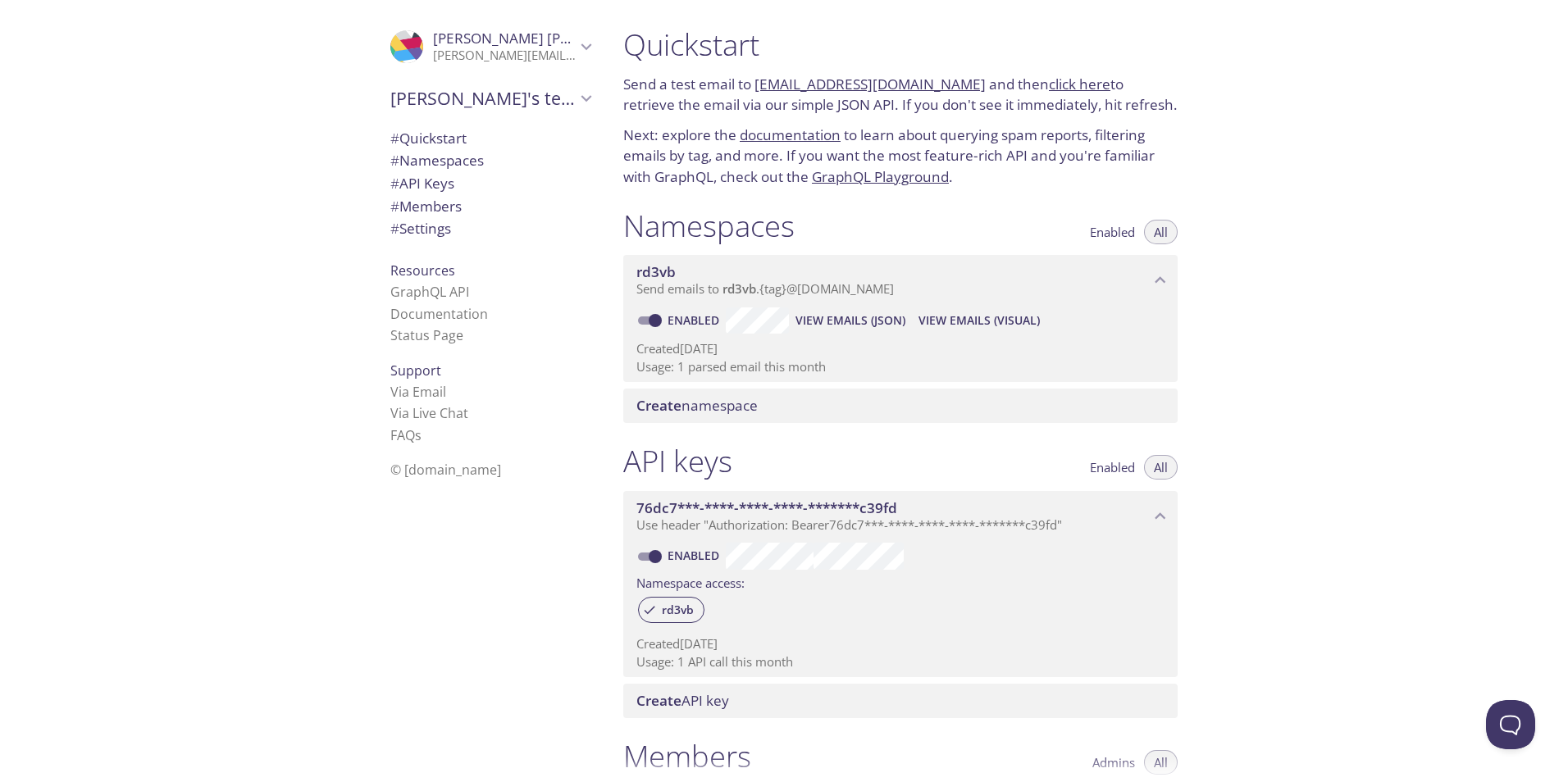
click at [557, 278] on div ".cls-1 { fill: #6d5ca8; } .cls-2 { fill: #3fc191; } .cls-3 { fill: #3b4752; } .…" at bounding box center [784, 391] width 1568 height 782
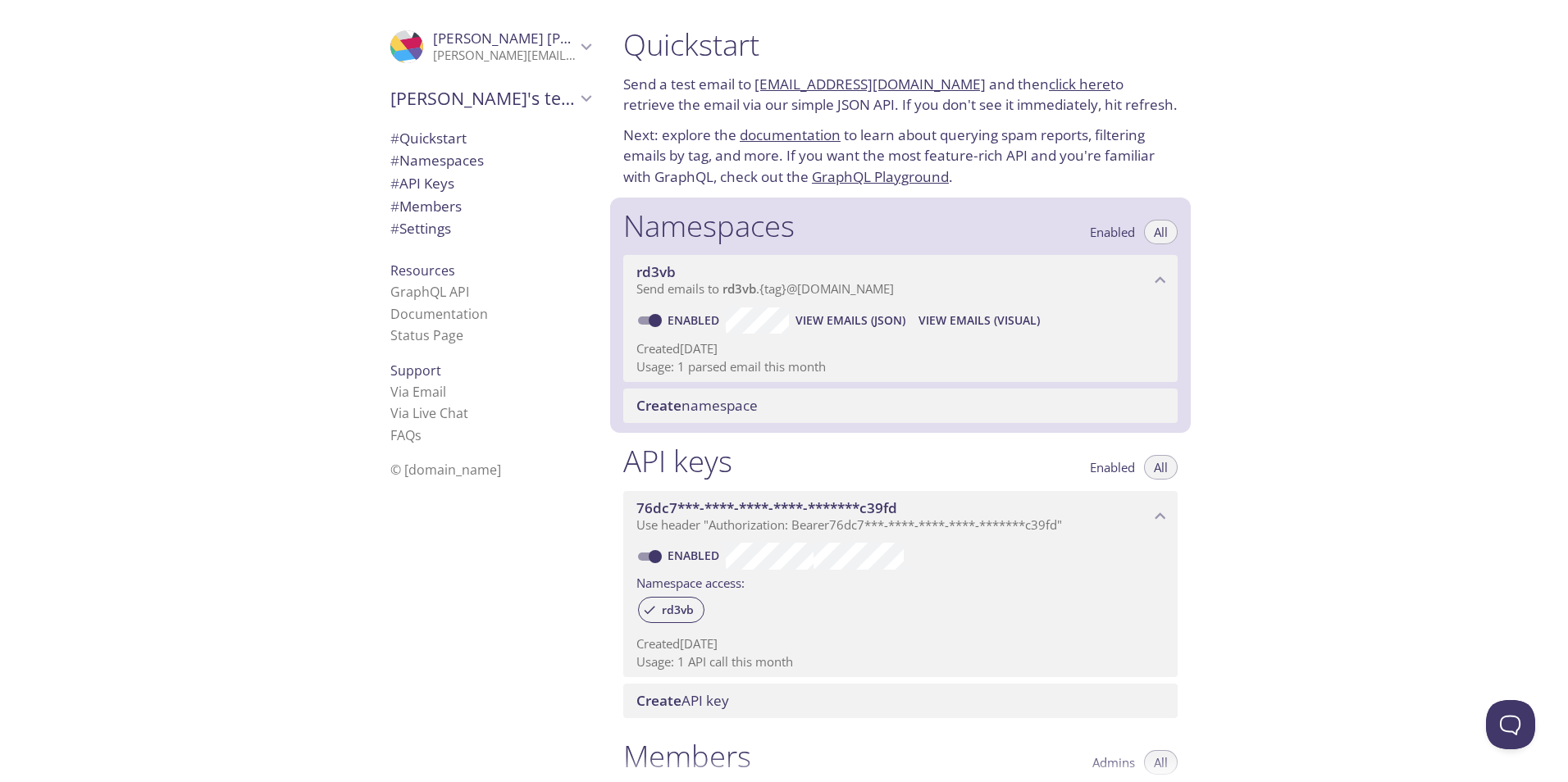
click at [323, 279] on div ".cls-1 { fill: #6d5ca8; } .cls-2 { fill: #3fc191; } .cls-3 { fill: #3b4752; } .…" at bounding box center [304, 391] width 610 height 782
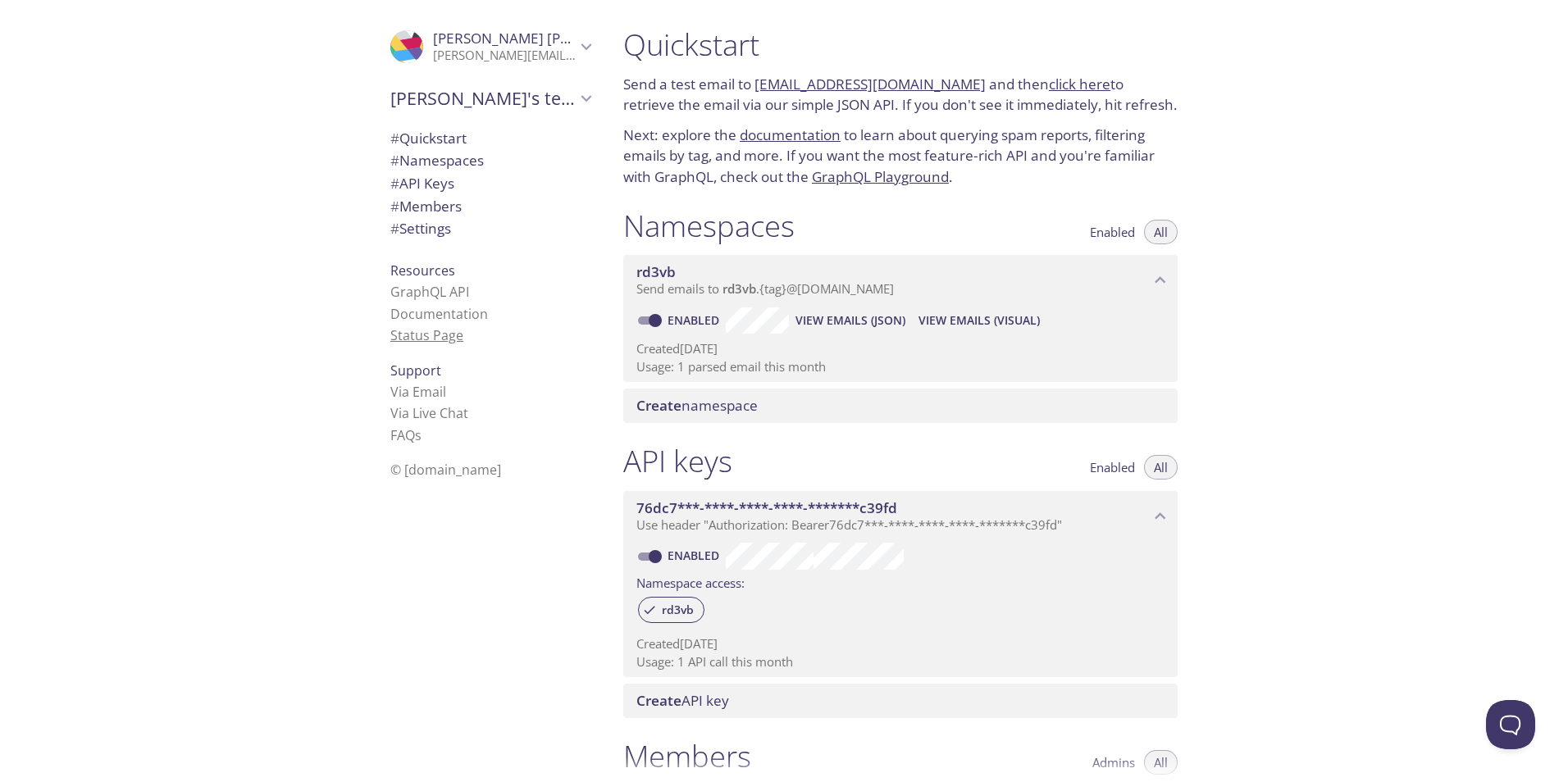
click at [417, 333] on link "Status Page" at bounding box center [426, 335] width 73 height 18
click at [409, 333] on link "Status Page" at bounding box center [426, 335] width 73 height 18
click at [417, 289] on link "GraphQL API" at bounding box center [430, 291] width 79 height 18
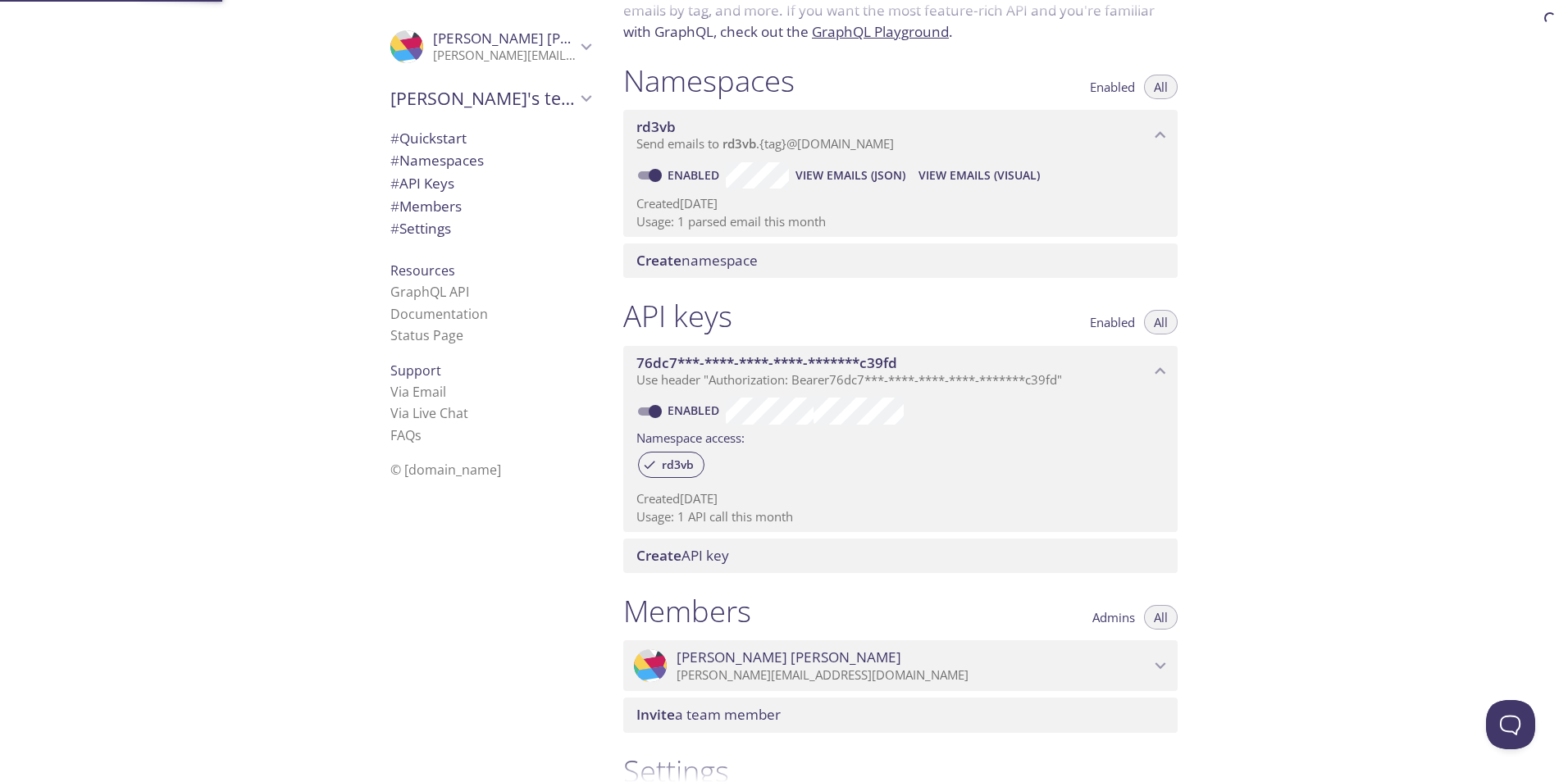
drag, startPoint x: 98, startPoint y: 9, endPoint x: 116, endPoint y: 0, distance: 20.1
click at [103, 10] on div at bounding box center [784, 13] width 1568 height 26
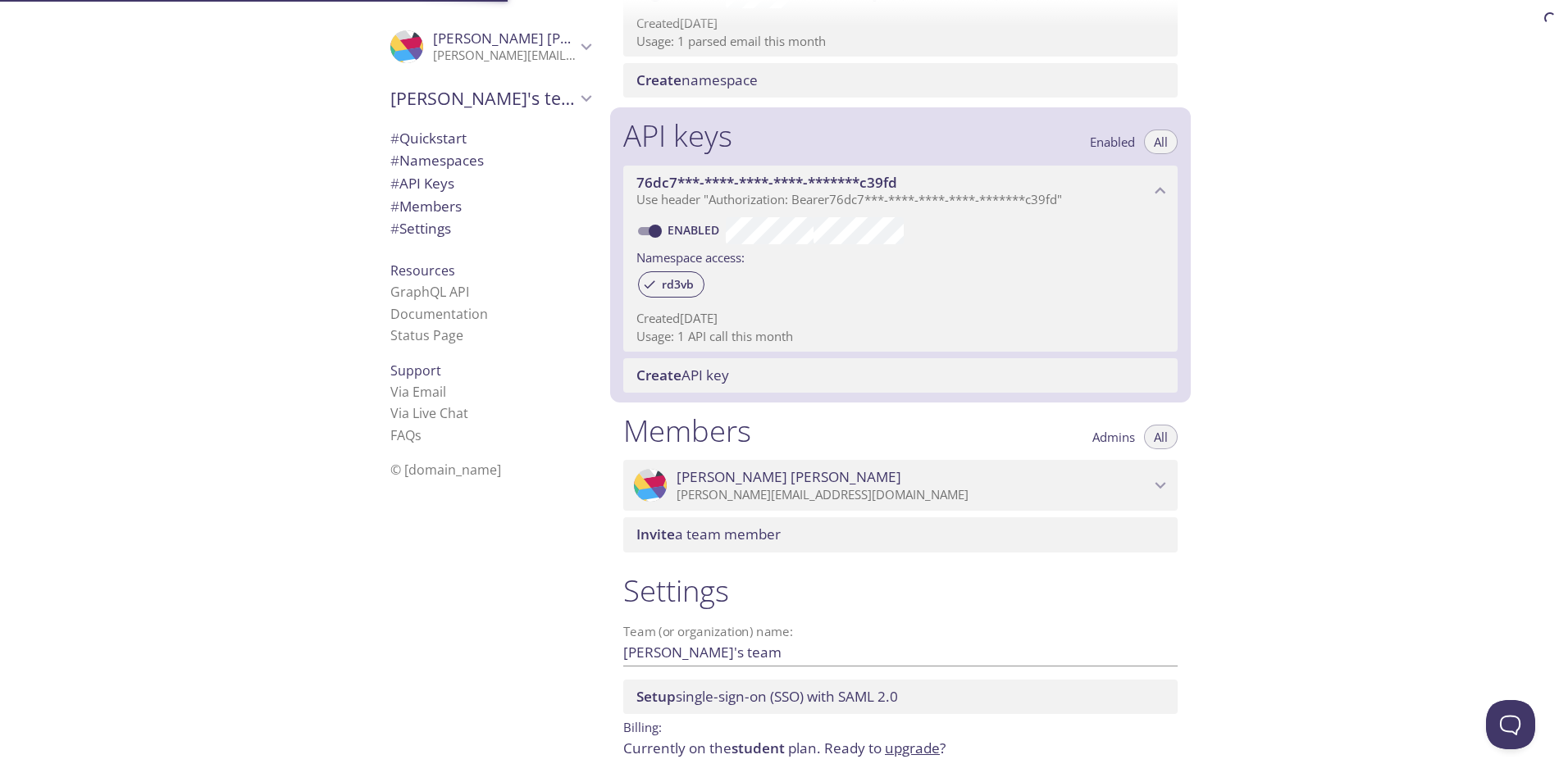
scroll to position [384, 0]
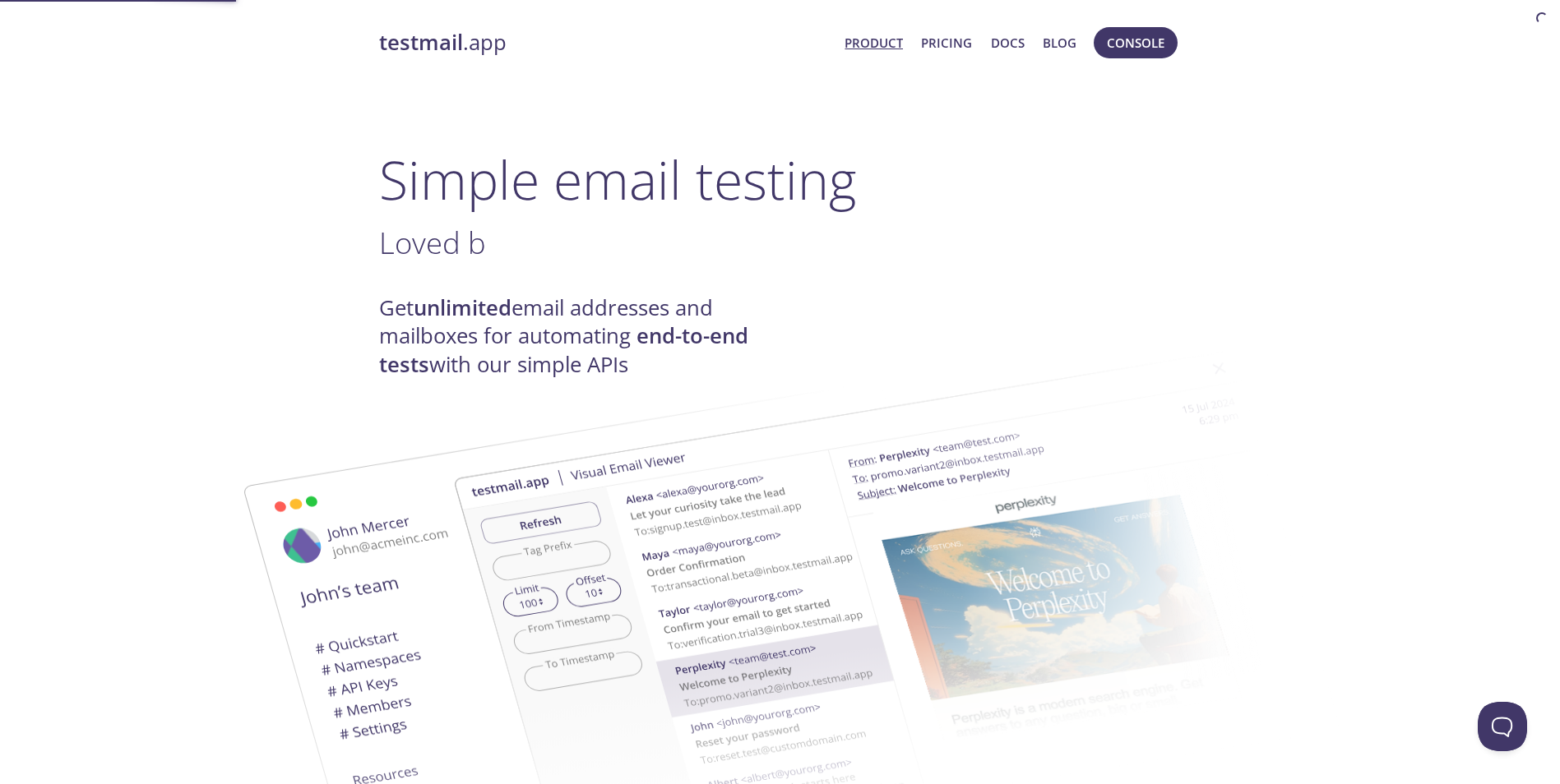
drag, startPoint x: 161, startPoint y: 58, endPoint x: 175, endPoint y: 60, distance: 14.1
drag, startPoint x: 175, startPoint y: 60, endPoint x: 761, endPoint y: 52, distance: 586.1
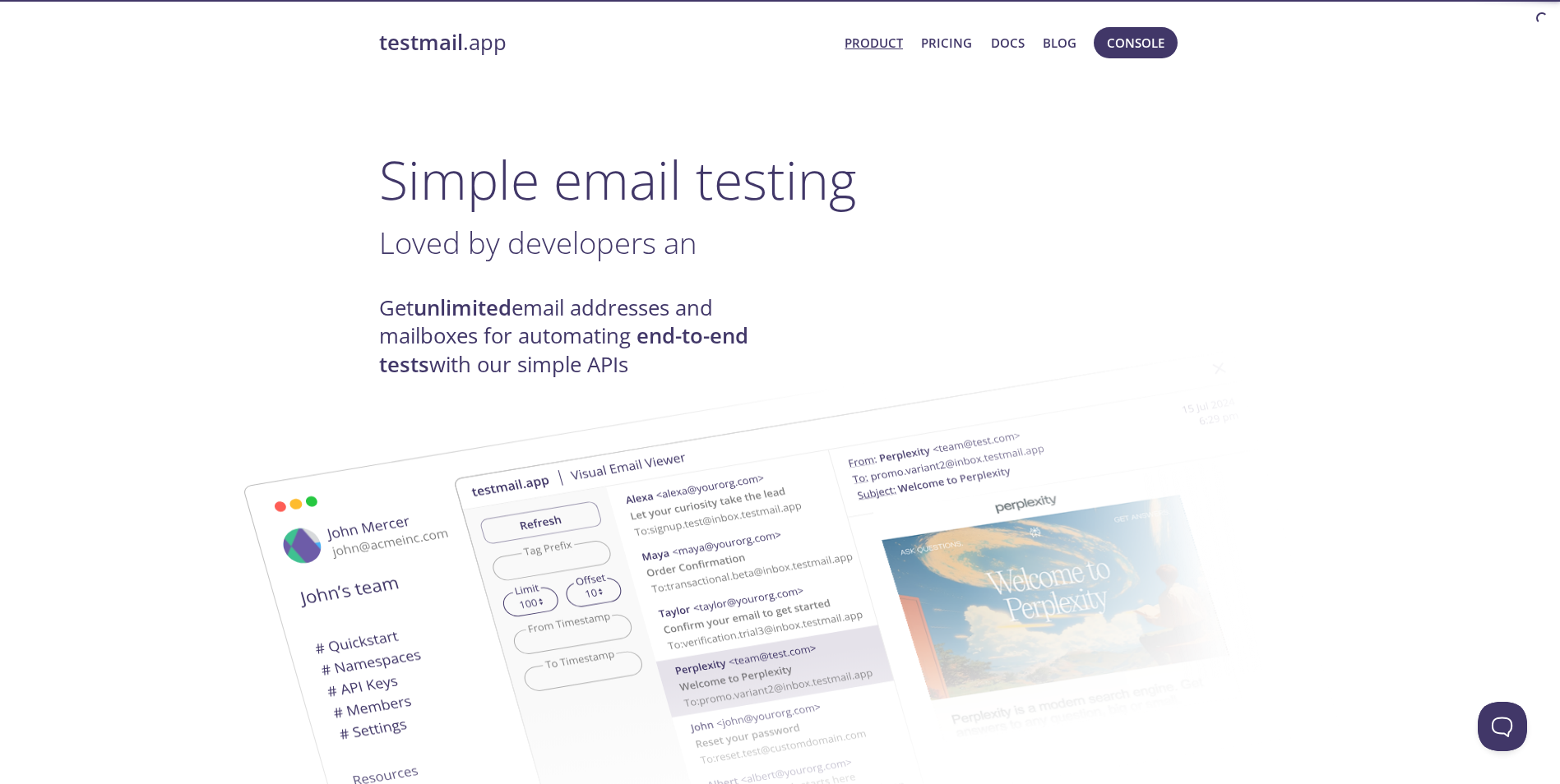
drag, startPoint x: 190, startPoint y: 84, endPoint x: 666, endPoint y: 72, distance: 476.2
drag, startPoint x: 666, startPoint y: 72, endPoint x: 702, endPoint y: 59, distance: 38.3
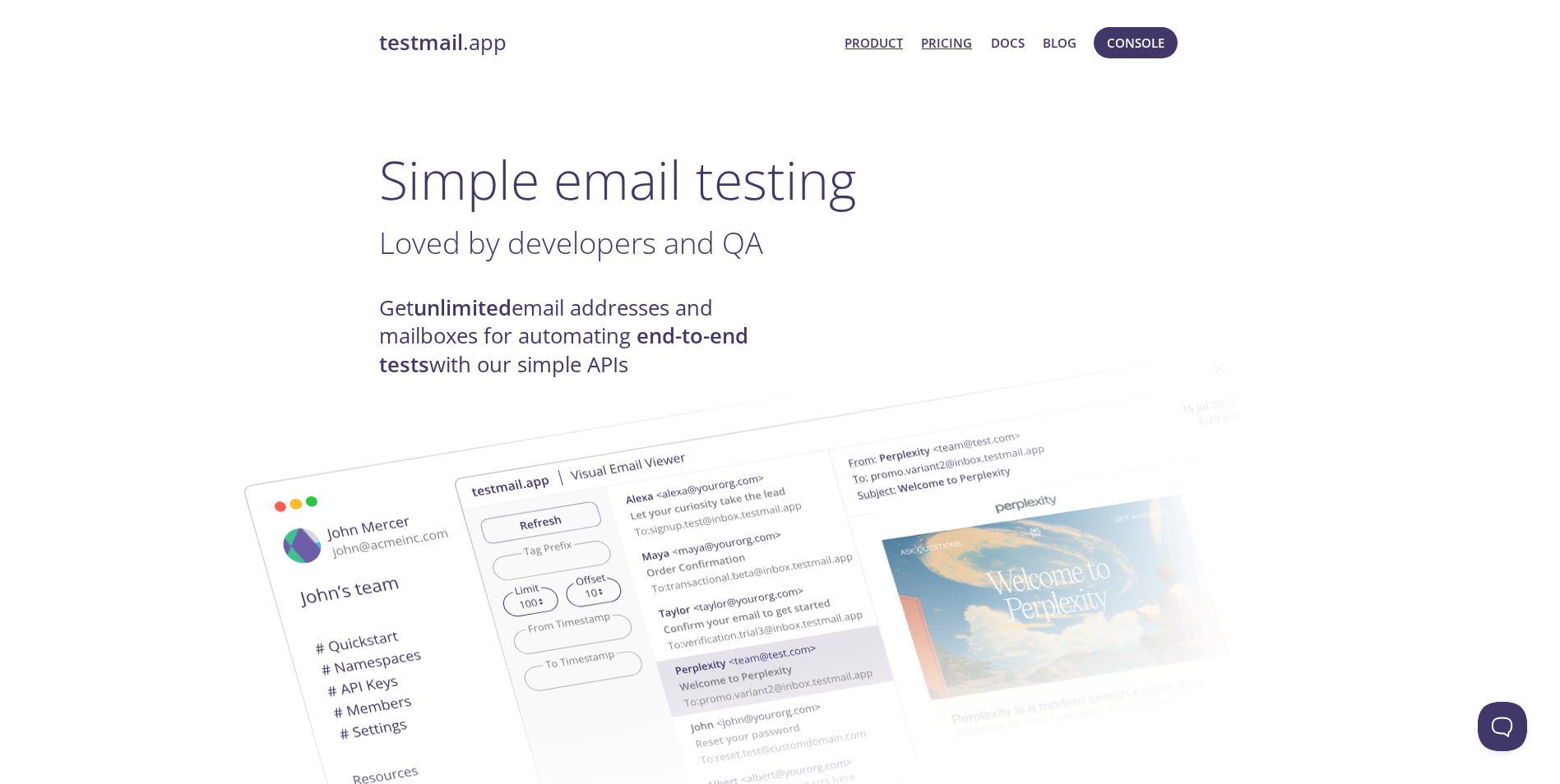
drag, startPoint x: 709, startPoint y: 60, endPoint x: 938, endPoint y: 34, distance: 230.5
click at [757, 62] on div "testmail .app Product Pricing Docs Blog Console" at bounding box center [780, 43] width 803 height 53
click at [1054, 46] on link "Blog" at bounding box center [1060, 43] width 33 height 21
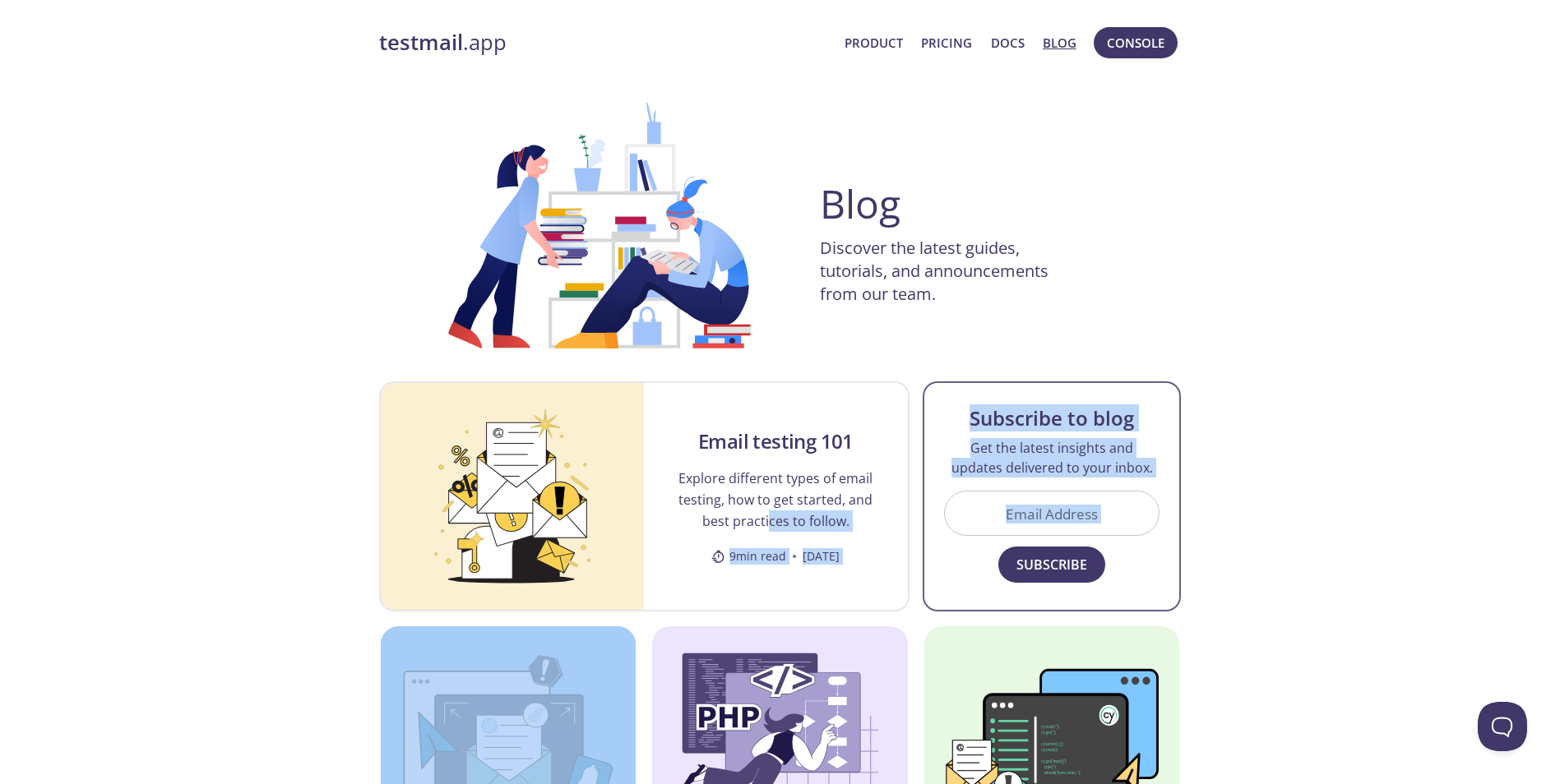
drag, startPoint x: 753, startPoint y: 523, endPoint x: 1109, endPoint y: 494, distance: 357.2
click at [807, 485] on div "Email testing 101 Explore different types of email testing, how to get started,…" at bounding box center [780, 727] width 803 height 691
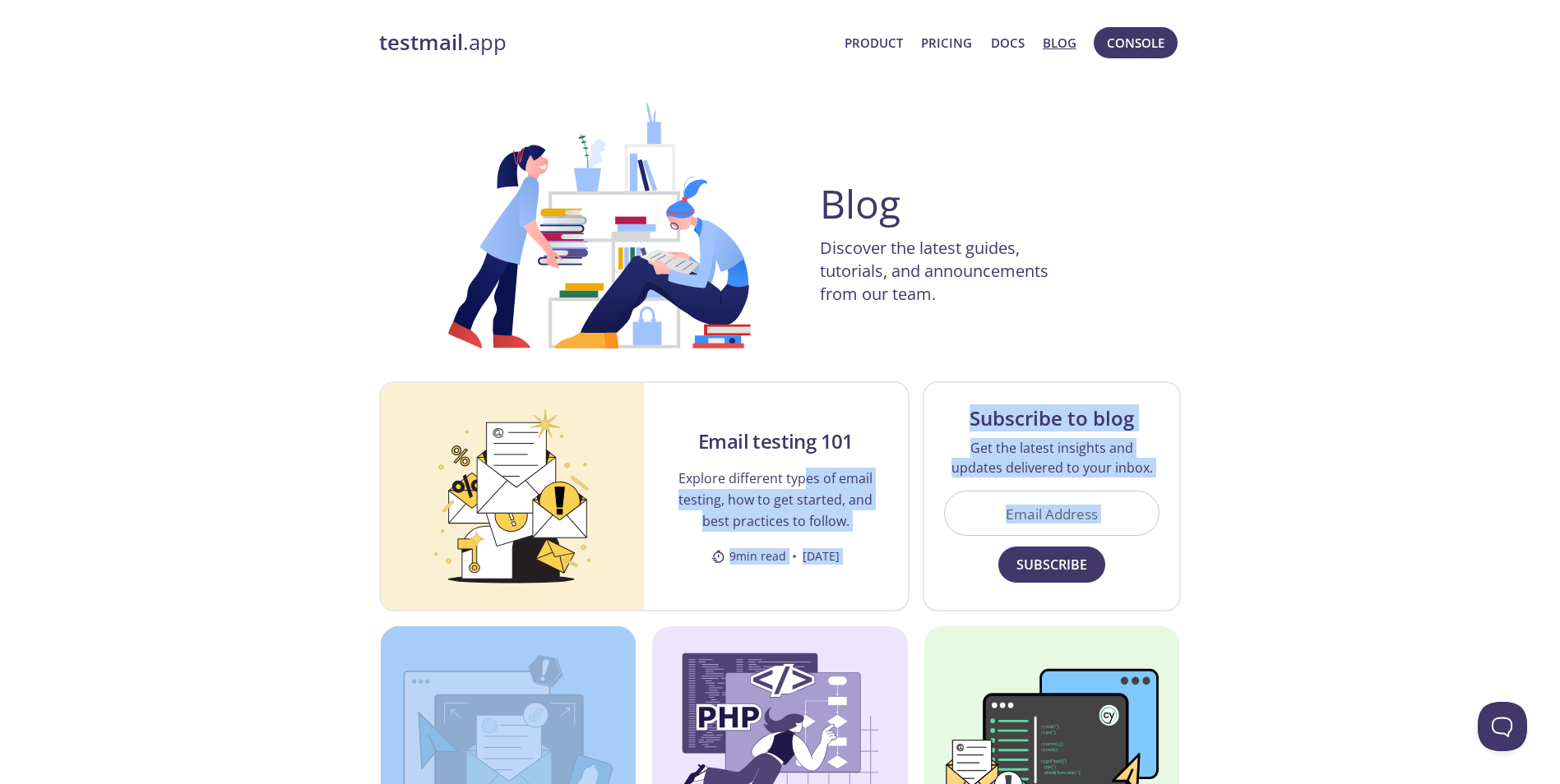
click at [1252, 596] on div "testmail .app Product Pricing Docs Blog Console Blog Discover the latest guides…" at bounding box center [780, 717] width 1560 height 1402
drag, startPoint x: 1251, startPoint y: 597, endPoint x: 1172, endPoint y: 639, distance: 89.5
click at [1250, 597] on div "testmail .app Product Pricing Docs Blog Console Blog Discover the latest guides…" at bounding box center [780, 717] width 1560 height 1402
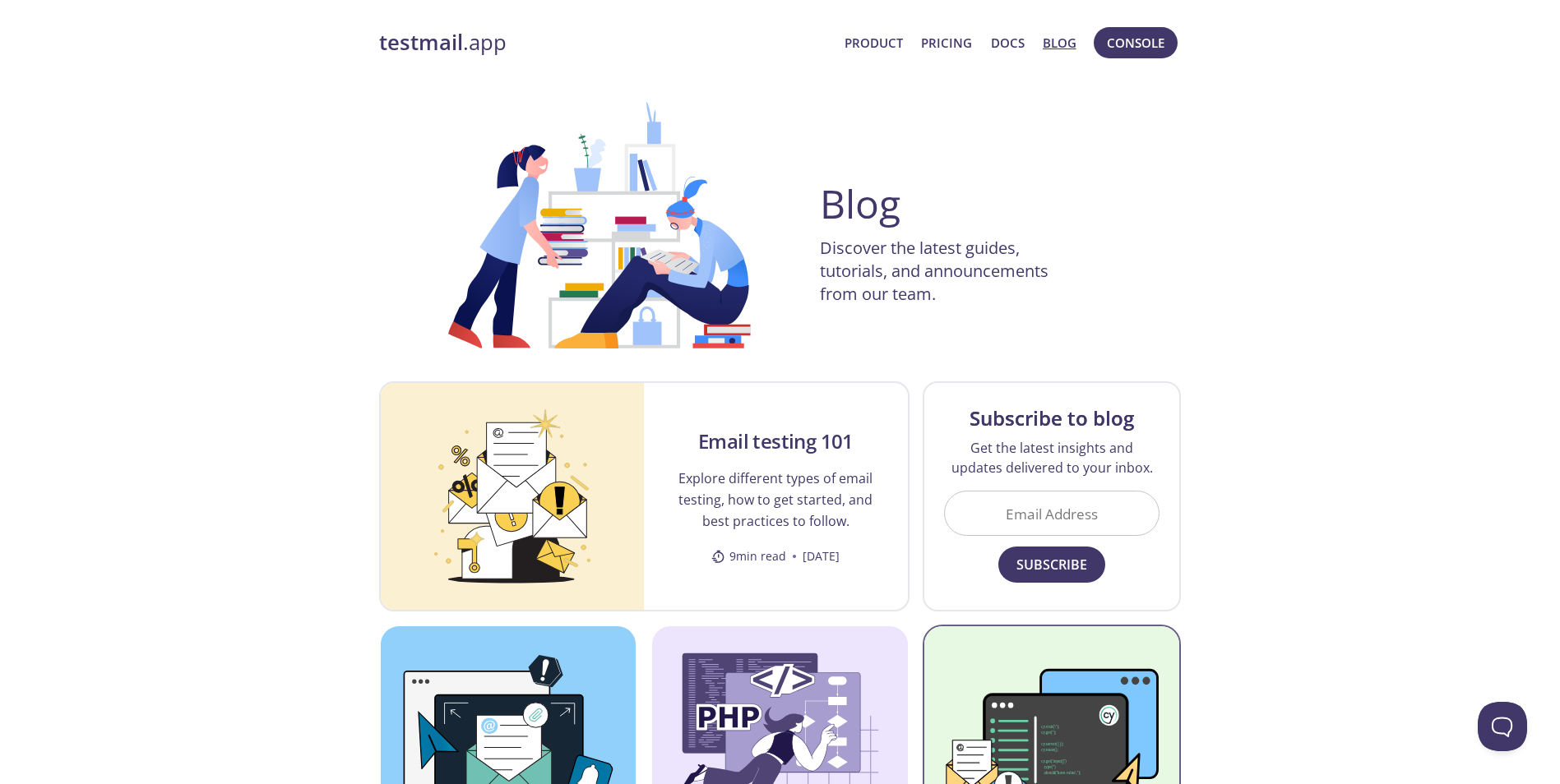
drag, startPoint x: 1241, startPoint y: 619, endPoint x: 1127, endPoint y: 659, distance: 120.8
click at [1234, 621] on div "testmail .app Product Pricing Docs Blog Console Blog Discover the latest guides…" at bounding box center [780, 717] width 1560 height 1402
drag, startPoint x: 1243, startPoint y: 636, endPoint x: 1096, endPoint y: 671, distance: 151.1
click at [1220, 646] on div "testmail .app Product Pricing Docs Blog Console Blog Discover the latest guides…" at bounding box center [780, 717] width 1560 height 1402
drag, startPoint x: 1277, startPoint y: 651, endPoint x: 1134, endPoint y: 662, distance: 143.4
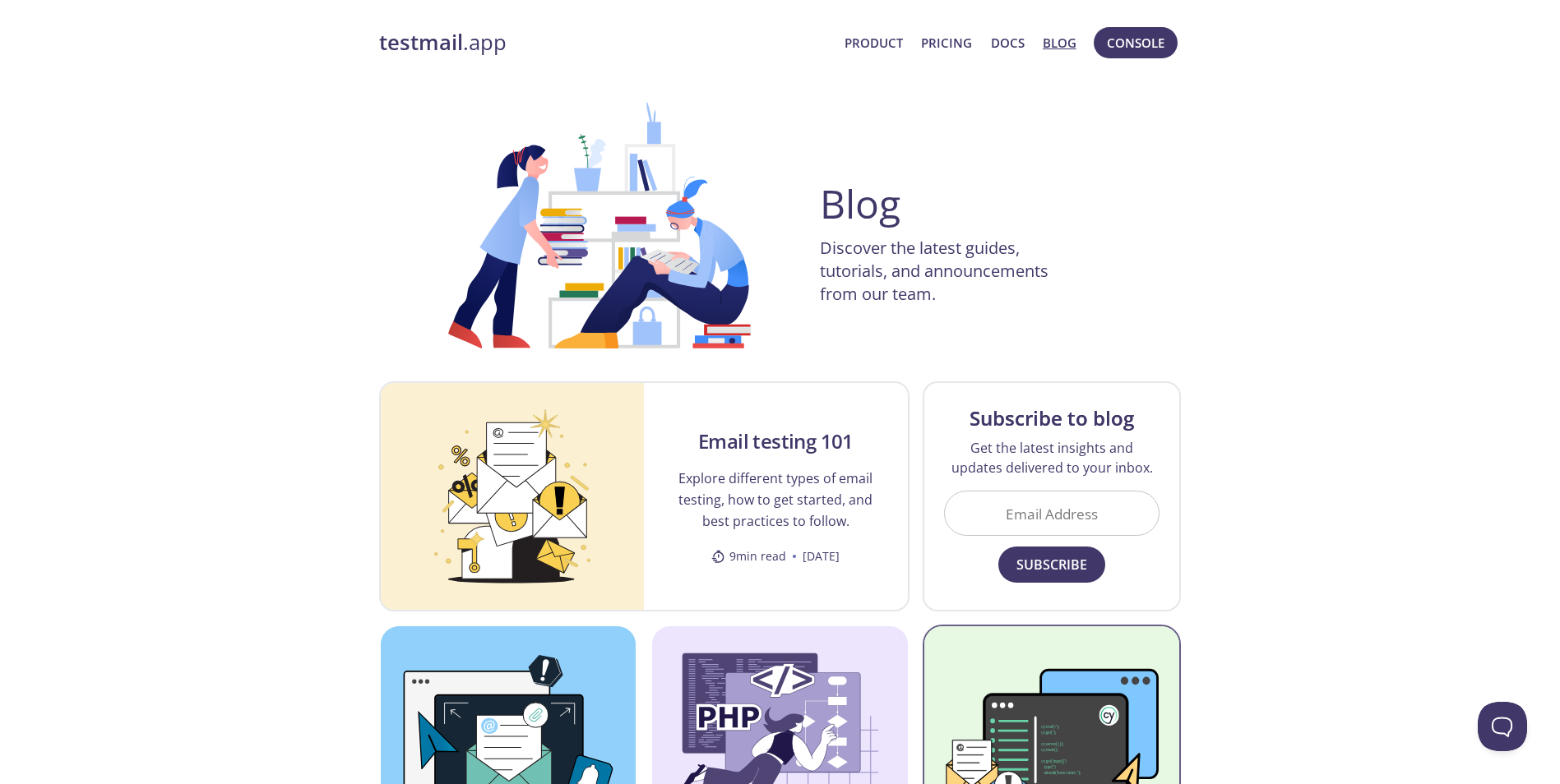
click at [1254, 658] on div "testmail .app Product Pricing Docs Blog Console Blog Discover the latest guides…" at bounding box center [780, 717] width 1560 height 1402
drag, startPoint x: 1266, startPoint y: 661, endPoint x: 1030, endPoint y: 702, distance: 239.5
click at [1254, 666] on div "testmail .app Product Pricing Docs Blog Console Blog Discover the latest guides…" at bounding box center [780, 717] width 1560 height 1402
click at [1030, 702] on img at bounding box center [1053, 741] width 256 height 230
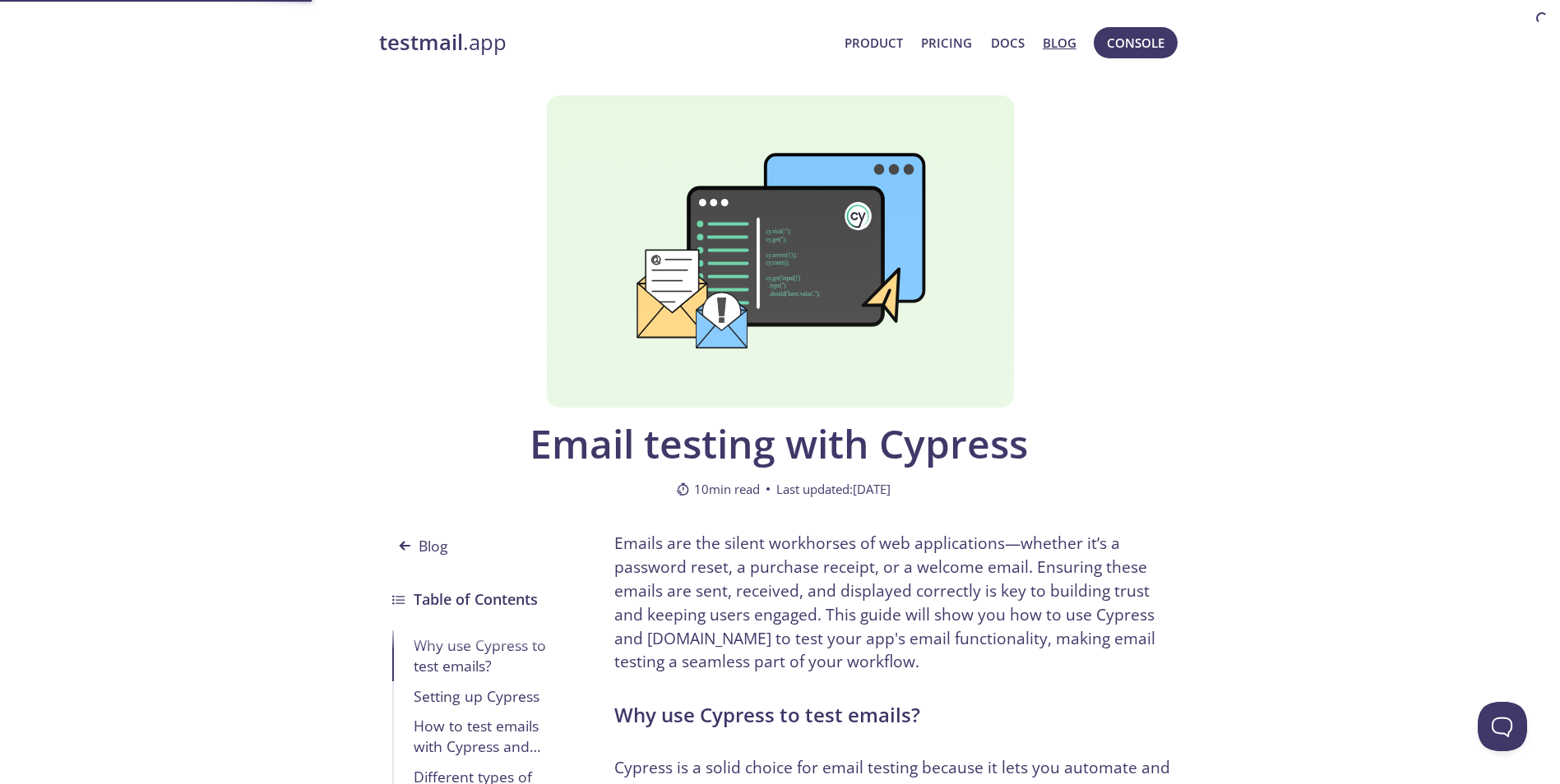
drag, startPoint x: 1181, startPoint y: 491, endPoint x: 1102, endPoint y: 616, distance: 147.9
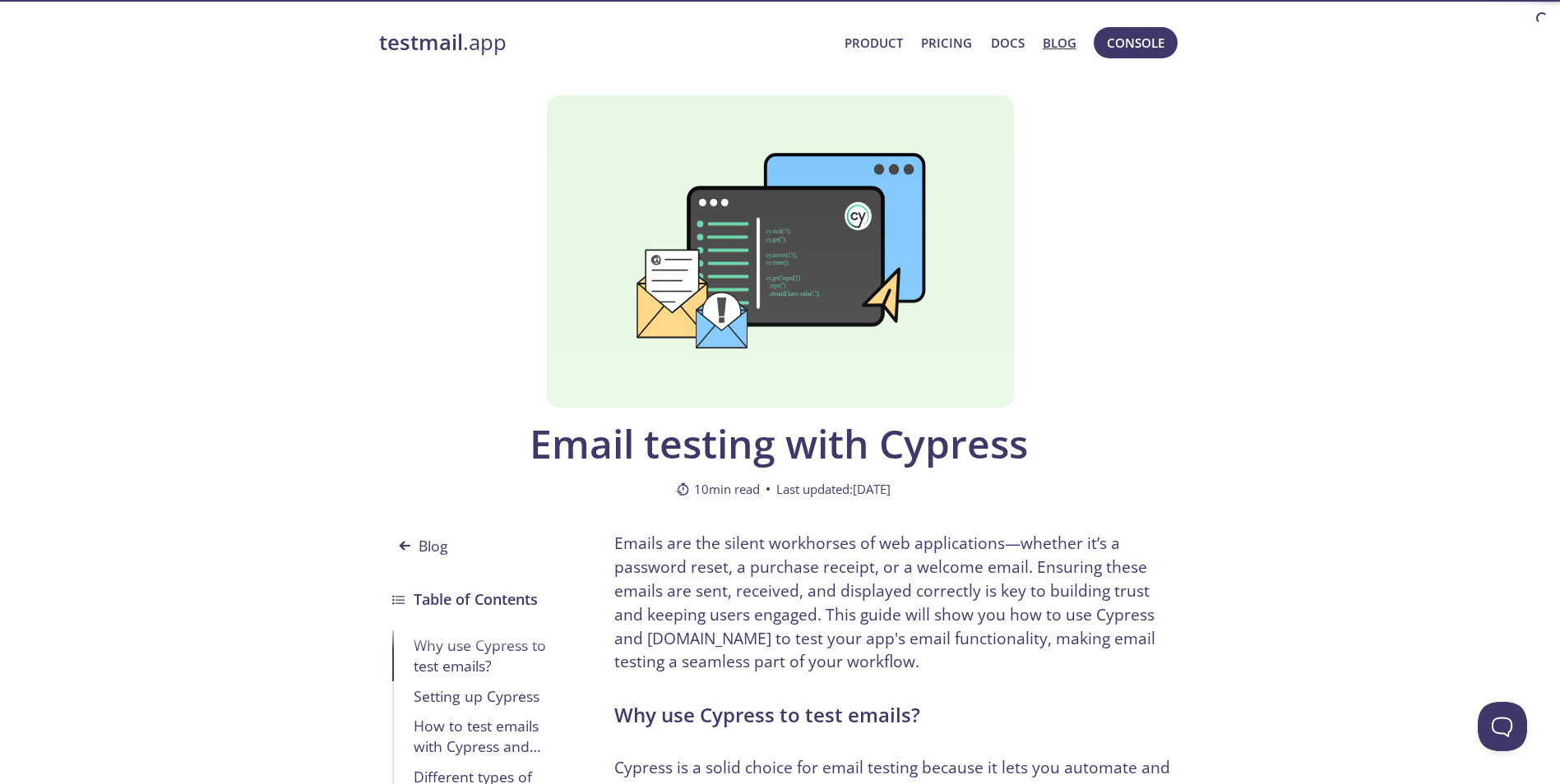
drag, startPoint x: 1101, startPoint y: 617, endPoint x: 1121, endPoint y: 544, distance: 75.7
click at [1104, 604] on p "Emails are the silent workhorses of web applications—whether it’s a password re…" at bounding box center [898, 602] width 568 height 142
drag, startPoint x: 1105, startPoint y: 608, endPoint x: 1106, endPoint y: 489, distance: 119.0
click at [1102, 592] on p "Emails are the silent workhorses of web applications—whether it’s a password re…" at bounding box center [898, 602] width 568 height 142
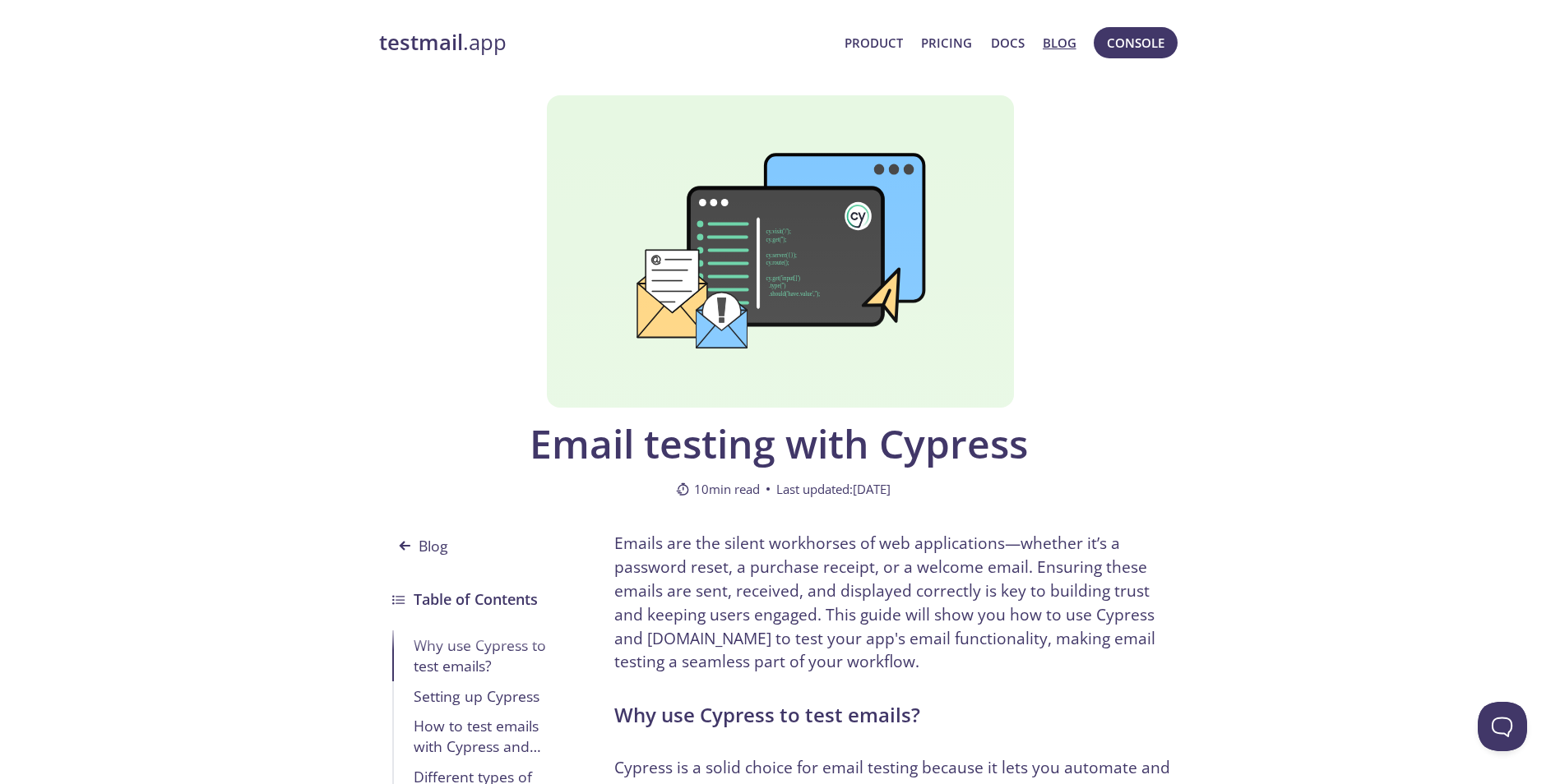
drag, startPoint x: 1104, startPoint y: 424, endPoint x: 1077, endPoint y: 647, distance: 224.6
click at [1082, 517] on div "Email testing with Cypress 10 min read Last updated: May 23, 2025" at bounding box center [780, 307] width 803 height 424
drag, startPoint x: 1077, startPoint y: 638, endPoint x: 1077, endPoint y: 583, distance: 55.0
click at [1075, 617] on p "Emails are the silent workhorses of web applications—whether it’s a password re…" at bounding box center [898, 602] width 568 height 142
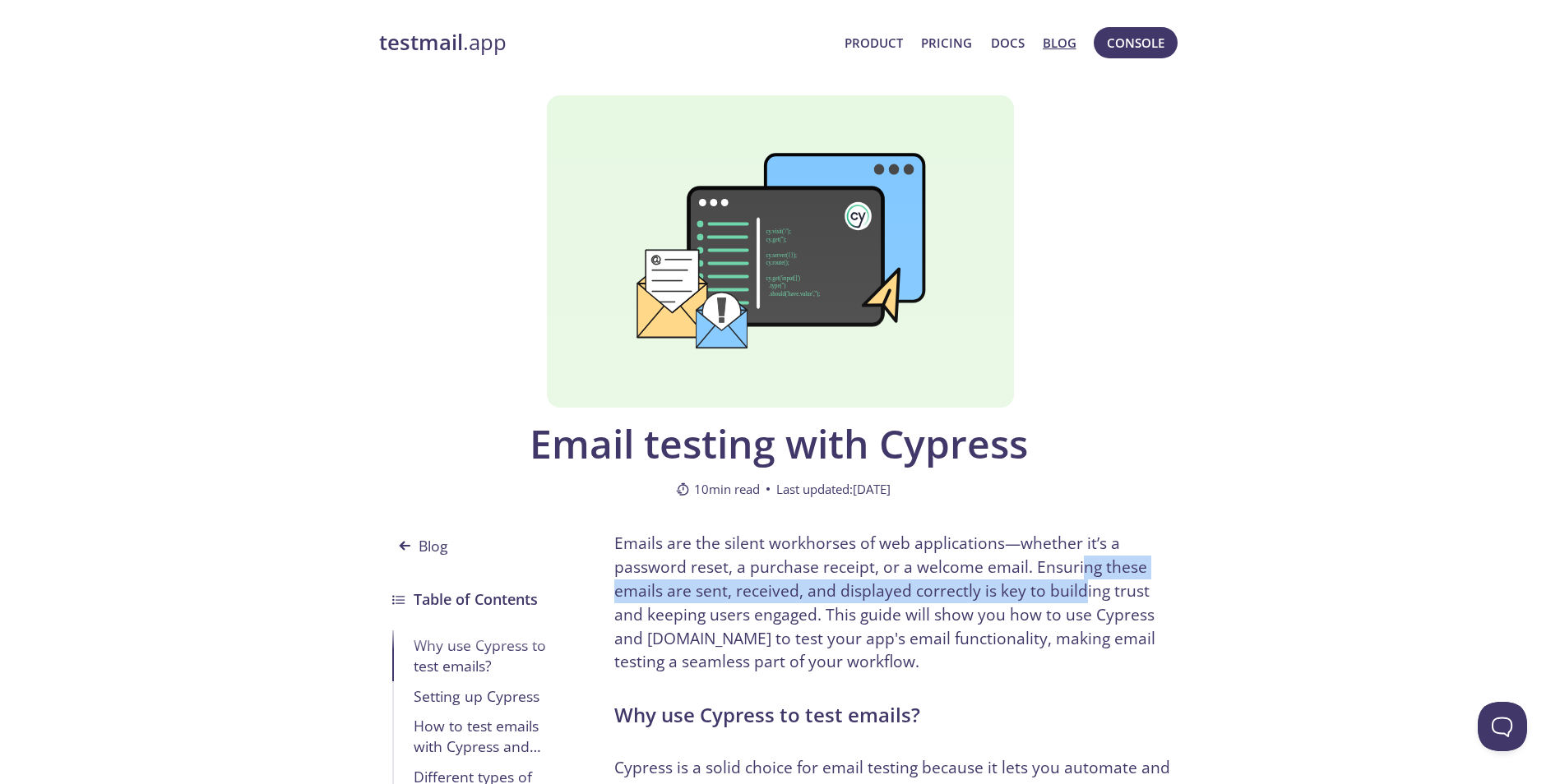
drag, startPoint x: 1077, startPoint y: 588, endPoint x: 1076, endPoint y: 603, distance: 15.0
click at [1076, 602] on p "Emails are the silent workhorses of web applications—whether it’s a password re…" at bounding box center [898, 602] width 568 height 142
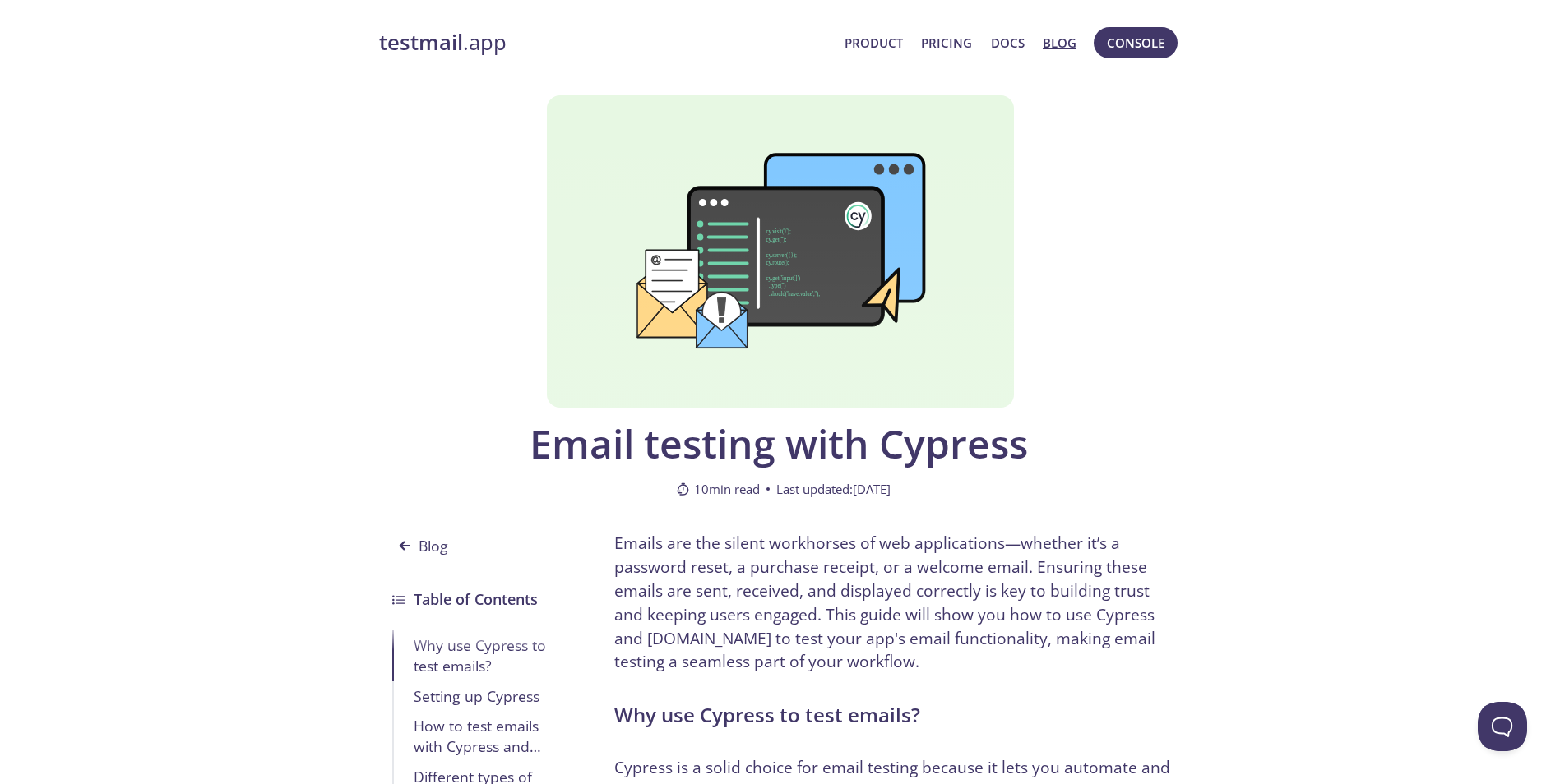
click at [1074, 607] on p "Emails are the silent workhorses of web applications—whether it’s a password re…" at bounding box center [898, 602] width 568 height 142
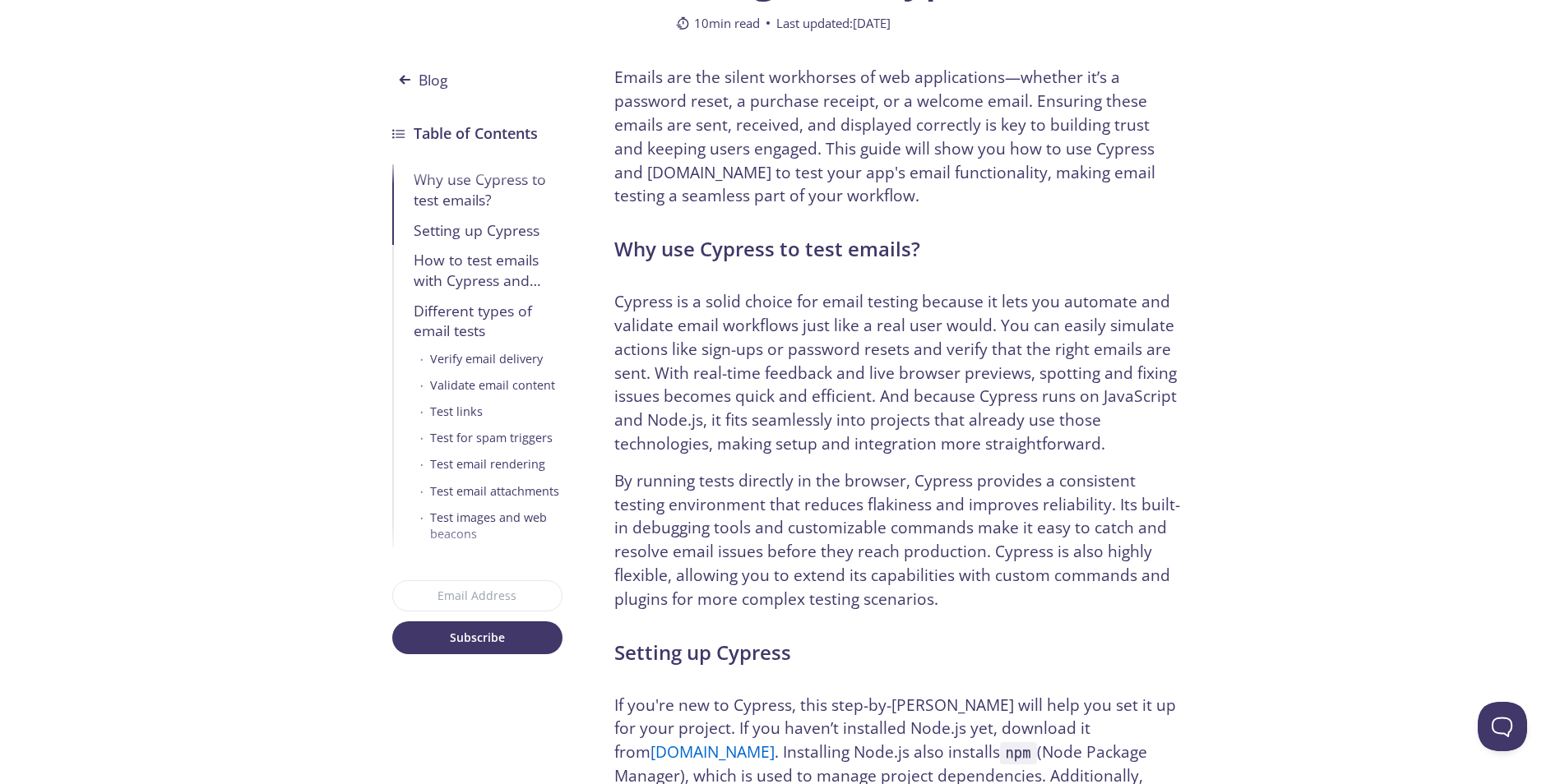
scroll to position [493, 0]
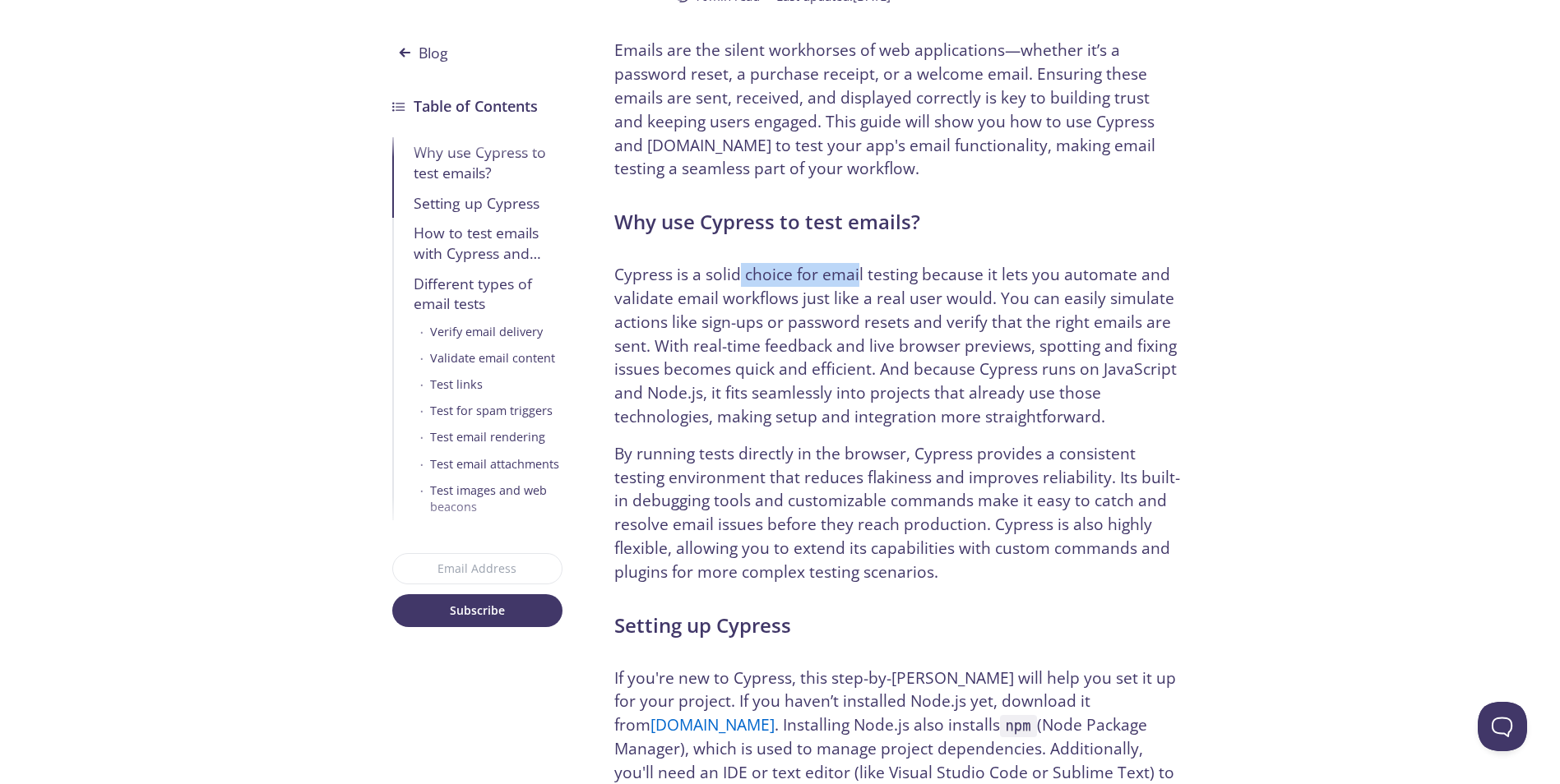
drag, startPoint x: 745, startPoint y: 262, endPoint x: 1018, endPoint y: 262, distance: 273.0
drag, startPoint x: 1030, startPoint y: 259, endPoint x: 877, endPoint y: 280, distance: 154.4
drag, startPoint x: 877, startPoint y: 280, endPoint x: 1029, endPoint y: 279, distance: 152.0
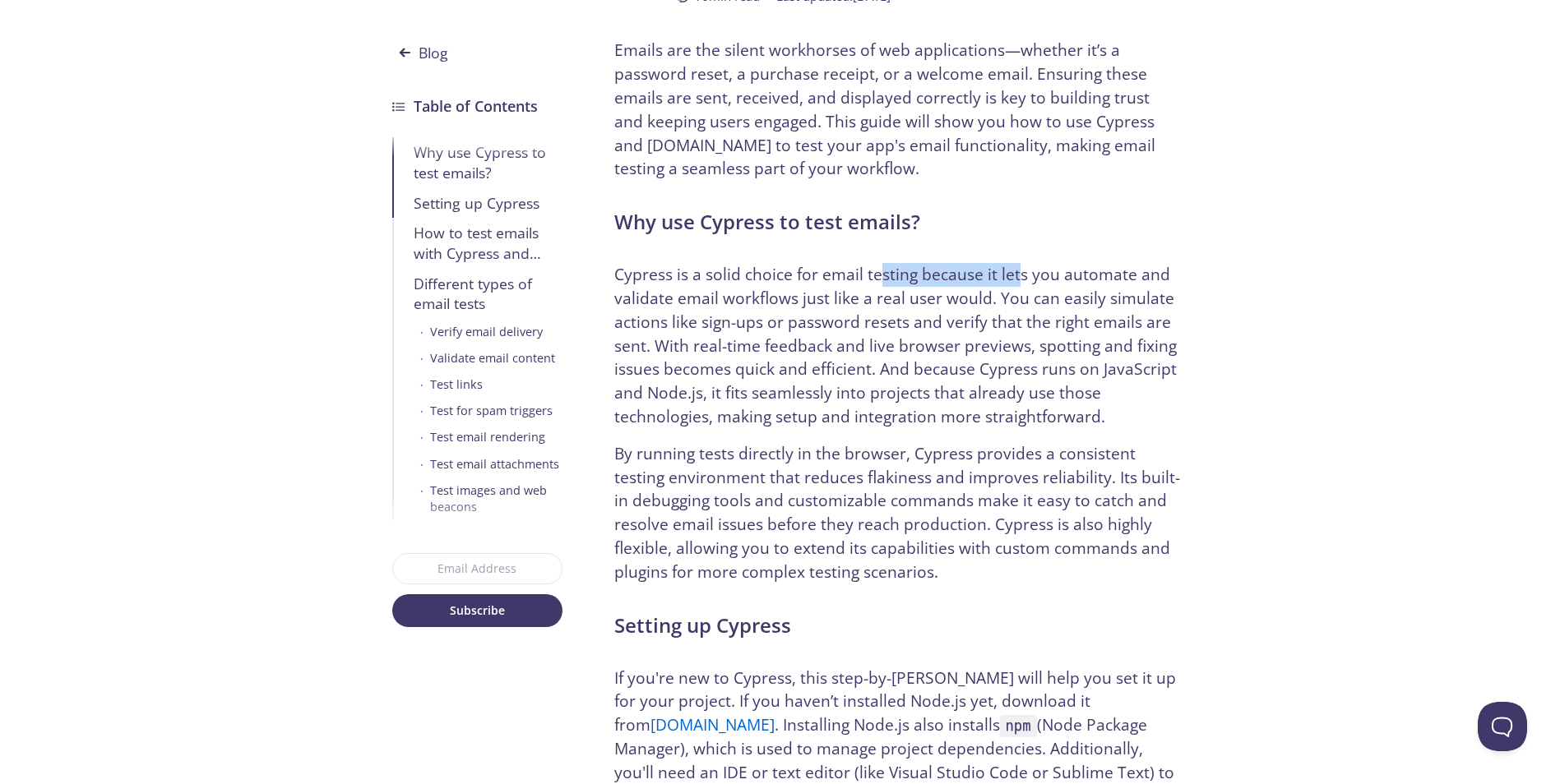
click at [1019, 277] on p "Cypress is a solid choice for email testing because it lets you automate and va…" at bounding box center [898, 346] width 568 height 166
drag, startPoint x: 1037, startPoint y: 278, endPoint x: 912, endPoint y: 282, distance: 125.1
click at [929, 280] on p "Cypress is a solid choice for email testing because it lets you automate and va…" at bounding box center [898, 346] width 568 height 166
click at [912, 282] on p "Cypress is a solid choice for email testing because it lets you automate and va…" at bounding box center [898, 346] width 568 height 166
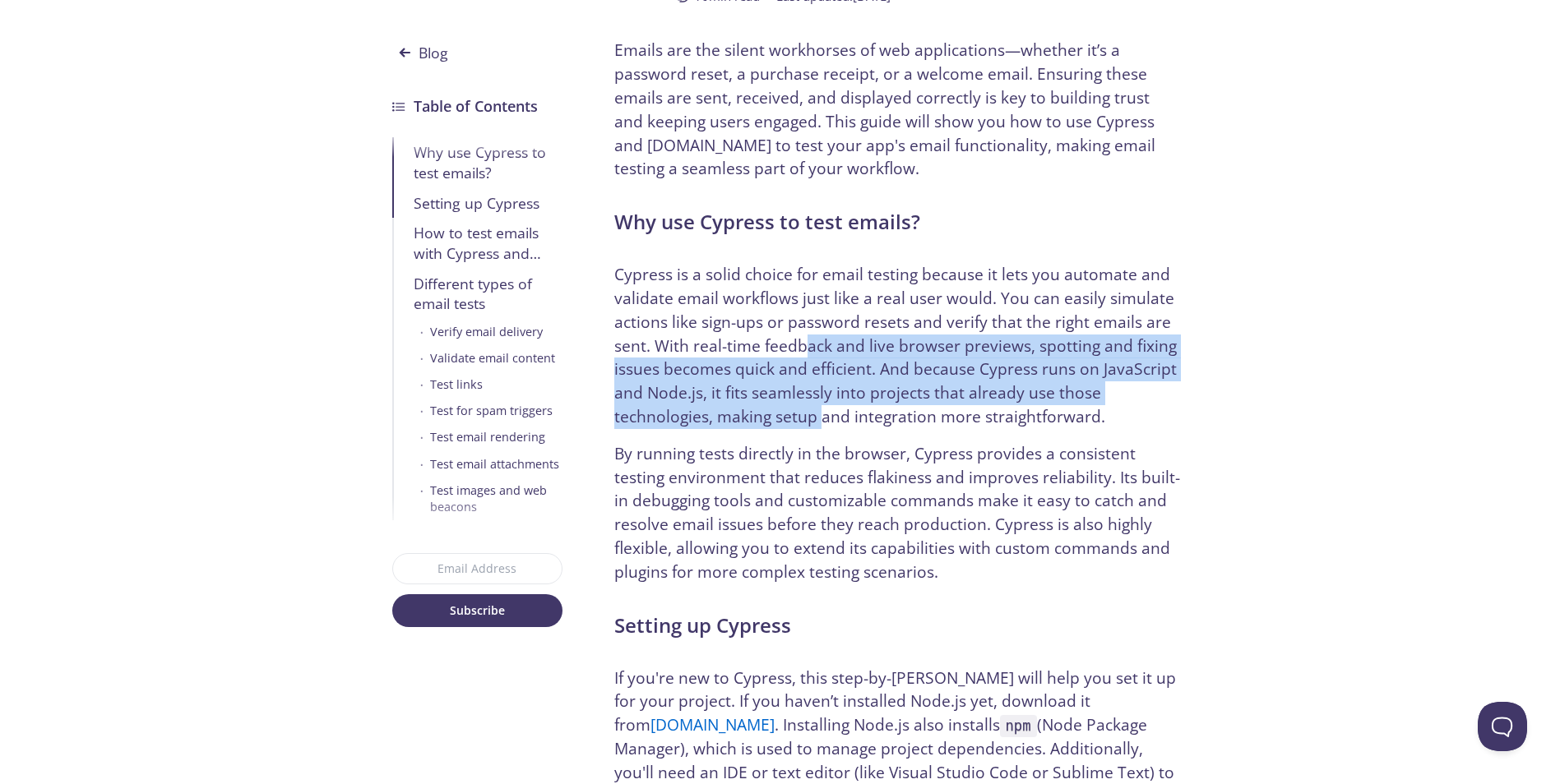
drag, startPoint x: 818, startPoint y: 416, endPoint x: 795, endPoint y: 299, distance: 119.2
click at [802, 319] on p "Cypress is a solid choice for email testing because it lets you automate and va…" at bounding box center [898, 346] width 568 height 166
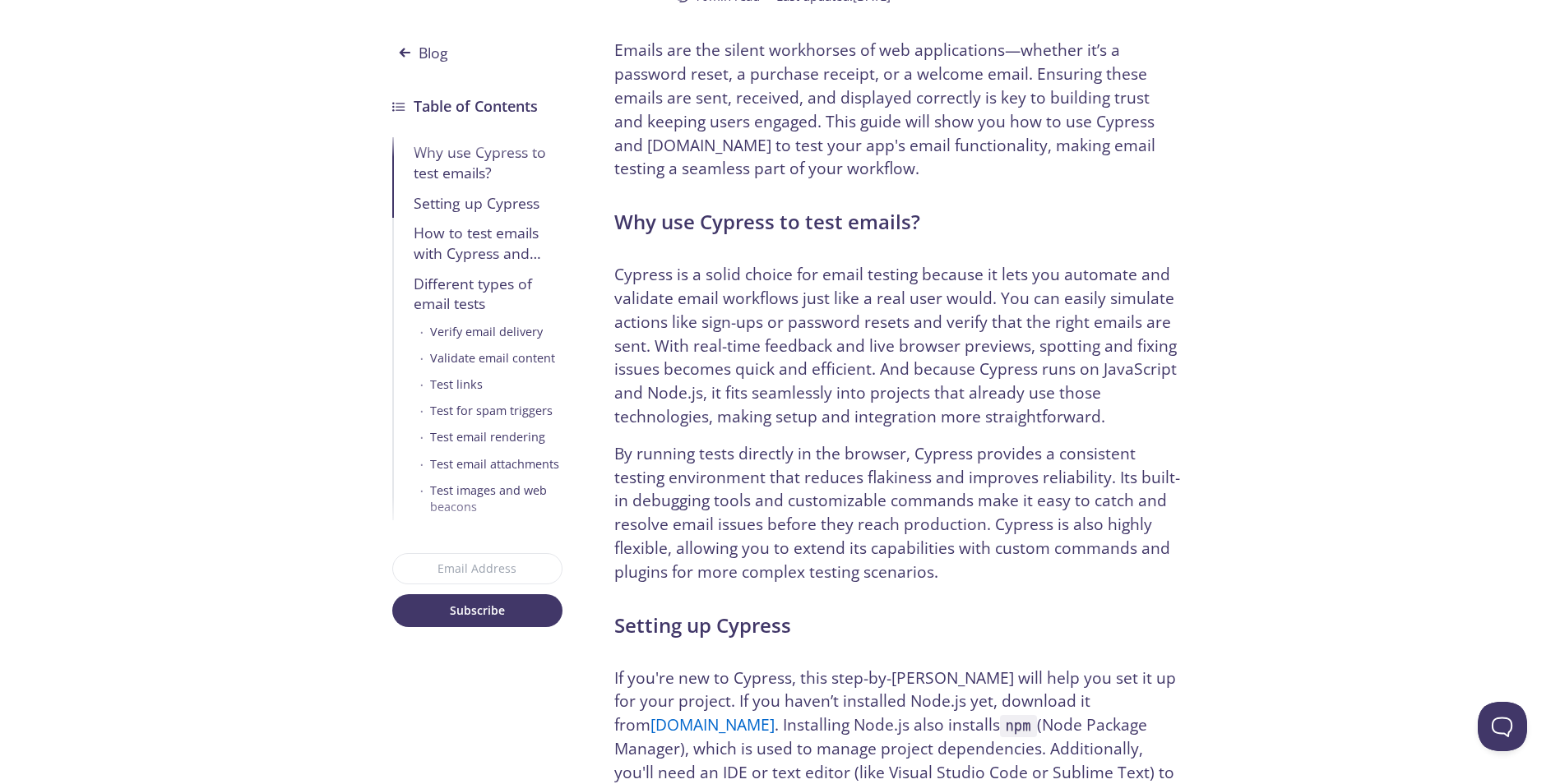
drag, startPoint x: 795, startPoint y: 299, endPoint x: 791, endPoint y: 410, distance: 111.1
click at [793, 320] on p "Cypress is a solid choice for email testing because it lets you automate and va…" at bounding box center [898, 346] width 568 height 166
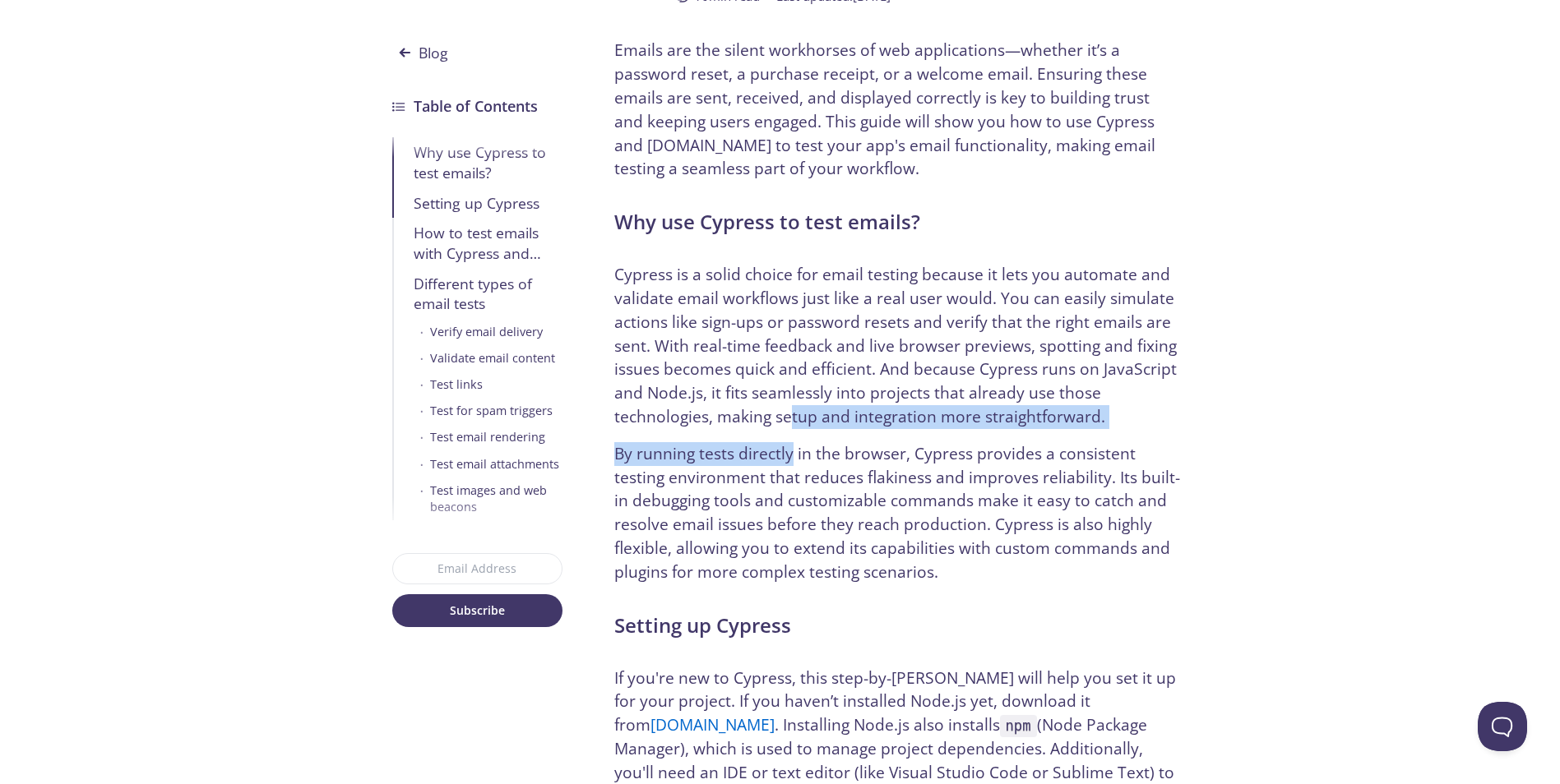
click at [787, 414] on p "Cypress is a solid choice for email testing because it lets you automate and va…" at bounding box center [898, 346] width 568 height 166
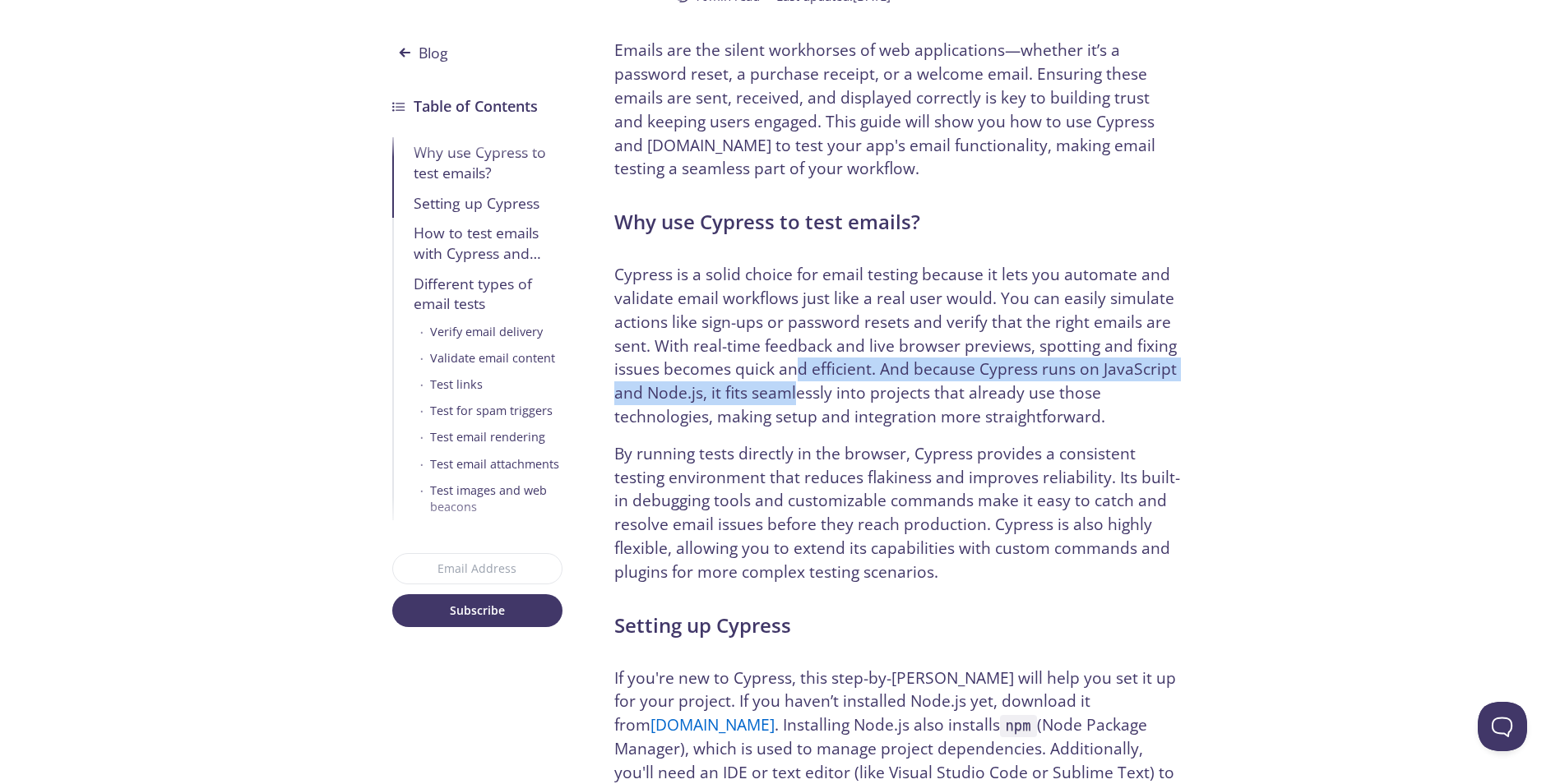
drag, startPoint x: 793, startPoint y: 364, endPoint x: 784, endPoint y: 415, distance: 51.8
click at [791, 389] on p "Cypress is a solid choice for email testing because it lets you automate and va…" at bounding box center [898, 346] width 568 height 166
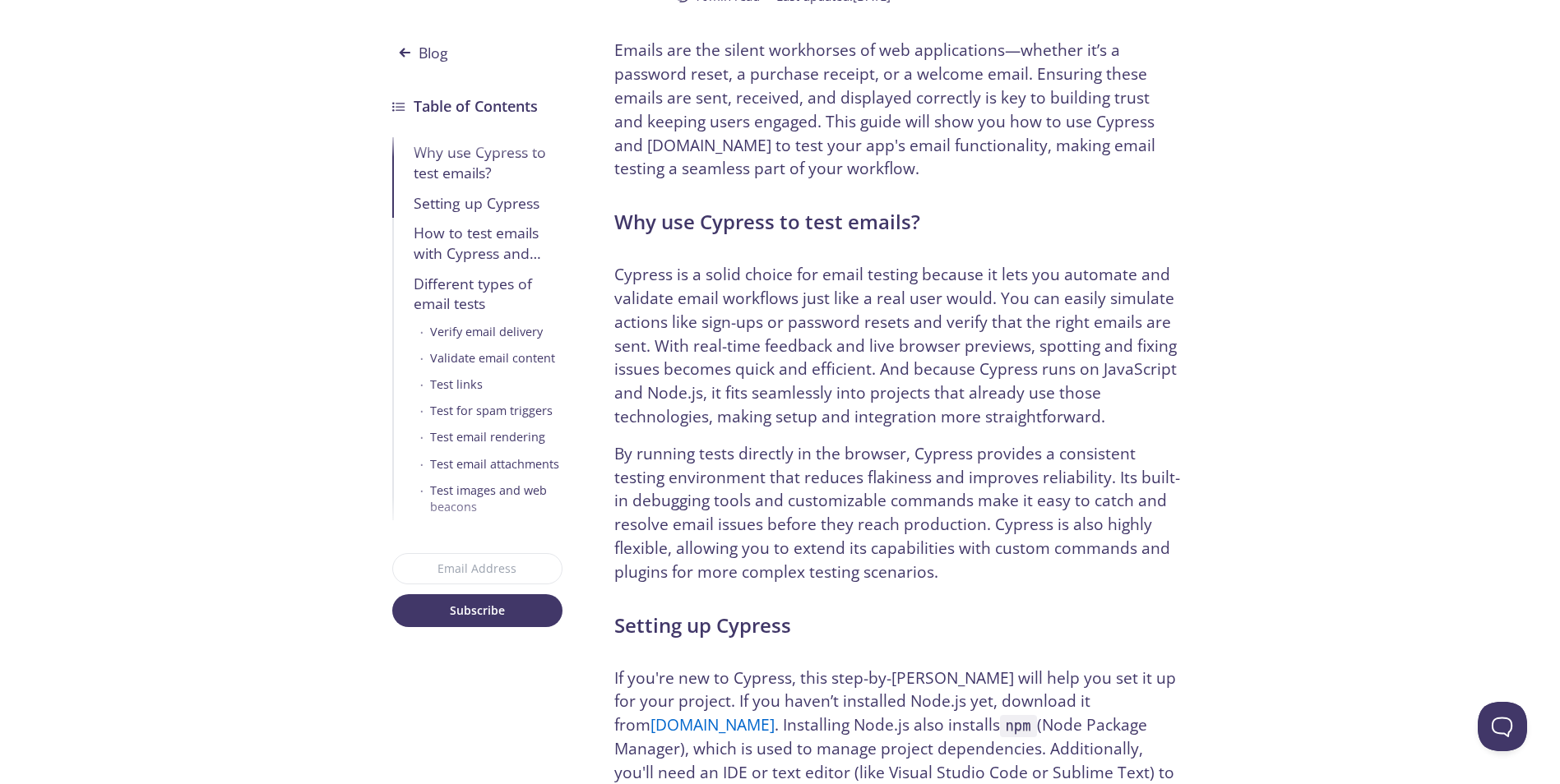
drag, startPoint x: 784, startPoint y: 415, endPoint x: 792, endPoint y: 397, distance: 19.7
click at [784, 412] on p "Cypress is a solid choice for email testing because it lets you automate and va…" at bounding box center [898, 346] width 568 height 166
click at [793, 389] on p "Cypress is a solid choice for email testing because it lets you automate and va…" at bounding box center [898, 346] width 568 height 166
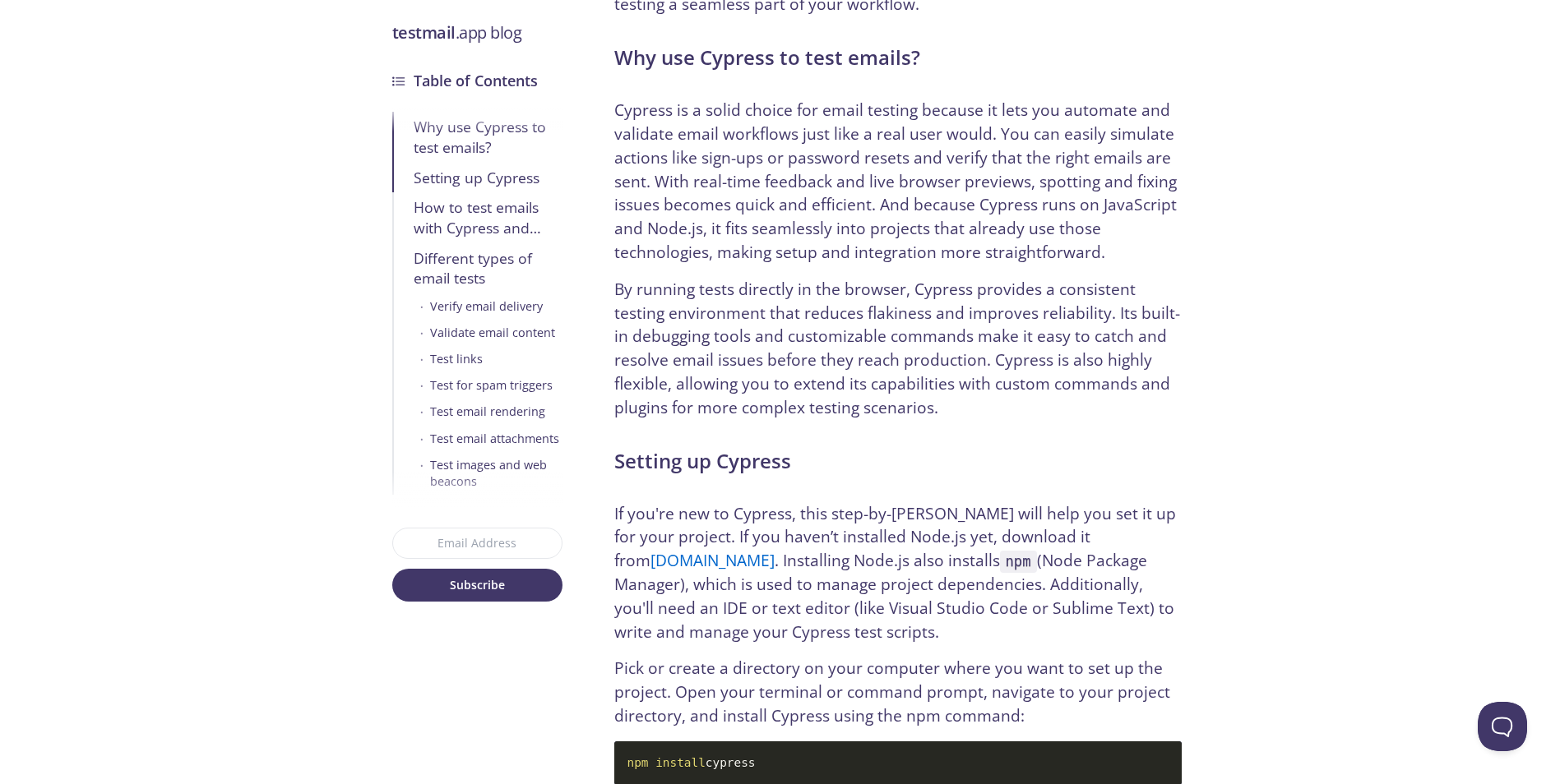
click at [803, 360] on p "By running tests directly in the browser, Cypress provides a consistent testing…" at bounding box center [898, 349] width 568 height 142
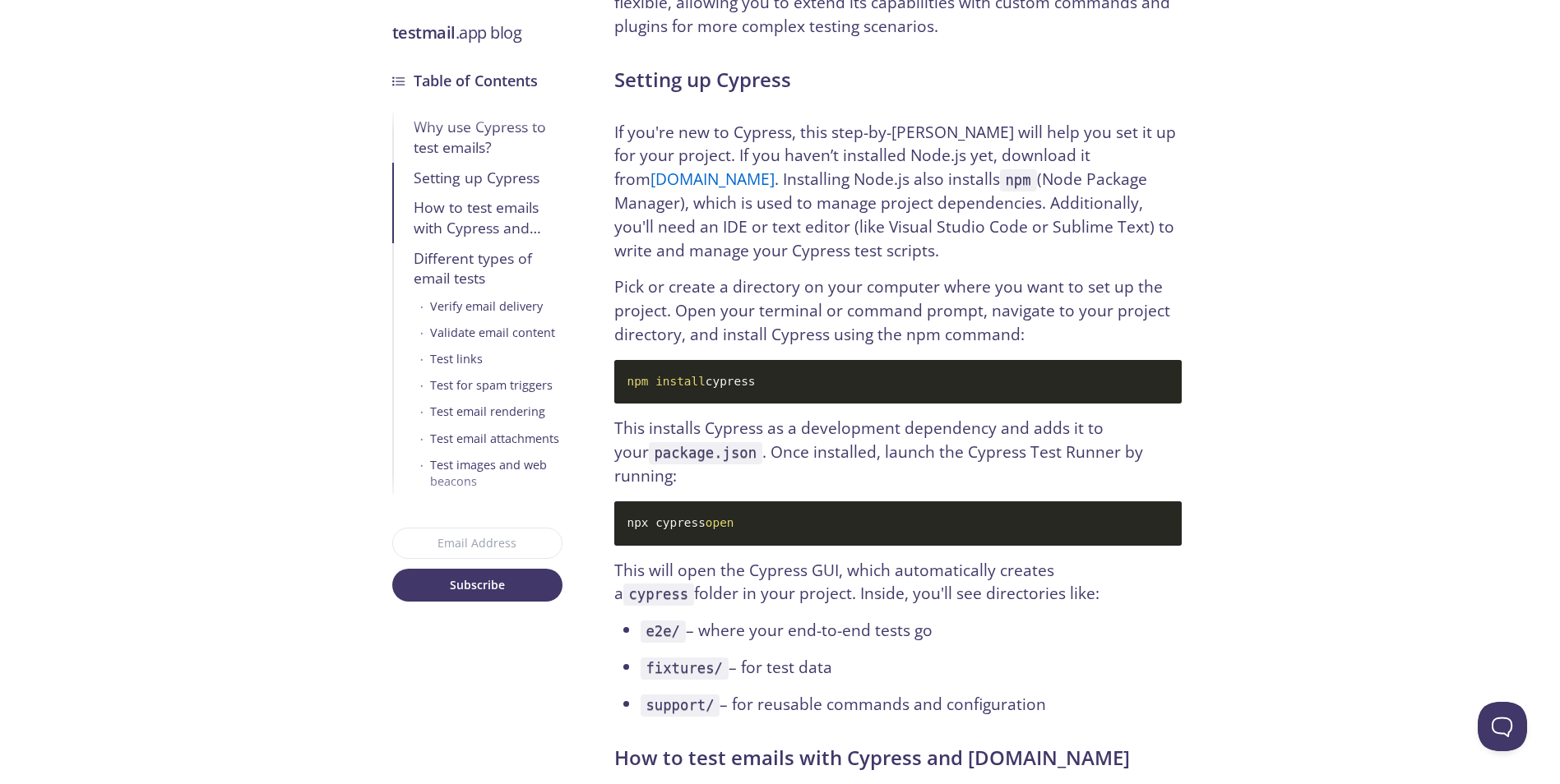
scroll to position [1069, 0]
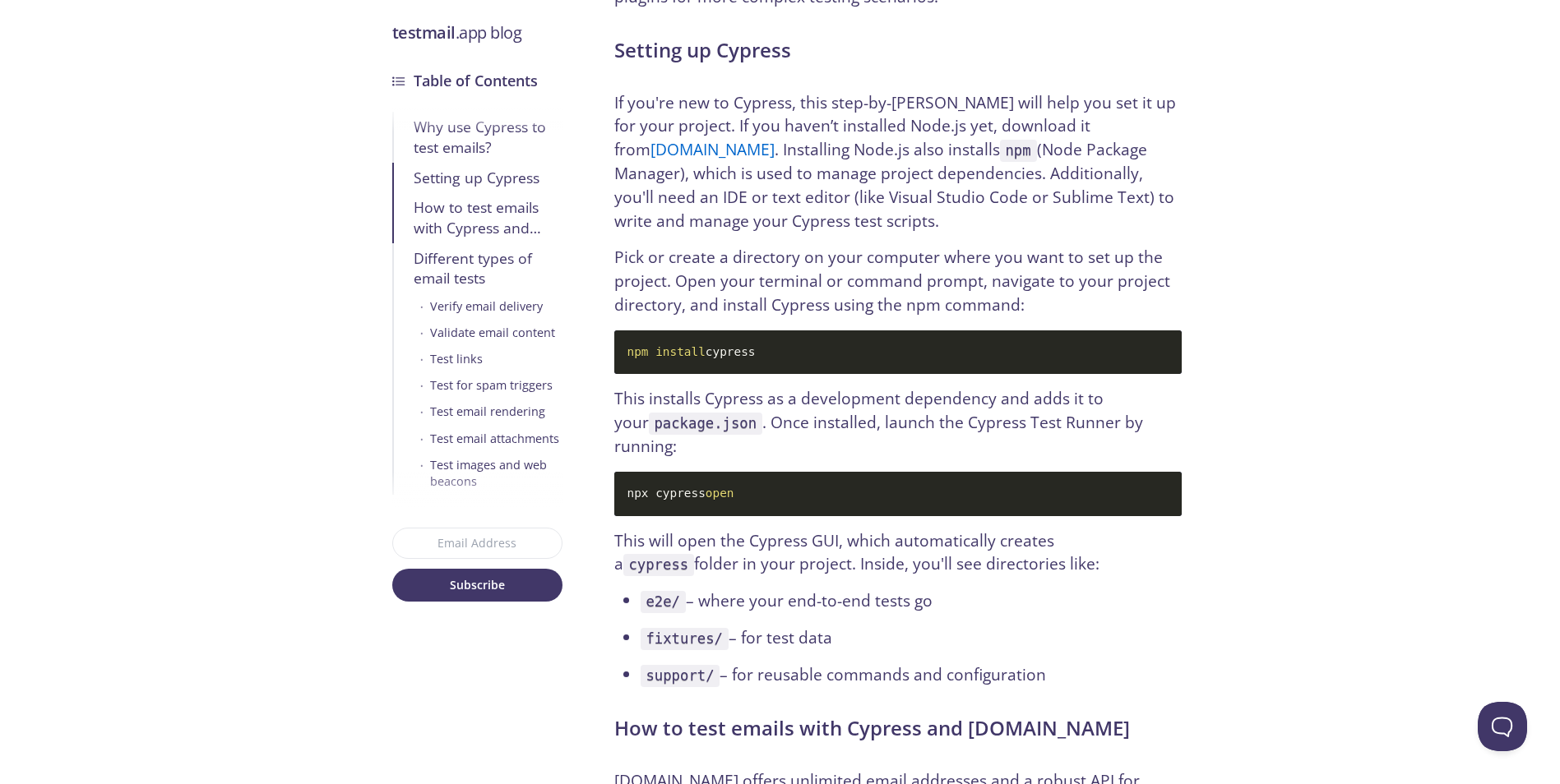
drag, startPoint x: 762, startPoint y: 161, endPoint x: 753, endPoint y: 290, distance: 129.3
click at [760, 182] on p "If you're new to Cypress, this step-by-step guide will help you set it up for y…" at bounding box center [898, 162] width 568 height 142
click at [753, 288] on p "Pick or create a directory on your computer where you want to set up the projec…" at bounding box center [898, 281] width 568 height 71
click at [761, 266] on p "Pick or create a directory on your computer where you want to set up the projec…" at bounding box center [898, 281] width 568 height 71
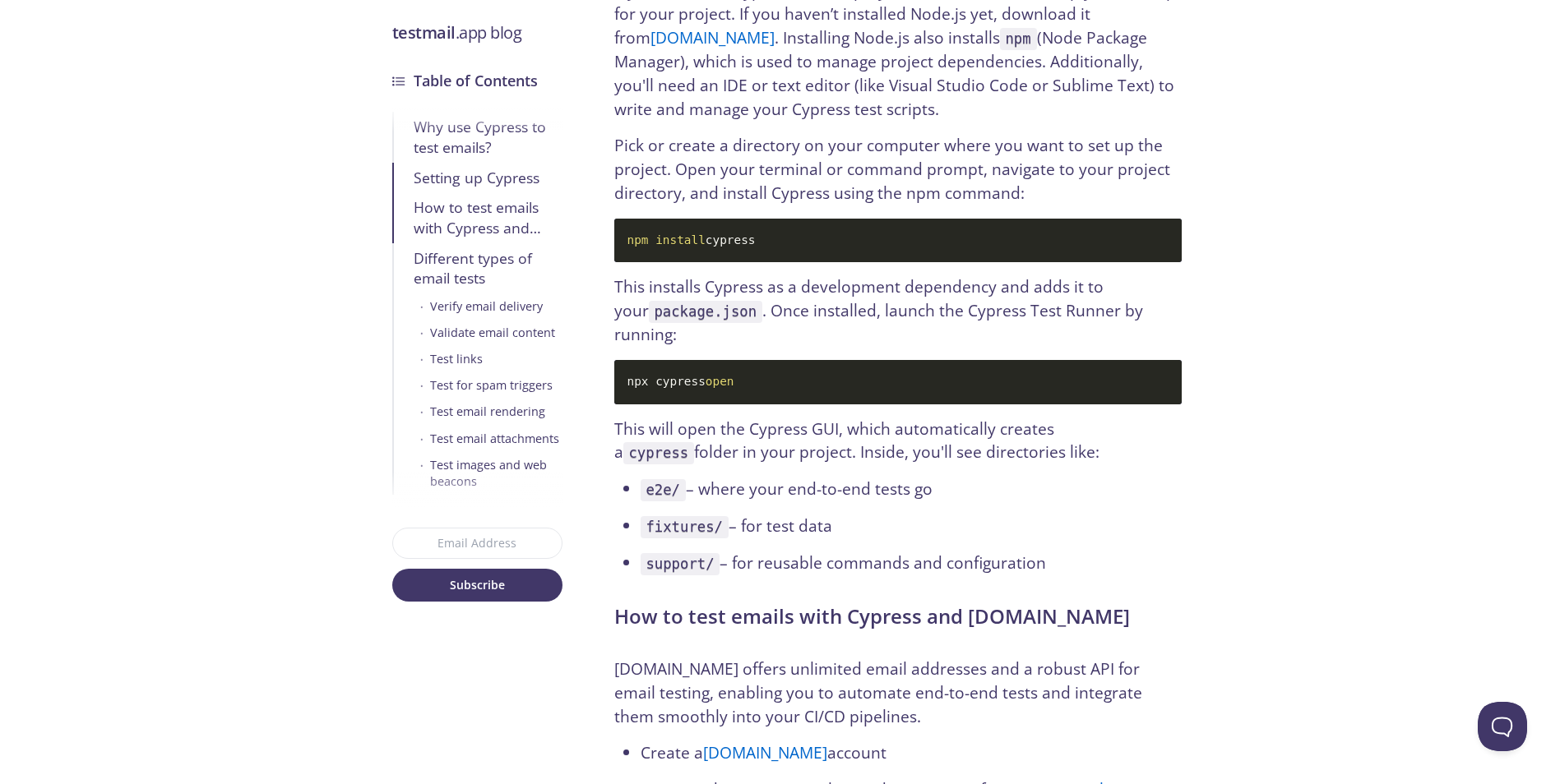
scroll to position [1151, 0]
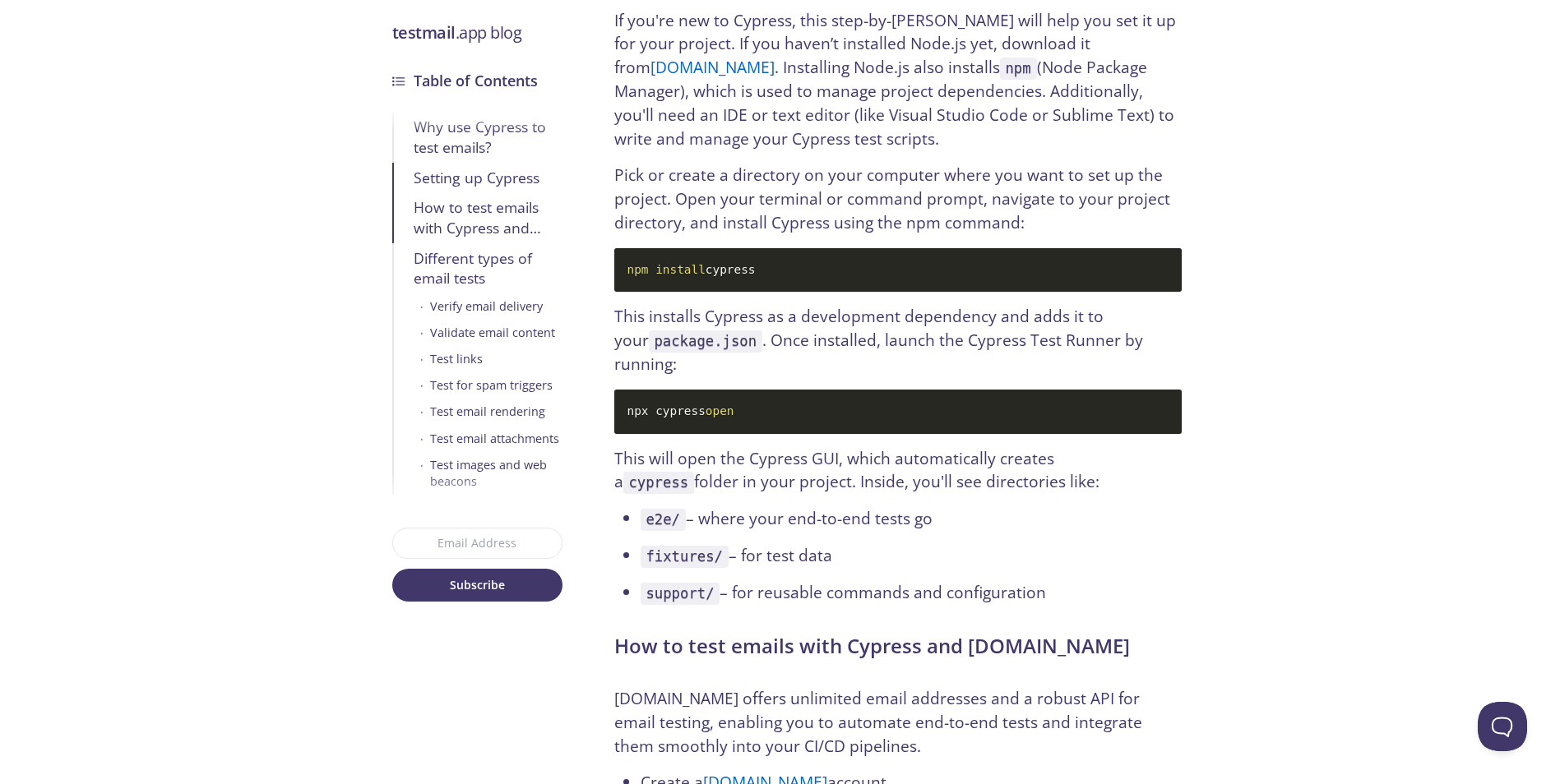
drag, startPoint x: 771, startPoint y: 353, endPoint x: 769, endPoint y: 372, distance: 19.1
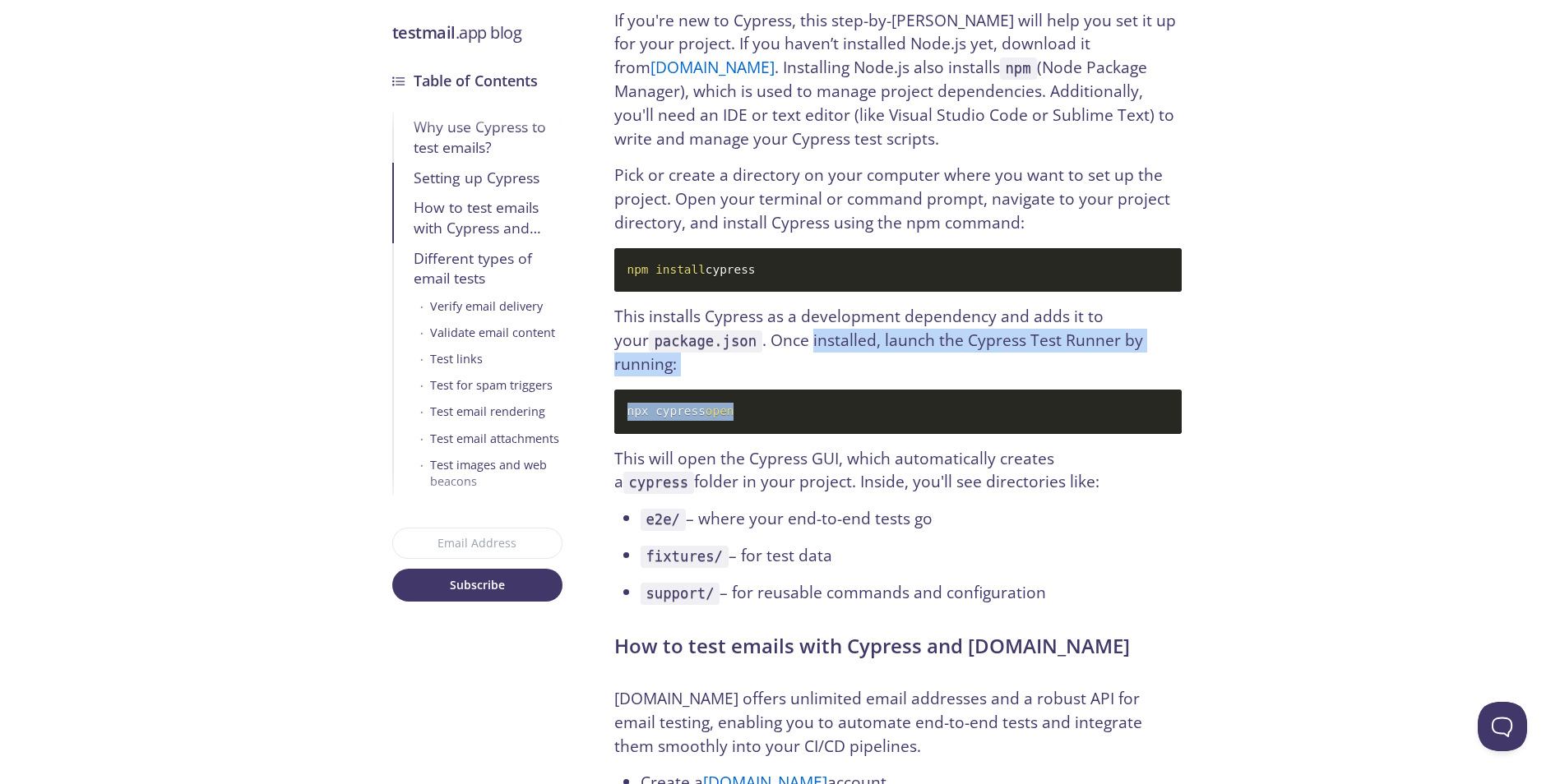
click at [763, 389] on code "npx cypress open" at bounding box center [898, 411] width 568 height 45
drag, startPoint x: 765, startPoint y: 393, endPoint x: 770, endPoint y: 342, distance: 51.2
click at [765, 391] on code "npx cypress open" at bounding box center [898, 411] width 568 height 45
click at [764, 396] on code "npx cypress open" at bounding box center [898, 411] width 568 height 45
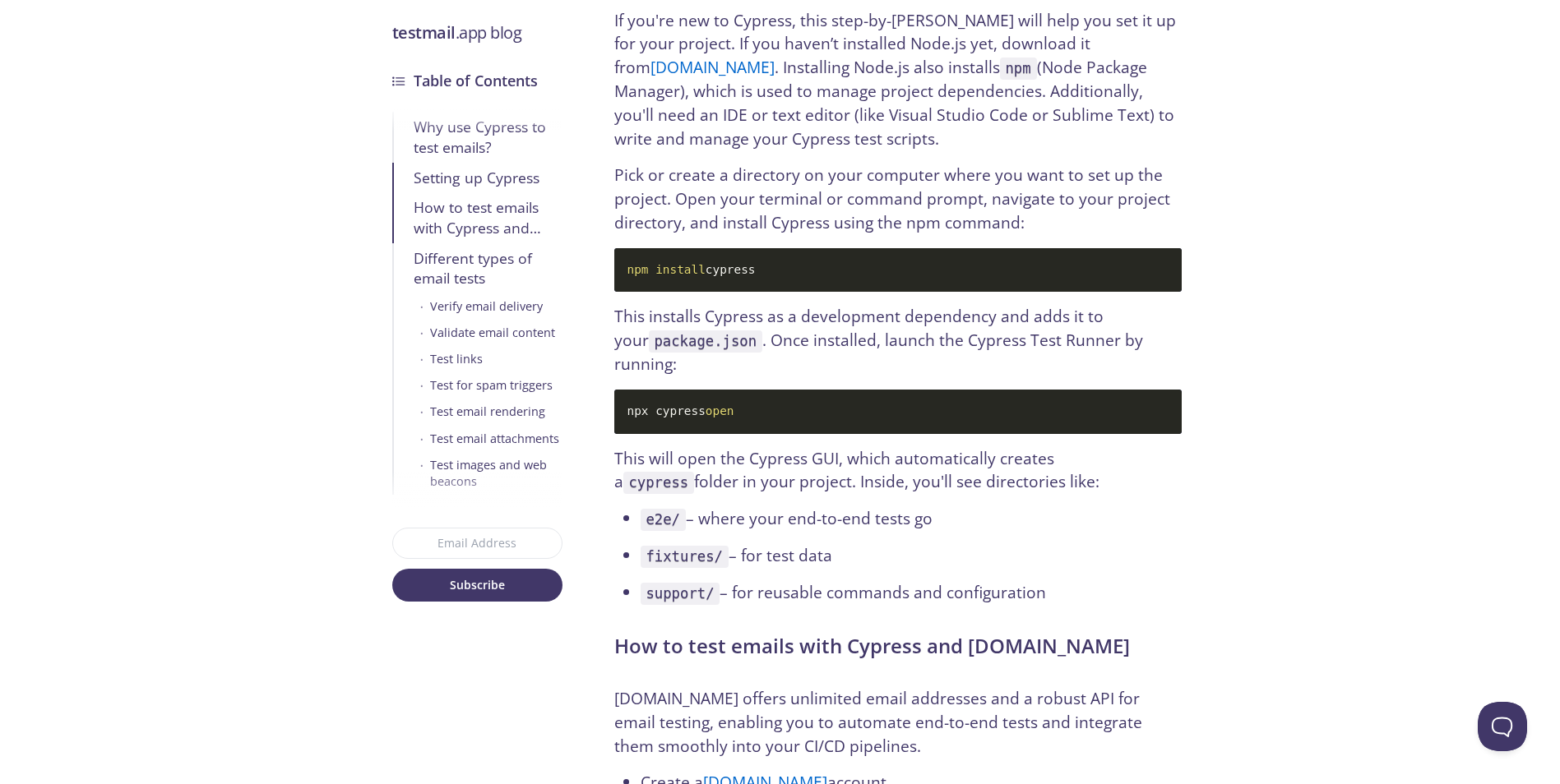
click at [768, 349] on p "This installs Cypress as a development dependency and adds it to your package.j…" at bounding box center [898, 341] width 568 height 72
click at [762, 395] on code "npx cypress open" at bounding box center [898, 411] width 568 height 45
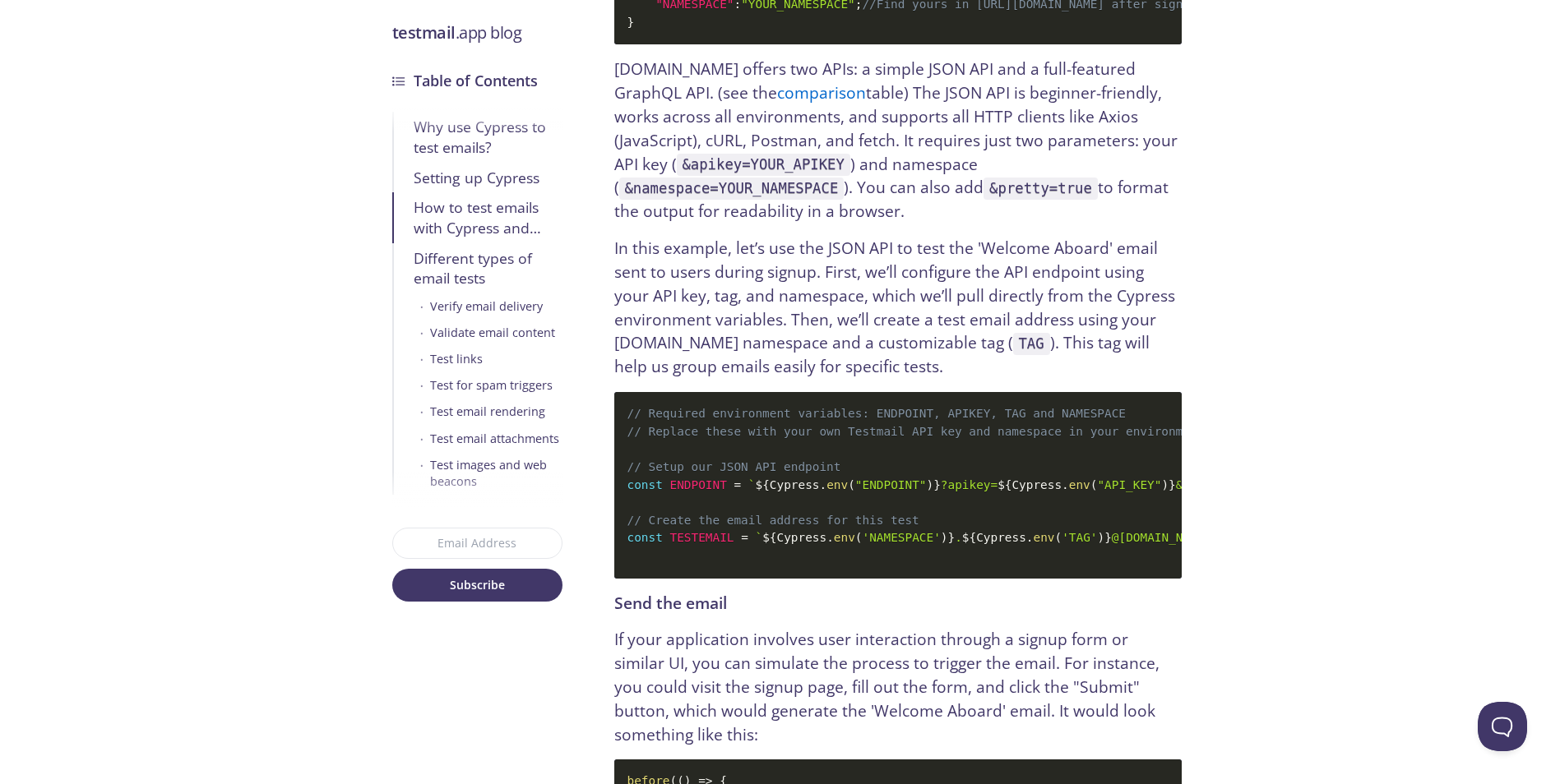
scroll to position [2789, 0]
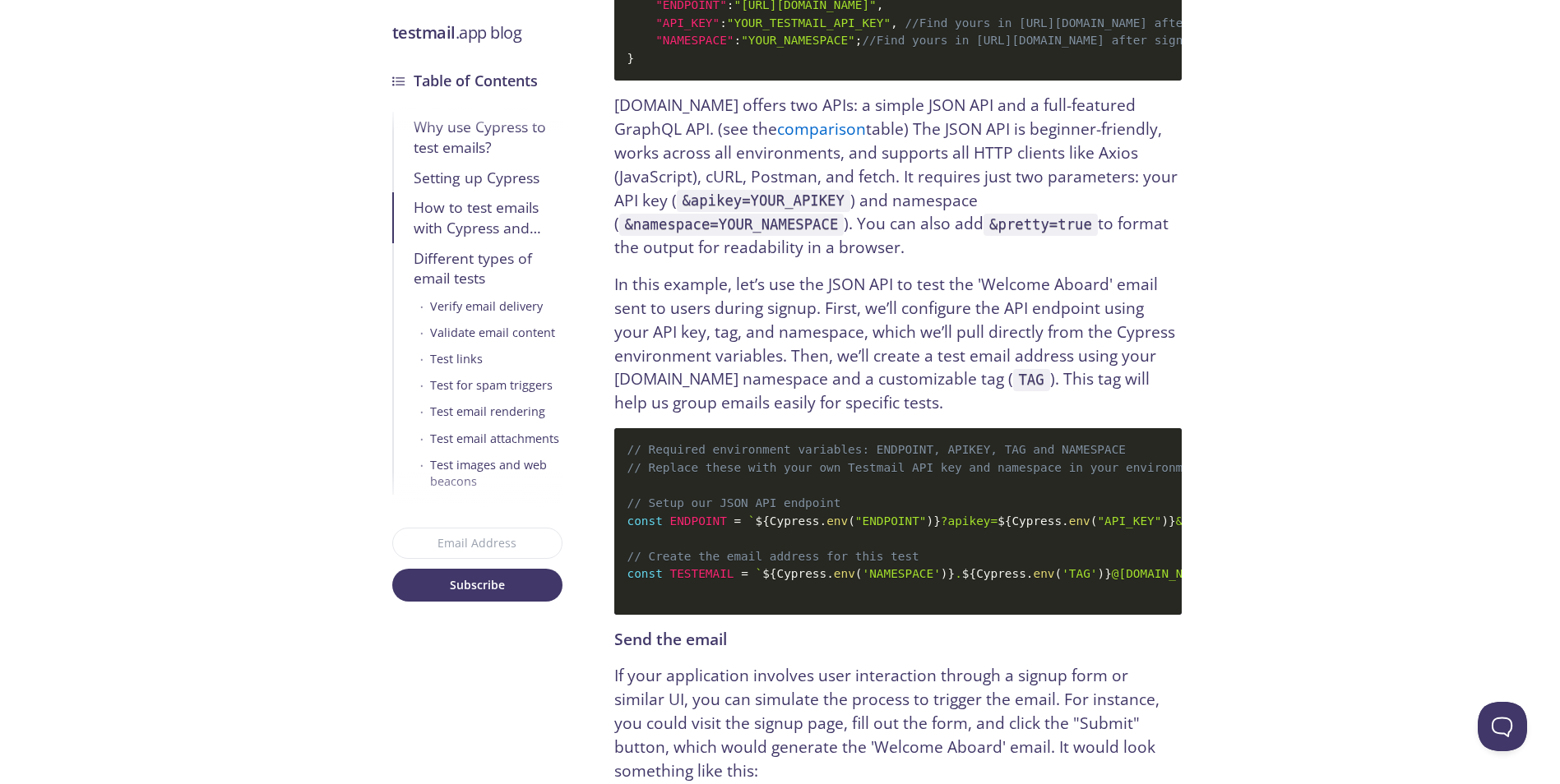
click at [807, 567] on code "// Required environment variables: ENDPOINT, APIKEY, TAG and NAMESPACE // Repla…" at bounding box center [898, 521] width 568 height 186
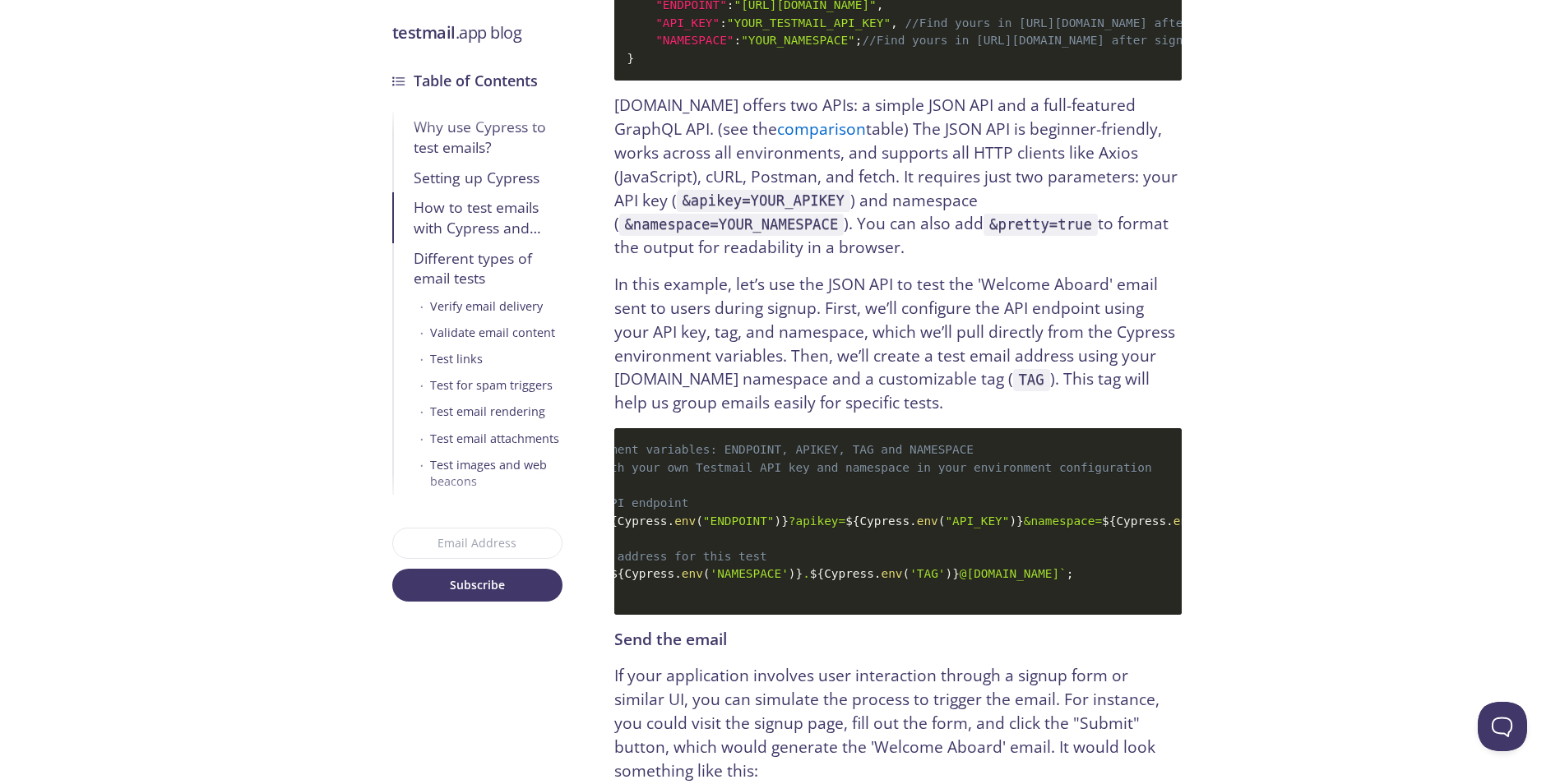
scroll to position [0, 126]
drag, startPoint x: 865, startPoint y: 256, endPoint x: 859, endPoint y: 355, distance: 99.2
click at [861, 295] on p "In this example, let’s use the JSON API to test the 'Welcome Aboard' email sent…" at bounding box center [898, 344] width 568 height 142
click at [862, 373] on p "In this example, let’s use the JSON API to test the 'Welcome Aboard' email sent…" at bounding box center [898, 344] width 568 height 142
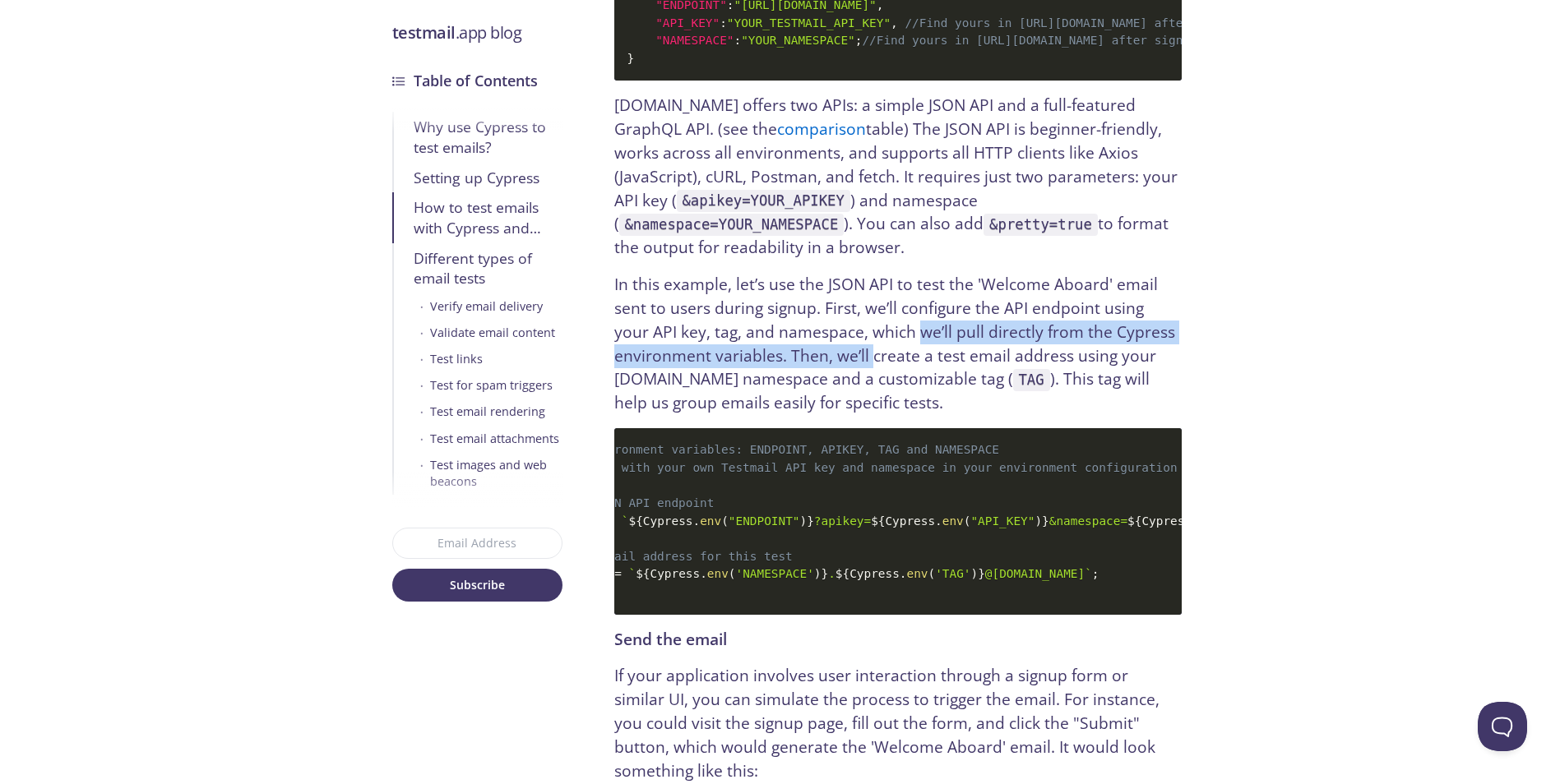
click at [871, 326] on p "In this example, let’s use the JSON API to test the 'Welcome Aboard' email sent…" at bounding box center [898, 344] width 568 height 142
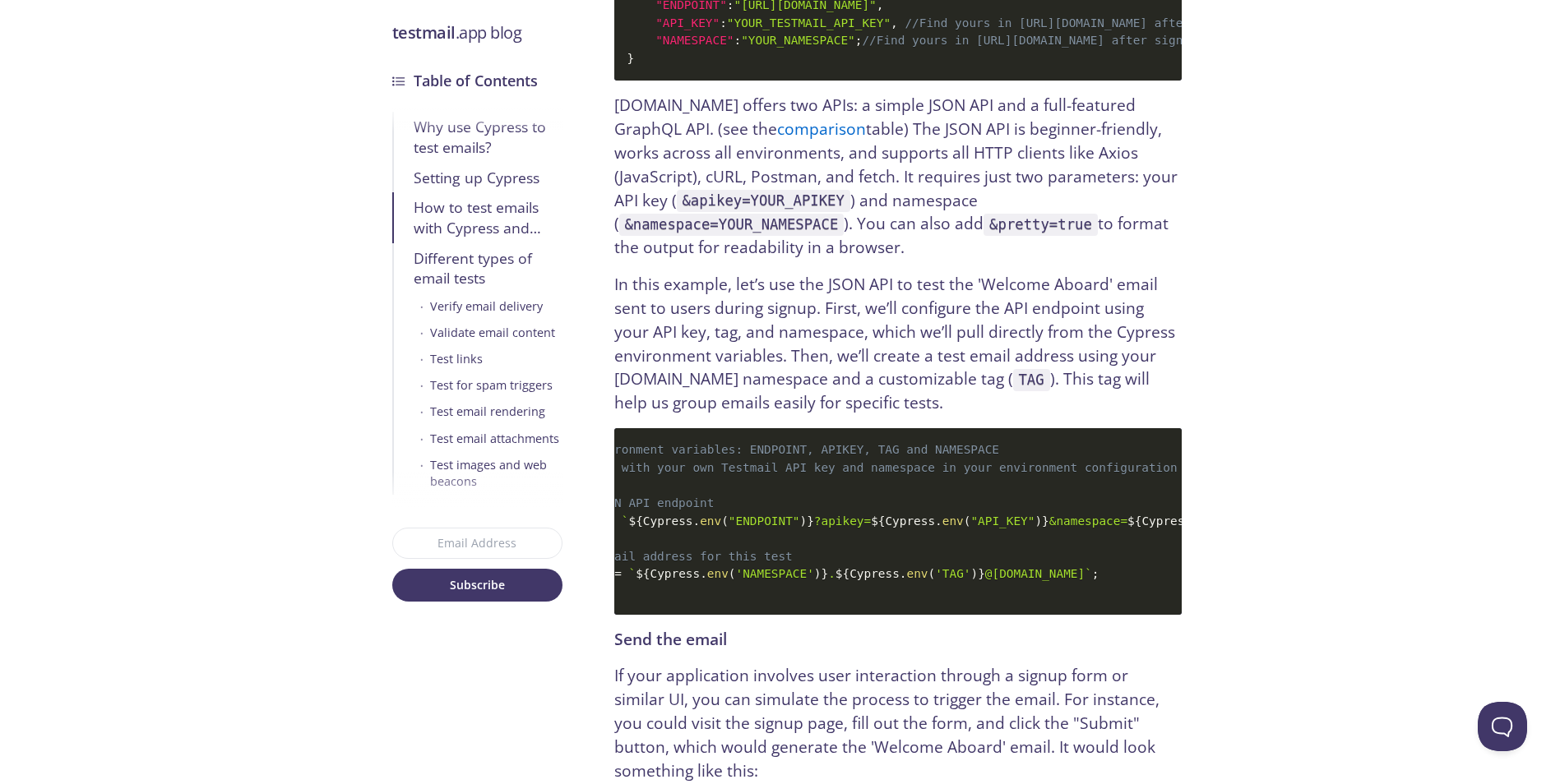
drag, startPoint x: 860, startPoint y: 409, endPoint x: 859, endPoint y: 398, distance: 11.0
click at [859, 428] on code "// Required environment variables: ENDPOINT, APIKEY, TAG and NAMESPACE // Repla…" at bounding box center [898, 521] width 568 height 186
drag, startPoint x: 845, startPoint y: 293, endPoint x: 838, endPoint y: 428, distance: 135.2
click at [838, 359] on p "In this example, let’s use the JSON API to test the 'Welcome Aboard' email sent…" at bounding box center [898, 344] width 568 height 142
click at [822, 456] on code "// Required environment variables: ENDPOINT, APIKEY, TAG and NAMESPACE // Repla…" at bounding box center [898, 521] width 568 height 186
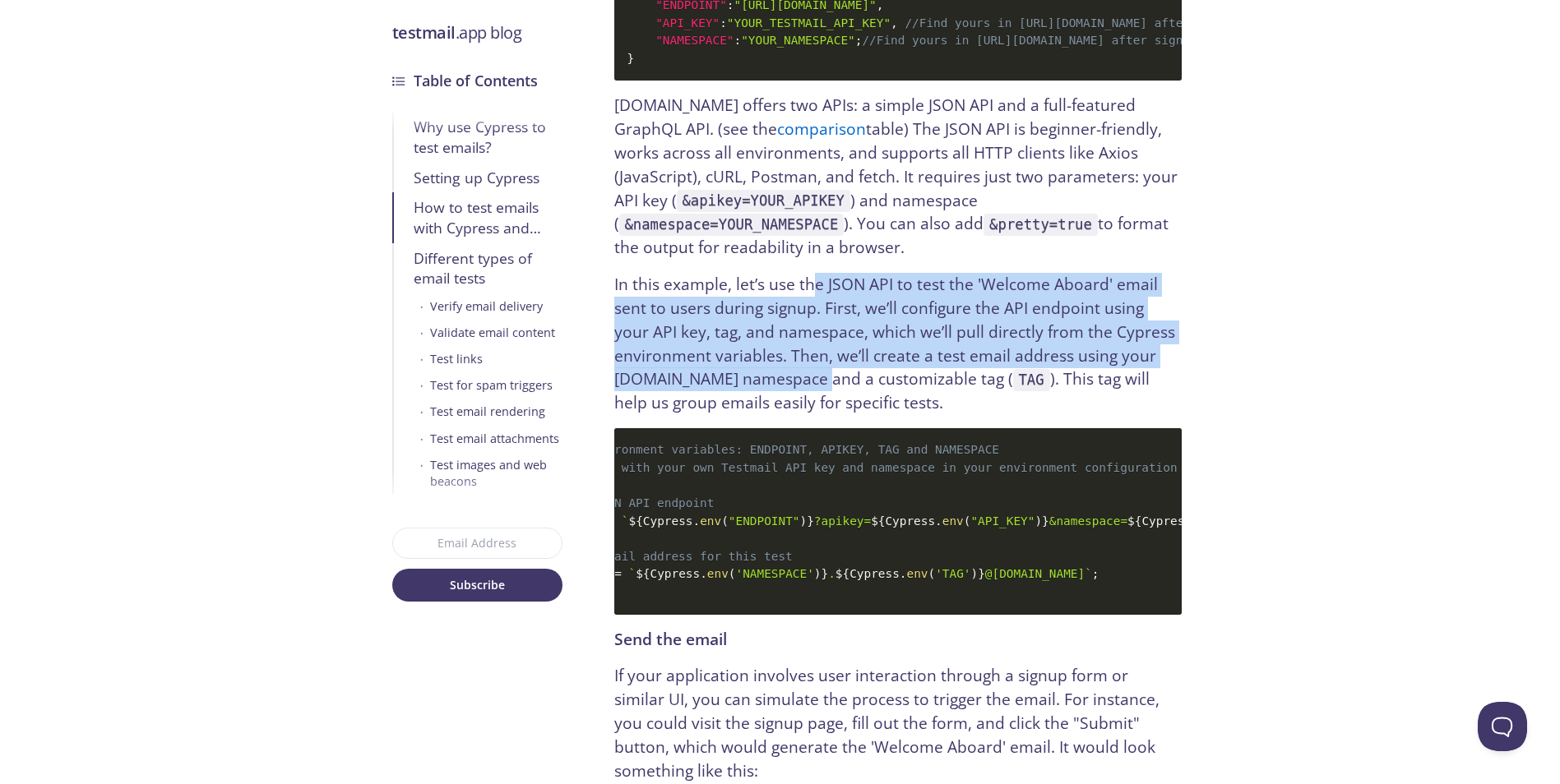
drag, startPoint x: 812, startPoint y: 228, endPoint x: 822, endPoint y: 540, distance: 312.2
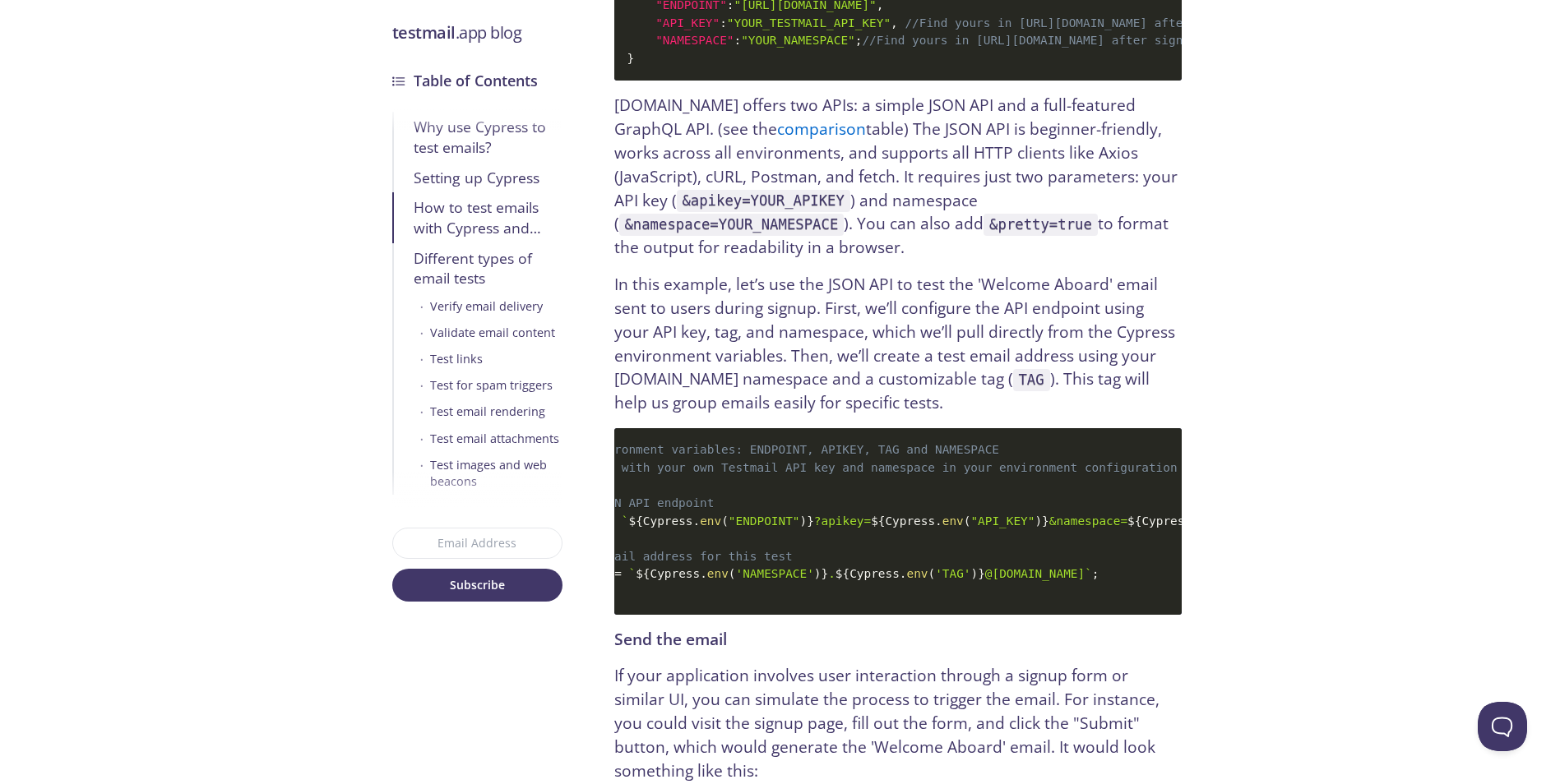
drag, startPoint x: 822, startPoint y: 540, endPoint x: 773, endPoint y: 246, distance: 298.1
click at [812, 469] on code "// Required environment variables: ENDPOINT, APIKEY, TAG and NAMESPACE // Repla…" at bounding box center [898, 521] width 568 height 186
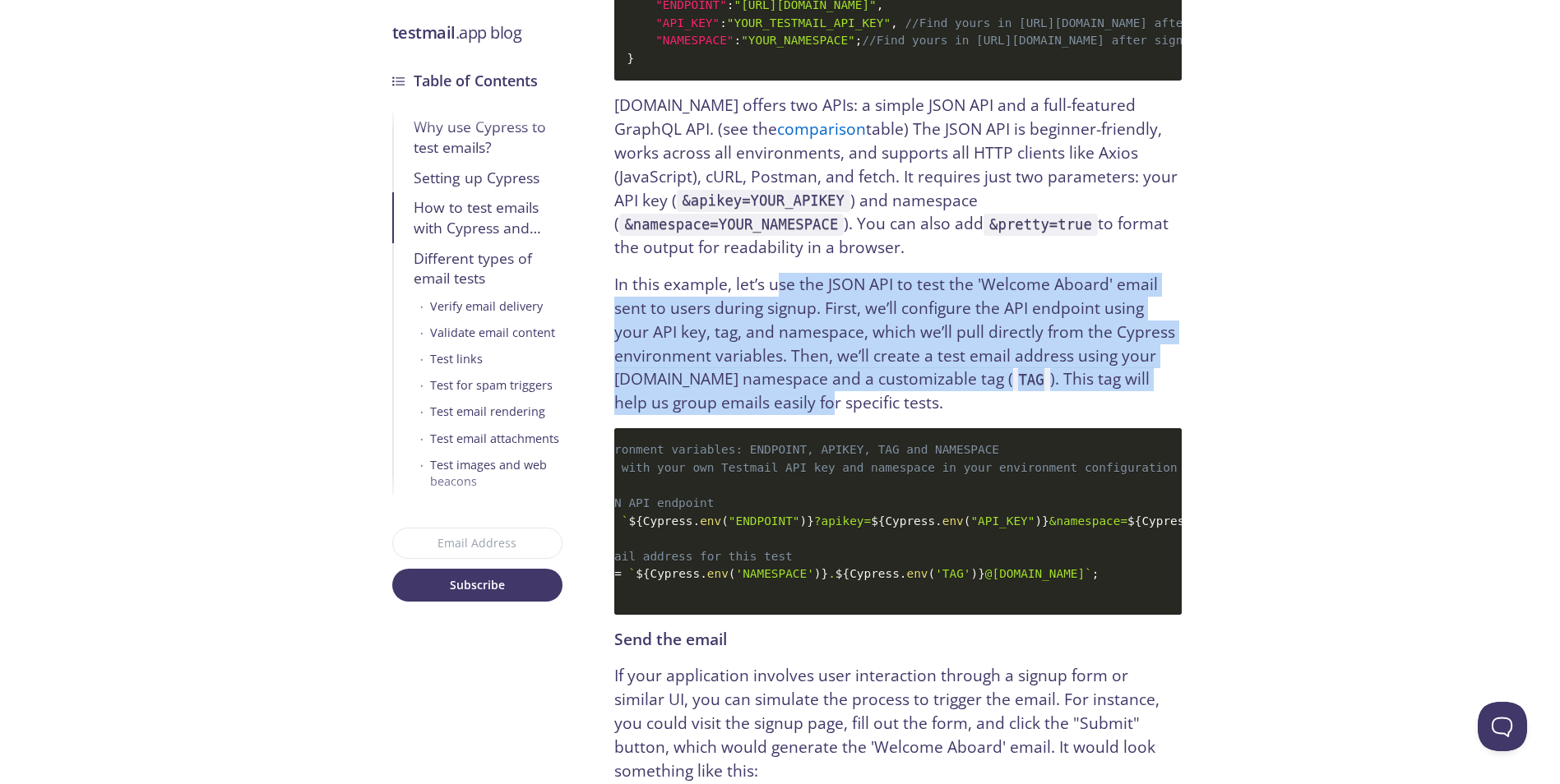
drag, startPoint x: 773, startPoint y: 246, endPoint x: 769, endPoint y: 551, distance: 305.0
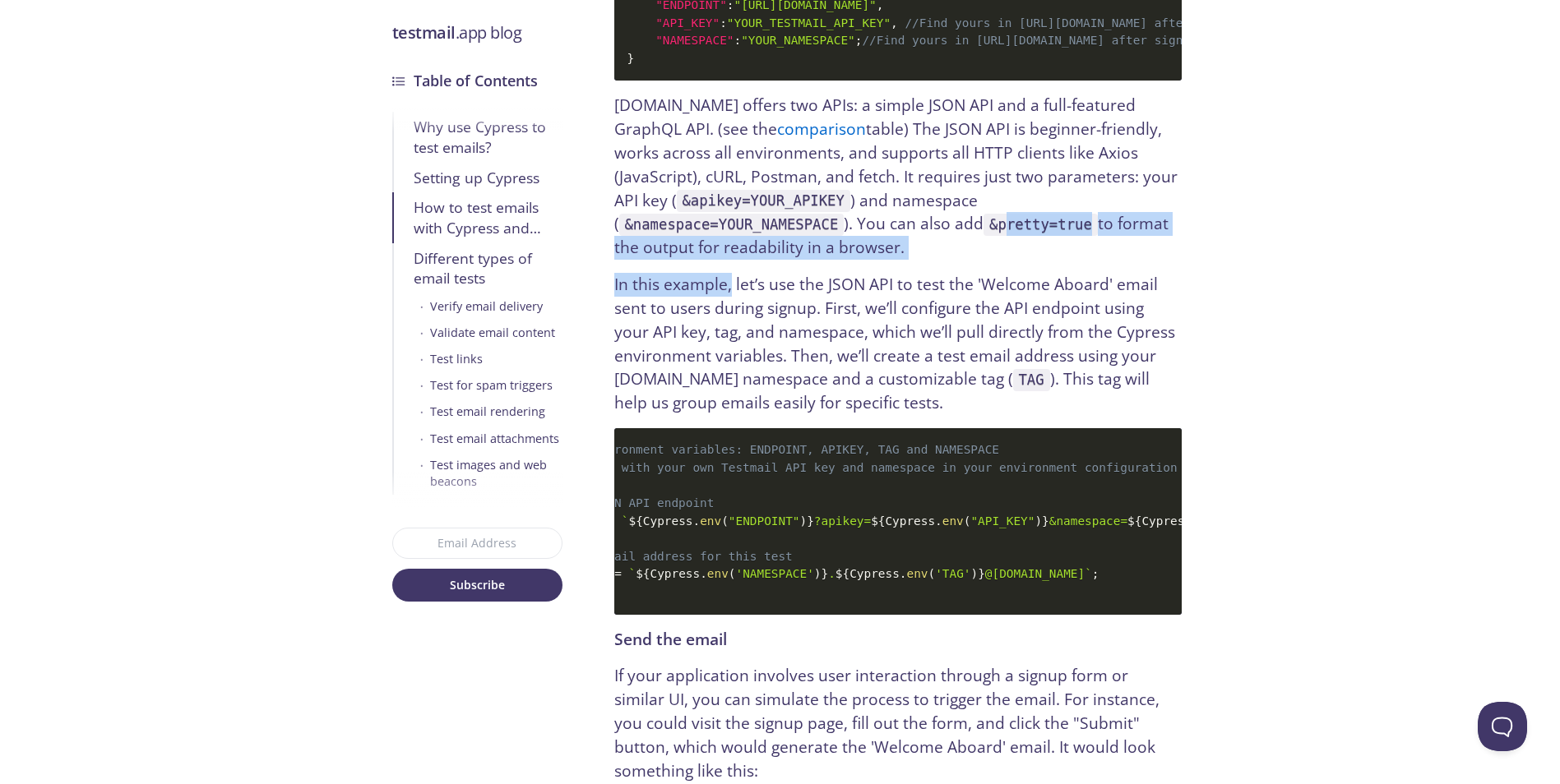
drag, startPoint x: 725, startPoint y: 367, endPoint x: 733, endPoint y: 532, distance: 165.2
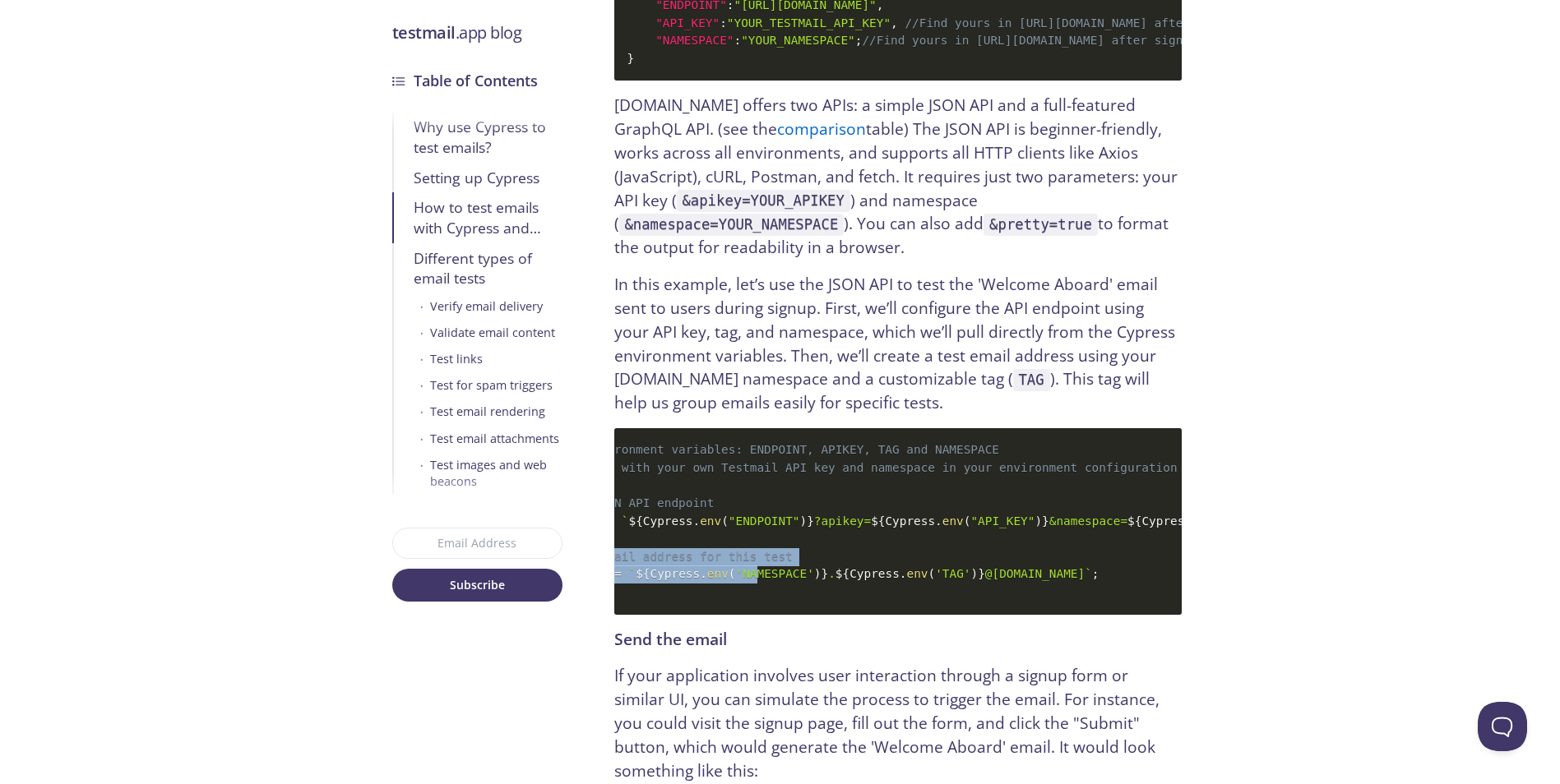
drag, startPoint x: 733, startPoint y: 532, endPoint x: 738, endPoint y: 331, distance: 201.1
click at [729, 481] on code "// Required environment variables: ENDPOINT, APIKEY, TAG and NAMESPACE // Repla…" at bounding box center [898, 521] width 568 height 186
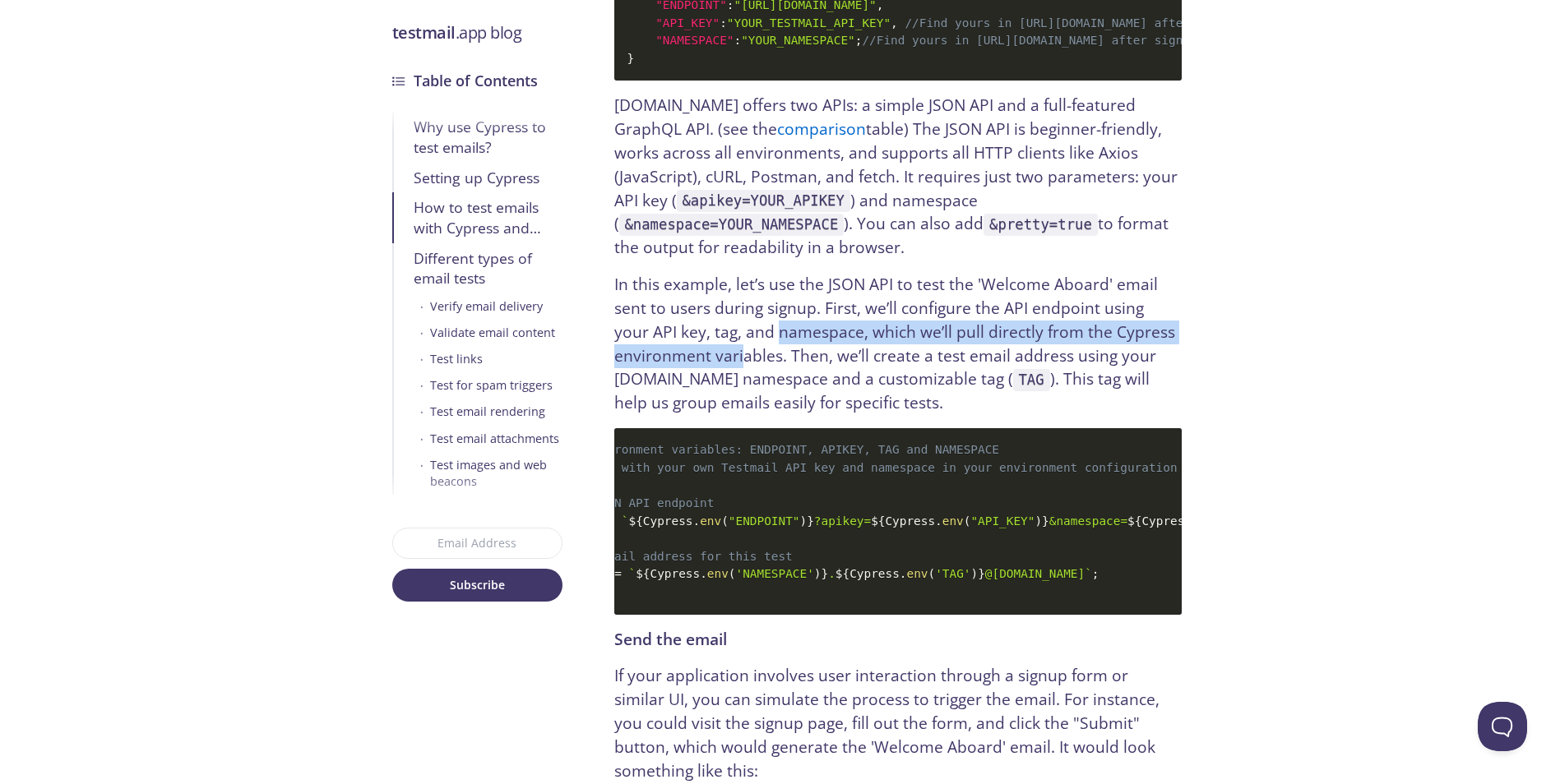
drag, startPoint x: 738, startPoint y: 331, endPoint x: 728, endPoint y: 400, distance: 69.7
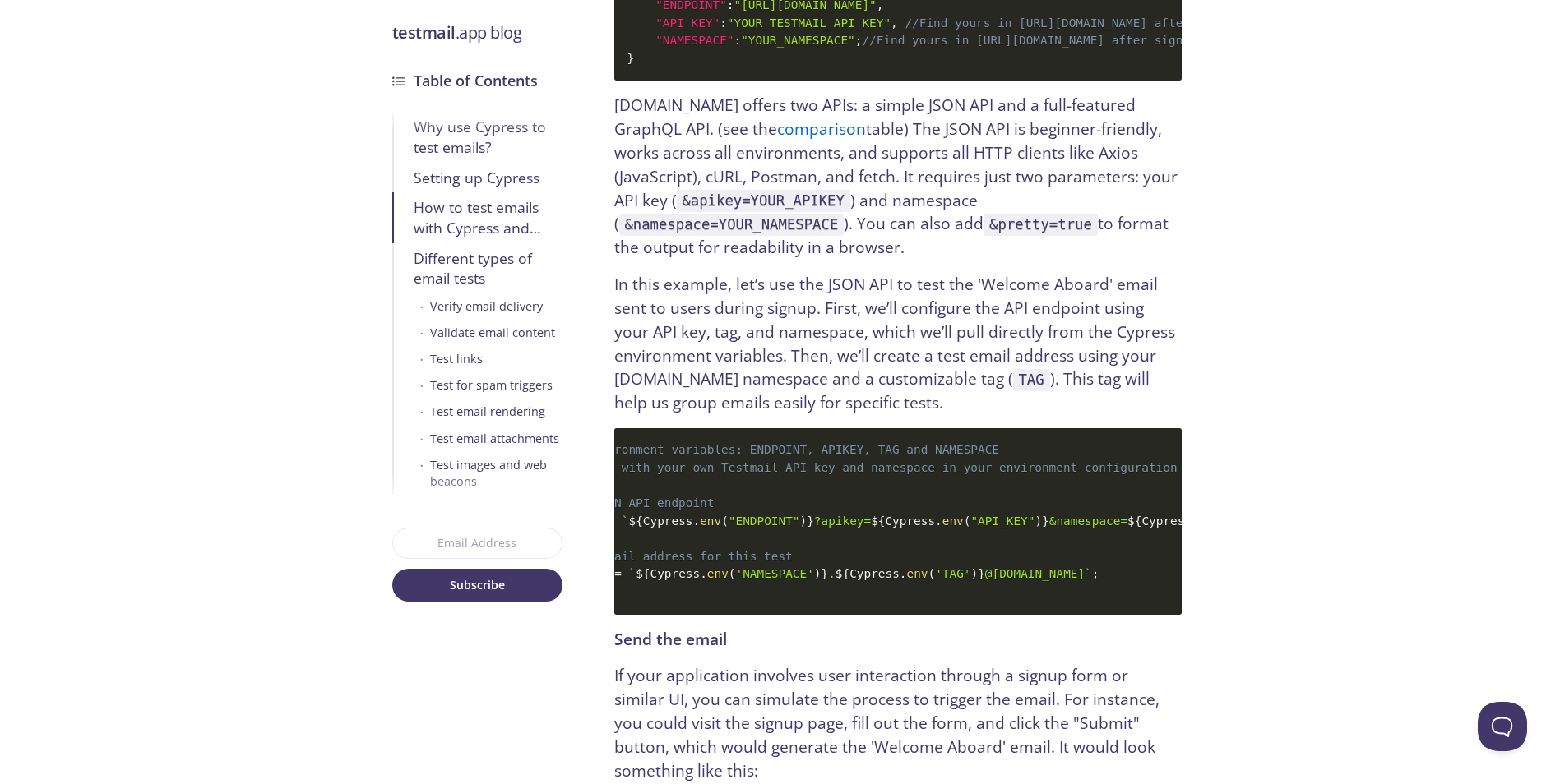
drag, startPoint x: 725, startPoint y: 436, endPoint x: 733, endPoint y: 386, distance: 50.6
click at [724, 461] on span "// Replace these with your own Testmail API key and namespace in your environme…" at bounding box center [839, 467] width 676 height 13
drag, startPoint x: 733, startPoint y: 402, endPoint x: 728, endPoint y: 482, distance: 80.2
drag, startPoint x: 728, startPoint y: 482, endPoint x: 732, endPoint y: 237, distance: 245.0
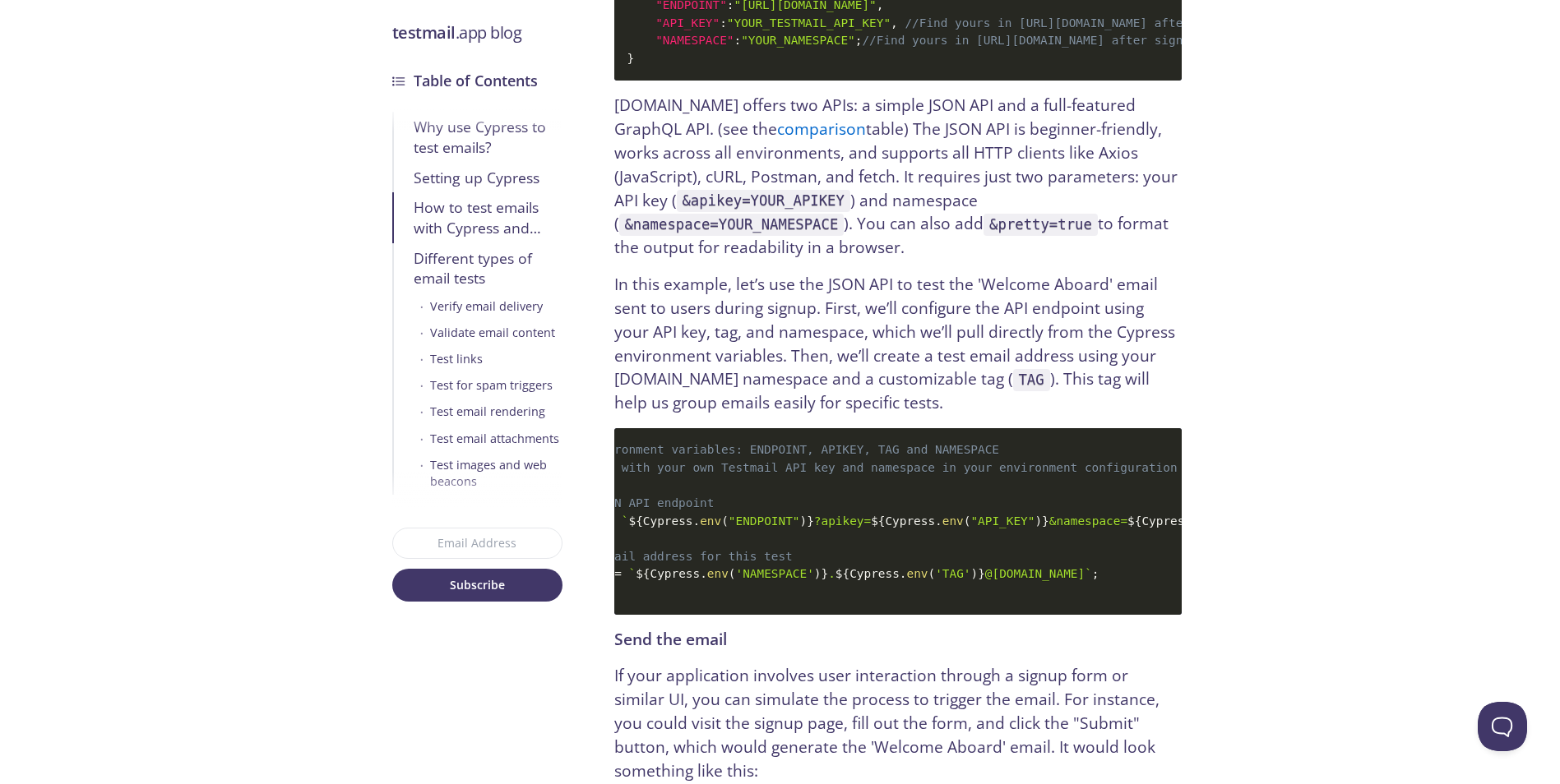
click at [724, 453] on code "// Required environment variables: ENDPOINT, APIKEY, TAG and NAMESPACE // Repla…" at bounding box center [898, 521] width 568 height 186
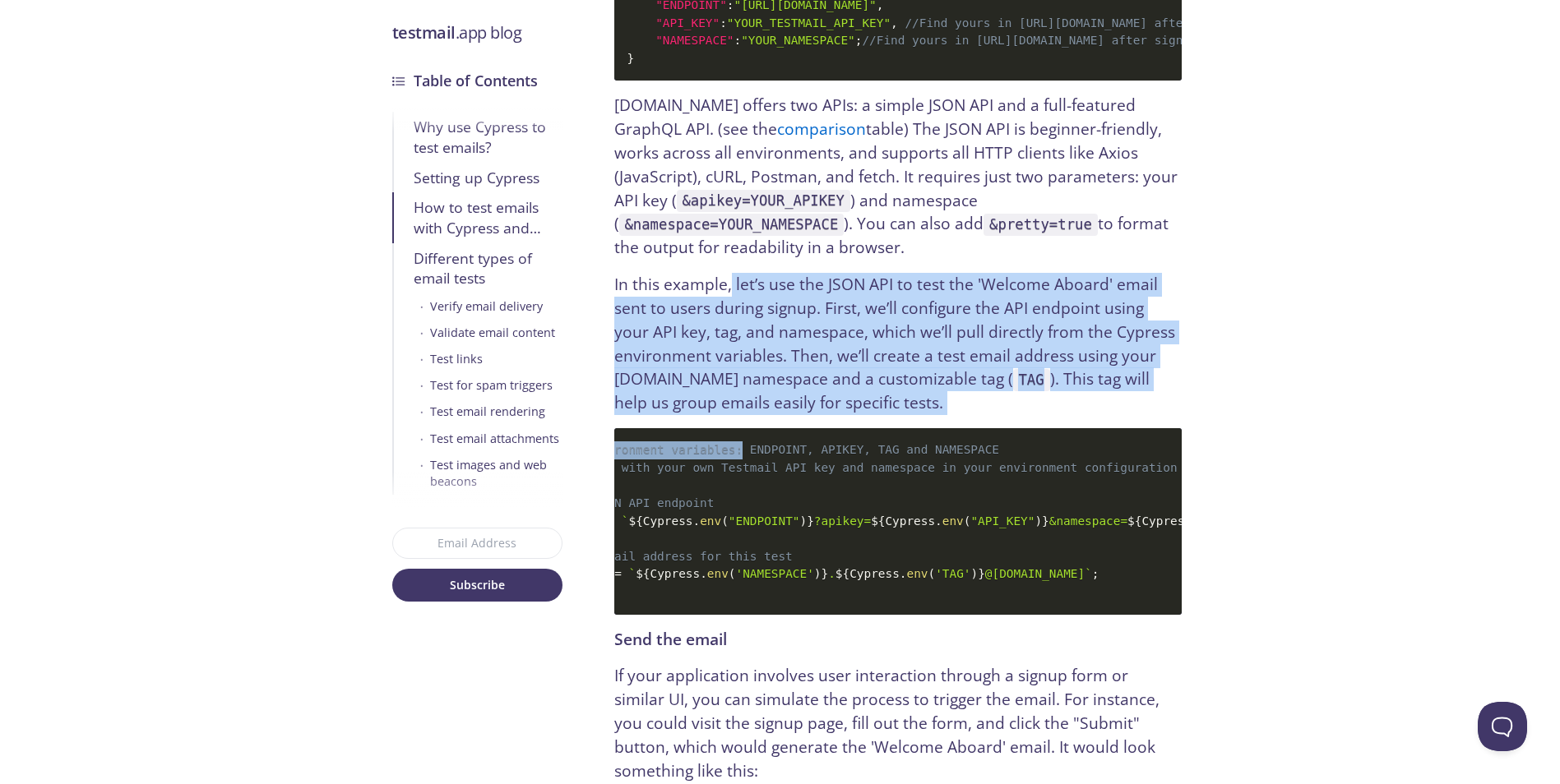
drag, startPoint x: 732, startPoint y: 237, endPoint x: 723, endPoint y: 460, distance: 223.2
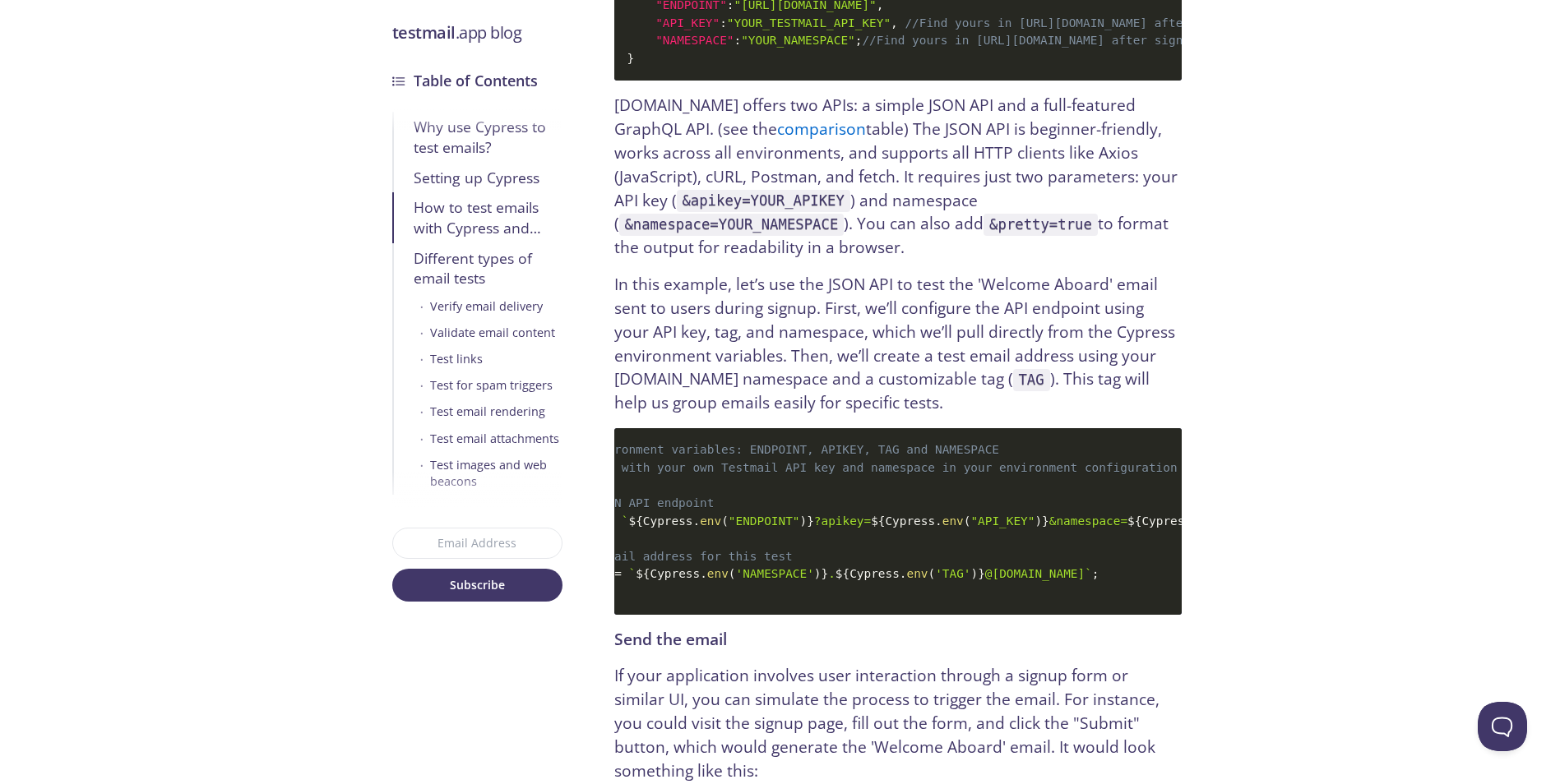
click at [718, 428] on code "// Required environment variables: ENDPOINT, APIKEY, TAG and NAMESPACE // Repla…" at bounding box center [898, 521] width 568 height 186
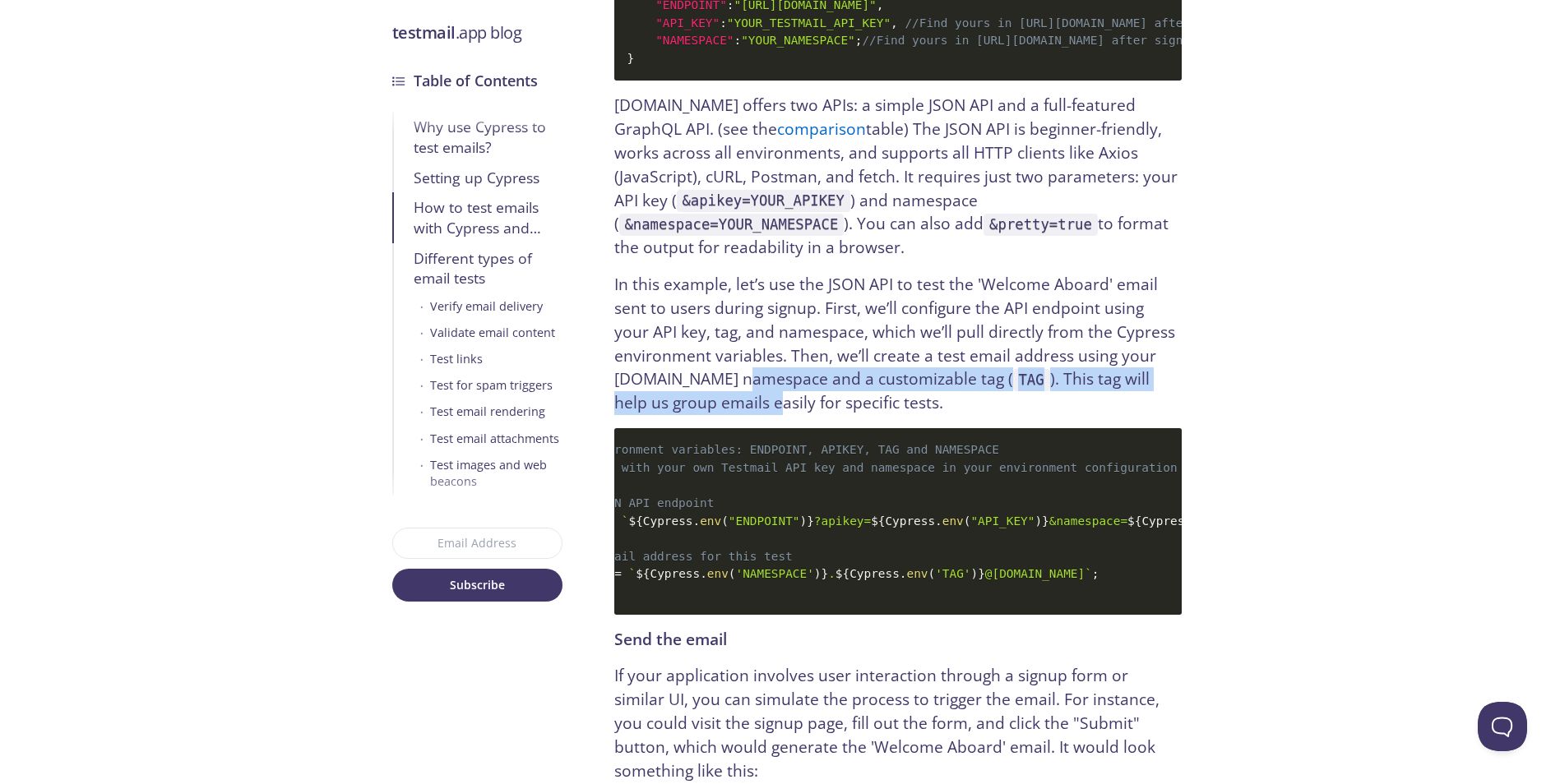
drag, startPoint x: 726, startPoint y: 360, endPoint x: 721, endPoint y: 426, distance: 66.2
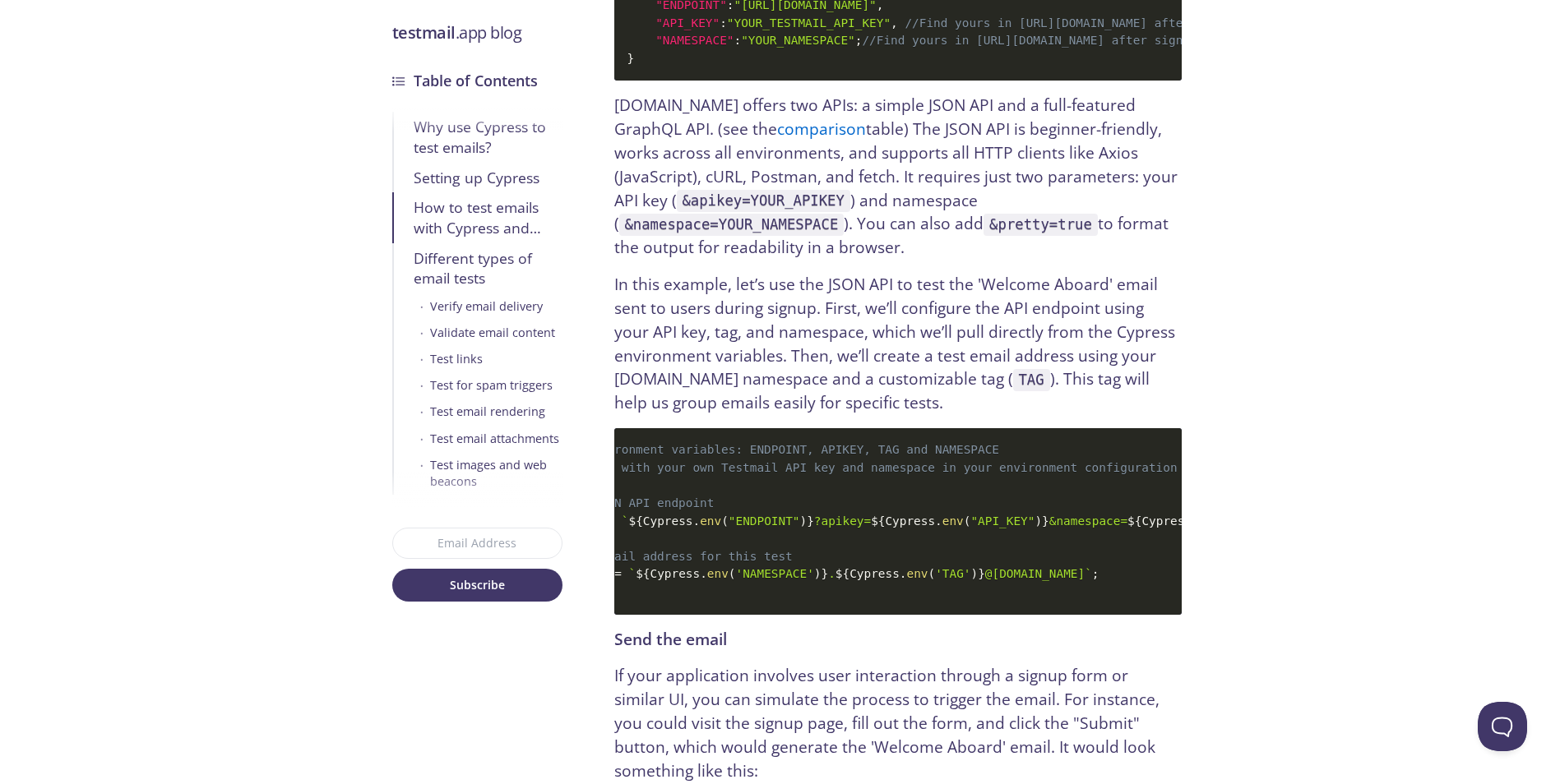
click at [718, 428] on code "// Required environment variables: ENDPOINT, APIKEY, TAG and NAMESPACE // Repla…" at bounding box center [898, 521] width 568 height 186
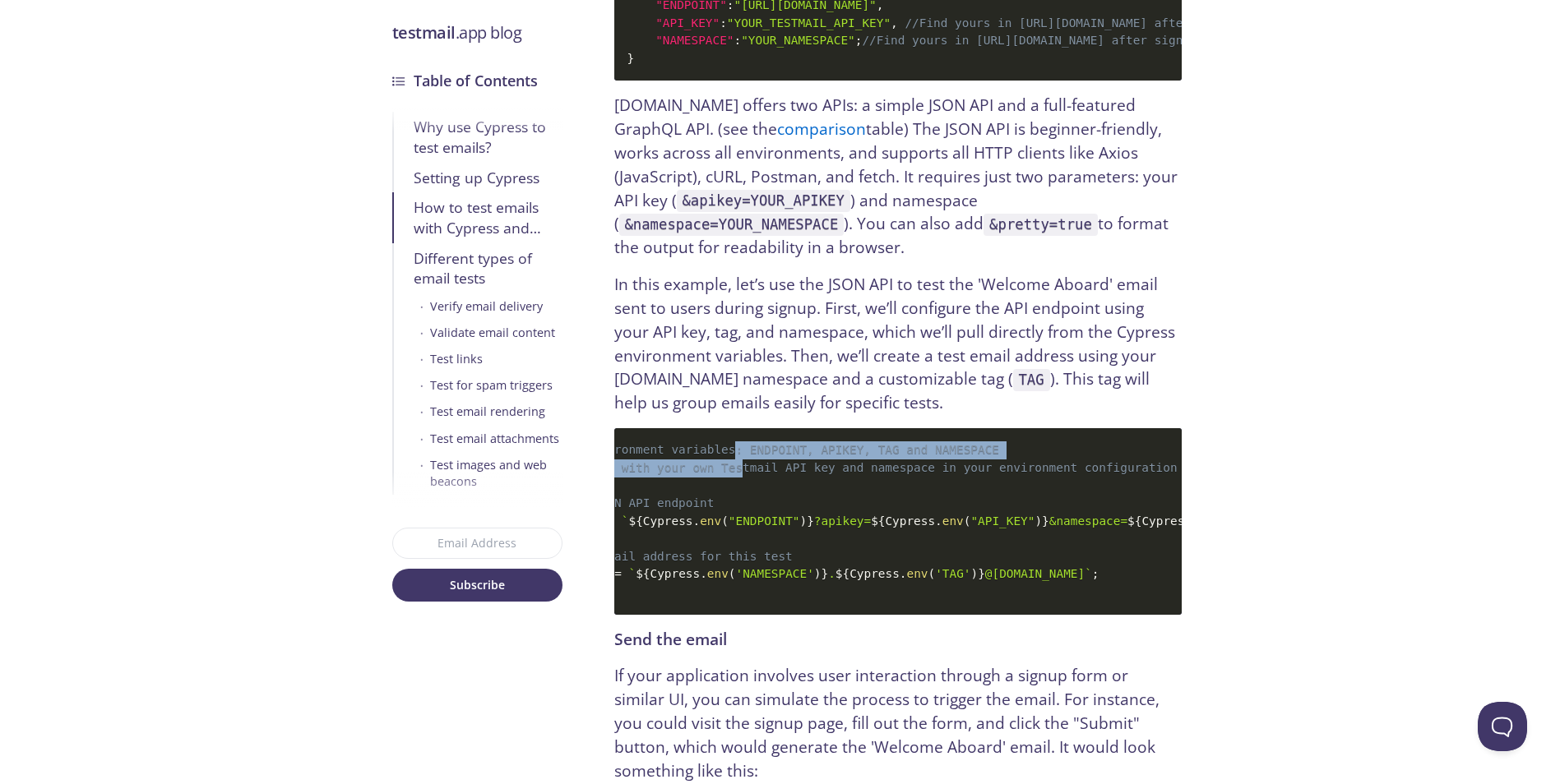
click at [722, 443] on span "// Required environment variables: ENDPOINT, APIKEY, TAG and NAMESPACE" at bounding box center [750, 449] width 498 height 13
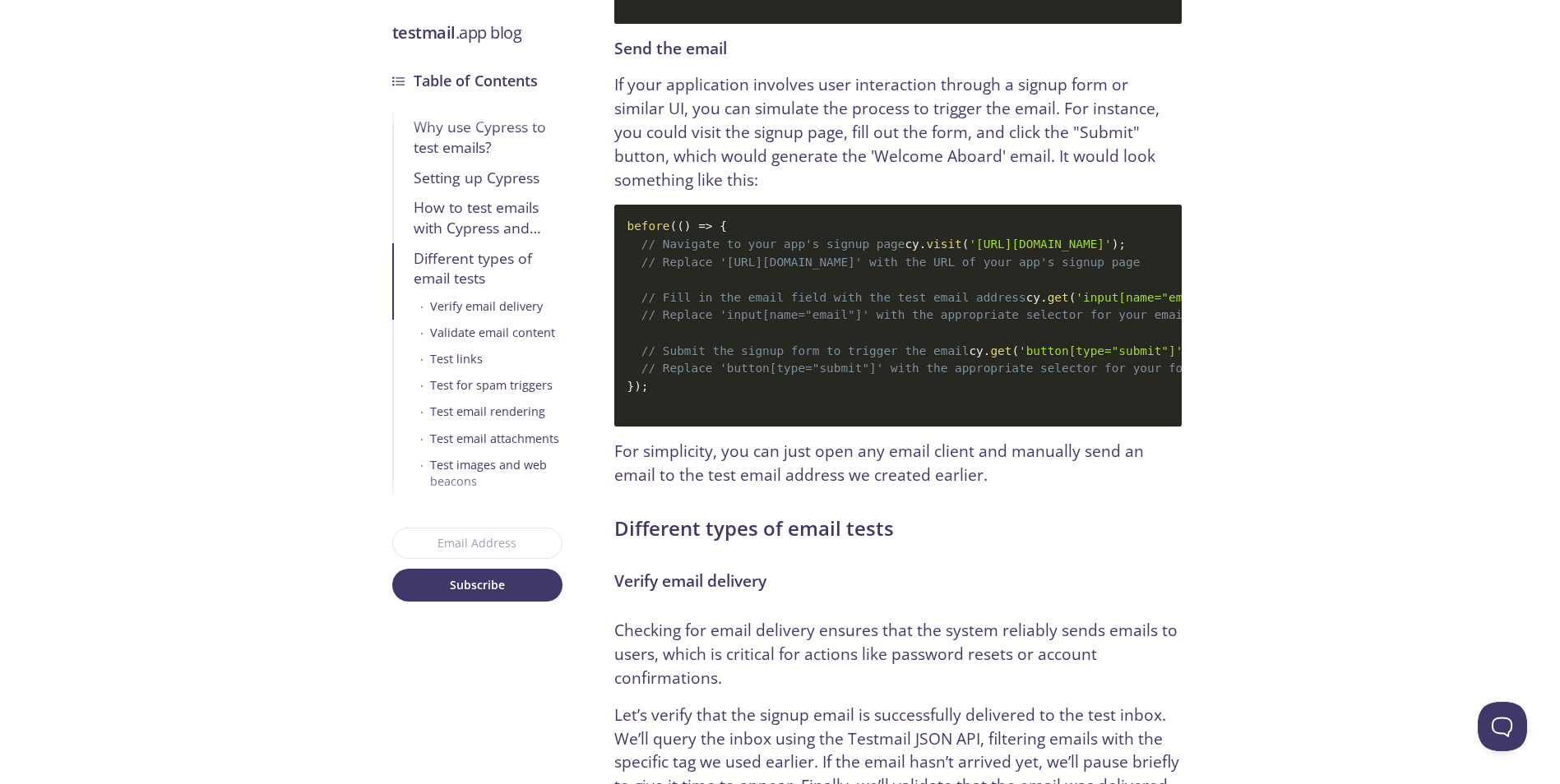
scroll to position [3364, 0]
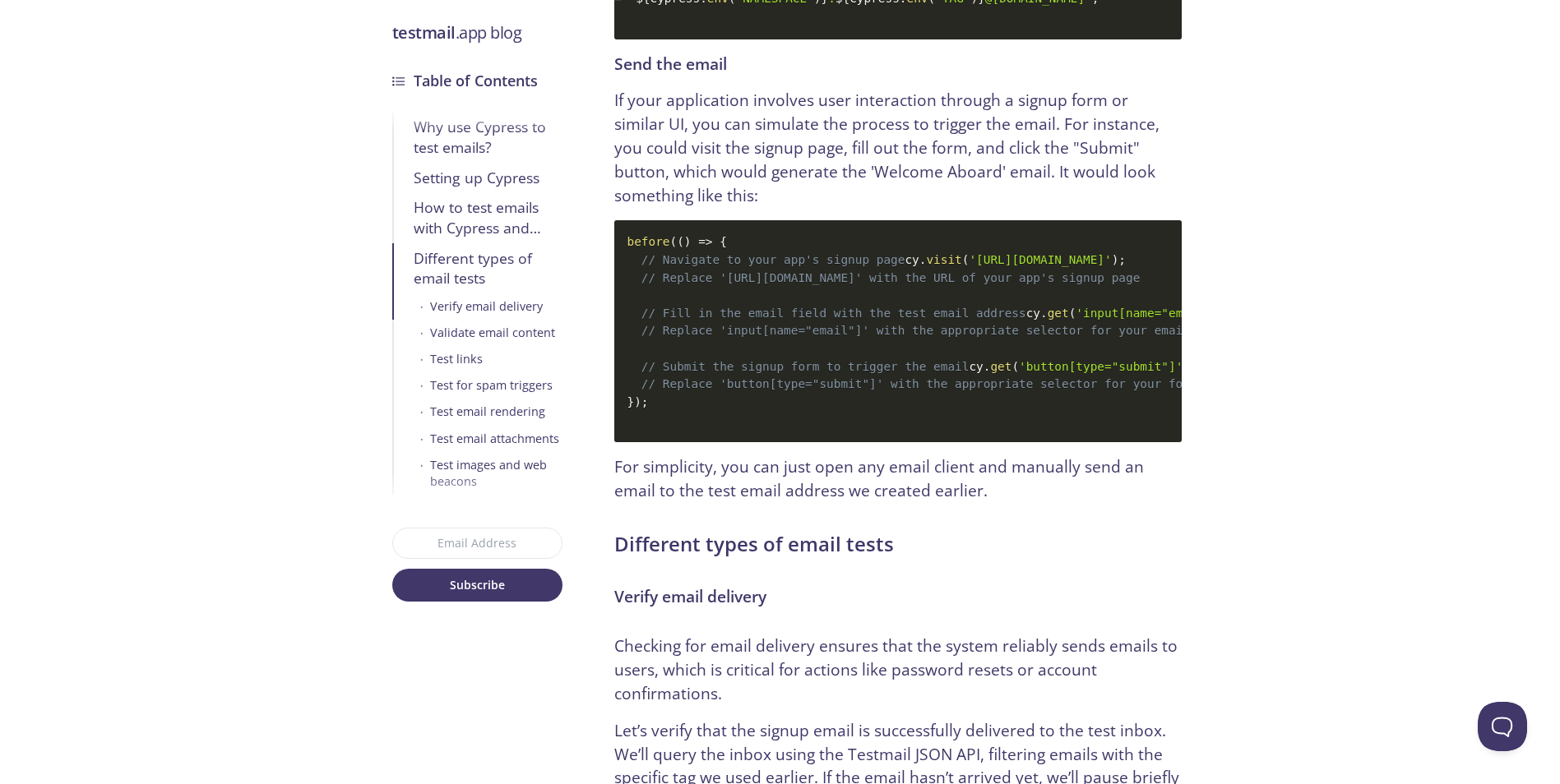
drag, startPoint x: 669, startPoint y: 256, endPoint x: 885, endPoint y: 252, distance: 216.0
click at [885, 252] on code "before ( ( ) => { // Navigate to your app's signup page cy . visit ( 'https://y…" at bounding box center [898, 331] width 568 height 222
click at [1112, 253] on span ")" at bounding box center [1115, 260] width 7 height 13
drag, startPoint x: 894, startPoint y: 252, endPoint x: 707, endPoint y: 257, distance: 187.1
click at [707, 257] on code "before ( ( ) => { // Navigate to your app's signup page cy . visit ( 'https://y…" at bounding box center [898, 331] width 568 height 222
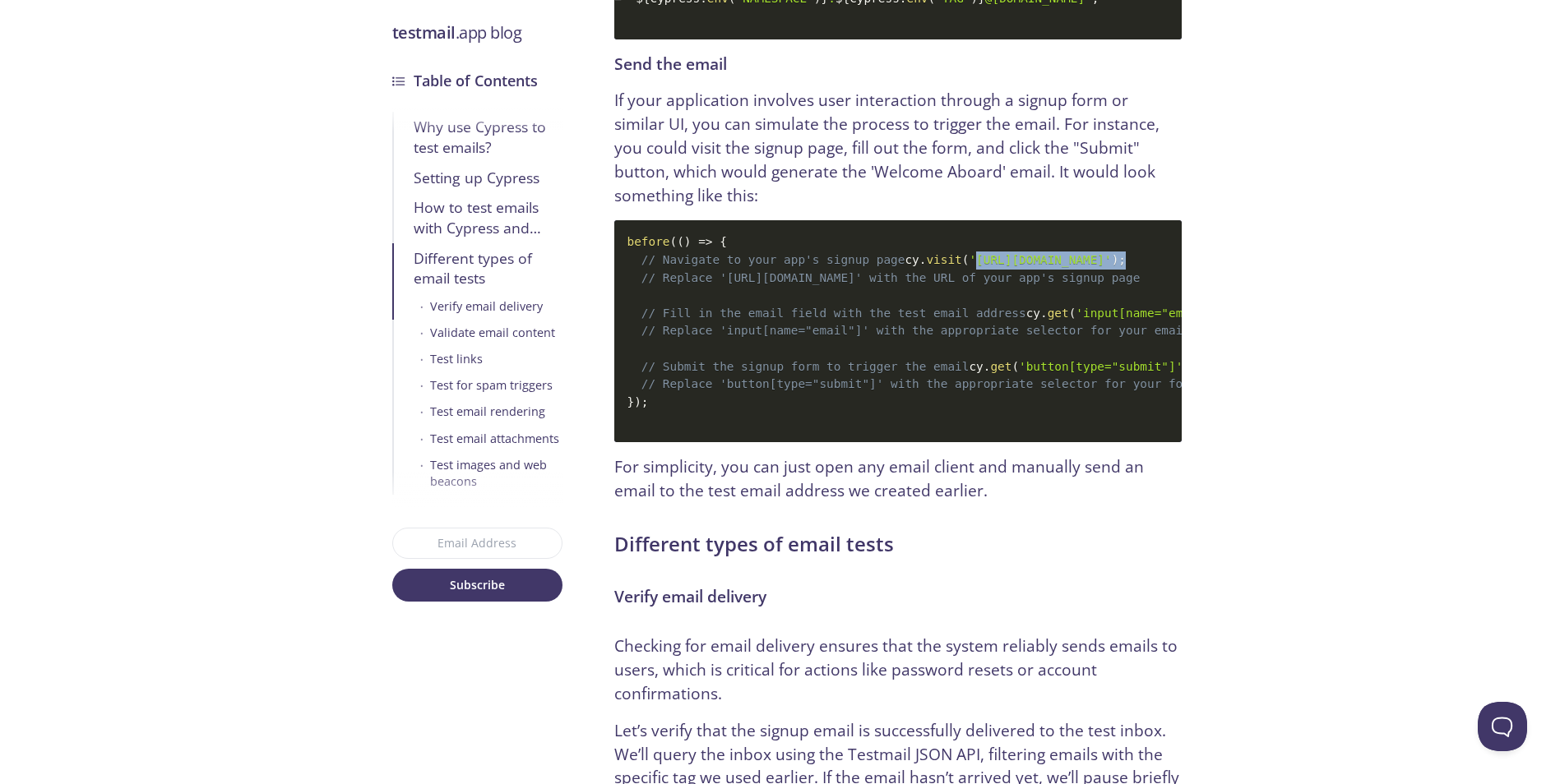
click at [969, 257] on span "'https://yourapp.com/signup'" at bounding box center [1040, 260] width 142 height 13
drag, startPoint x: 712, startPoint y: 276, endPoint x: 831, endPoint y: 265, distance: 119.5
click at [829, 265] on code "before ( ( ) => { // Navigate to your app's signup page cy . visit ( 'https://y…" at bounding box center [898, 331] width 568 height 222
click at [831, 265] on code "before ( ( ) => { // Navigate to your app's signup page cy . visit ( 'https://y…" at bounding box center [898, 331] width 568 height 222
drag, startPoint x: 777, startPoint y: 312, endPoint x: 1006, endPoint y: 309, distance: 229.0
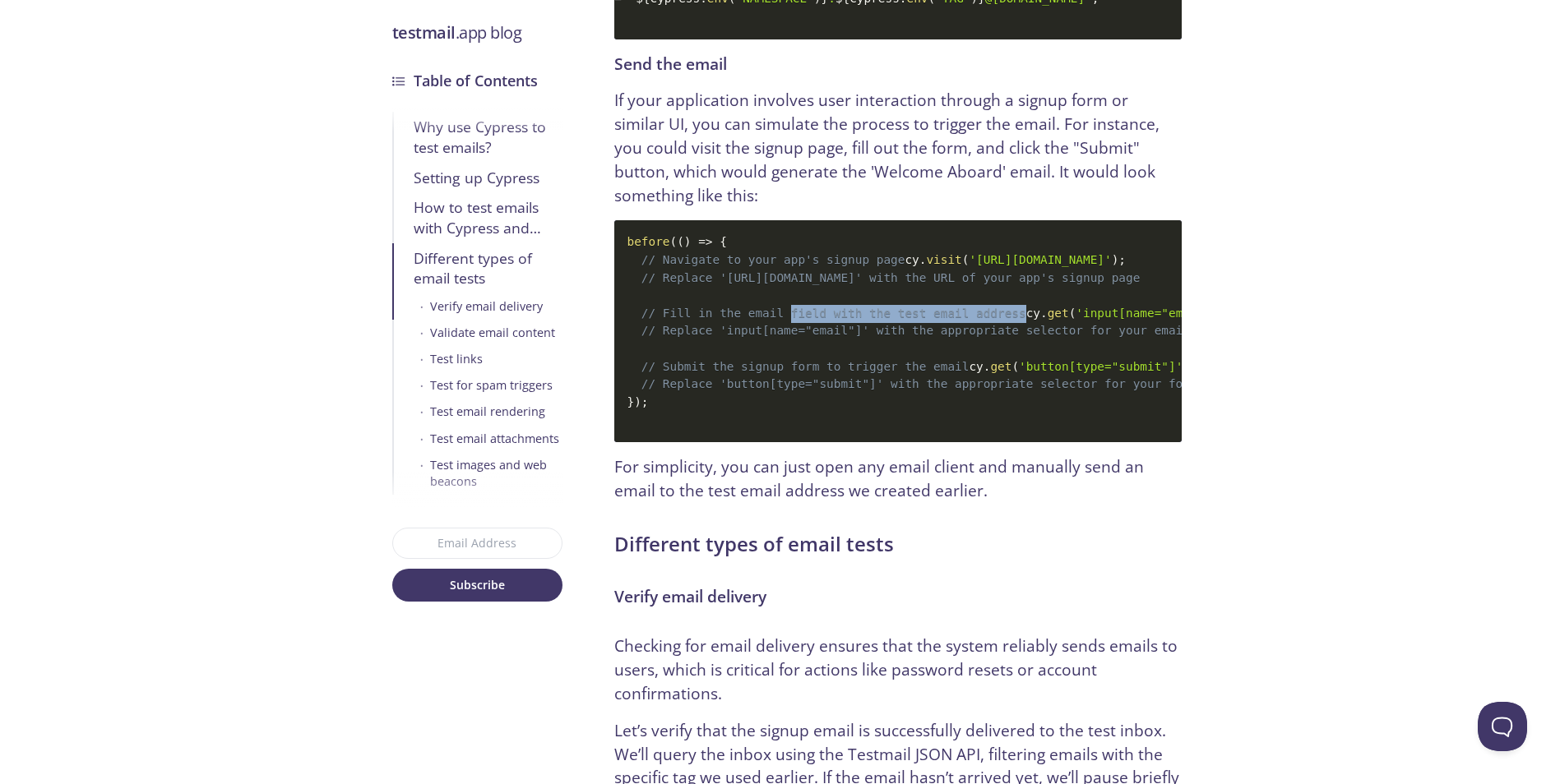
click at [1006, 309] on code "before ( ( ) => { // Navigate to your app's signup page cy . visit ( 'https://y…" at bounding box center [898, 331] width 568 height 222
click at [1007, 309] on code "before ( ( ) => { // Navigate to your app's signup page cy . visit ( 'https://y…" at bounding box center [898, 331] width 568 height 222
drag, startPoint x: 1008, startPoint y: 309, endPoint x: 925, endPoint y: 309, distance: 83.0
click at [932, 309] on code "before ( ( ) => { // Navigate to your app's signup page cy . visit ( 'https://y…" at bounding box center [898, 331] width 568 height 222
click at [925, 309] on span "// Fill in the email field with the test email address" at bounding box center [834, 313] width 385 height 13
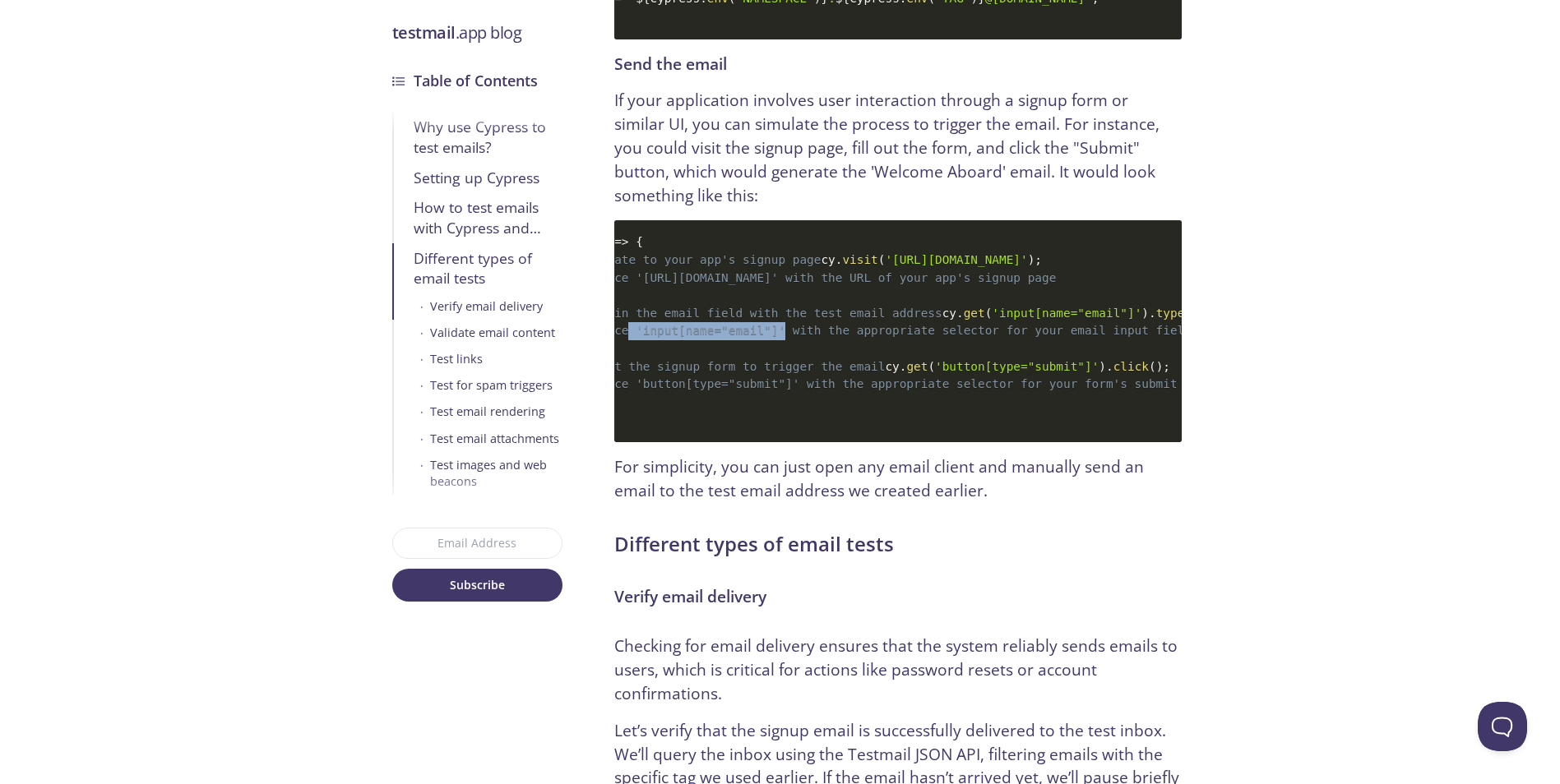
scroll to position [0, 0]
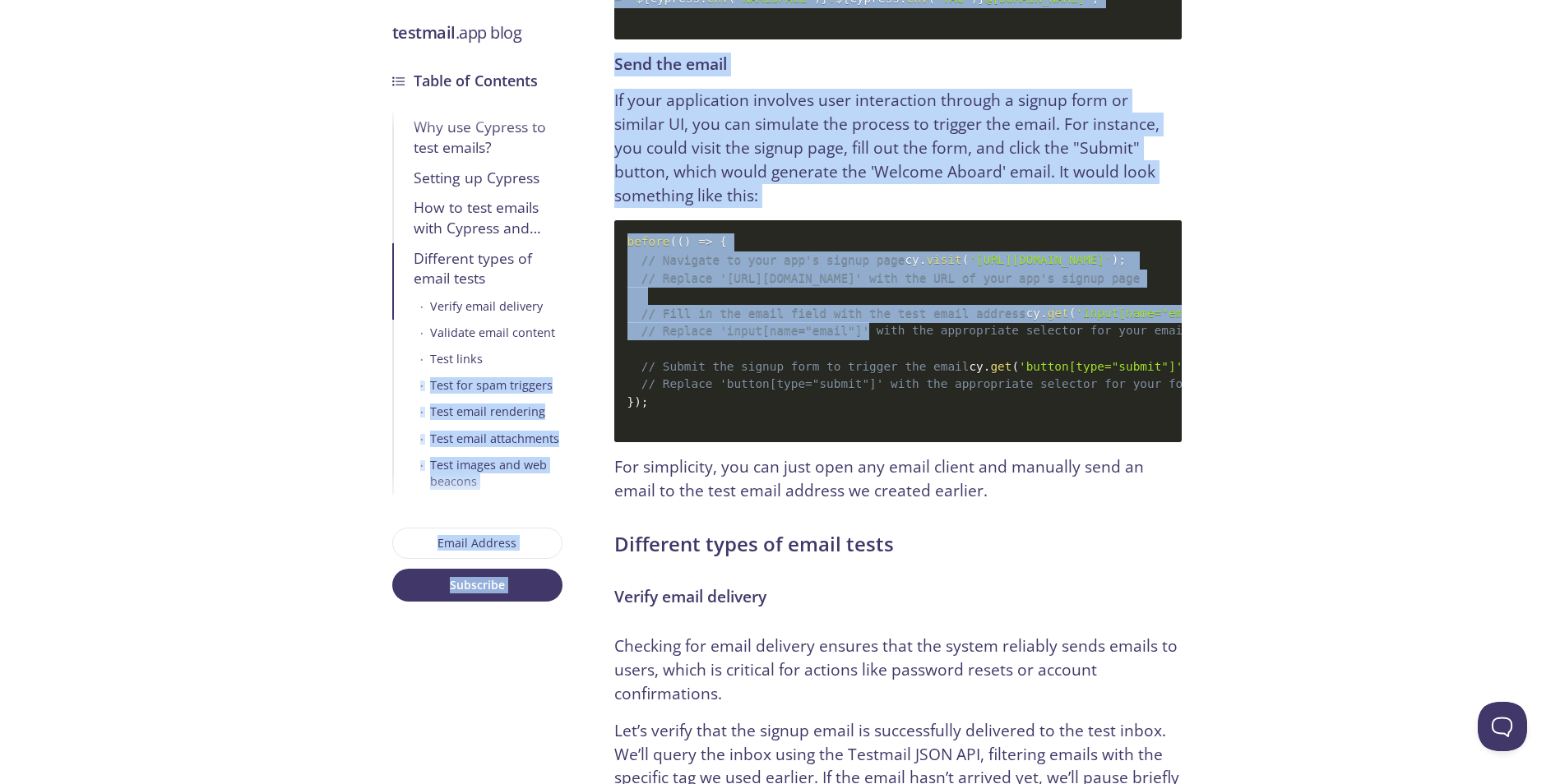
drag, startPoint x: 868, startPoint y: 337, endPoint x: 544, endPoint y: 347, distance: 324.2
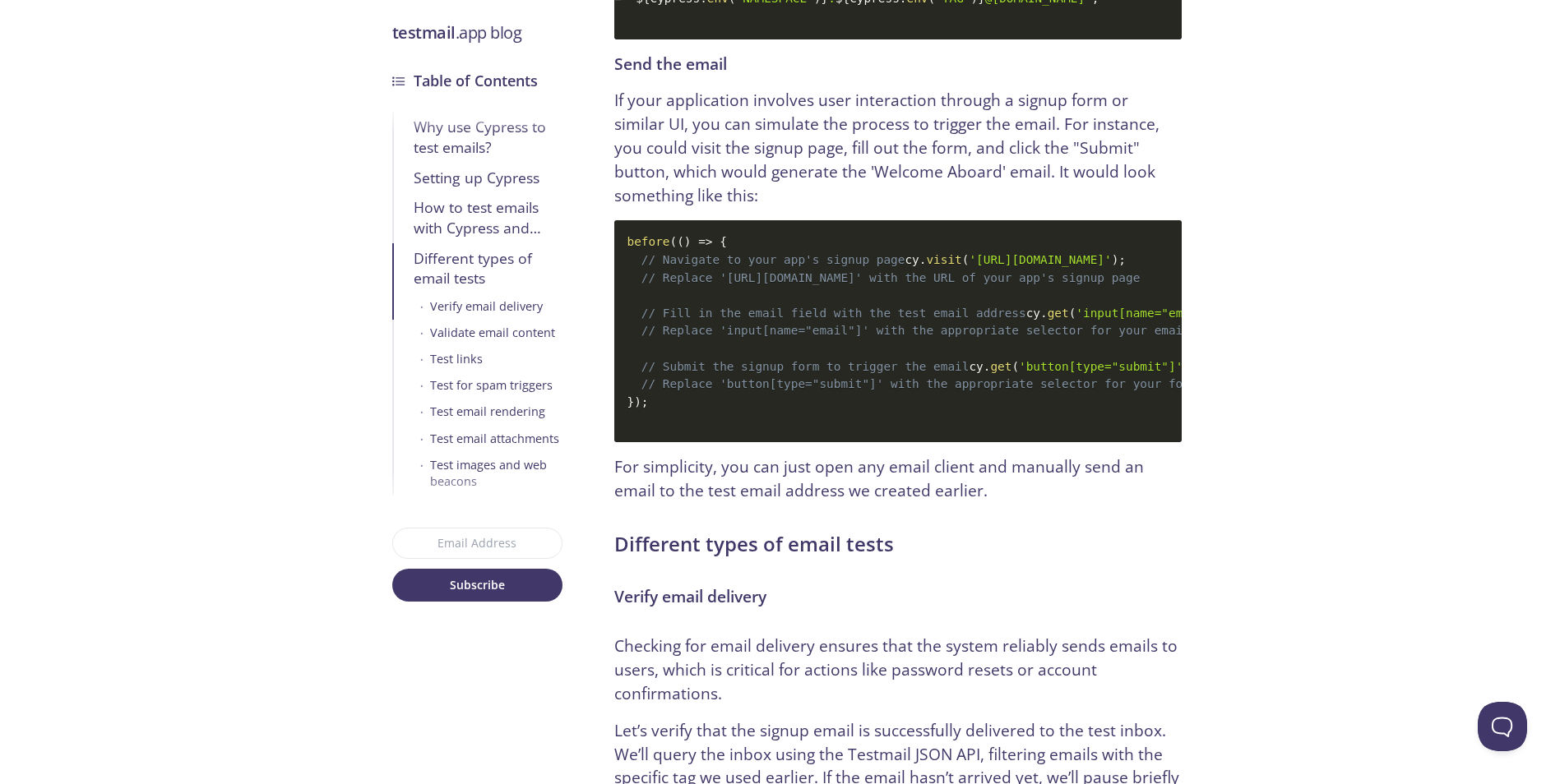
click at [856, 337] on span "// Replace 'input[name="email"]' with the appropriate selector for your email i…" at bounding box center [958, 330] width 634 height 13
click at [853, 337] on span "// Replace 'input[name="email"]' with the appropriate selector for your email i…" at bounding box center [958, 330] width 634 height 13
drag, startPoint x: 831, startPoint y: 295, endPoint x: 818, endPoint y: 340, distance: 46.8
click at [824, 309] on code "before ( ( ) => { // Navigate to your app's signup page cy . visit ( 'https://y…" at bounding box center [898, 331] width 568 height 222
click at [817, 337] on span "// Replace 'input[name="email"]' with the appropriate selector for your email i…" at bounding box center [958, 330] width 634 height 13
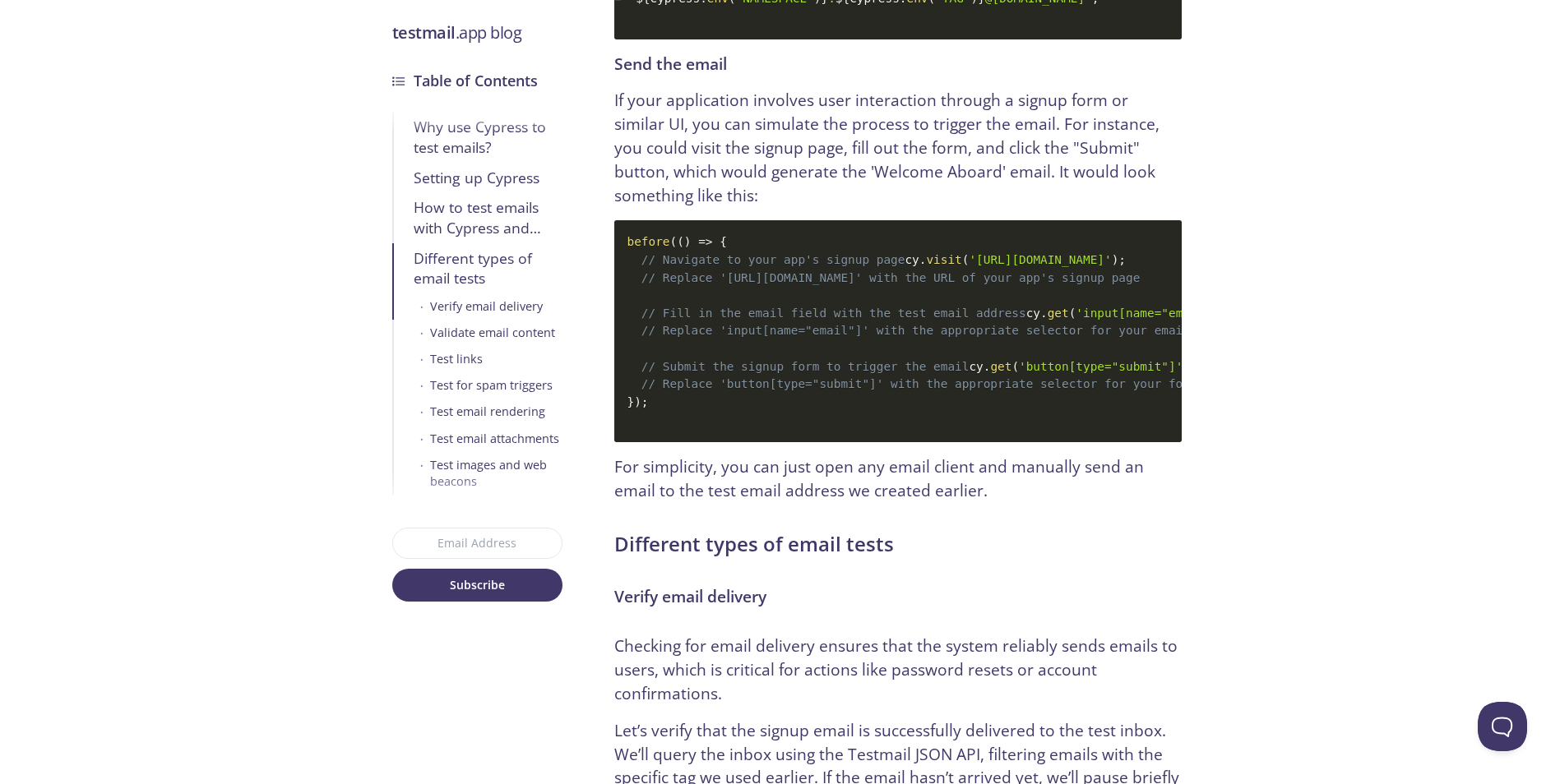
click at [821, 317] on code "before ( ( ) => { // Navigate to your app's signup page cy . visit ( 'https://y…" at bounding box center [898, 331] width 568 height 222
click at [812, 337] on span "// Replace 'input[name="email"]' with the appropriate selector for your email i…" at bounding box center [958, 330] width 634 height 13
drag, startPoint x: 835, startPoint y: 321, endPoint x: 926, endPoint y: 321, distance: 91.0
click at [926, 321] on code "before ( ( ) => { // Navigate to your app's signup page cy . visit ( 'https://y…" at bounding box center [898, 331] width 568 height 222
click at [1340, 320] on span ")" at bounding box center [1343, 313] width 7 height 13
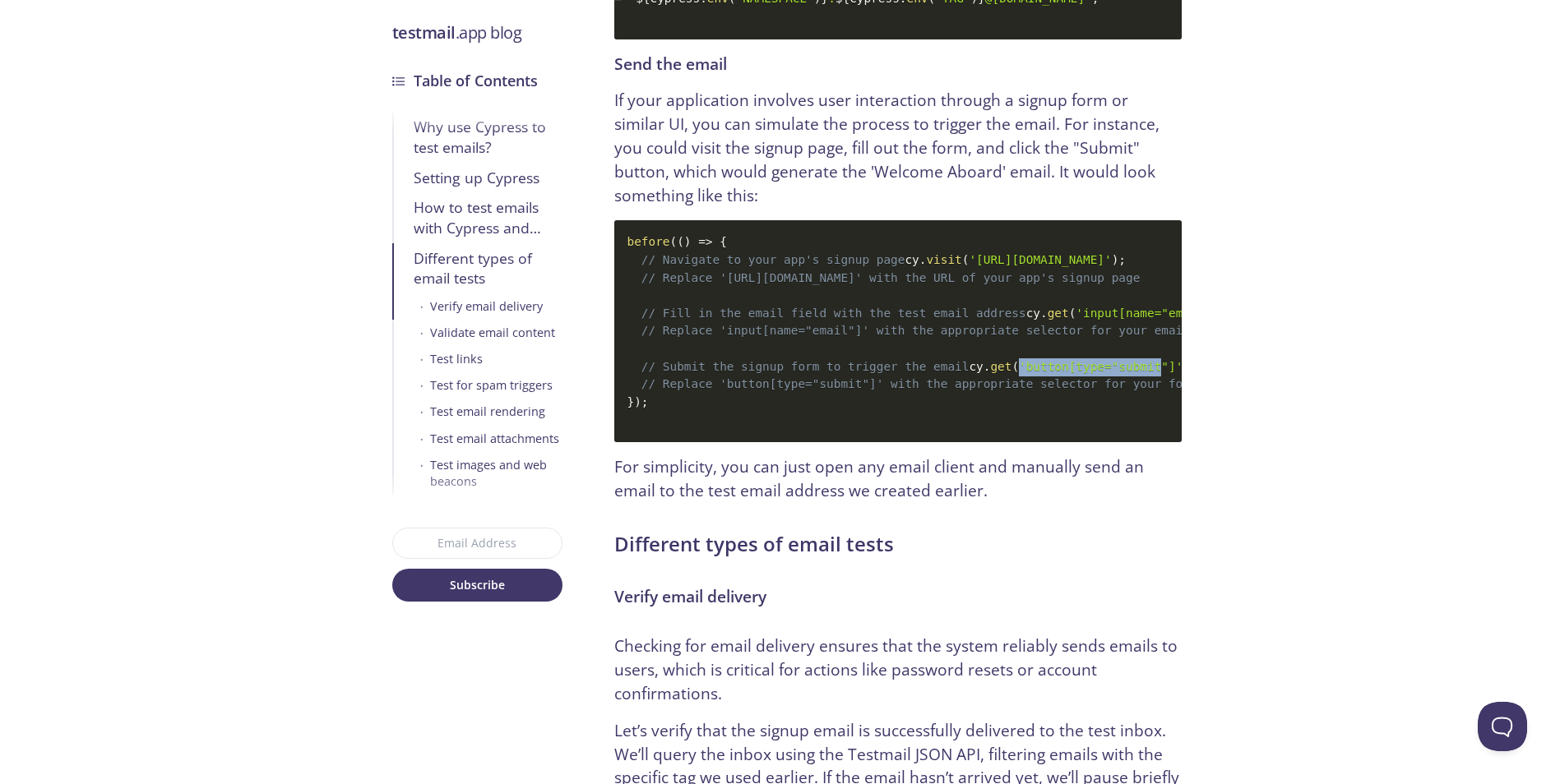
drag, startPoint x: 689, startPoint y: 397, endPoint x: 814, endPoint y: 394, distance: 125.0
click at [1019, 374] on span "'button[type="submit"]'" at bounding box center [1100, 367] width 164 height 13
drag, startPoint x: 846, startPoint y: 393, endPoint x: 875, endPoint y: 388, distance: 29.4
click at [872, 388] on code "before ( ( ) => { // Navigate to your app's signup page cy . visit ( 'https://y…" at bounding box center [898, 331] width 568 height 222
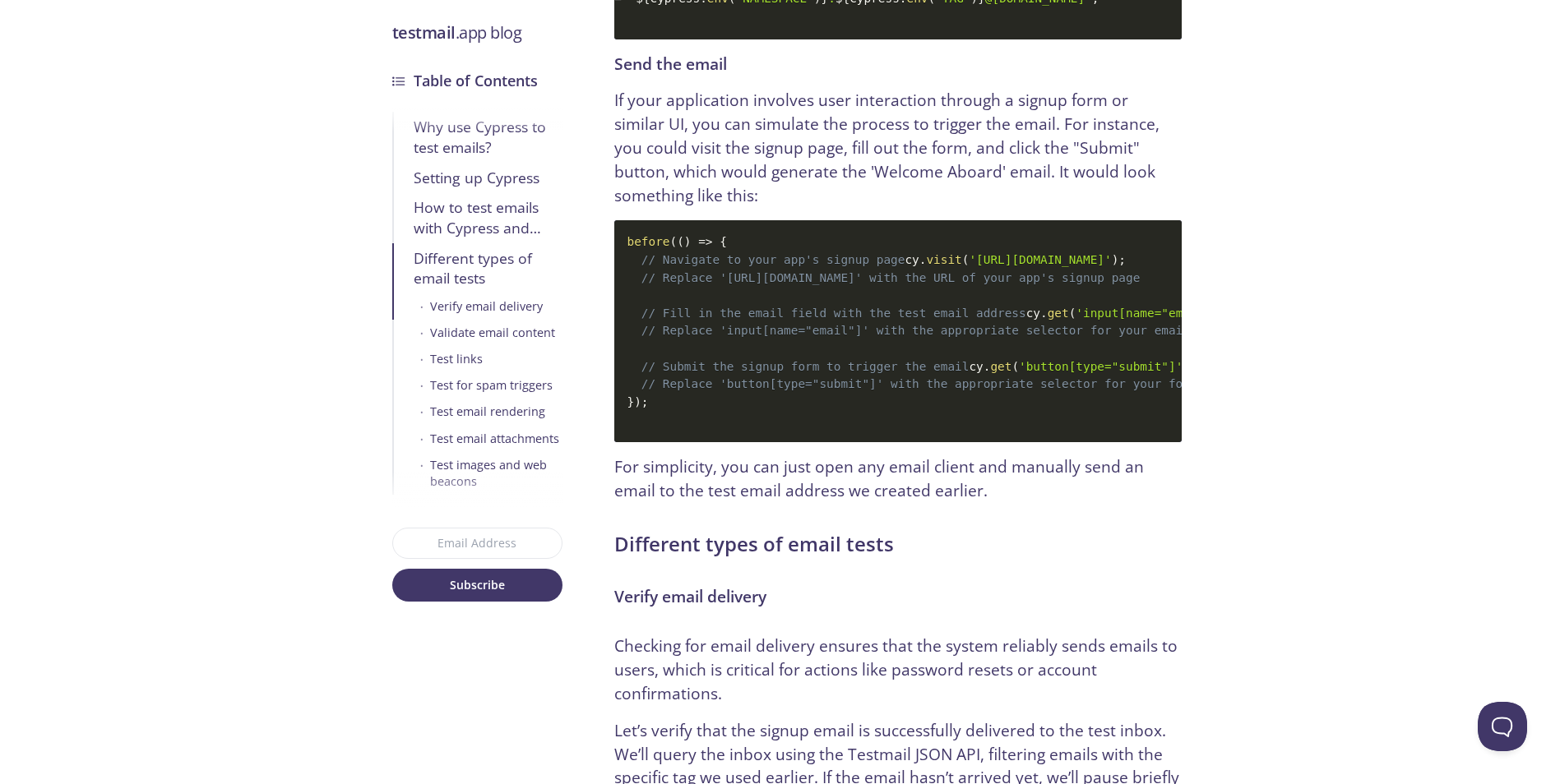
click at [877, 388] on code "before ( ( ) => { // Navigate to your app's signup page cy . visit ( 'https://y…" at bounding box center [898, 331] width 568 height 222
drag, startPoint x: 877, startPoint y: 388, endPoint x: 856, endPoint y: 391, distance: 21.2
click at [856, 391] on code "before ( ( ) => { // Navigate to your app's signup page cy . visit ( 'https://y…" at bounding box center [898, 331] width 568 height 222
click at [1190, 374] on span "." at bounding box center [1193, 367] width 7 height 13
click at [841, 396] on code "before ( ( ) => { // Navigate to your app's signup page cy . visit ( 'https://y…" at bounding box center [898, 331] width 568 height 222
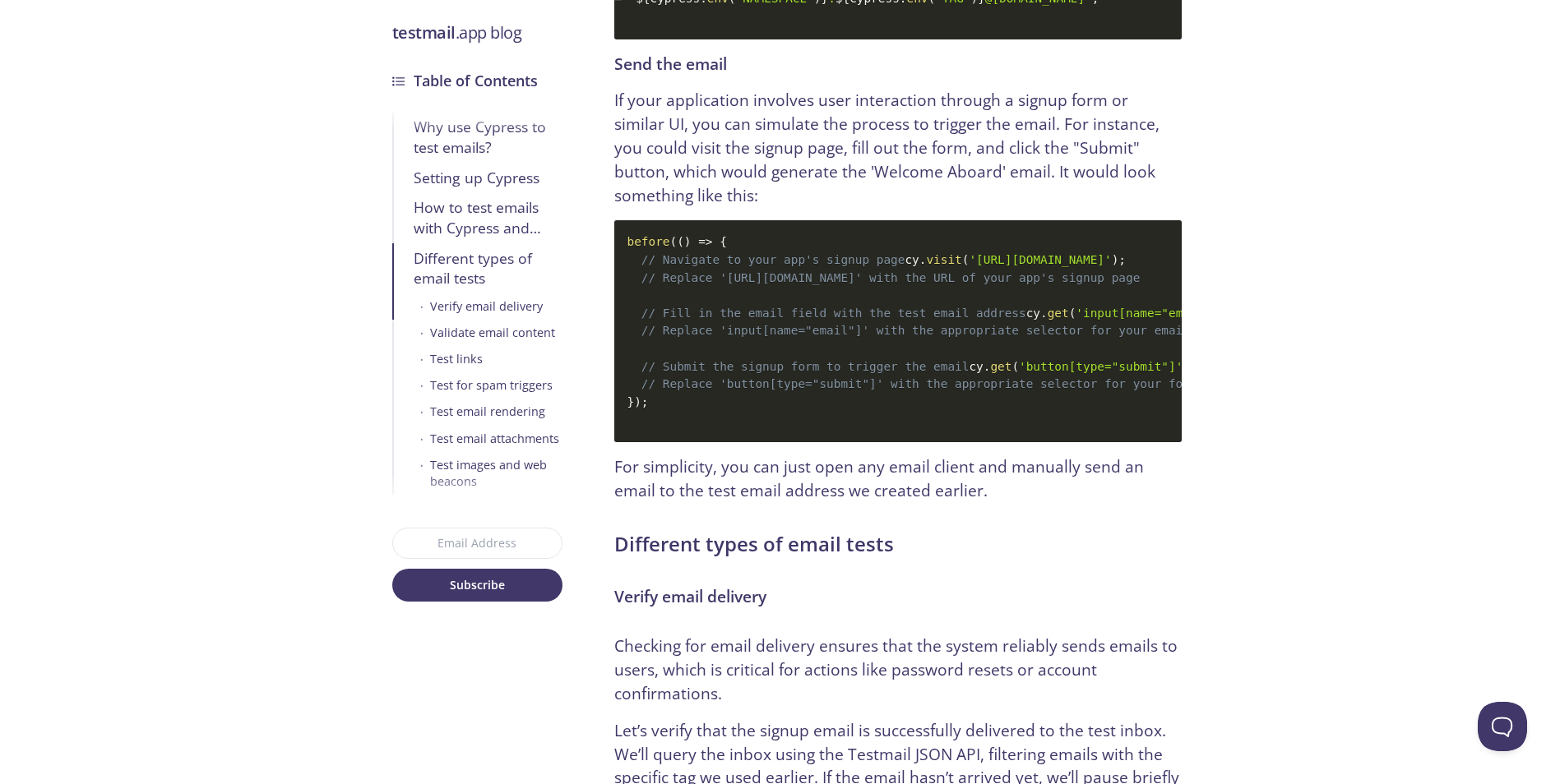
click at [1019, 374] on span "'button[type="submit"]'" at bounding box center [1100, 367] width 164 height 13
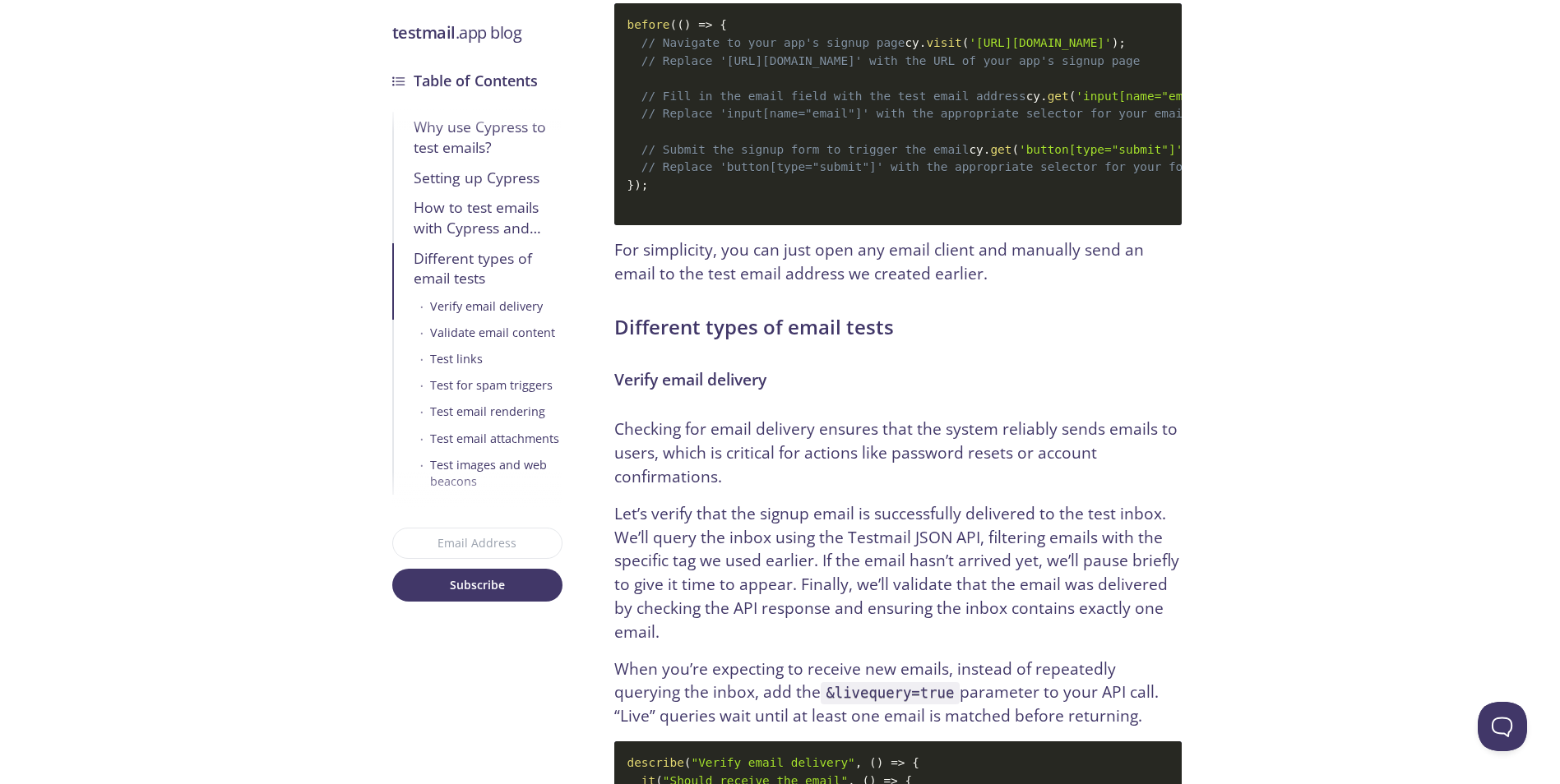
scroll to position [3611, 0]
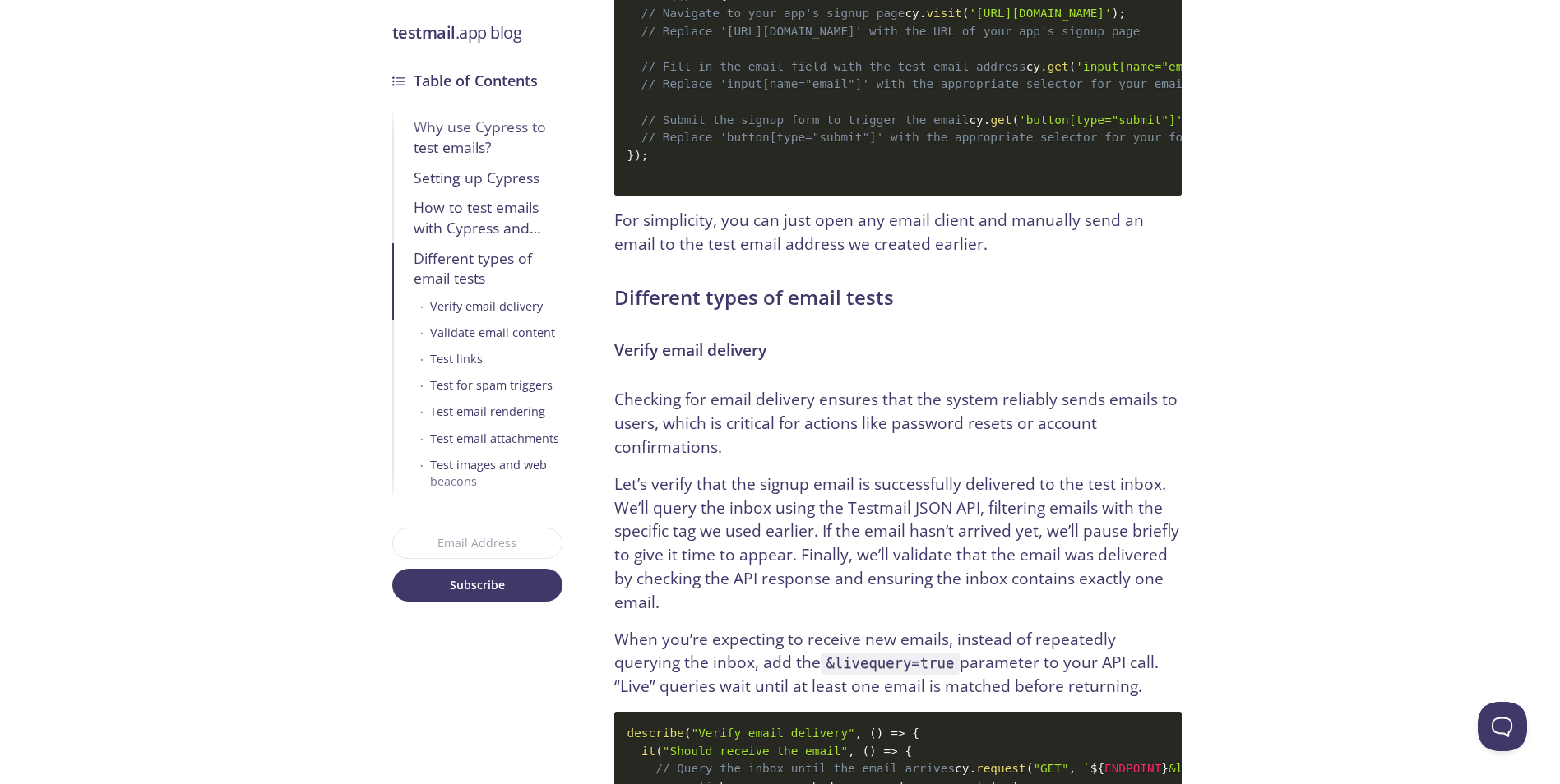
drag, startPoint x: 854, startPoint y: 286, endPoint x: 889, endPoint y: 289, distance: 35.1
click at [858, 256] on p "For simplicity, you can just open any email client and manually send an email t…" at bounding box center [898, 232] width 568 height 47
click at [889, 256] on p "For simplicity, you can just open any email client and manually send an email t…" at bounding box center [898, 232] width 568 height 47
drag, startPoint x: 846, startPoint y: 283, endPoint x: 835, endPoint y: 283, distance: 11.0
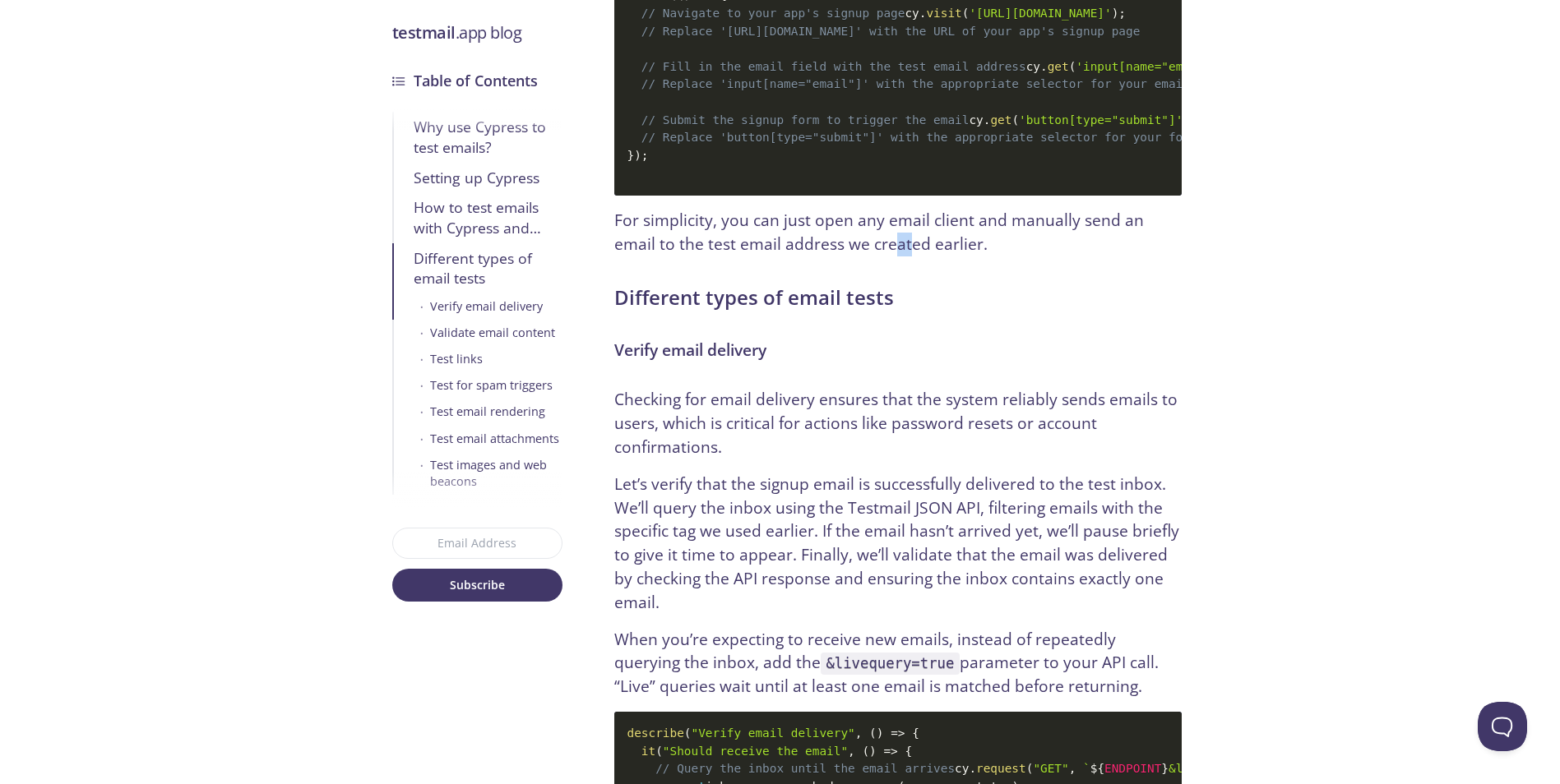
click at [836, 256] on p "For simplicity, you can just open any email client and manually send an email t…" at bounding box center [898, 232] width 568 height 47
drag, startPoint x: 826, startPoint y: 282, endPoint x: 834, endPoint y: 289, distance: 10.6
click at [827, 256] on p "For simplicity, you can just open any email client and manually send an email t…" at bounding box center [898, 232] width 568 height 47
drag, startPoint x: 842, startPoint y: 293, endPoint x: 824, endPoint y: 289, distance: 18.4
click at [841, 256] on p "For simplicity, you can just open any email client and manually send an email t…" at bounding box center [898, 232] width 568 height 47
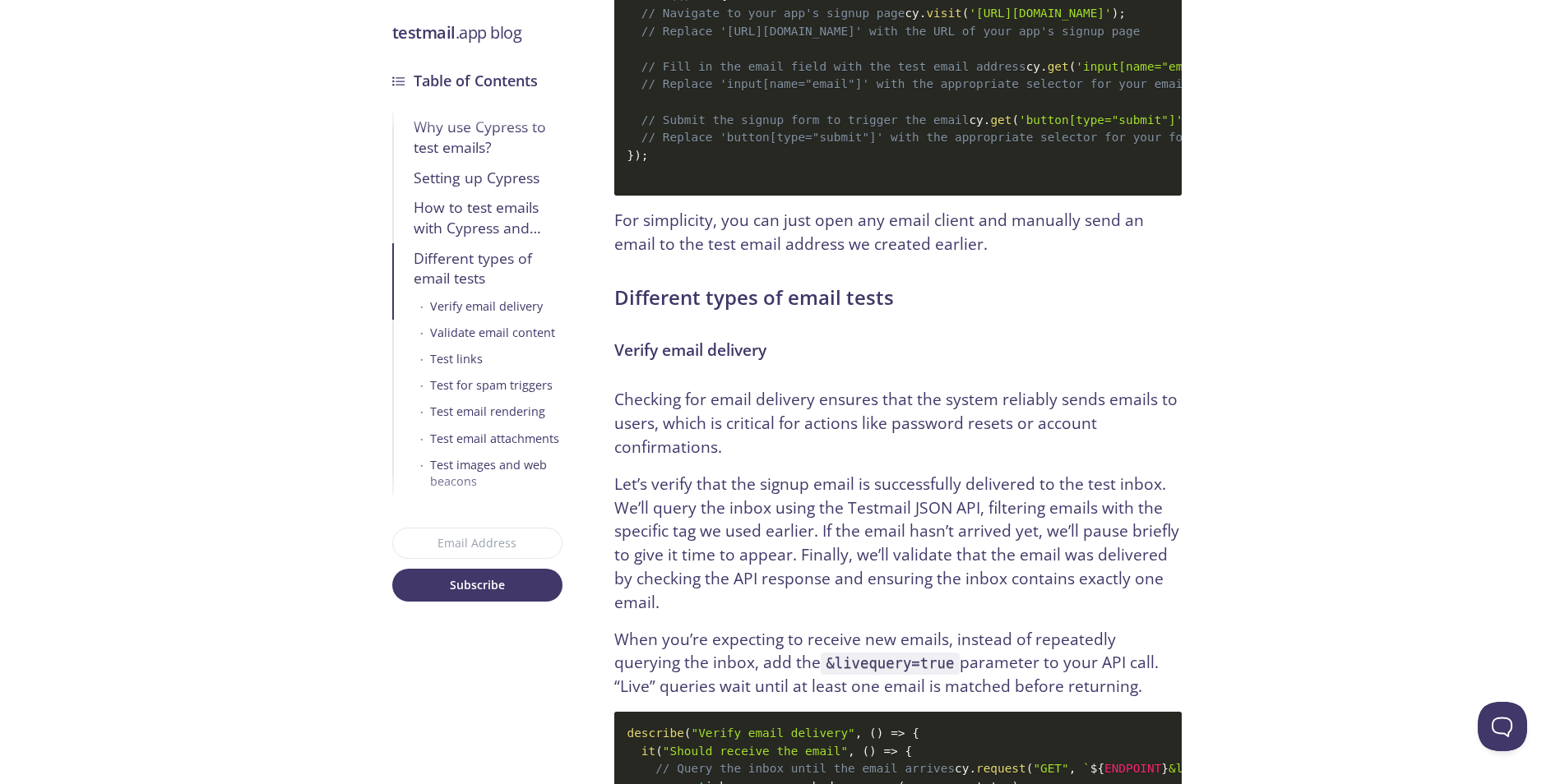
drag, startPoint x: 823, startPoint y: 289, endPoint x: 841, endPoint y: 295, distance: 19.0
click at [829, 256] on p "For simplicity, you can just open any email client and manually send an email t…" at bounding box center [898, 232] width 568 height 47
click at [841, 256] on p "For simplicity, you can just open any email client and manually send an email t…" at bounding box center [898, 232] width 568 height 47
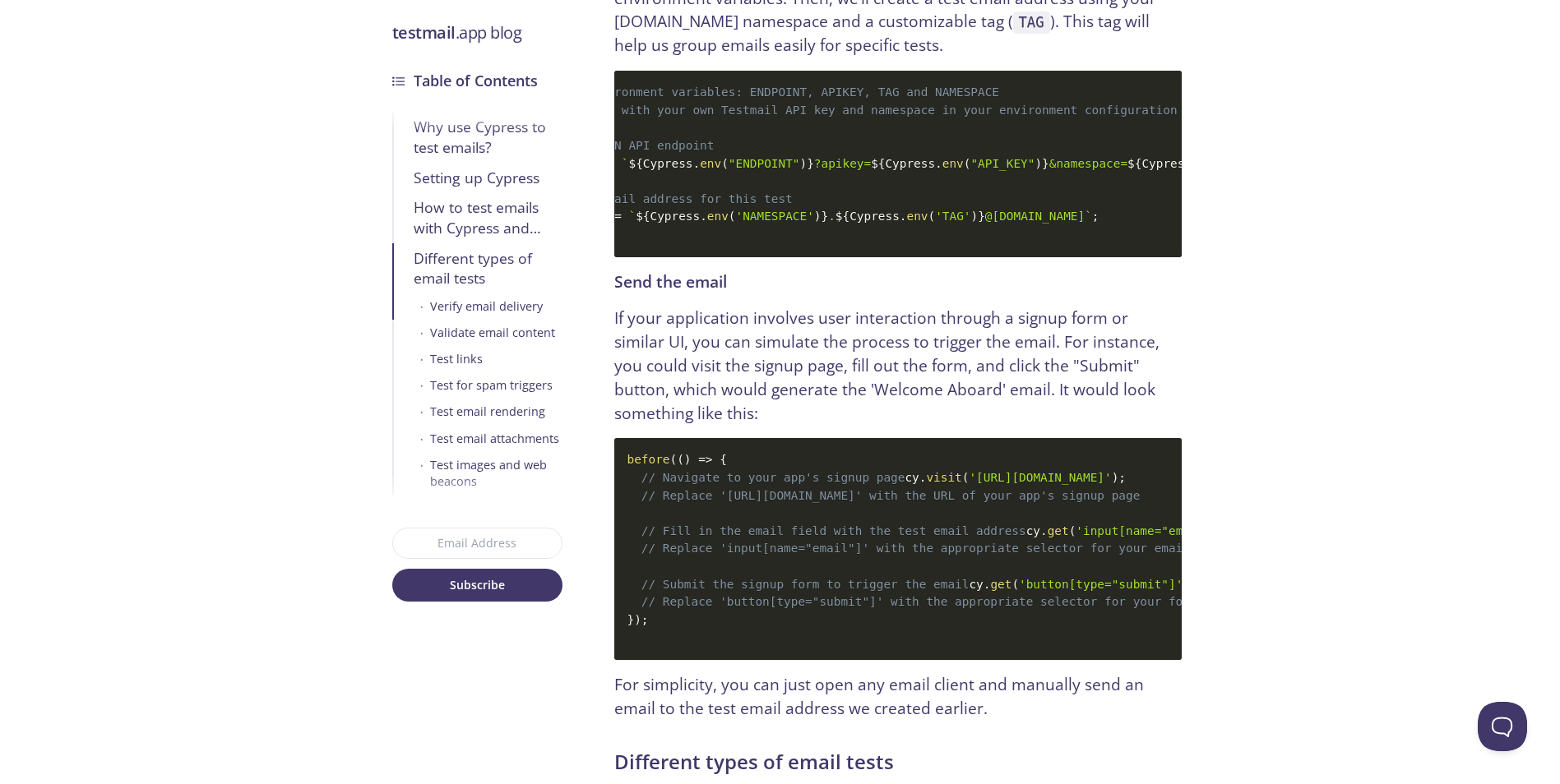
scroll to position [3118, 0]
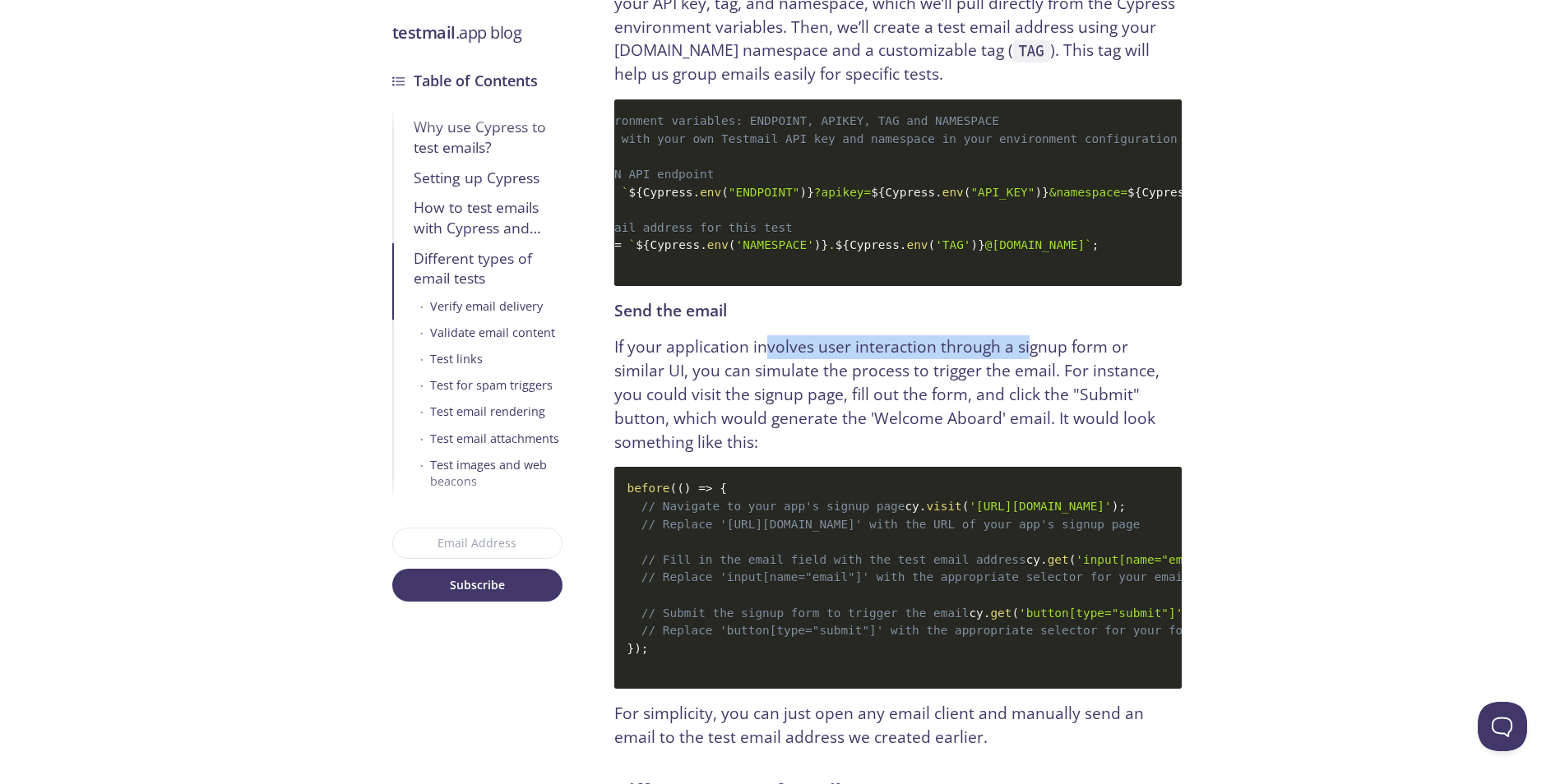
drag
click at [1037, 335] on p "If your application involves user interaction through a signup form or similar …" at bounding box center [898, 394] width 568 height 118
click at [856, 335] on p "If your application involves user interaction through a signup form or similar …" at bounding box center [898, 394] width 568 height 118
click at [852, 335] on p "If your application involves user interaction through a signup form or similar …" at bounding box center [898, 394] width 568 height 118
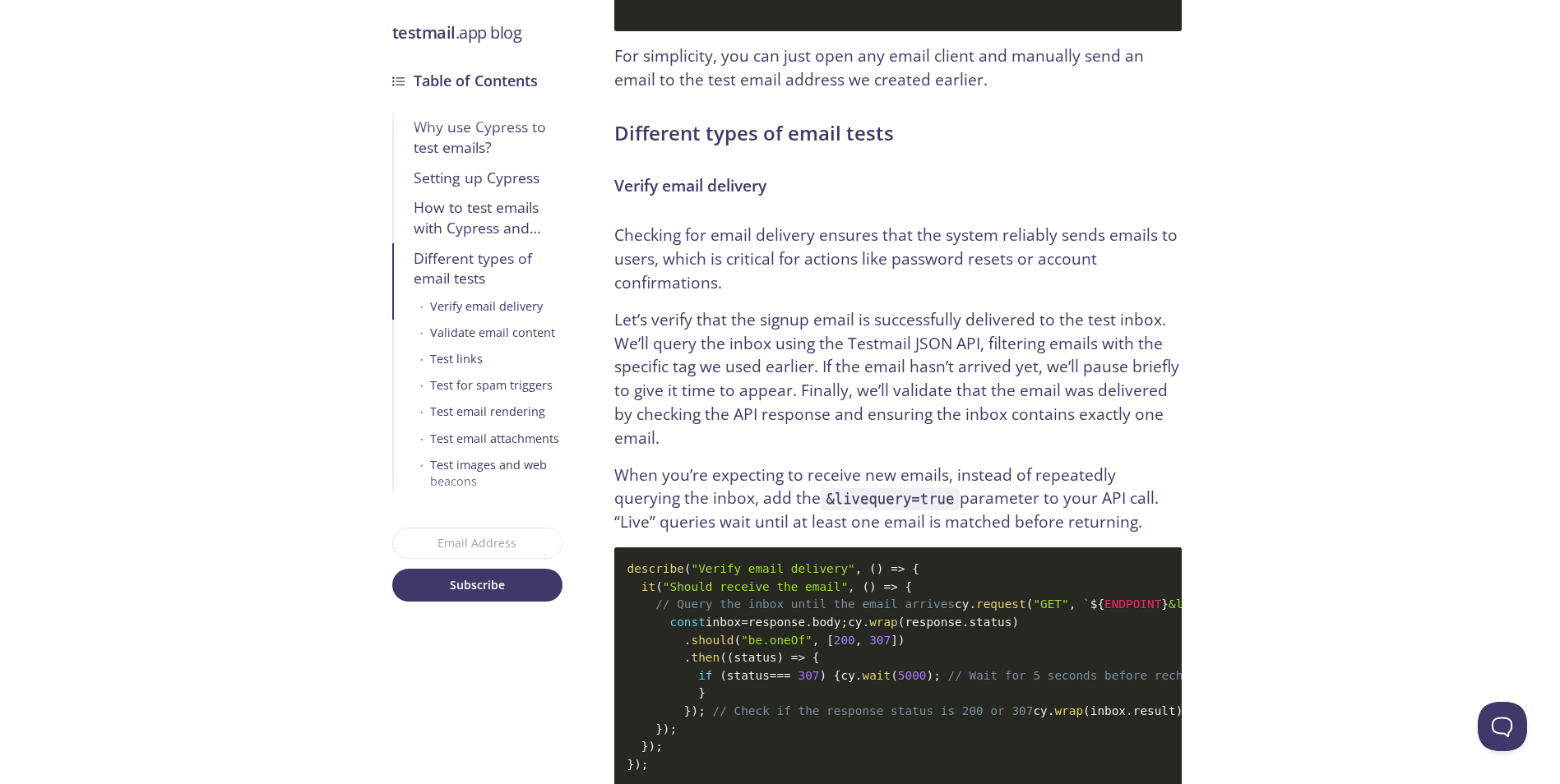
scroll to position [3858, 0]
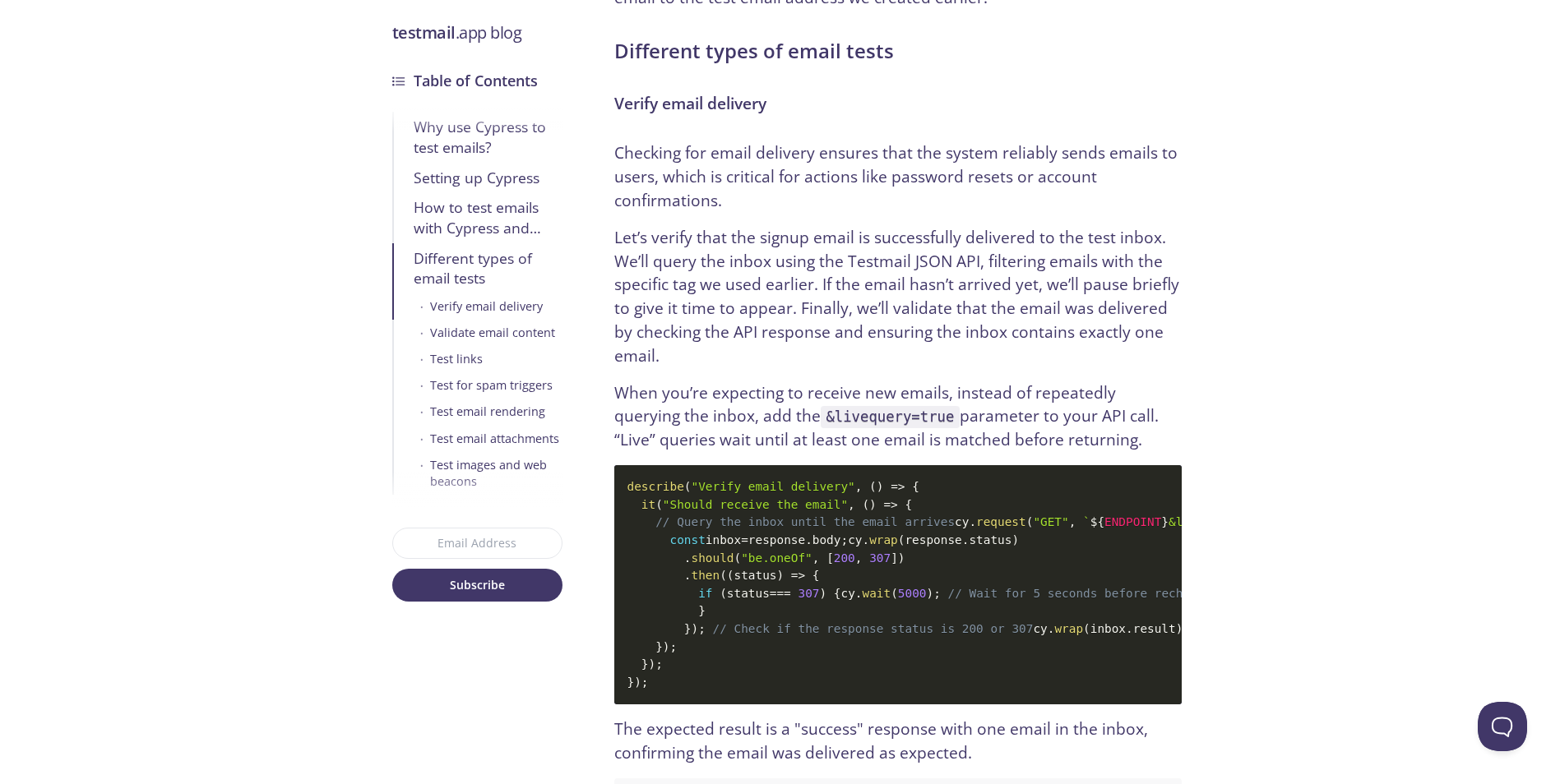
click at [640, 116] on h3 "Verify email delivery" at bounding box center [898, 103] width 568 height 24
click at [651, 116] on h3 "Verify email delivery" at bounding box center [898, 103] width 568 height 24
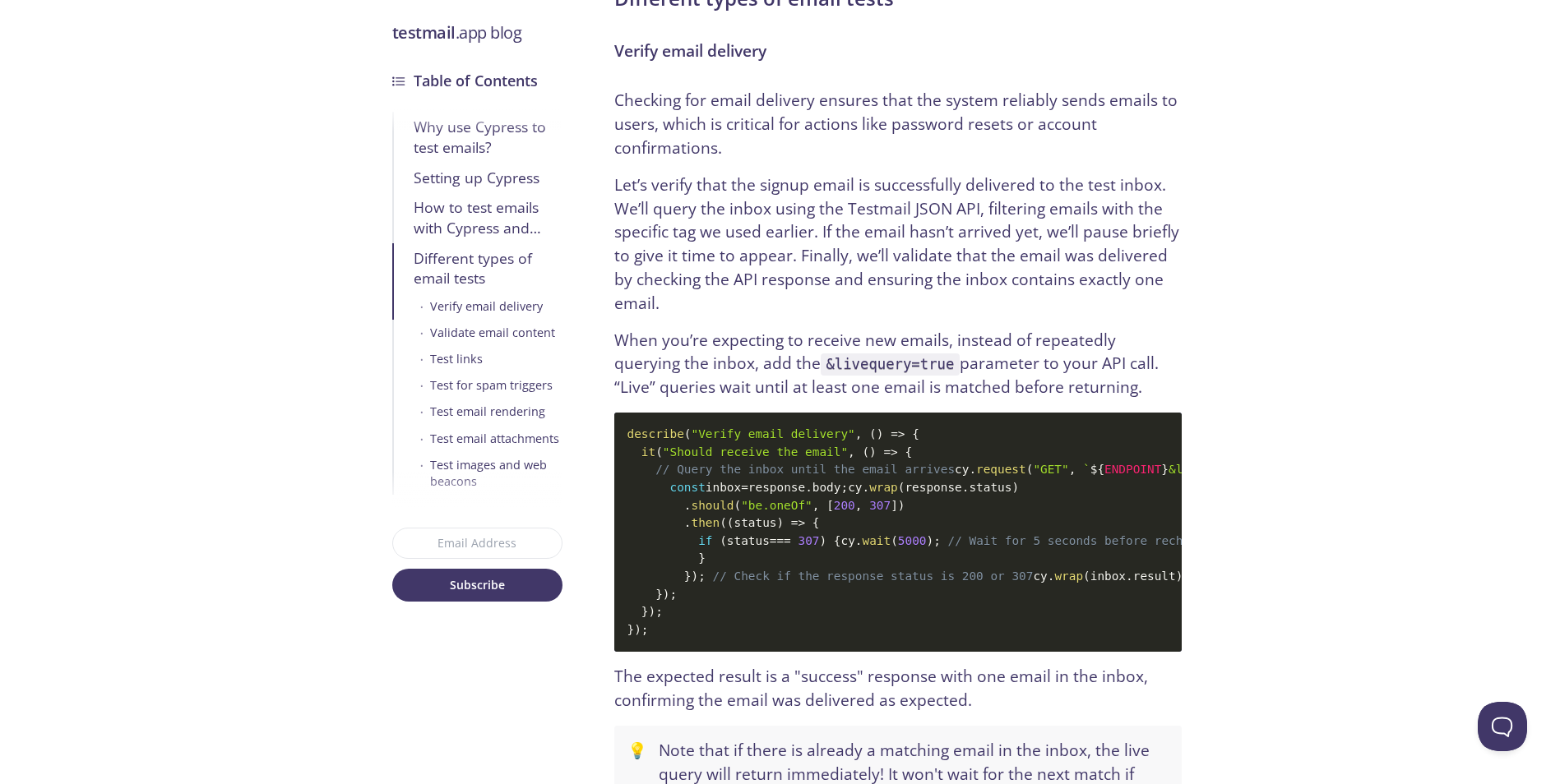
scroll to position [3940, 0]
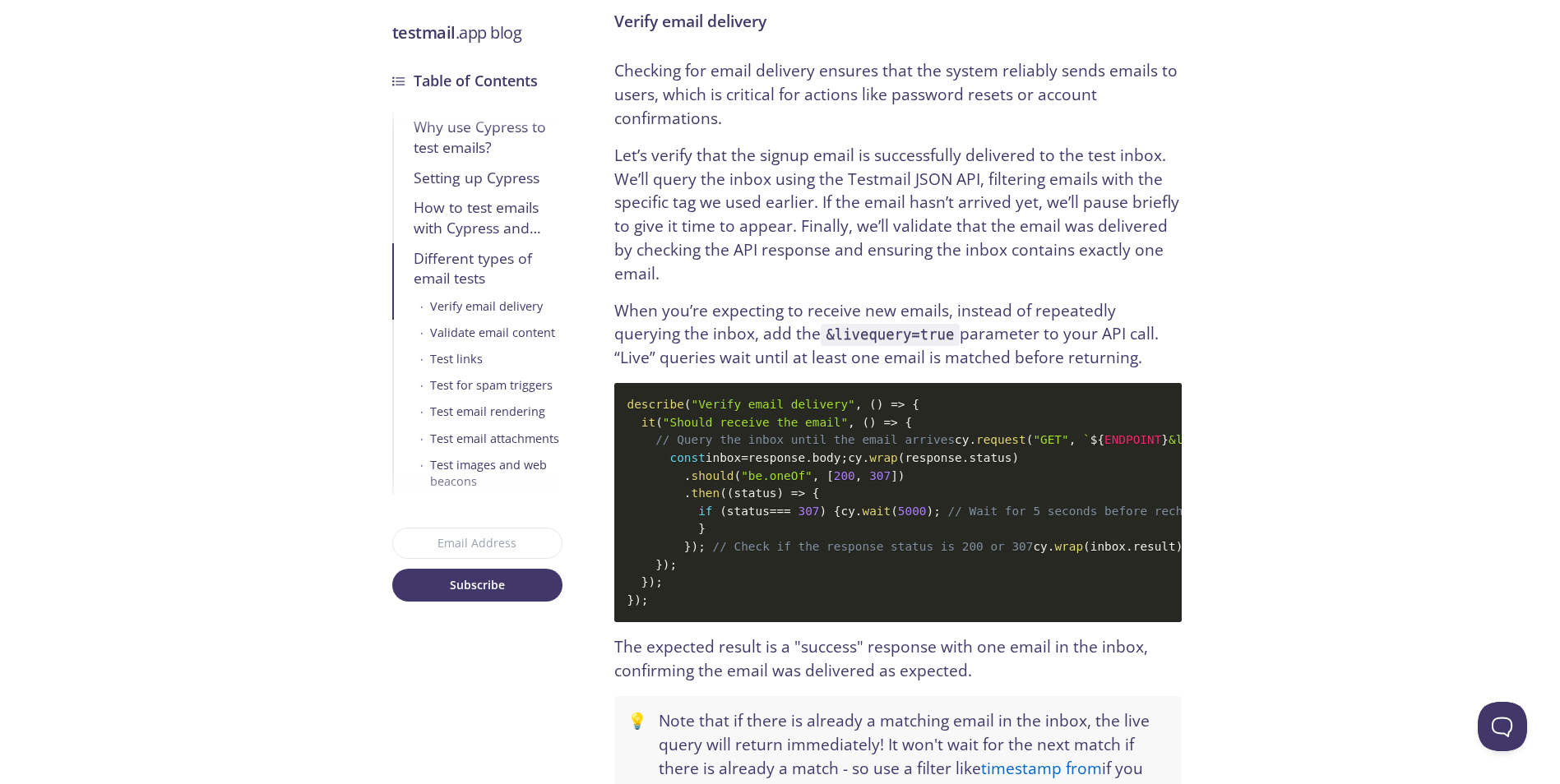
click at [662, 130] on p "Checking for email delivery ensures that the system reliably sends emails to us…" at bounding box center [898, 94] width 568 height 71
click at [660, 129] on p "Checking for email delivery ensures that the system reliably sends emails to us…" at bounding box center [898, 94] width 568 height 71
click at [667, 124] on p "Checking for email delivery ensures that the system reliably sends emails to us…" at bounding box center [898, 94] width 568 height 71
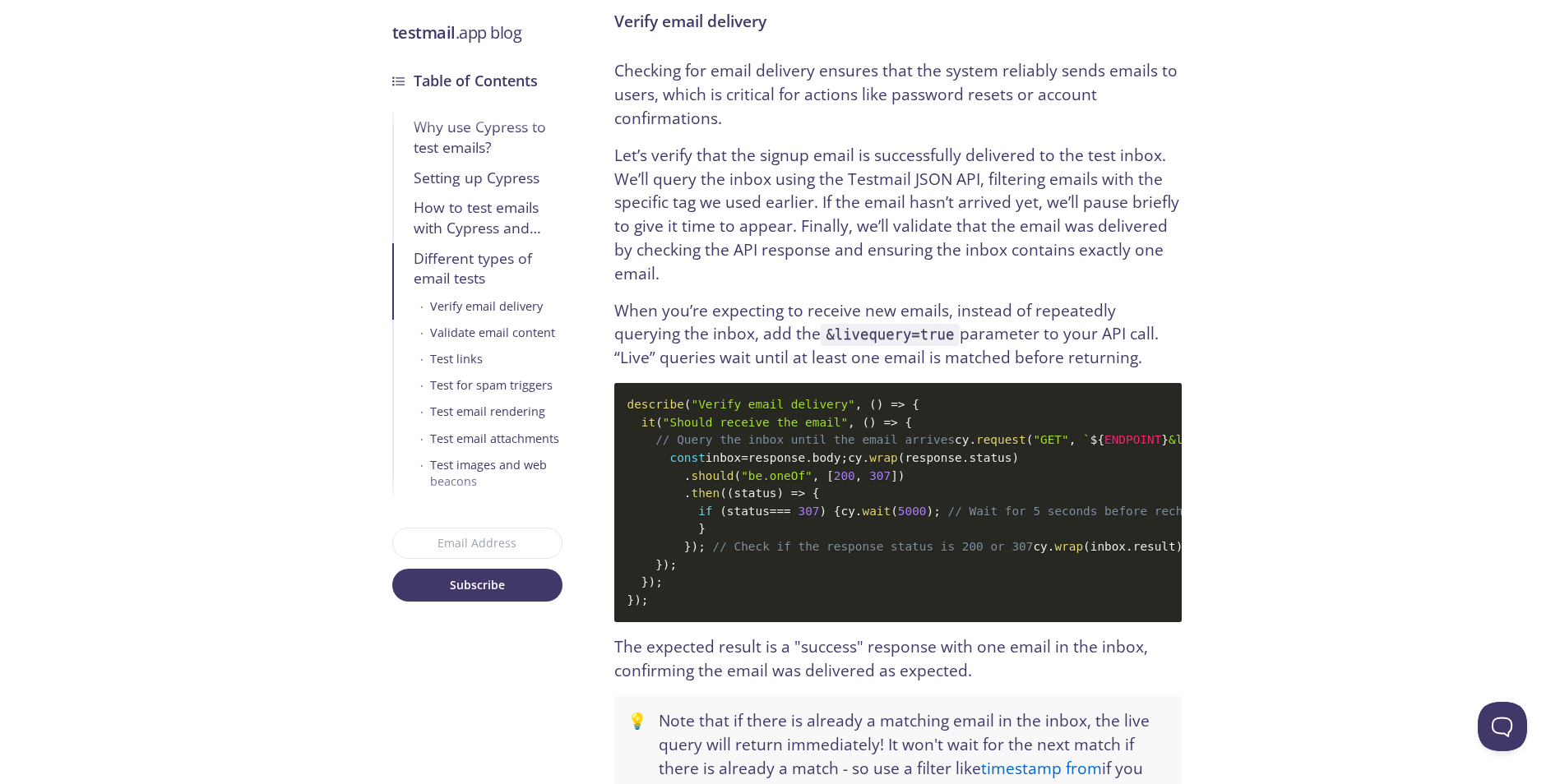
click at [665, 130] on p "Checking for email delivery ensures that the system reliably sends emails to us…" at bounding box center [898, 94] width 568 height 71
click at [672, 119] on p "Checking for email delivery ensures that the system reliably sends emails to us…" at bounding box center [898, 94] width 568 height 71
click at [672, 125] on p "Checking for email delivery ensures that the system reliably sends emails to us…" at bounding box center [898, 94] width 568 height 71
click at [714, 249] on p "Let’s verify that the signup email is successfully delivered to the test inbox.…" at bounding box center [898, 215] width 568 height 142
click at [715, 280] on p "Let’s verify that the signup email is successfully delivered to the test inbox.…" at bounding box center [898, 215] width 568 height 142
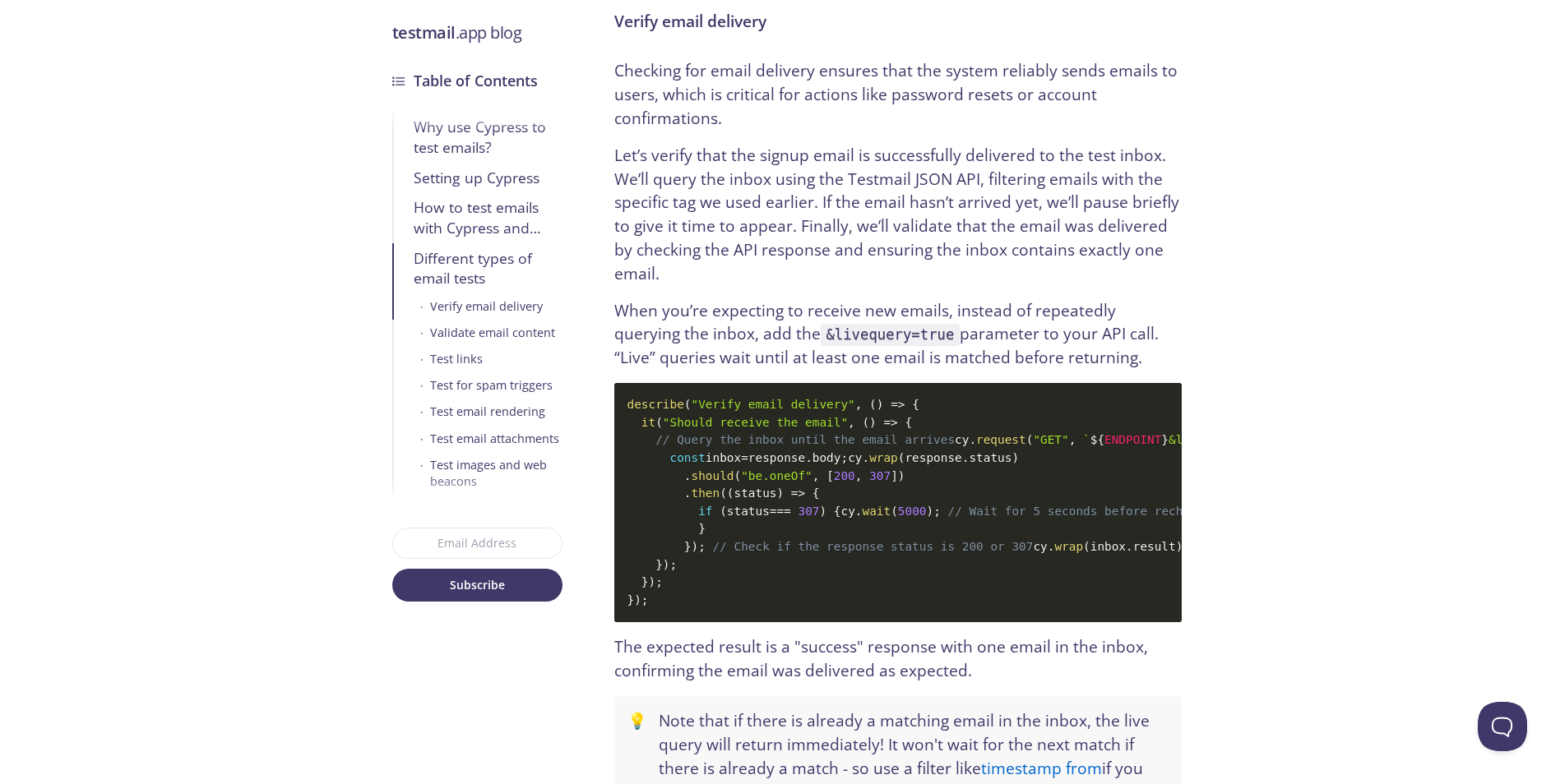
click at [715, 257] on p "Let’s verify that the signup email is successfully delivered to the test inbox.…" at bounding box center [898, 215] width 568 height 142
click at [712, 268] on p "Let’s verify that the signup email is successfully delivered to the test inbox.…" at bounding box center [898, 215] width 568 height 142
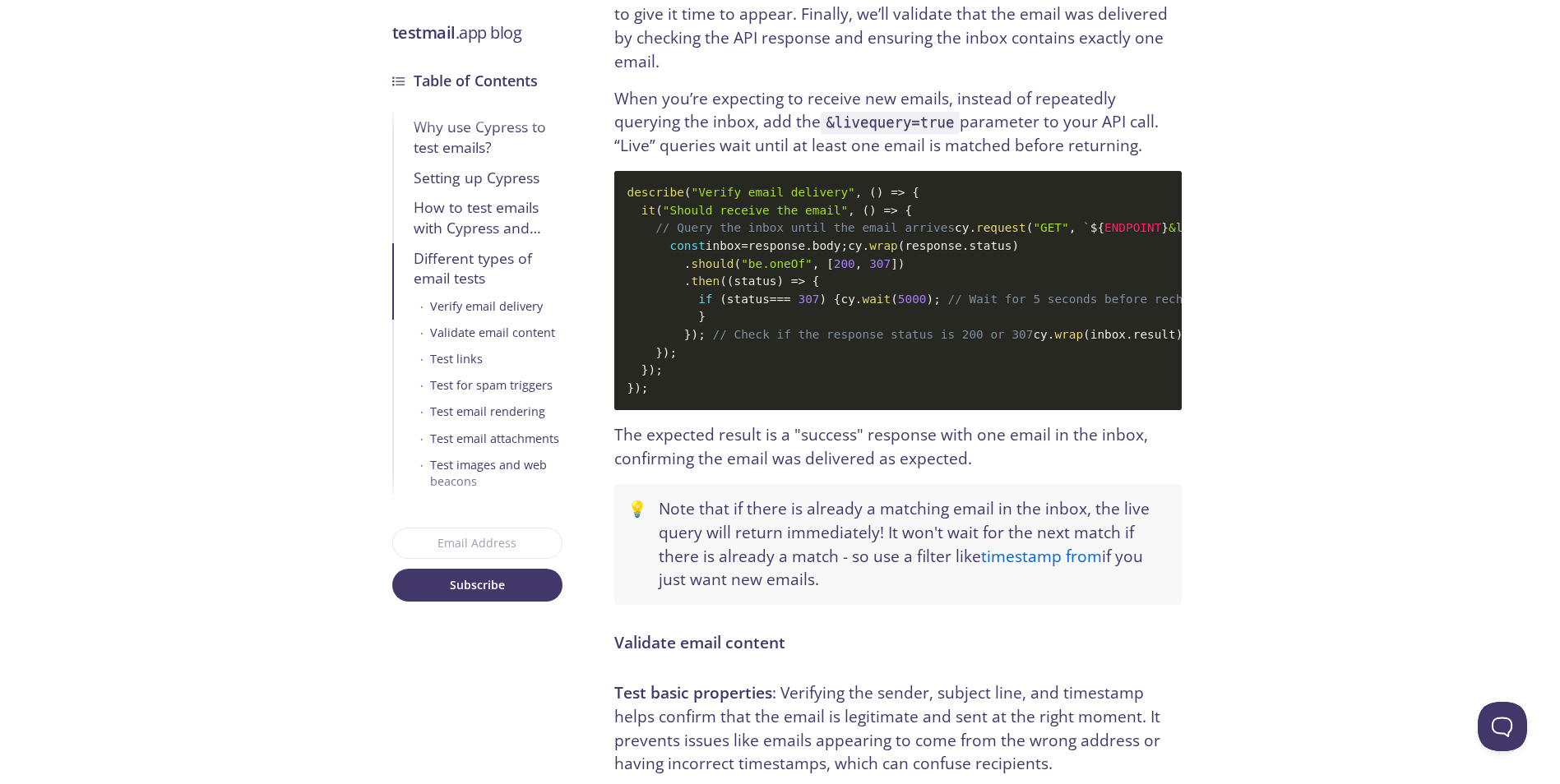
scroll to position [4187, 0]
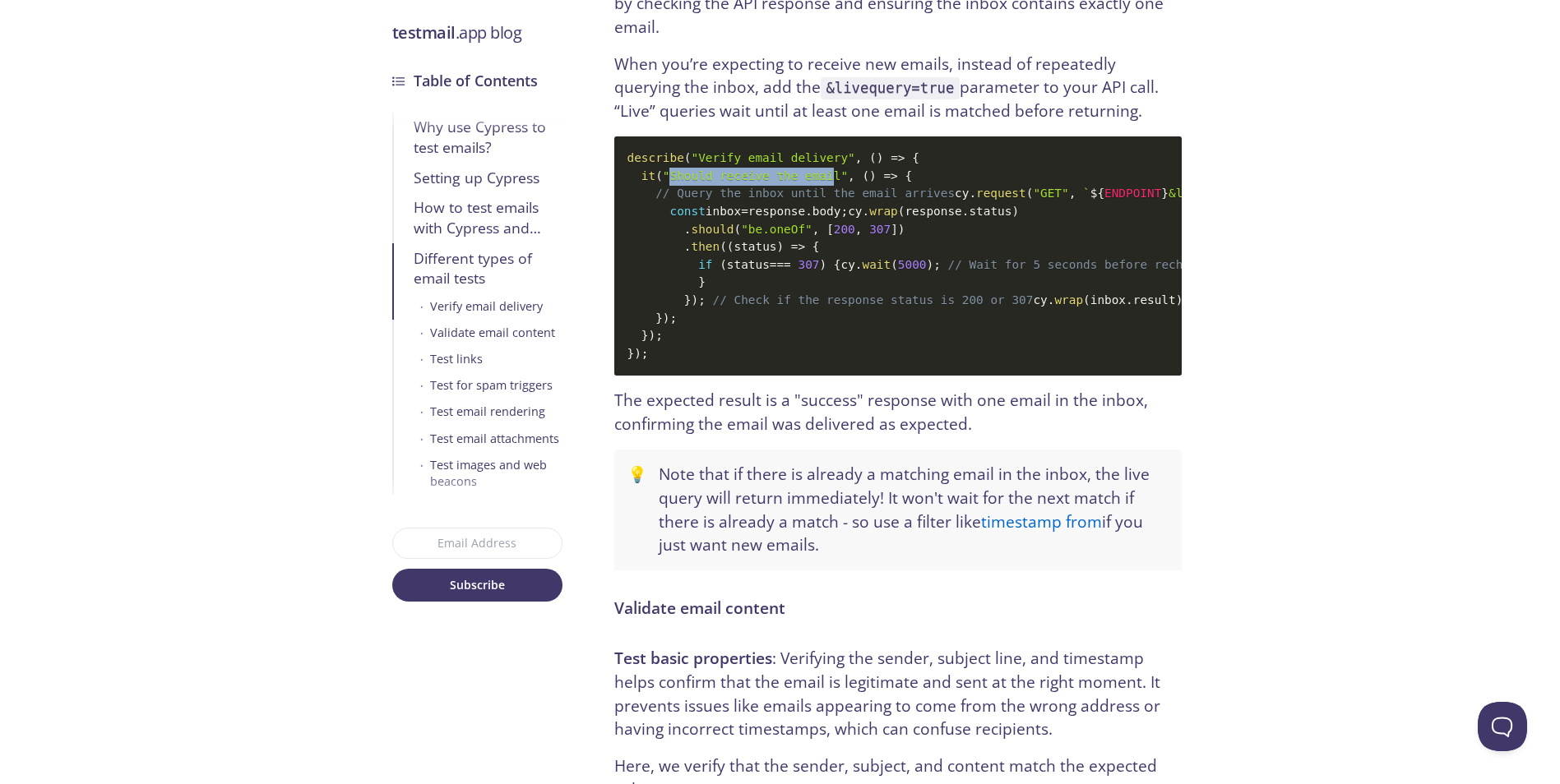
click at [819, 182] on span ""Should receive the email"" at bounding box center [755, 175] width 185 height 13
drag, startPoint x: 653, startPoint y: 254, endPoint x: 1105, endPoint y: 251, distance: 452.0
click at [1105, 251] on code "describe ( "Verify email delivery" , ( ) => { it ( "Should receive the email" ,…" at bounding box center [898, 256] width 568 height 239
click at [1106, 251] on code "describe ( "Verify email delivery" , ( ) => { it ( "Should receive the email" ,…" at bounding box center [898, 256] width 568 height 239
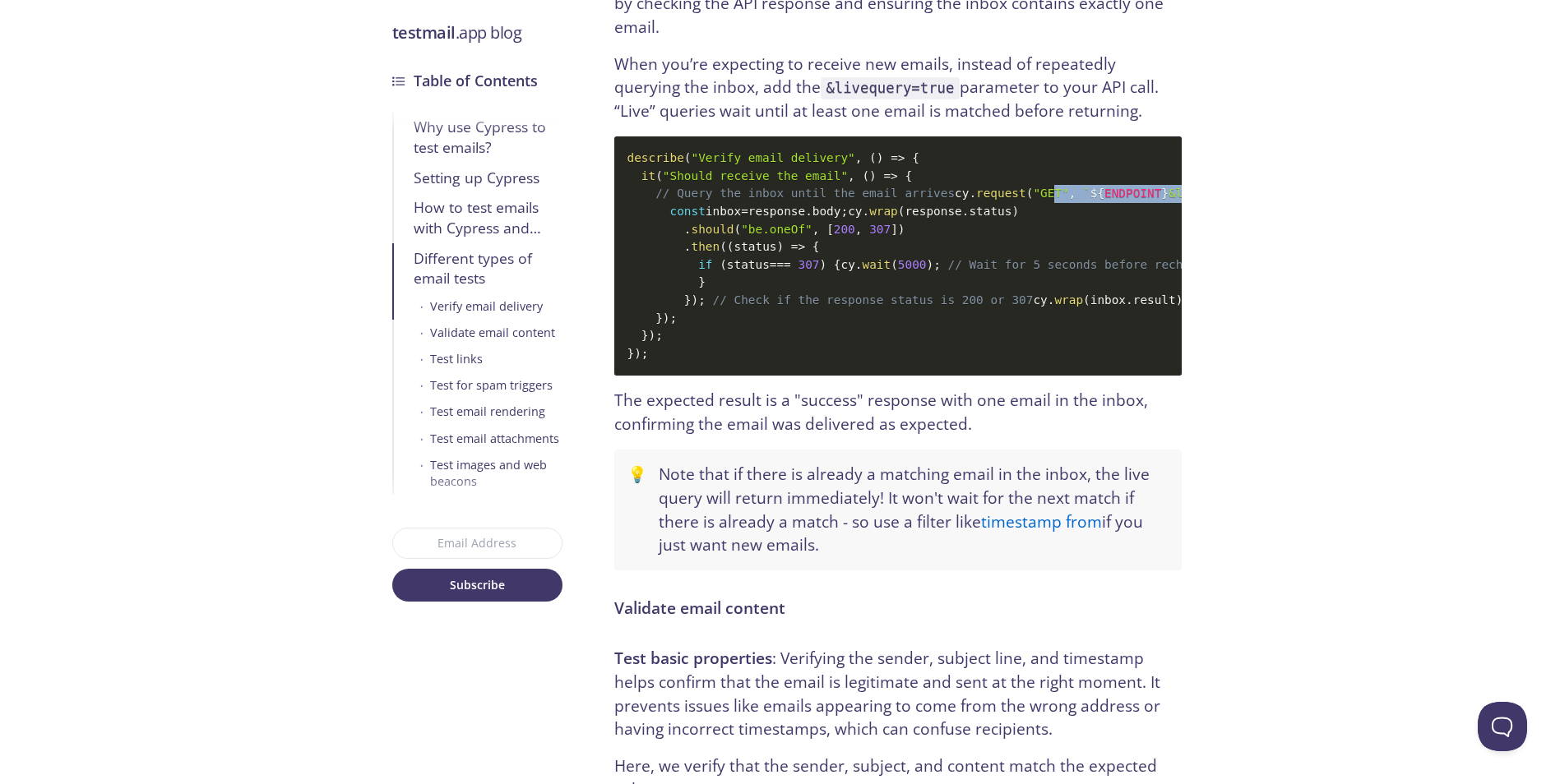
drag, startPoint x: 1098, startPoint y: 251, endPoint x: 743, endPoint y: 260, distance: 355.1
click at [743, 260] on code "describe ( "Verify email delivery" , ( ) => { it ( "Should receive the email" ,…" at bounding box center [898, 256] width 568 height 239
click at [1033, 200] on span ""GET"" at bounding box center [1050, 193] width 35 height 13
drag, startPoint x: 724, startPoint y: 275, endPoint x: 835, endPoint y: 272, distance: 111.0
click at [834, 272] on code "describe ( "Verify email delivery" , ( ) => { it ( "Should receive the email" ,…" at bounding box center [898, 256] width 568 height 239
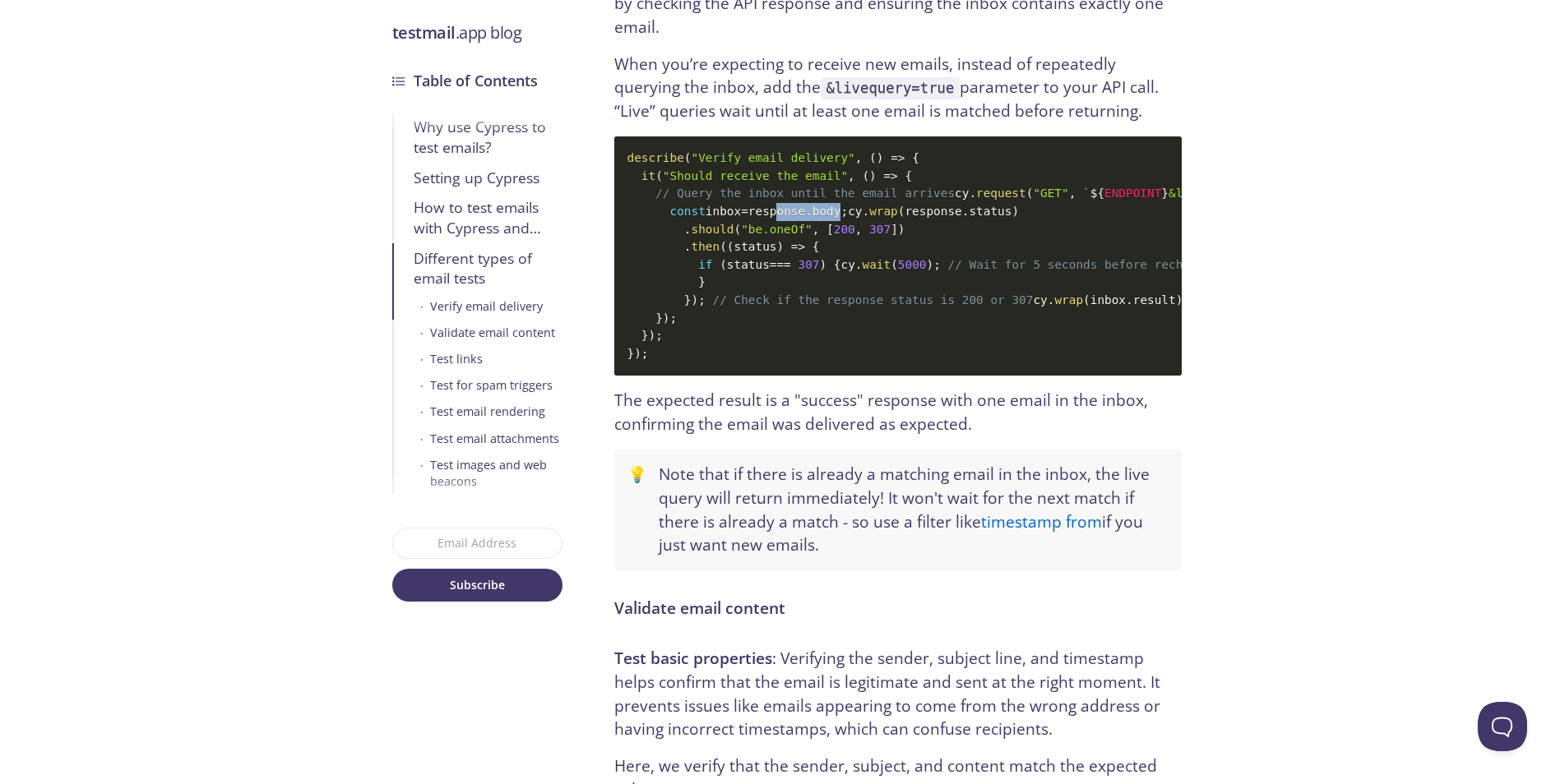
drag, startPoint x: 828, startPoint y: 271, endPoint x: 768, endPoint y: 276, distance: 60.2
click at [775, 276] on code "describe ( "Verify email delivery" , ( ) => { it ( "Should receive the email" ,…" at bounding box center [898, 256] width 568 height 239
drag, startPoint x: 773, startPoint y: 279, endPoint x: 804, endPoint y: 278, distance: 31.0
click at [801, 279] on code "describe ( "Verify email delivery" , ( ) => { it ( "Should receive the email" ,…" at bounding box center [898, 256] width 568 height 239
drag, startPoint x: 794, startPoint y: 279, endPoint x: 760, endPoint y: 279, distance: 34.0
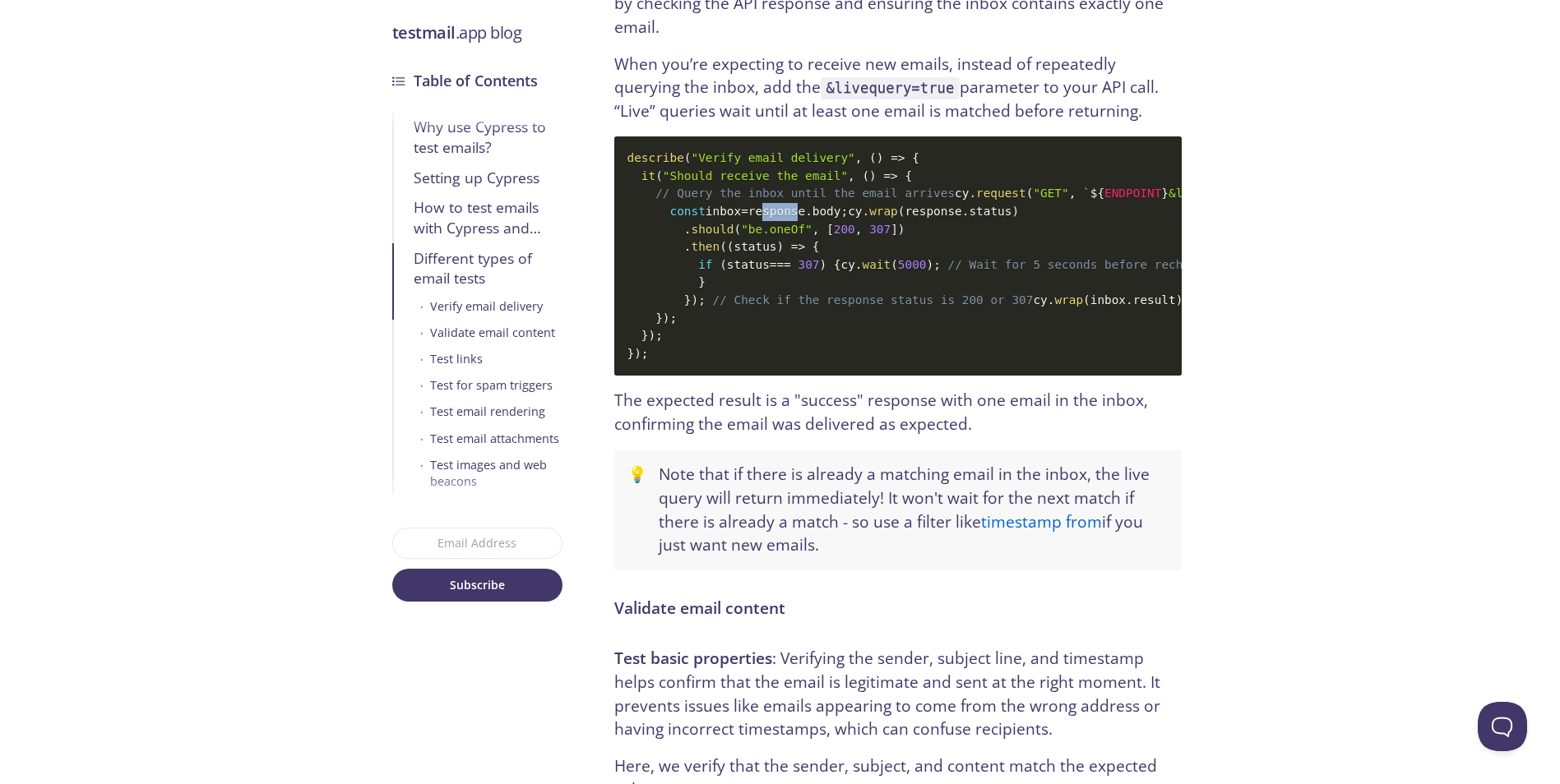
click at [767, 280] on code "describe ( "Verify email delivery" , ( ) => { it ( "Should receive the email" ,…" at bounding box center [898, 256] width 568 height 239
click at [759, 278] on code "describe ( "Verify email delivery" , ( ) => { it ( "Should receive the email" ,…" at bounding box center [898, 256] width 568 height 239
click at [765, 236] on span ""be.oneOf"" at bounding box center [777, 229] width 72 height 13
click at [741, 236] on span ""be.oneOf"" at bounding box center [777, 229] width 72 height 13
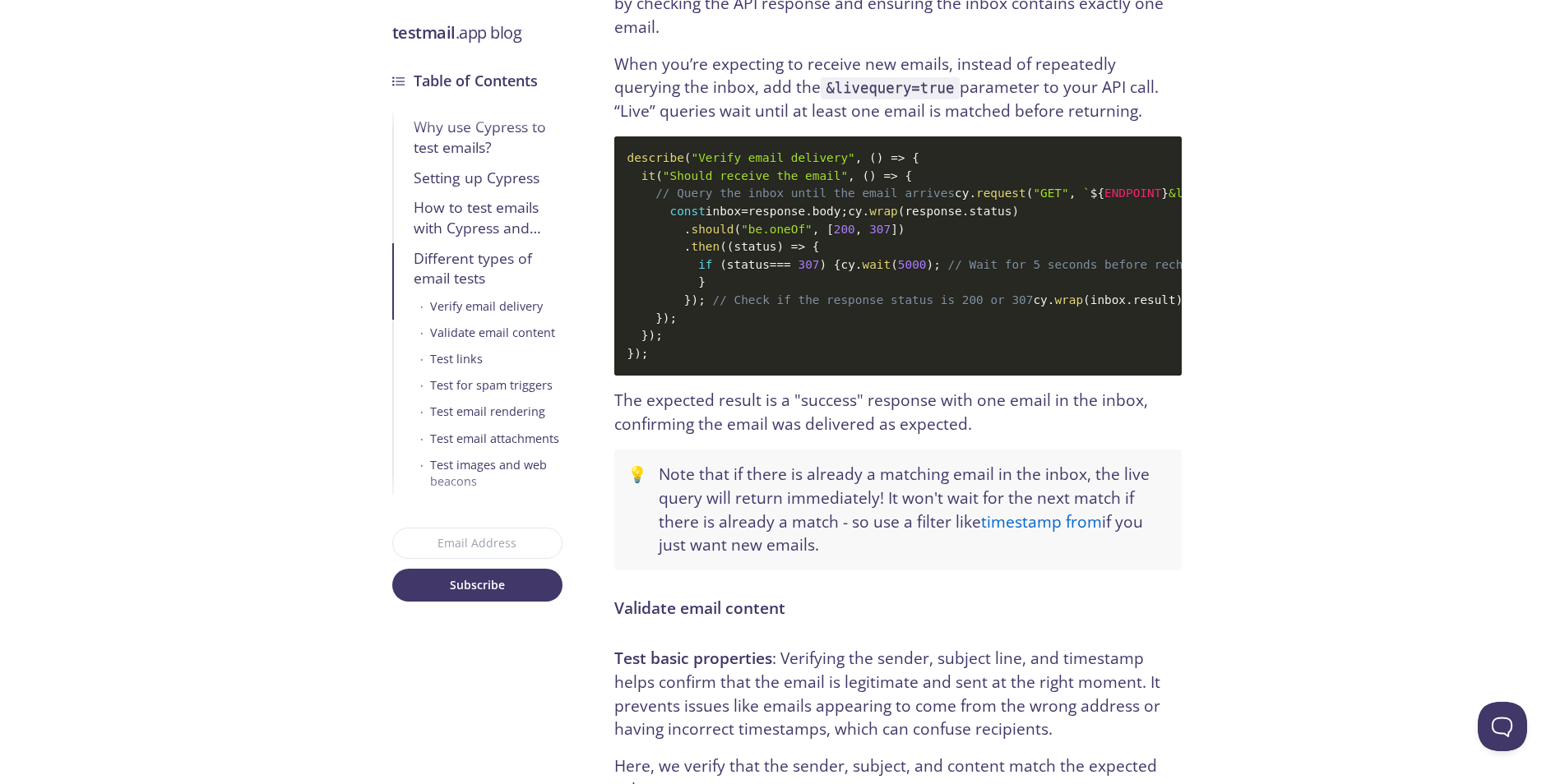
click at [762, 236] on span ""be.oneOf"" at bounding box center [777, 229] width 72 height 13
click at [747, 236] on span ""be.oneOf"" at bounding box center [777, 229] width 72 height 13
click at [768, 236] on span ""be.oneOf"" at bounding box center [777, 229] width 72 height 13
click at [751, 236] on span ""be.oneOf"" at bounding box center [777, 229] width 72 height 13
click at [766, 236] on span ""be.oneOf"" at bounding box center [777, 229] width 72 height 13
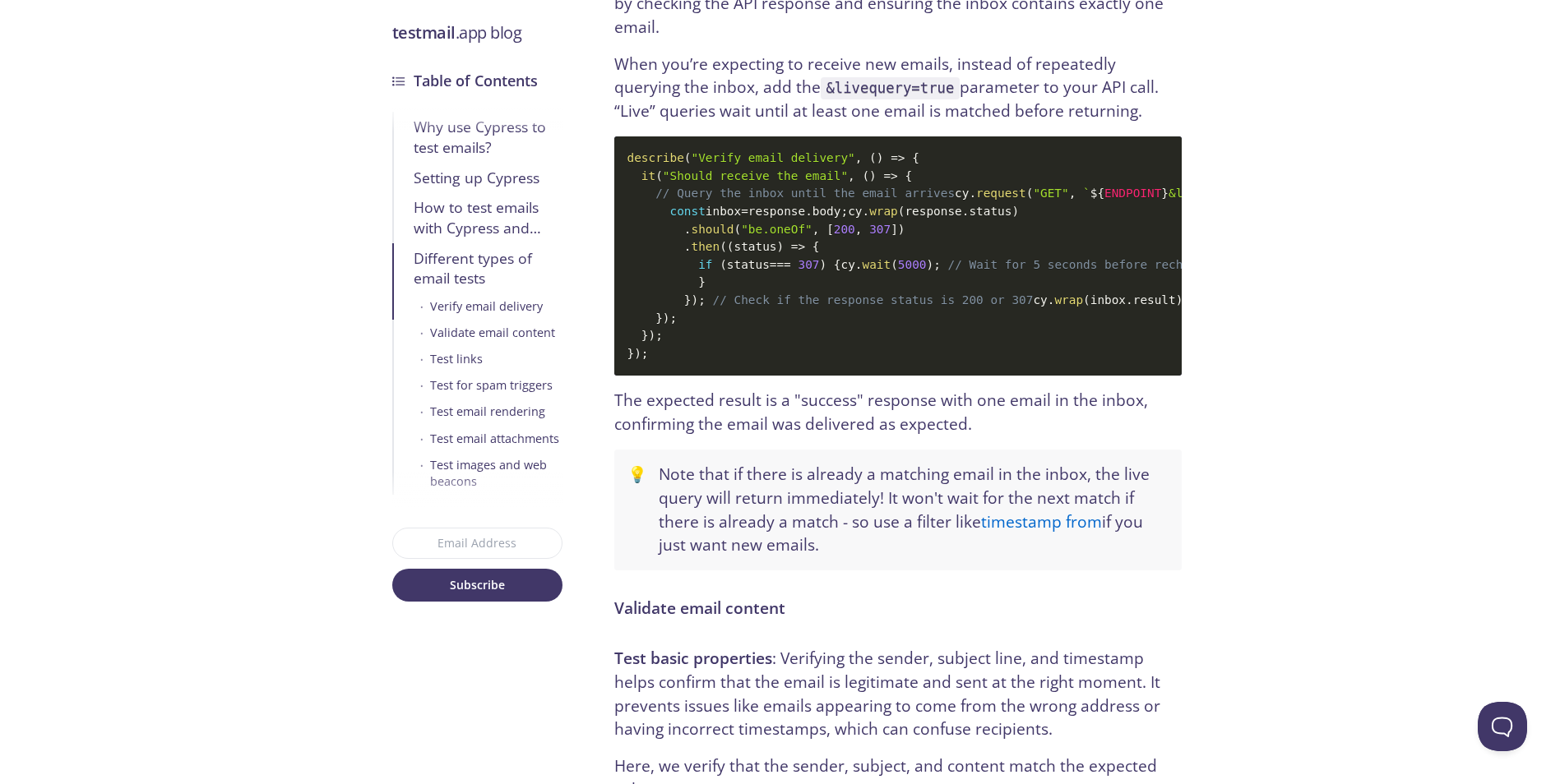
click at [755, 236] on span ""be.oneOf"" at bounding box center [777, 229] width 72 height 13
click at [762, 236] on span ""be.oneOf"" at bounding box center [777, 229] width 72 height 13
click at [761, 236] on span ""be.oneOf"" at bounding box center [777, 229] width 72 height 13
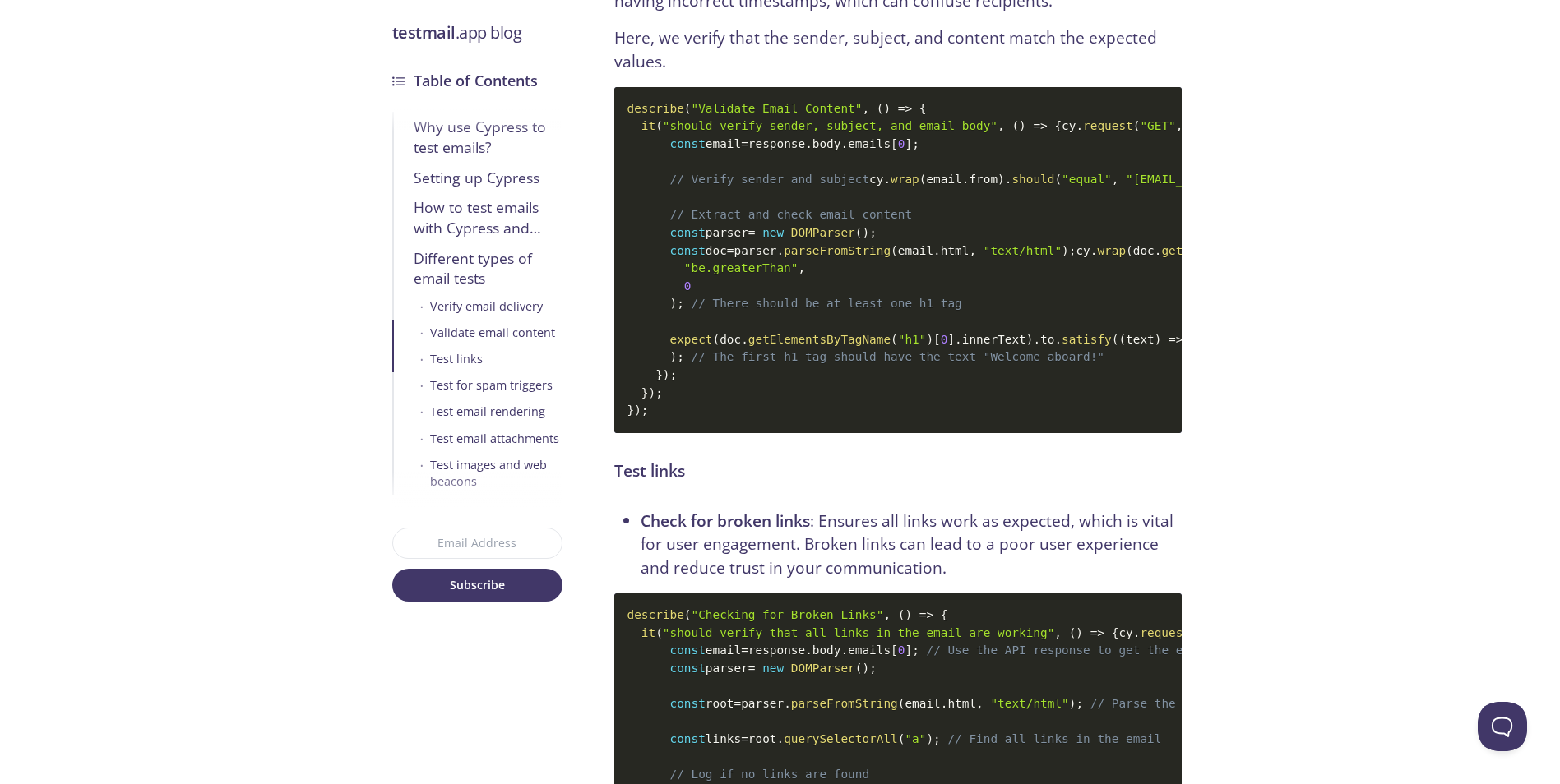
scroll to position [4926, 0]
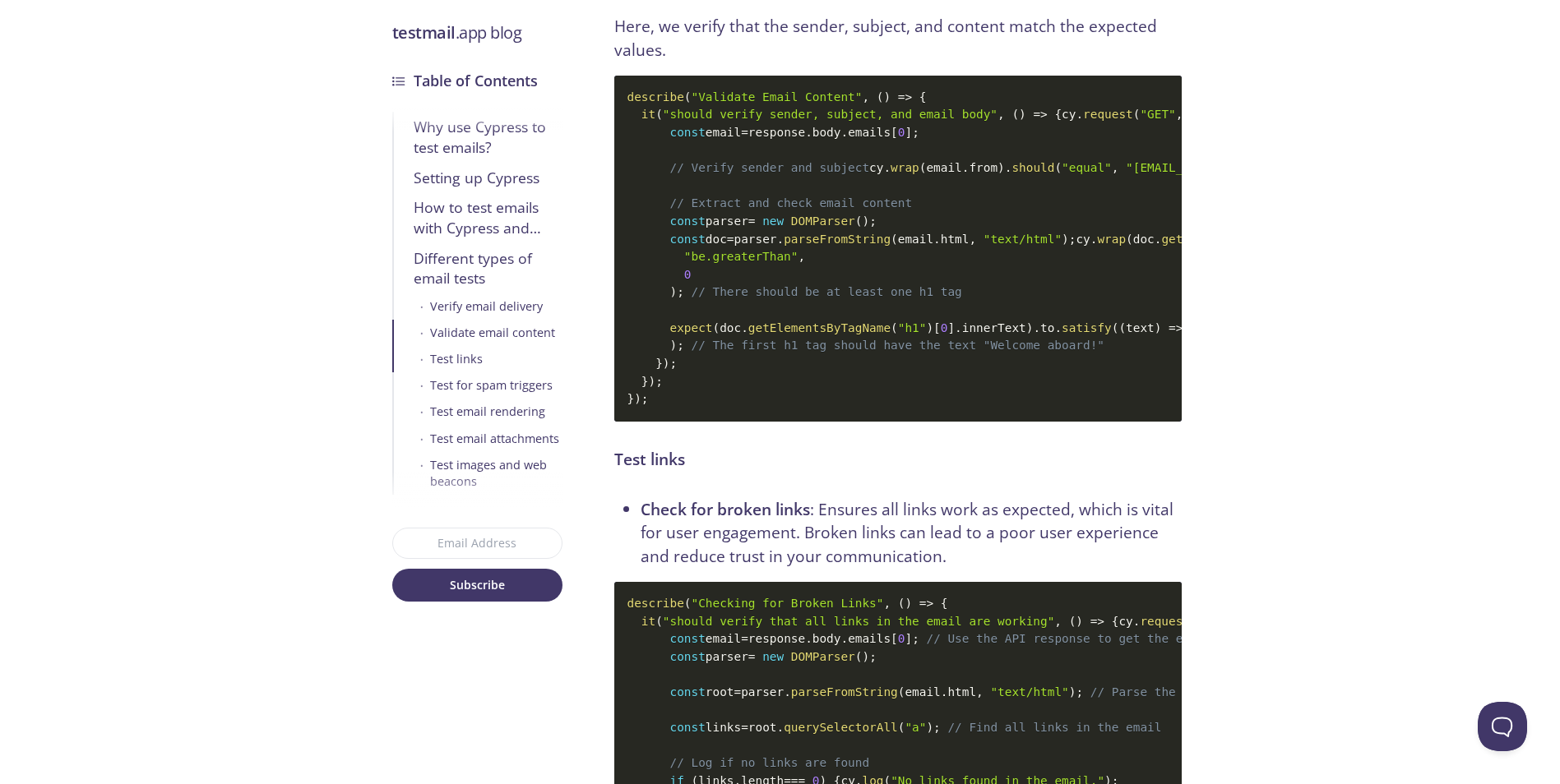
drag, startPoint x: 754, startPoint y: 85, endPoint x: 846, endPoint y: 74, distance: 92.7
drag, startPoint x: 920, startPoint y: 81, endPoint x: 815, endPoint y: 85, distance: 105.1
drag, startPoint x: 812, startPoint y: 85, endPoint x: 887, endPoint y: 75, distance: 75.7
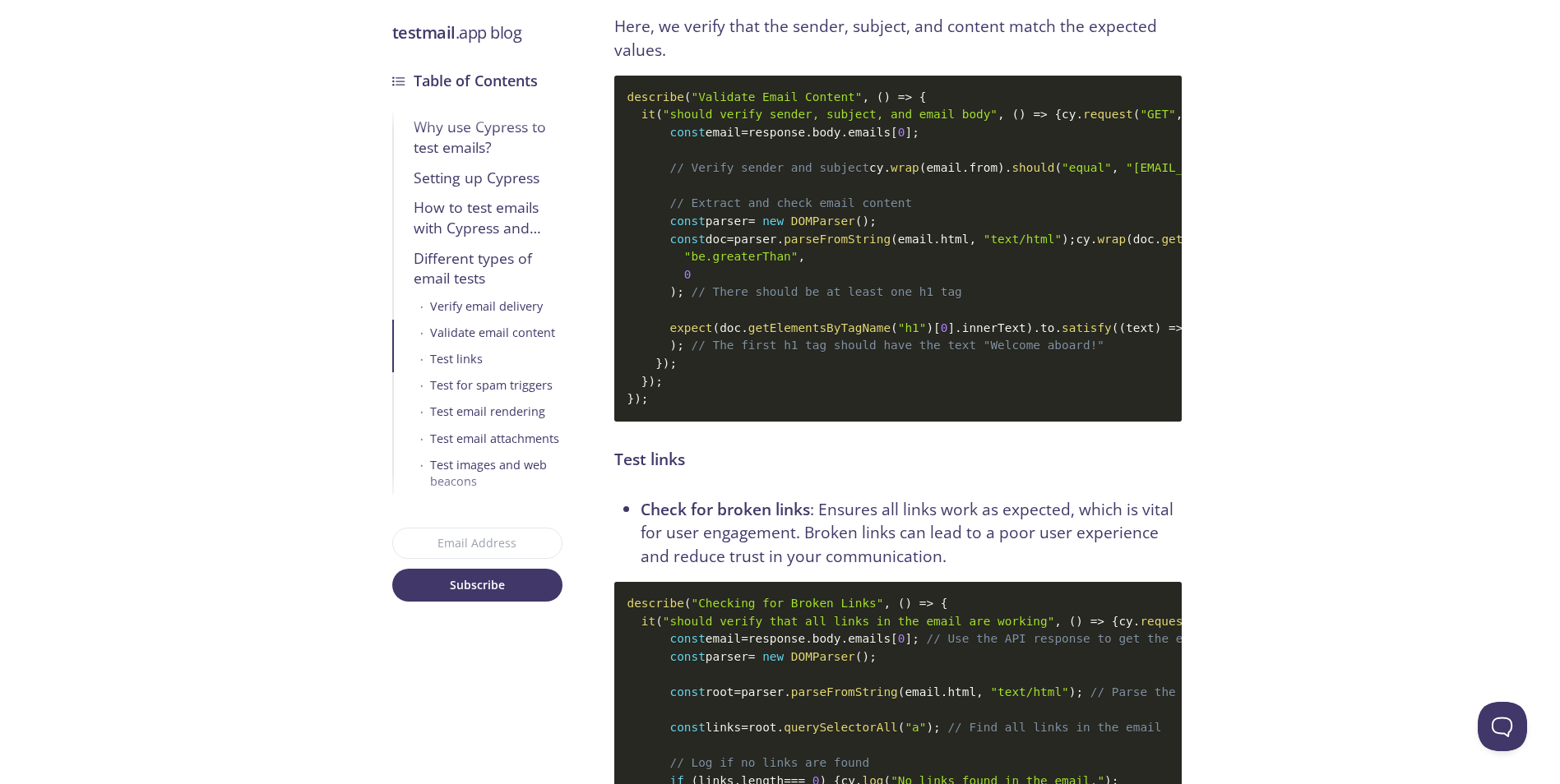
click at [917, 274] on code "describe ( "Validate Email Content" , ( ) => { it ( "should verify sender, subj…" at bounding box center [898, 248] width 568 height 346
click at [802, 274] on code "describe ( "Validate Email Content" , ( ) => { it ( "should verify sender, subj…" at bounding box center [898, 248] width 568 height 346
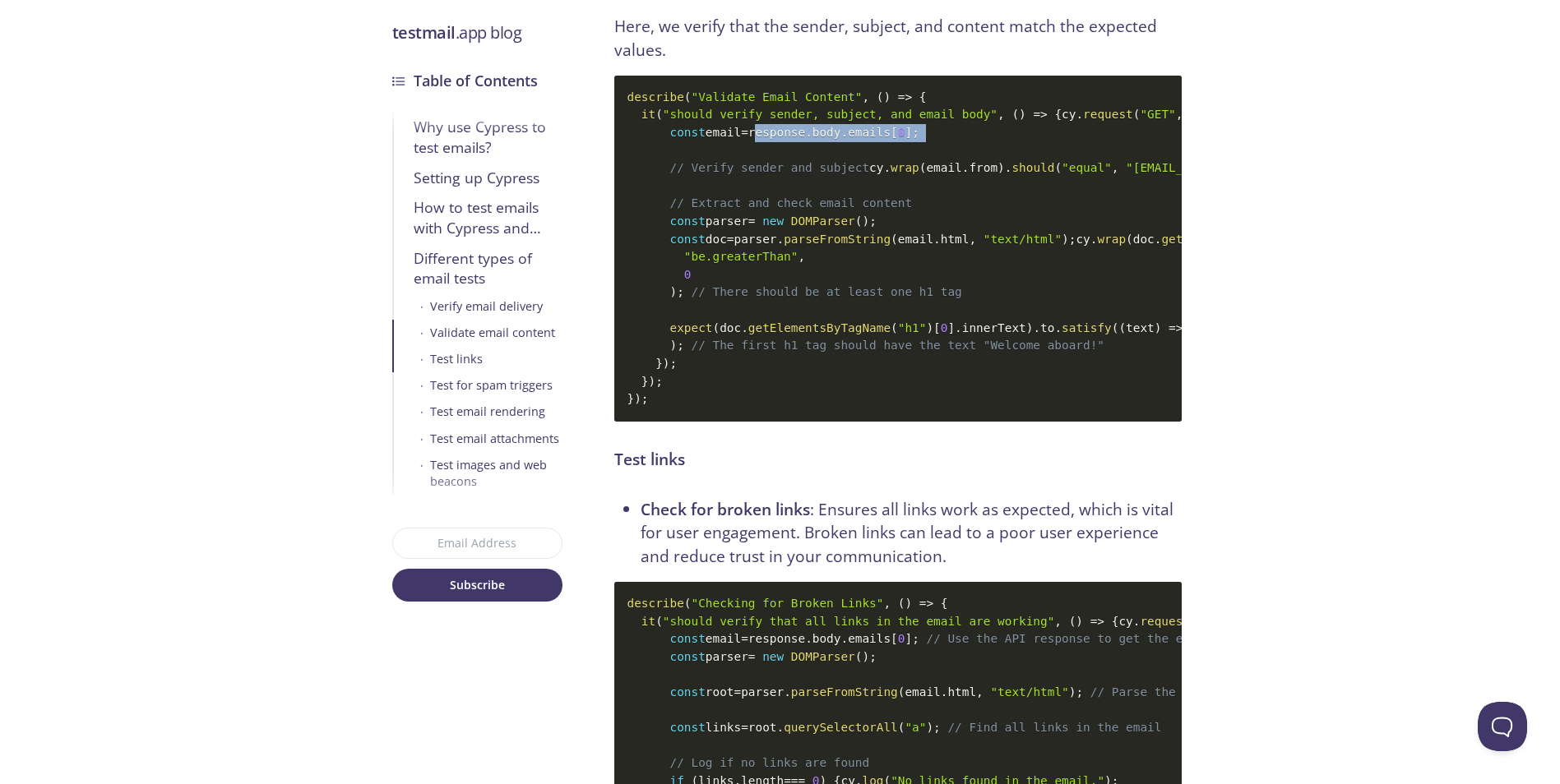
click at [803, 274] on code "describe ( "Validate Email Content" , ( ) => { it ( "should verify sender, subj…" at bounding box center [898, 248] width 568 height 346
click at [849, 282] on code "describe ( "Validate Email Content" , ( ) => { it ( "should verify sender, subj…" at bounding box center [898, 248] width 568 height 346
click at [875, 321] on code "describe ( "Validate Email Content" , ( ) => { it ( "should verify sender, subj…" at bounding box center [898, 248] width 568 height 346
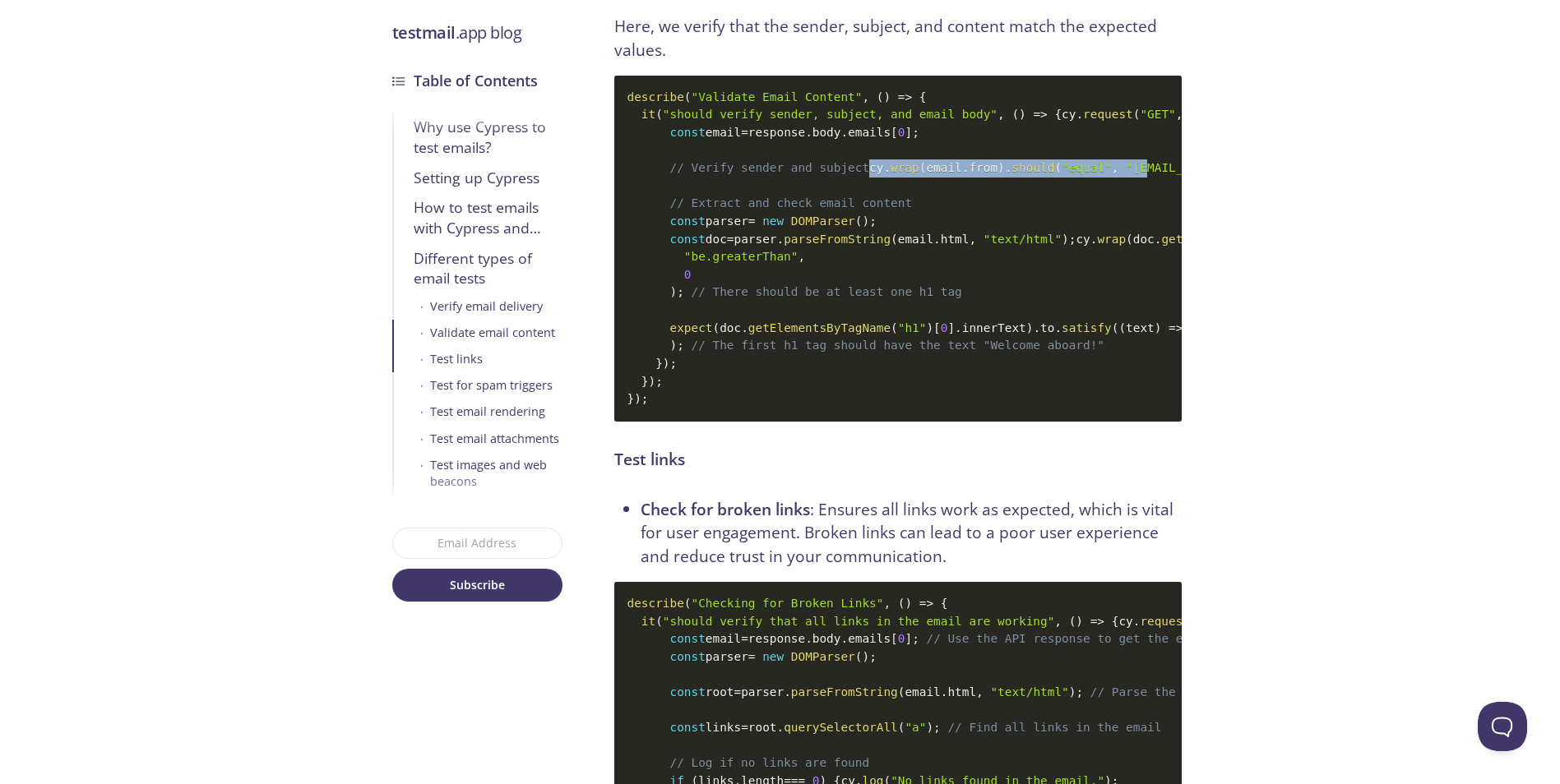
click at [871, 303] on code "describe ( "Validate Email Content" , ( ) => { it ( "should verify sender, subj…" at bounding box center [898, 248] width 568 height 346
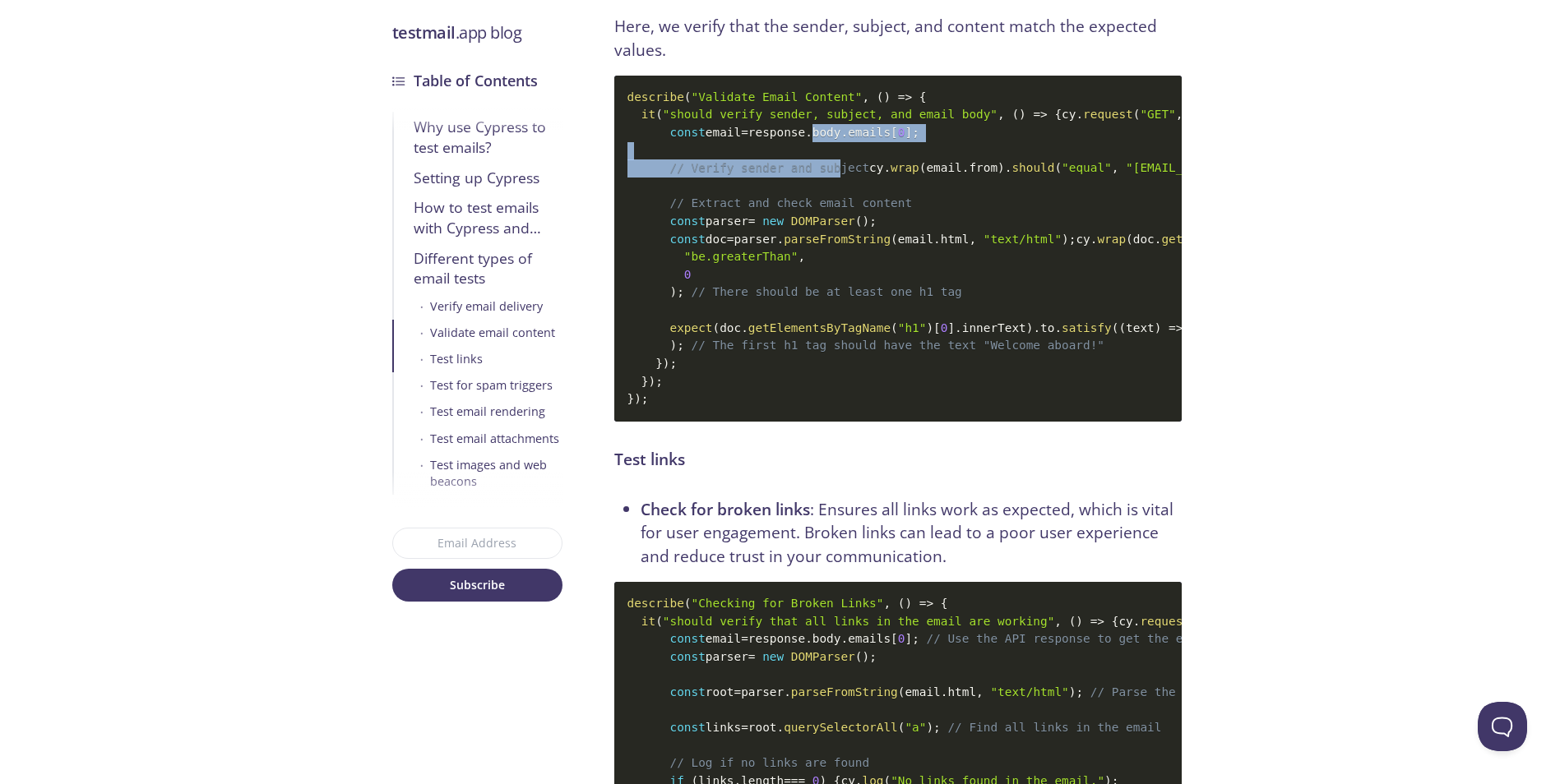
click at [827, 319] on code "describe ( "Validate Email Content" , ( ) => { it ( "should verify sender, subj…" at bounding box center [898, 248] width 568 height 346
click at [1062, 175] on span ""equal"" at bounding box center [1086, 167] width 50 height 13
click at [842, 326] on code "describe ( "Validate Email Content" , ( ) => { it ( "should verify sender, subj…" at bounding box center [898, 248] width 568 height 346
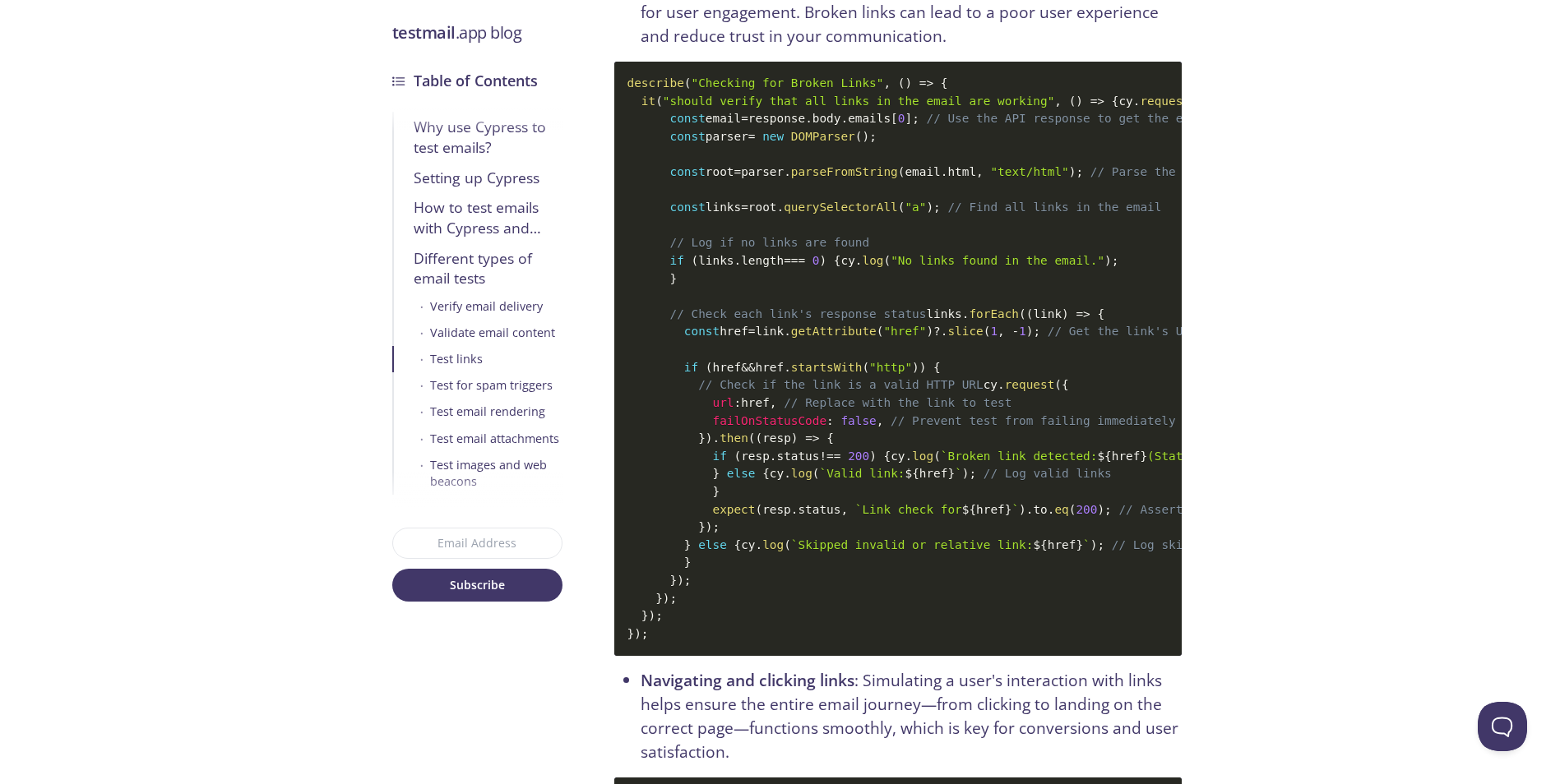
scroll to position [5420, 0]
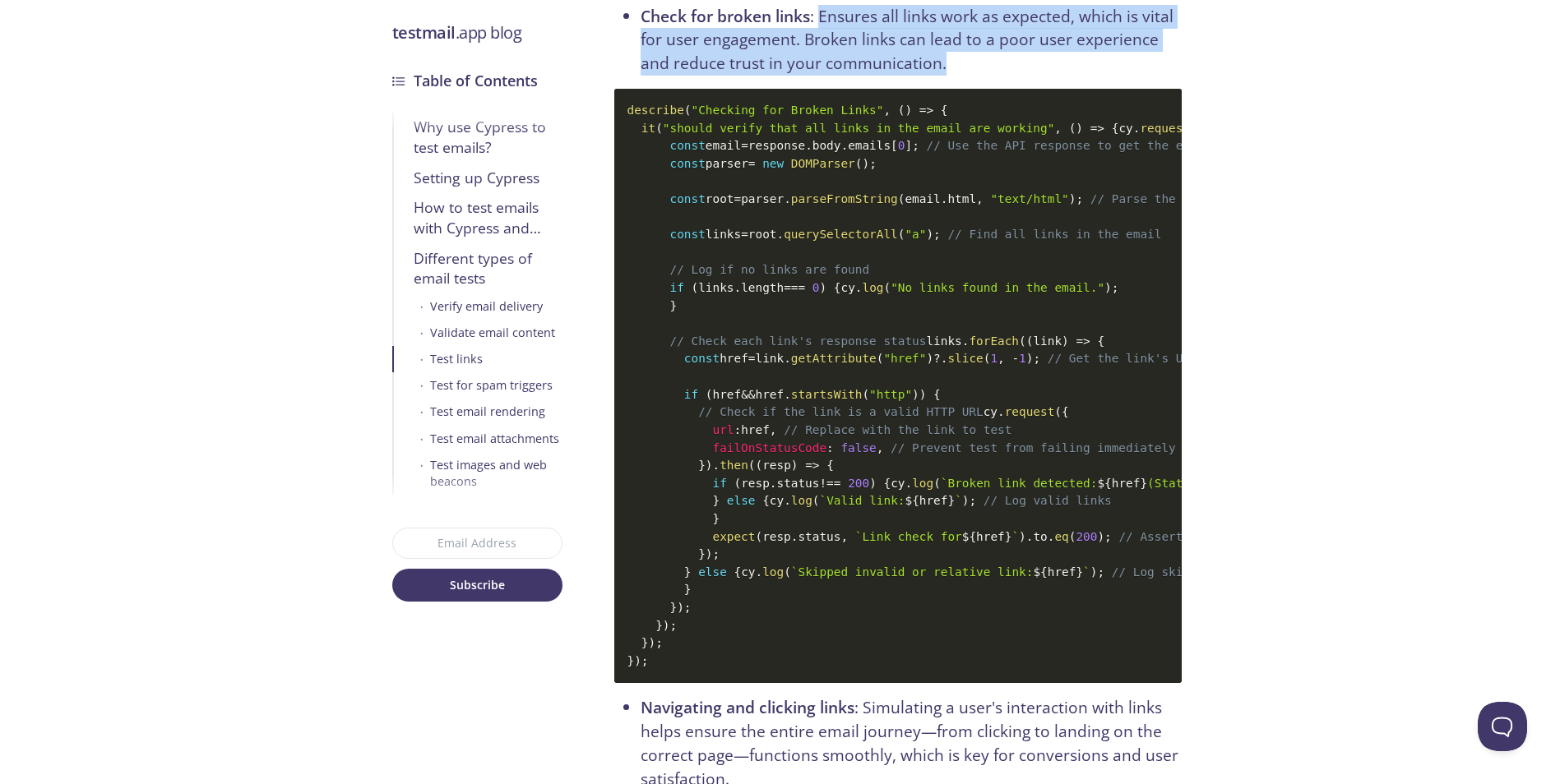
click at [1141, 75] on li "Check for broken links : Ensures all links work as expected, which is vital for…" at bounding box center [911, 40] width 541 height 71
click at [1142, 75] on li "Check for broken links : Ensures all links work as expected, which is vital for…" at bounding box center [911, 40] width 541 height 71
click at [1140, 75] on li "Check for broken links : Ensures all links work as expected, which is vital for…" at bounding box center [911, 40] width 541 height 71
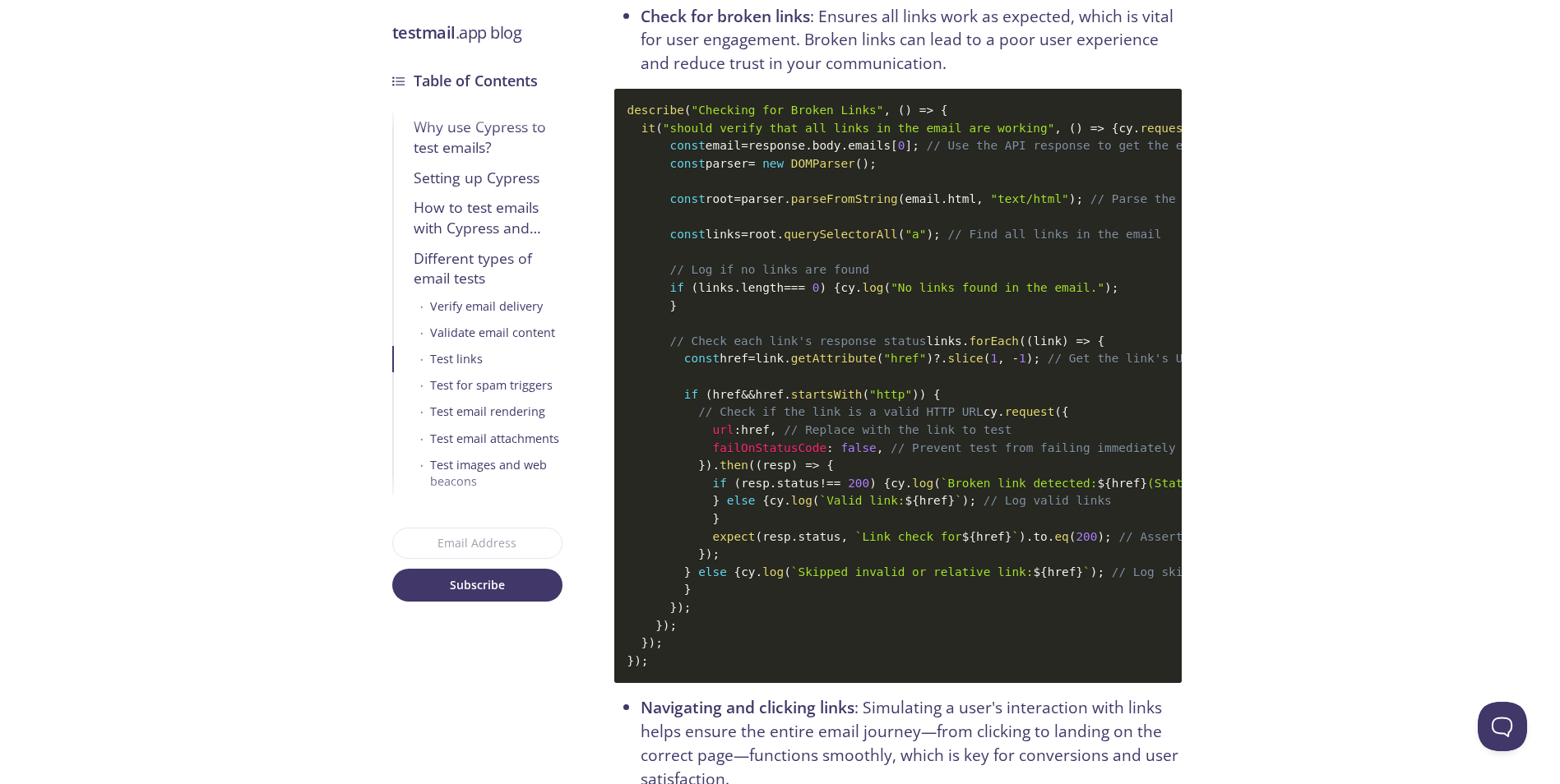
click at [1127, 75] on li "Check for broken links : Ensures all links work as expected, which is vital for…" at bounding box center [911, 40] width 541 height 71
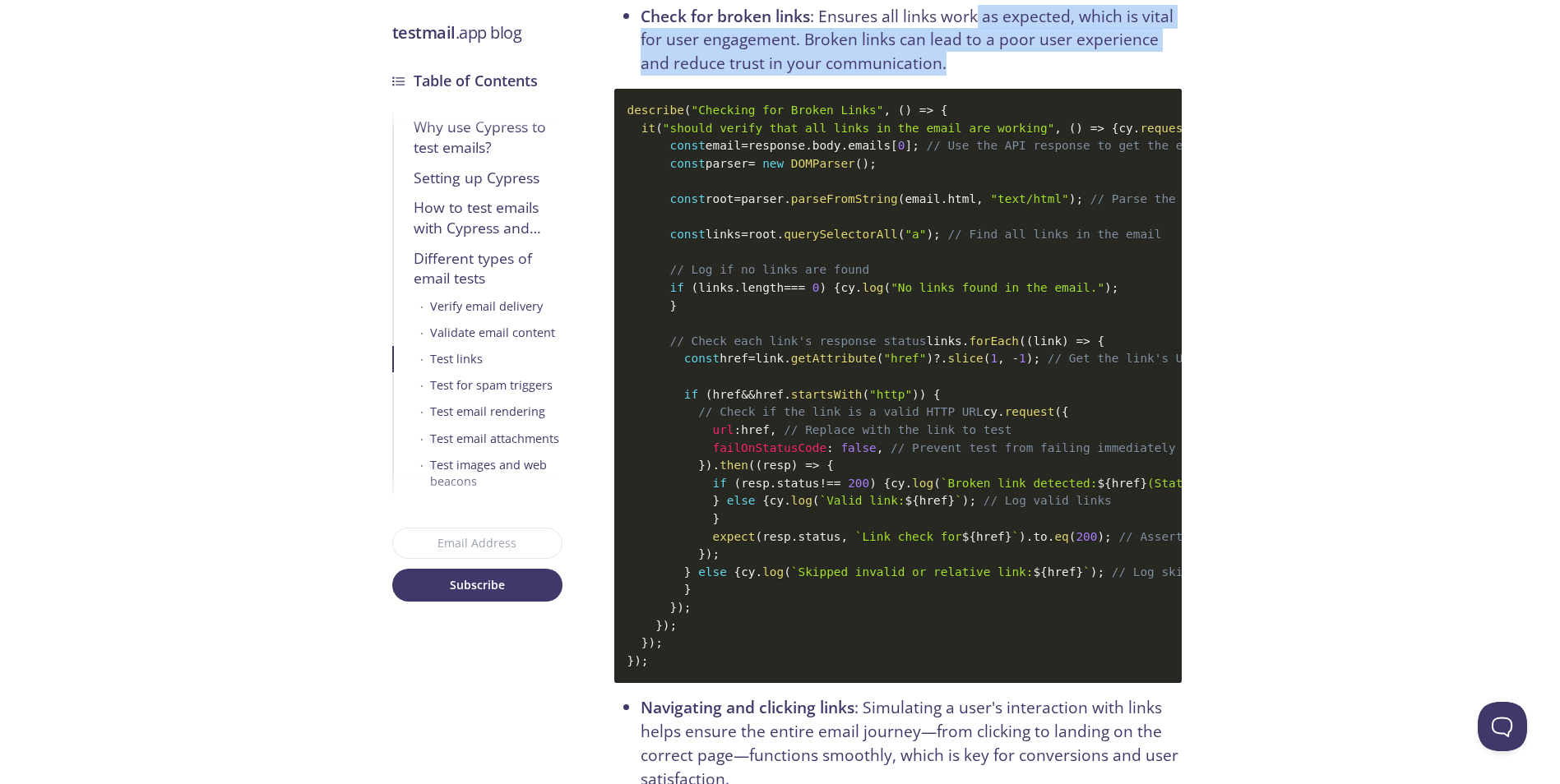
click at [979, 75] on li "Check for broken links : Ensures all links work as expected, which is vital for…" at bounding box center [911, 40] width 541 height 71
click at [983, 75] on li "Check for broken links : Ensures all links work as expected, which is vital for…" at bounding box center [911, 40] width 541 height 71
click at [987, 75] on li "Check for broken links : Ensures all links work as expected, which is vital for…" at bounding box center [911, 40] width 541 height 71
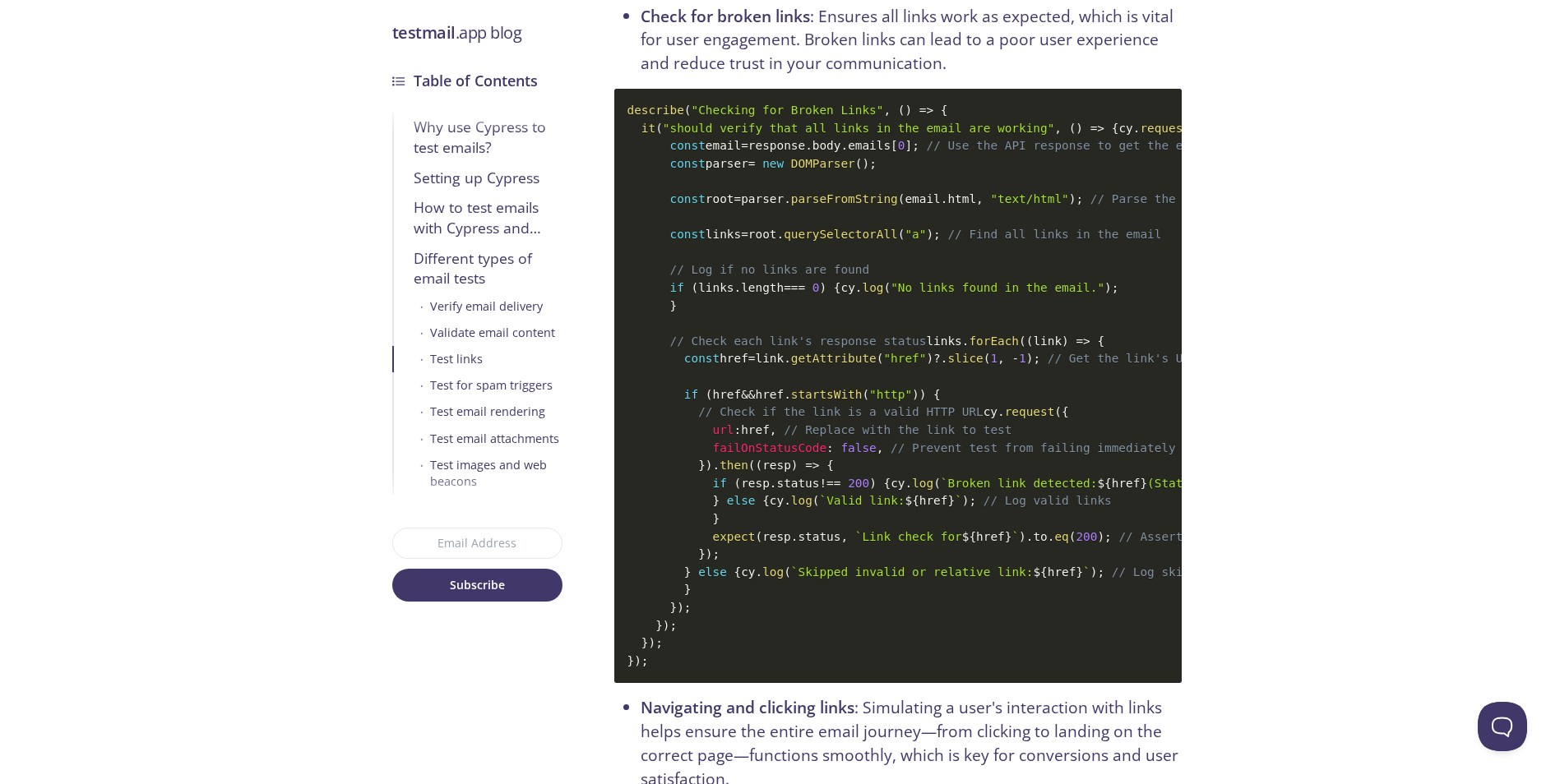
click at [976, 75] on li "Check for broken links : Ensures all links work as expected, which is vital for…" at bounding box center [911, 40] width 541 height 71
click at [971, 75] on li "Check for broken links : Ensures all links work as expected, which is vital for…" at bounding box center [911, 40] width 541 height 71
click at [977, 75] on li "Check for broken links : Ensures all links work as expected, which is vital for…" at bounding box center [911, 40] width 541 height 71
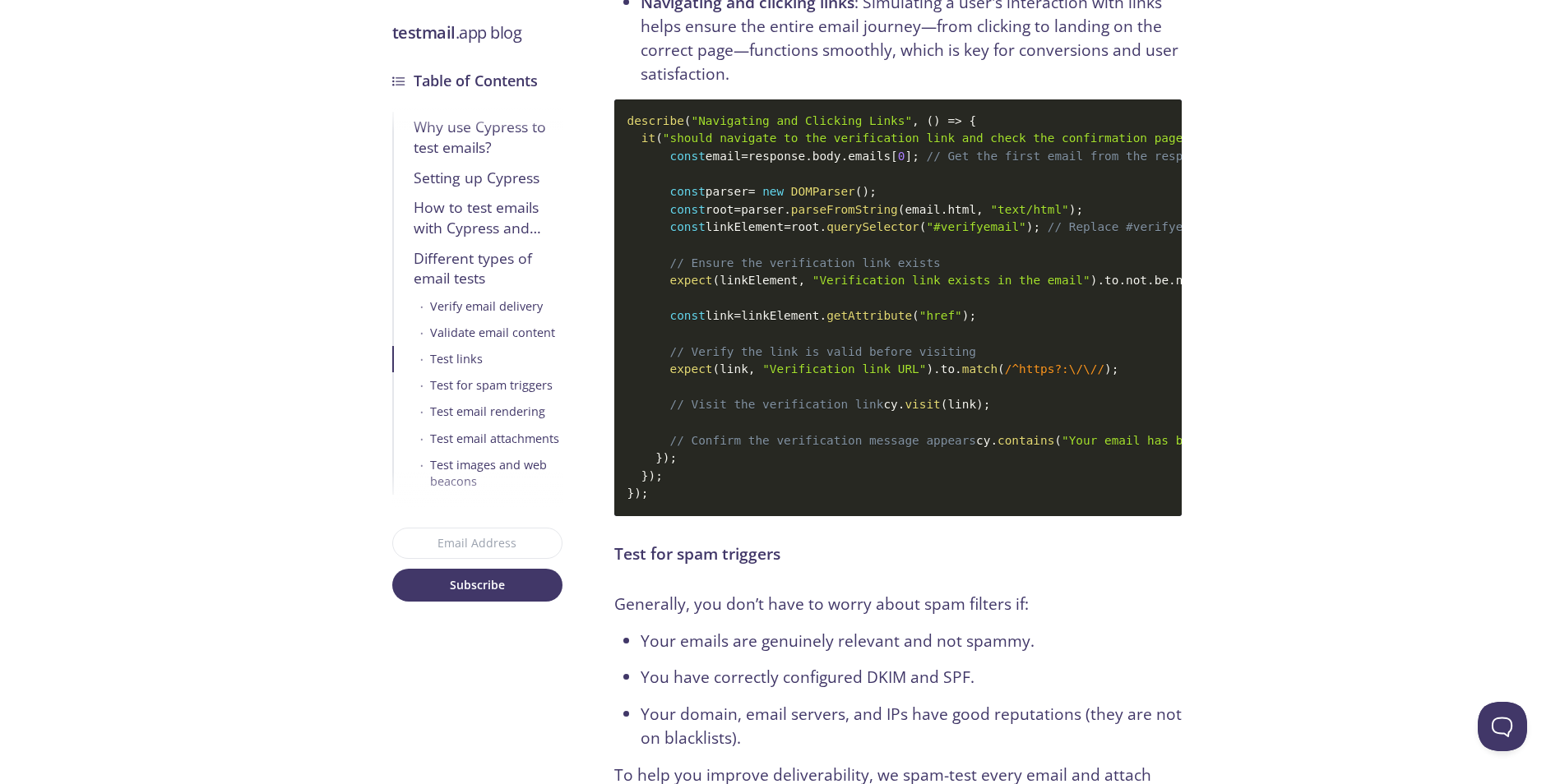
scroll to position [6159, 0]
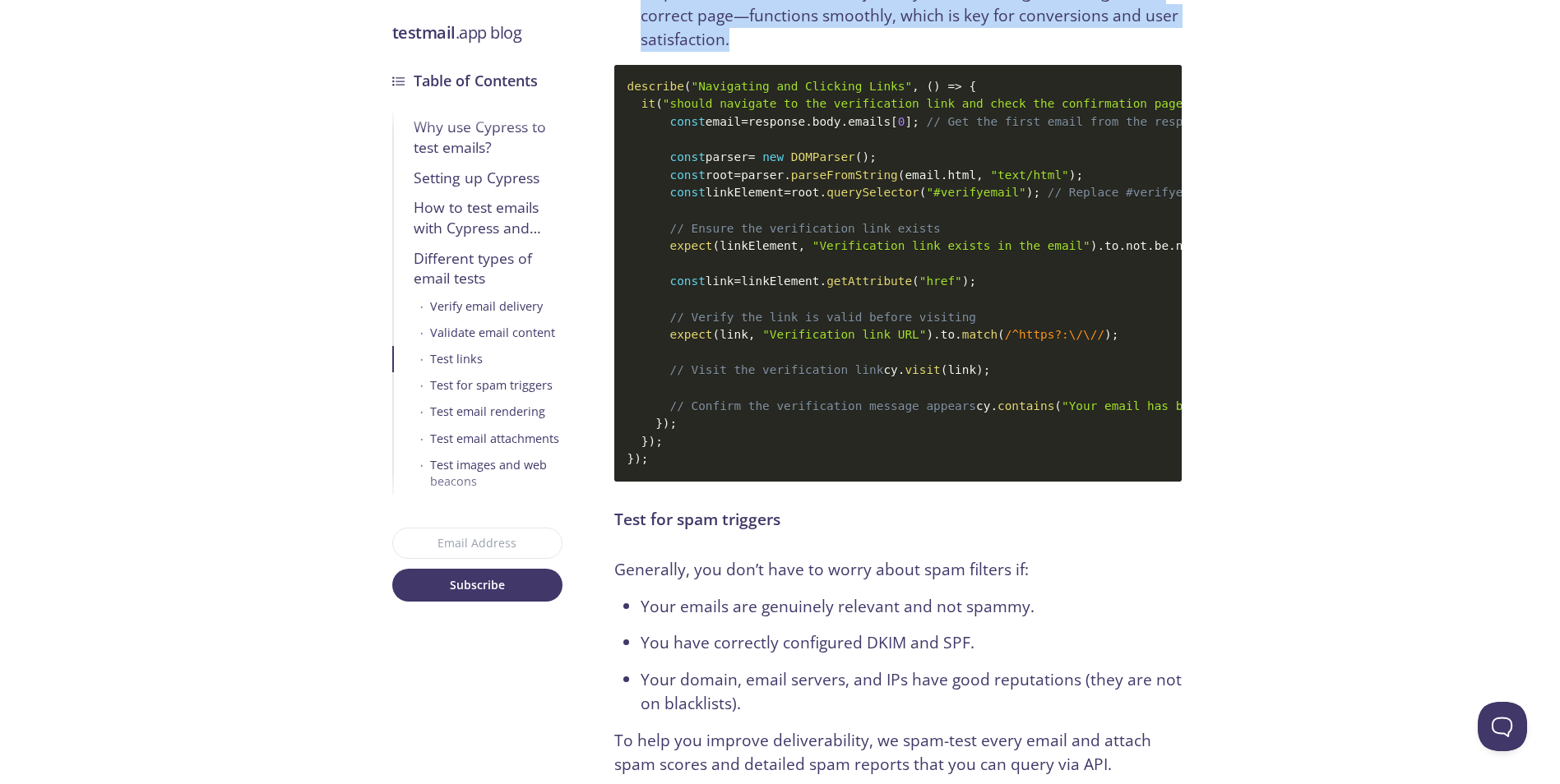
click at [1030, 51] on li "Navigating and clicking links : Simulating a user's interaction with links help…" at bounding box center [911, 4] width 541 height 95
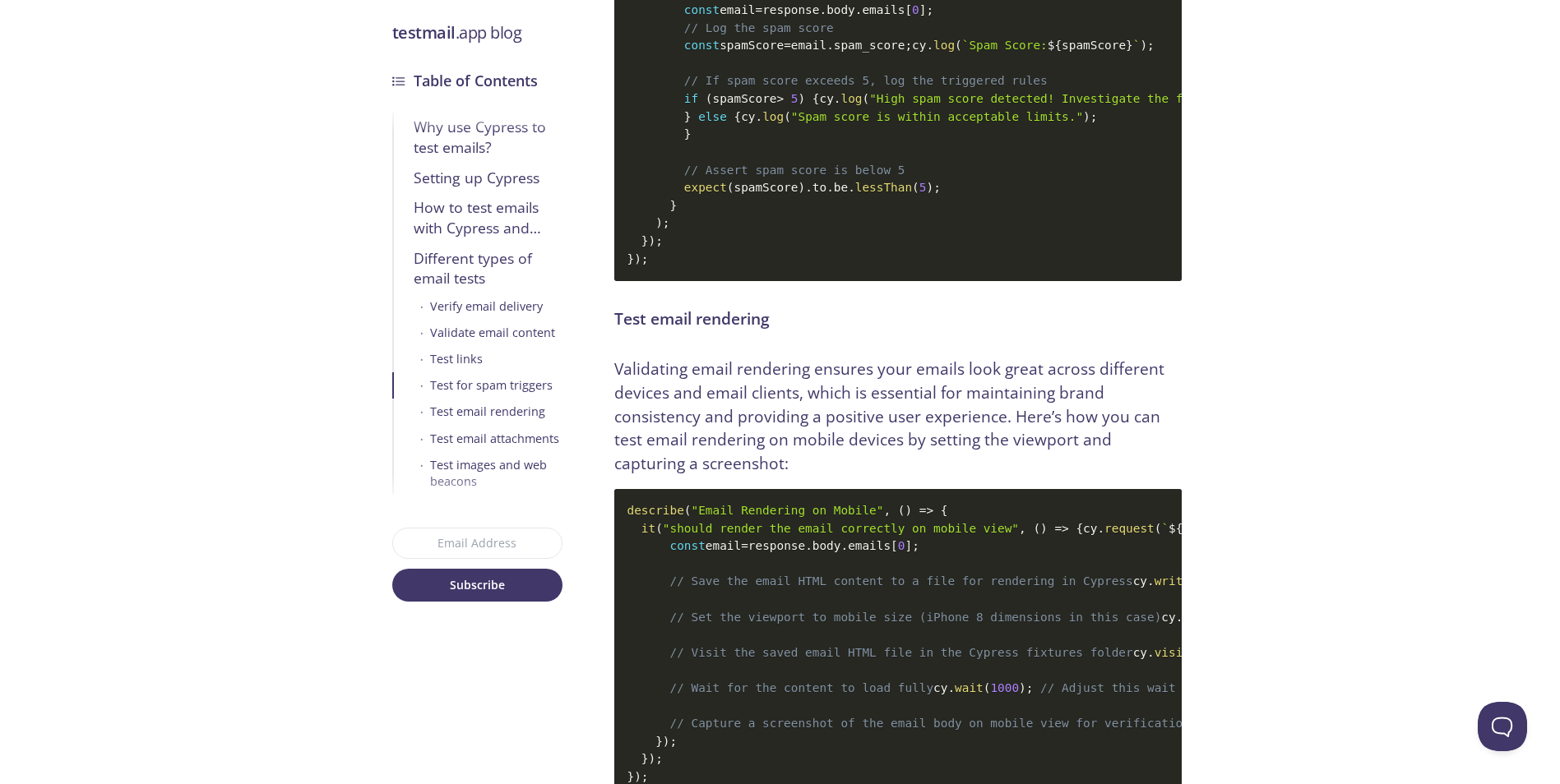
scroll to position [7392, 0]
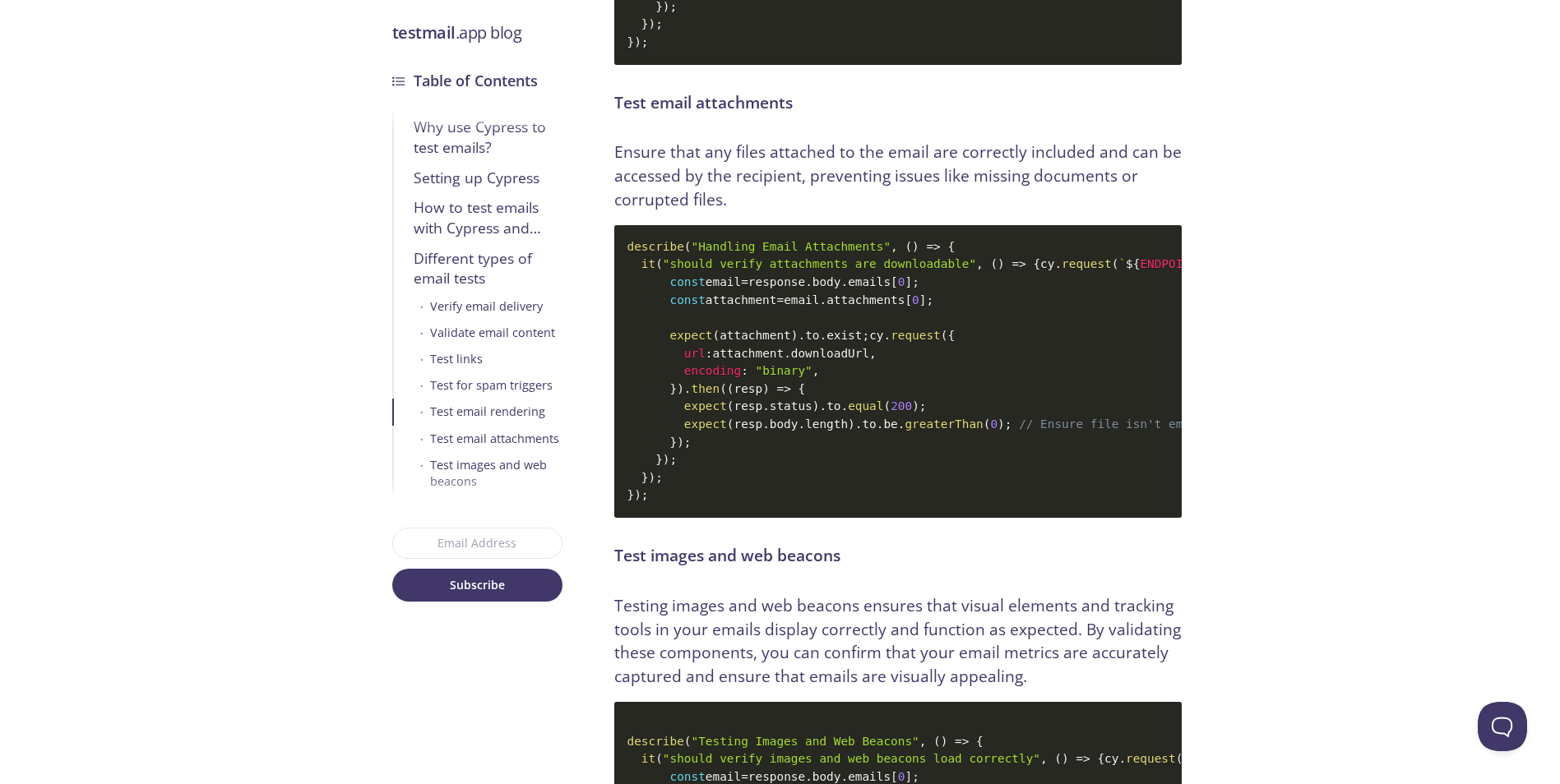
scroll to position [8050, 0]
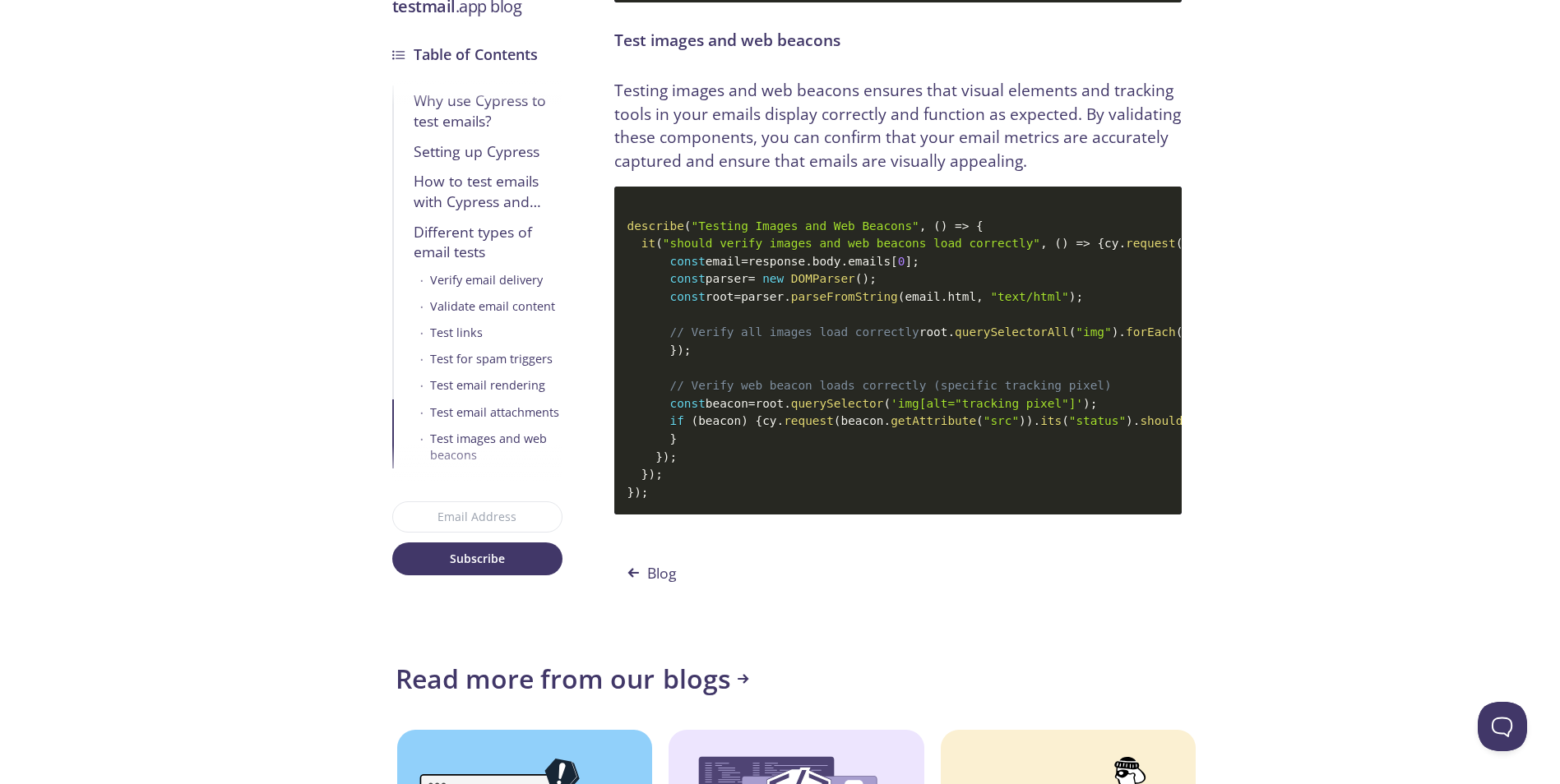
scroll to position [8543, 0]
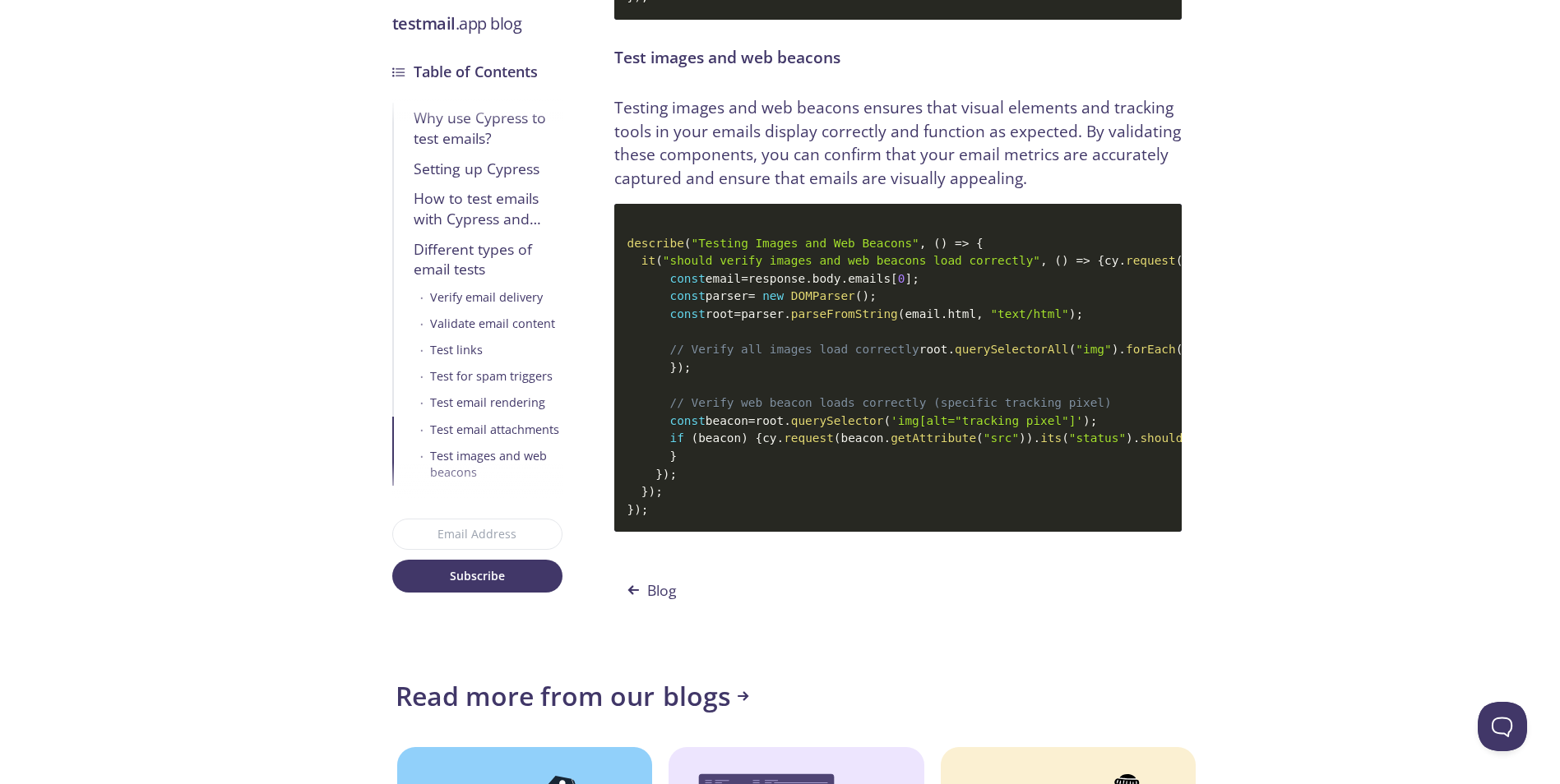
drag, startPoint x: 814, startPoint y: 360, endPoint x: 858, endPoint y: 374, distance: 46.2
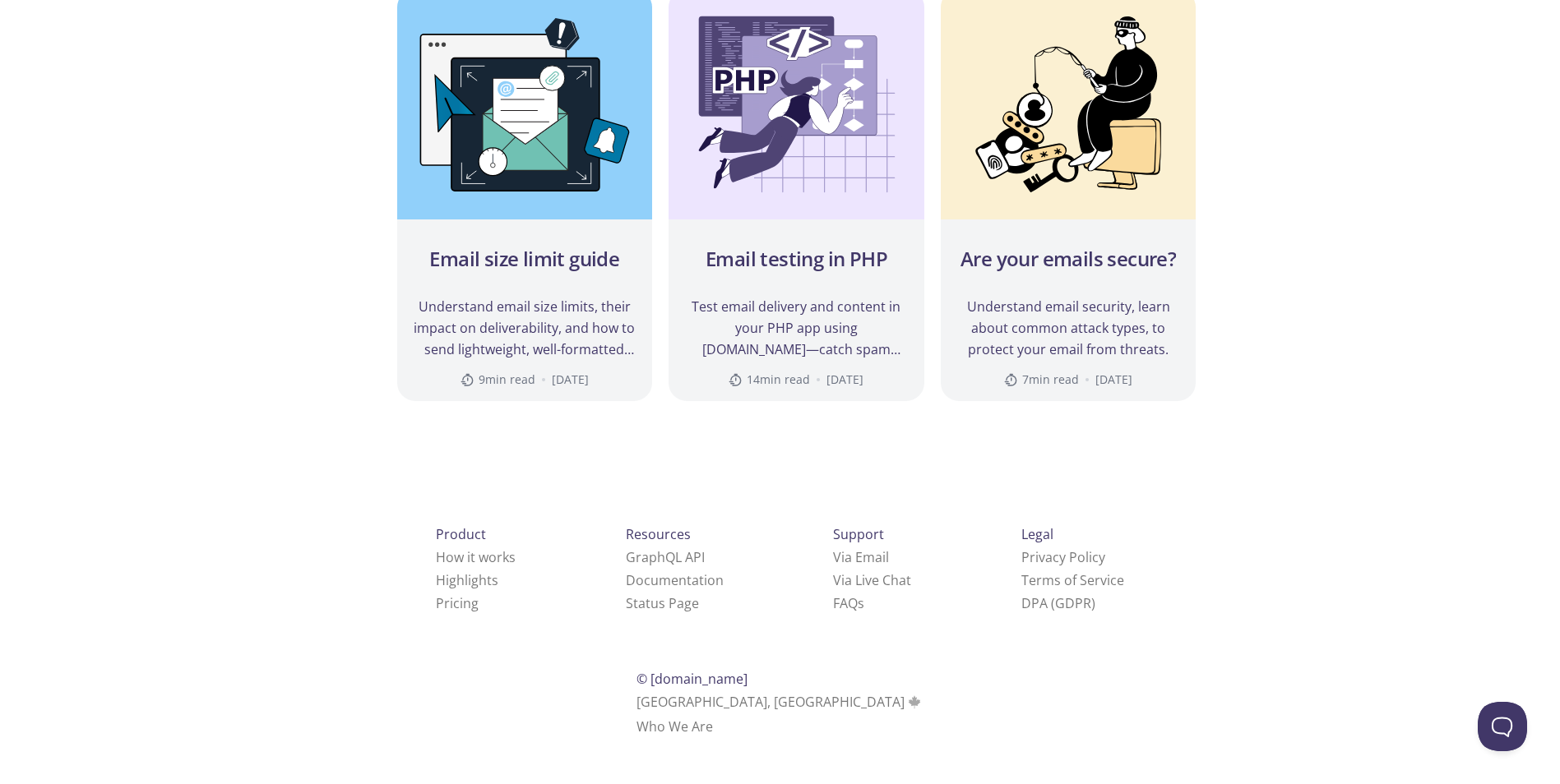
scroll to position [9529, 0]
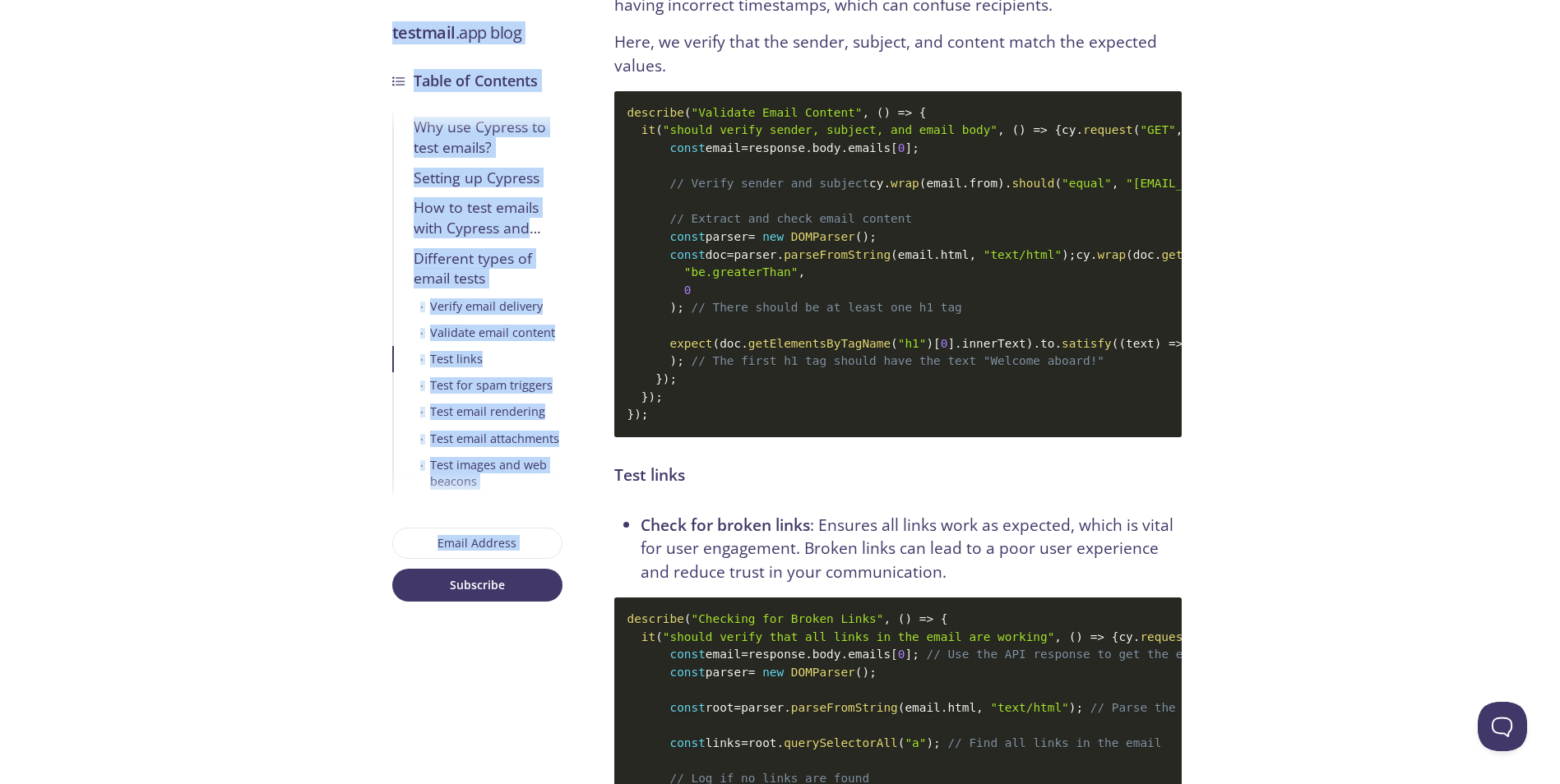
scroll to position [4714, 0]
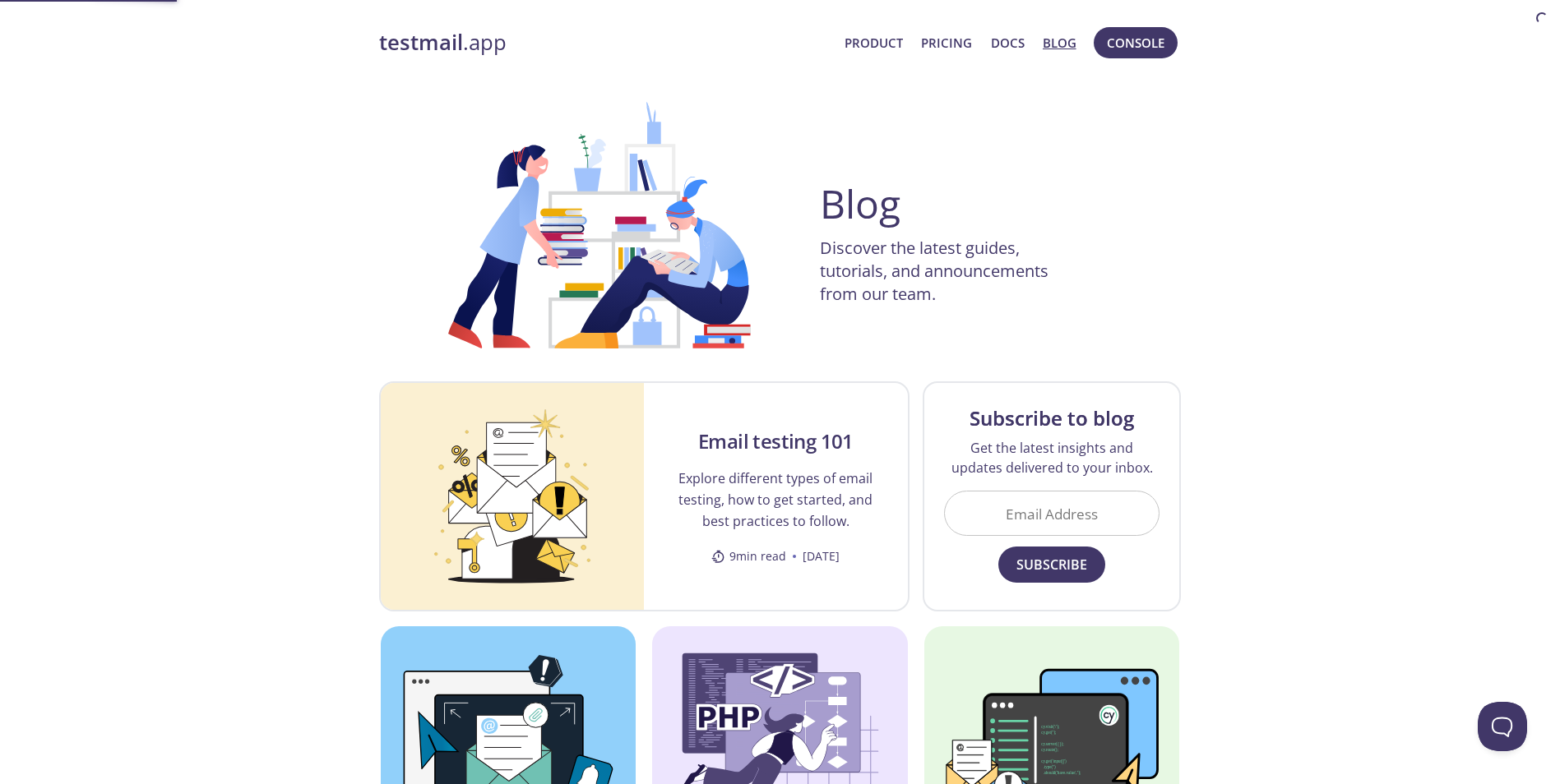
click at [46, 157] on div "testmail .app Product Pricing Docs Blog Console Blog Discover the latest guides…" at bounding box center [780, 717] width 1560 height 1402
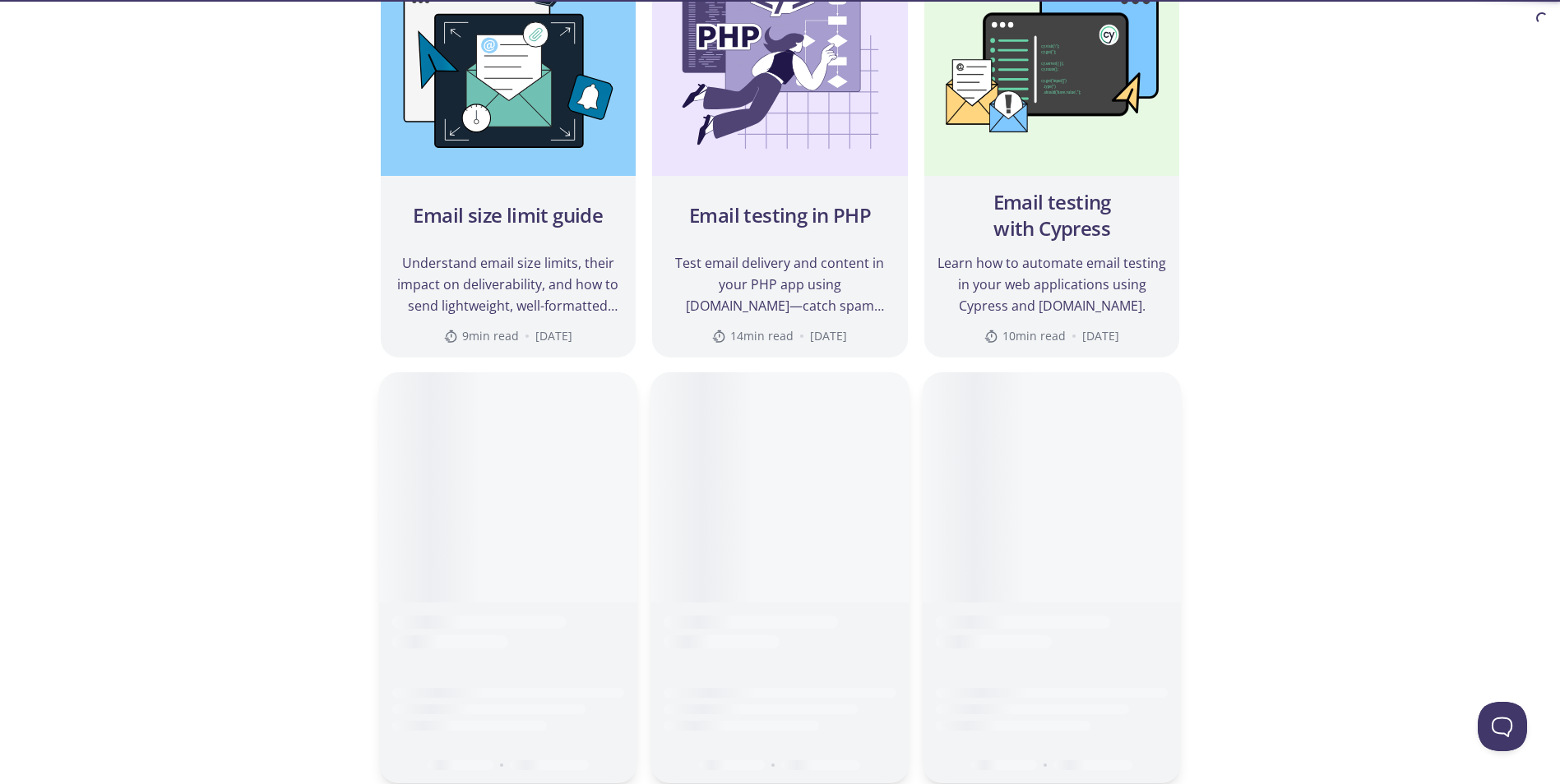
scroll to position [904, 0]
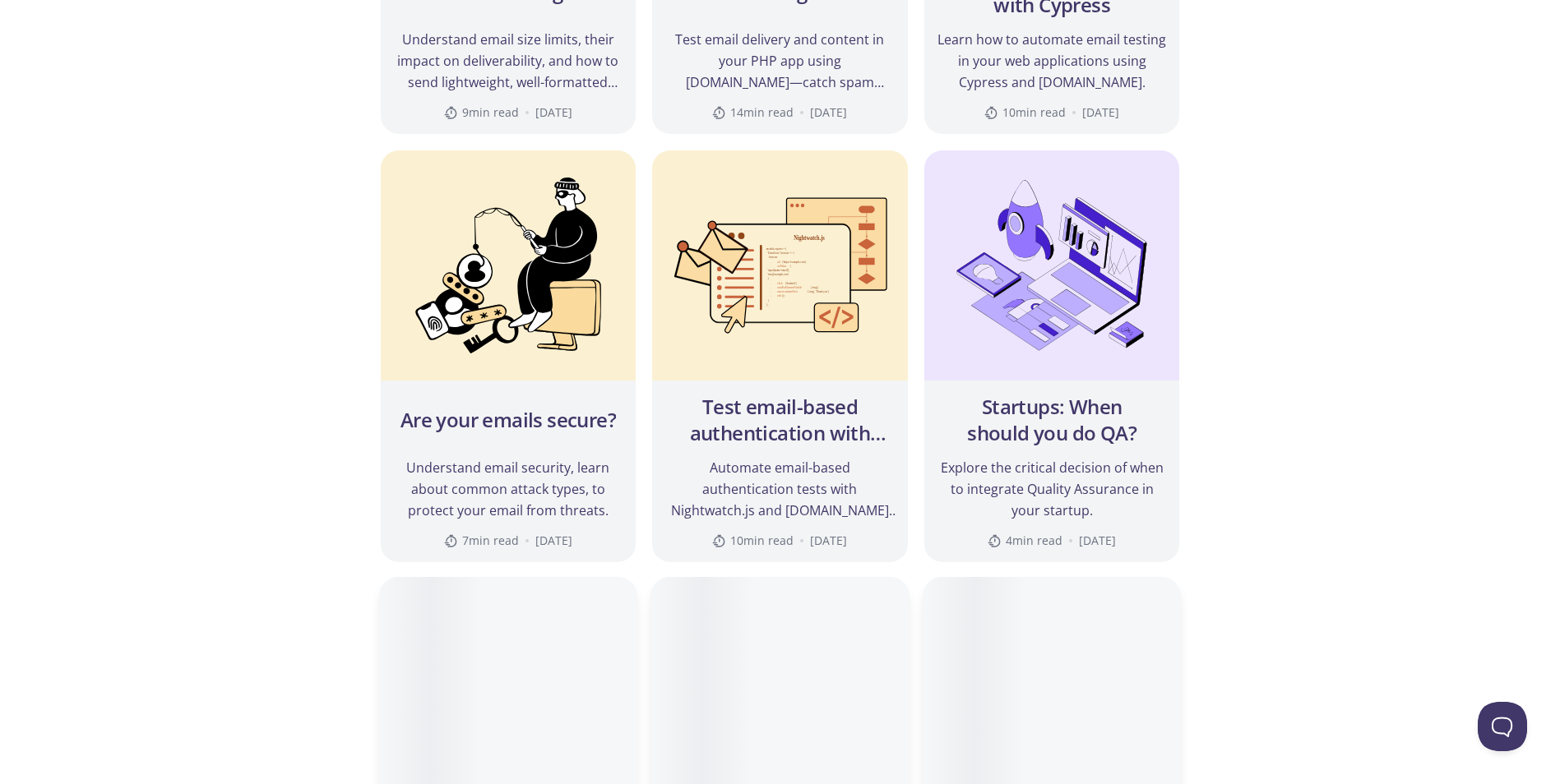
click at [276, 189] on div "testmail .app Product Pricing Docs Blog Console Blog Discover the latest guides…" at bounding box center [780, 239] width 1560 height 2255
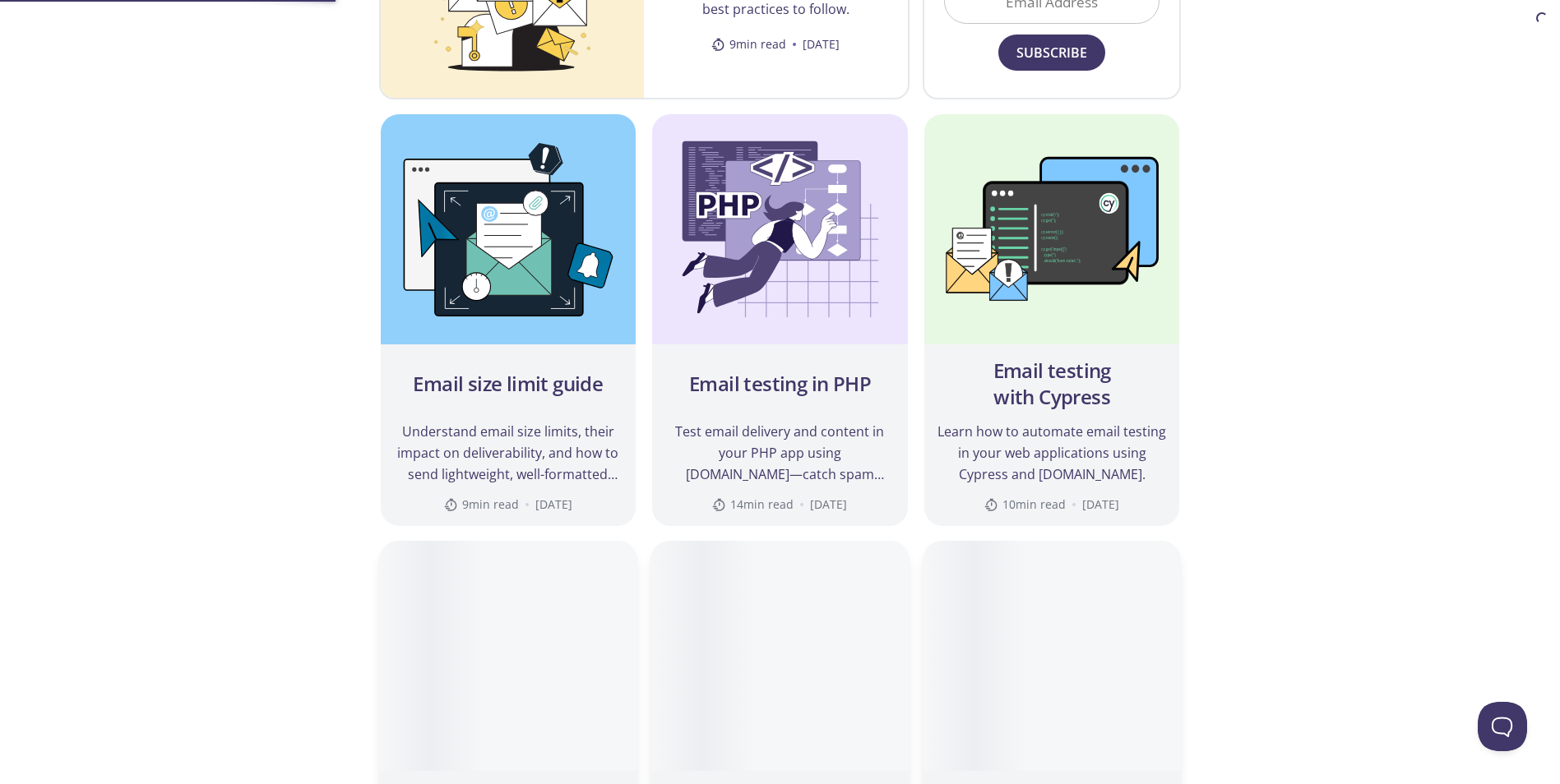
click at [157, 105] on div "testmail .app Product Pricing Docs Blog Console Blog Discover the latest guides…" at bounding box center [780, 417] width 1560 height 1827
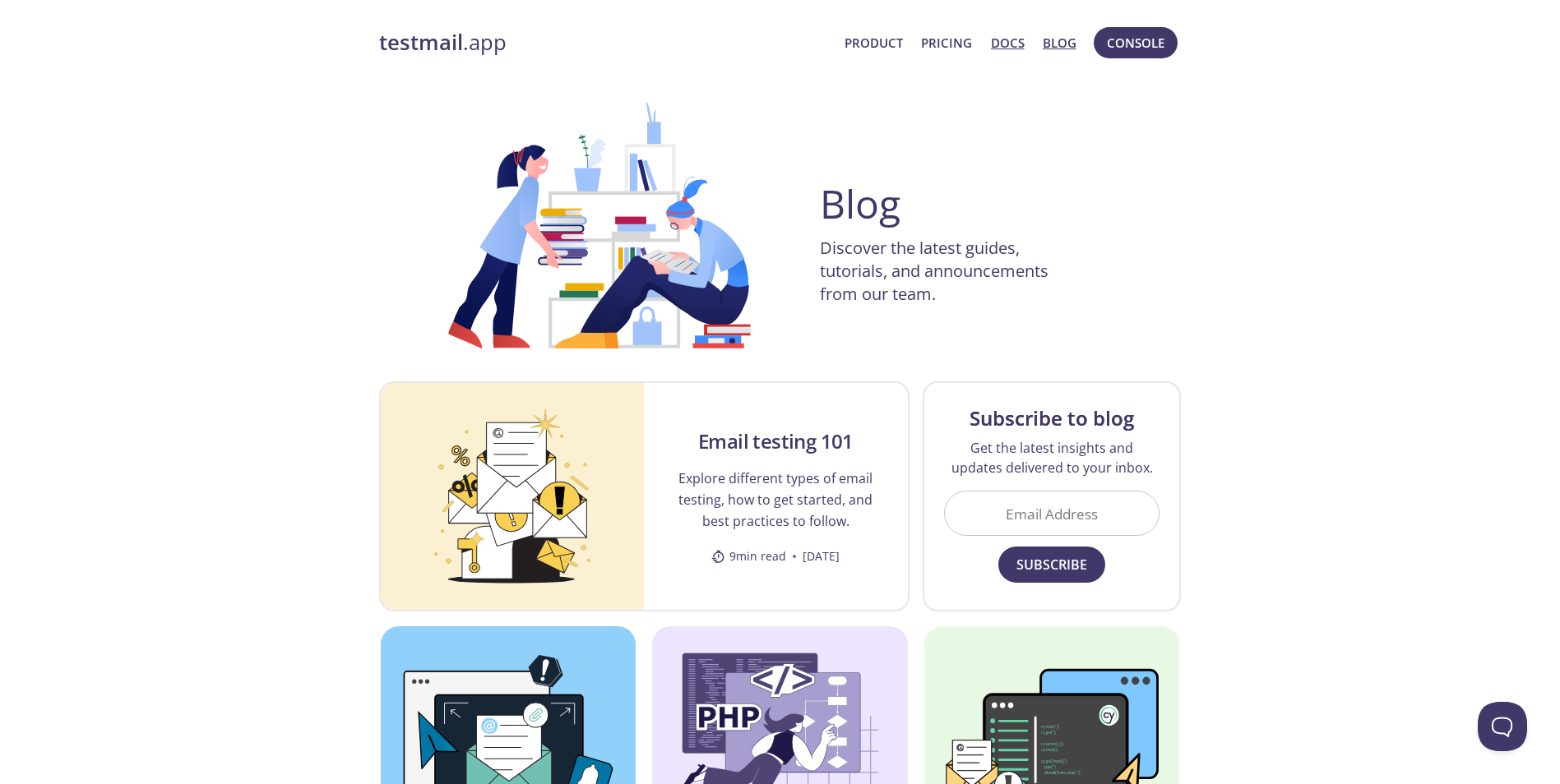
click at [992, 47] on link "Docs" at bounding box center [1007, 43] width 33 height 21
click at [980, 46] on span "Product Pricing Docs Blog" at bounding box center [960, 42] width 249 height 39
click at [903, 39] on link "Product" at bounding box center [874, 43] width 59 height 21
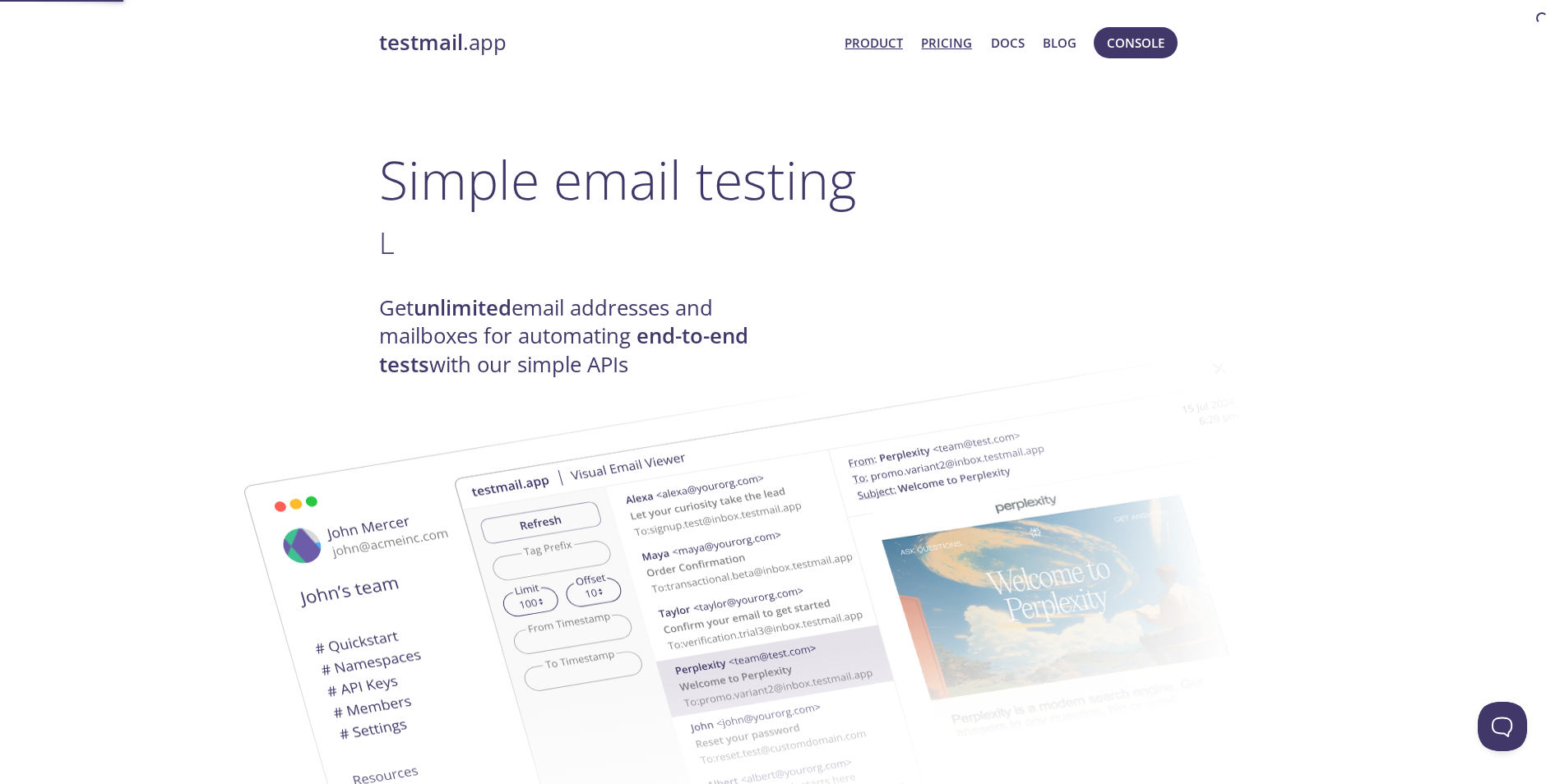
click at [898, 42] on link "Product" at bounding box center [874, 43] width 59 height 21
click at [935, 43] on link "Pricing" at bounding box center [947, 43] width 51 height 21
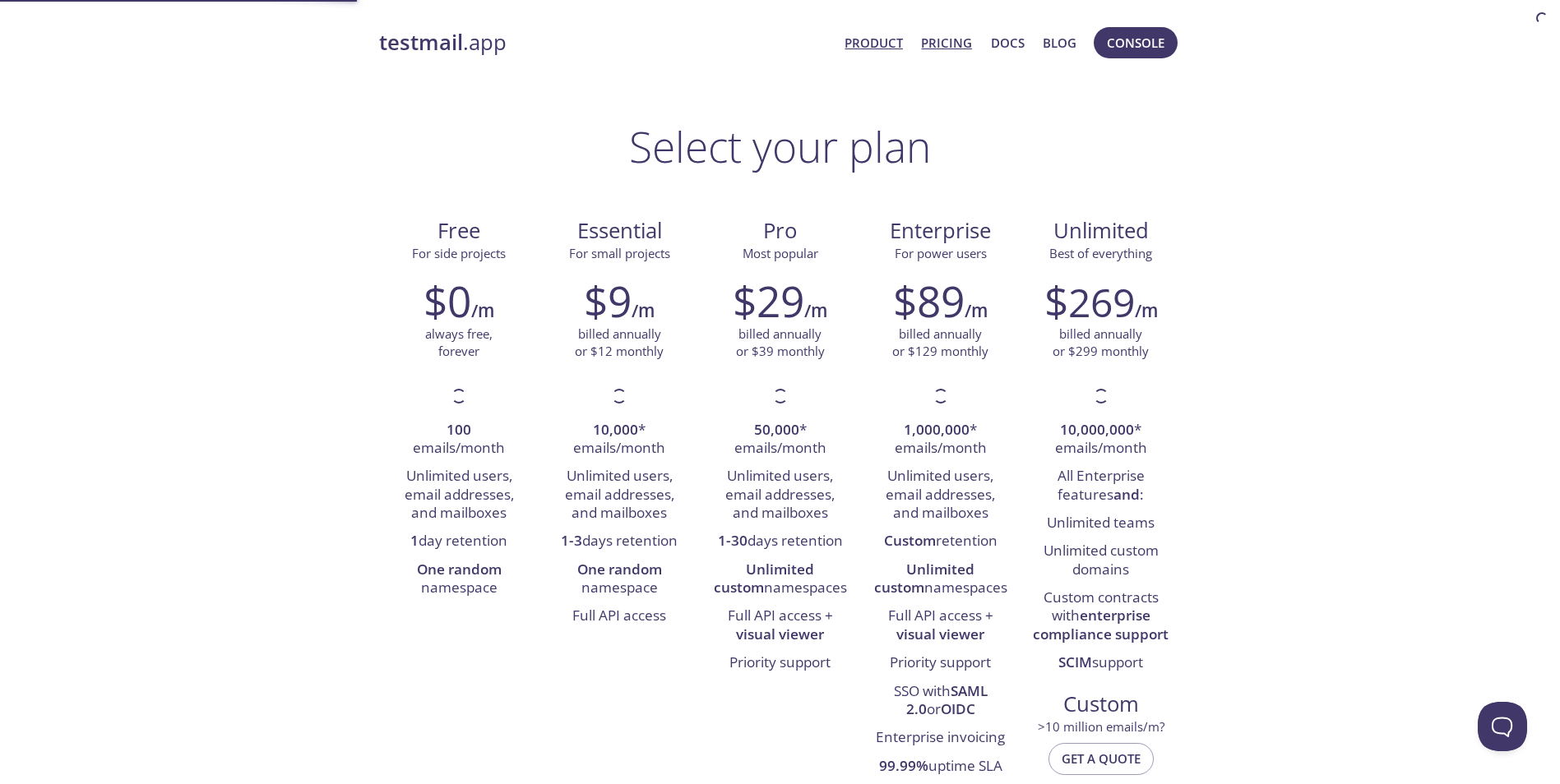
click at [871, 46] on link "Product" at bounding box center [874, 43] width 59 height 21
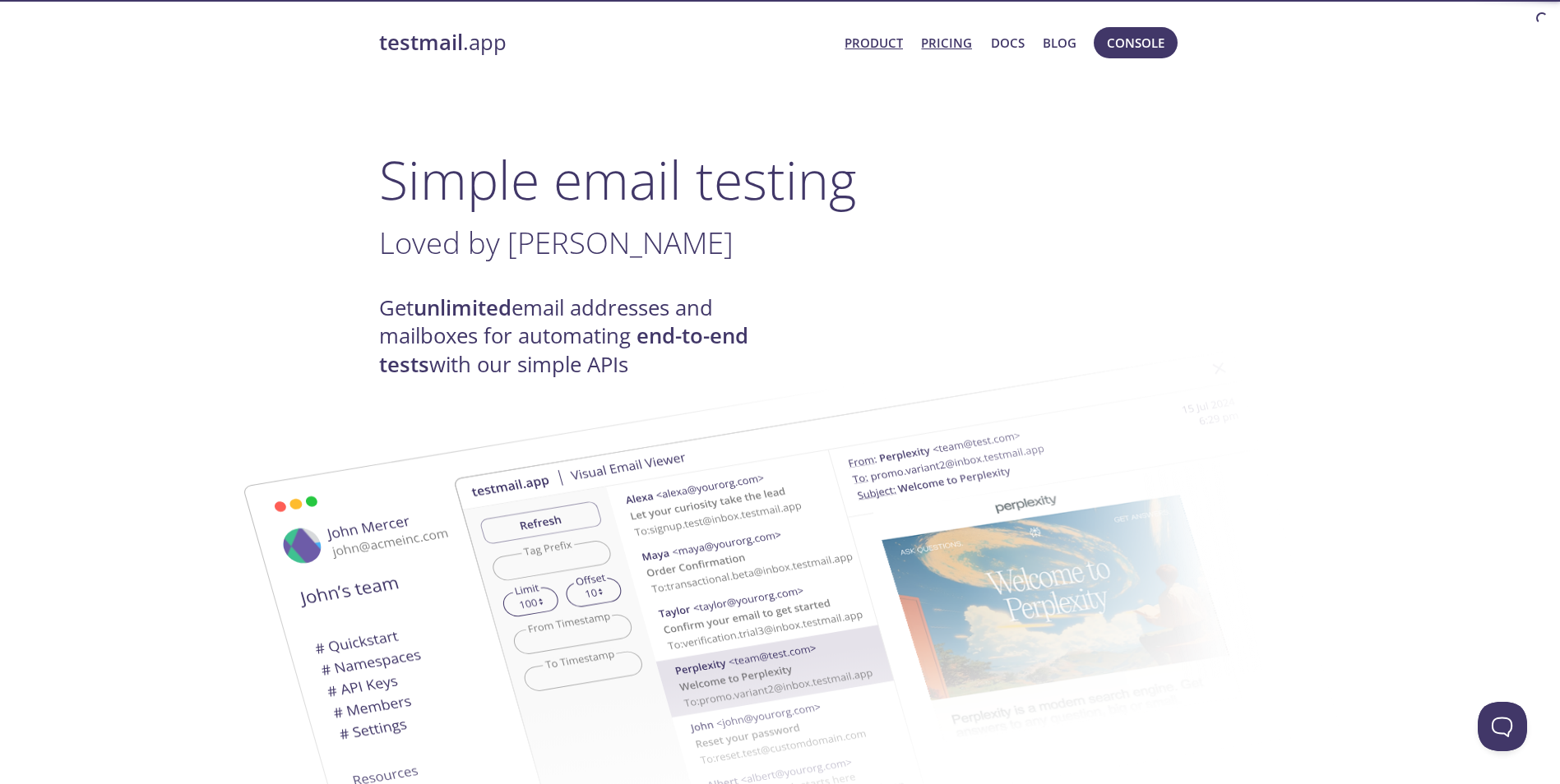
click at [933, 36] on link "Pricing" at bounding box center [947, 43] width 51 height 21
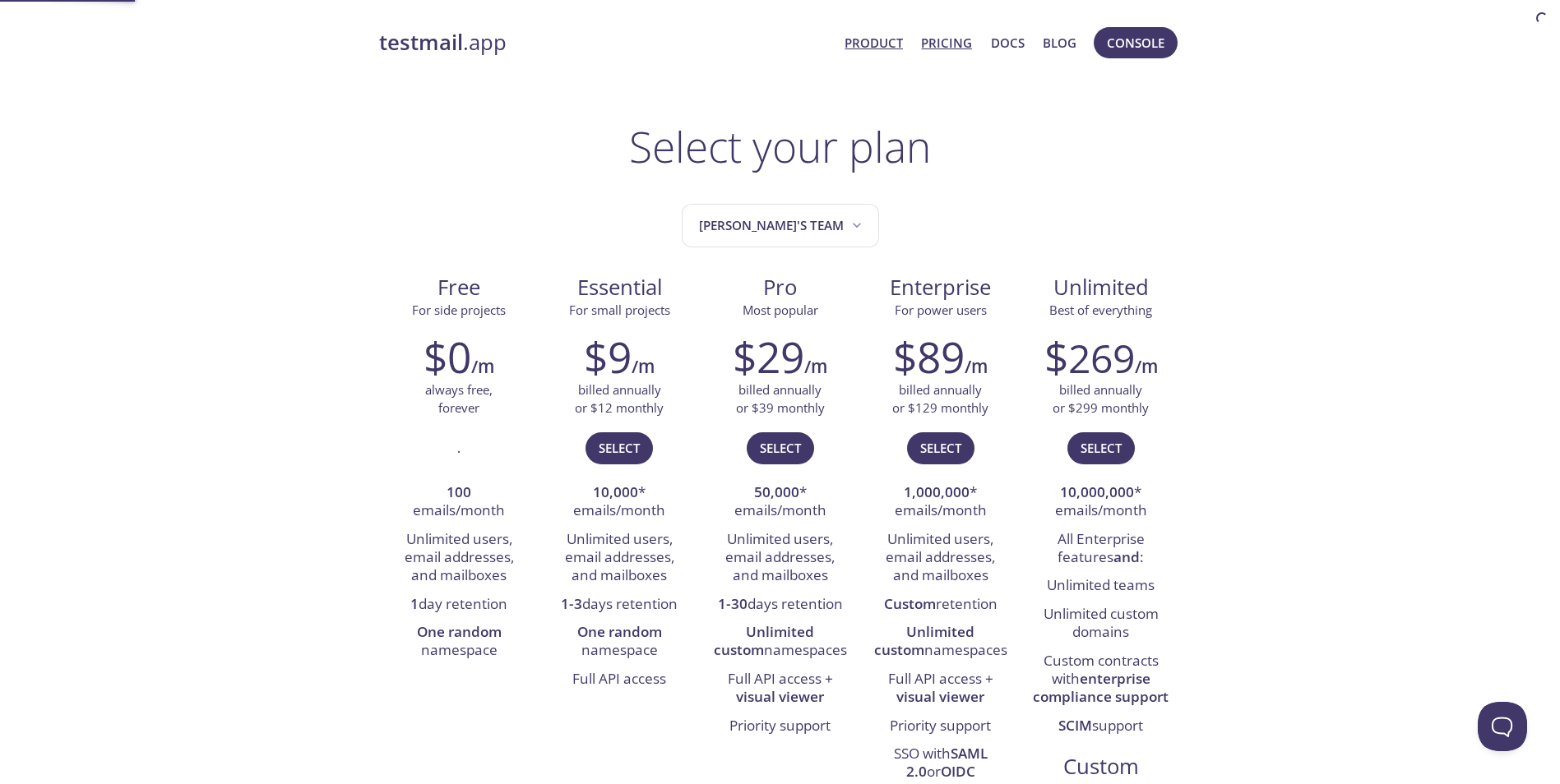
click at [888, 43] on link "Product" at bounding box center [874, 43] width 59 height 21
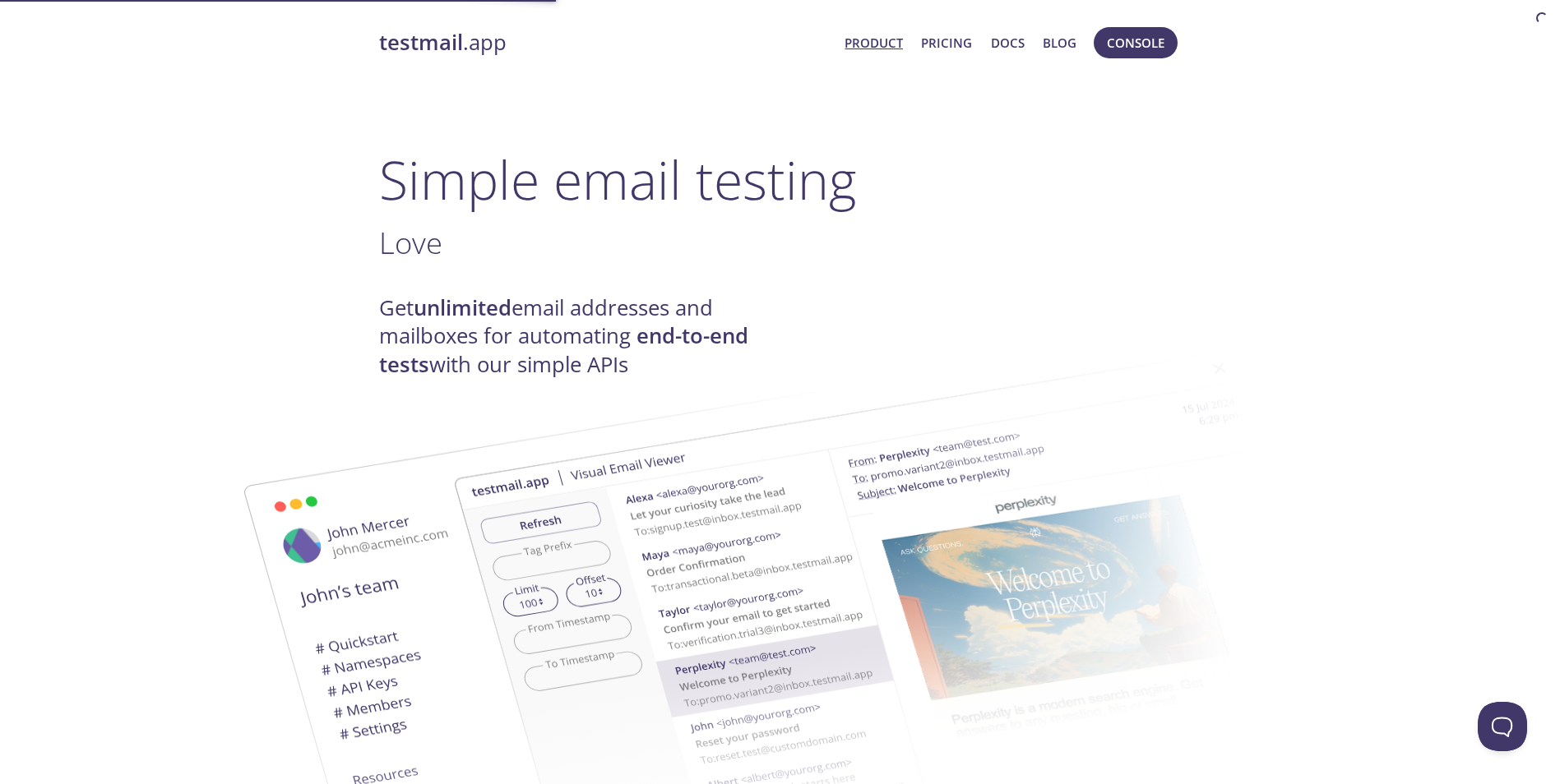
click at [903, 42] on link "Product" at bounding box center [874, 43] width 59 height 21
click at [941, 42] on link "Pricing" at bounding box center [947, 43] width 51 height 21
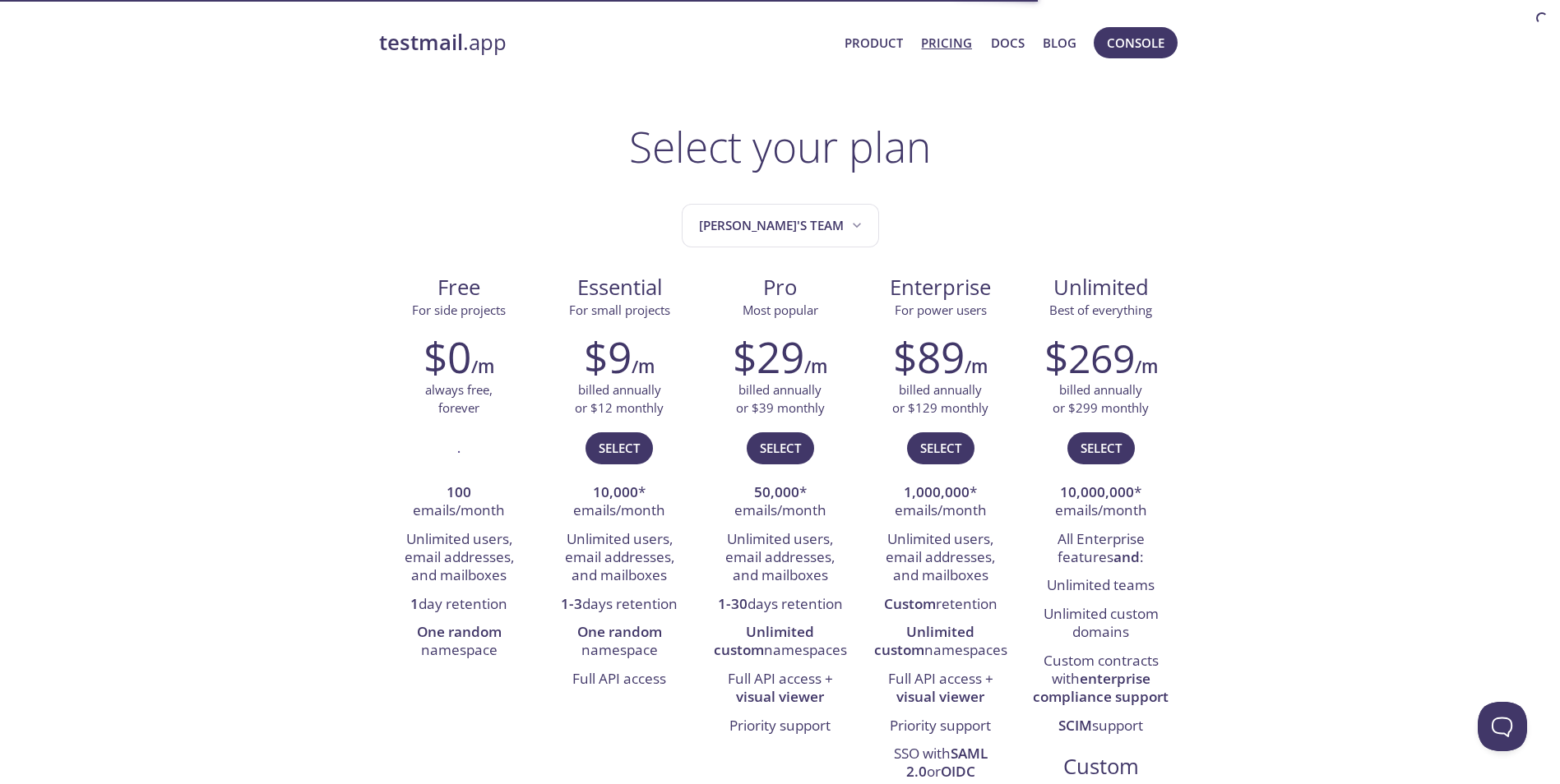
click at [936, 40] on link "Pricing" at bounding box center [947, 43] width 51 height 21
click at [881, 39] on link "Product" at bounding box center [874, 43] width 59 height 21
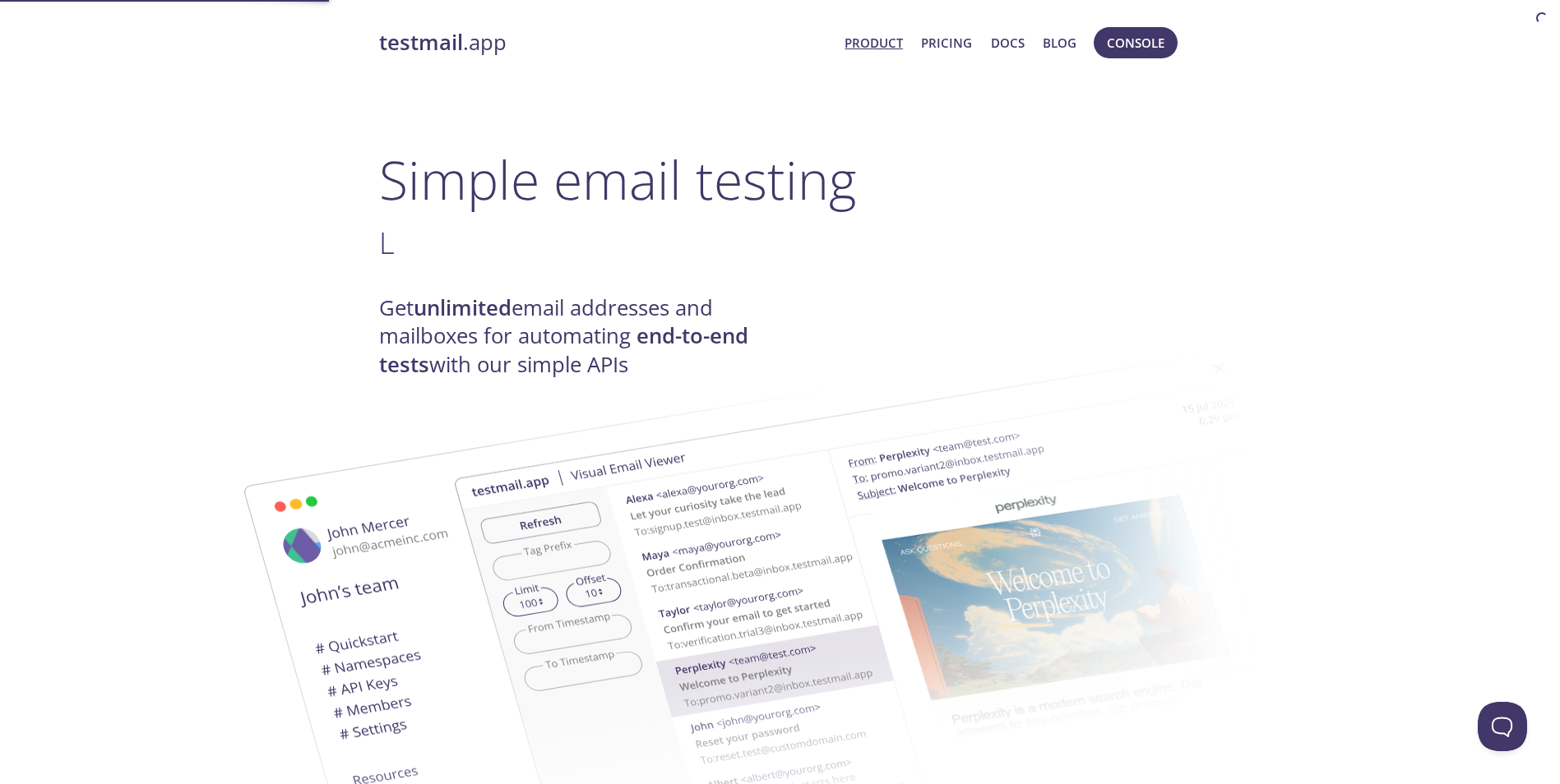
click at [879, 39] on link "Product" at bounding box center [874, 43] width 59 height 21
click at [877, 39] on link "Product" at bounding box center [874, 43] width 59 height 21
click at [917, 38] on span "Product Pricing Docs Blog" at bounding box center [960, 42] width 249 height 39
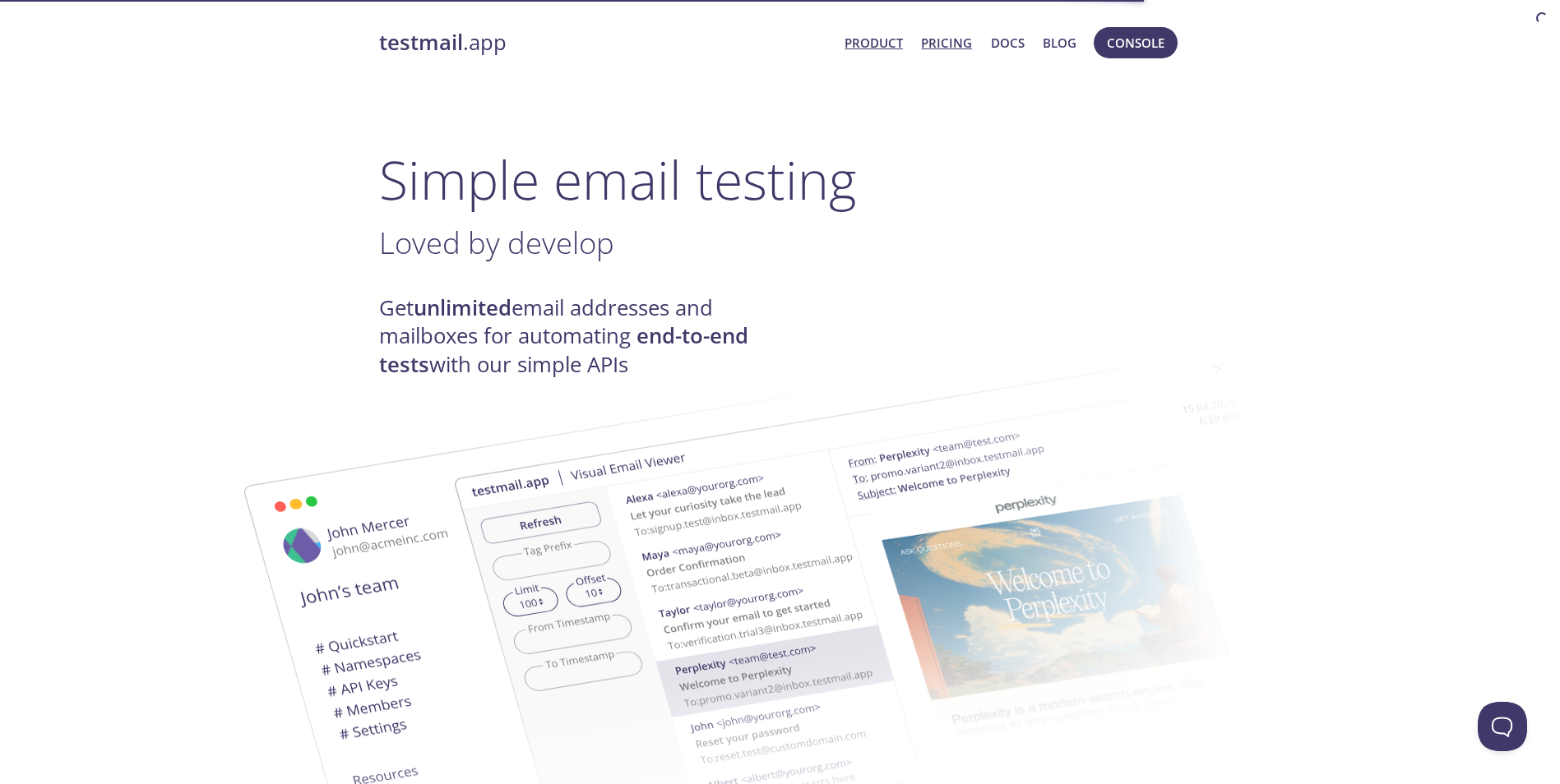
click at [934, 46] on link "Pricing" at bounding box center [947, 43] width 51 height 21
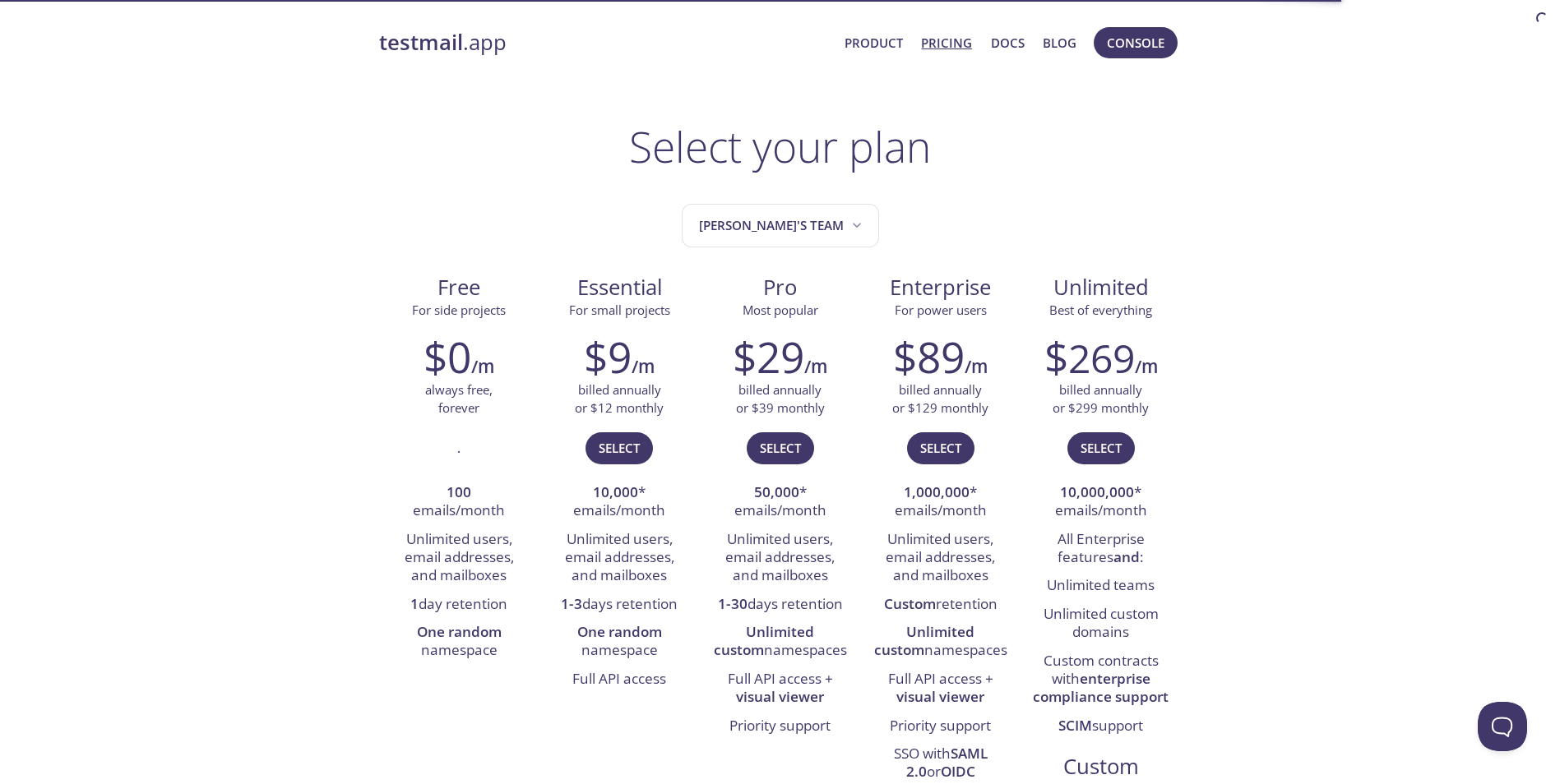
click at [967, 46] on link "Pricing" at bounding box center [947, 43] width 51 height 21
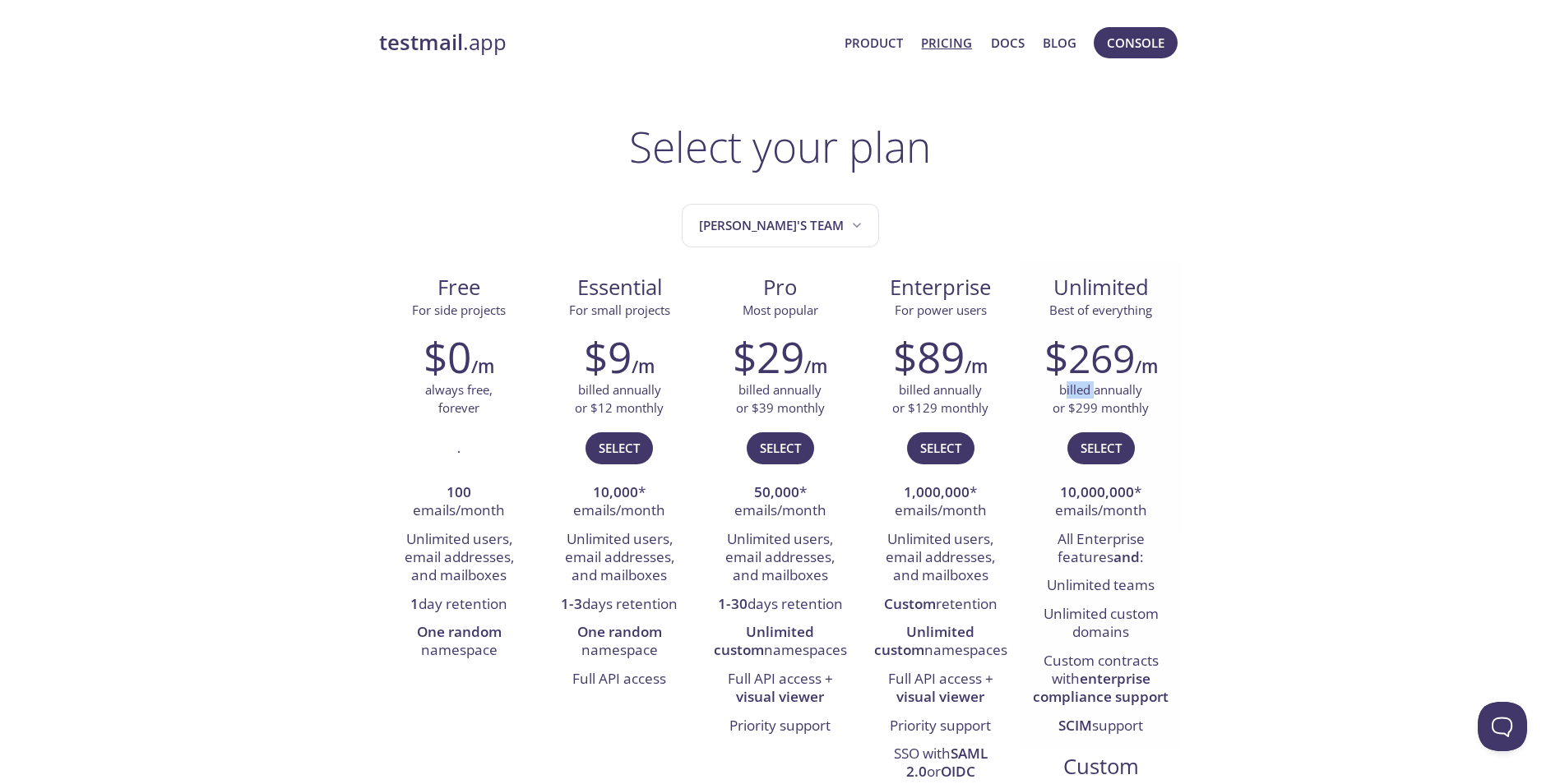
drag, startPoint x: 1074, startPoint y: 389, endPoint x: 1098, endPoint y: 389, distance: 24.0
click at [1097, 389] on p "billed annually or $299 monthly" at bounding box center [1101, 399] width 97 height 35
click at [1098, 389] on p "billed annually or $299 monthly" at bounding box center [1101, 399] width 97 height 35
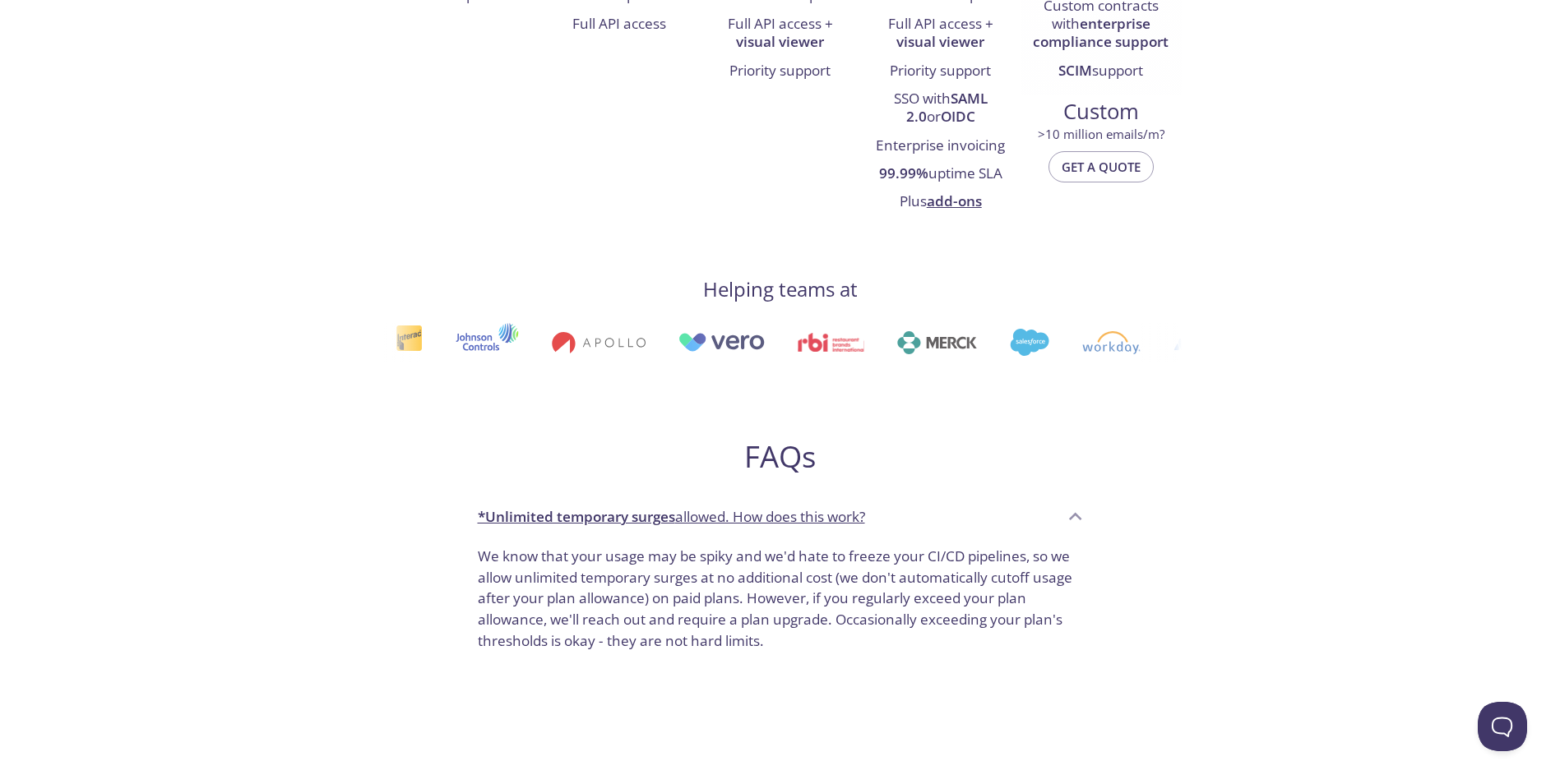
scroll to position [658, 0]
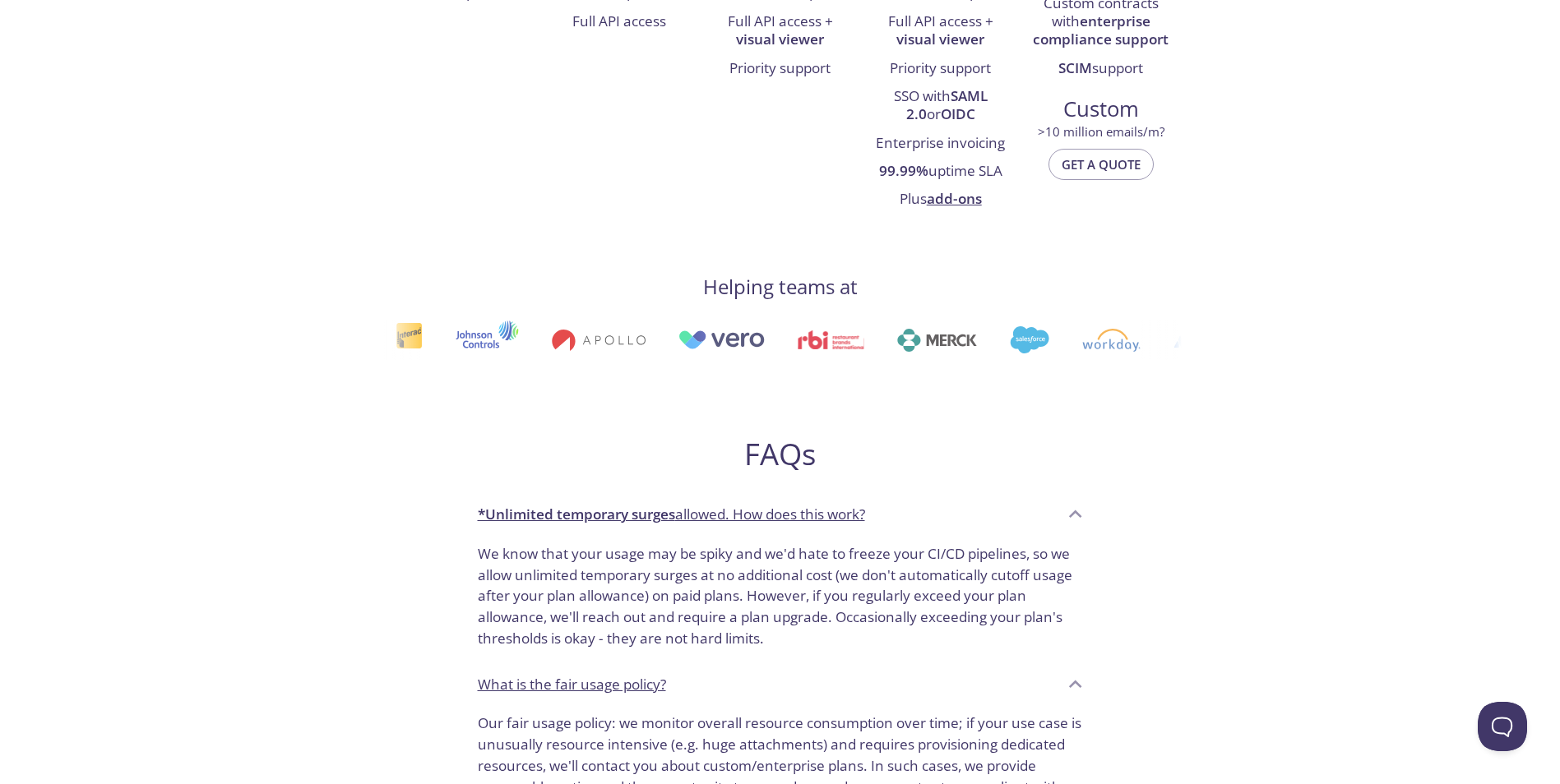
click at [1090, 445] on h2 "FAQs" at bounding box center [781, 454] width 632 height 37
click at [1086, 431] on div "FAQs *Unlimited temporary surges allowed. How does this work? We know that your…" at bounding box center [781, 771] width 632 height 723
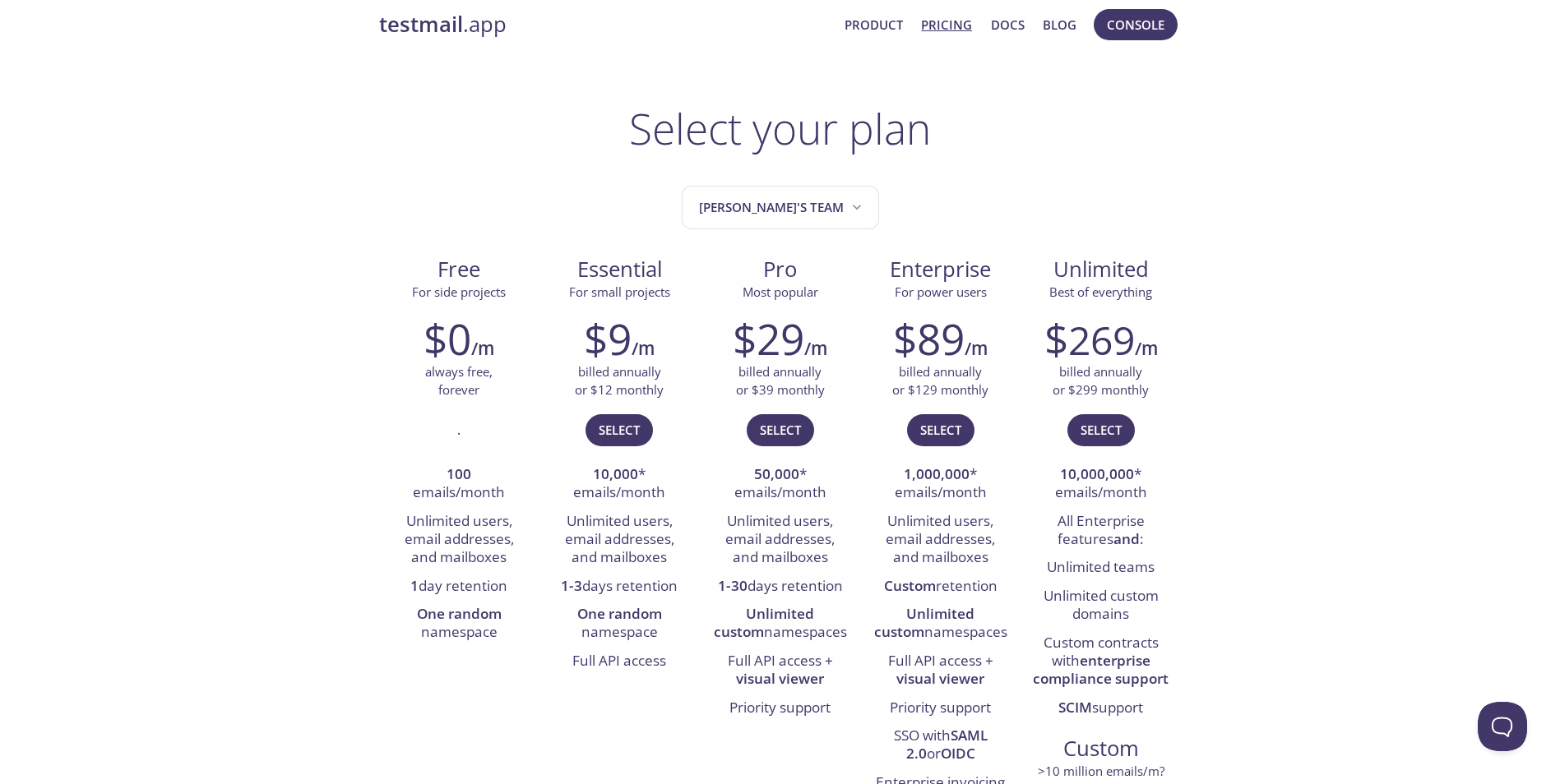
scroll to position [0, 0]
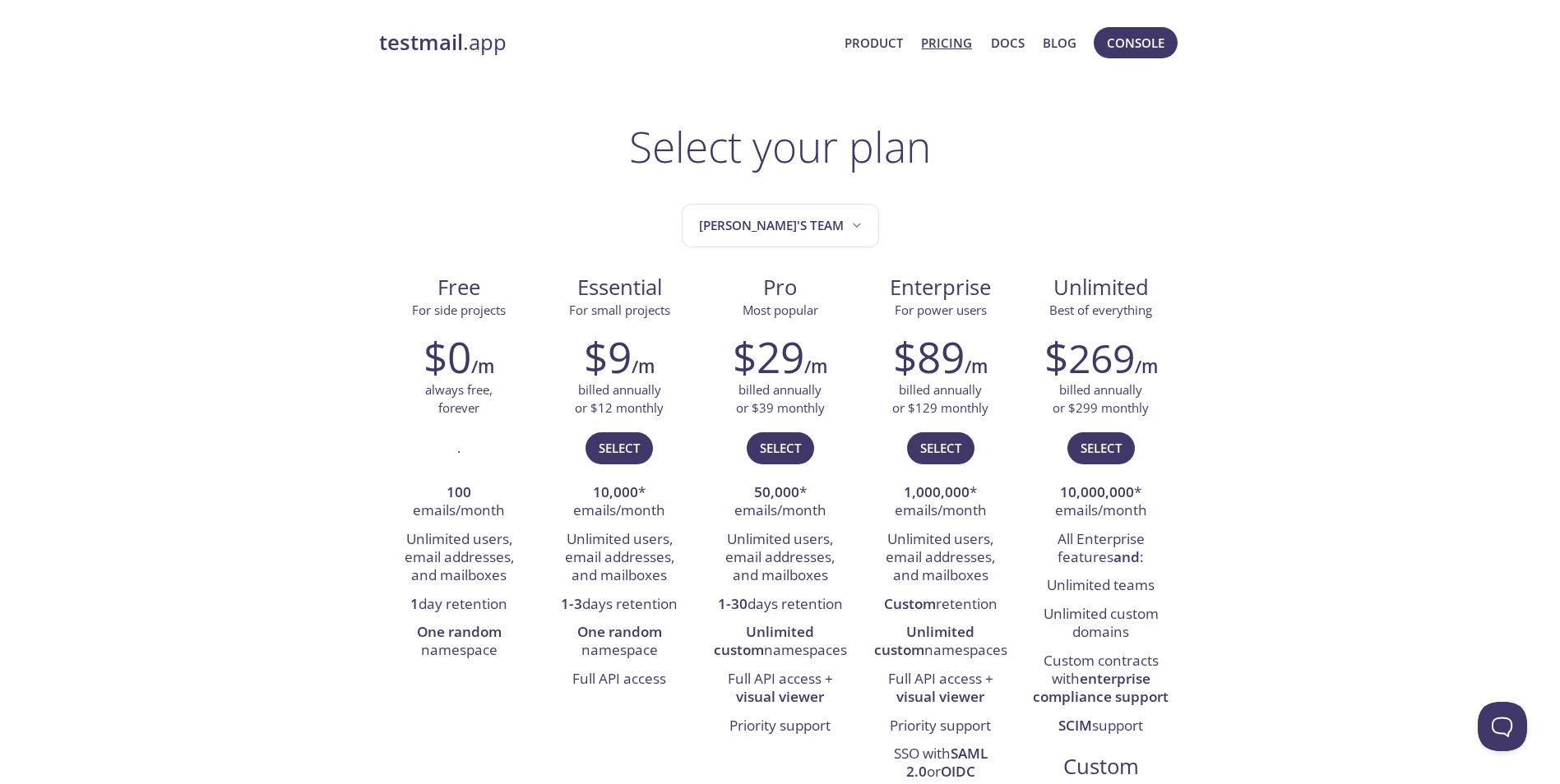
drag, startPoint x: 849, startPoint y: 86, endPoint x: 839, endPoint y: 85, distance: 10.0
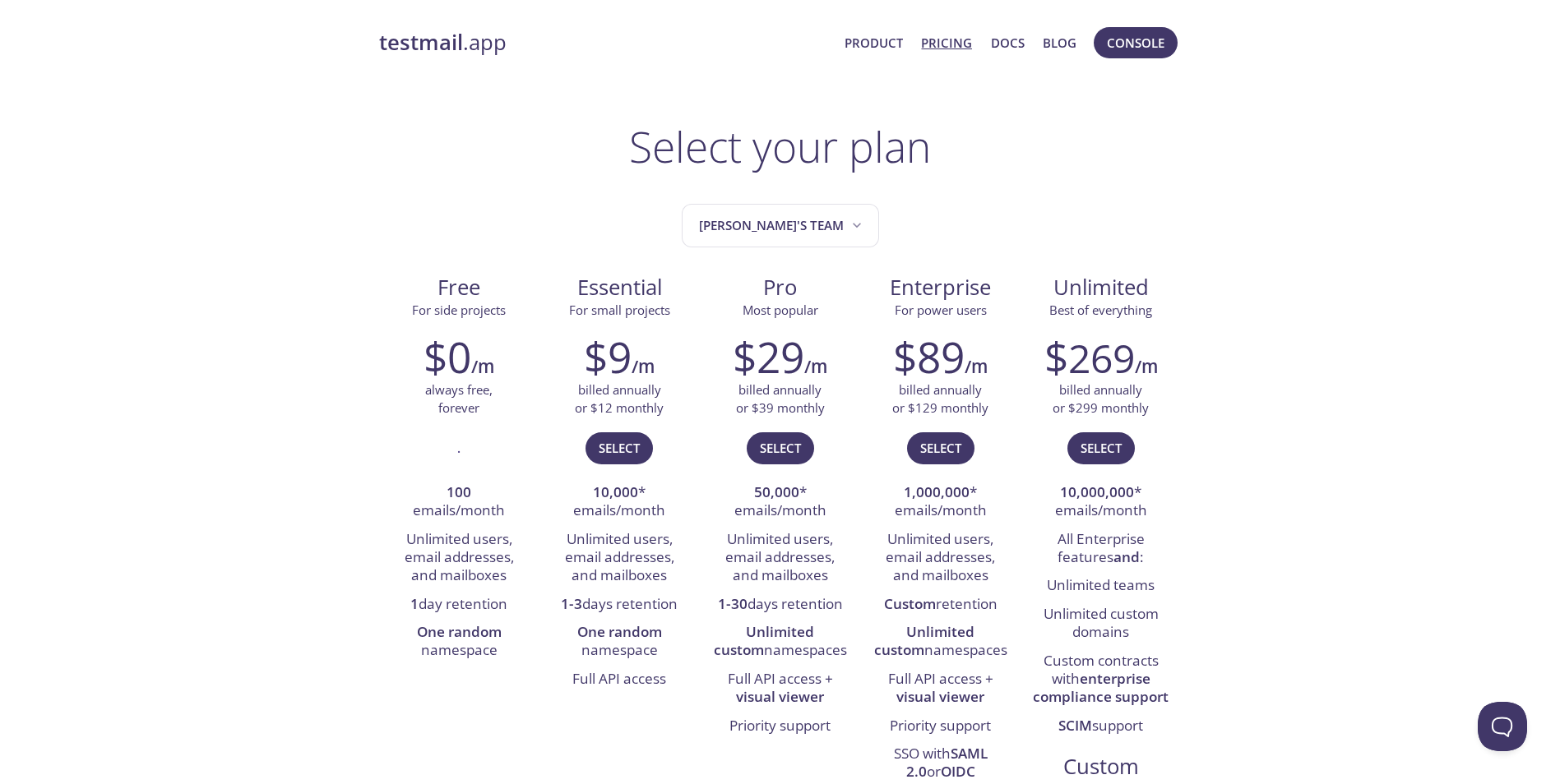
drag, startPoint x: 847, startPoint y: 80, endPoint x: 855, endPoint y: 77, distance: 8.5
click at [869, 43] on link "Product" at bounding box center [874, 43] width 59 height 21
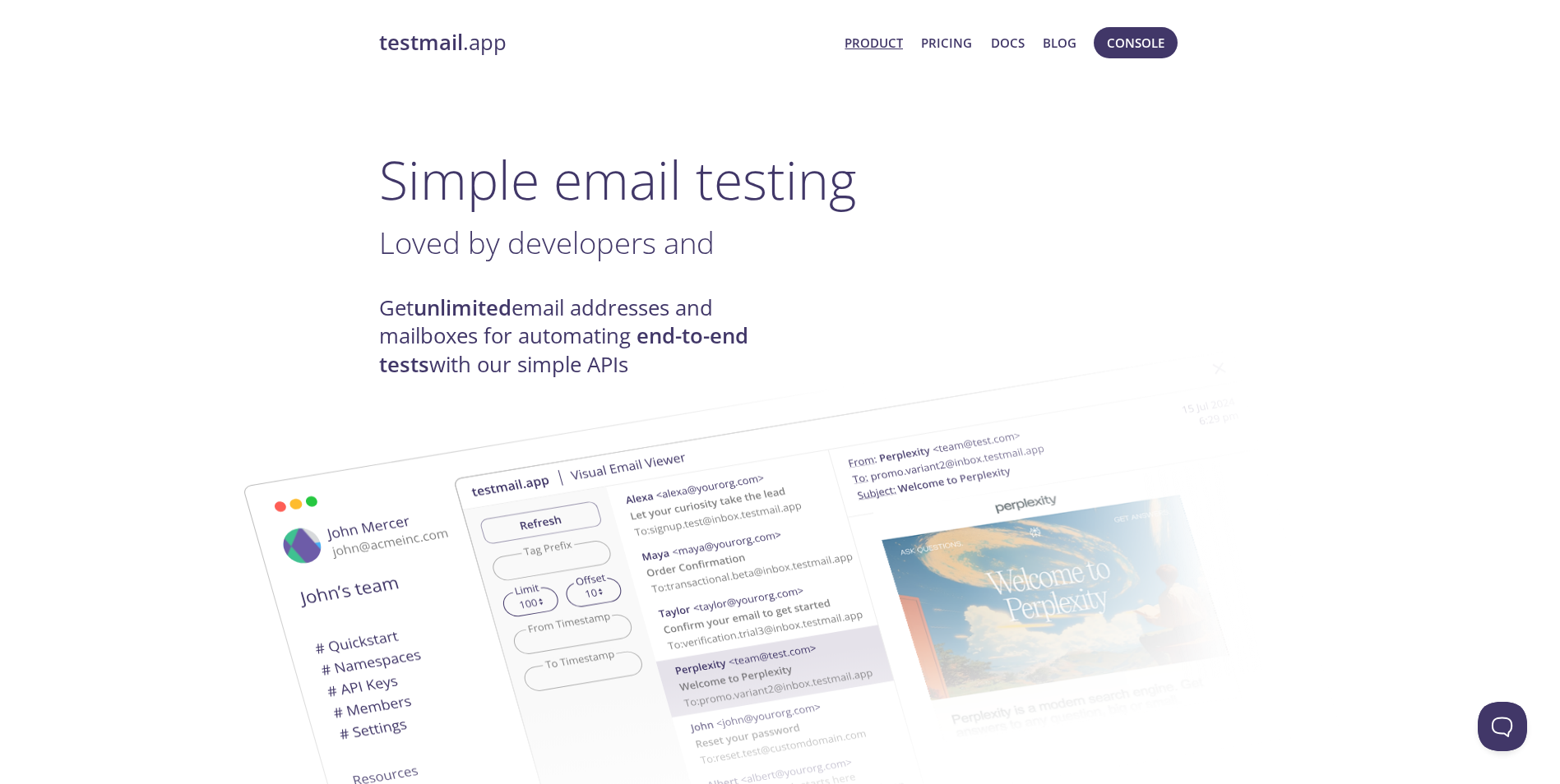
drag, startPoint x: 292, startPoint y: 10, endPoint x: 311, endPoint y: 12, distance: 19.1
click at [415, 31] on div "testmail .app Product Pricing Docs Blog Console" at bounding box center [780, 43] width 803 height 53
drag, startPoint x: 492, startPoint y: 63, endPoint x: 452, endPoint y: 43, distance: 44.7
click at [484, 61] on div "testmail .app Product Pricing Docs Blog Console" at bounding box center [780, 43] width 803 height 53
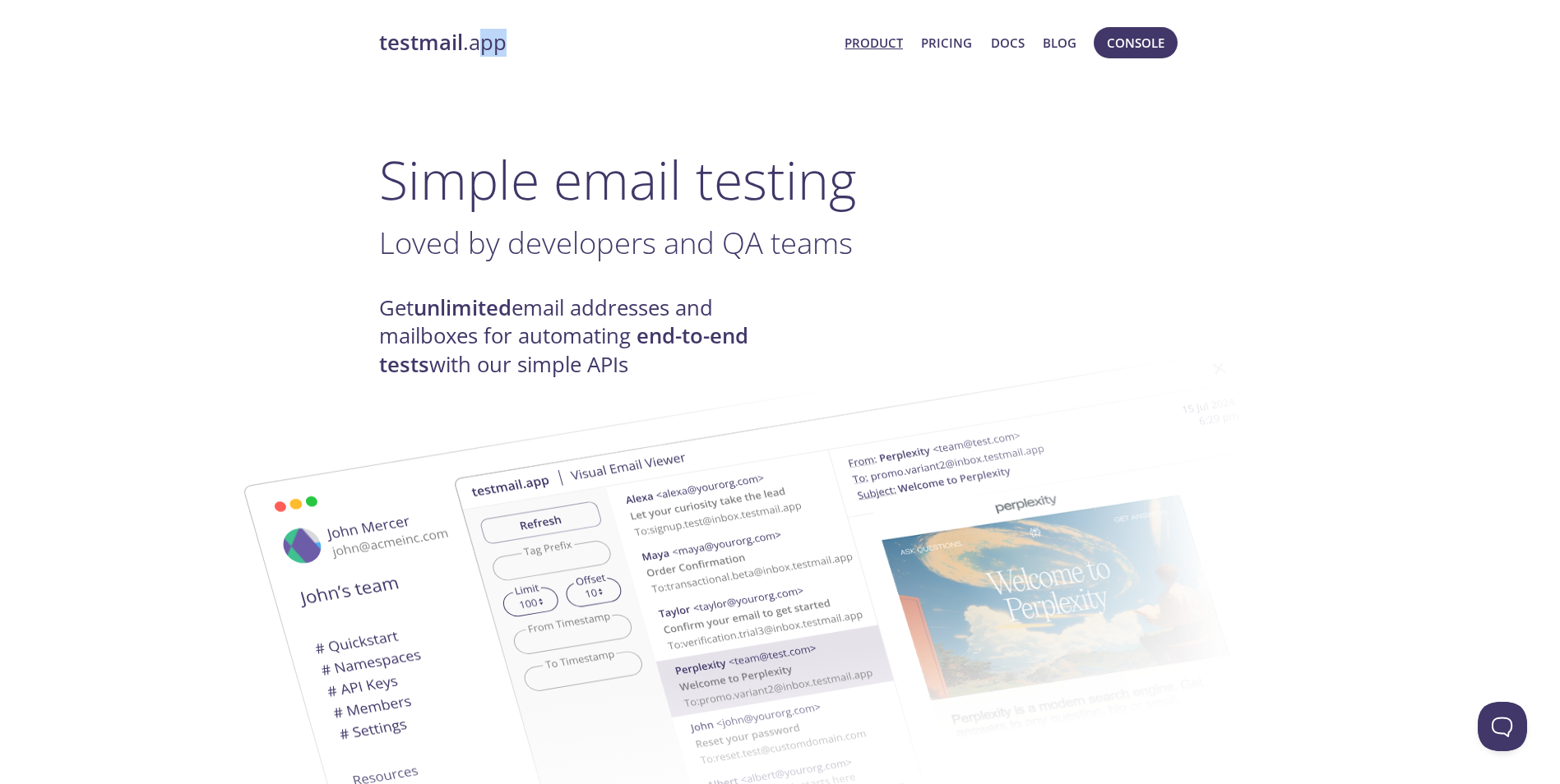
drag, startPoint x: 481, startPoint y: 68, endPoint x: 471, endPoint y: 56, distance: 15.6
click at [480, 67] on div "testmail .app Product Pricing Docs Blog Console" at bounding box center [780, 43] width 803 height 53
drag, startPoint x: 469, startPoint y: 82, endPoint x: 234, endPoint y: 0, distance: 248.9
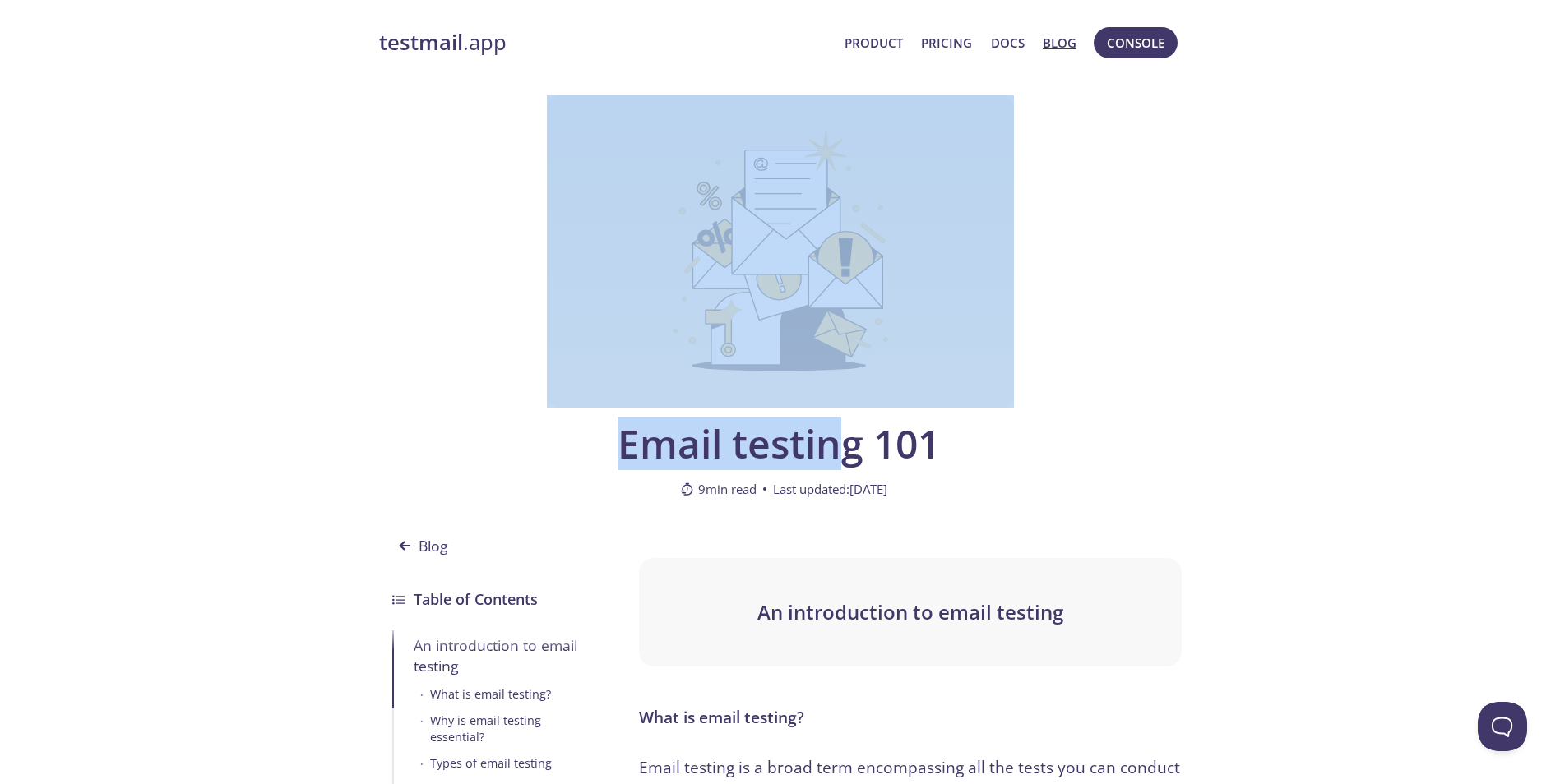
drag, startPoint x: 848, startPoint y: 387, endPoint x: 844, endPoint y: 441, distance: 54.1
click at [844, 439] on div "Email testing 101 9 min read Last updated: [DATE]" at bounding box center [780, 307] width 803 height 424
click at [847, 440] on span "Email testing 101" at bounding box center [778, 444] width 562 height 46
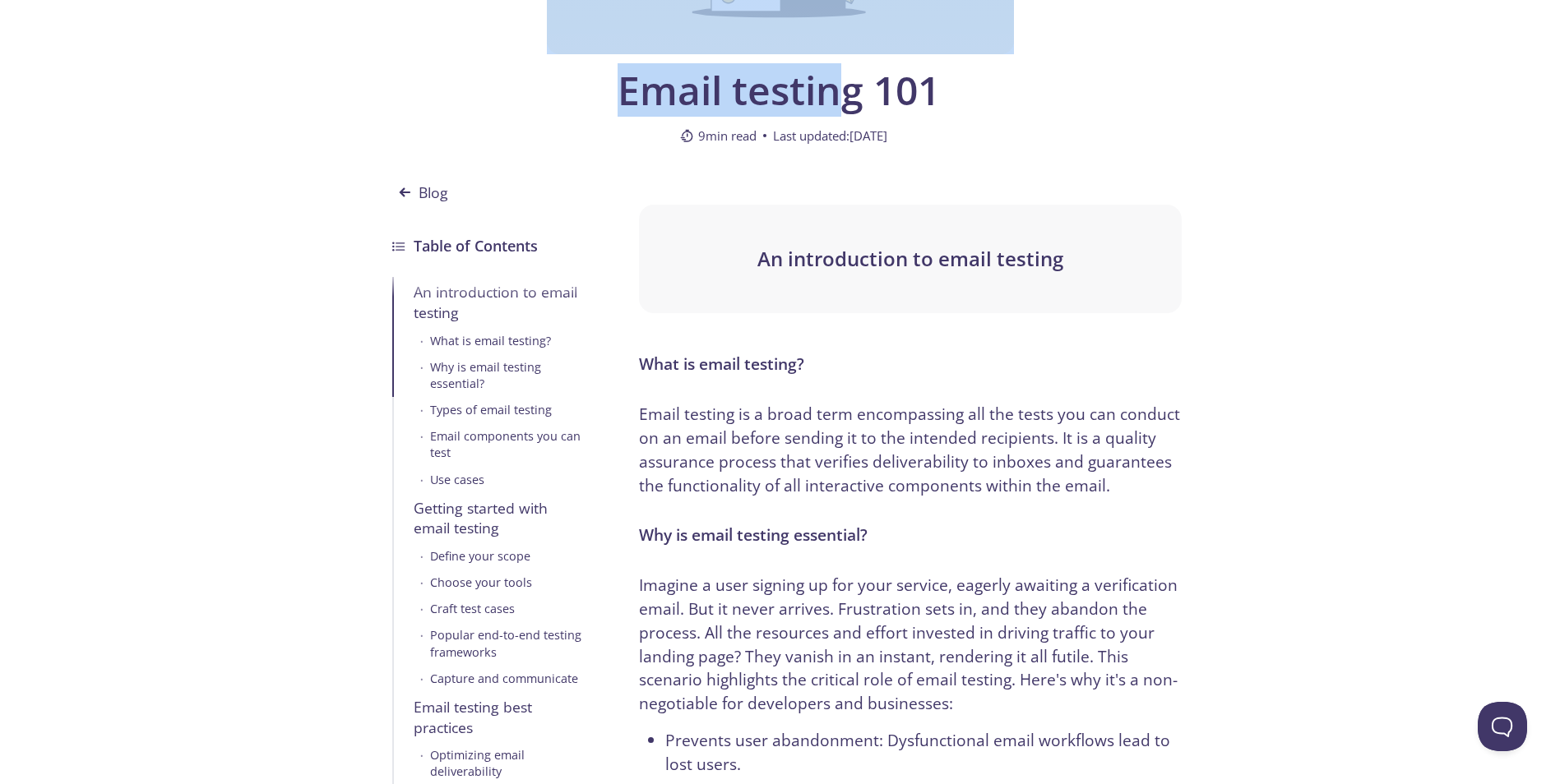
scroll to position [493, 0]
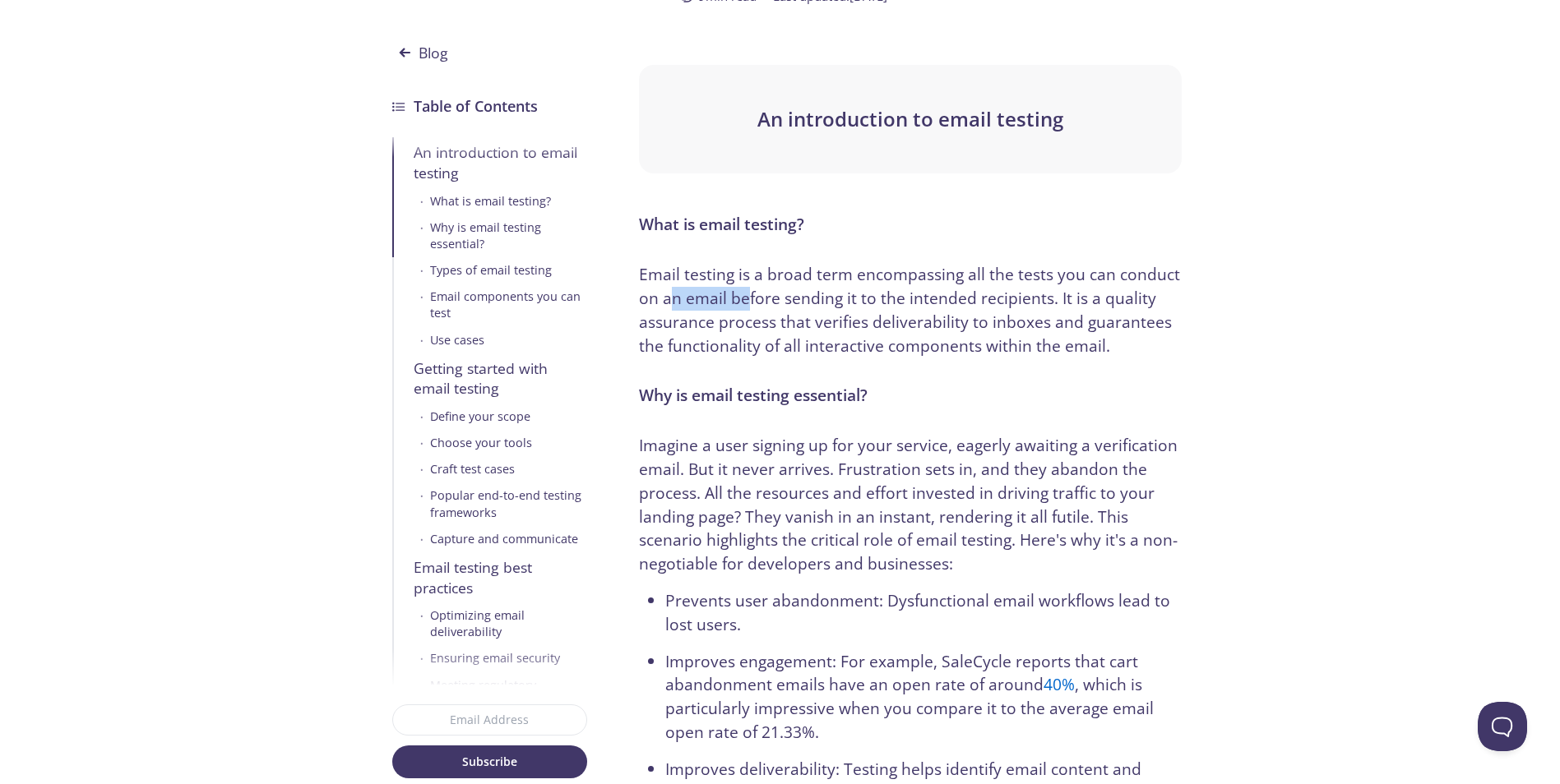
drag, startPoint x: 691, startPoint y: 292, endPoint x: 948, endPoint y: 339, distance: 261.3
click at [840, 309] on p "Email testing is a broad term encompassing all the tests you can conduct on an …" at bounding box center [910, 310] width 542 height 95
drag, startPoint x: 1034, startPoint y: 351, endPoint x: 809, endPoint y: 313, distance: 228.2
click at [898, 333] on p "Email testing is a broad term encompassing all the tests you can conduct on an …" at bounding box center [910, 310] width 542 height 95
click at [801, 308] on p "Email testing is a broad term encompassing all the tests you can conduct on an …" at bounding box center [910, 310] width 542 height 95
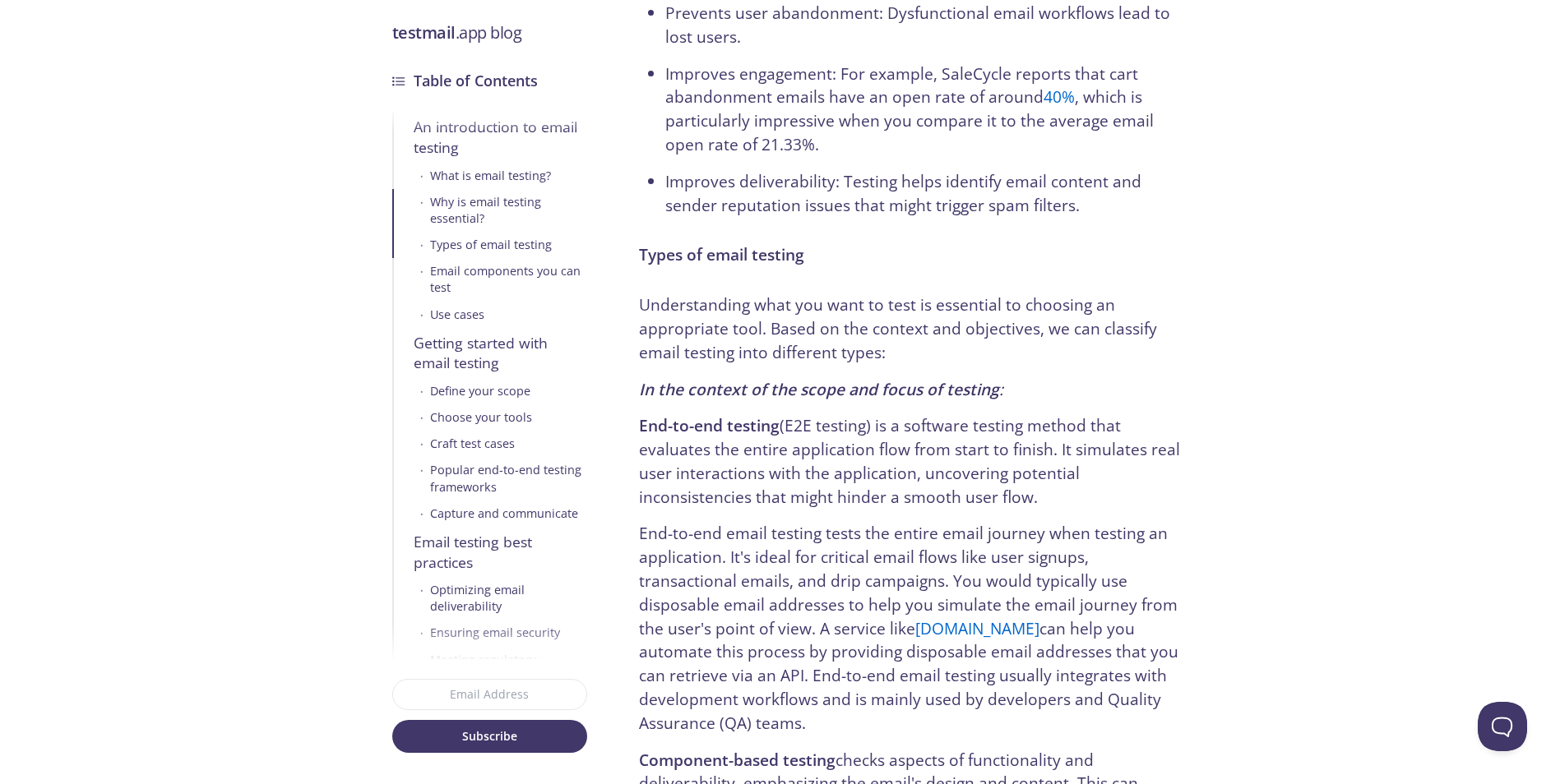
scroll to position [1315, 0]
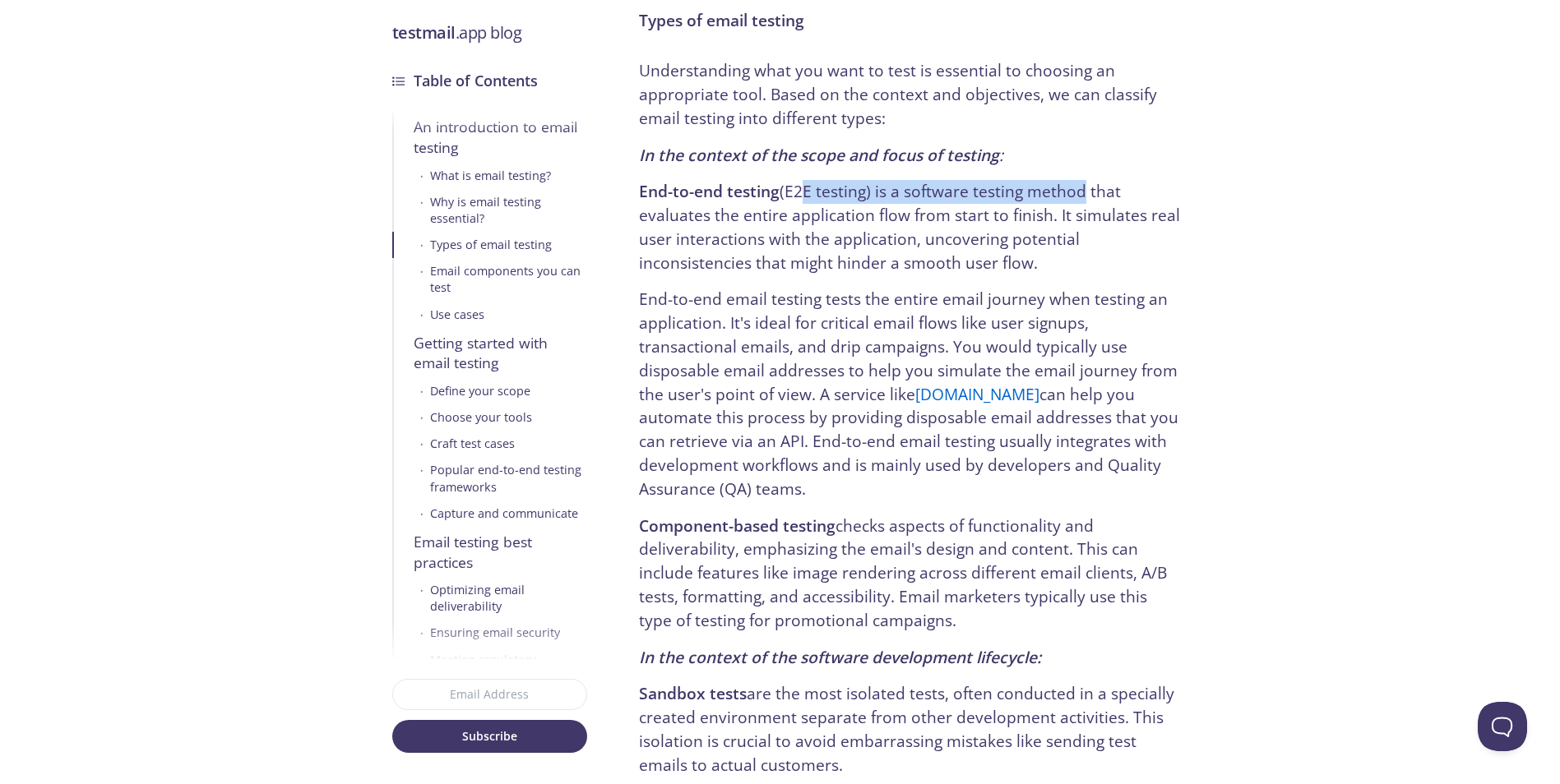
drag, startPoint x: 889, startPoint y: 196, endPoint x: 1094, endPoint y: 202, distance: 205.1
click at [1089, 202] on p "End-to-end testing (E2E testing) is a software testing method that evaluates th…" at bounding box center [910, 227] width 542 height 95
click at [1095, 202] on p "End-to-end testing (E2E testing) is a software testing method that evaluates th…" at bounding box center [910, 227] width 542 height 95
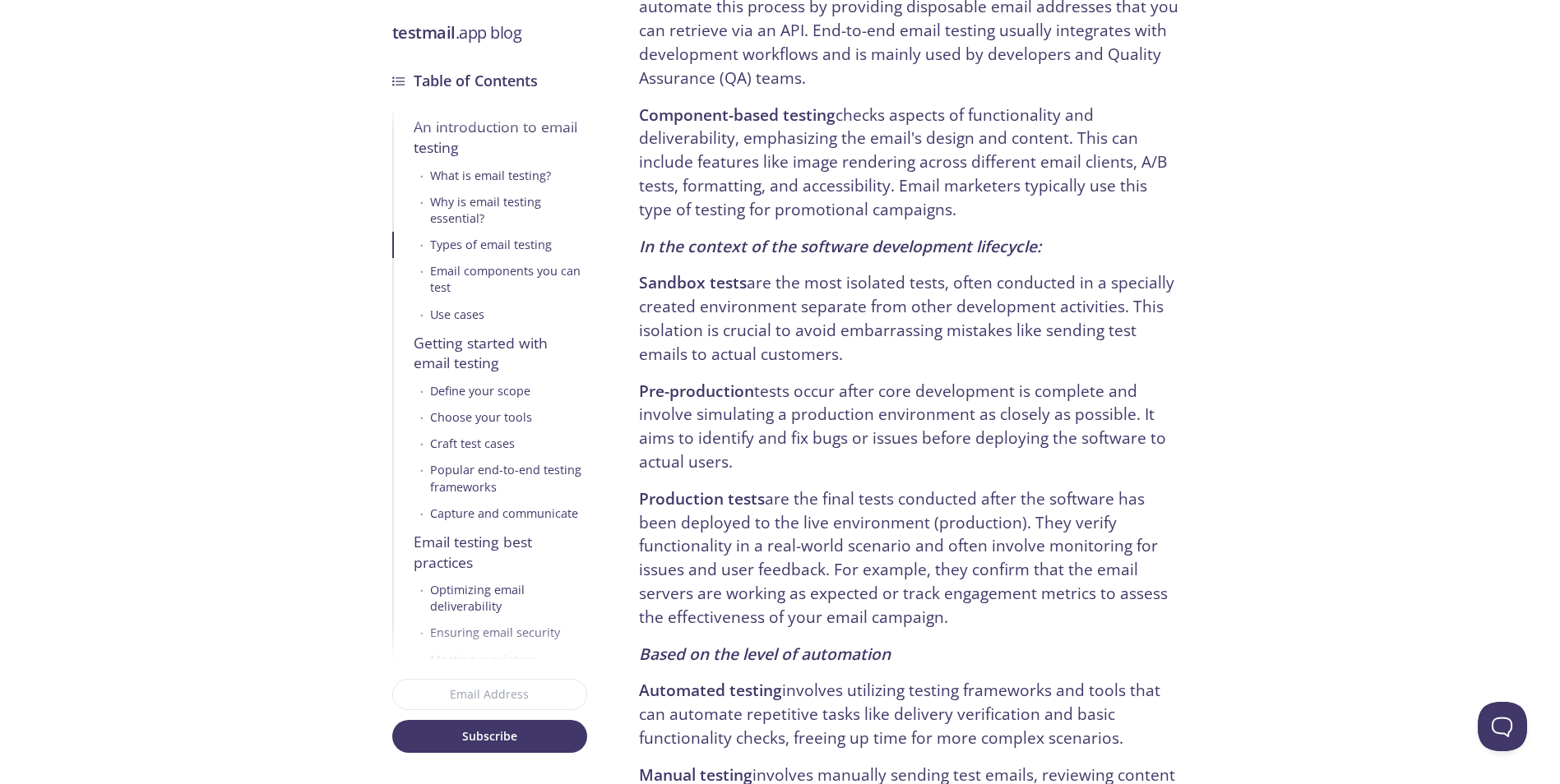
scroll to position [1891, 0]
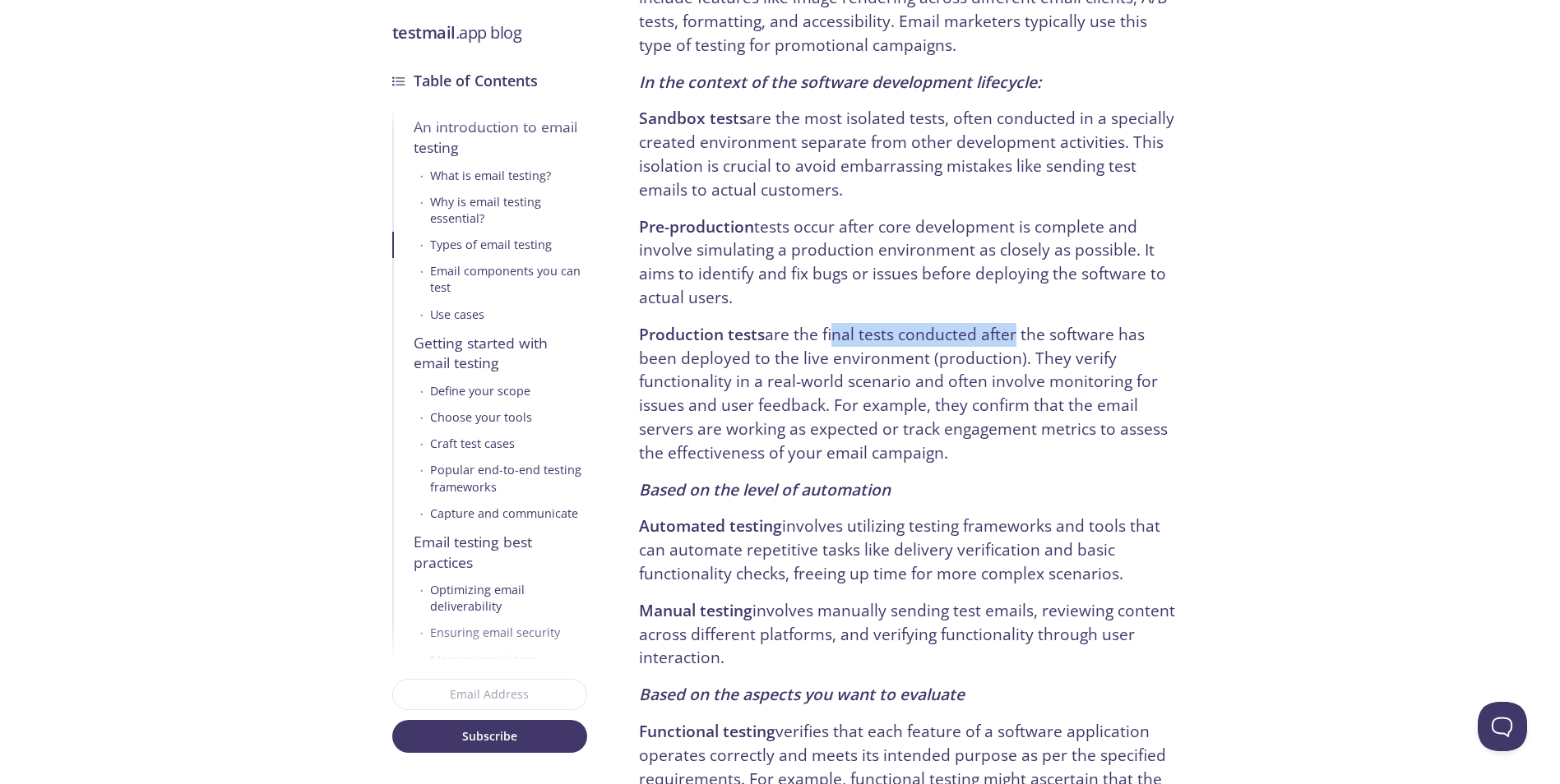
drag, startPoint x: 848, startPoint y: 334, endPoint x: 1016, endPoint y: 331, distance: 168.0
click at [1012, 331] on p "Production tests are the final tests conducted after the software has been depl…" at bounding box center [910, 394] width 542 height 142
drag, startPoint x: 1056, startPoint y: 339, endPoint x: 912, endPoint y: 339, distance: 144.0
click at [916, 340] on p "Production tests are the final tests conducted after the software has been depl…" at bounding box center [910, 394] width 542 height 142
drag, startPoint x: 860, startPoint y: 360, endPoint x: 1004, endPoint y: 366, distance: 144.1
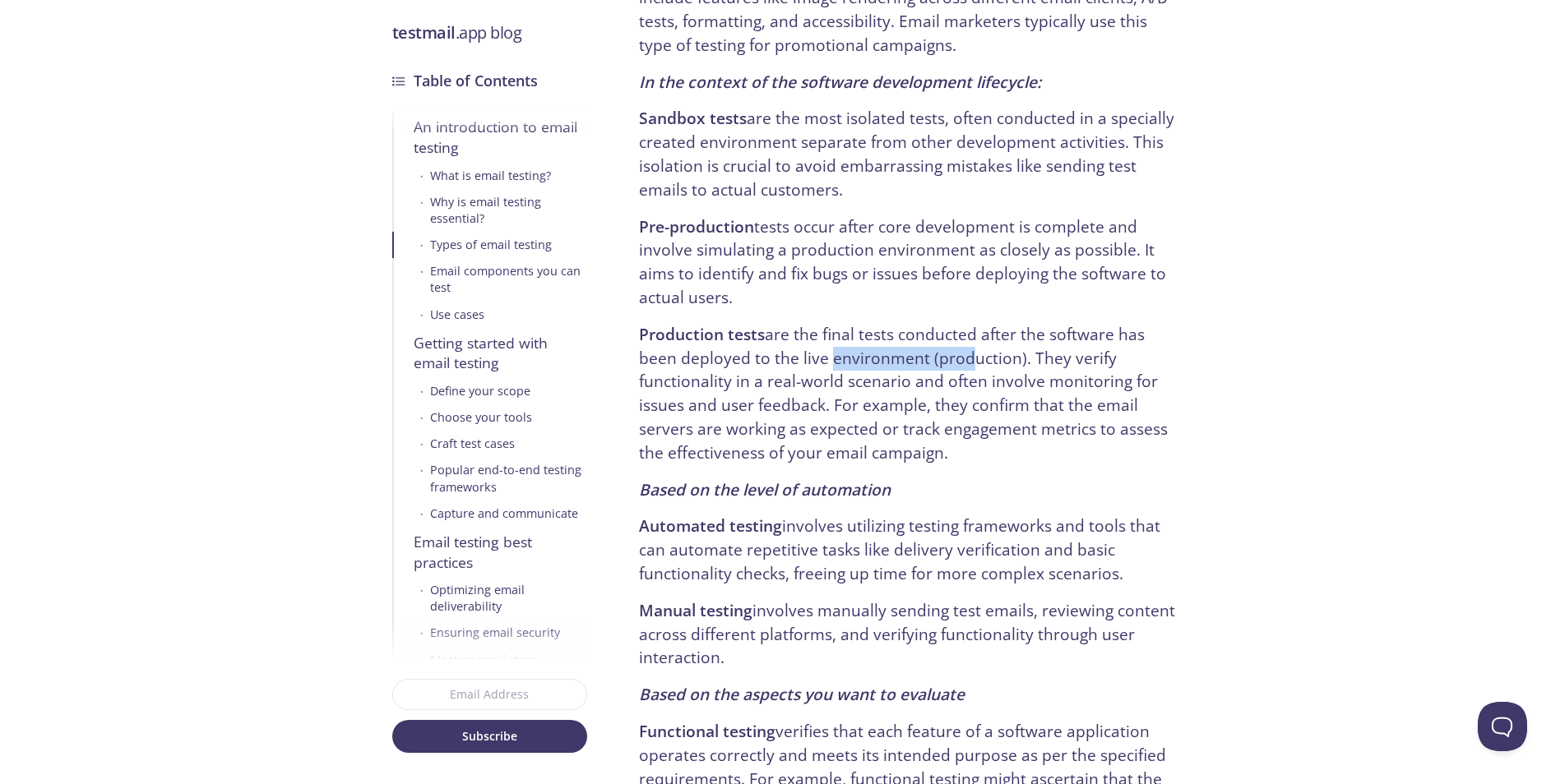
click at [992, 365] on p "Production tests are the final tests conducted after the software has been depl…" at bounding box center [910, 394] width 542 height 142
drag, startPoint x: 1102, startPoint y: 360, endPoint x: 906, endPoint y: 361, distance: 196.0
click at [953, 359] on p "Production tests are the final tests conducted after the software has been depl…" at bounding box center [910, 394] width 542 height 142
click at [898, 359] on p "Production tests are the final tests conducted after the software has been depl…" at bounding box center [910, 394] width 542 height 142
drag, startPoint x: 1032, startPoint y: 364, endPoint x: 1074, endPoint y: 363, distance: 42.0
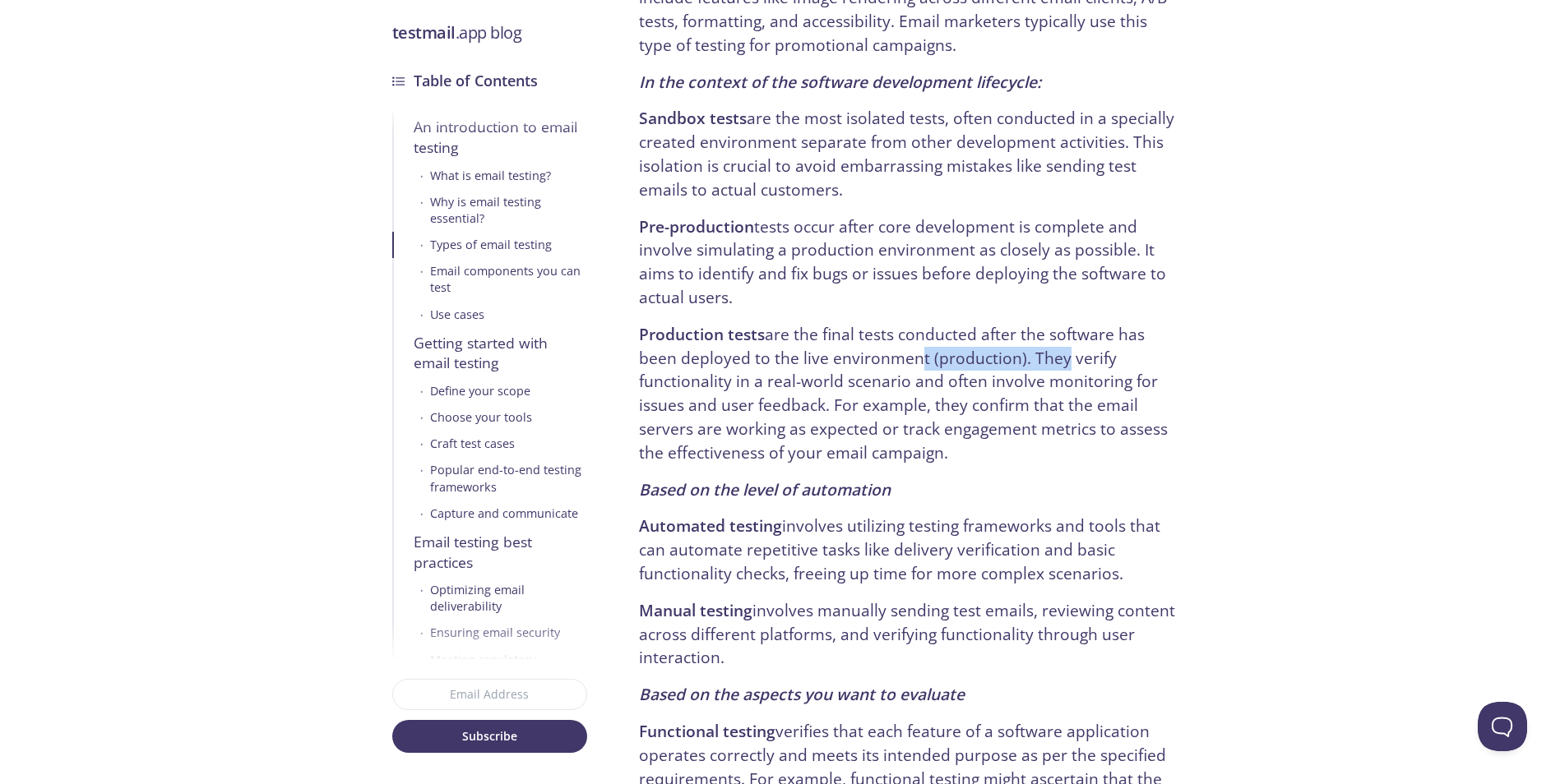
click at [1063, 363] on p "Production tests are the final tests conducted after the software has been depl…" at bounding box center [910, 394] width 542 height 142
drag, startPoint x: 1076, startPoint y: 361, endPoint x: 918, endPoint y: 360, distance: 158.0
click at [931, 360] on p "Production tests are the final tests conducted after the software has been depl…" at bounding box center [910, 394] width 542 height 142
click at [897, 360] on p "Production tests are the final tests conducted after the software has been depl…" at bounding box center [910, 394] width 542 height 142
drag, startPoint x: 1020, startPoint y: 360, endPoint x: 1066, endPoint y: 363, distance: 46.1
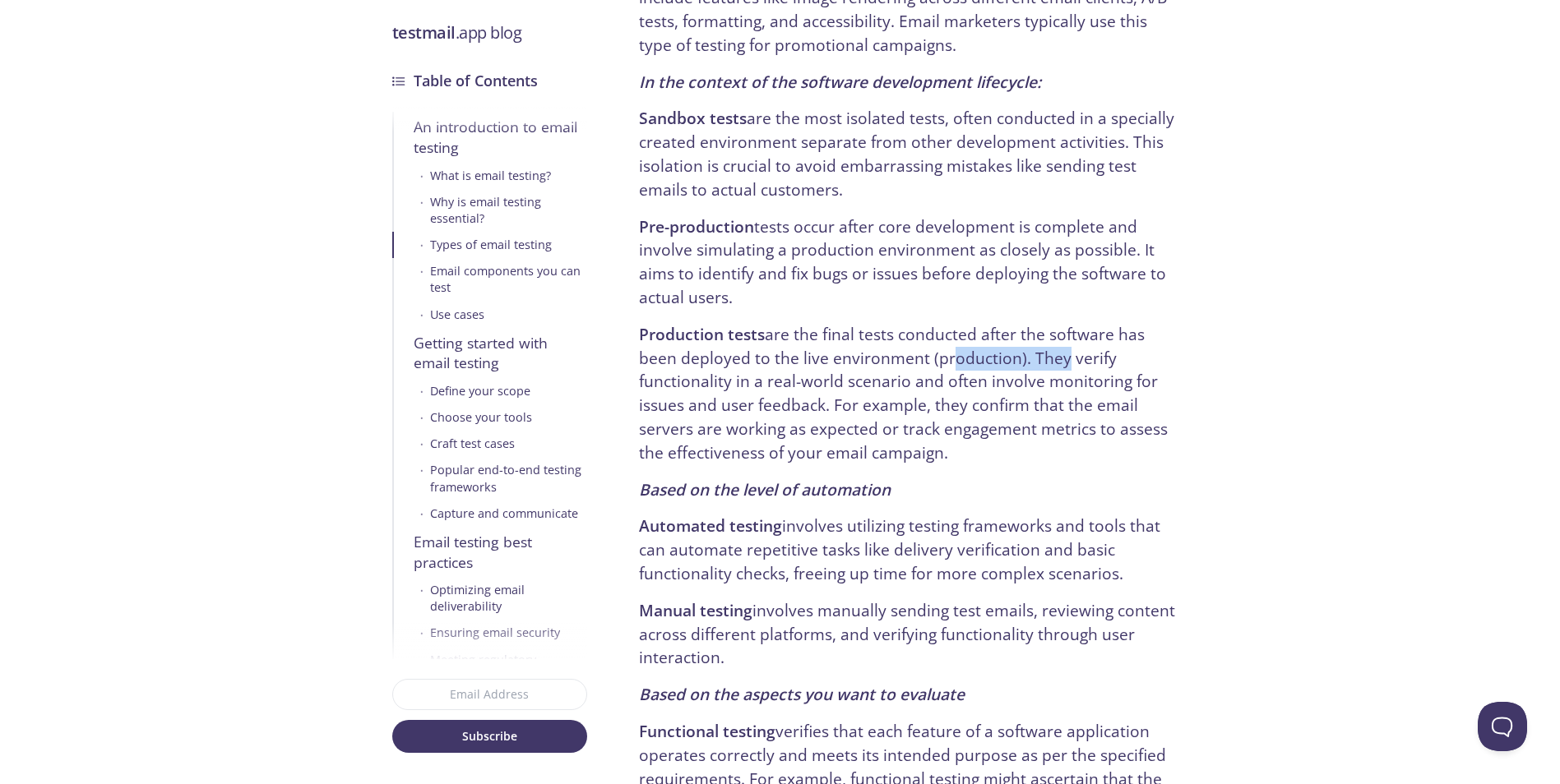
click at [1060, 361] on p "Production tests are the final tests conducted after the software has been depl…" at bounding box center [910, 394] width 542 height 142
click at [1075, 366] on p "Production tests are the final tests conducted after the software has been depl…" at bounding box center [910, 394] width 542 height 142
drag, startPoint x: 991, startPoint y: 365, endPoint x: 891, endPoint y: 363, distance: 100.0
click at [905, 363] on p "Production tests are the final tests conducted after the software has been depl…" at bounding box center [910, 394] width 542 height 142
click at [859, 366] on p "Production tests are the final tests conducted after the software has been depl…" at bounding box center [910, 394] width 542 height 142
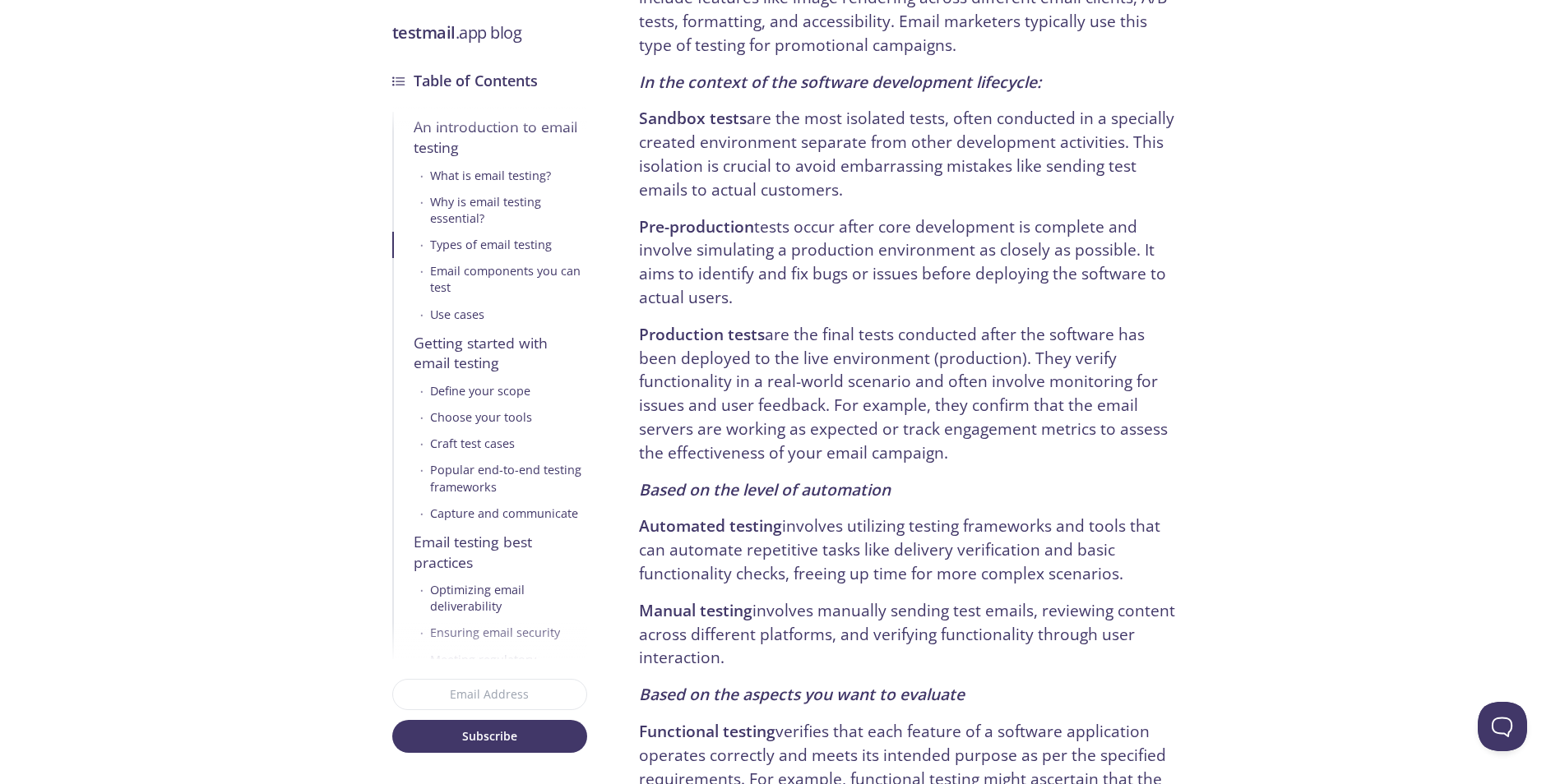
click at [857, 371] on p "Production tests are the final tests conducted after the software has been depl…" at bounding box center [910, 394] width 542 height 142
drag, startPoint x: 857, startPoint y: 371, endPoint x: 882, endPoint y: 377, distance: 25.7
click at [857, 372] on p "Production tests are the final tests conducted after the software has been depl…" at bounding box center [910, 394] width 542 height 142
click at [898, 380] on p "Production tests are the final tests conducted after the software has been depl…" at bounding box center [910, 394] width 542 height 142
click at [862, 389] on p "Production tests are the final tests conducted after the software has been depl…" at bounding box center [910, 394] width 542 height 142
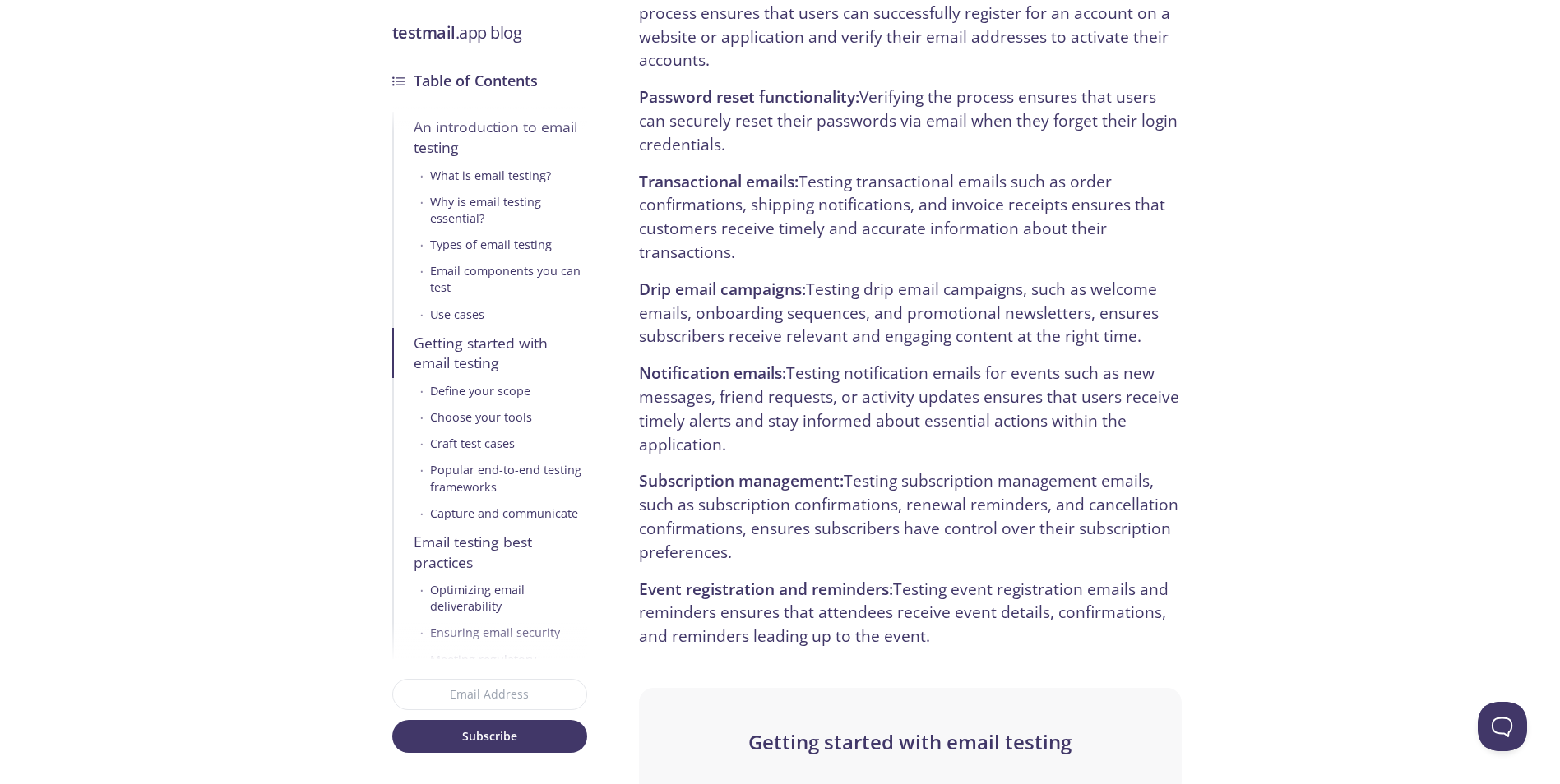
scroll to position [3945, 0]
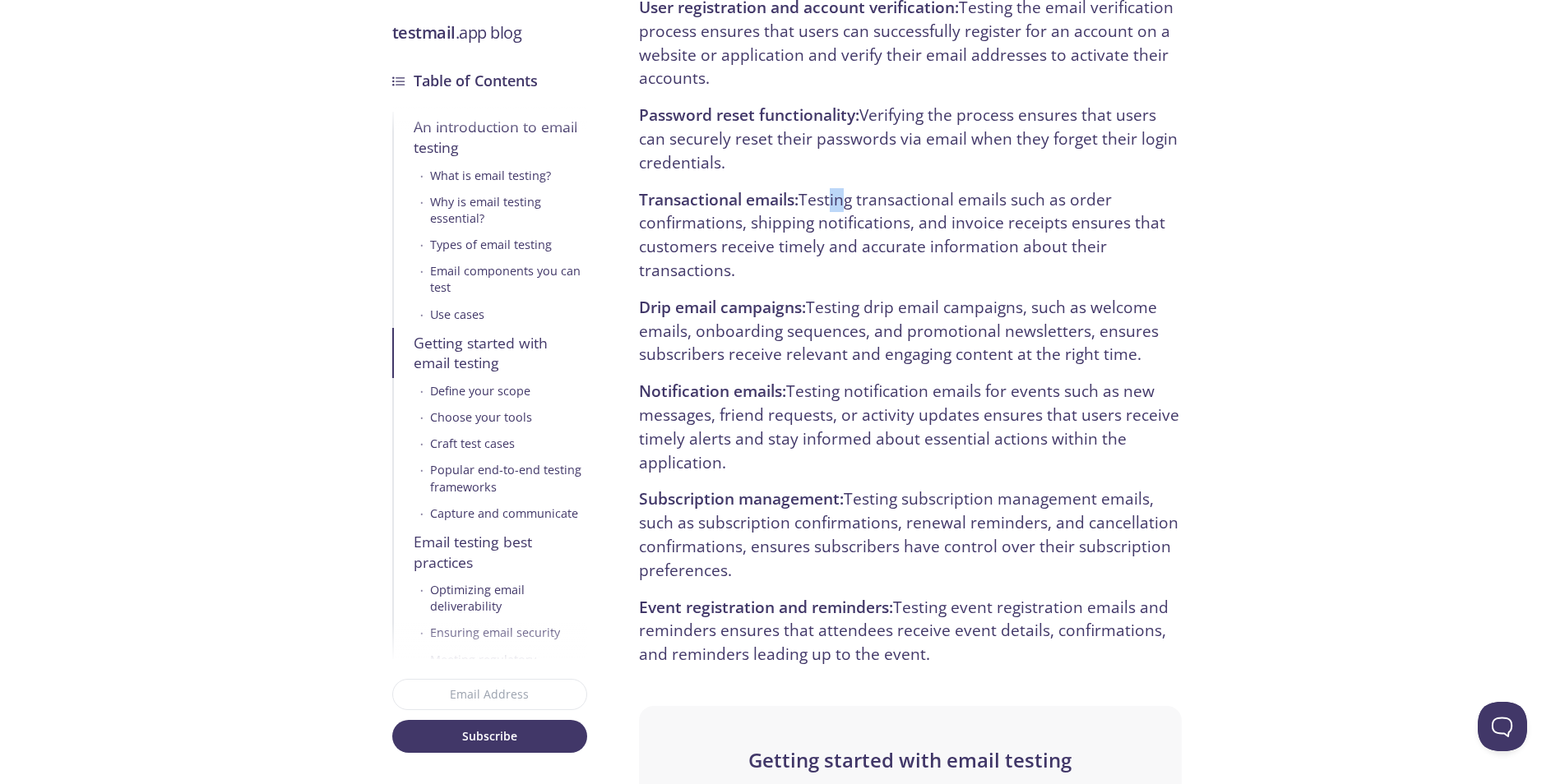
drag, startPoint x: 821, startPoint y: 177, endPoint x: 806, endPoint y: 186, distance: 17.5
drag, startPoint x: 822, startPoint y: 271, endPoint x: 822, endPoint y: 243, distance: 28.0
click at [823, 274] on p "Transactional emails: Testing transactional emails such as order confirmations,…" at bounding box center [910, 236] width 542 height 95
click at [837, 217] on p "Transactional emails: Testing transactional emails such as order confirmations,…" at bounding box center [910, 236] width 542 height 95
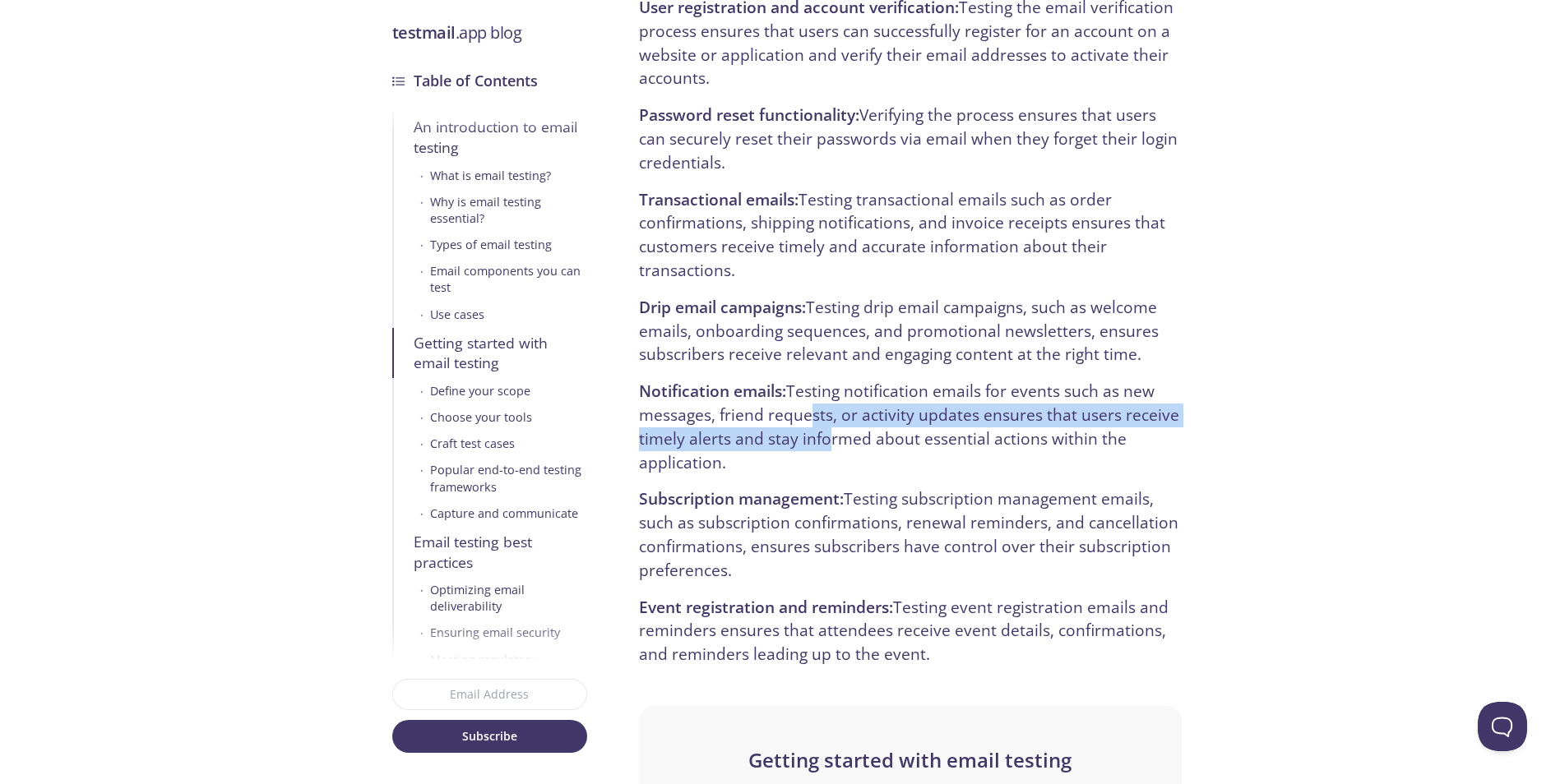
drag, startPoint x: 819, startPoint y: 440, endPoint x: 797, endPoint y: 400, distance: 45.7
click at [797, 402] on p "Notification emails: Testing notification emails for events such as new message…" at bounding box center [910, 427] width 542 height 95
drag, startPoint x: 924, startPoint y: 259, endPoint x: 891, endPoint y: 267, distance: 34.0
click at [903, 260] on p "Transactional emails: Testing transactional emails such as order confirmations,…" at bounding box center [910, 236] width 542 height 95
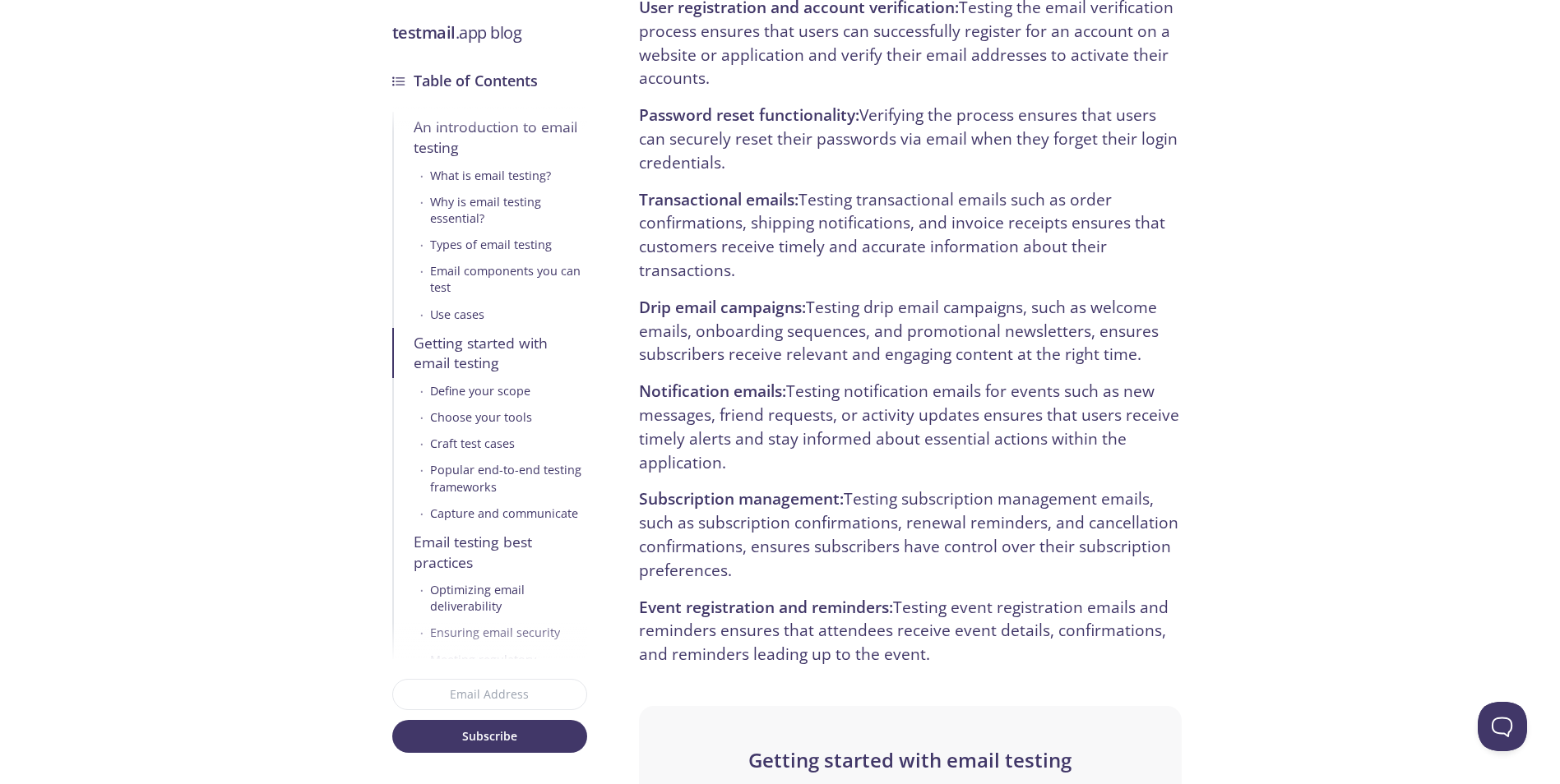
drag, startPoint x: 844, startPoint y: 465, endPoint x: 921, endPoint y: 379, distance: 115.4
click at [927, 417] on p "Notification emails: Testing notification emails for events such as new message…" at bounding box center [910, 427] width 542 height 95
drag, startPoint x: 831, startPoint y: 296, endPoint x: 858, endPoint y: 439, distance: 145.5
click at [827, 322] on p "Drip email campaigns: Testing drip email campaigns, such as welcome emails, onb…" at bounding box center [910, 331] width 542 height 71
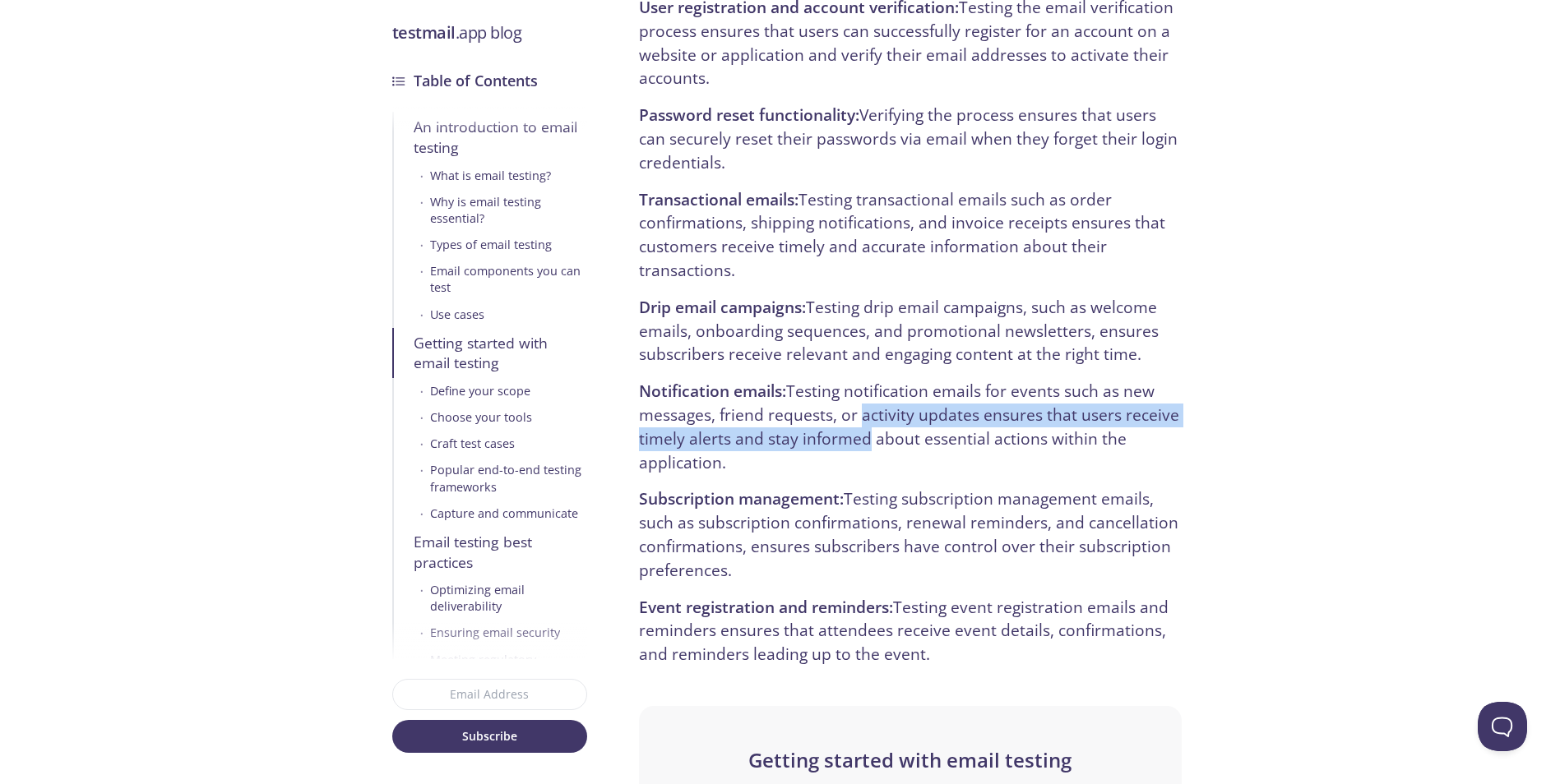
drag, startPoint x: 858, startPoint y: 439, endPoint x: 846, endPoint y: 423, distance: 20.0
click at [855, 438] on p "Notification emails: Testing notification emails for events such as new message…" at bounding box center [910, 427] width 542 height 95
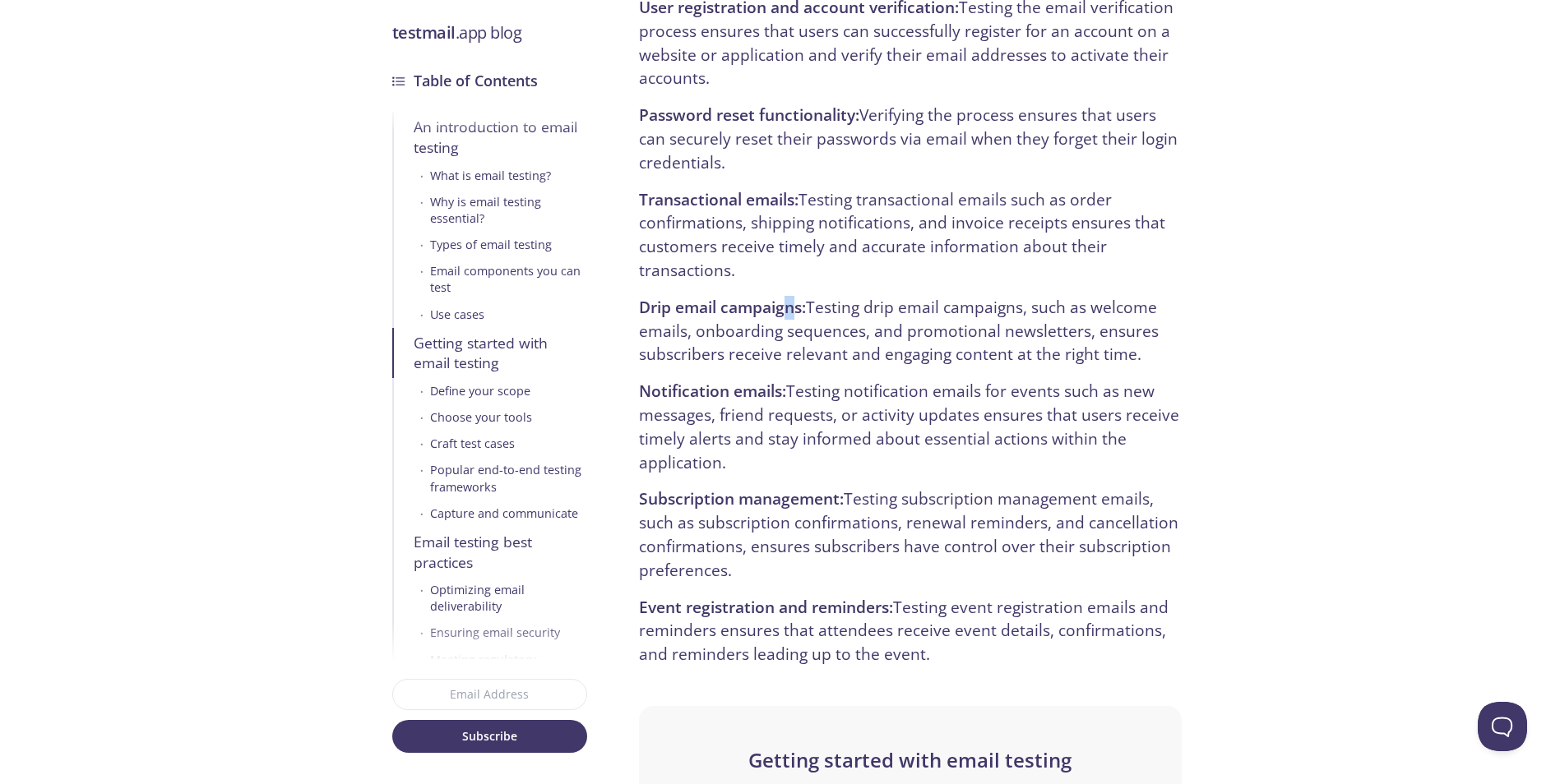
drag, startPoint x: 791, startPoint y: 282, endPoint x: 812, endPoint y: 347, distance: 68.3
drag, startPoint x: 819, startPoint y: 250, endPoint x: 810, endPoint y: 427, distance: 177.2
drag, startPoint x: 786, startPoint y: 381, endPoint x: 791, endPoint y: 247, distance: 134.1
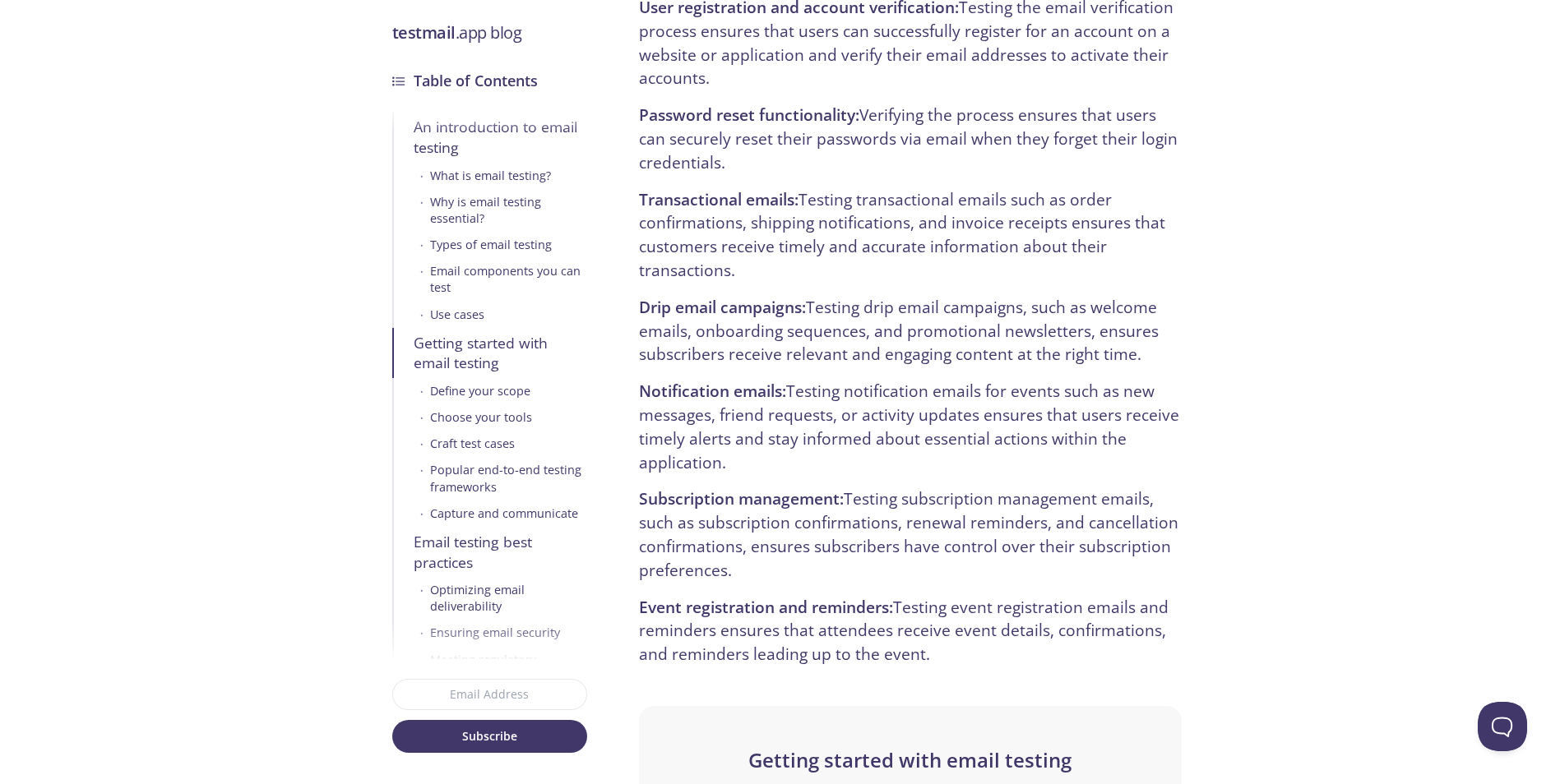
click at [787, 353] on p "Drip email campaigns: Testing drip email campaigns, such as welcome emails, onb…" at bounding box center [910, 331] width 542 height 71
drag, startPoint x: 780, startPoint y: 315, endPoint x: 776, endPoint y: 431, distance: 116.1
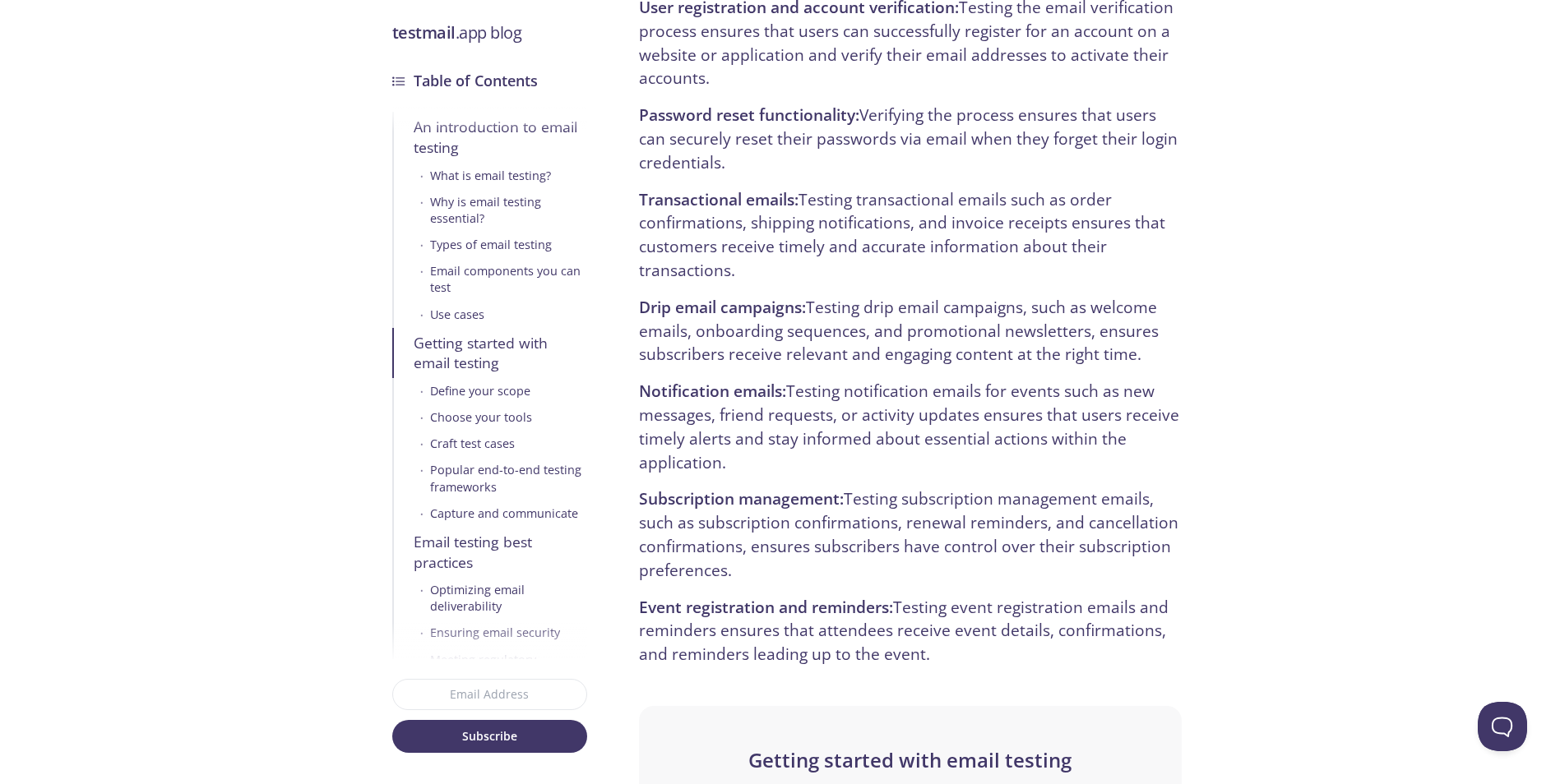
drag, startPoint x: 761, startPoint y: 81, endPoint x: 759, endPoint y: 0, distance: 81.0
click at [755, 58] on p "User registration and account verification: Testing the email verification proc…" at bounding box center [910, 43] width 542 height 95
